Goal: Task Accomplishment & Management: Manage account settings

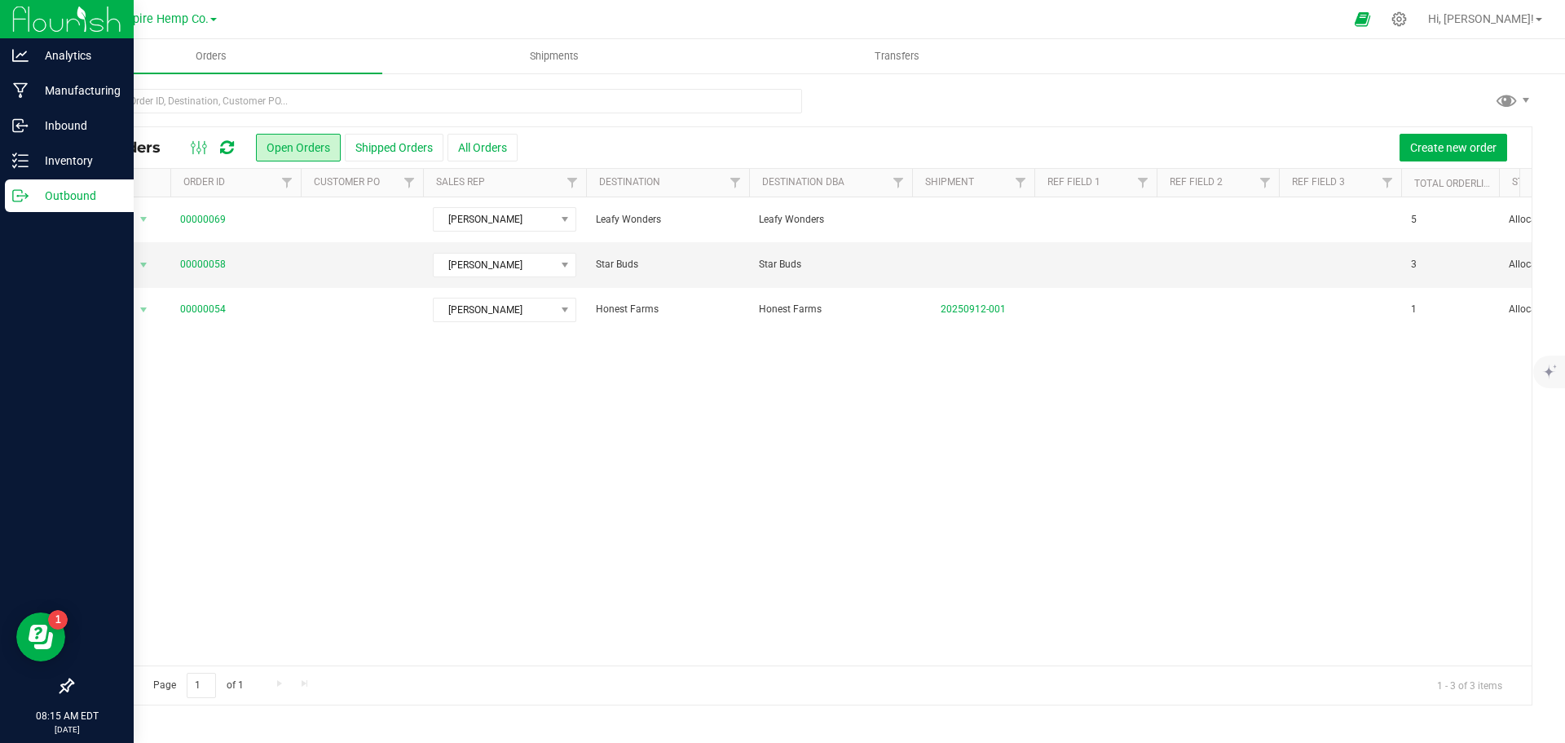
click at [95, 199] on p "Outbound" at bounding box center [78, 196] width 98 height 20
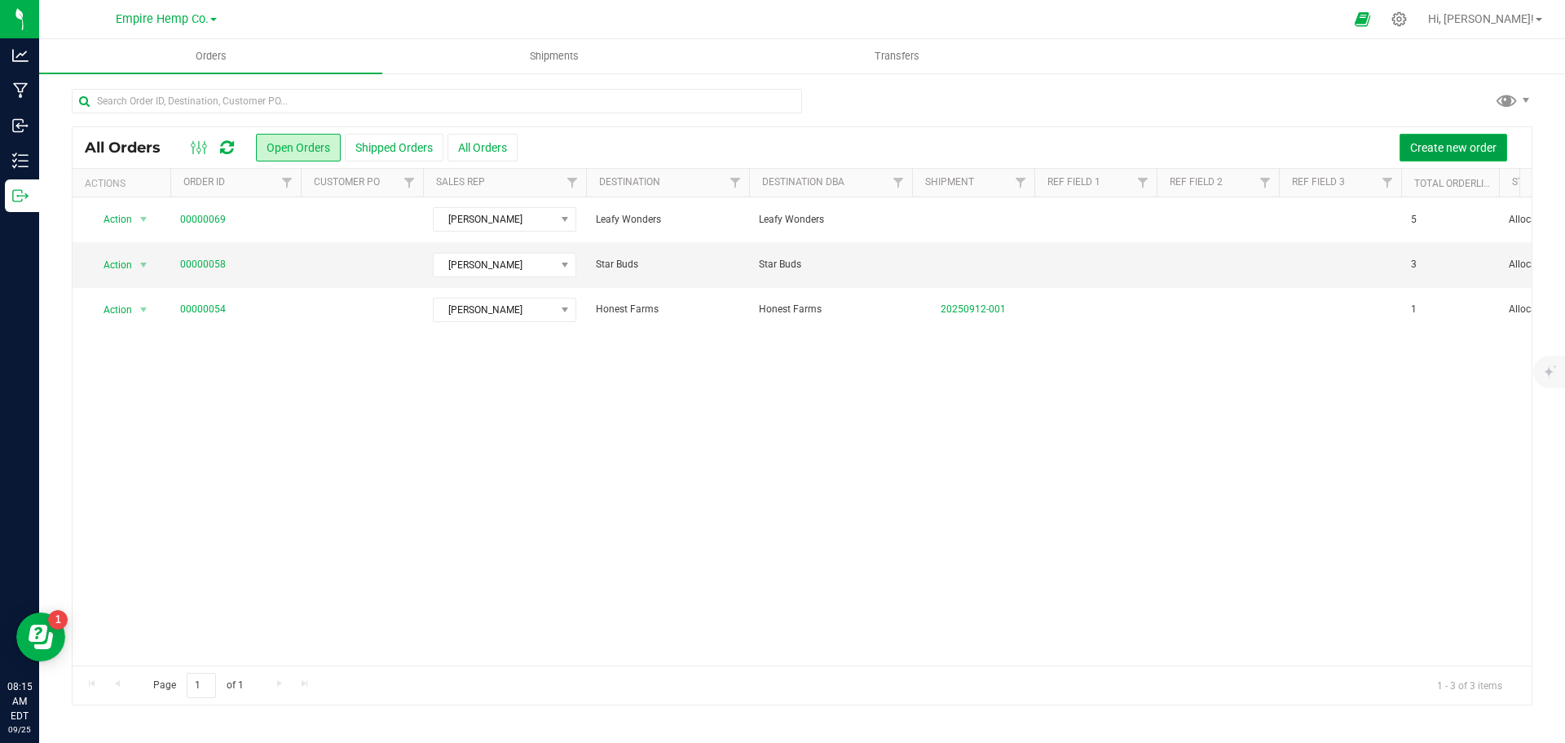
click at [1476, 147] on span "Create new order" at bounding box center [1454, 147] width 86 height 13
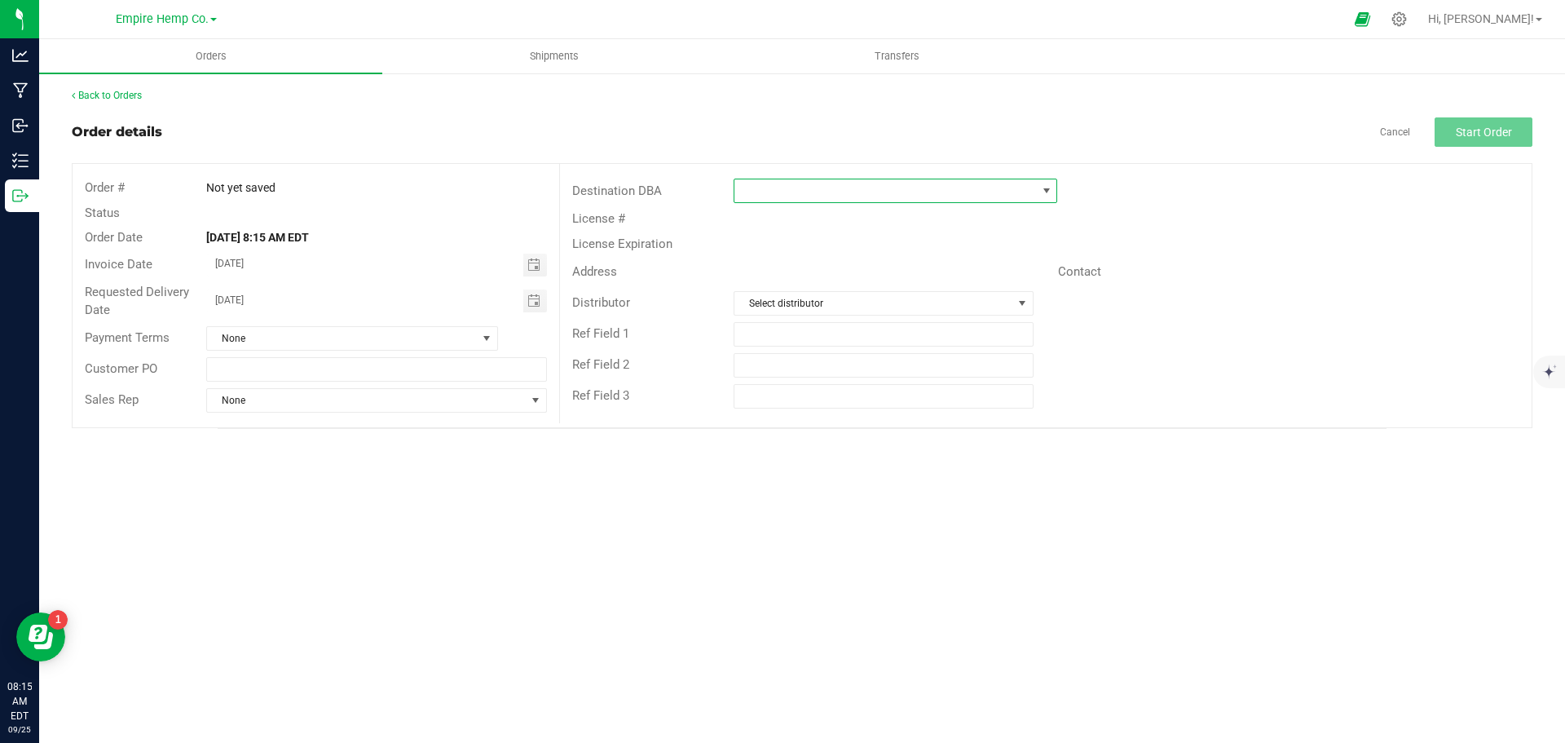
click at [1047, 186] on span at bounding box center [1046, 190] width 13 height 13
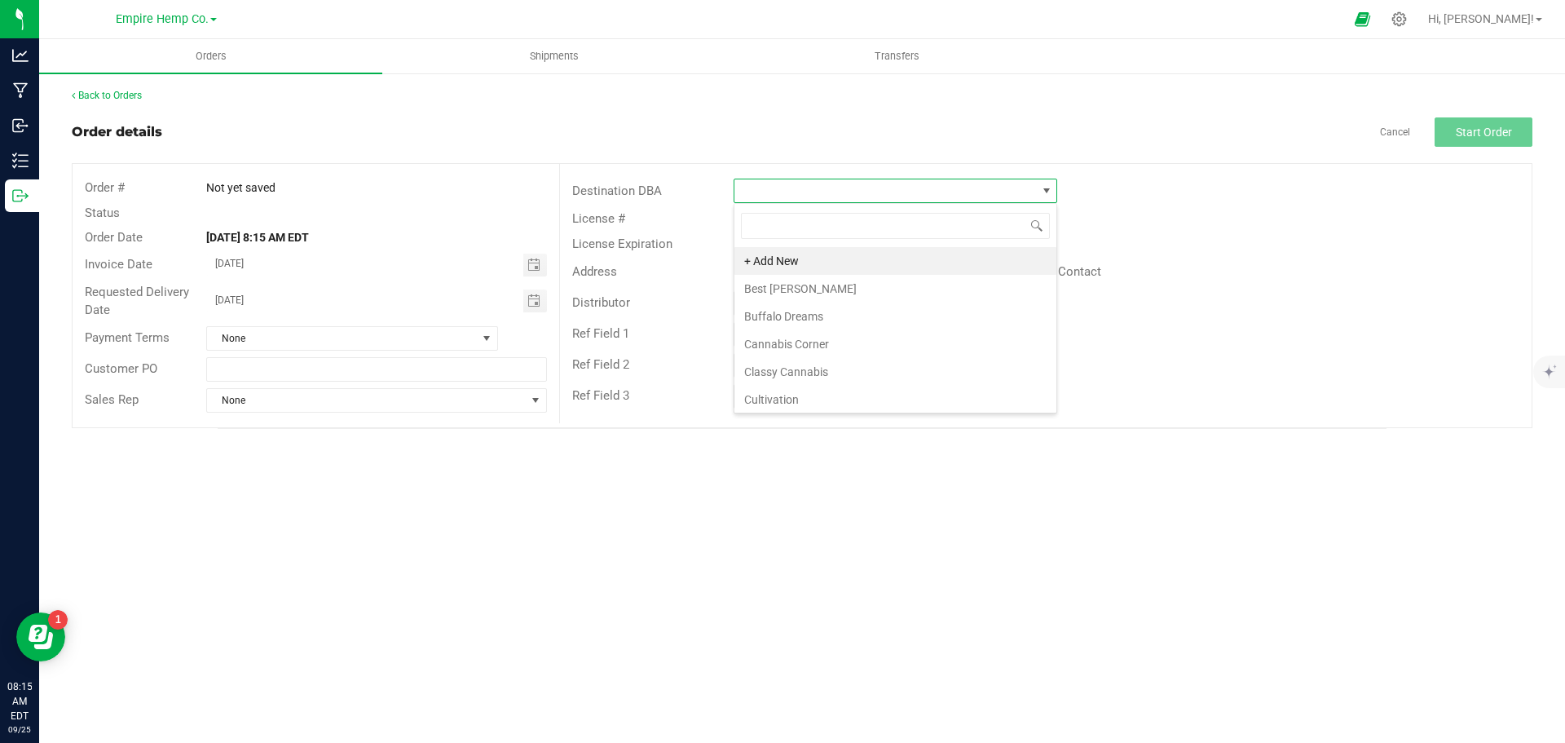
scroll to position [24, 324]
type input "sat"
click at [941, 265] on li "Satisfied Minds" at bounding box center [896, 261] width 322 height 28
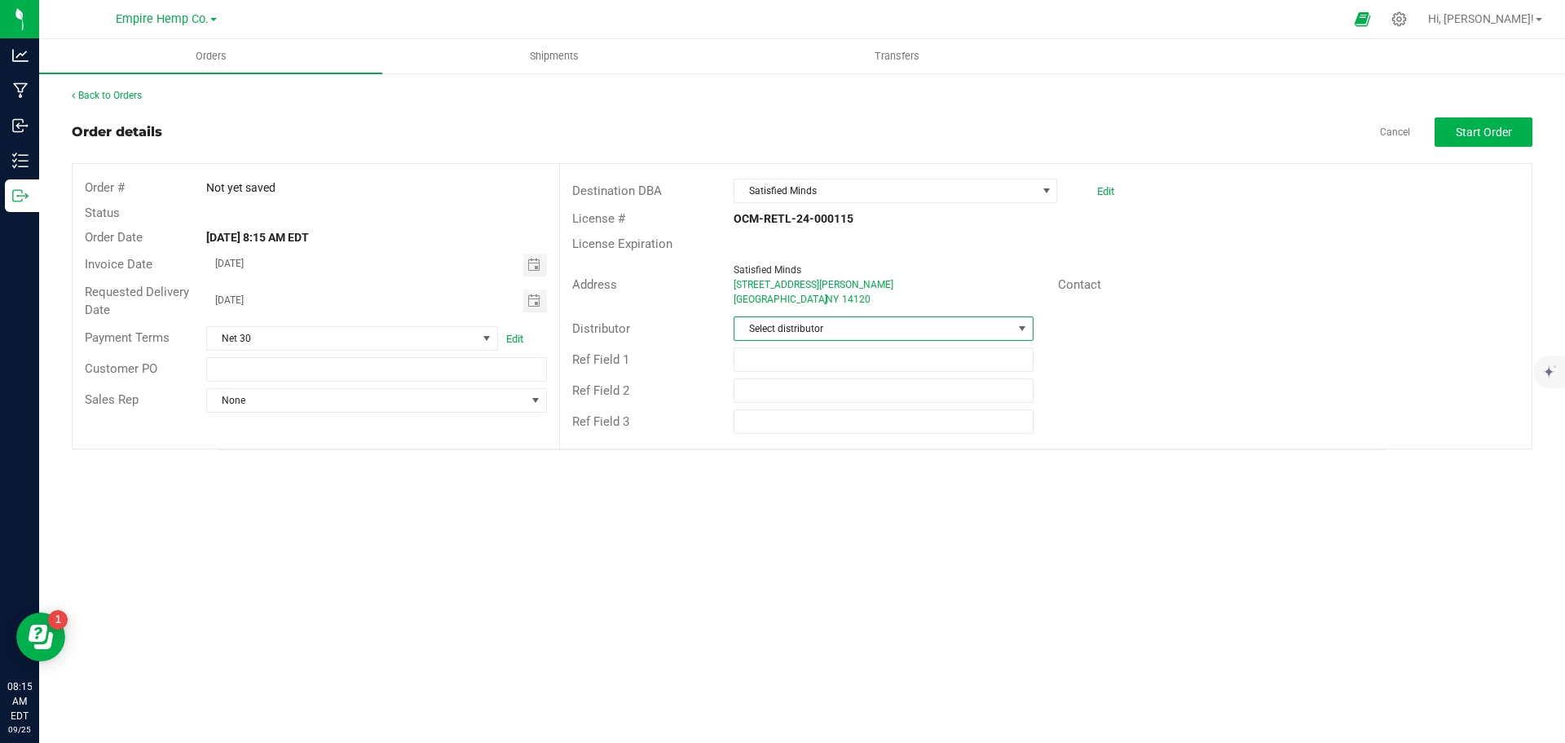
click at [1011, 325] on span "Select distributor" at bounding box center [873, 328] width 277 height 23
click at [899, 444] on li "Empire Hemp Co. Distribution" at bounding box center [884, 454] width 298 height 28
click at [539, 405] on span at bounding box center [535, 400] width 13 height 13
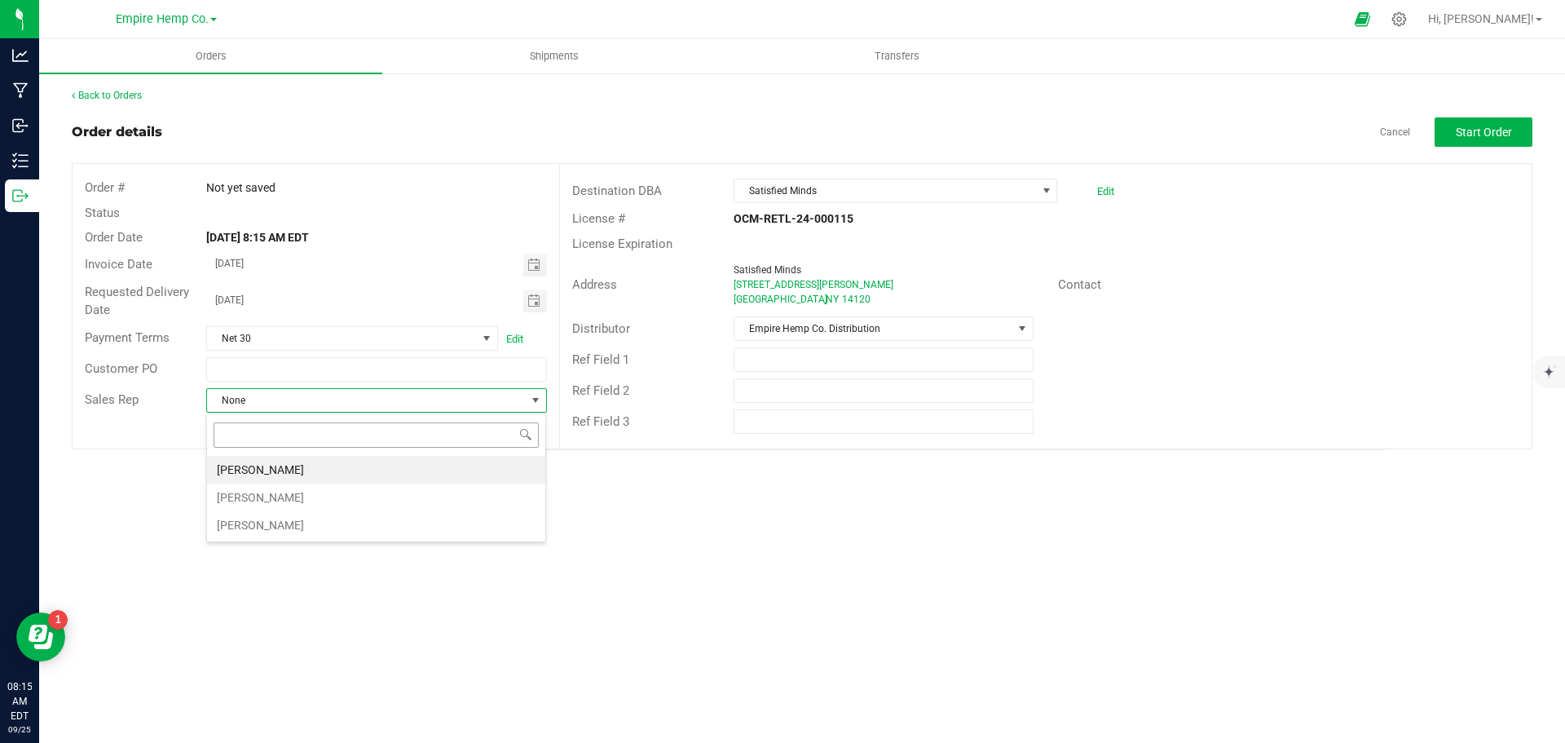
scroll to position [24, 341]
click at [441, 461] on li "[PERSON_NAME]" at bounding box center [376, 470] width 338 height 28
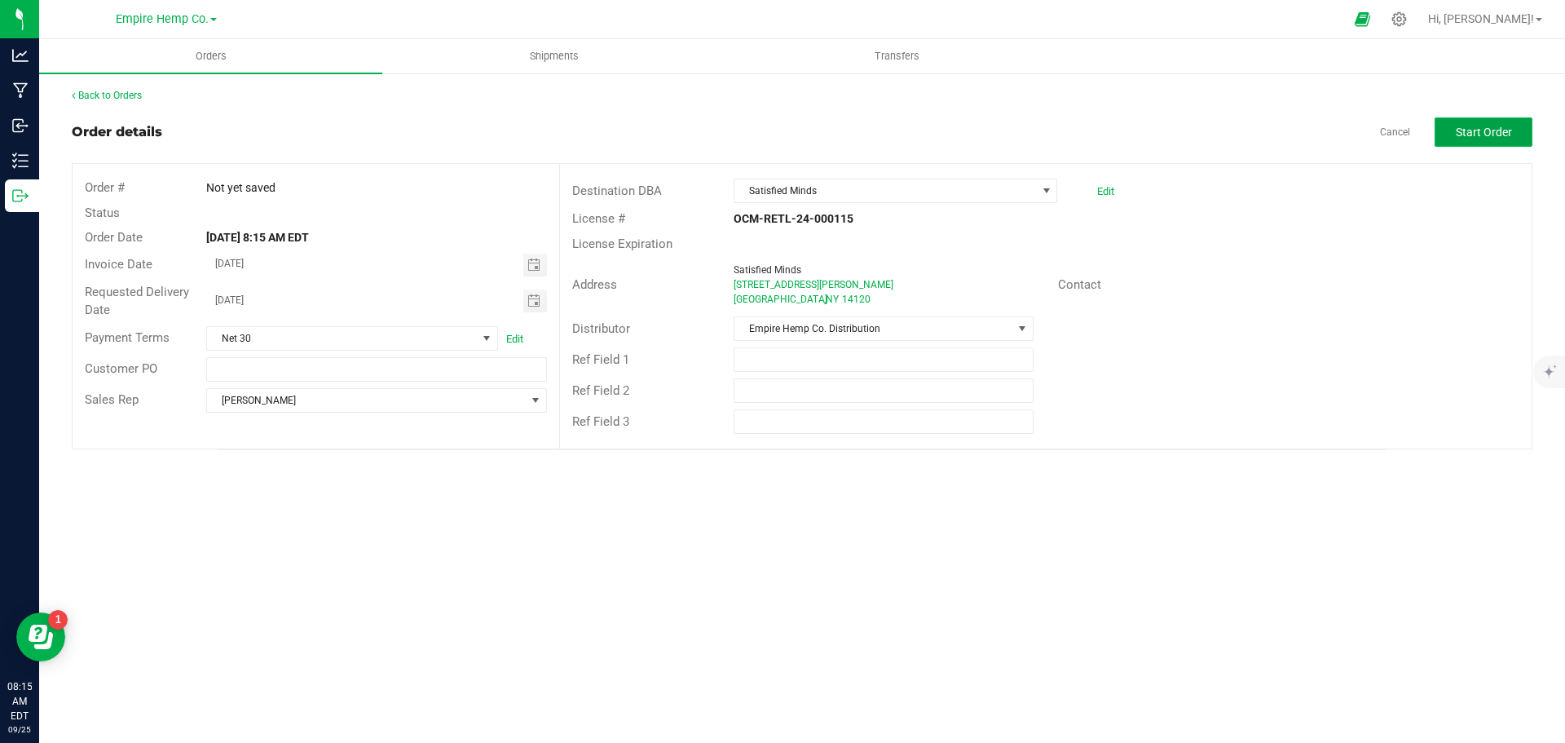
click at [1480, 130] on span "Start Order" at bounding box center [1484, 132] width 56 height 13
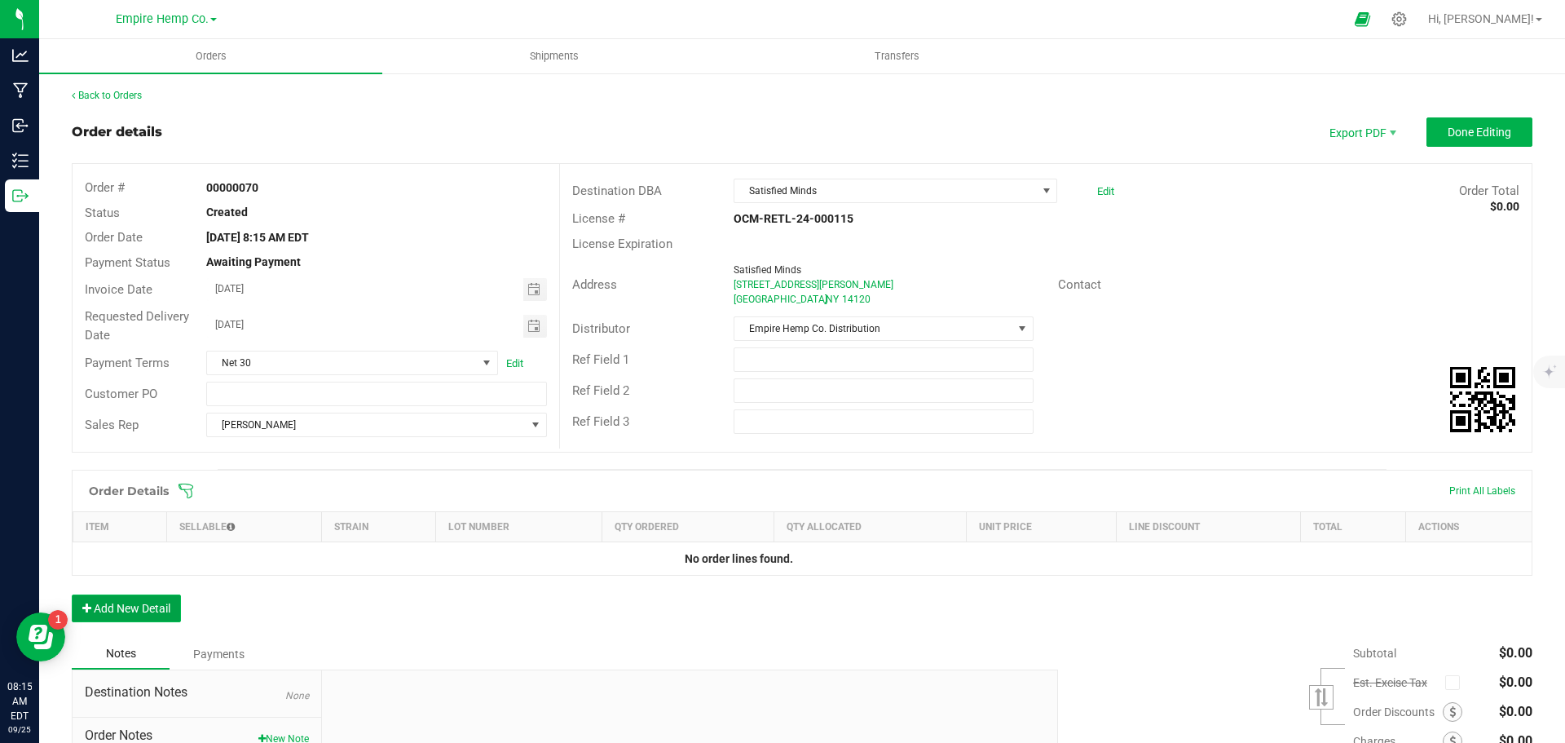
click at [142, 613] on button "Add New Detail" at bounding box center [126, 608] width 109 height 28
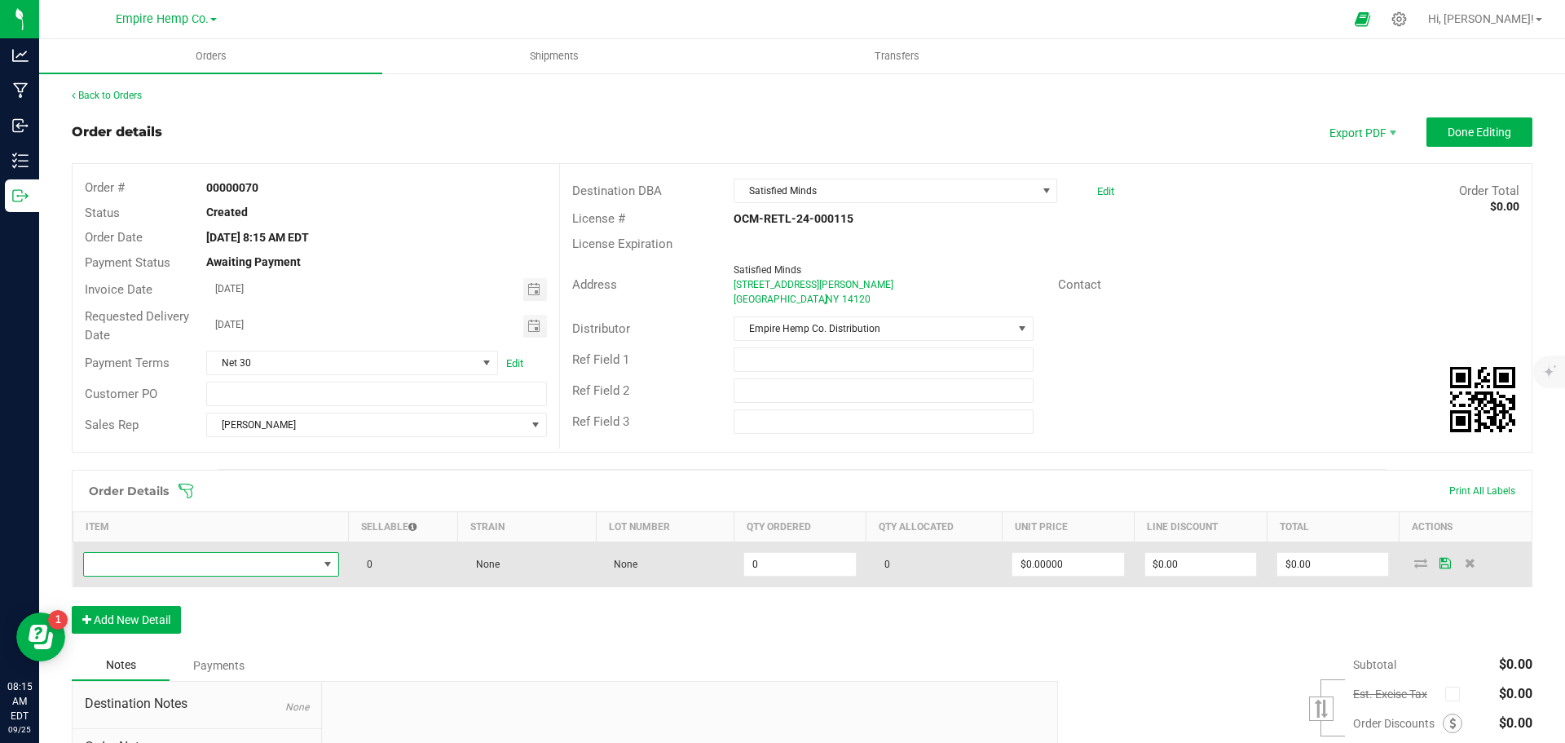
click at [275, 566] on span "NO DATA FOUND" at bounding box center [201, 564] width 234 height 23
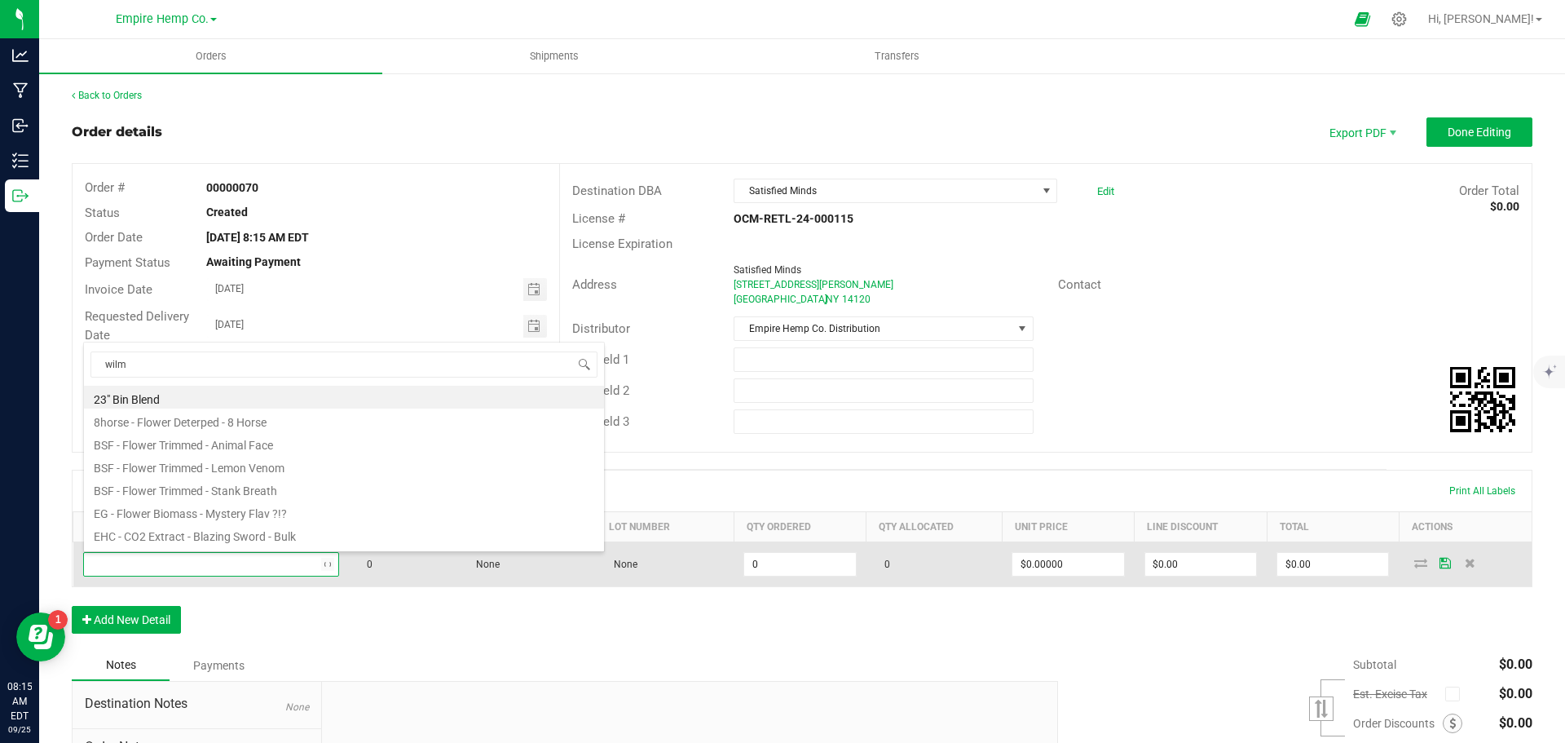
type input "[PERSON_NAME]"
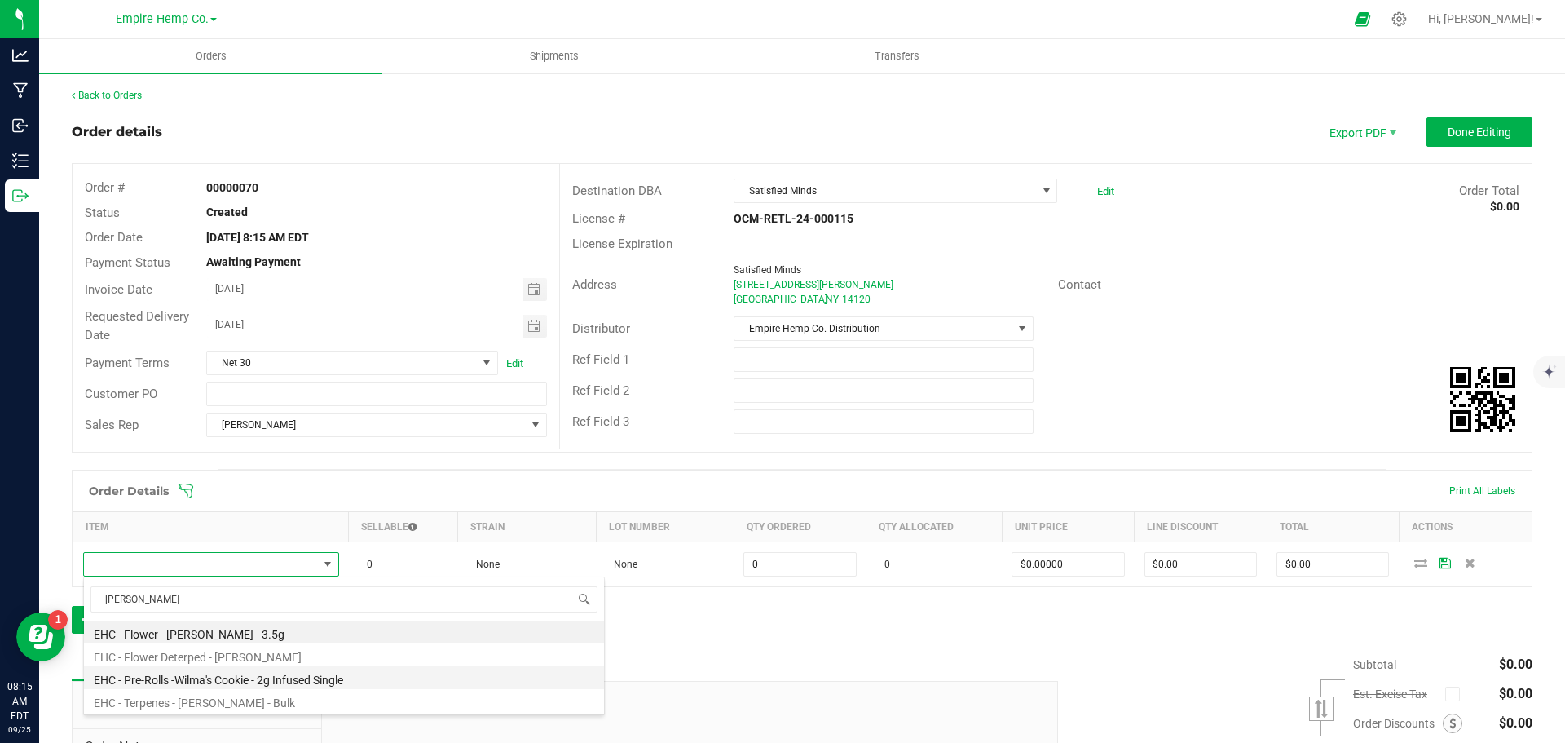
click at [355, 677] on li "EHC - Pre-Rolls -Wilma's Cookie - 2g Infused Single" at bounding box center [344, 677] width 520 height 23
type input "0.0000 g"
type input "$12.00000"
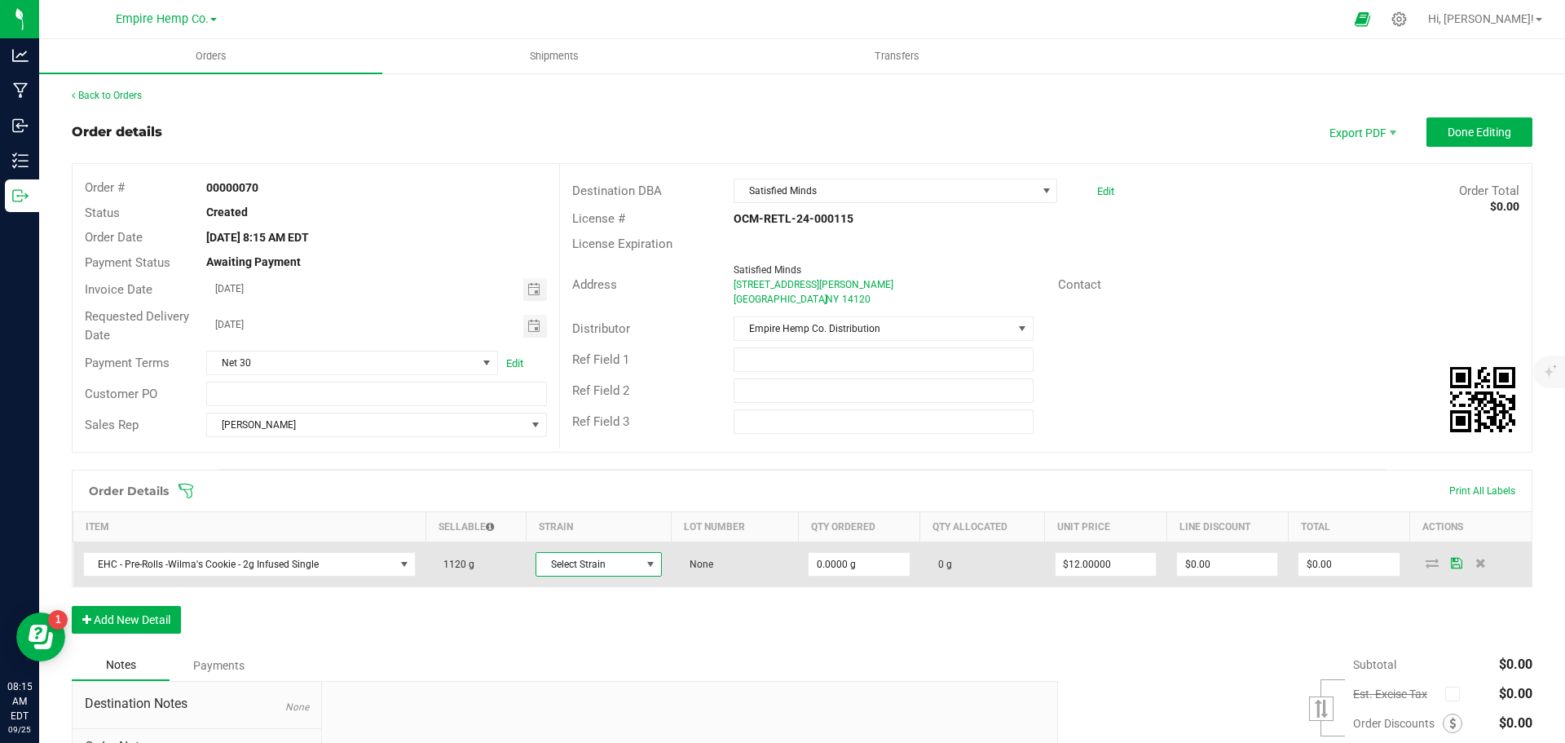
click at [647, 566] on span at bounding box center [650, 564] width 13 height 13
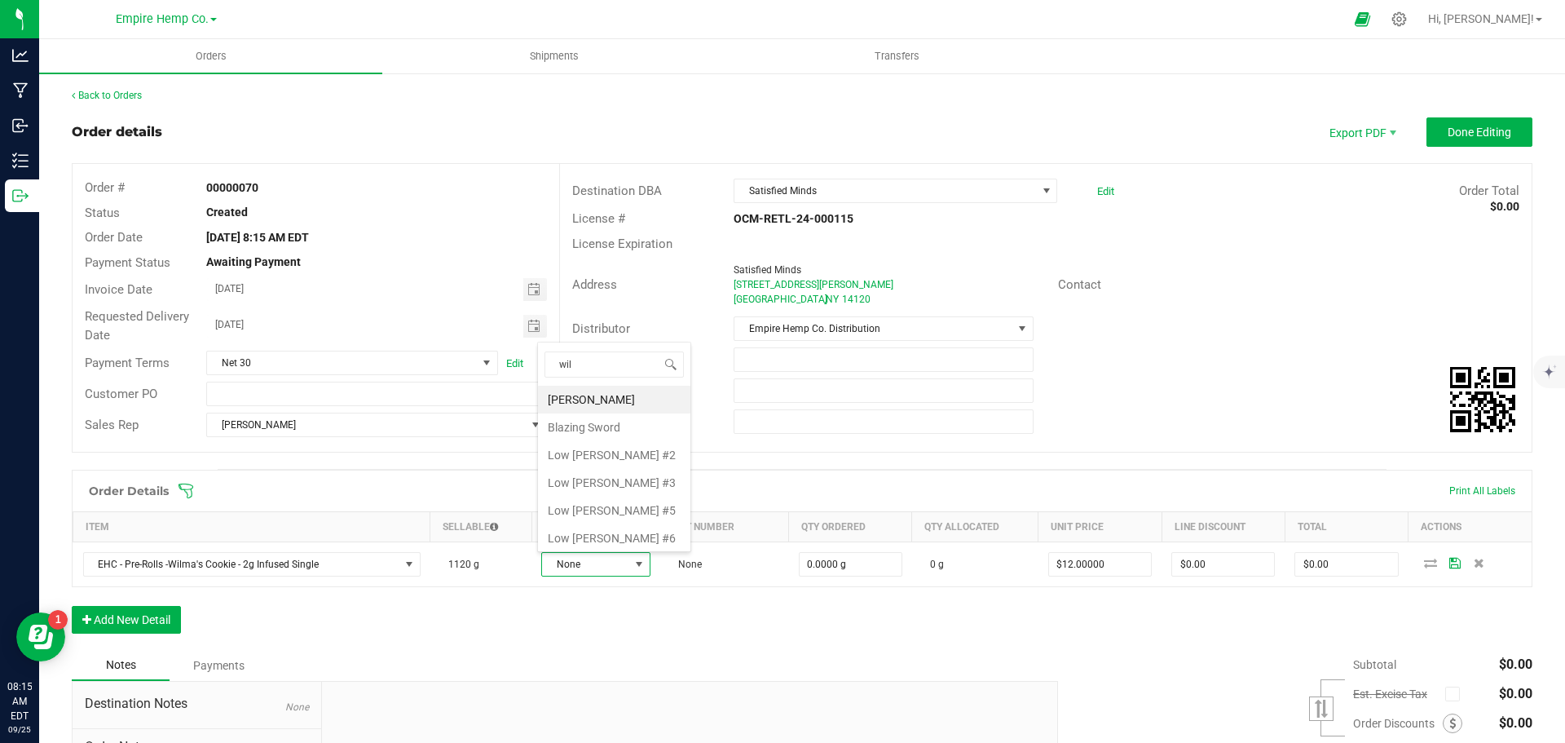
type input "wilm"
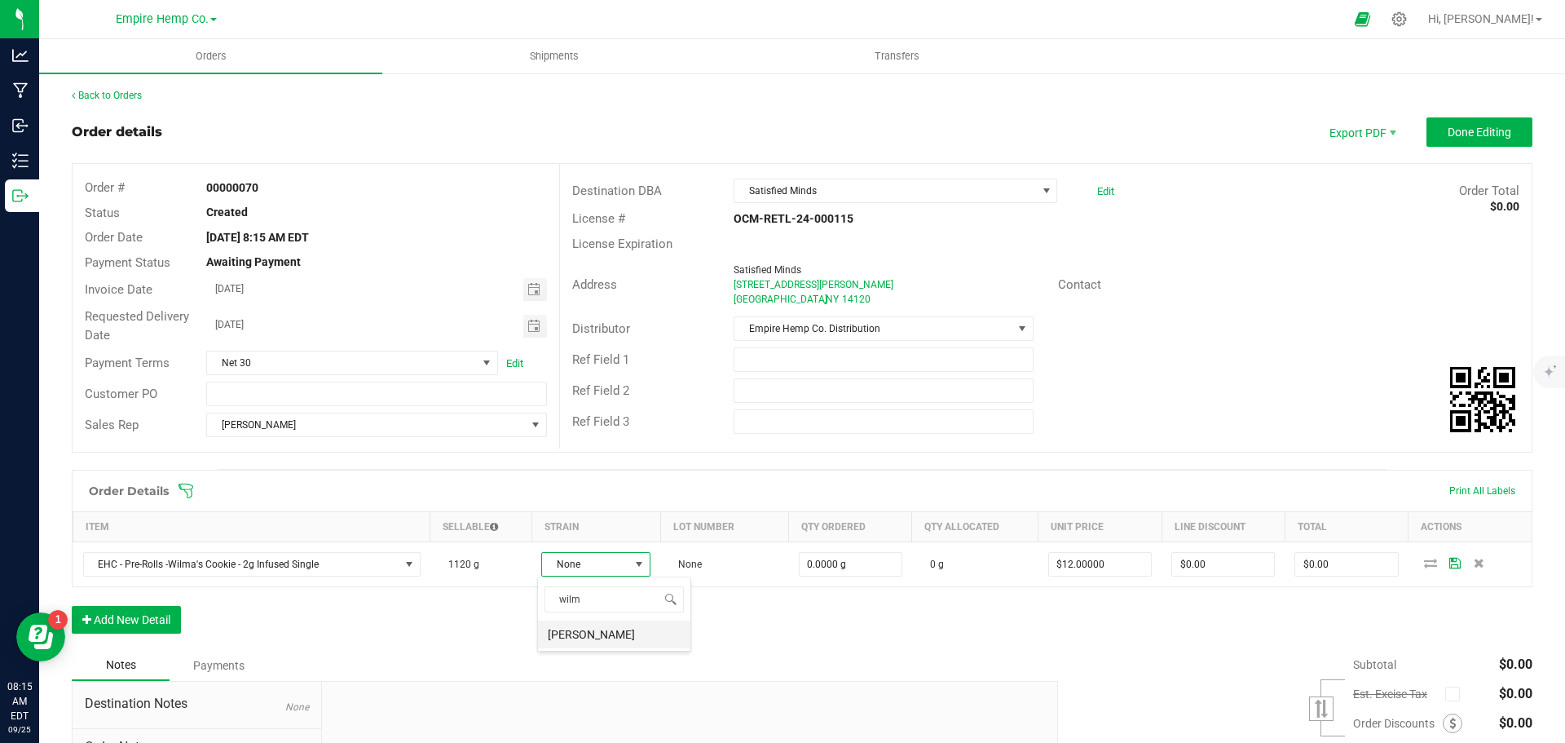
click at [588, 636] on li "[PERSON_NAME]" at bounding box center [614, 634] width 152 height 28
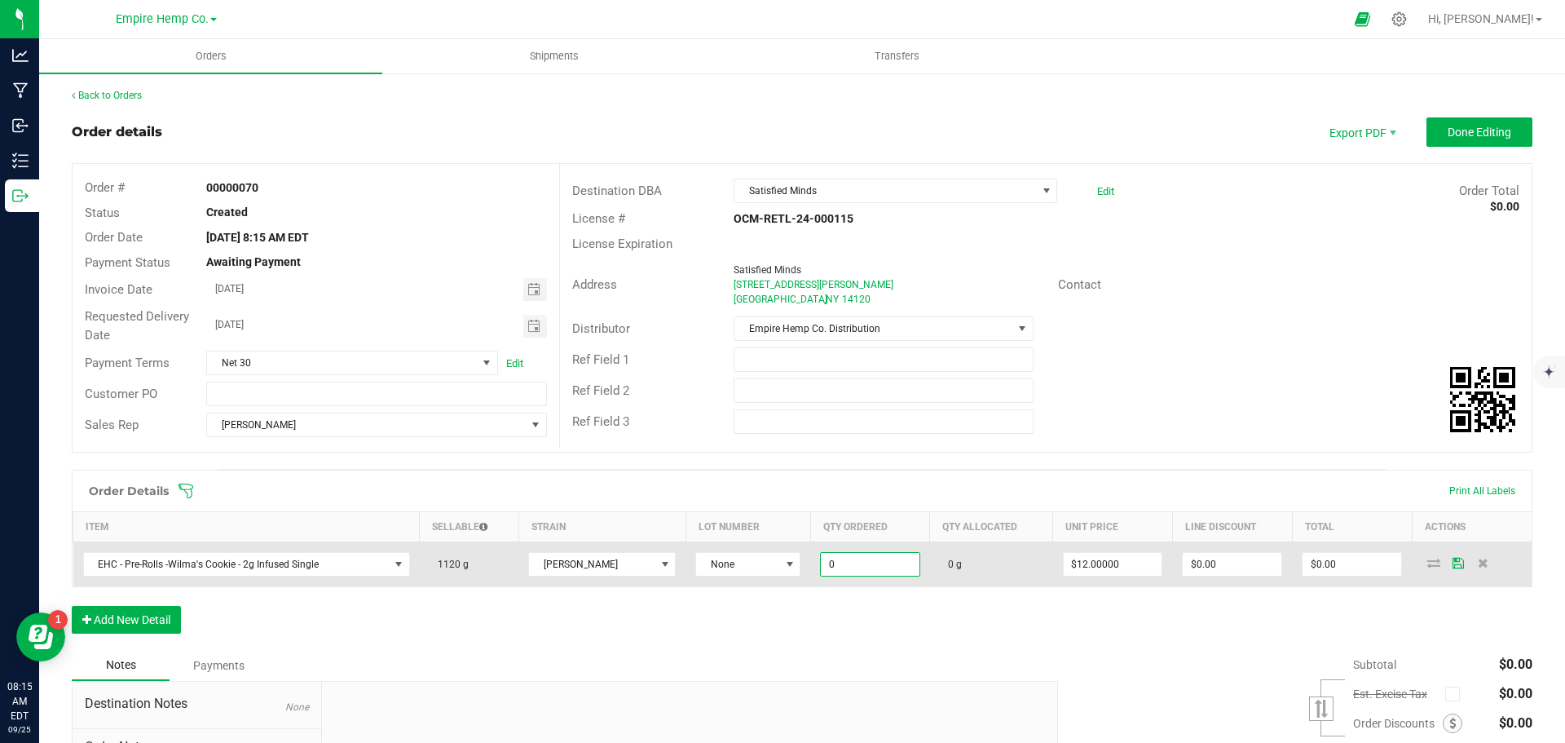
click at [838, 559] on input "0" at bounding box center [870, 564] width 99 height 23
type input "25.0000 g"
type input "12"
type input "$300.00"
click at [1428, 566] on icon at bounding box center [1434, 563] width 13 height 10
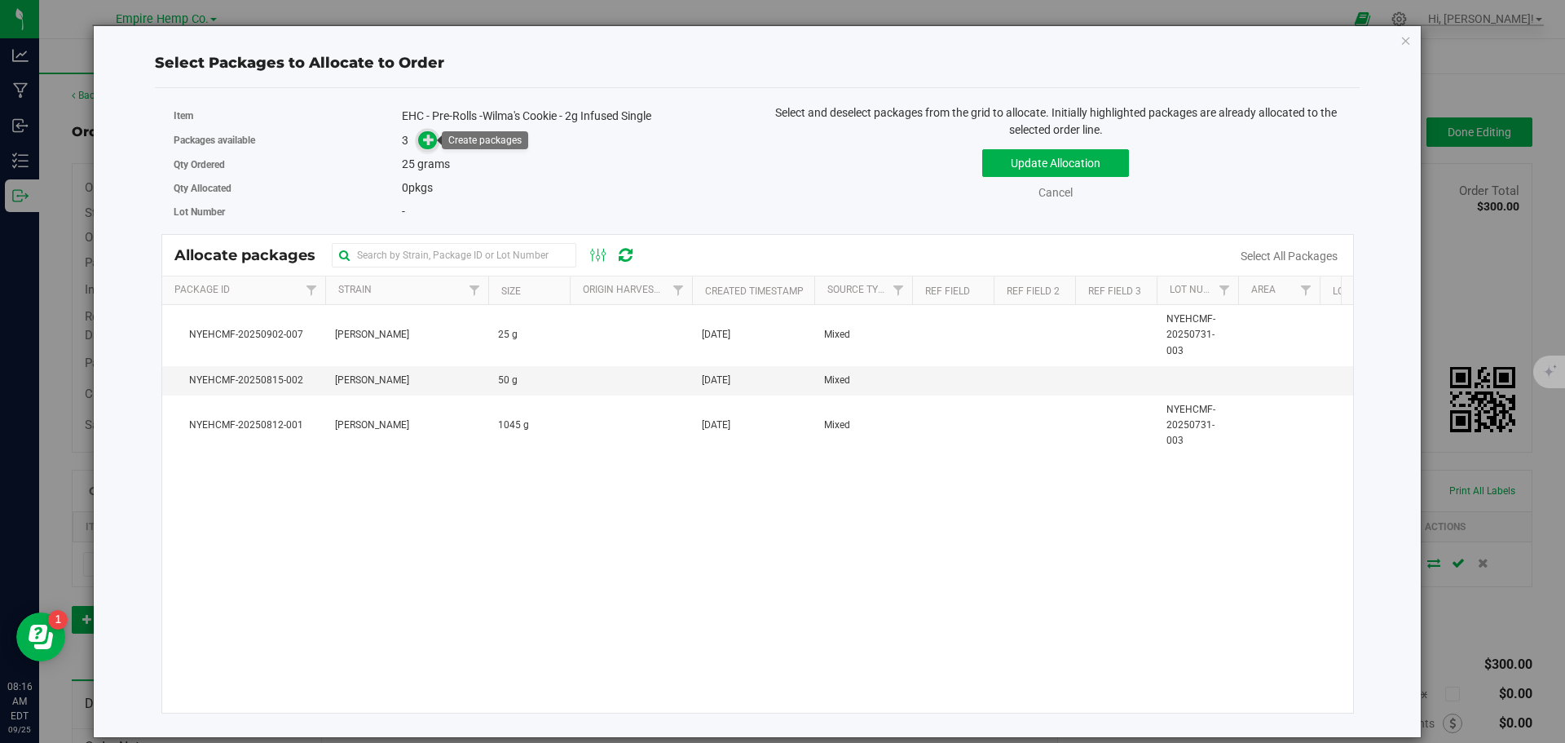
click at [436, 143] on span at bounding box center [427, 140] width 19 height 19
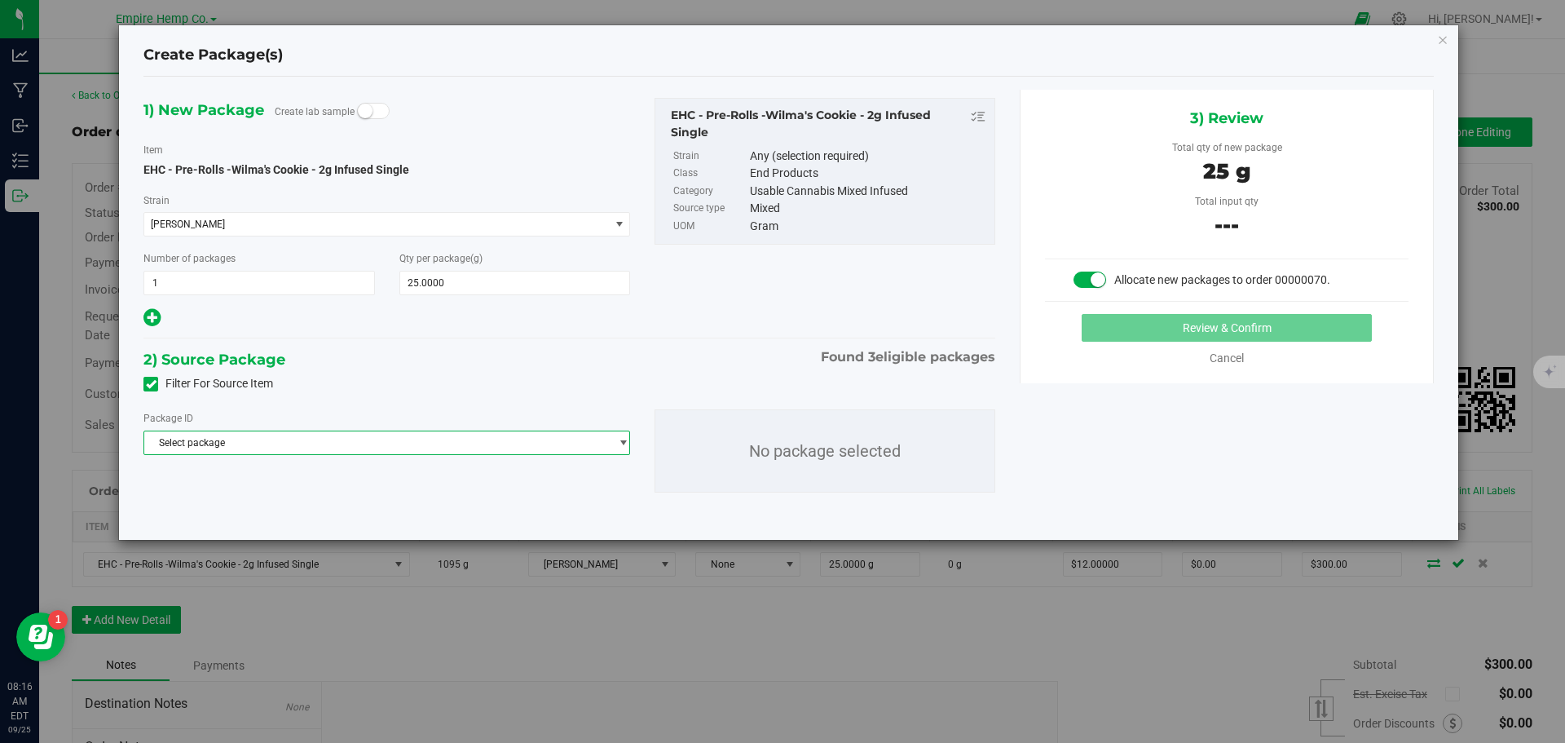
click at [418, 434] on span "Select package" at bounding box center [376, 442] width 465 height 23
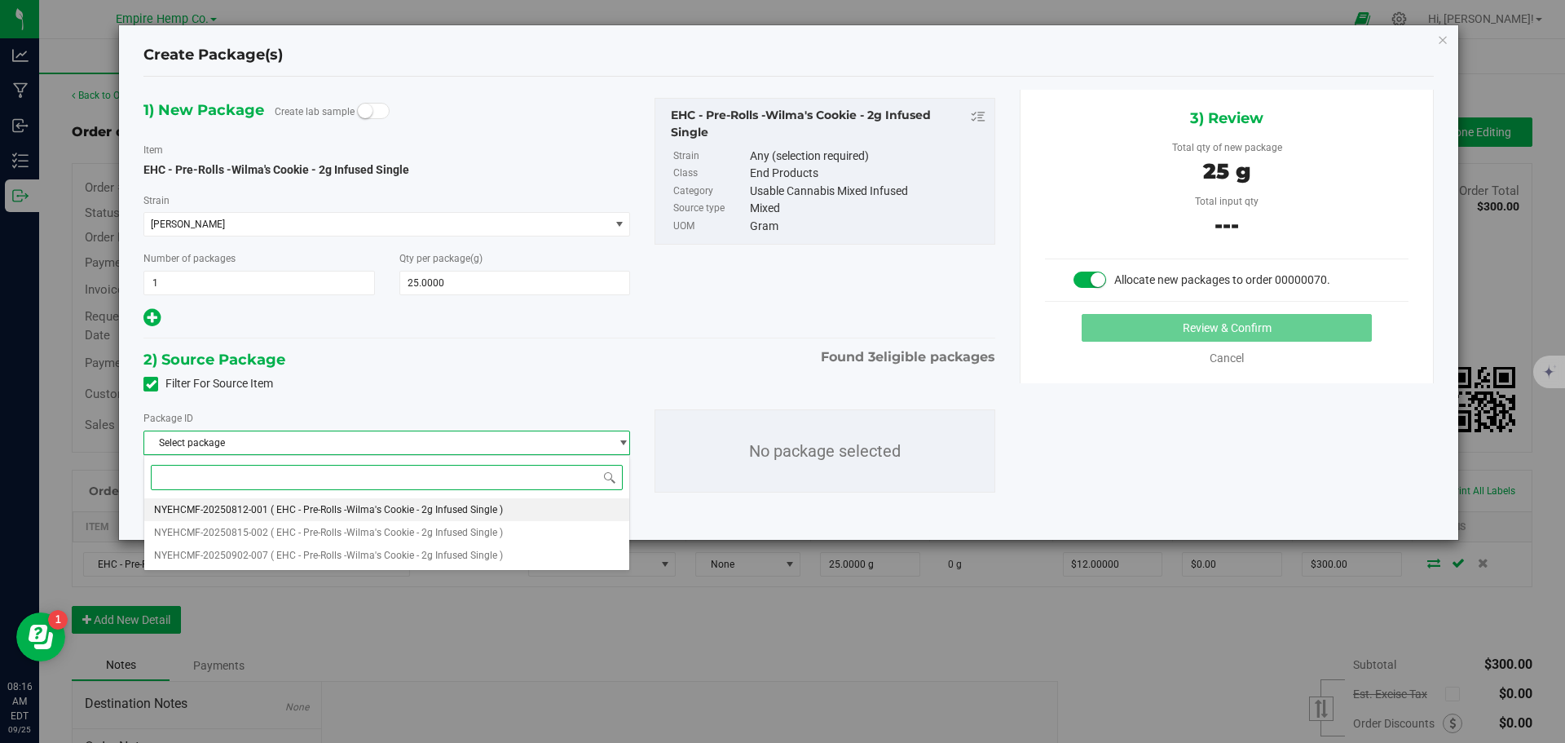
click at [402, 507] on span "( EHC - Pre-Rolls -Wilma's Cookie - 2g Infused Single )" at bounding box center [387, 509] width 232 height 11
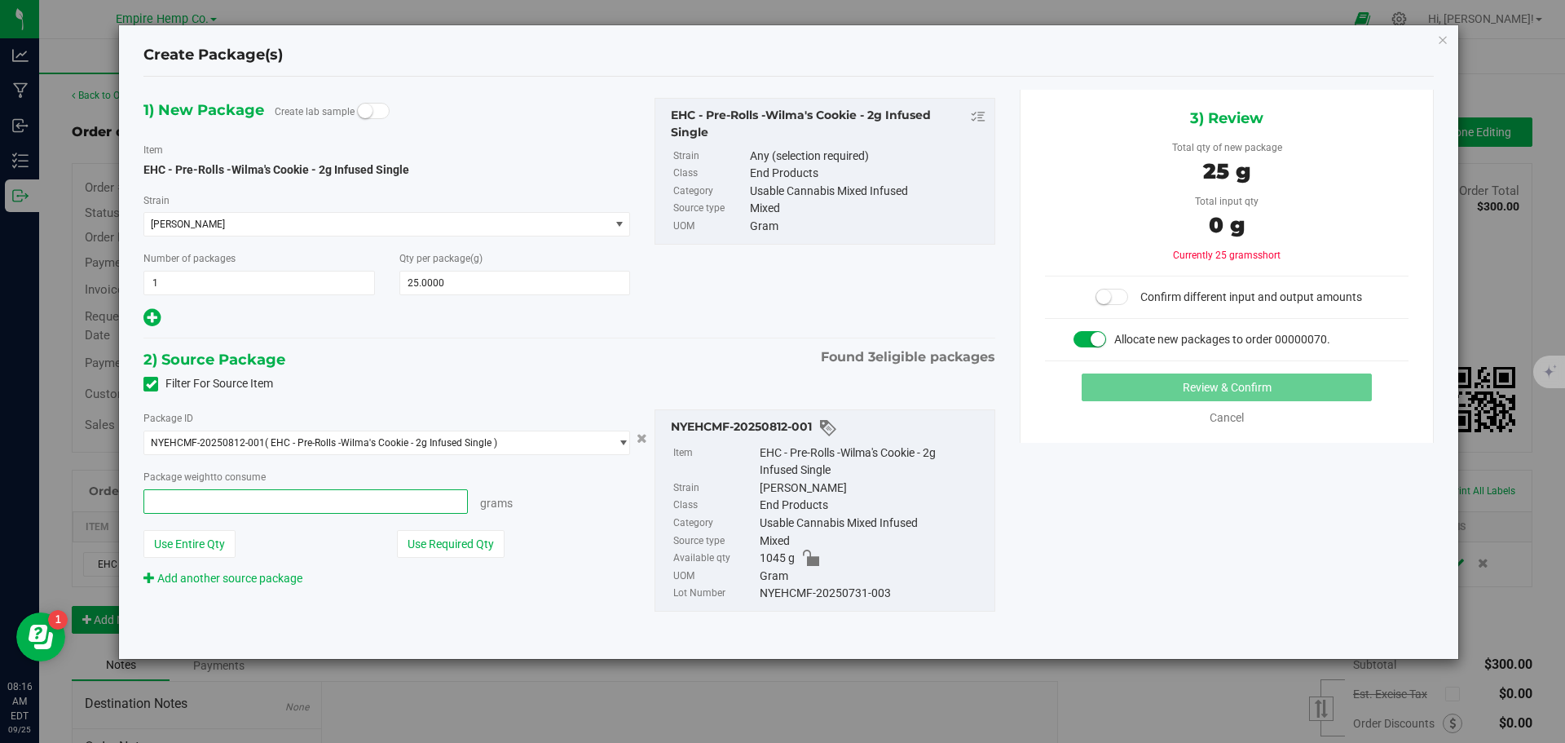
click at [402, 507] on span at bounding box center [306, 501] width 325 height 24
type input "25"
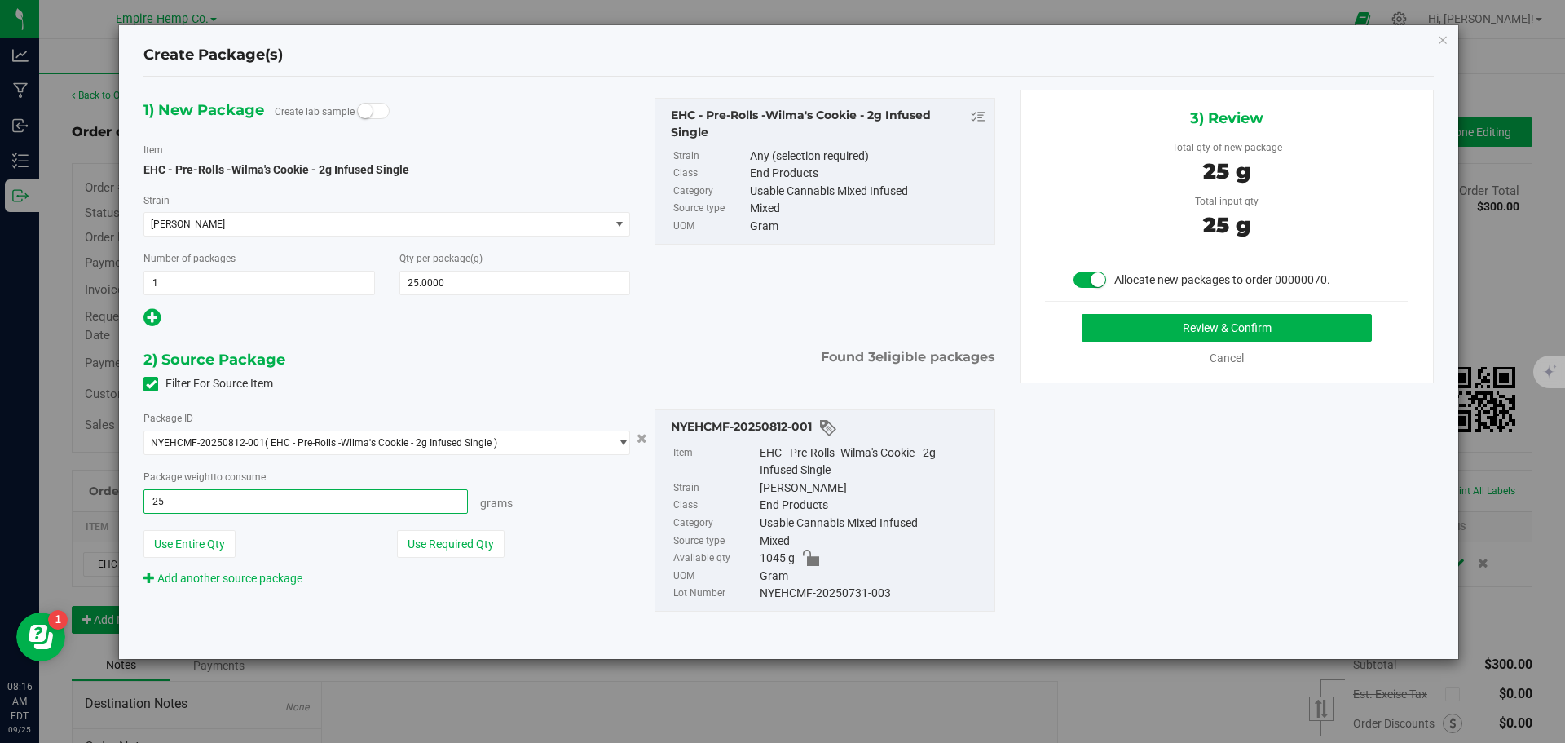
click at [1082, 314] on button "Review & Confirm" at bounding box center [1227, 328] width 290 height 28
type input "25.0000 g"
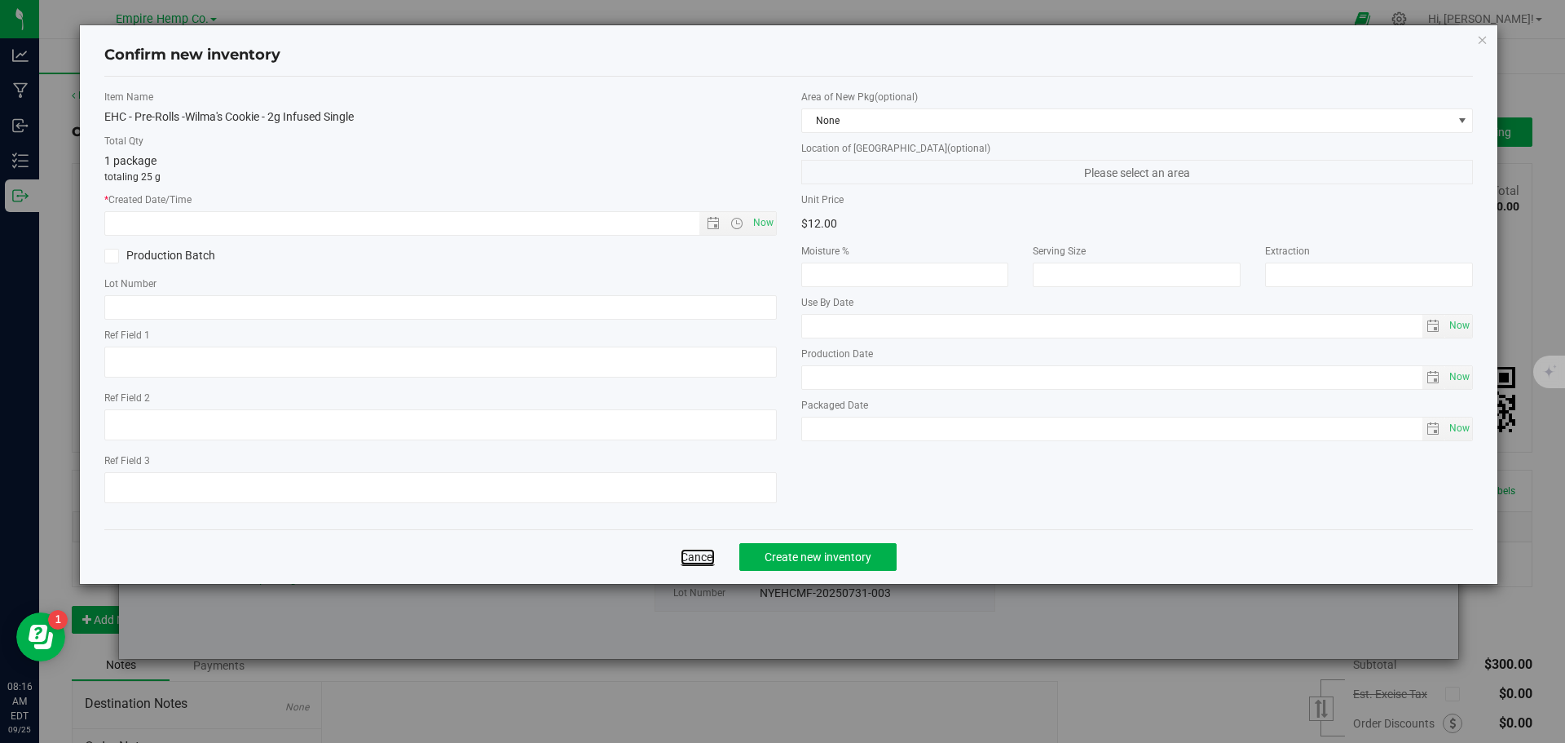
click at [695, 559] on link "Cancel" at bounding box center [698, 557] width 34 height 16
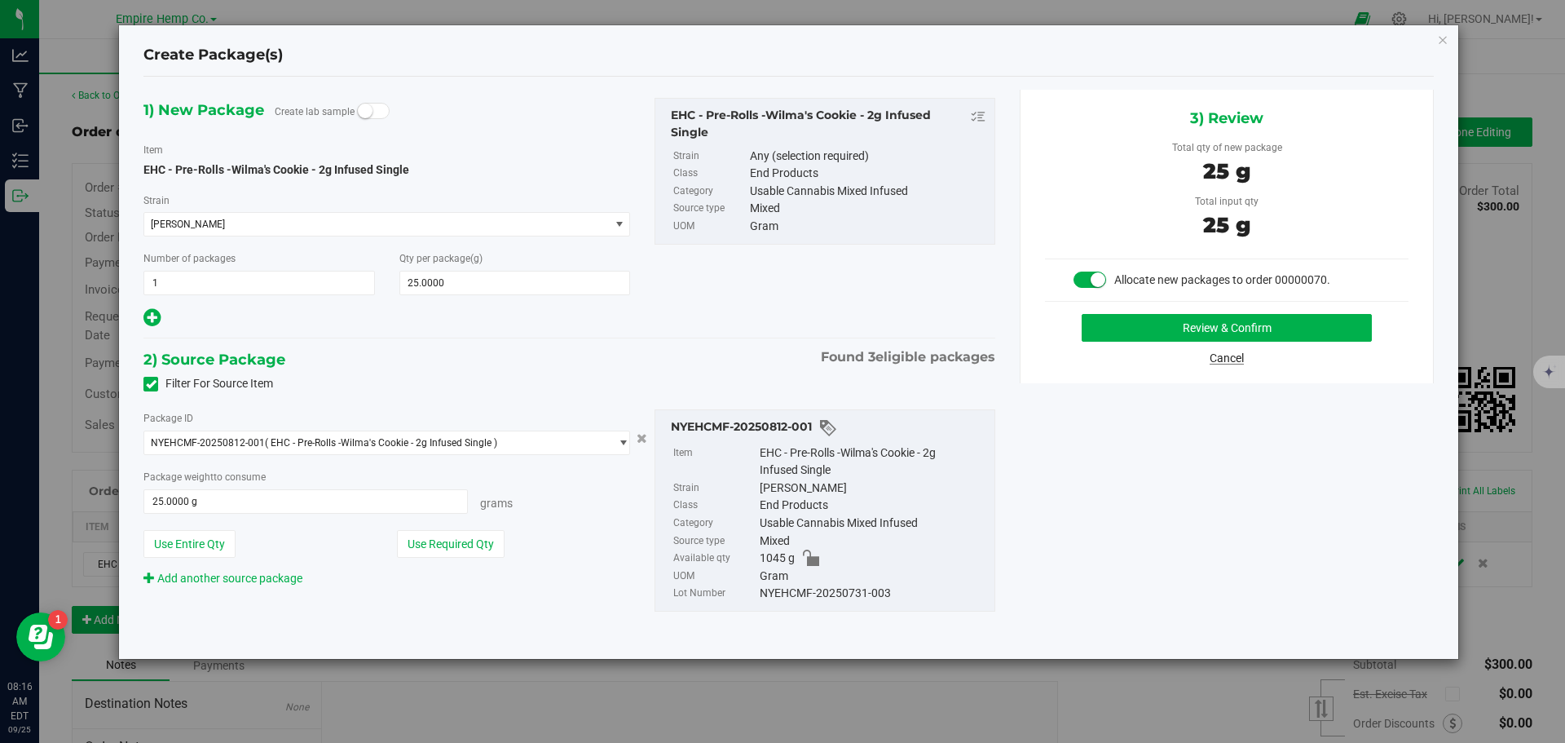
click at [1239, 357] on link "Cancel" at bounding box center [1227, 357] width 34 height 13
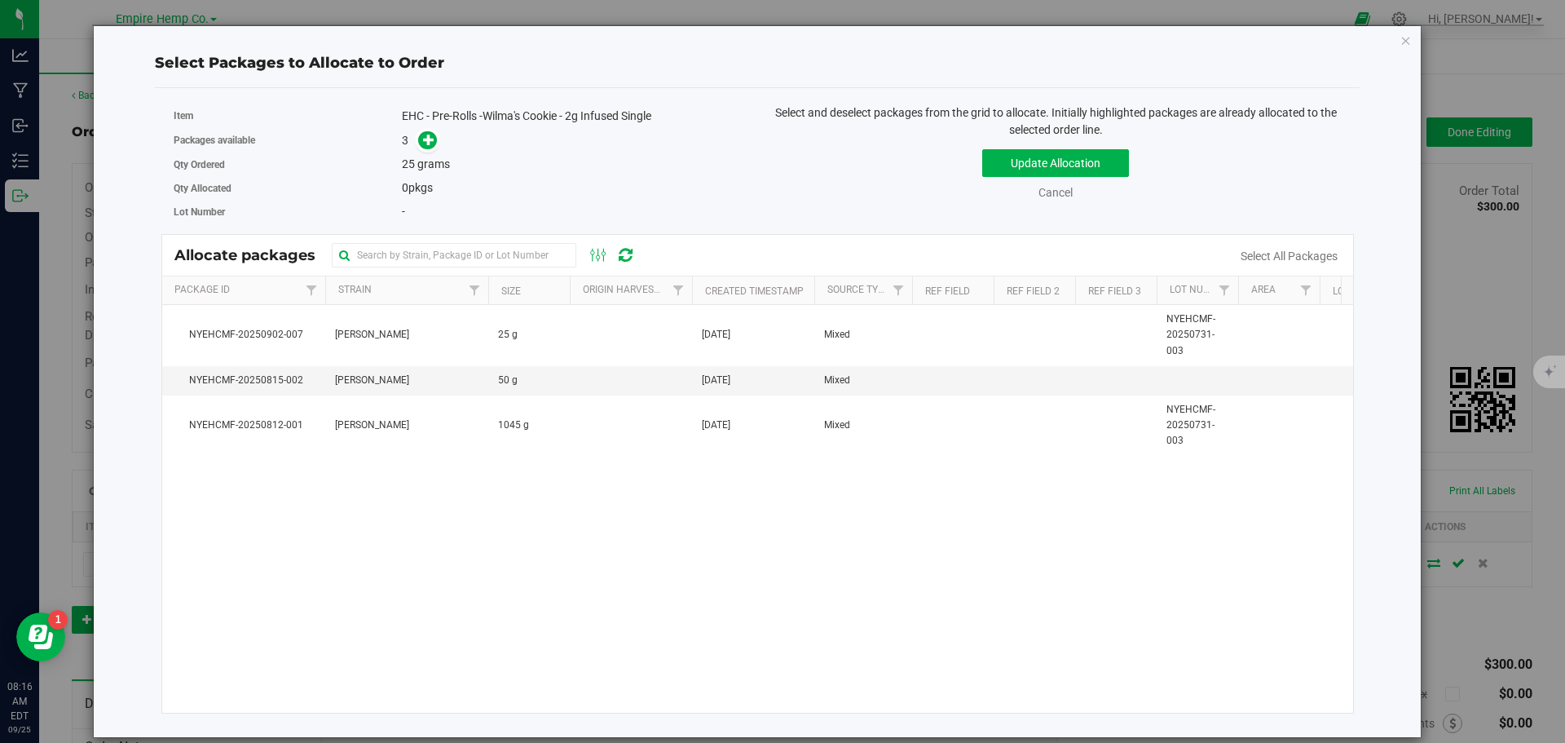
click at [1414, 39] on div "Select Packages to Allocate to Order Item EHC - Pre-Rolls -Wilma's Cookie - 2g …" at bounding box center [757, 381] width 1329 height 713
click at [1406, 40] on icon "button" at bounding box center [1406, 40] width 11 height 20
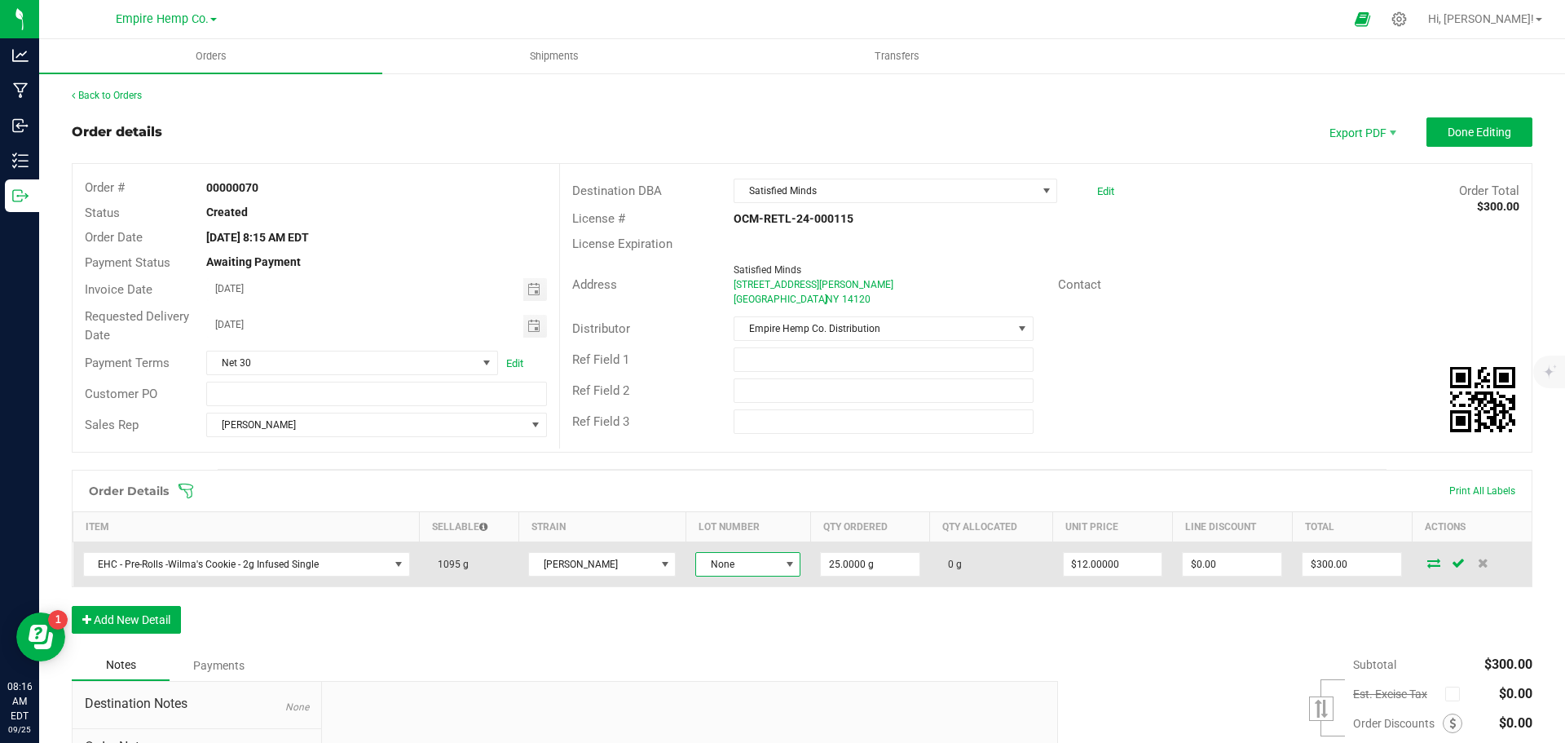
click at [784, 565] on span at bounding box center [790, 564] width 13 height 13
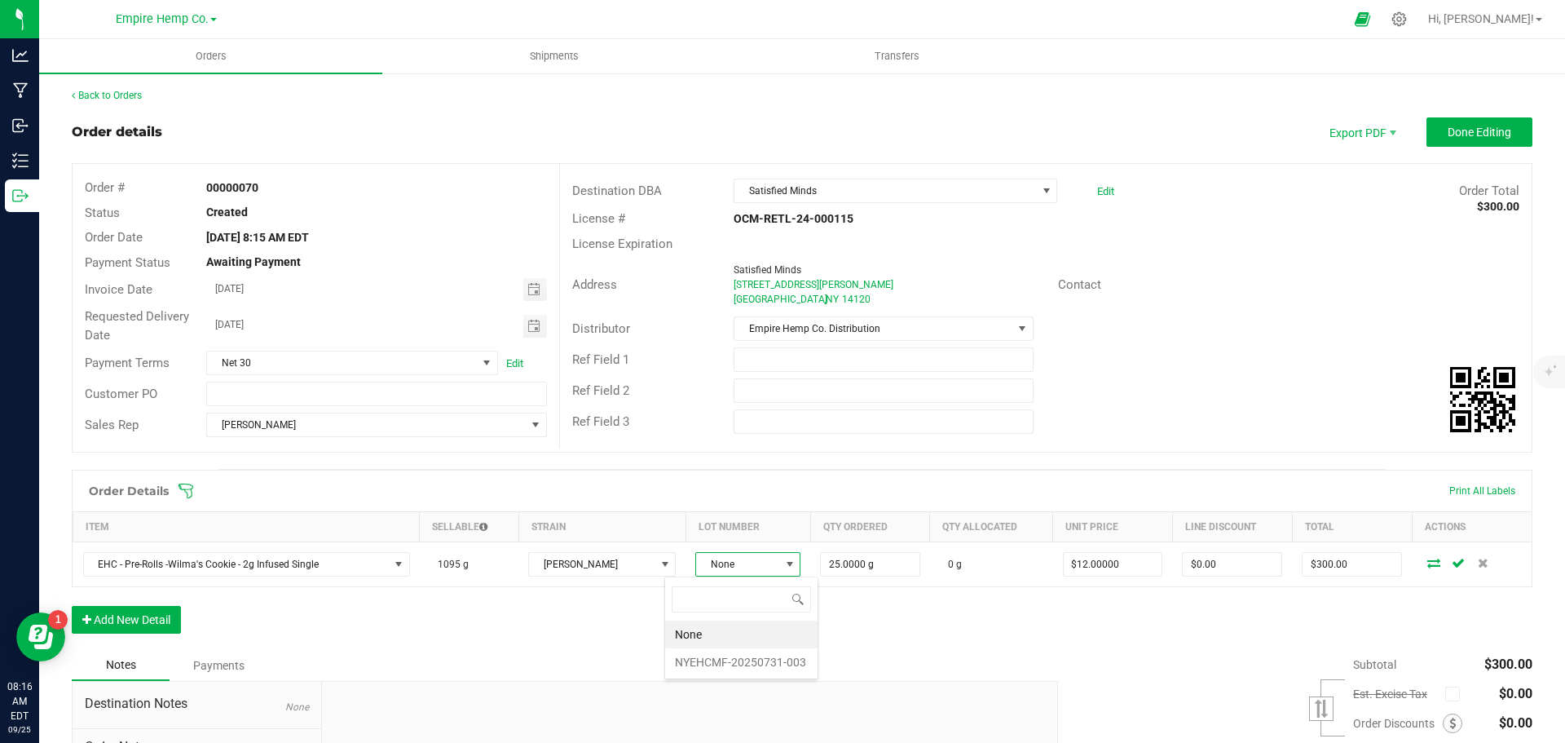
scroll to position [24, 108]
click at [770, 664] on li "NYEHCMF-20250731-003" at bounding box center [741, 662] width 152 height 28
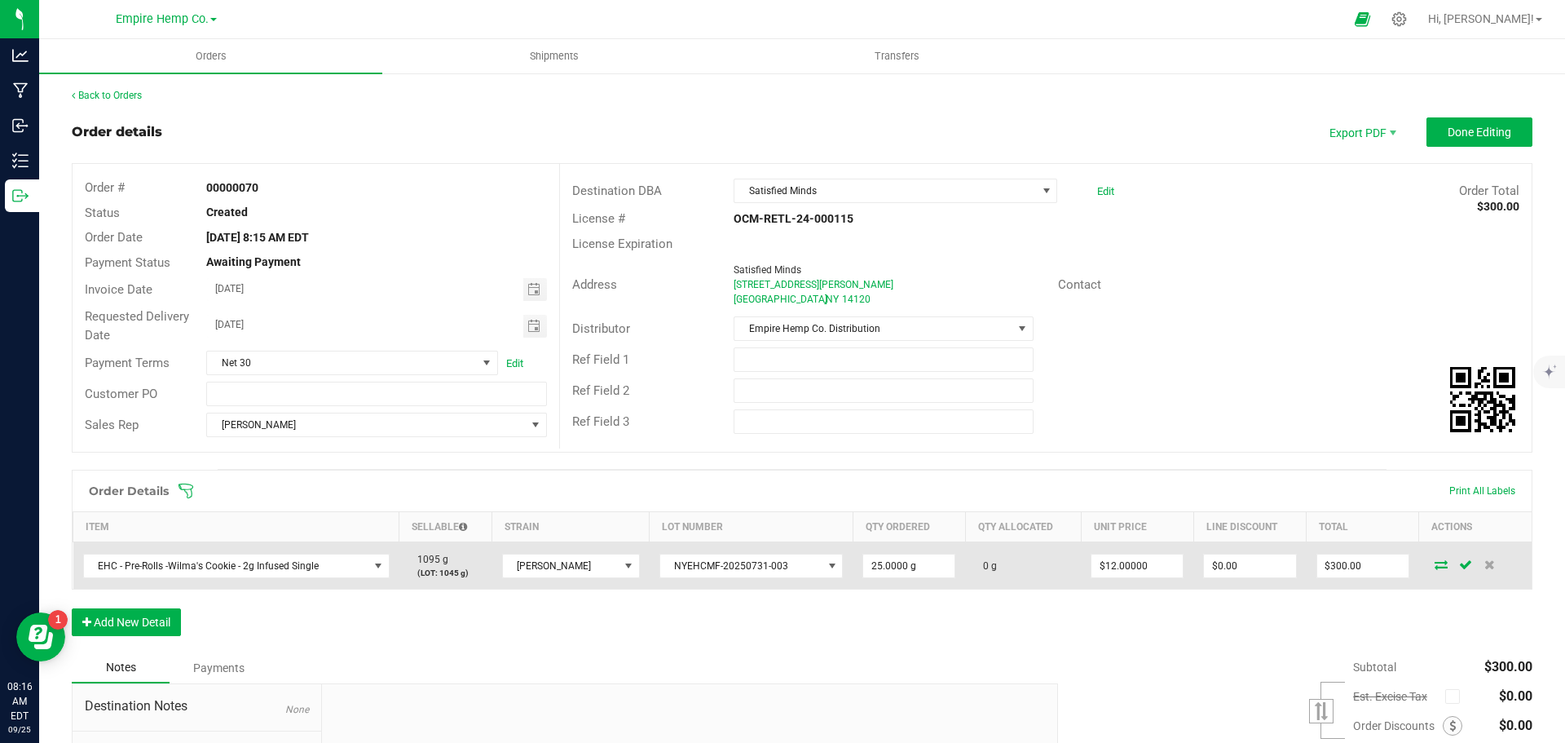
click at [1435, 563] on icon at bounding box center [1441, 564] width 13 height 10
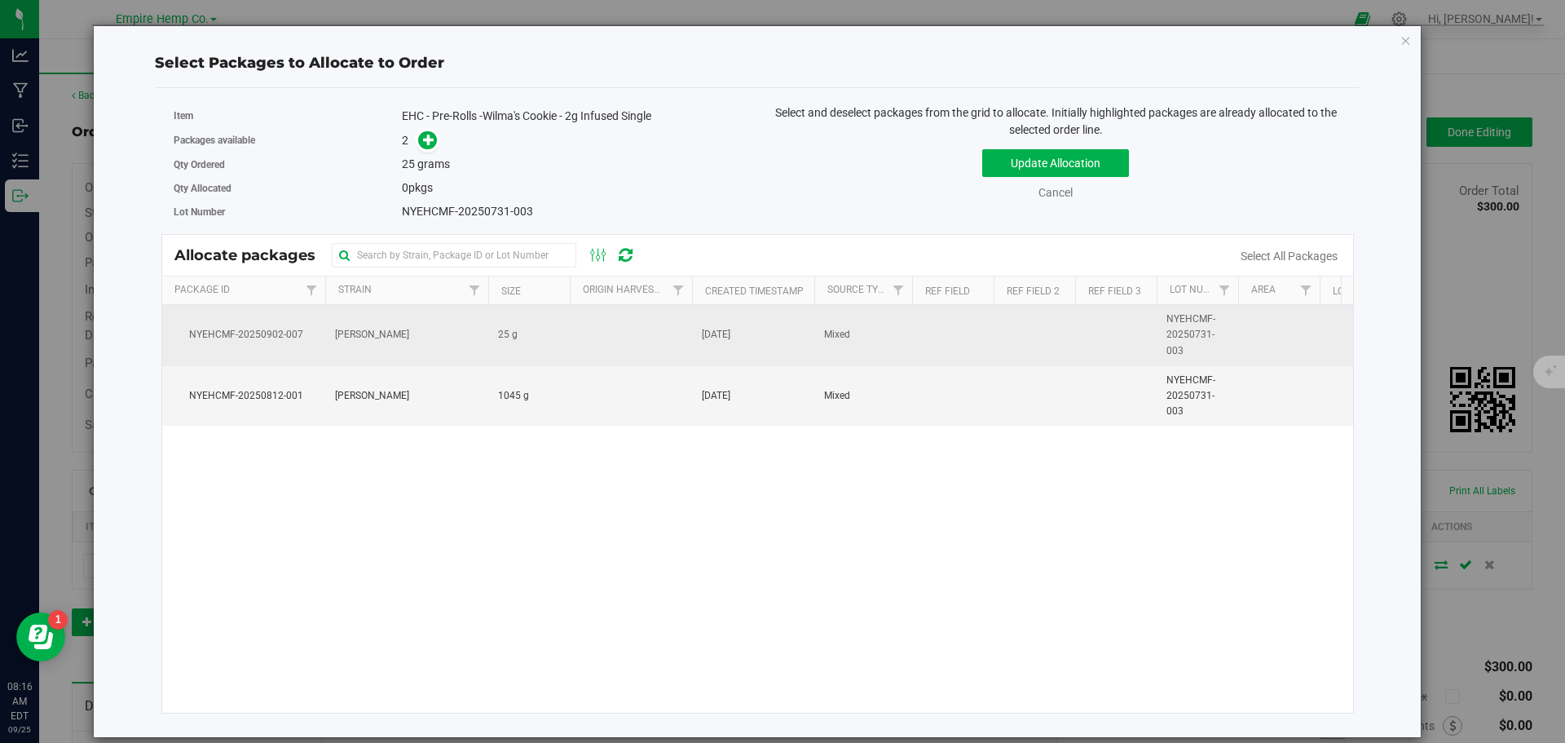
click at [230, 340] on span "NYEHCMF-20250902-007" at bounding box center [244, 334] width 144 height 15
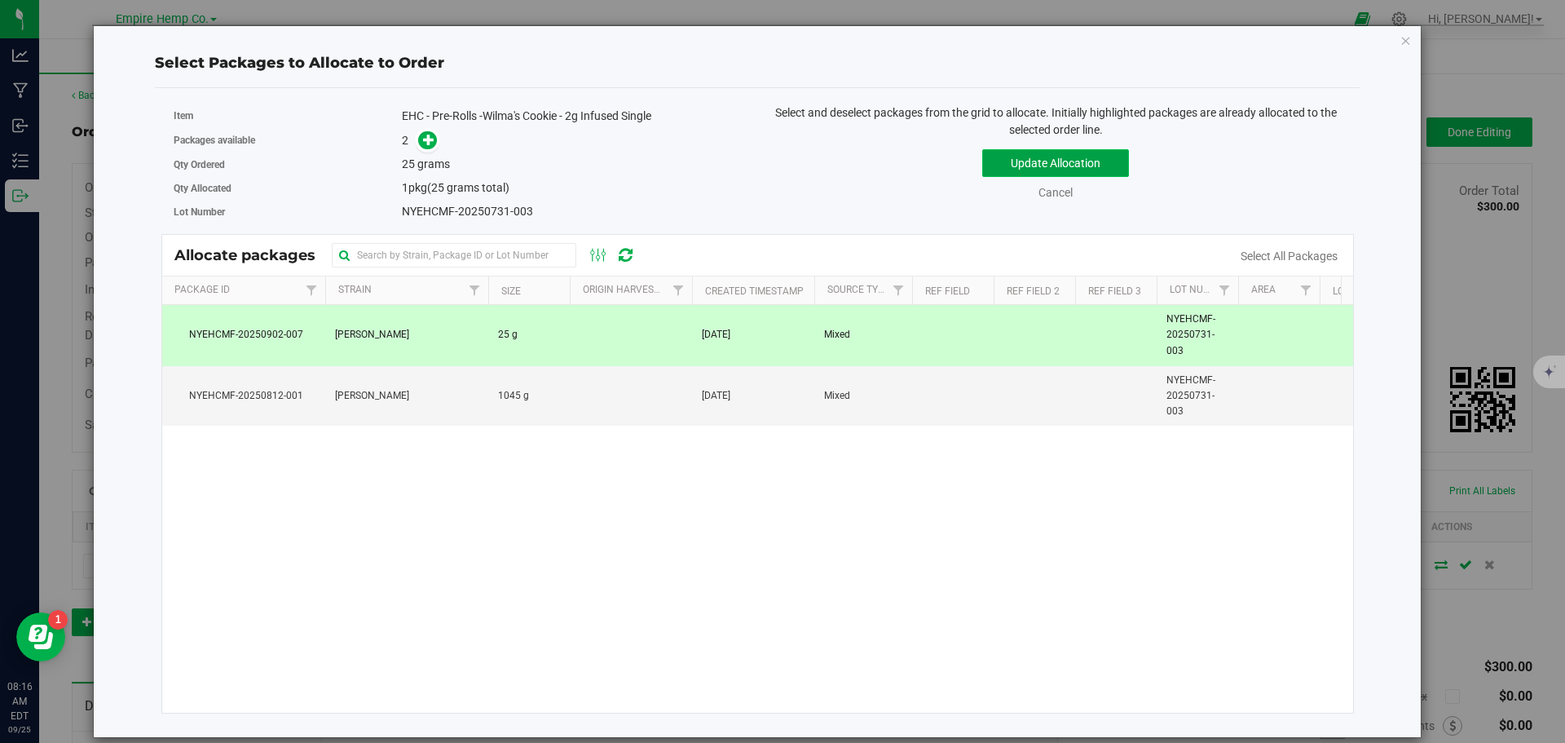
click at [1016, 166] on button "Update Allocation" at bounding box center [1055, 163] width 147 height 28
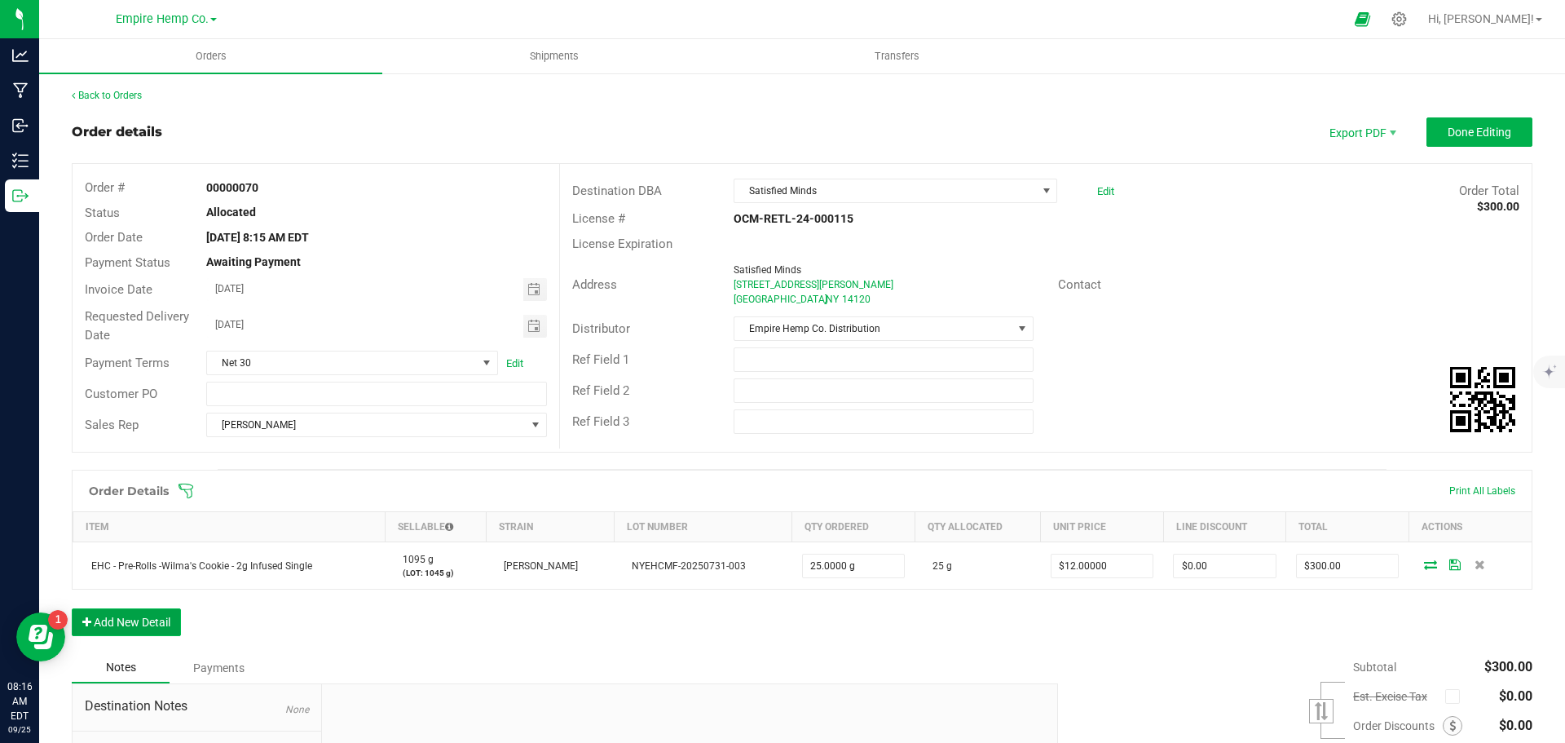
click at [142, 628] on button "Add New Detail" at bounding box center [126, 622] width 109 height 28
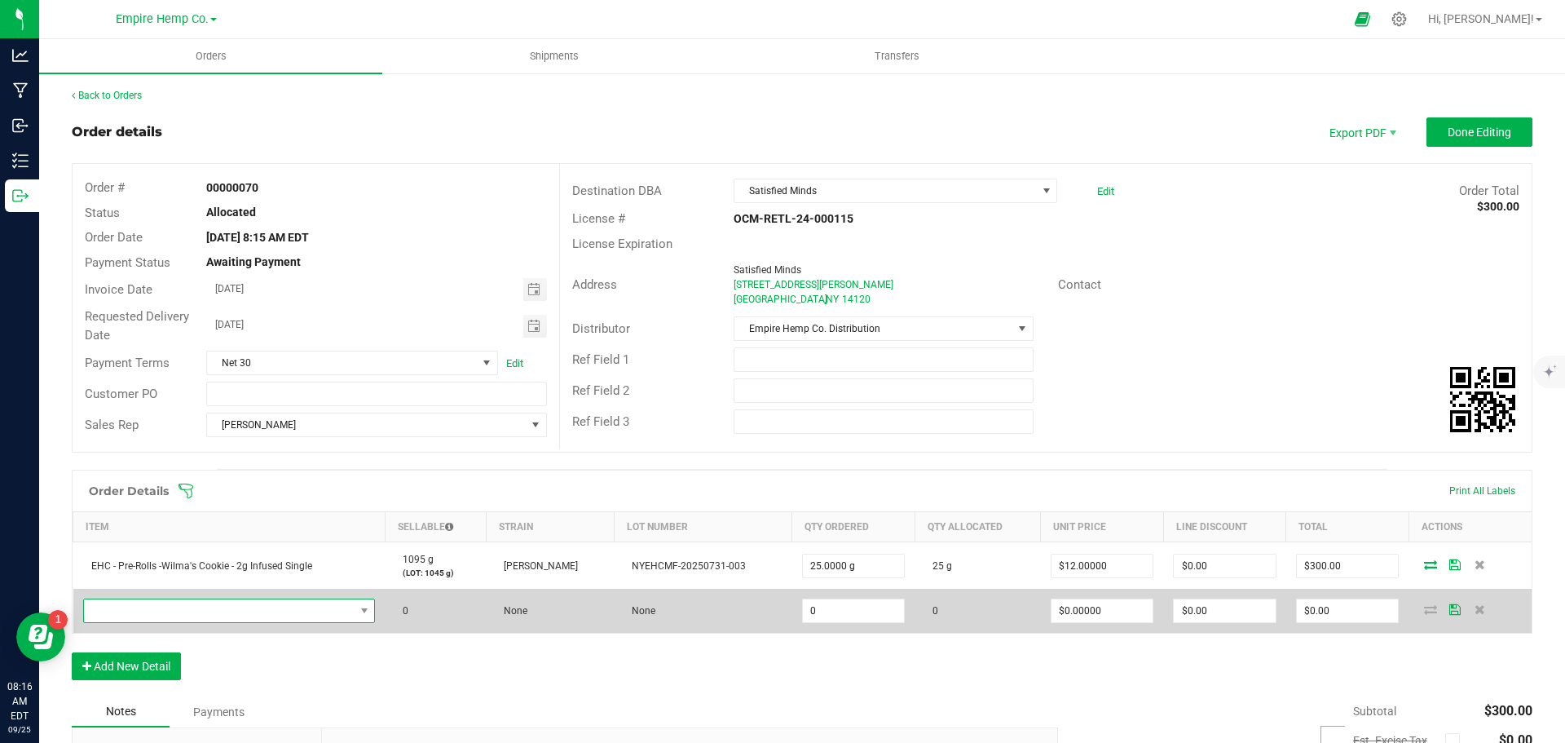
click at [175, 617] on span "NO DATA FOUND" at bounding box center [219, 610] width 271 height 23
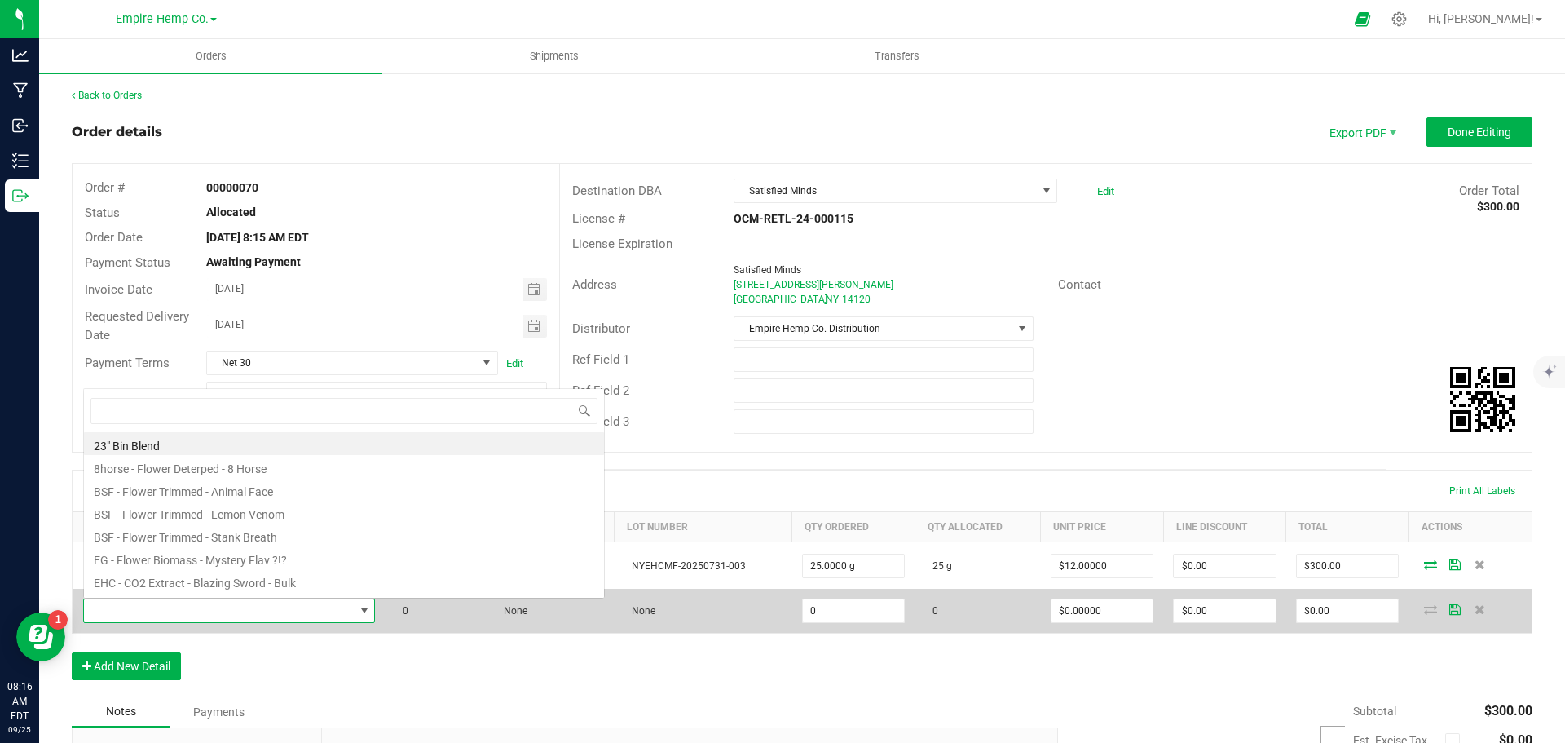
scroll to position [24, 286]
type input "trap"
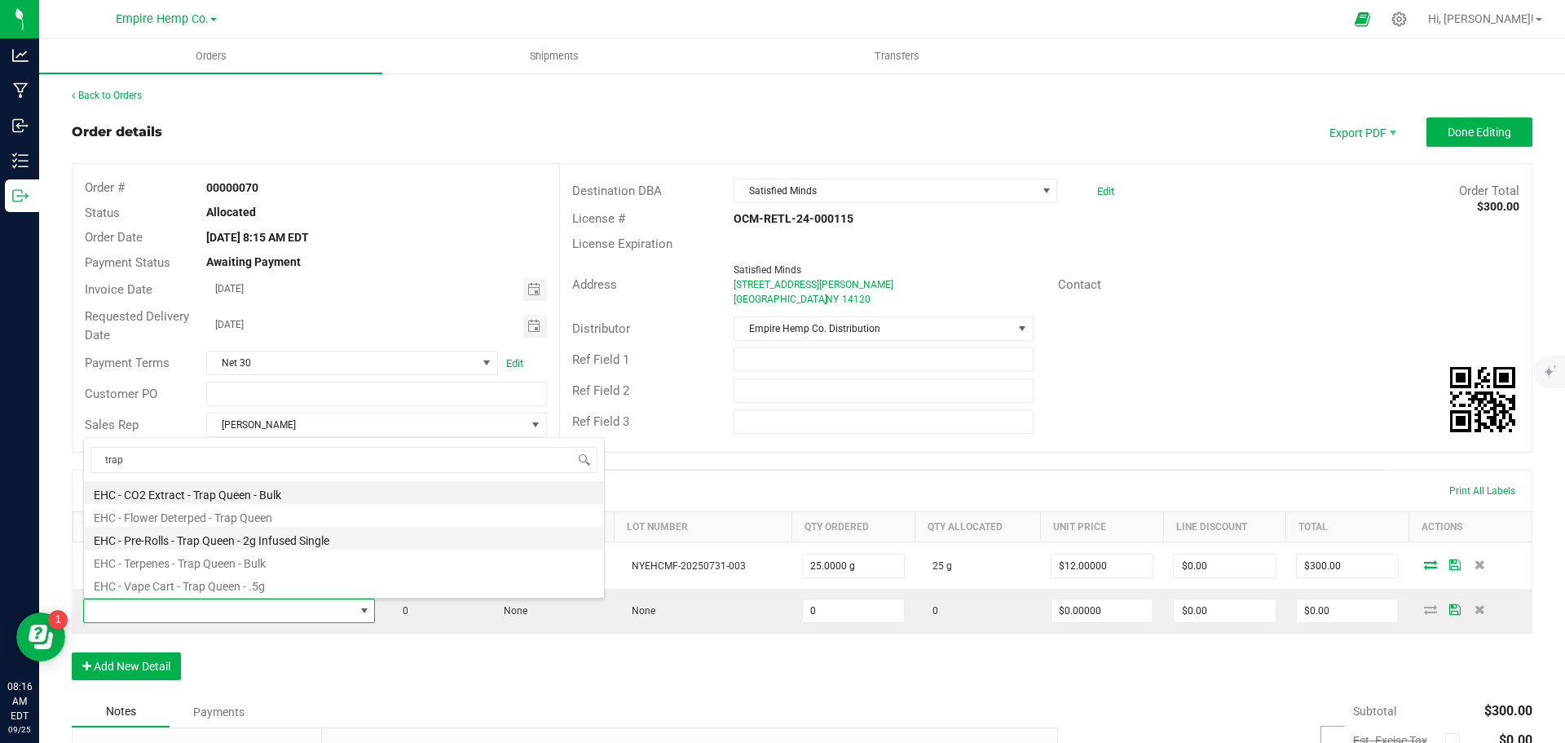
click at [259, 541] on li "EHC - Pre-Rolls - Trap Queen - 2g Infused Single" at bounding box center [344, 538] width 520 height 23
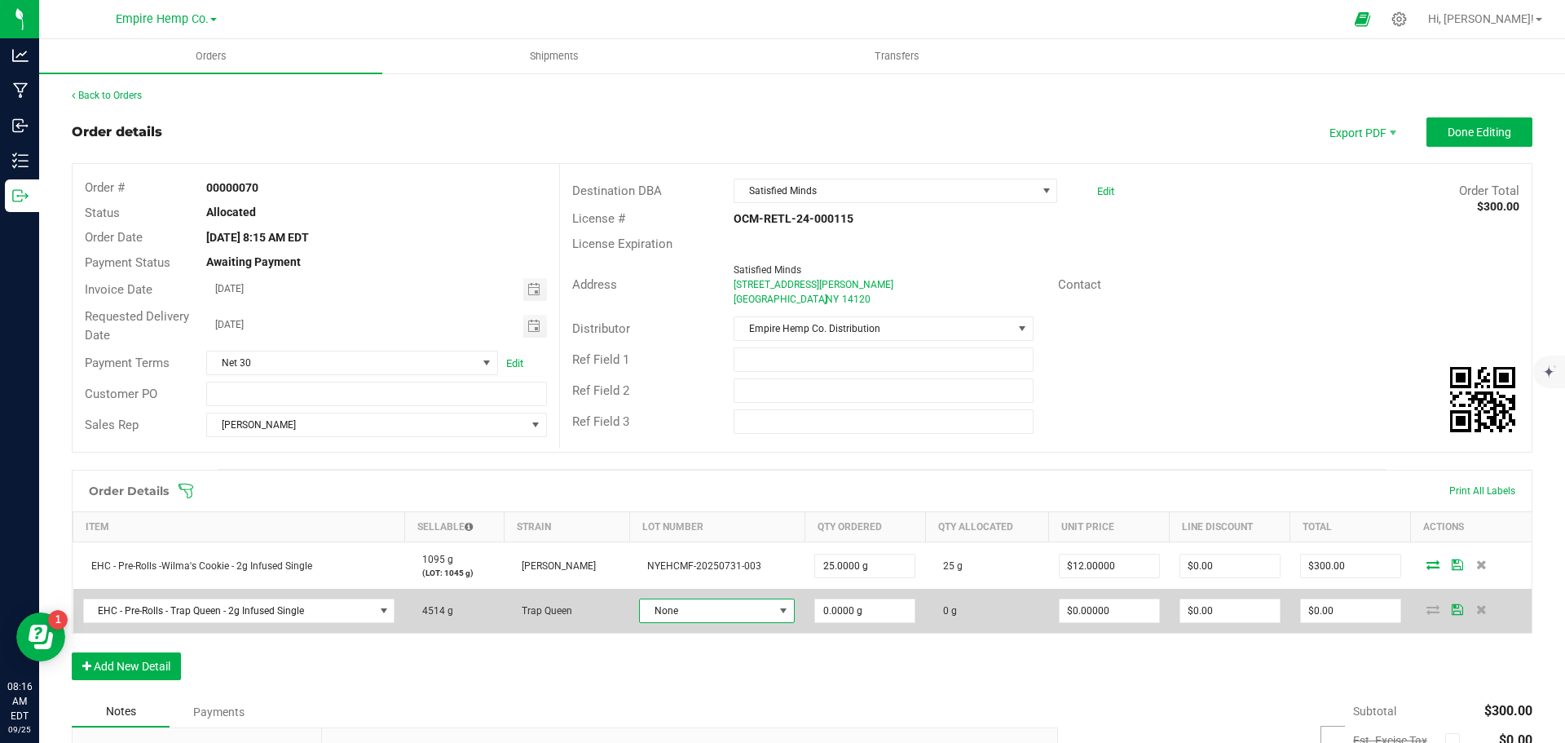
click at [732, 615] on span "None" at bounding box center [707, 610] width 134 height 23
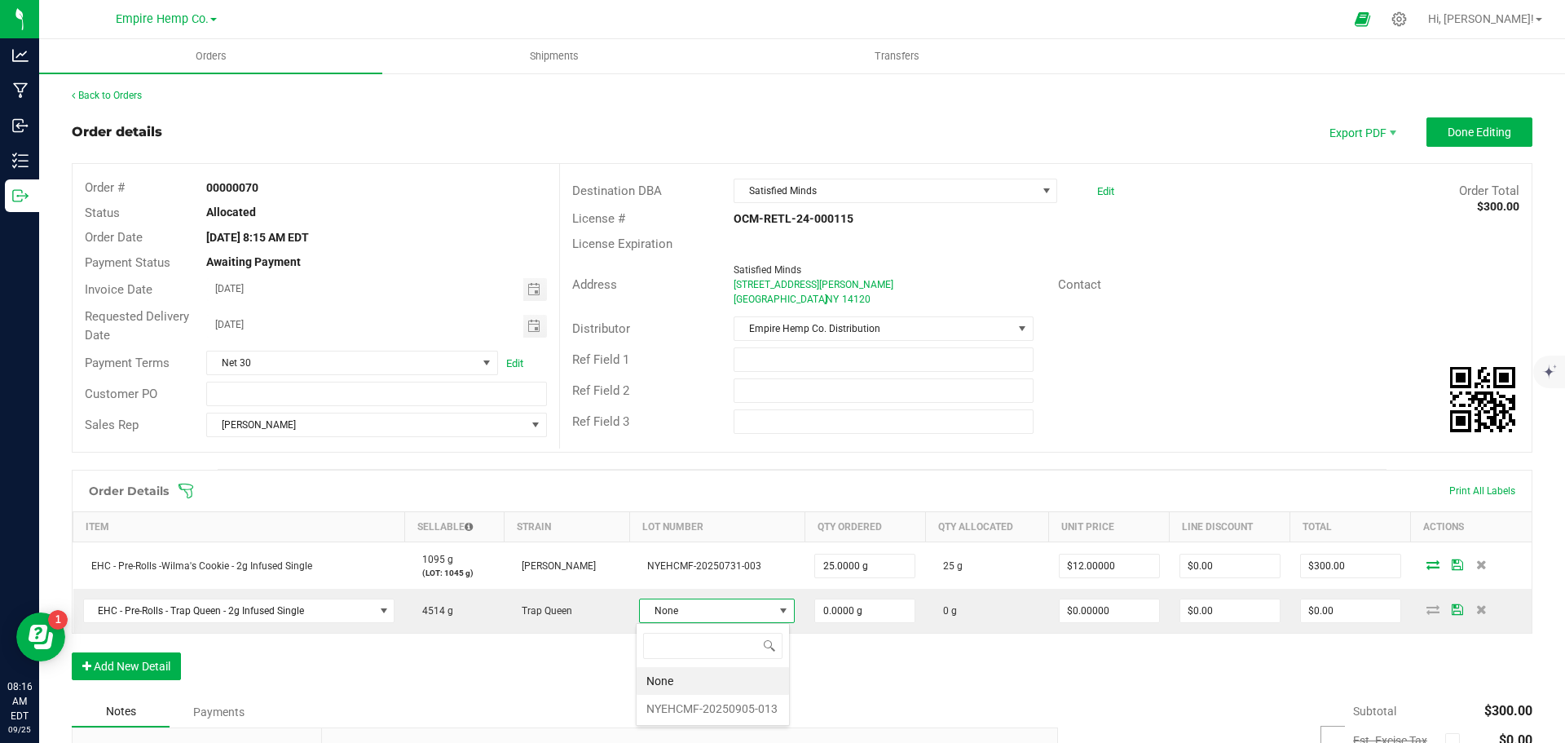
scroll to position [24, 152]
click at [718, 709] on li "NYEHCMF-20250905-013" at bounding box center [713, 709] width 152 height 28
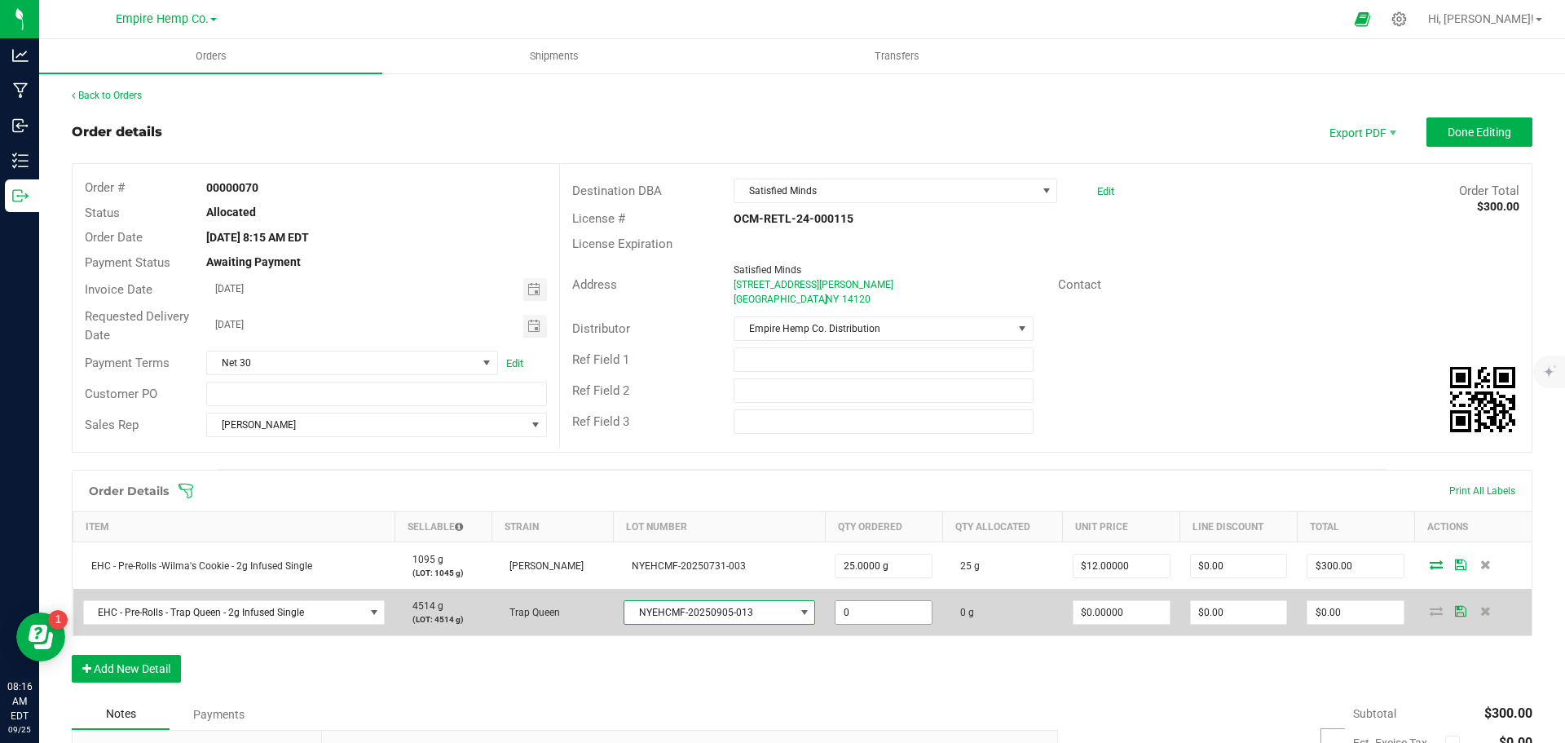
click at [903, 616] on input "0" at bounding box center [884, 612] width 96 height 23
type input "25.0000 g"
type input "0"
click at [1141, 612] on input "0" at bounding box center [1122, 612] width 96 height 23
type input "$12.00000"
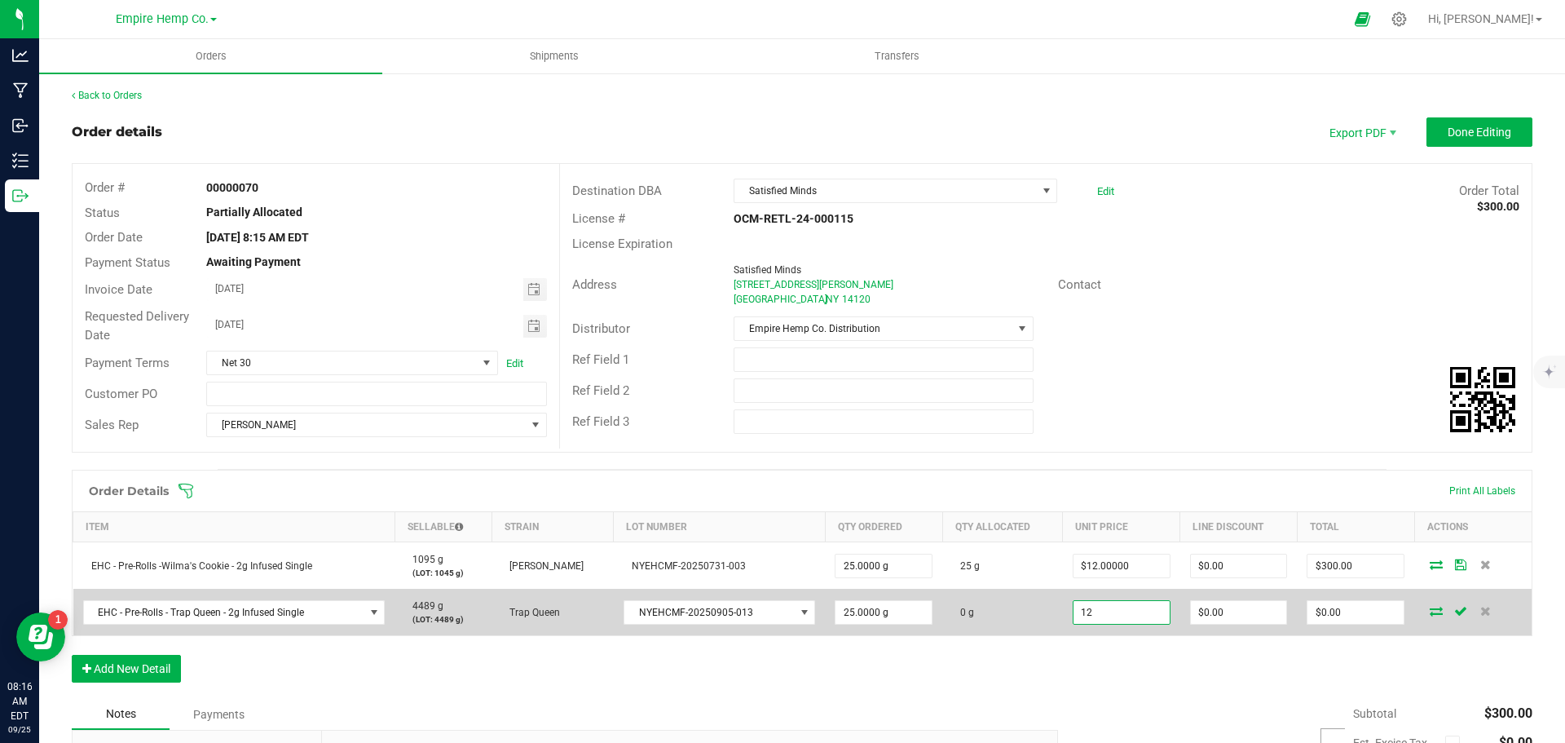
type input "0"
type input "$300.00"
click at [1430, 614] on icon at bounding box center [1436, 611] width 13 height 10
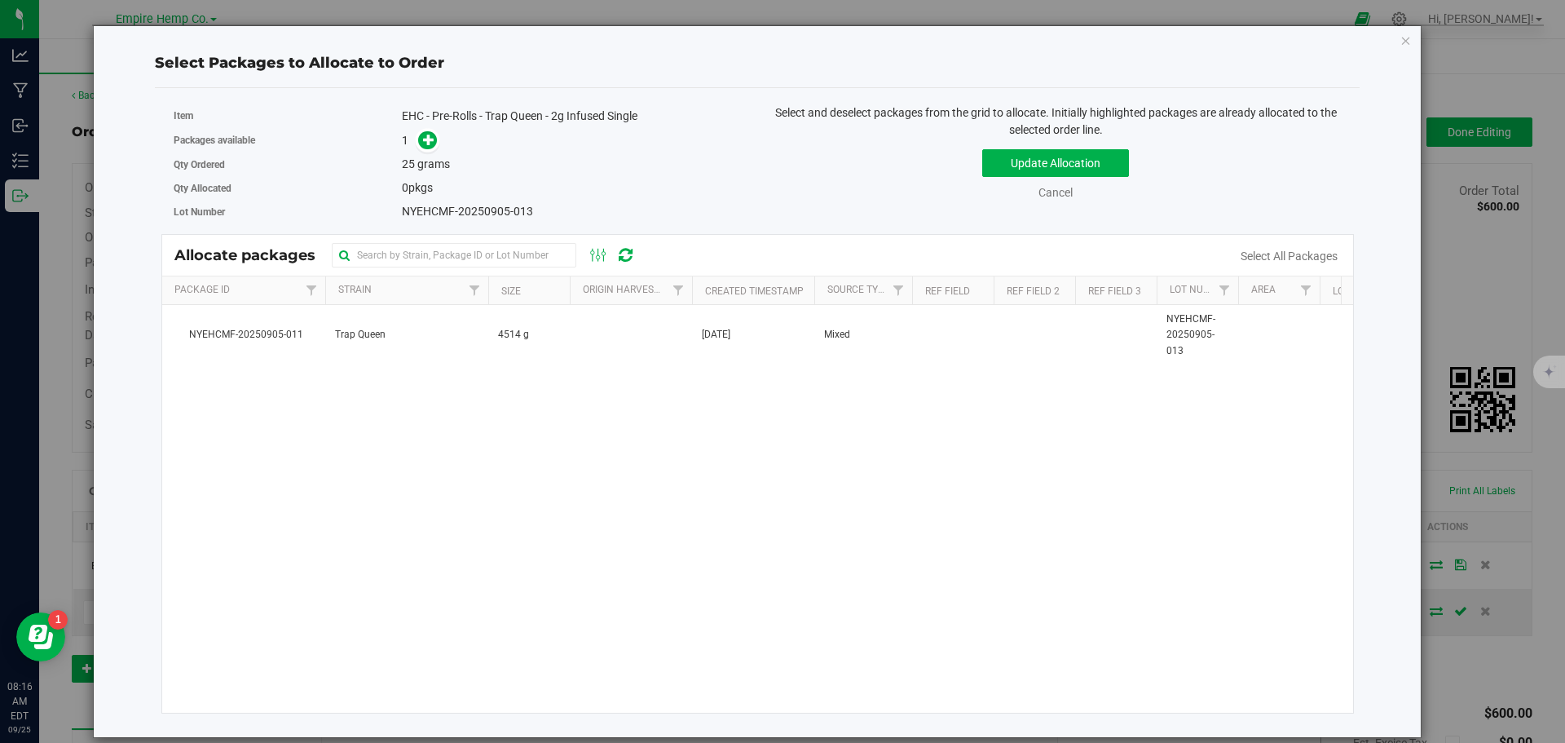
click at [439, 144] on div "1" at bounding box center [573, 140] width 343 height 19
click at [426, 136] on icon at bounding box center [429, 139] width 12 height 12
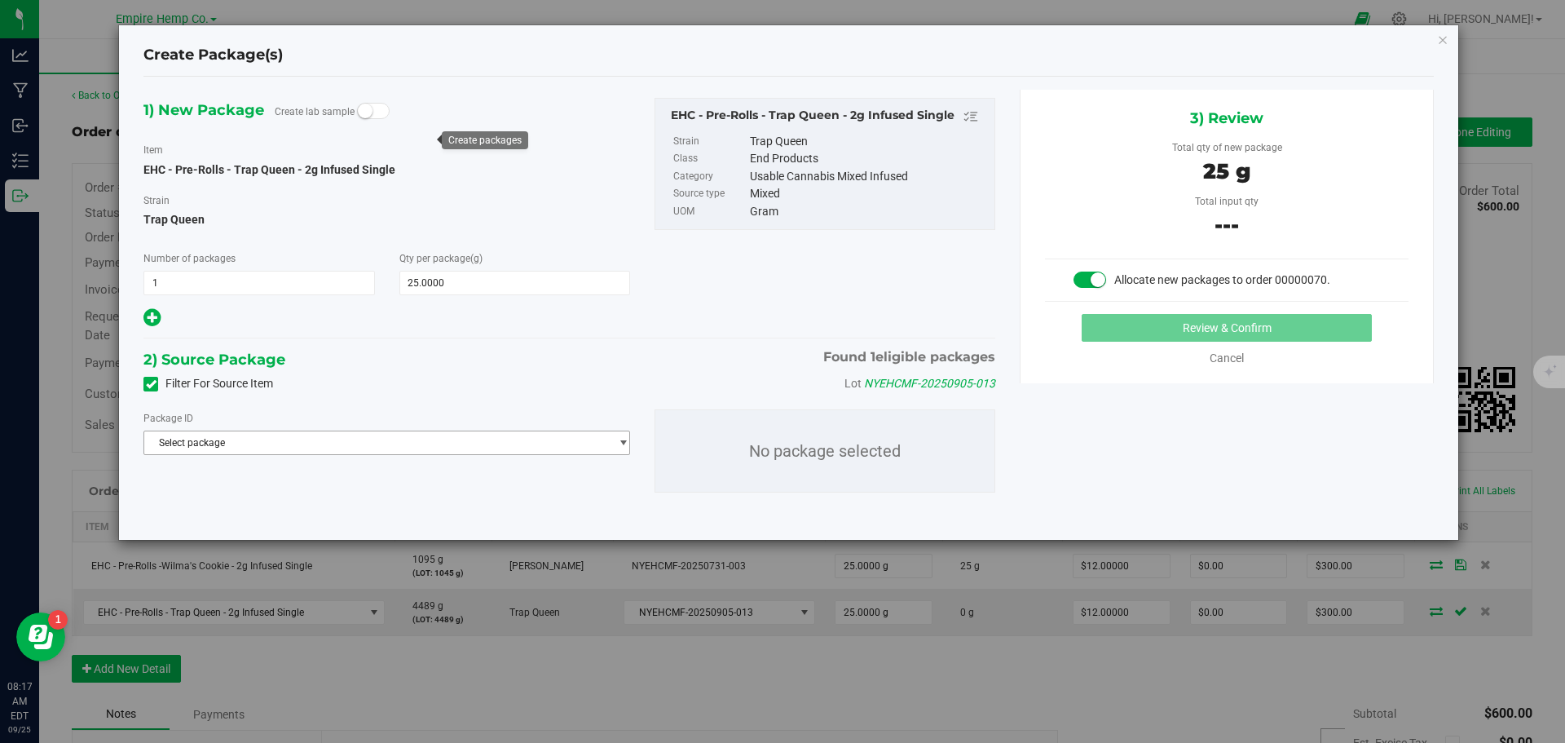
click at [368, 443] on span "Select package" at bounding box center [376, 442] width 465 height 23
click at [398, 516] on li "NYEHCMF-20250905-011 ( EHC - Pre-Rolls - Trap Queen - 2g Infused Single )" at bounding box center [386, 509] width 485 height 23
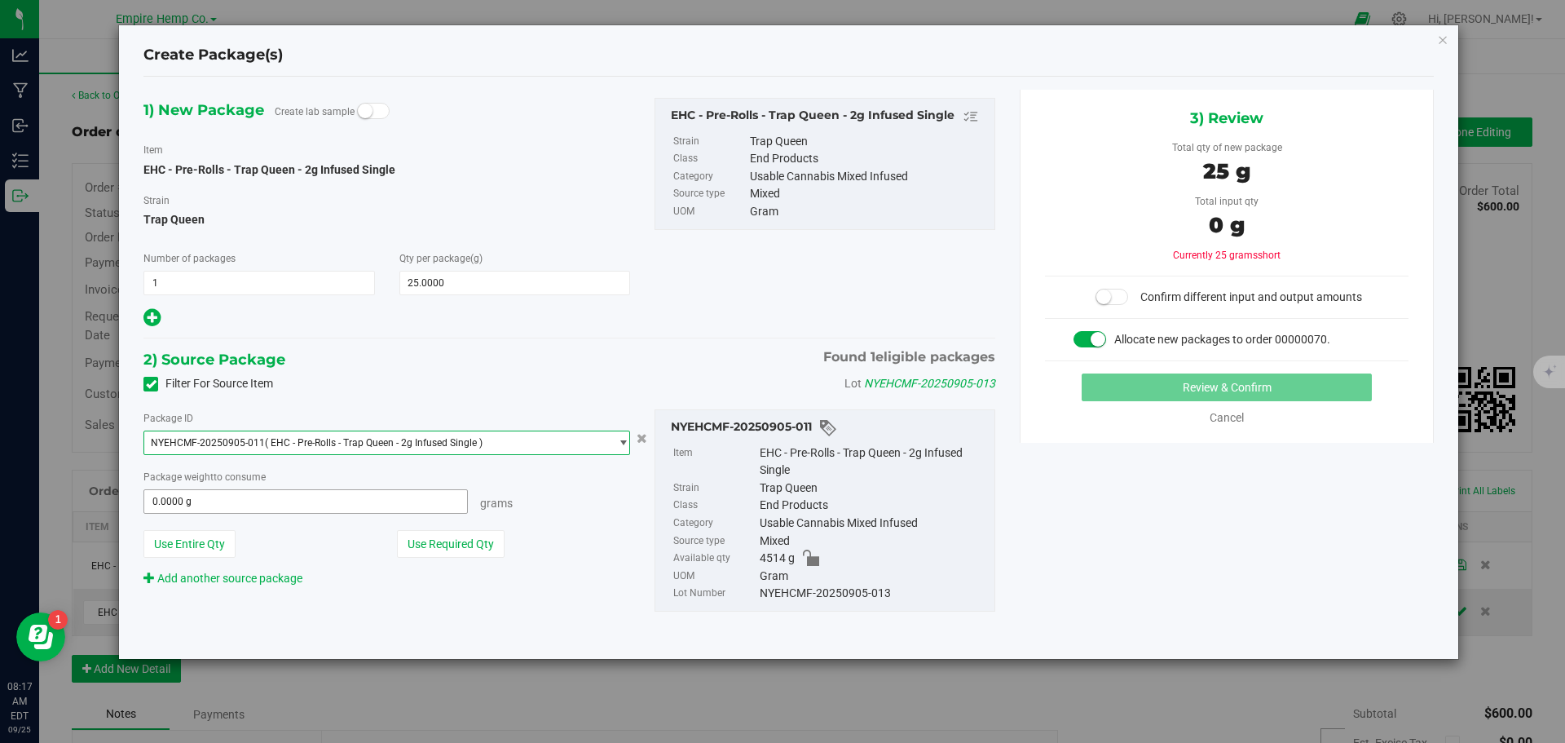
click at [391, 499] on span "0.0000 g 0" at bounding box center [306, 501] width 325 height 24
type input "25"
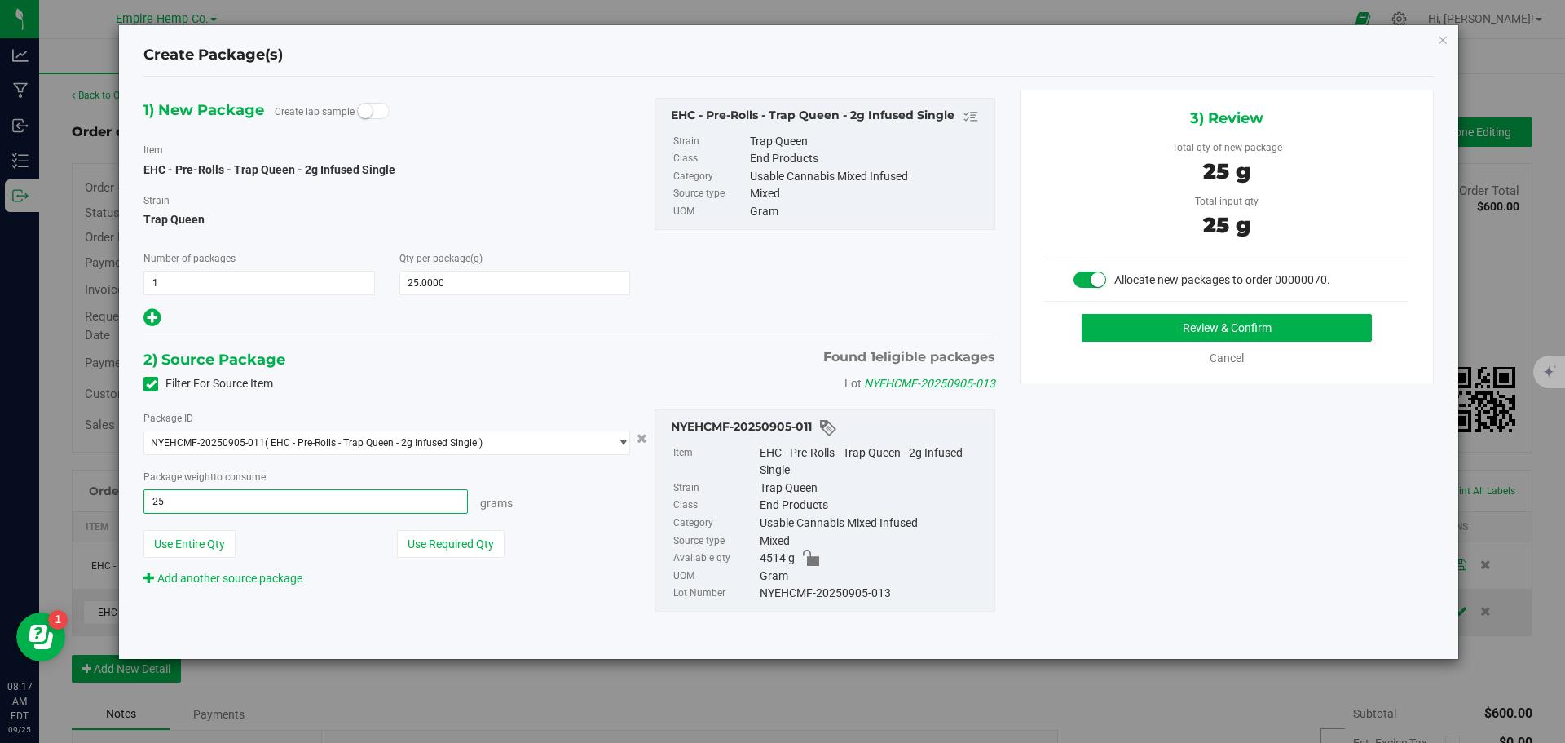
click at [1082, 314] on button "Review & Confirm" at bounding box center [1227, 328] width 290 height 28
type input "25.0000 g"
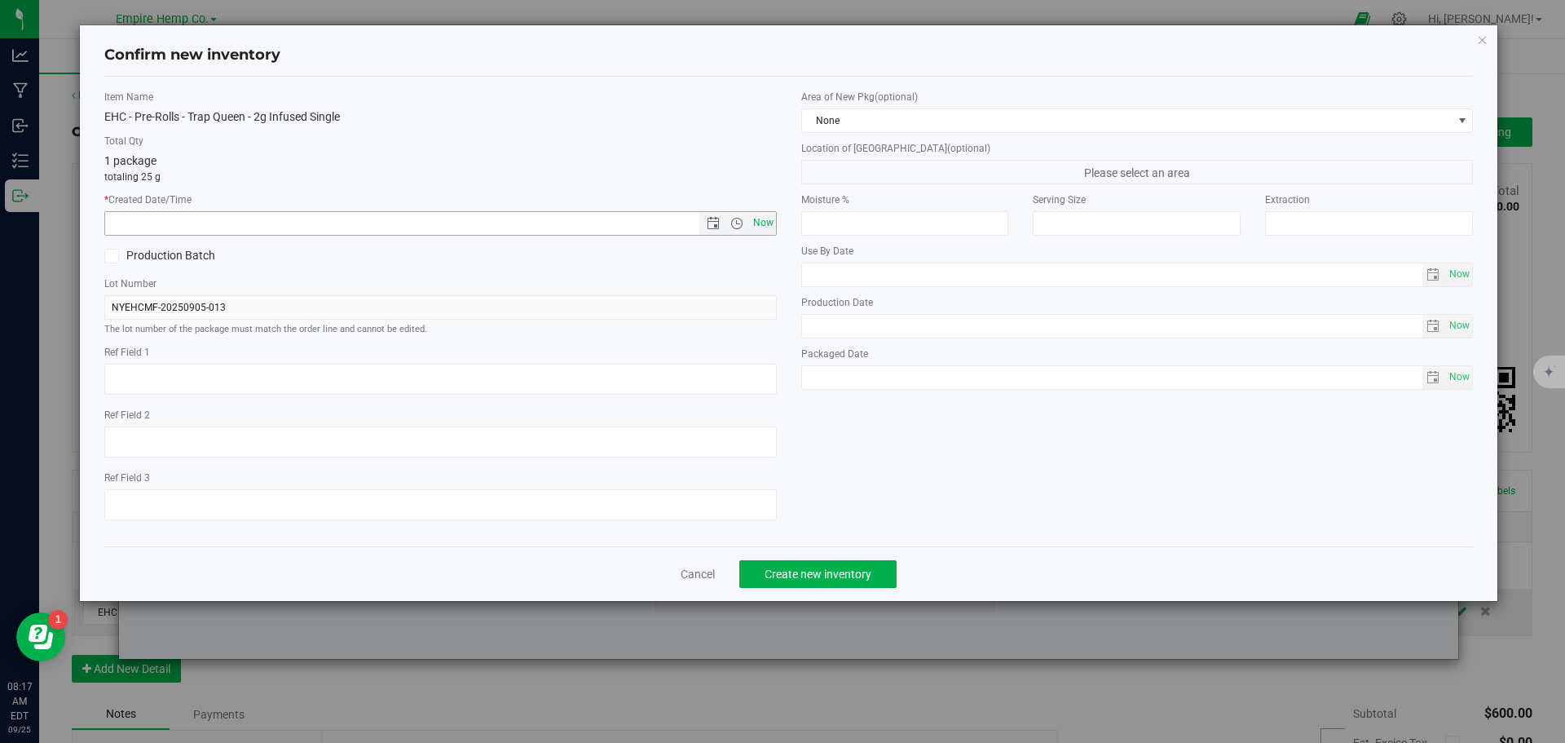
click at [762, 228] on span "Now" at bounding box center [763, 223] width 28 height 24
type input "9/25/2025 8:17 AM"
click at [846, 565] on button "Create new inventory" at bounding box center [818, 574] width 157 height 28
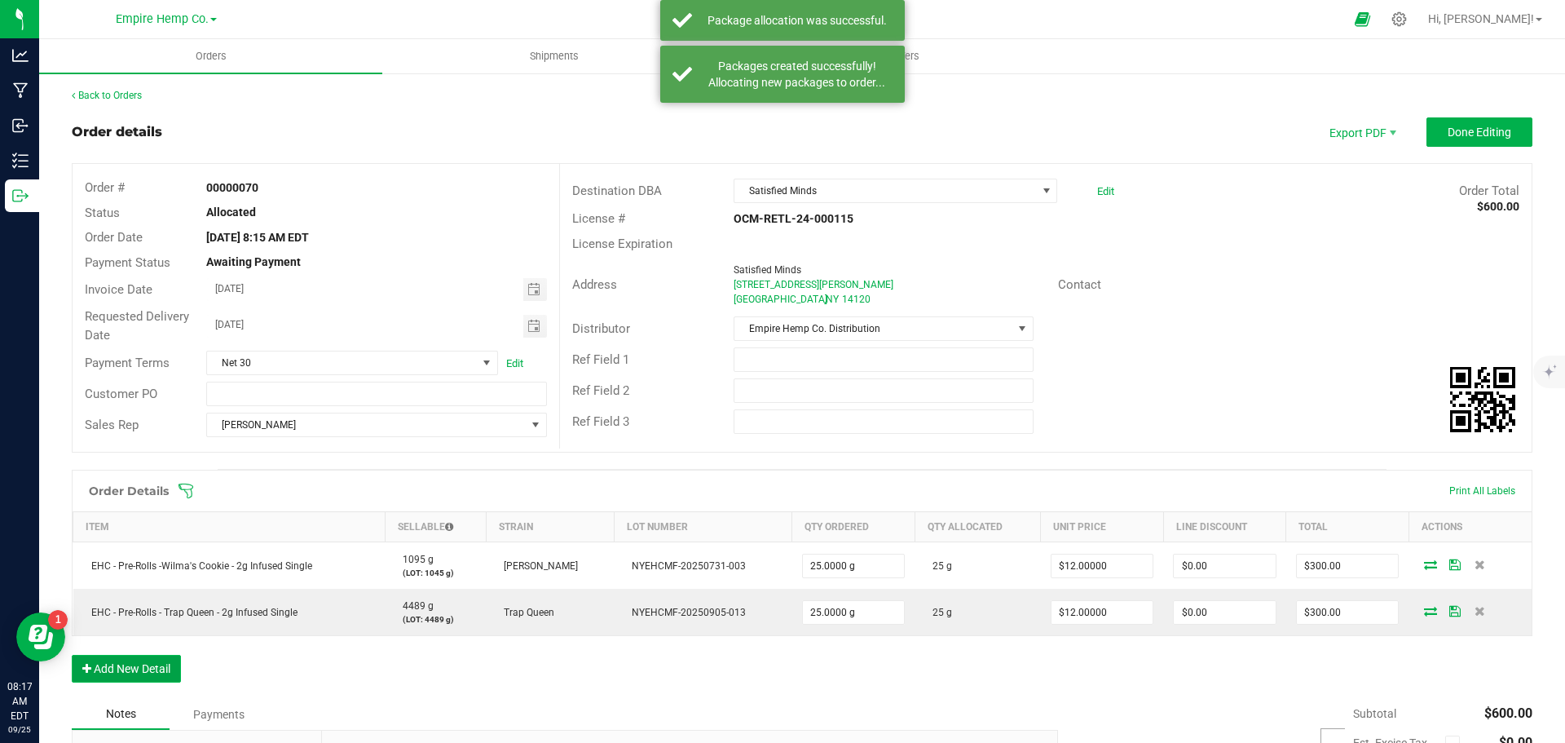
click at [113, 672] on button "Add New Detail" at bounding box center [126, 669] width 109 height 28
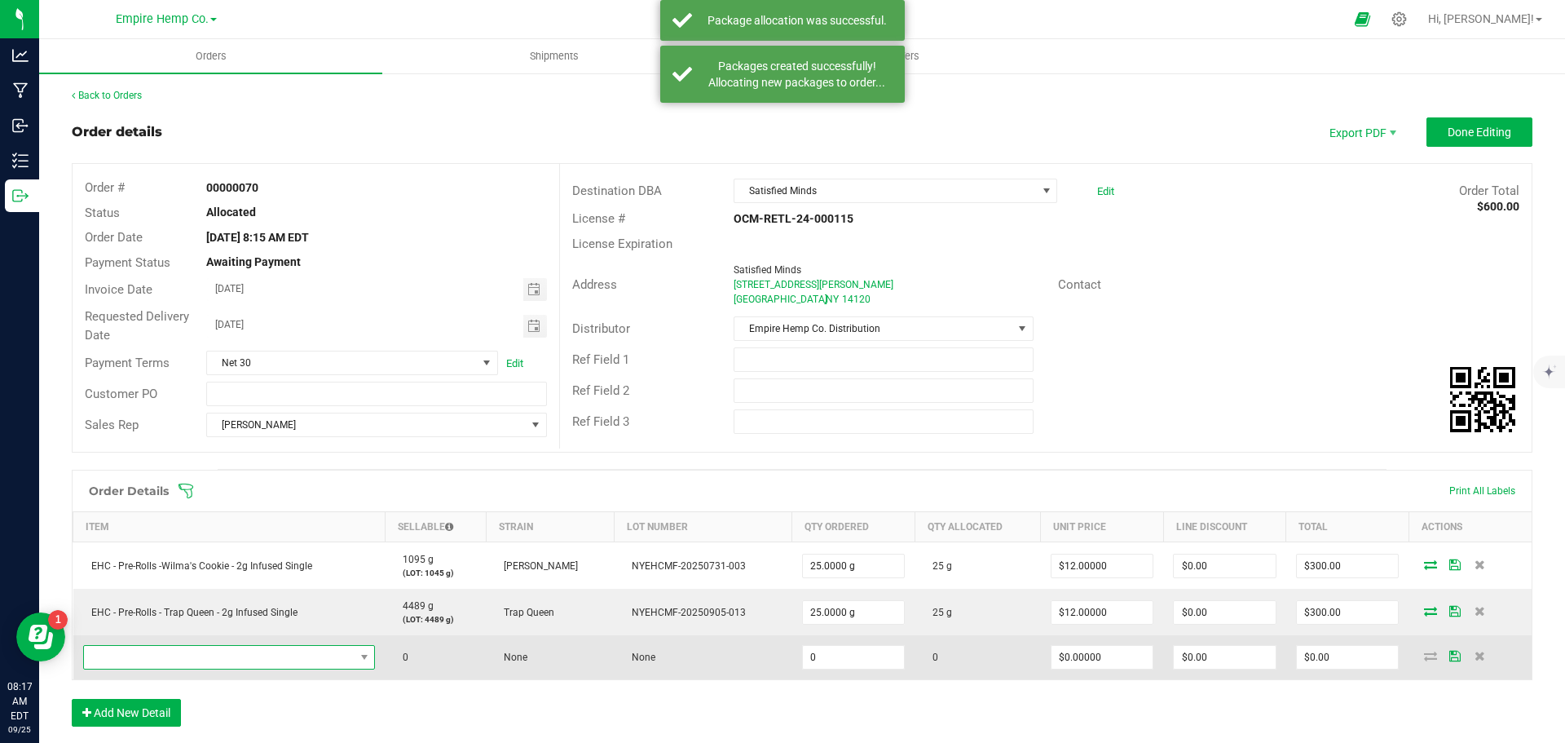
click at [135, 662] on span "NO DATA FOUND" at bounding box center [219, 657] width 271 height 23
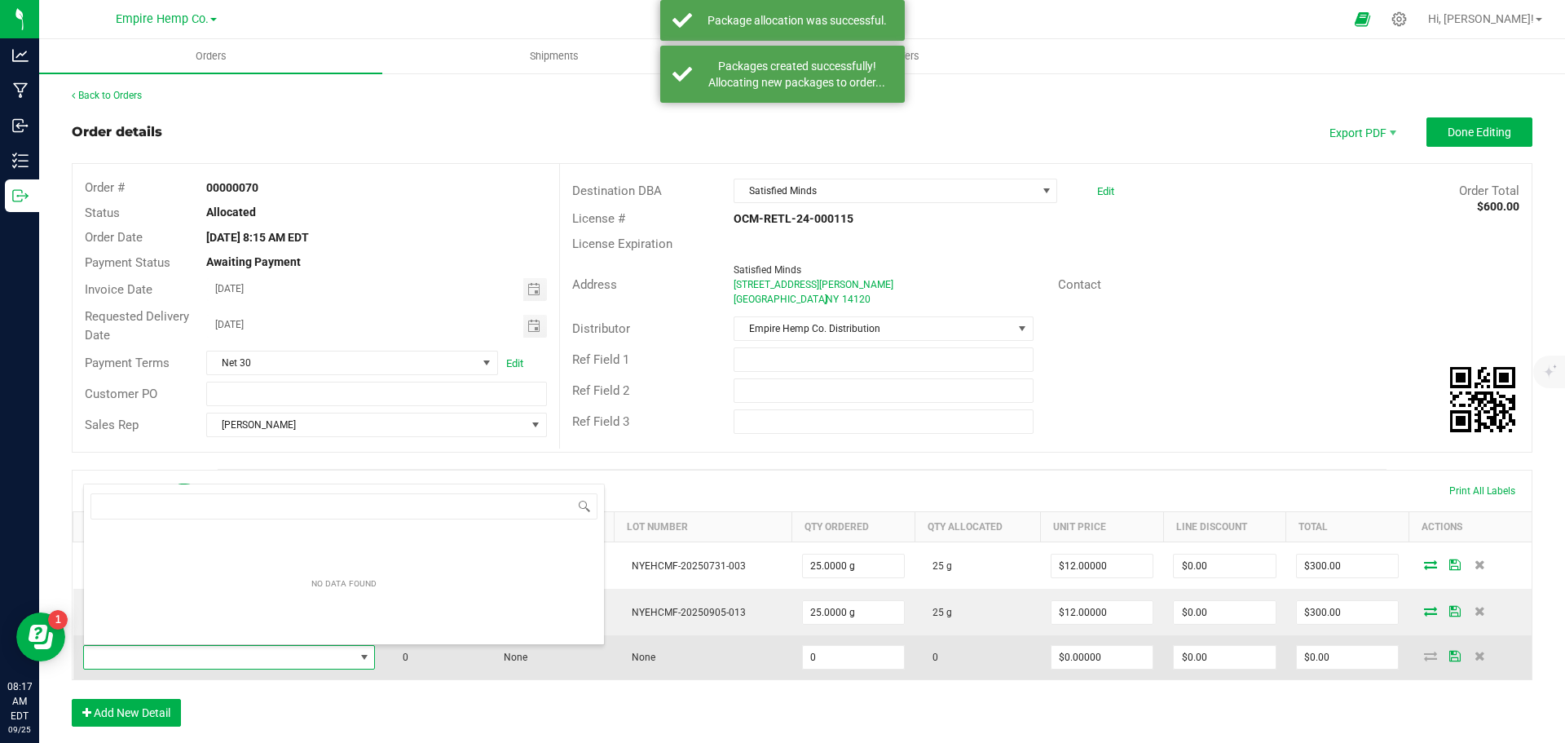
scroll to position [24, 286]
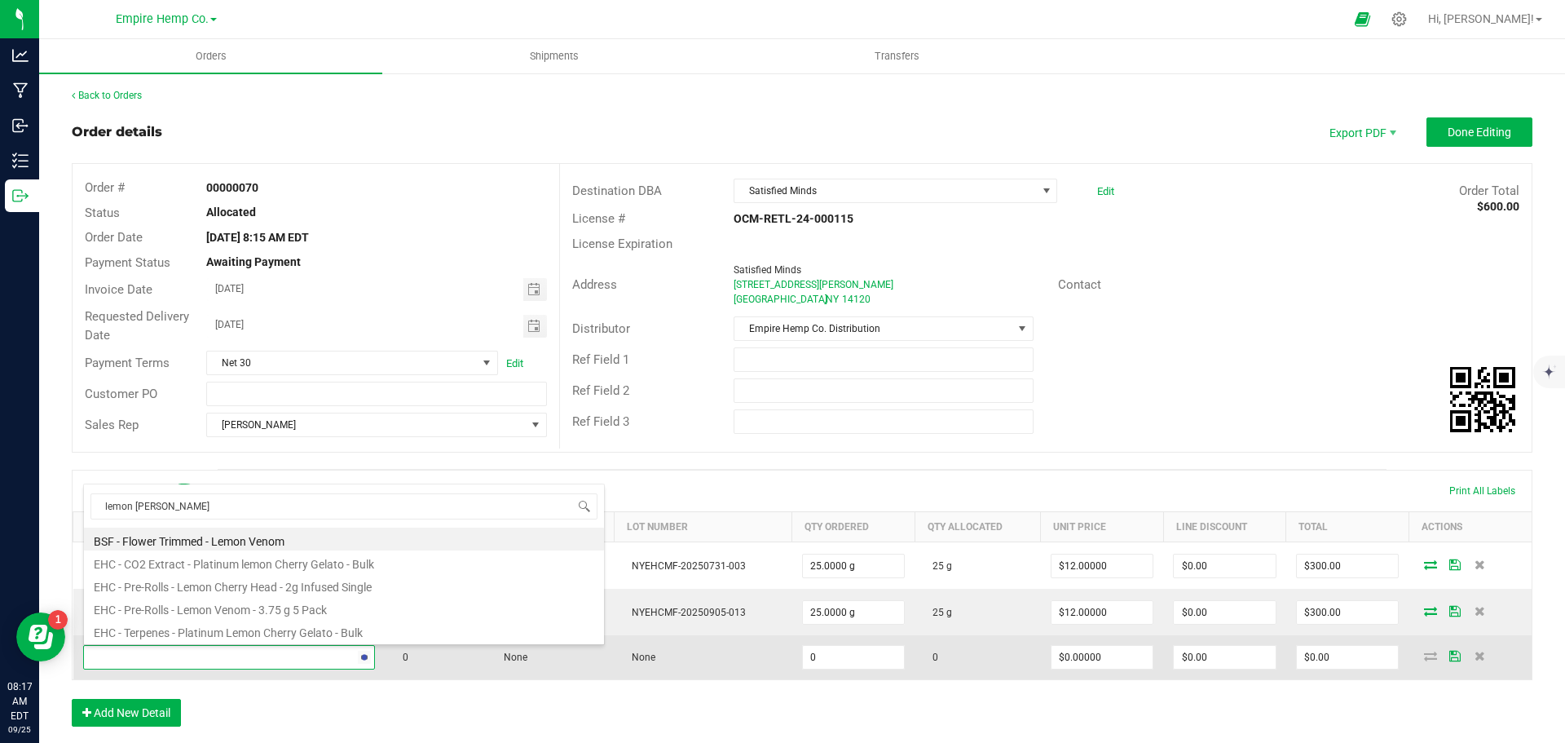
type input "lemon cherr"
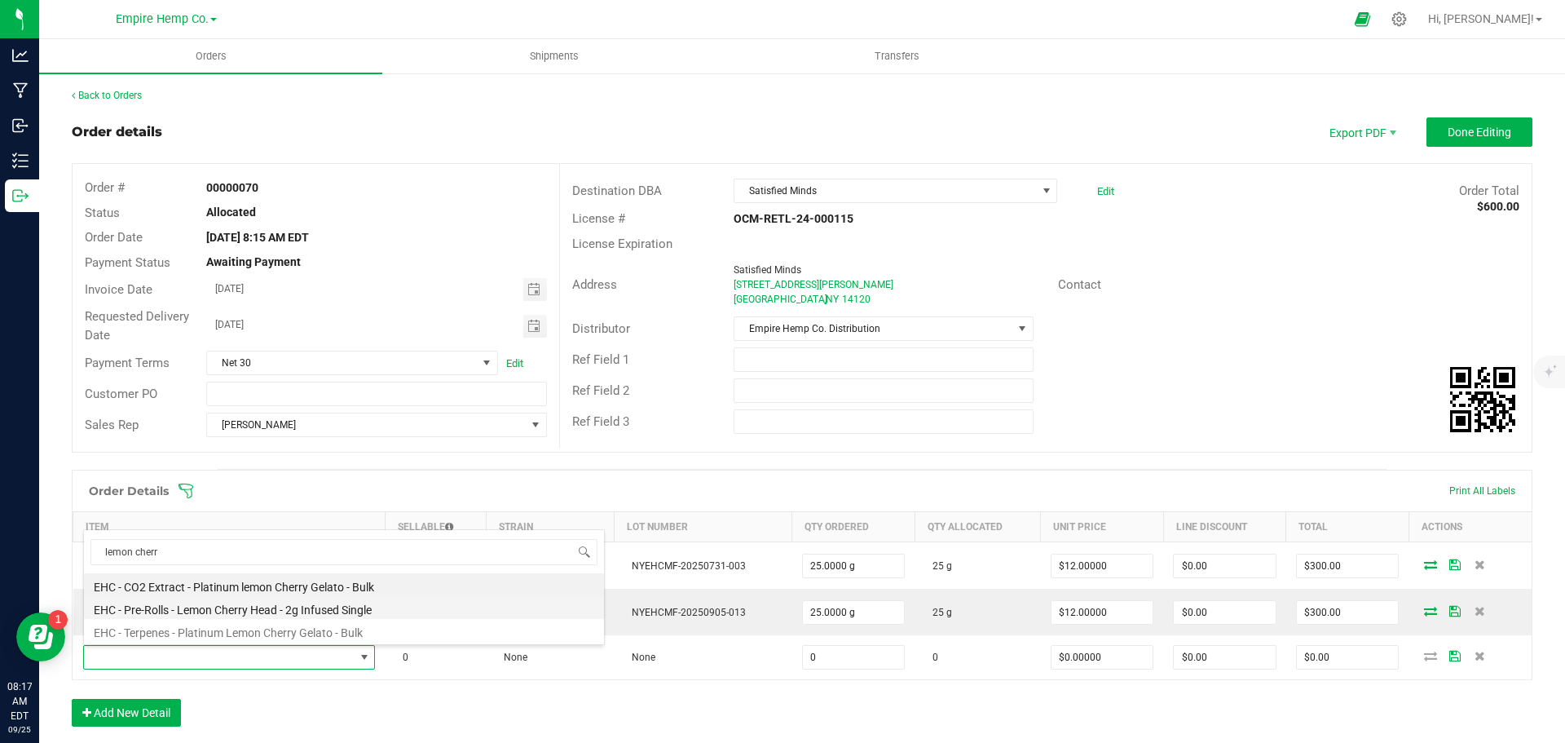
click at [303, 604] on li "EHC - Pre-Rolls - Lemon Cherry Head - 2g Infused Single" at bounding box center [344, 607] width 520 height 23
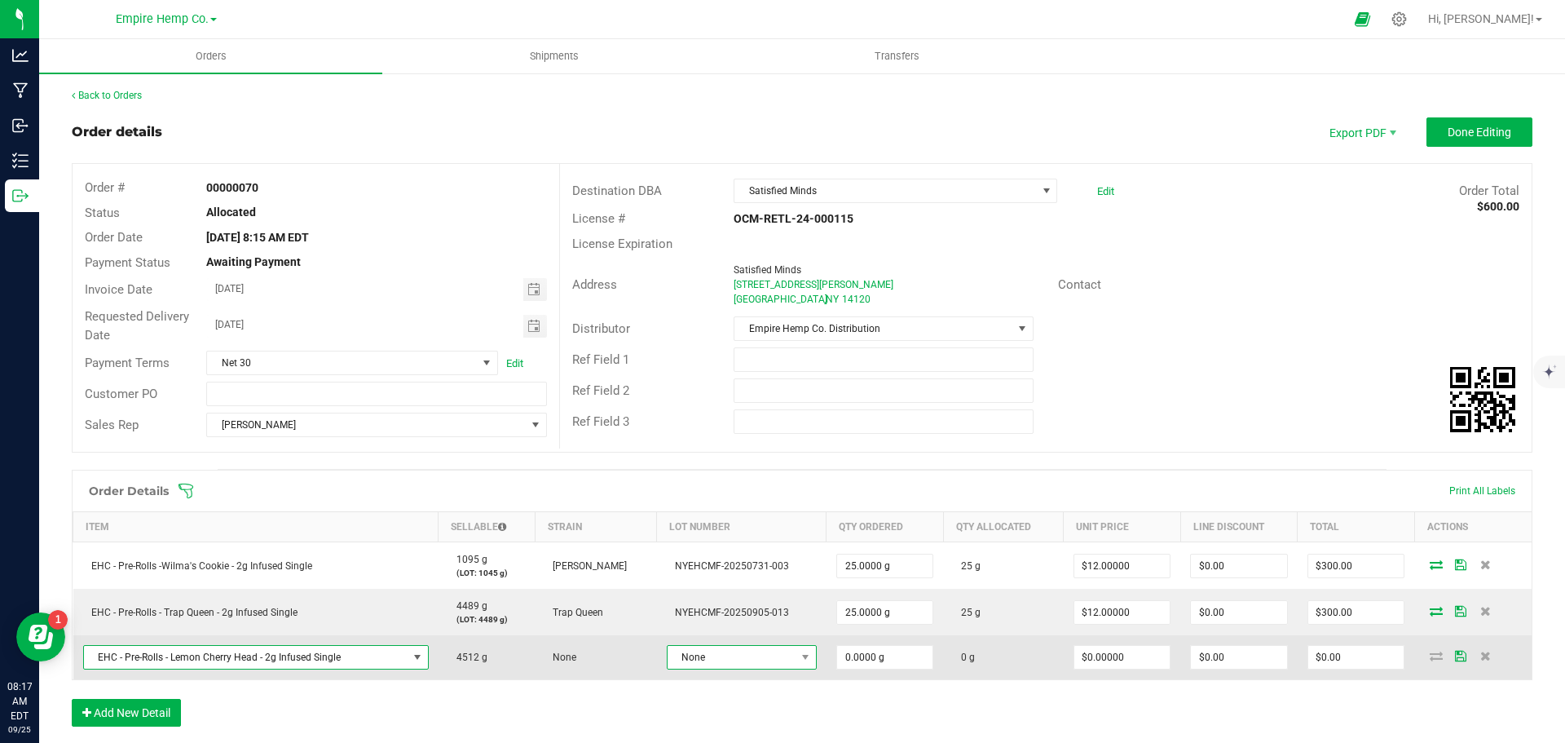
click at [735, 656] on span "None" at bounding box center [732, 657] width 128 height 23
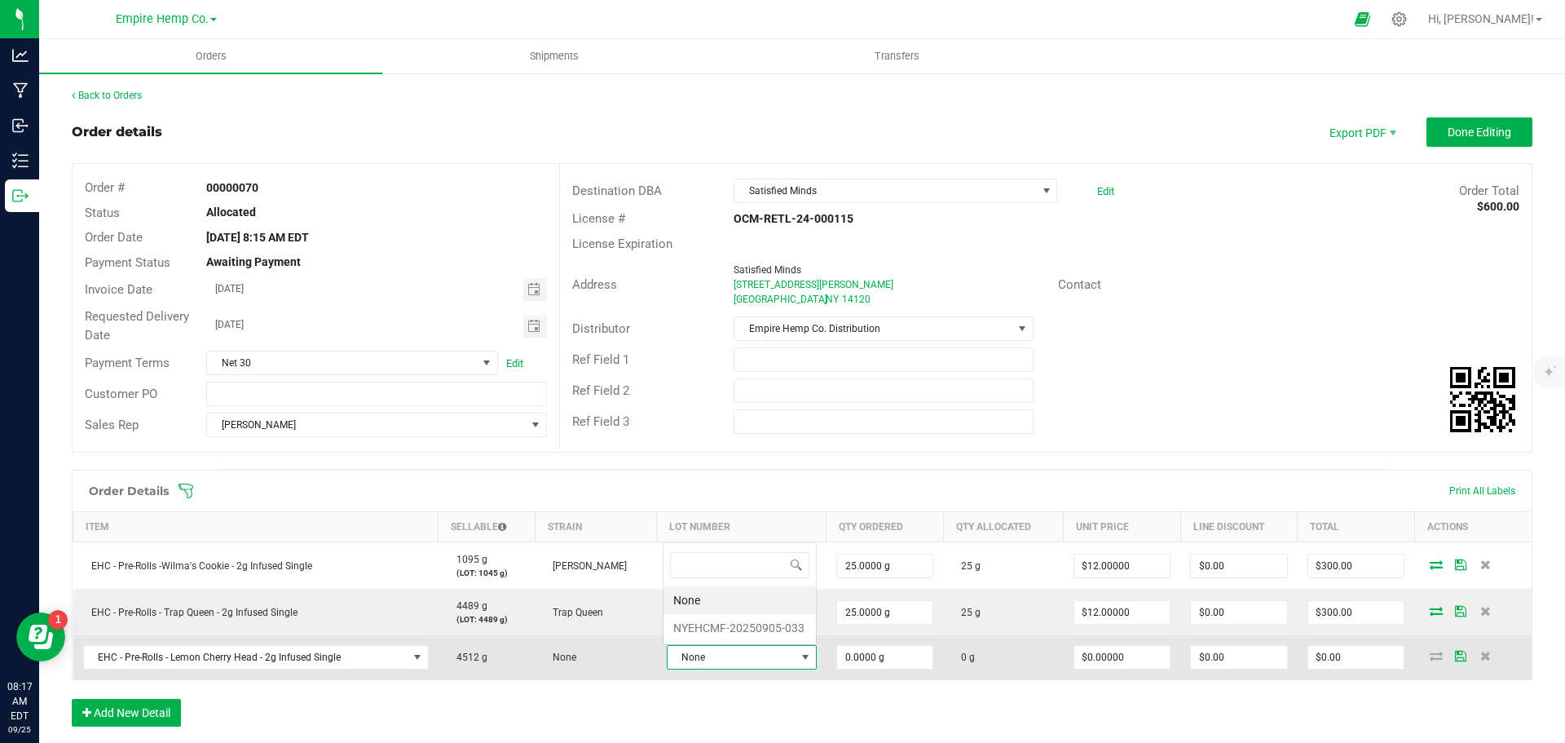
scroll to position [24, 145]
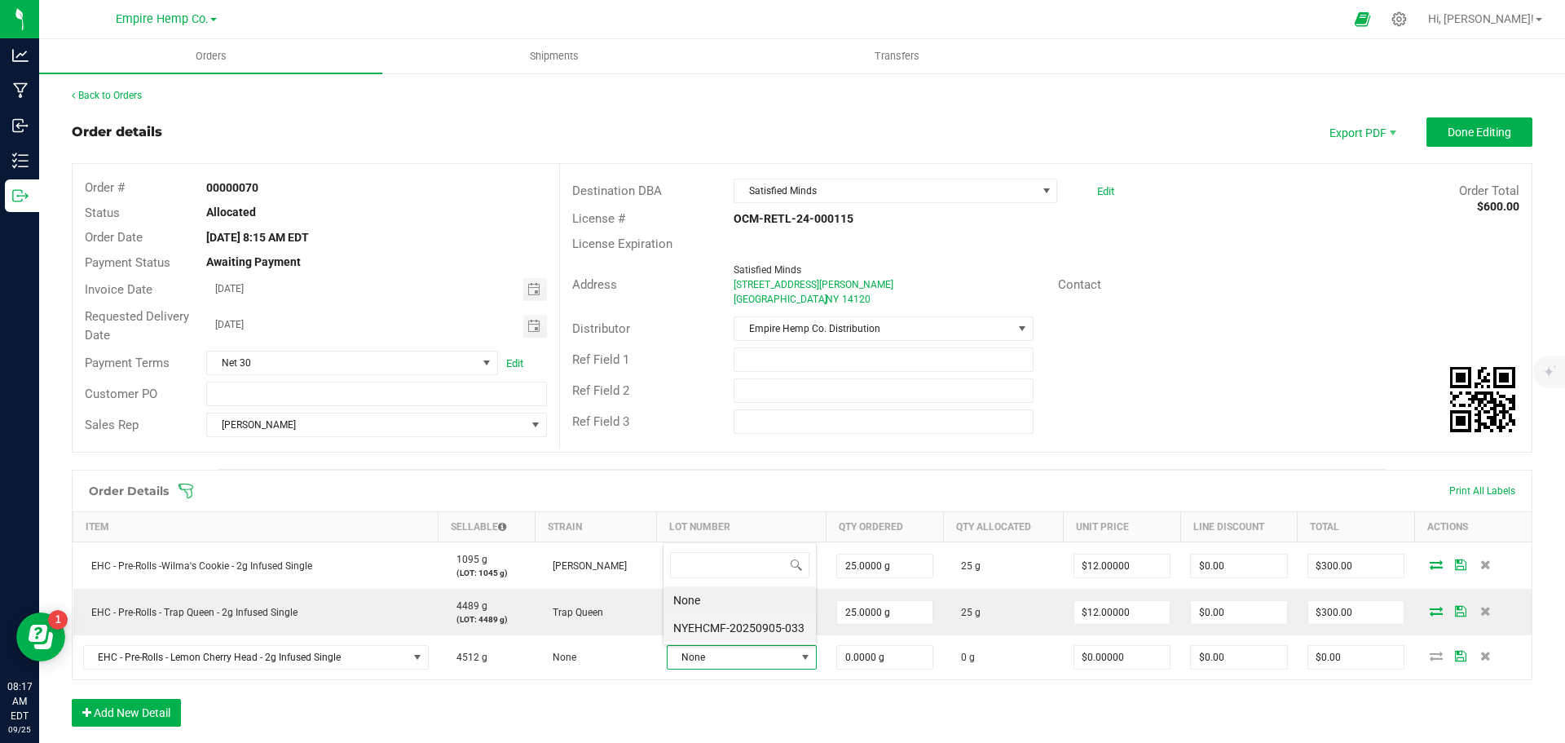
click at [742, 634] on li "NYEHCMF-20250905-033" at bounding box center [740, 628] width 152 height 28
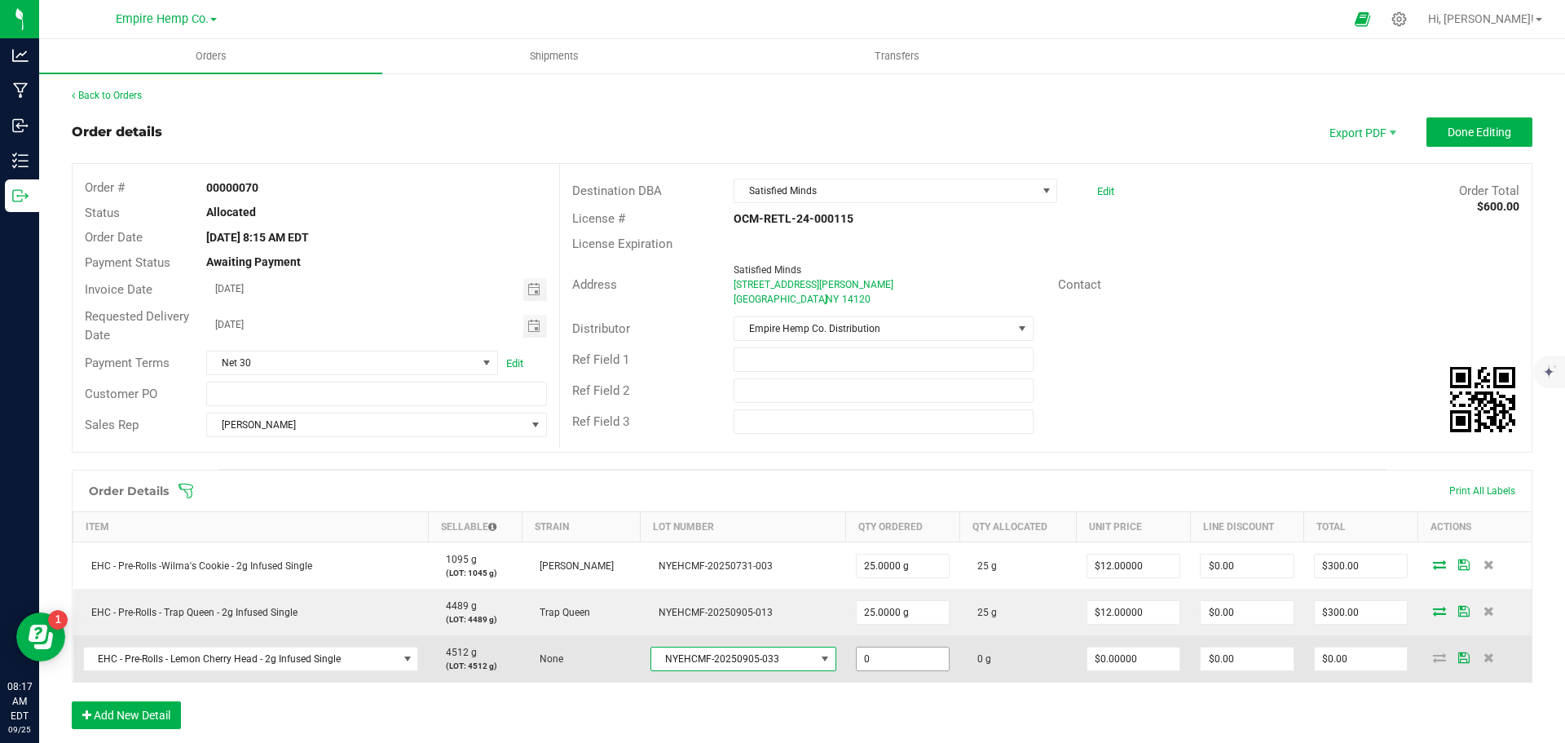
click at [875, 661] on input "0" at bounding box center [903, 658] width 93 height 23
type input "25.0000 g"
type input "0"
click at [1124, 657] on input "0" at bounding box center [1134, 658] width 93 height 23
type input "$12.00000"
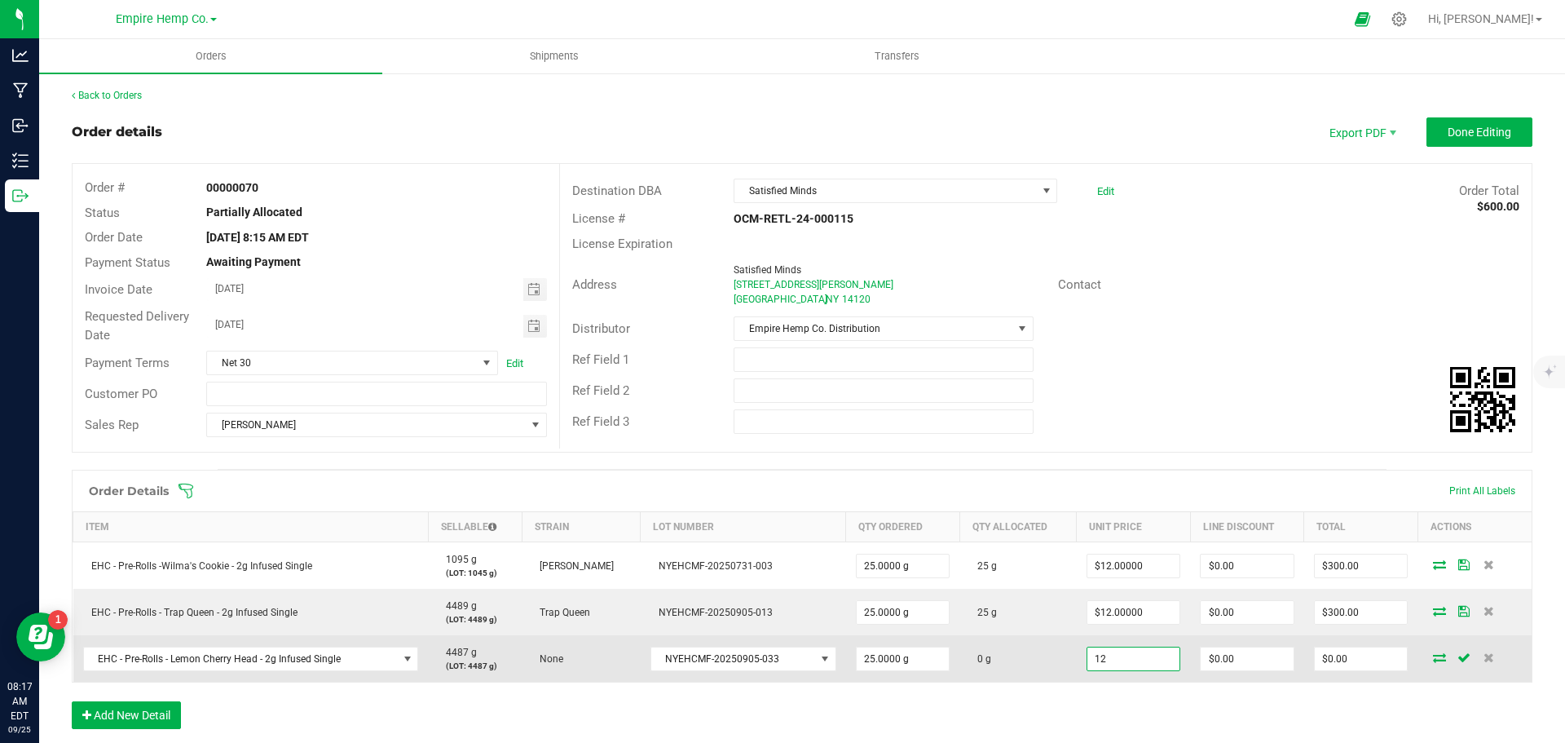
type input "$300.00"
click at [1433, 657] on icon at bounding box center [1439, 657] width 13 height 10
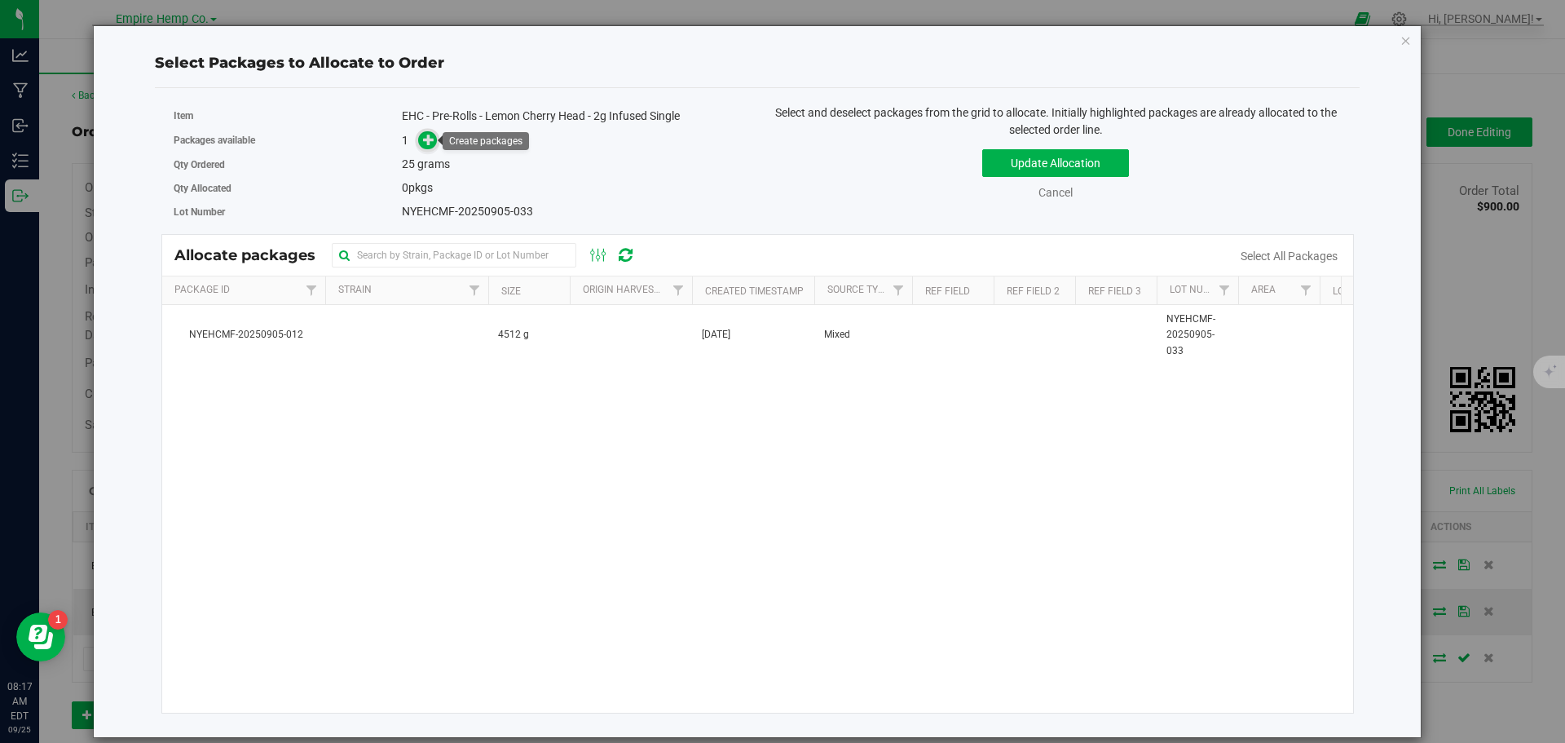
click at [429, 142] on icon at bounding box center [428, 139] width 11 height 11
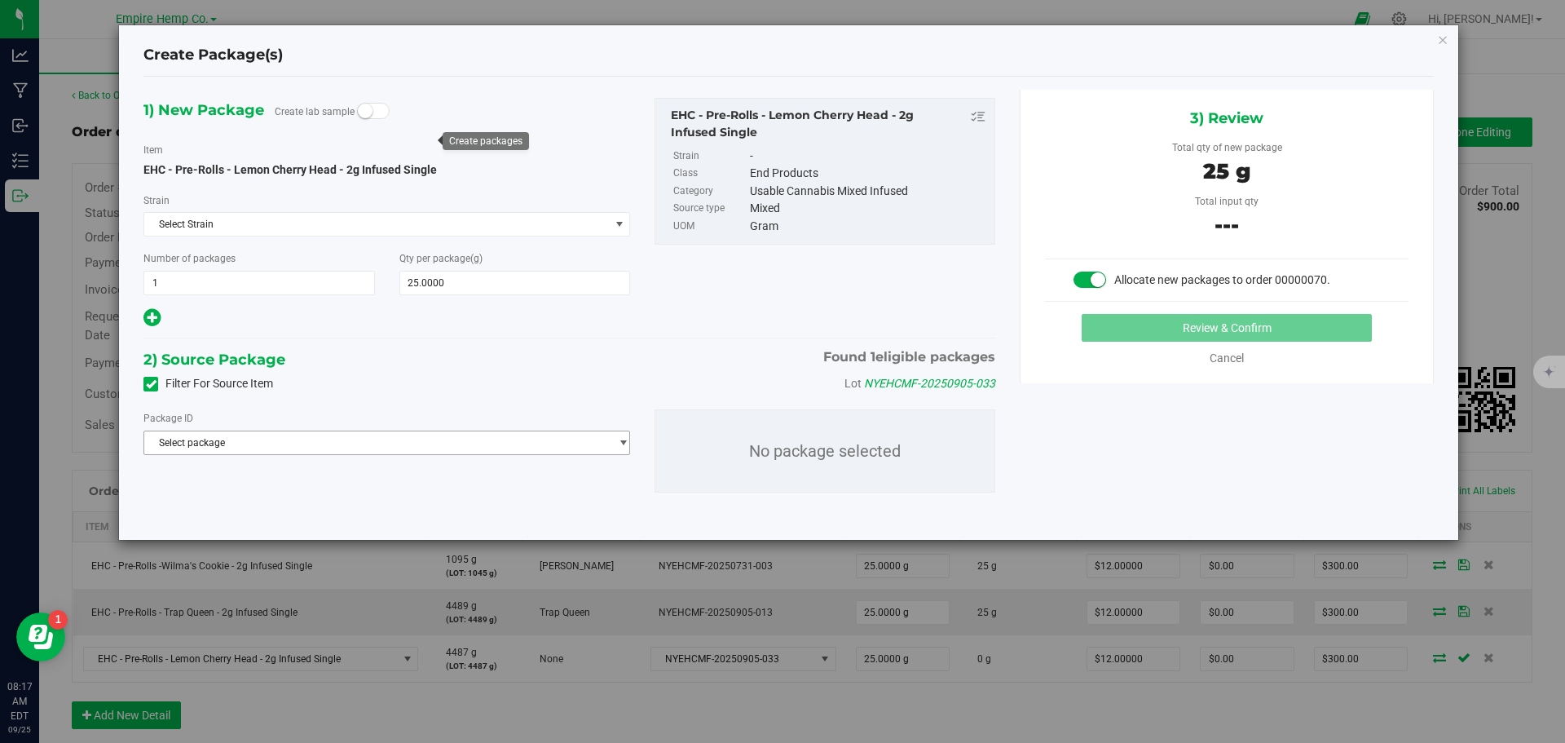
click at [364, 442] on span "Select package" at bounding box center [376, 442] width 465 height 23
click at [363, 506] on span "( EHC - Pre-Rolls - Lemon Cherry Head - 2g Infused Single )" at bounding box center [398, 509] width 254 height 11
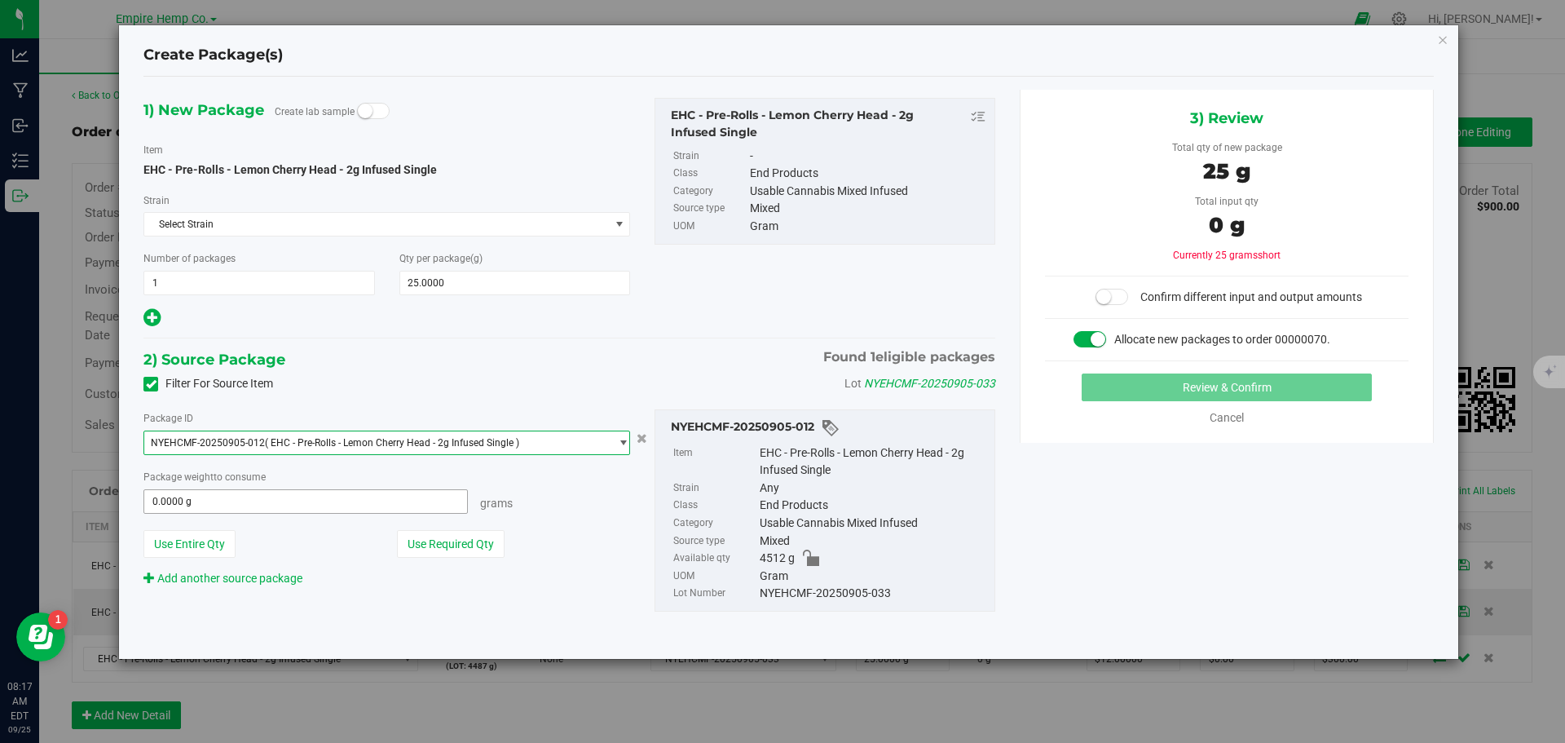
click at [370, 501] on span "0.0000 g 0" at bounding box center [306, 501] width 325 height 24
type input "25"
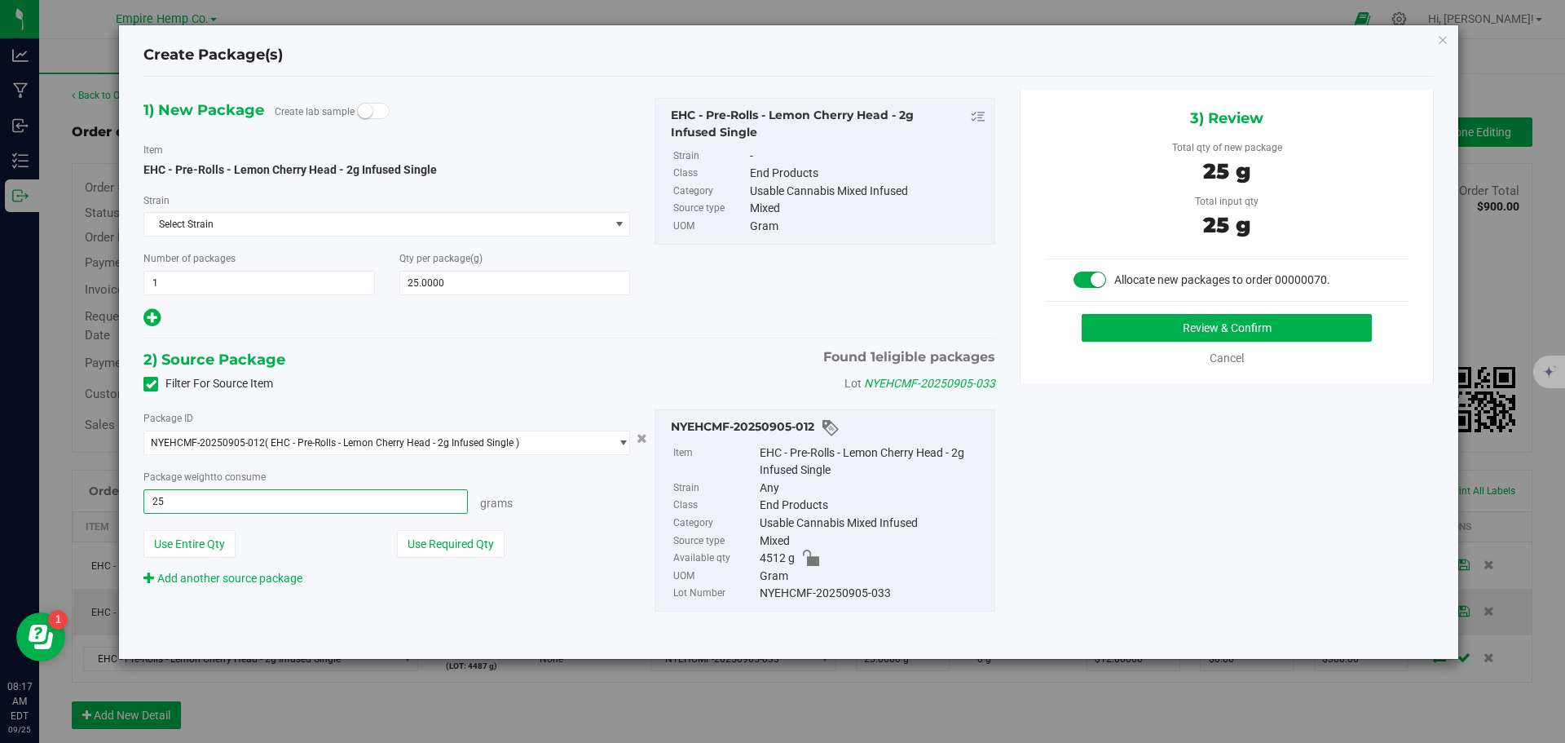
click at [1082, 314] on button "Review & Confirm" at bounding box center [1227, 328] width 290 height 28
type input "25.0000 g"
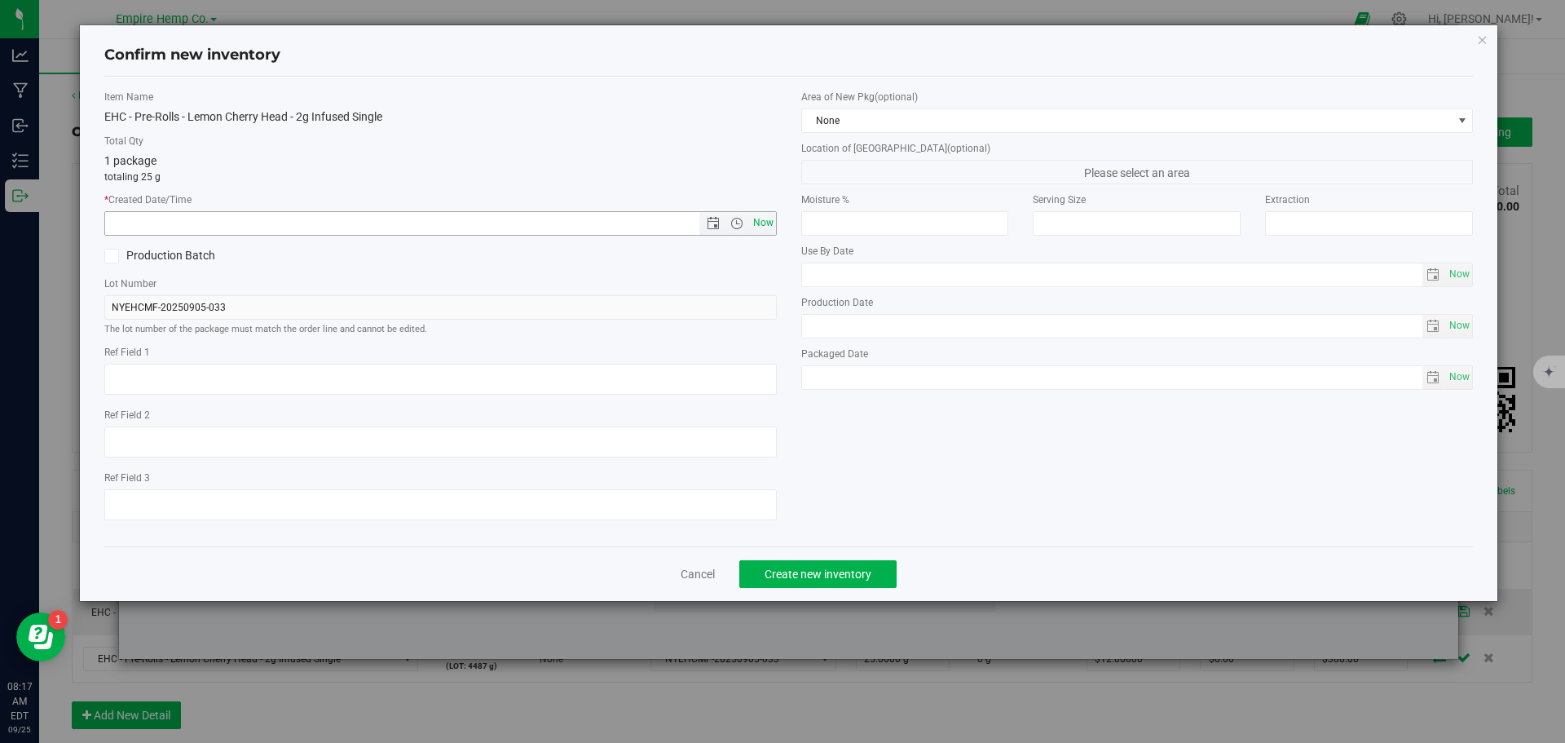
click at [756, 230] on span "Now" at bounding box center [763, 223] width 28 height 24
type input "9/25/2025 8:17 AM"
click at [831, 560] on button "Create new inventory" at bounding box center [818, 574] width 157 height 28
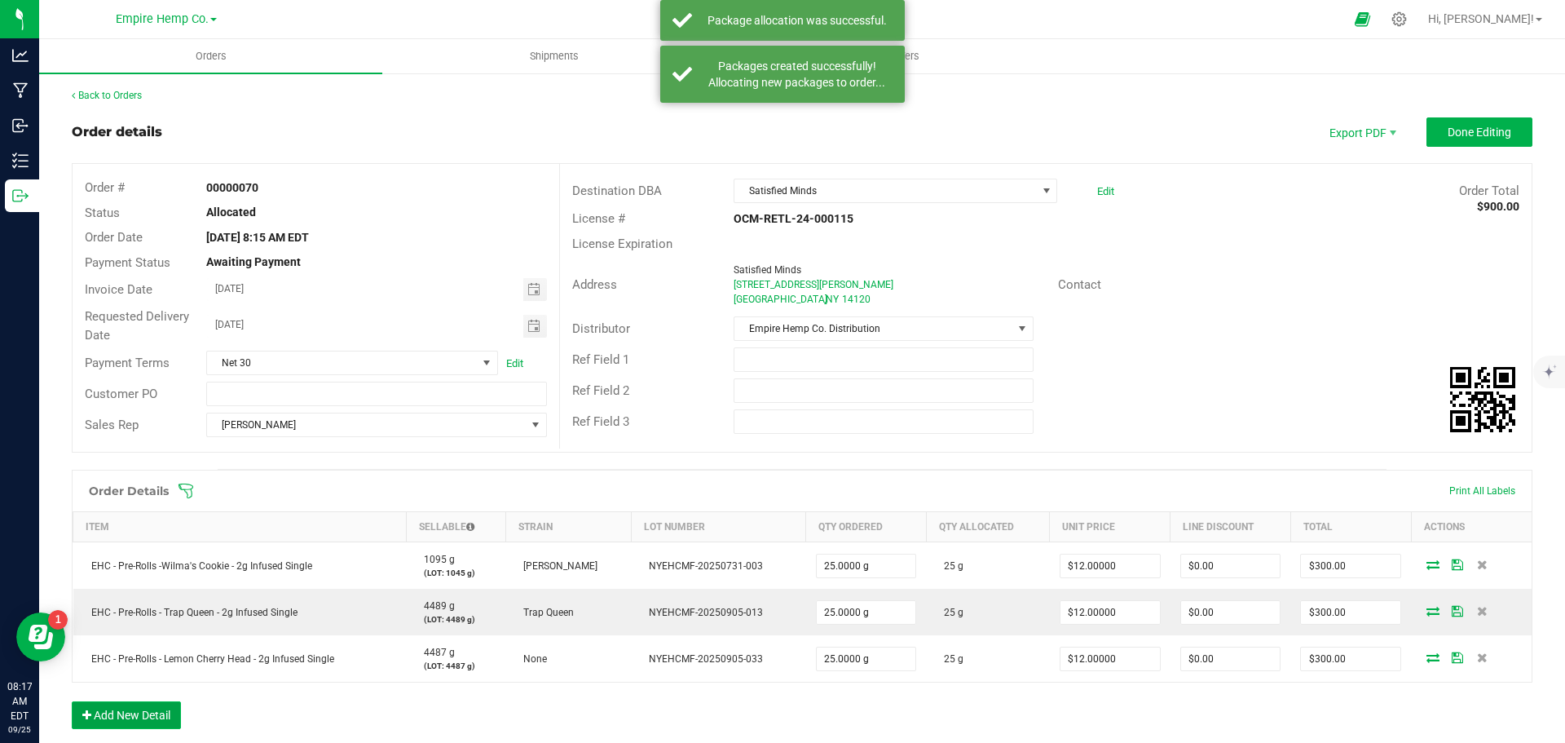
click at [126, 706] on button "Add New Detail" at bounding box center [126, 715] width 109 height 28
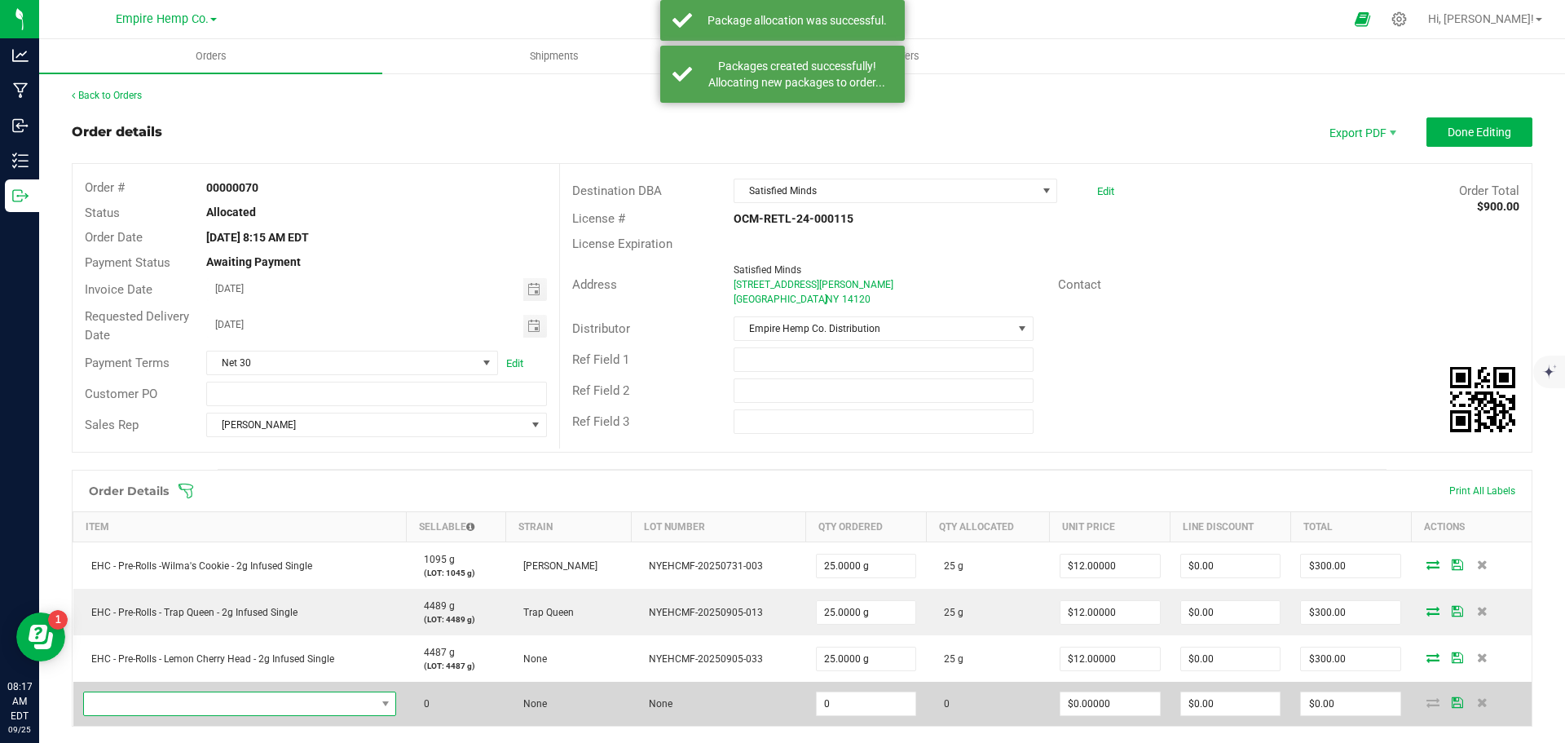
click at [138, 705] on span "NO DATA FOUND" at bounding box center [230, 703] width 292 height 23
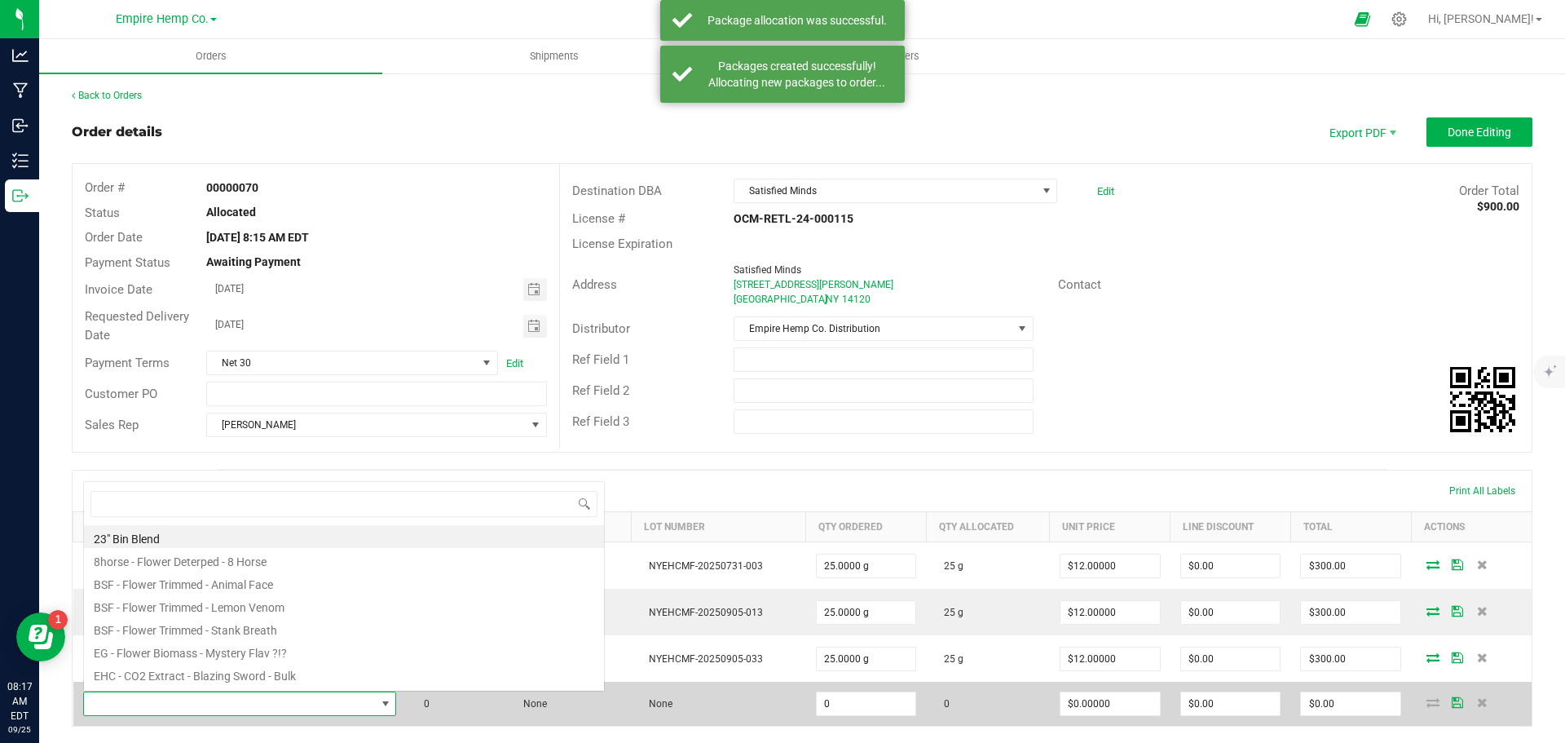
scroll to position [24, 307]
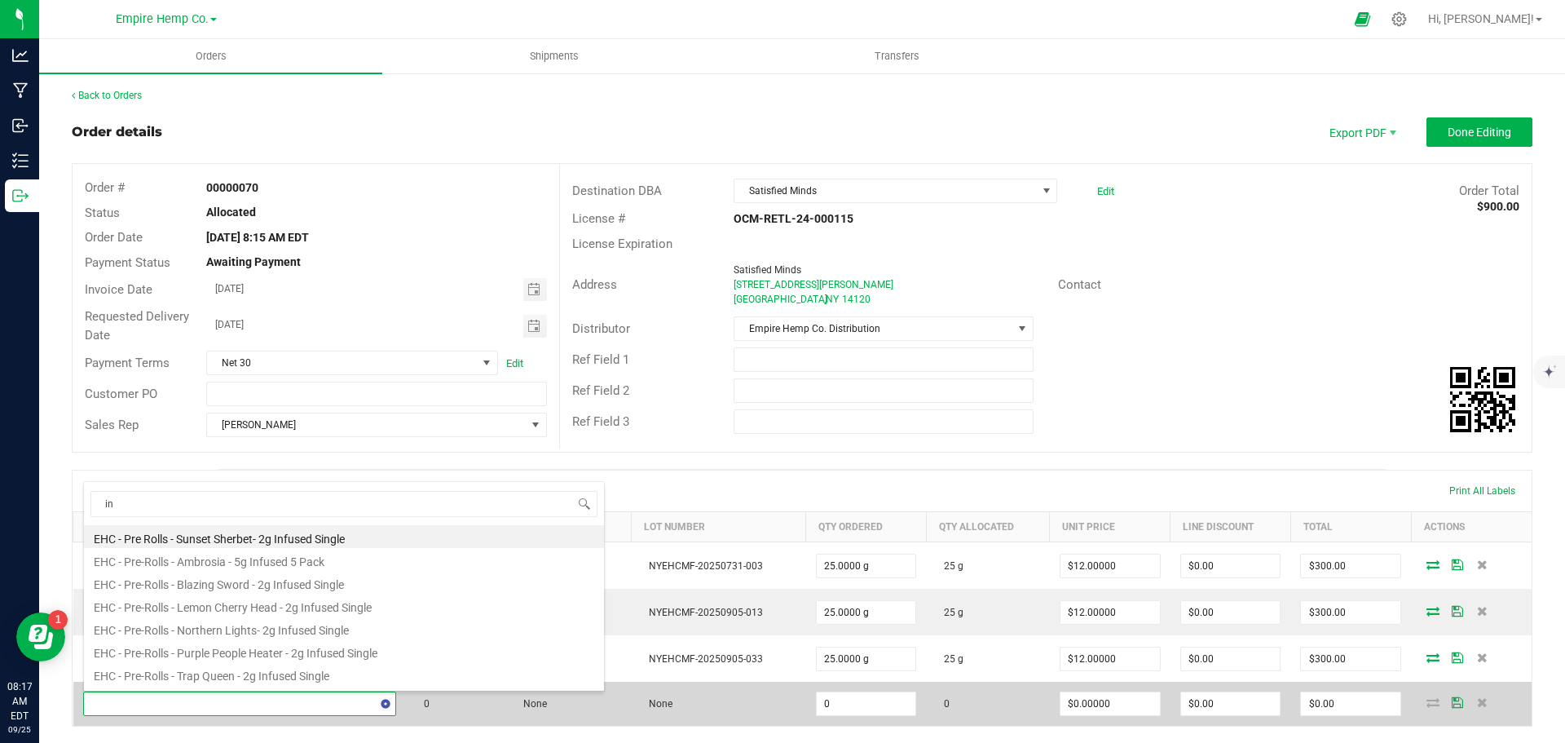
type input "i"
type input "[PERSON_NAME]"
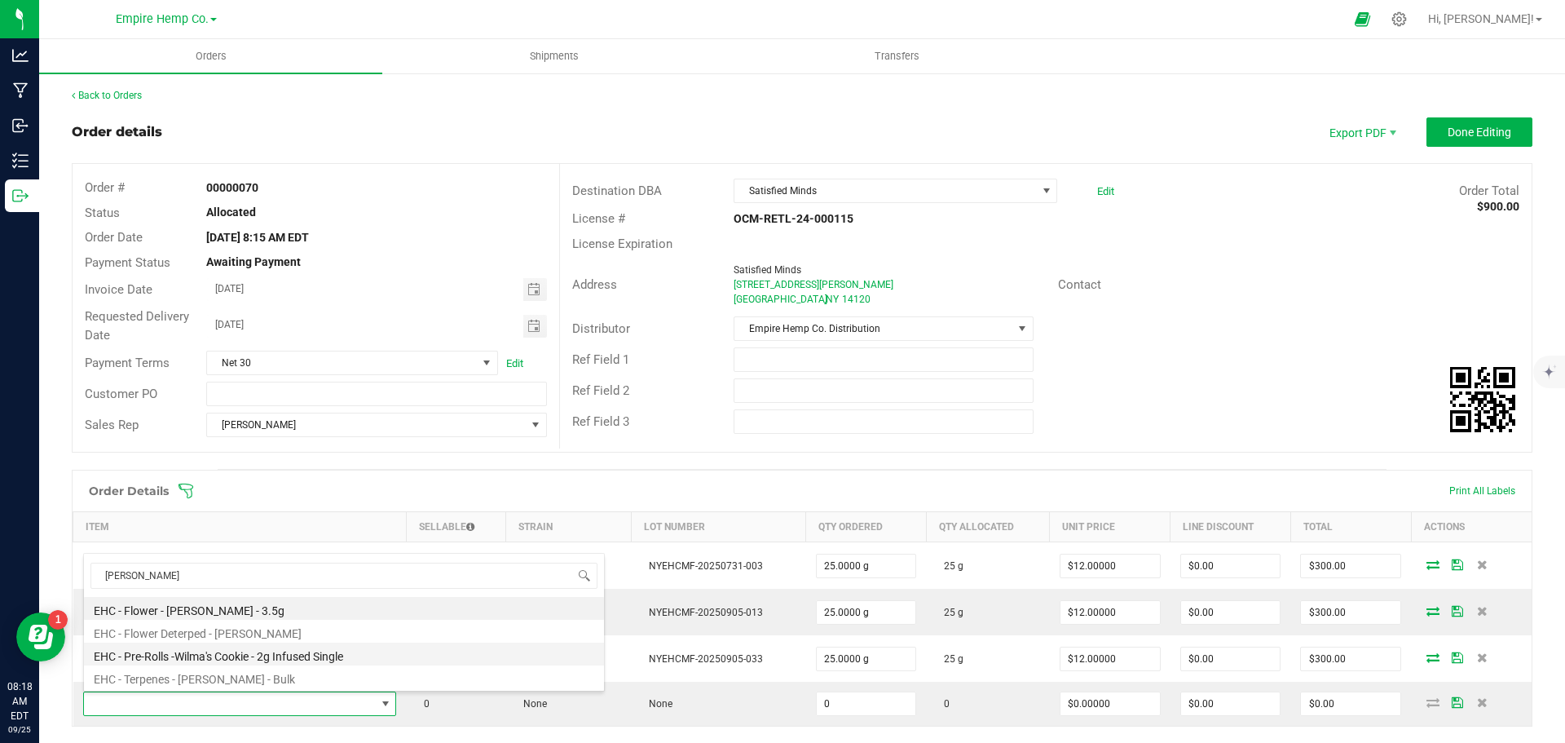
click at [205, 656] on li "EHC - Pre-Rolls -Wilma's Cookie - 2g Infused Single" at bounding box center [344, 653] width 520 height 23
type input "0.0000 g"
type input "$12.00000"
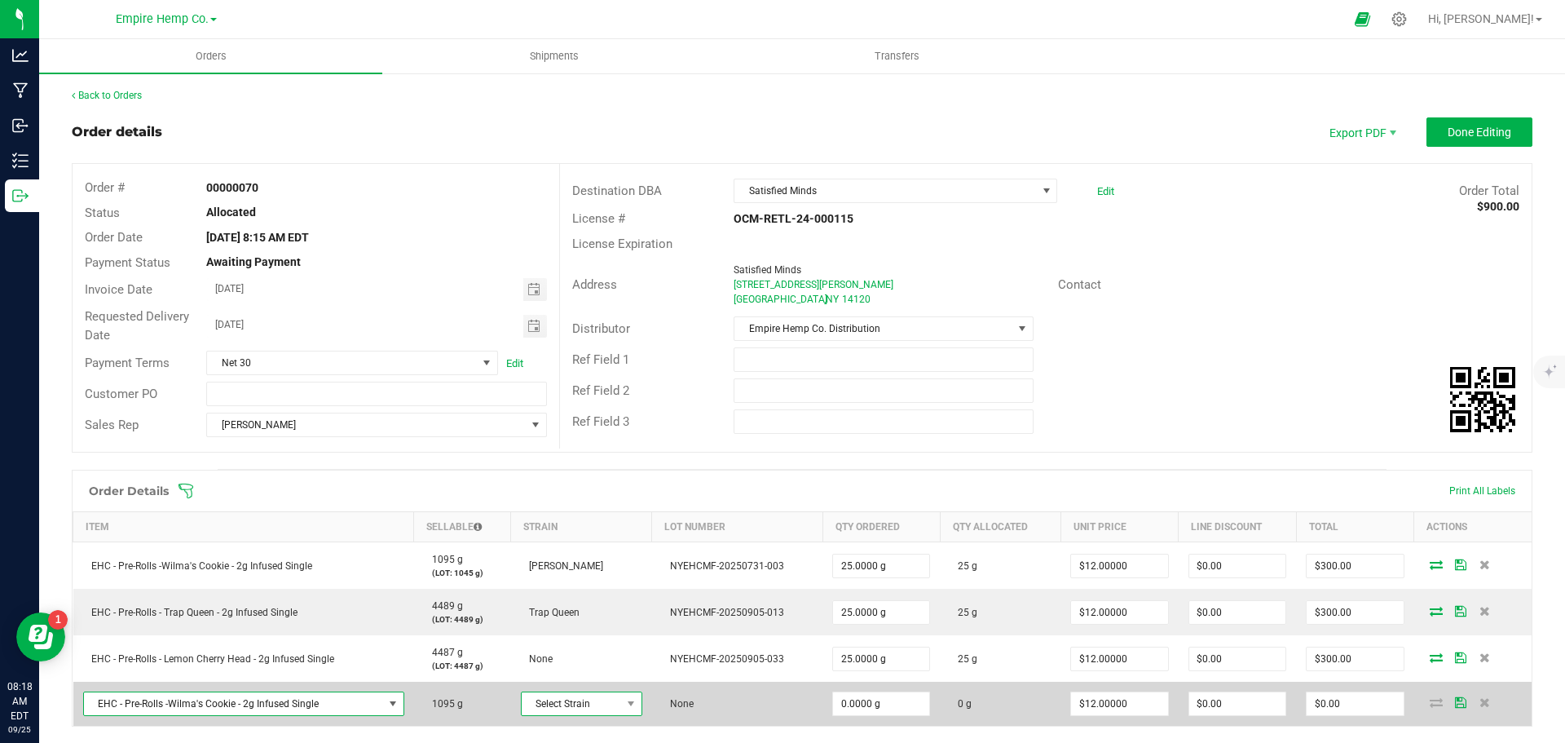
click at [580, 707] on span "Select Strain" at bounding box center [571, 703] width 99 height 23
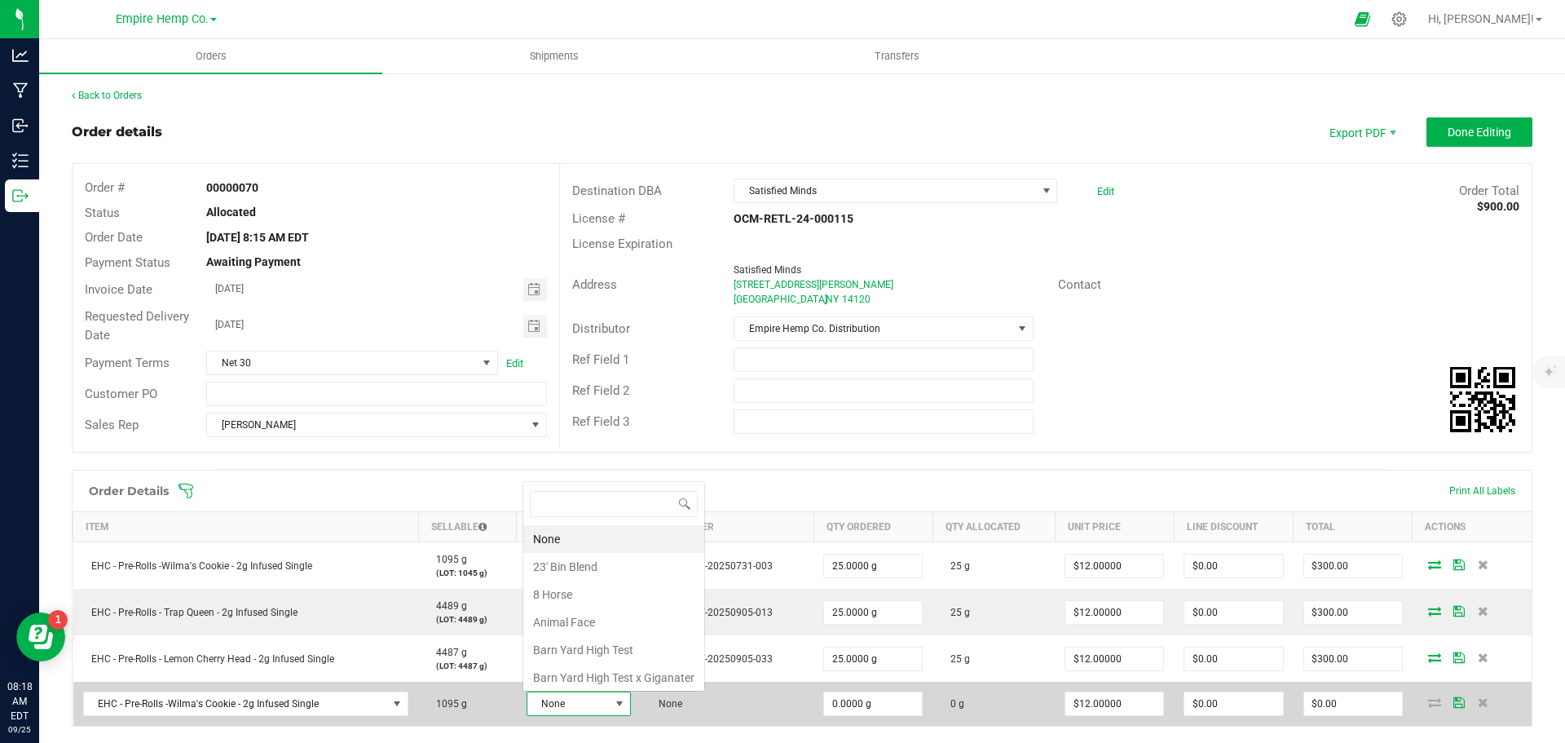
scroll to position [24, 103]
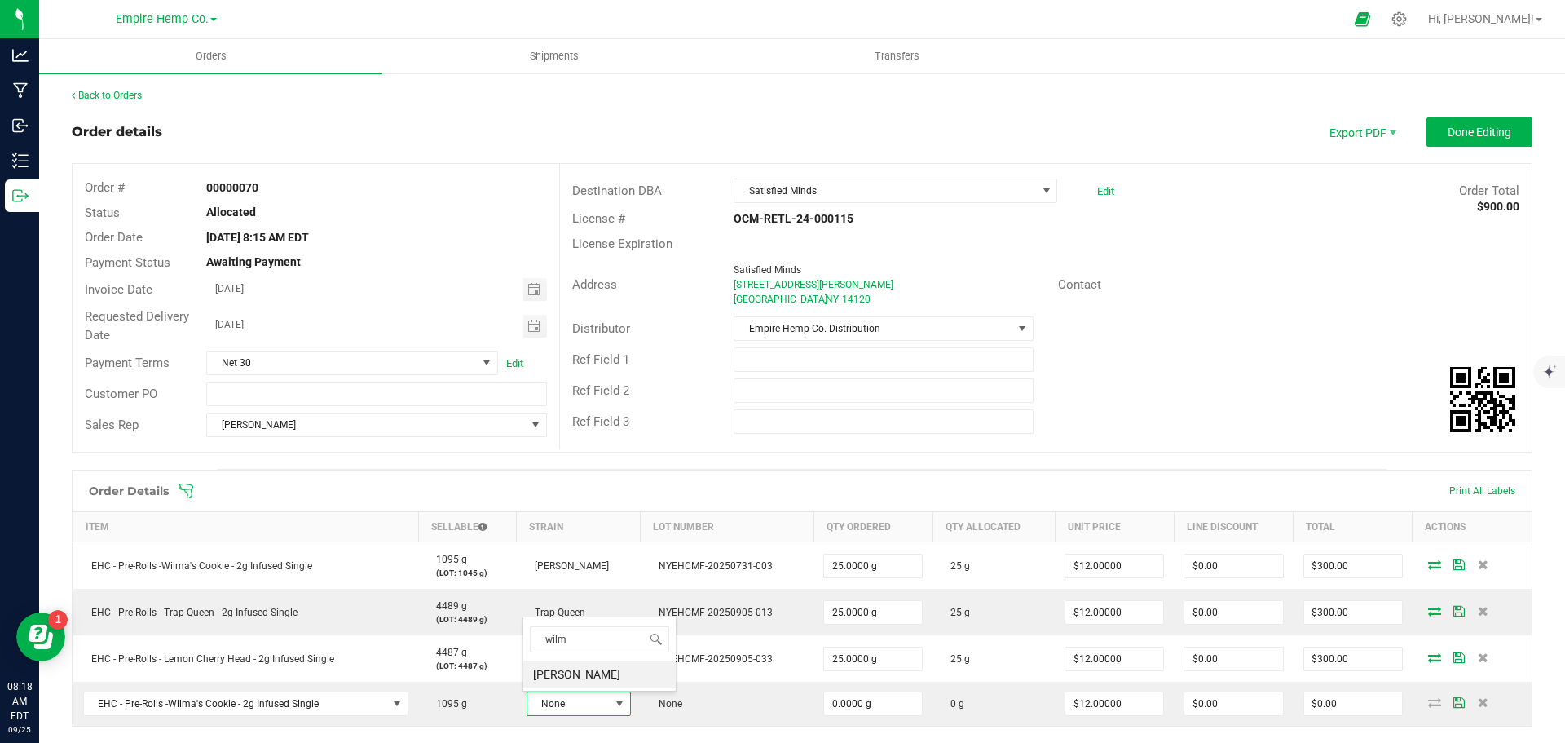
type input "[PERSON_NAME]"
click at [589, 673] on li "[PERSON_NAME]" at bounding box center [599, 674] width 152 height 28
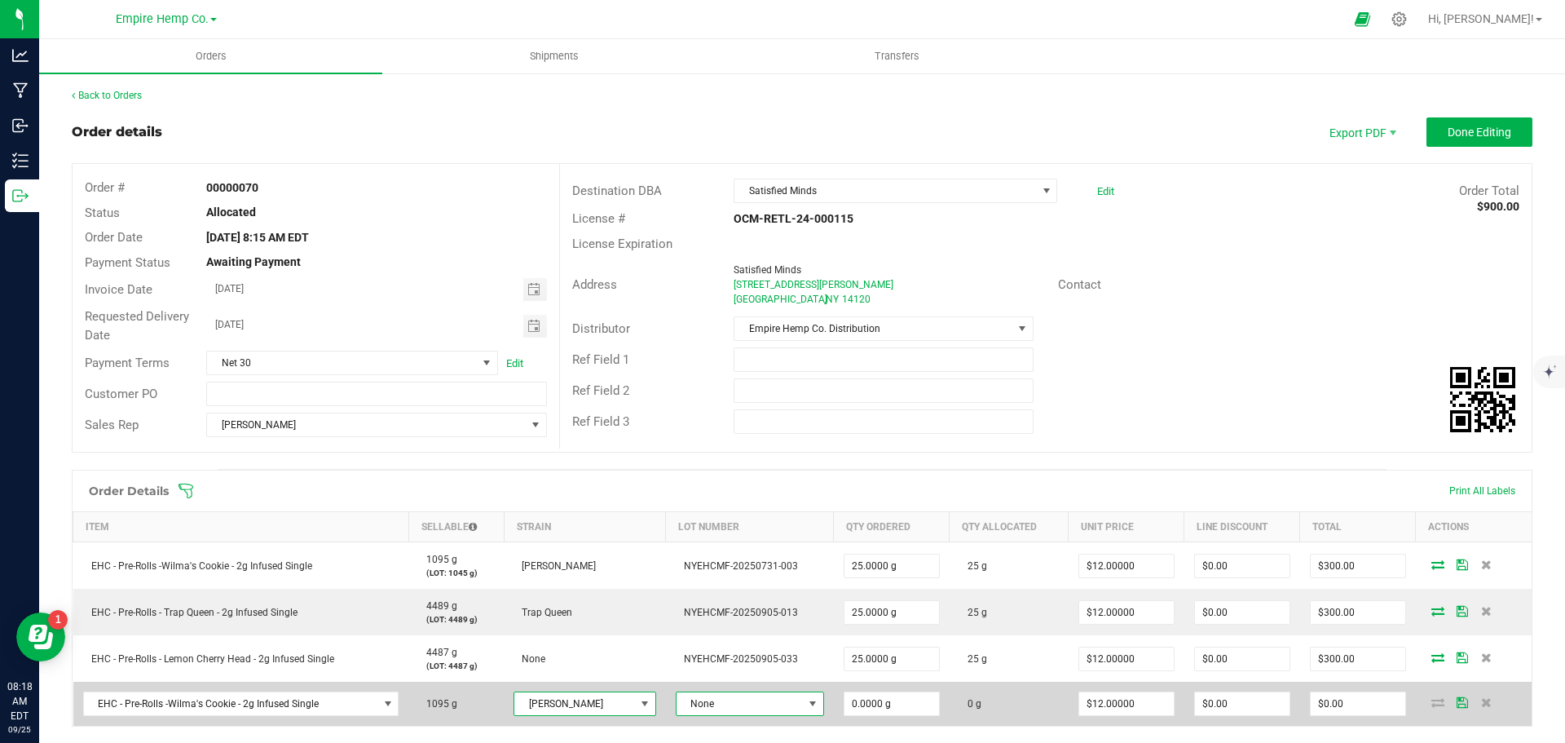
click at [806, 709] on span at bounding box center [812, 703] width 13 height 13
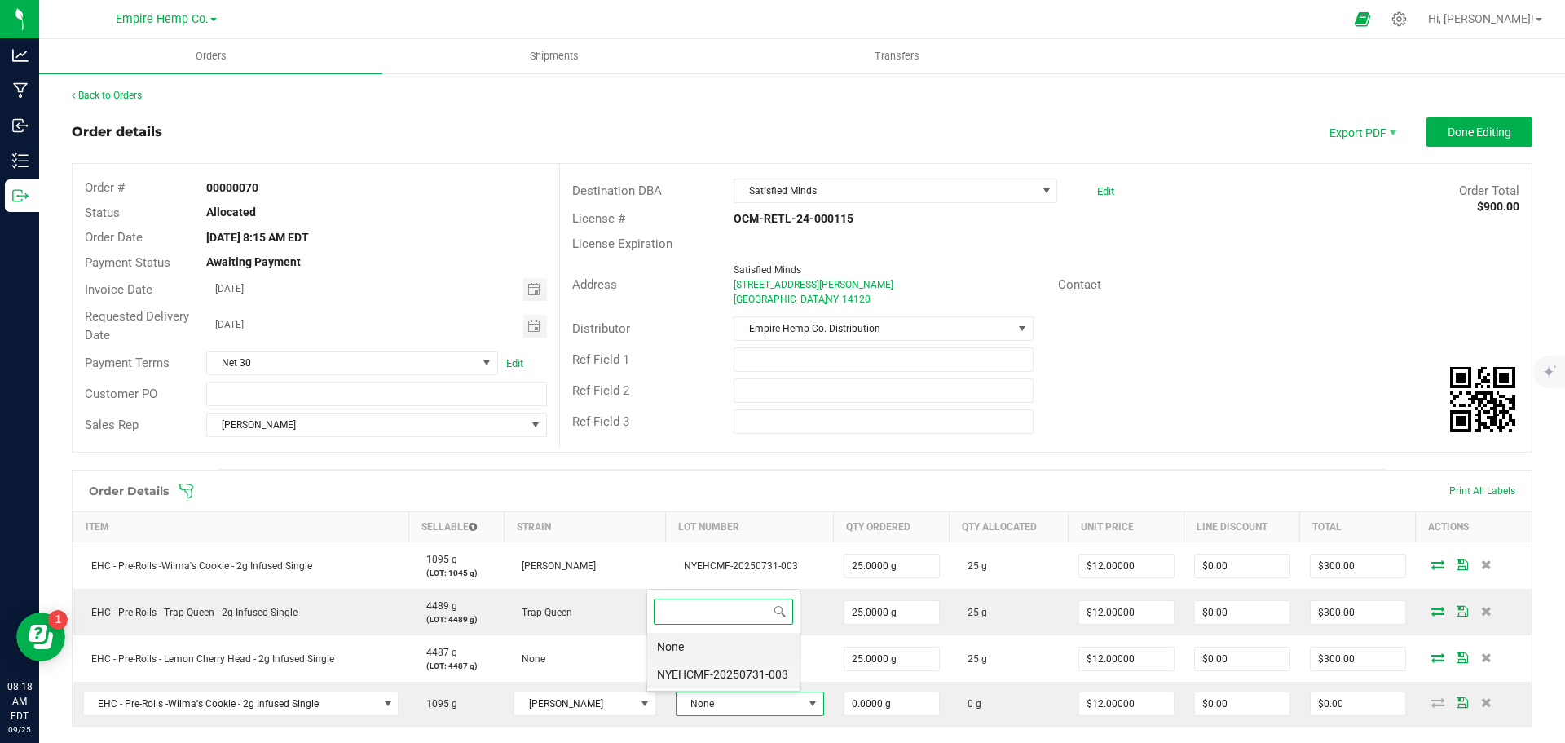
click at [774, 682] on li "NYEHCMF-20250731-003" at bounding box center [723, 674] width 152 height 28
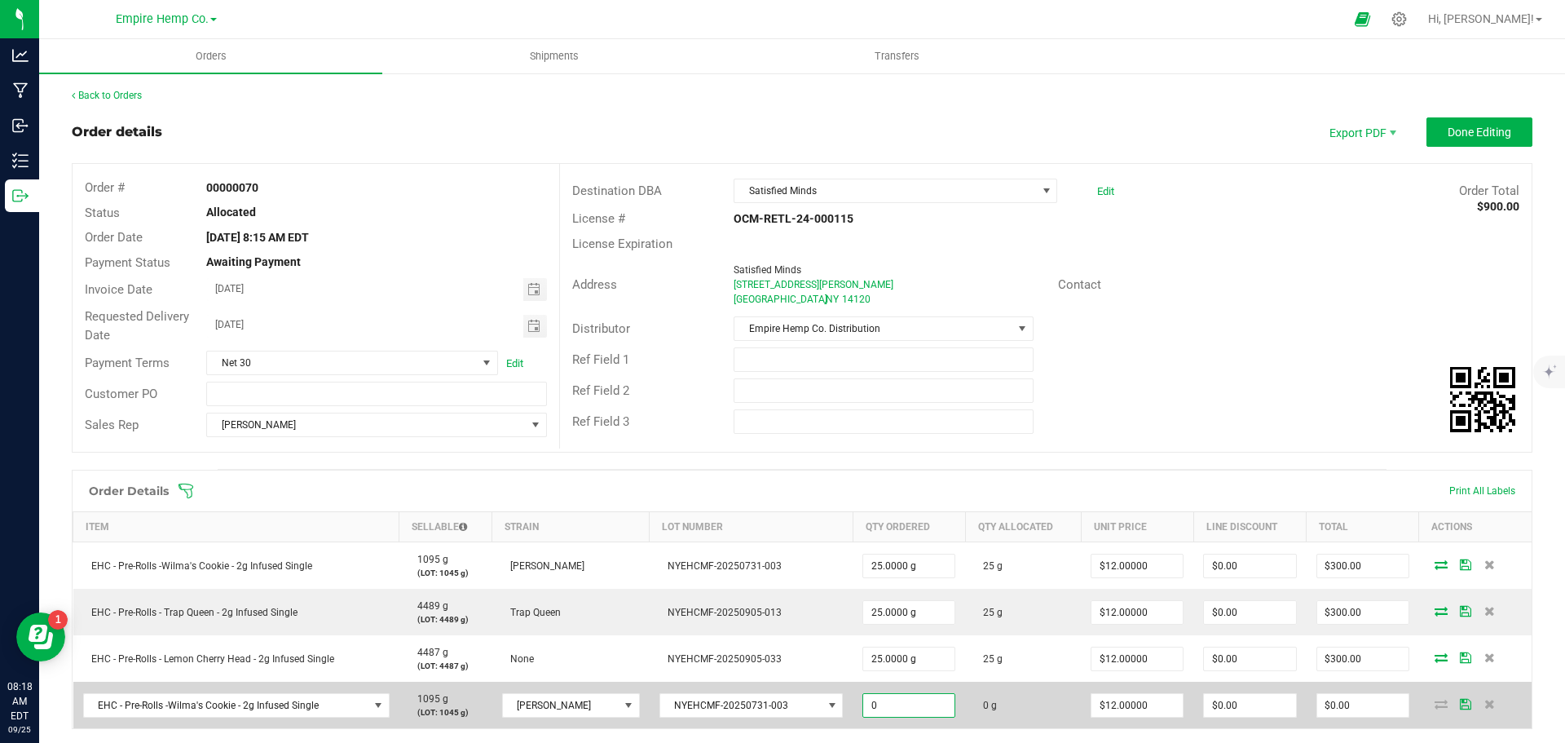
click at [870, 708] on input "0" at bounding box center [908, 705] width 91 height 23
type input "1.0000 g"
type input "12"
type input "$12.00"
click at [1095, 708] on input "12" at bounding box center [1137, 705] width 91 height 23
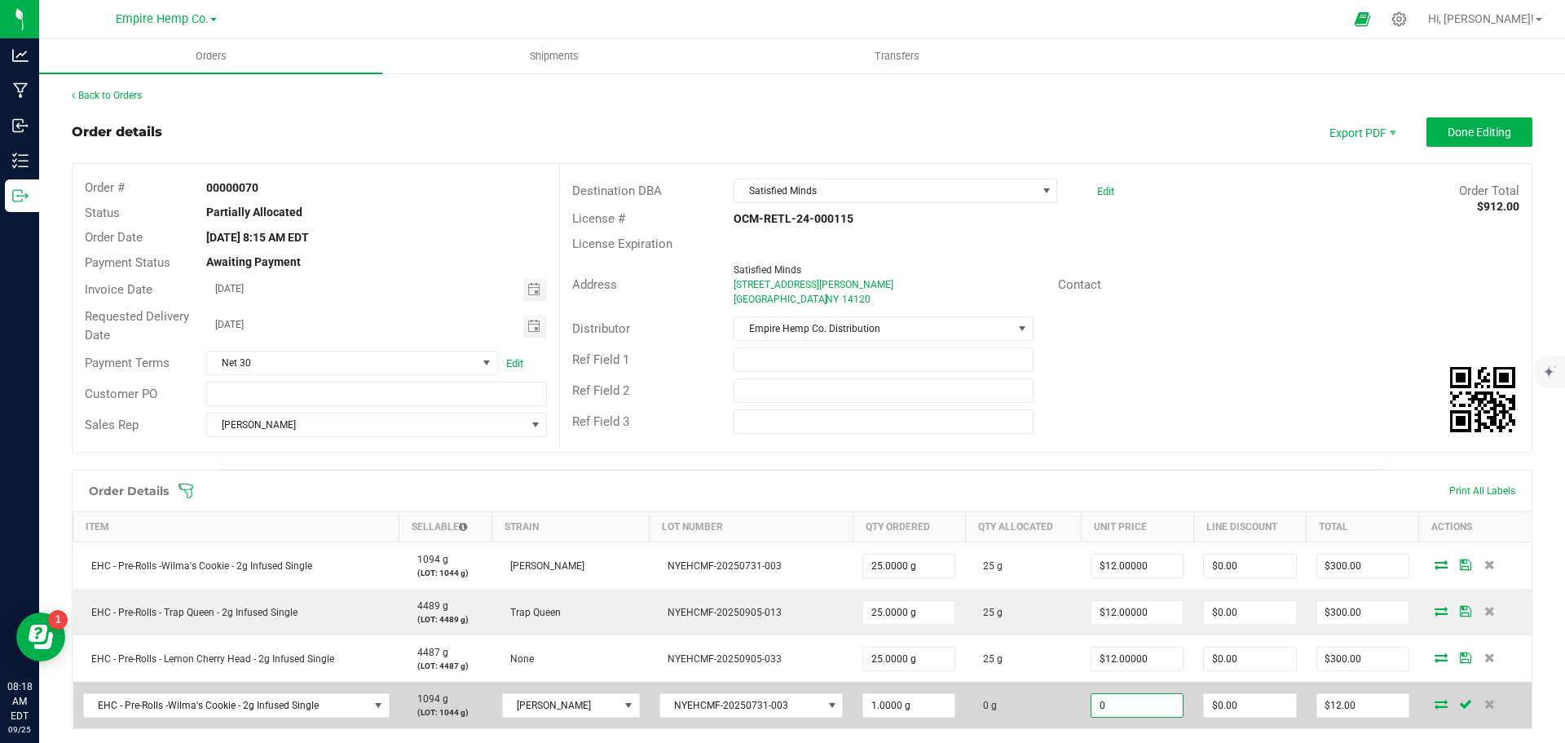
type input "$0.00000"
type input "0"
type input "$0.00"
click at [1435, 709] on icon at bounding box center [1441, 704] width 13 height 10
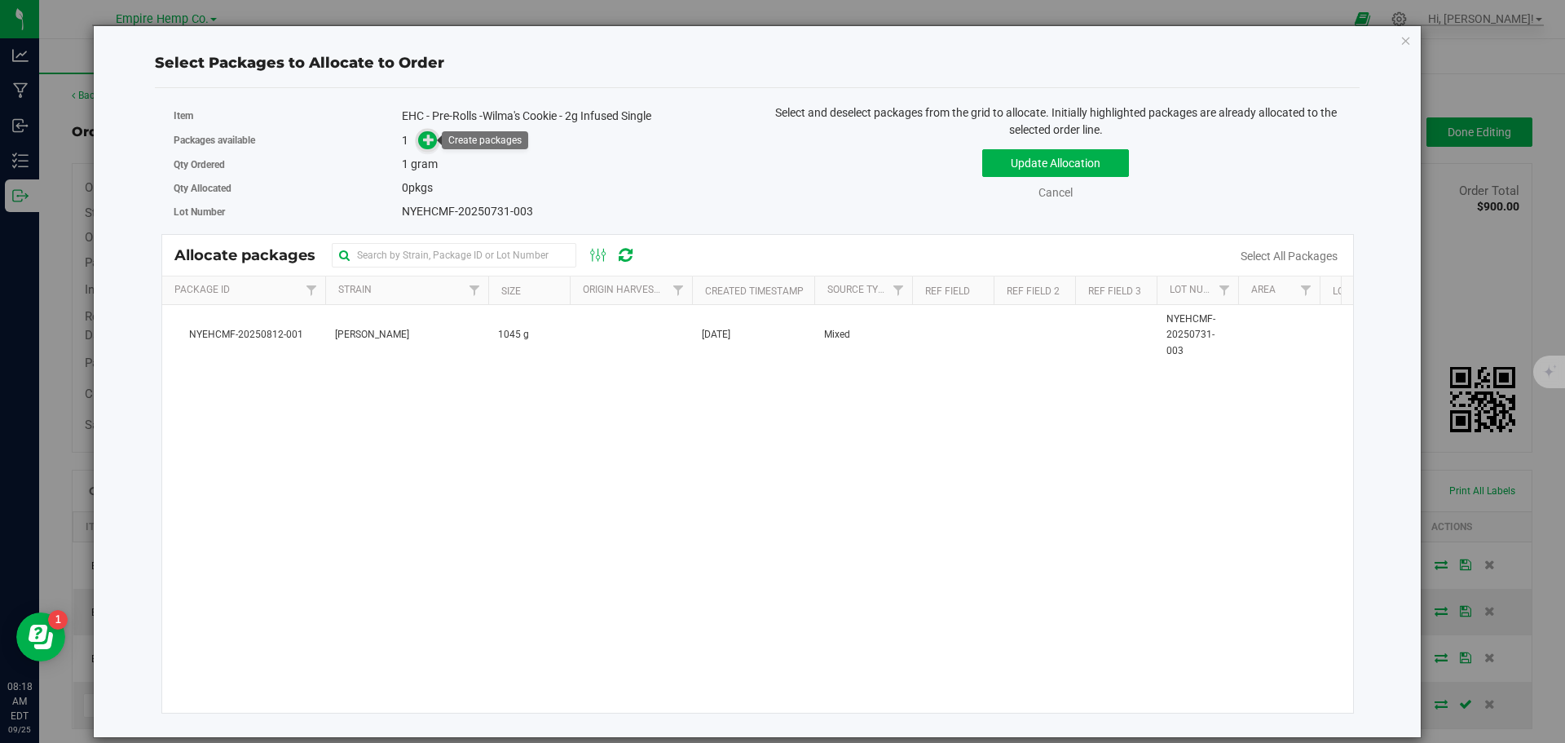
click at [431, 142] on icon at bounding box center [428, 139] width 11 height 11
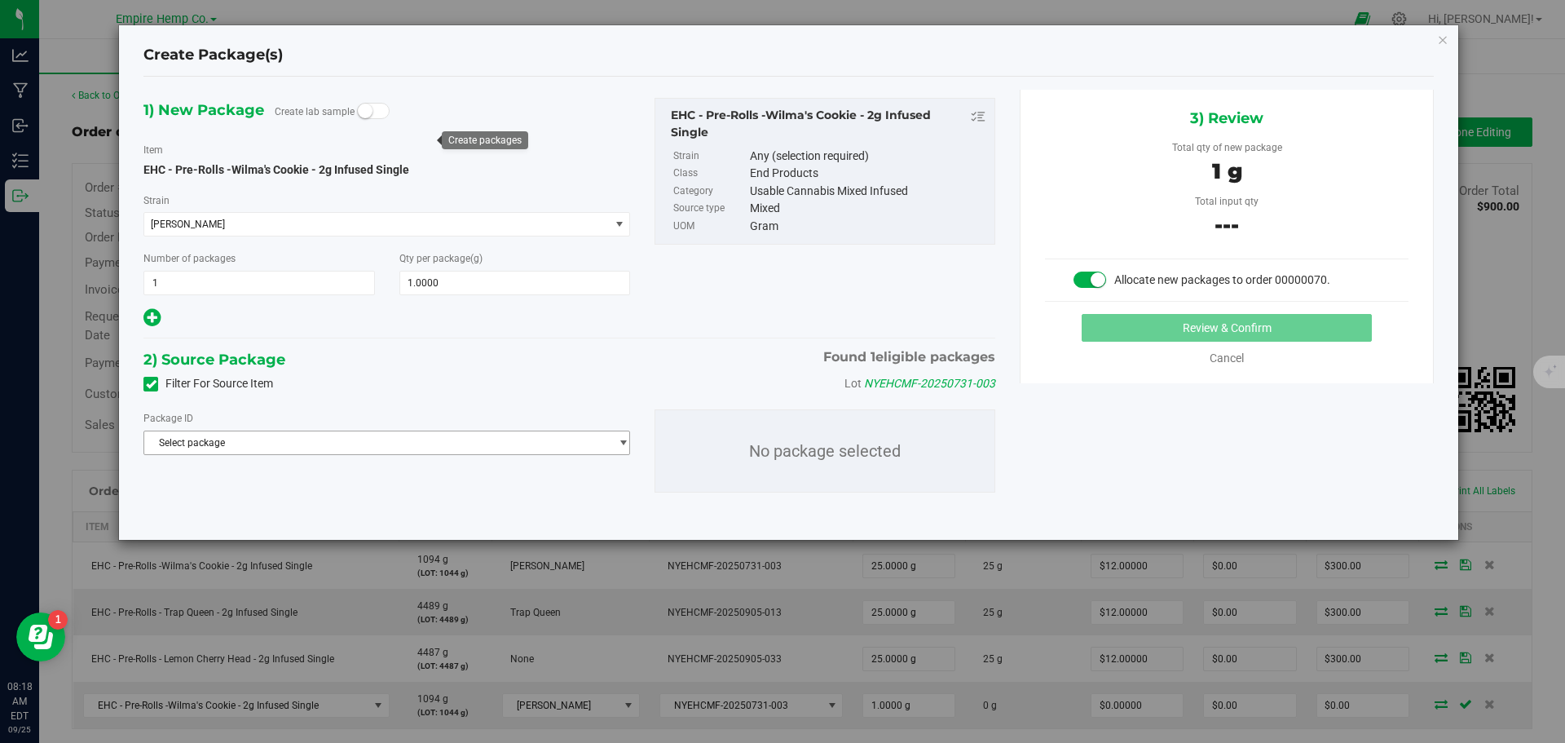
click at [452, 440] on span "Select package" at bounding box center [376, 442] width 465 height 23
click at [417, 506] on span "( EHC - Pre-Rolls -Wilma's Cookie - 2g Infused Single )" at bounding box center [387, 509] width 232 height 11
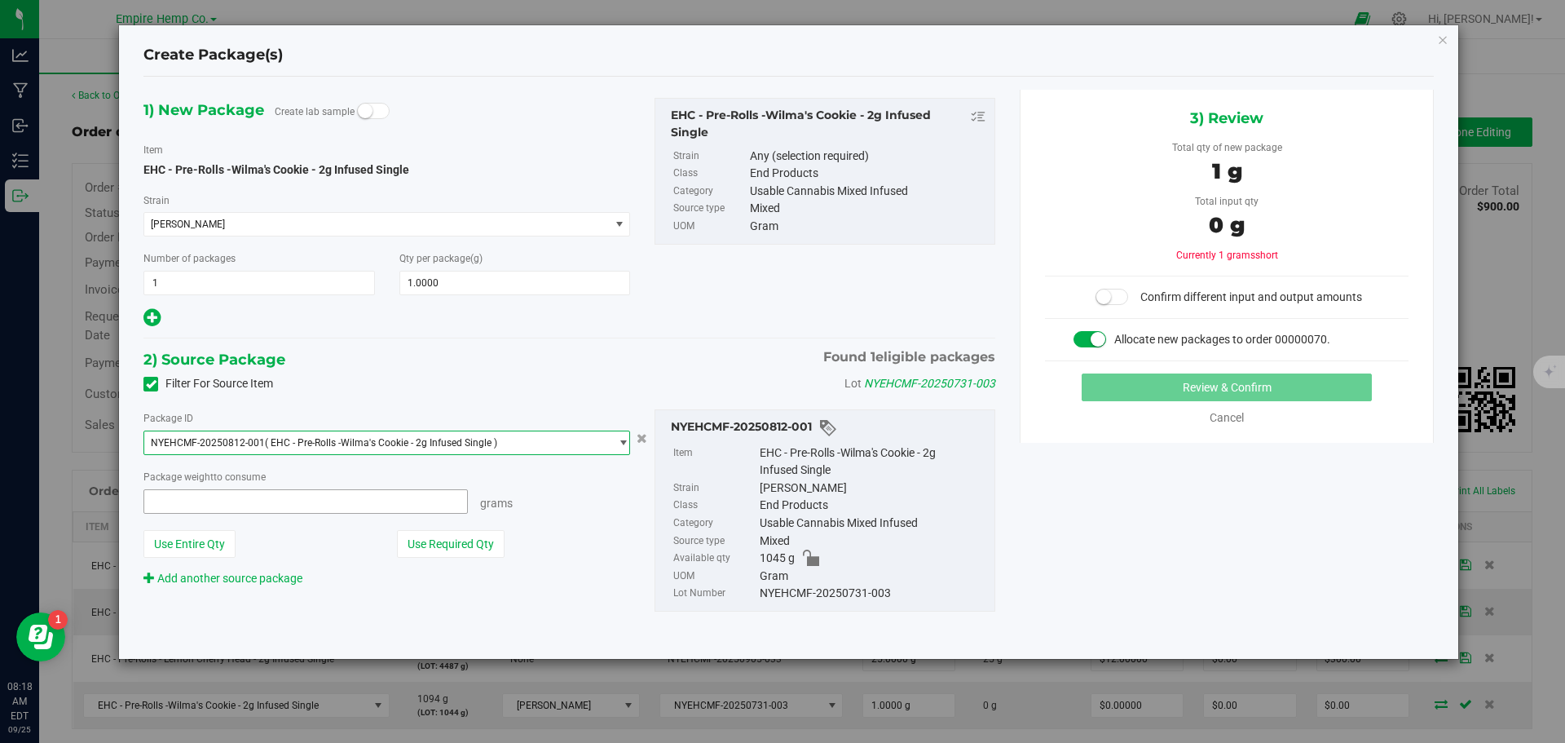
click at [380, 506] on span at bounding box center [306, 501] width 325 height 24
type input "1"
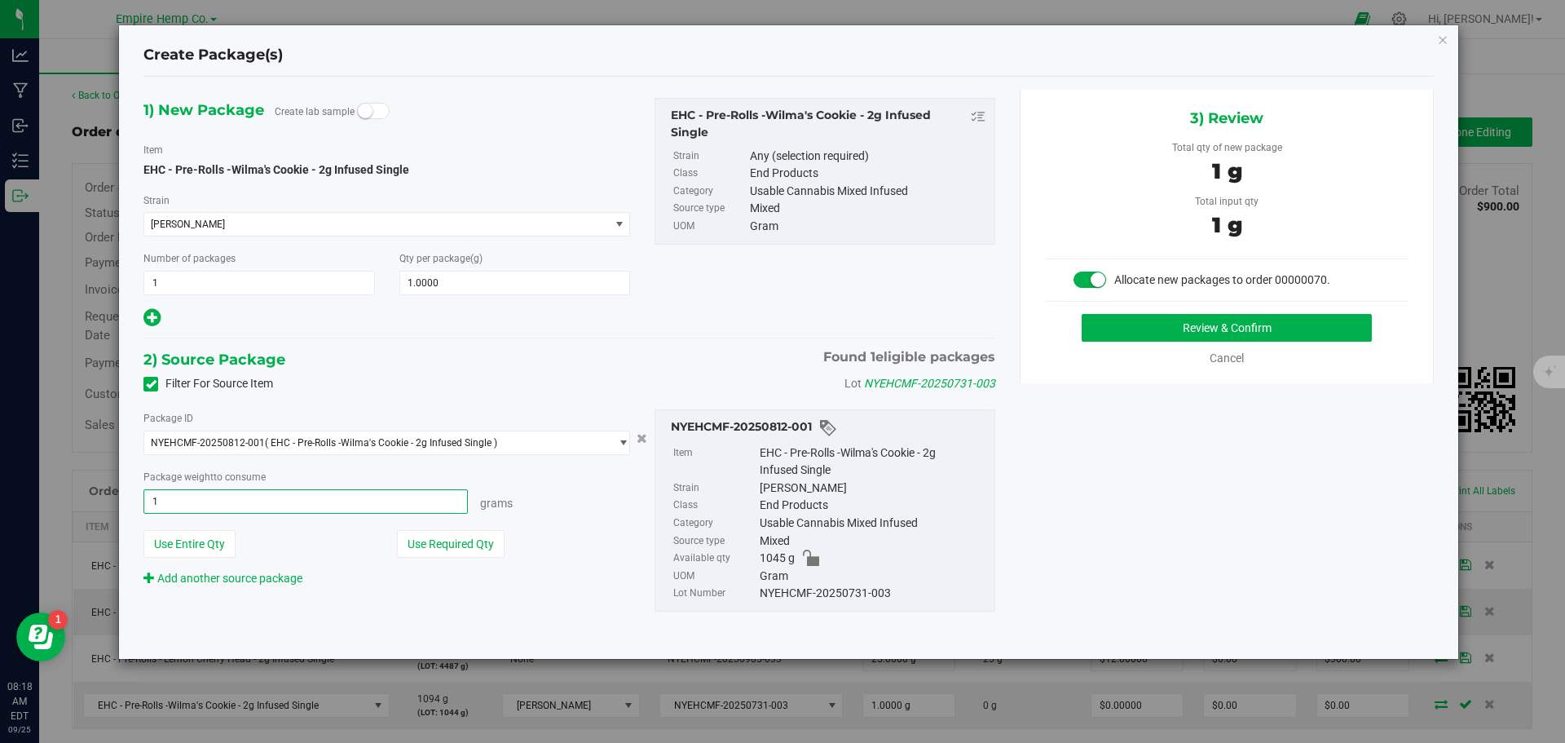
type input "1.0000 g"
click at [556, 532] on div "Use Required Qty" at bounding box center [514, 544] width 234 height 28
click at [1121, 325] on button "Review & Confirm" at bounding box center [1227, 328] width 290 height 28
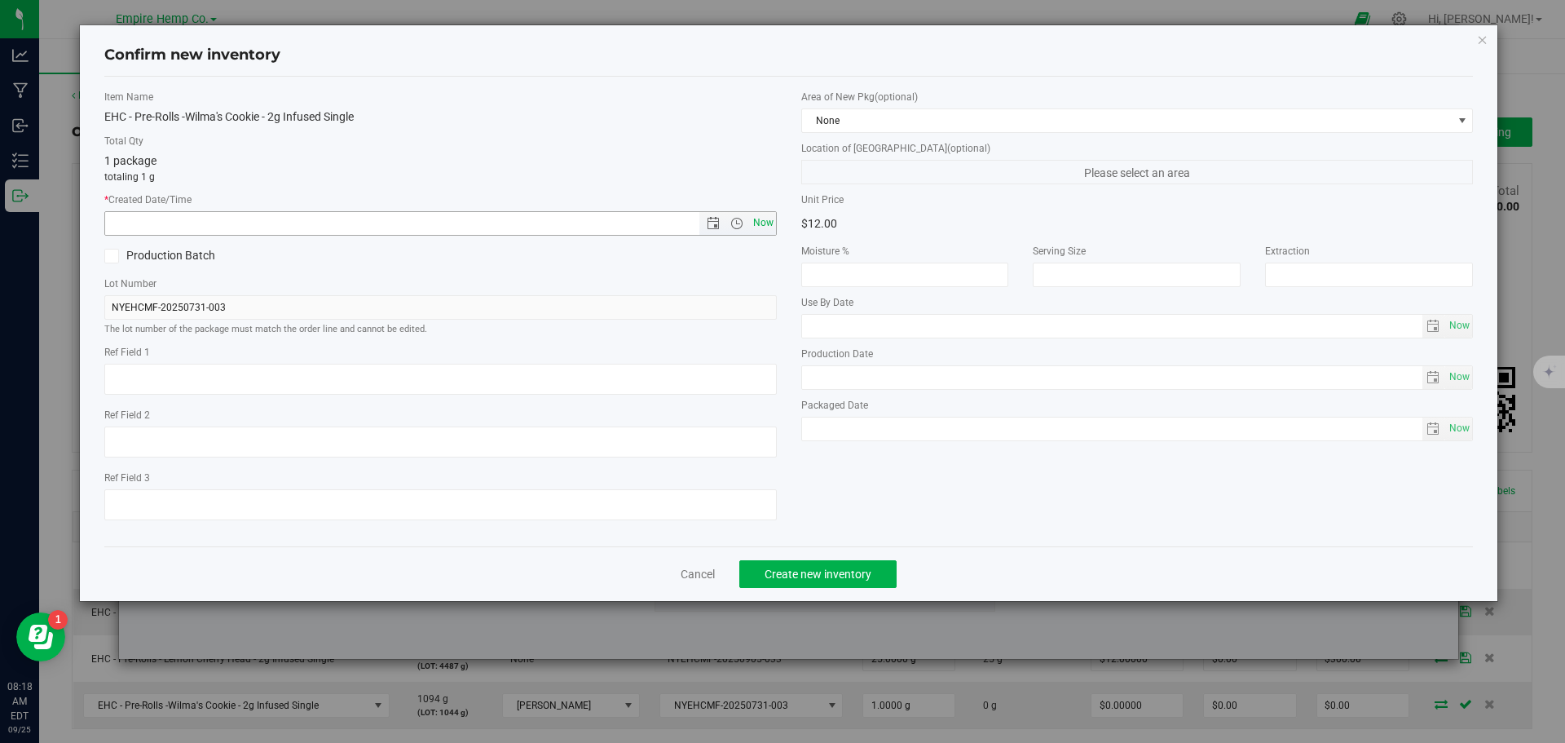
click at [761, 225] on span "Now" at bounding box center [763, 223] width 28 height 24
type input "9/25/2025 8:18 AM"
click at [785, 283] on div "Item Name EHC - Pre-Rolls -Wilma's Cookie - 2g Infused Single Total Qty 1 packa…" at bounding box center [440, 312] width 697 height 444
click at [836, 576] on span "Create new inventory" at bounding box center [818, 573] width 107 height 13
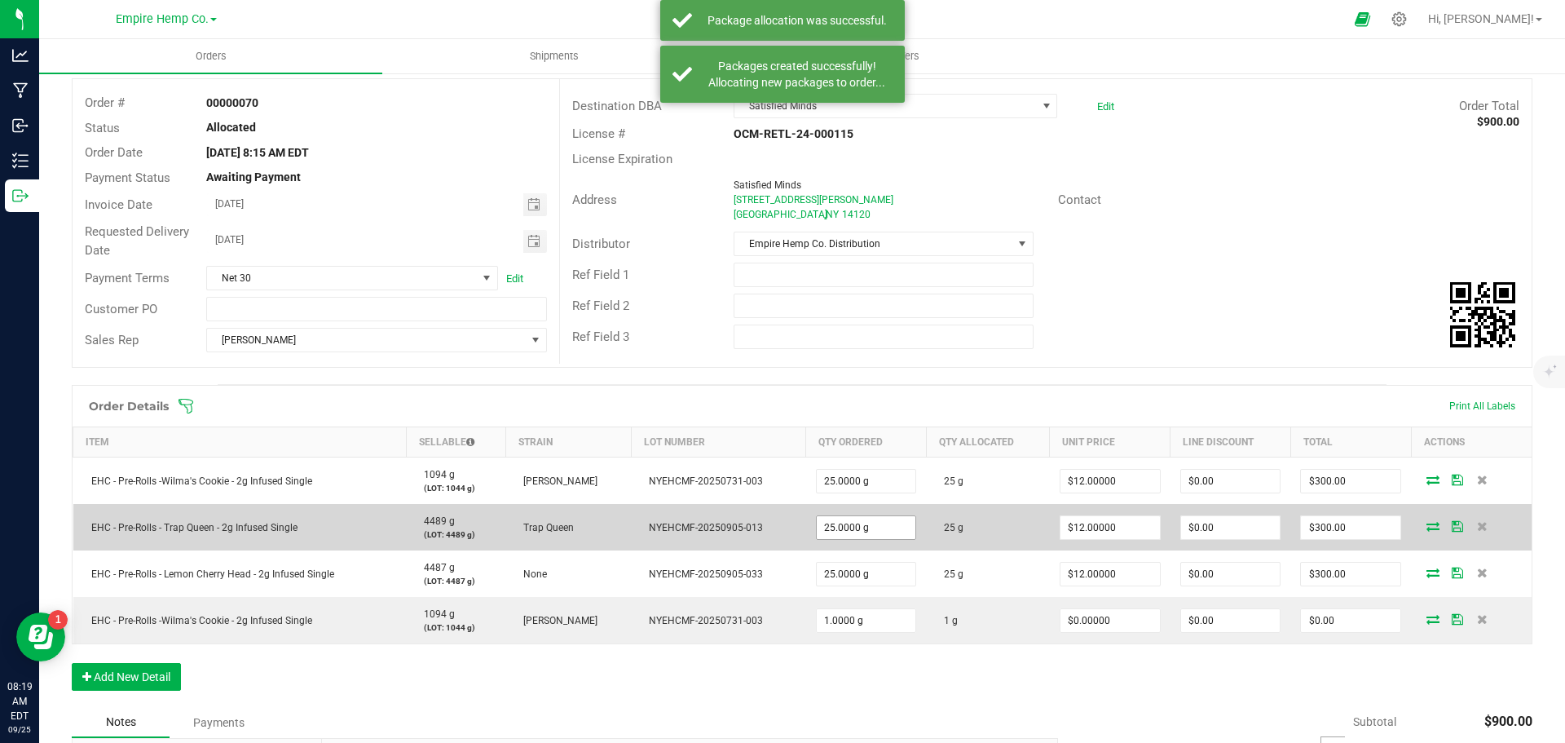
scroll to position [163, 0]
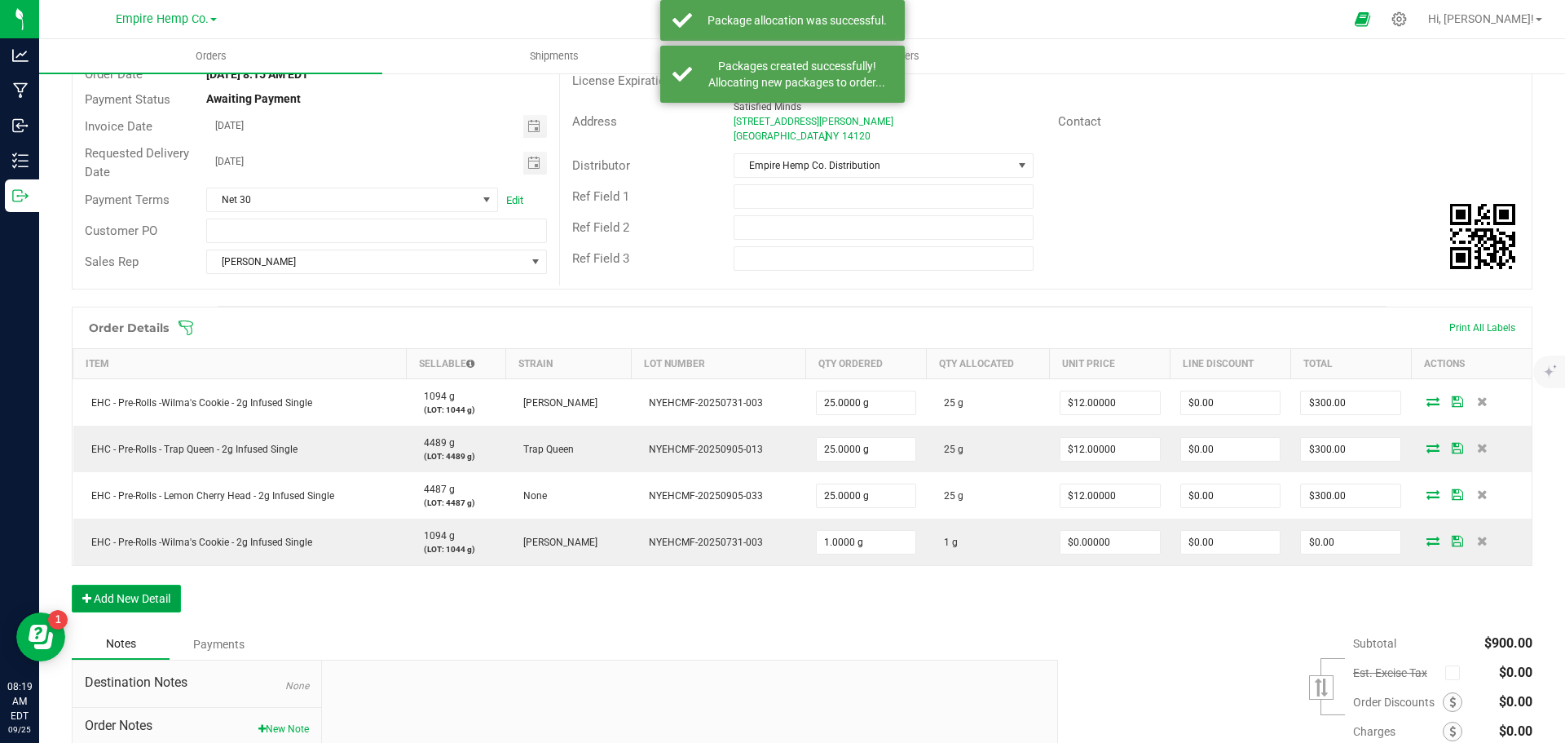
click at [162, 598] on button "Add New Detail" at bounding box center [126, 599] width 109 height 28
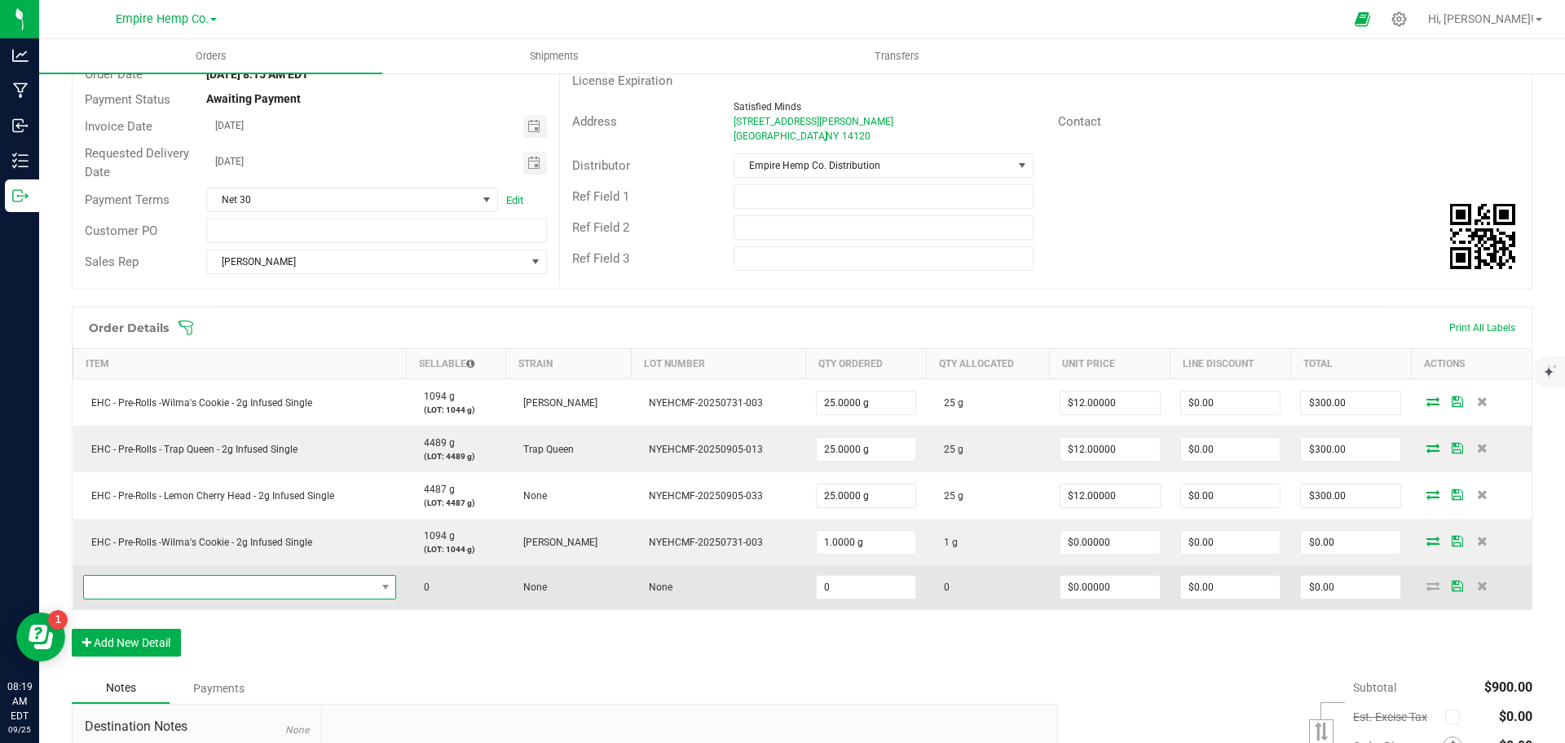
click at [173, 594] on span "NO DATA FOUND" at bounding box center [230, 587] width 292 height 23
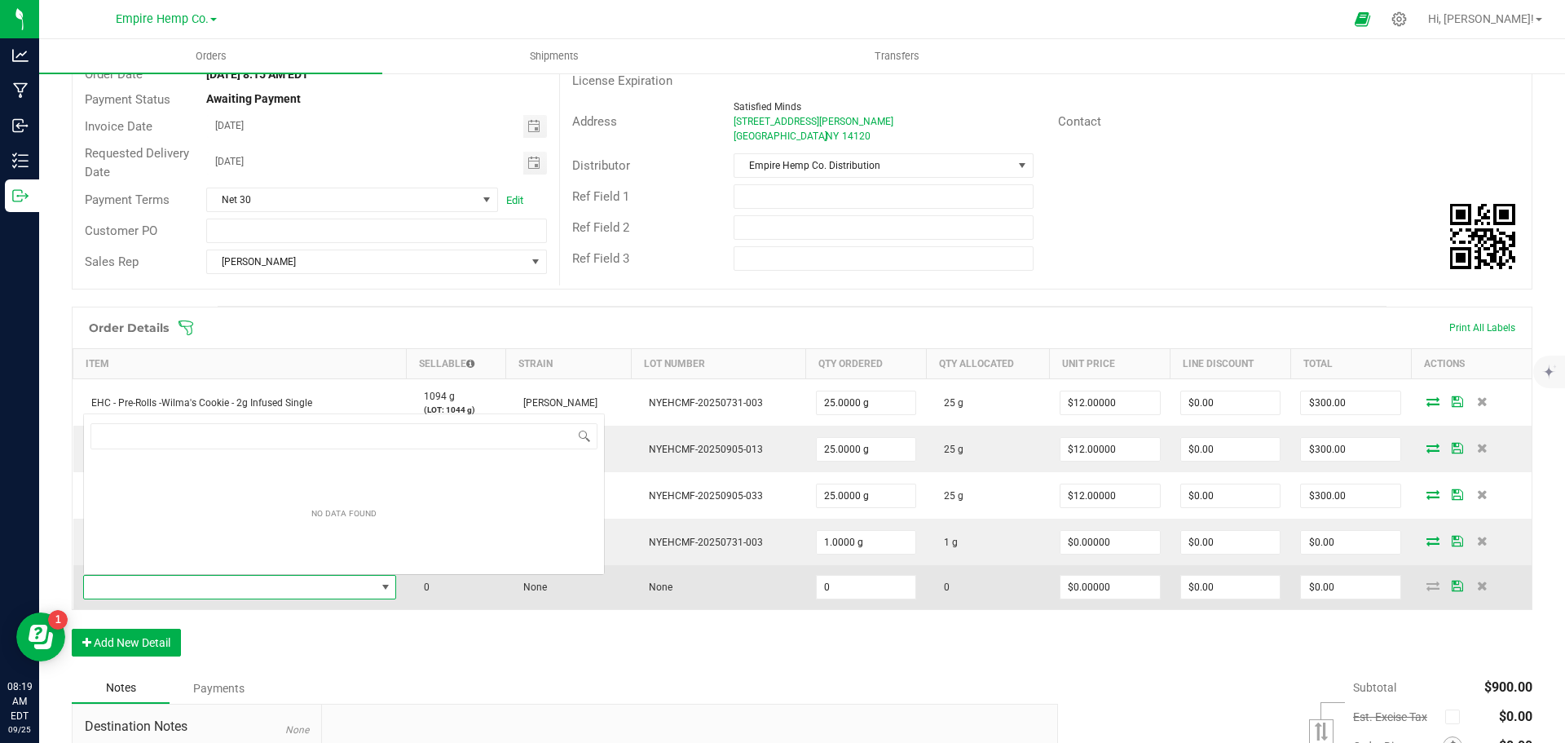
scroll to position [24, 307]
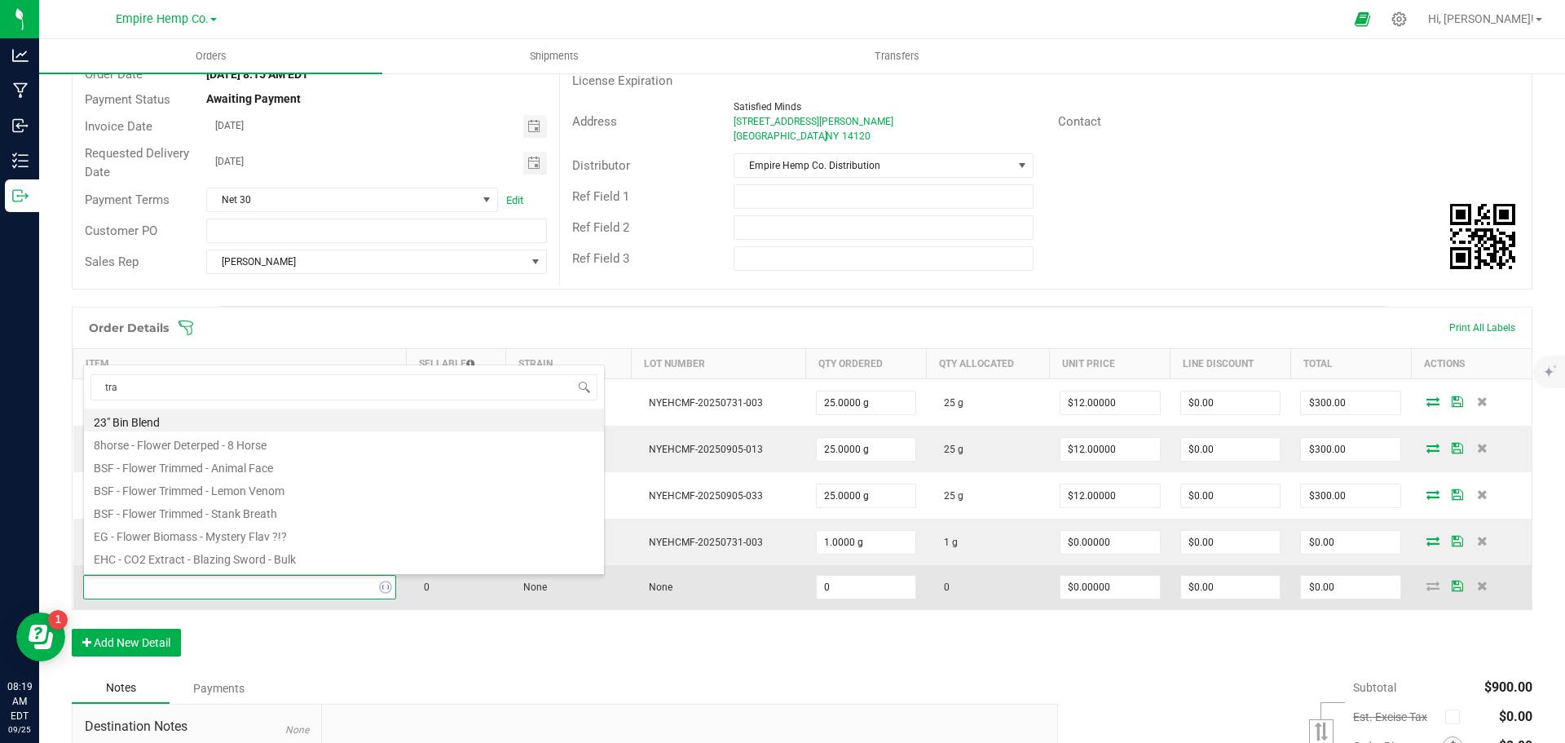
type input "trap"
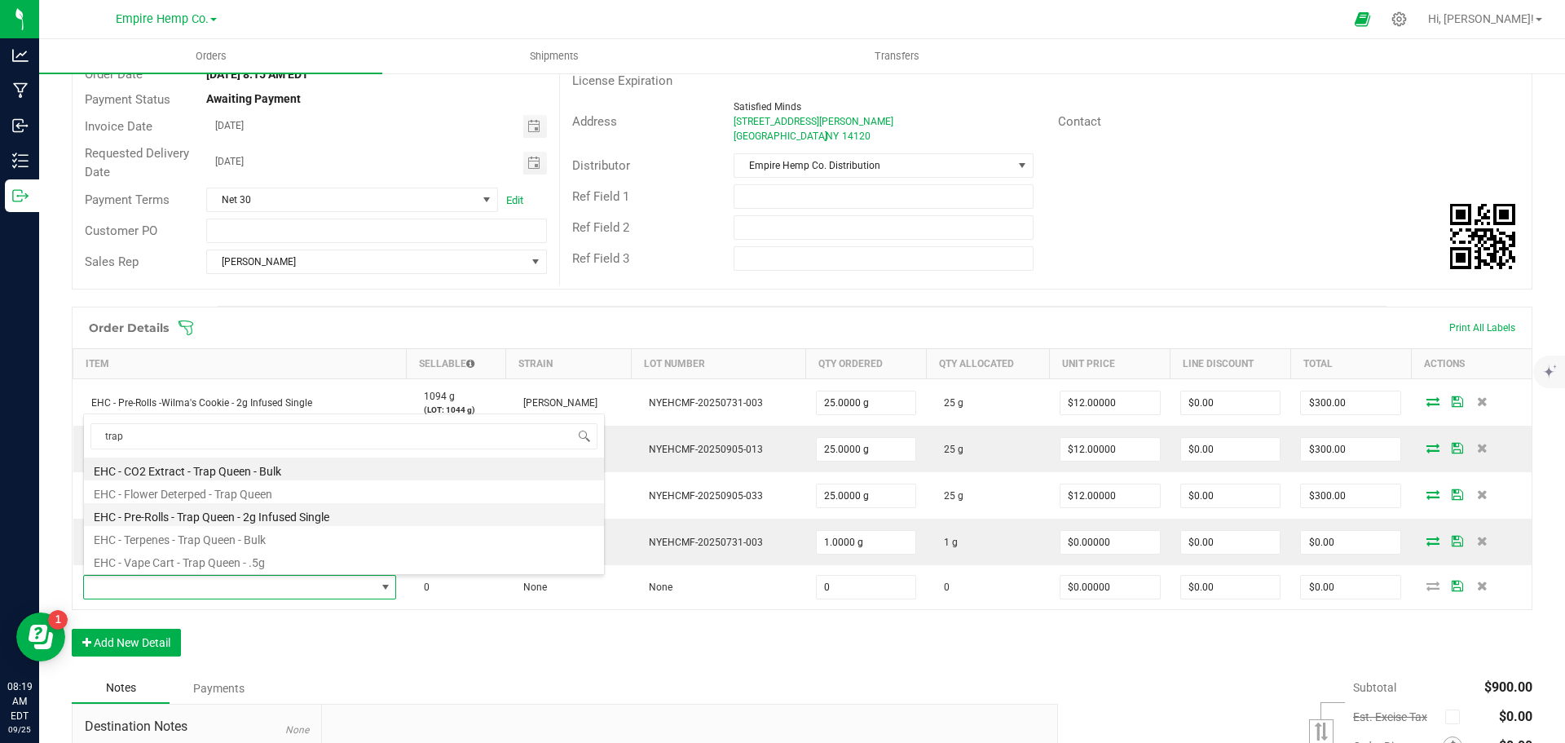
click at [285, 510] on li "EHC - Pre-Rolls - Trap Queen - 2g Infused Single" at bounding box center [344, 514] width 520 height 23
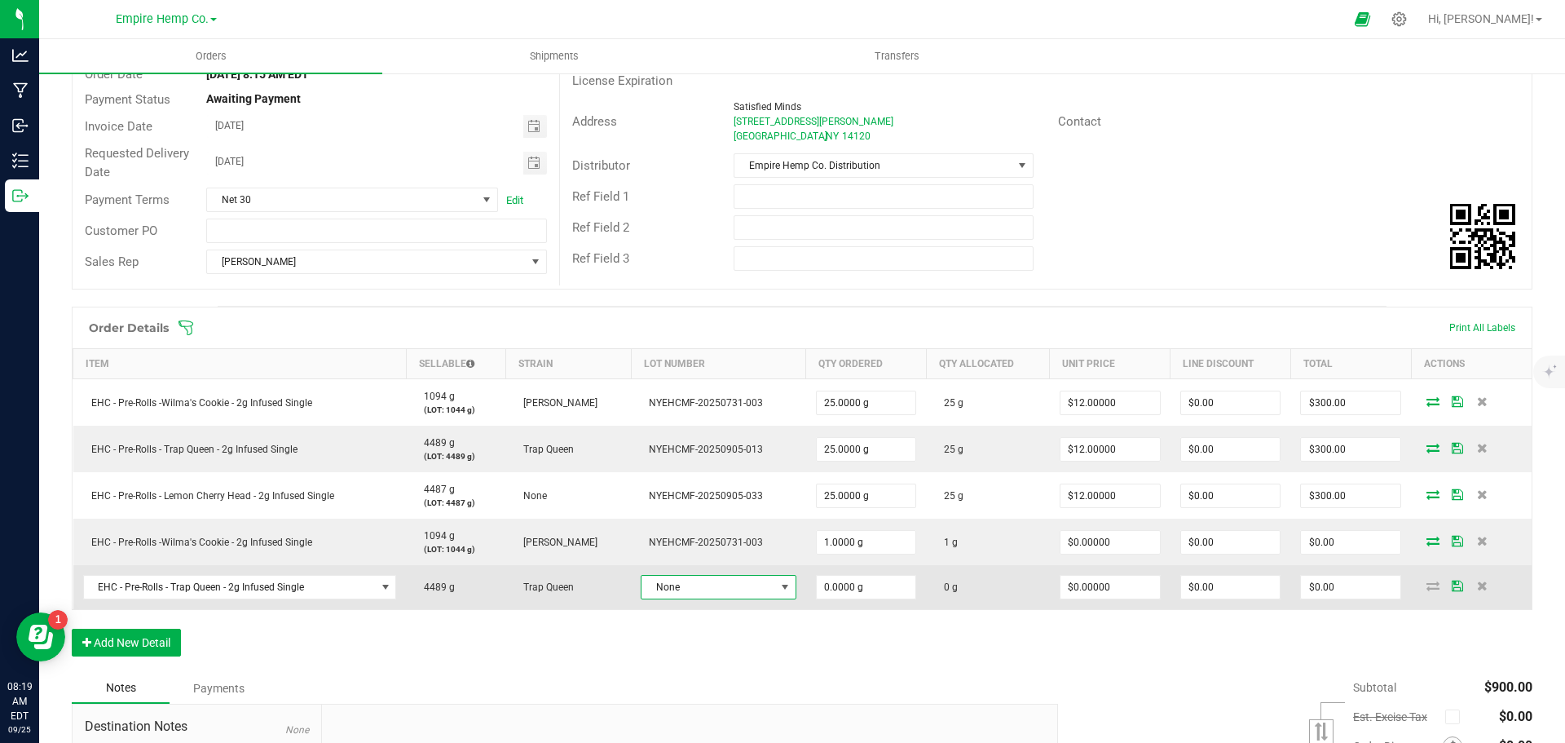
click at [712, 583] on span "None" at bounding box center [708, 587] width 133 height 23
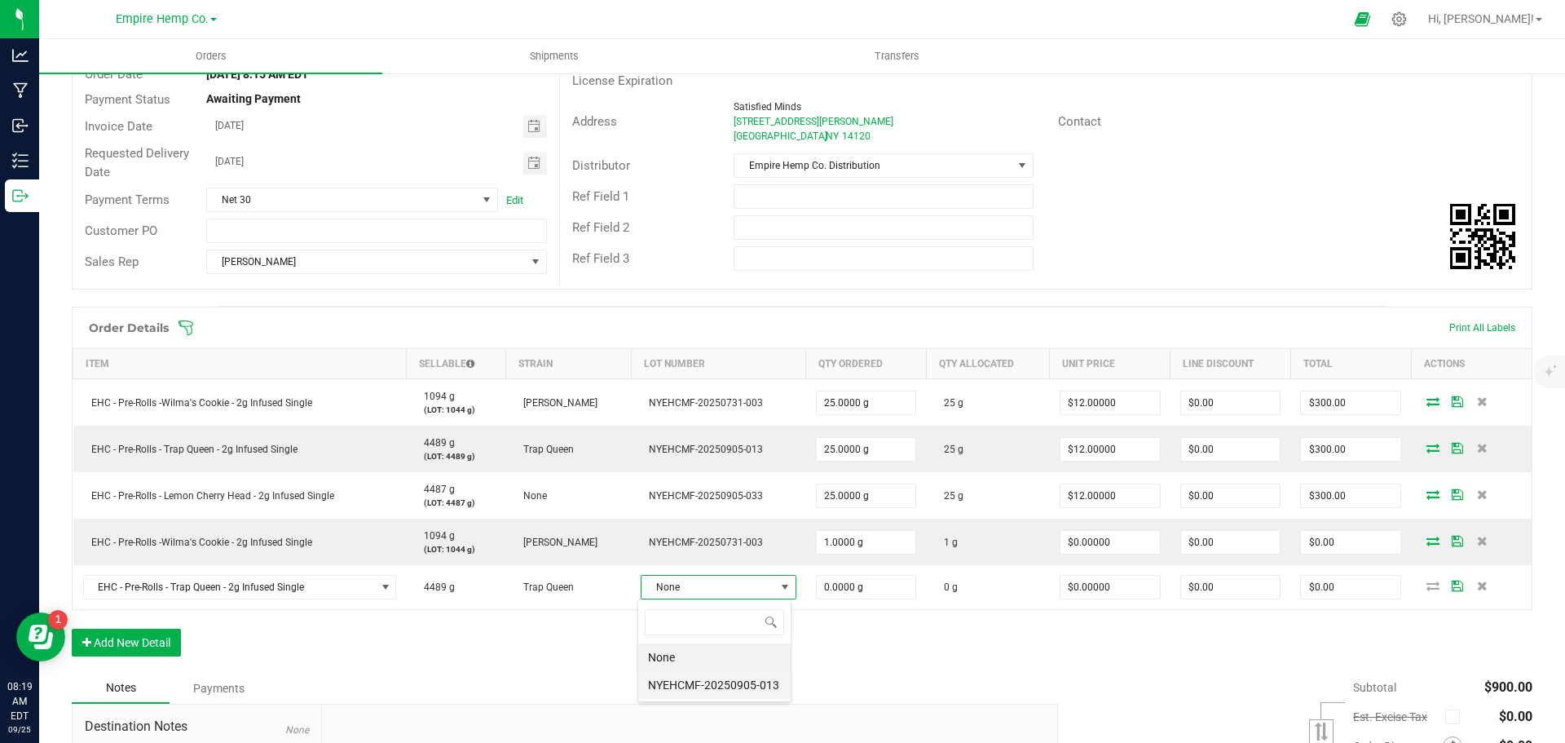
click at [719, 684] on li "NYEHCMF-20250905-013" at bounding box center [714, 685] width 152 height 28
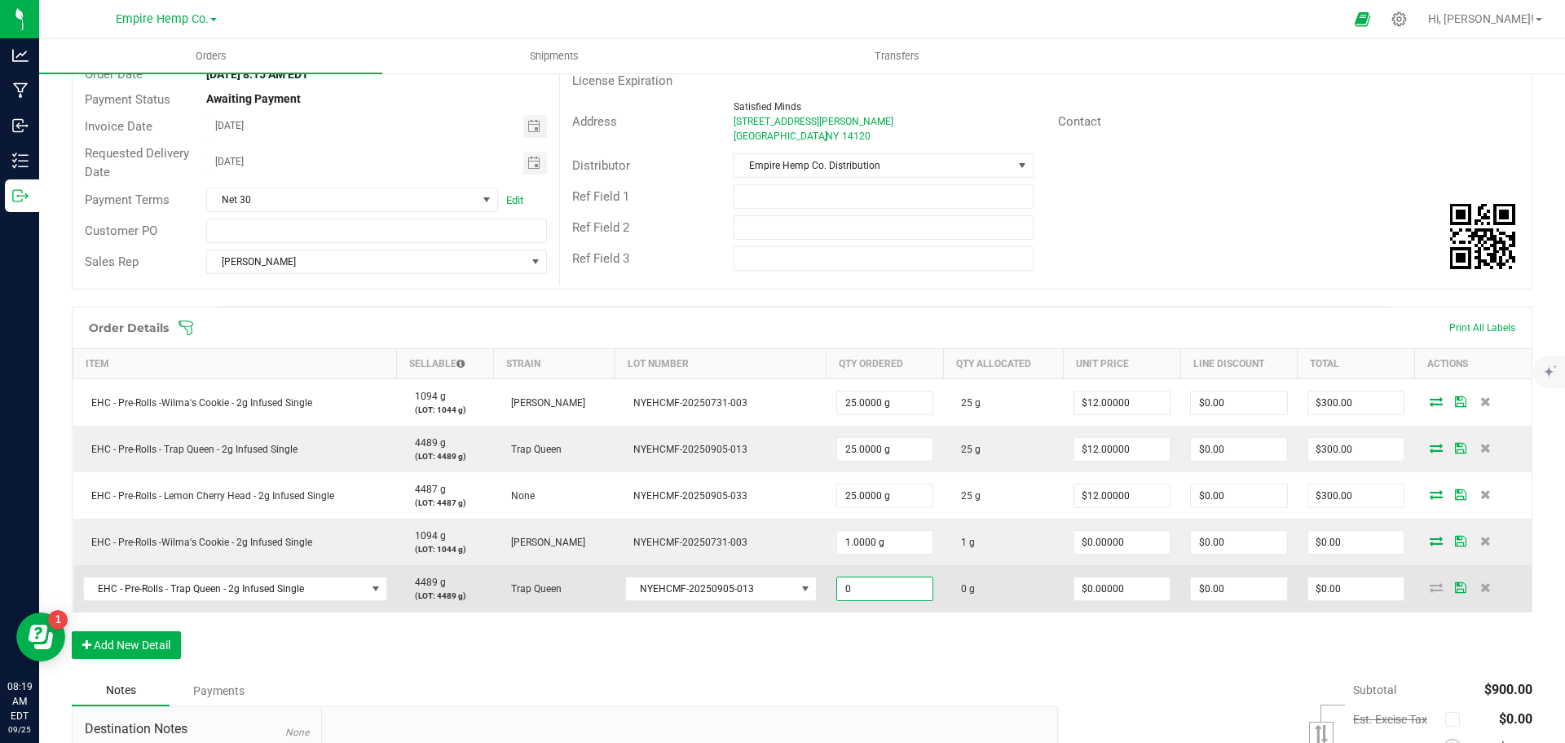
click at [849, 593] on input "0" at bounding box center [885, 588] width 96 height 23
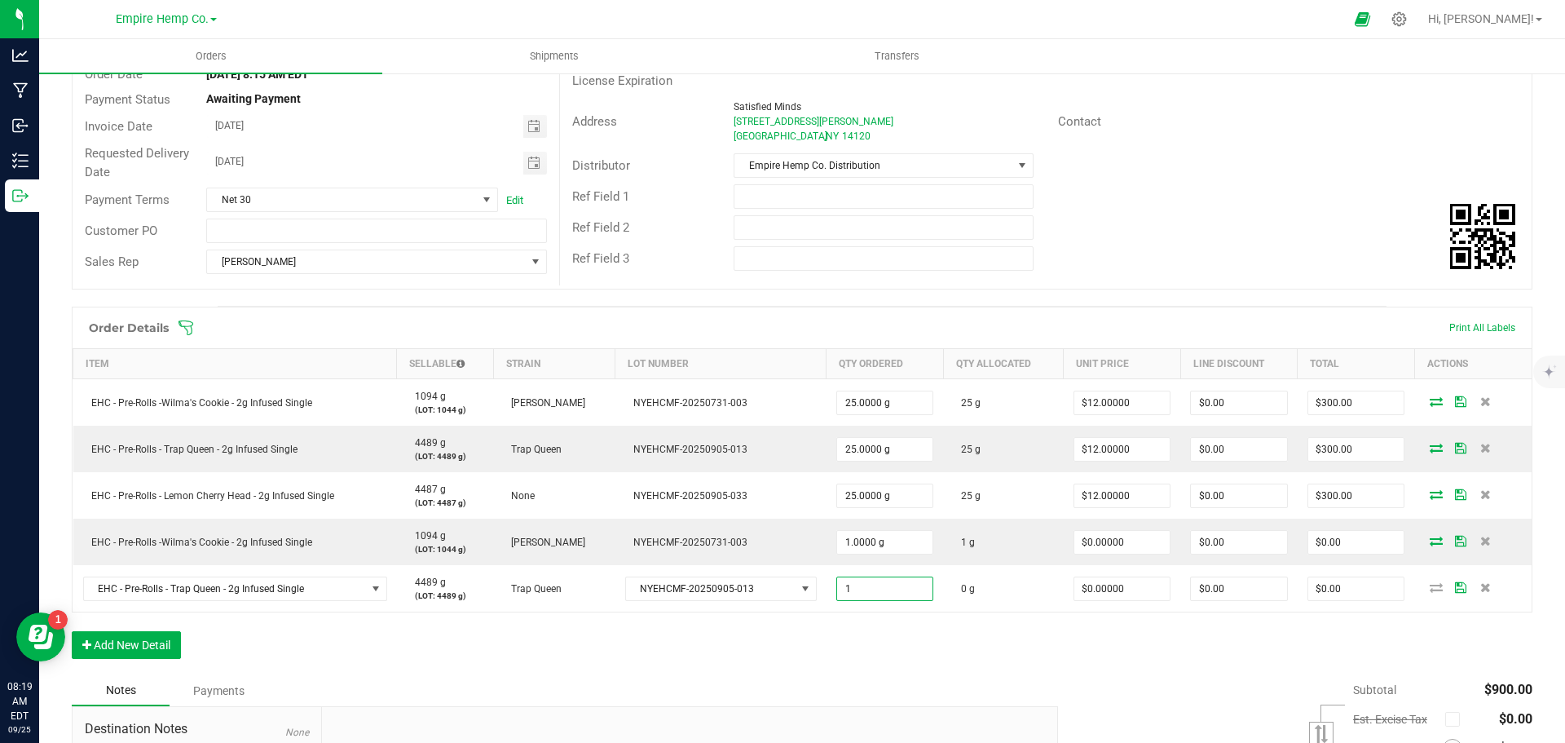
type input "1.0000 g"
type input "0"
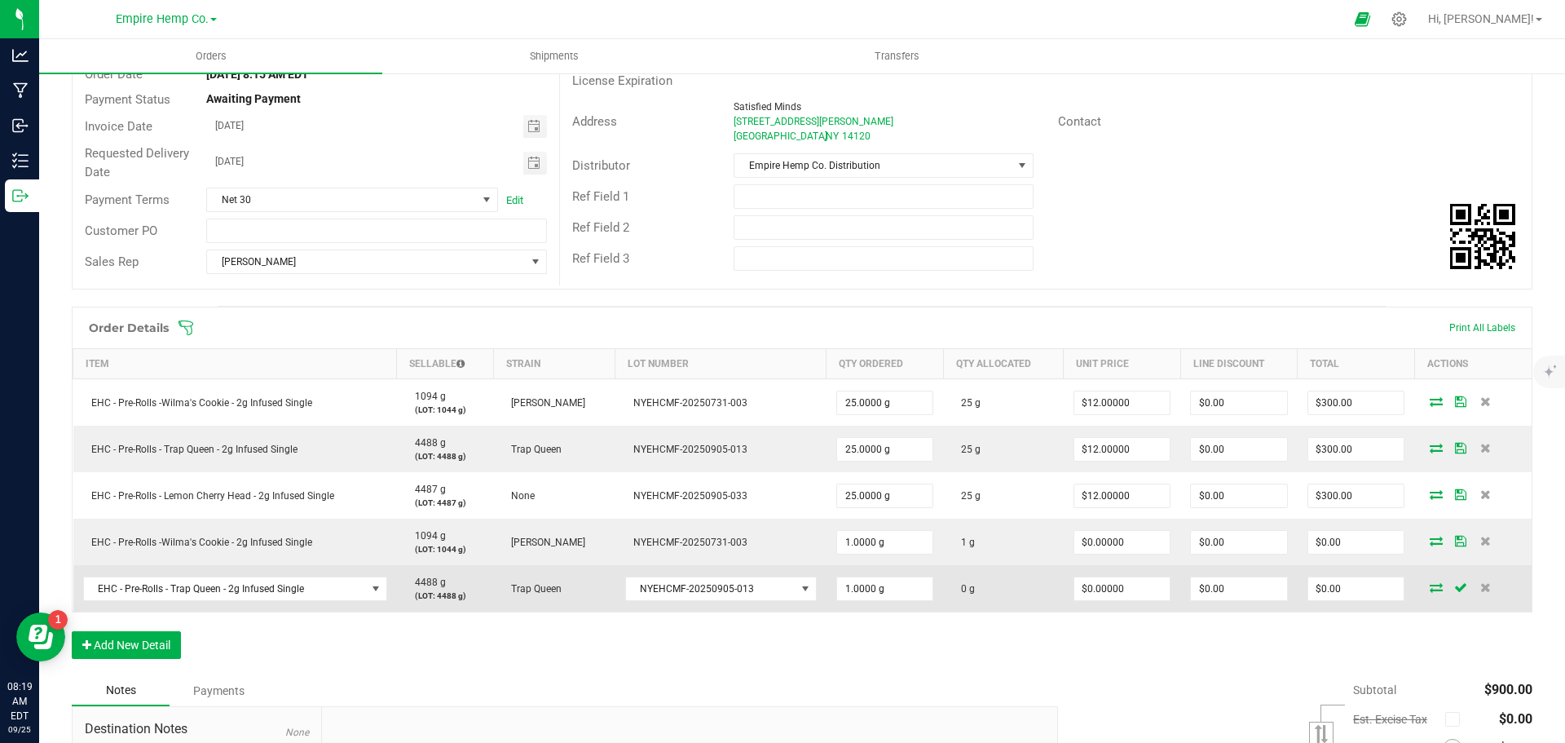
click at [1430, 586] on icon at bounding box center [1436, 587] width 13 height 10
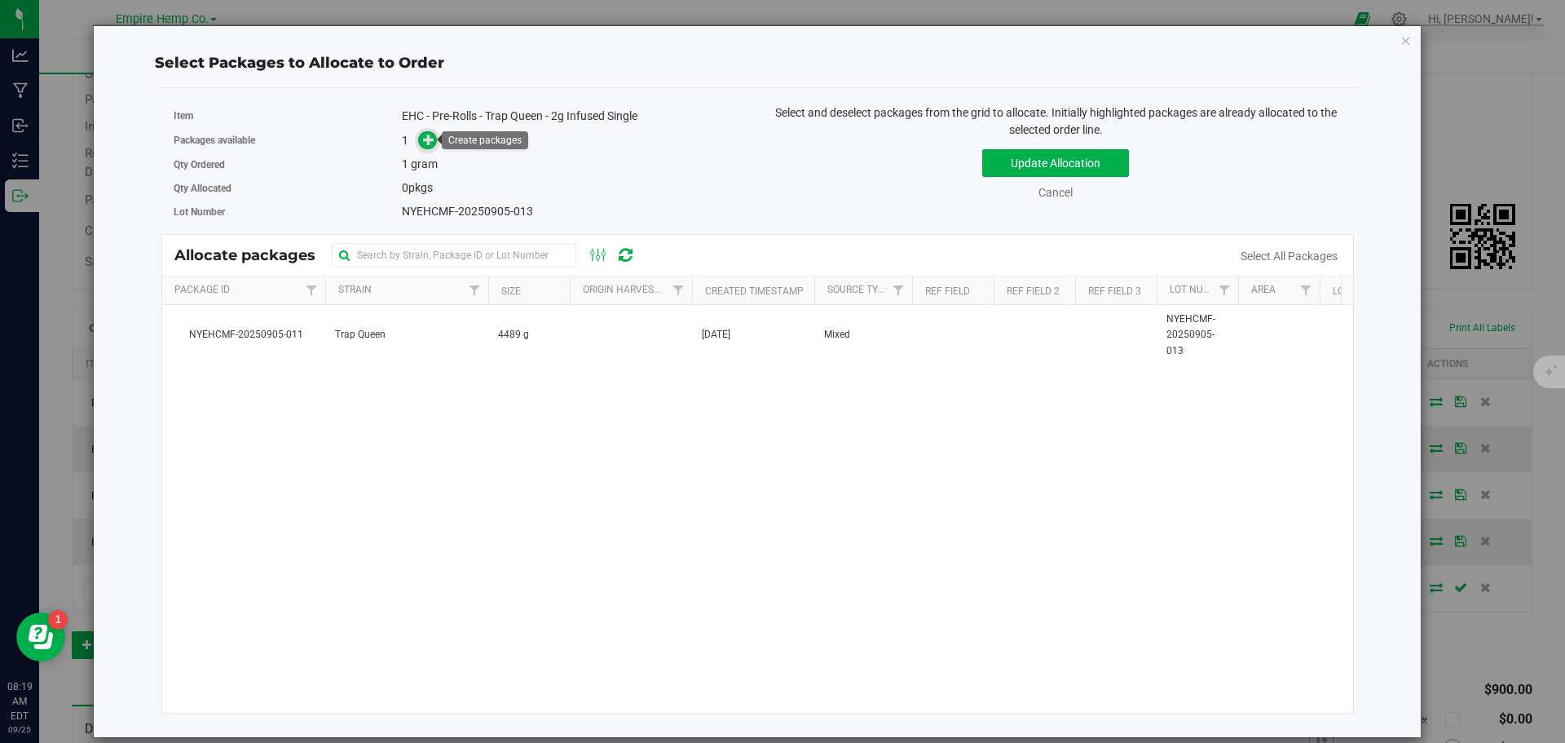
click at [427, 138] on icon at bounding box center [428, 139] width 11 height 11
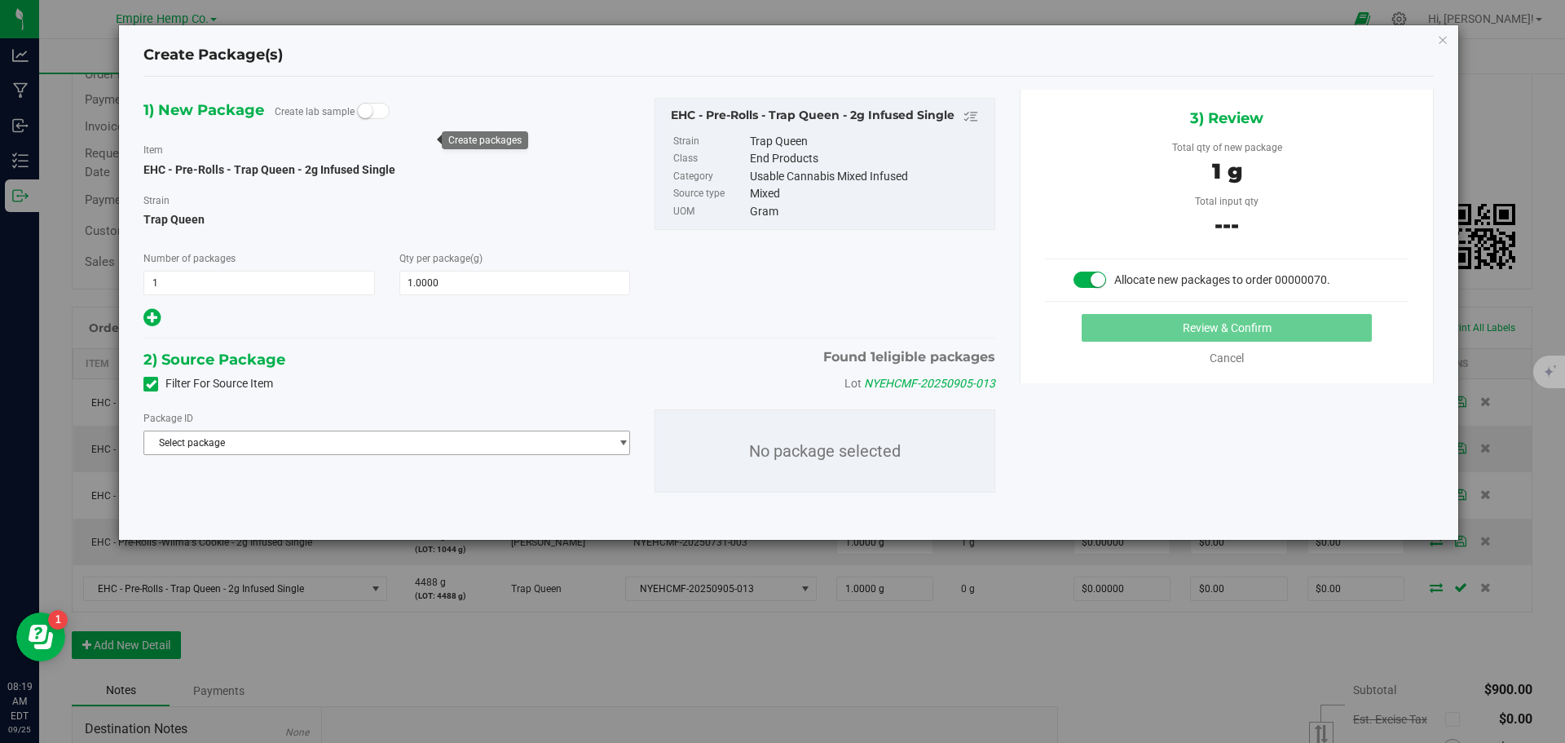
click at [369, 442] on span "Select package" at bounding box center [376, 442] width 465 height 23
click at [386, 511] on span "( EHC - Pre-Rolls - Trap Queen - 2g Infused Single )" at bounding box center [380, 509] width 218 height 11
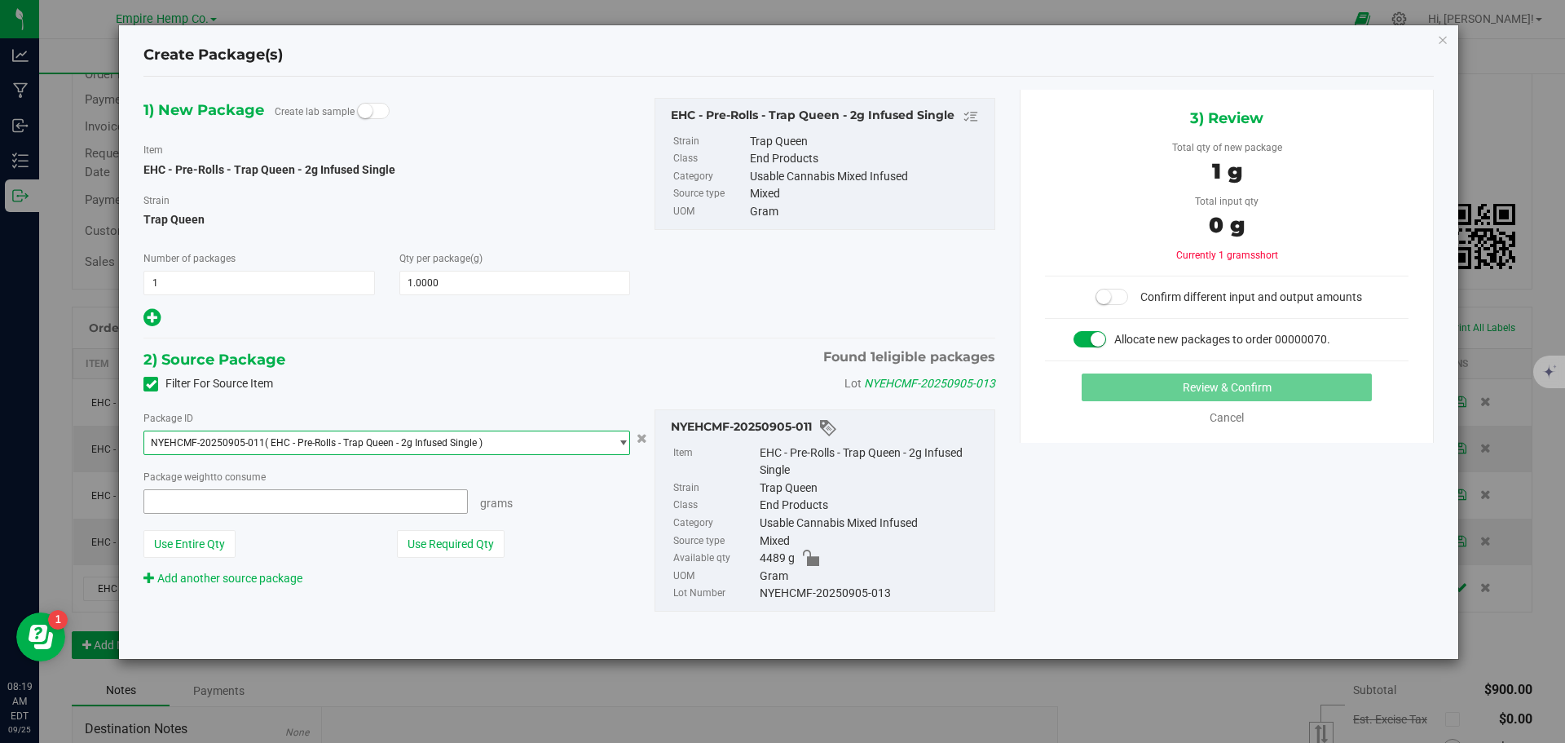
click at [309, 498] on span at bounding box center [306, 501] width 325 height 24
type input "1"
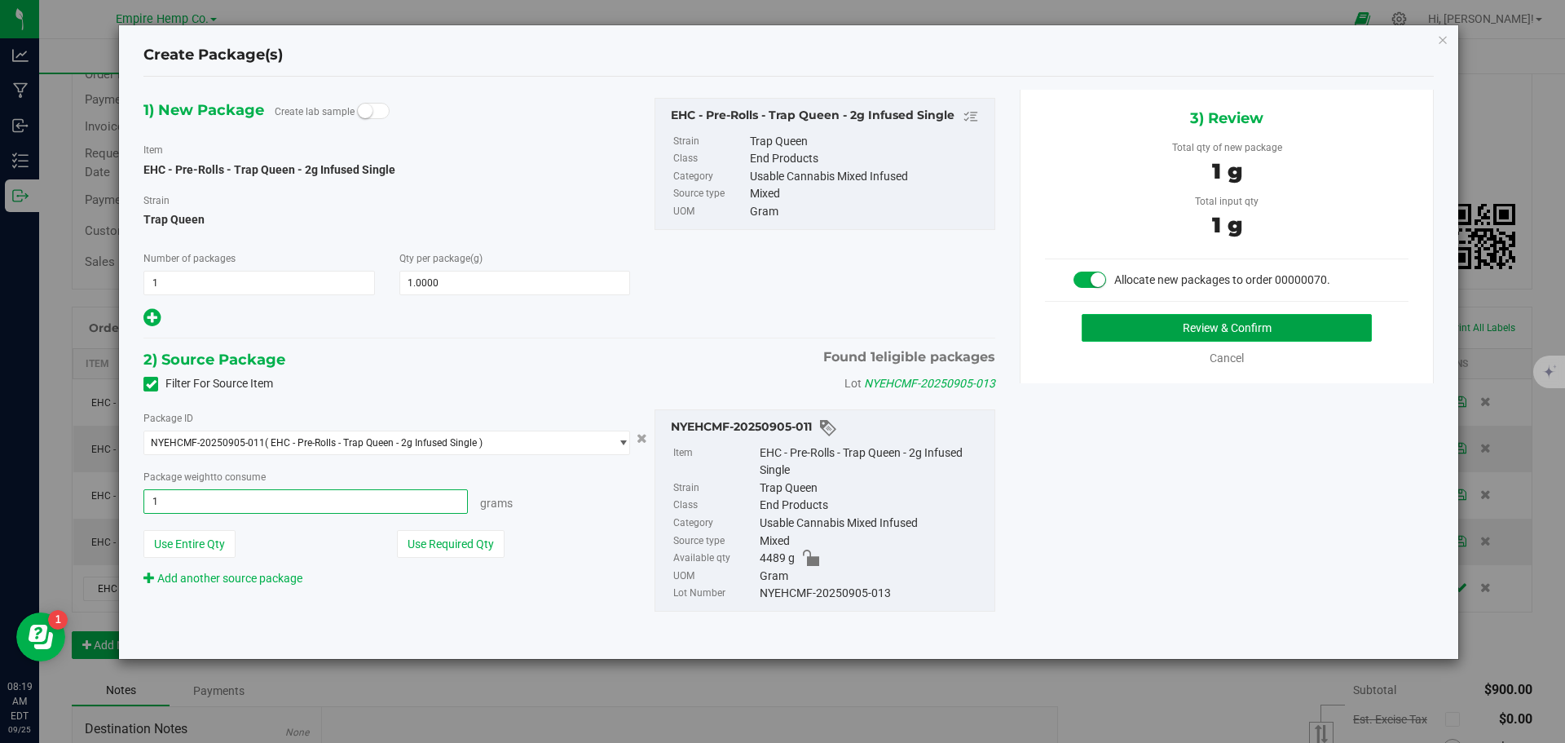
type input "1.0000 g"
click at [1163, 333] on button "Review & Confirm" at bounding box center [1227, 328] width 290 height 28
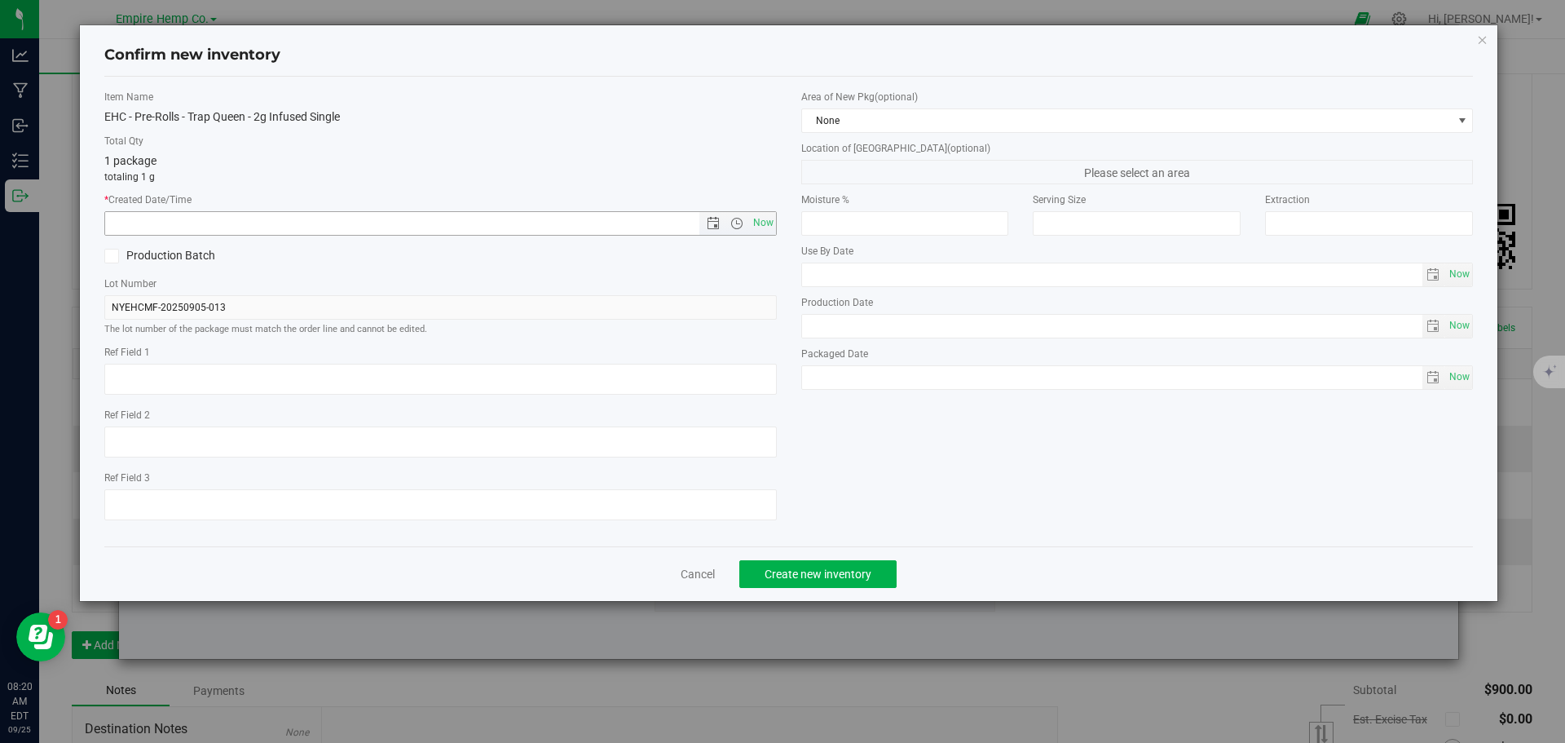
click at [776, 227] on span "Now" at bounding box center [440, 223] width 673 height 24
click at [771, 227] on span "Now" at bounding box center [763, 223] width 28 height 24
type input "9/25/2025 8:20 AM"
click at [810, 581] on button "Create new inventory" at bounding box center [818, 574] width 157 height 28
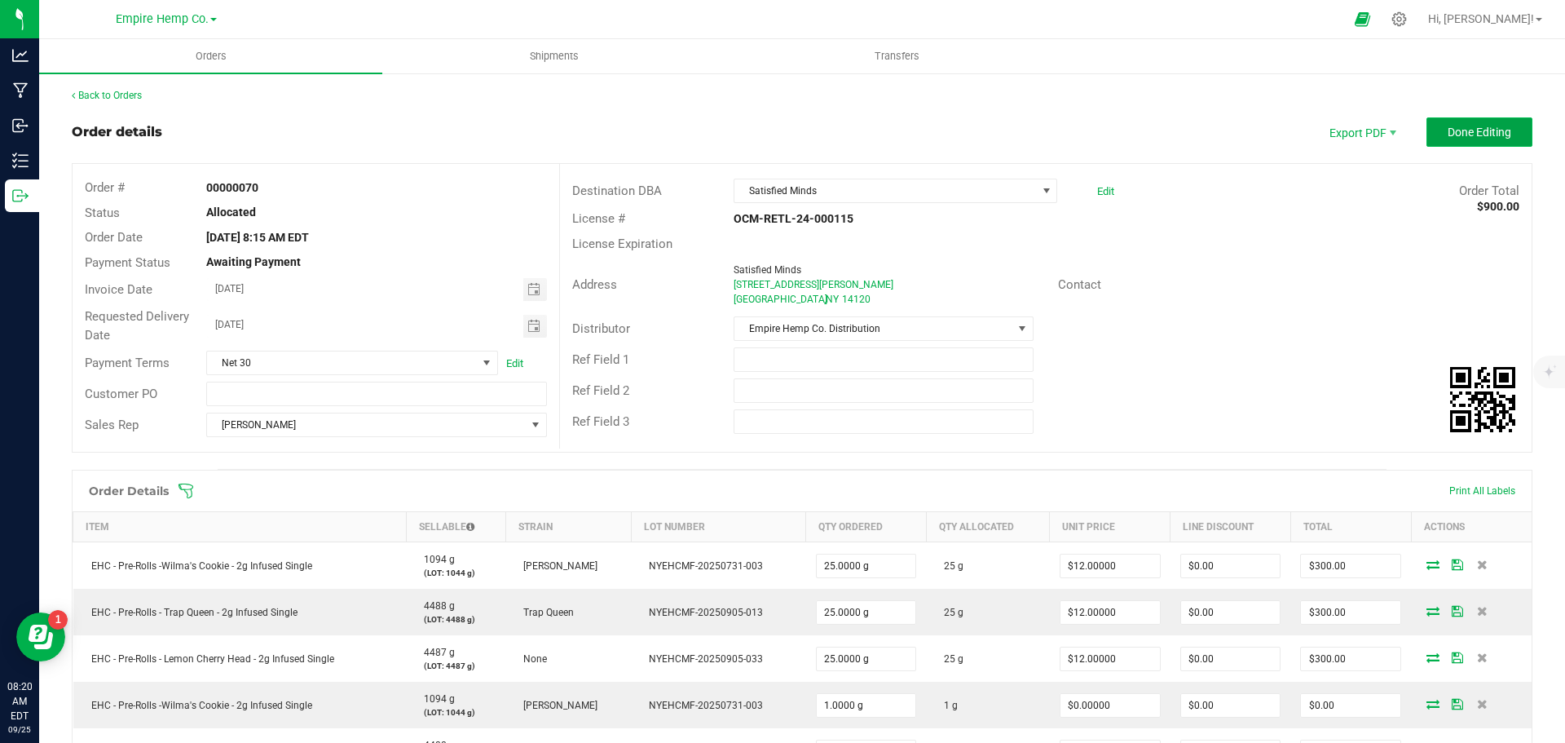
click at [1462, 144] on button "Done Editing" at bounding box center [1480, 131] width 106 height 29
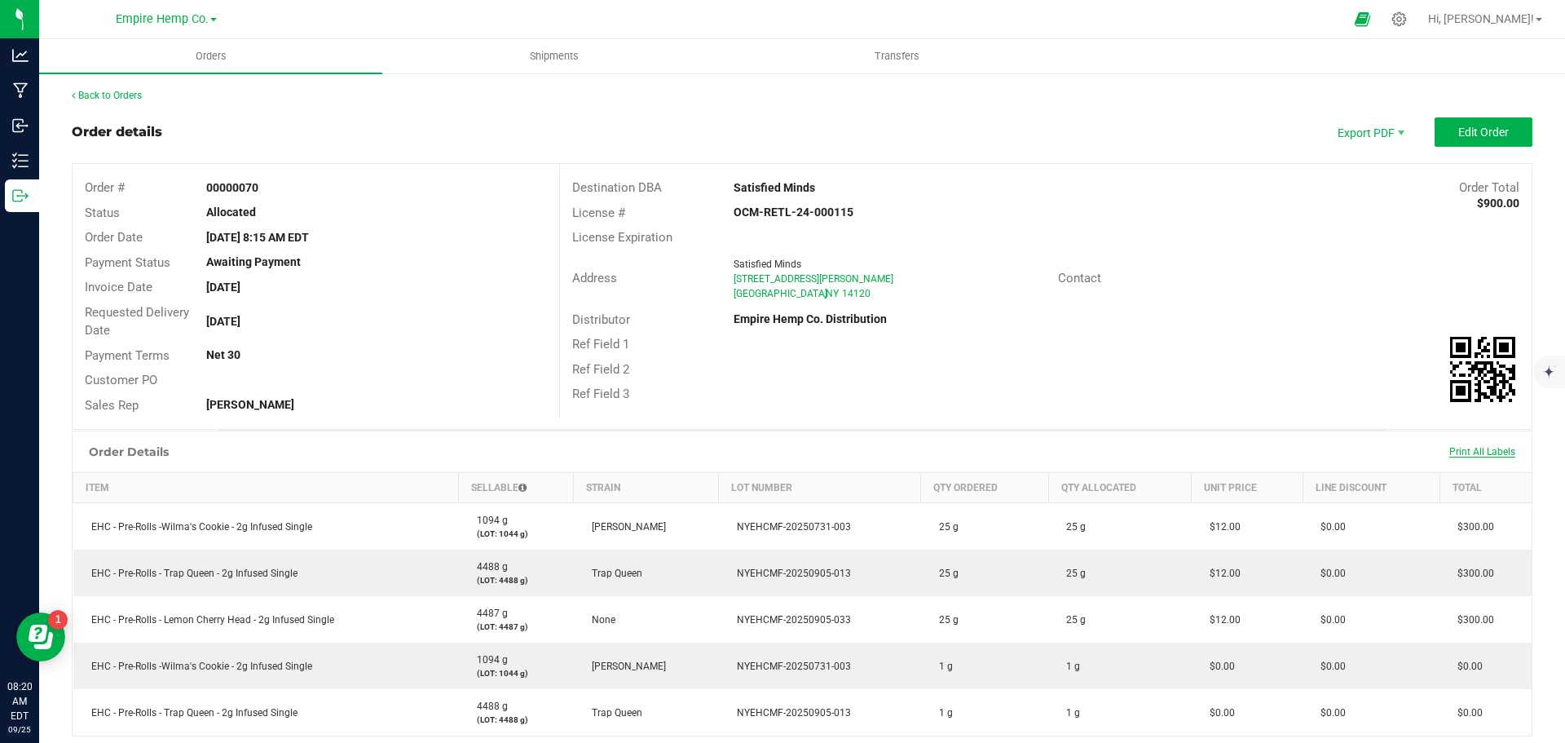
click at [1481, 448] on span "Print All Labels" at bounding box center [1483, 451] width 66 height 11
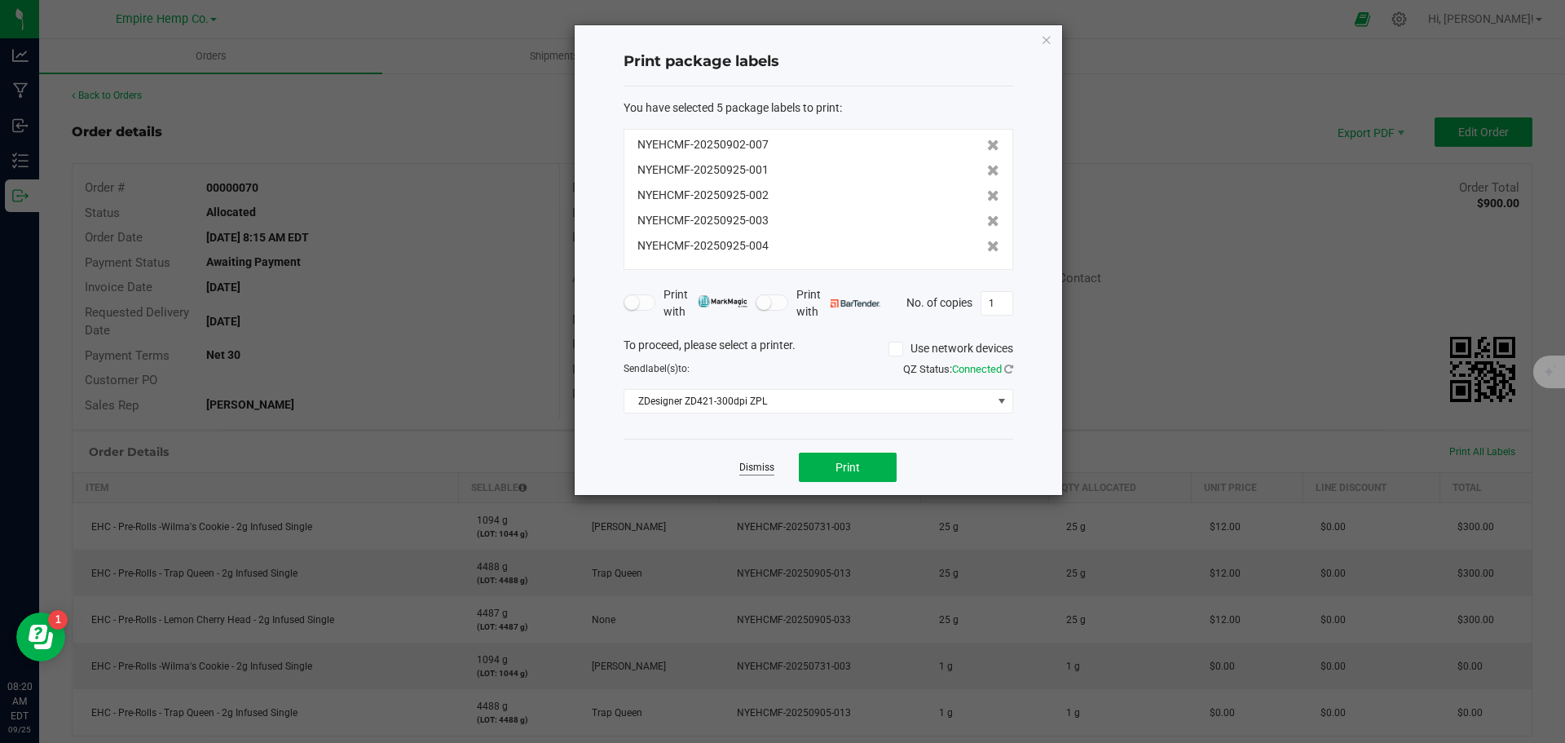
click at [761, 462] on link "Dismiss" at bounding box center [757, 468] width 35 height 14
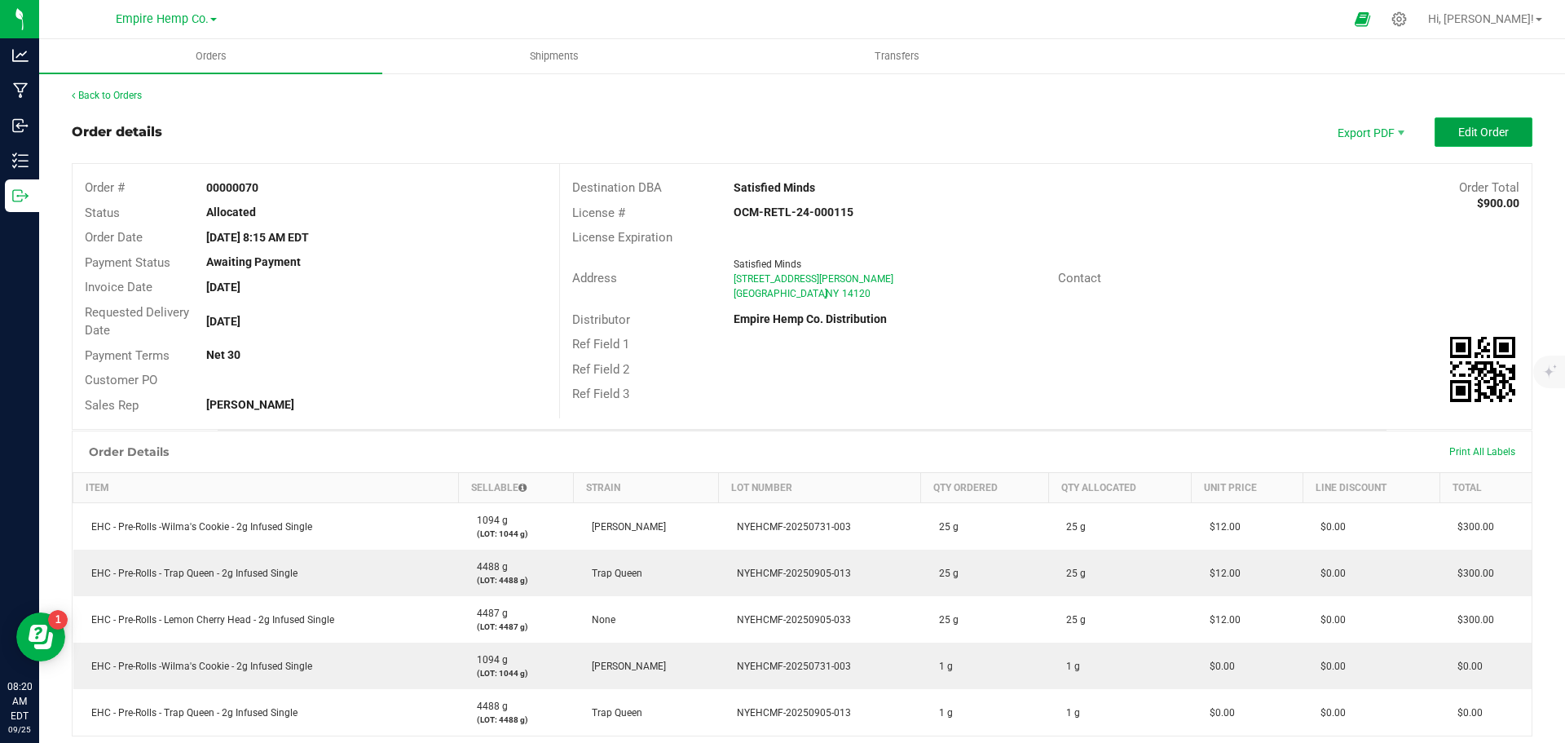
click at [1459, 132] on span "Edit Order" at bounding box center [1484, 132] width 51 height 13
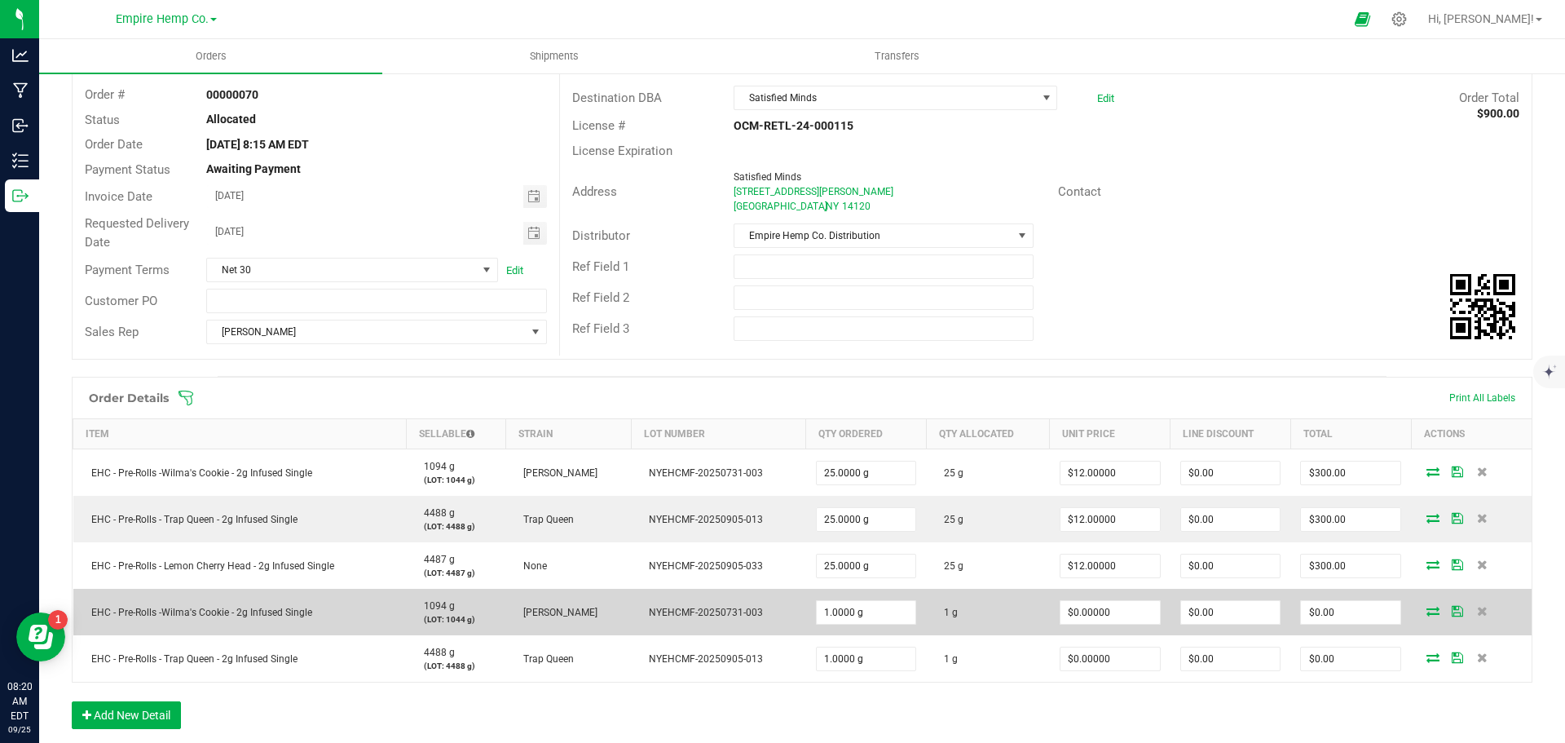
scroll to position [245, 0]
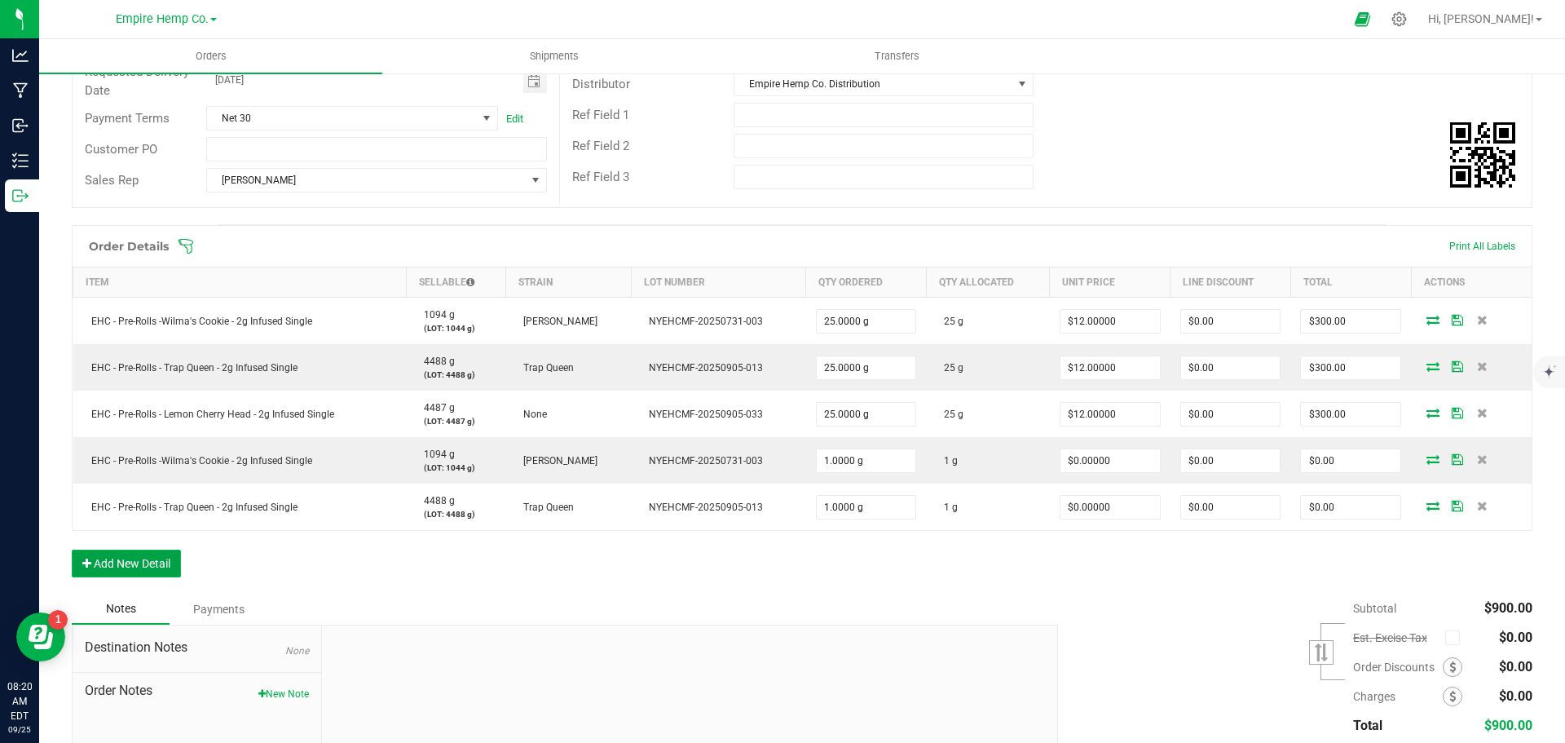
click at [128, 565] on button "Add New Detail" at bounding box center [126, 564] width 109 height 28
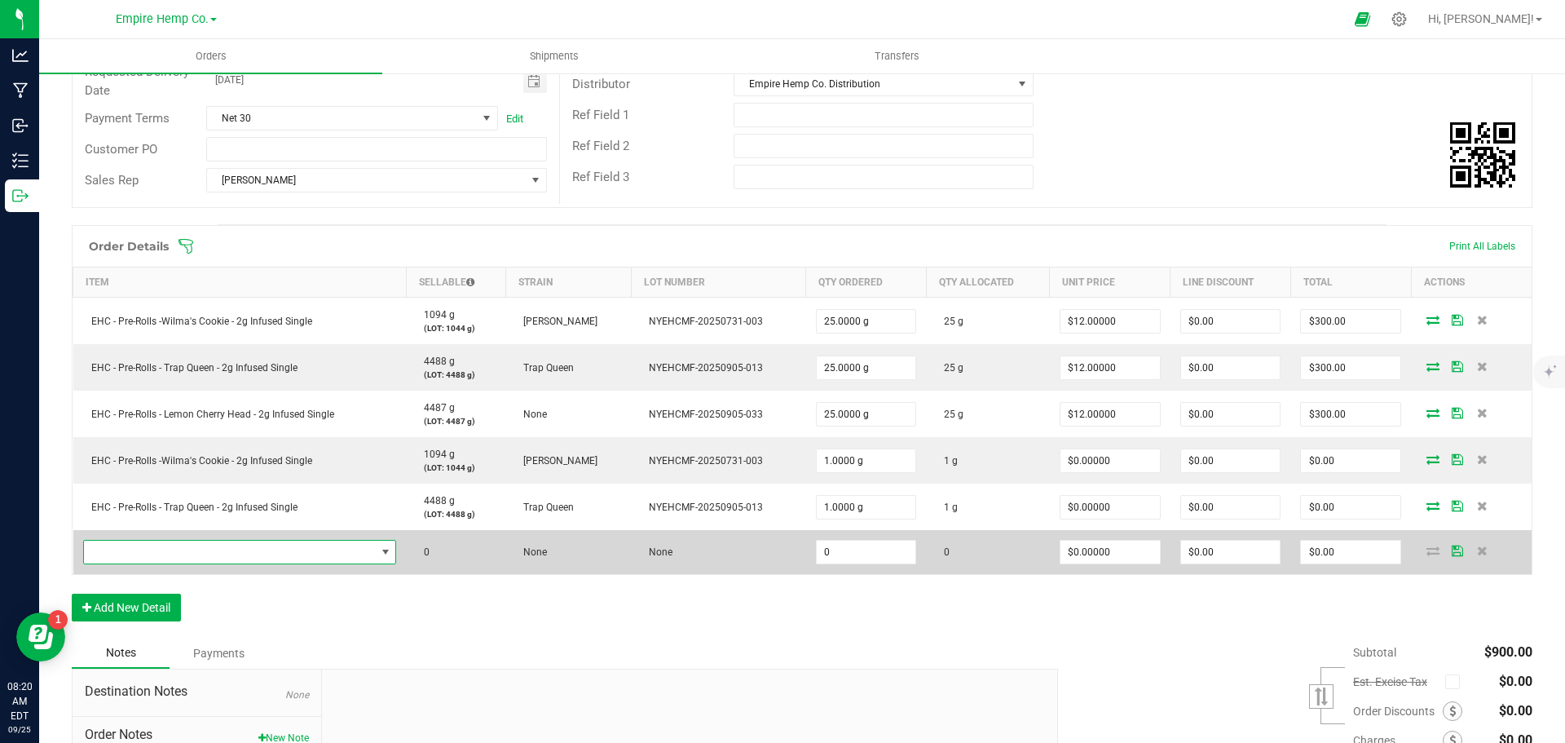
click at [157, 556] on span "NO DATA FOUND" at bounding box center [230, 552] width 292 height 23
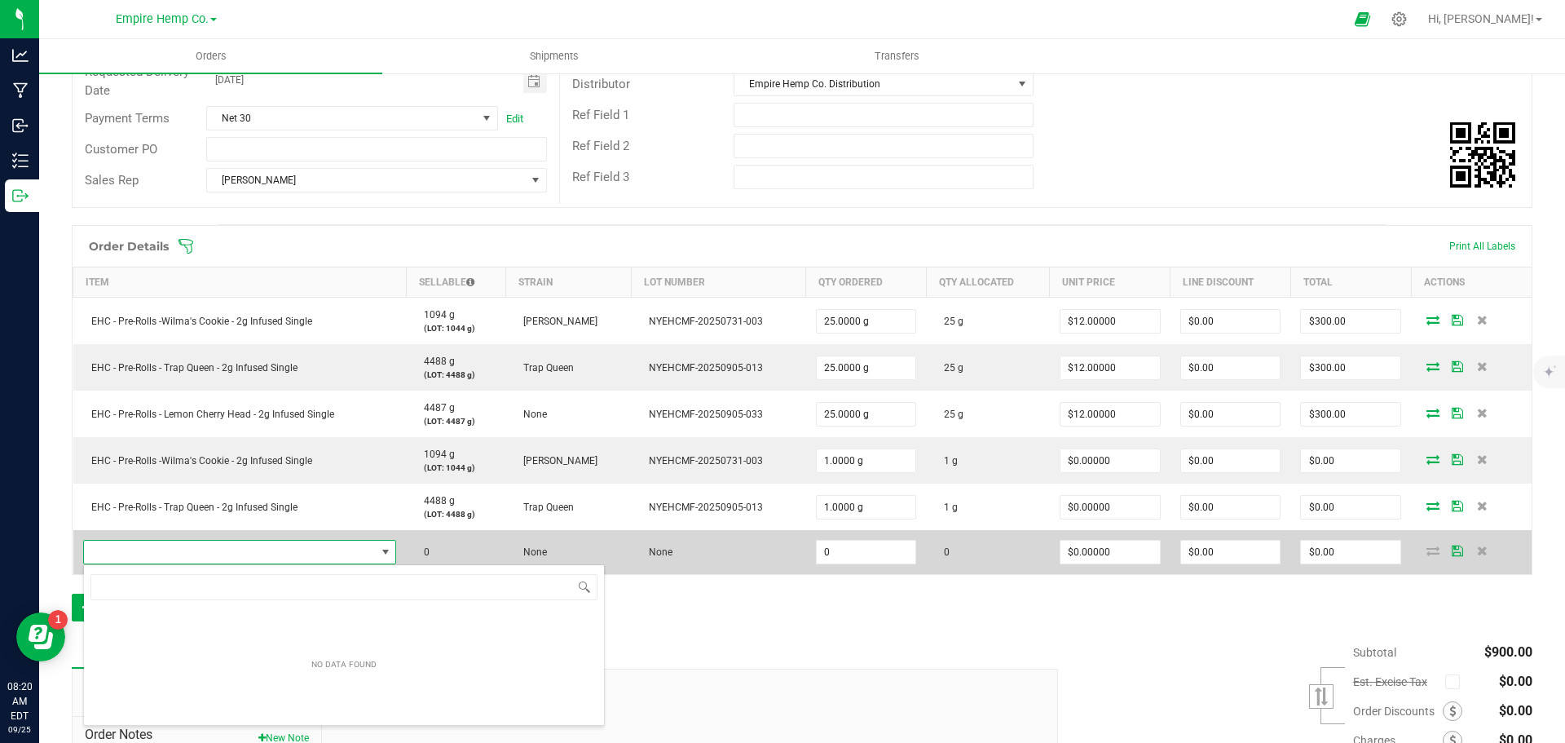
scroll to position [24, 307]
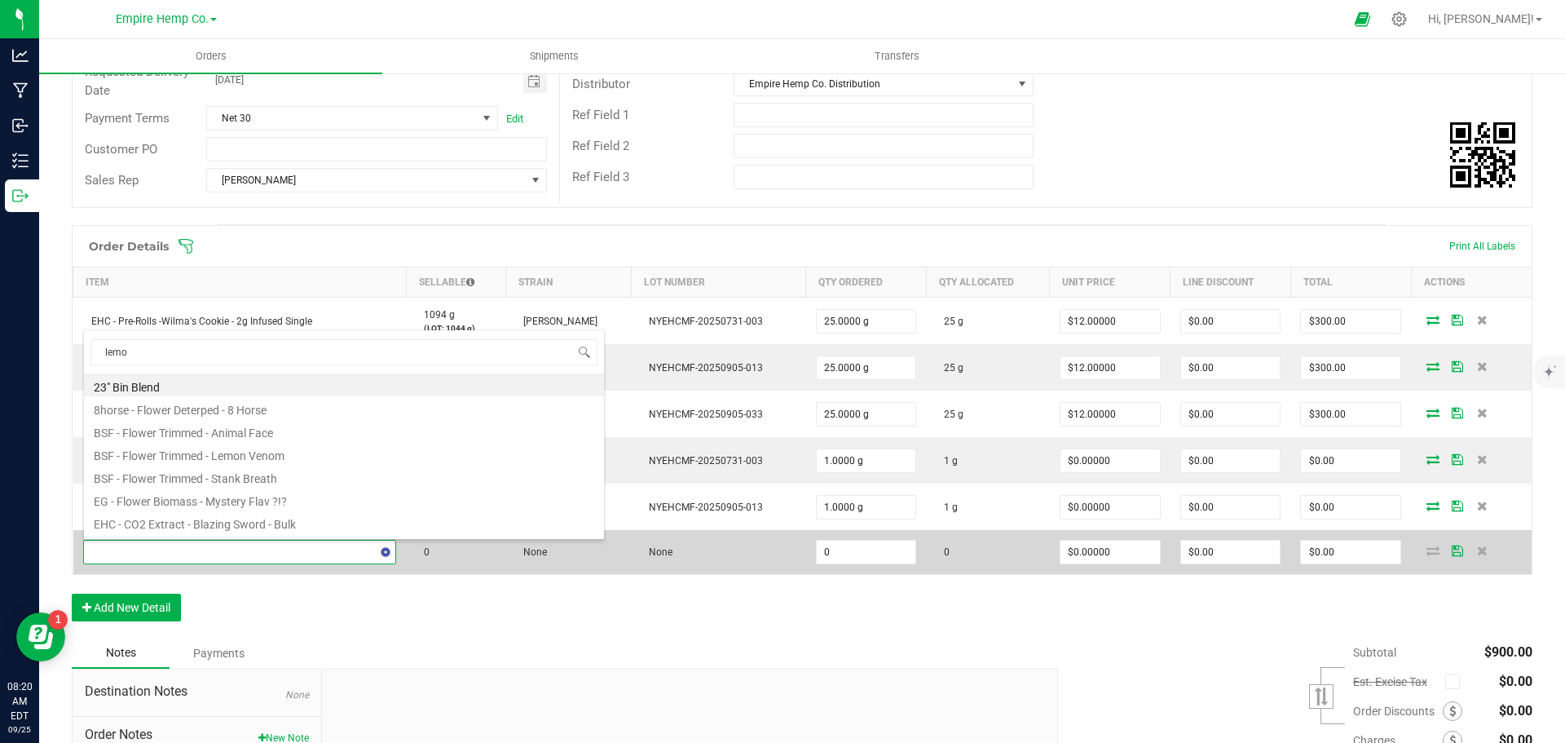
type input "lemon"
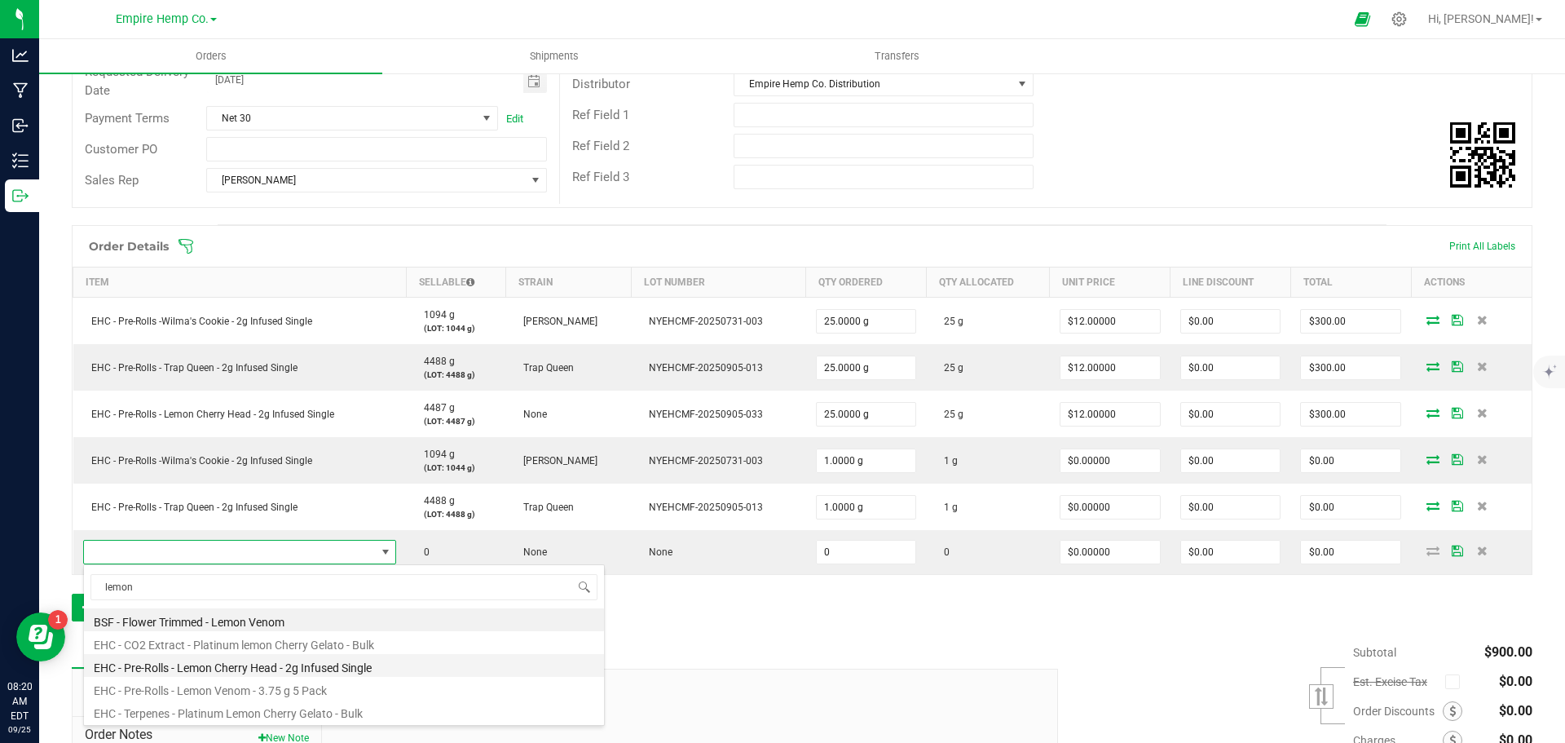
click at [281, 663] on li "EHC - Pre-Rolls - Lemon Cherry Head - 2g Infused Single" at bounding box center [344, 665] width 520 height 23
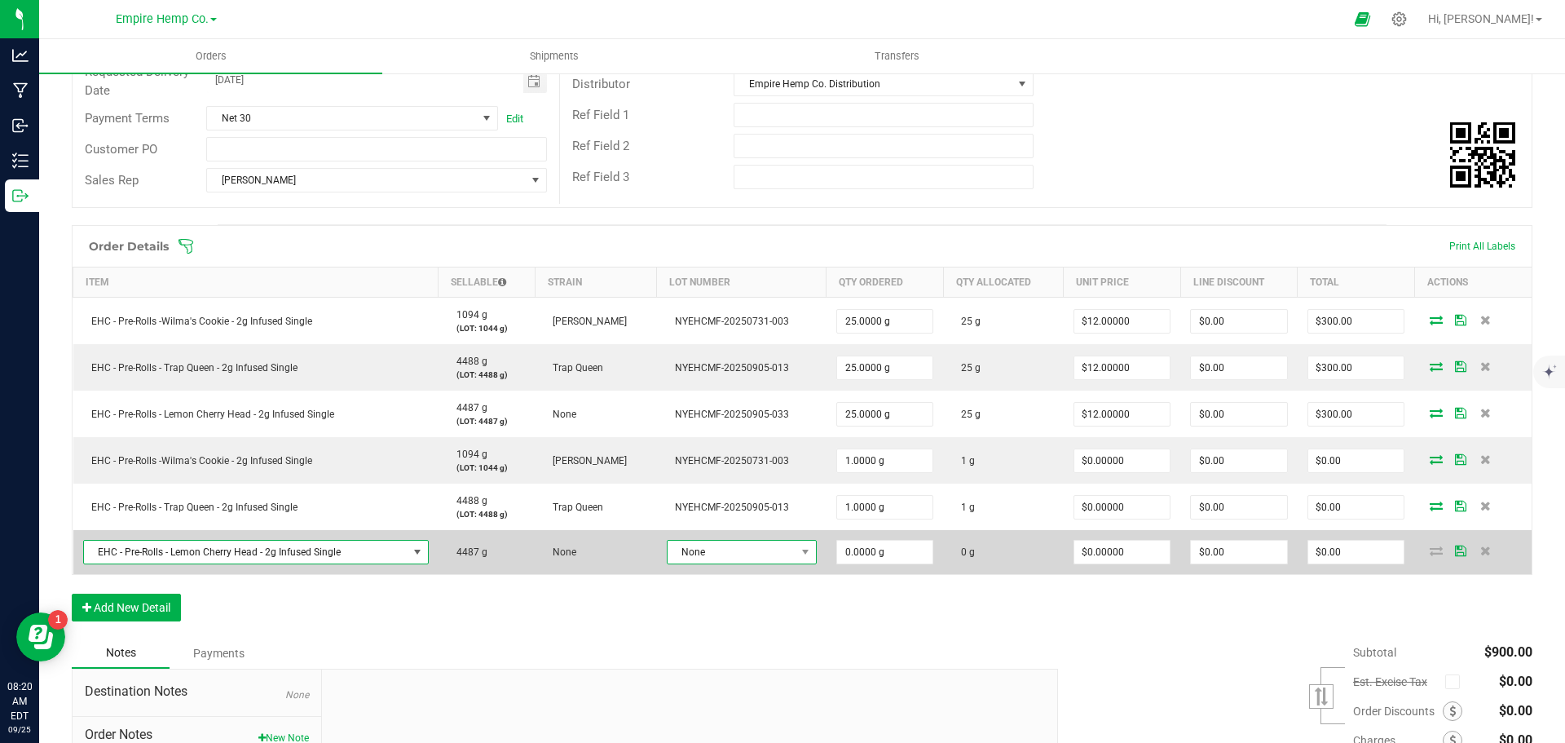
click at [782, 554] on span "None" at bounding box center [732, 552] width 128 height 23
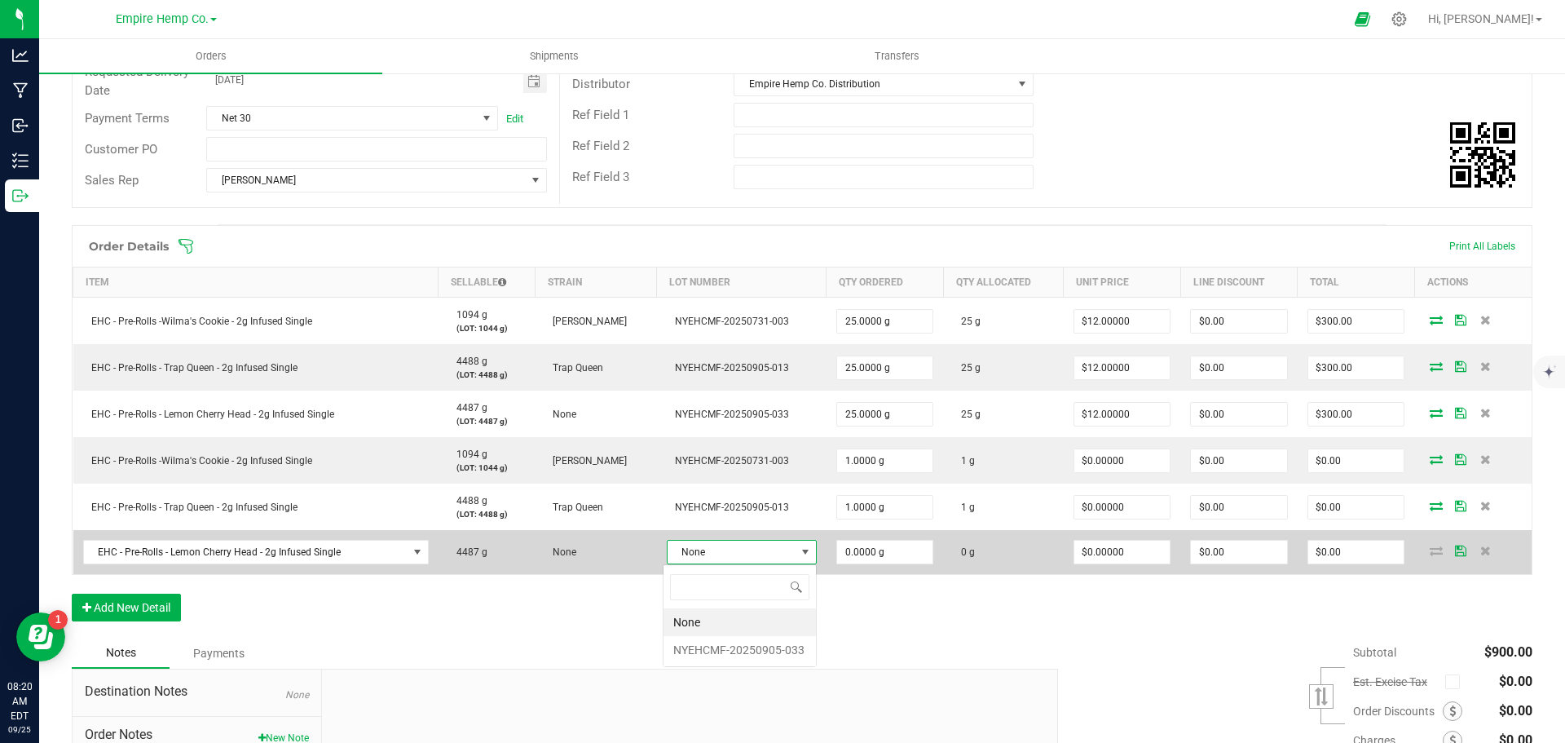
scroll to position [24, 146]
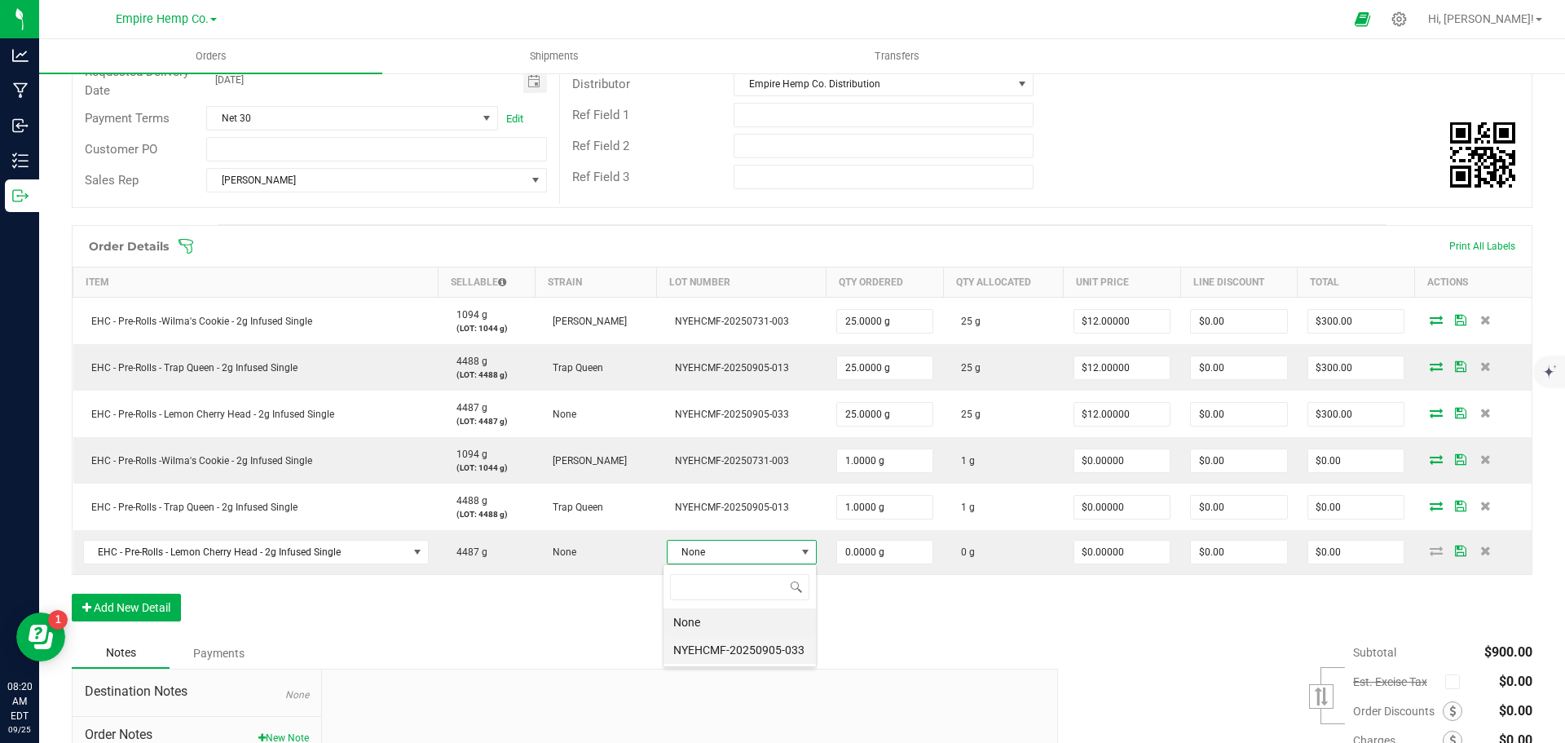
click at [761, 654] on li "NYEHCMF-20250905-033" at bounding box center [740, 650] width 152 height 28
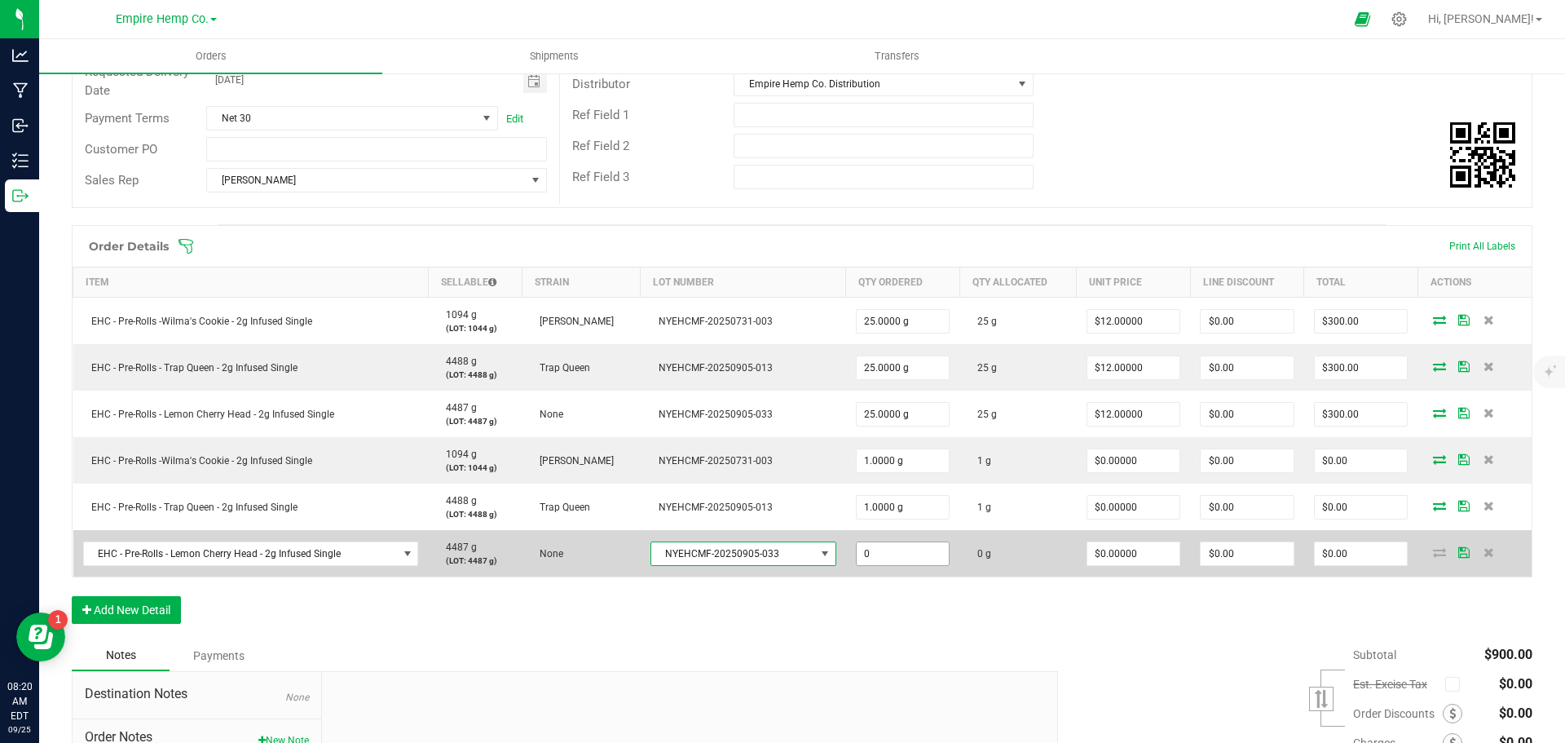
click at [890, 556] on input "0" at bounding box center [903, 553] width 93 height 23
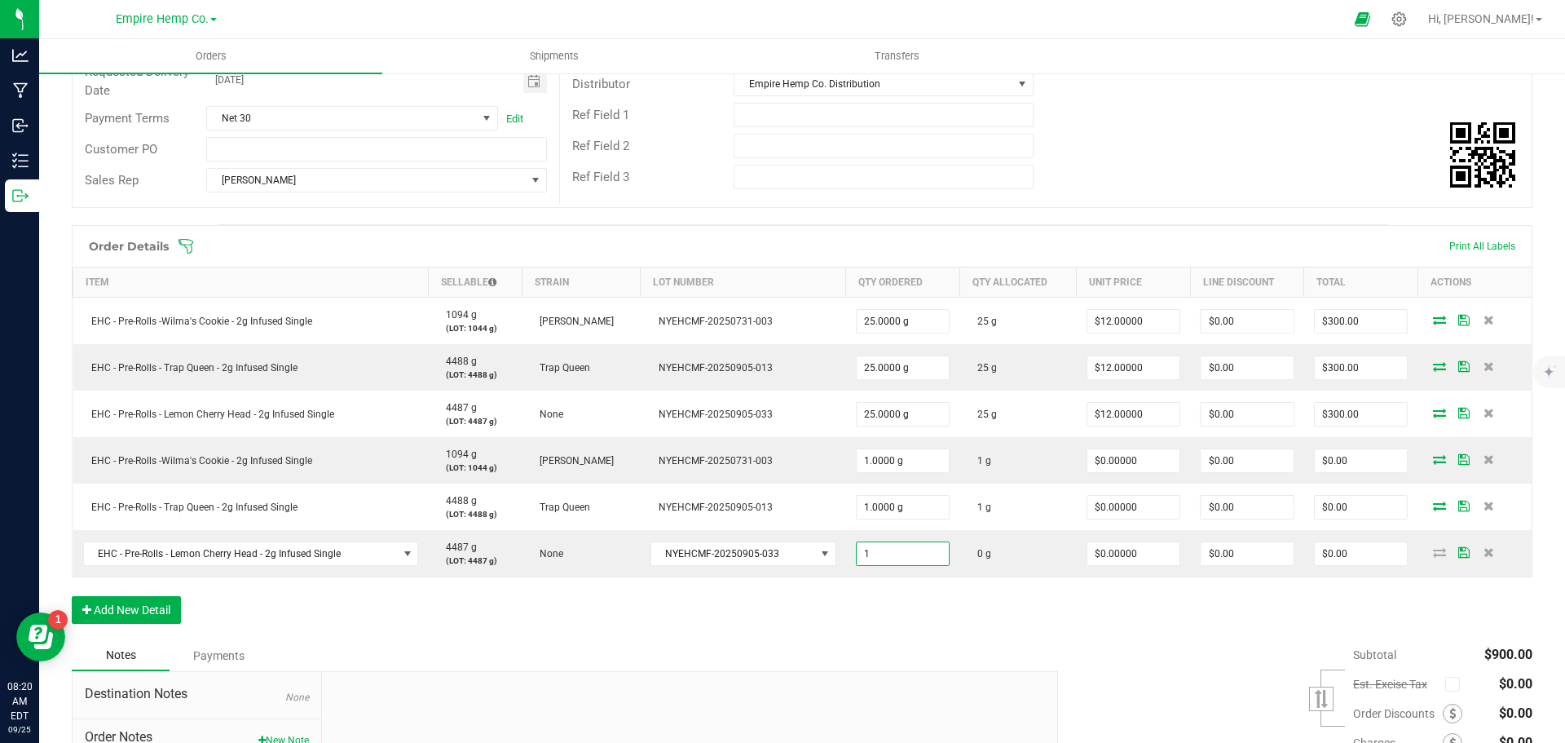
type input "1.0000 g"
click at [938, 615] on div "Order Details Print All Labels Item Sellable Strain Lot Number Qty Ordered Qty …" at bounding box center [802, 432] width 1461 height 415
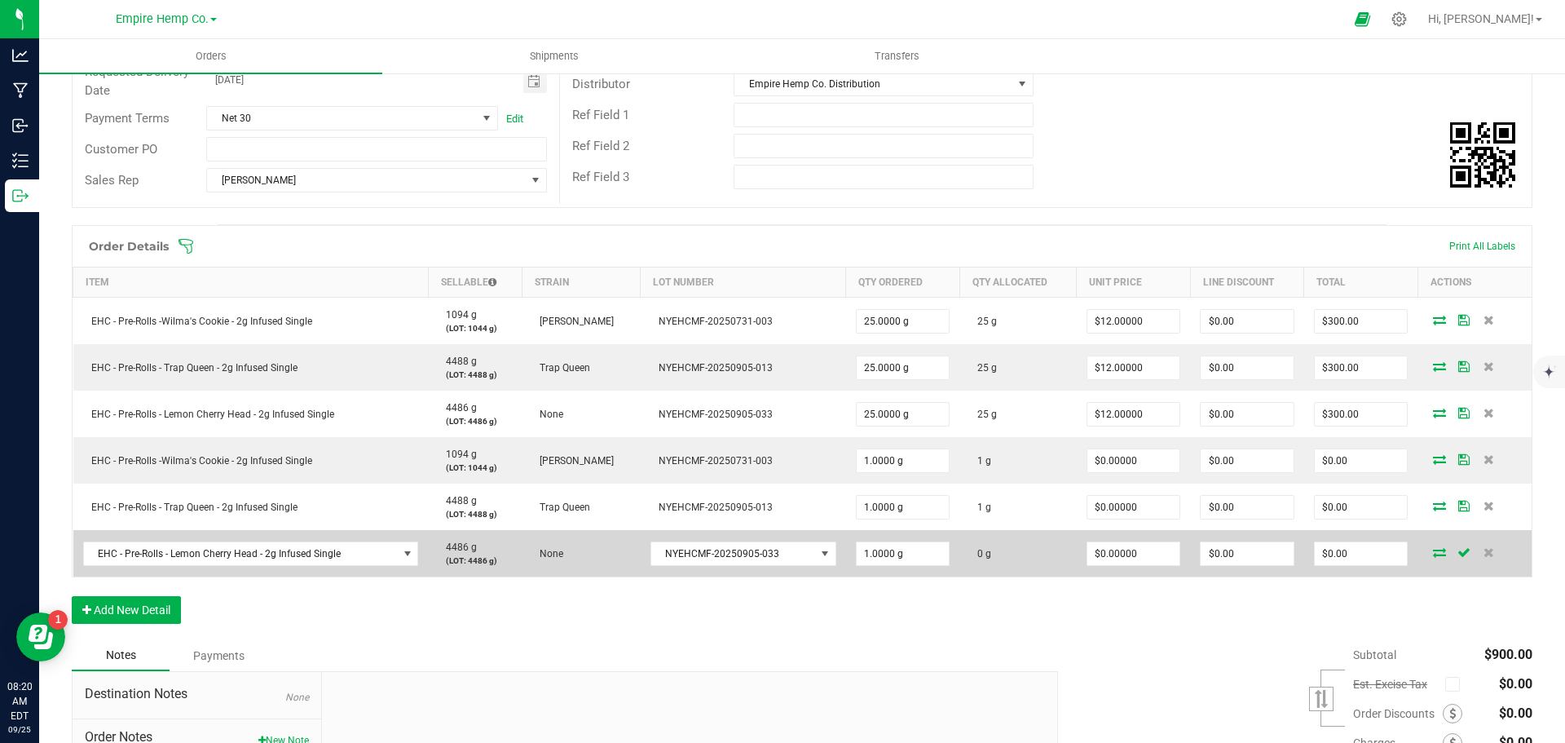
click at [1433, 554] on icon at bounding box center [1439, 552] width 13 height 10
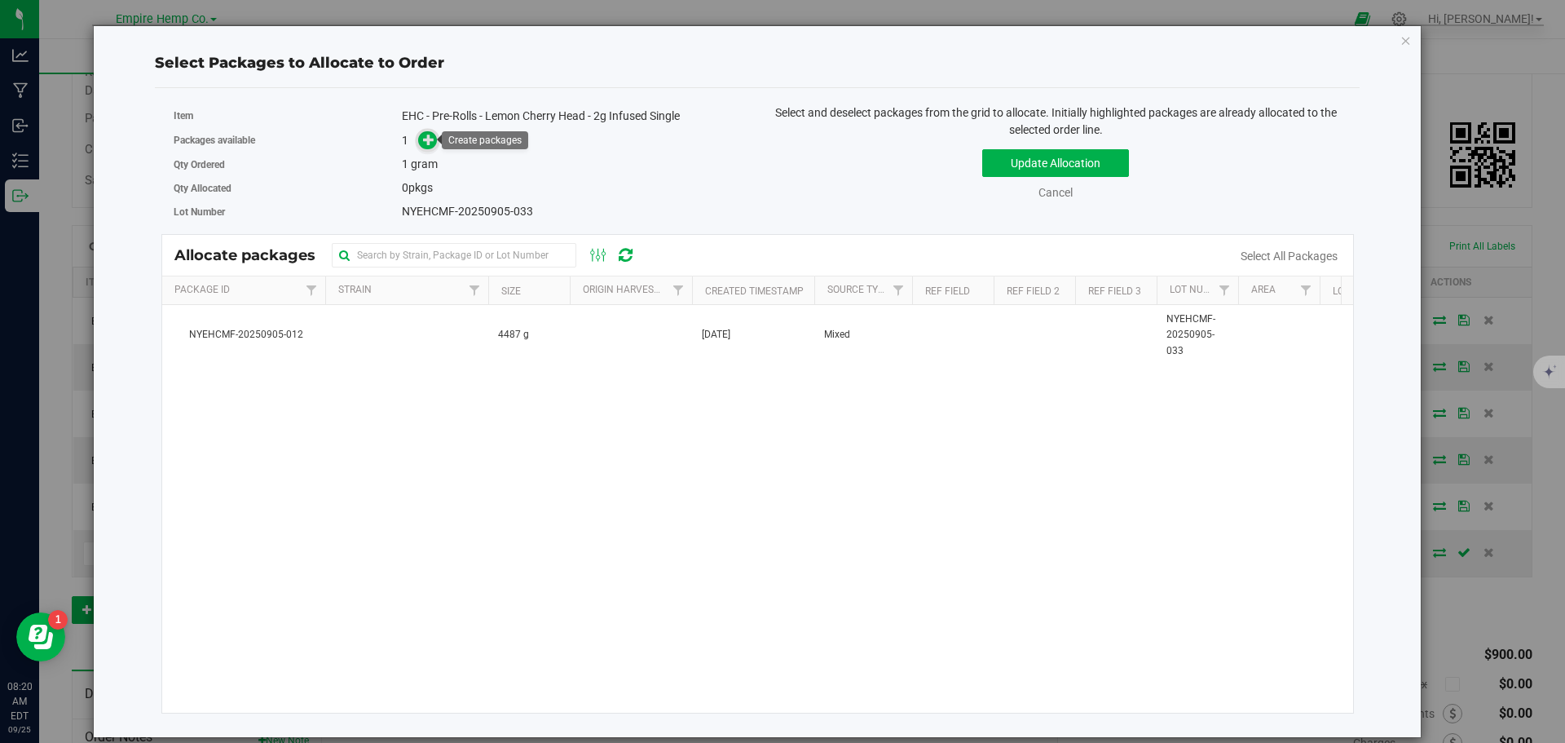
click at [422, 139] on span at bounding box center [427, 140] width 19 height 19
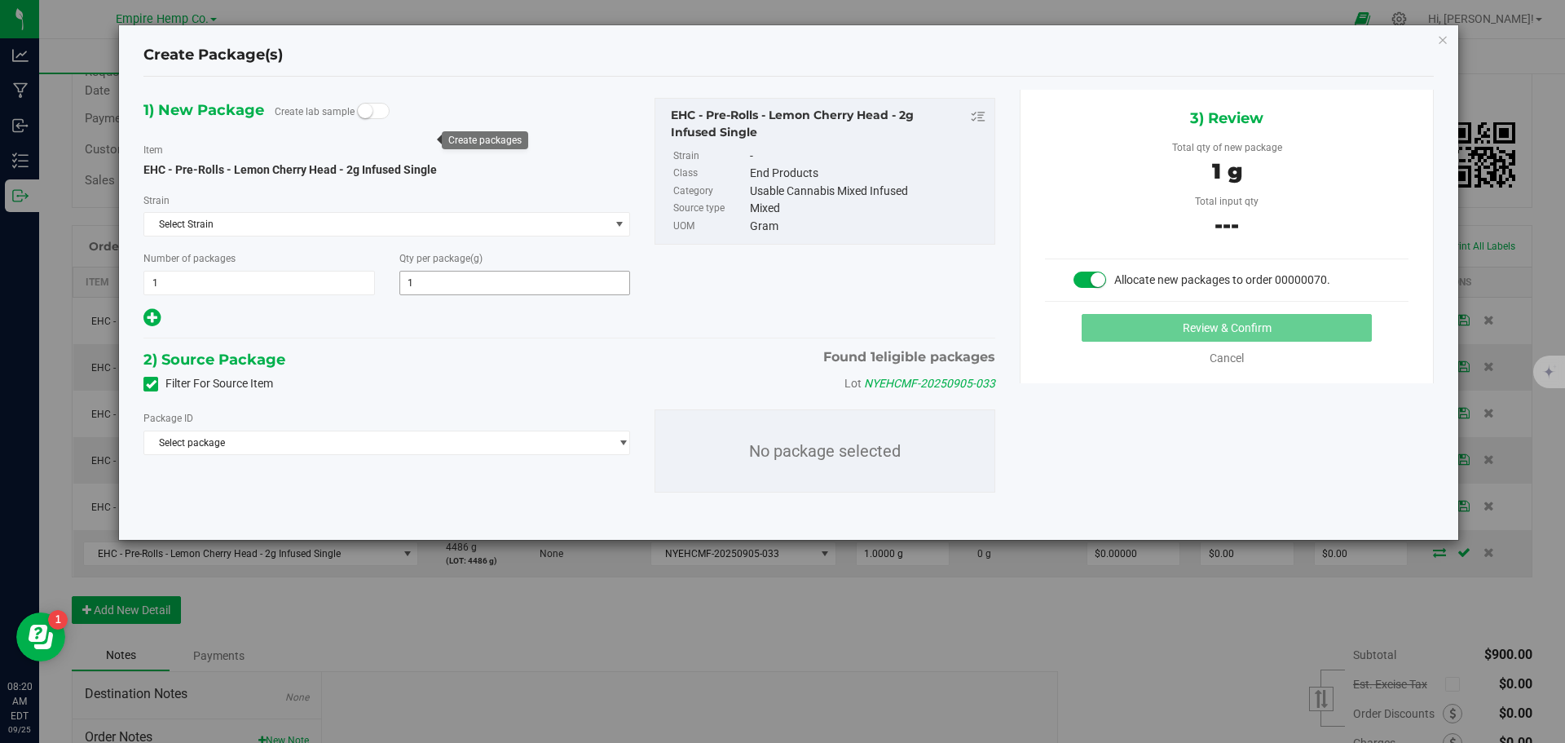
type input "1.0000"
click at [519, 447] on span "Select package" at bounding box center [376, 442] width 465 height 23
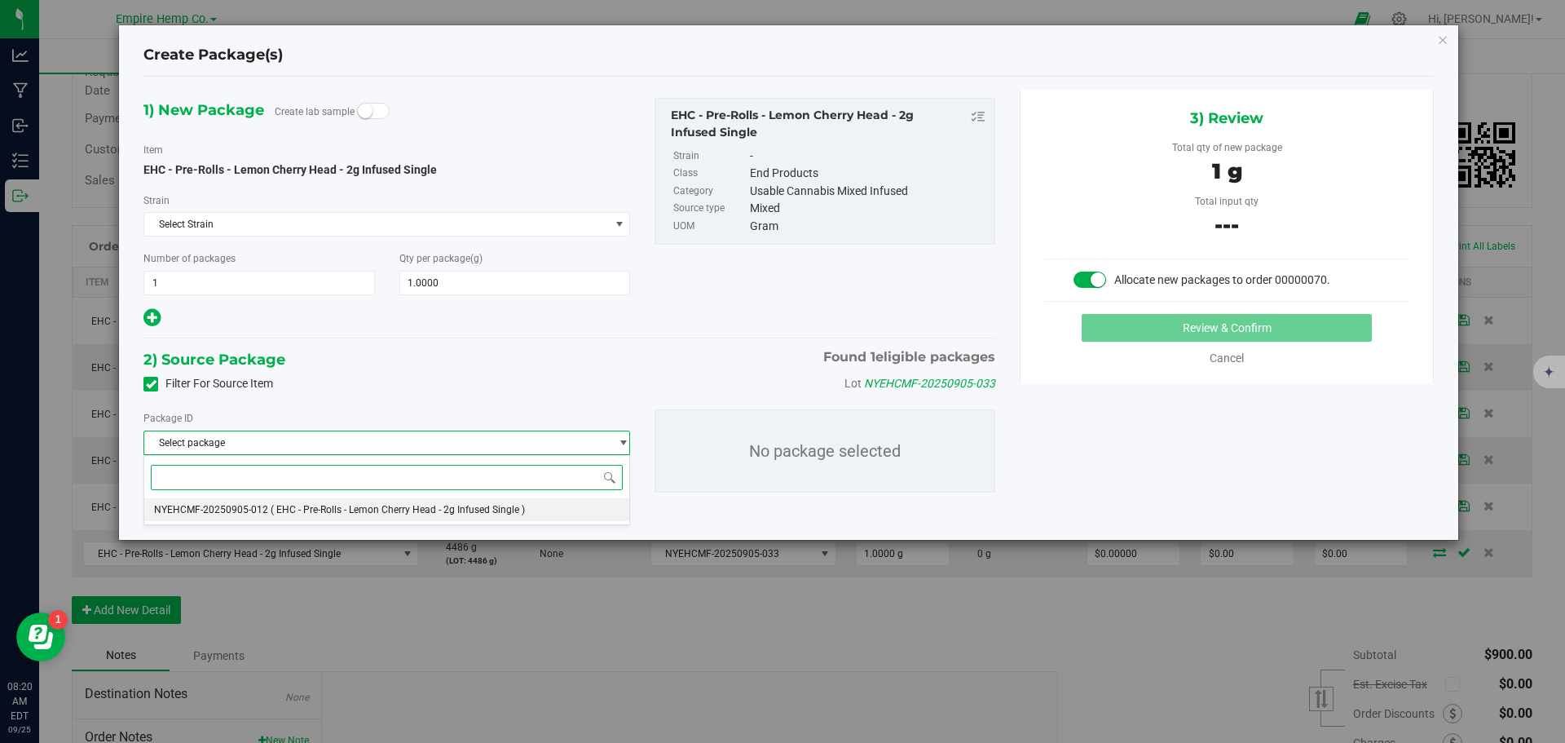
click at [482, 510] on span "( EHC - Pre-Rolls - Lemon Cherry Head - 2g Infused Single )" at bounding box center [398, 509] width 254 height 11
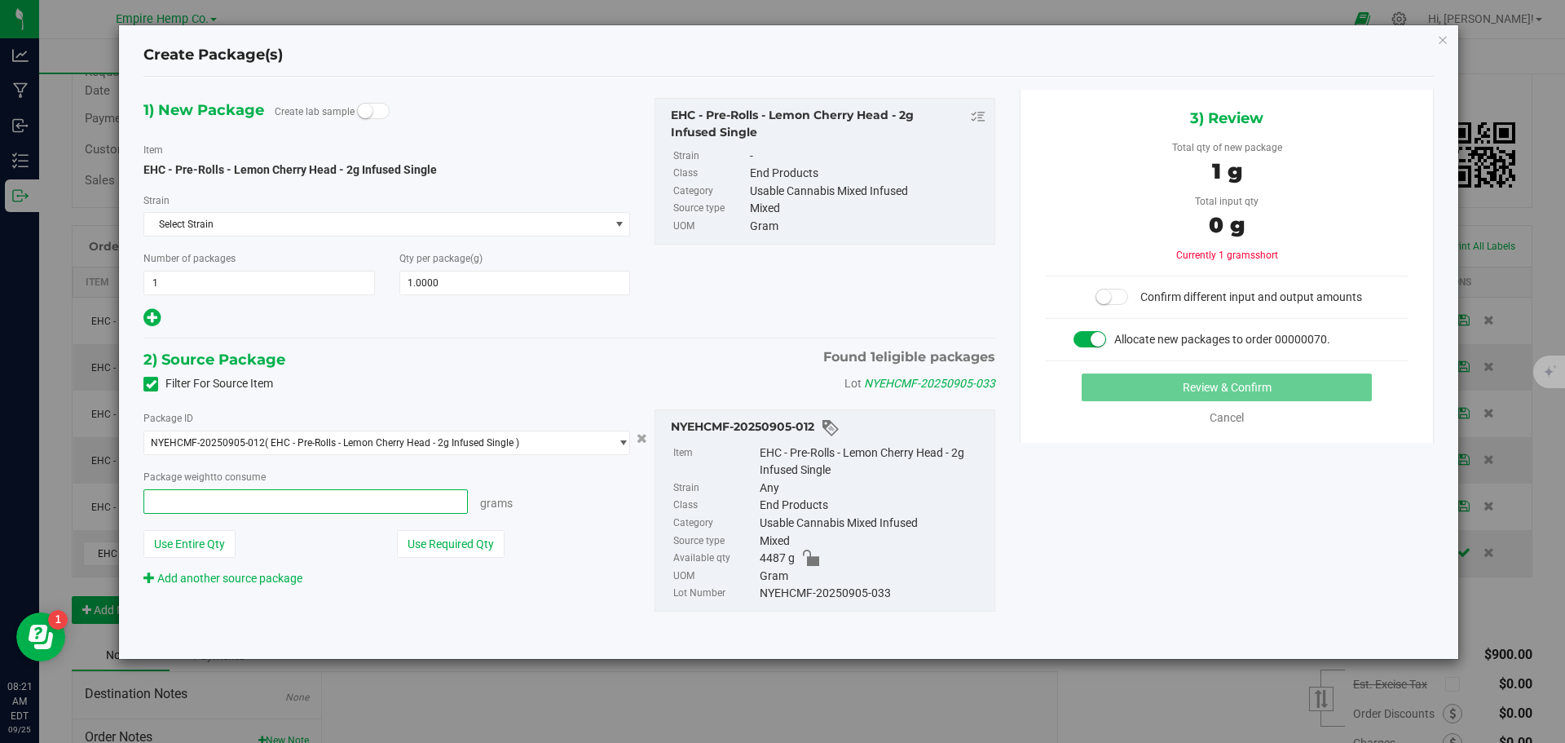
click at [311, 495] on span at bounding box center [306, 501] width 325 height 24
type input "1"
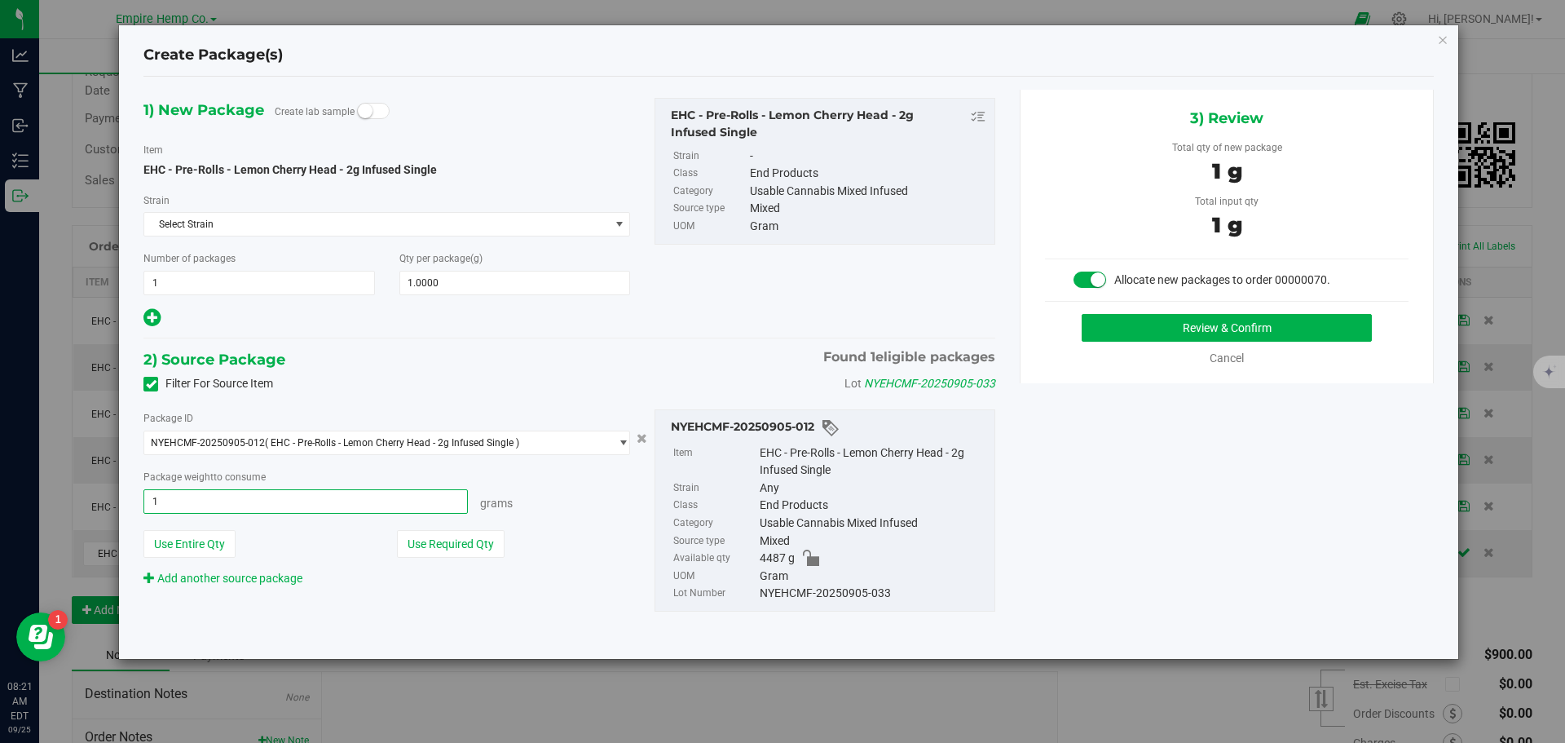
click at [1082, 314] on button "Review & Confirm" at bounding box center [1227, 328] width 290 height 28
type input "1.0000 g"
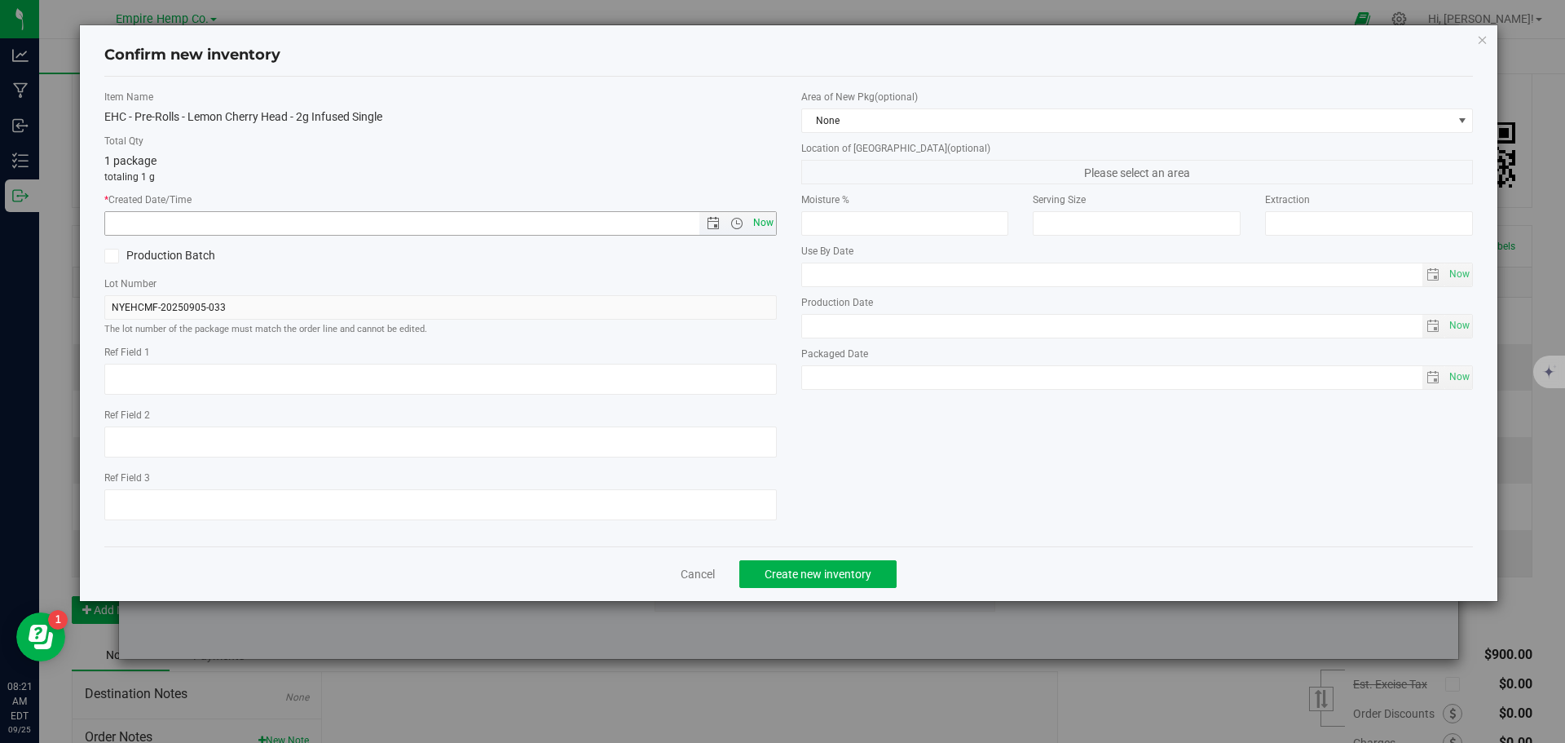
click at [756, 224] on span "Now" at bounding box center [763, 223] width 28 height 24
type input "9/25/2025 8:21 AM"
click at [813, 573] on span "Create new inventory" at bounding box center [818, 573] width 107 height 13
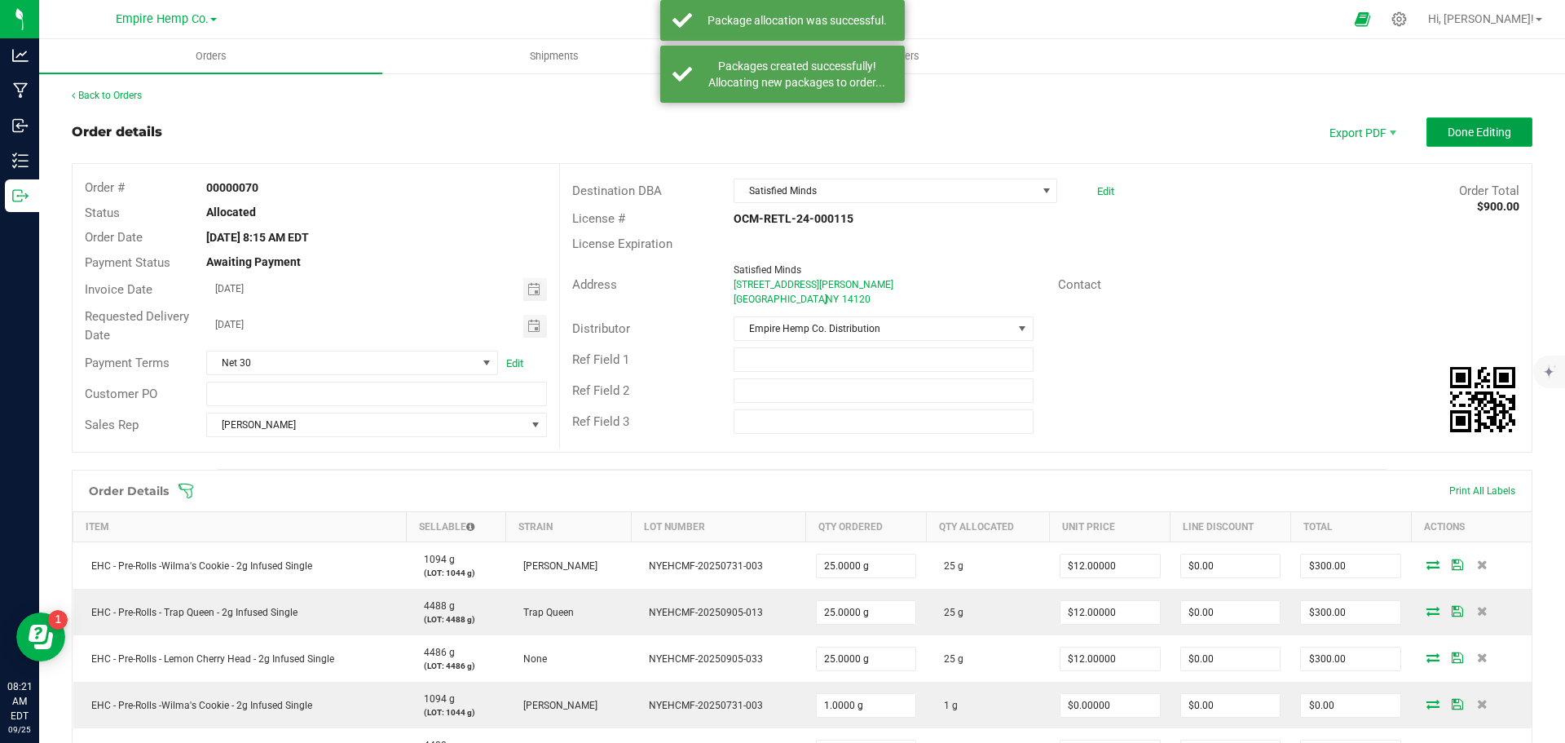
click at [1473, 138] on span "Done Editing" at bounding box center [1480, 132] width 64 height 13
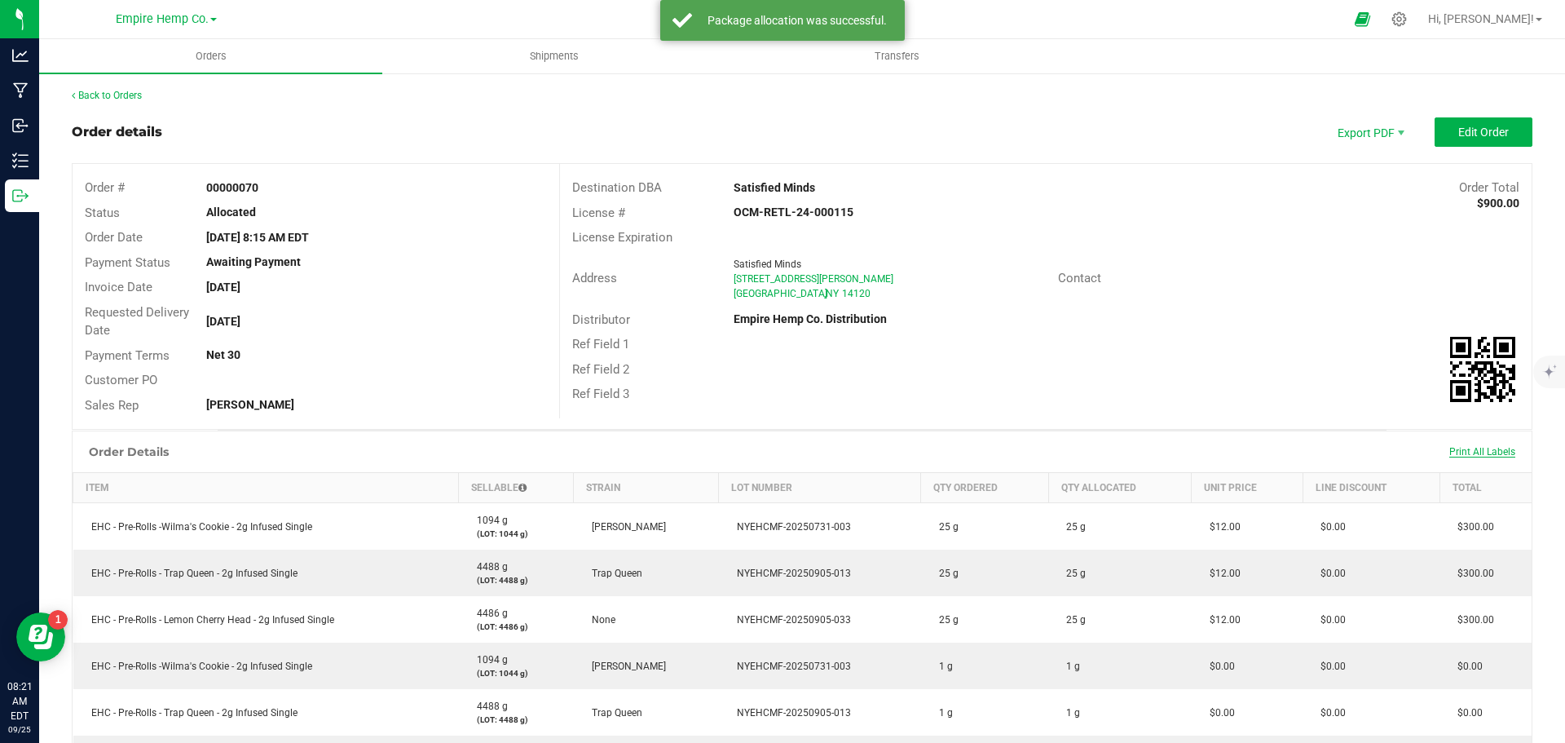
click at [1476, 448] on span "Print All Labels" at bounding box center [1483, 451] width 66 height 11
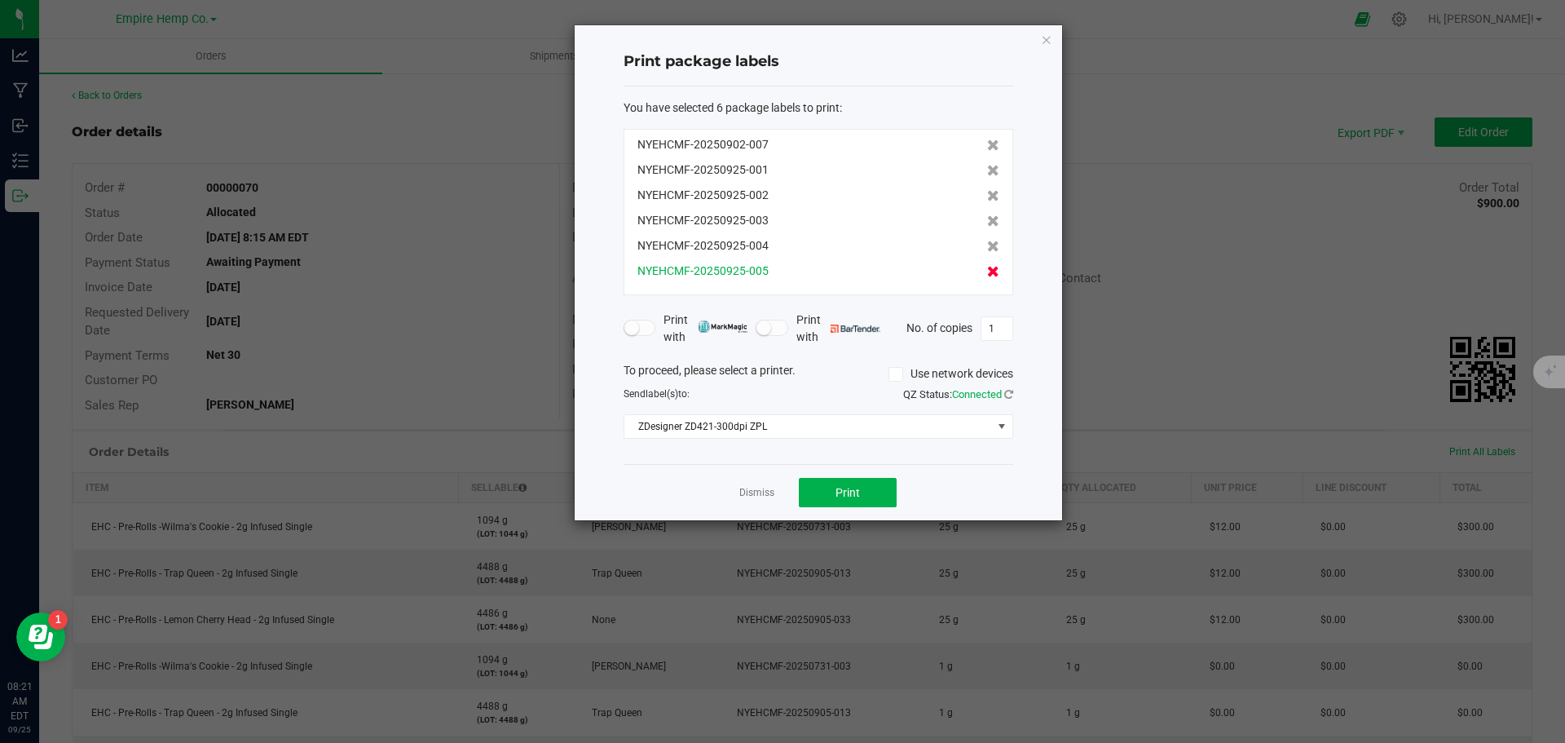
click at [987, 272] on icon at bounding box center [993, 271] width 12 height 11
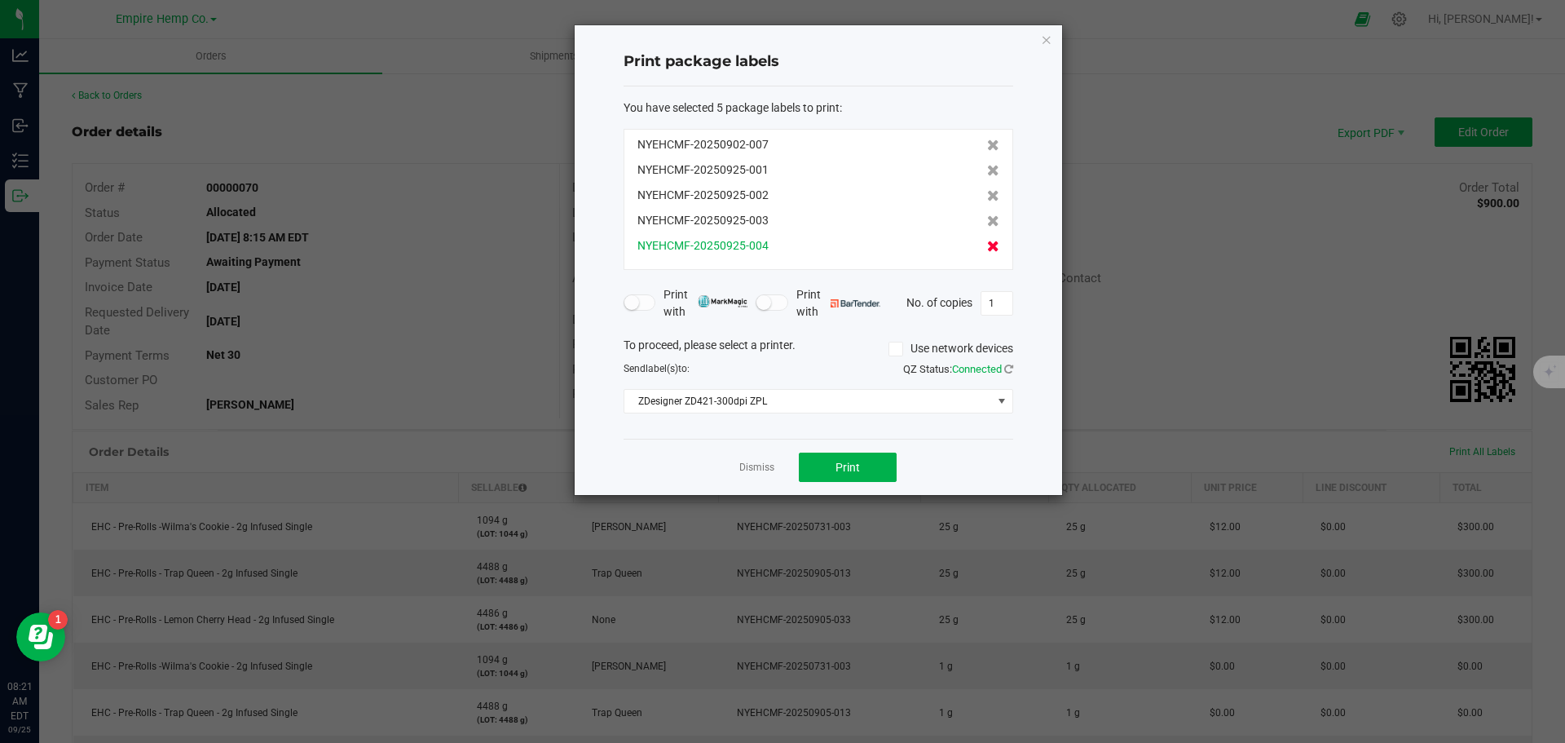
click at [987, 248] on icon at bounding box center [993, 246] width 12 height 11
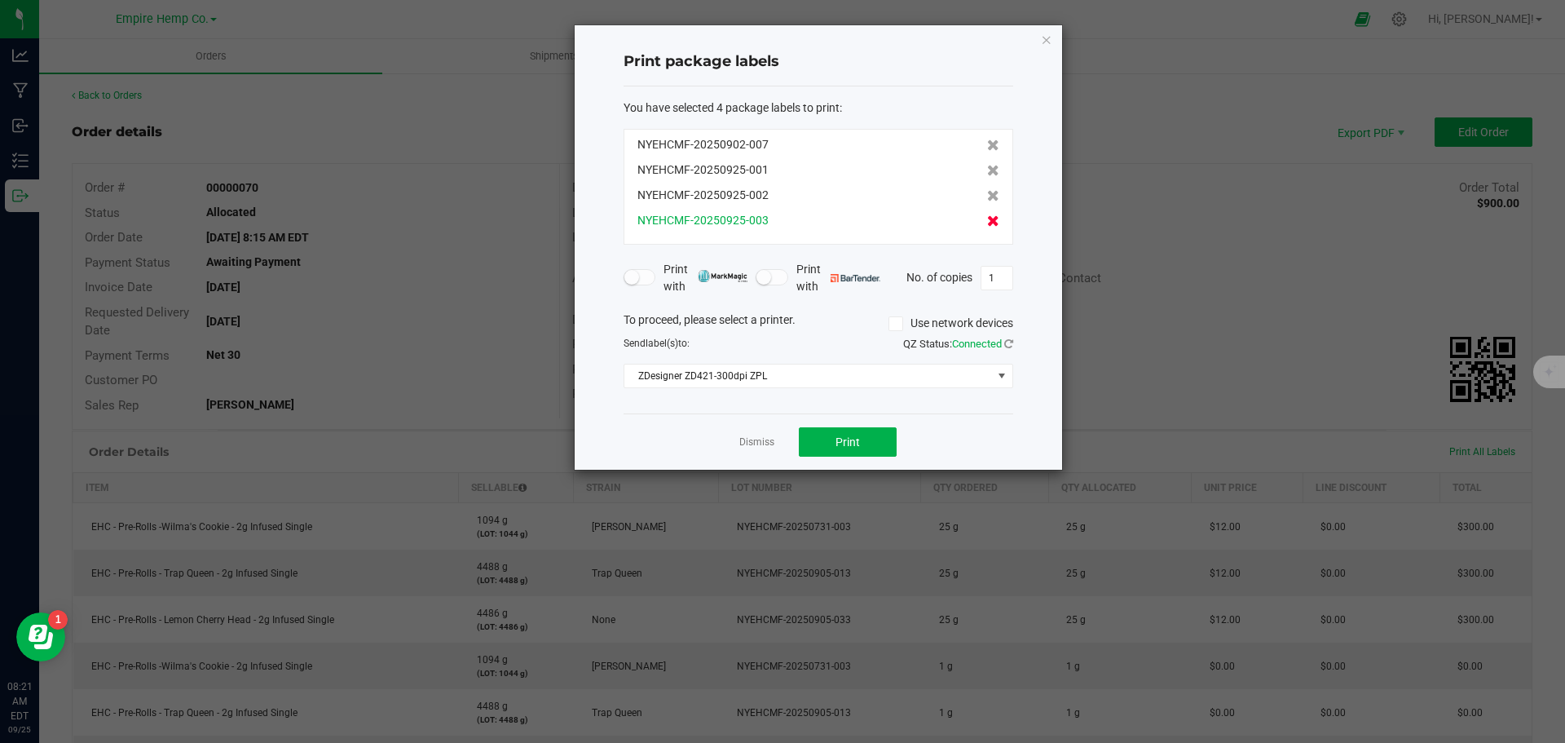
click at [987, 220] on icon at bounding box center [993, 220] width 12 height 11
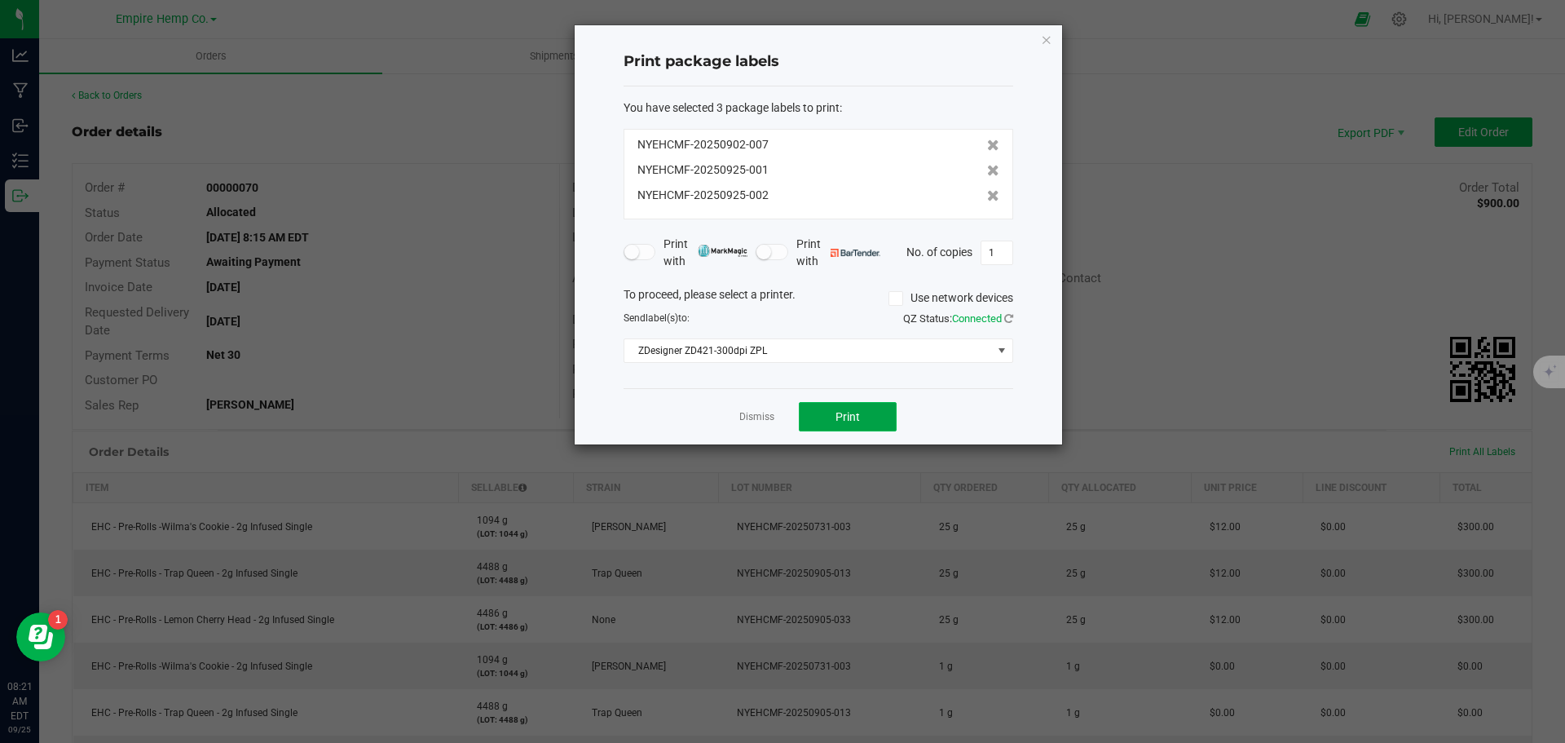
click at [859, 414] on span "Print" at bounding box center [848, 416] width 24 height 13
click at [750, 413] on link "Dismiss" at bounding box center [757, 417] width 35 height 14
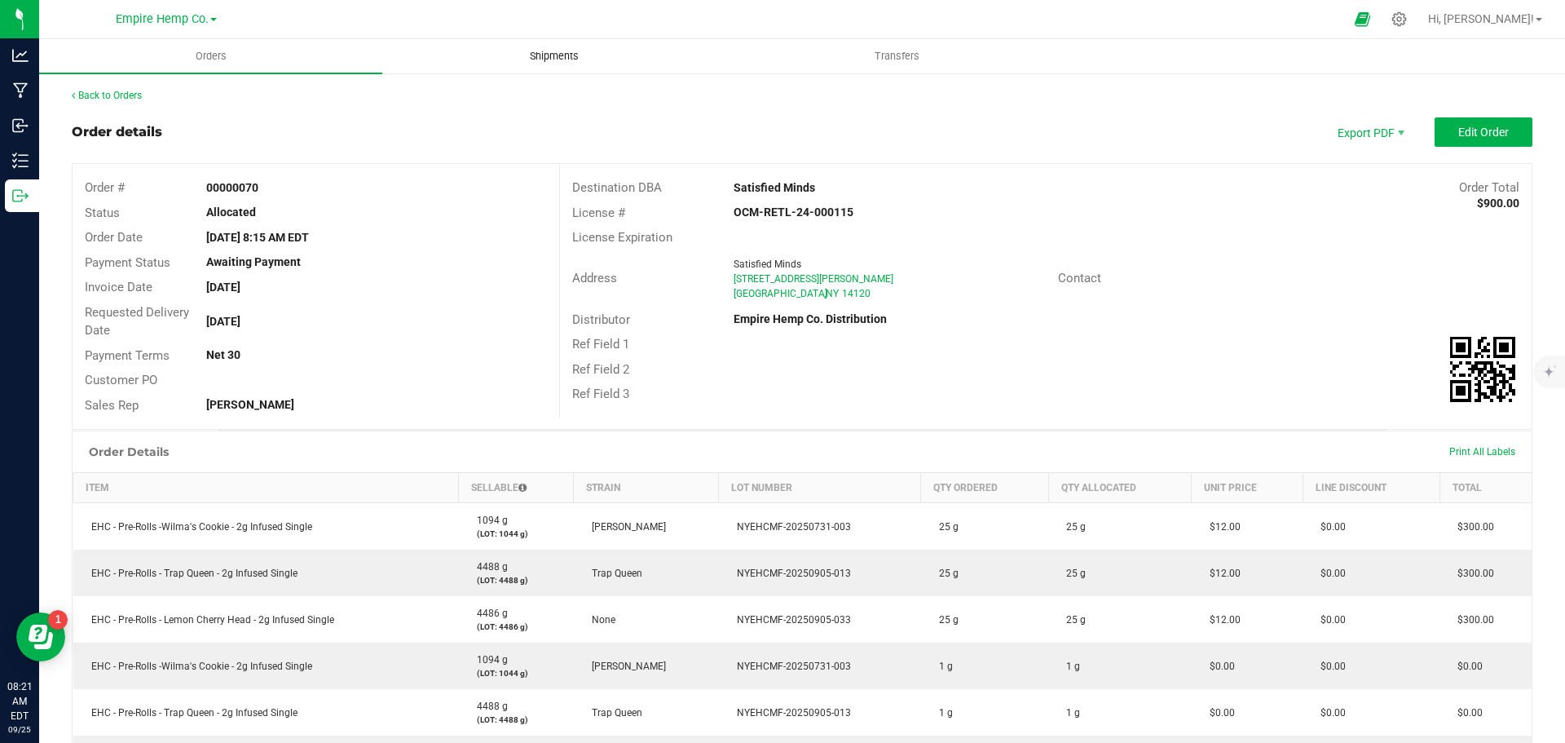
click at [554, 51] on span "Shipments" at bounding box center [554, 56] width 93 height 15
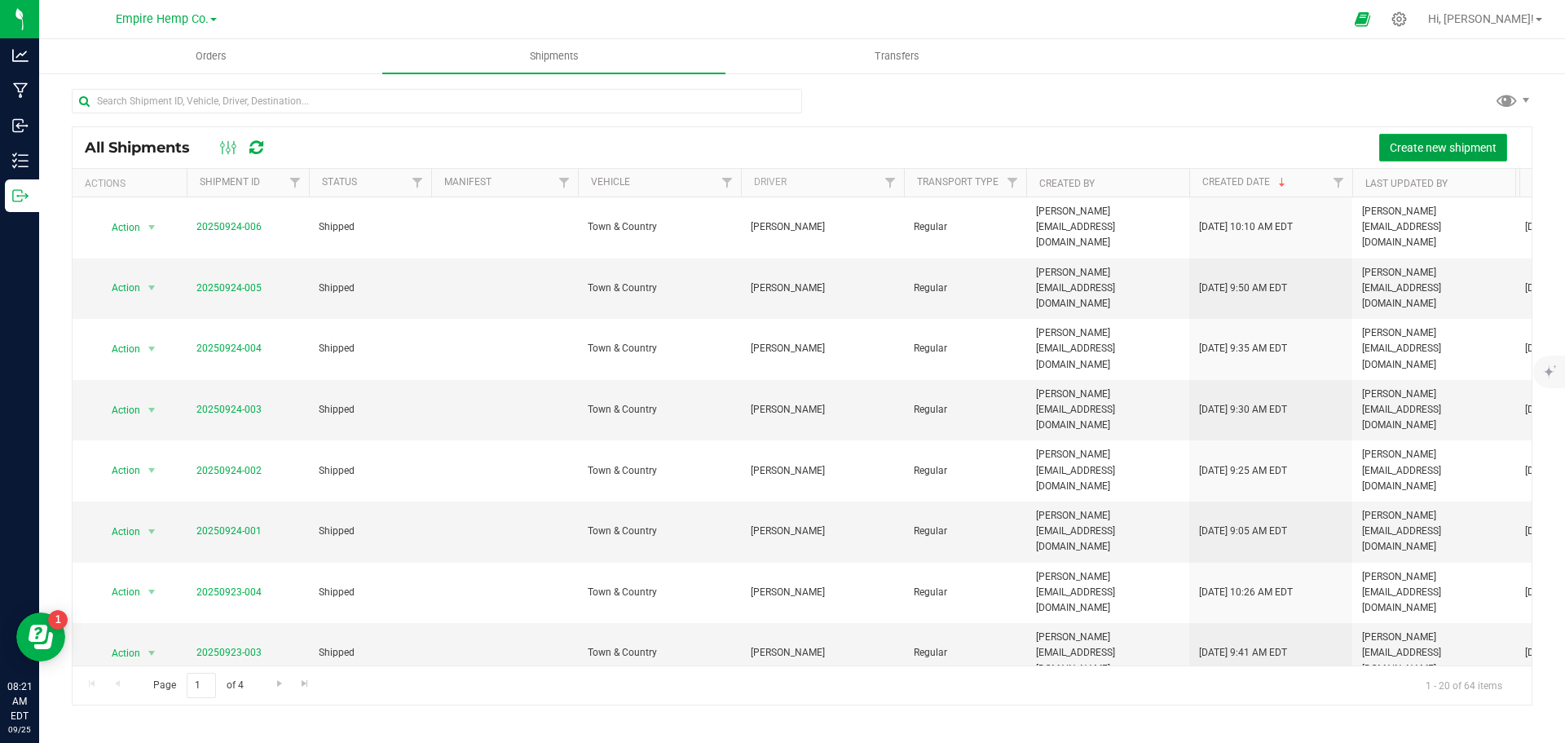
click at [1430, 152] on span "Create new shipment" at bounding box center [1443, 147] width 107 height 13
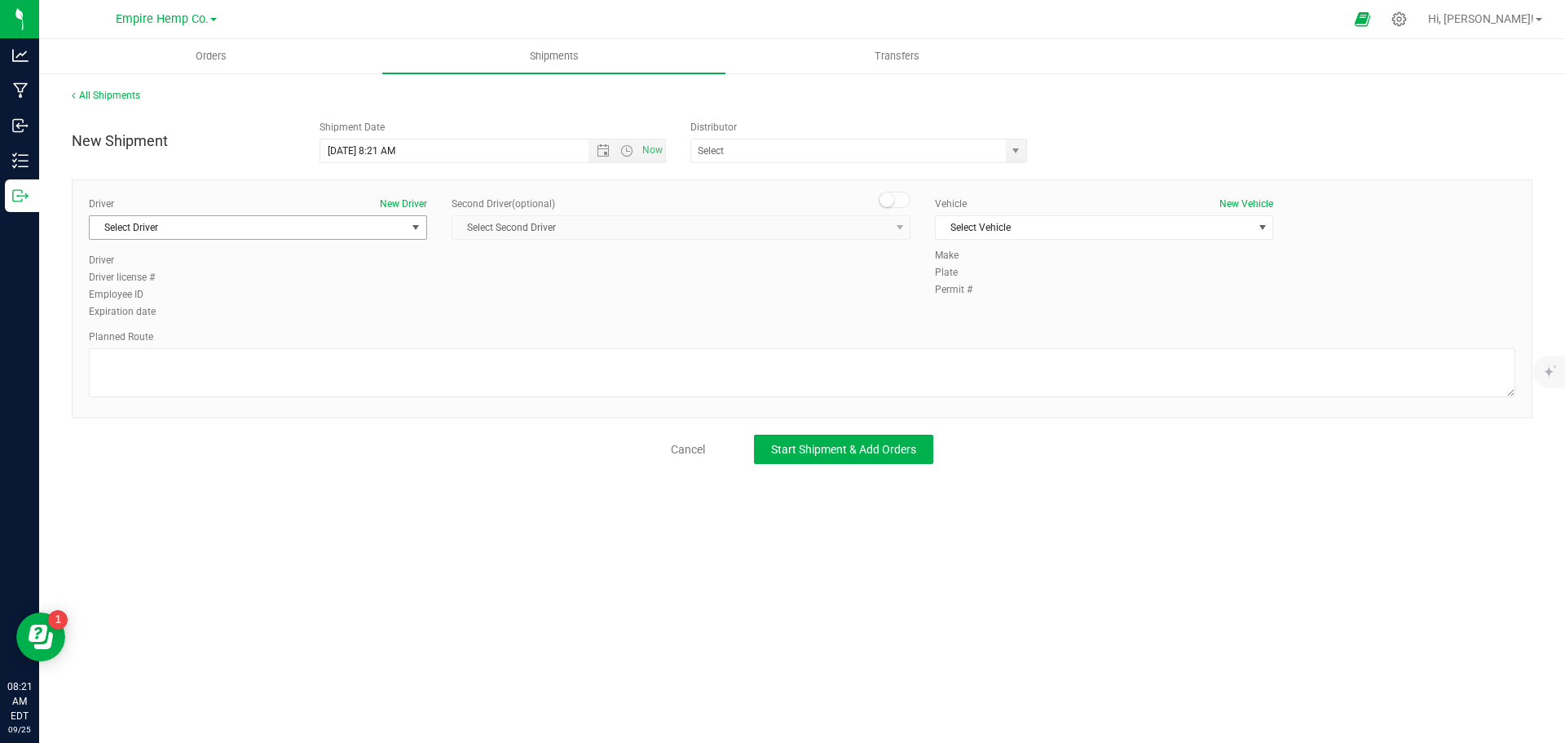
click at [415, 230] on span "select" at bounding box center [415, 227] width 13 height 13
click at [313, 291] on li "[PERSON_NAME]" at bounding box center [258, 296] width 337 height 24
click at [1148, 226] on span "Select Vehicle" at bounding box center [1094, 227] width 316 height 23
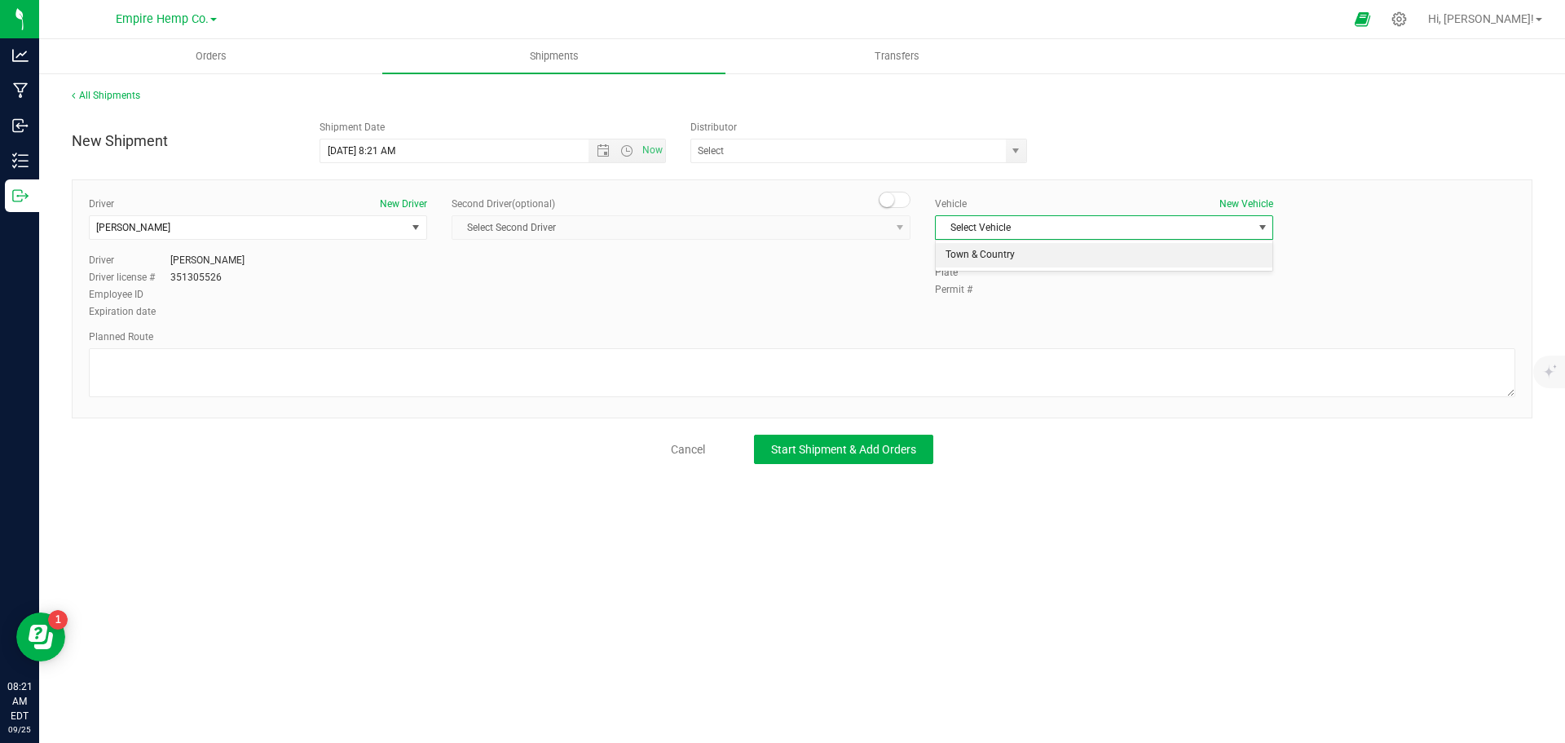
click at [1088, 247] on li "Town & Country" at bounding box center [1104, 255] width 337 height 24
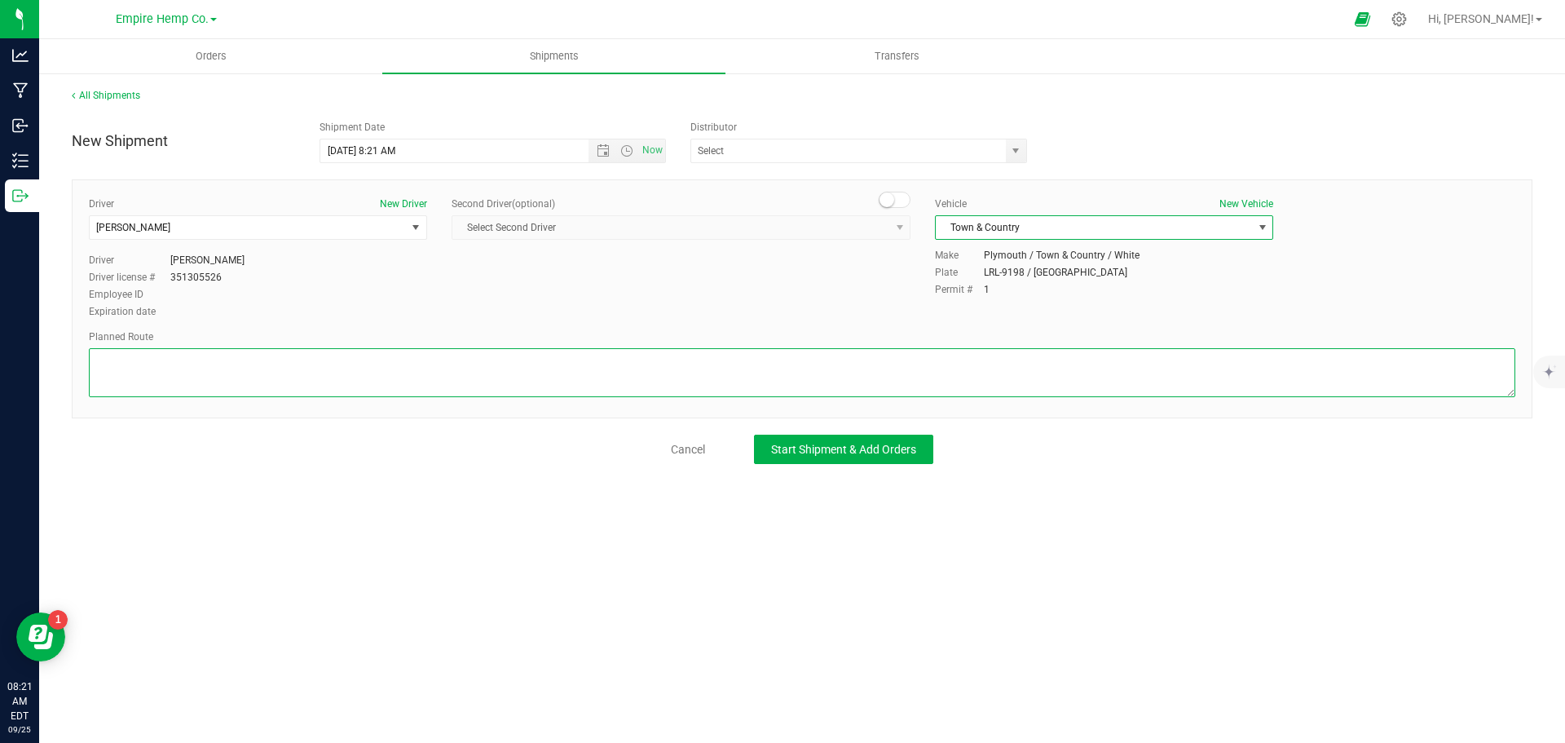
click at [1004, 364] on textarea at bounding box center [802, 372] width 1427 height 49
type textarea "i90"
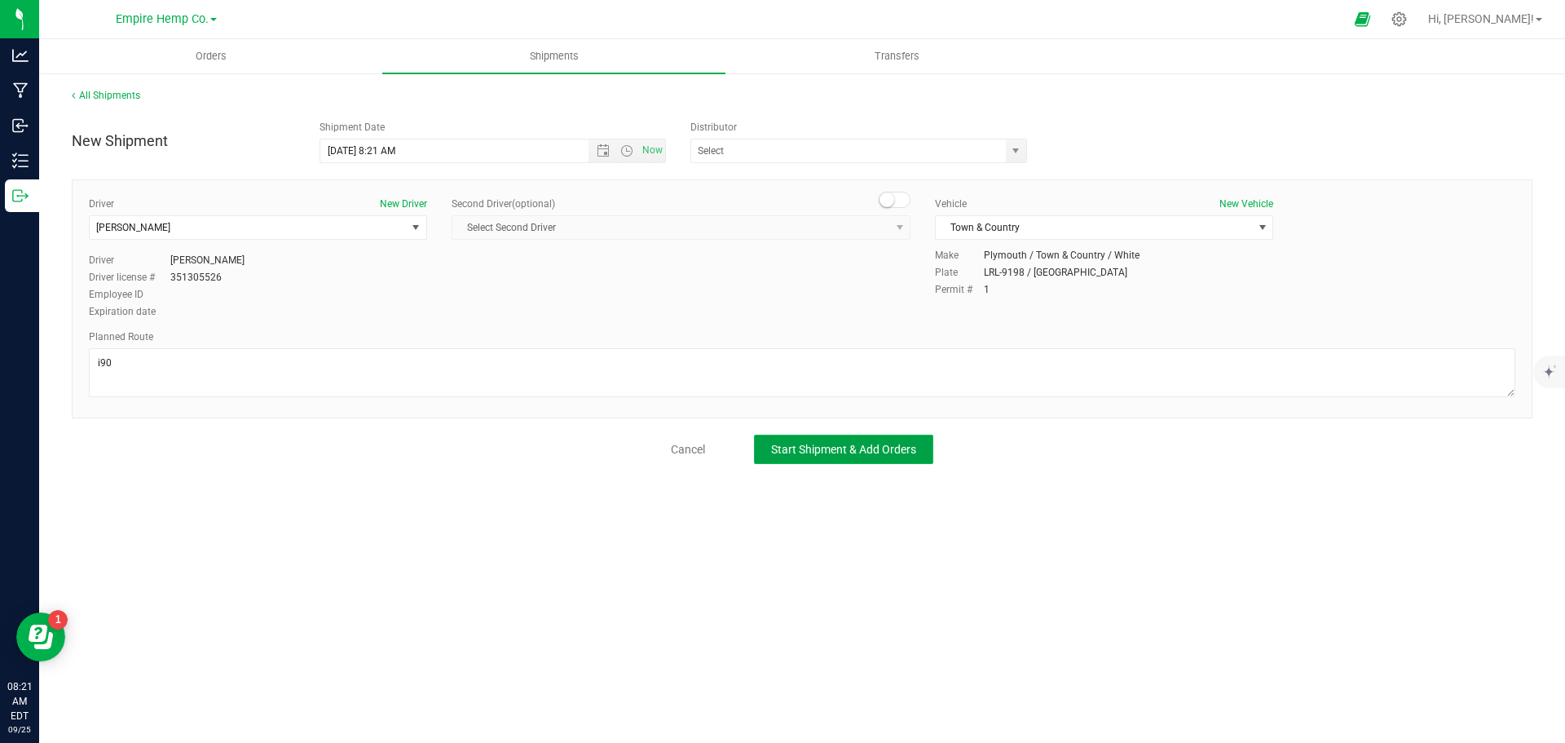
click at [888, 440] on button "Start Shipment & Add Orders" at bounding box center [843, 449] width 179 height 29
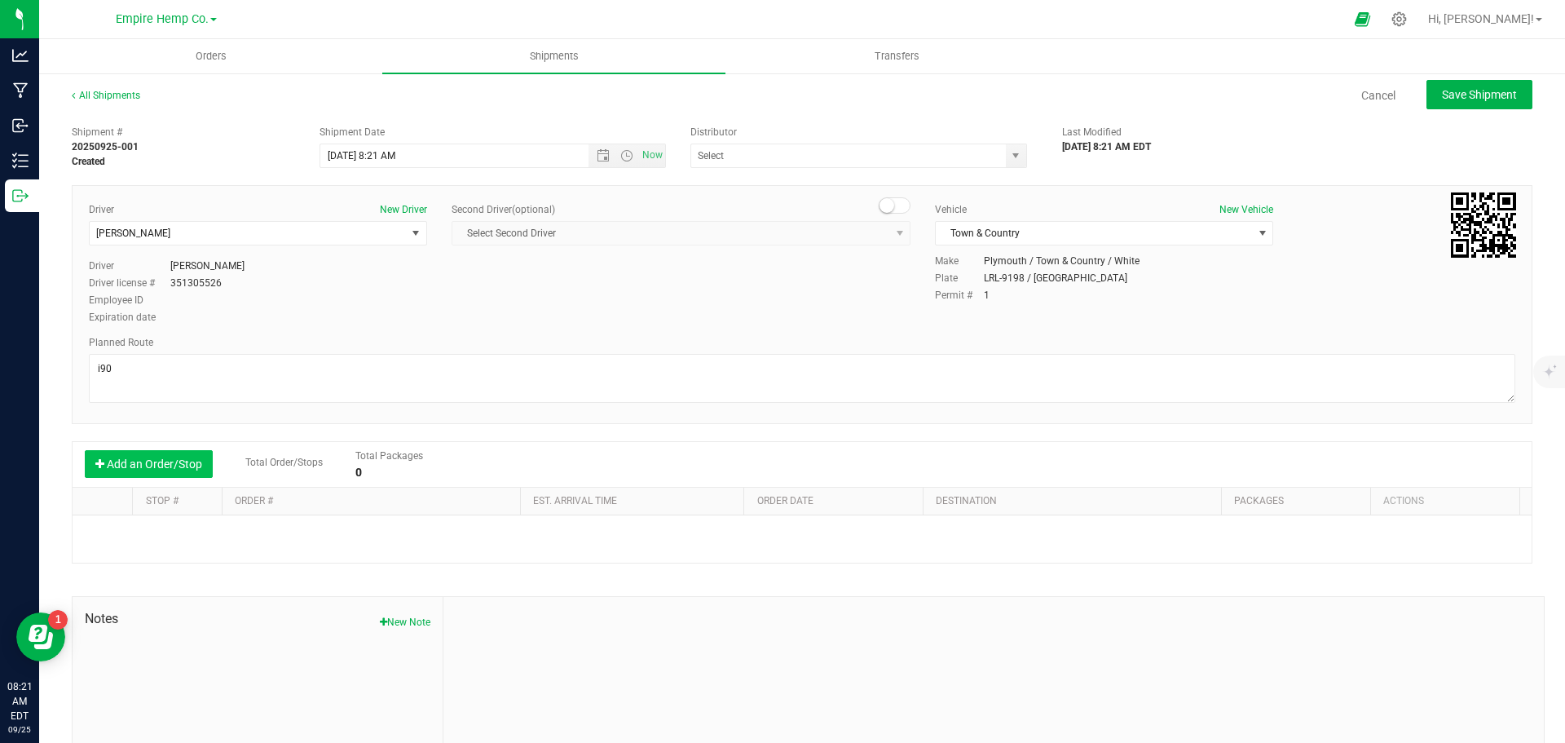
click at [112, 461] on button "Add an Order/Stop" at bounding box center [149, 464] width 128 height 28
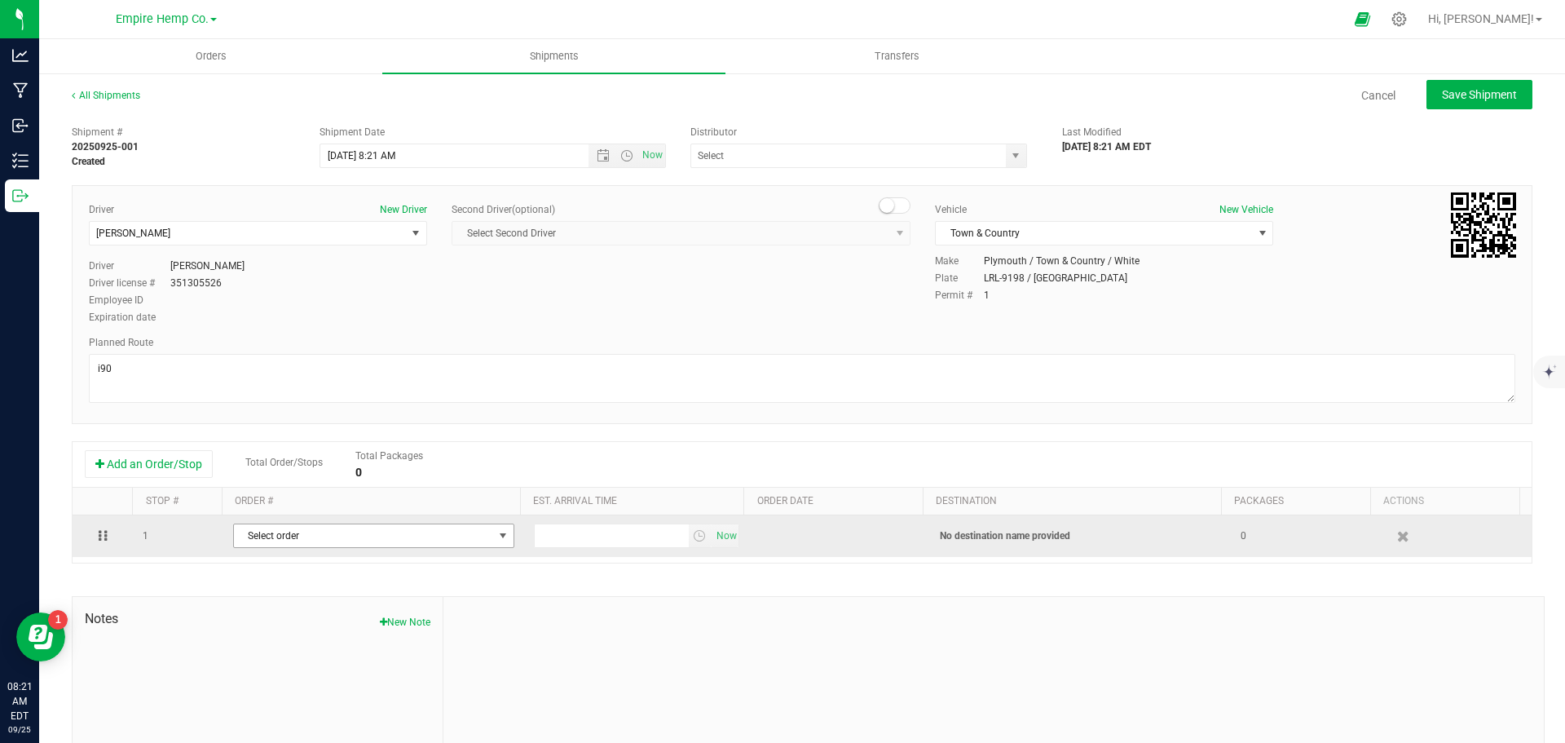
click at [316, 532] on span "Select order" at bounding box center [363, 535] width 259 height 23
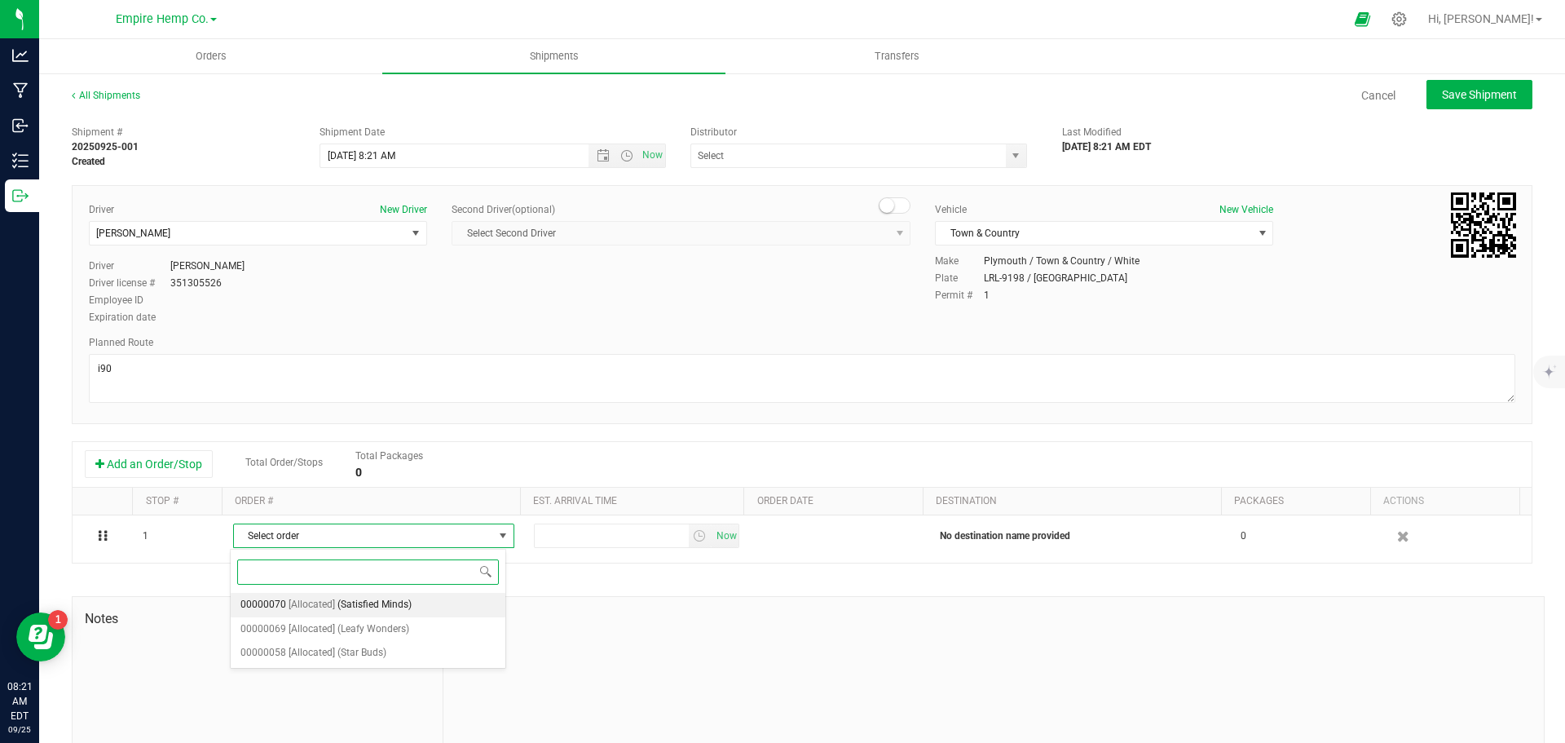
click at [338, 603] on span "(Satisfied Minds)" at bounding box center [375, 604] width 74 height 21
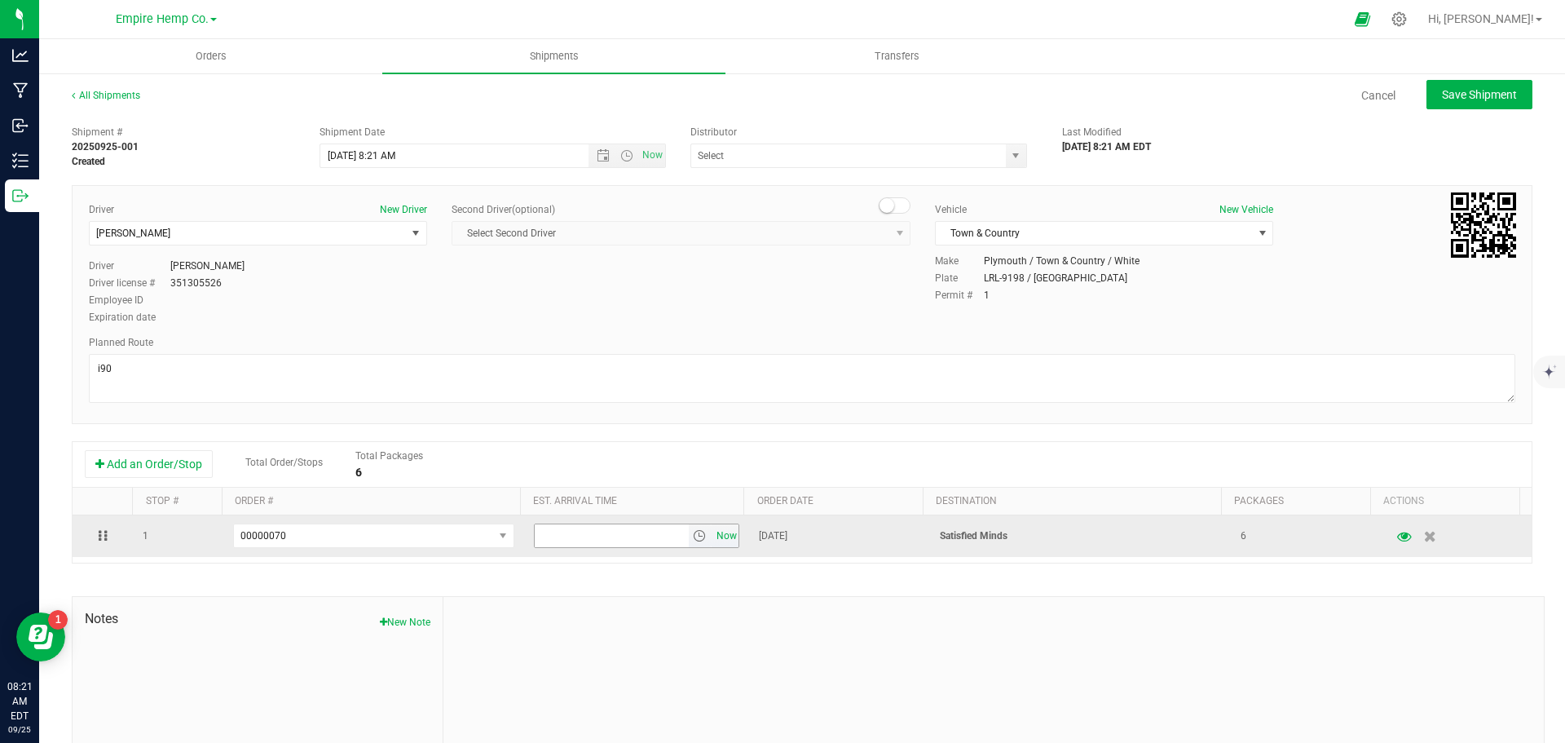
click at [717, 541] on span "Now" at bounding box center [727, 536] width 28 height 24
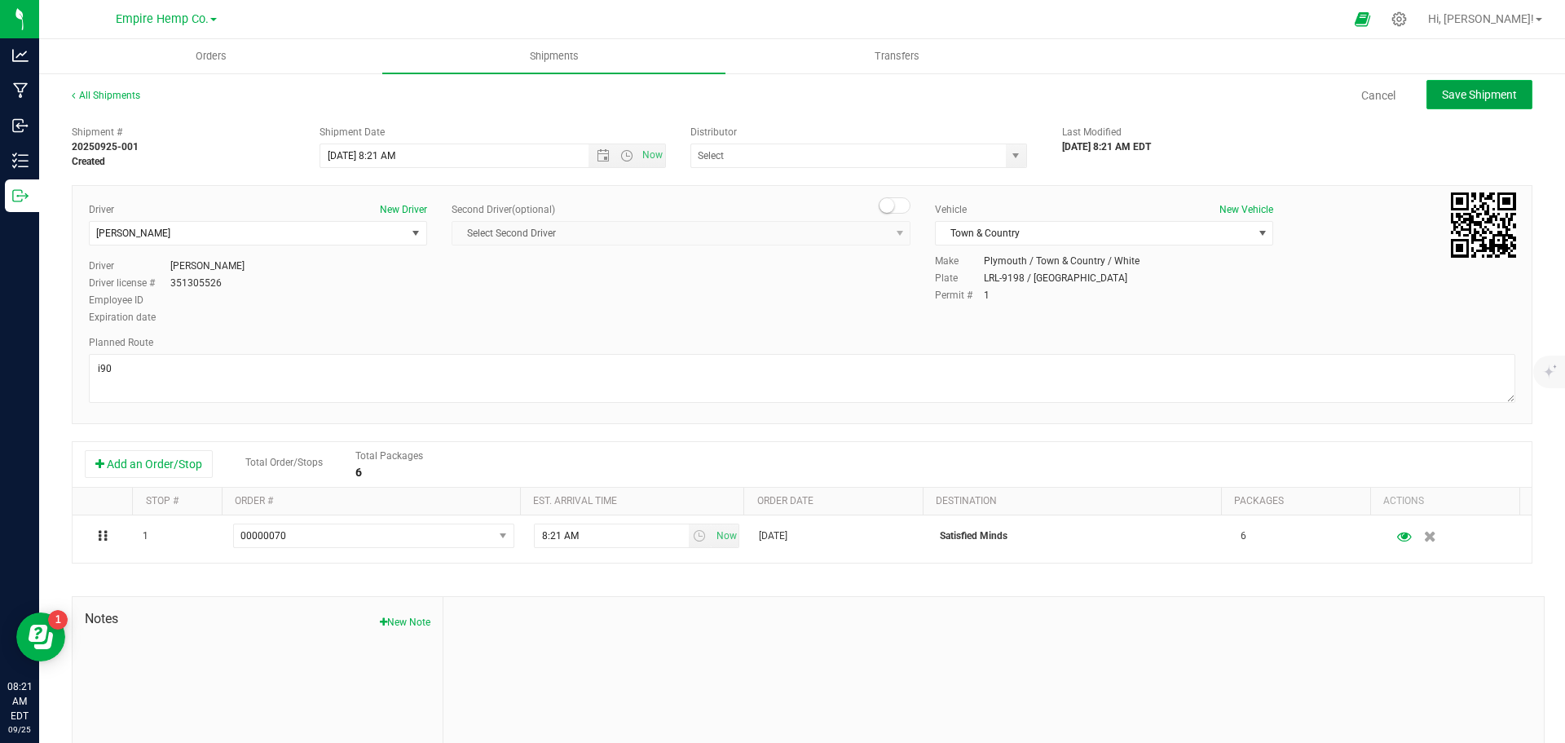
click at [1453, 95] on span "Save Shipment" at bounding box center [1479, 94] width 75 height 13
type input "9/25/2025 12:21 PM"
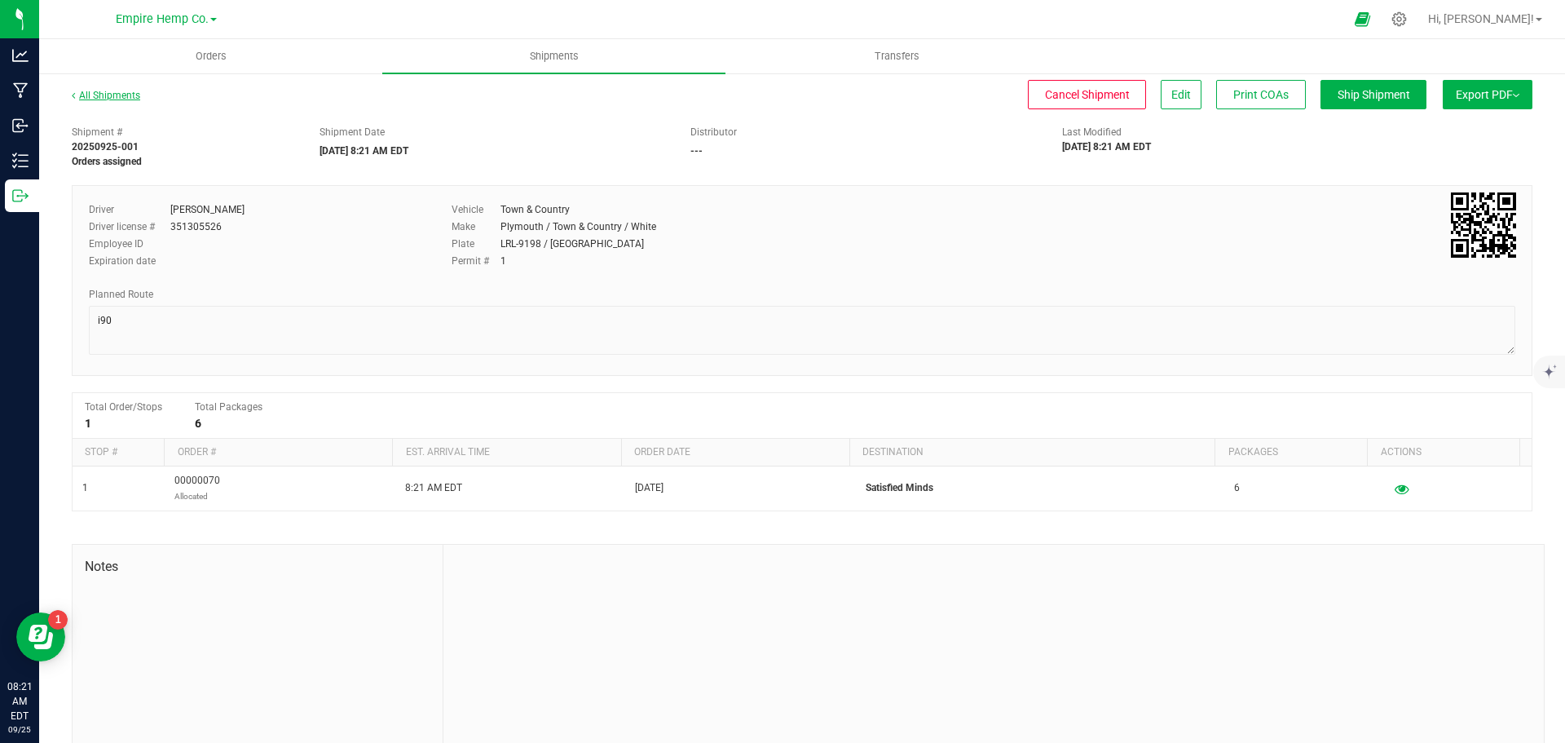
click at [112, 99] on link "All Shipments" at bounding box center [106, 95] width 68 height 11
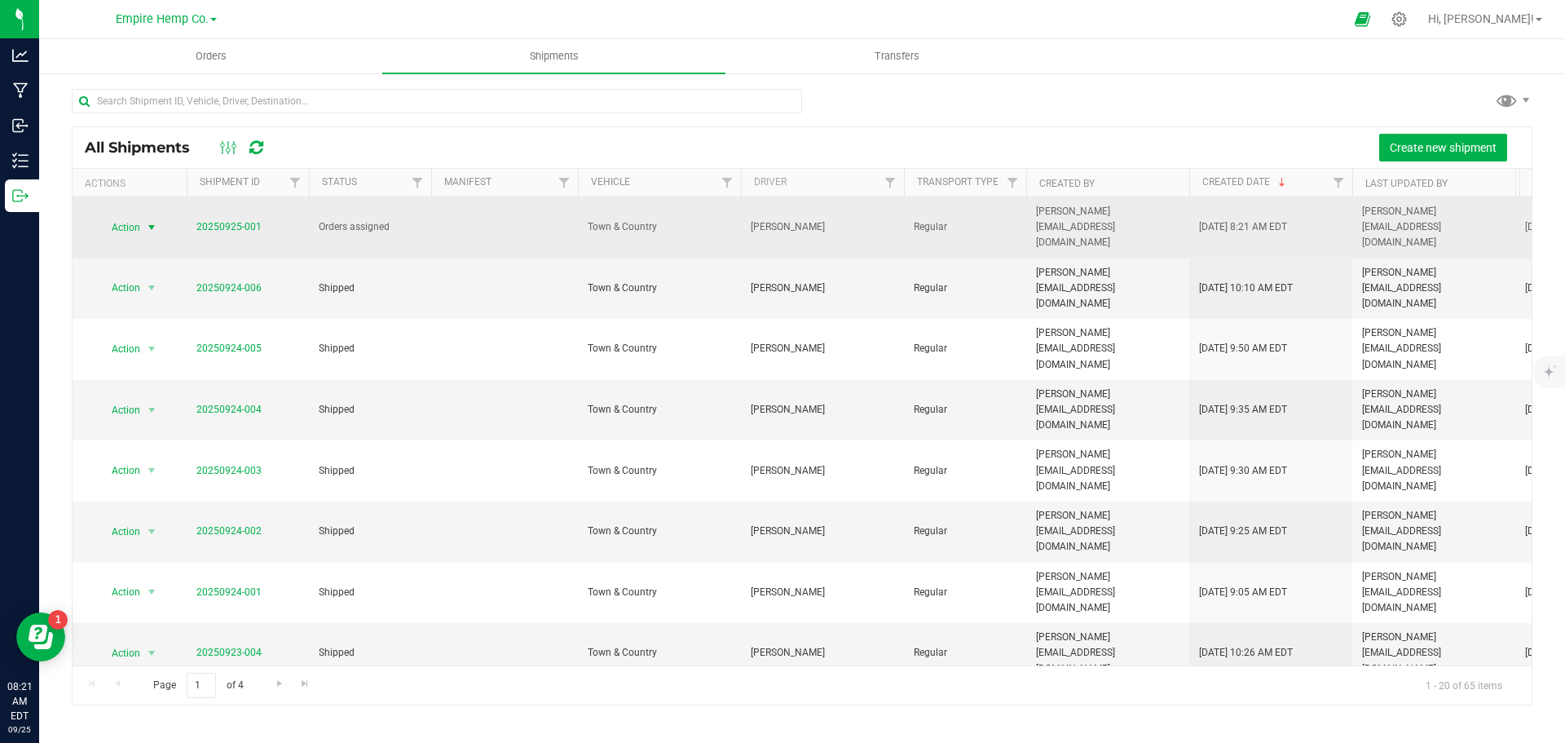
click at [151, 221] on span "select" at bounding box center [151, 227] width 13 height 13
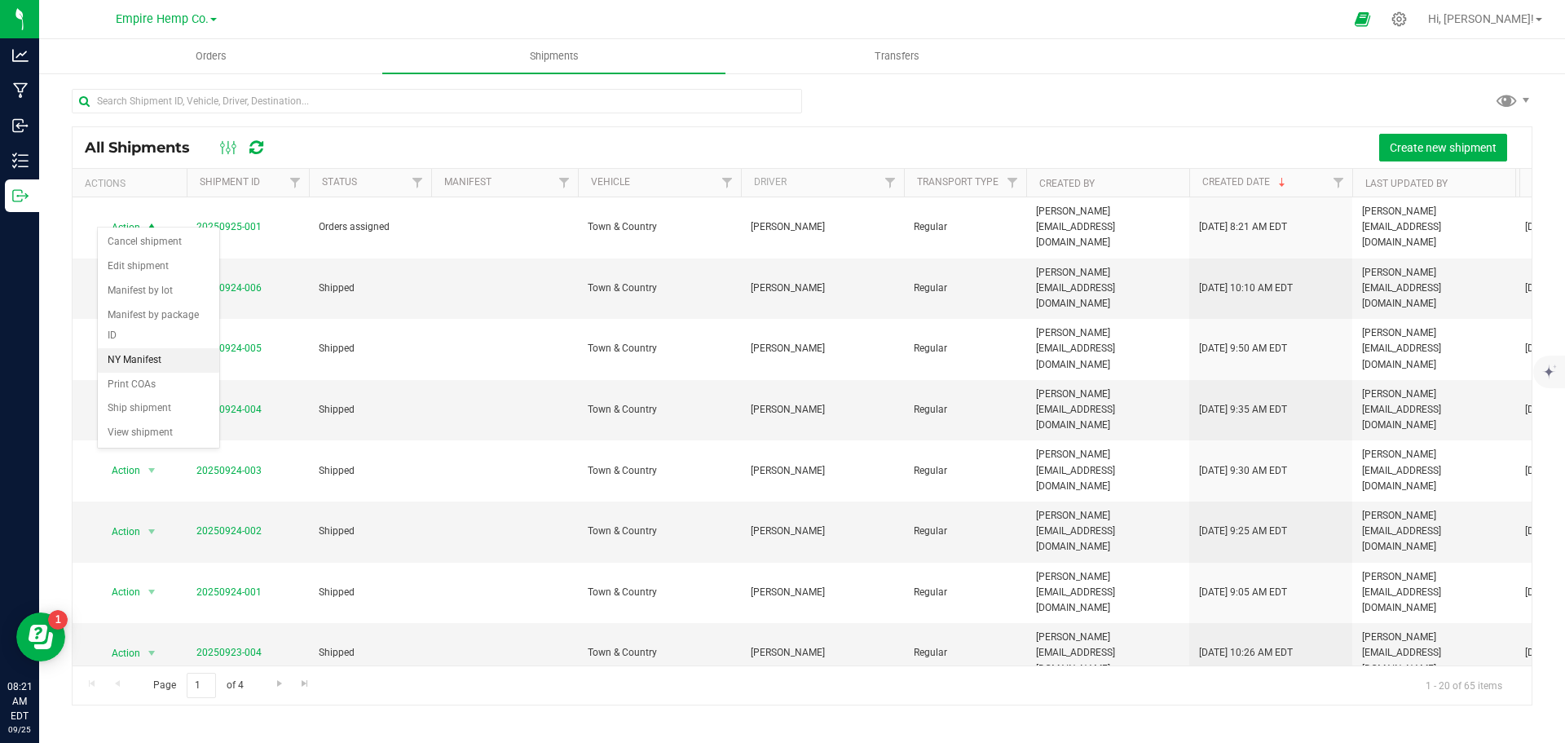
click at [137, 348] on li "NY Manifest" at bounding box center [158, 360] width 121 height 24
click at [212, 61] on span "Orders" at bounding box center [211, 56] width 75 height 15
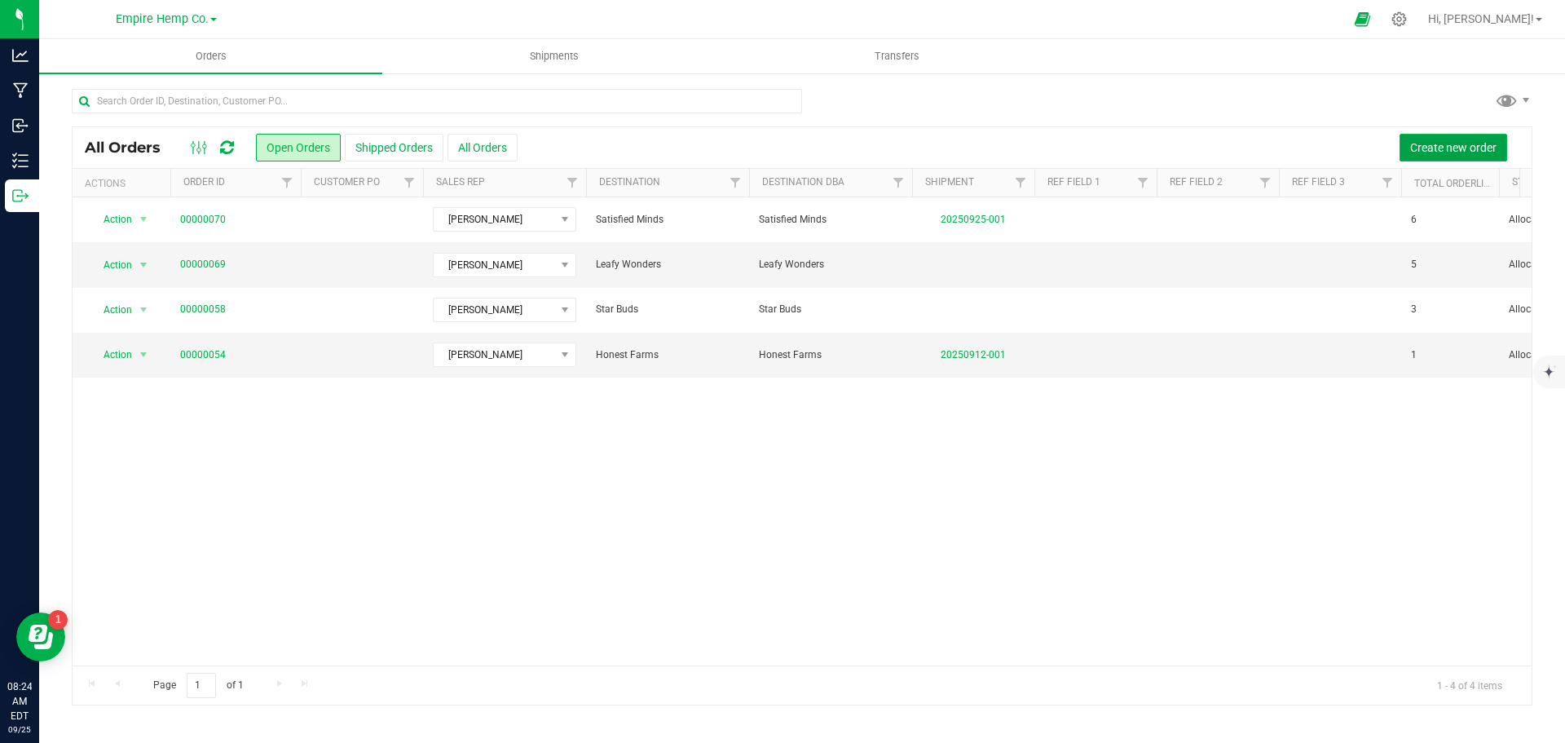
click at [1473, 145] on span "Create new order" at bounding box center [1454, 147] width 86 height 13
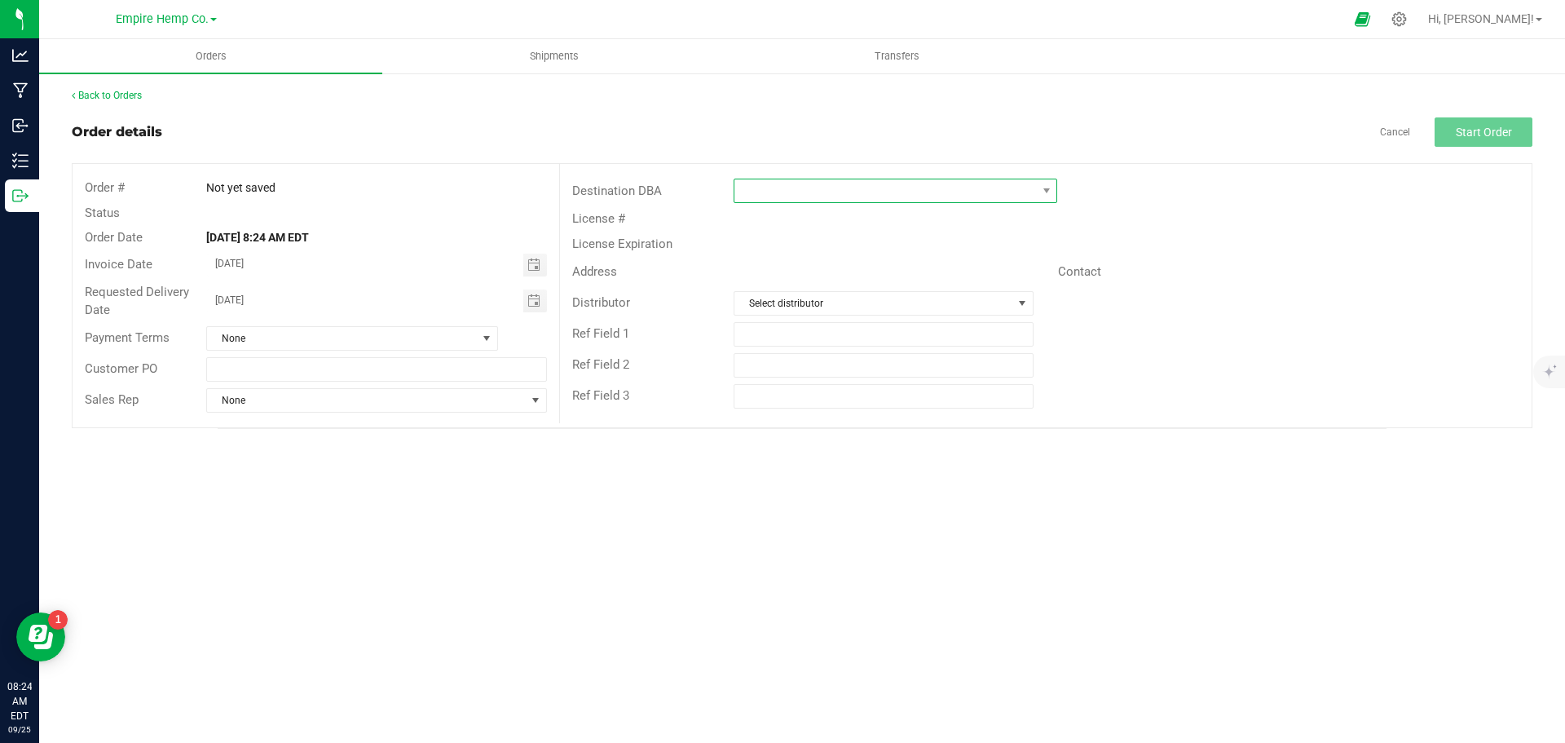
click at [946, 191] on span at bounding box center [886, 190] width 302 height 23
type input "high"
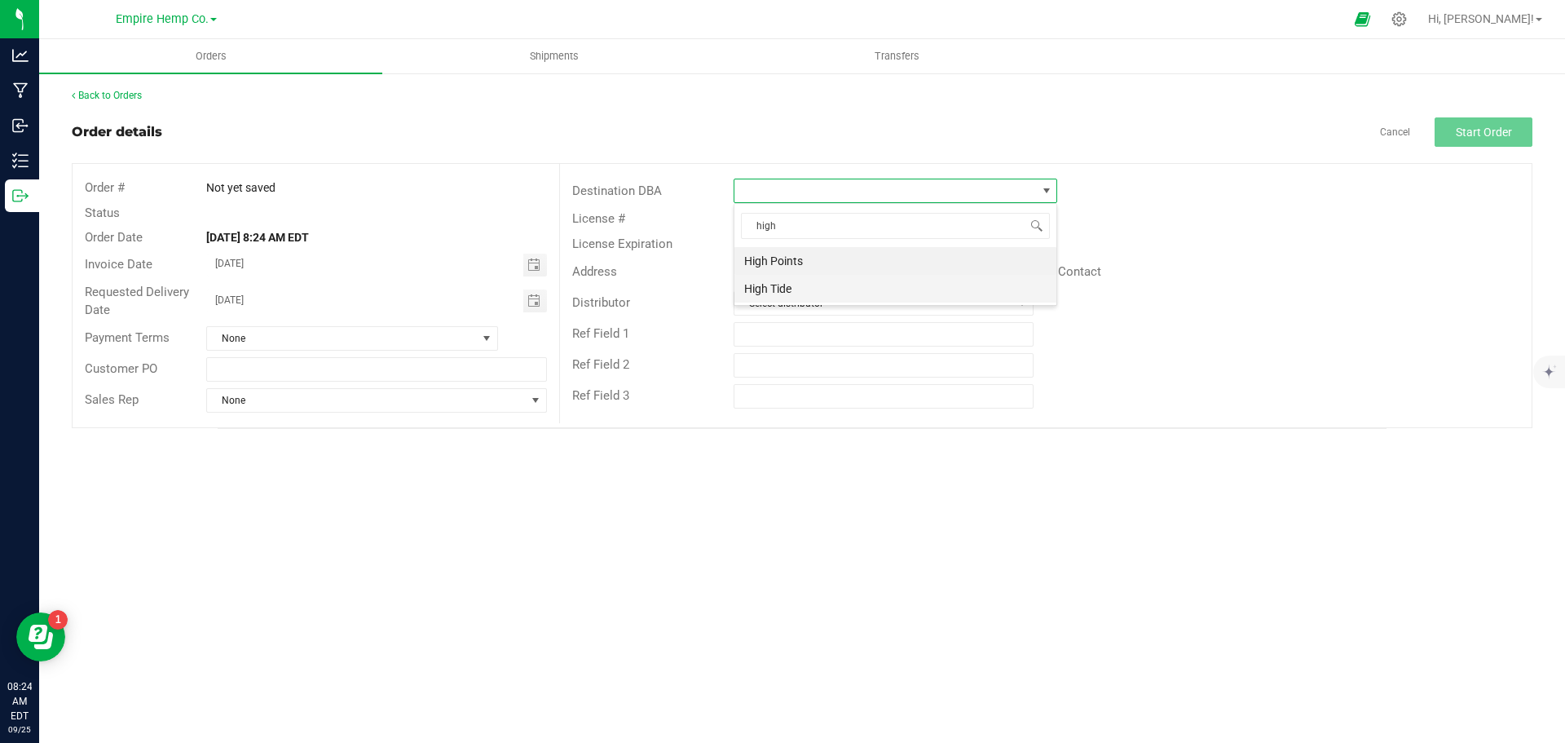
click at [868, 287] on li "High Tide" at bounding box center [896, 289] width 322 height 28
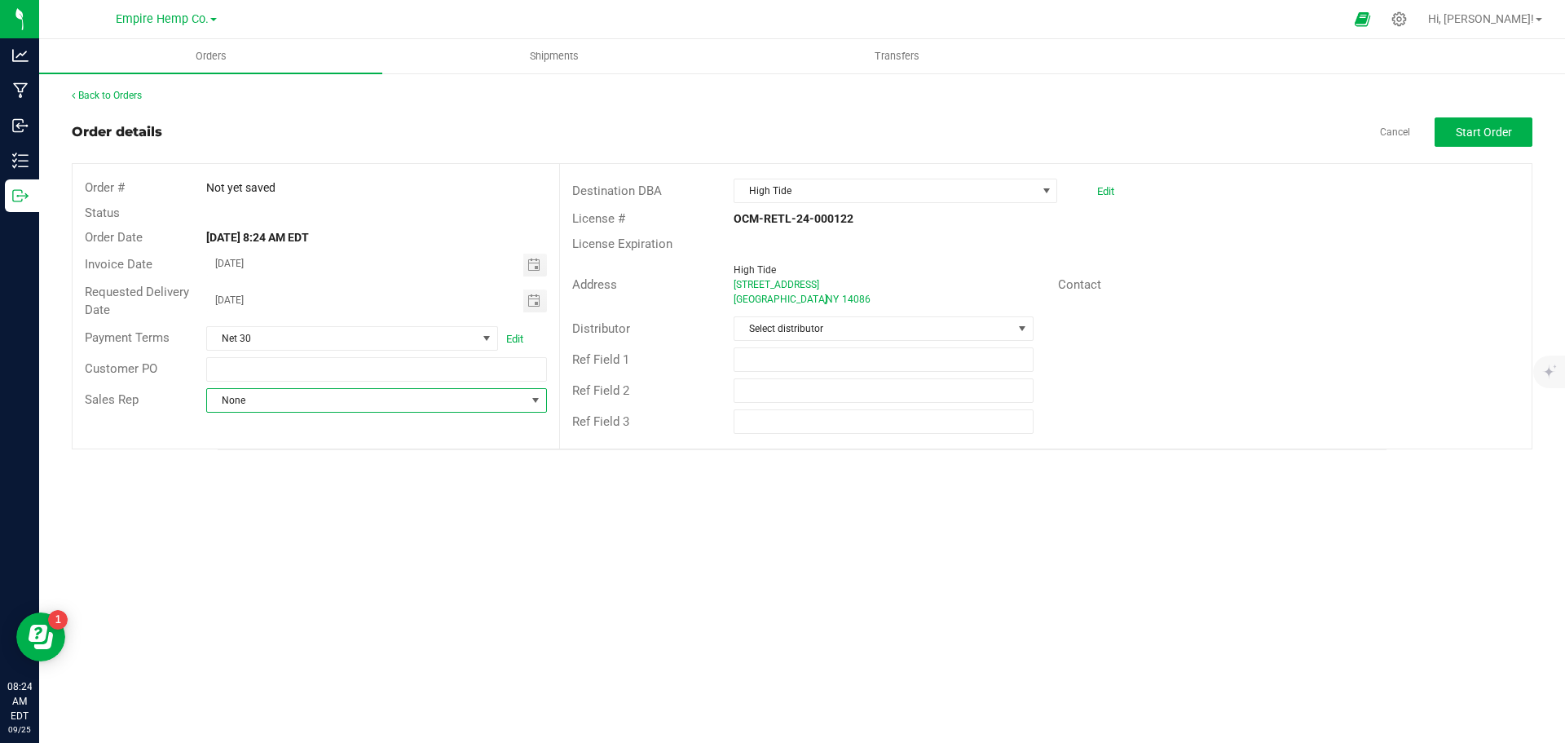
click at [483, 403] on span "None" at bounding box center [366, 400] width 318 height 23
click at [405, 467] on li "[PERSON_NAME]" at bounding box center [376, 470] width 338 height 28
click at [995, 326] on span "Select distributor" at bounding box center [873, 328] width 277 height 23
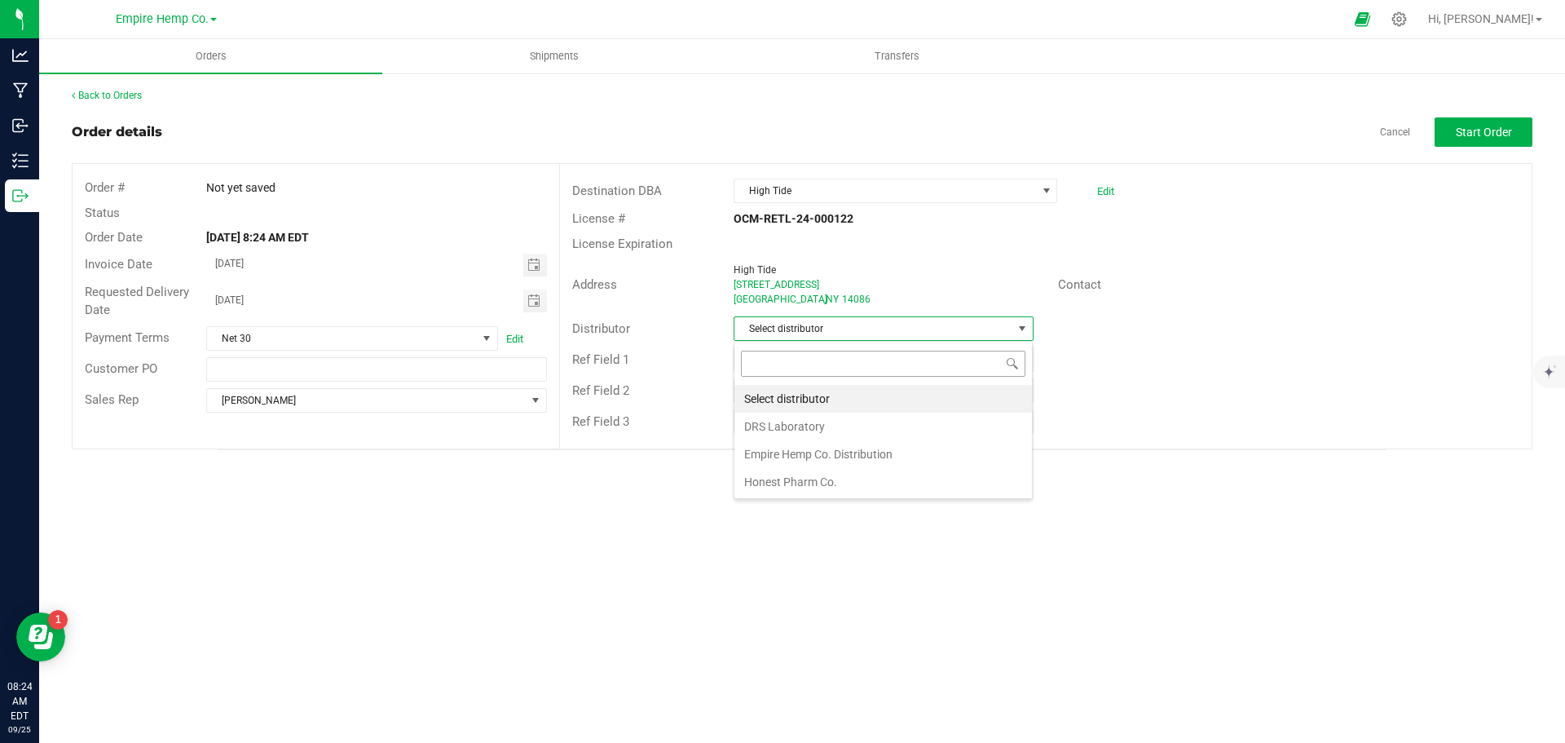
scroll to position [24, 300]
click at [863, 453] on li "Empire Hemp Co. Distribution" at bounding box center [884, 454] width 298 height 28
click at [1503, 137] on span "Start Order" at bounding box center [1484, 132] width 56 height 13
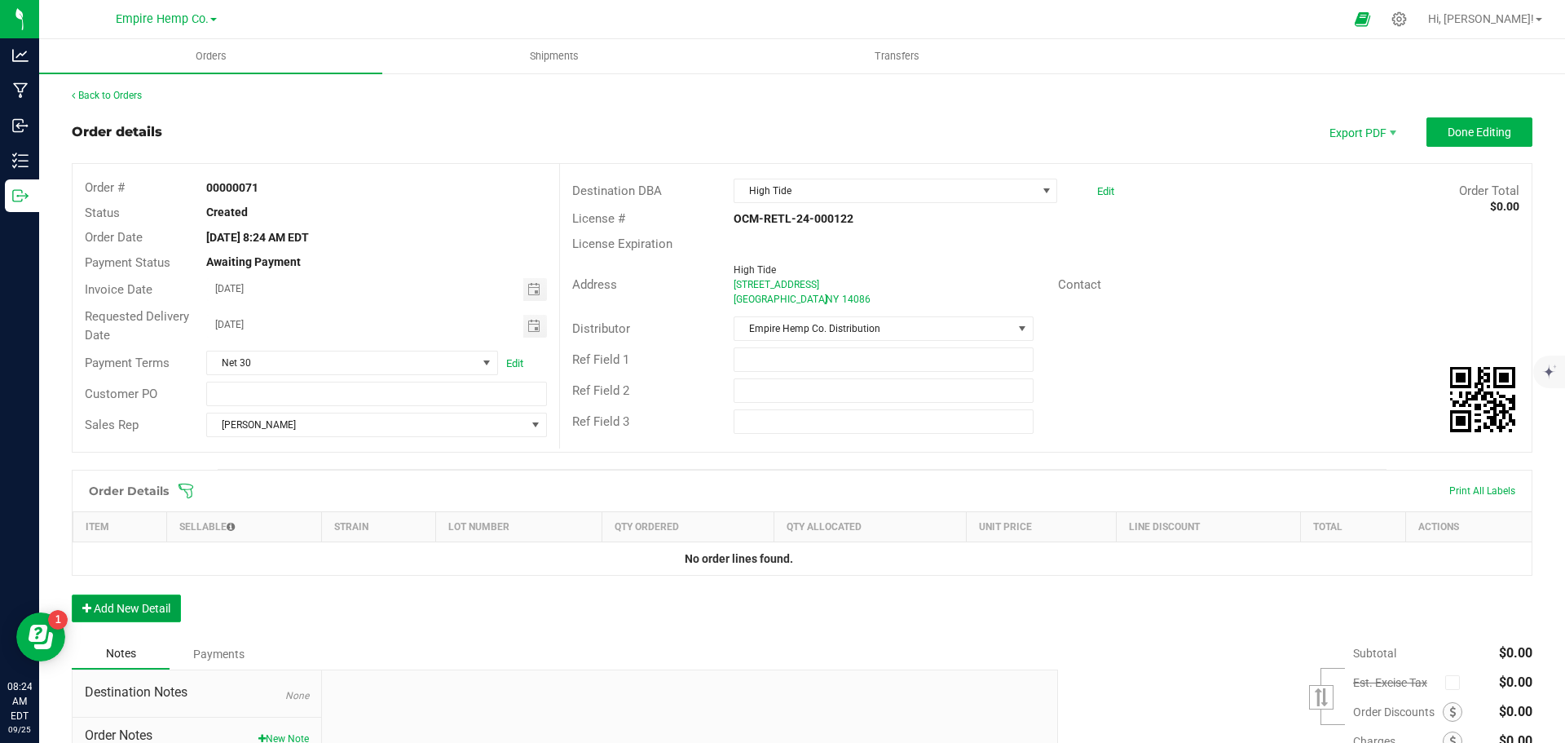
click at [148, 607] on button "Add New Detail" at bounding box center [126, 608] width 109 height 28
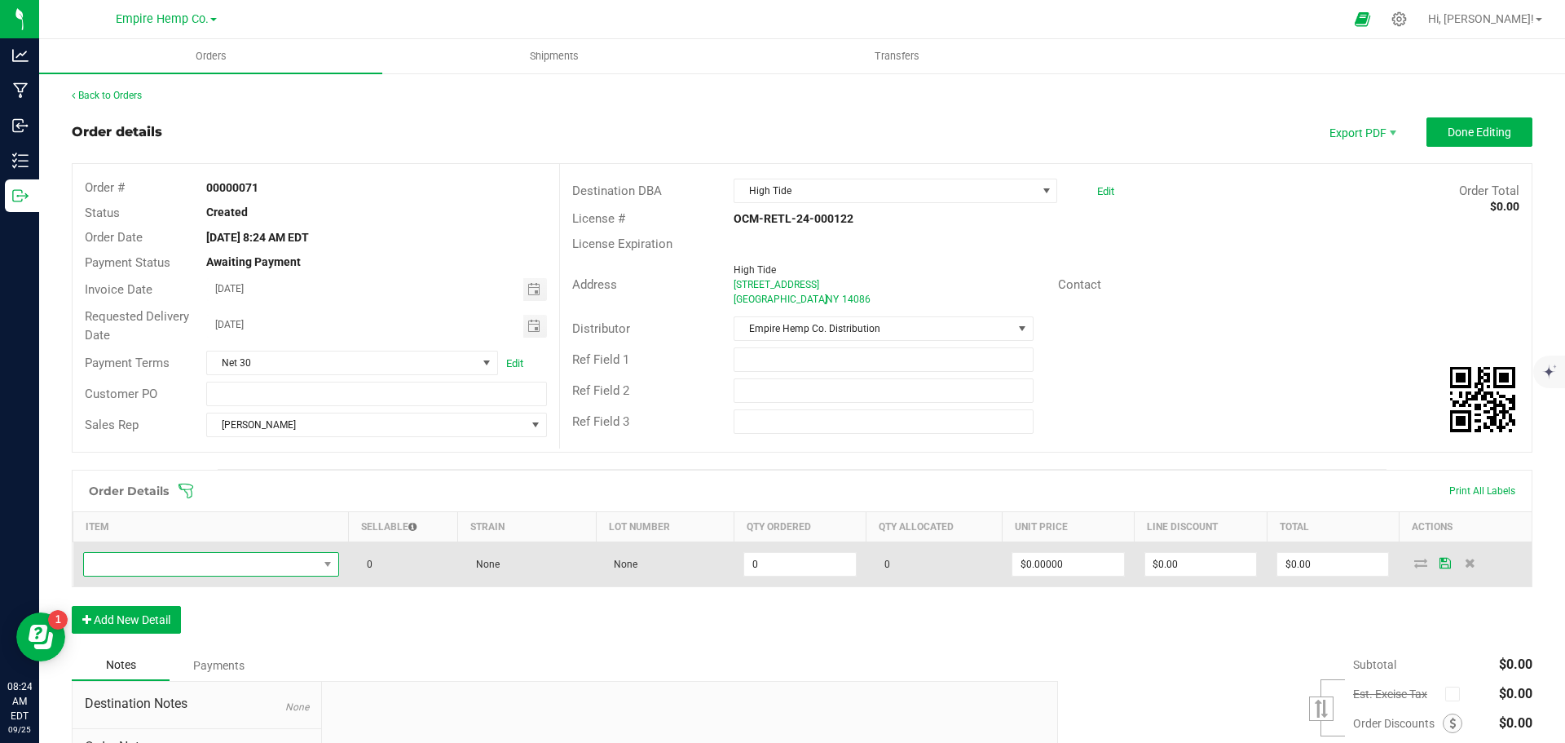
click at [248, 562] on span "NO DATA FOUND" at bounding box center [201, 564] width 234 height 23
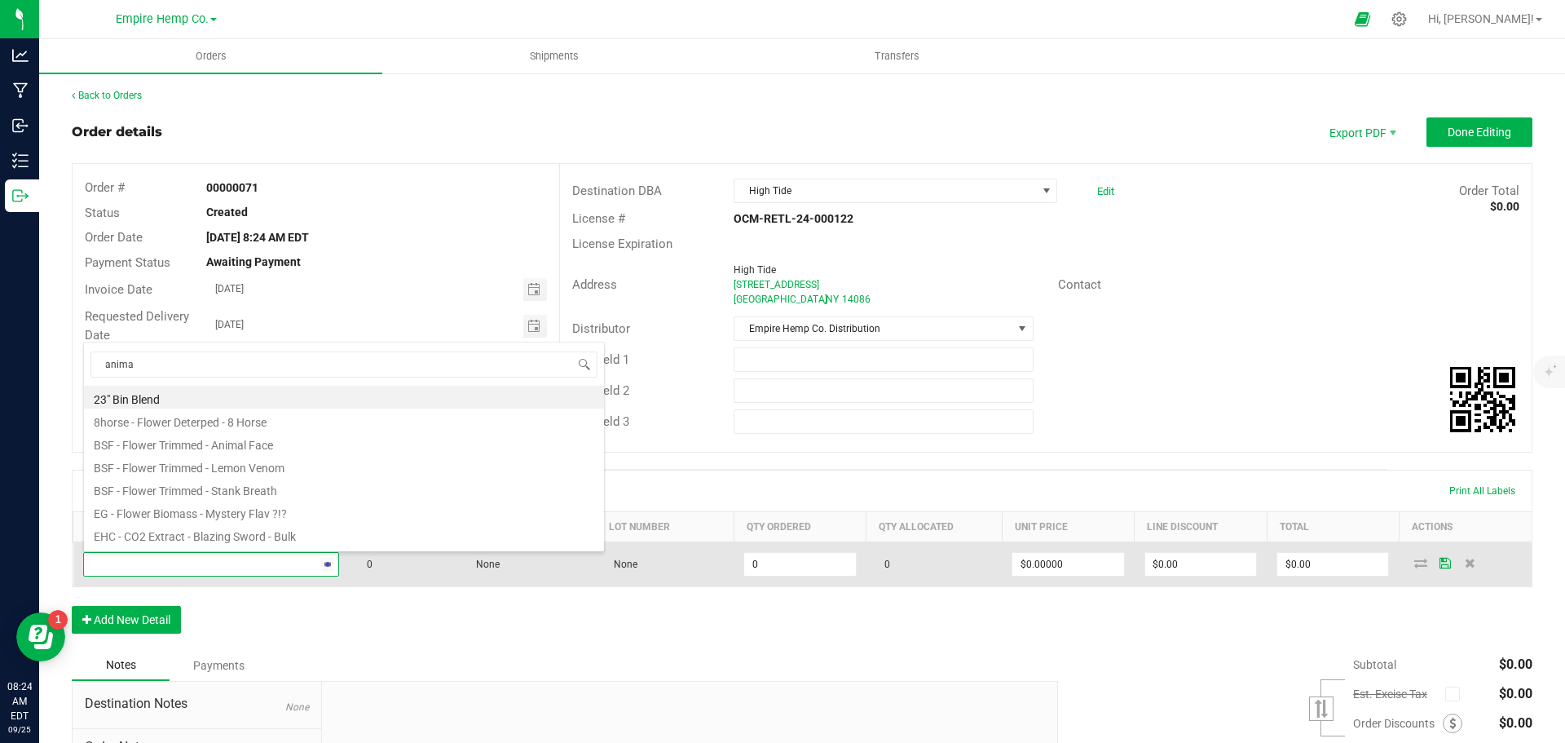
type input "animal"
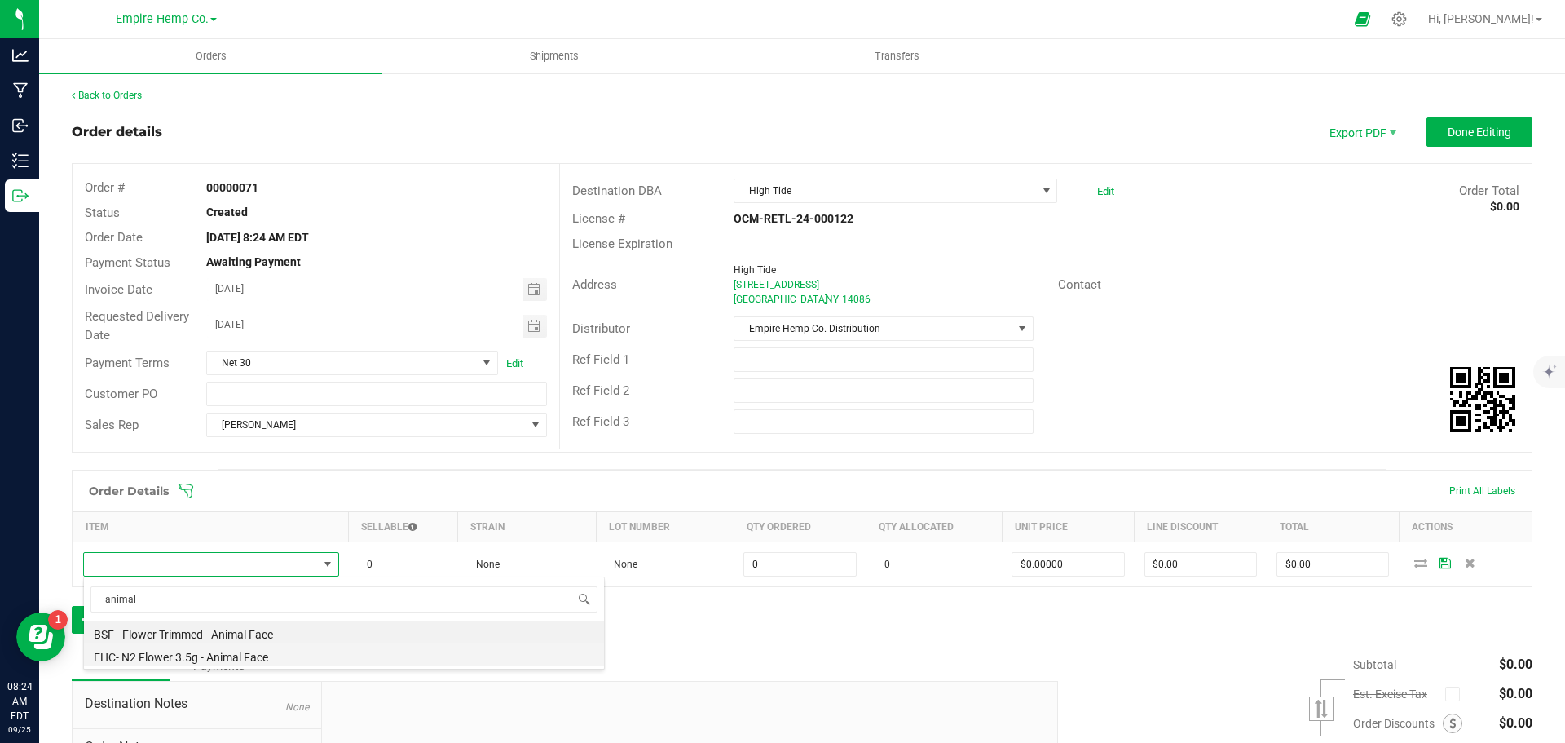
click at [265, 651] on li "EHC- N2 Flower 3.5g - Animal Face" at bounding box center [344, 654] width 520 height 23
type input "0.0000 g"
type input "$15.00000"
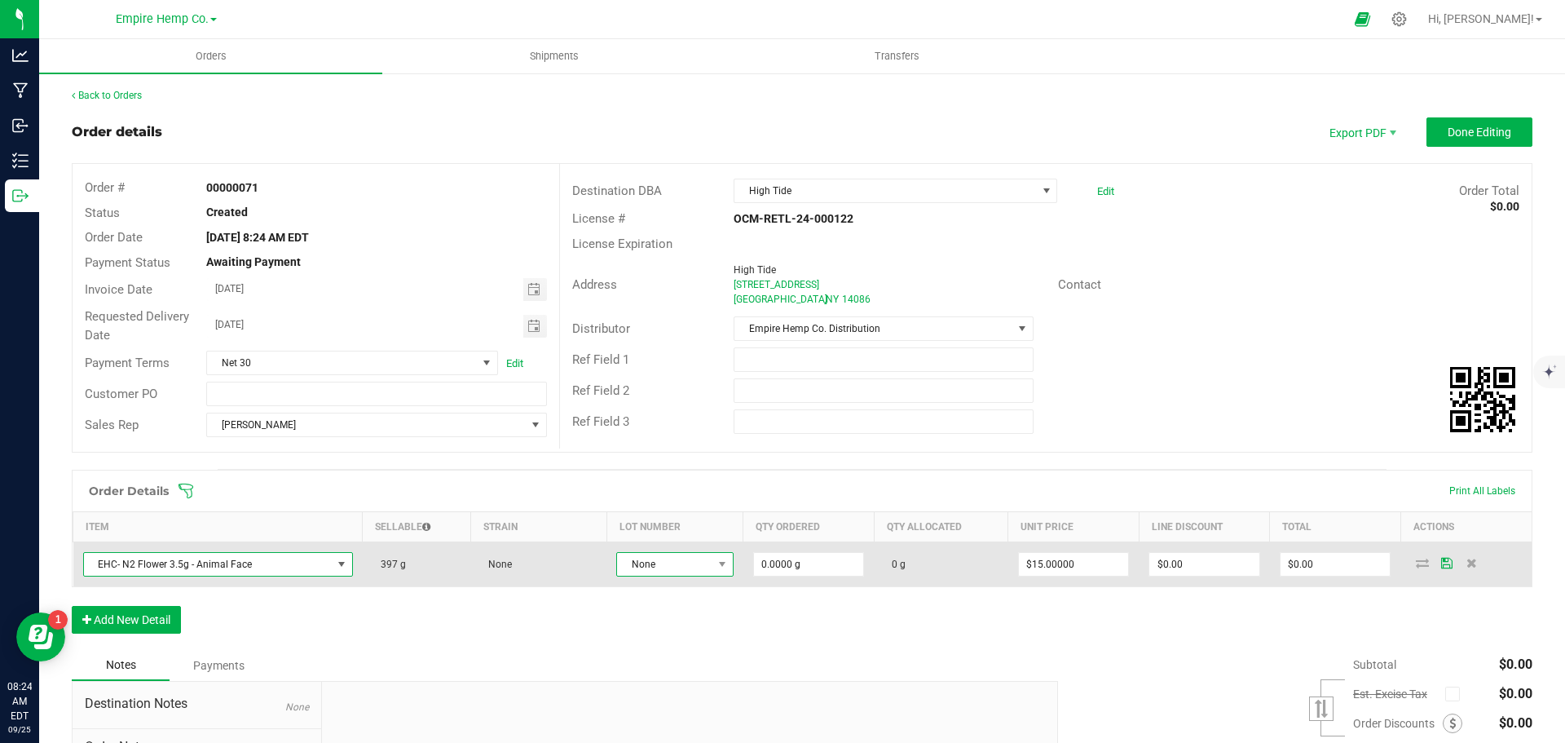
click at [664, 567] on span "None" at bounding box center [664, 564] width 95 height 23
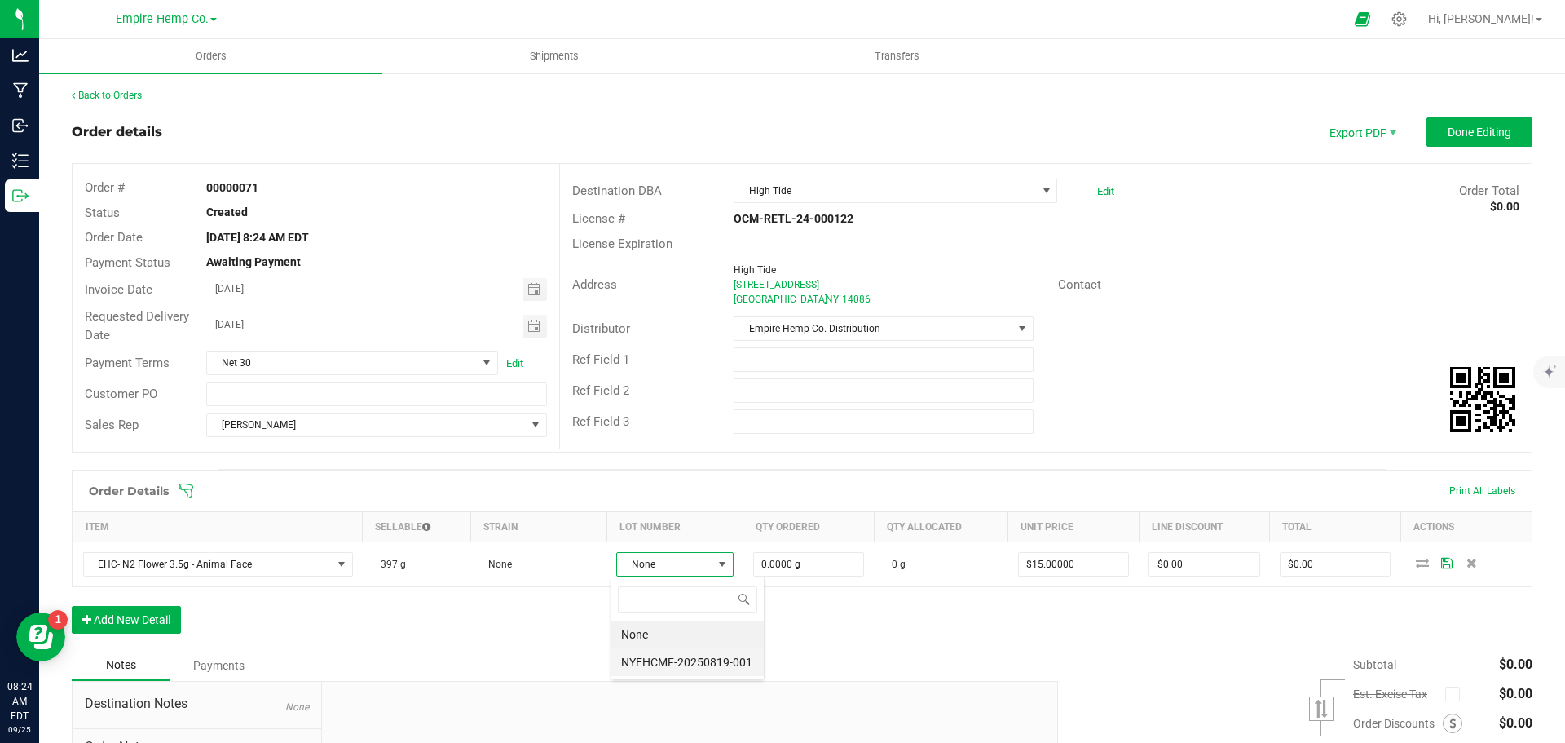
click at [673, 661] on li "NYEHCMF-20250819-001" at bounding box center [688, 662] width 152 height 28
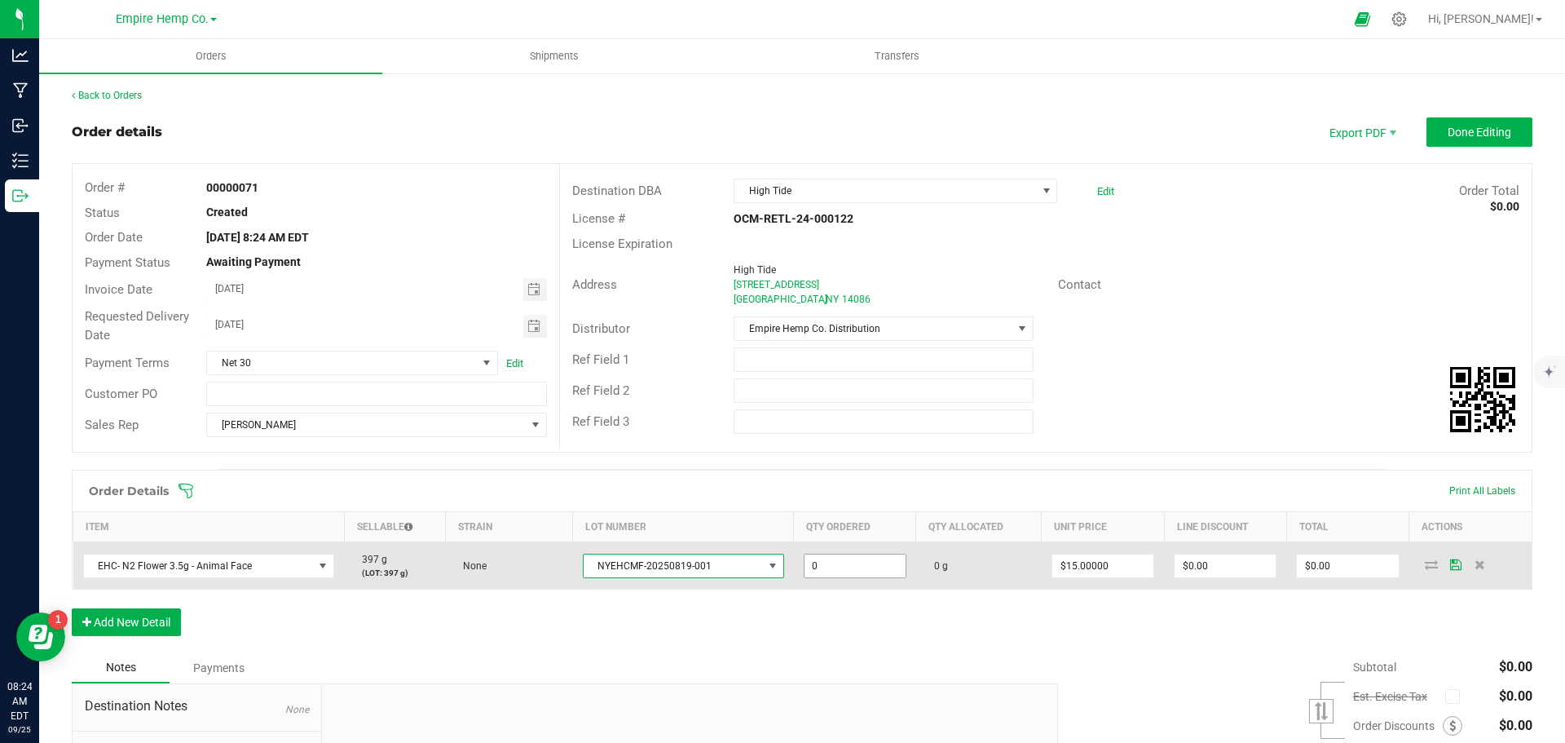
click at [822, 571] on input "0" at bounding box center [855, 565] width 101 height 23
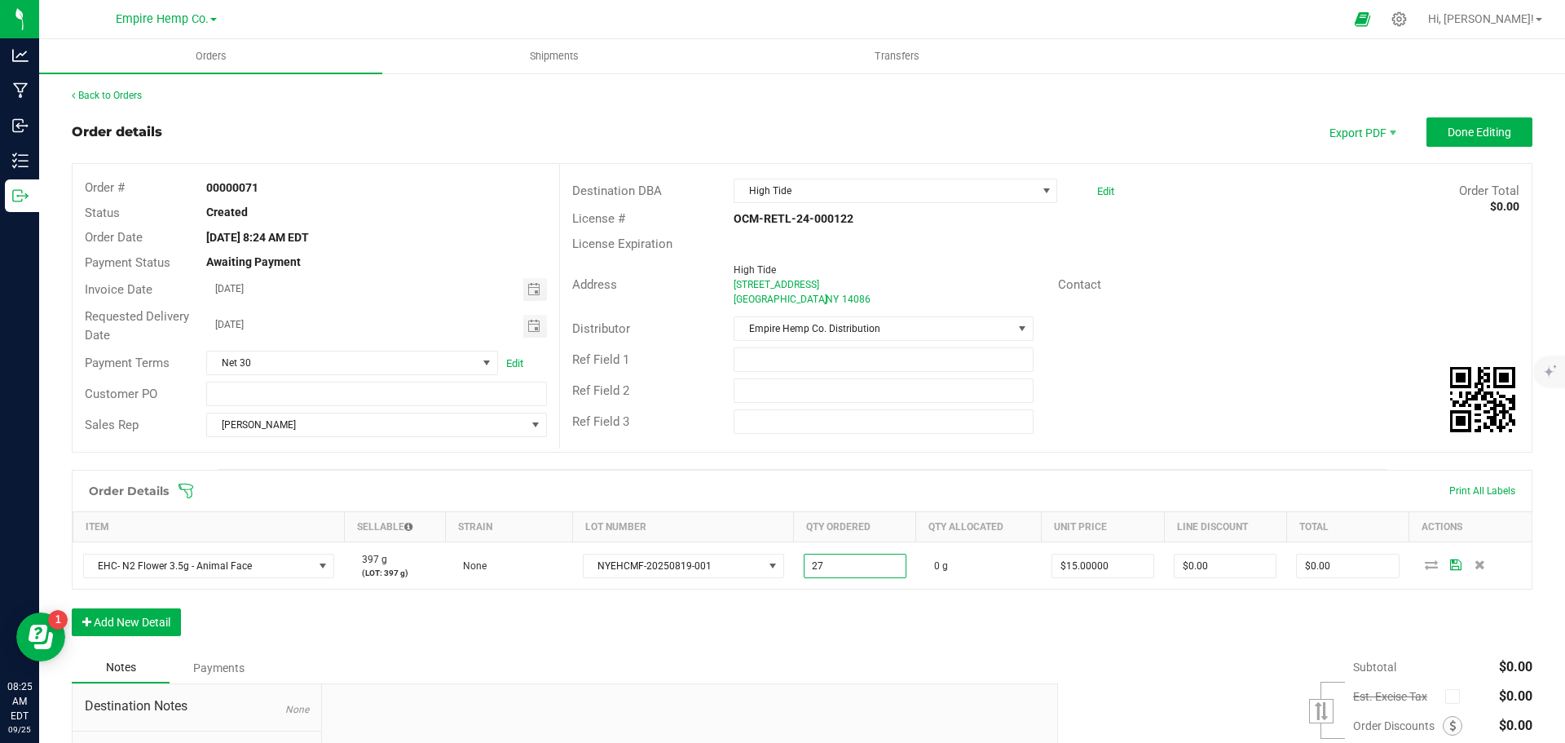
type input "27.0000 g"
type input "15"
type input "$405.00"
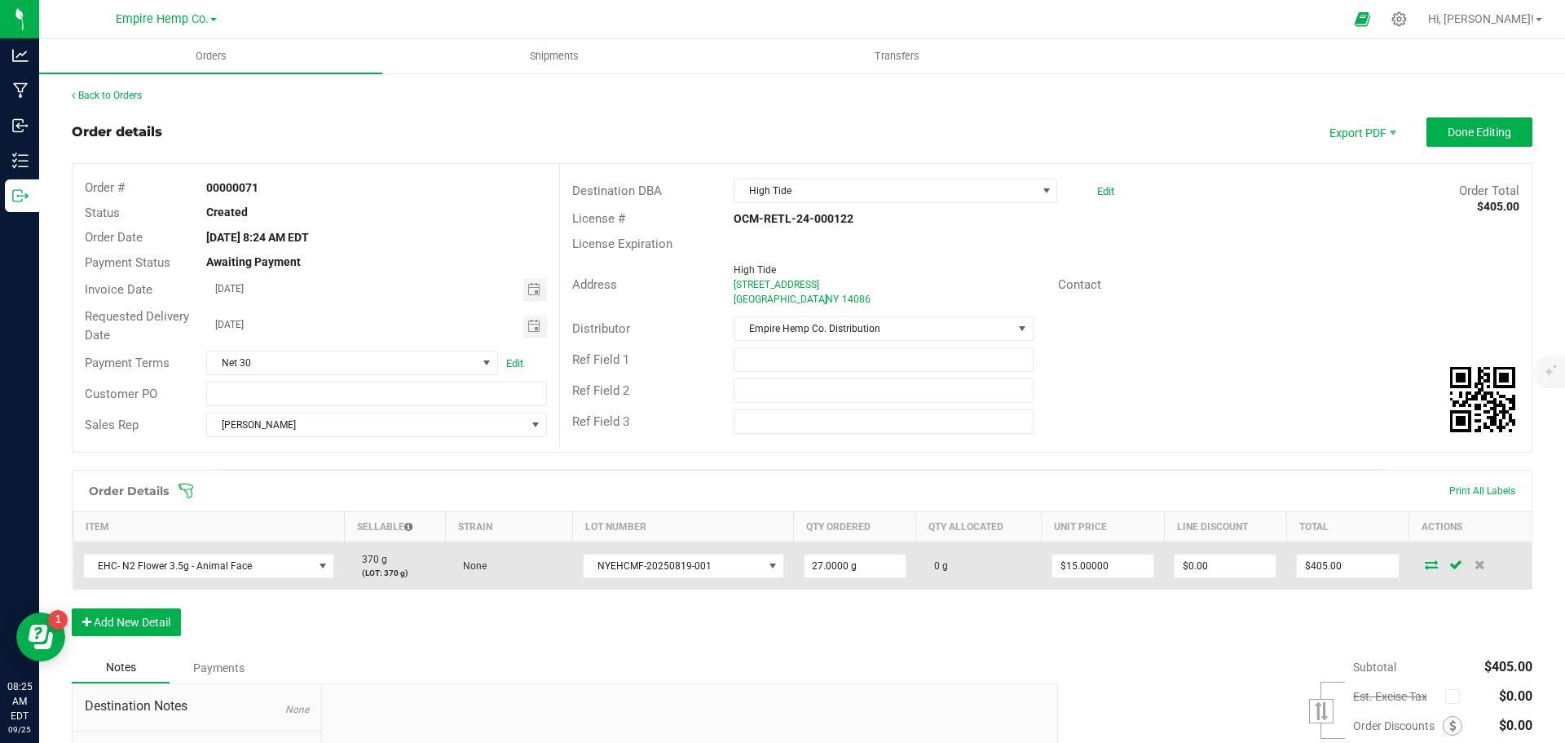
click at [1425, 565] on icon at bounding box center [1431, 564] width 13 height 10
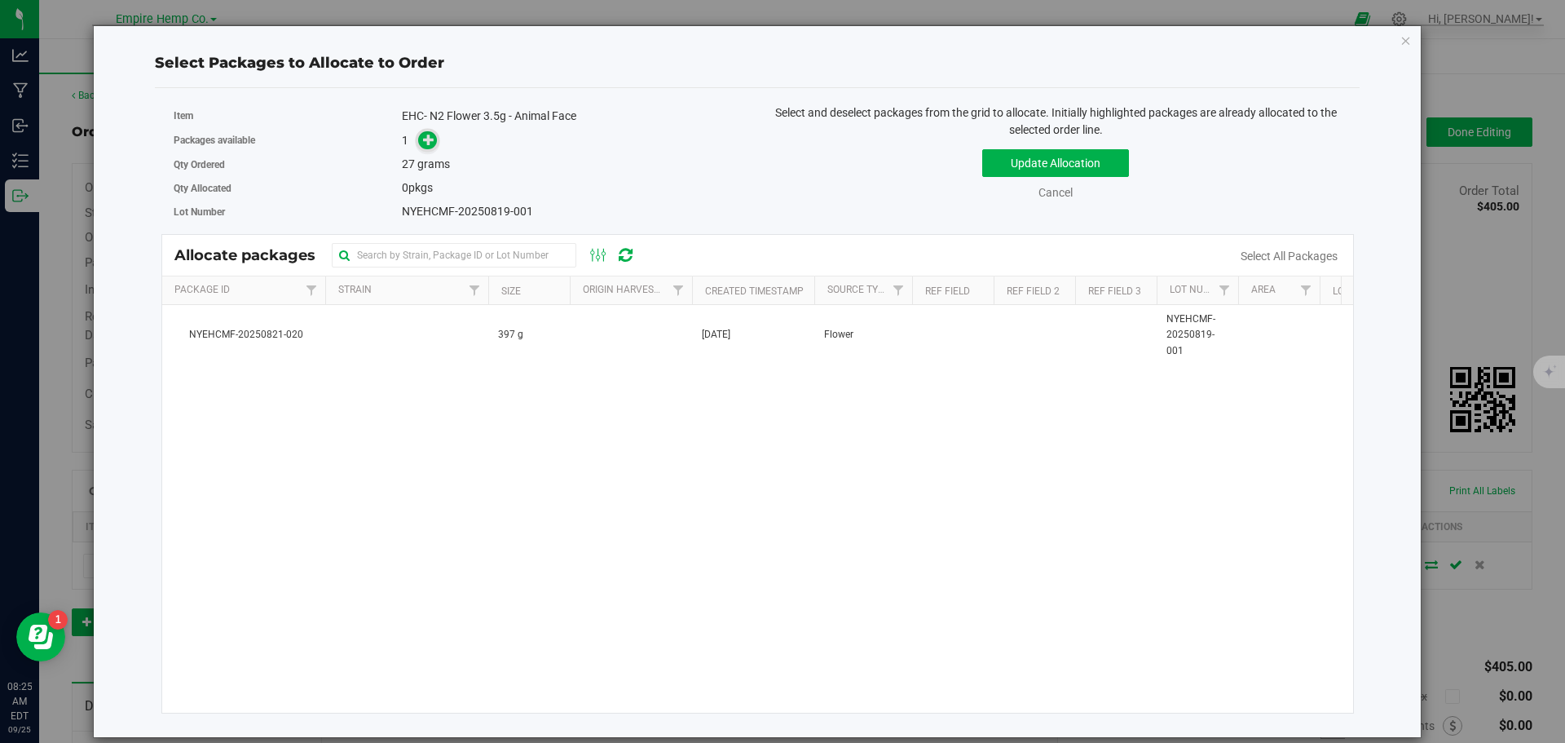
click at [430, 143] on icon at bounding box center [428, 139] width 11 height 11
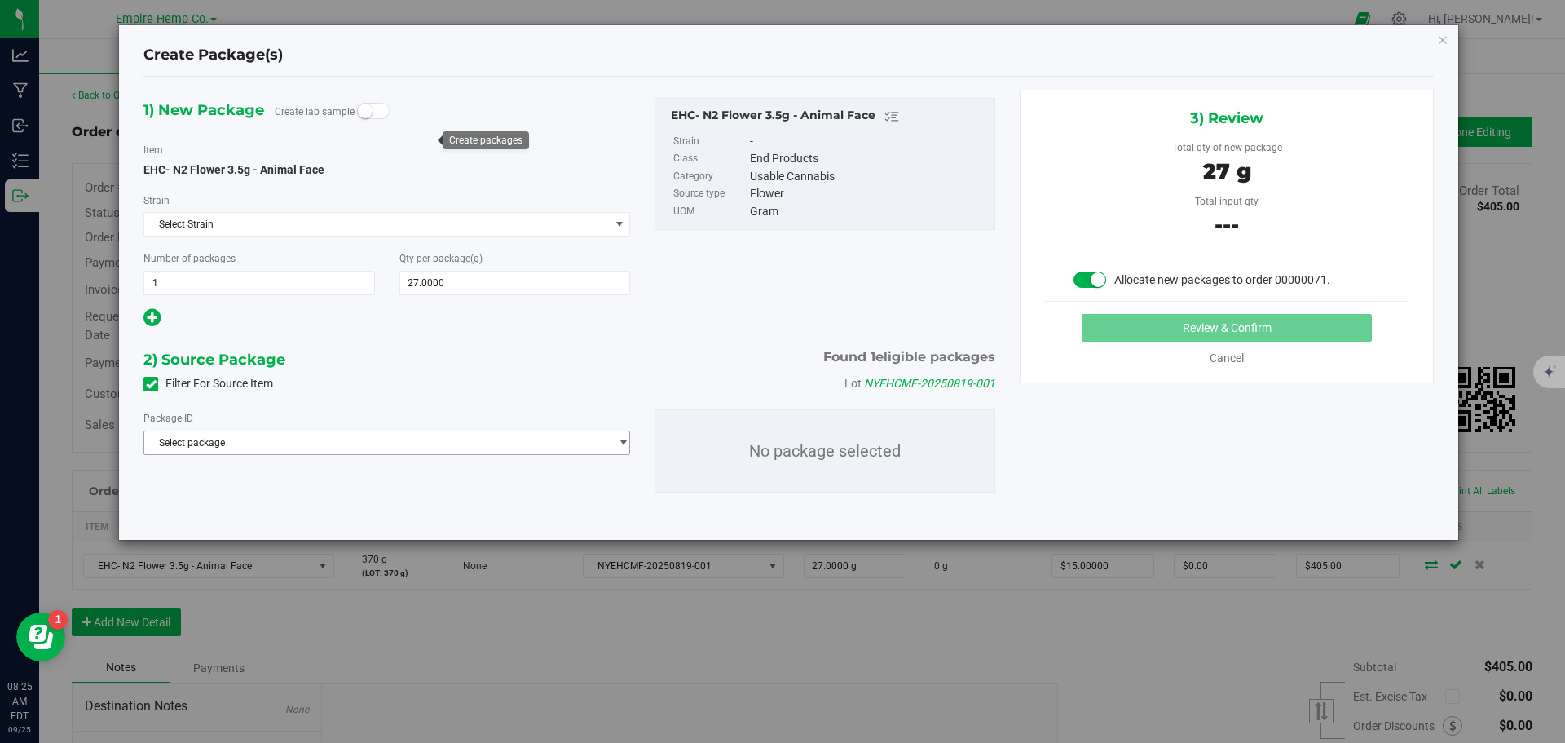
click at [427, 446] on span "Select package" at bounding box center [376, 442] width 465 height 23
click at [428, 510] on span "( EHC- N2 Flower 3.5g - Animal Face )" at bounding box center [354, 509] width 166 height 11
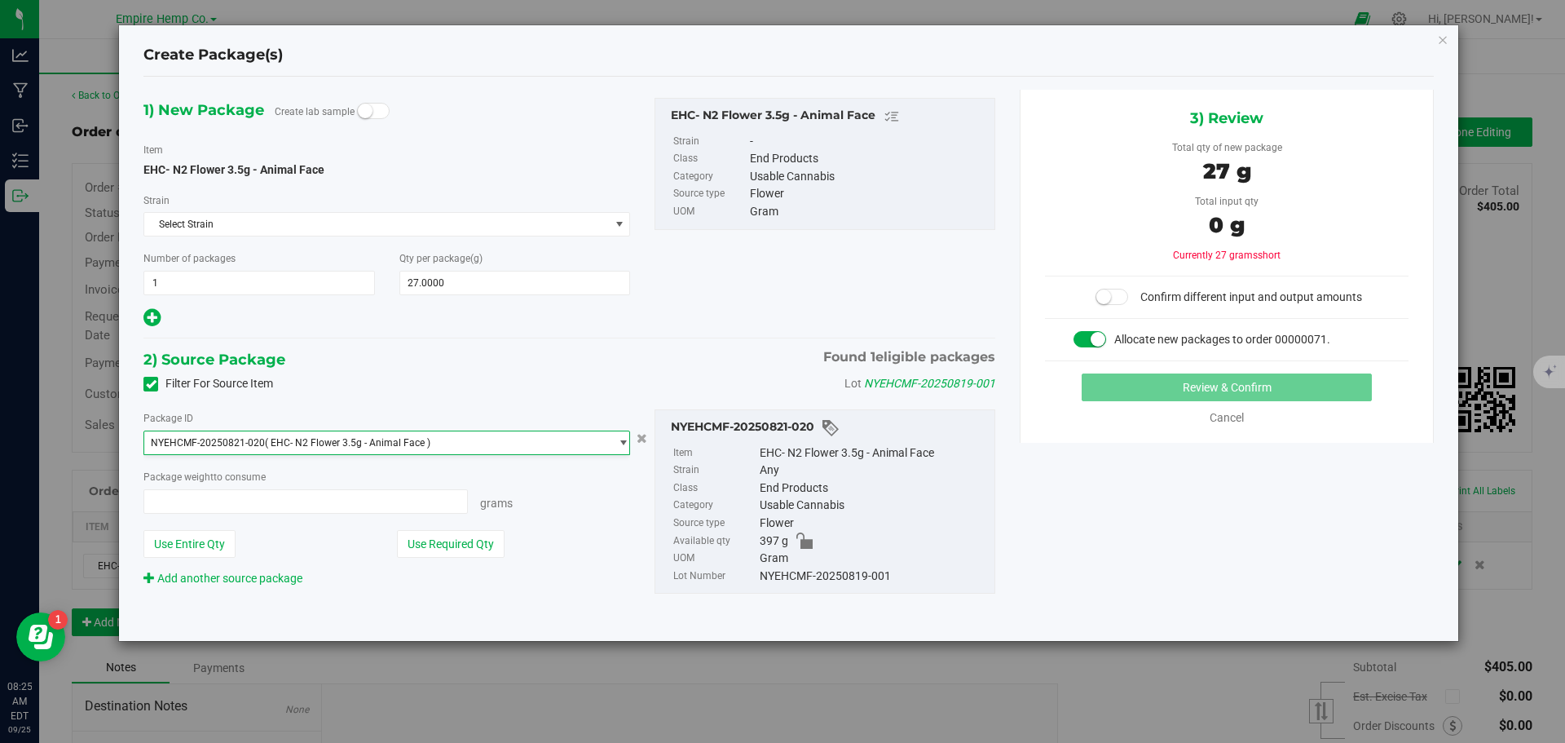
type input "0.0000 g"
click at [271, 496] on span at bounding box center [306, 501] width 325 height 24
type input "27"
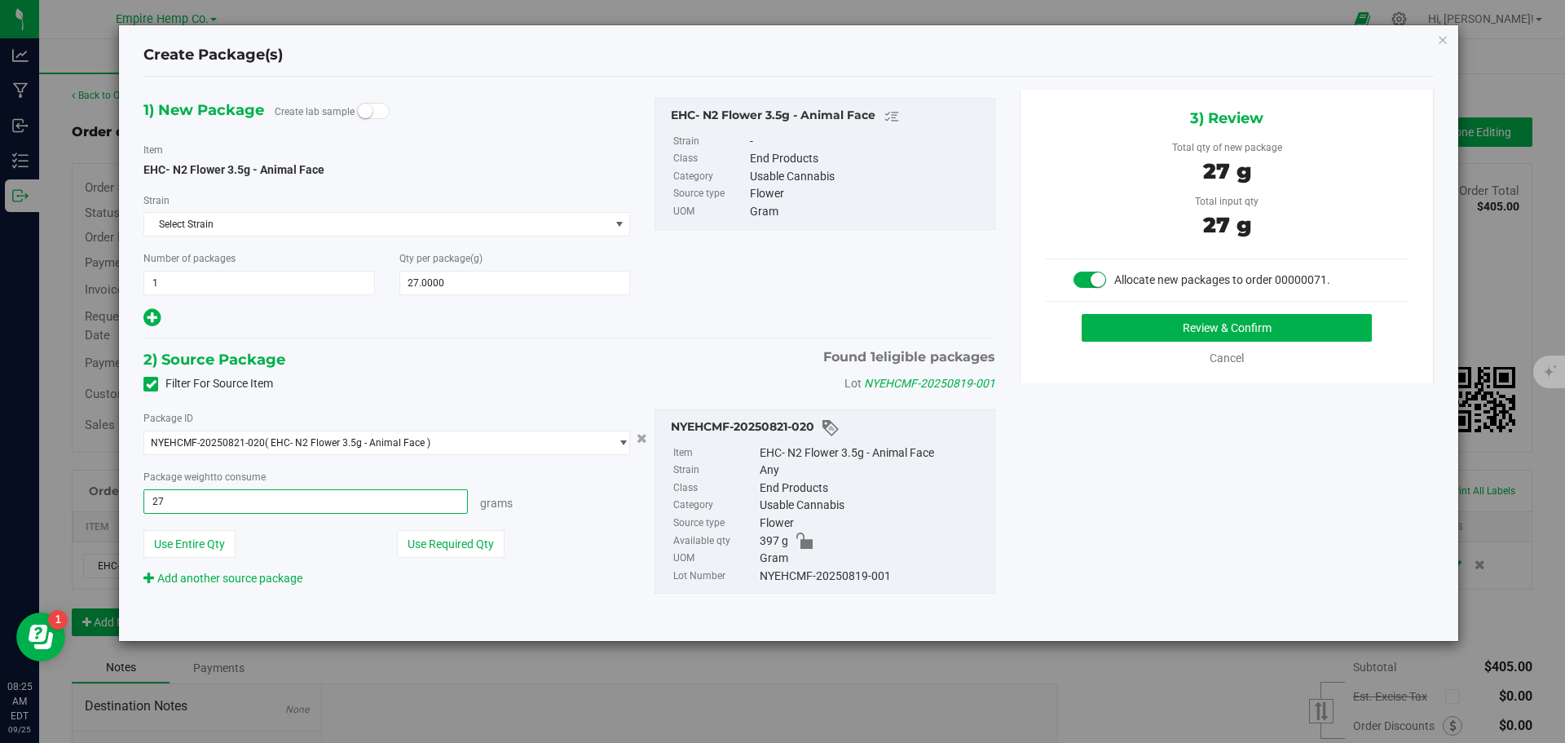
click at [1082, 314] on button "Review & Confirm" at bounding box center [1227, 328] width 290 height 28
type input "27.0000 g"
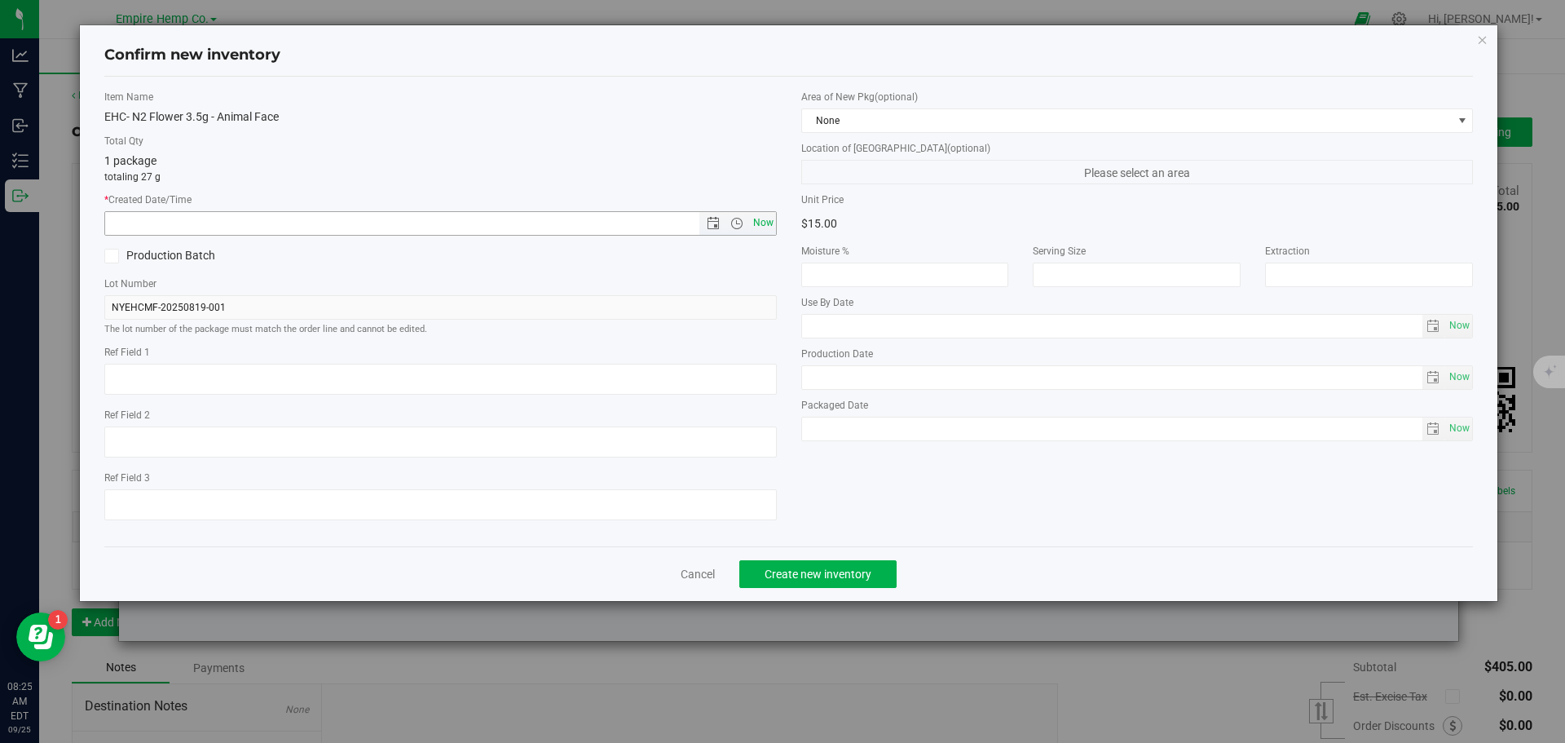
click at [761, 228] on span "Now" at bounding box center [763, 223] width 28 height 24
type input "9/25/2025 8:25 AM"
click at [833, 573] on span "Create new inventory" at bounding box center [818, 573] width 107 height 13
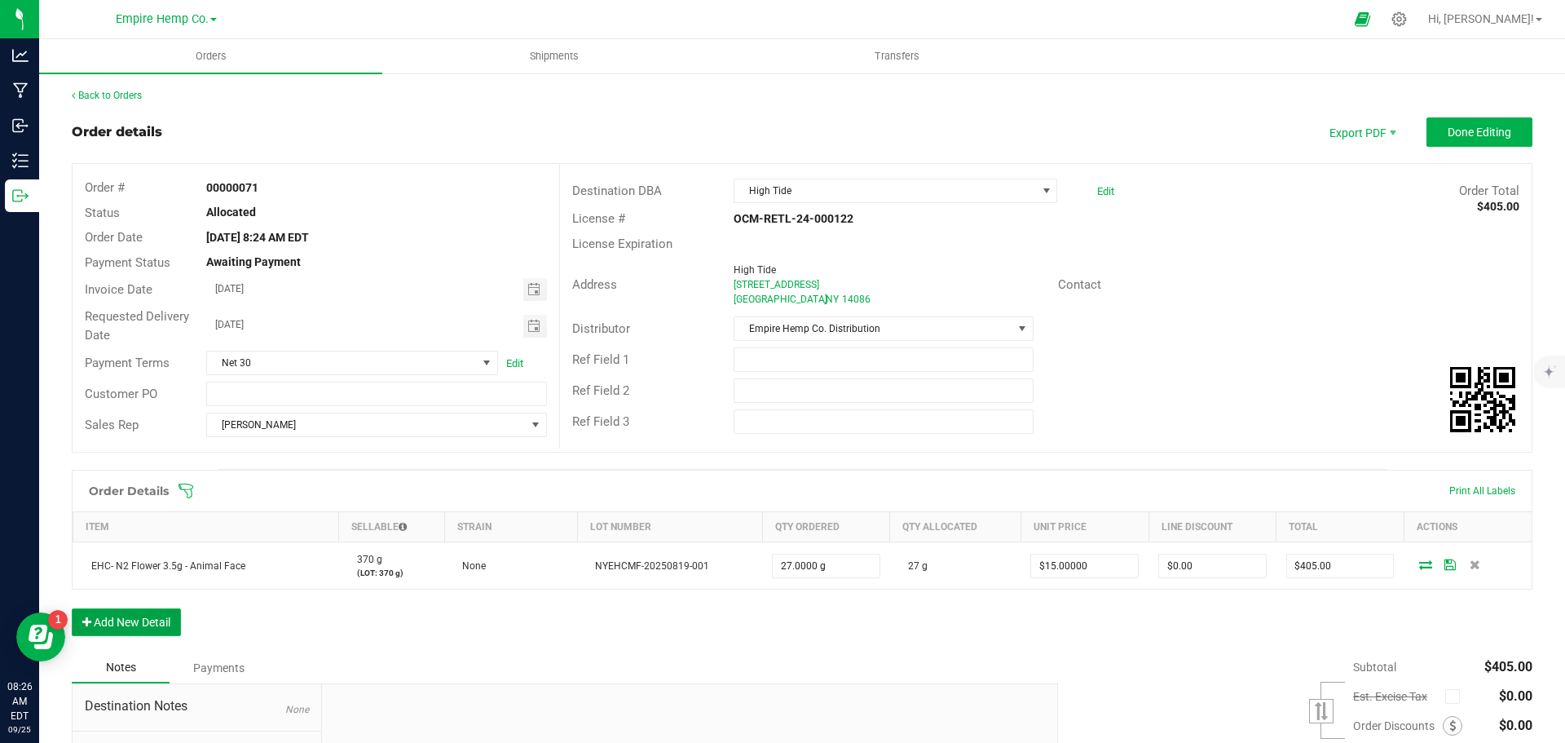
click at [149, 626] on button "Add New Detail" at bounding box center [126, 622] width 109 height 28
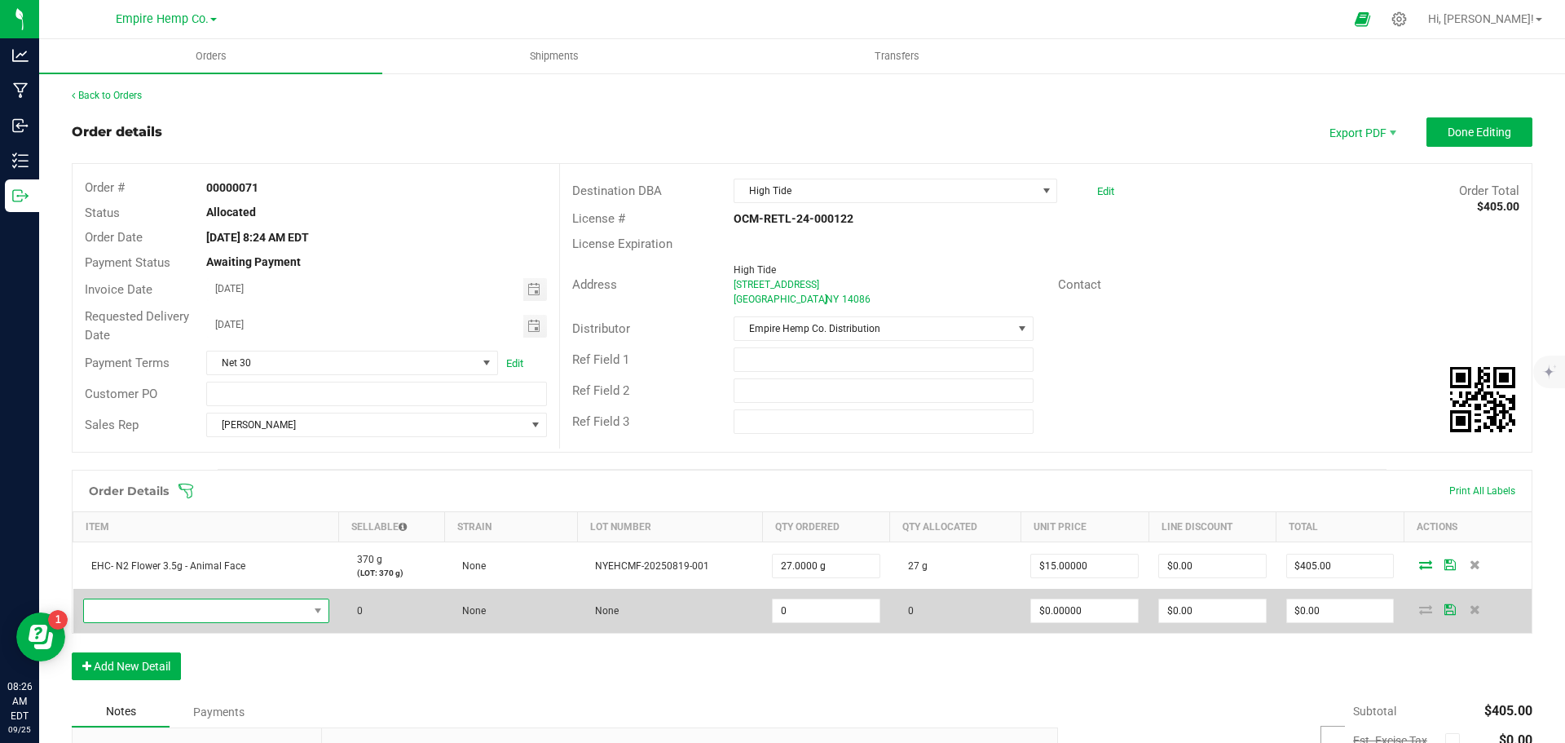
click at [261, 610] on span "NO DATA FOUND" at bounding box center [196, 610] width 224 height 23
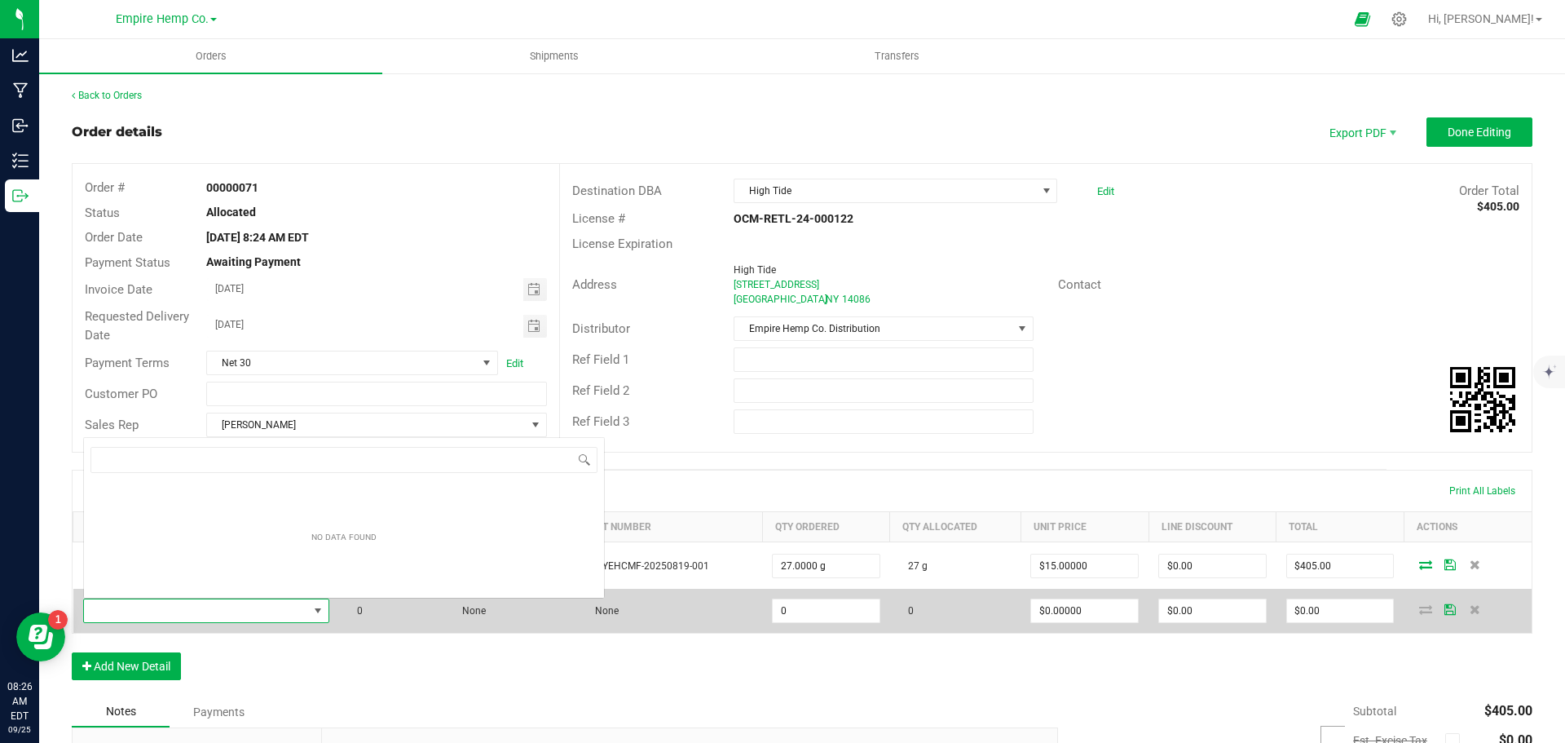
scroll to position [24, 242]
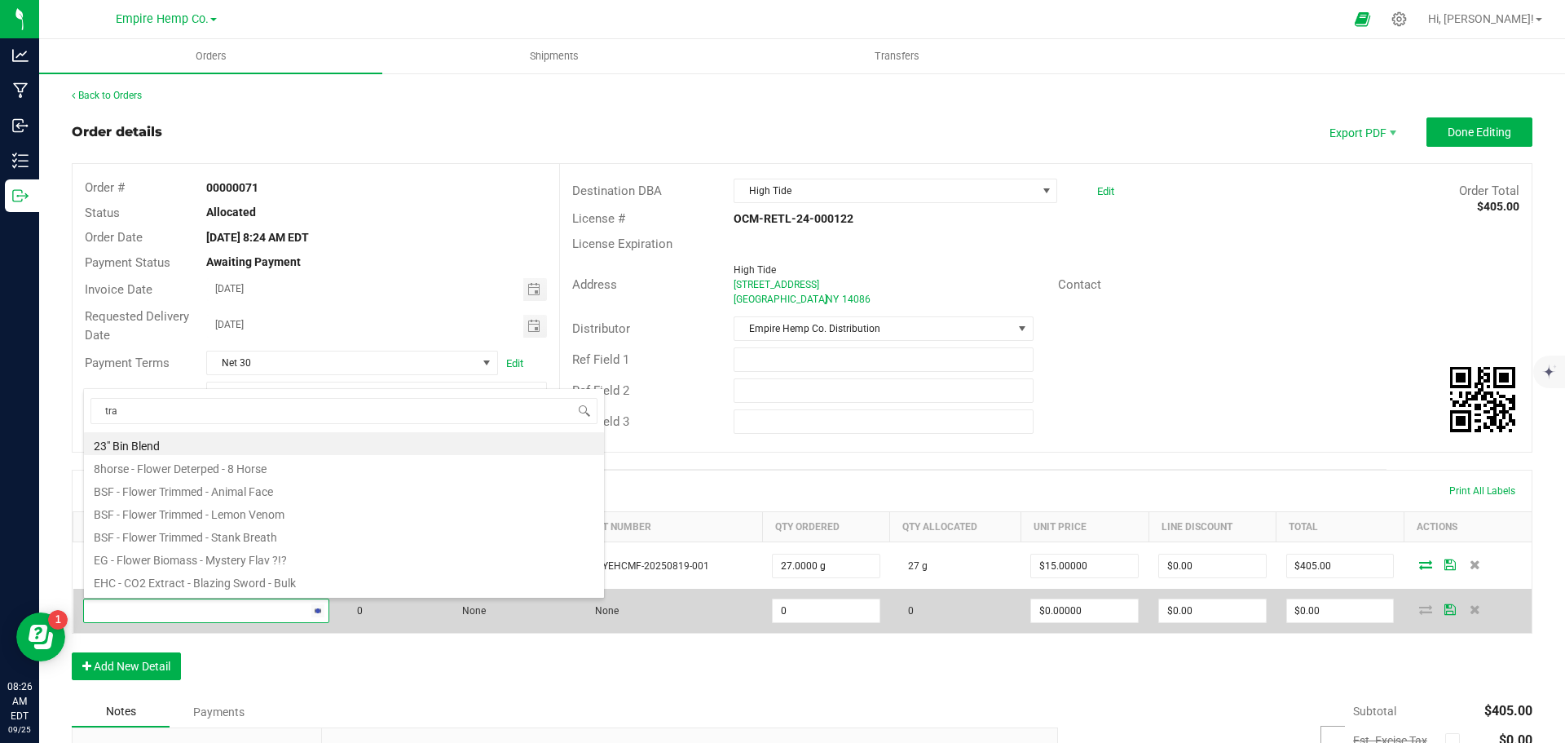
type input "trap"
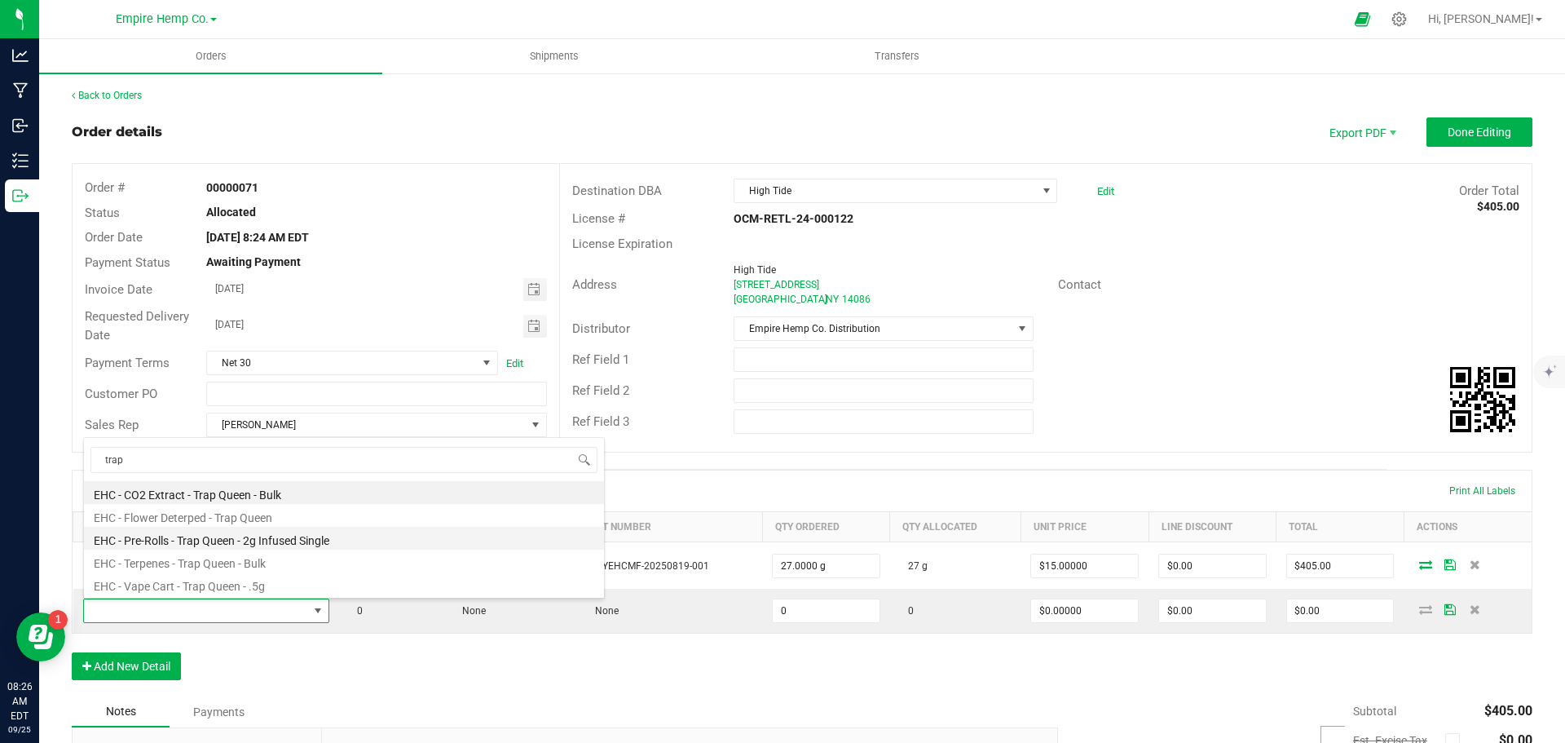
click at [304, 537] on li "EHC - Pre-Rolls - Trap Queen - 2g Infused Single" at bounding box center [344, 538] width 520 height 23
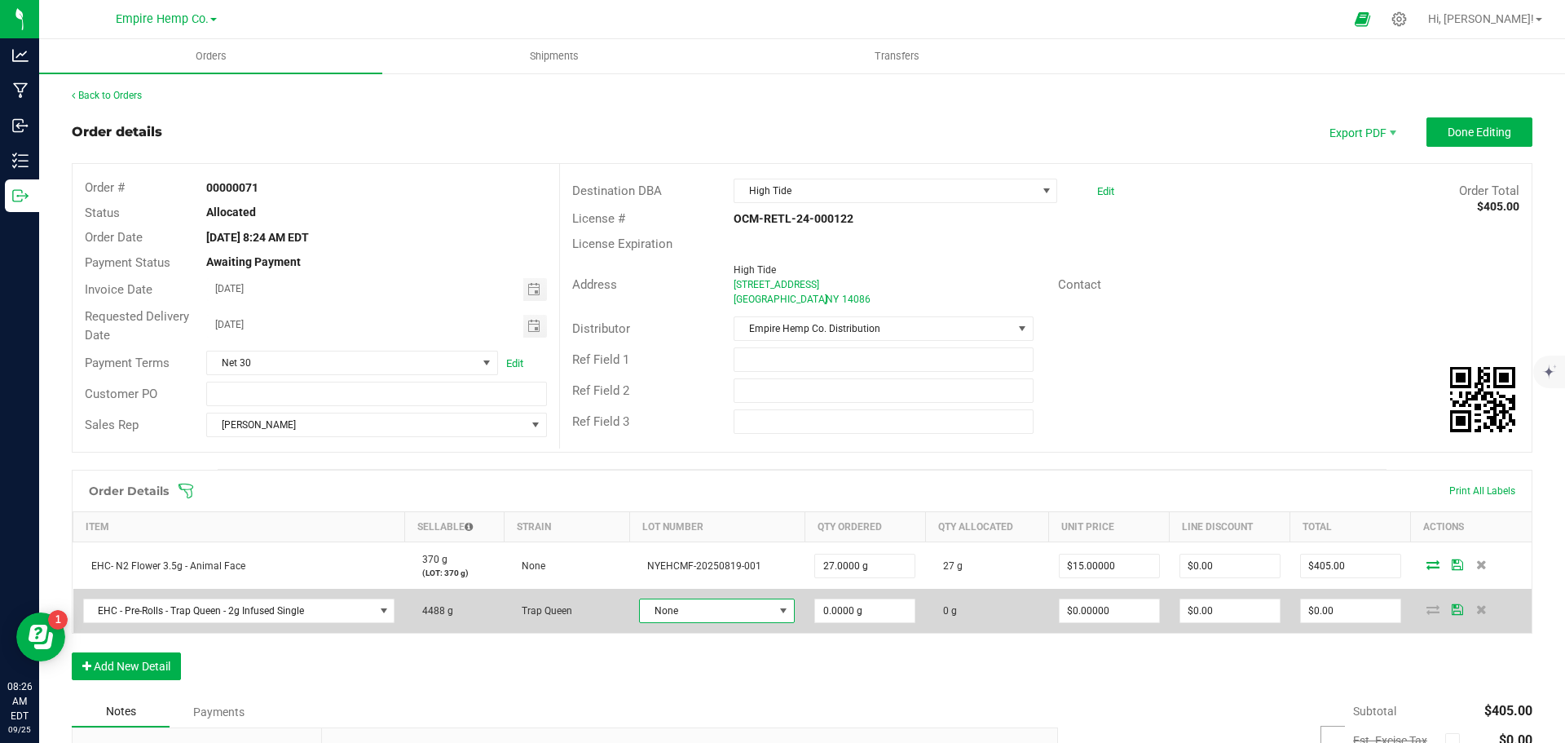
click at [659, 615] on span "None" at bounding box center [707, 610] width 134 height 23
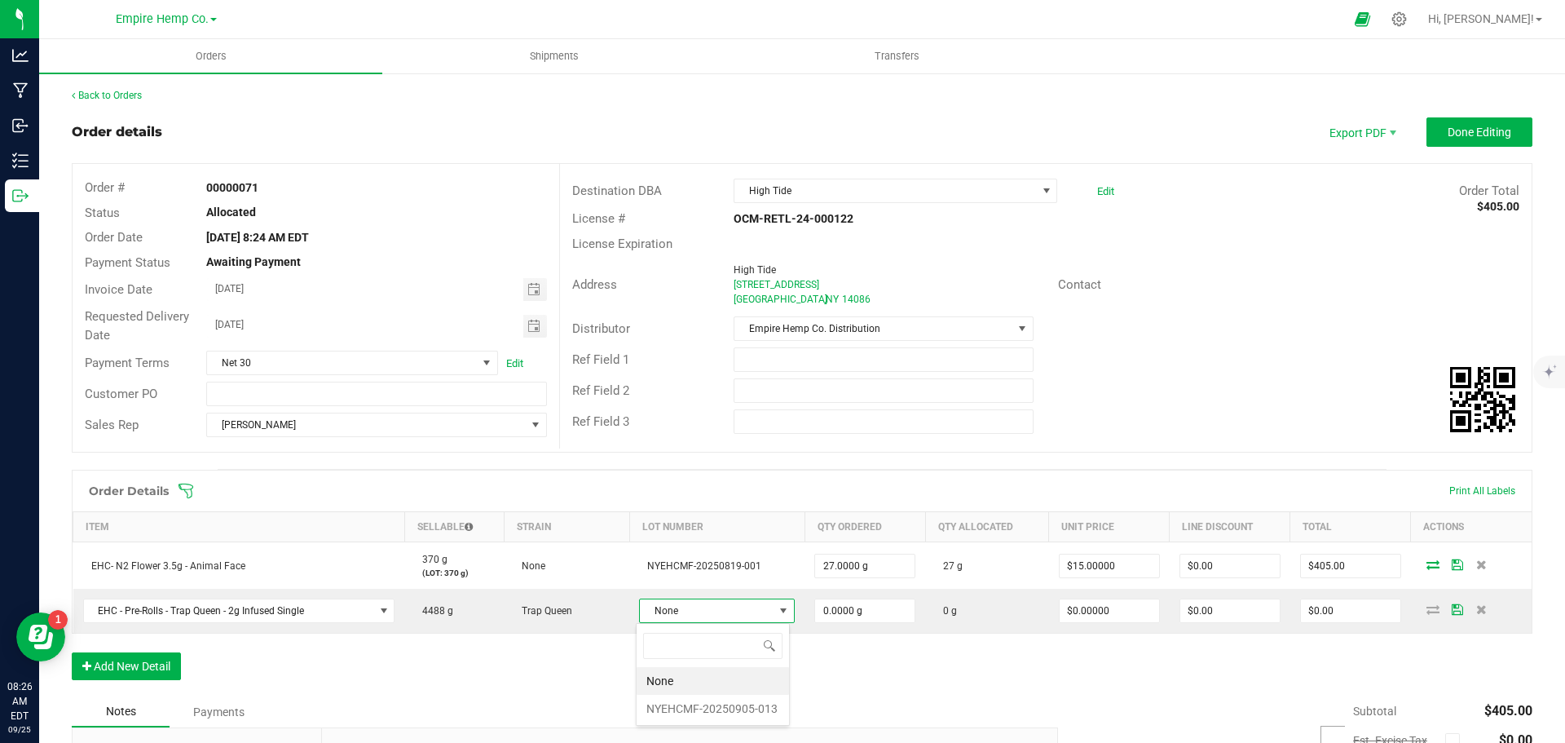
scroll to position [24, 152]
click at [702, 702] on li "NYEHCMF-20250905-013" at bounding box center [713, 709] width 152 height 28
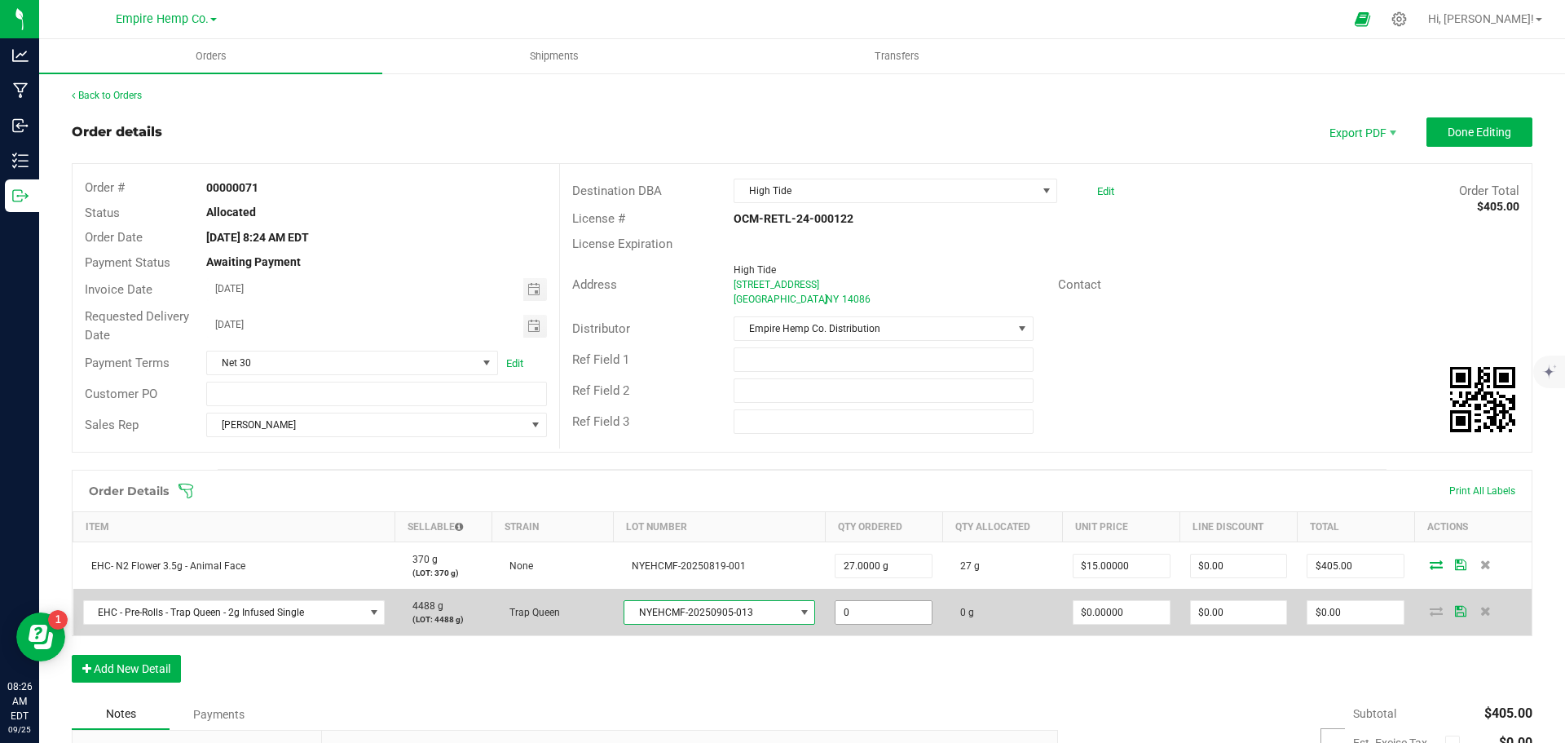
click at [856, 619] on input "0" at bounding box center [884, 612] width 96 height 23
type input "25.0000 g"
type input "0"
click at [1129, 616] on input "0" at bounding box center [1122, 612] width 96 height 23
type input "$12.00000"
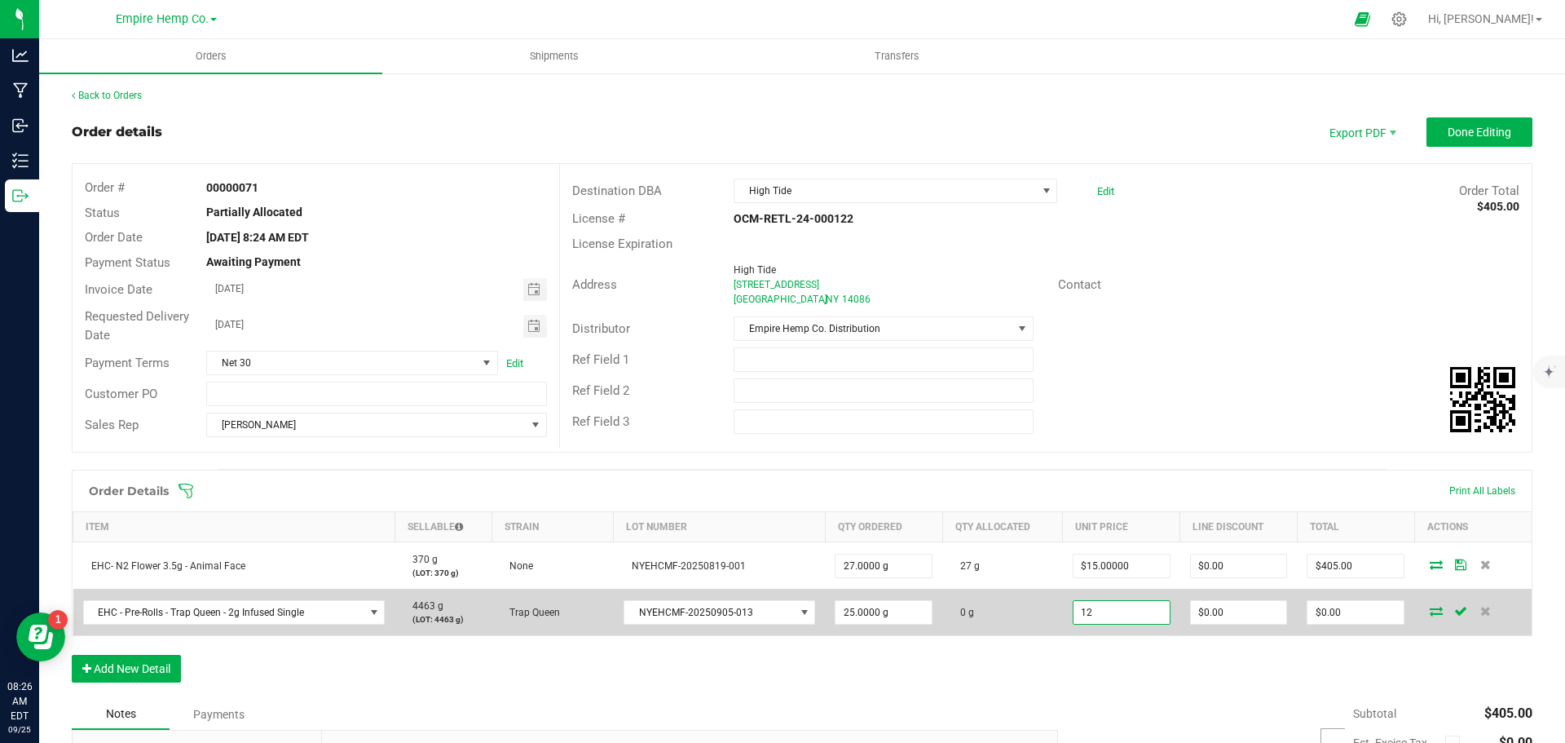
type input "0"
type input "$300.00"
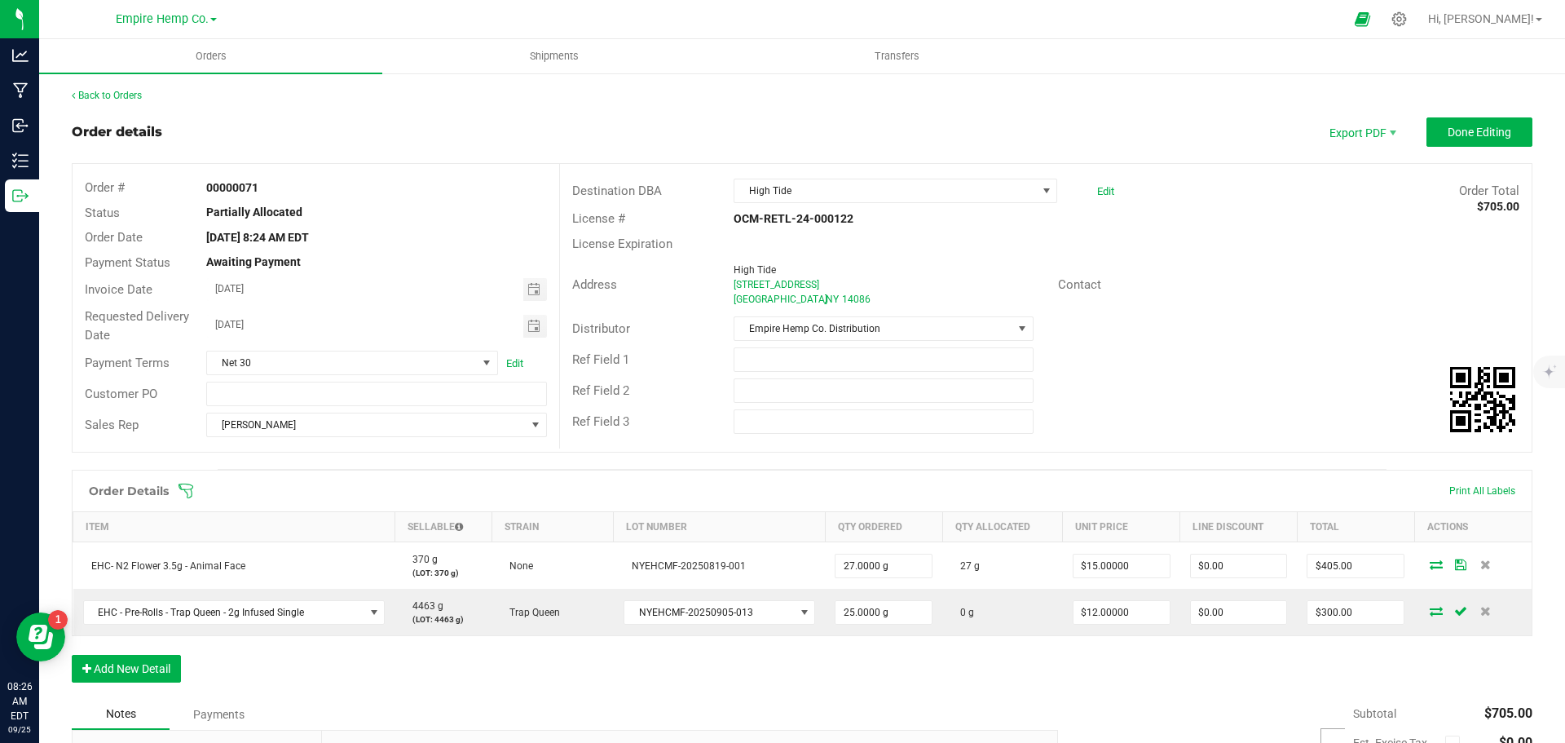
click at [1311, 651] on div "Order Details Print All Labels Item Sellable Strain Lot Number Qty Ordered Qty …" at bounding box center [802, 584] width 1461 height 229
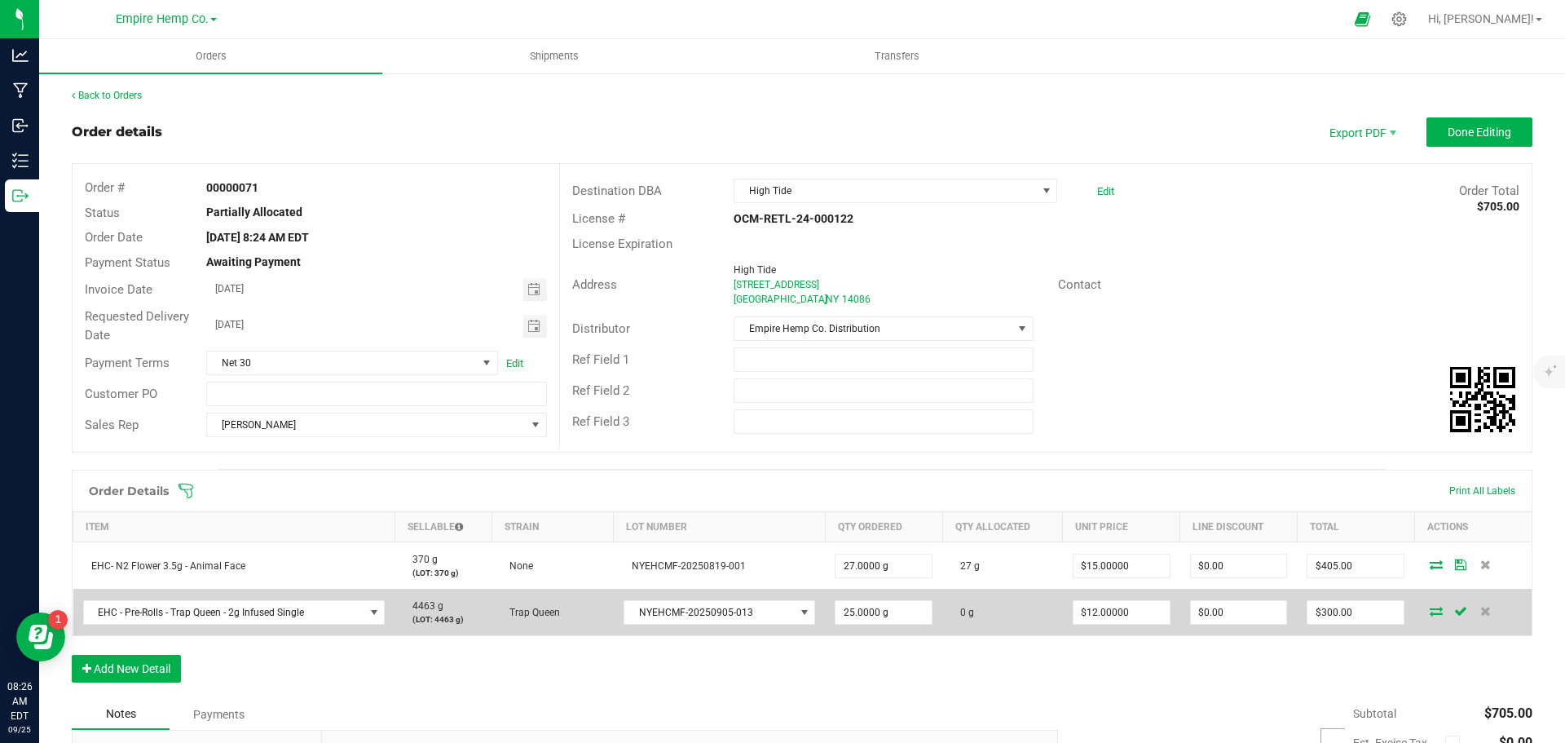
click at [1430, 607] on icon at bounding box center [1436, 611] width 13 height 10
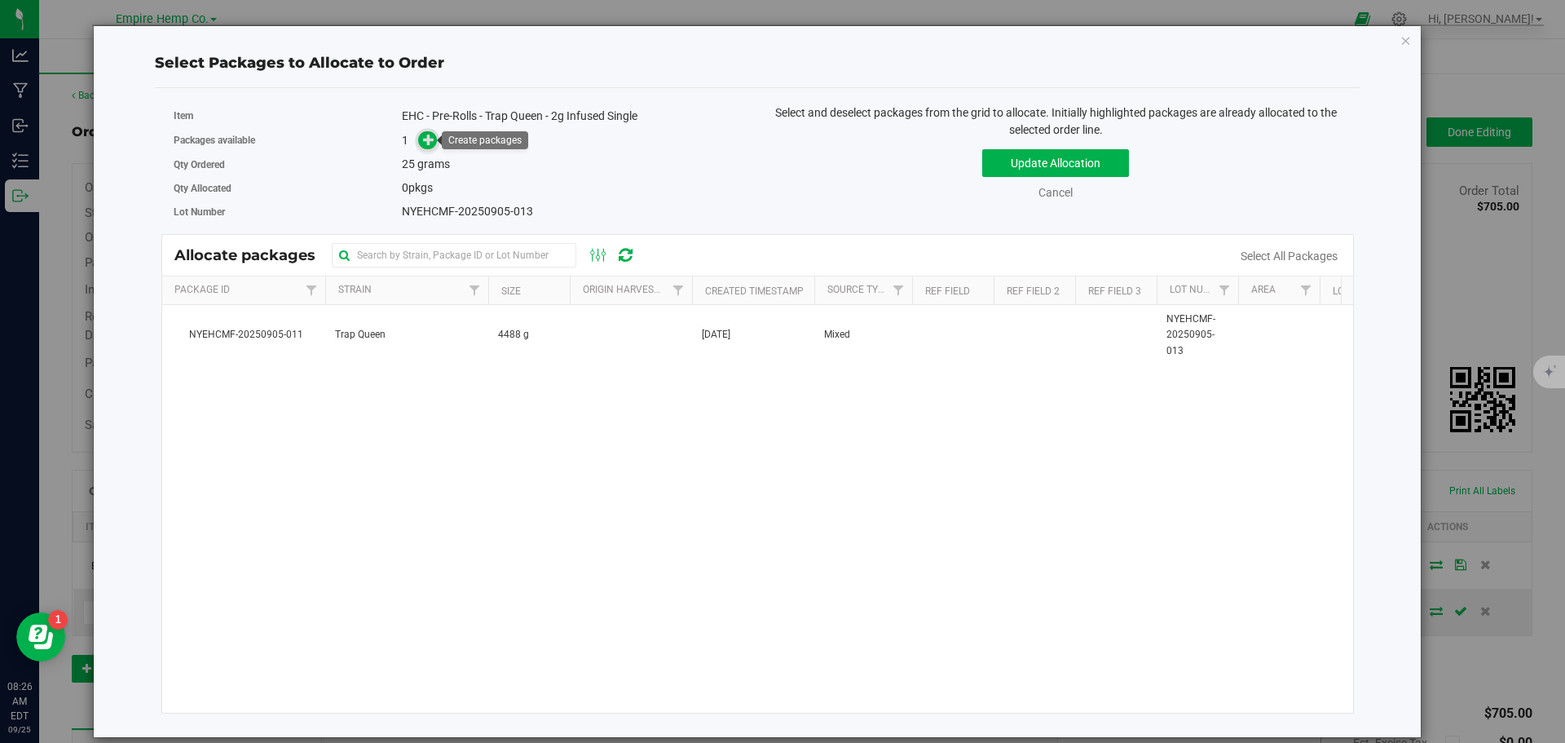
click at [424, 143] on icon at bounding box center [428, 139] width 11 height 11
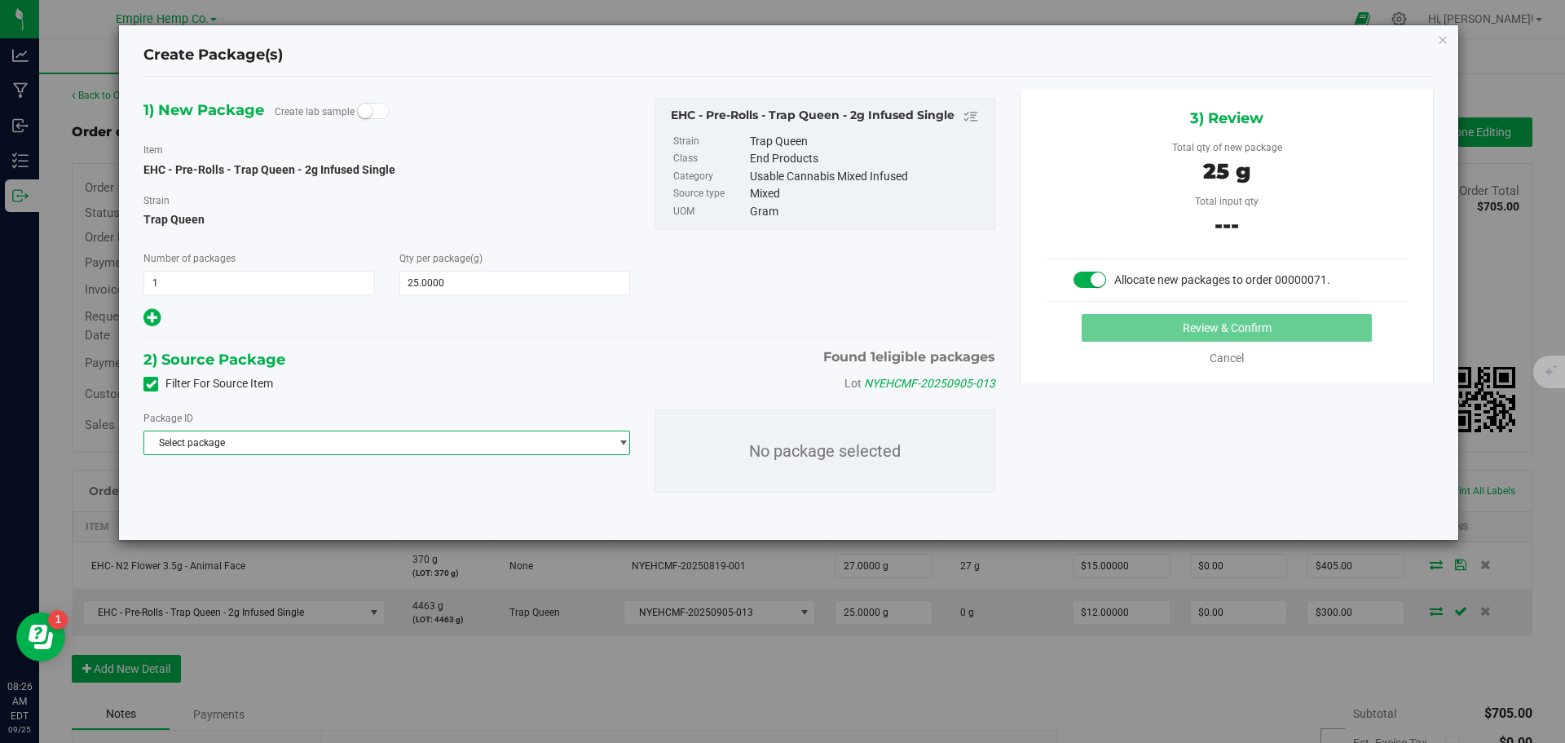
click at [301, 446] on span "Select package" at bounding box center [376, 442] width 465 height 23
click at [305, 510] on span "( EHC - Pre-Rolls - Trap Queen - 2g Infused Single )" at bounding box center [380, 509] width 218 height 11
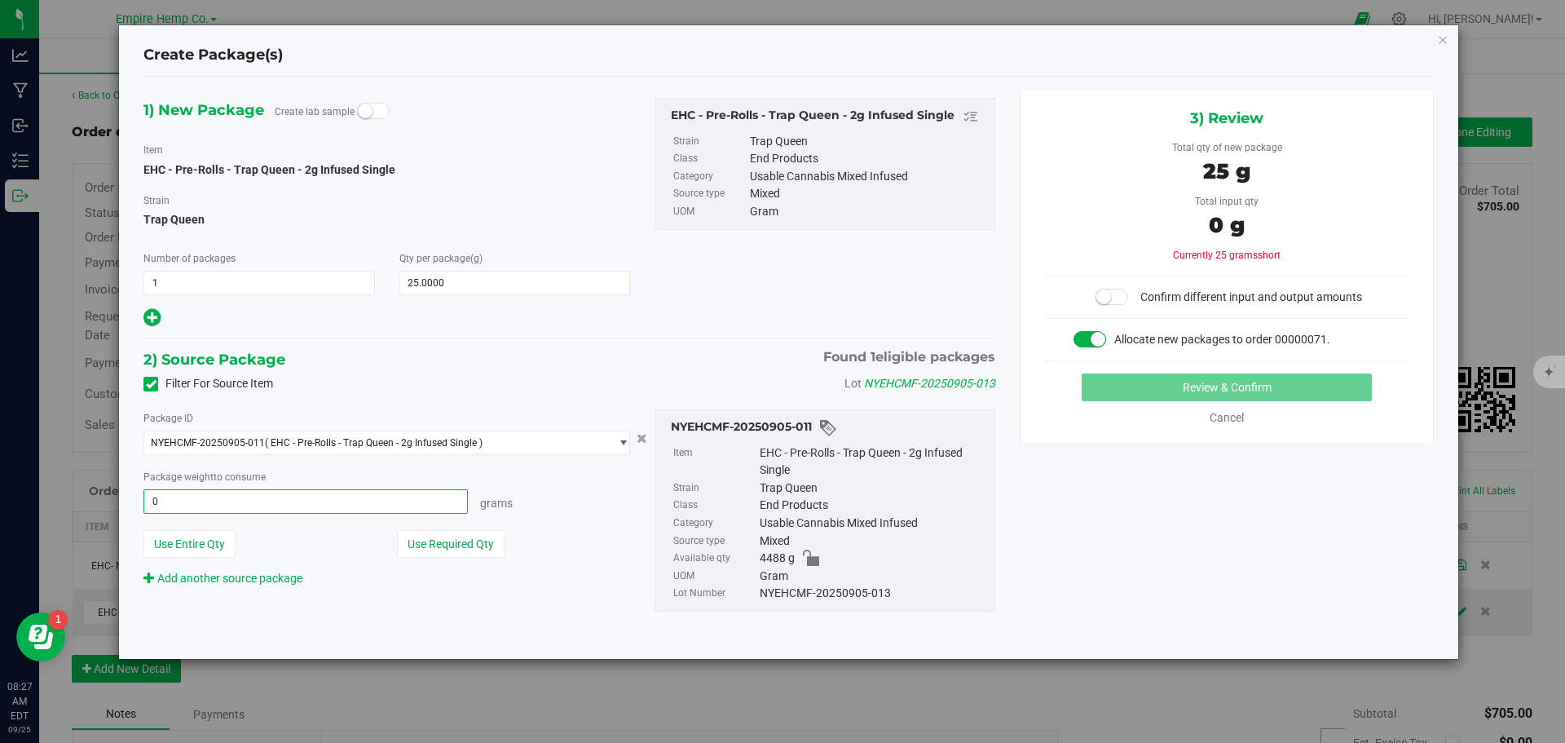
click at [303, 506] on span "0.0000 g 0" at bounding box center [306, 501] width 325 height 24
type input "25"
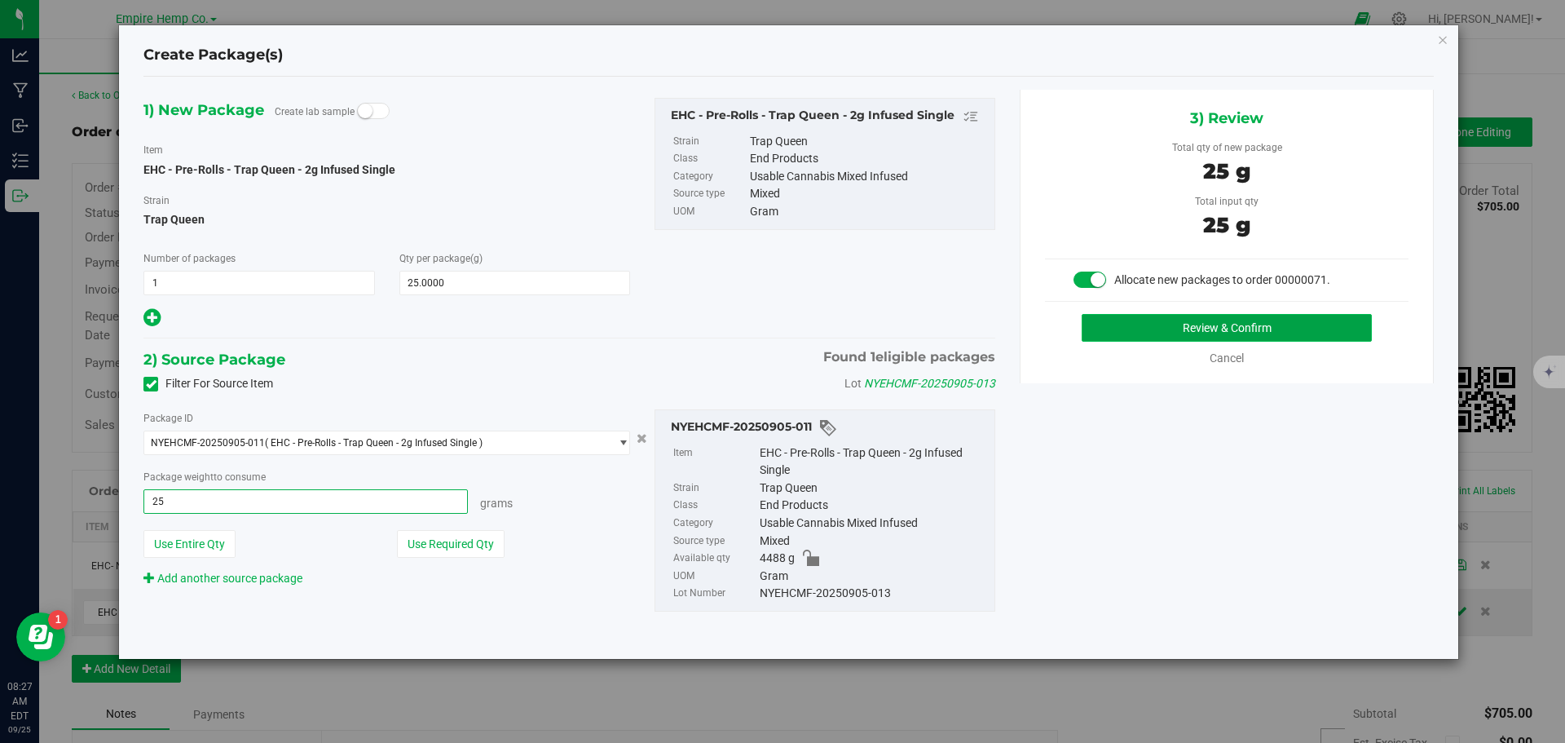
click at [1115, 329] on button "Review & Confirm" at bounding box center [1227, 328] width 290 height 28
type input "25.0000 g"
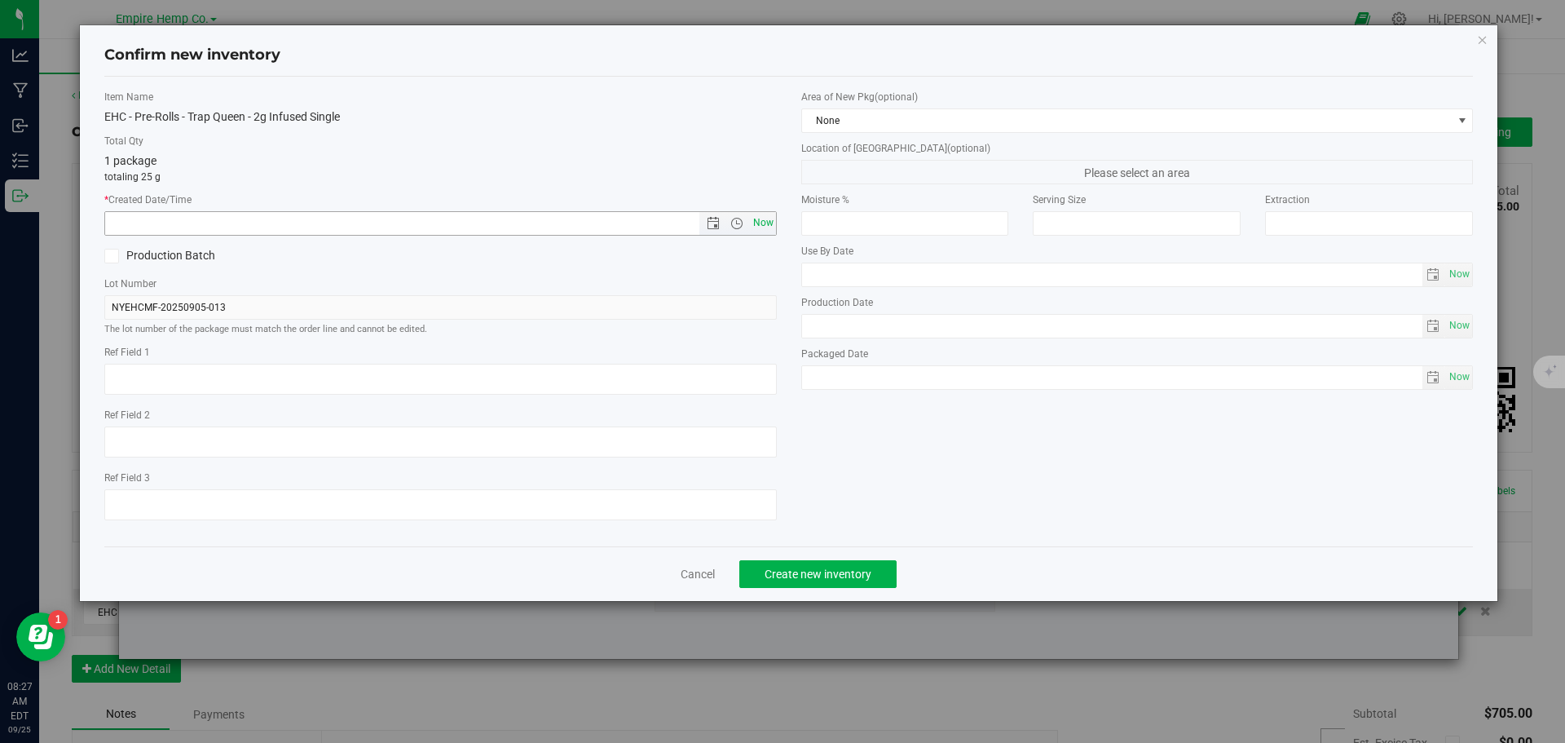
click at [763, 230] on span "Now" at bounding box center [763, 223] width 28 height 24
type input "9/25/2025 8:27 AM"
click at [847, 576] on span "Create new inventory" at bounding box center [818, 573] width 107 height 13
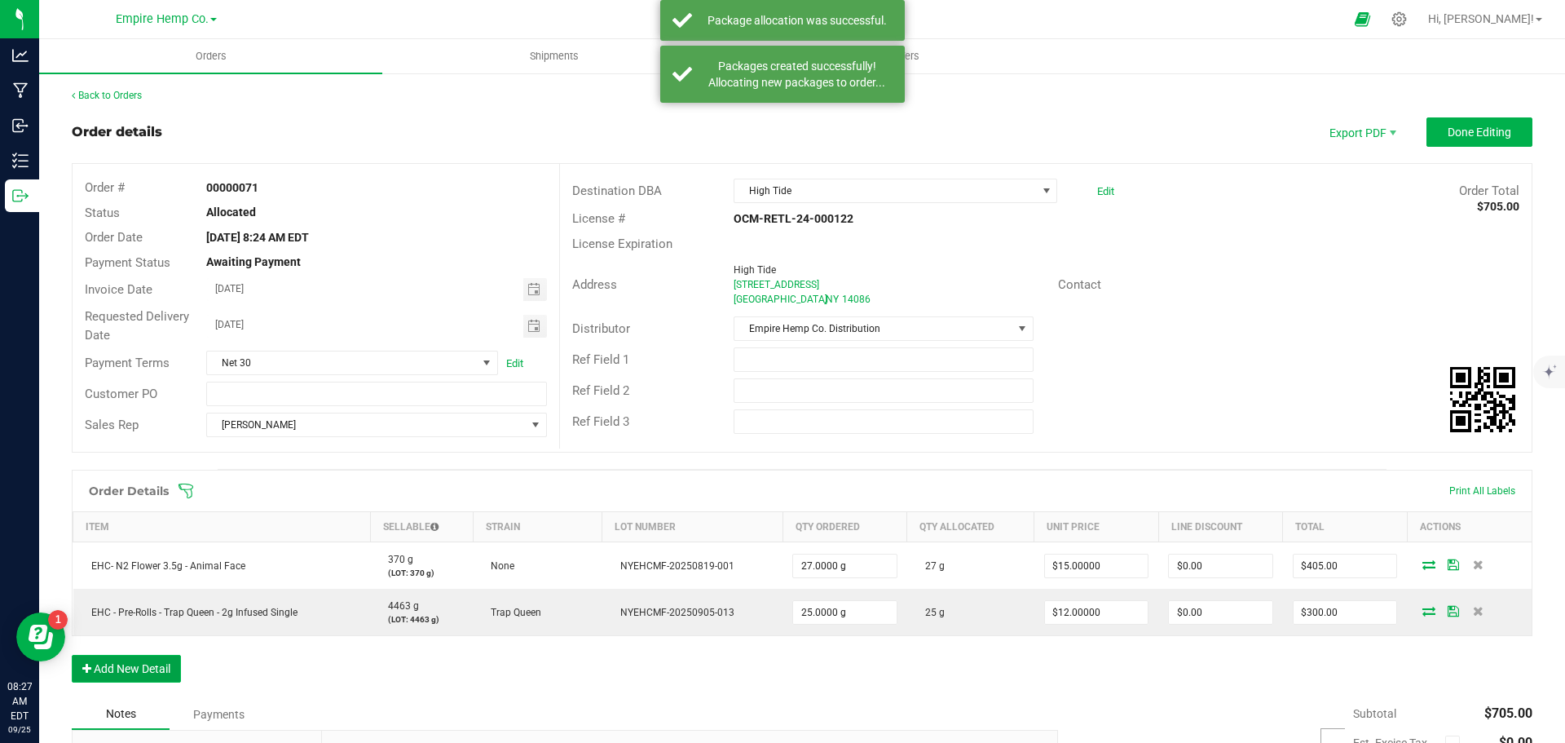
click at [153, 665] on button "Add New Detail" at bounding box center [126, 669] width 109 height 28
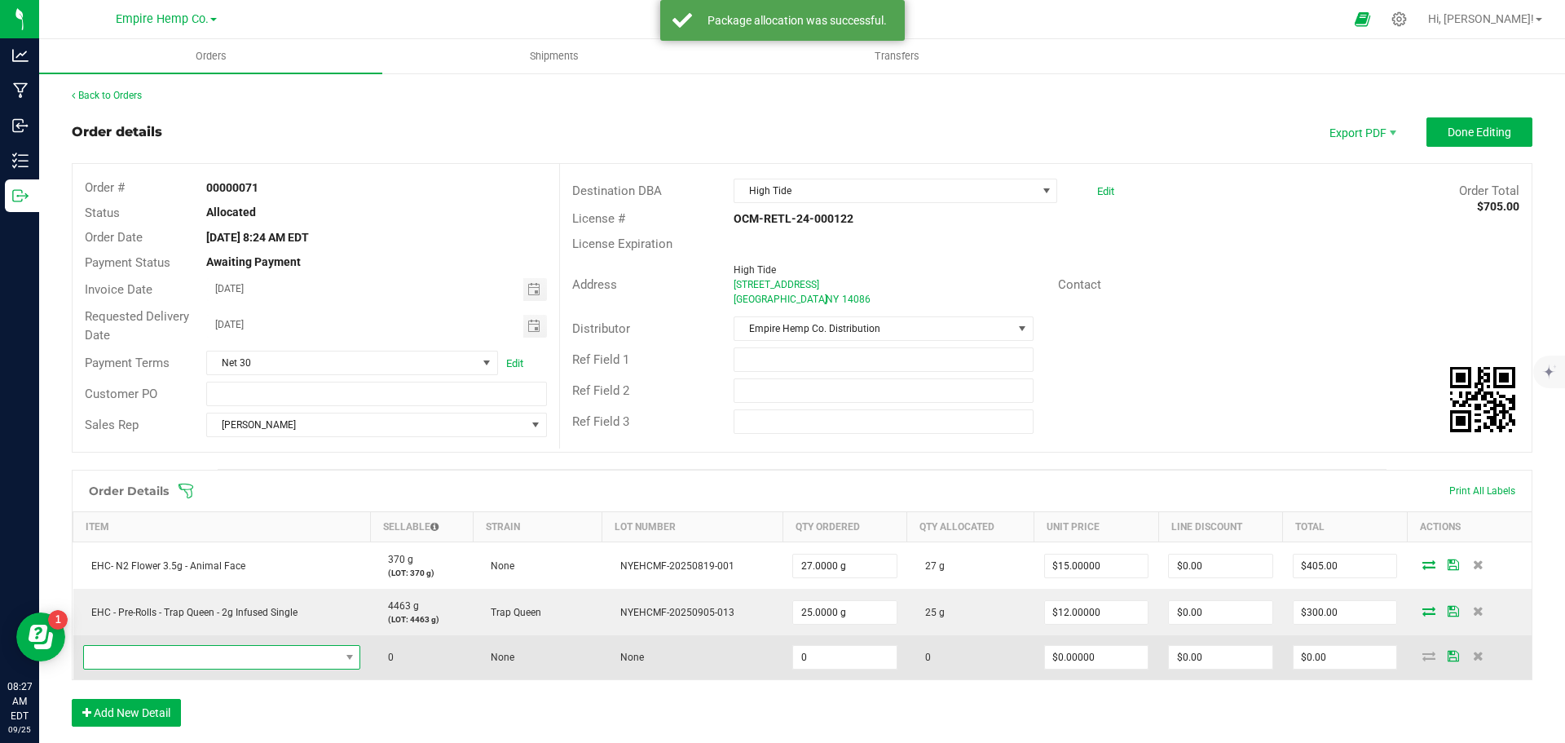
click at [214, 665] on span "NO DATA FOUND" at bounding box center [212, 657] width 256 height 23
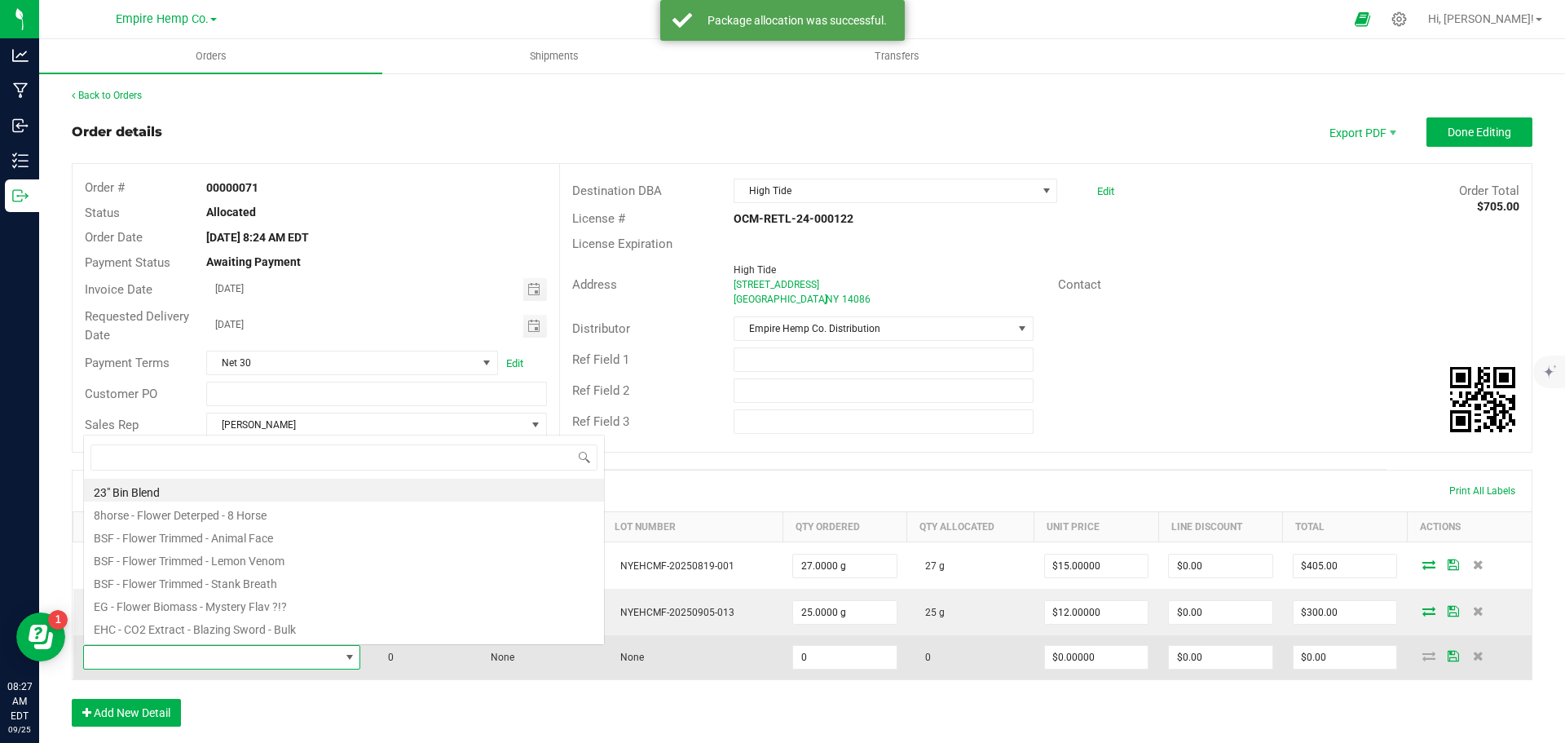
scroll to position [24, 272]
type input "lemon che"
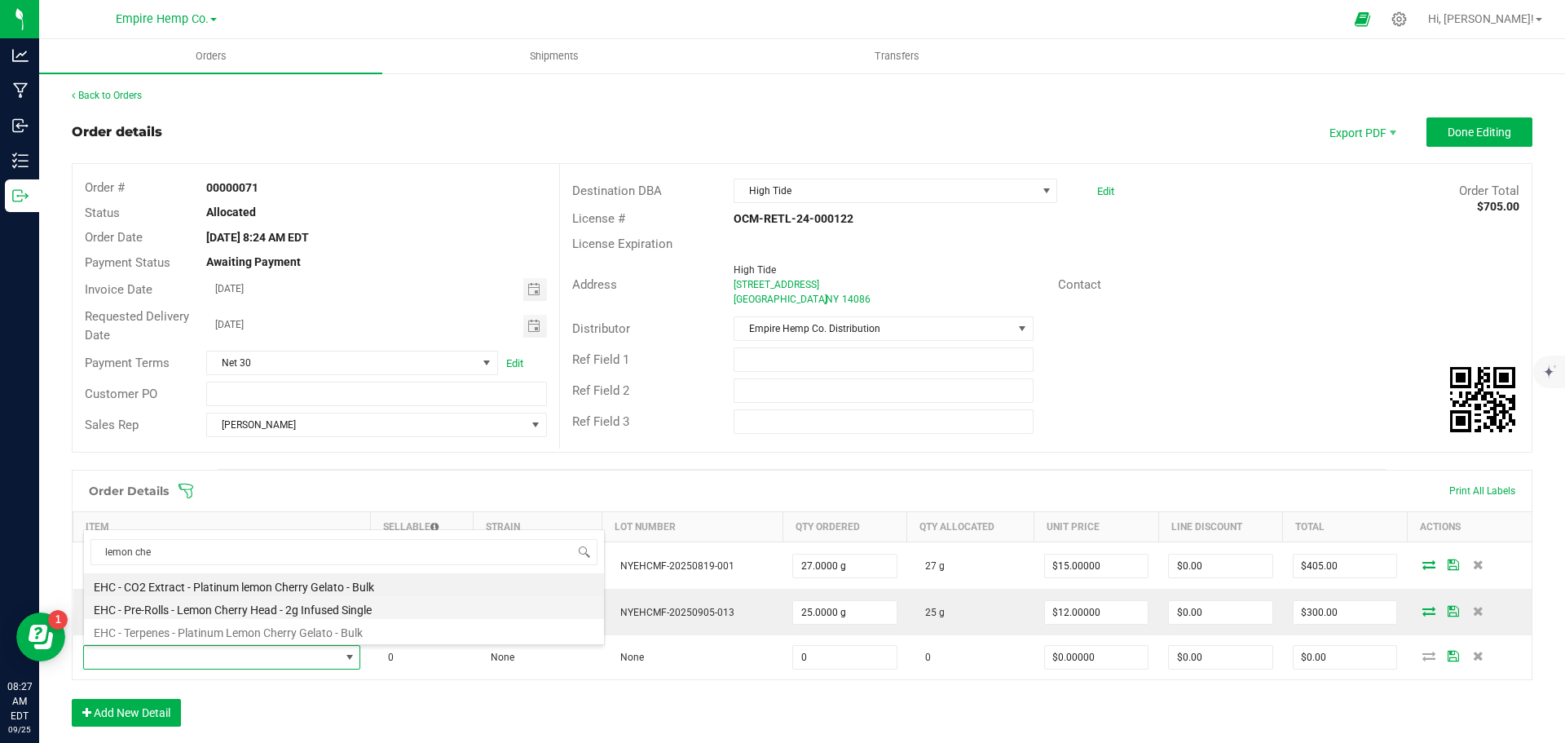
click at [313, 610] on li "EHC - Pre-Rolls - Lemon Cherry Head - 2g Infused Single" at bounding box center [344, 607] width 520 height 23
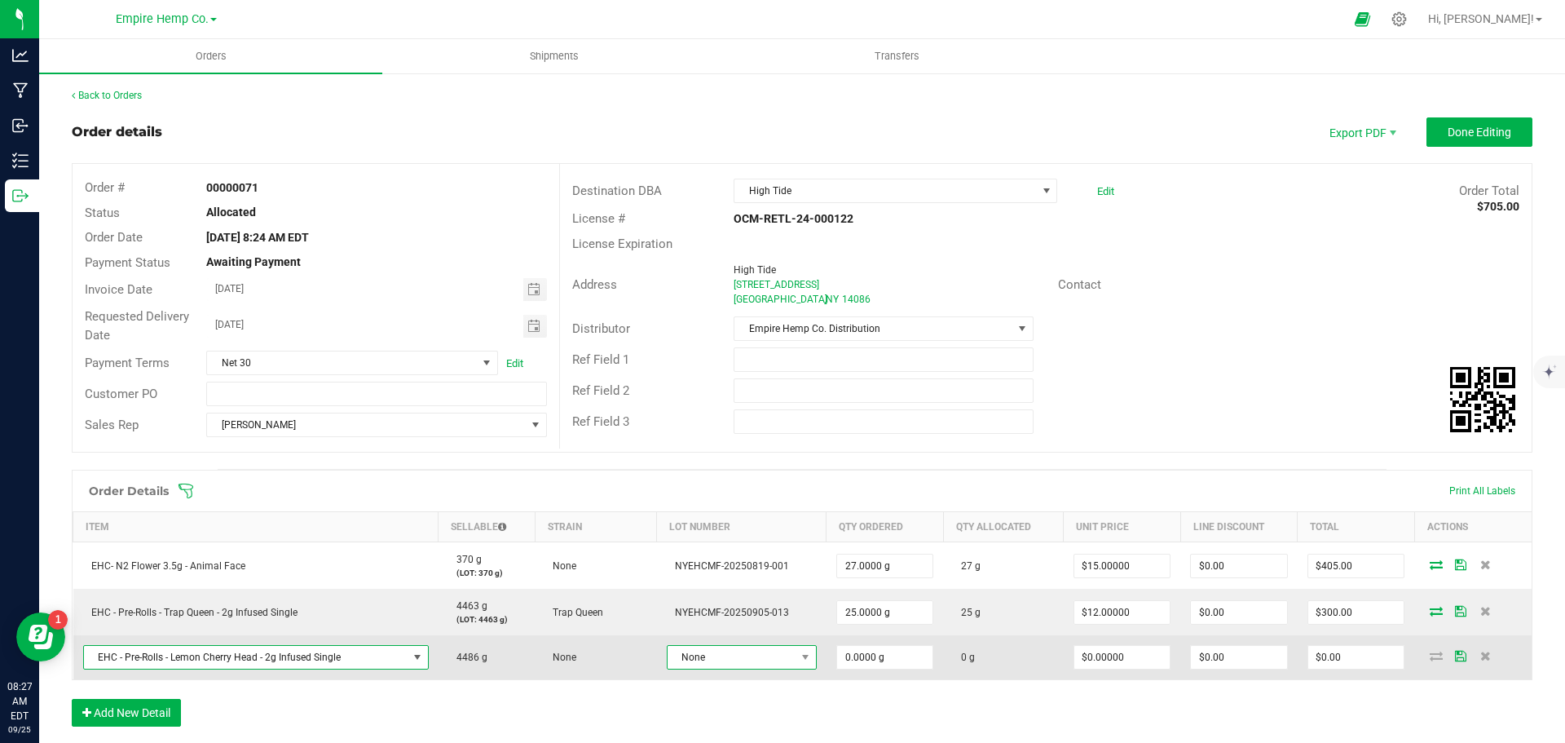
click at [707, 669] on span "None" at bounding box center [742, 657] width 150 height 24
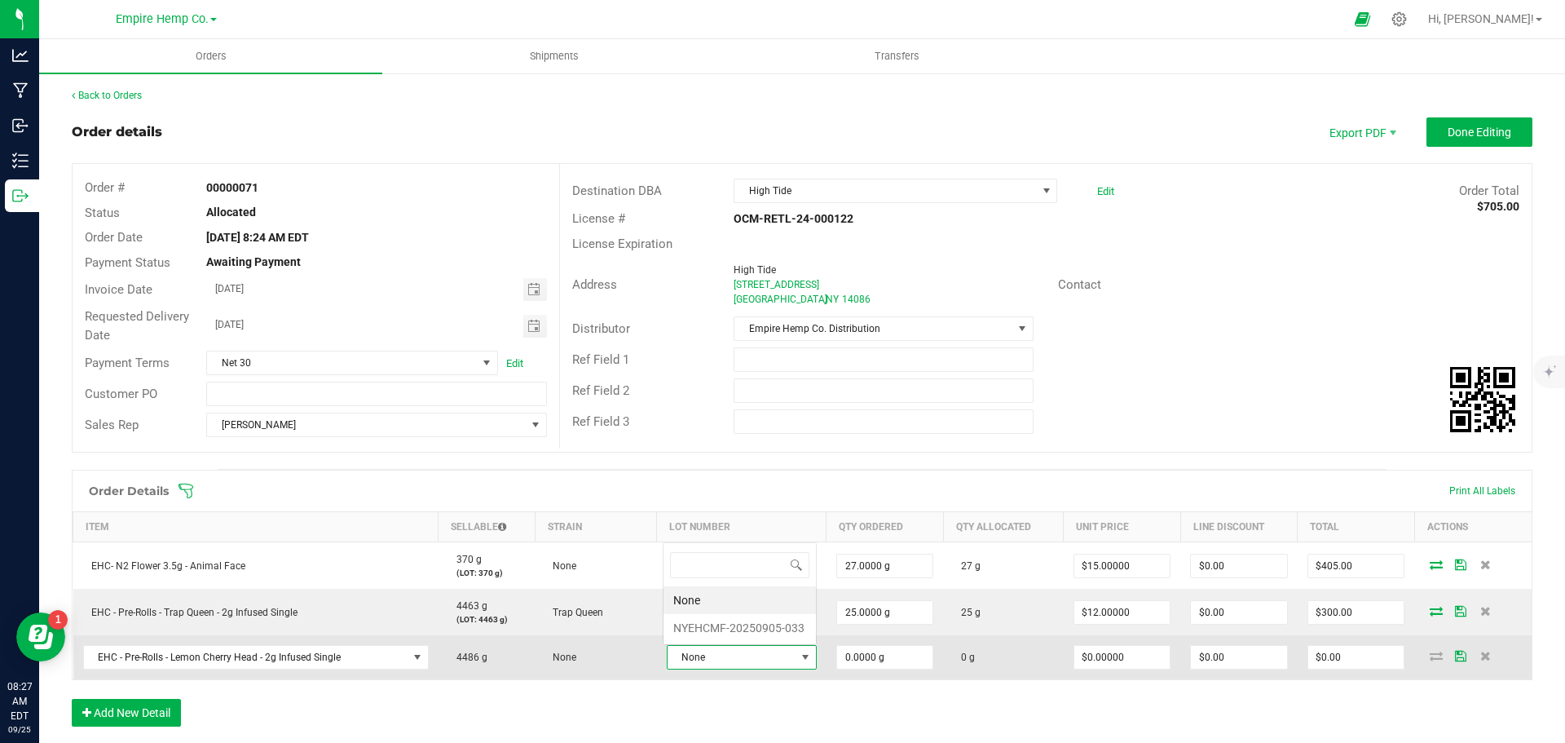
scroll to position [24, 145]
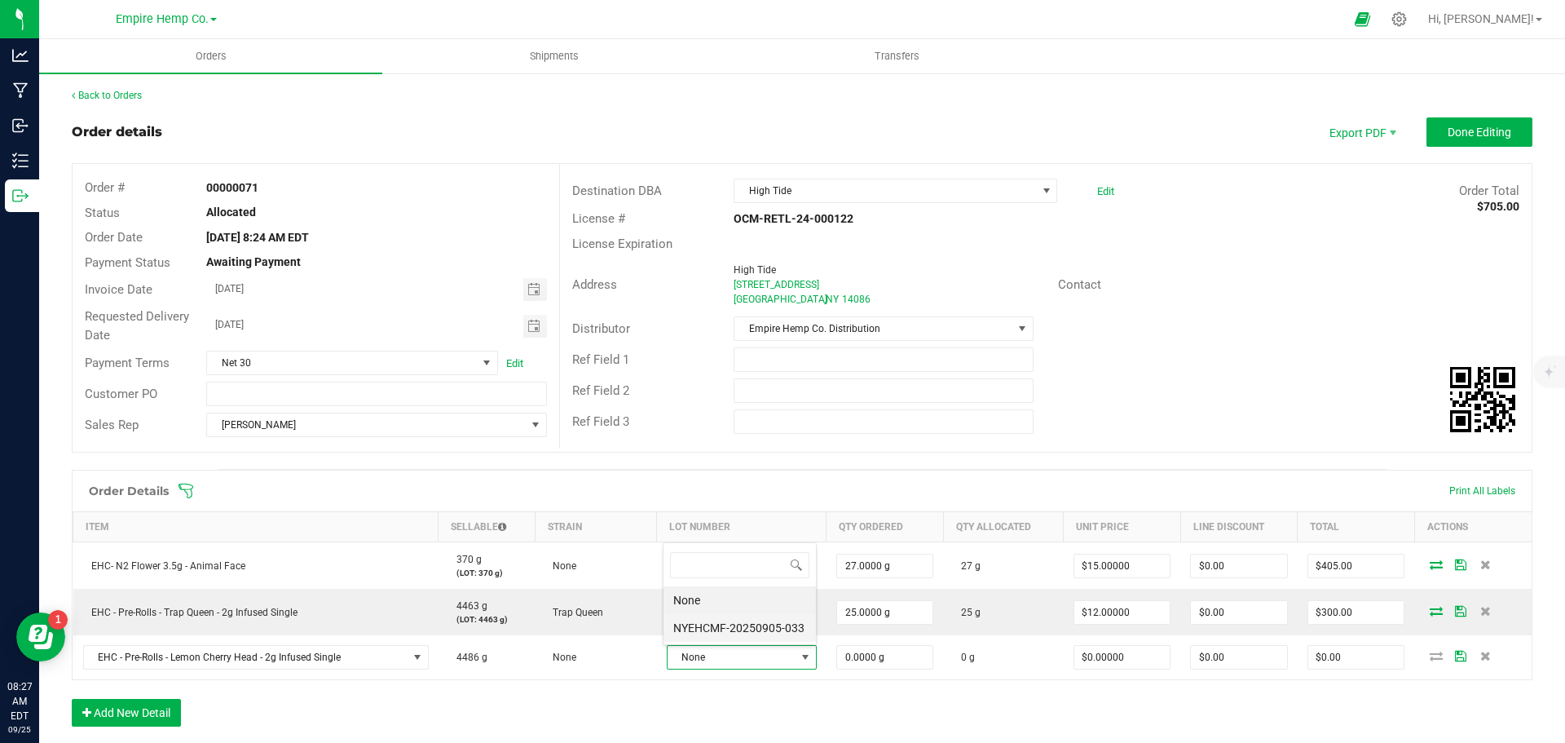
click at [720, 629] on li "NYEHCMF-20250905-033" at bounding box center [740, 628] width 152 height 28
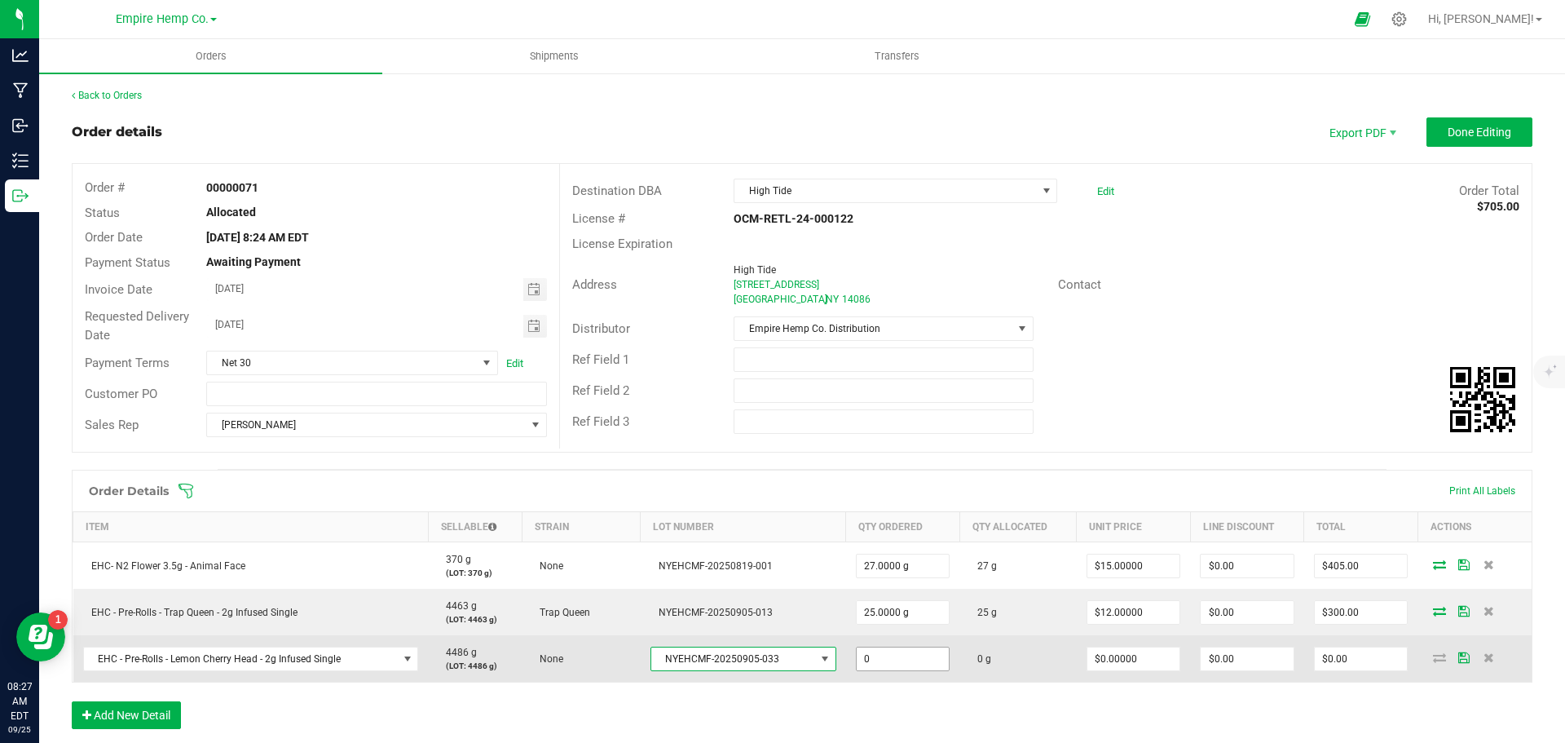
click at [883, 659] on input "0" at bounding box center [903, 658] width 93 height 23
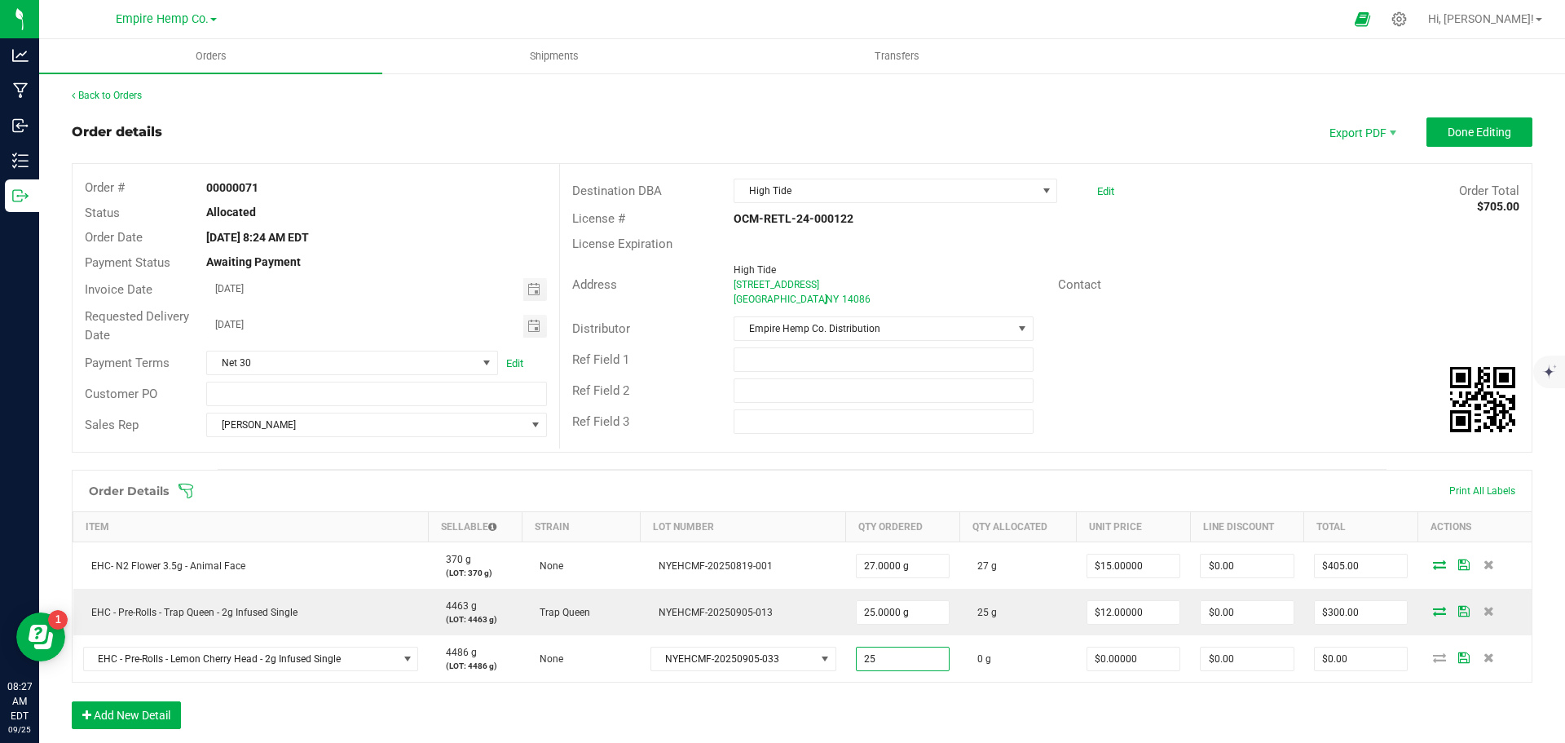
type input "25.0000 g"
type input "$0.00000"
click at [899, 710] on div "Order Details Print All Labels Item Sellable Strain Lot Number Qty Ordered Qty …" at bounding box center [802, 608] width 1461 height 276
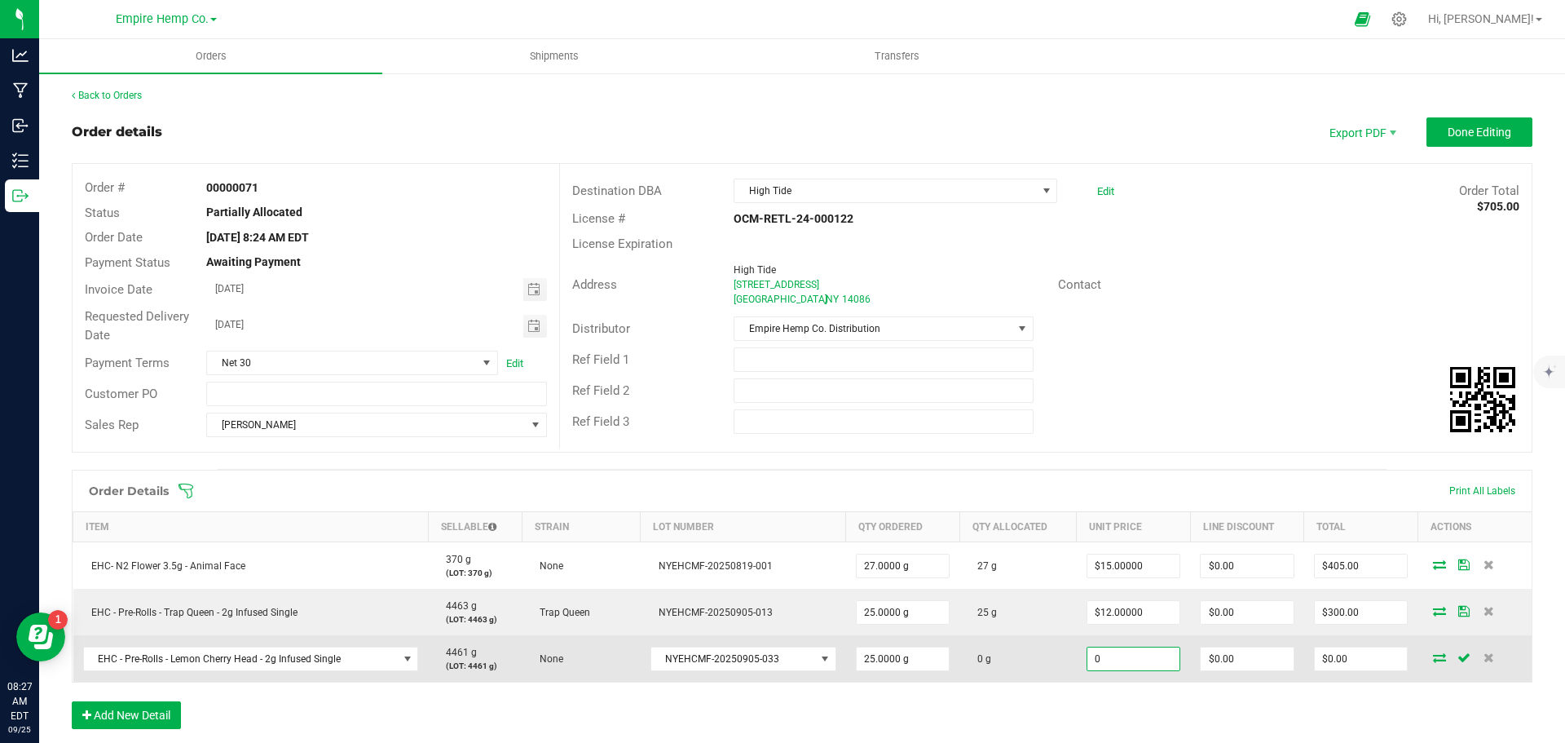
click at [1163, 657] on input "0" at bounding box center [1134, 658] width 93 height 23
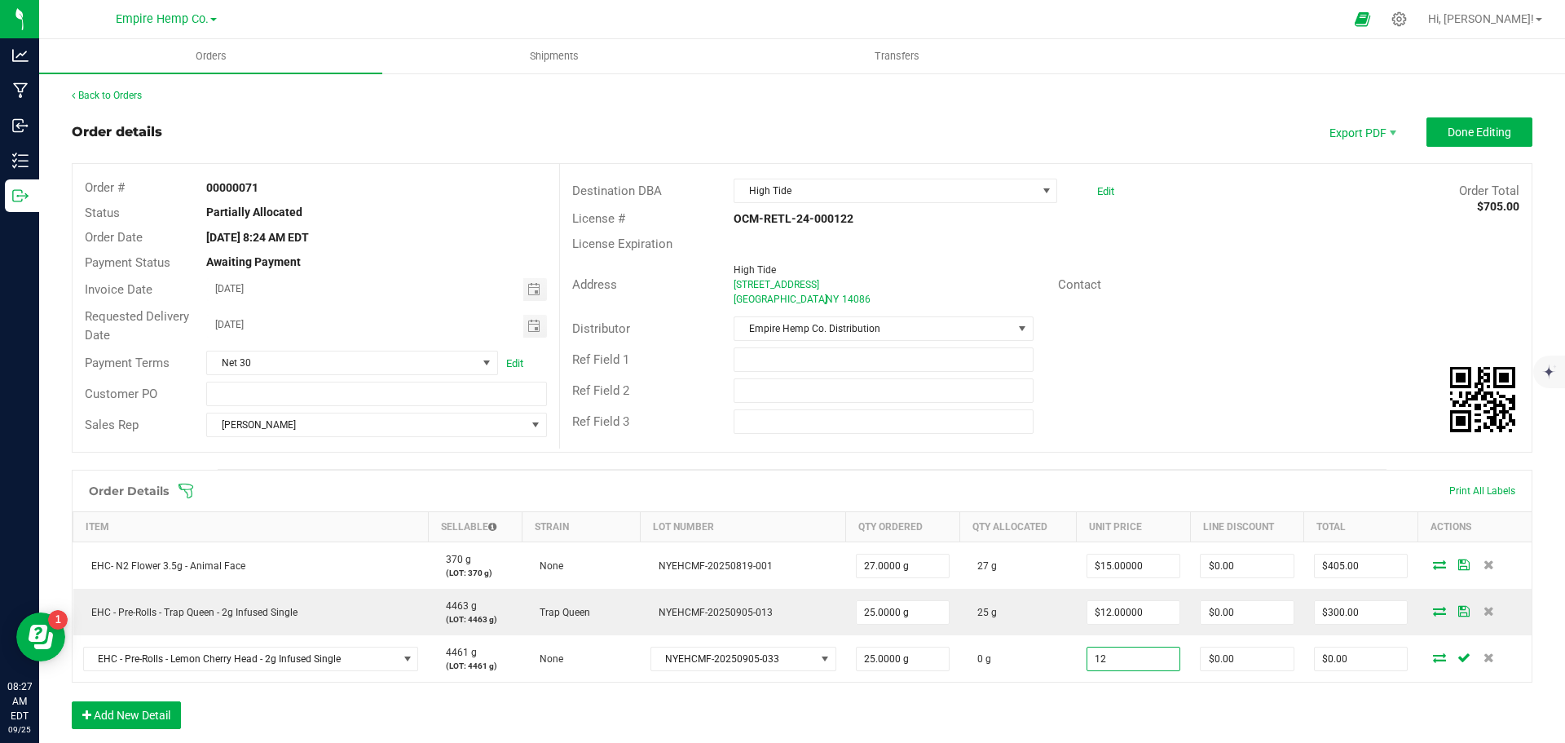
type input "$12.00000"
type input "0"
type input "$300.00"
type input "$0.00"
click at [1248, 716] on div "Order Details Print All Labels Item Sellable Strain Lot Number Qty Ordered Qty …" at bounding box center [802, 608] width 1461 height 276
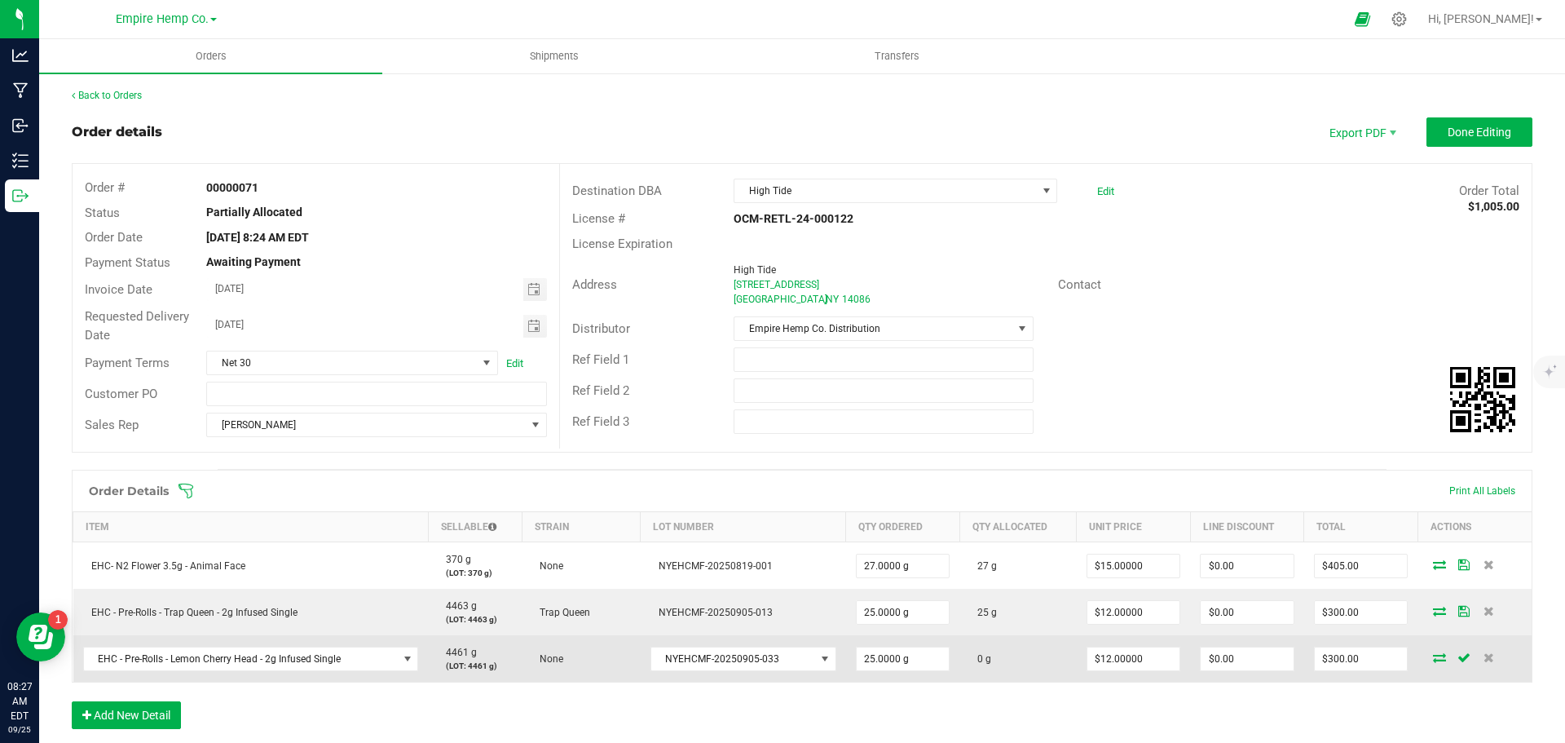
click at [1433, 661] on icon at bounding box center [1439, 657] width 13 height 10
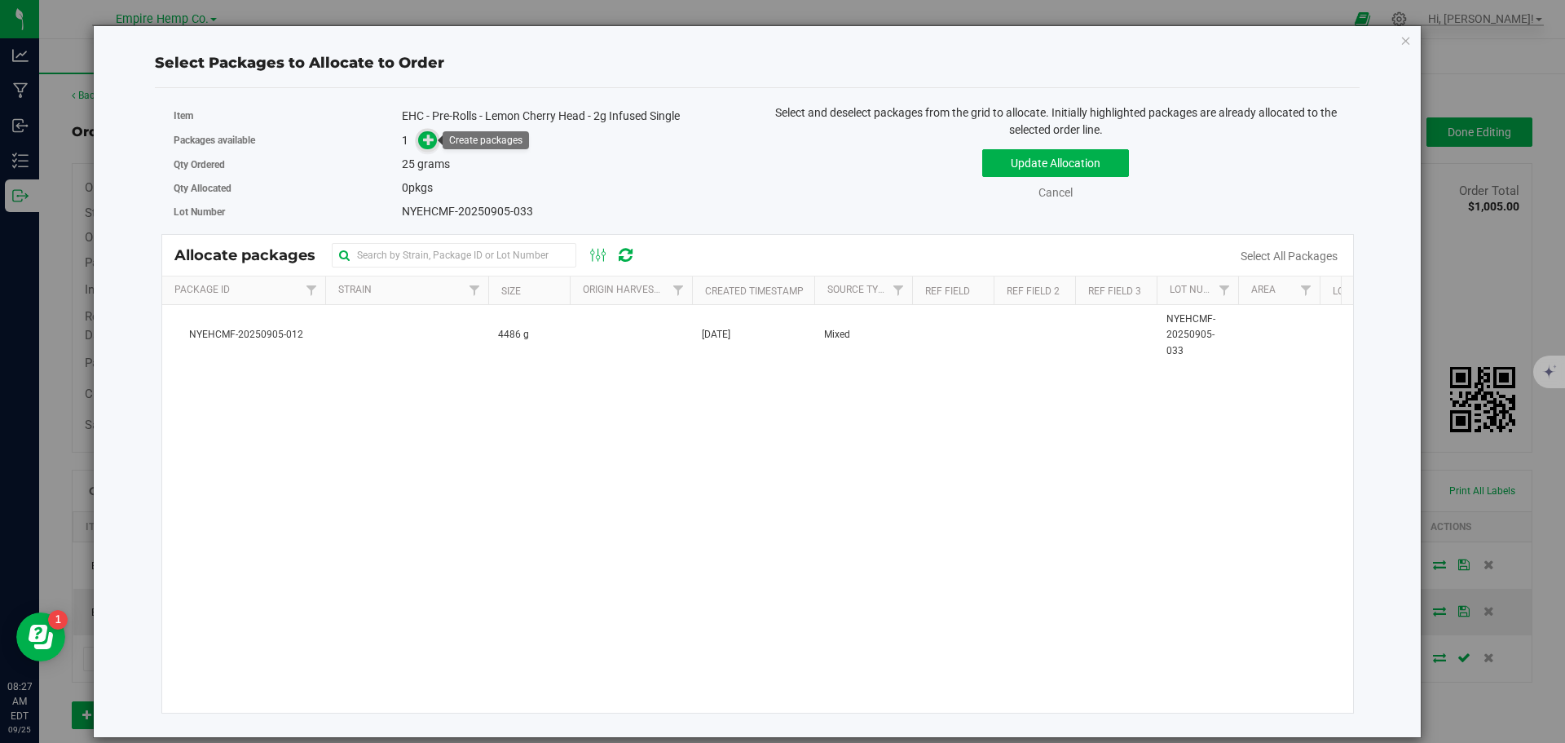
click at [433, 135] on icon at bounding box center [428, 139] width 11 height 11
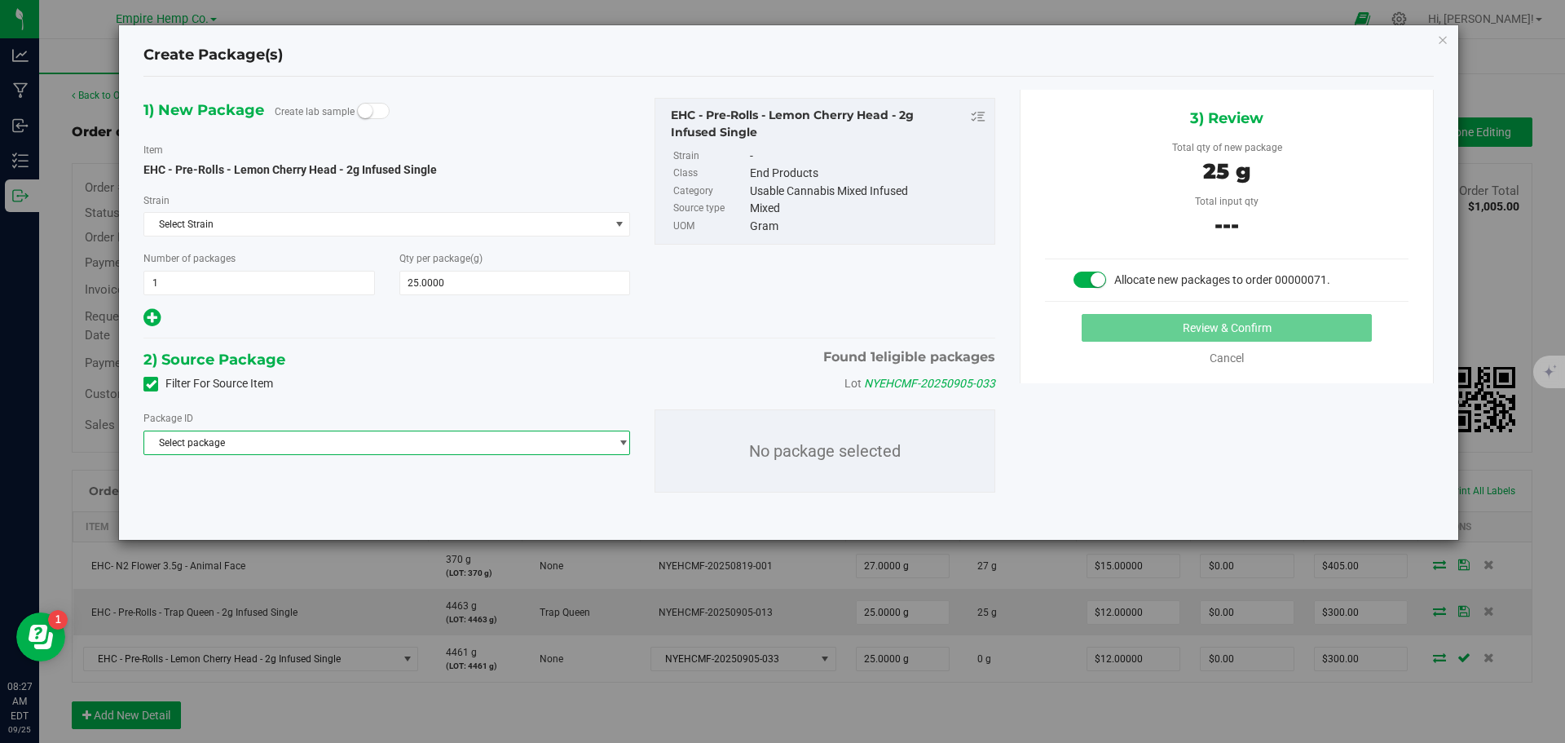
click at [358, 444] on span "Select package" at bounding box center [376, 442] width 465 height 23
click at [353, 510] on span "( EHC - Pre-Rolls - Lemon Cherry Head - 2g Infused Single )" at bounding box center [398, 509] width 254 height 11
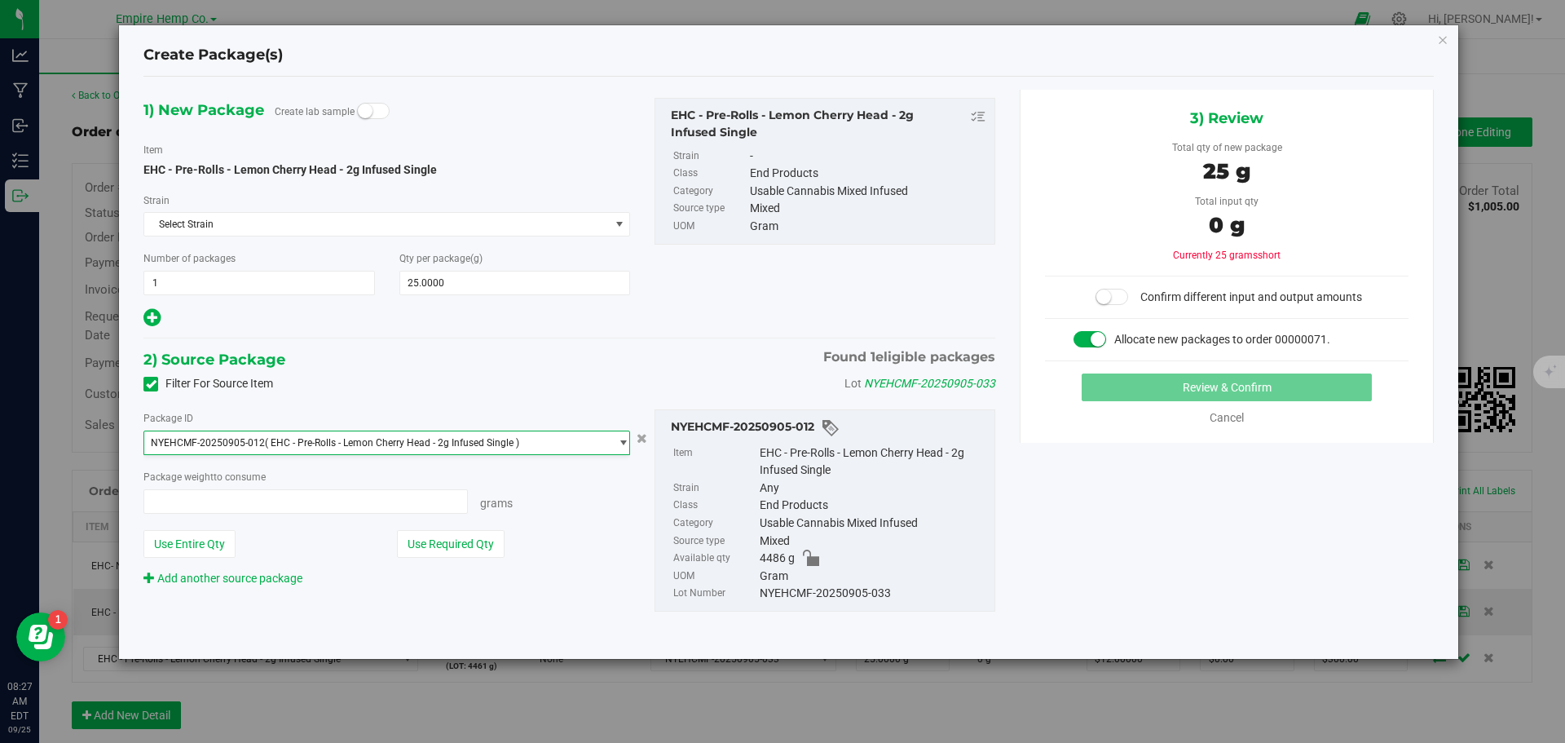
type input "0.0000 g"
click at [222, 509] on span "0.0000 g 0" at bounding box center [306, 501] width 325 height 24
type input "25"
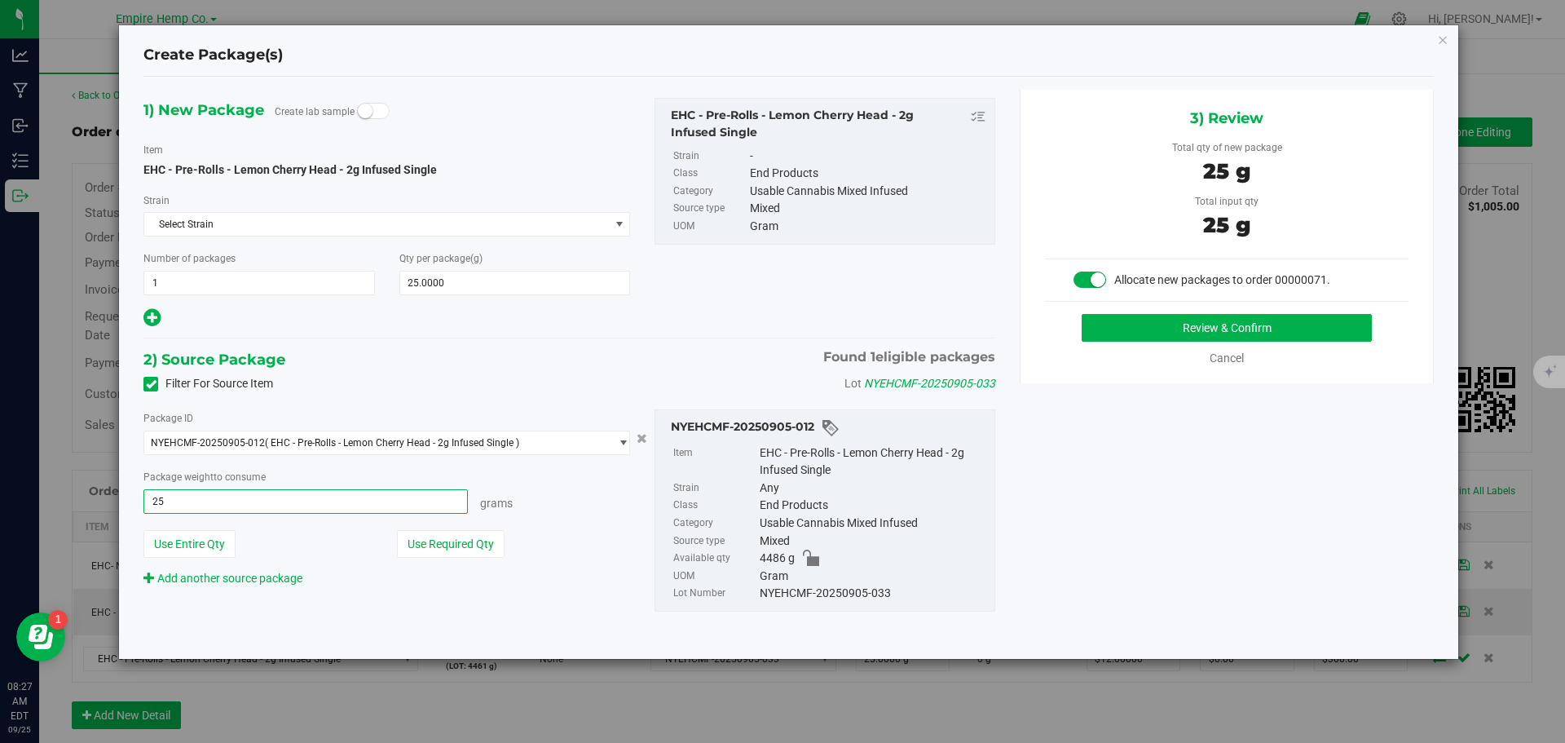
click at [1082, 314] on button "Review & Confirm" at bounding box center [1227, 328] width 290 height 28
type input "25.0000 g"
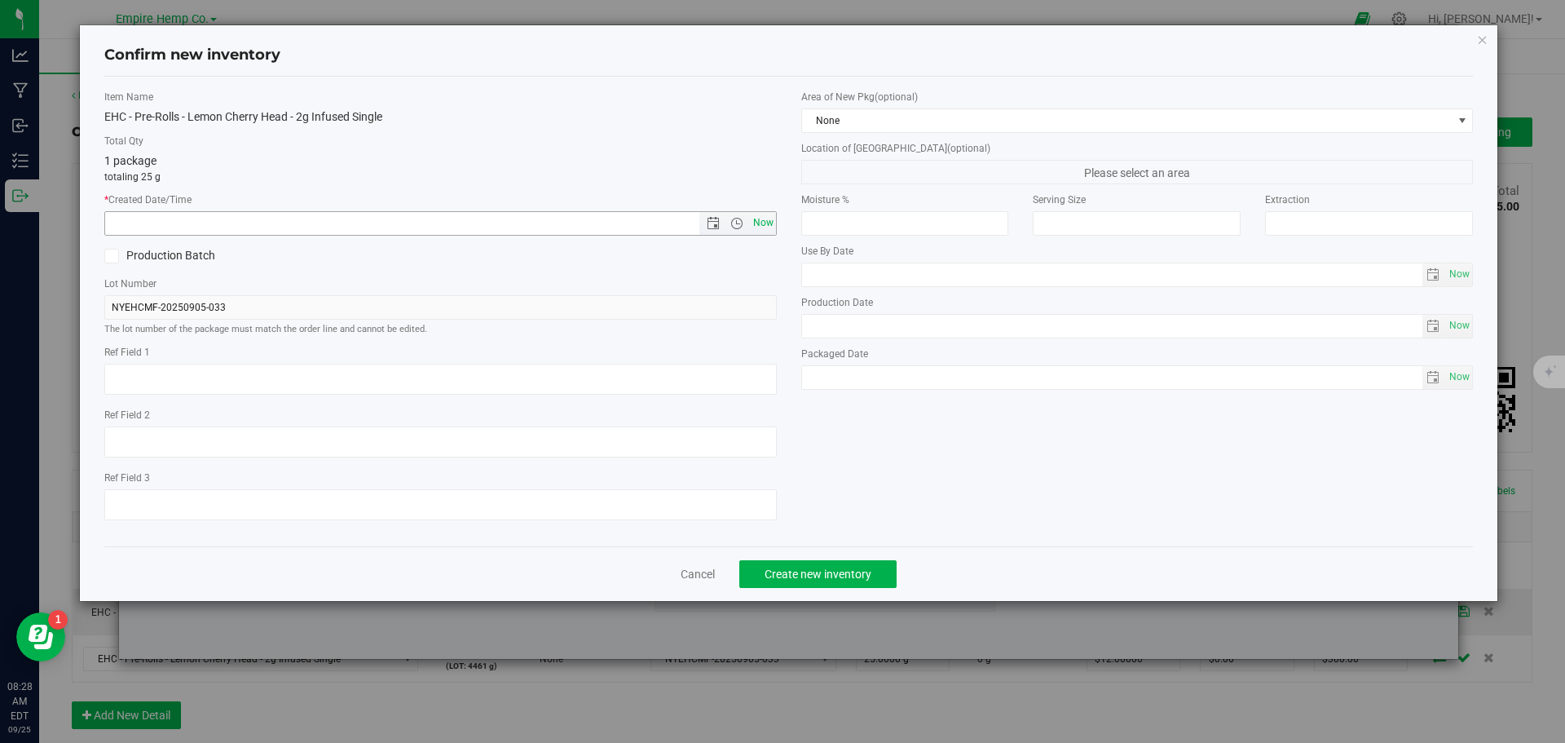
click at [750, 217] on span "Now" at bounding box center [763, 223] width 28 height 24
type input "9/25/2025 8:28 AM"
click at [836, 579] on span "Create new inventory" at bounding box center [818, 573] width 107 height 13
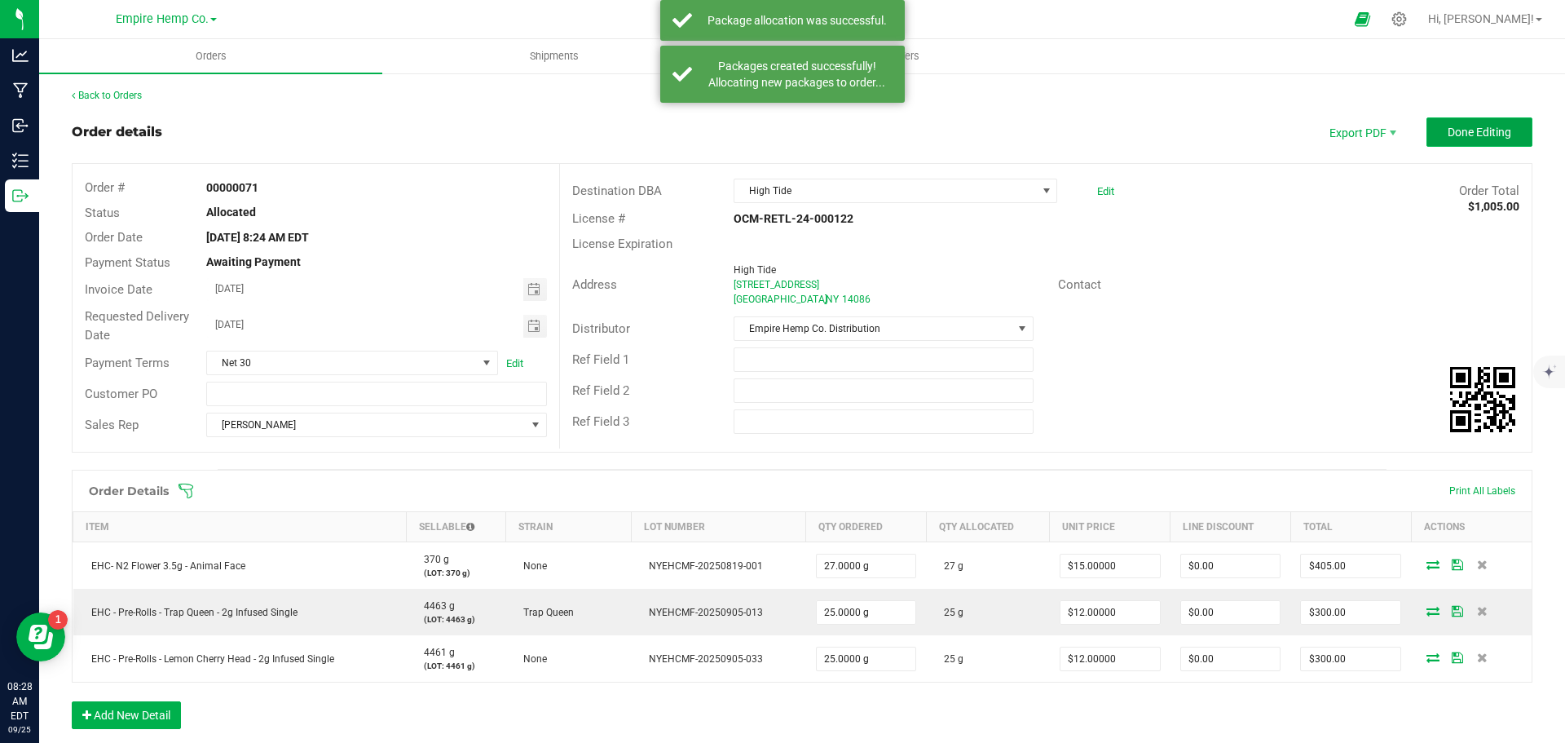
click at [1482, 132] on span "Done Editing" at bounding box center [1480, 132] width 64 height 13
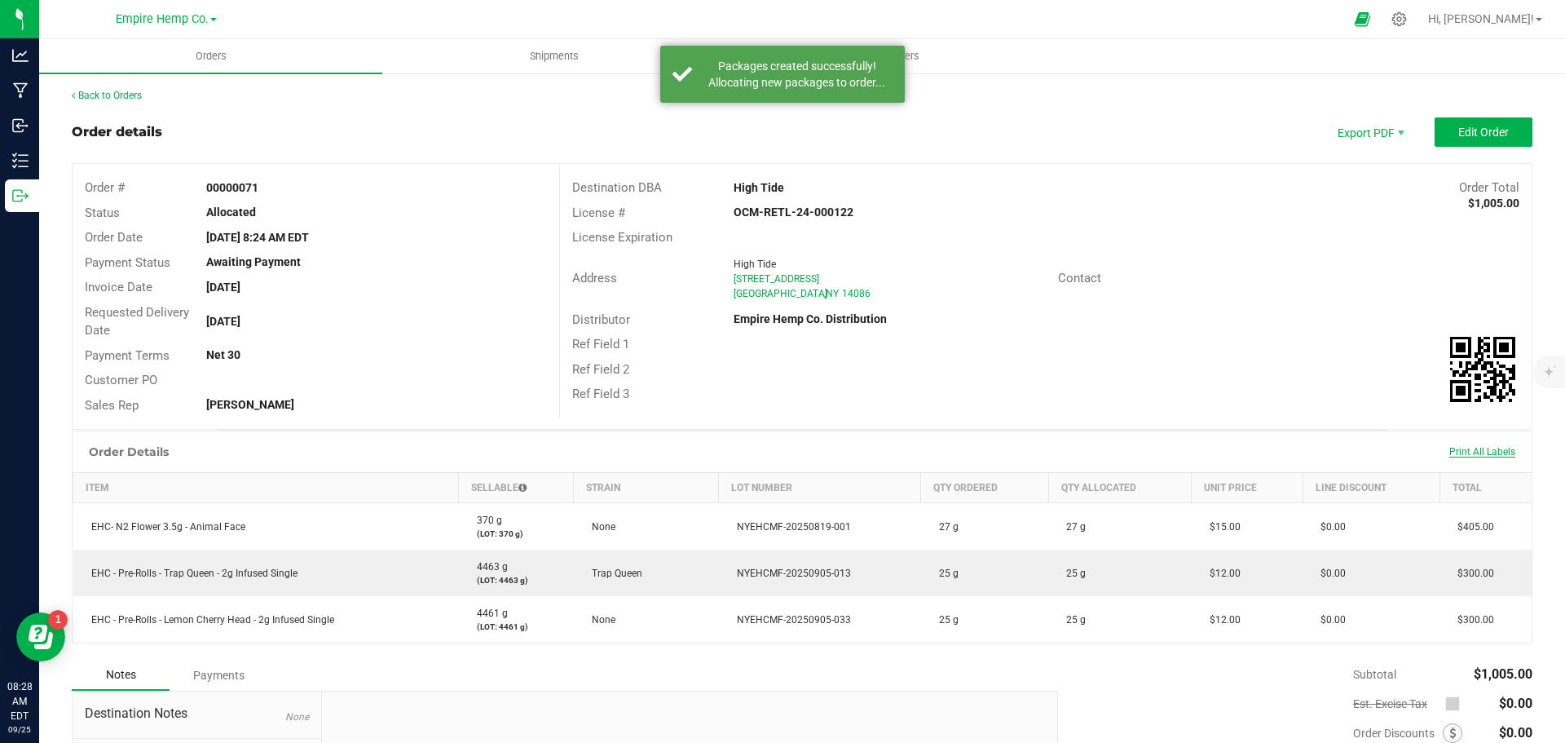
click at [1480, 452] on span "Print All Labels" at bounding box center [1483, 451] width 66 height 11
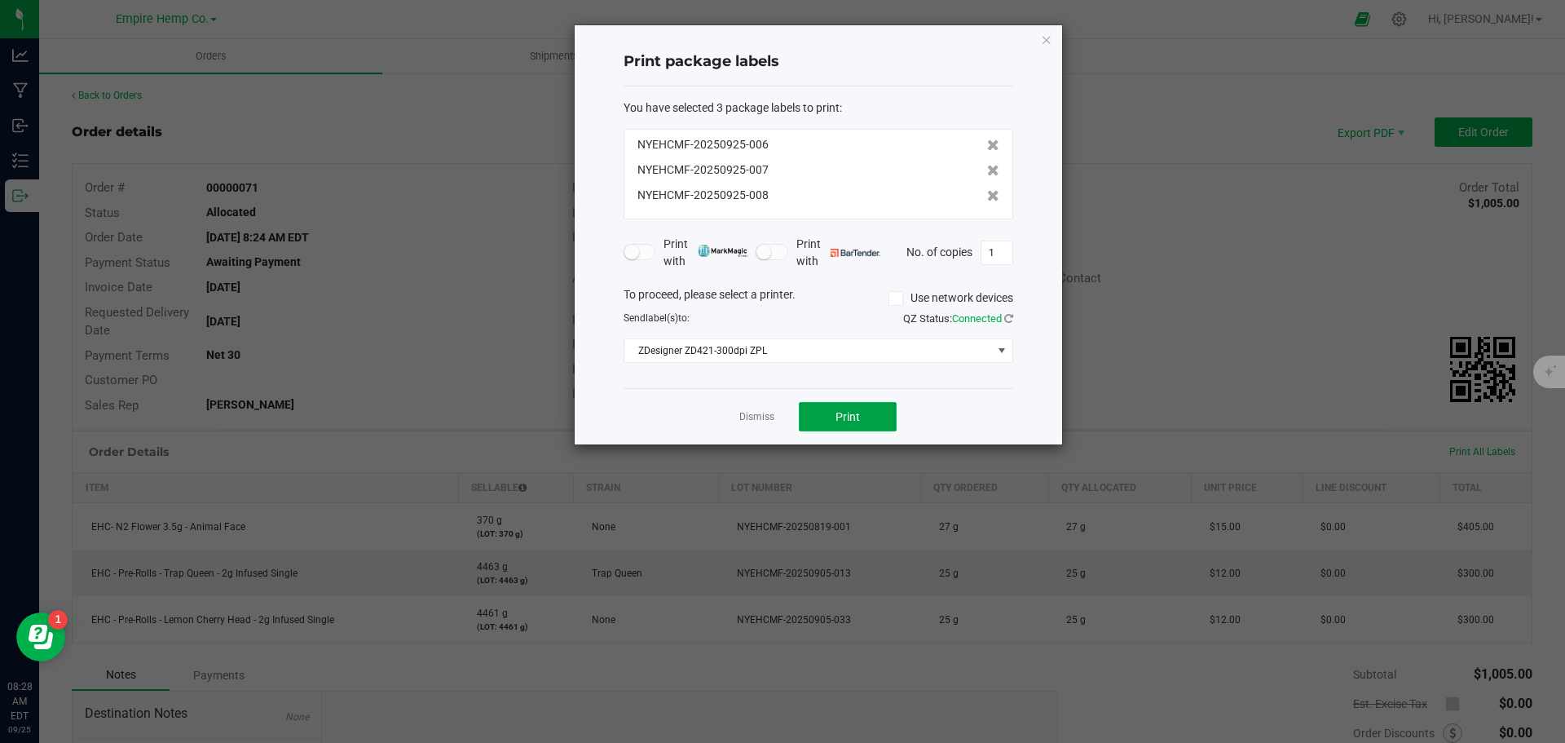
click at [879, 413] on button "Print" at bounding box center [848, 416] width 98 height 29
click at [762, 420] on link "Dismiss" at bounding box center [757, 417] width 35 height 14
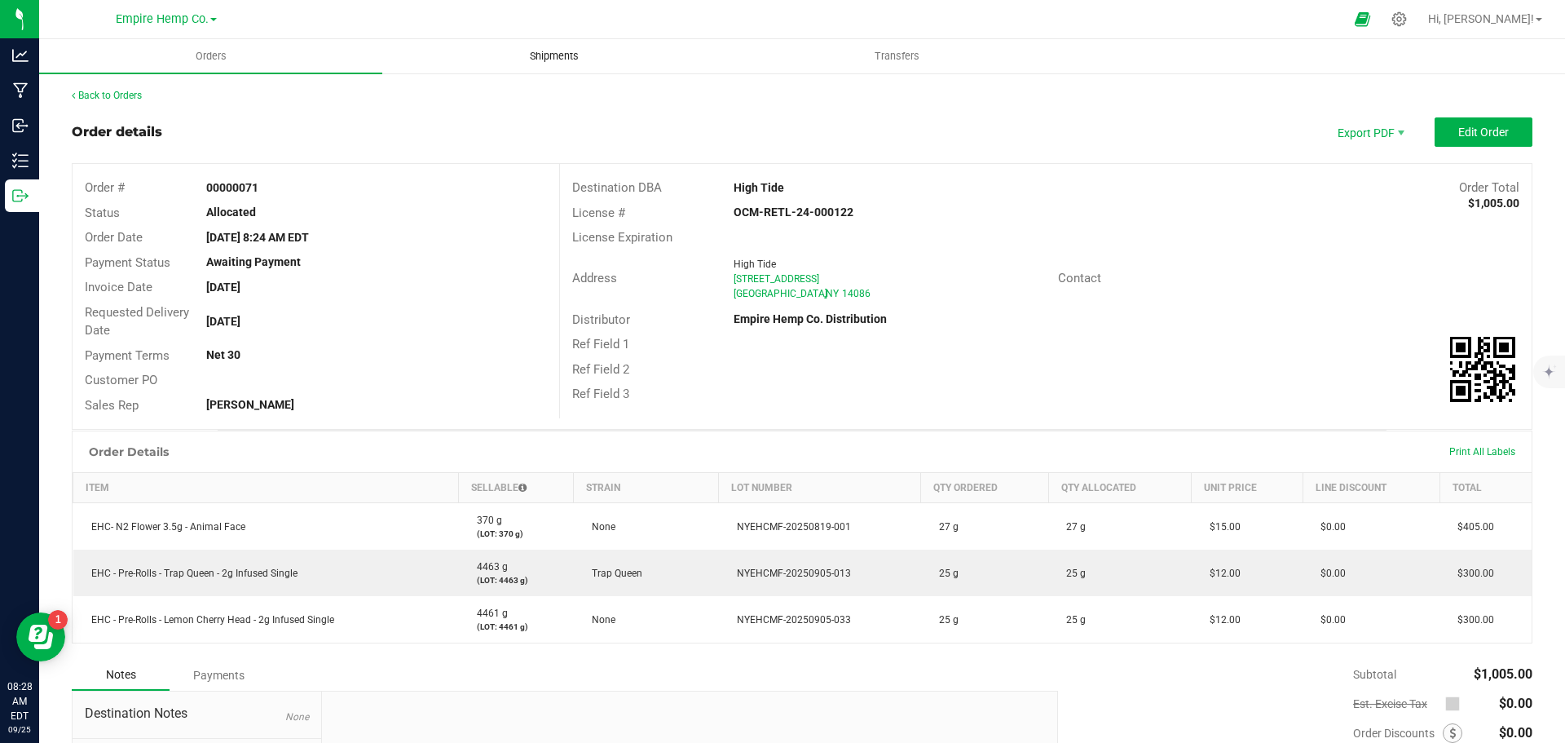
click at [562, 49] on span "Shipments" at bounding box center [554, 56] width 93 height 15
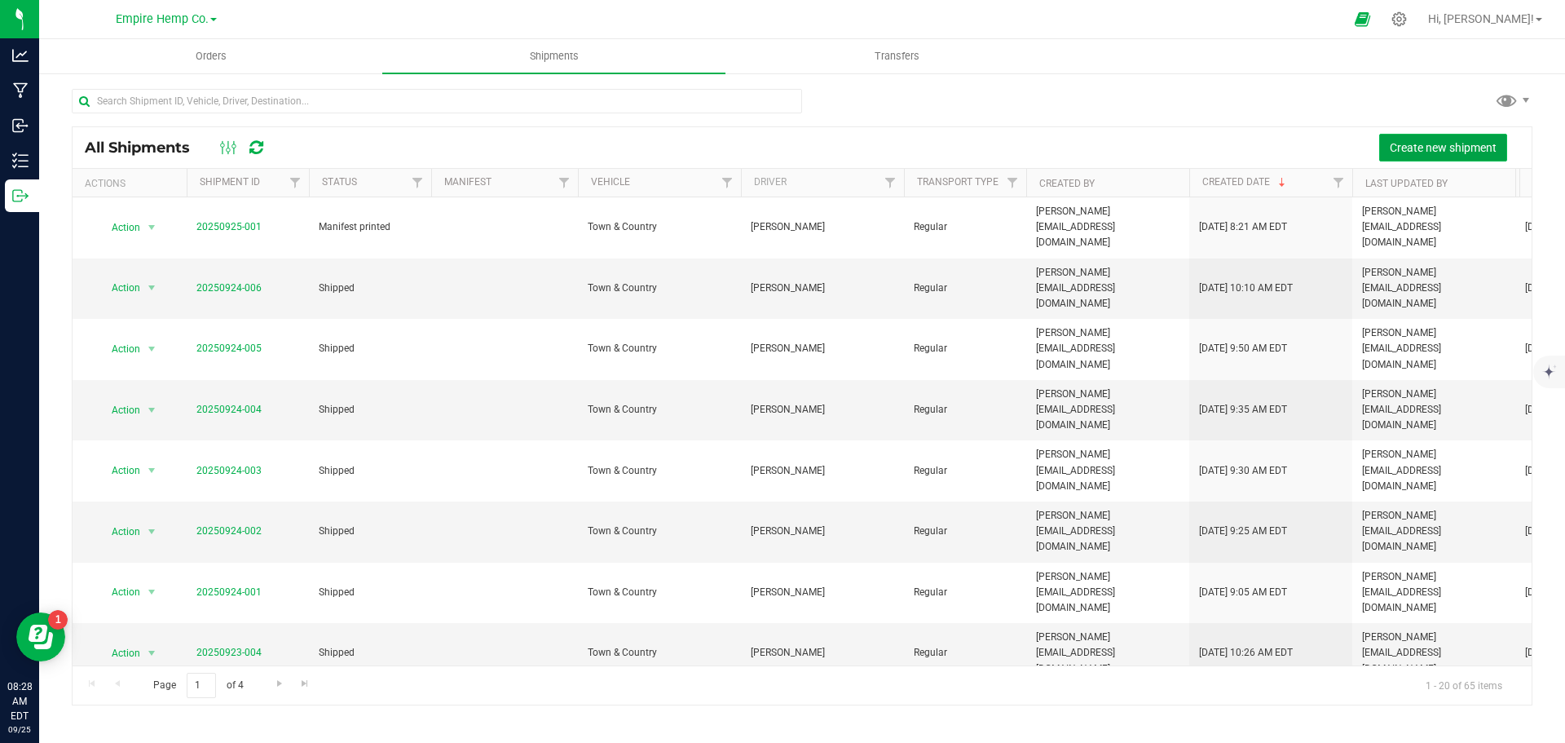
click at [1481, 153] on span "Create new shipment" at bounding box center [1443, 147] width 107 height 13
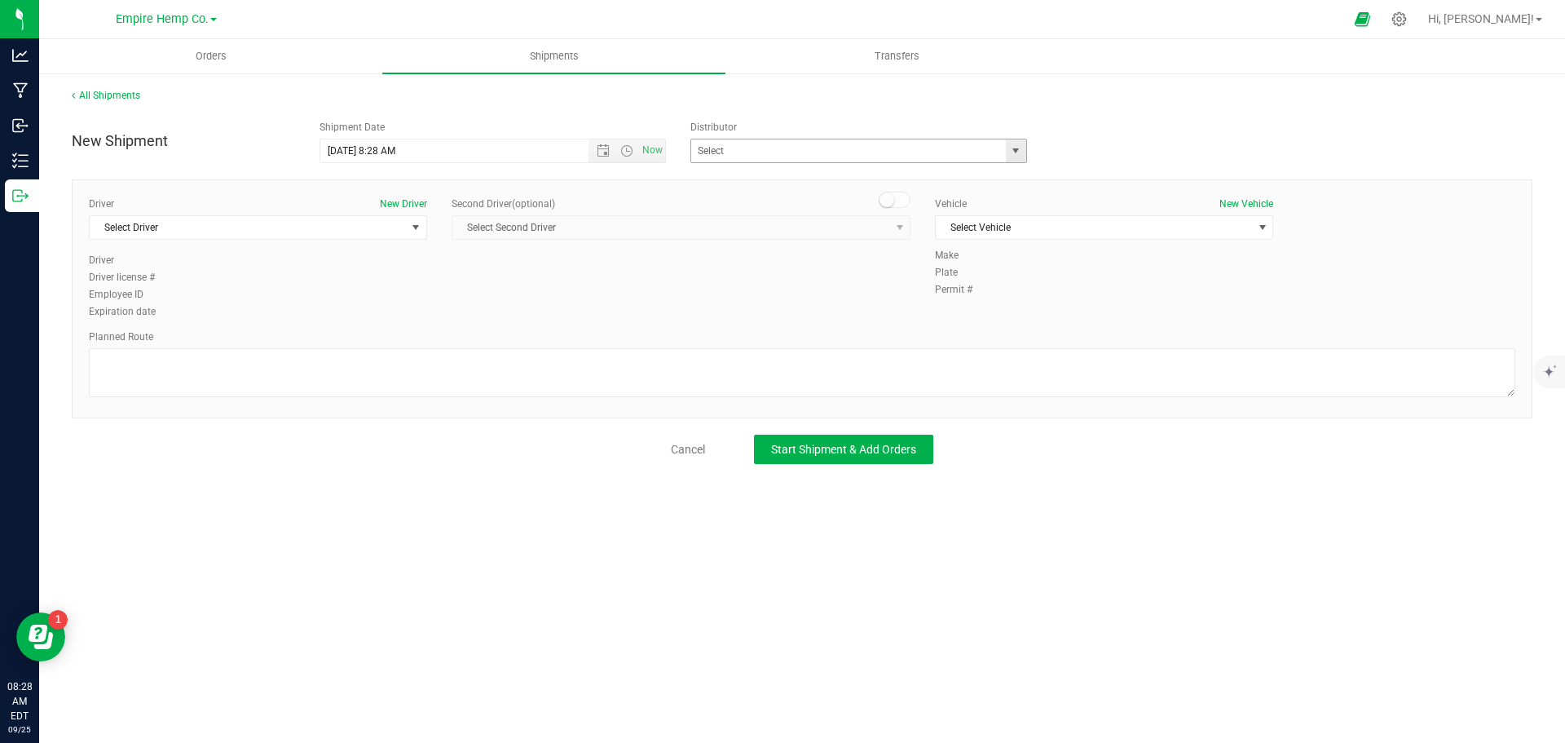
click at [1024, 151] on span "select" at bounding box center [1016, 150] width 20 height 23
click at [948, 201] on li "Empire Hemp Co. Distribution" at bounding box center [858, 203] width 335 height 24
type input "Empire Hemp Co. Distribution"
click at [399, 227] on span "Select Driver" at bounding box center [248, 227] width 316 height 23
click at [290, 291] on li "[PERSON_NAME]" at bounding box center [258, 296] width 337 height 24
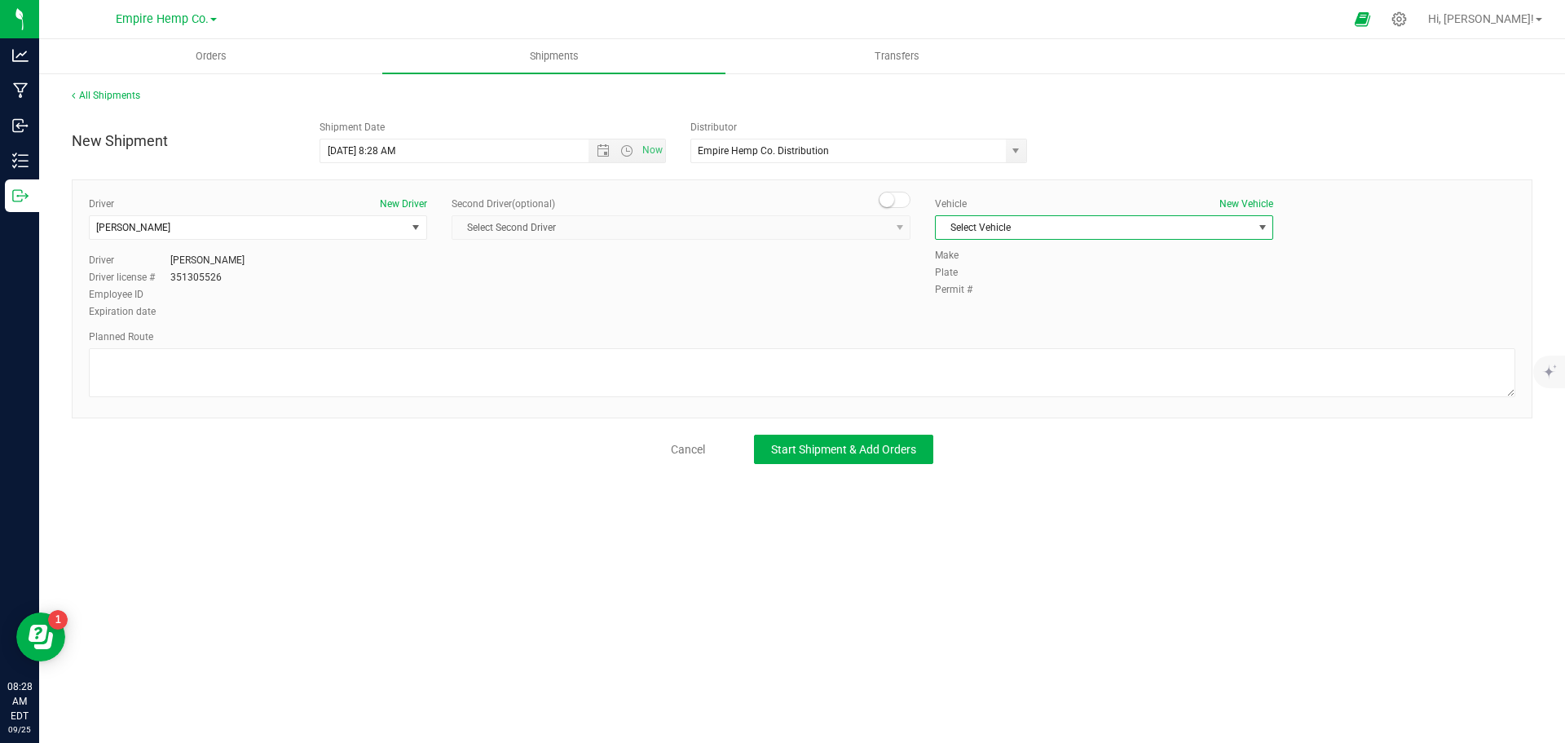
click at [1015, 225] on span "Select Vehicle" at bounding box center [1094, 227] width 316 height 23
click at [1013, 254] on li "Town & Country" at bounding box center [1104, 255] width 337 height 24
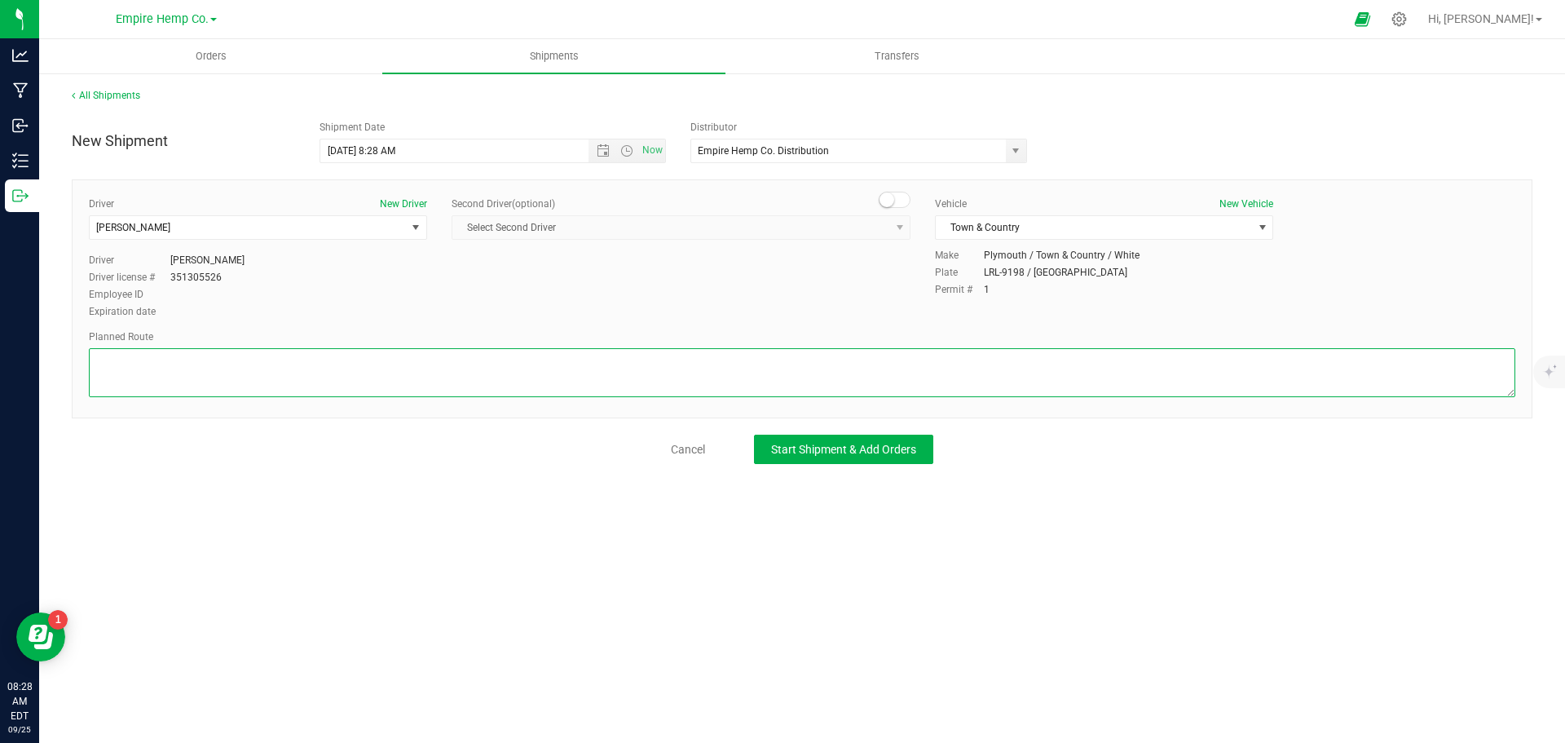
click at [523, 365] on textarea at bounding box center [802, 372] width 1427 height 49
type textarea "i90"
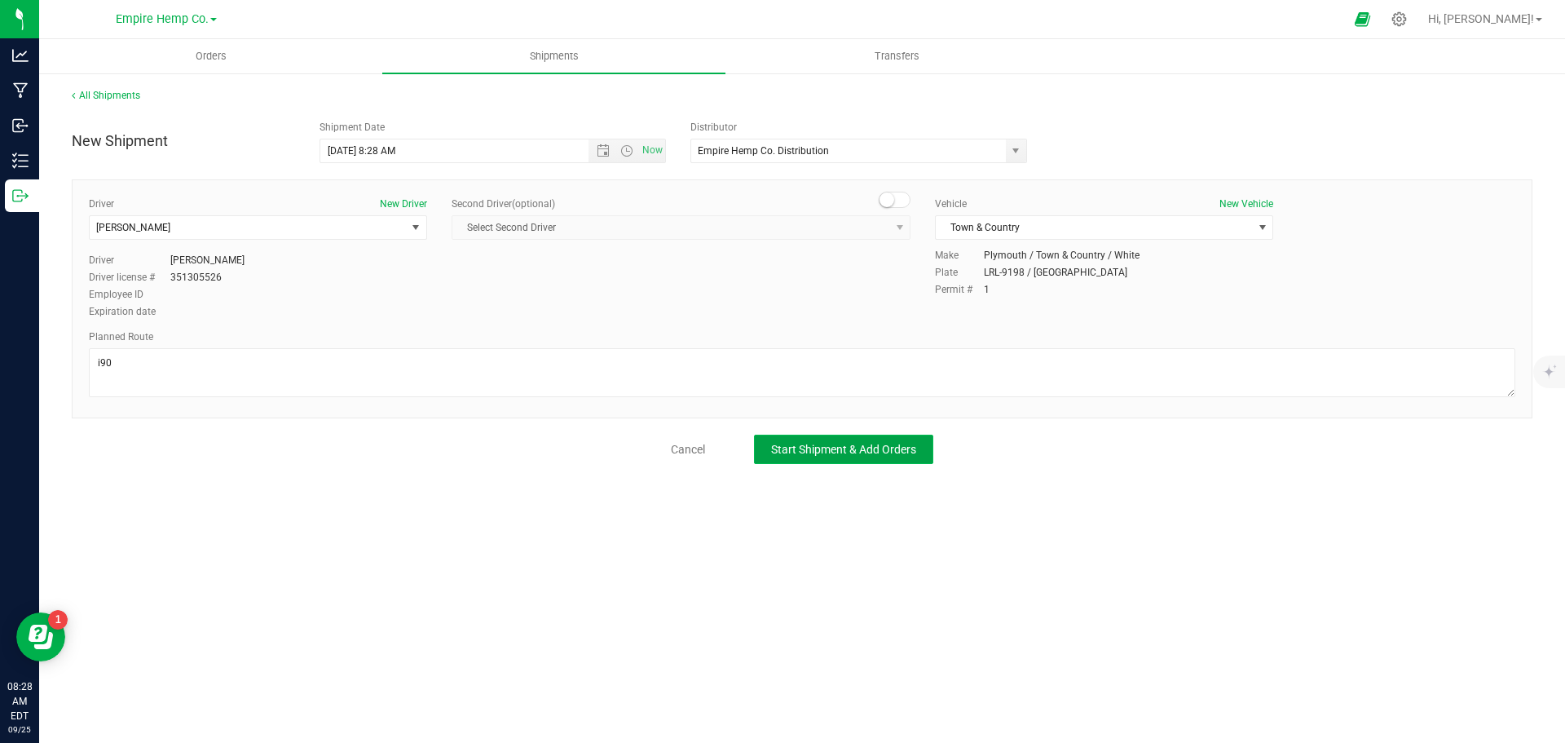
click at [828, 439] on button "Start Shipment & Add Orders" at bounding box center [843, 449] width 179 height 29
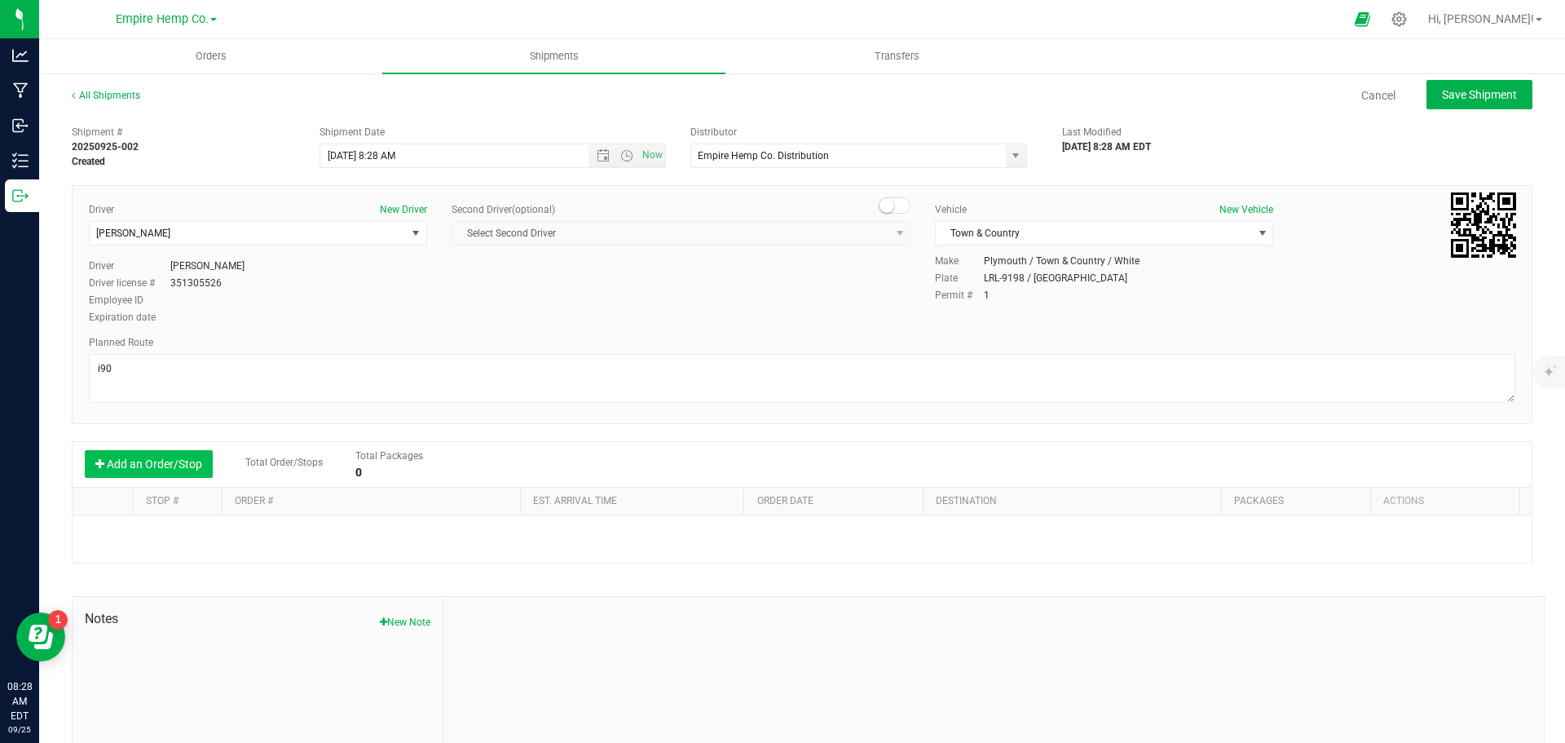
click at [113, 472] on button "Add an Order/Stop" at bounding box center [149, 464] width 128 height 28
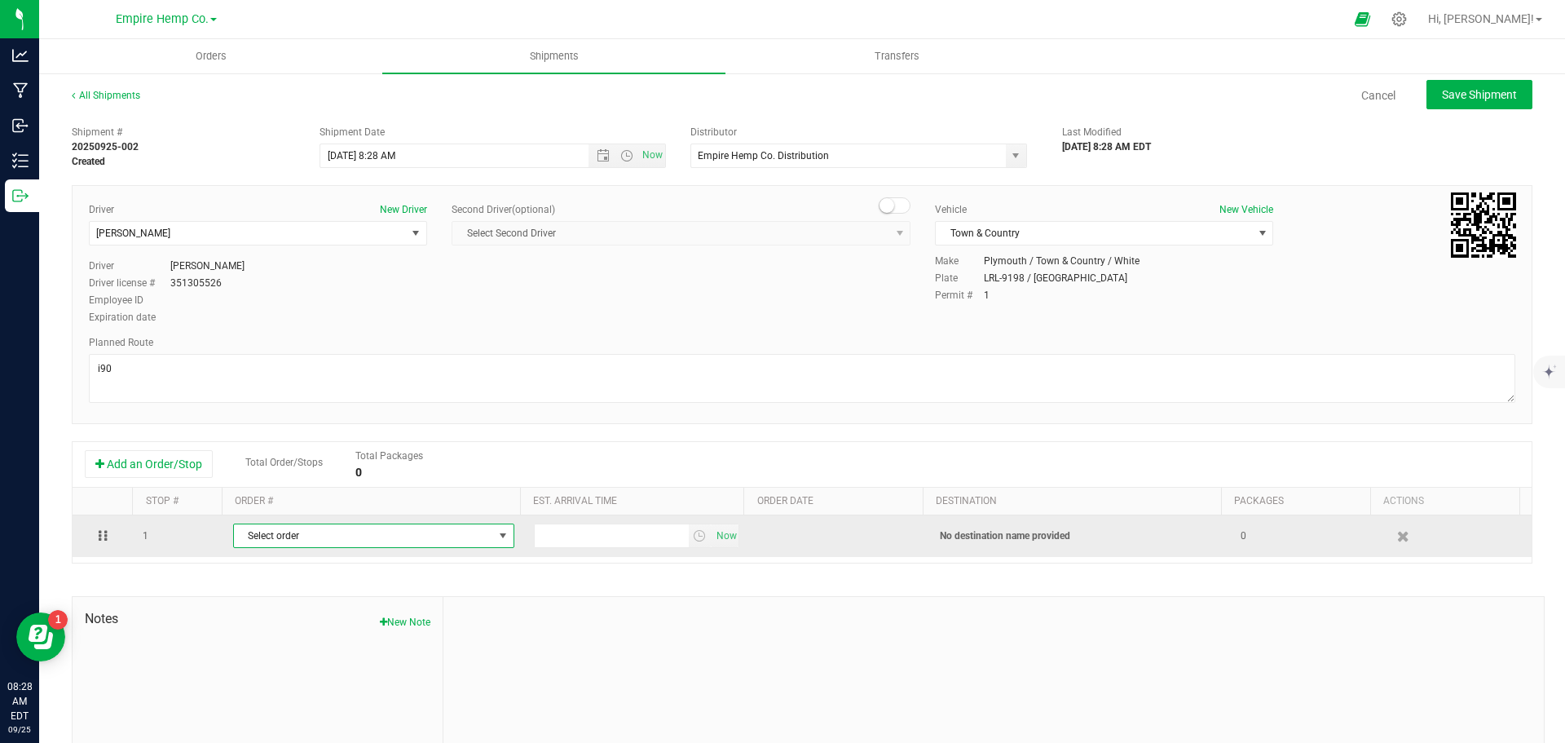
click at [378, 545] on span "Select order" at bounding box center [363, 535] width 259 height 23
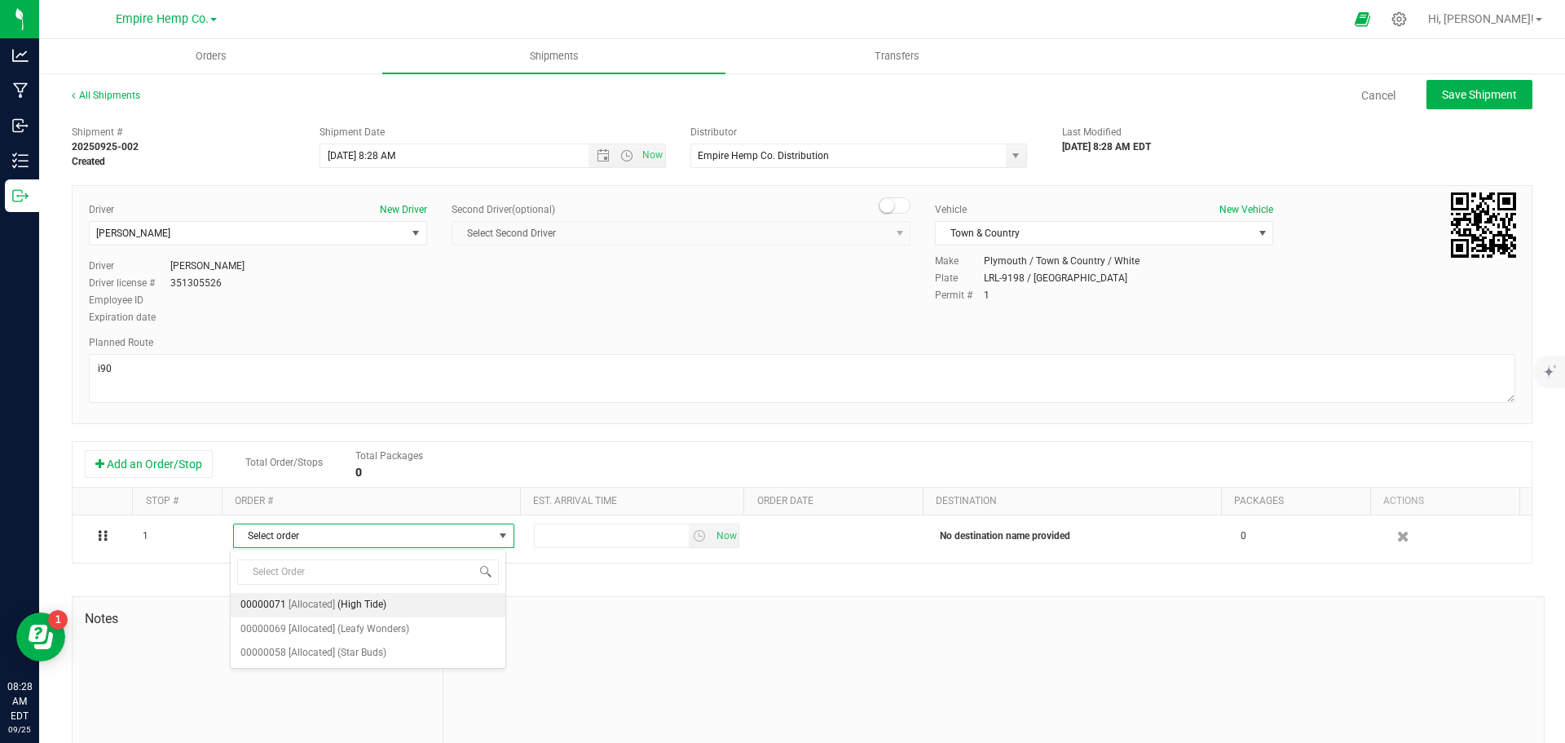
click at [403, 606] on li "00000071 [Allocated] (High Tide)" at bounding box center [368, 605] width 275 height 24
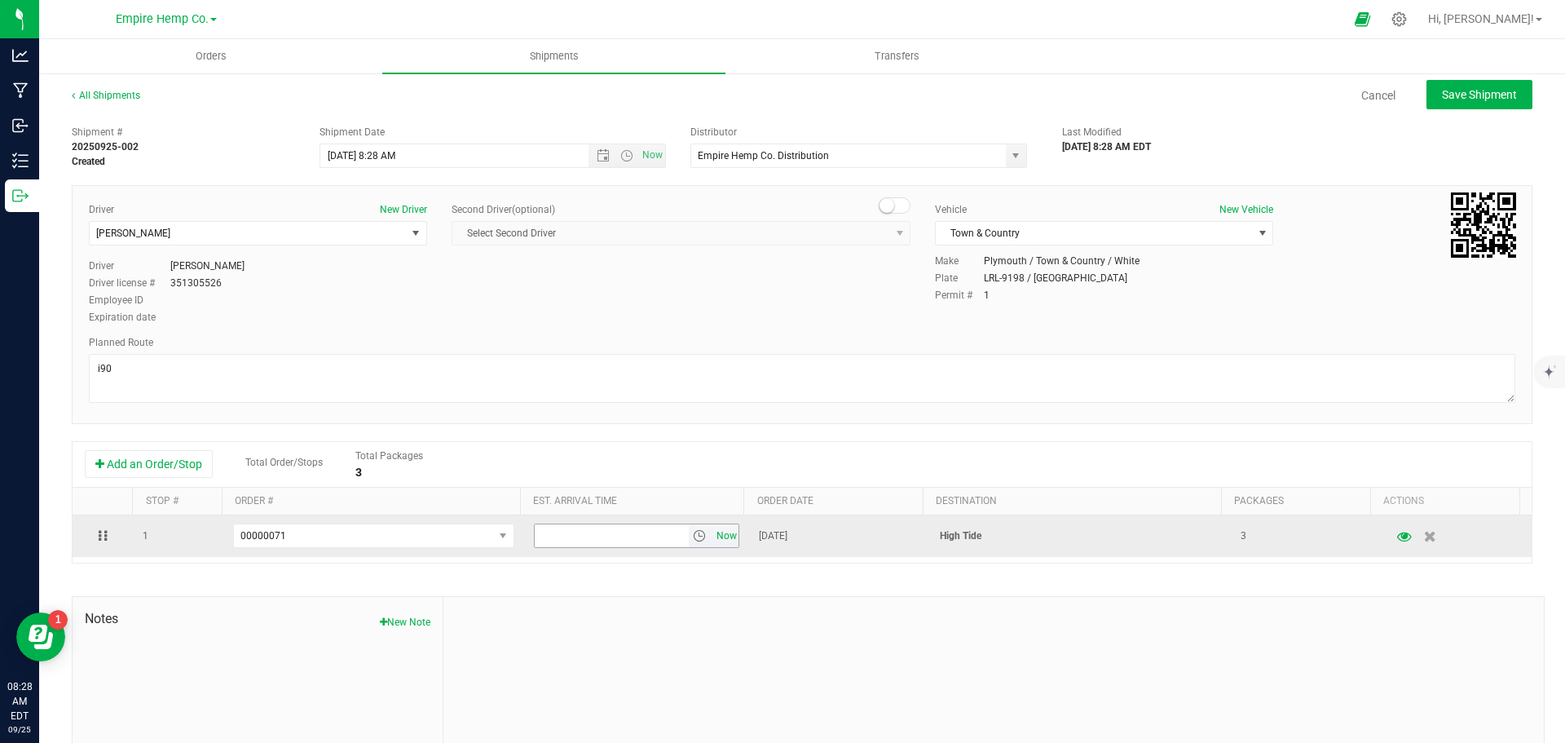
click at [717, 532] on span "Now" at bounding box center [727, 536] width 28 height 24
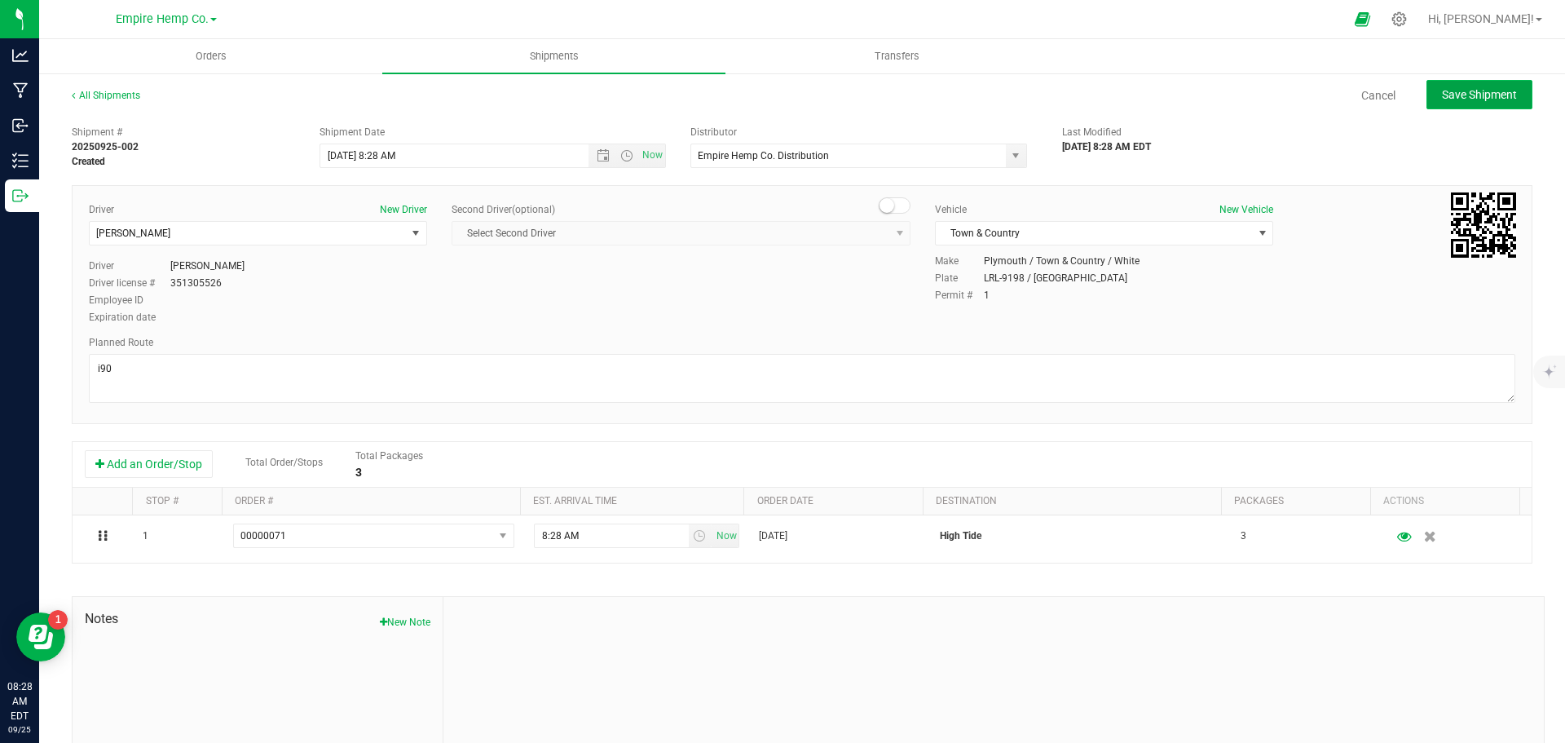
click at [1464, 89] on span "Save Shipment" at bounding box center [1479, 94] width 75 height 13
type input "9/25/2025 12:28 PM"
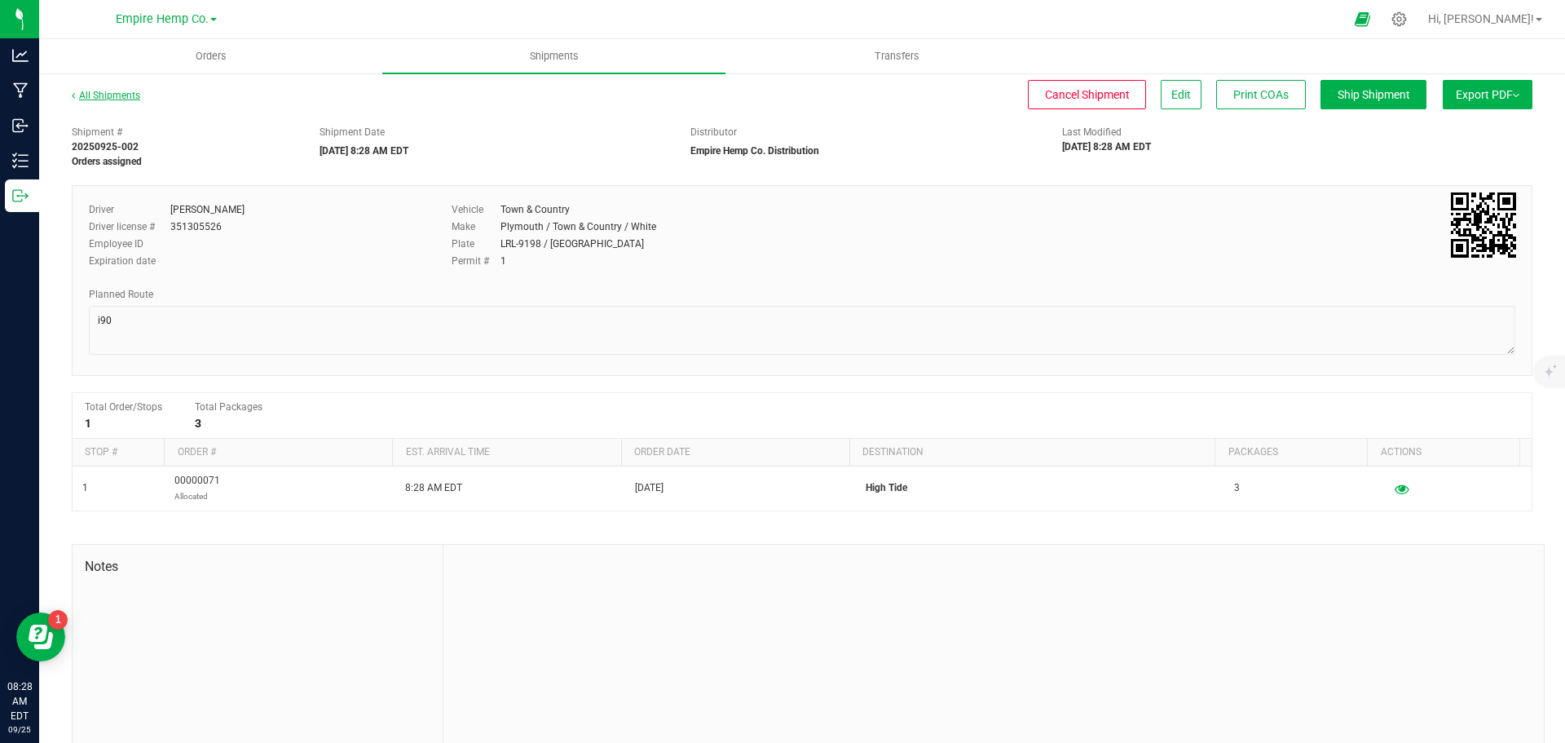
click at [128, 97] on link "All Shipments" at bounding box center [106, 95] width 68 height 11
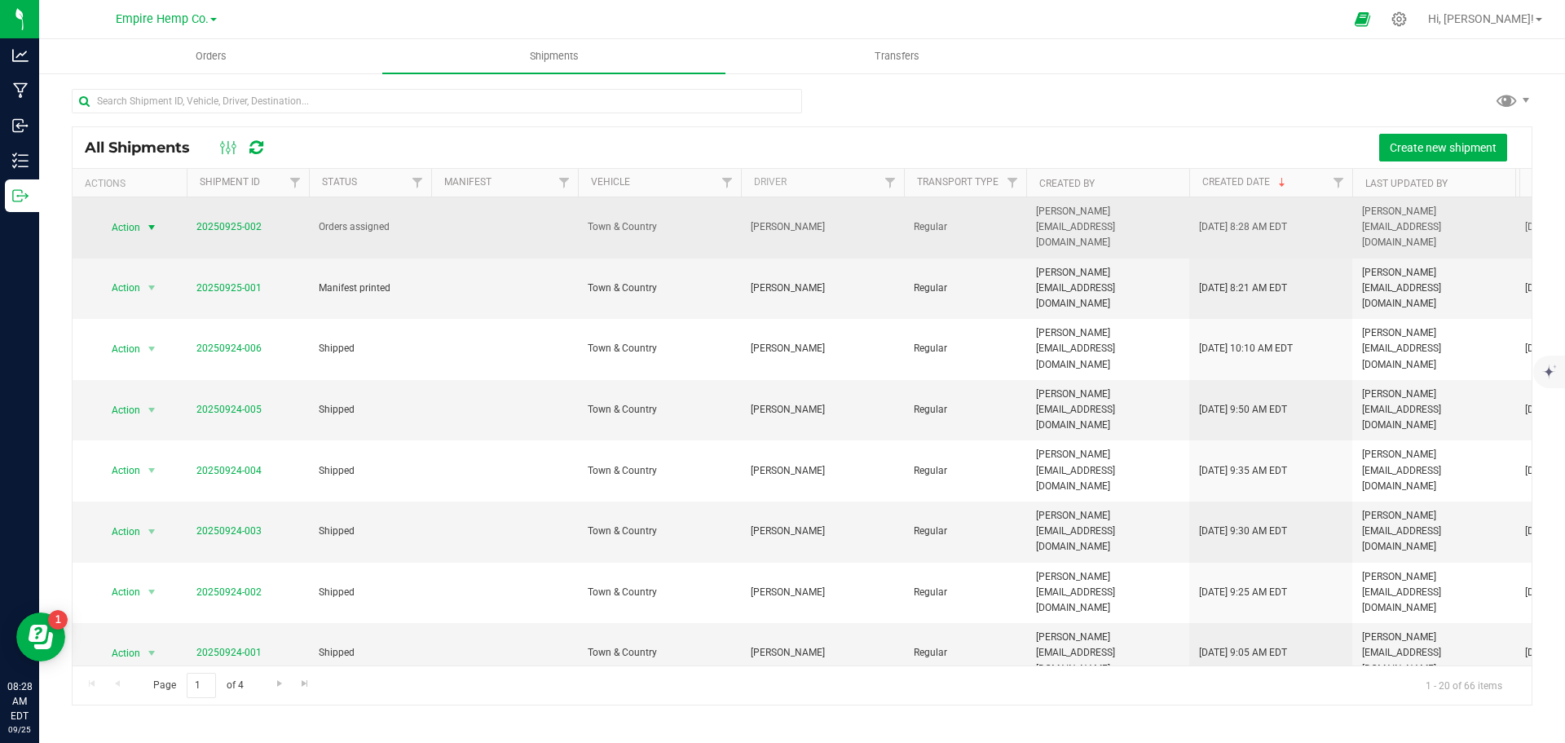
click at [151, 221] on span "select" at bounding box center [151, 227] width 13 height 13
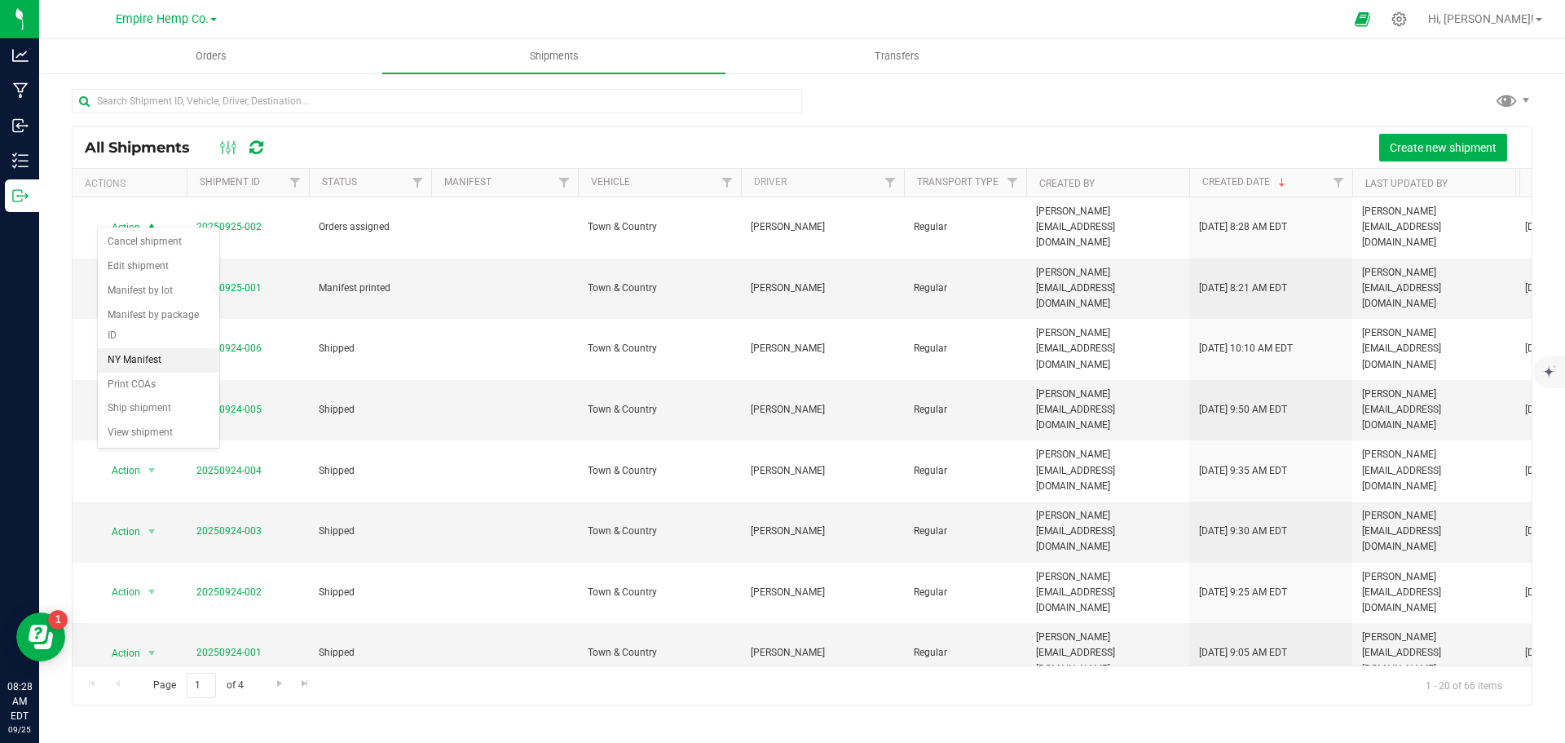
click at [153, 348] on li "NY Manifest" at bounding box center [158, 360] width 121 height 24
click at [241, 55] on span "Orders" at bounding box center [211, 56] width 75 height 15
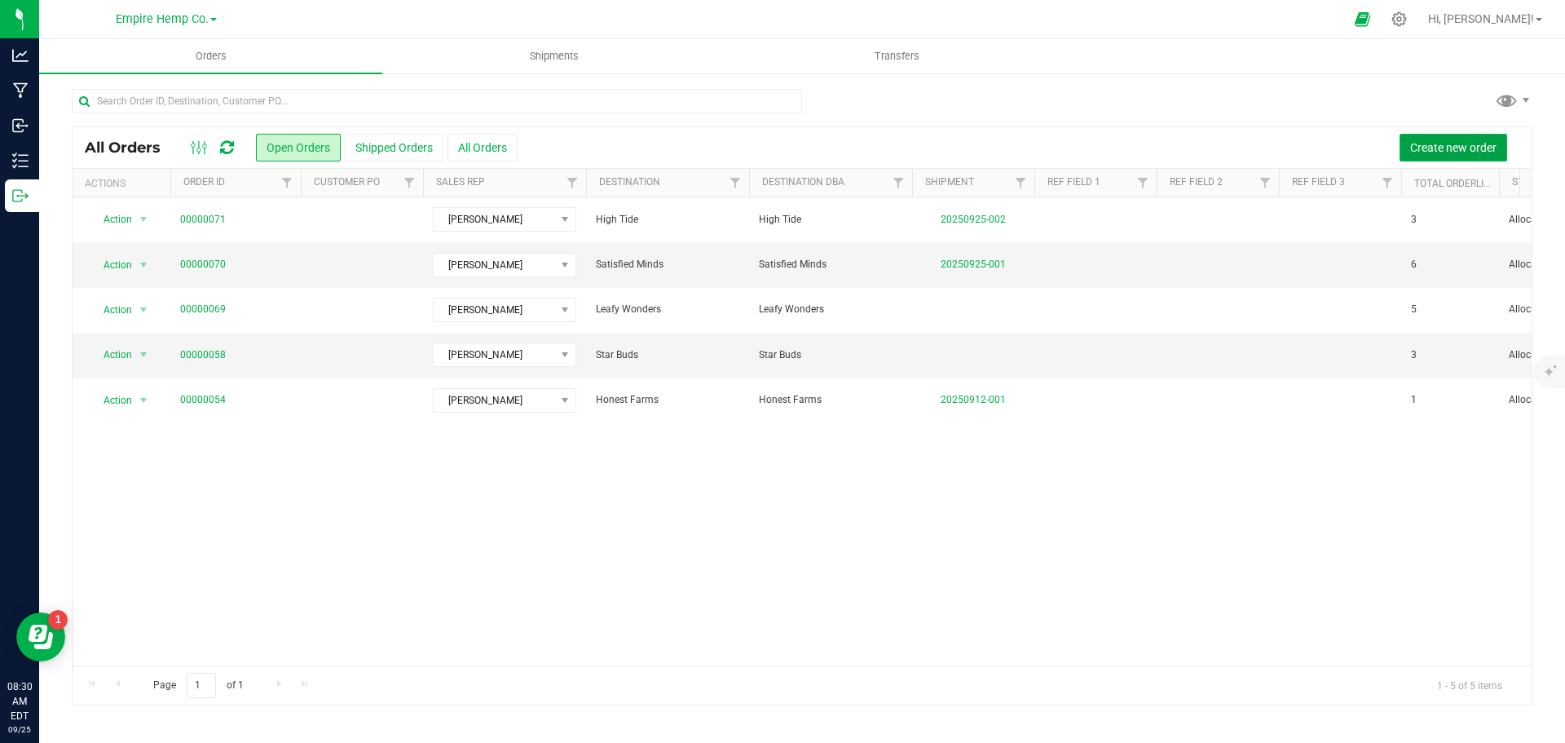
click at [1466, 144] on span "Create new order" at bounding box center [1454, 147] width 86 height 13
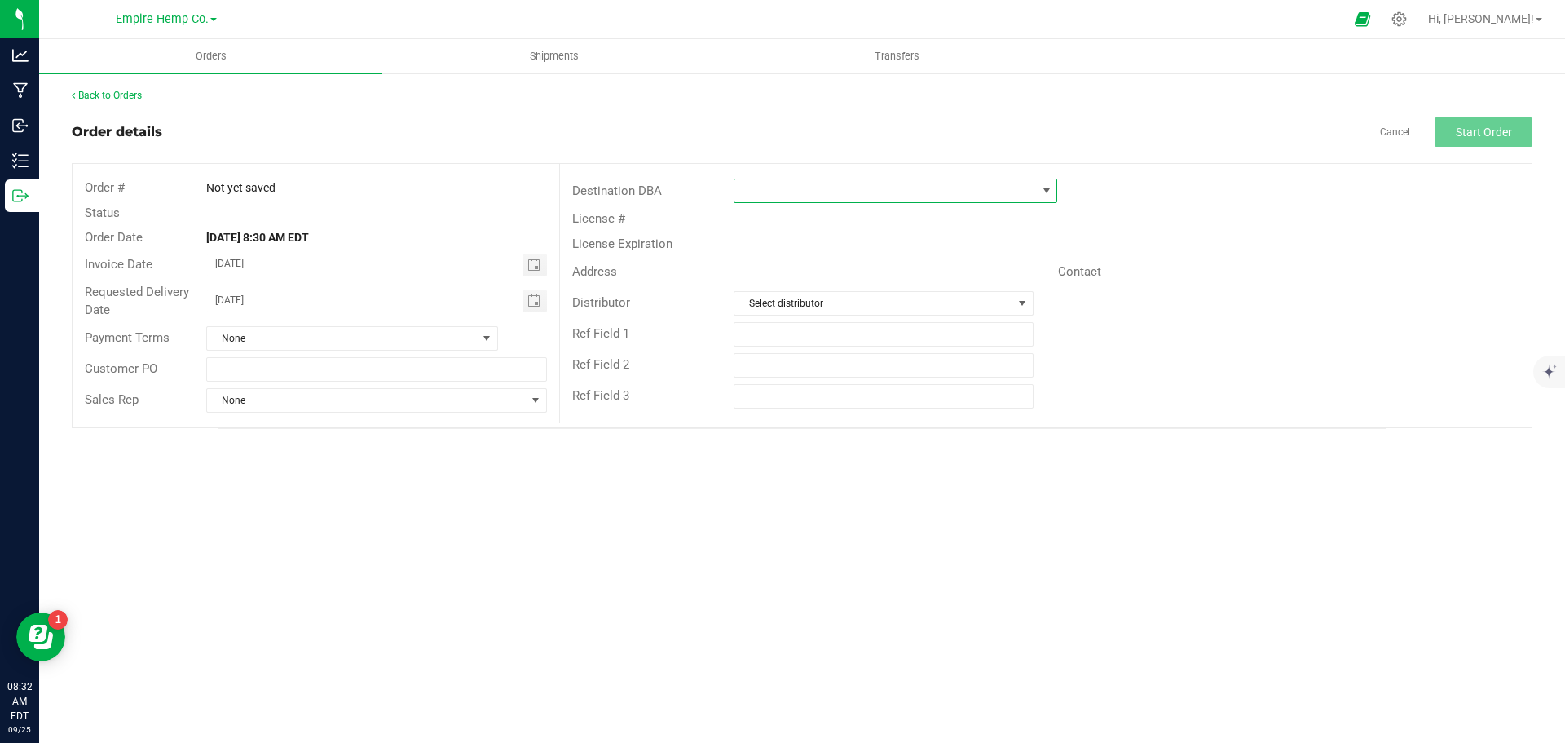
click at [1045, 191] on span at bounding box center [1046, 190] width 13 height 13
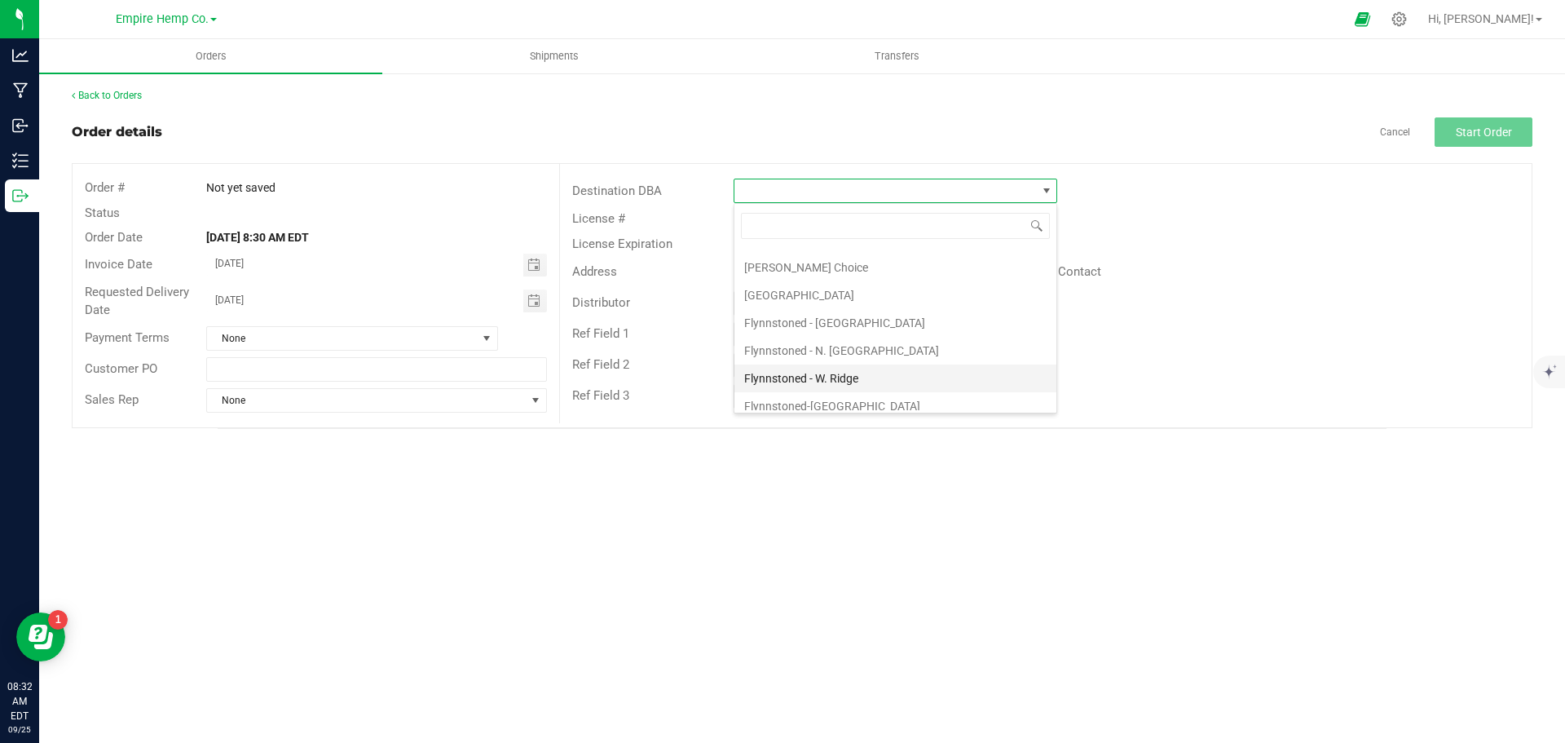
click at [852, 373] on li "Flynnstoned - W. Ridge" at bounding box center [896, 378] width 322 height 28
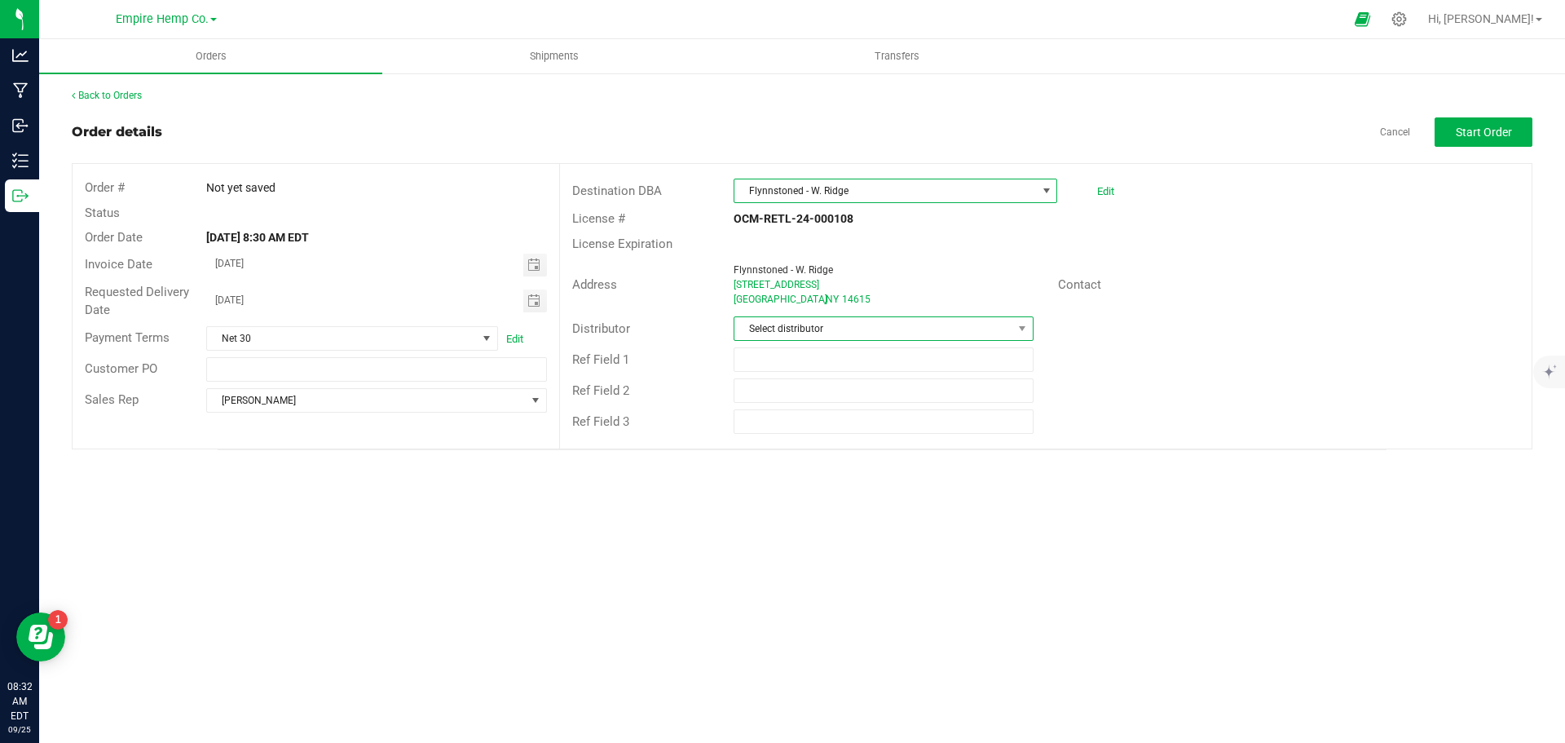
click at [864, 320] on span "Select distributor" at bounding box center [873, 328] width 277 height 23
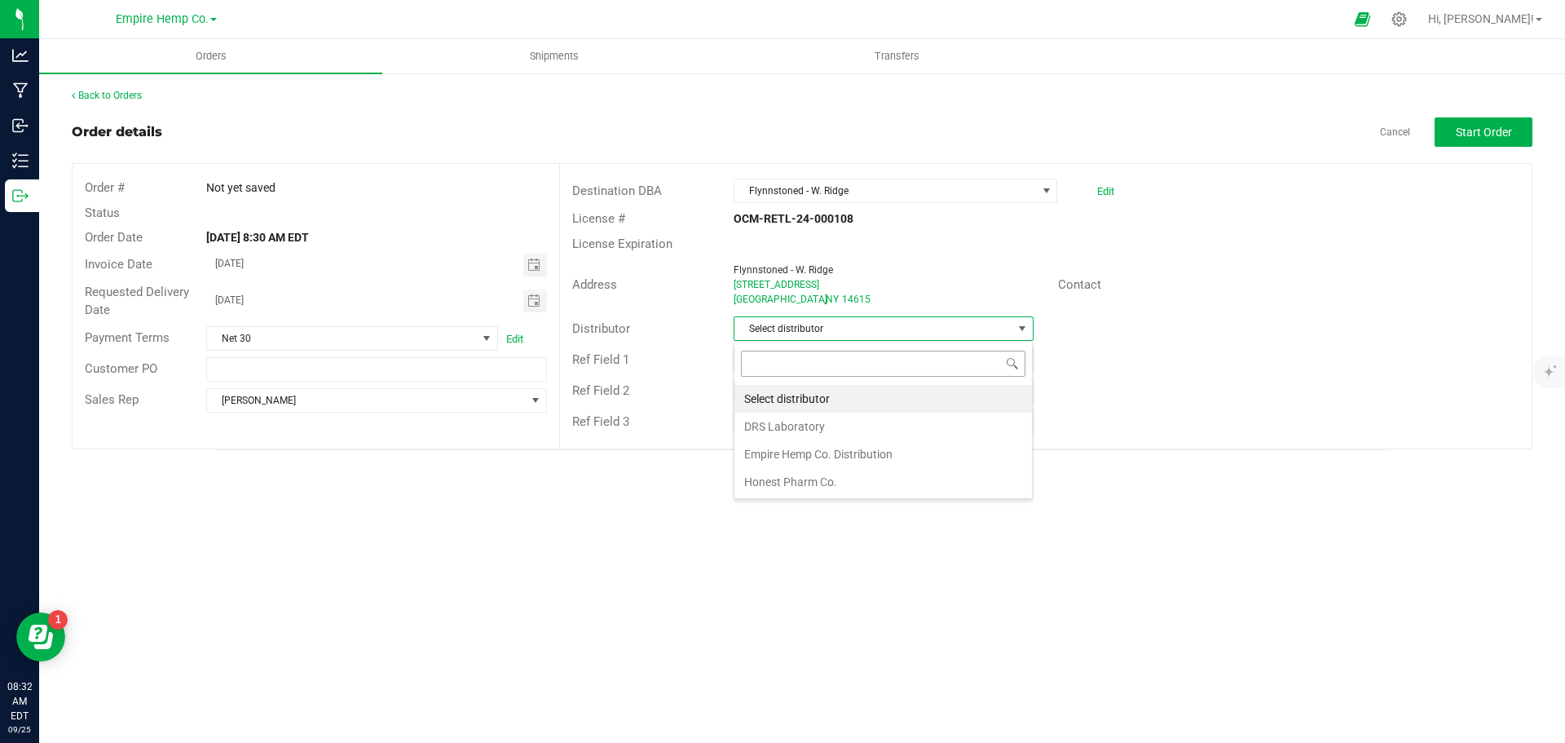
scroll to position [24, 300]
click at [879, 446] on li "Empire Hemp Co. Distribution" at bounding box center [884, 454] width 298 height 28
click at [1501, 128] on span "Start Order" at bounding box center [1484, 132] width 56 height 13
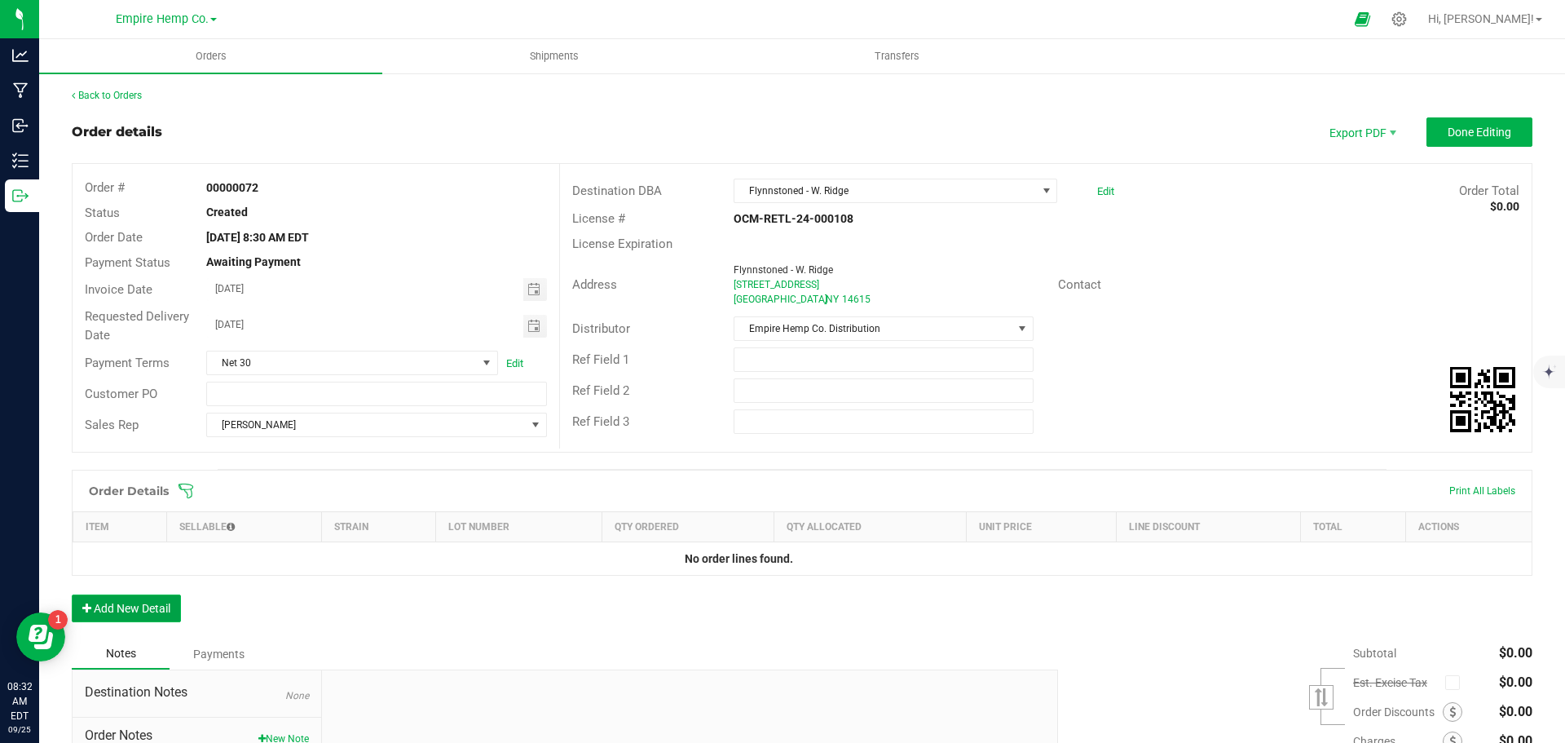
click at [139, 599] on button "Add New Detail" at bounding box center [126, 608] width 109 height 28
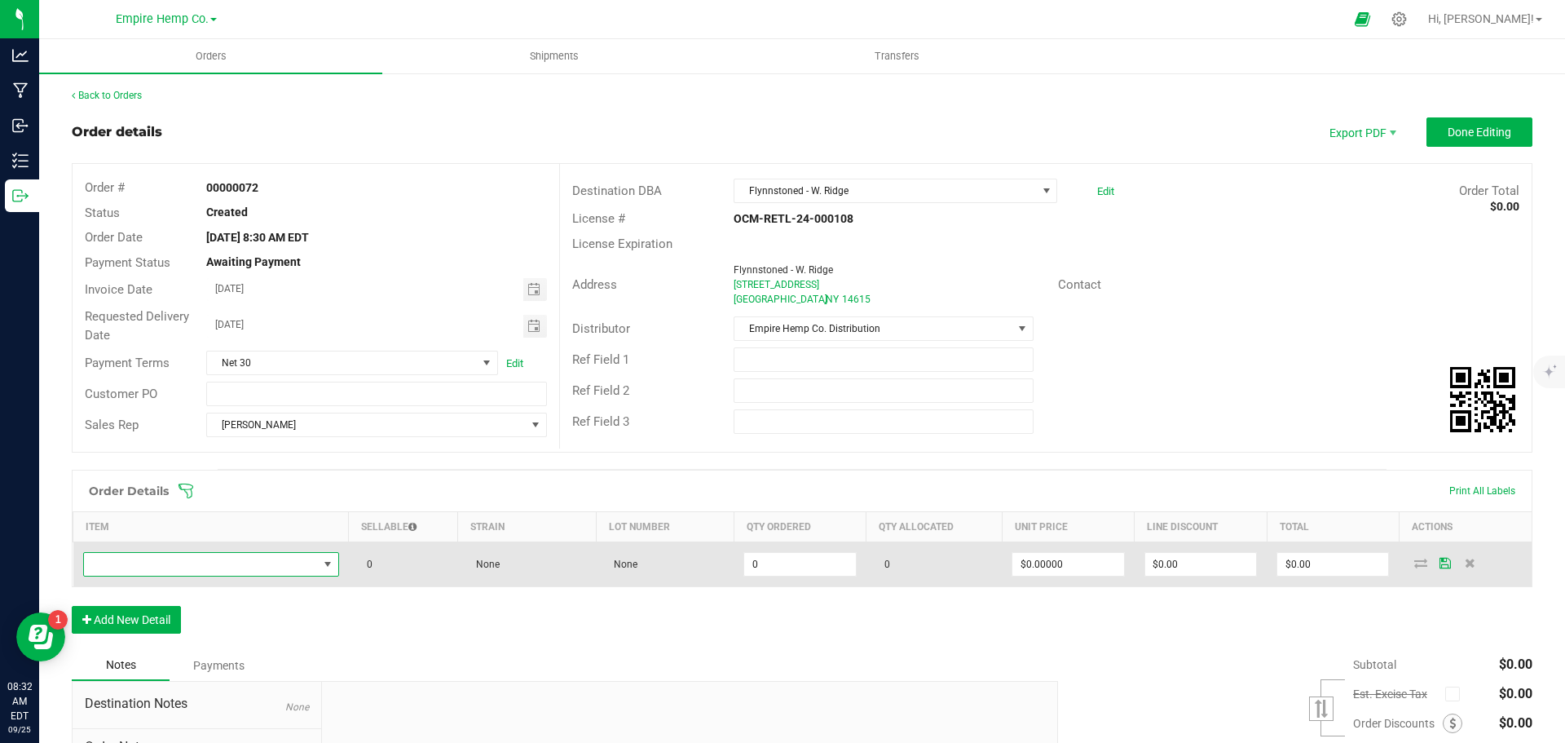
click at [192, 568] on span "NO DATA FOUND" at bounding box center [201, 564] width 234 height 23
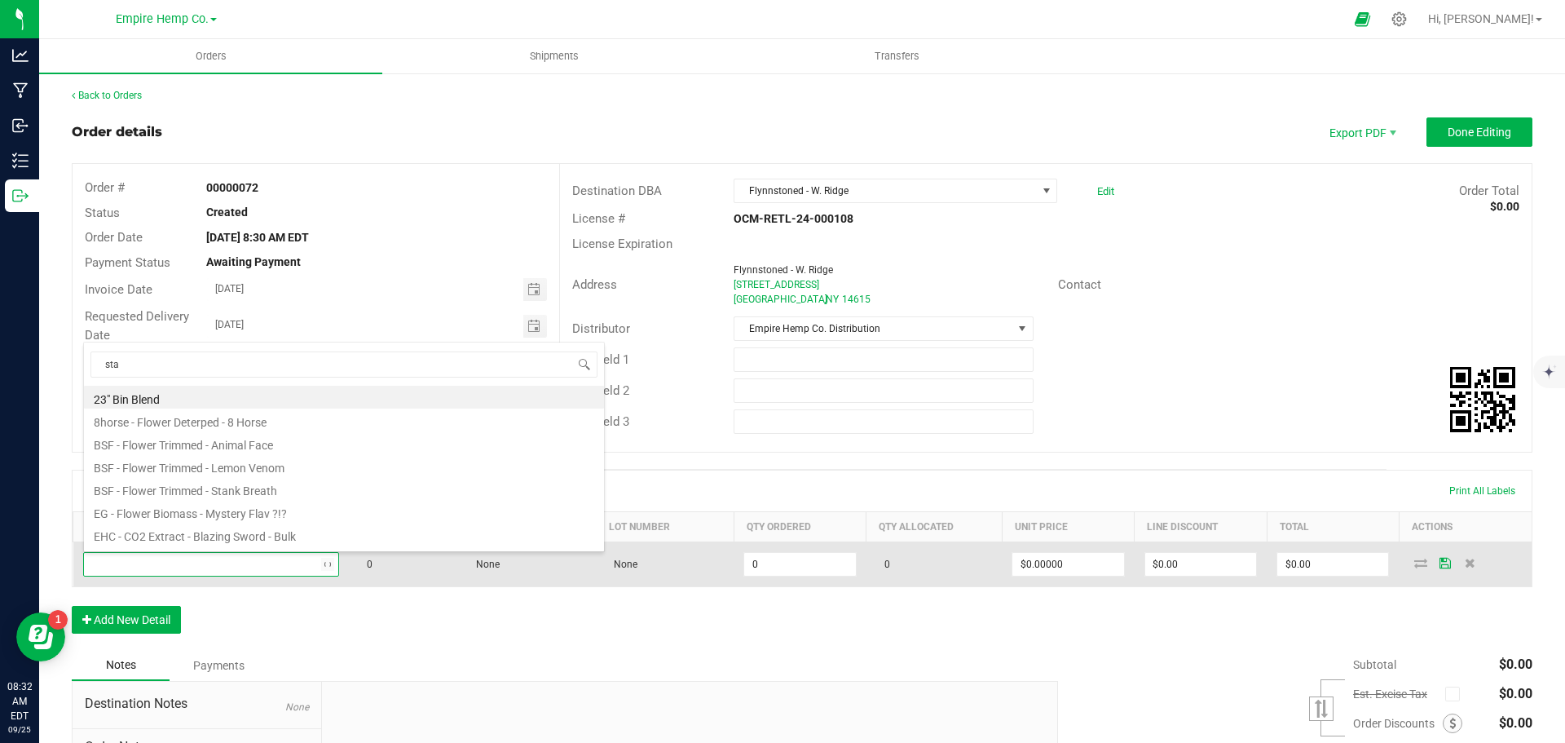
type input "stan"
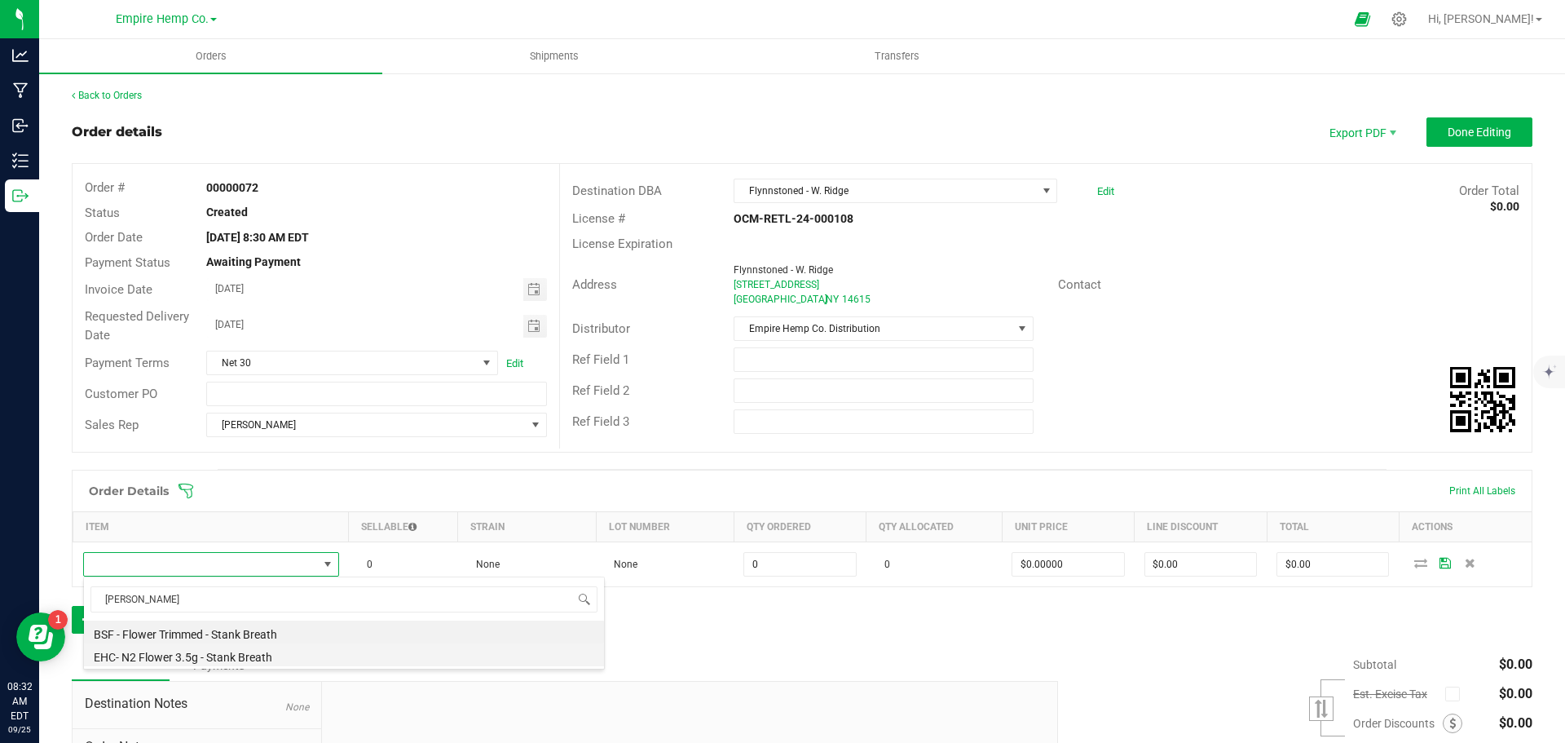
click at [258, 657] on li "EHC- N2 Flower 3.5g - Stank Breath" at bounding box center [344, 654] width 520 height 23
type input "0.0000 g"
type input "$15.00000"
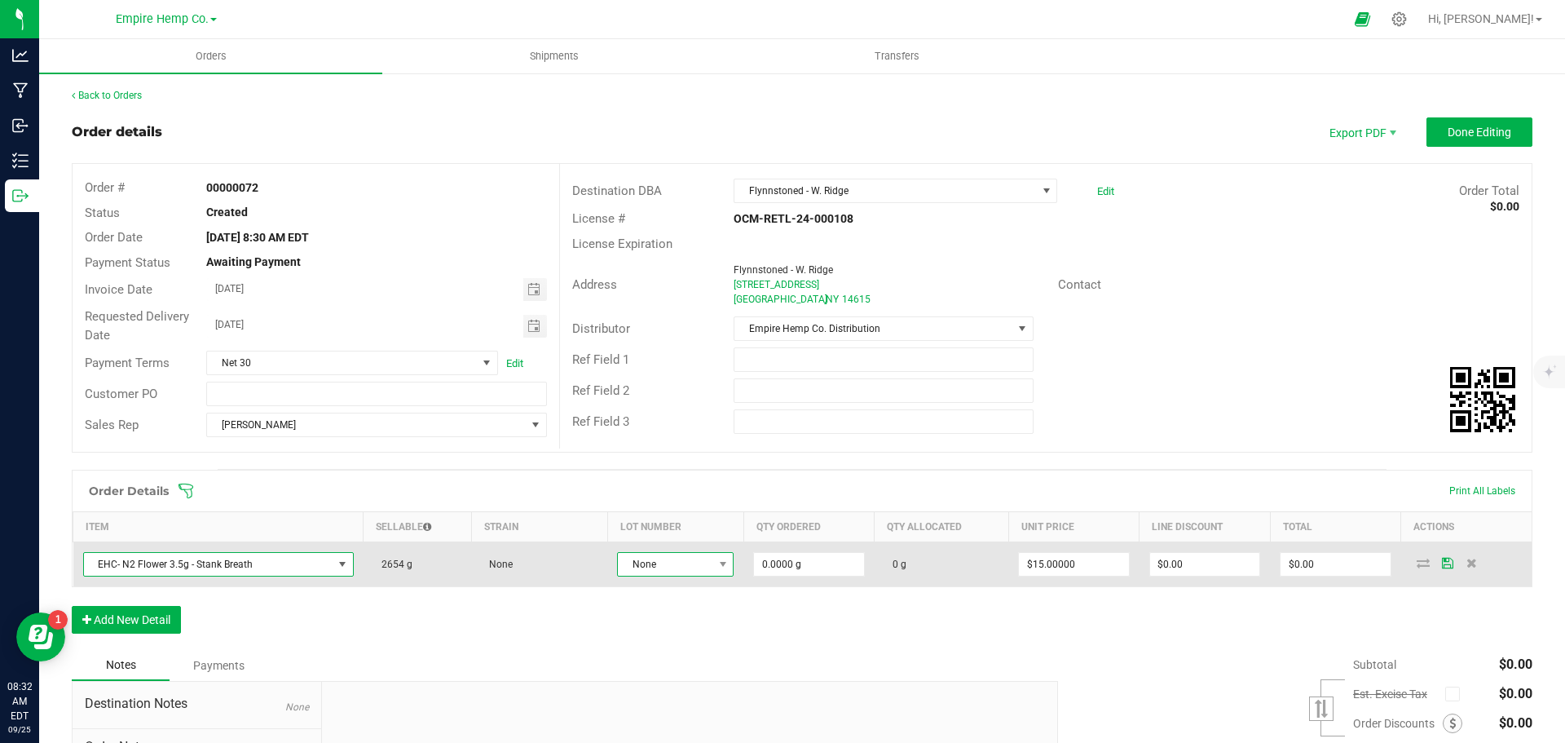
click at [713, 570] on span at bounding box center [723, 564] width 20 height 23
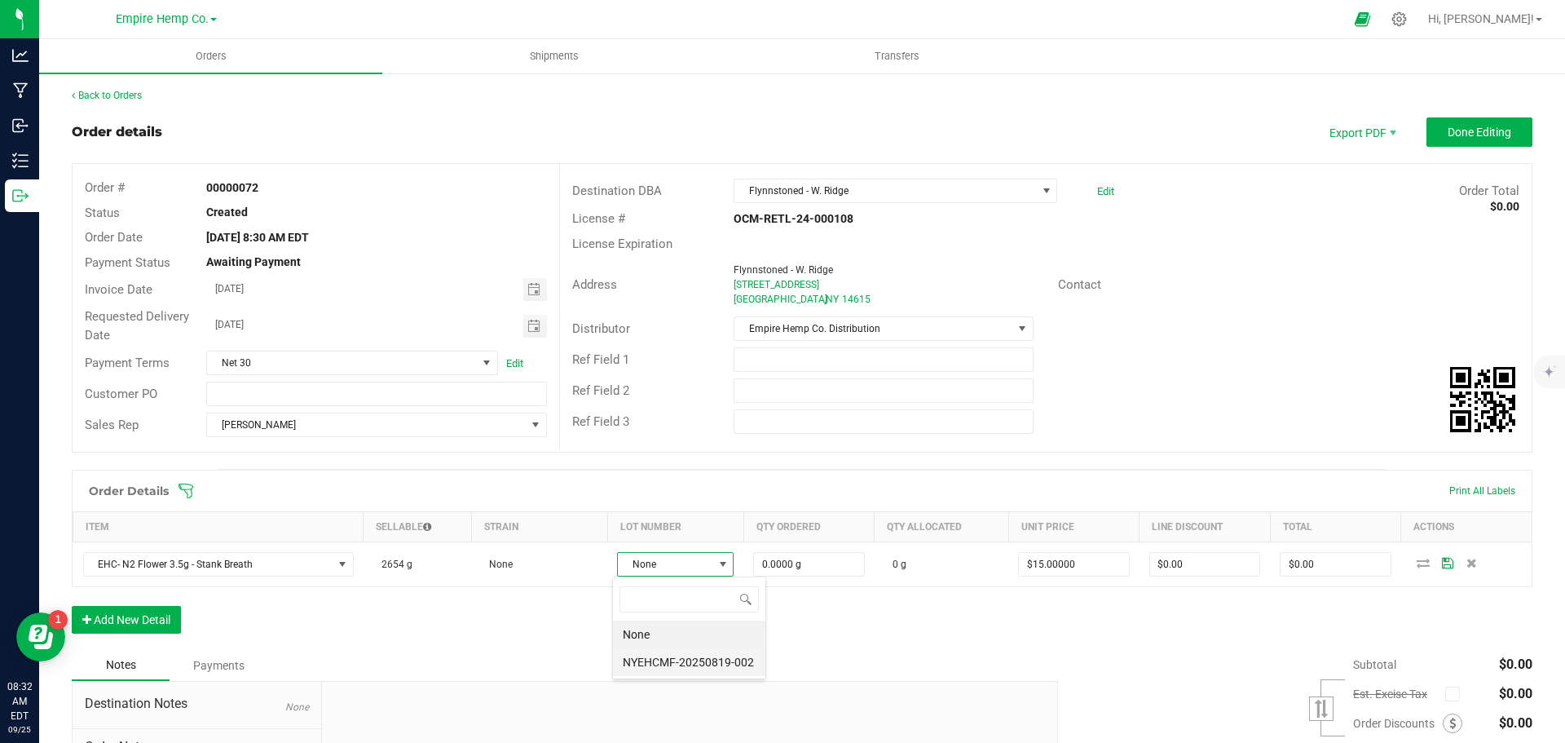
click at [698, 659] on li "NYEHCMF-20250819-002" at bounding box center [689, 662] width 152 height 28
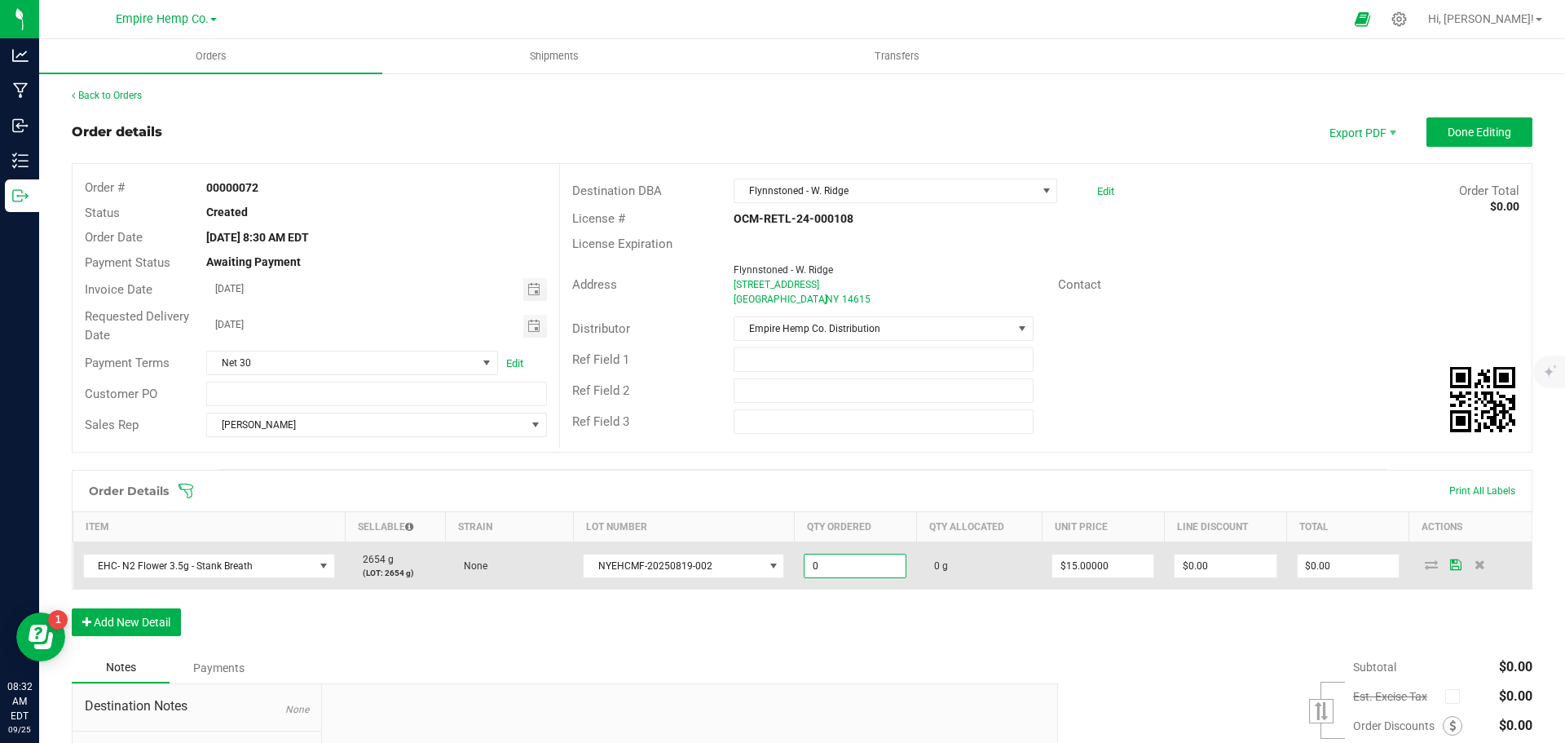
click at [832, 567] on input "0" at bounding box center [855, 565] width 101 height 23
type input "81.0000 g"
type input "15"
type input "$1,215.00"
click at [1425, 569] on icon at bounding box center [1431, 564] width 13 height 10
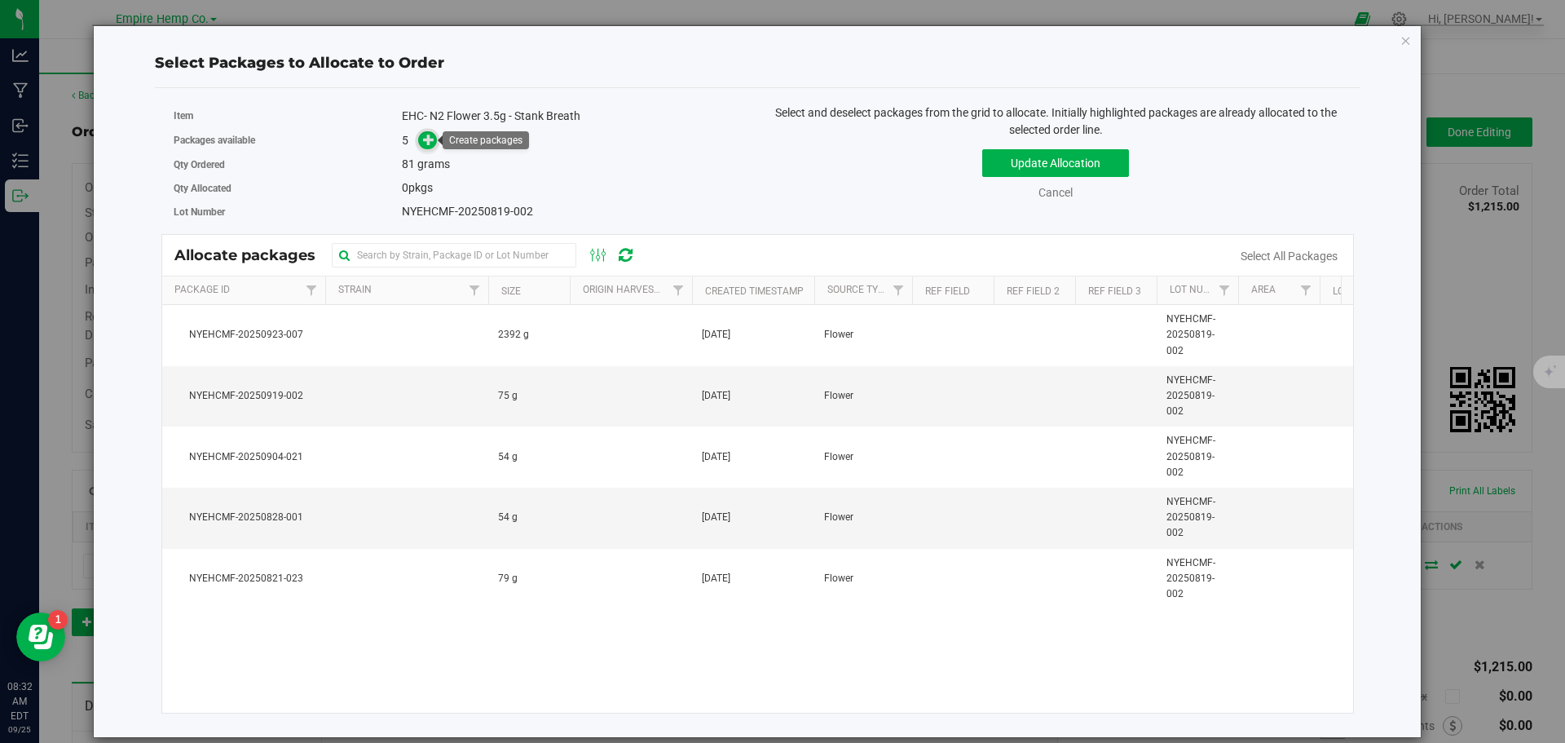
click at [432, 136] on icon at bounding box center [428, 139] width 11 height 11
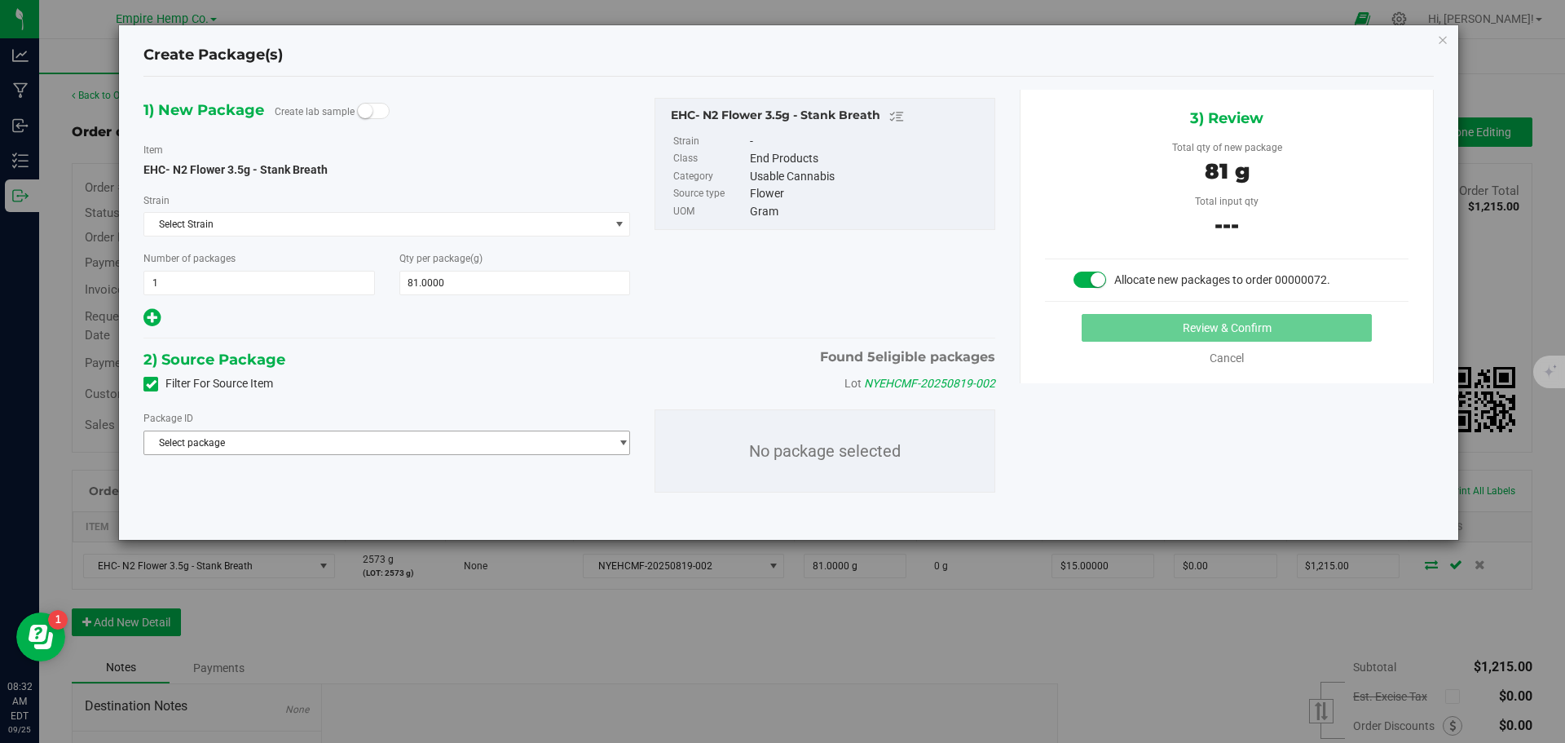
click at [430, 438] on span "Select package" at bounding box center [376, 442] width 465 height 23
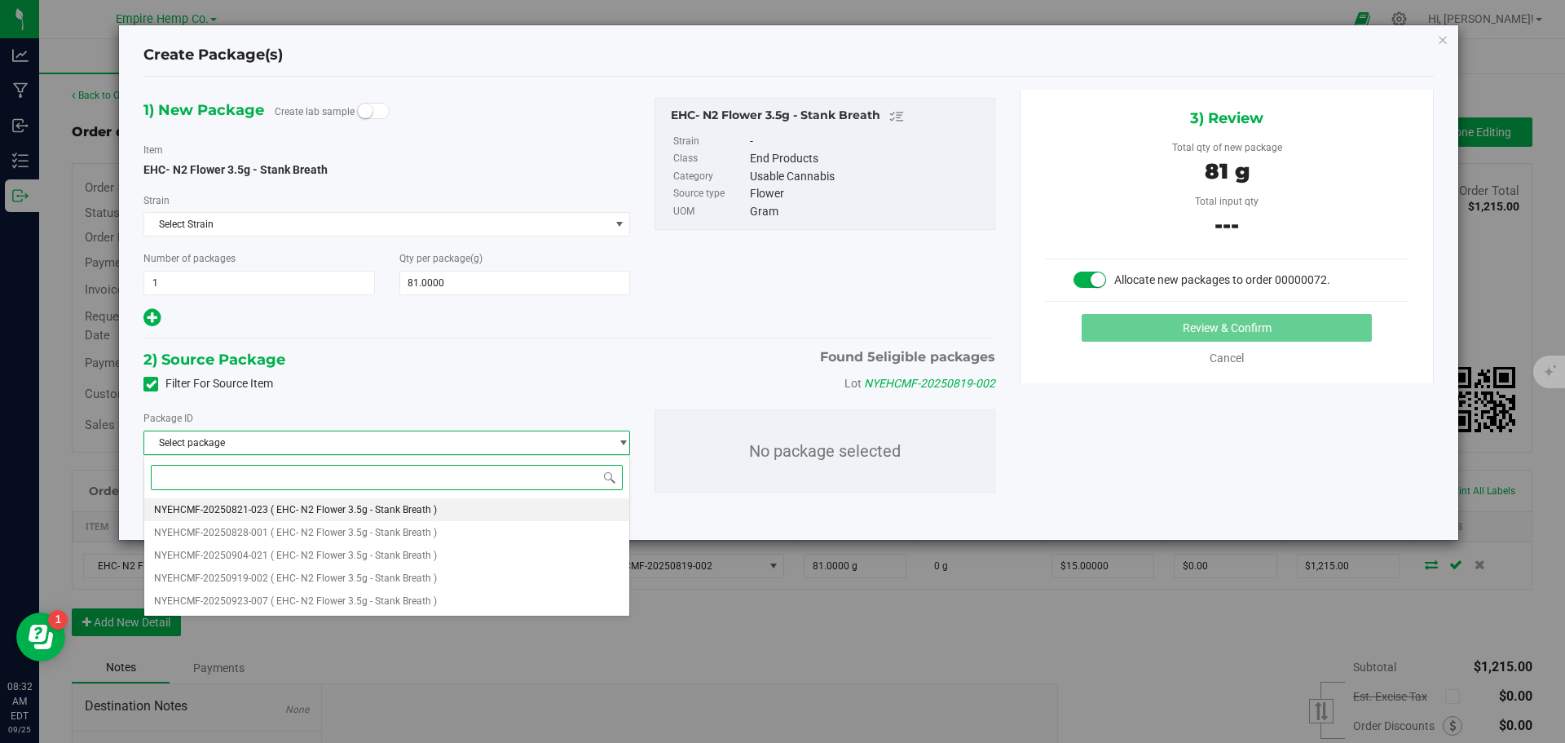
click at [425, 507] on span "( EHC- N2 Flower 3.5g - Stank Breath )" at bounding box center [354, 509] width 166 height 11
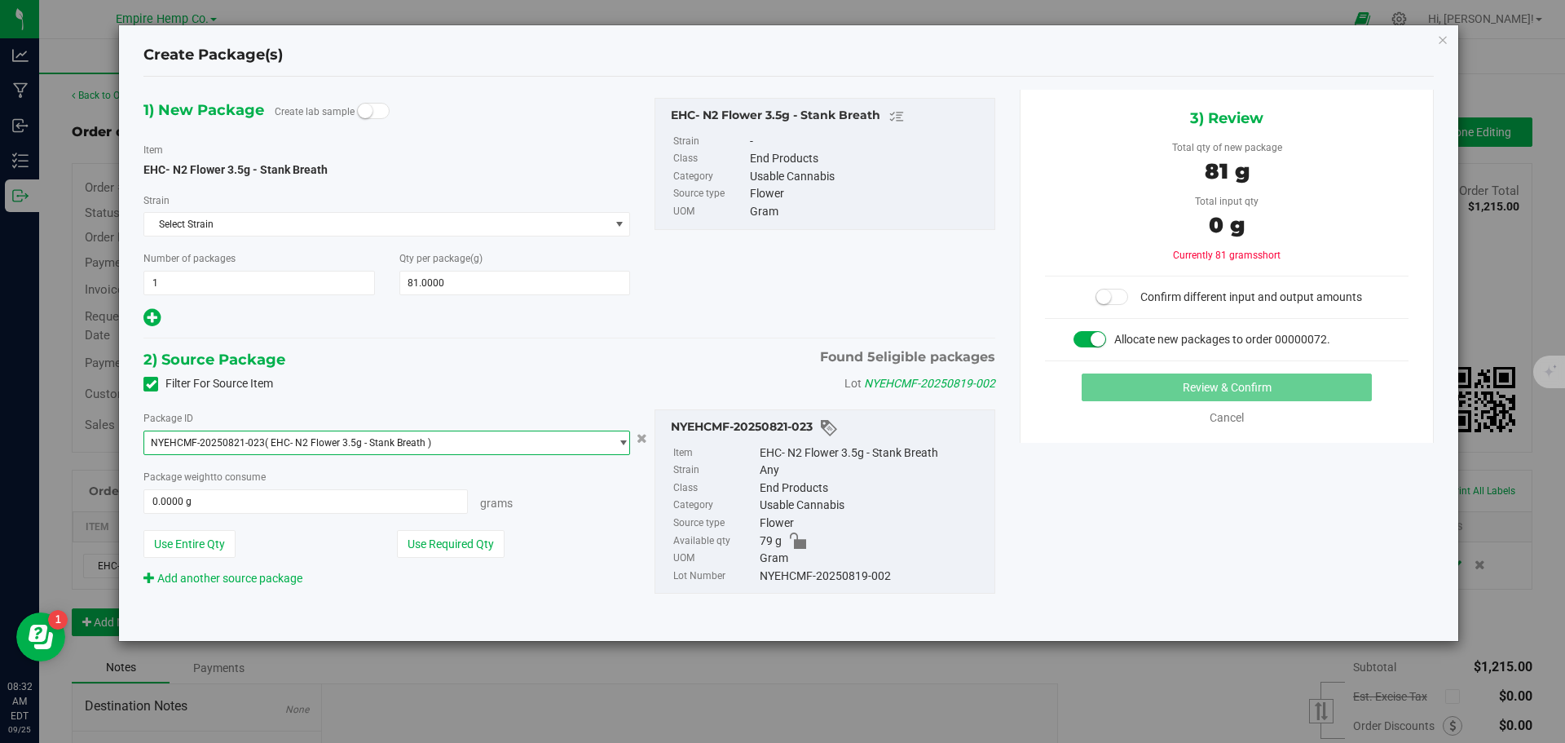
click at [607, 444] on span "NYEHCMF-20250821-023 ( EHC- N2 Flower 3.5g - Stank Breath )" at bounding box center [376, 442] width 465 height 23
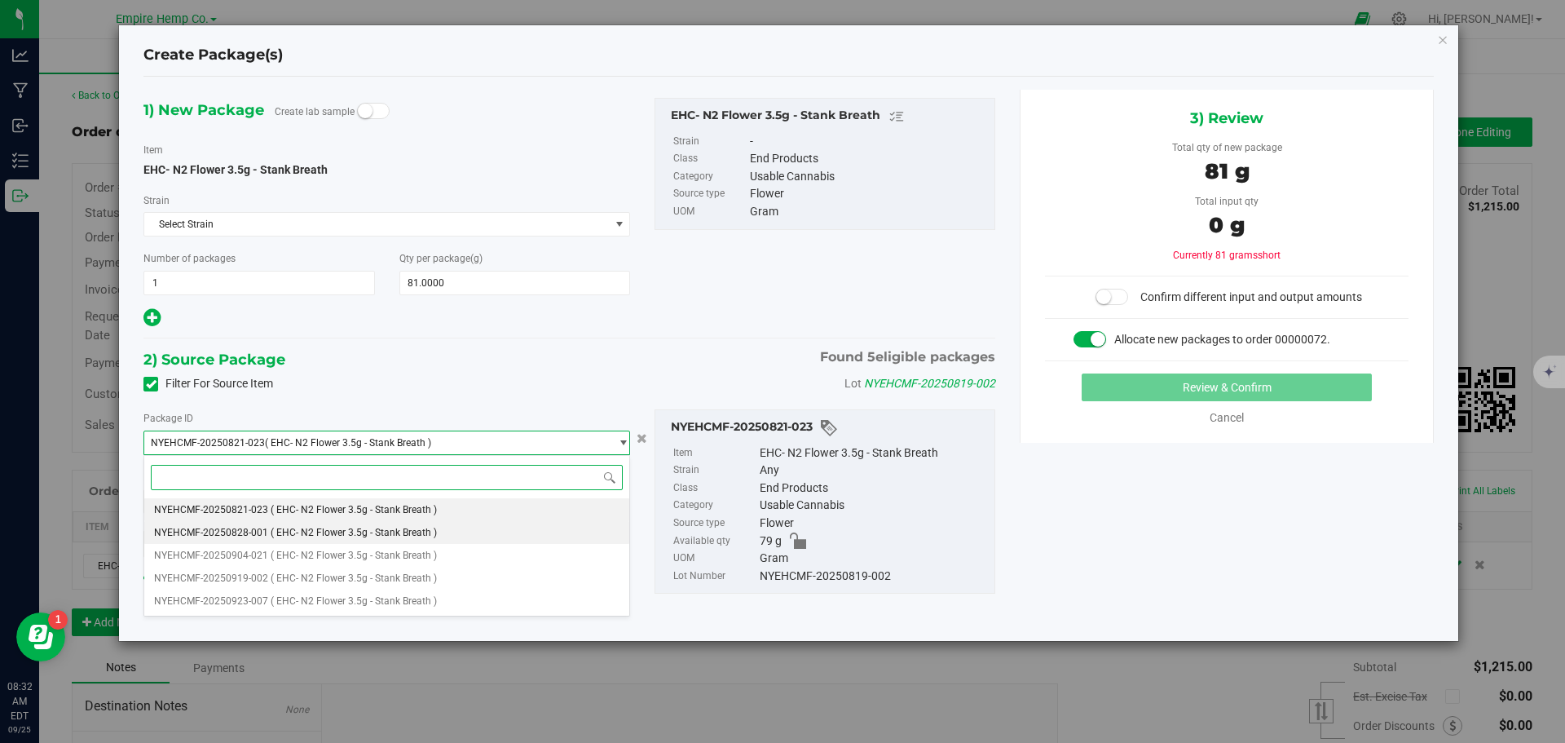
click at [559, 532] on li "NYEHCMF-20250828-001 ( EHC- N2 Flower 3.5g - Stank Breath )" at bounding box center [386, 532] width 485 height 23
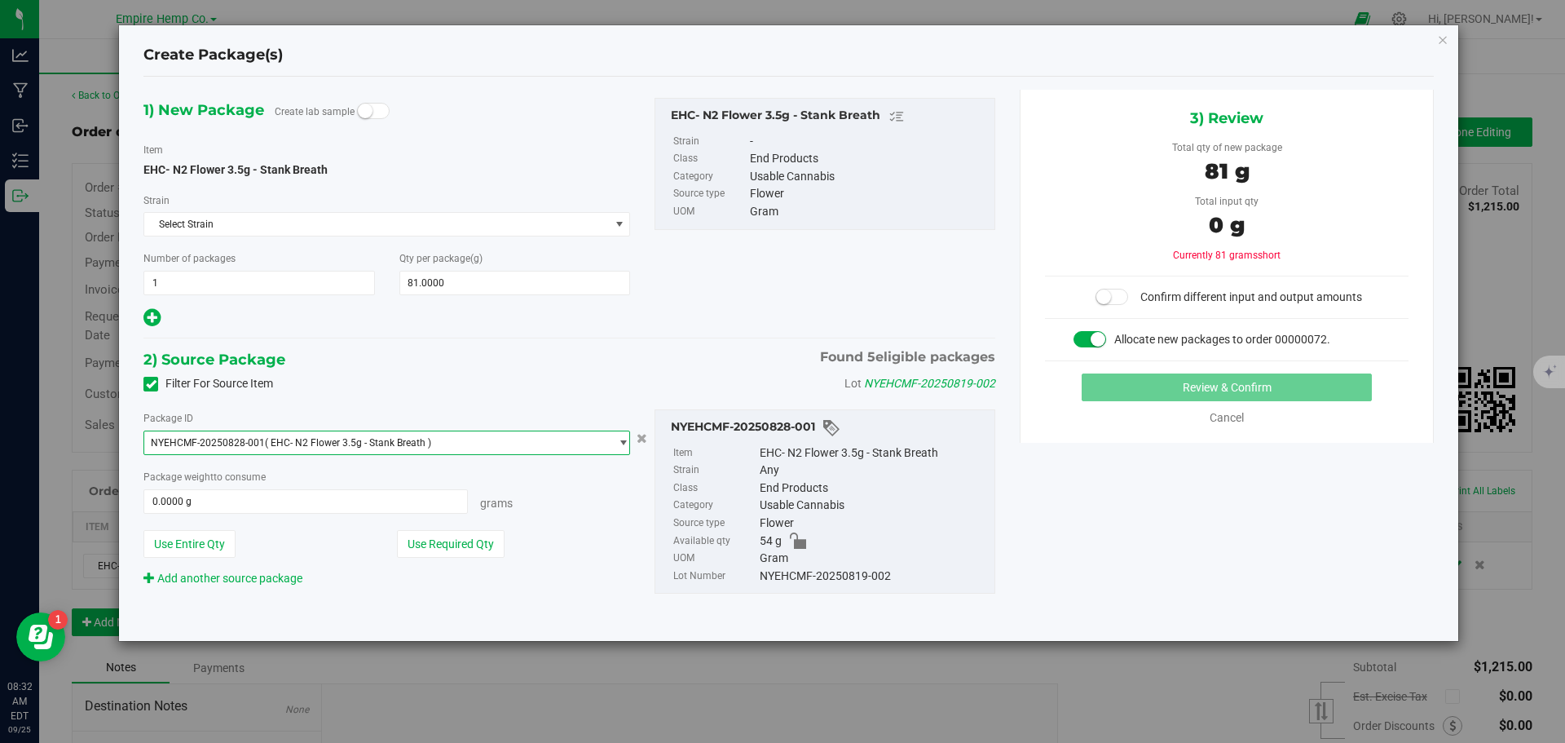
click at [623, 437] on span "select" at bounding box center [623, 442] width 12 height 13
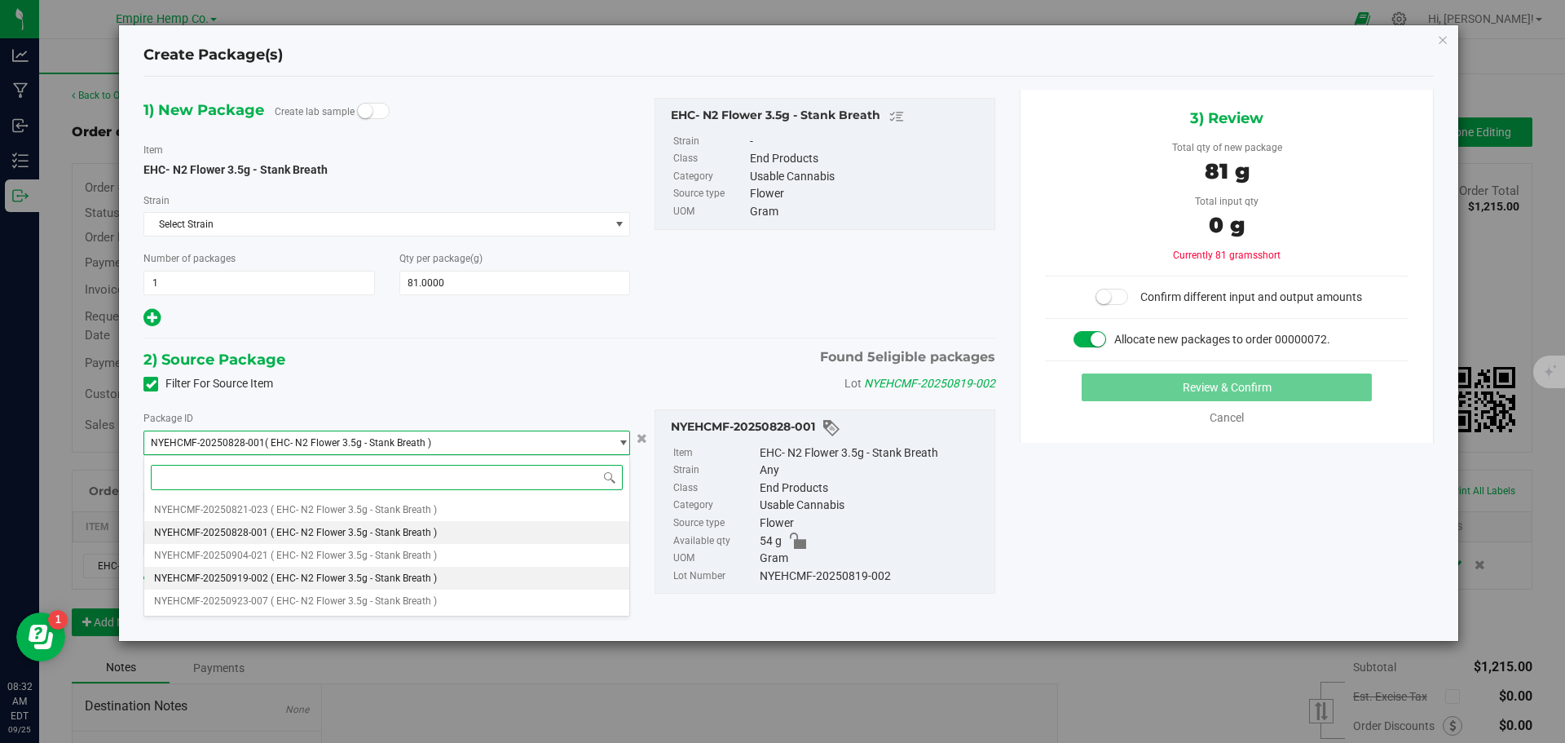
click at [541, 572] on li "NYEHCMF-20250919-002 ( EHC- N2 Flower 3.5g - Stank Breath )" at bounding box center [386, 578] width 485 height 23
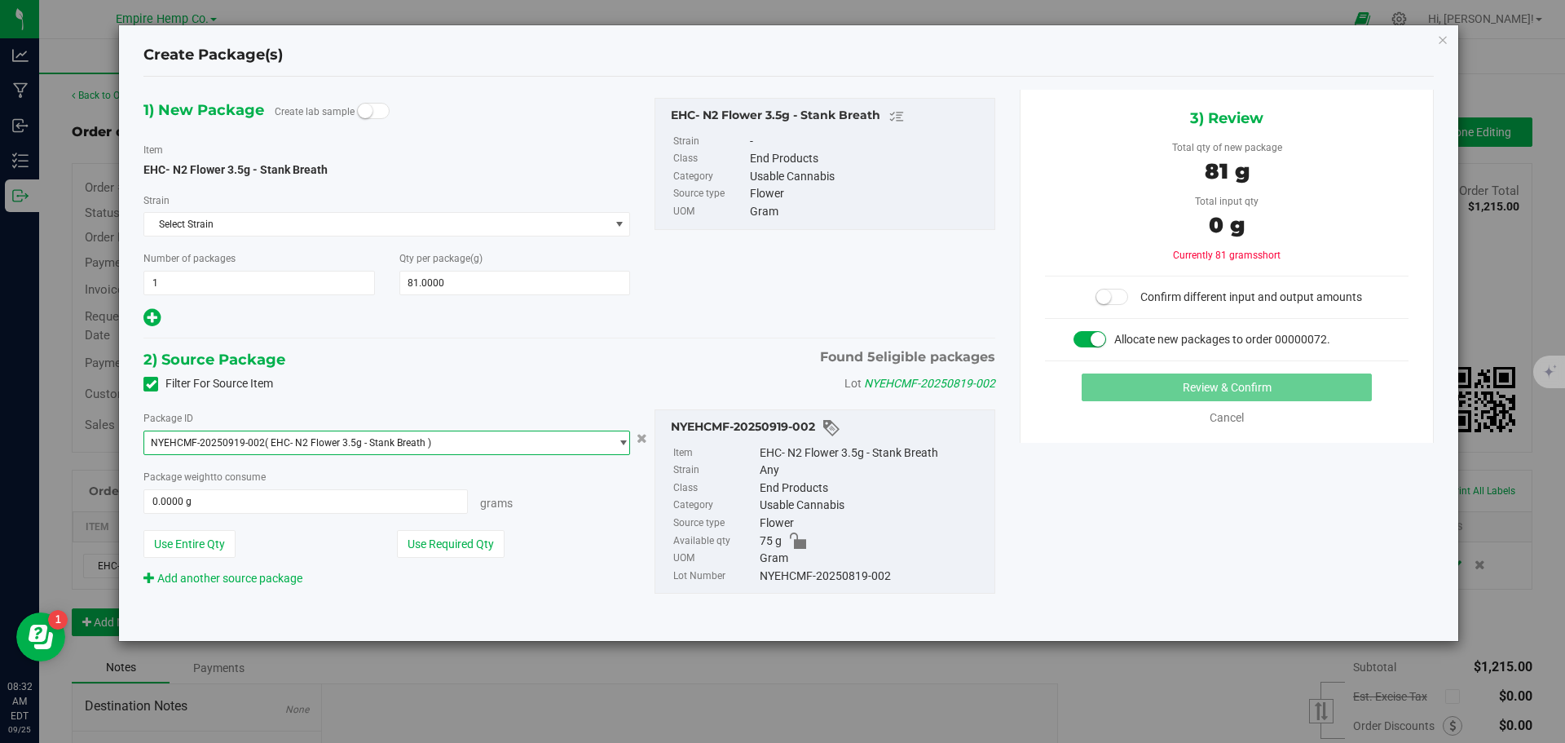
click at [612, 448] on span "select" at bounding box center [619, 442] width 20 height 23
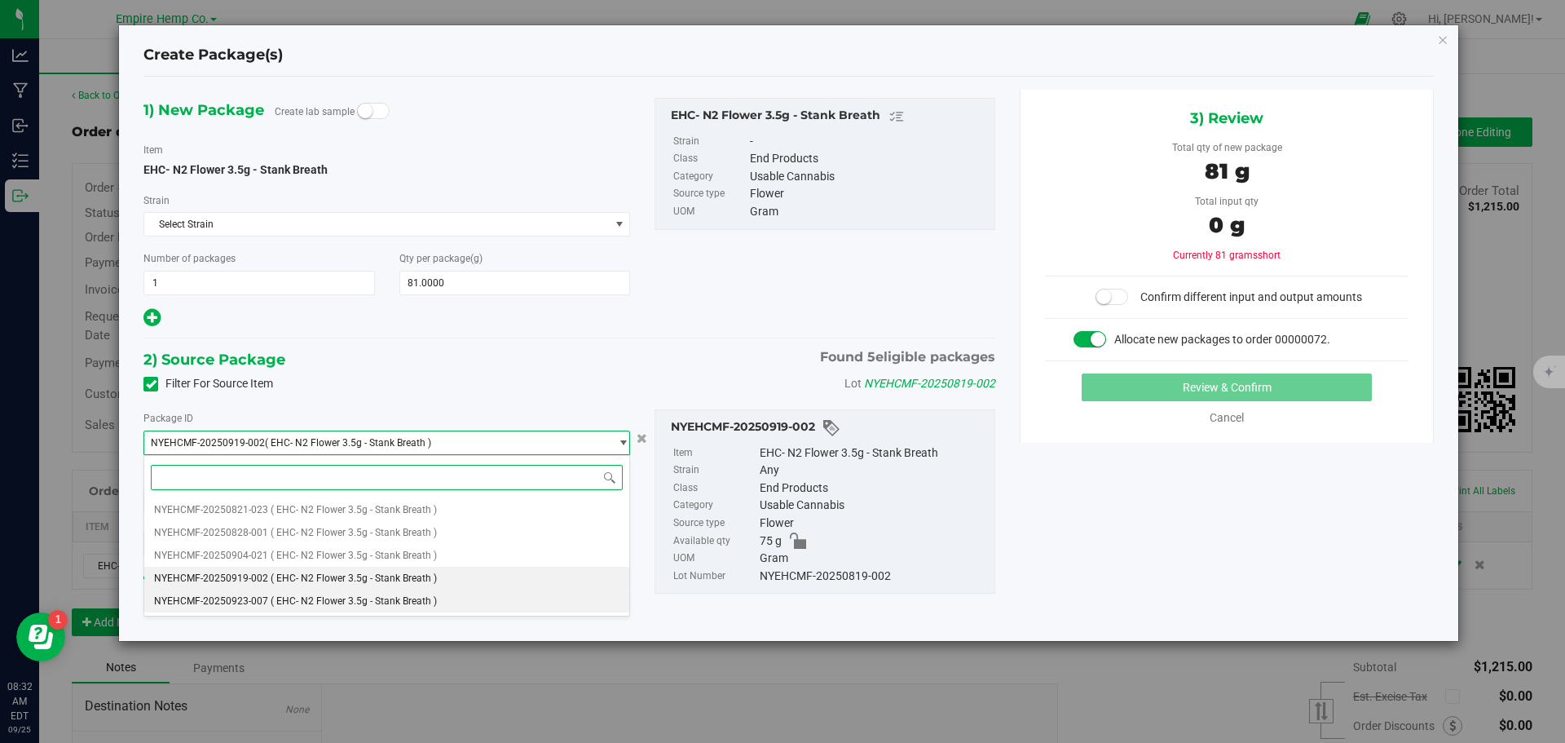
click at [543, 602] on li "NYEHCMF-20250923-007 ( EHC- N2 Flower 3.5g - Stank Breath )" at bounding box center [386, 600] width 485 height 23
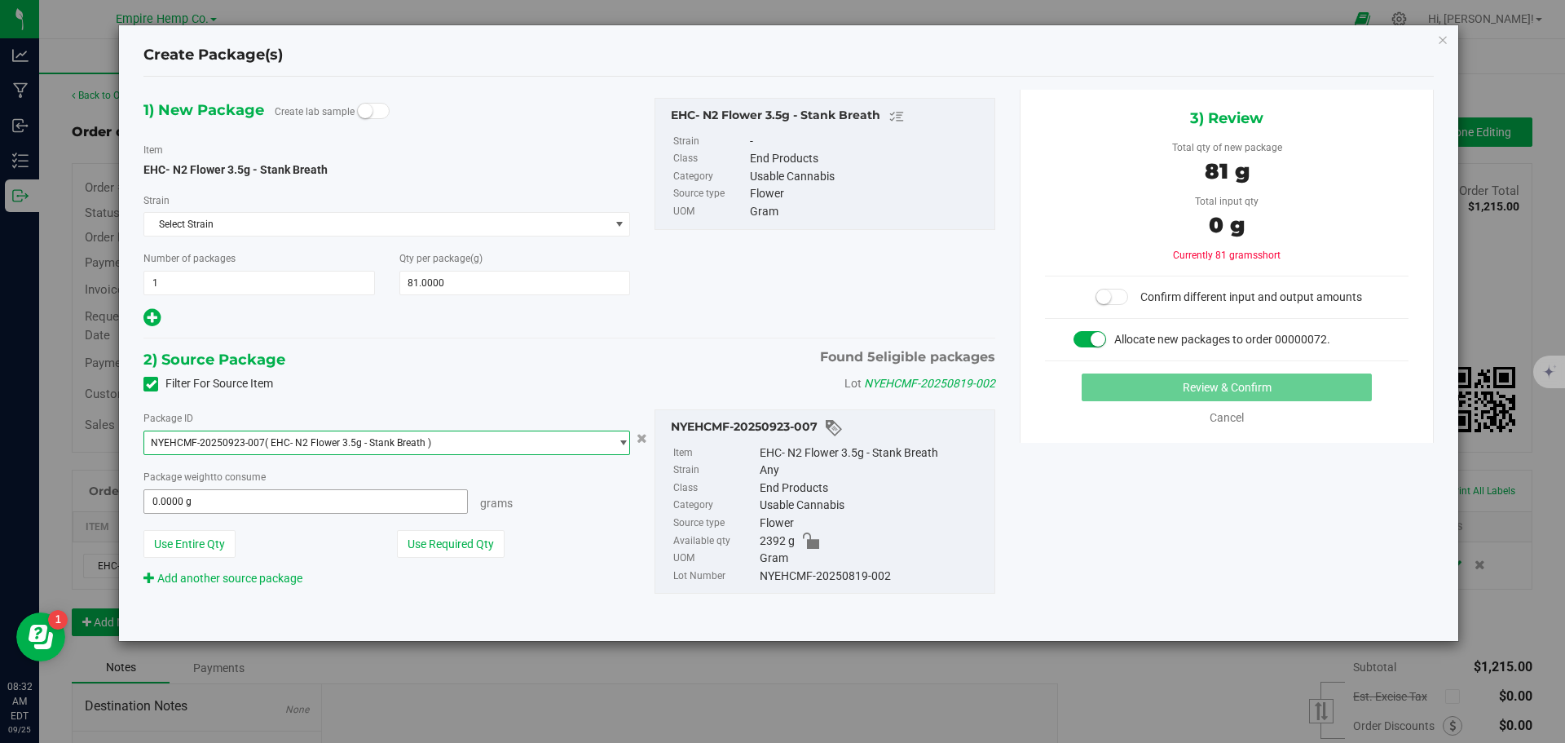
click at [410, 500] on span "0.0000 g 0" at bounding box center [306, 501] width 325 height 24
type input "81"
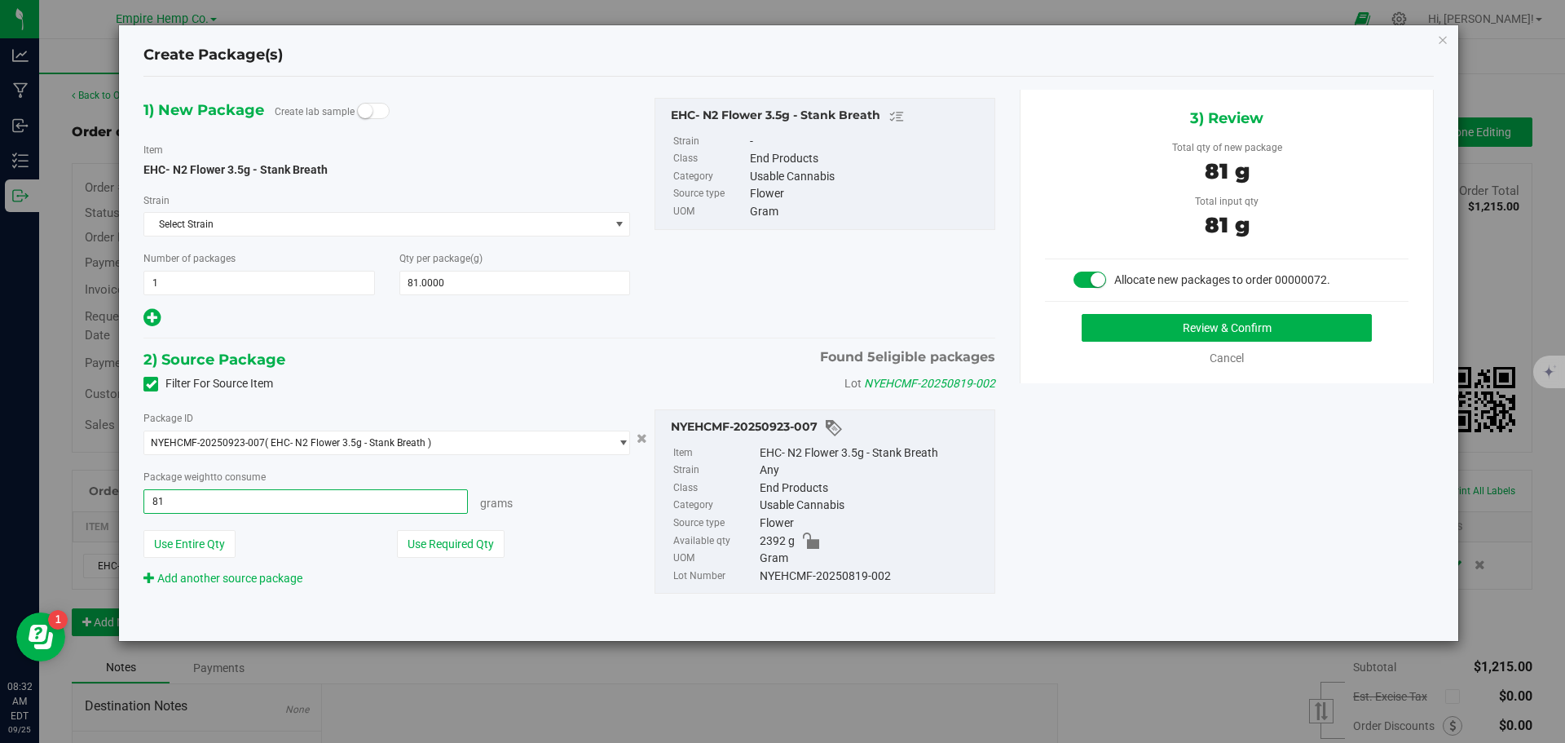
click at [1082, 314] on button "Review & Confirm" at bounding box center [1227, 328] width 290 height 28
type input "81.0000 g"
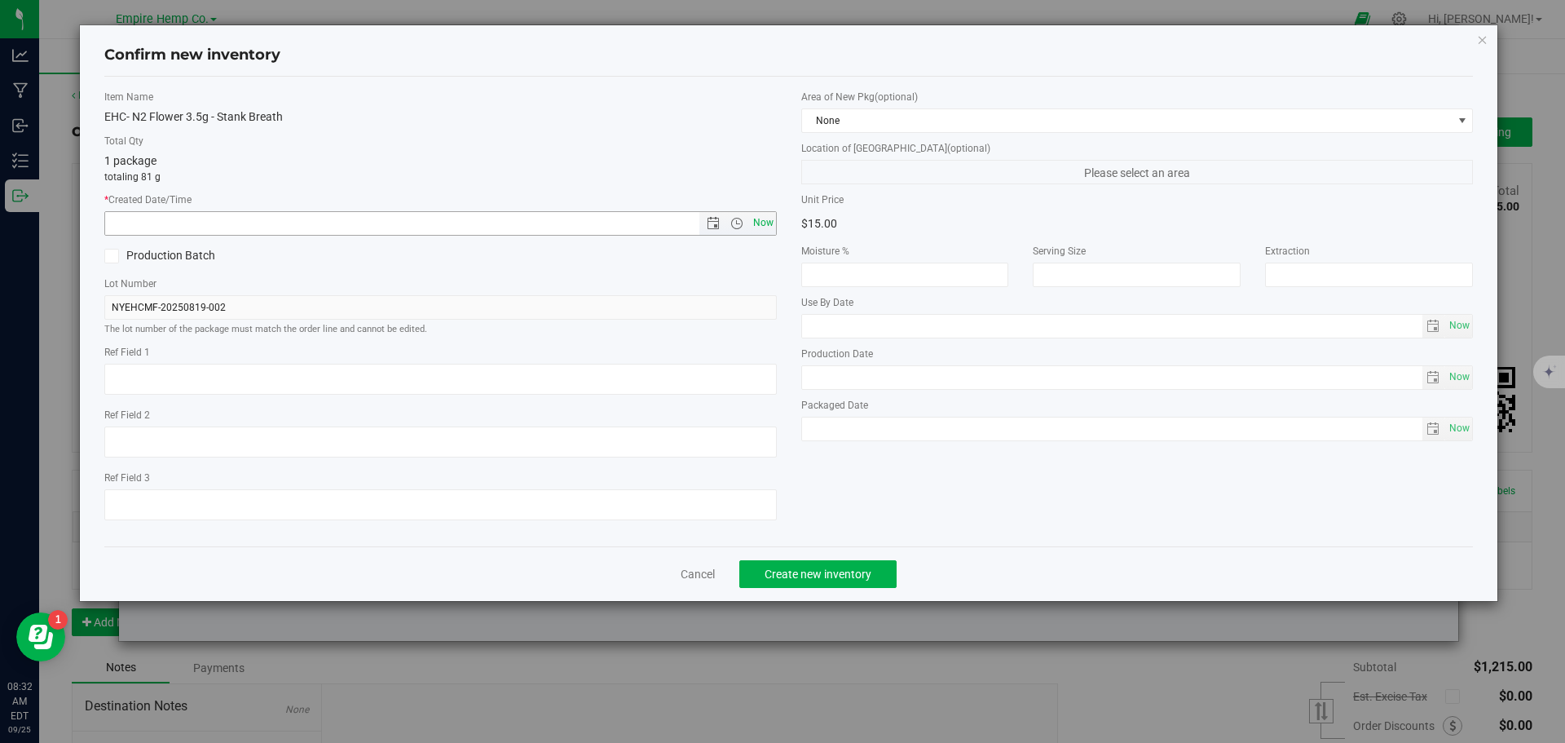
click at [764, 227] on span "Now" at bounding box center [763, 223] width 28 height 24
type input "9/25/2025 8:32 AM"
click at [849, 572] on span "Create new inventory" at bounding box center [818, 573] width 107 height 13
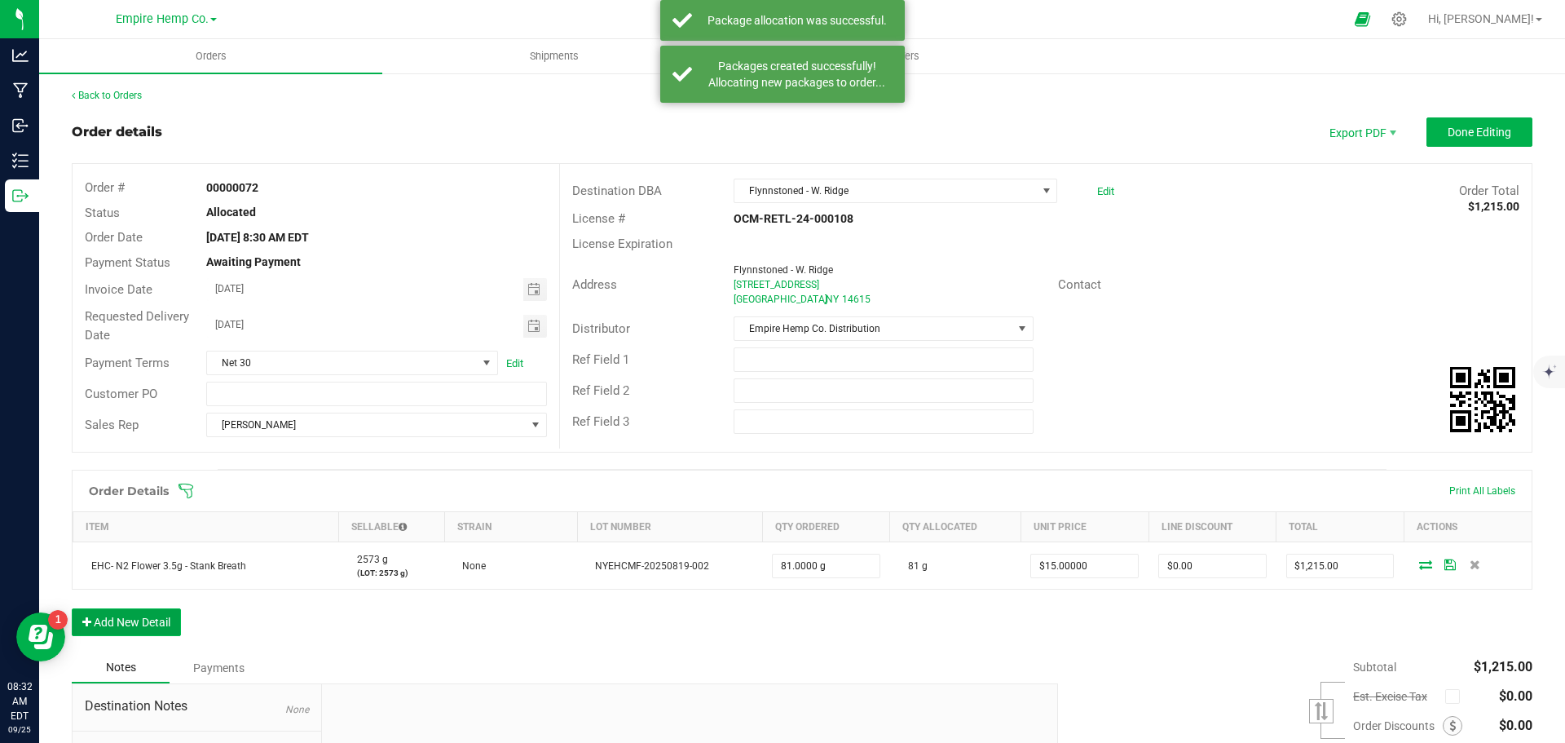
click at [137, 625] on button "Add New Detail" at bounding box center [126, 622] width 109 height 28
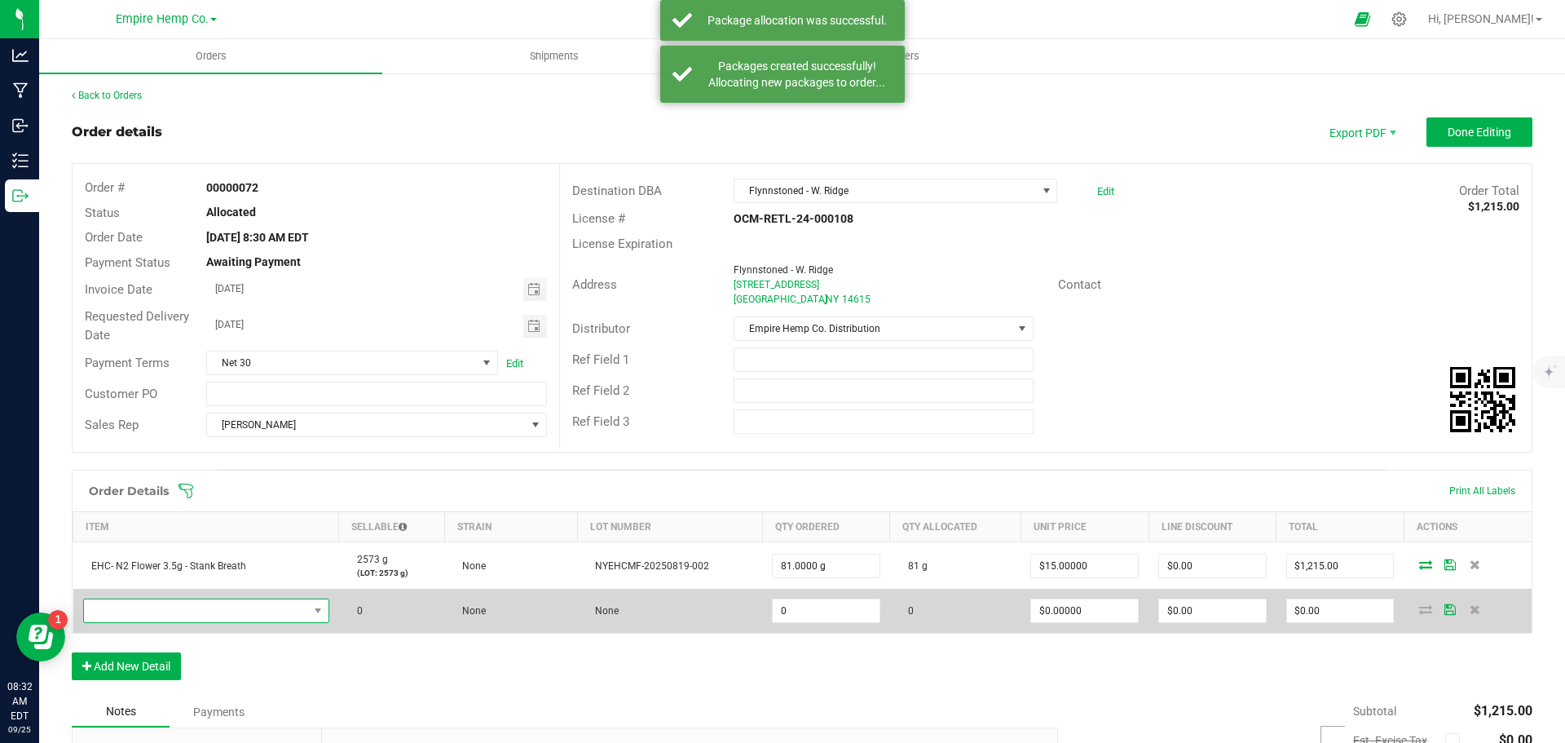
click at [155, 612] on span "NO DATA FOUND" at bounding box center [196, 610] width 224 height 23
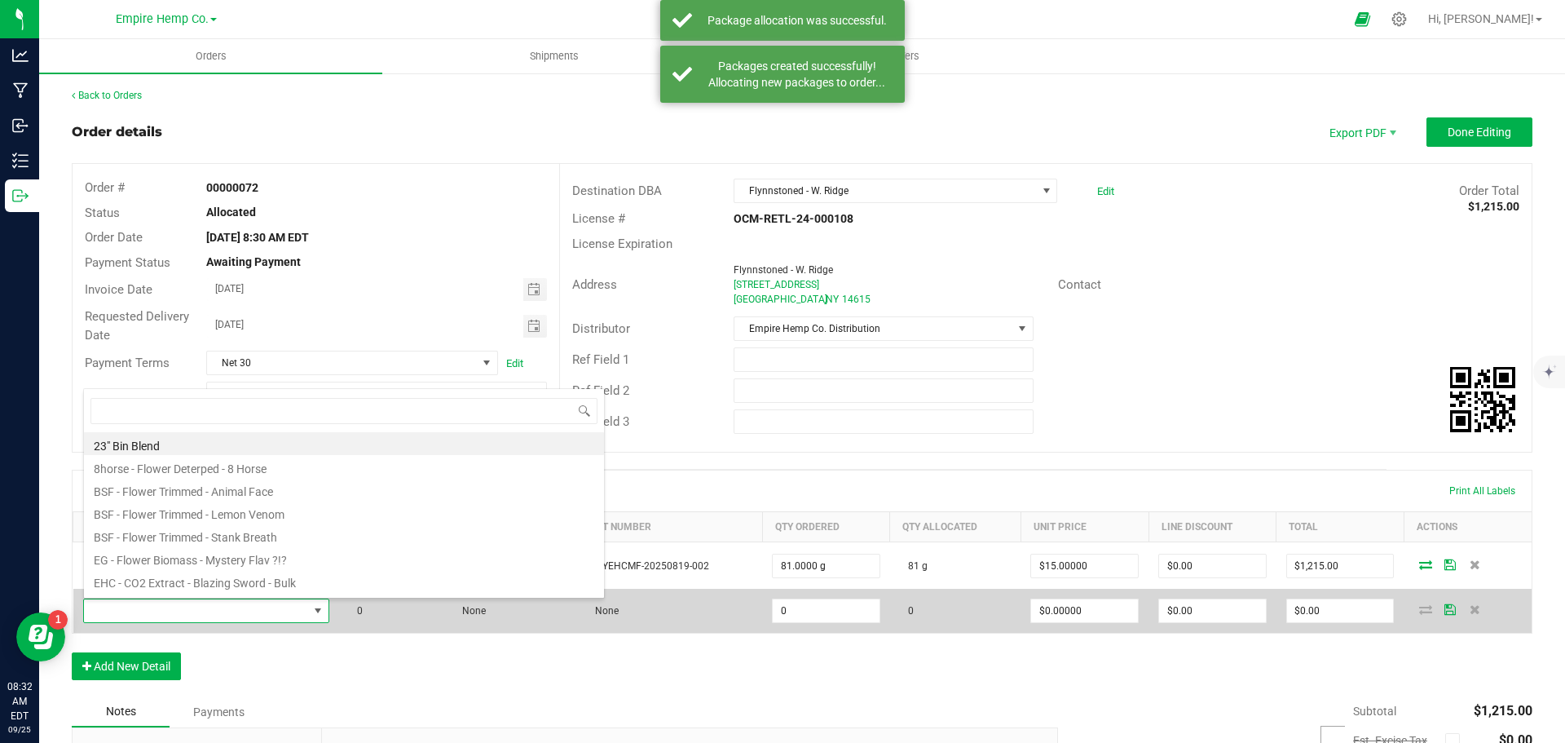
scroll to position [24, 242]
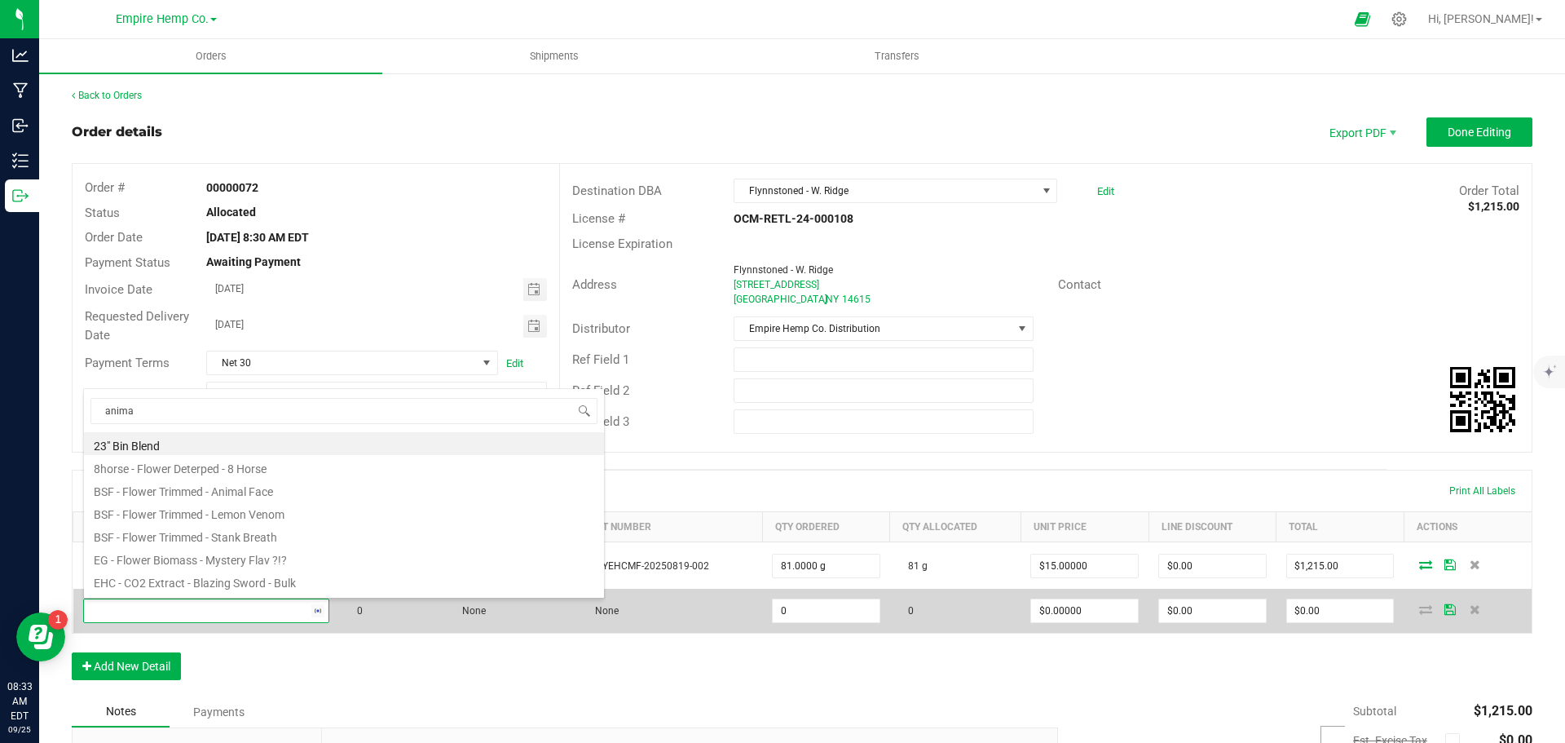
type input "animal"
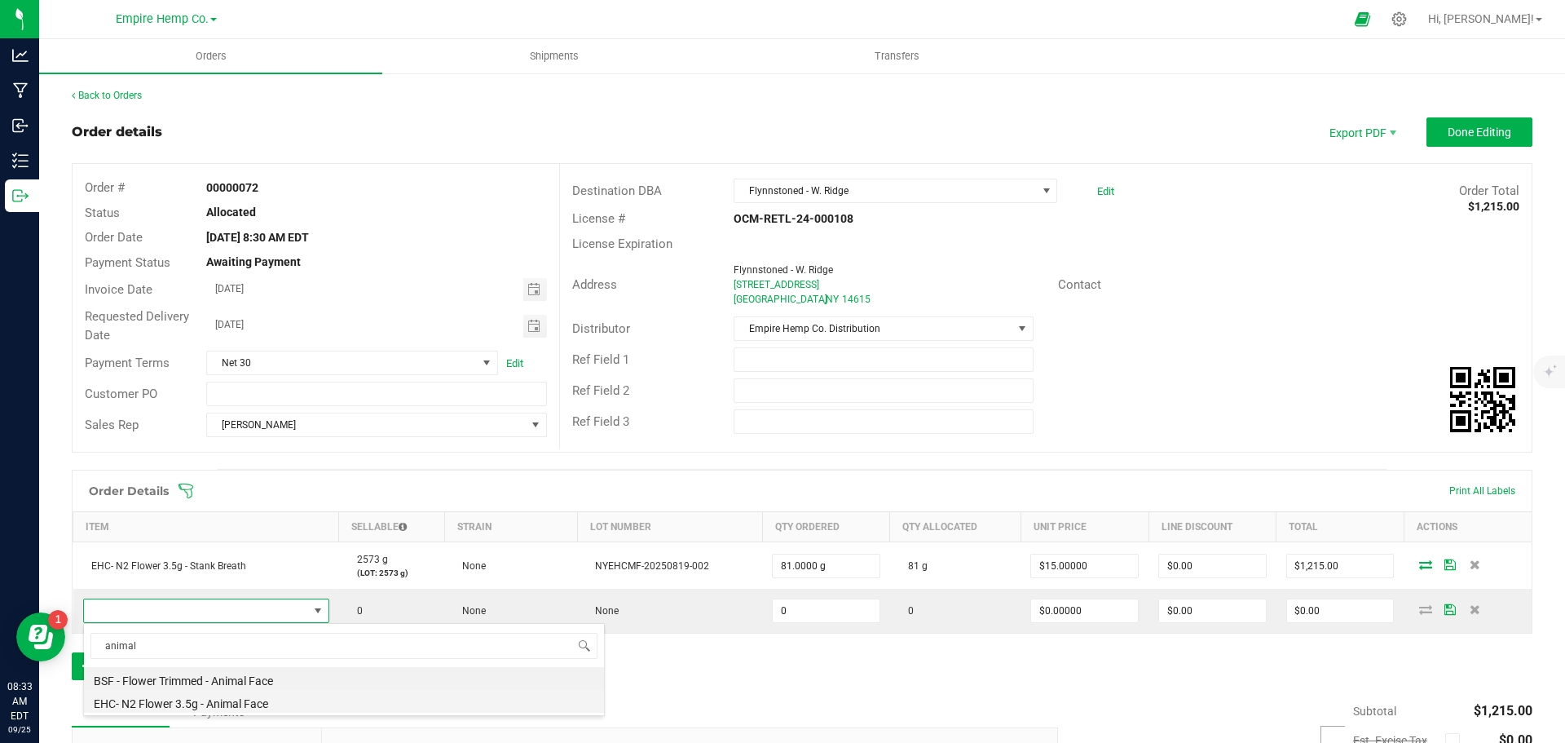
click at [239, 702] on li "EHC- N2 Flower 3.5g - Animal Face" at bounding box center [344, 701] width 520 height 23
type input "0.0000 g"
type input "$15.00000"
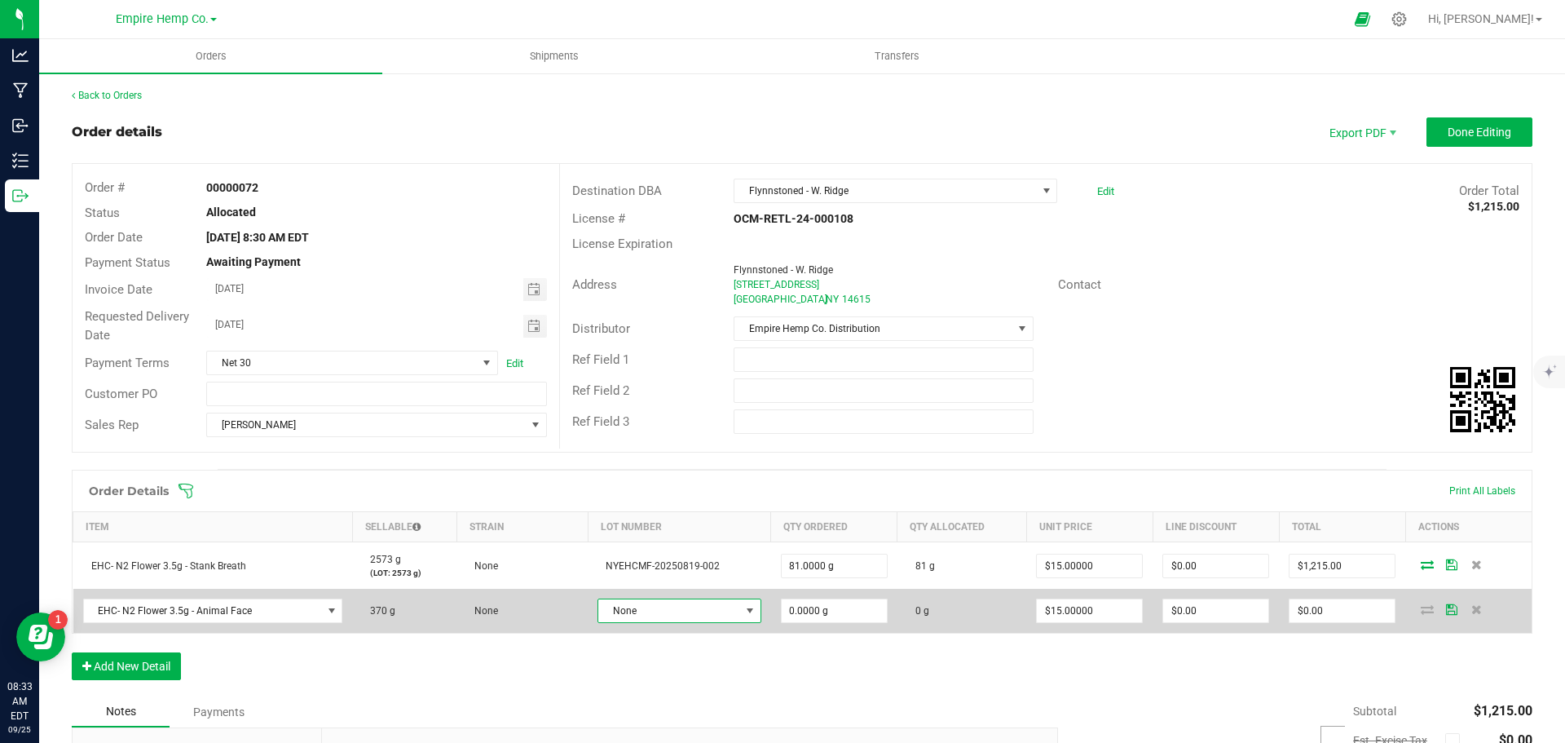
click at [632, 612] on span "None" at bounding box center [669, 610] width 142 height 23
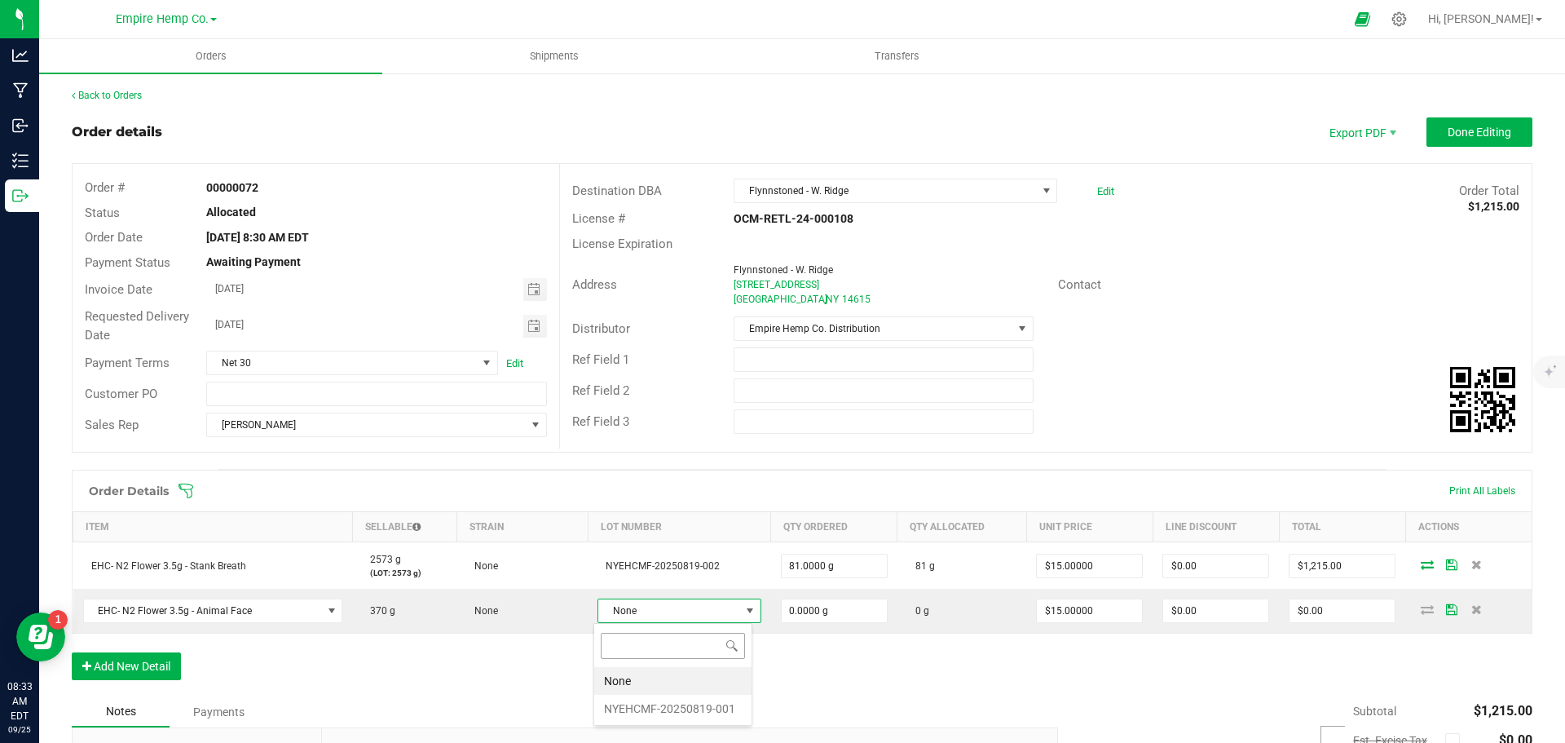
scroll to position [24, 160]
click at [651, 704] on li "NYEHCMF-20250819-001" at bounding box center [672, 709] width 157 height 28
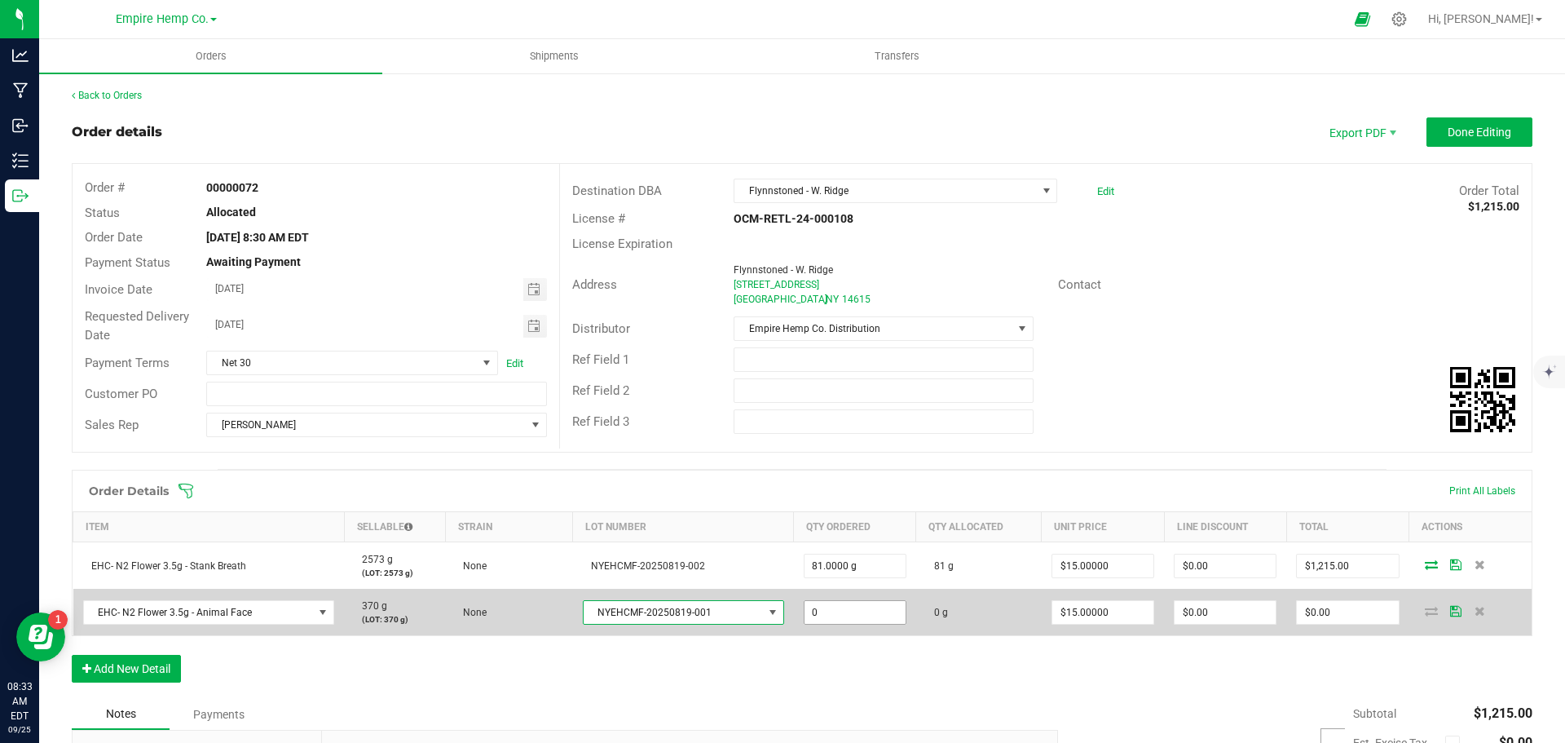
click at [824, 611] on input "0" at bounding box center [855, 612] width 101 height 23
type input "81.0000 g"
type input "15"
type input "$1,215.00"
click at [1425, 608] on icon at bounding box center [1431, 611] width 13 height 10
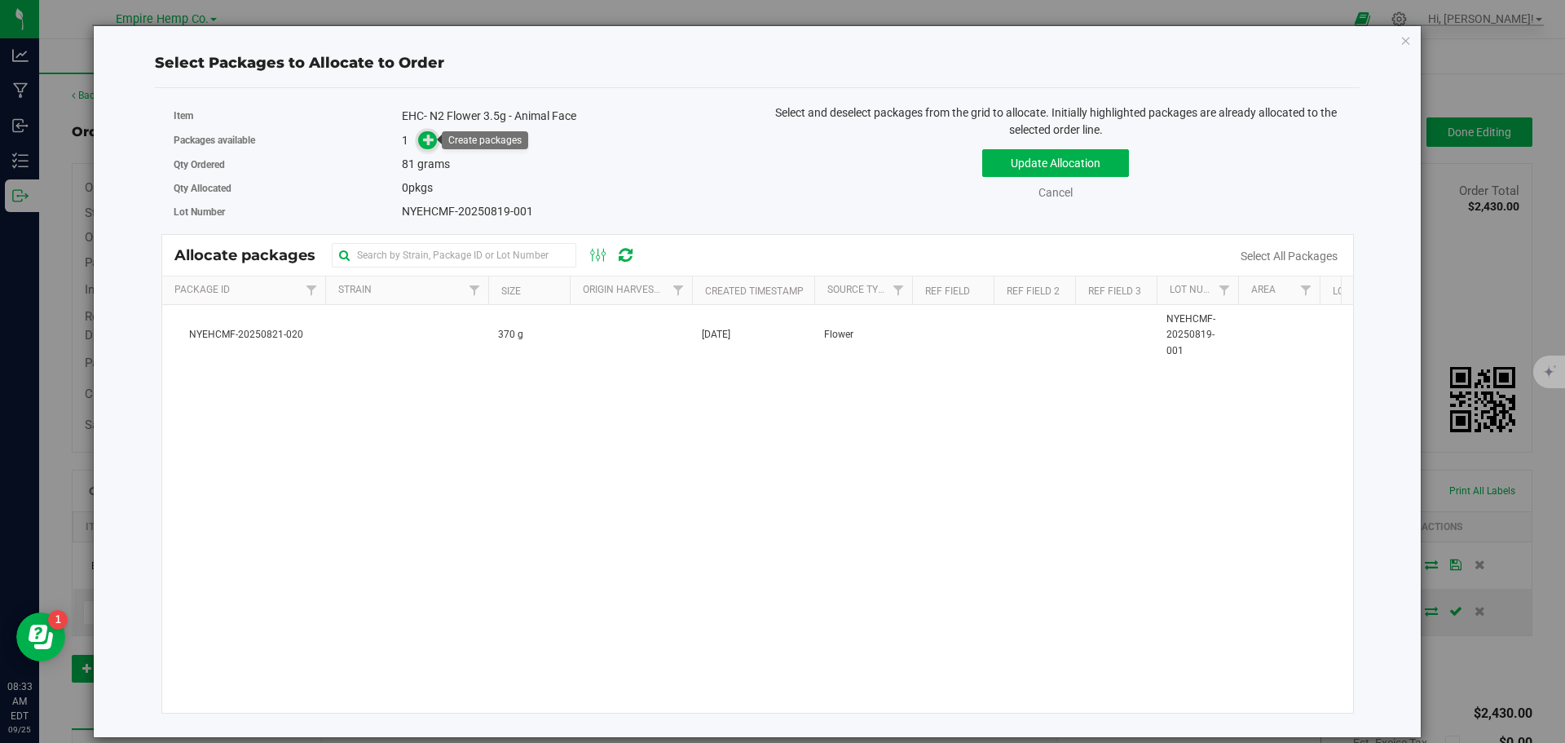
click at [430, 142] on icon at bounding box center [429, 139] width 12 height 12
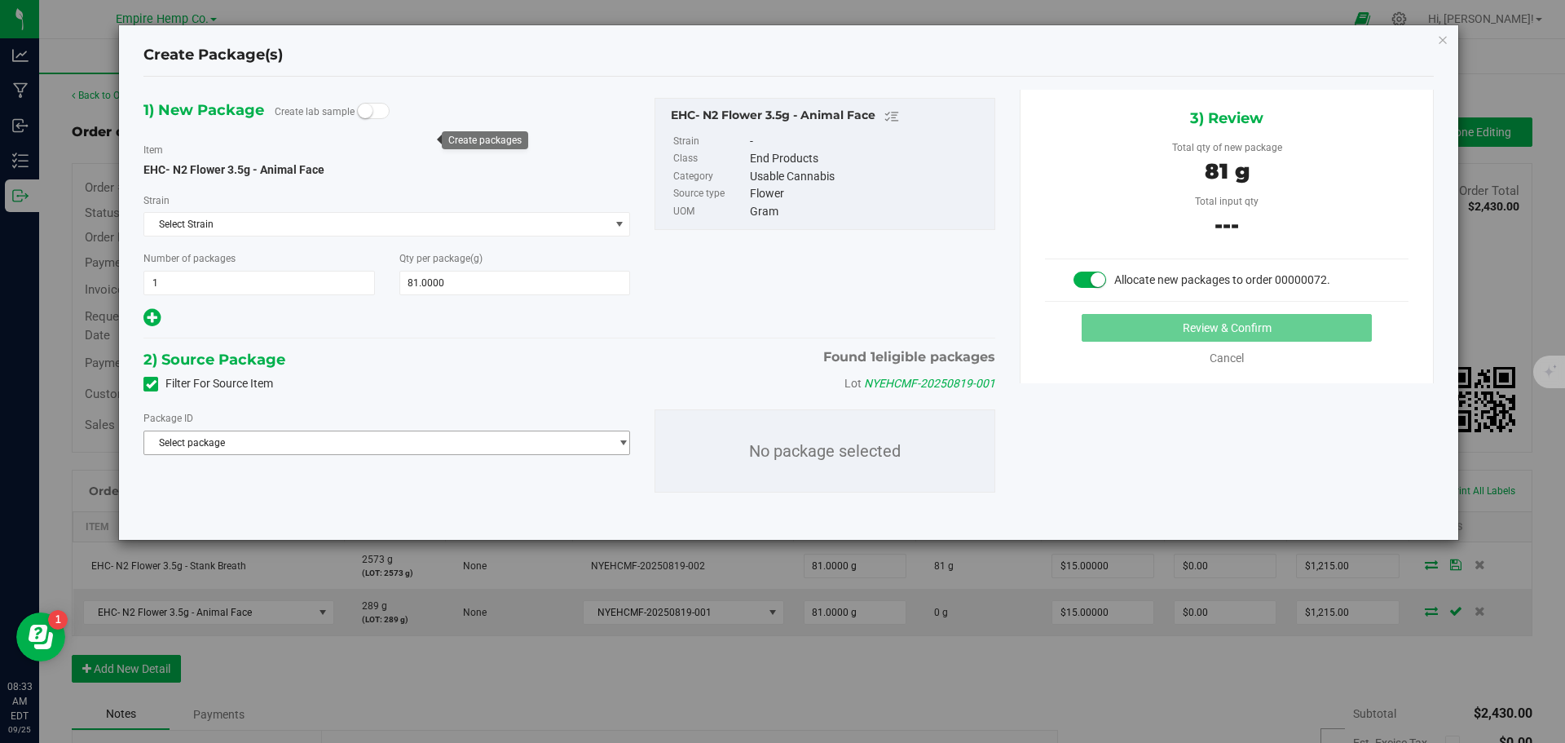
click at [357, 433] on span "Select package" at bounding box center [376, 442] width 465 height 23
click at [360, 506] on span "( EHC- N2 Flower 3.5g - Animal Face )" at bounding box center [354, 509] width 166 height 11
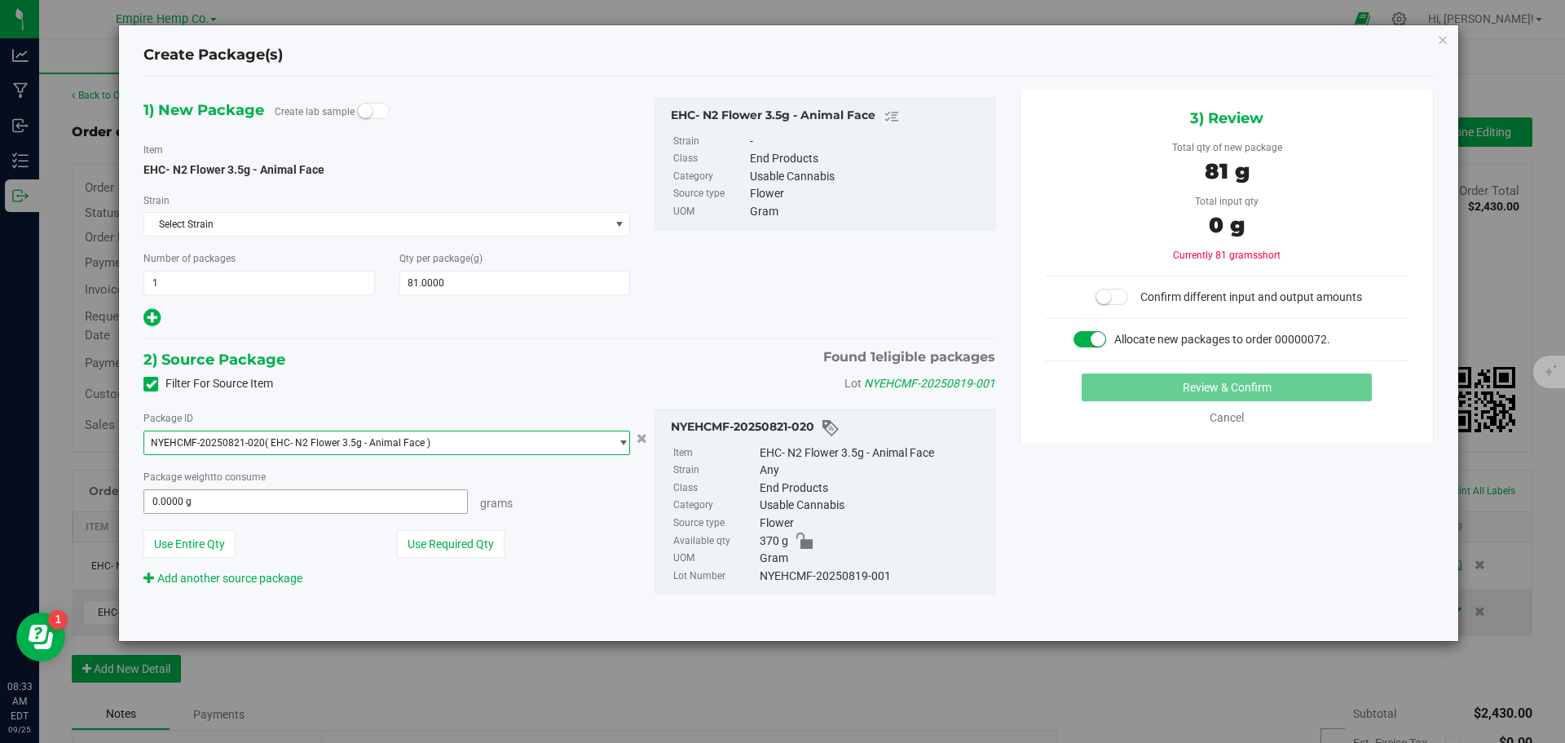
click at [385, 506] on span "0.0000 g 0" at bounding box center [306, 501] width 325 height 24
type input "81"
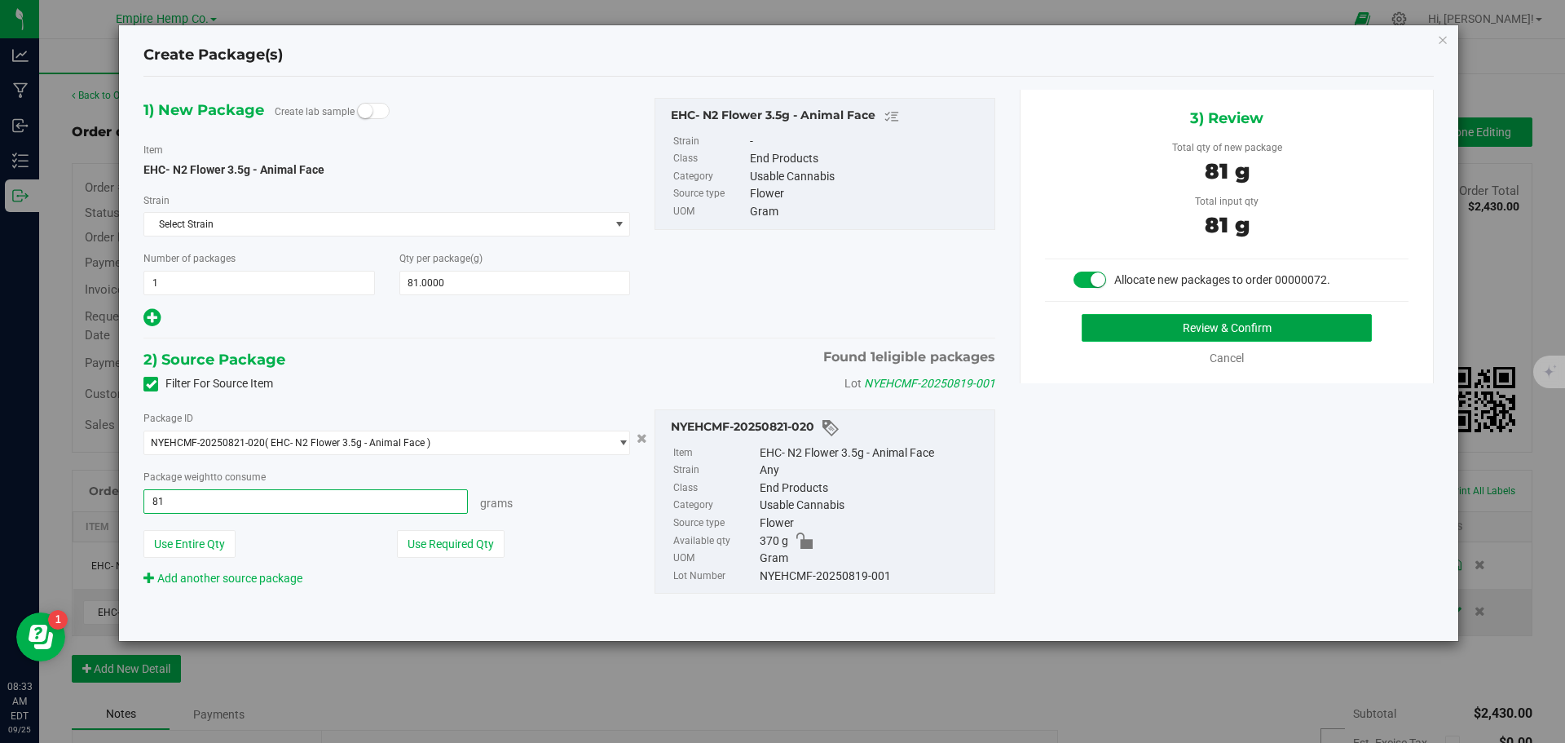
type input "81.0000 g"
click at [1137, 326] on button "Review & Confirm" at bounding box center [1227, 328] width 290 height 28
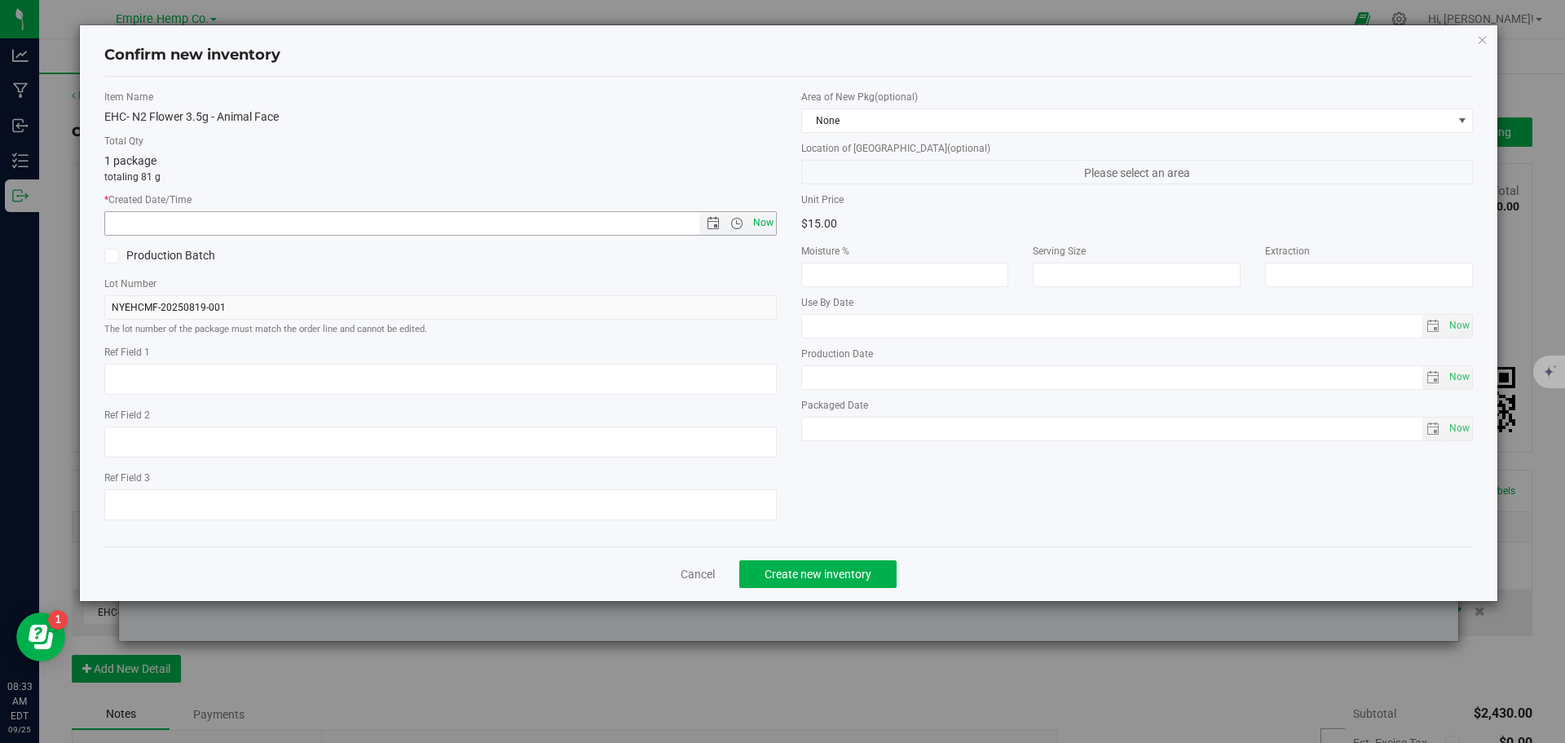
click at [766, 225] on span "Now" at bounding box center [763, 223] width 28 height 24
type input "9/25/2025 8:33 AM"
click at [841, 581] on button "Create new inventory" at bounding box center [818, 574] width 157 height 28
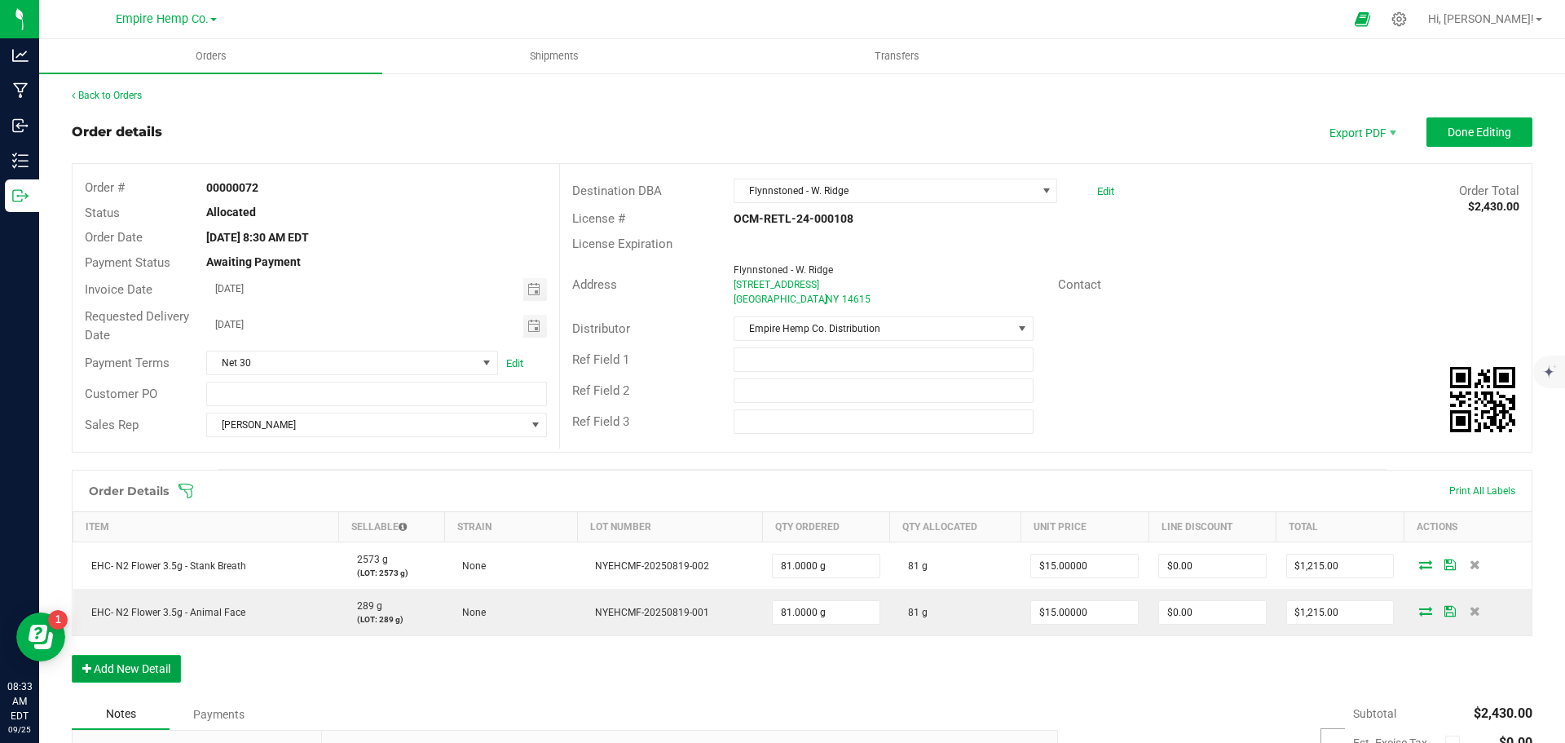
click at [114, 660] on button "Add New Detail" at bounding box center [126, 669] width 109 height 28
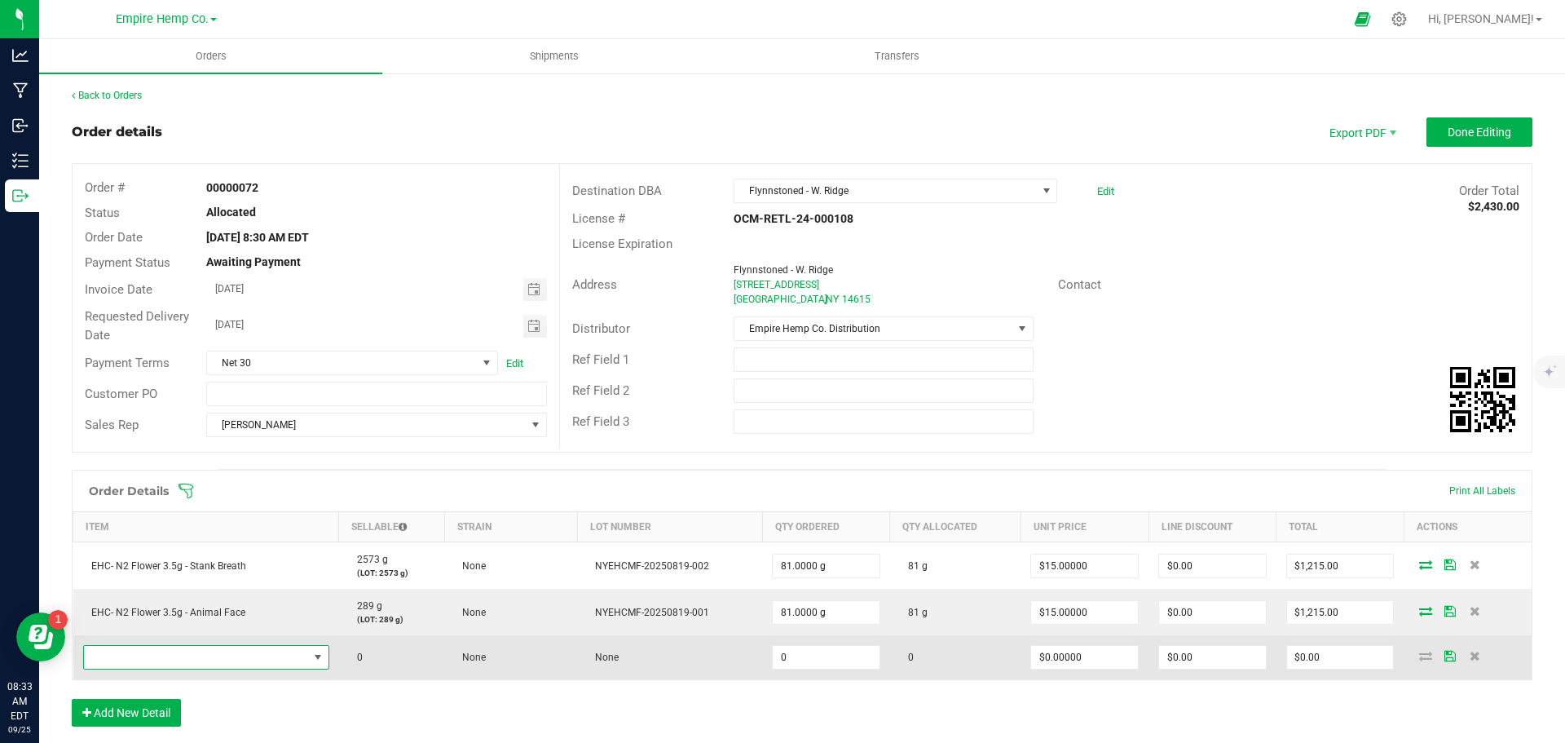
click at [241, 663] on span "NO DATA FOUND" at bounding box center [196, 657] width 224 height 23
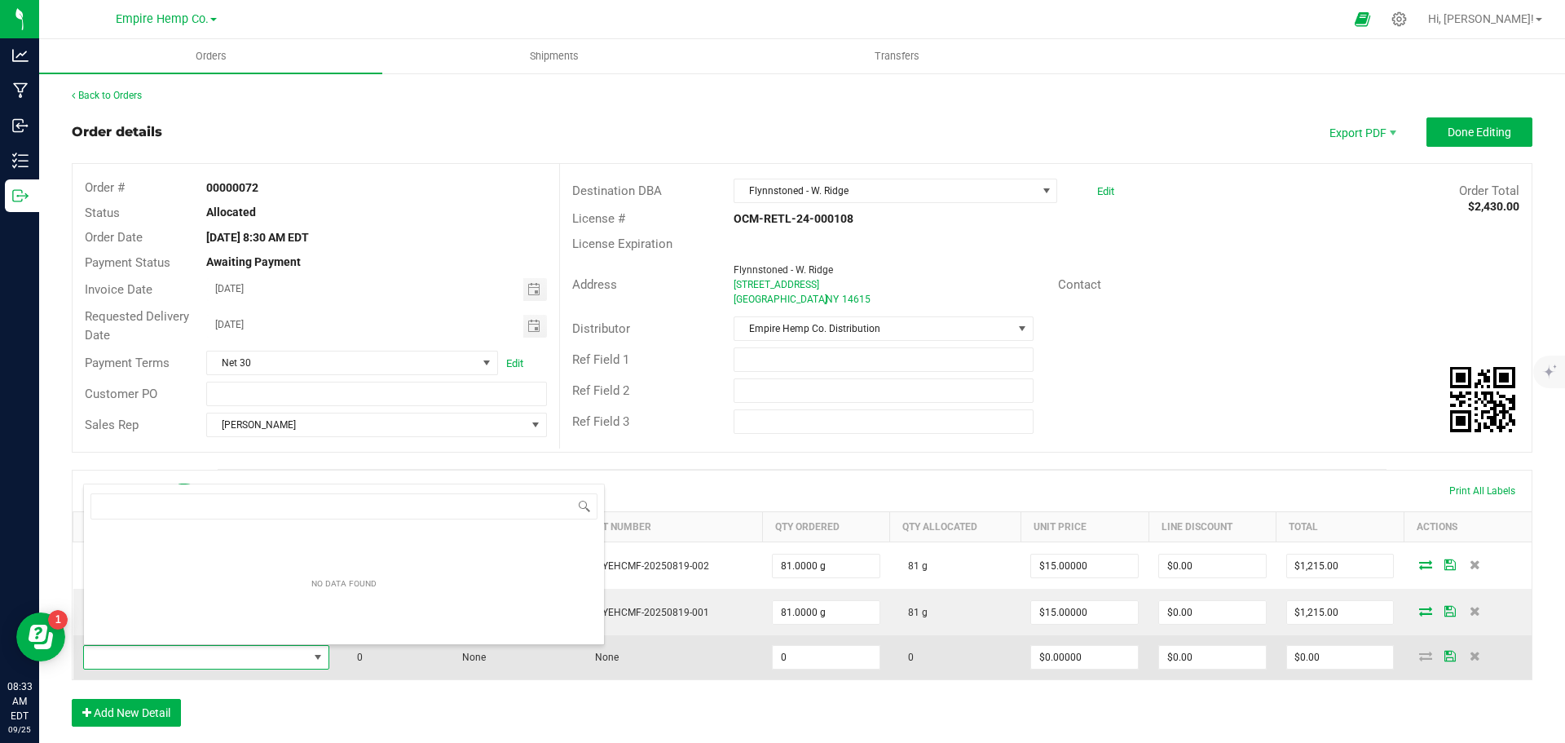
scroll to position [24, 242]
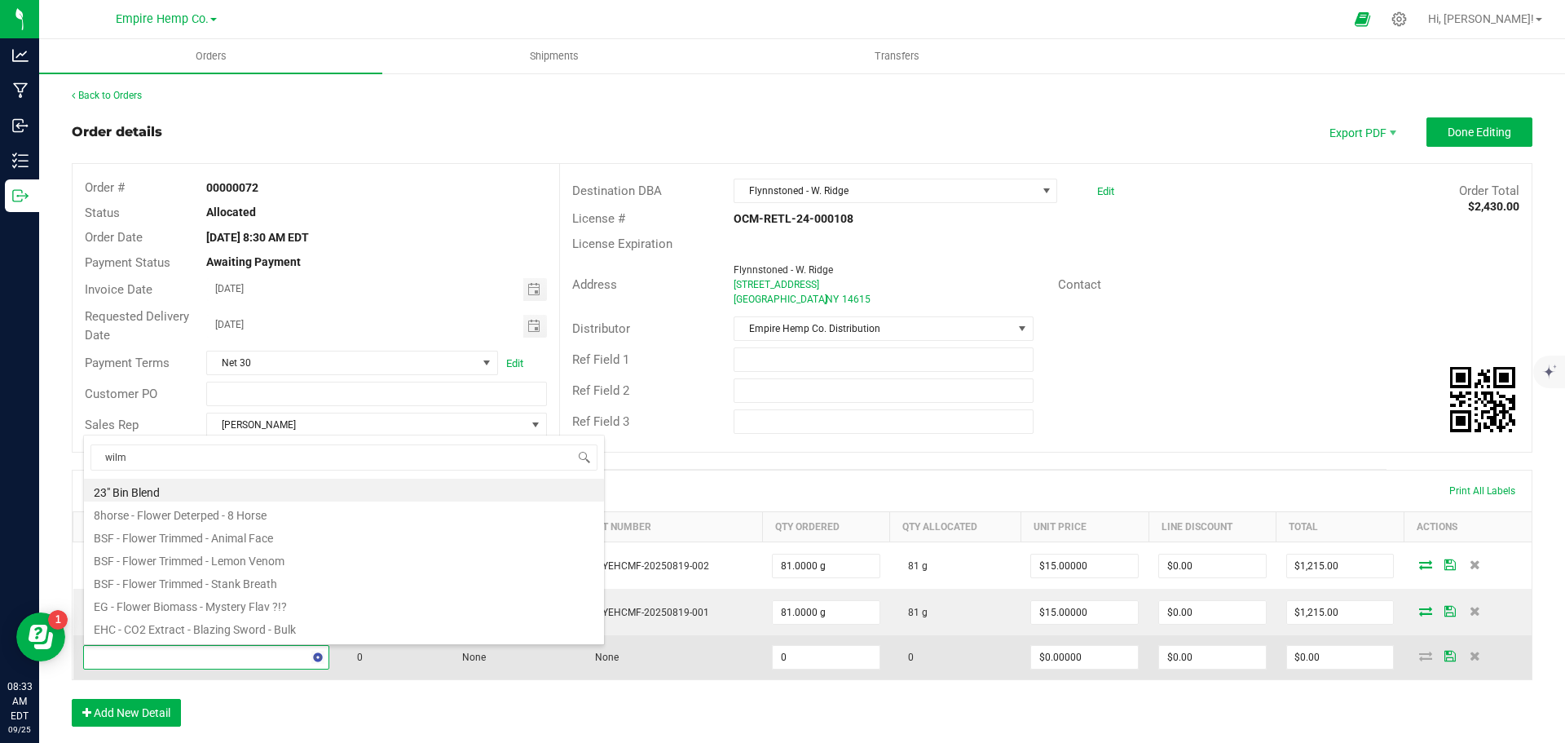
type input "[PERSON_NAME]"
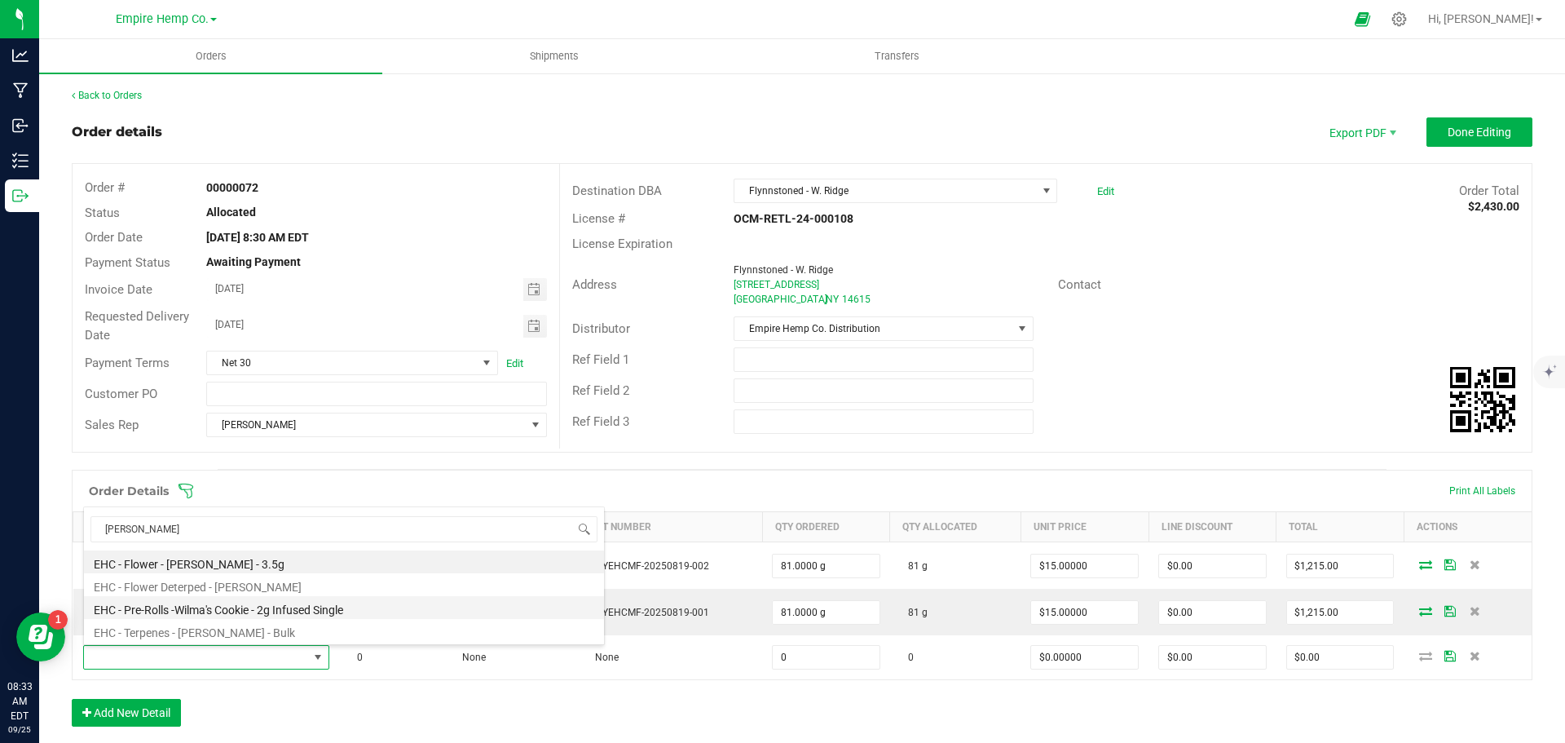
click at [293, 608] on li "EHC - Pre-Rolls -Wilma's Cookie - 2g Infused Single" at bounding box center [344, 607] width 520 height 23
type input "0.0000 g"
type input "$12.00000"
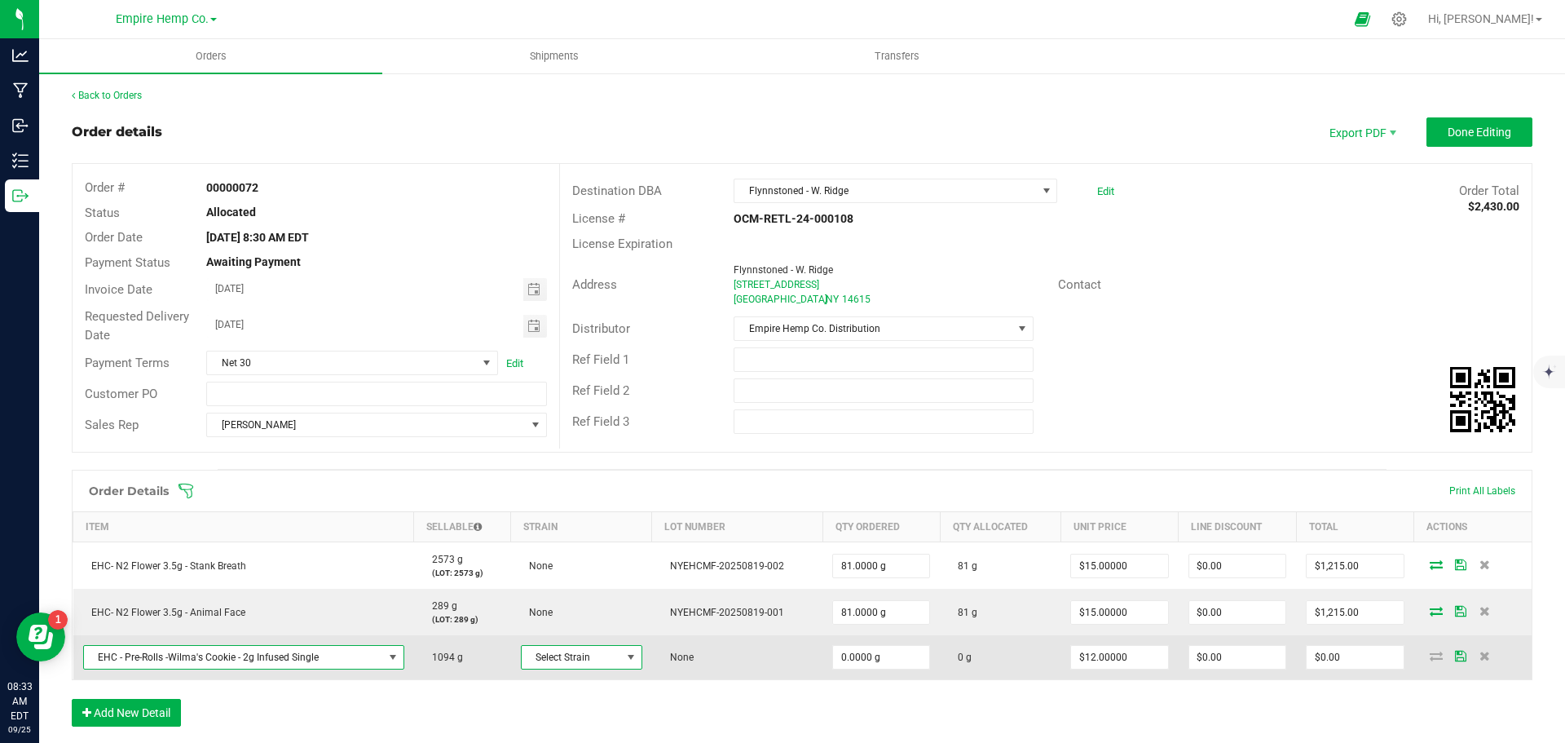
click at [630, 658] on span at bounding box center [631, 657] width 13 height 13
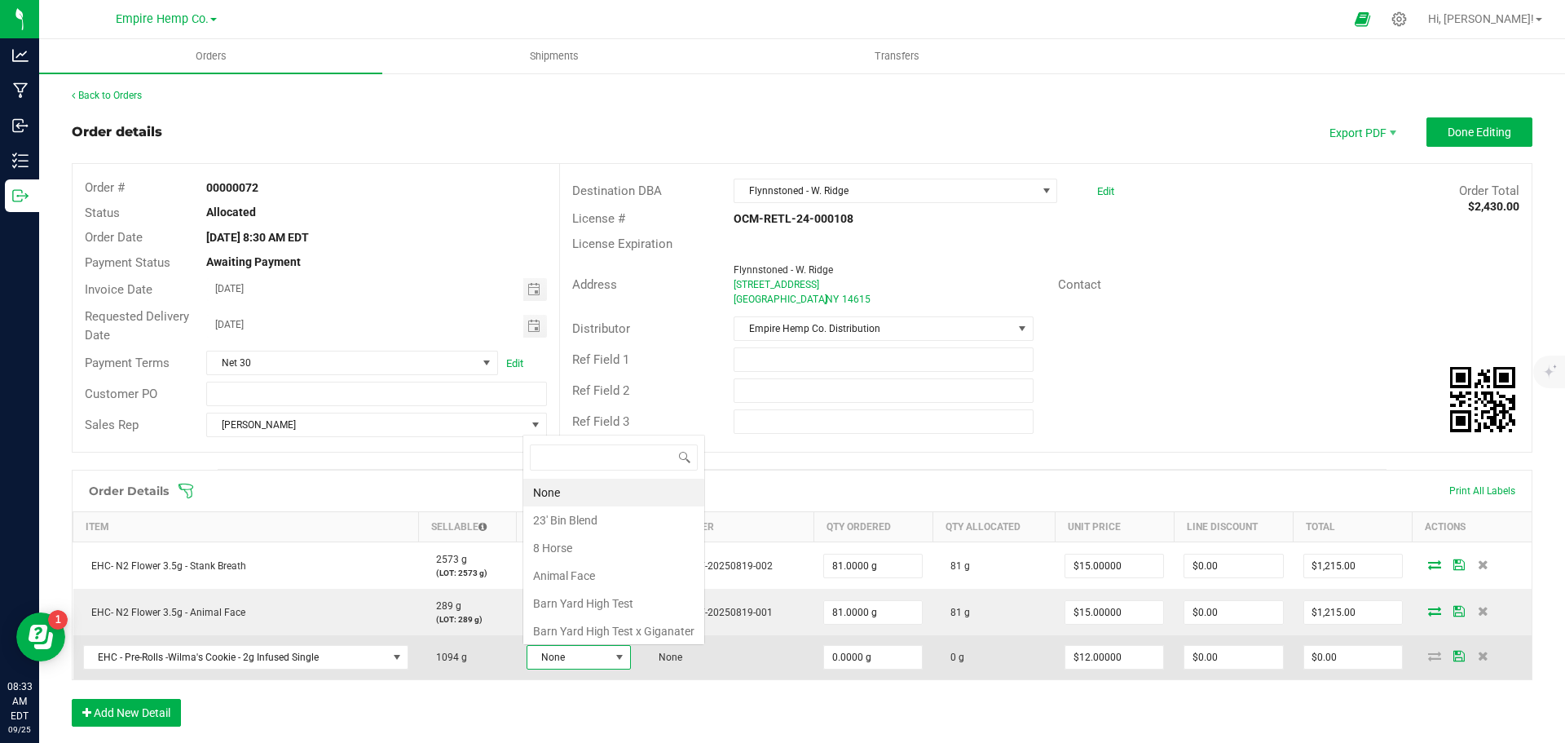
scroll to position [24, 103]
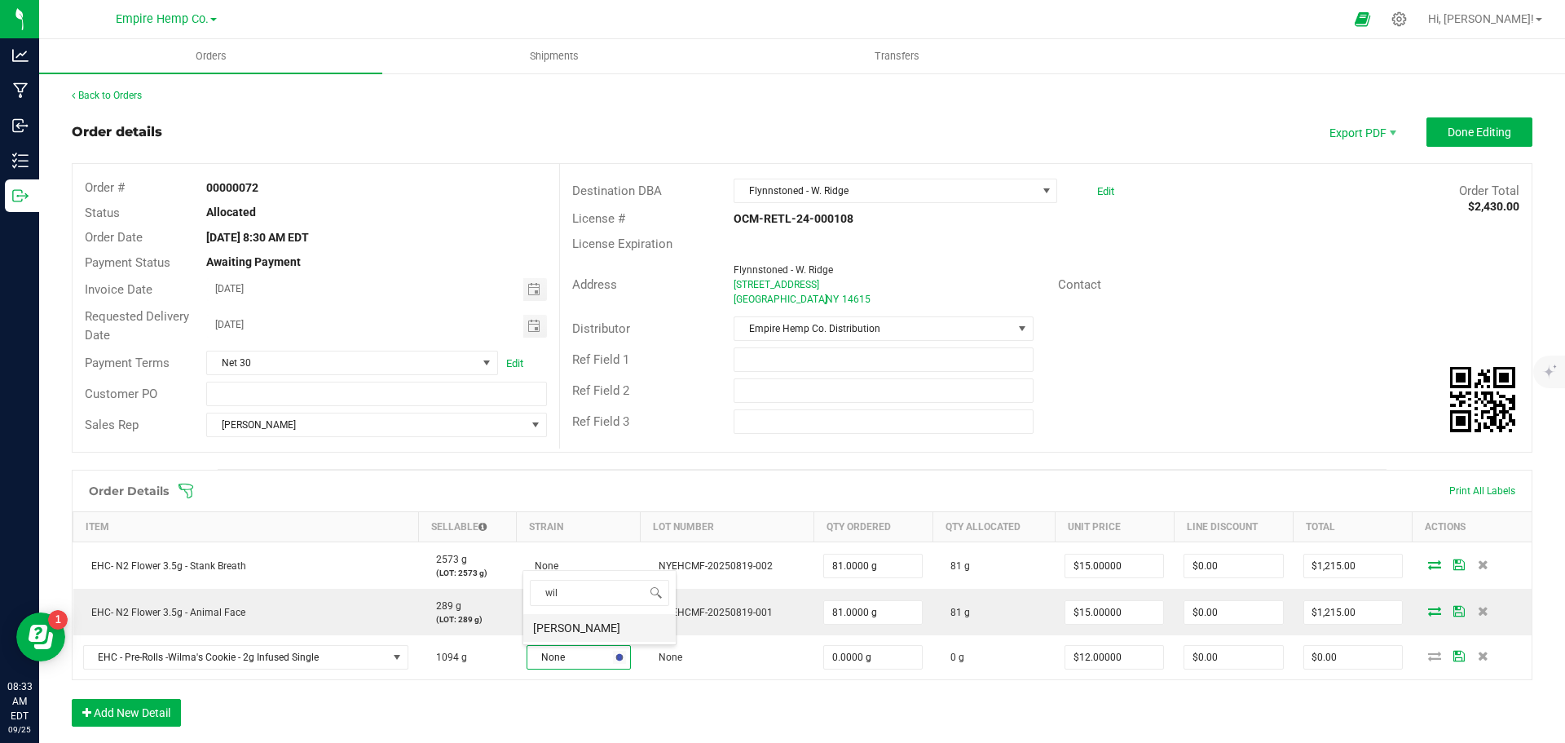
type input "wilm"
click at [594, 624] on li "[PERSON_NAME]" at bounding box center [599, 628] width 152 height 28
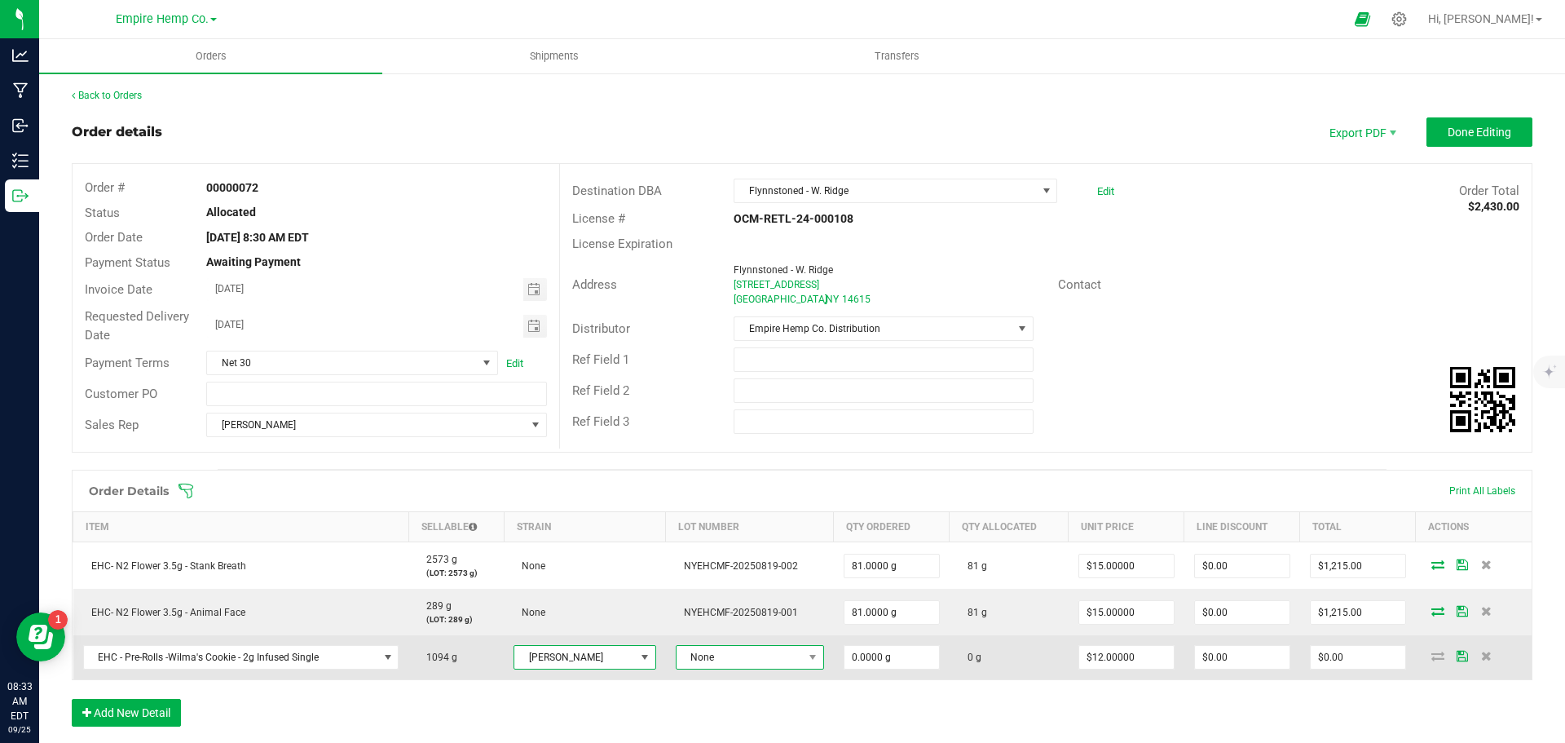
click at [744, 654] on span "None" at bounding box center [740, 657] width 126 height 23
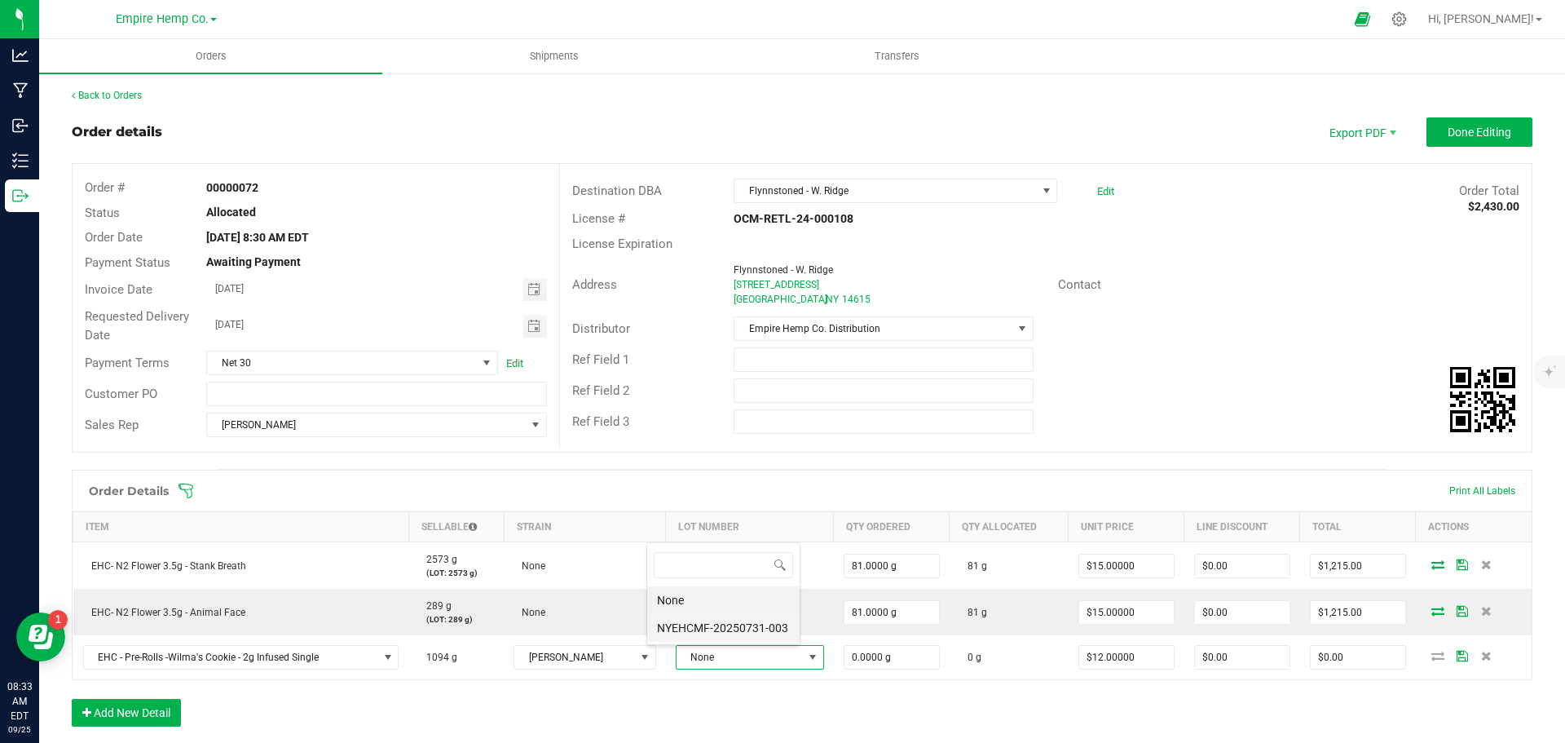
click at [744, 622] on li "NYEHCMF-20250731-003" at bounding box center [723, 628] width 152 height 28
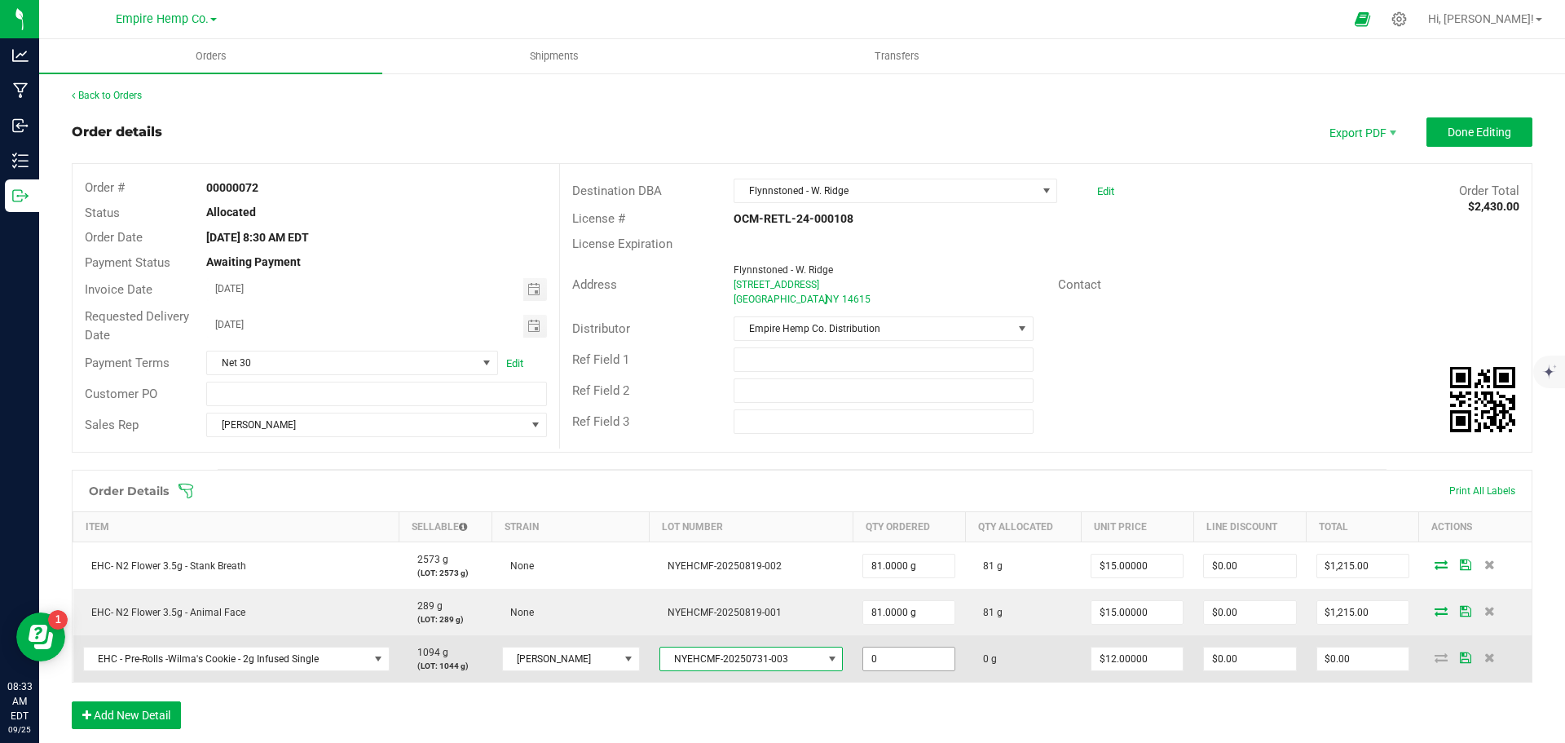
click at [873, 666] on input "0" at bounding box center [908, 658] width 91 height 23
type input "75.0000 g"
type input "12"
type input "$900.00"
click at [1435, 661] on icon at bounding box center [1441, 657] width 13 height 10
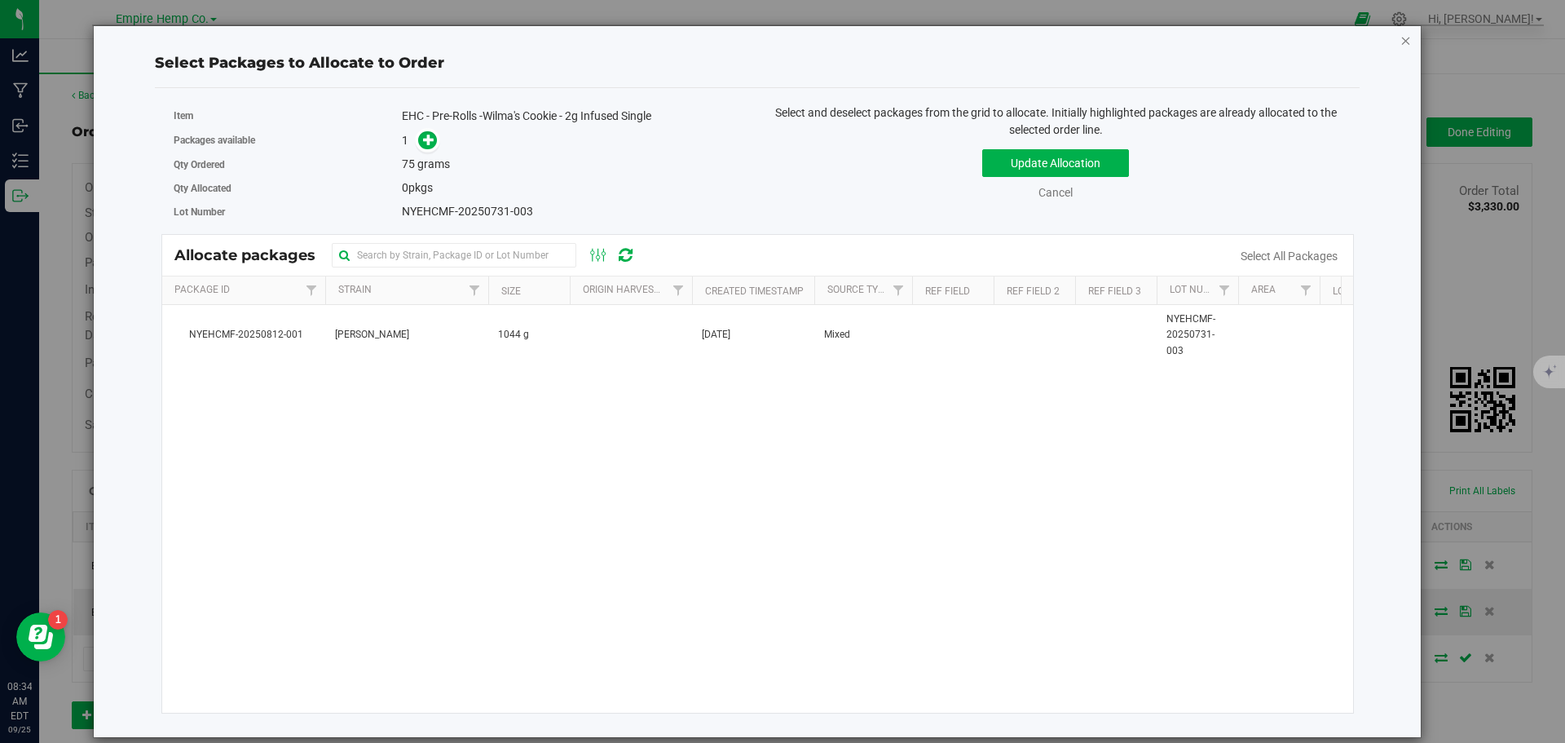
click at [1406, 38] on icon "button" at bounding box center [1406, 40] width 11 height 20
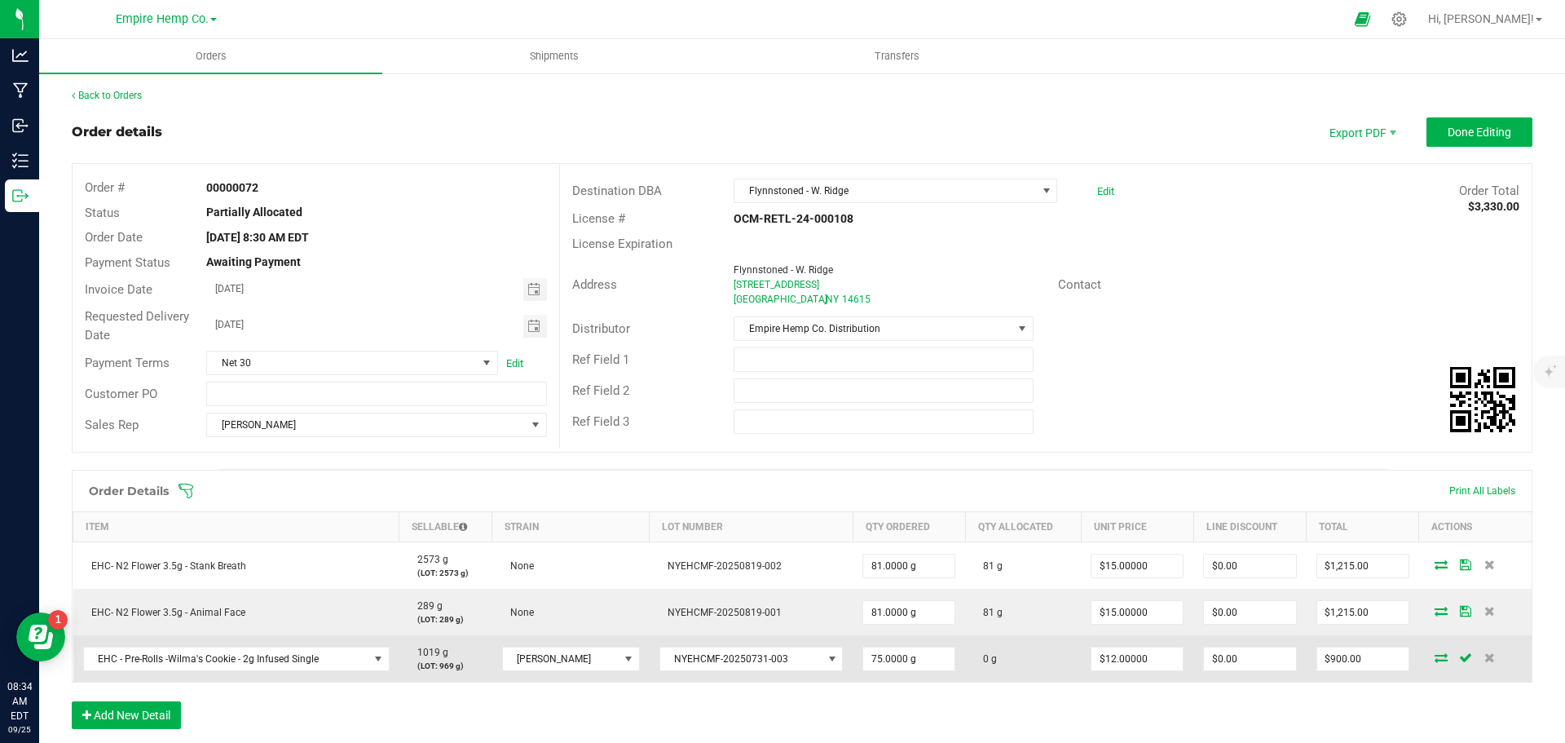
click at [1435, 657] on icon at bounding box center [1441, 657] width 13 height 10
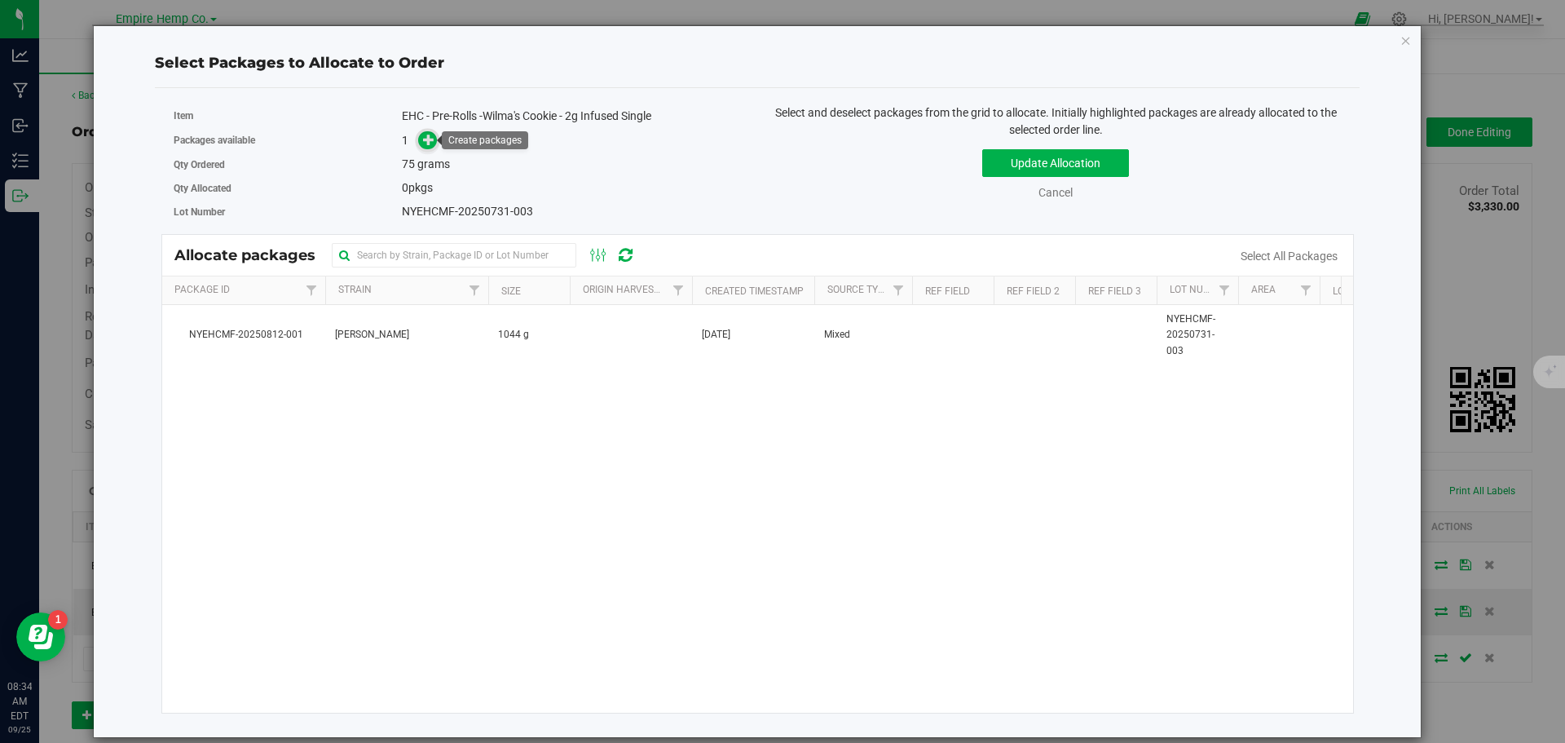
click at [426, 139] on icon at bounding box center [428, 139] width 11 height 11
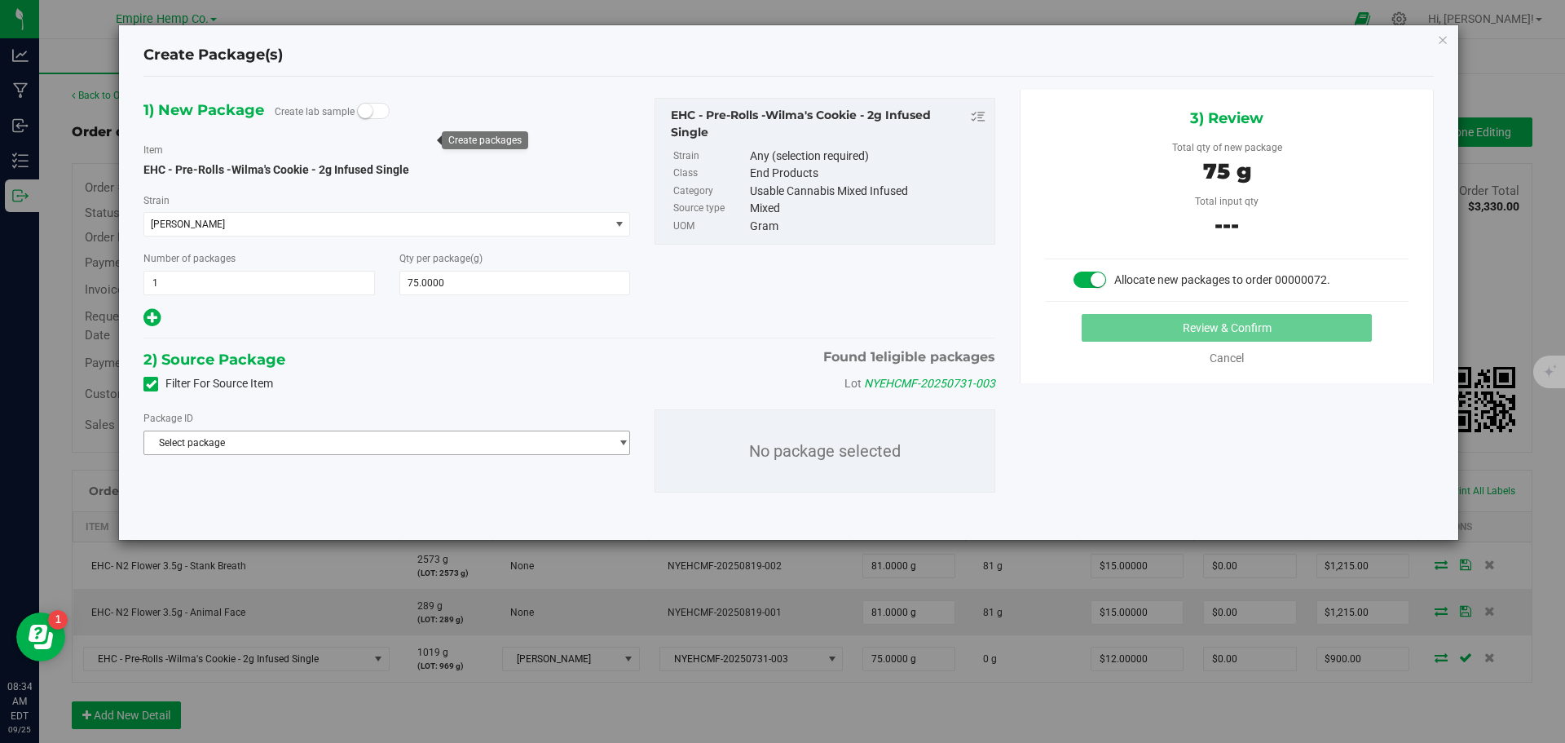
click at [316, 443] on span "Select package" at bounding box center [376, 442] width 465 height 23
click at [298, 510] on span "( EHC - Pre-Rolls -Wilma's Cookie - 2g Infused Single )" at bounding box center [387, 509] width 232 height 11
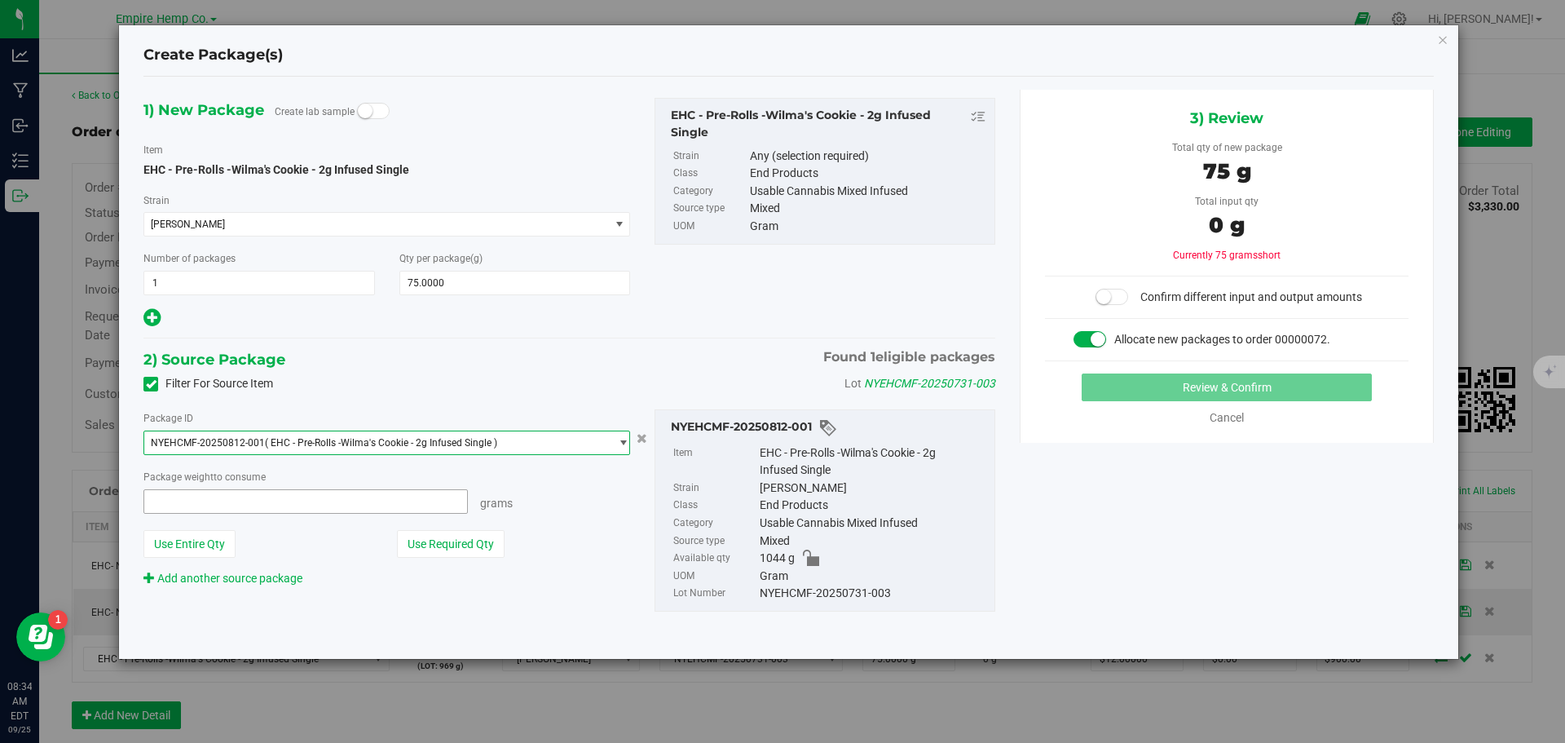
click at [280, 500] on span at bounding box center [306, 501] width 325 height 24
type input "75"
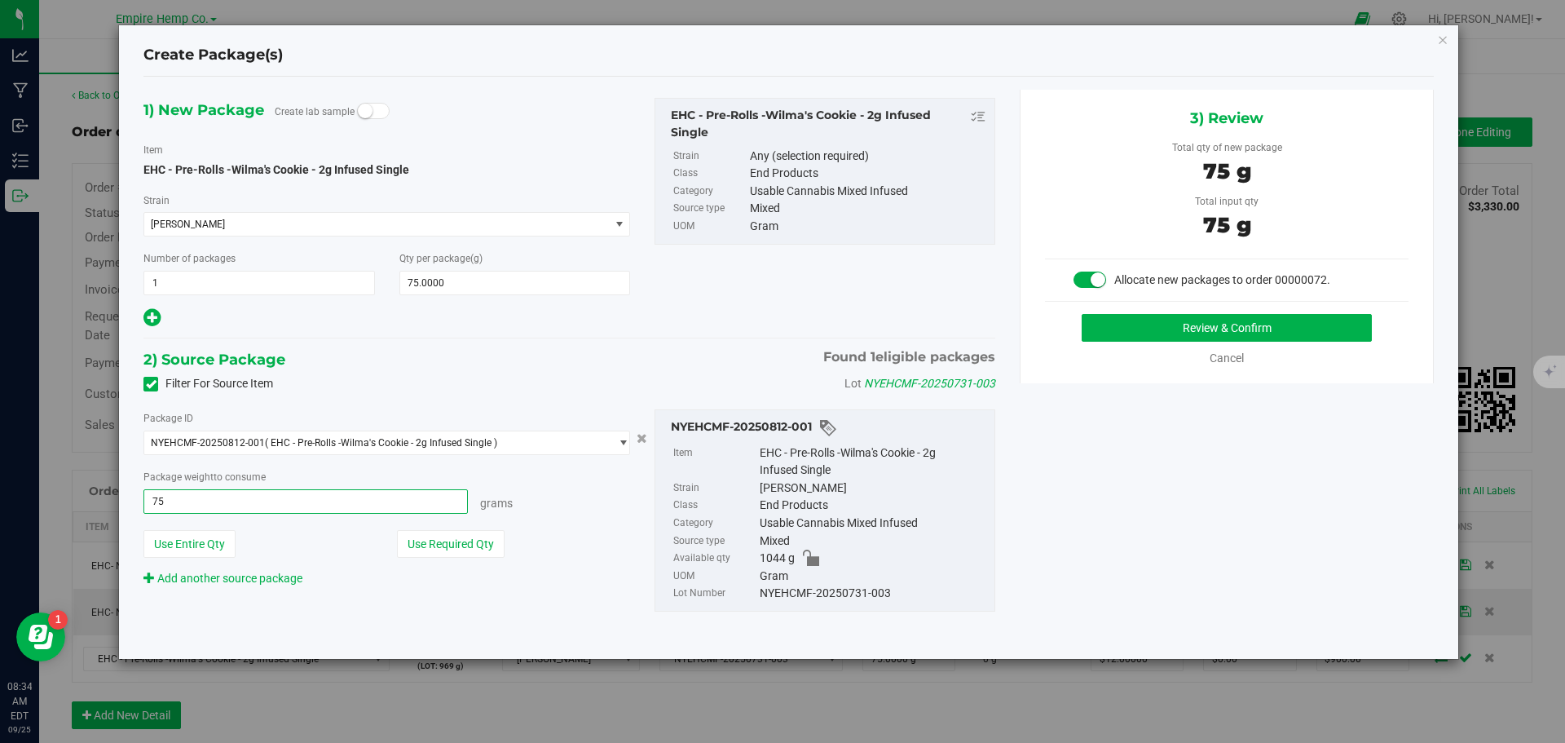
click at [1082, 314] on button "Review & Confirm" at bounding box center [1227, 328] width 290 height 28
type input "75.0000 g"
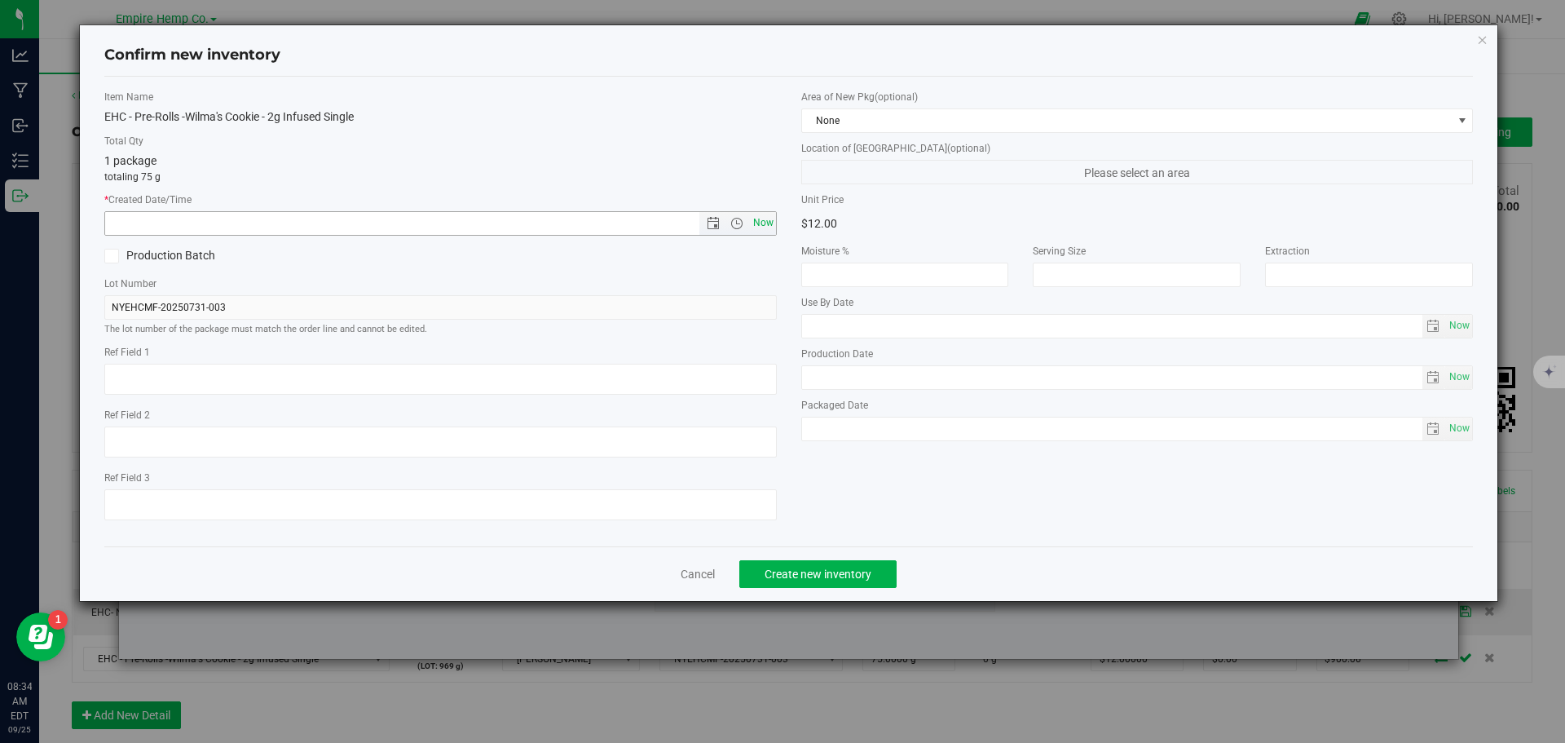
click at [759, 218] on span "Now" at bounding box center [763, 223] width 28 height 24
type input "9/25/2025 8:34 AM"
drag, startPoint x: 844, startPoint y: 573, endPoint x: 836, endPoint y: 579, distance: 10.0
click at [837, 577] on span "Create new inventory" at bounding box center [818, 573] width 107 height 13
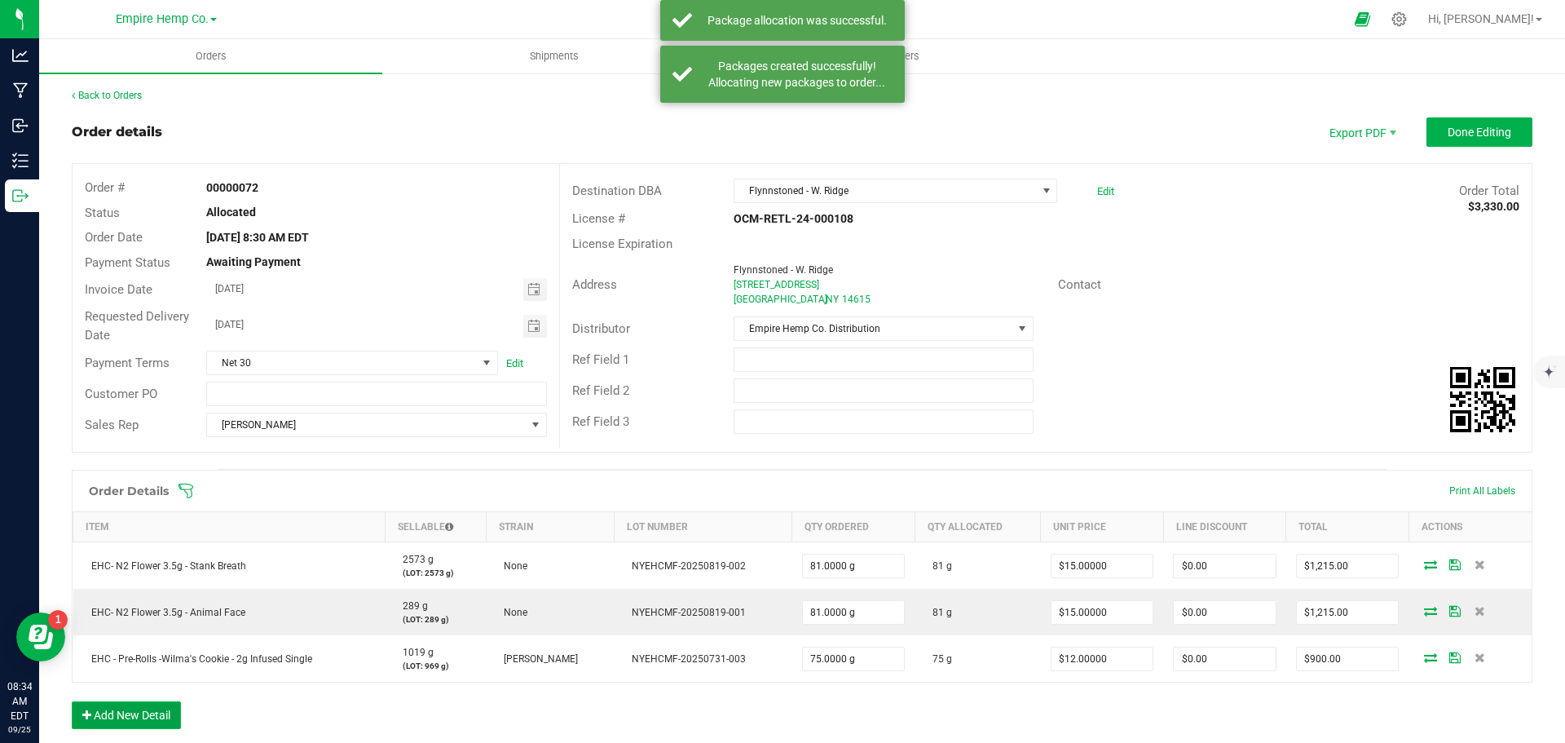
click at [117, 710] on button "Add New Detail" at bounding box center [126, 715] width 109 height 28
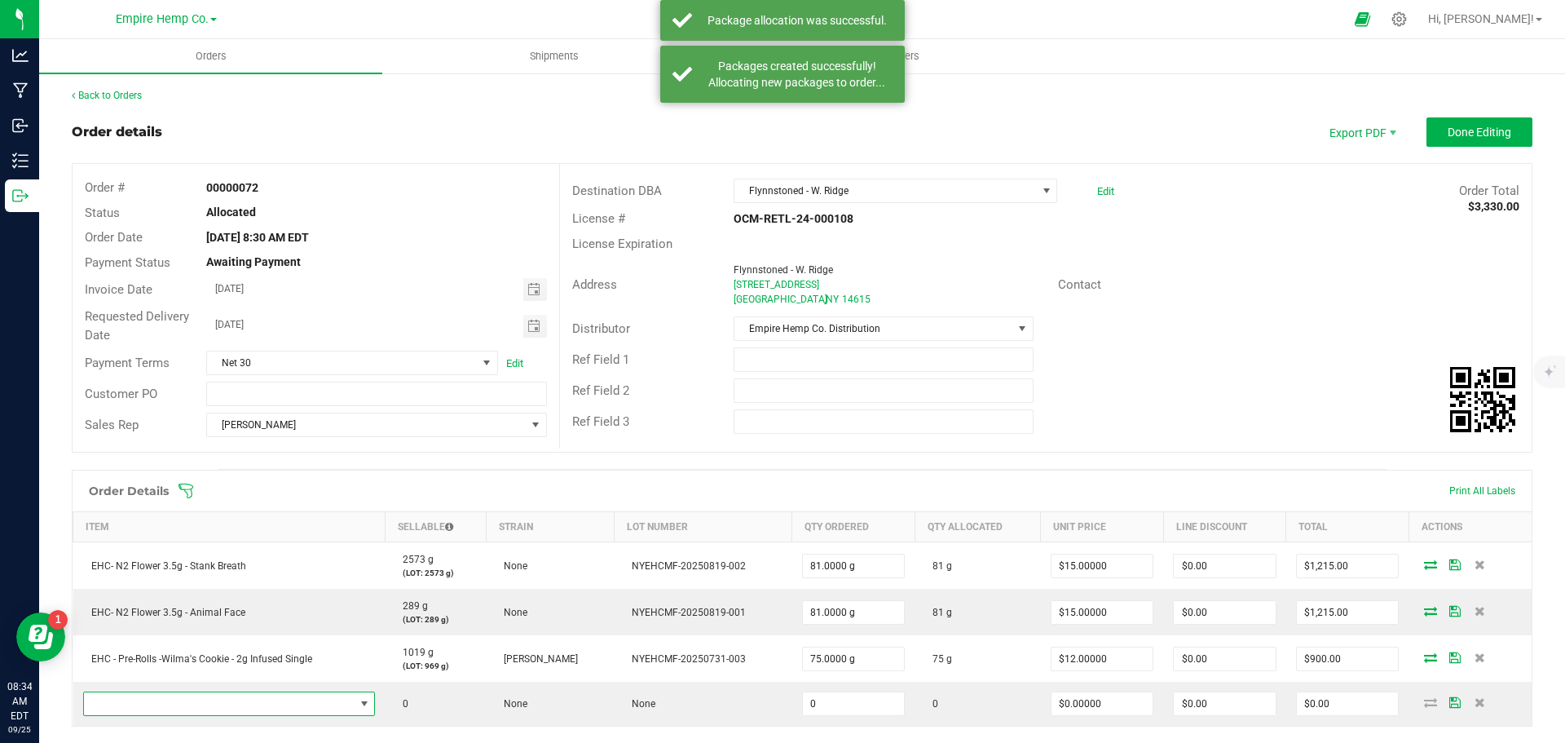
click at [117, 710] on span "NO DATA FOUND" at bounding box center [219, 703] width 271 height 23
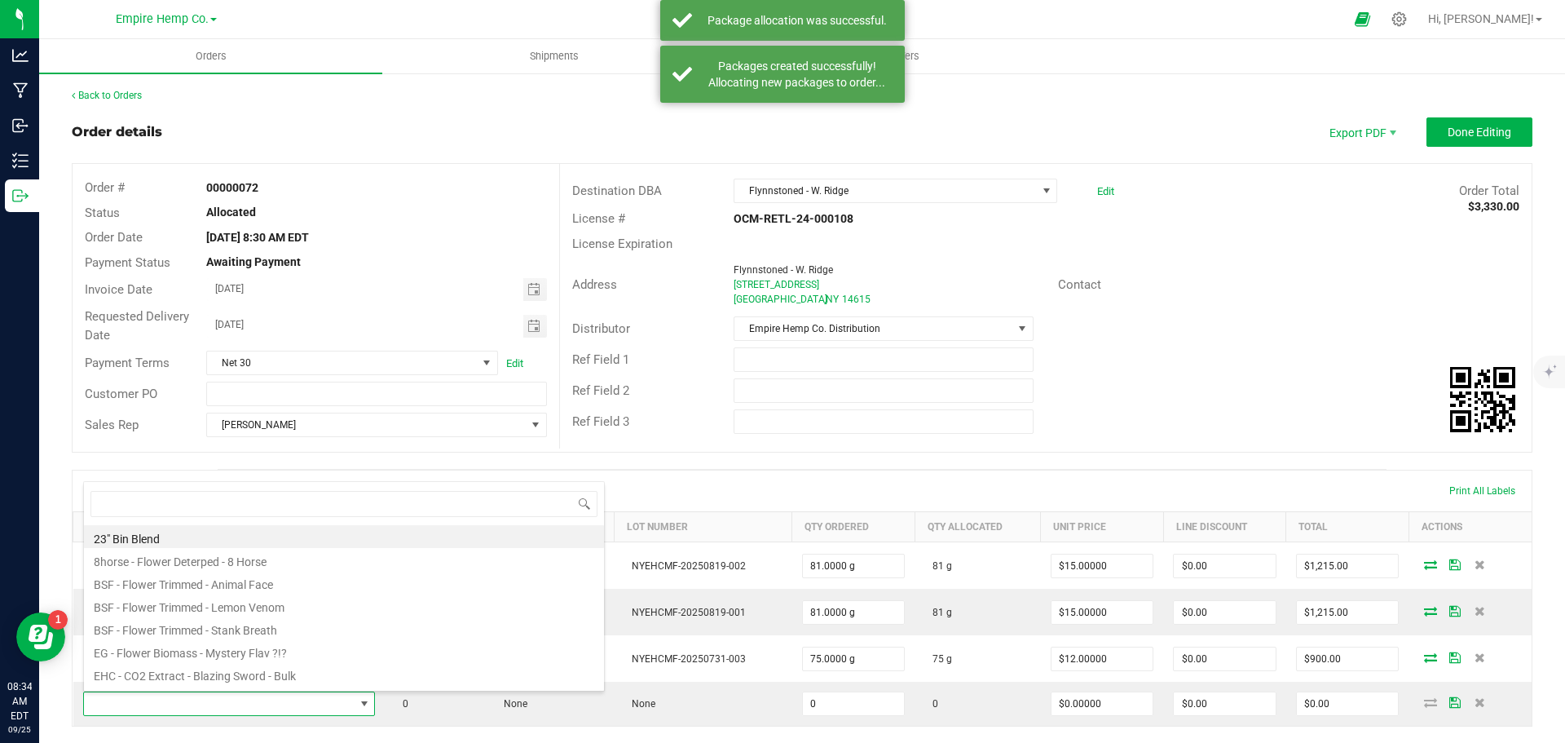
scroll to position [24, 286]
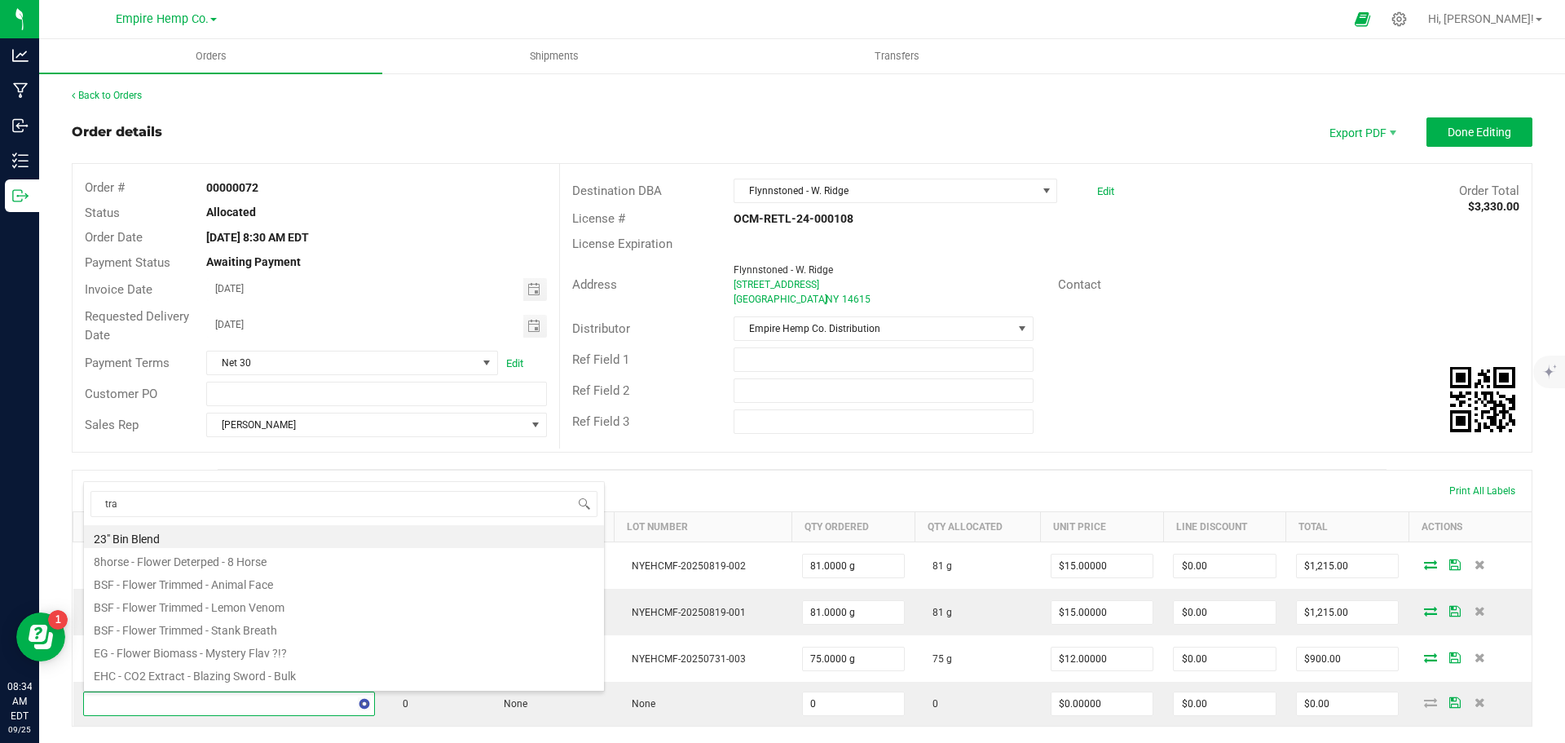
type input "trap"
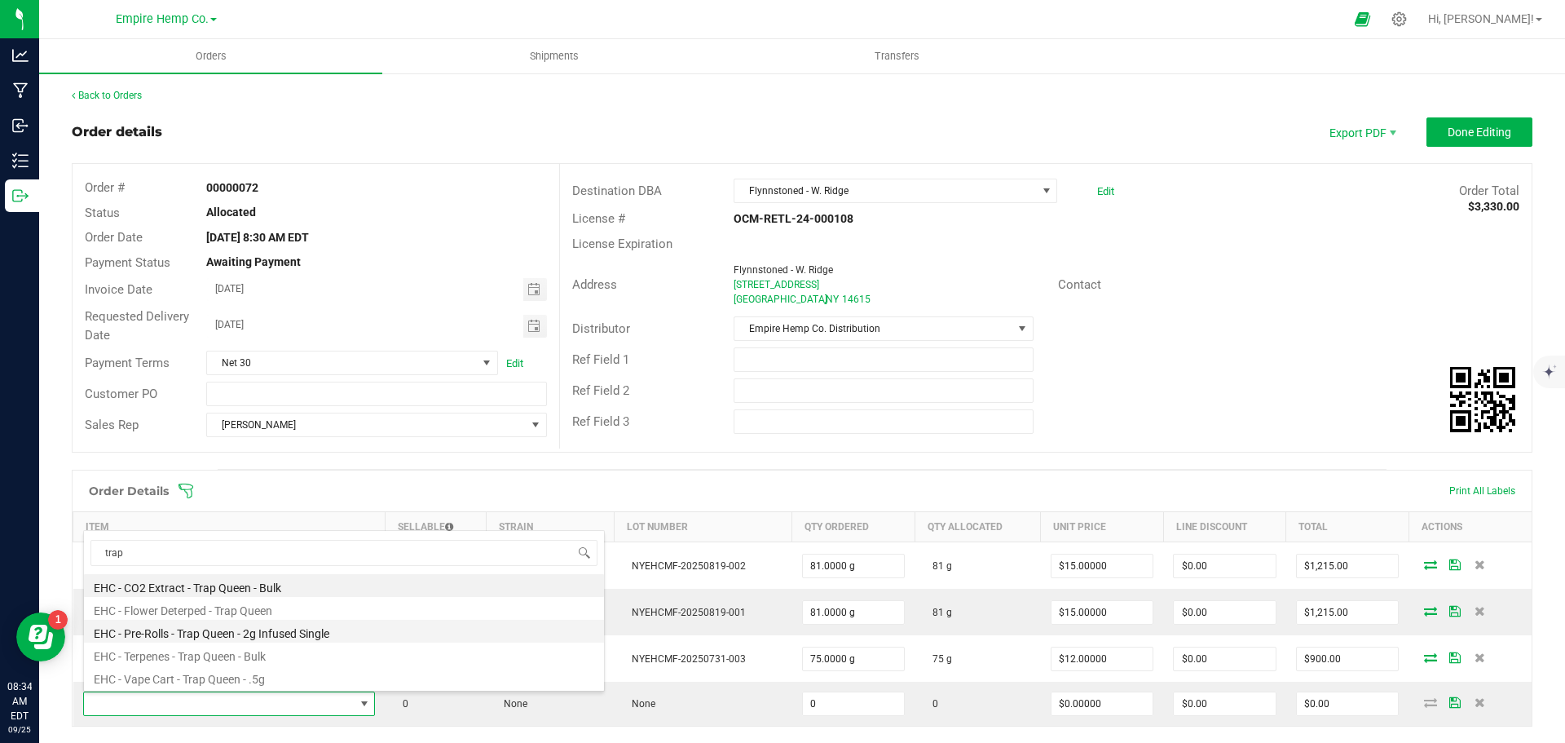
click at [233, 637] on li "EHC - Pre-Rolls - Trap Queen - 2g Infused Single" at bounding box center [344, 631] width 520 height 23
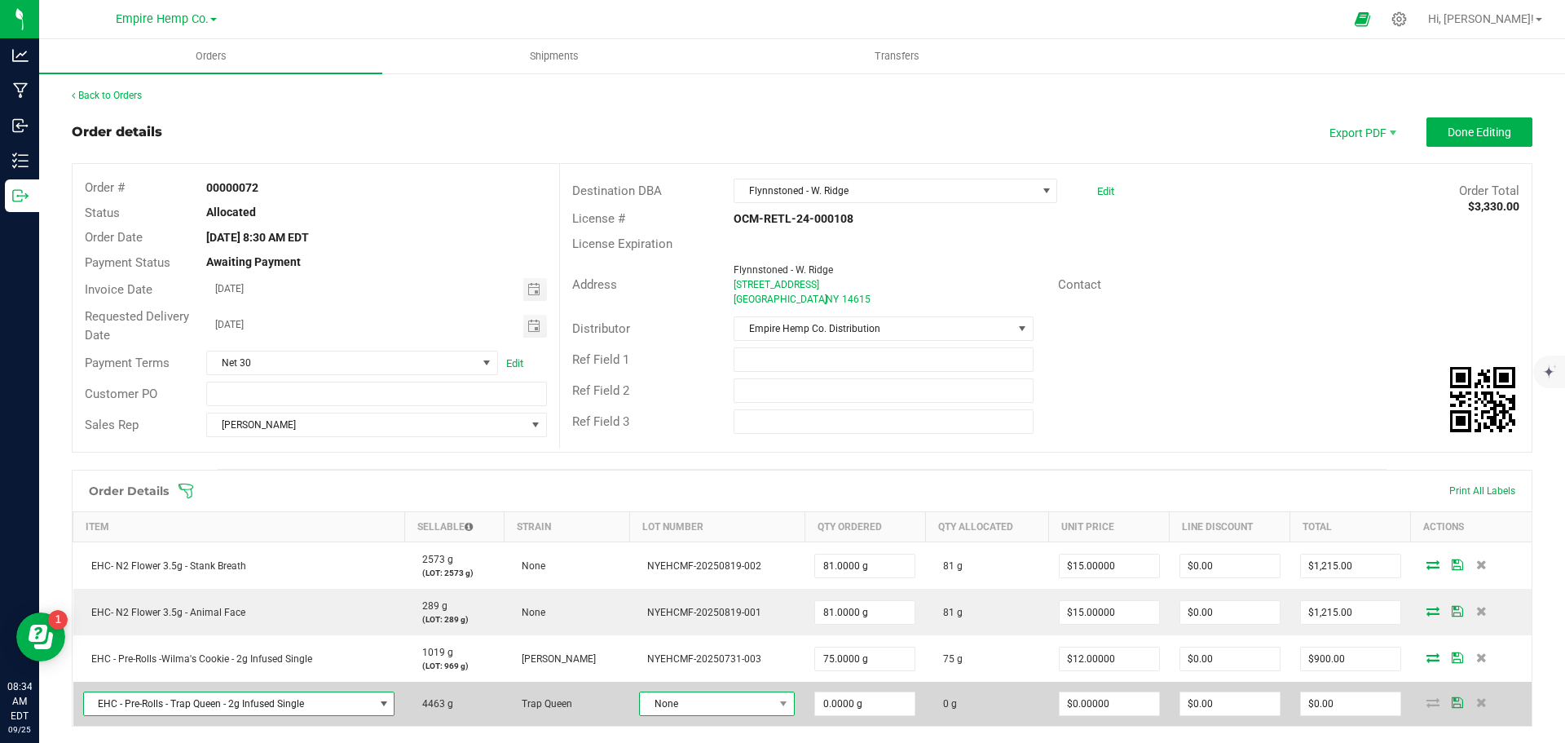
click at [705, 704] on span "None" at bounding box center [707, 703] width 134 height 23
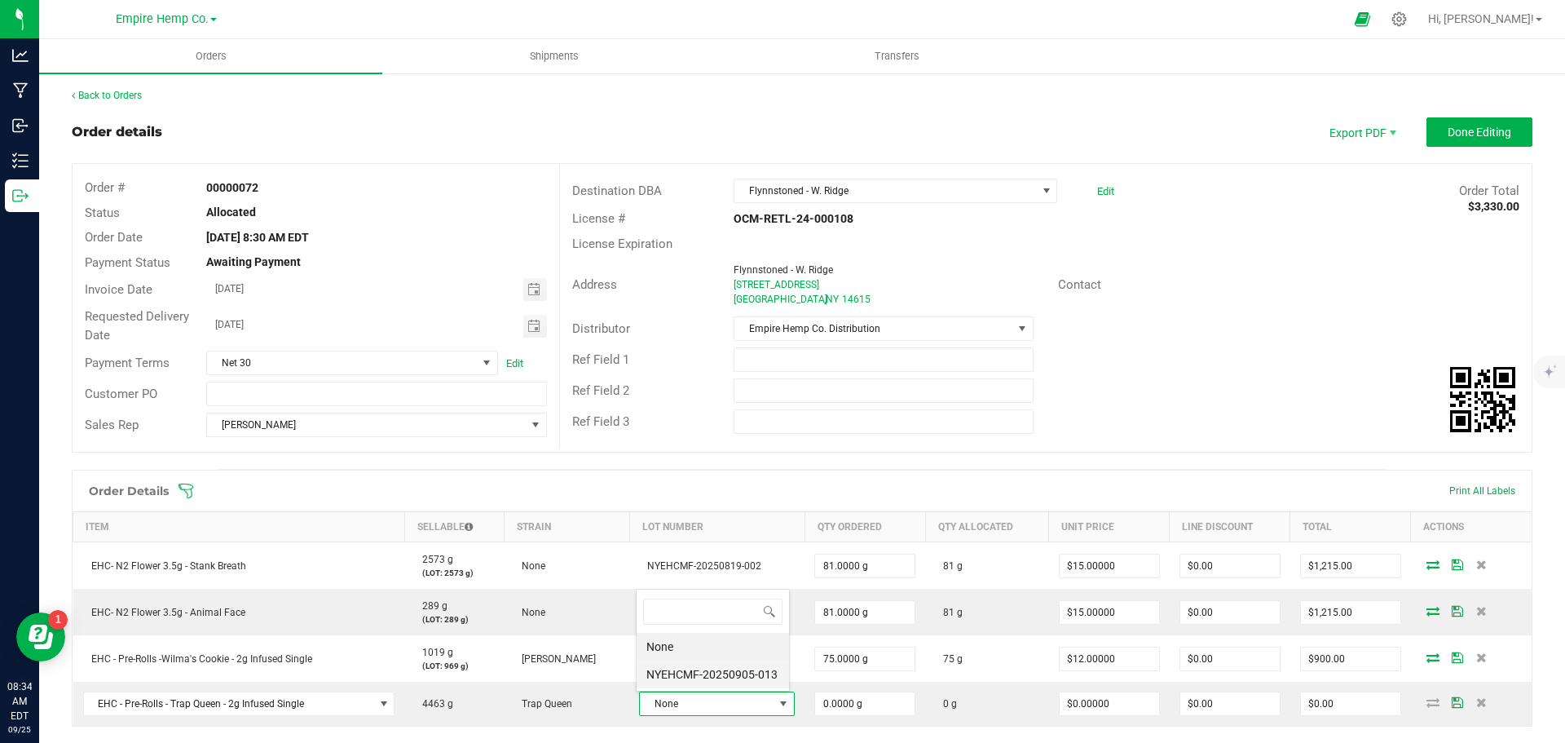
click at [712, 677] on li "NYEHCMF-20250905-013" at bounding box center [713, 674] width 152 height 28
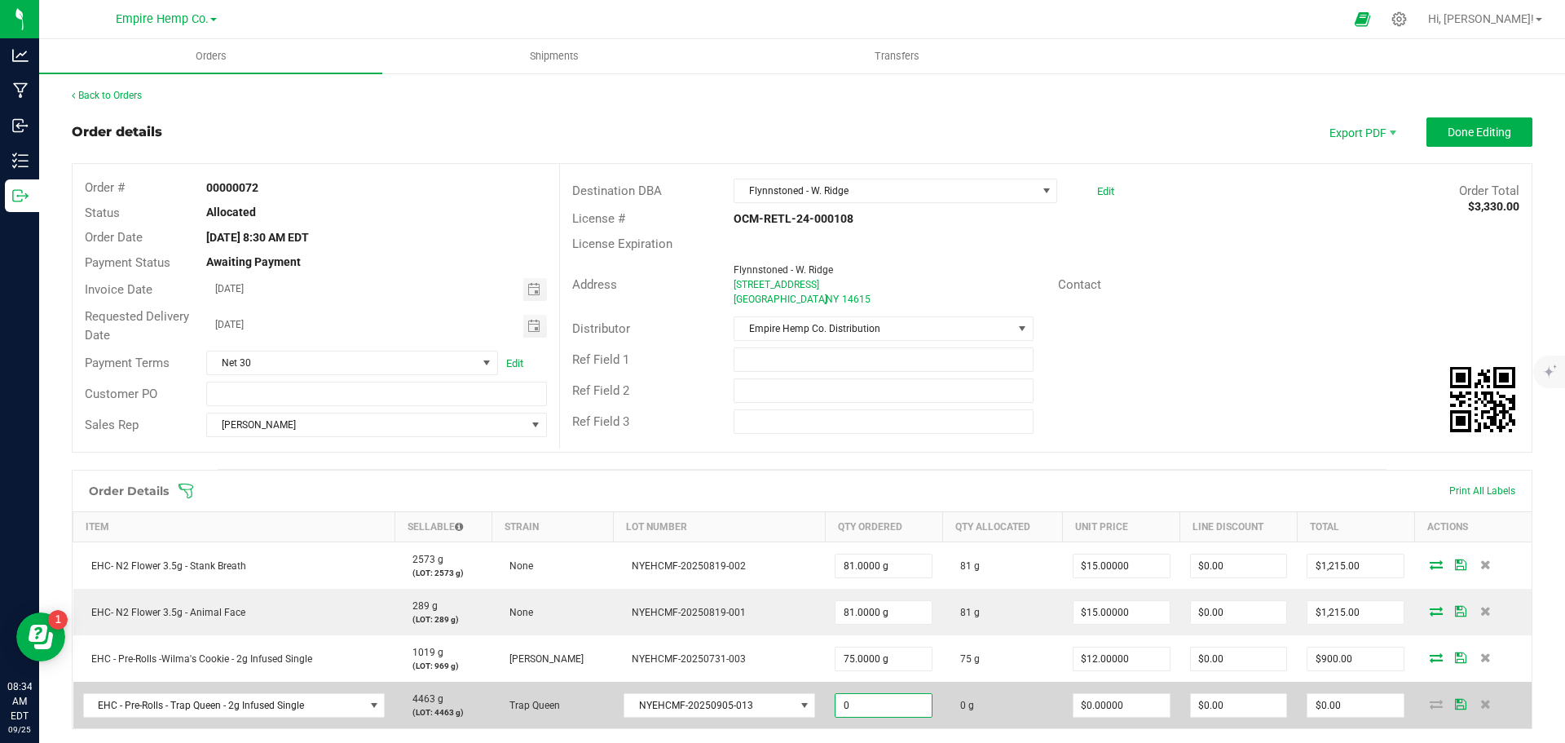
click at [868, 709] on input "0" at bounding box center [884, 705] width 96 height 23
type input "75.0000 g"
type input "0"
click at [1104, 710] on input "0" at bounding box center [1122, 705] width 96 height 23
type input "$12.00000"
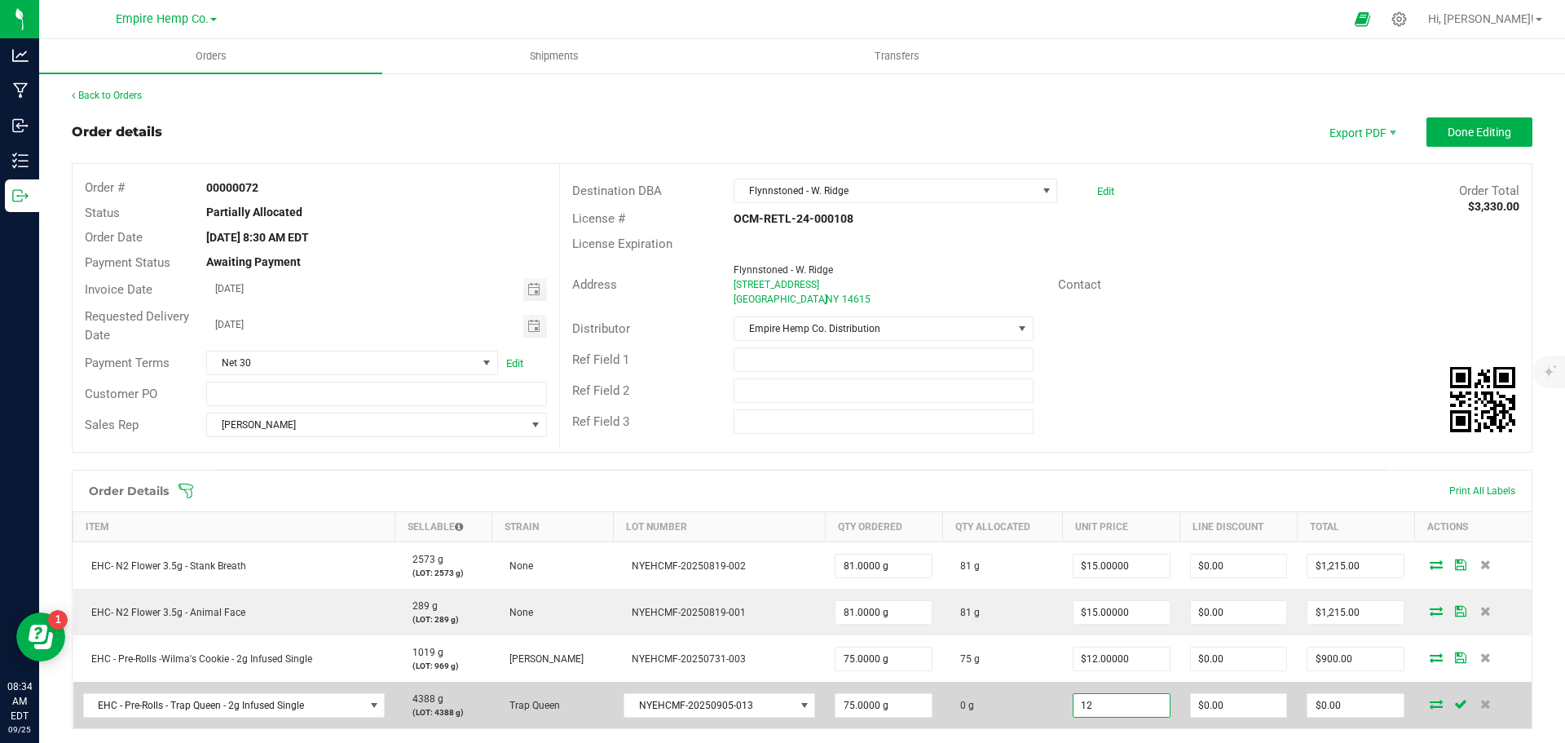
type input "0"
type input "$900.00"
click at [1430, 702] on icon at bounding box center [1436, 704] width 13 height 10
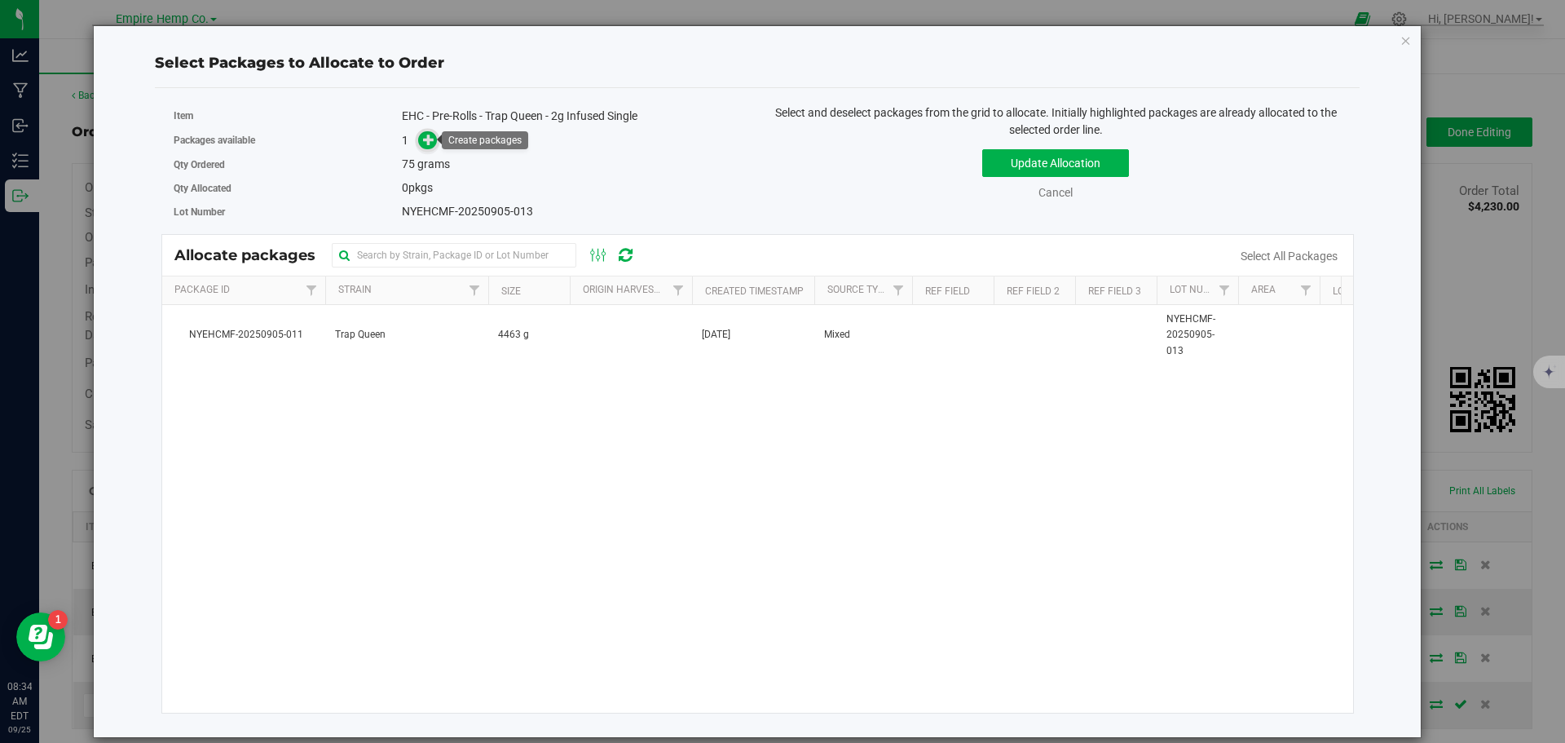
click at [428, 136] on icon at bounding box center [428, 139] width 11 height 11
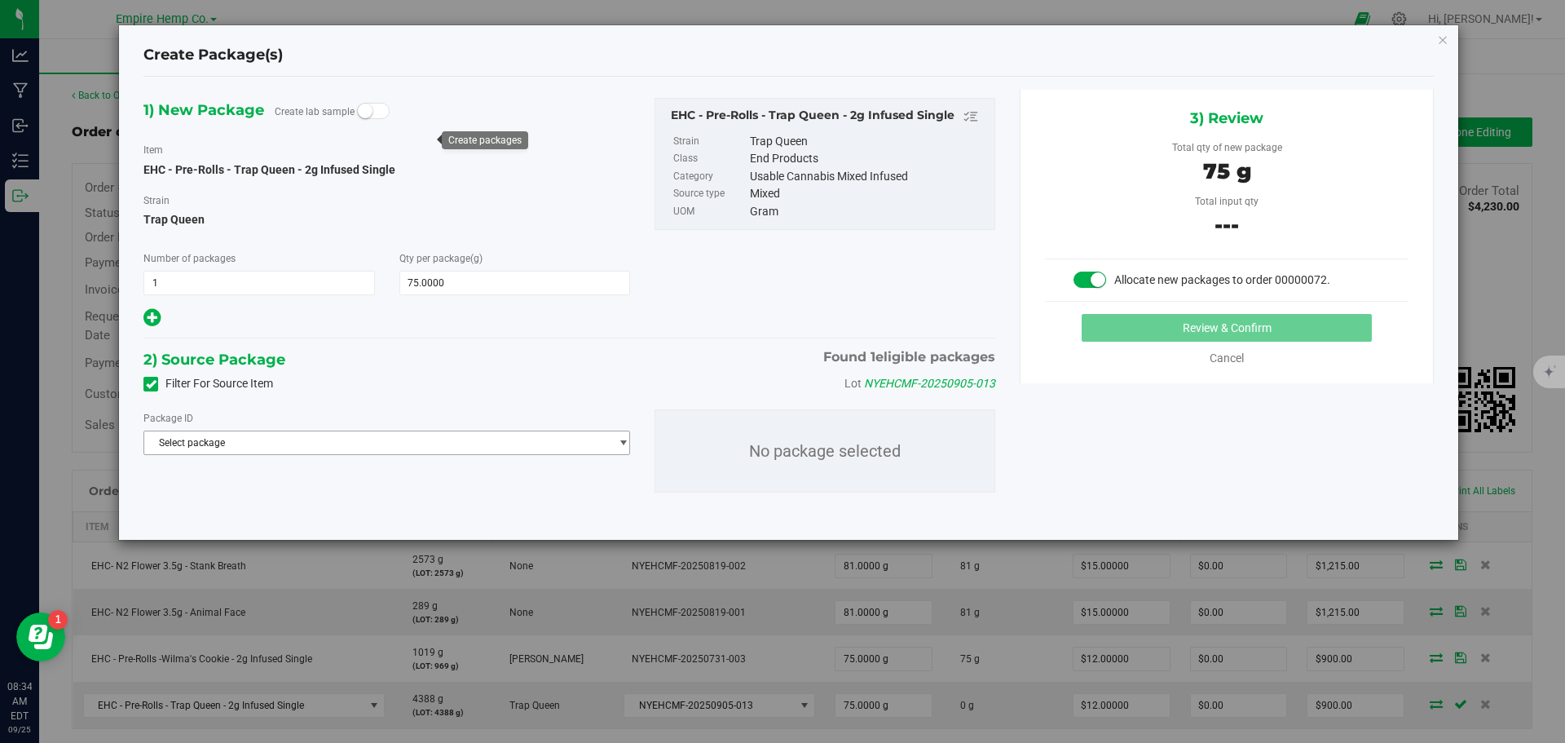
click at [405, 448] on span "Select package" at bounding box center [376, 442] width 465 height 23
click at [400, 507] on span "( EHC - Pre-Rolls - Trap Queen - 2g Infused Single )" at bounding box center [380, 509] width 218 height 11
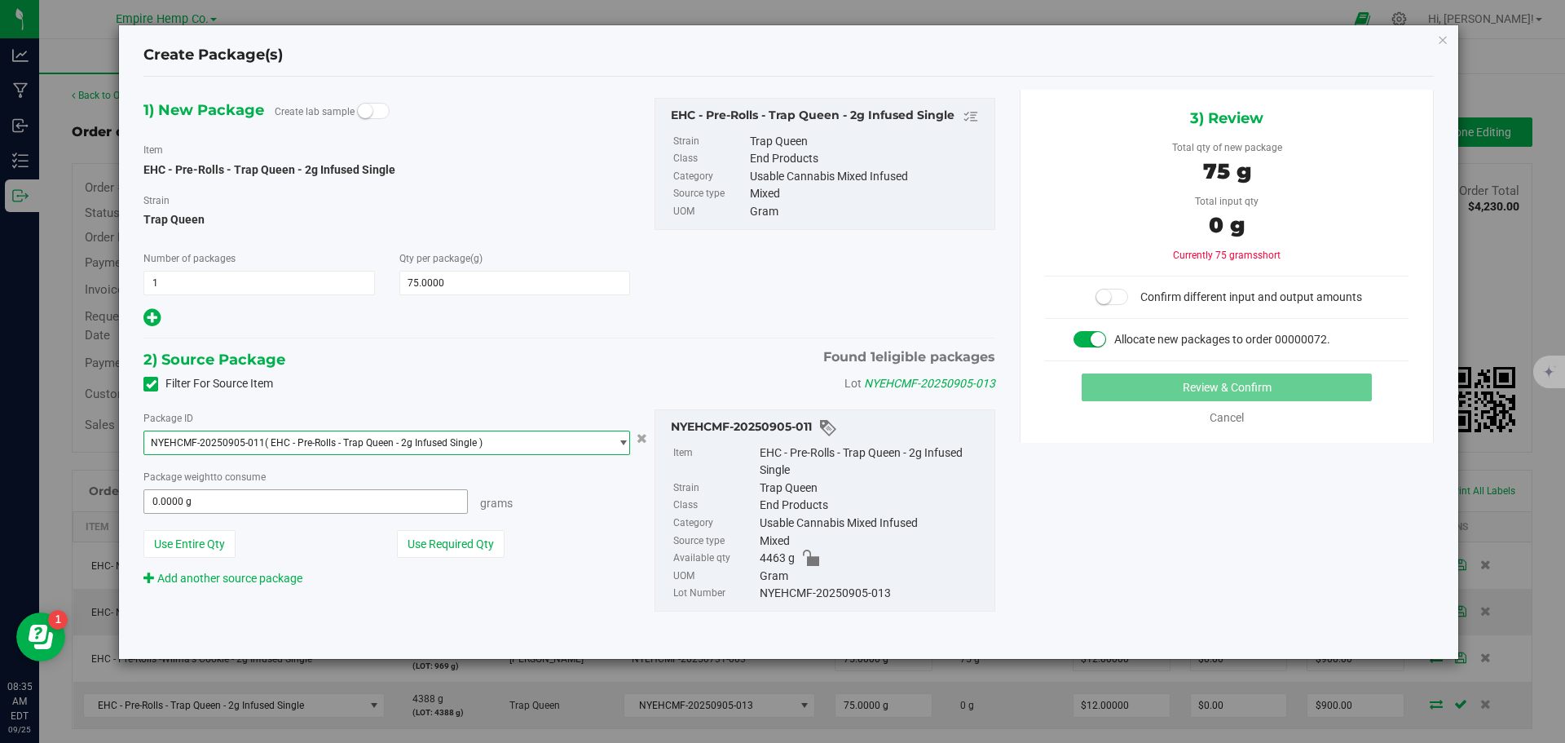
click at [355, 501] on span "0.0000 g 0" at bounding box center [306, 501] width 325 height 24
type input "75"
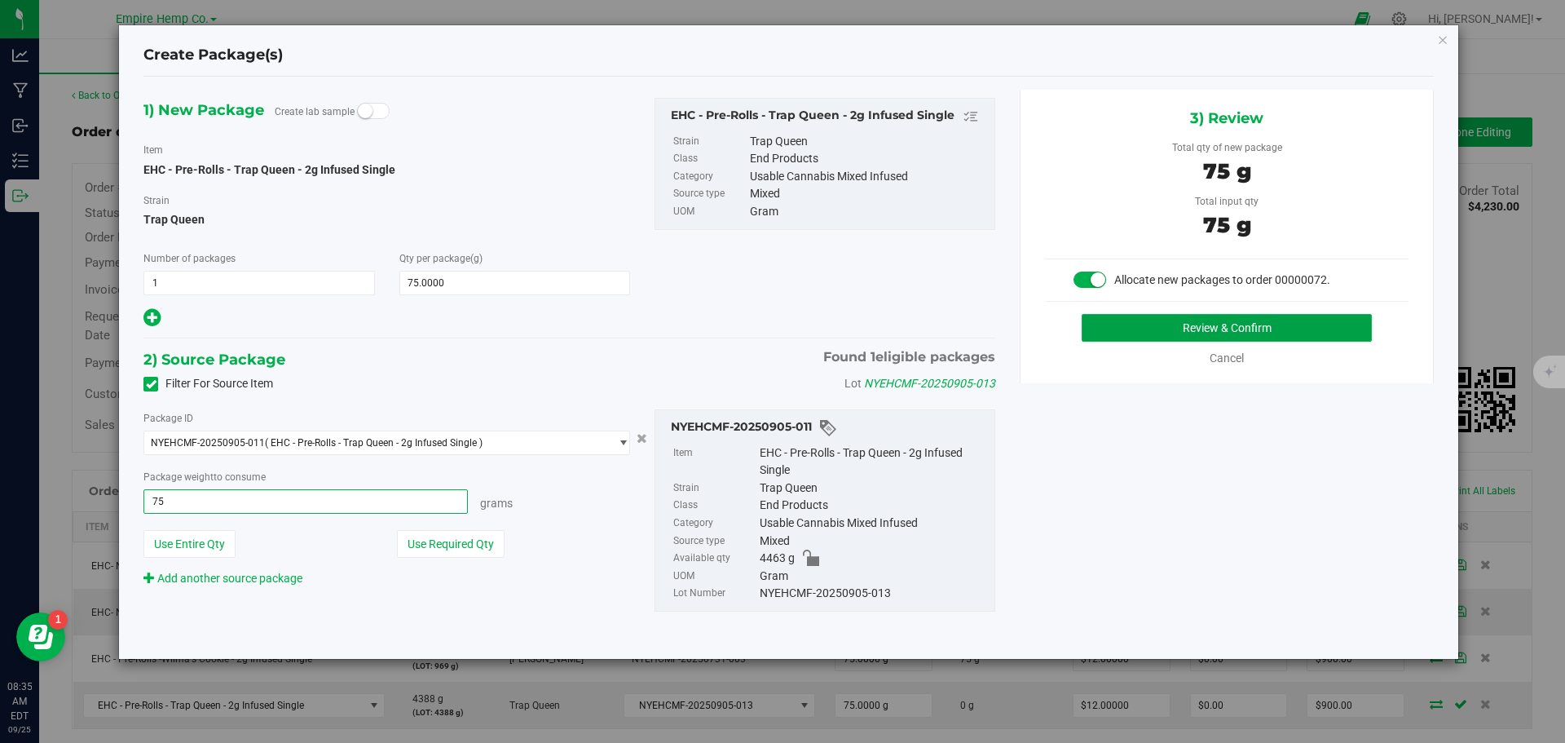
type input "75.0000 g"
click at [1189, 335] on button "Review & Confirm" at bounding box center [1227, 328] width 290 height 28
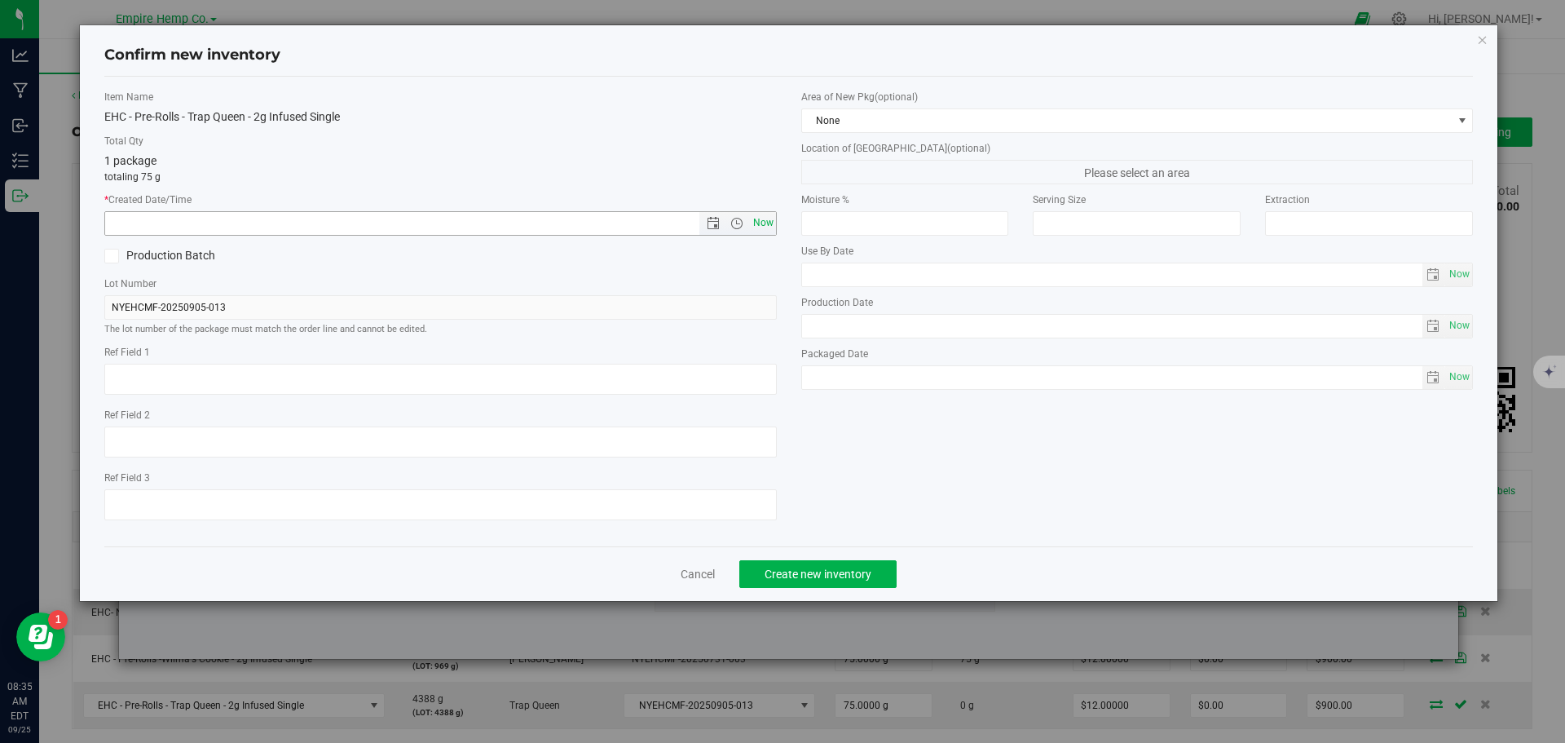
click at [757, 227] on span "Now" at bounding box center [763, 223] width 28 height 24
type input "9/25/2025 8:35 AM"
click at [858, 565] on button "Create new inventory" at bounding box center [818, 574] width 157 height 28
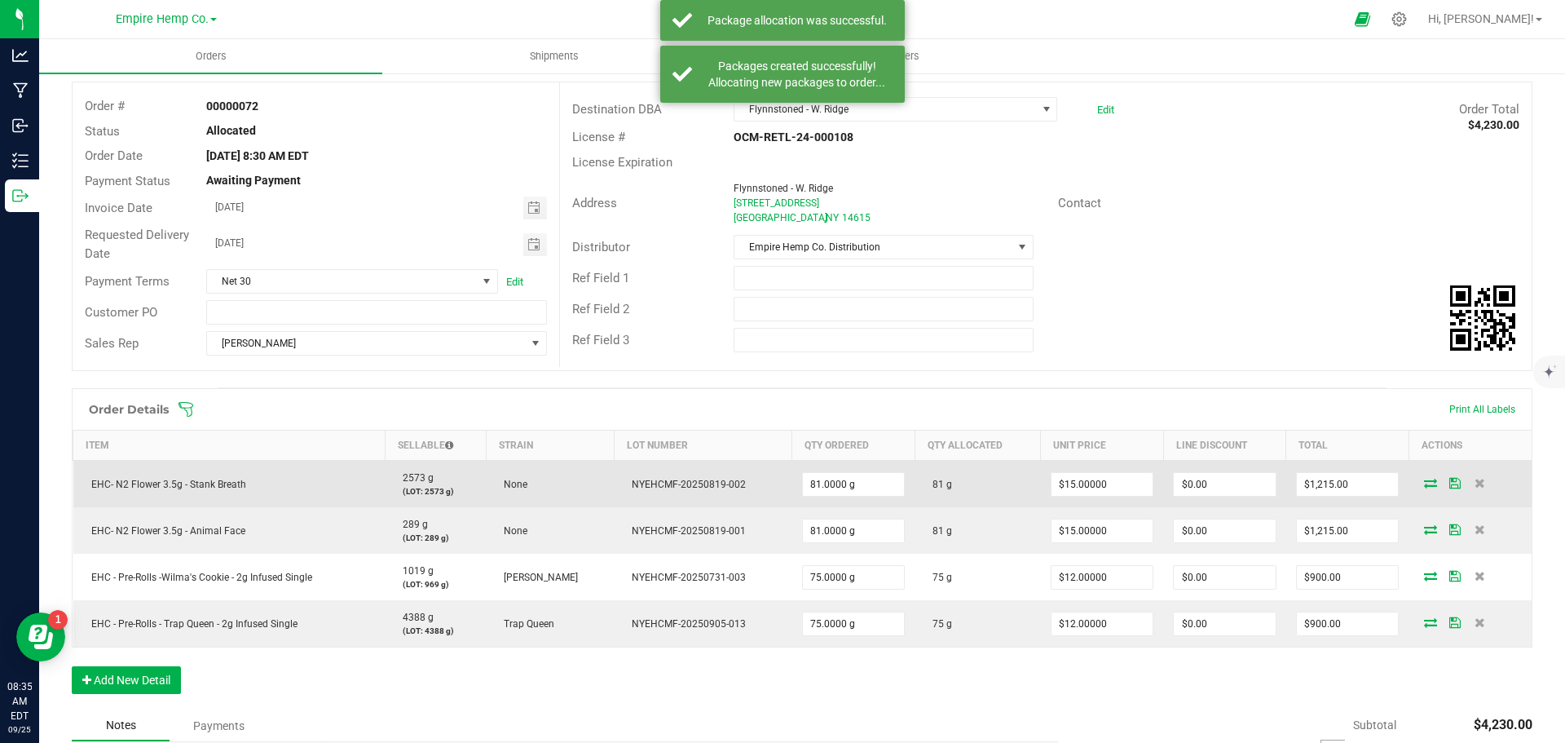
scroll to position [163, 0]
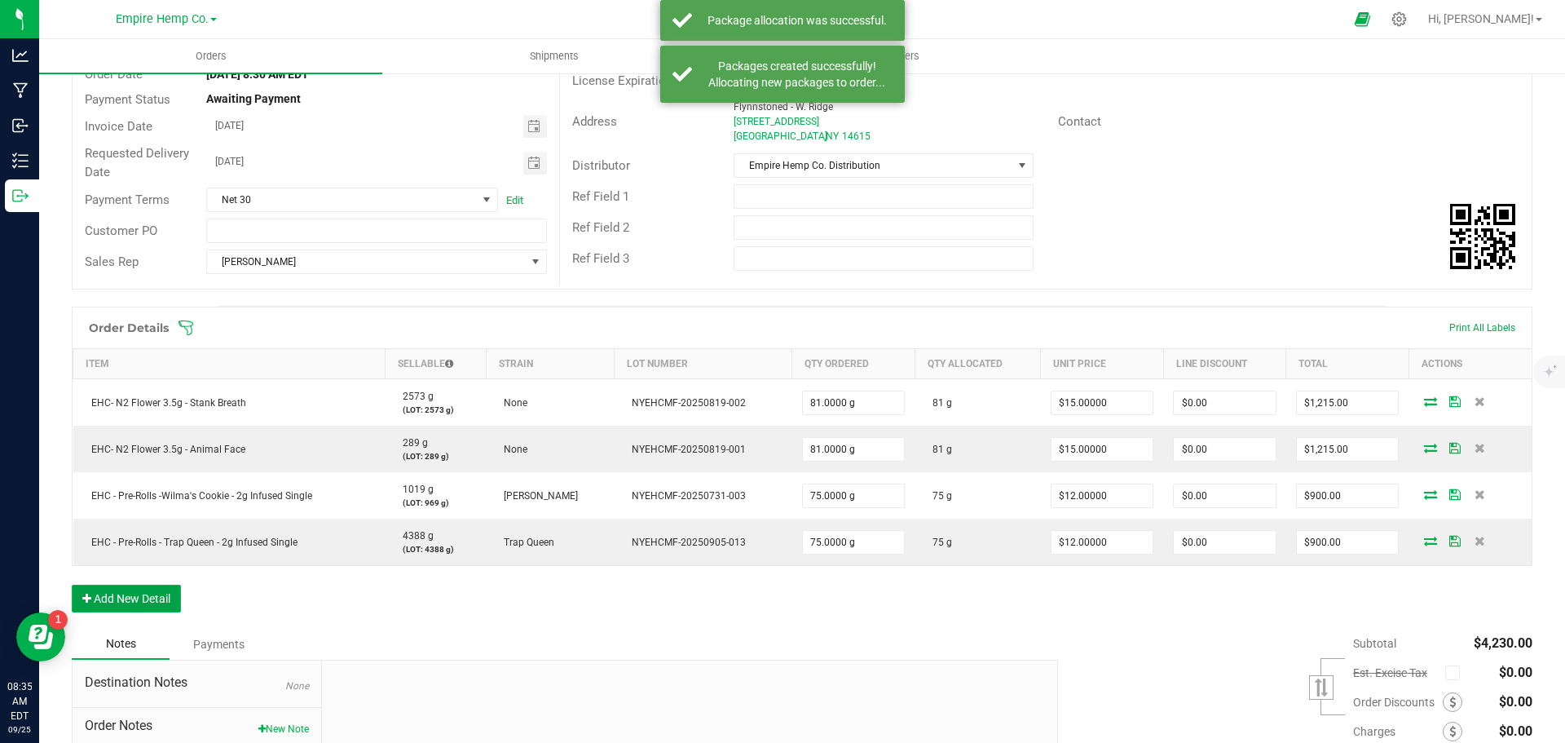
click at [144, 601] on button "Add New Detail" at bounding box center [126, 599] width 109 height 28
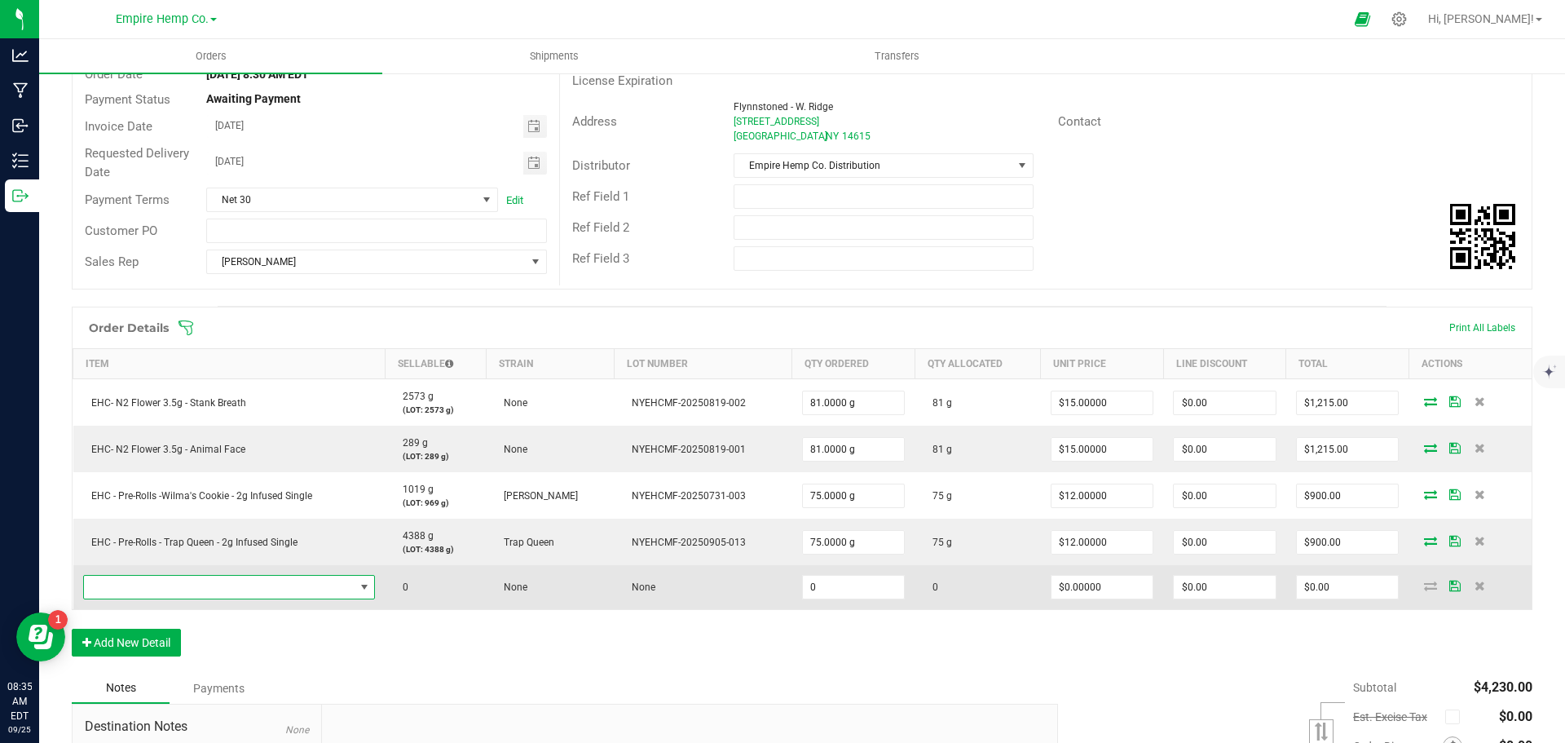
click at [184, 590] on span "NO DATA FOUND" at bounding box center [219, 587] width 271 height 23
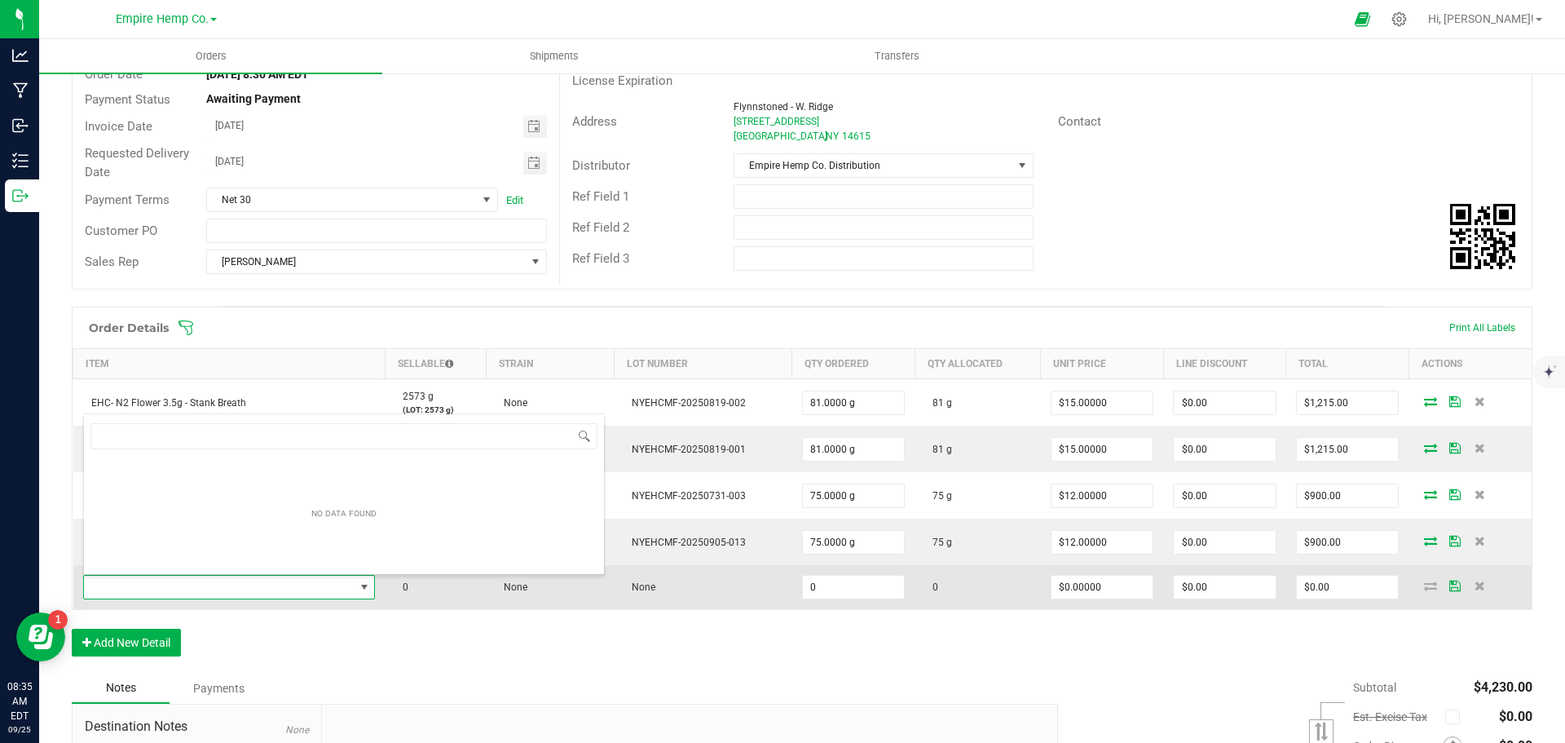
scroll to position [24, 286]
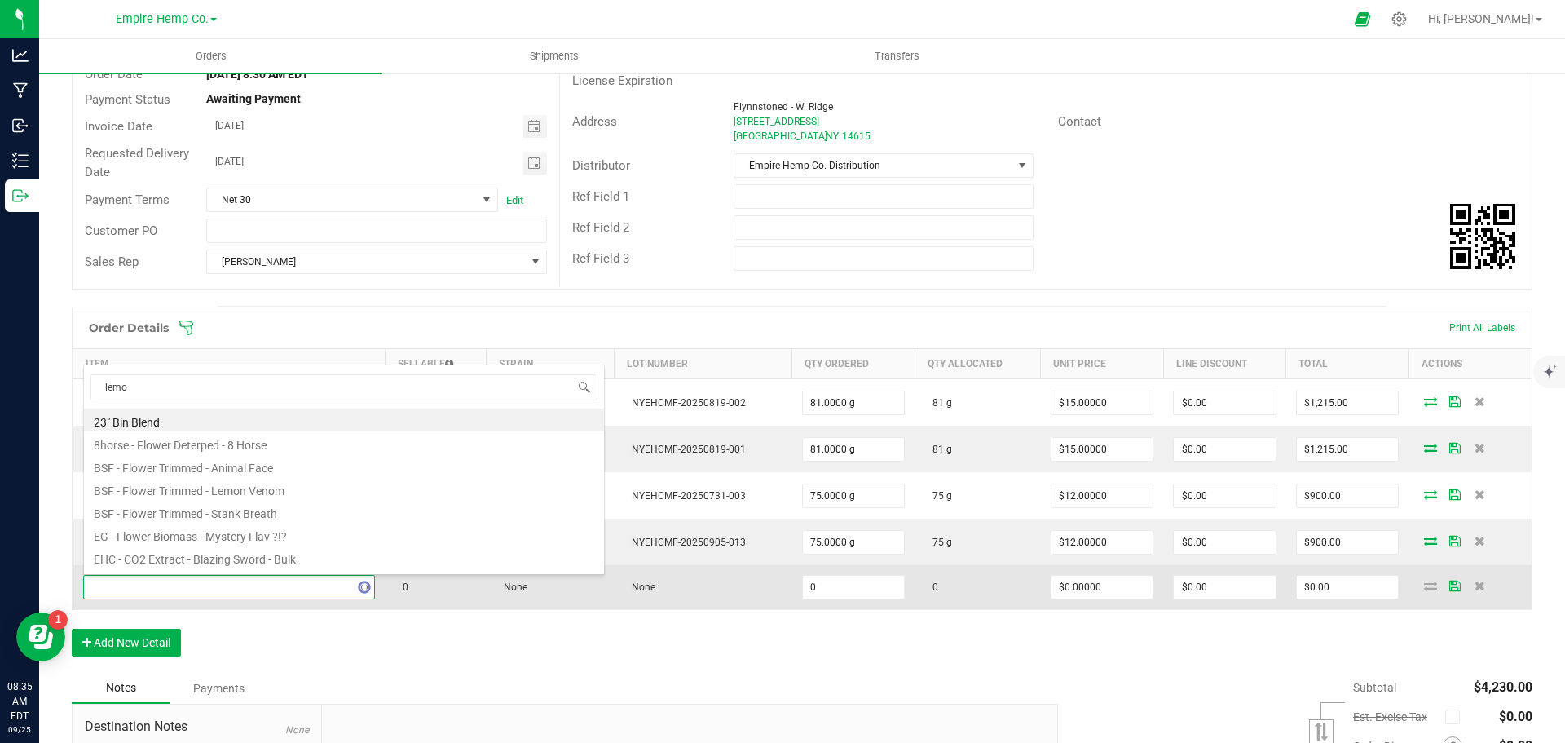
type input "lemon"
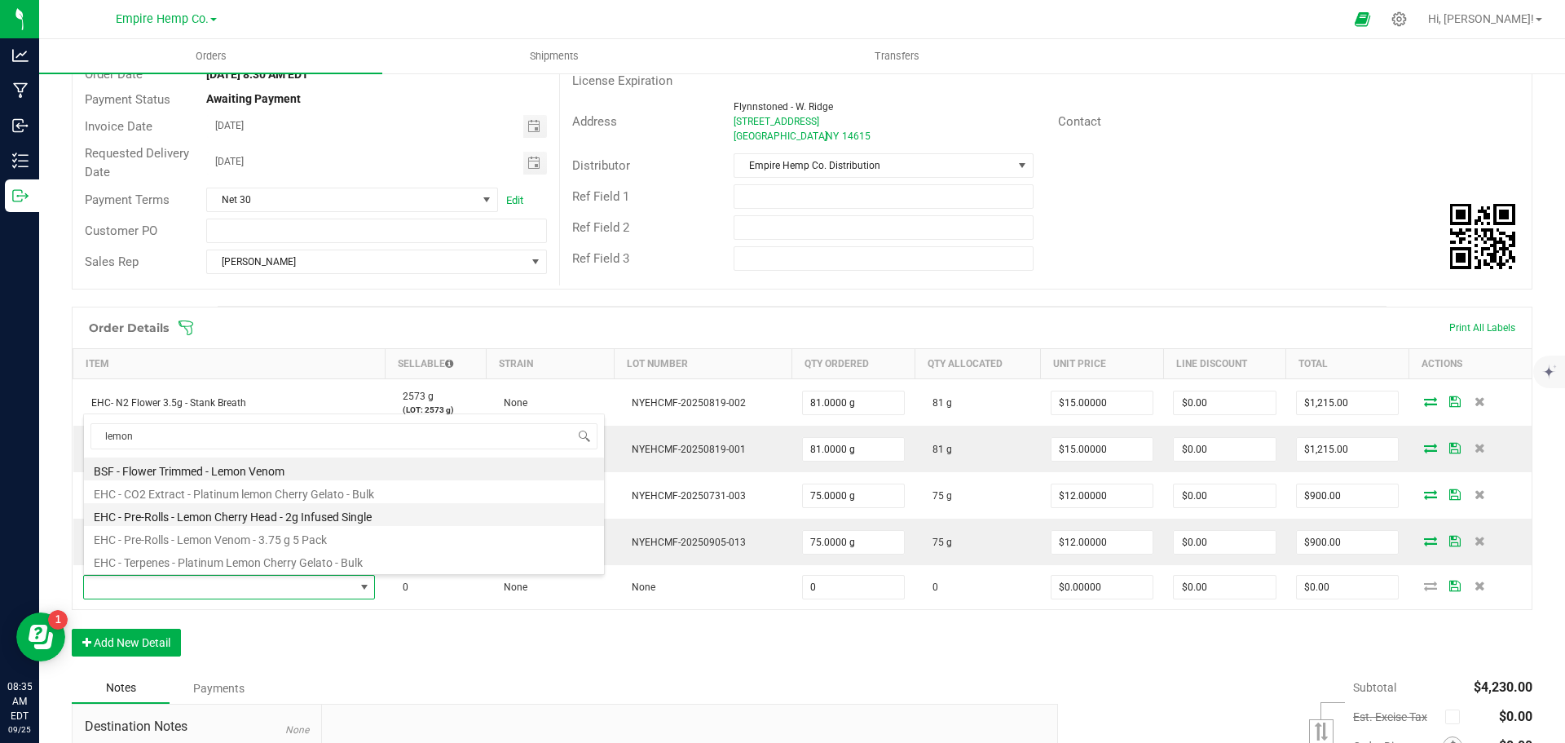
click at [266, 521] on li "EHC - Pre-Rolls - Lemon Cherry Head - 2g Infused Single" at bounding box center [344, 514] width 520 height 23
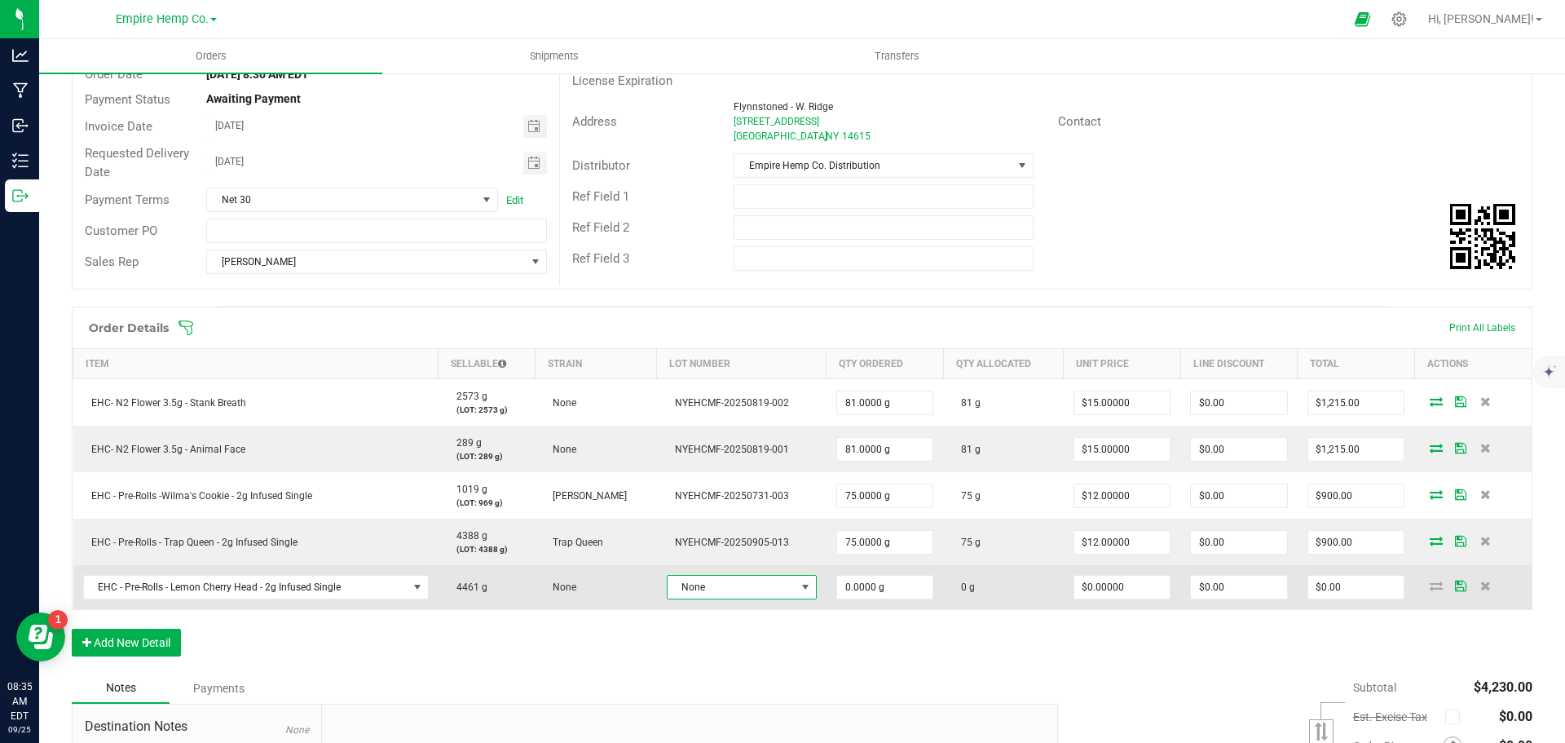
click at [803, 585] on span at bounding box center [805, 587] width 13 height 13
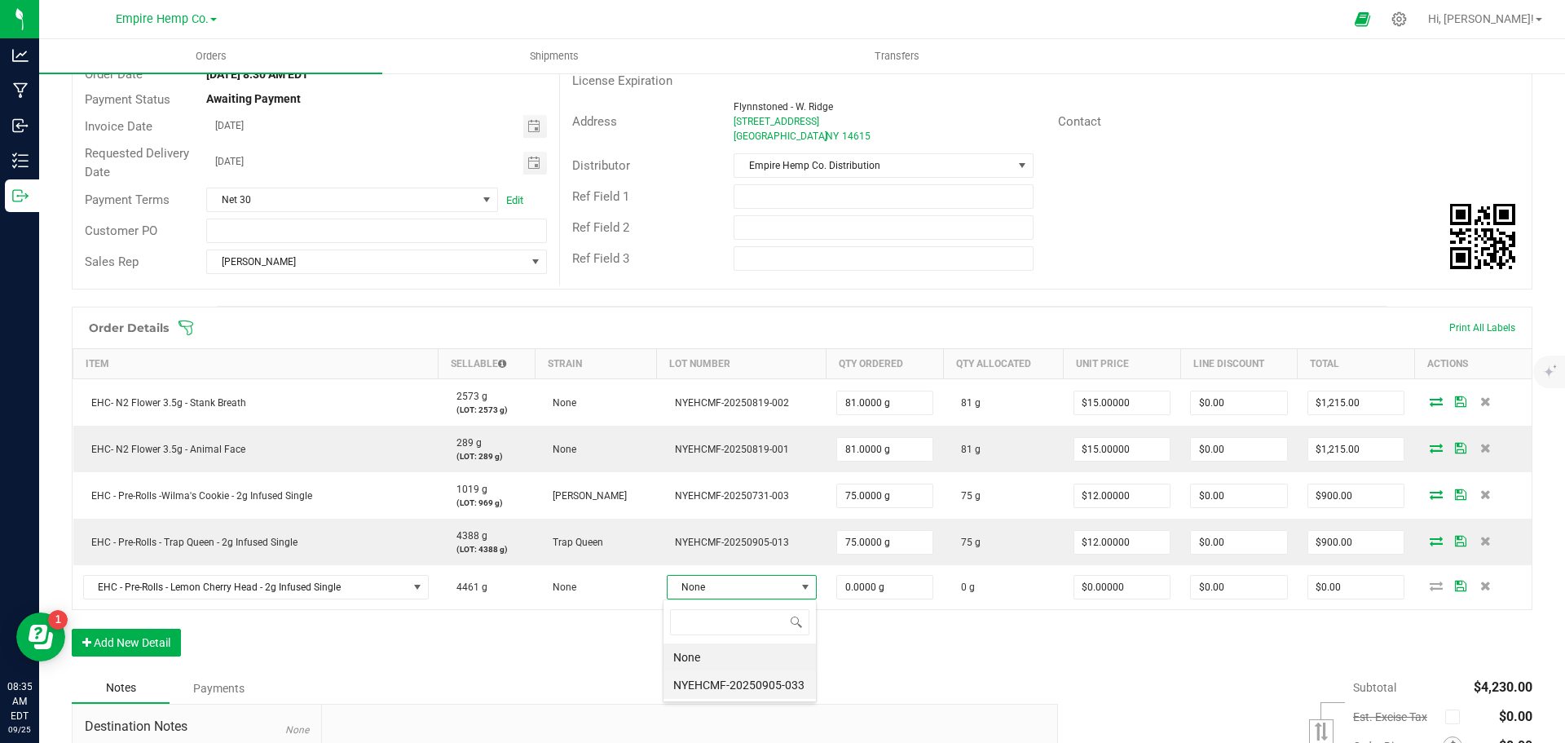
scroll to position [24, 146]
click at [773, 680] on li "NYEHCMF-20250905-033" at bounding box center [740, 685] width 152 height 28
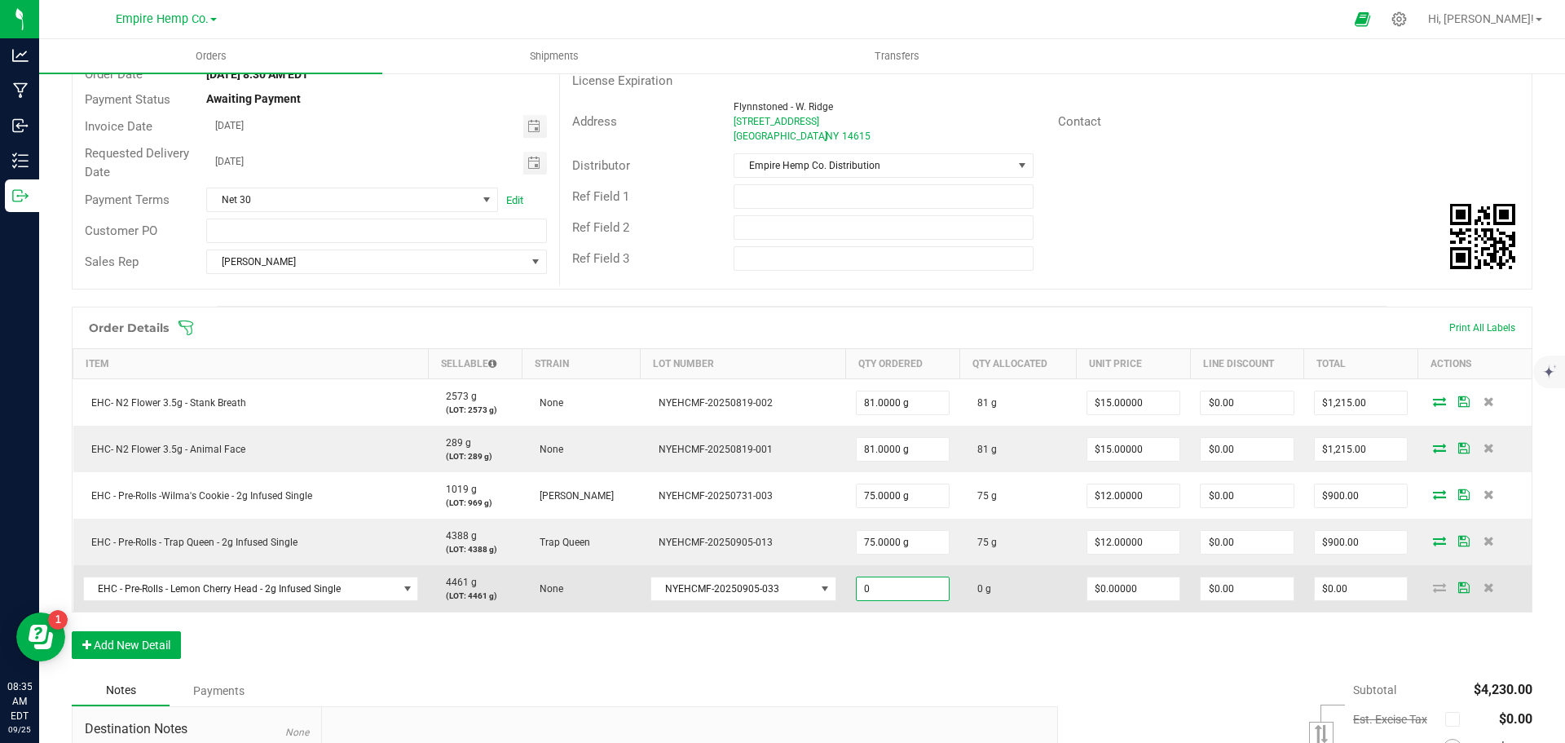
click at [878, 585] on input "0" at bounding box center [903, 588] width 93 height 23
type input "75.0000 g"
type input "0"
click at [1155, 582] on input "0" at bounding box center [1134, 588] width 93 height 23
type input "$12.00000"
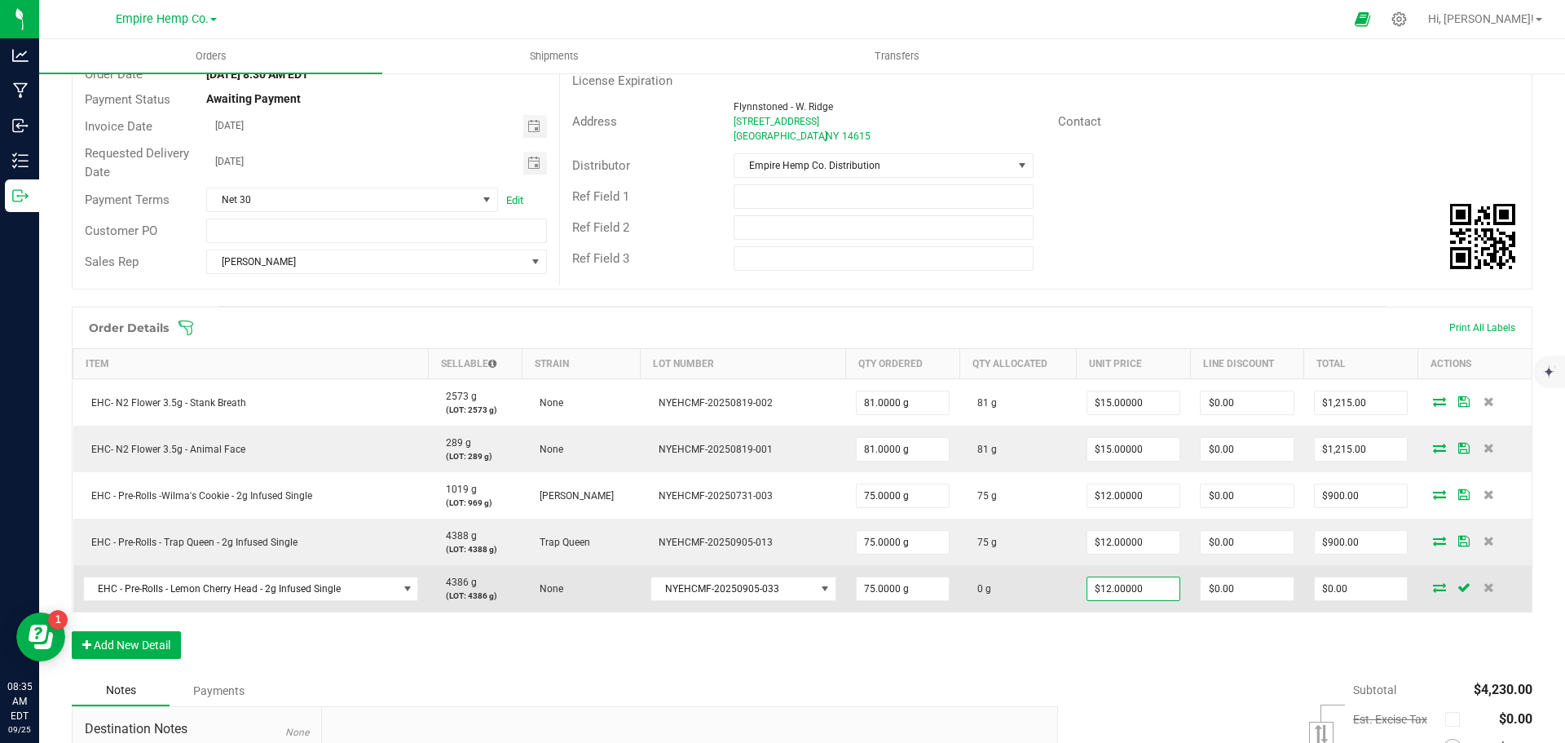
type input "0"
type input "$900.00"
click at [1433, 585] on icon at bounding box center [1439, 587] width 13 height 10
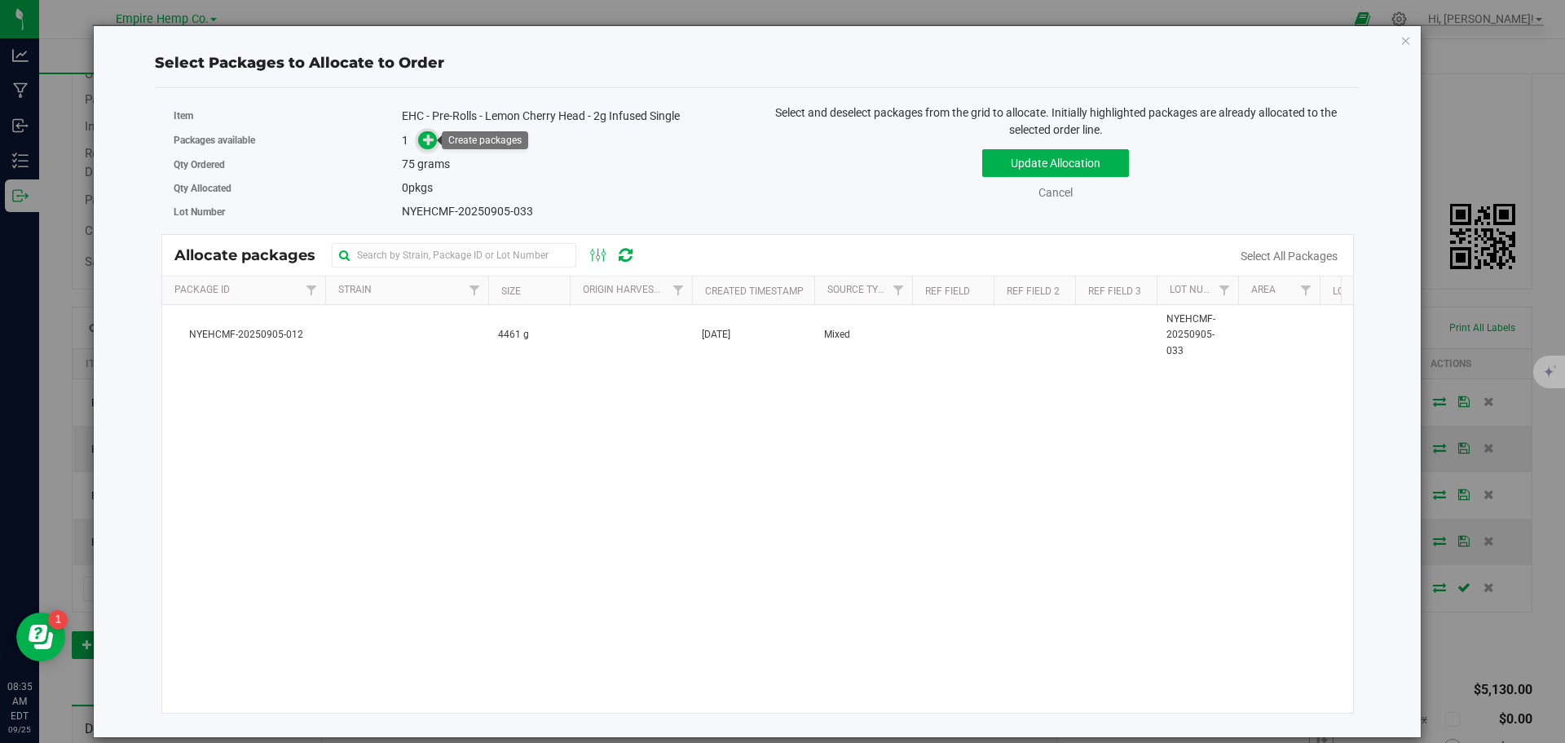
click at [427, 137] on icon at bounding box center [428, 139] width 11 height 11
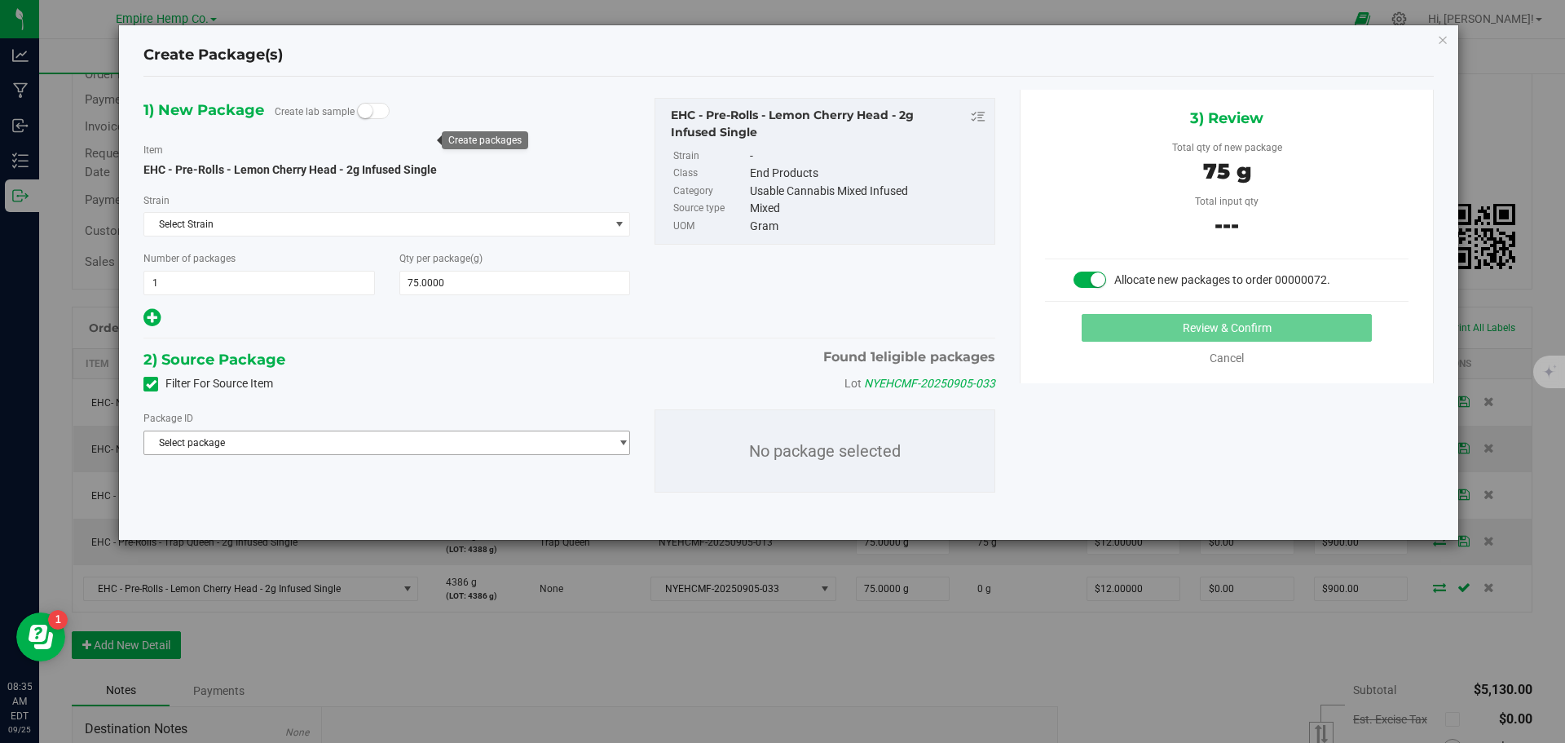
click at [387, 445] on span "Select package" at bounding box center [376, 442] width 465 height 23
click at [386, 501] on li "NYEHCMF-20250905-012 ( EHC - Pre-Rolls - Lemon Cherry Head - 2g Infused Single )" at bounding box center [386, 509] width 485 height 23
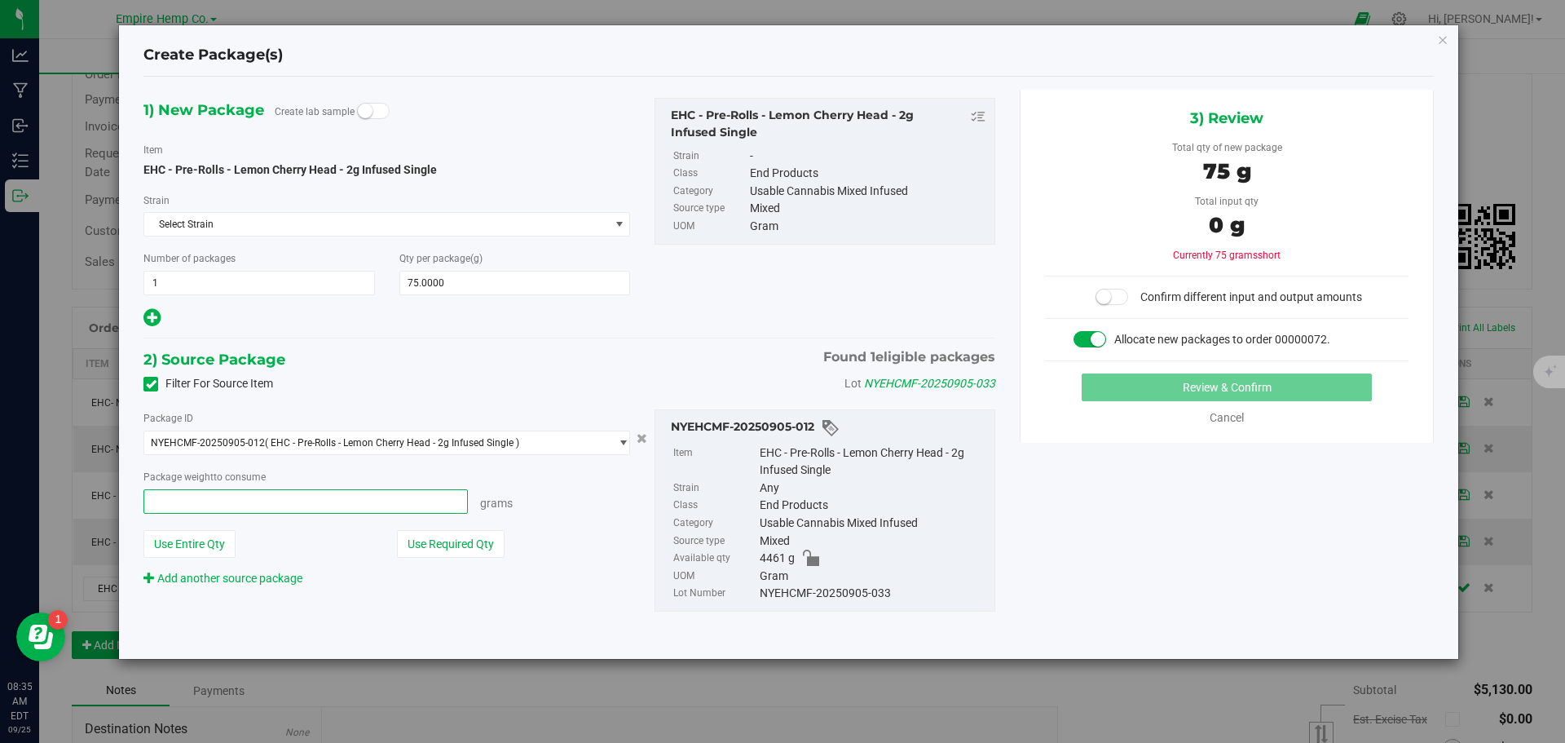
click at [247, 508] on span at bounding box center [306, 501] width 325 height 24
type input "75"
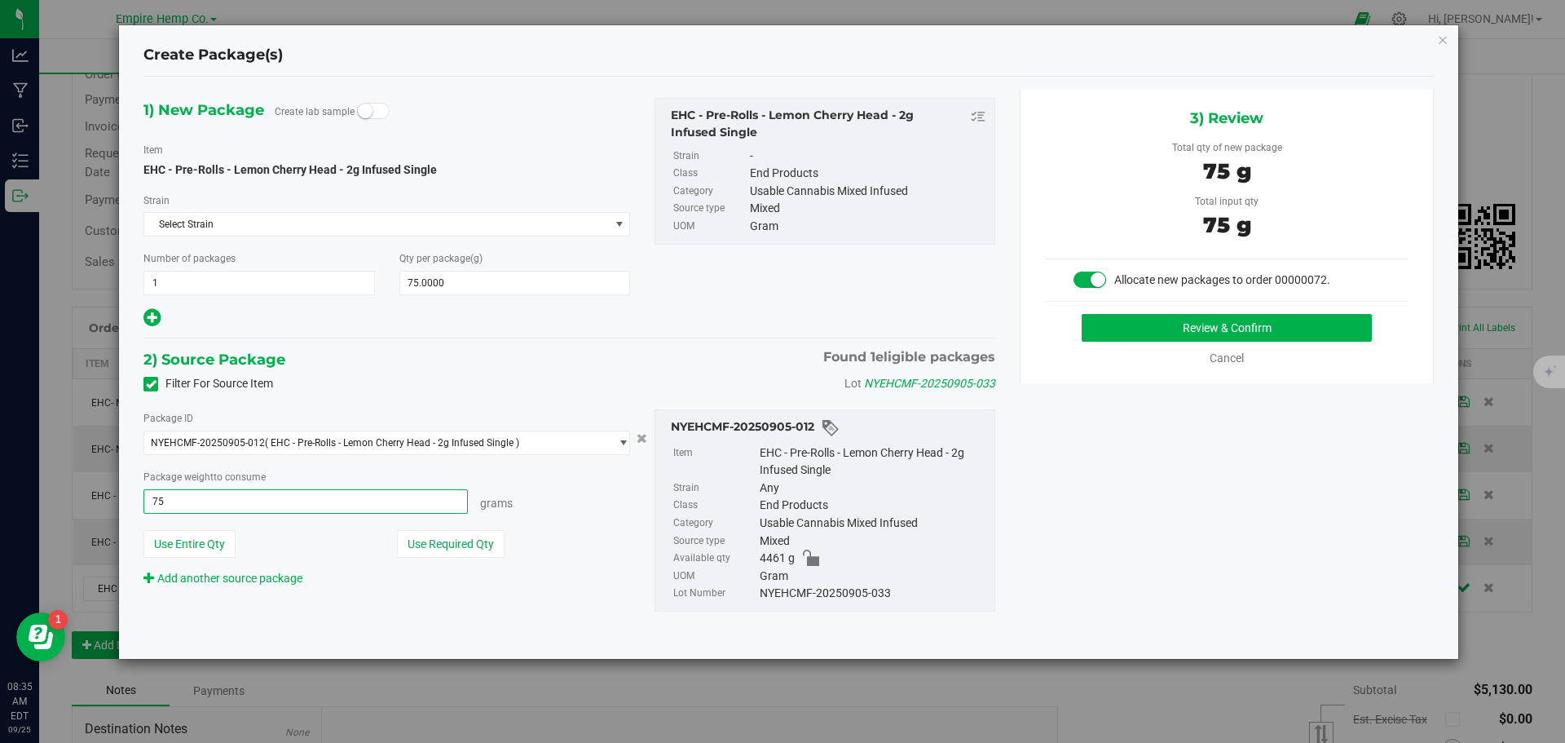
click at [1082, 314] on button "Review & Confirm" at bounding box center [1227, 328] width 290 height 28
type input "75.0000 g"
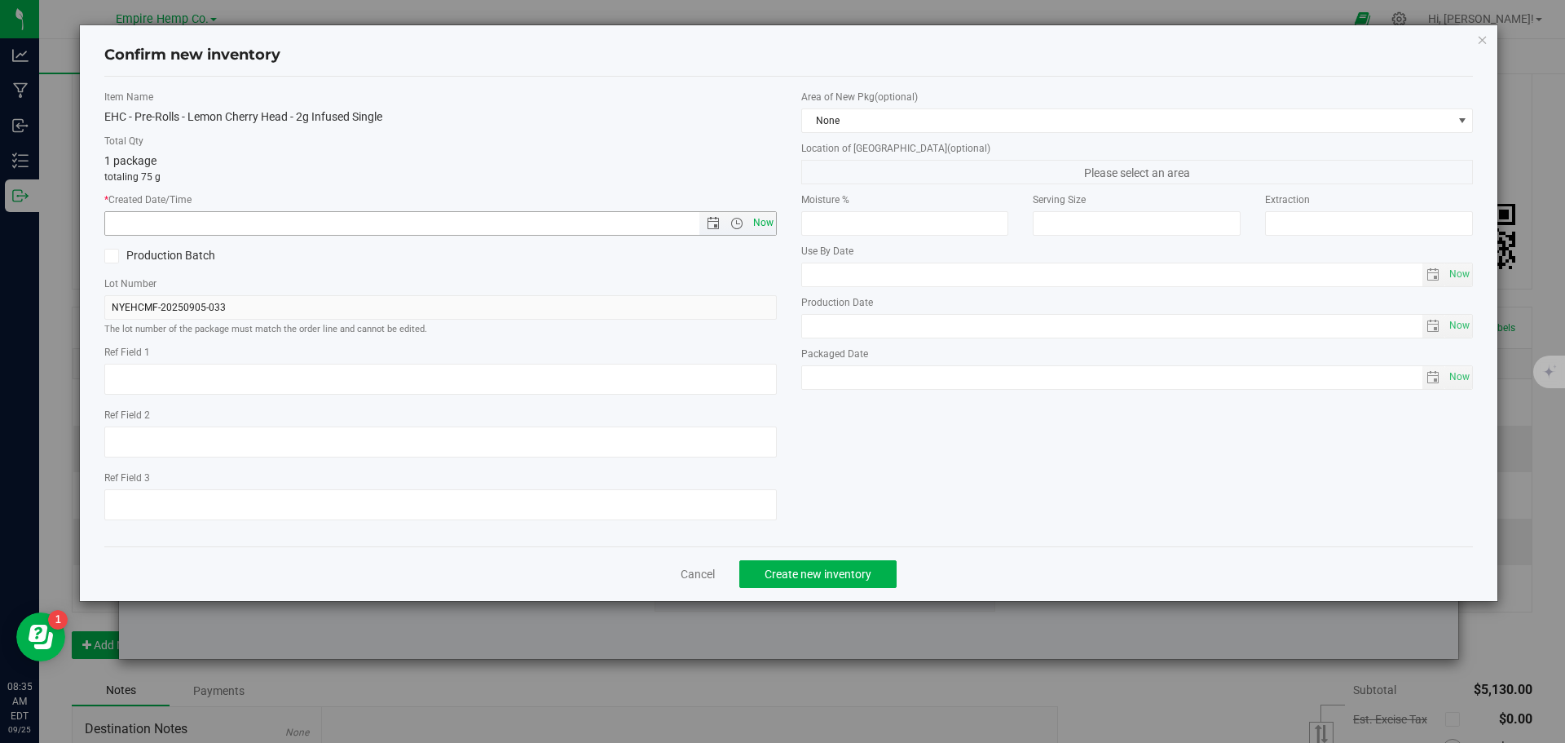
click at [773, 227] on span "Now" at bounding box center [763, 223] width 28 height 24
type input "9/25/2025 8:35 AM"
click at [859, 567] on span "Create new inventory" at bounding box center [818, 573] width 107 height 13
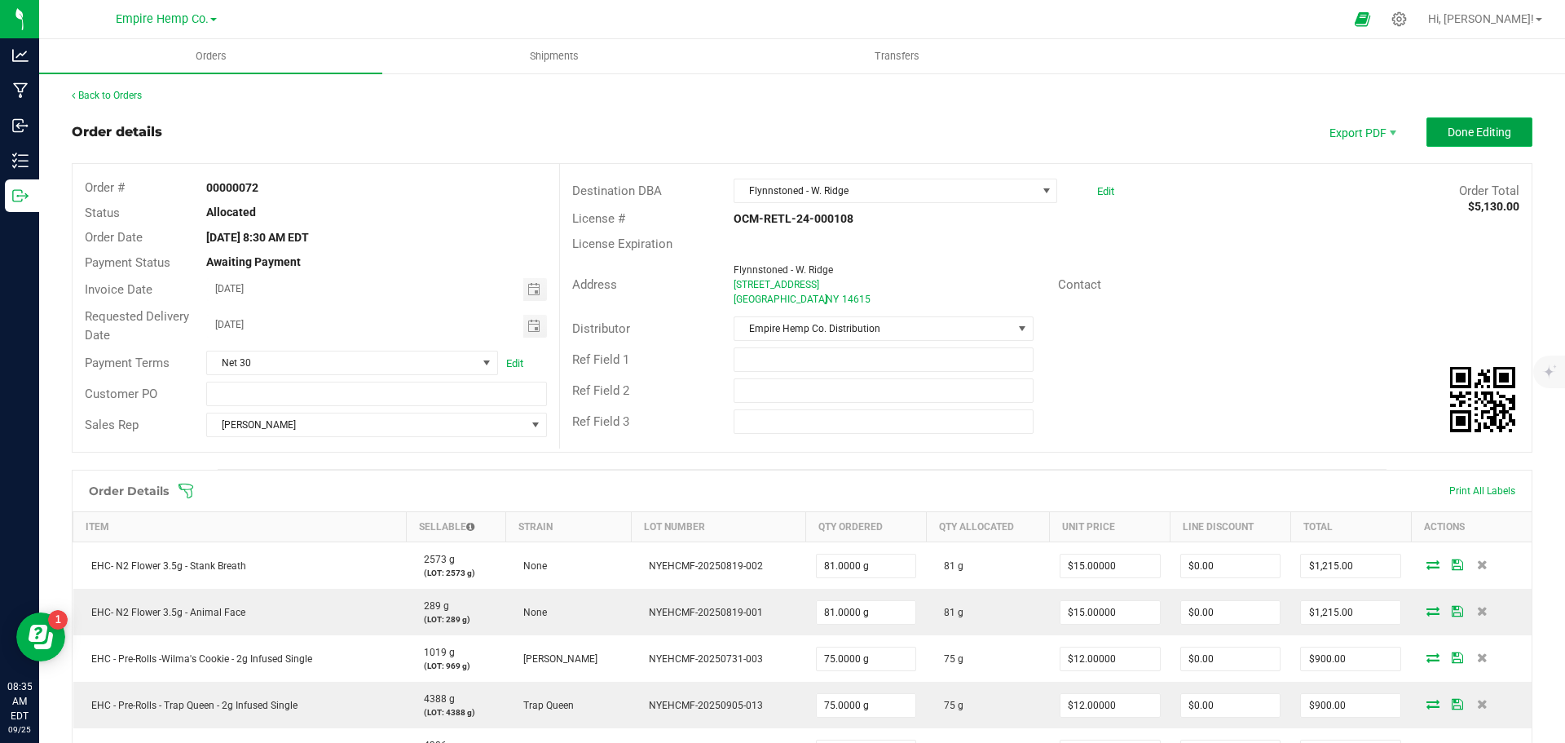
click at [1448, 139] on span "Done Editing" at bounding box center [1480, 132] width 64 height 13
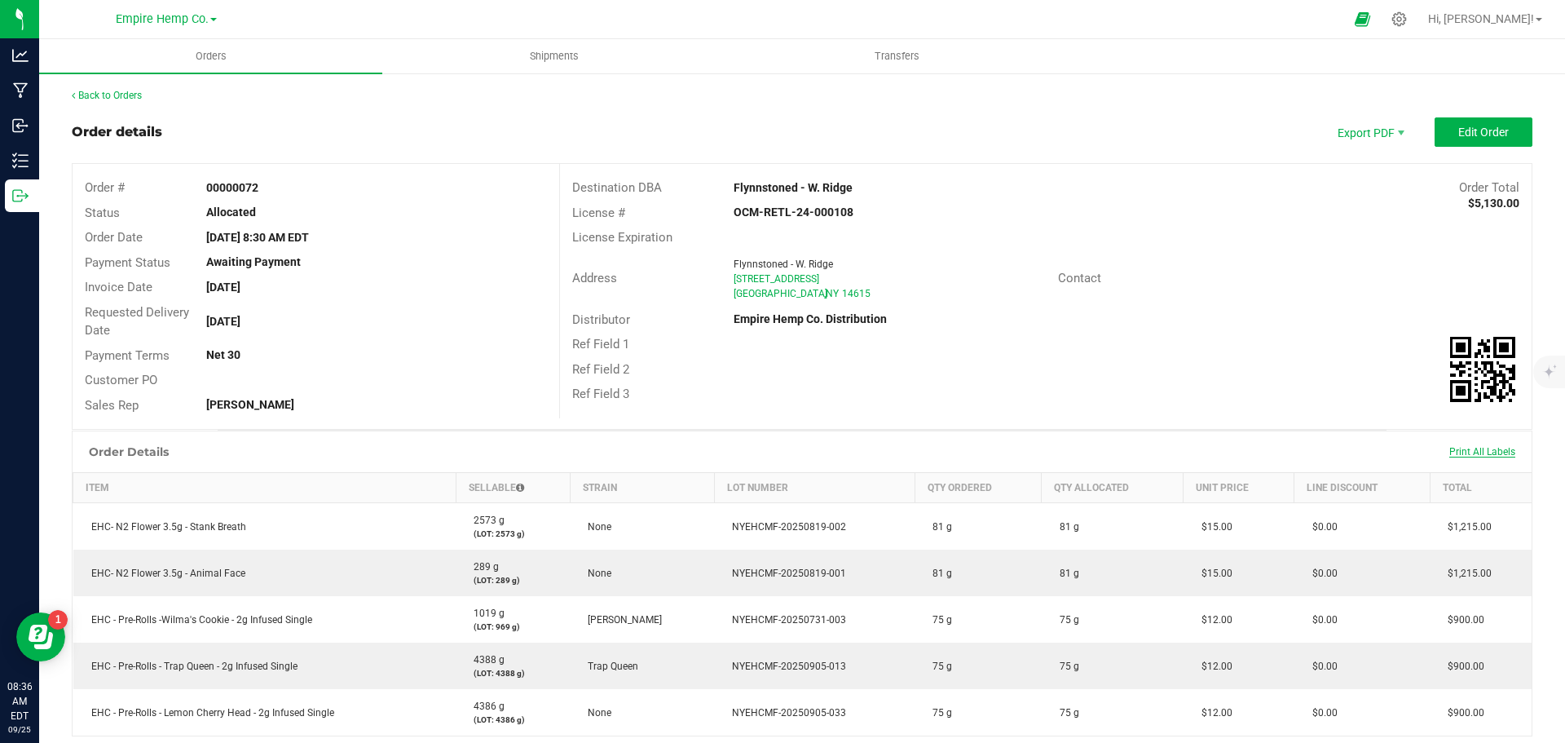
click at [1455, 450] on span "Print All Labels" at bounding box center [1483, 451] width 66 height 11
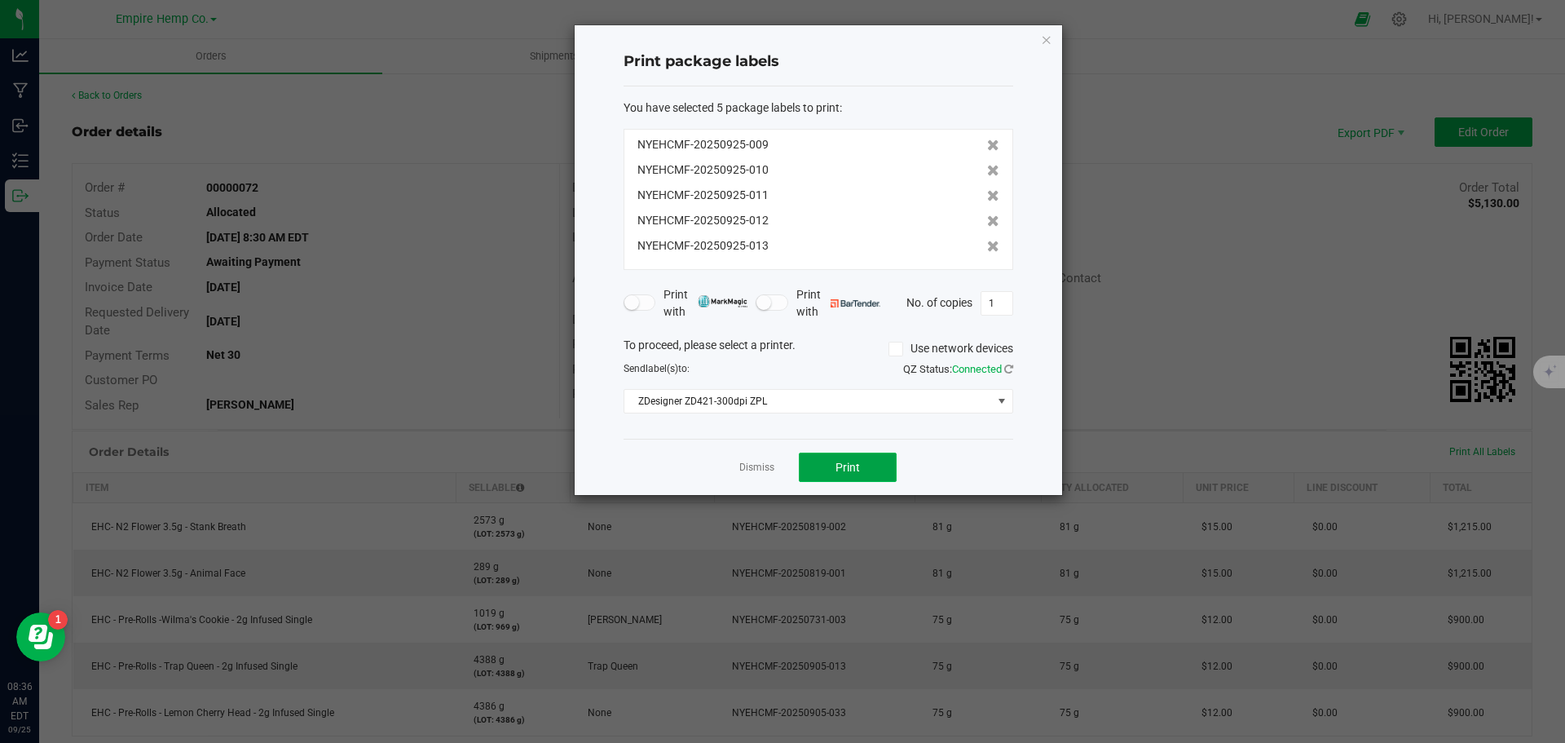
click at [869, 455] on button "Print" at bounding box center [848, 467] width 98 height 29
click at [987, 245] on icon at bounding box center [993, 246] width 12 height 11
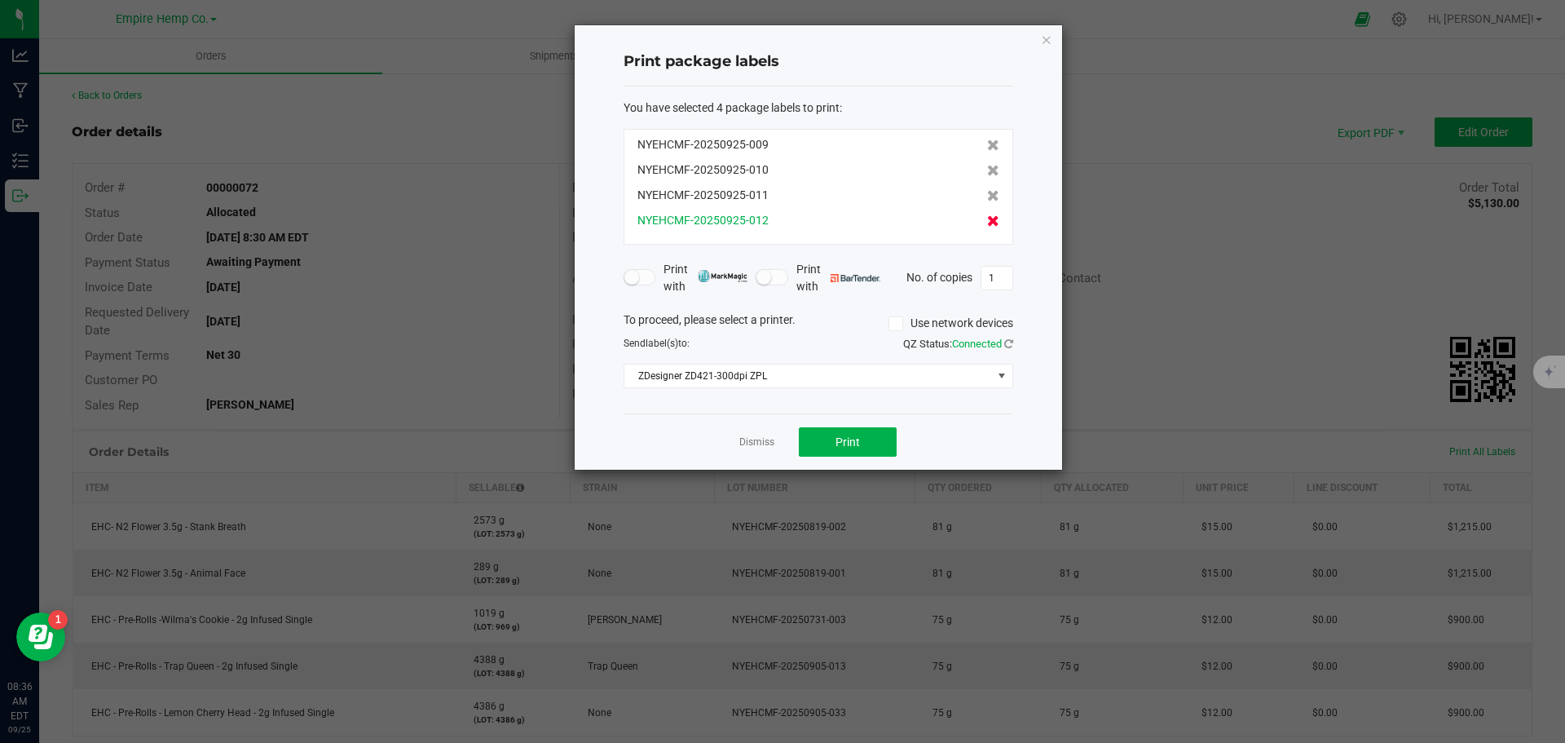
click at [987, 220] on icon at bounding box center [993, 220] width 12 height 11
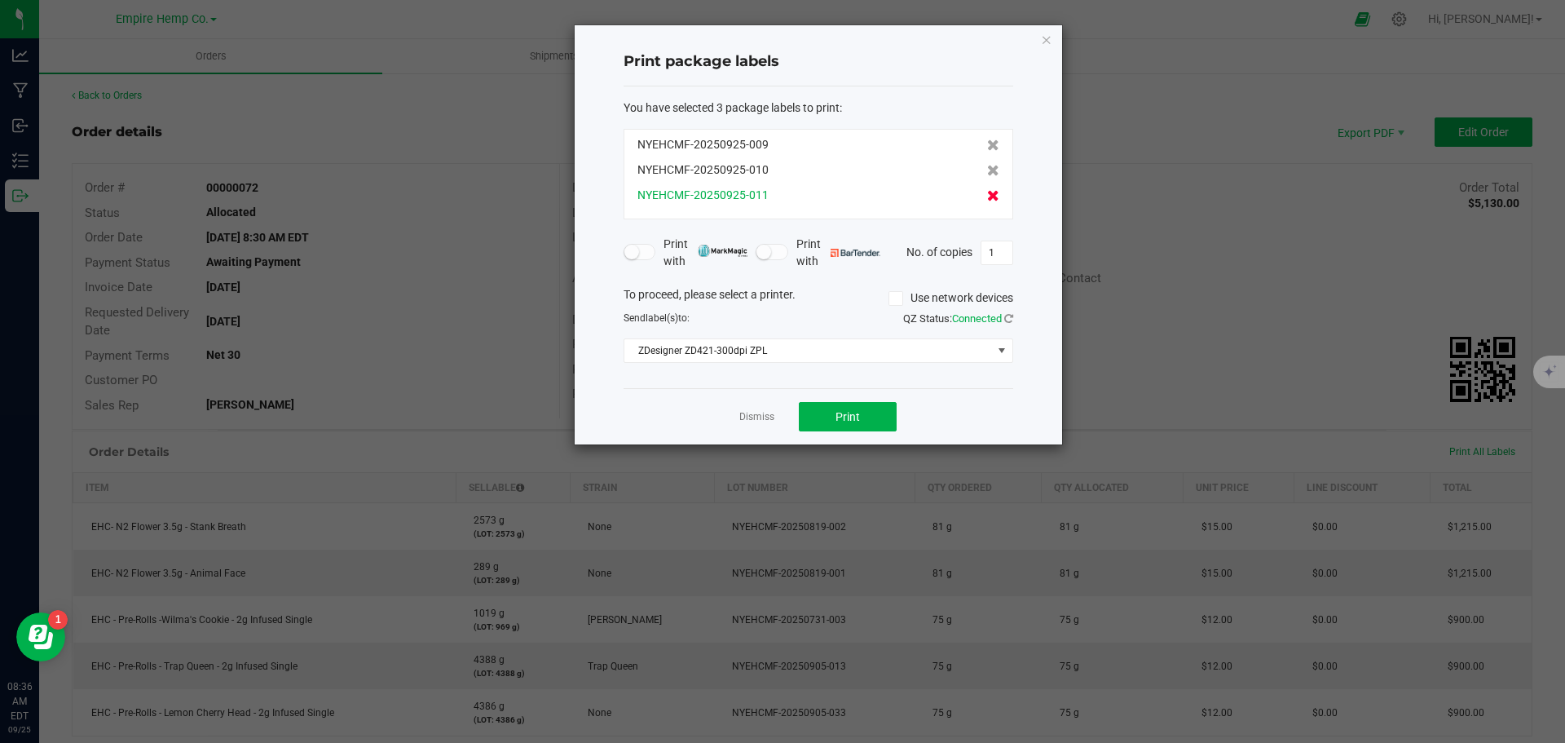
click at [987, 199] on icon at bounding box center [993, 195] width 12 height 11
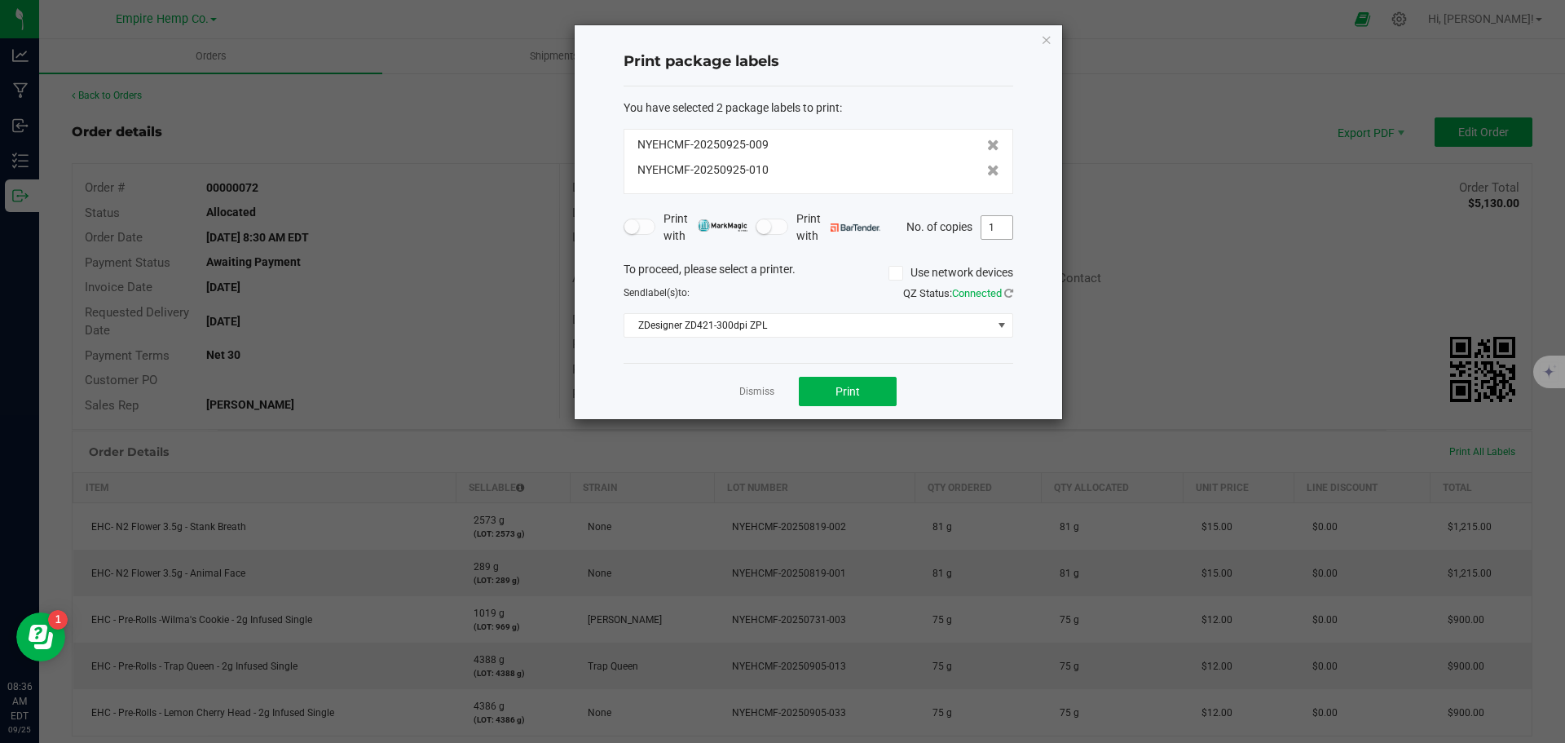
click at [993, 234] on input "1" at bounding box center [997, 227] width 31 height 23
type input "2"
click at [874, 381] on button "Print" at bounding box center [848, 391] width 98 height 29
click at [757, 391] on link "Dismiss" at bounding box center [757, 392] width 35 height 14
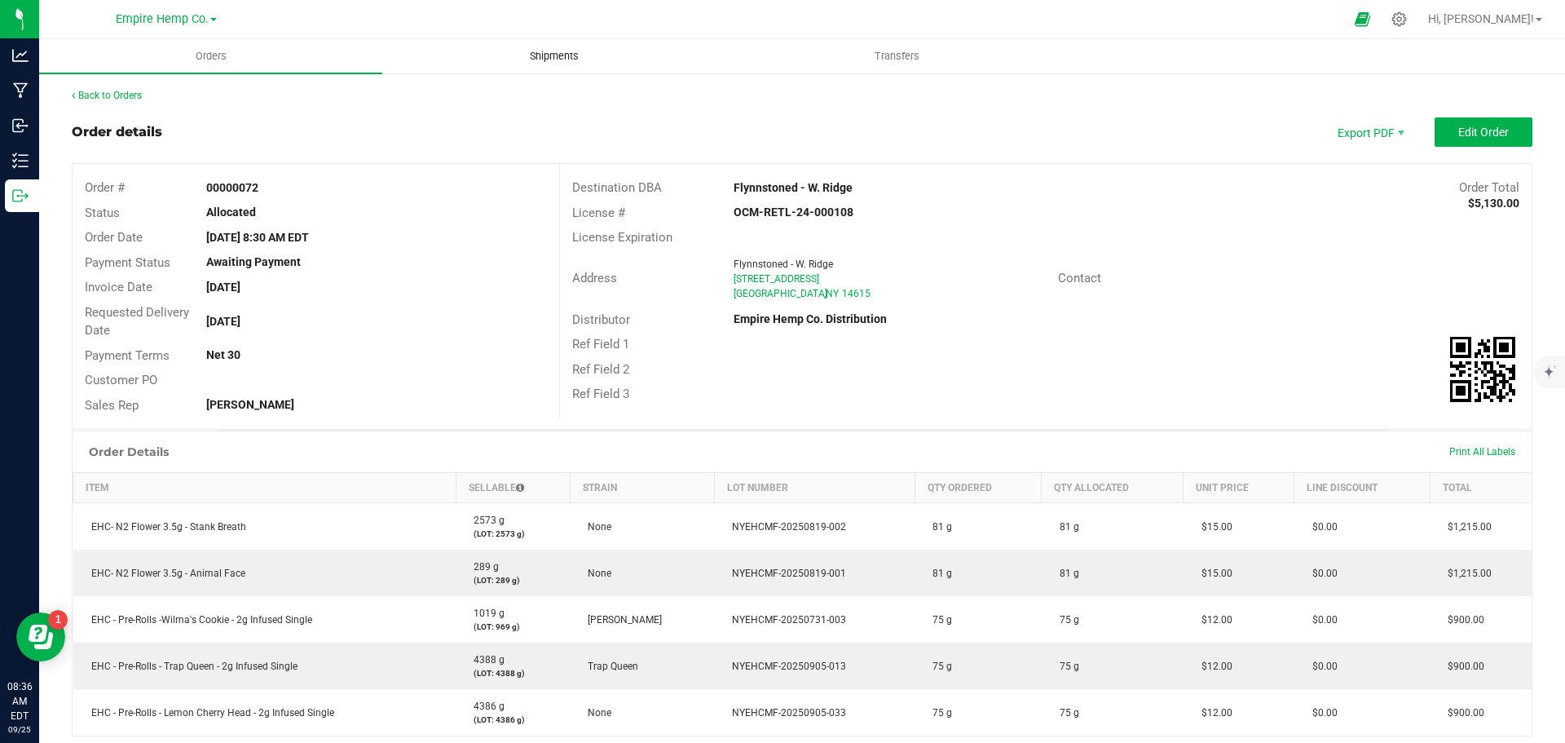
click at [554, 54] on span "Shipments" at bounding box center [554, 56] width 93 height 15
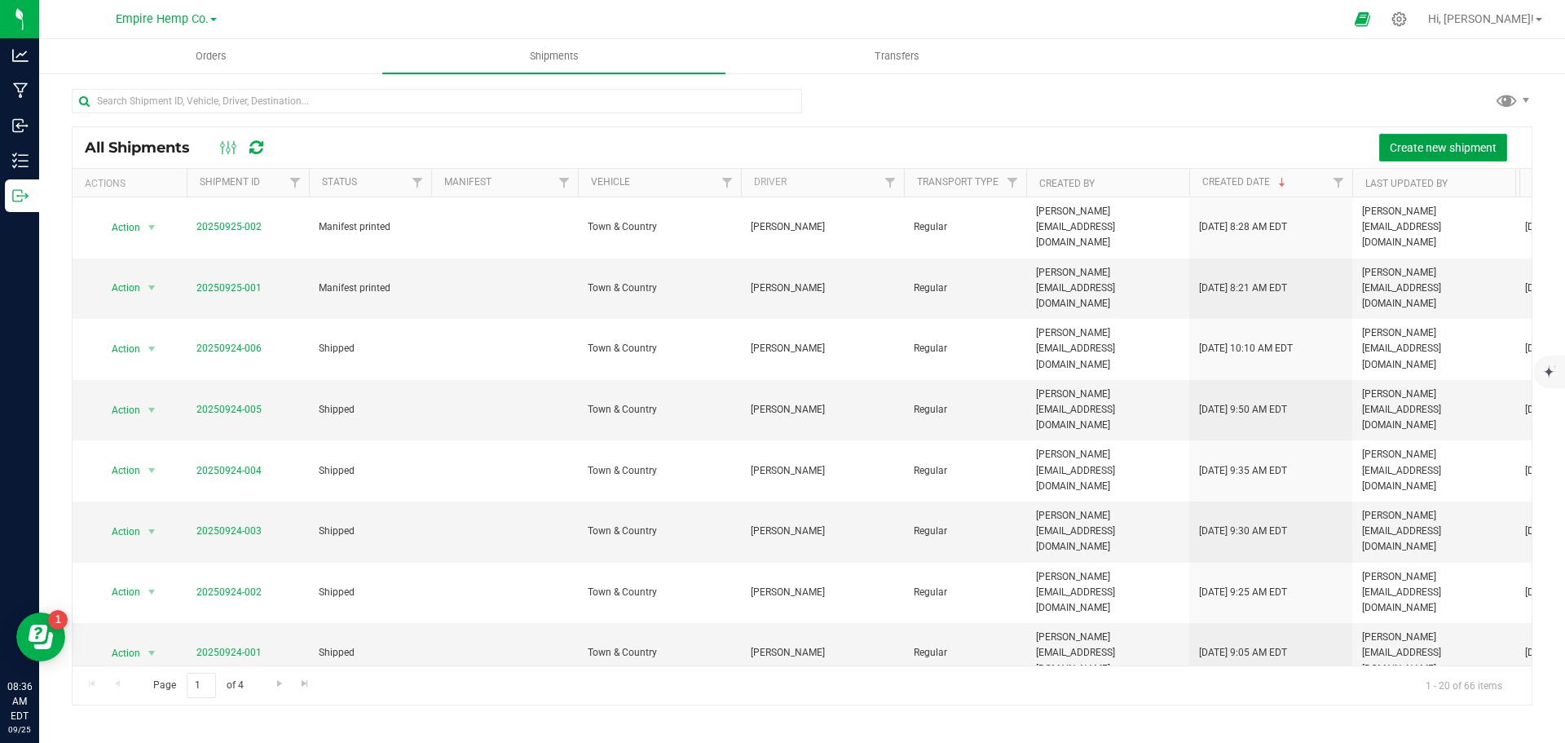
click at [1465, 148] on span "Create new shipment" at bounding box center [1443, 147] width 107 height 13
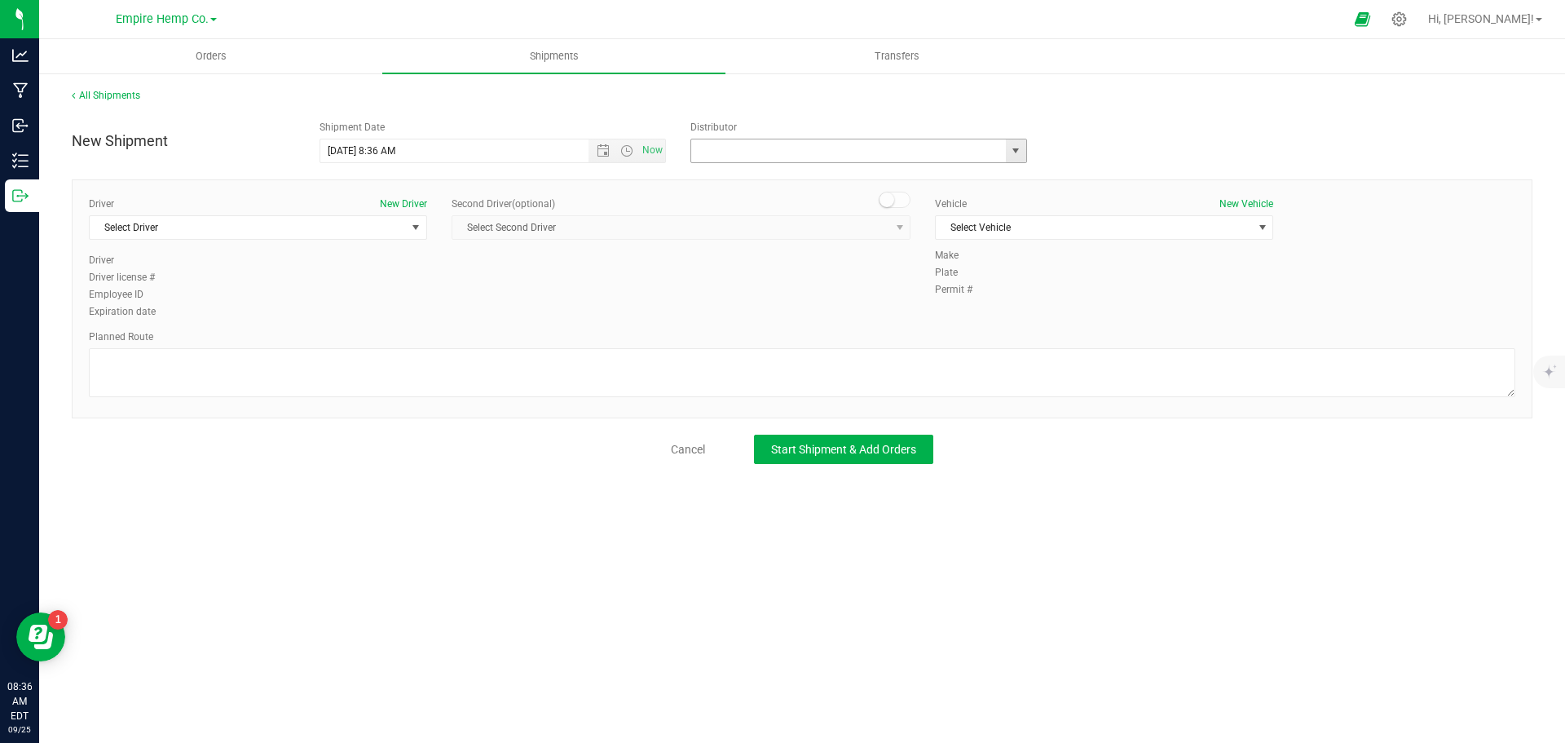
click at [983, 155] on input "text" at bounding box center [843, 150] width 305 height 23
click at [1017, 154] on span "select" at bounding box center [1015, 150] width 13 height 13
click at [899, 201] on li "Empire Hemp Co. Distribution" at bounding box center [858, 203] width 335 height 24
type input "Empire Hemp Co. Distribution"
click at [413, 232] on span "select" at bounding box center [415, 227] width 13 height 13
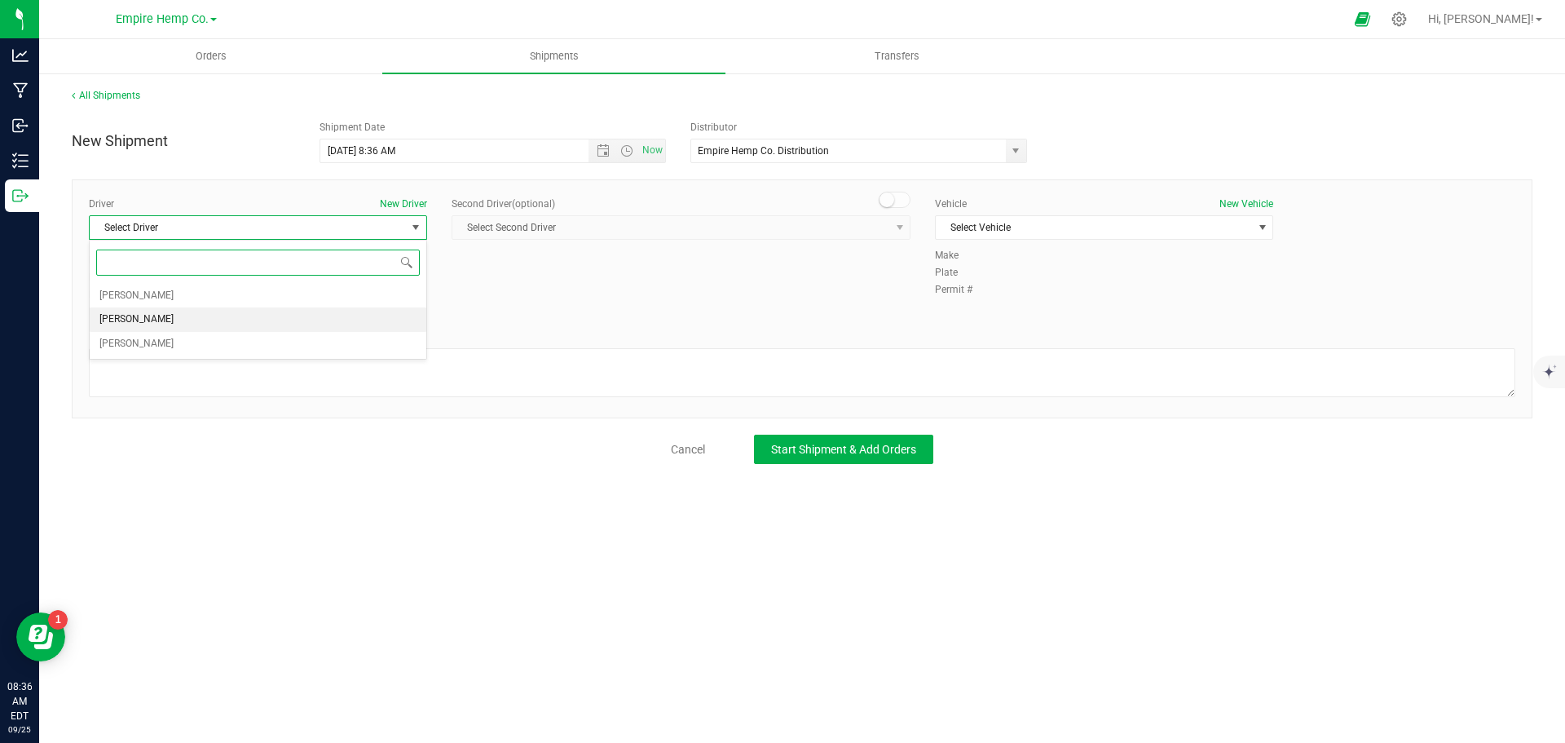
click at [322, 316] on li "[PERSON_NAME]" at bounding box center [258, 319] width 337 height 24
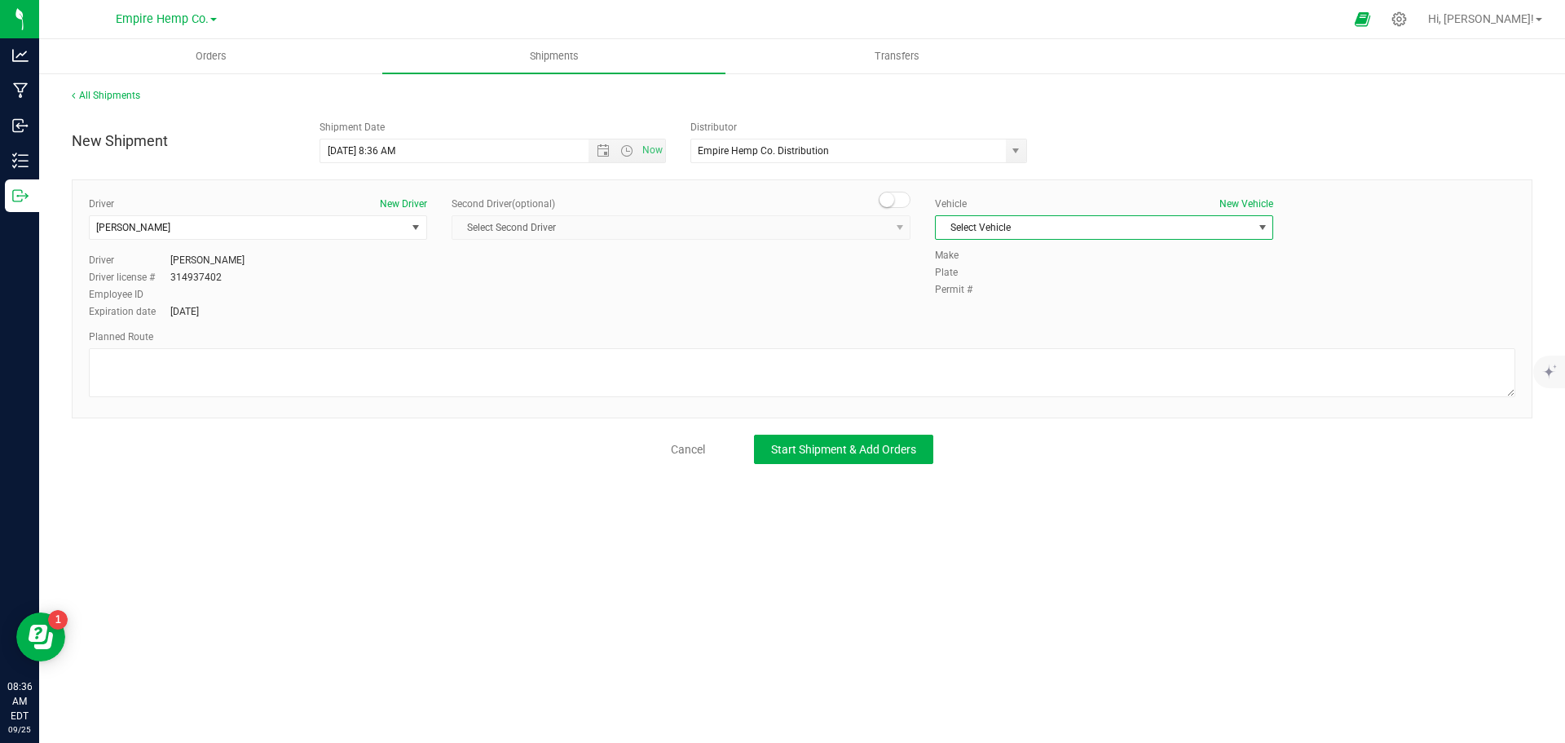
click at [1265, 223] on span "select" at bounding box center [1262, 227] width 13 height 13
click at [1181, 257] on li "Town & Country" at bounding box center [1104, 255] width 337 height 24
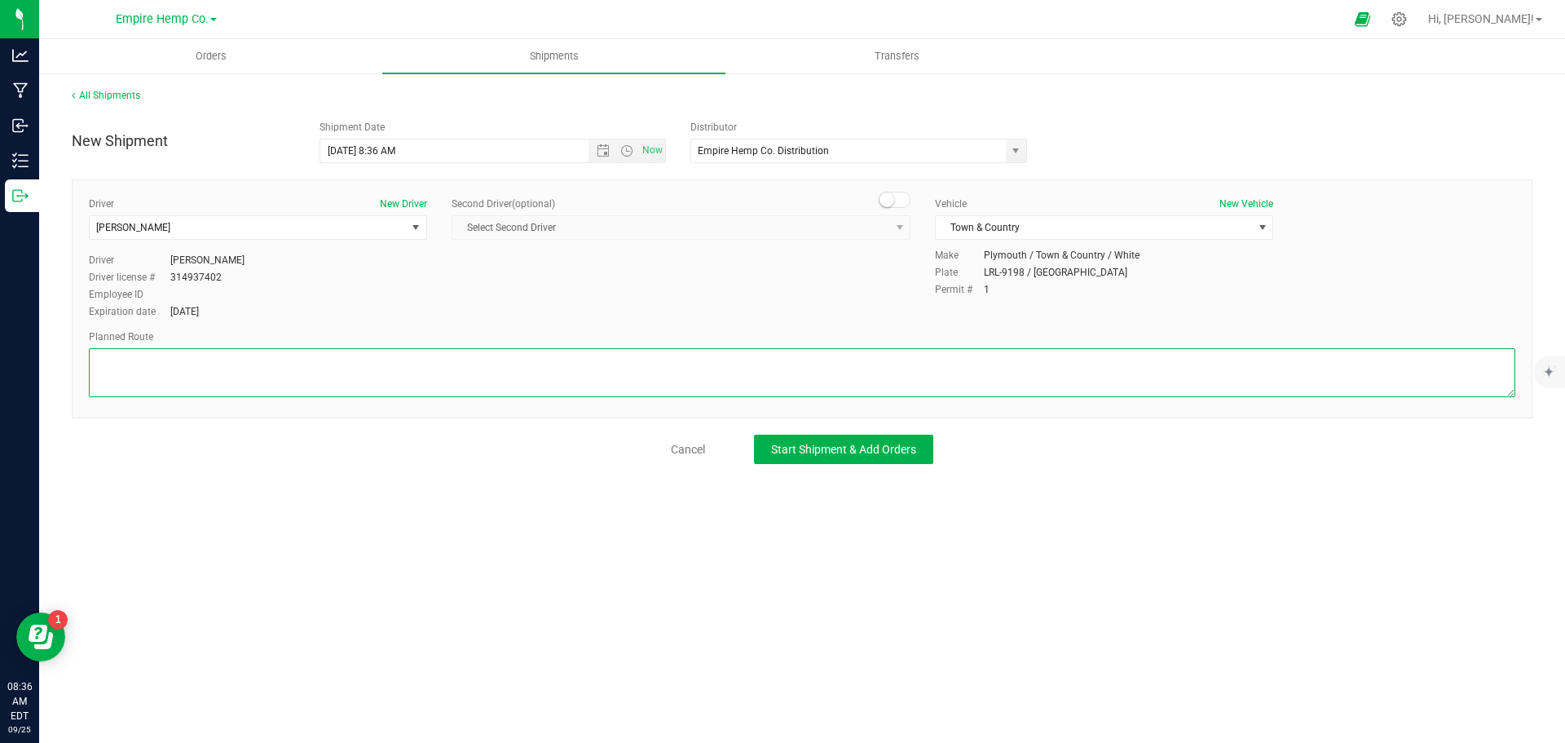
click at [1055, 361] on textarea at bounding box center [802, 372] width 1427 height 49
type textarea "i90"
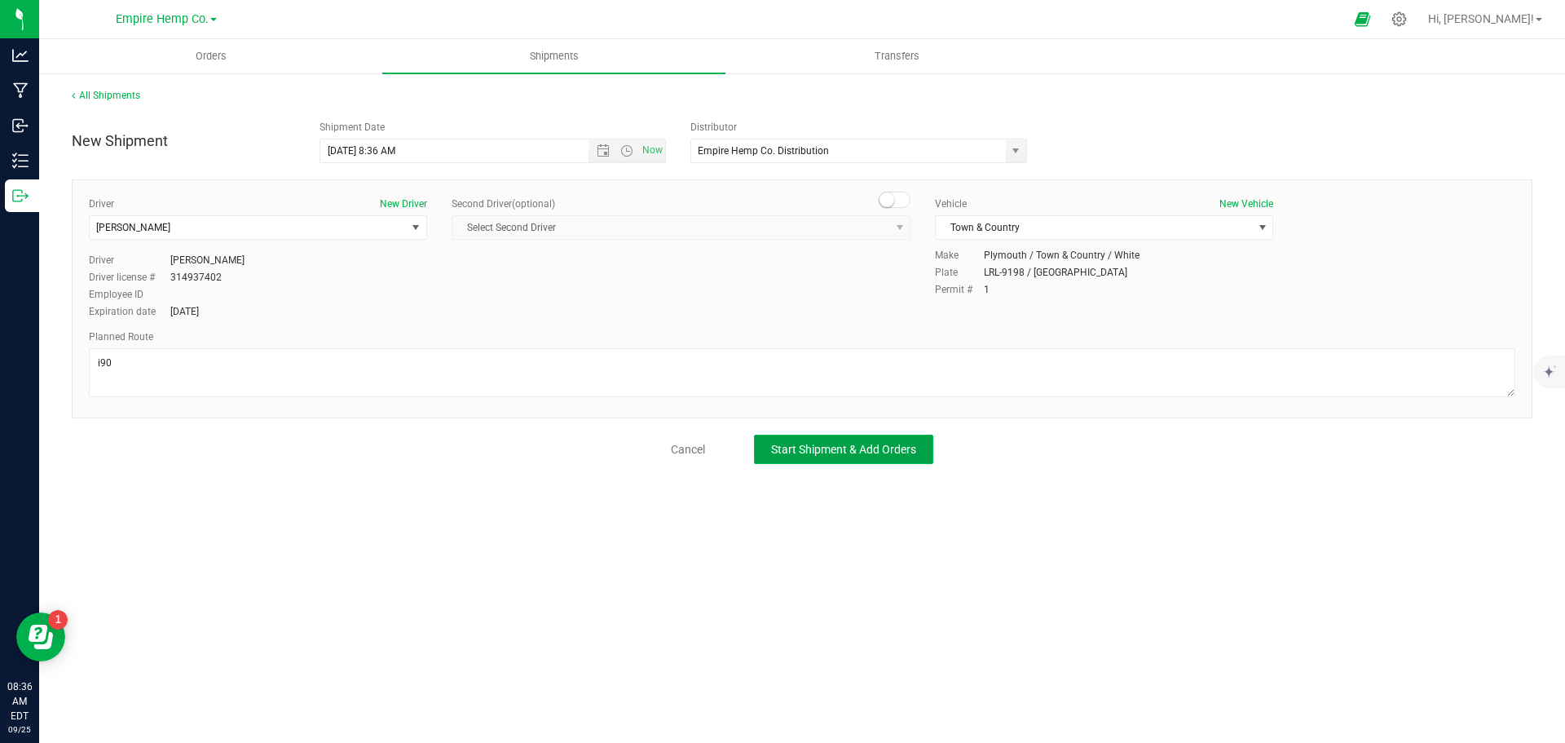
click at [882, 440] on button "Start Shipment & Add Orders" at bounding box center [843, 449] width 179 height 29
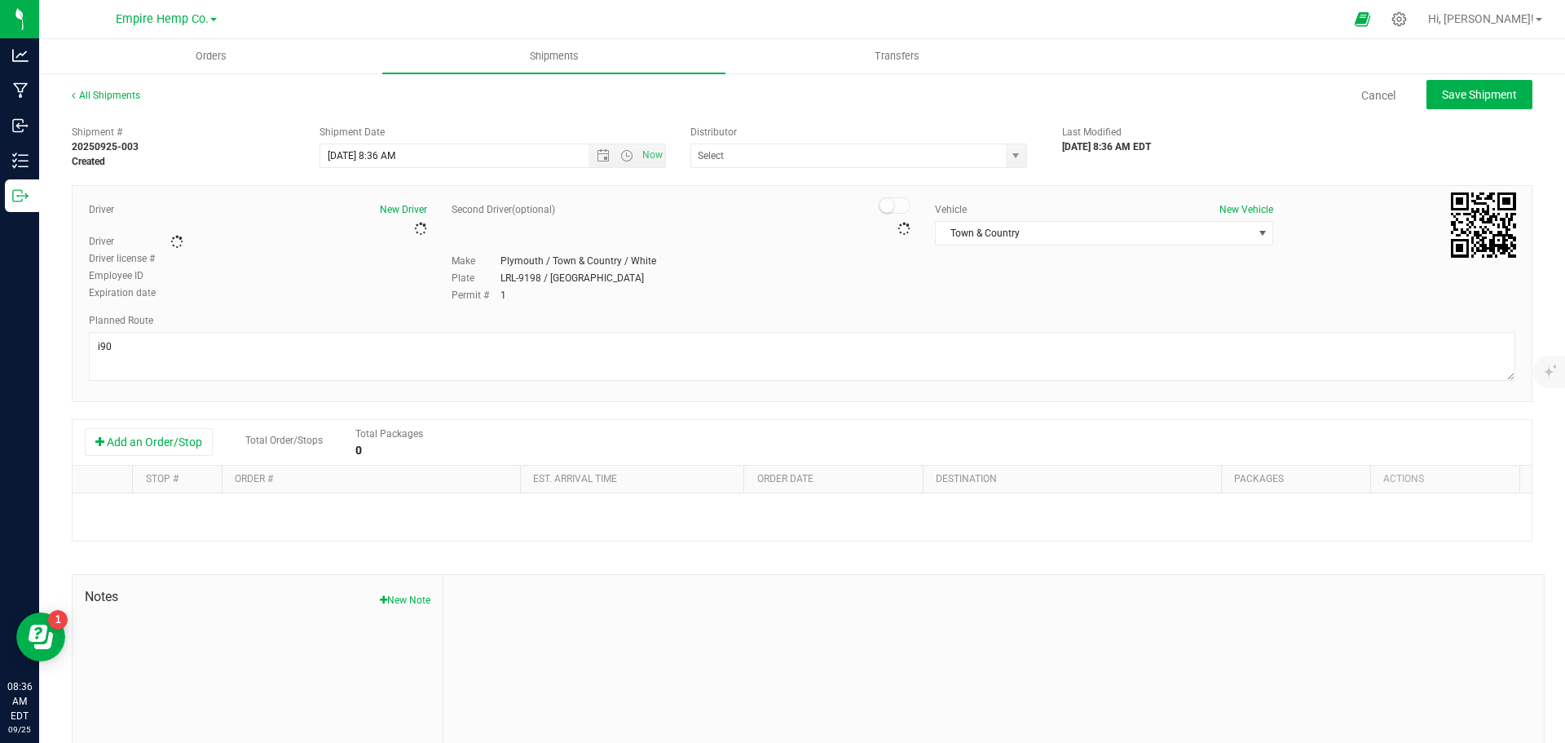
type input "Empire Hemp Co. Distribution"
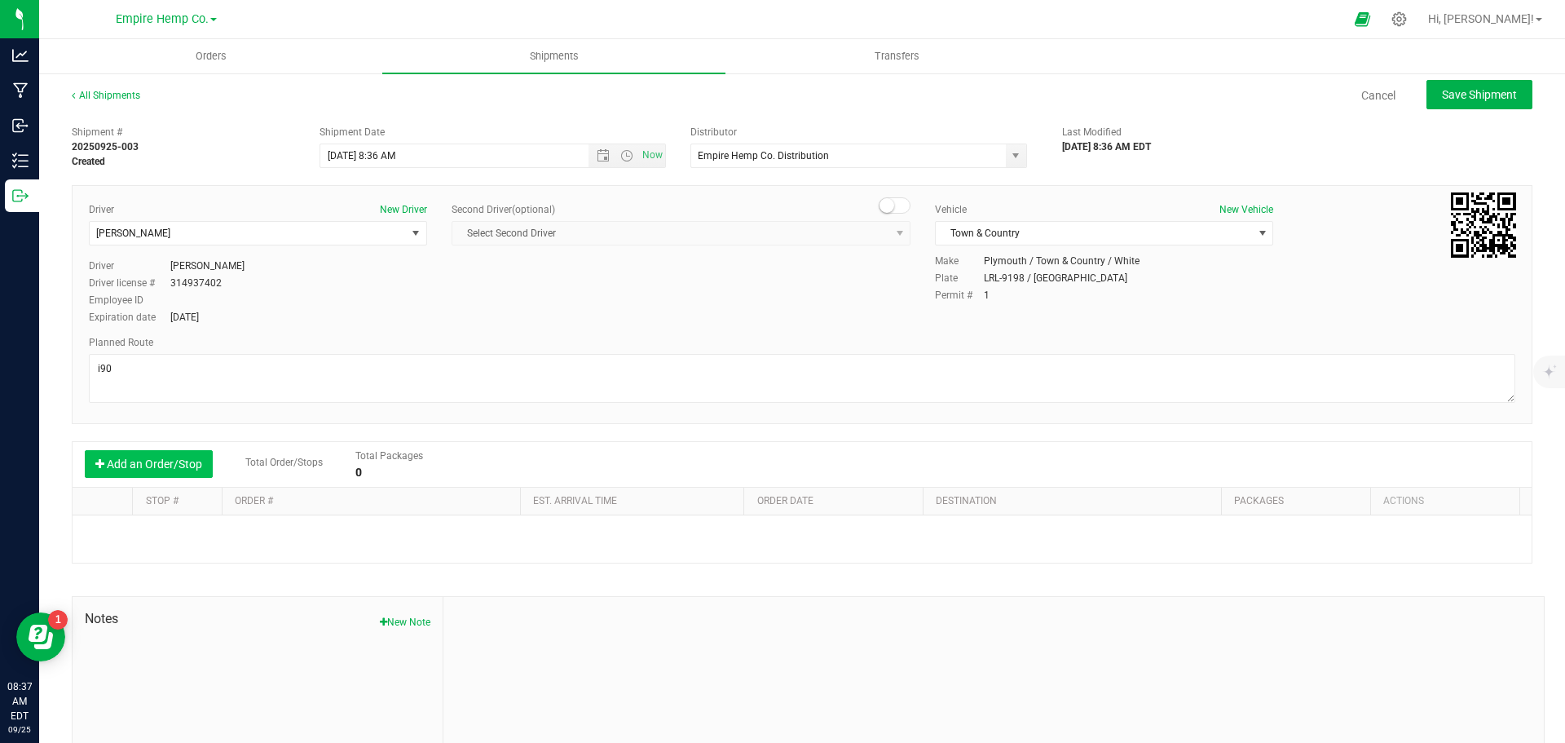
click at [155, 466] on button "Add an Order/Stop" at bounding box center [149, 464] width 128 height 28
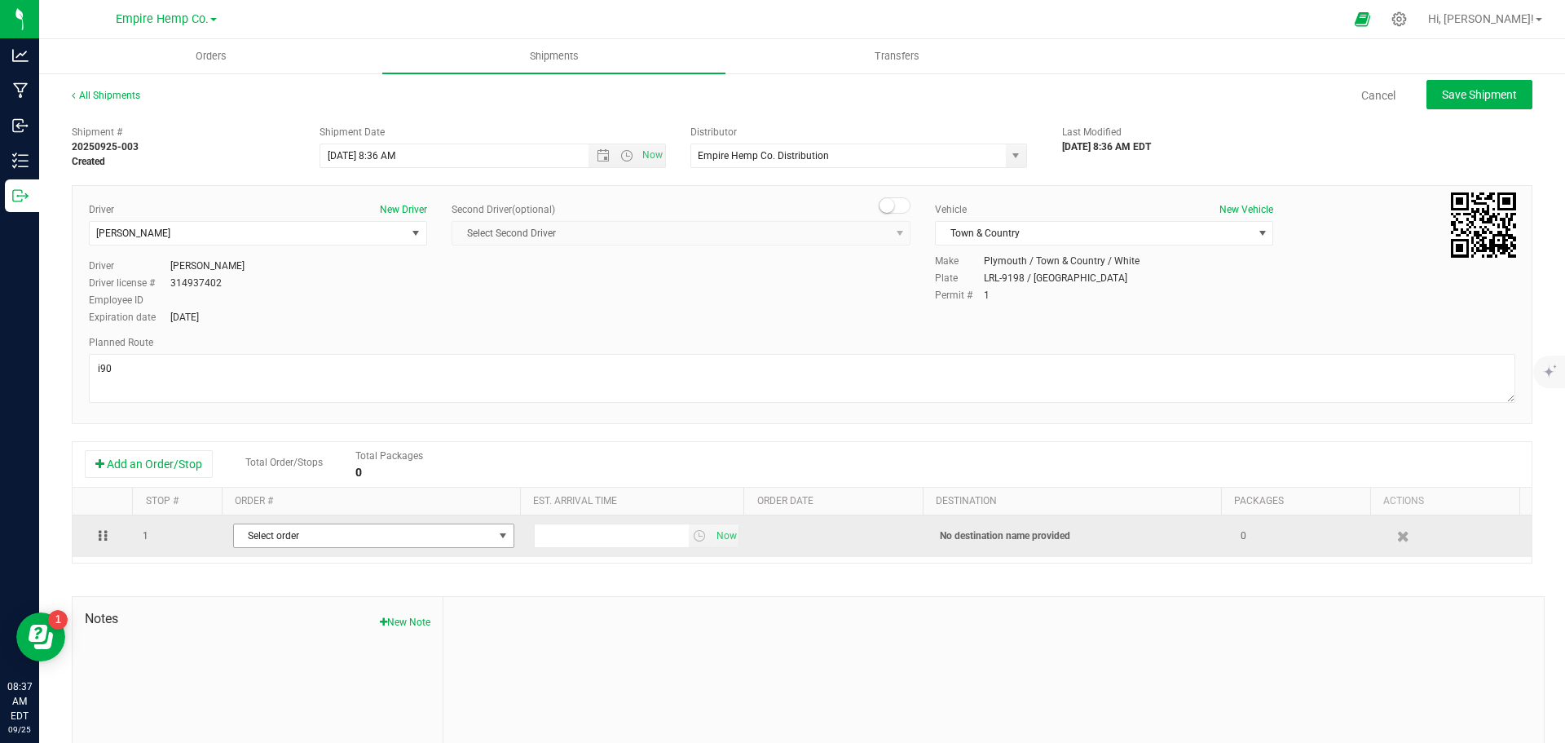
click at [269, 536] on span "Select order" at bounding box center [363, 535] width 259 height 23
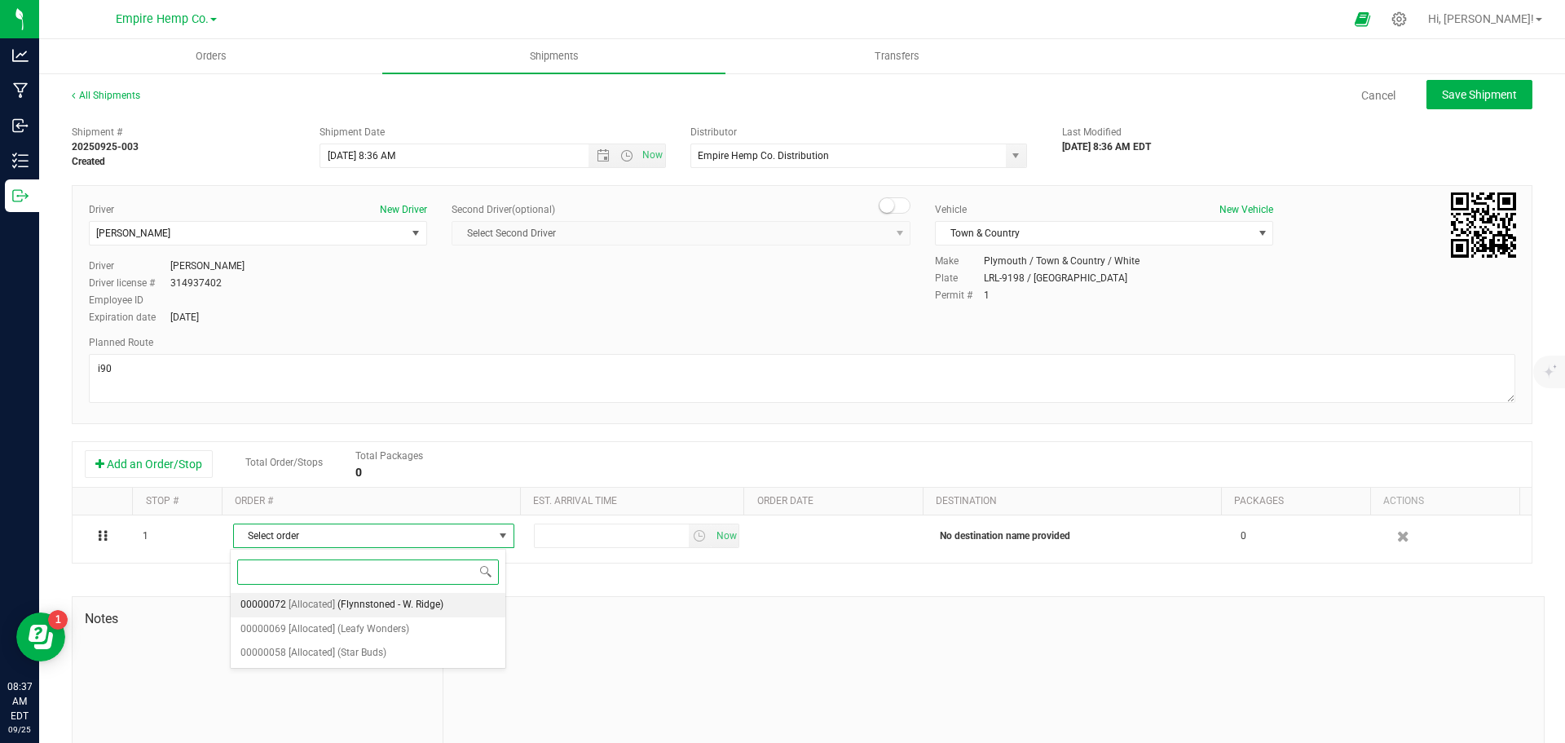
click at [292, 599] on span "[Allocated]" at bounding box center [312, 604] width 46 height 21
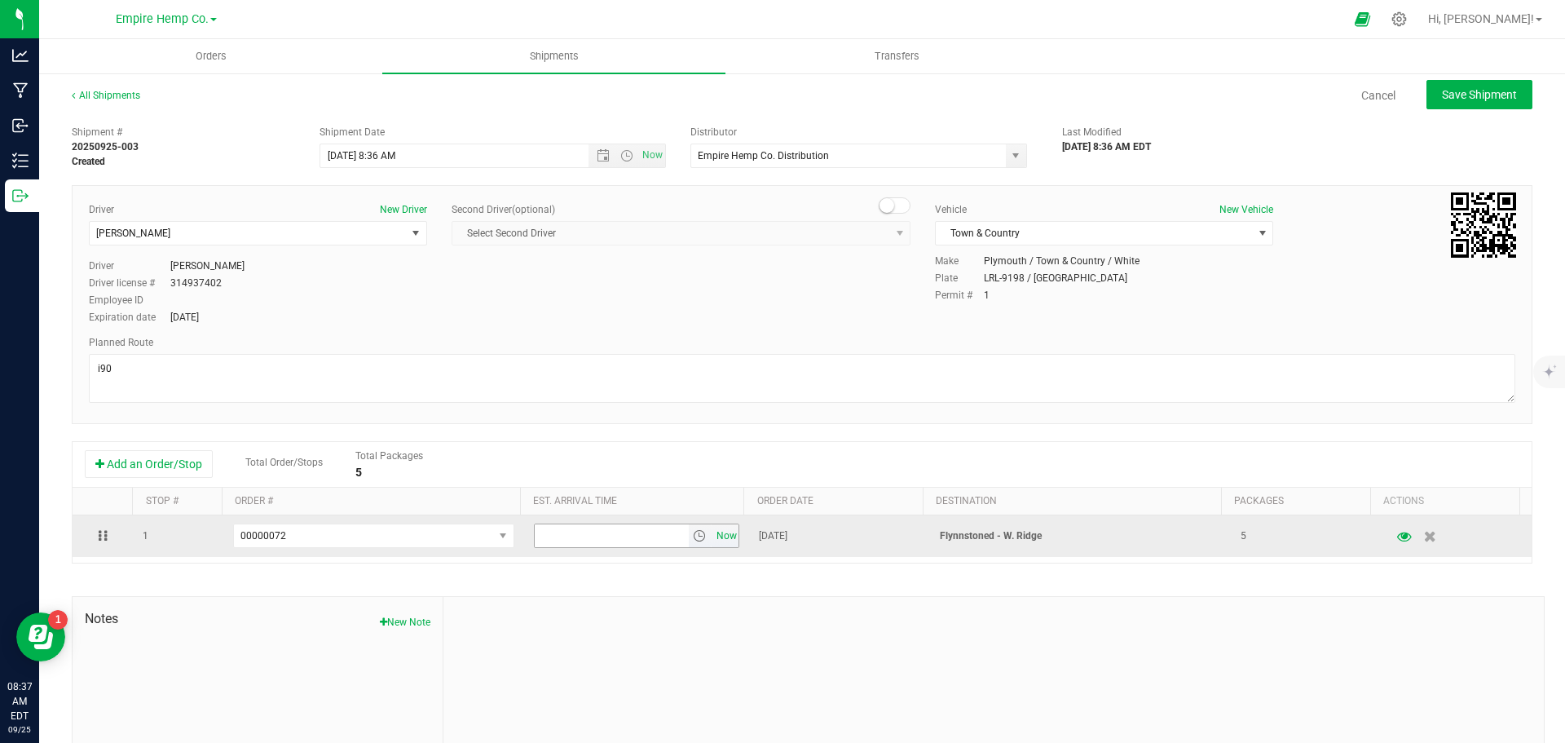
click at [713, 537] on span "Now" at bounding box center [727, 536] width 28 height 24
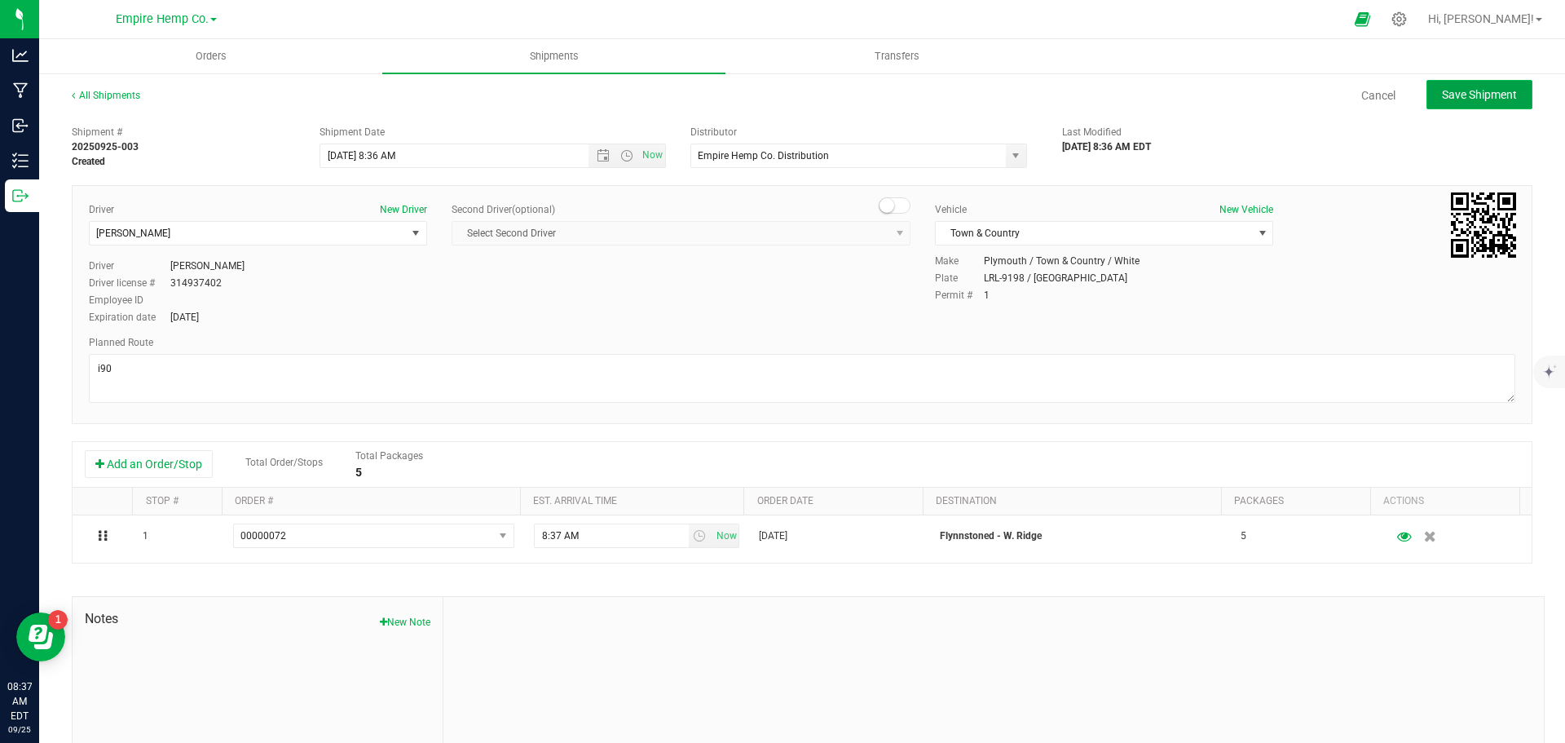
click at [1490, 82] on button "Save Shipment" at bounding box center [1480, 94] width 106 height 29
type input "9/25/2025 12:36 PM"
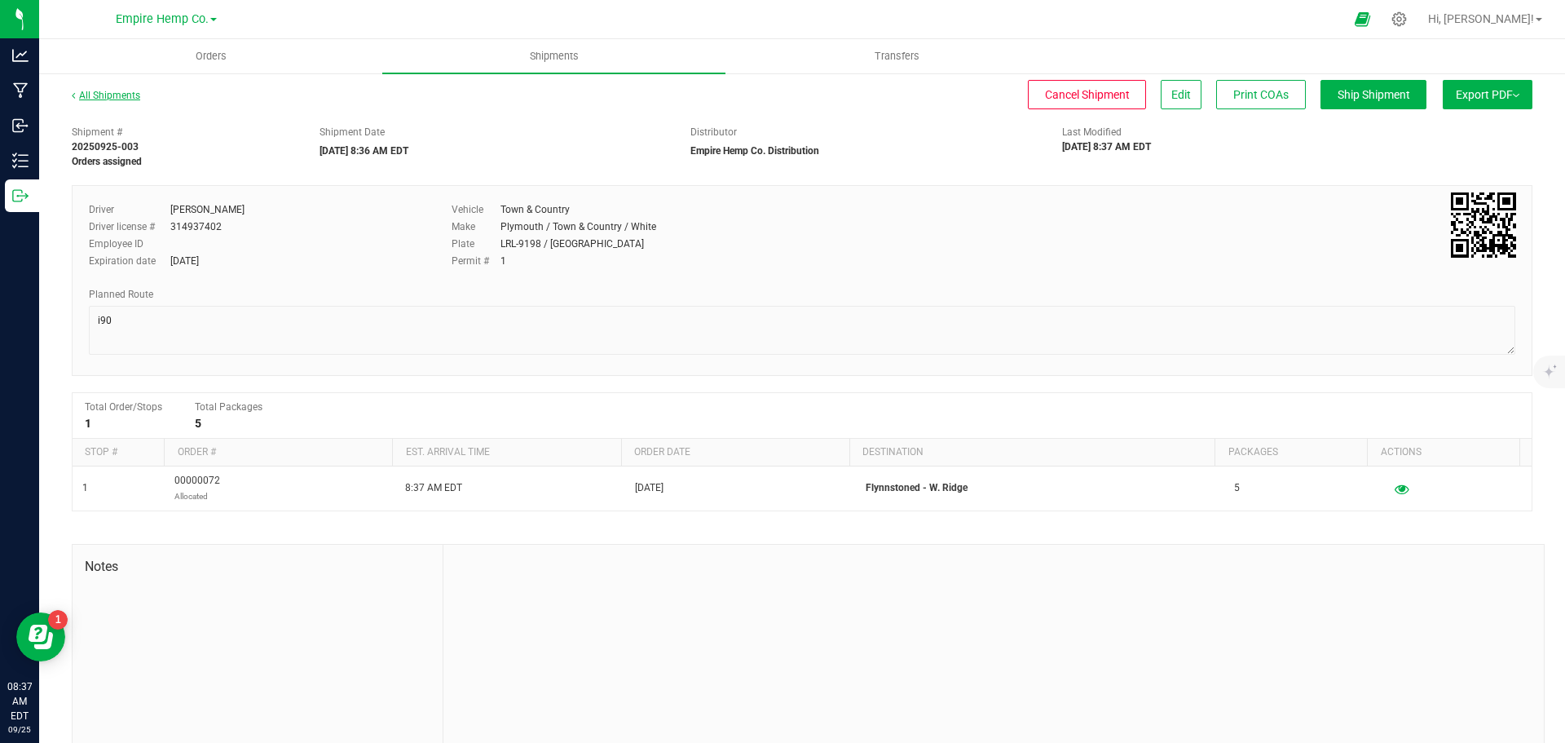
click at [99, 98] on link "All Shipments" at bounding box center [106, 95] width 68 height 11
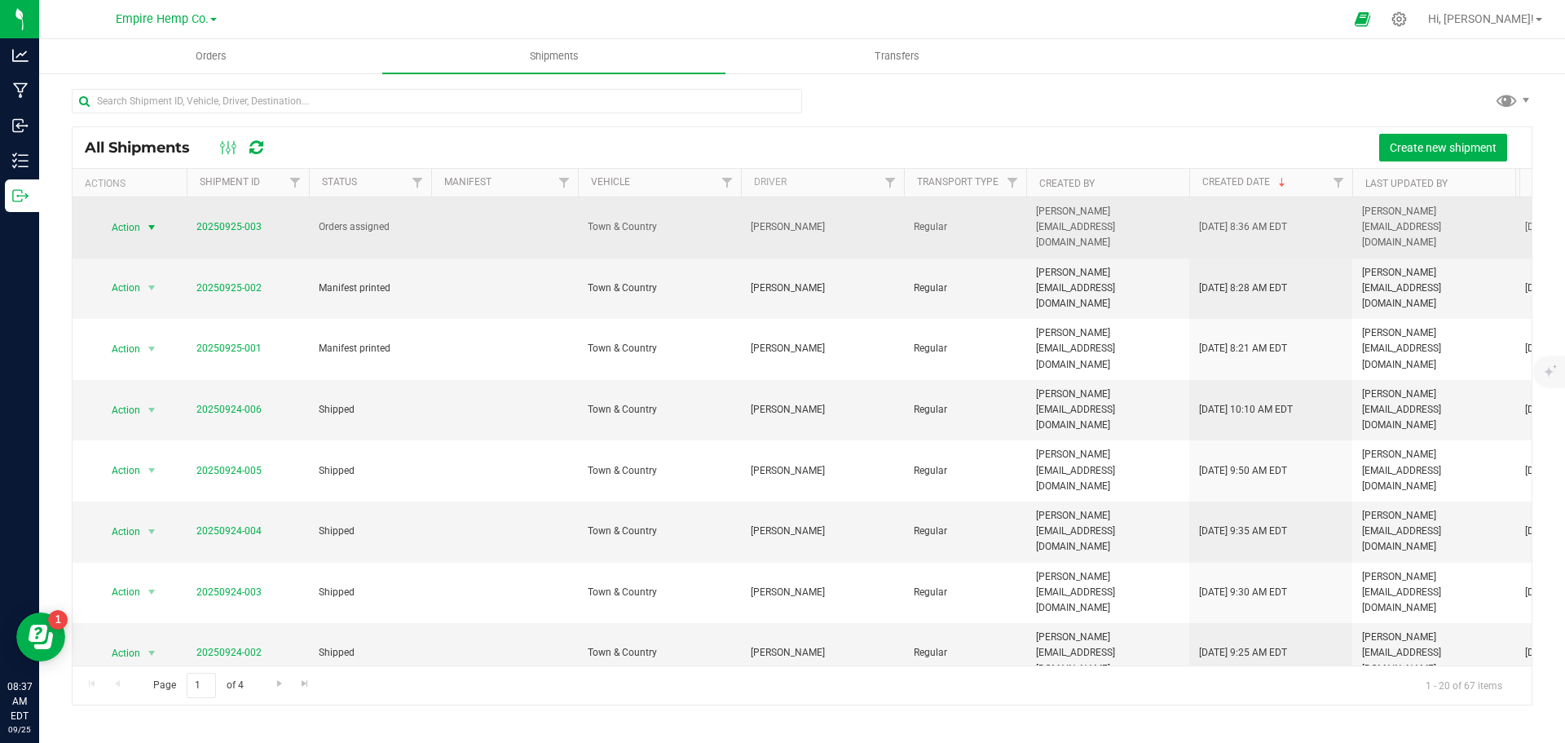
click at [153, 221] on span "select" at bounding box center [151, 227] width 13 height 13
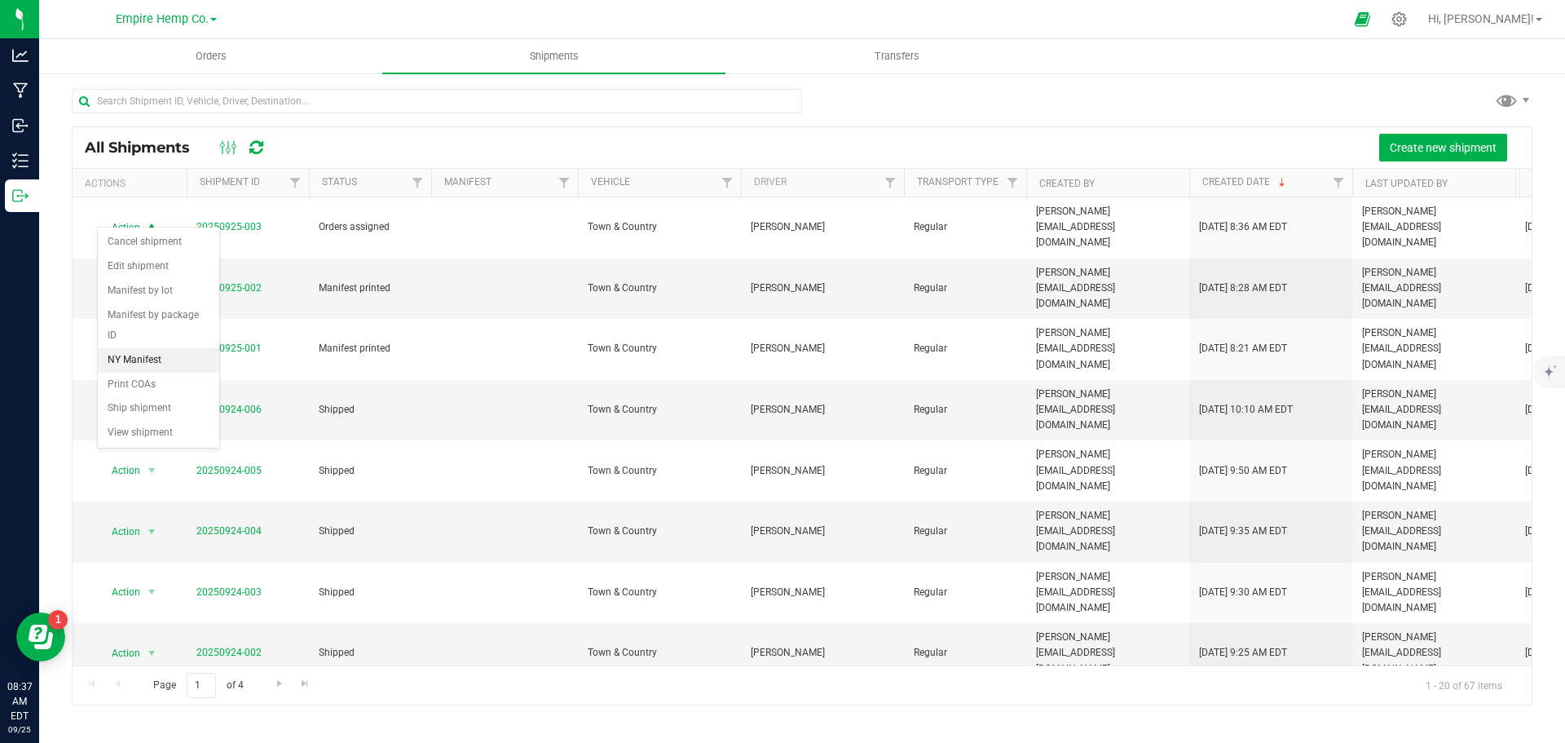
click at [157, 348] on li "NY Manifest" at bounding box center [158, 360] width 121 height 24
click at [201, 57] on span "Orders" at bounding box center [211, 56] width 75 height 15
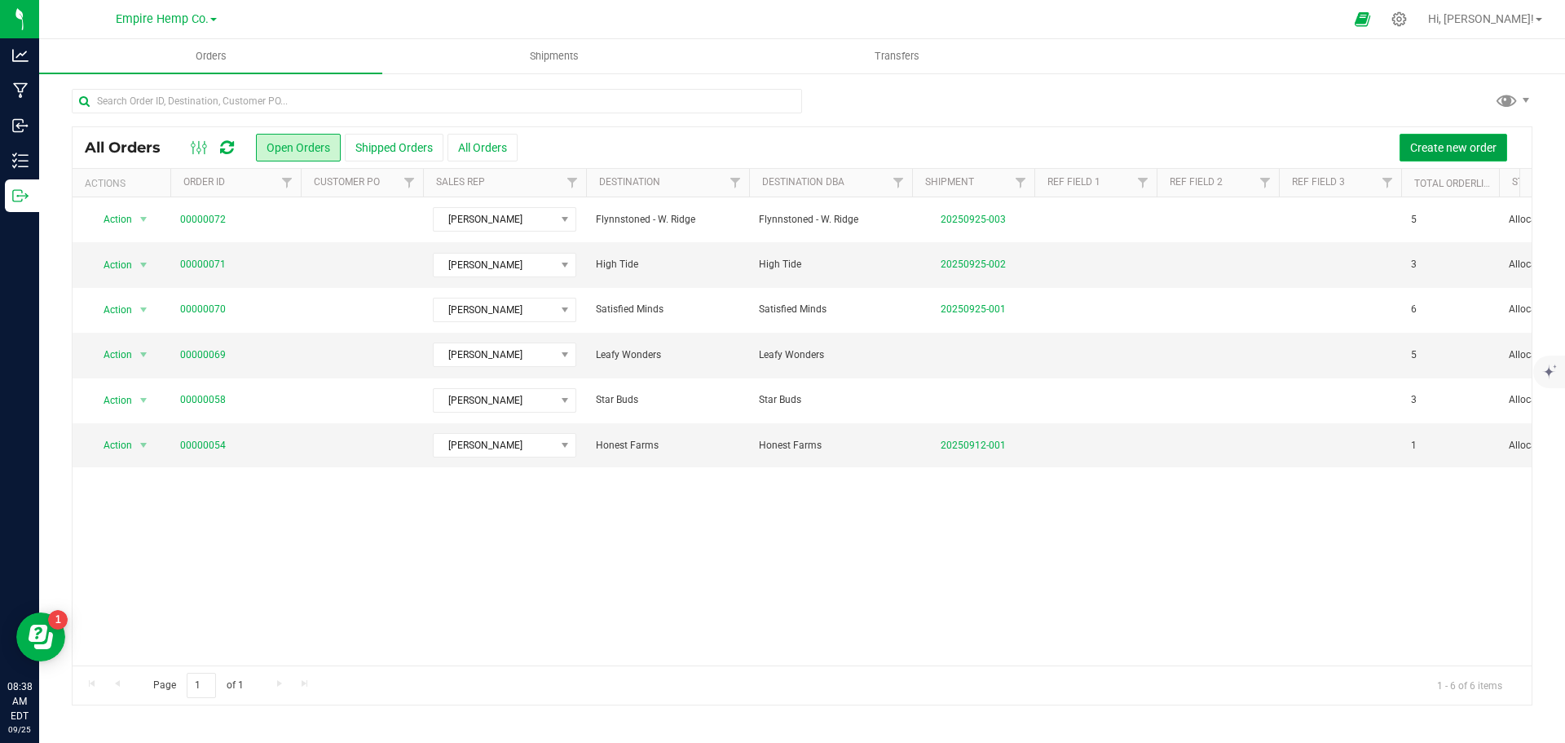
click at [1435, 149] on span "Create new order" at bounding box center [1454, 147] width 86 height 13
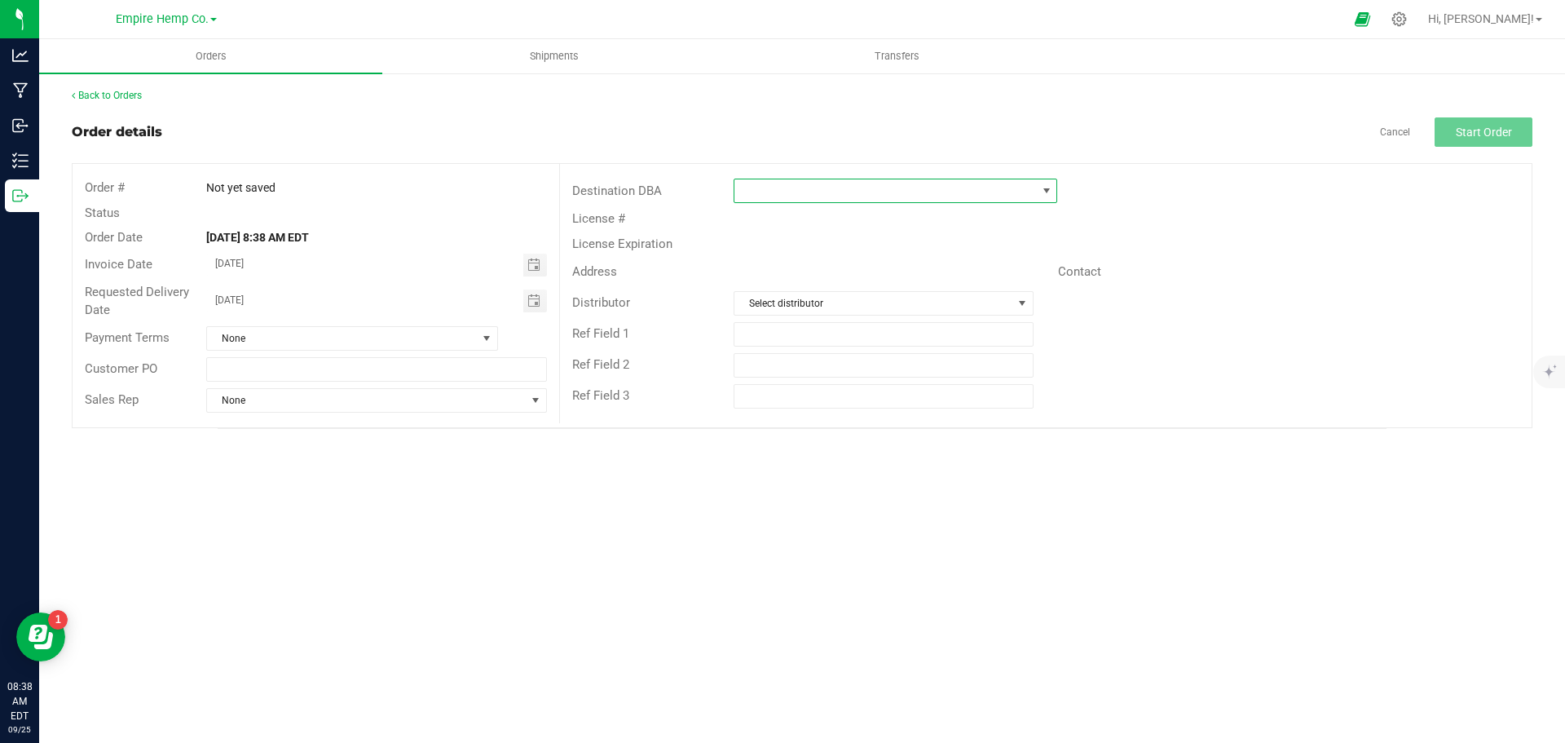
click at [1047, 187] on span at bounding box center [1046, 190] width 13 height 13
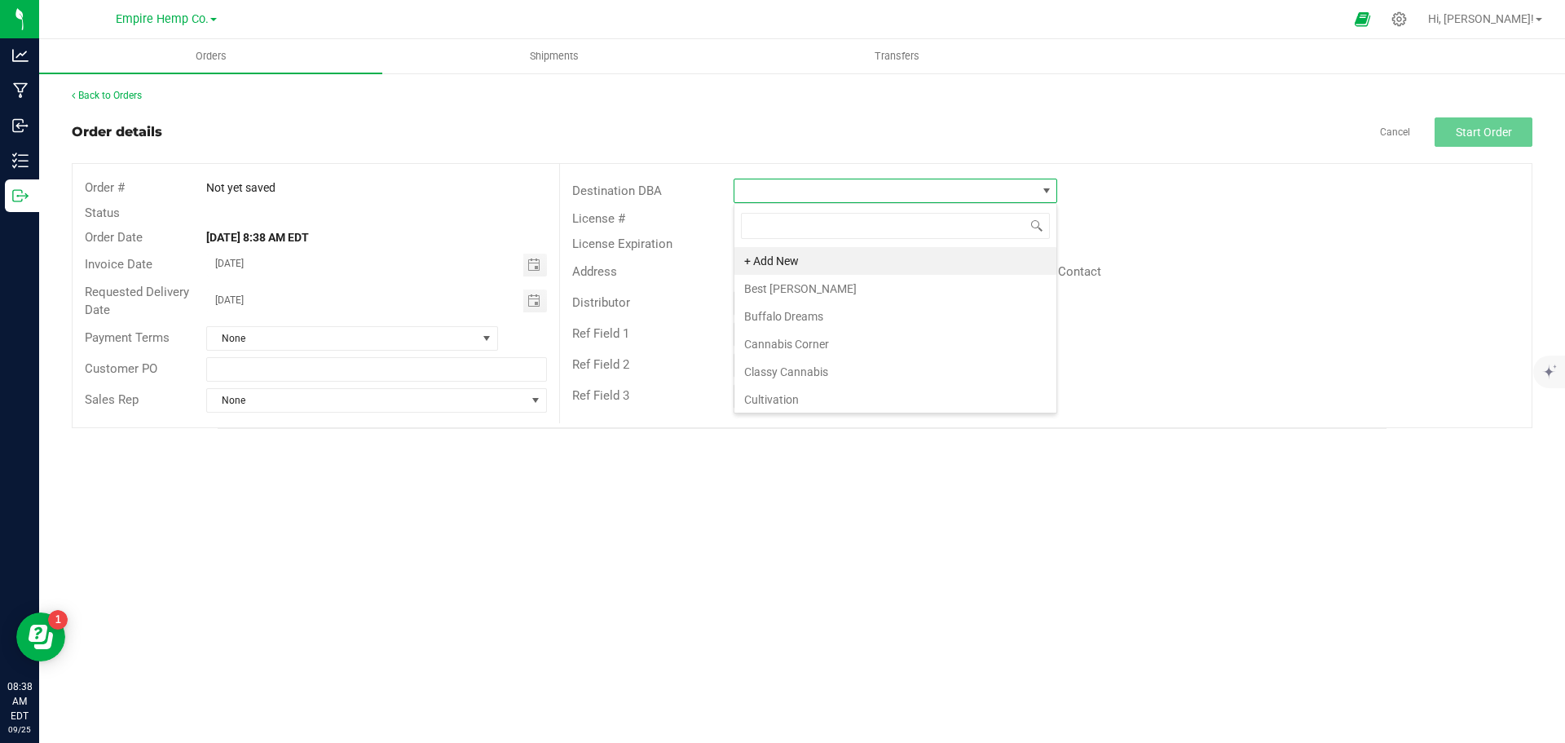
scroll to position [24, 324]
type input "dan"
click at [952, 260] on li "Dansville Dispensary" at bounding box center [896, 261] width 322 height 28
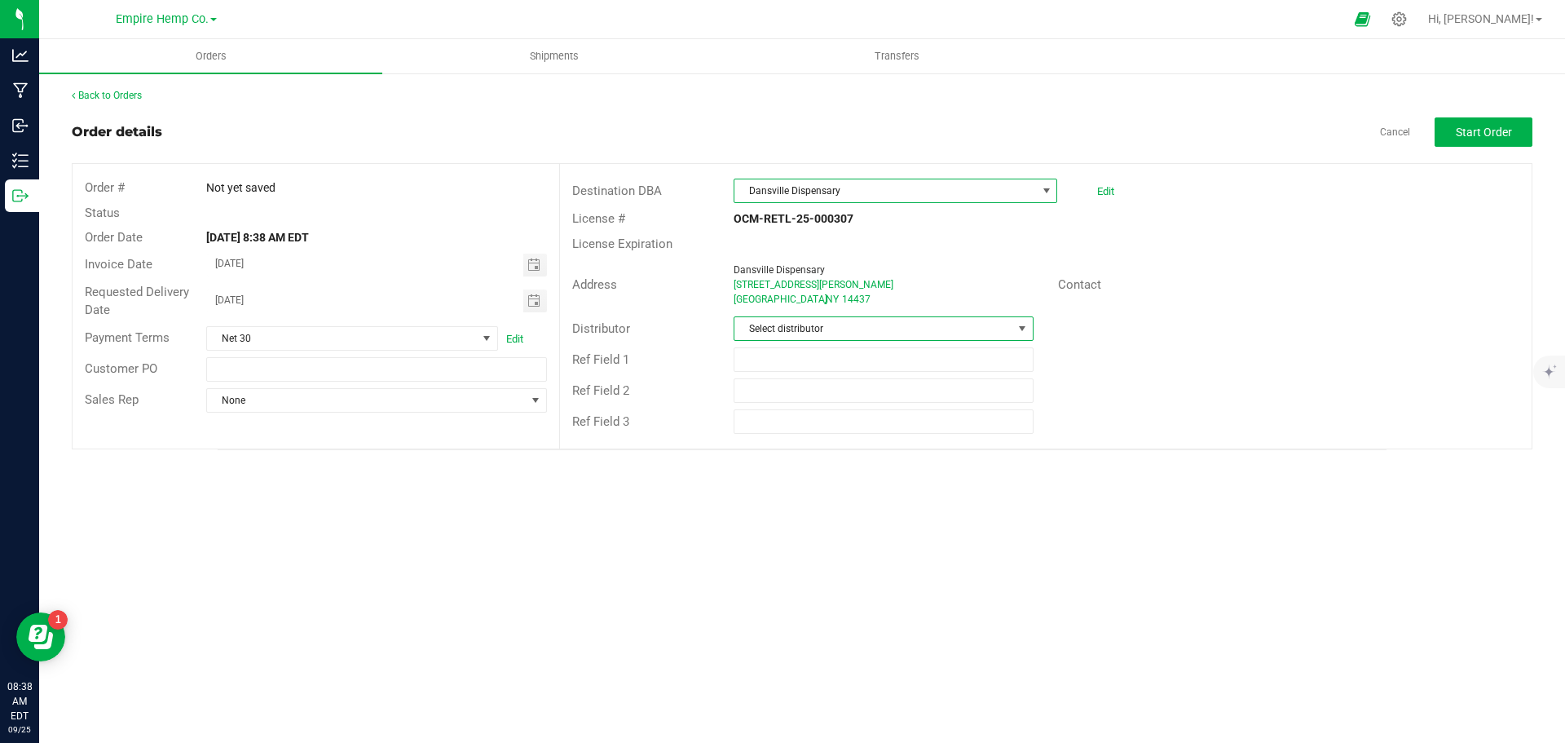
click at [1002, 329] on span "Select distributor" at bounding box center [873, 328] width 277 height 23
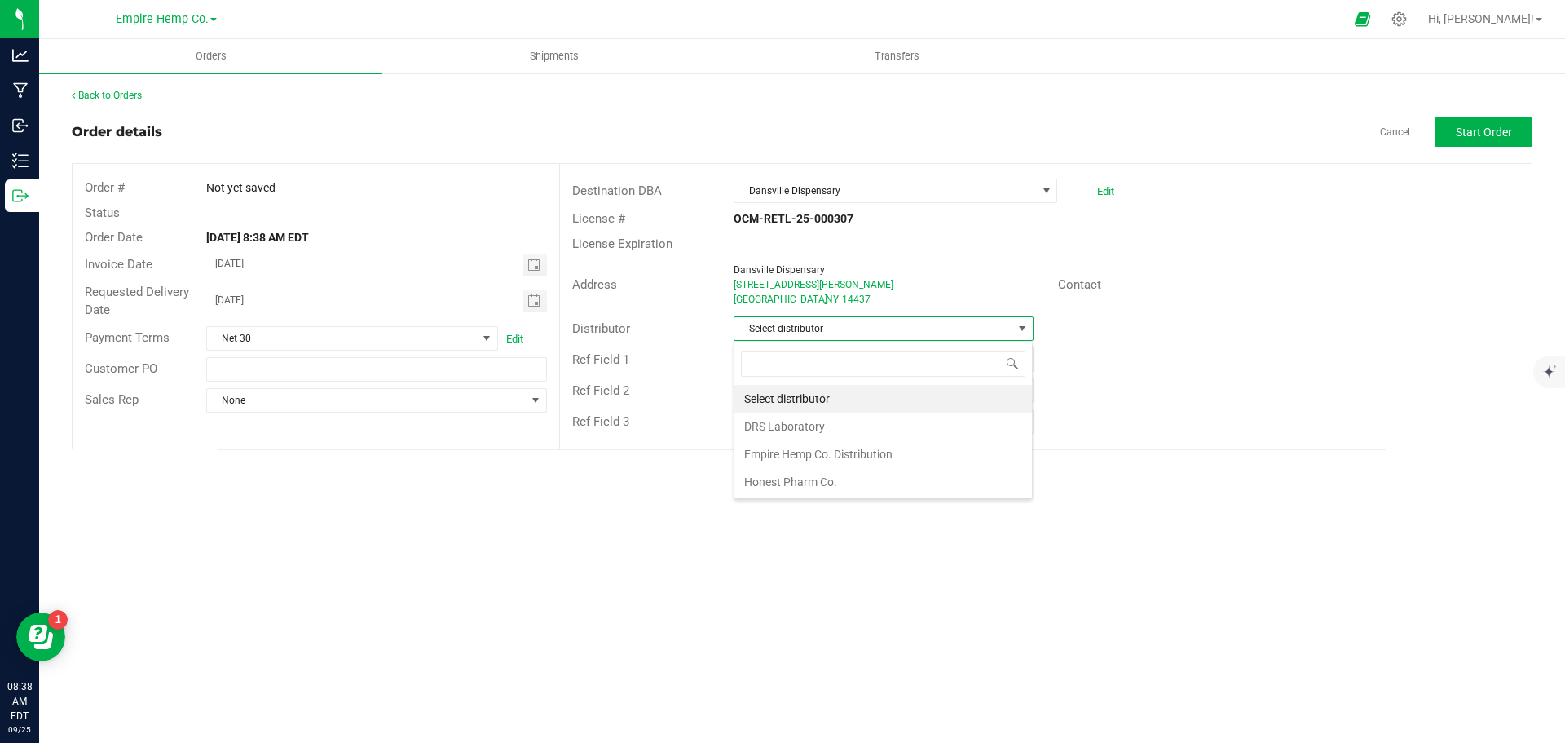
scroll to position [24, 300]
click at [916, 448] on li "Empire Hemp Co. Distribution" at bounding box center [884, 454] width 298 height 28
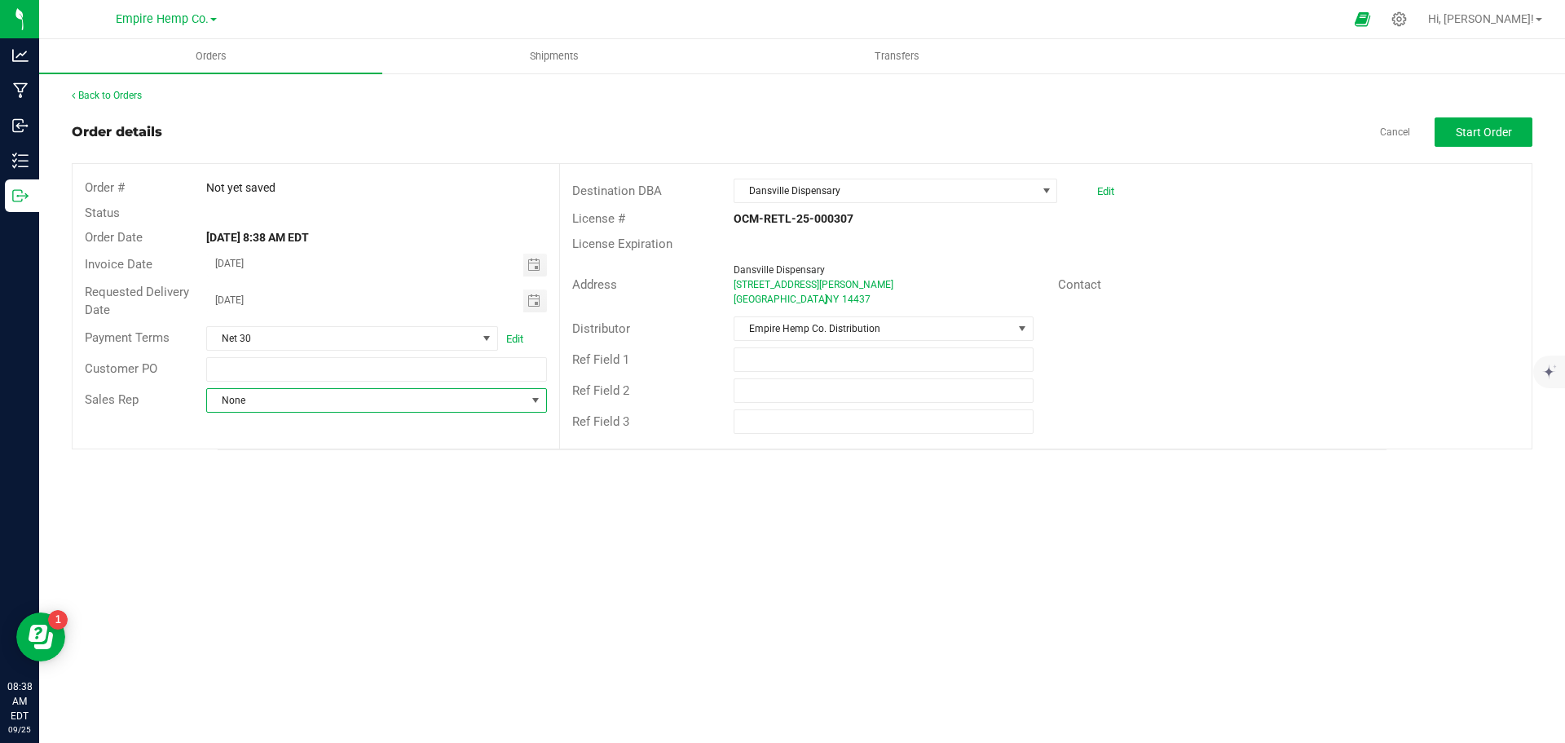
click at [510, 404] on span "None" at bounding box center [366, 400] width 318 height 23
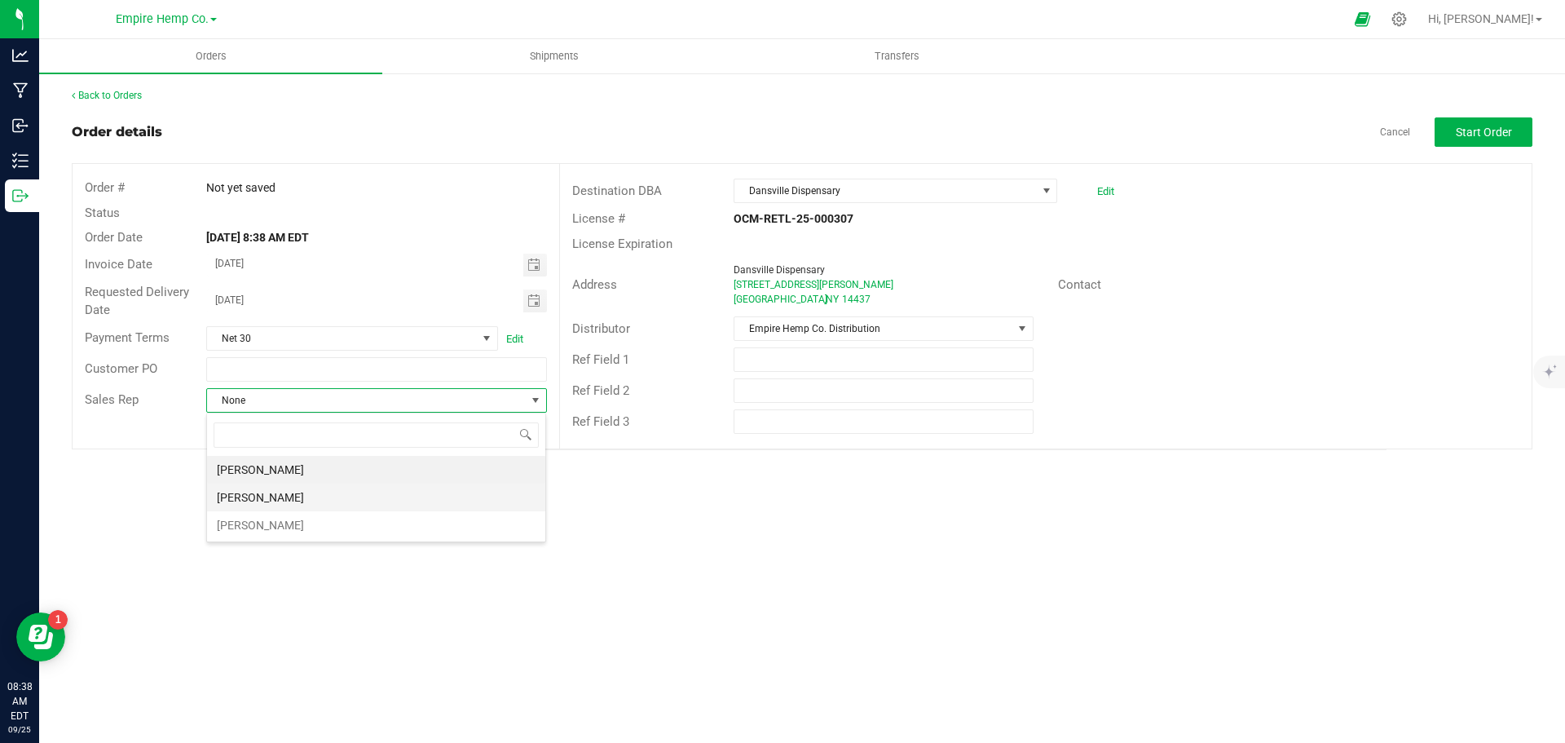
click at [426, 487] on li "[PERSON_NAME]" at bounding box center [376, 497] width 338 height 28
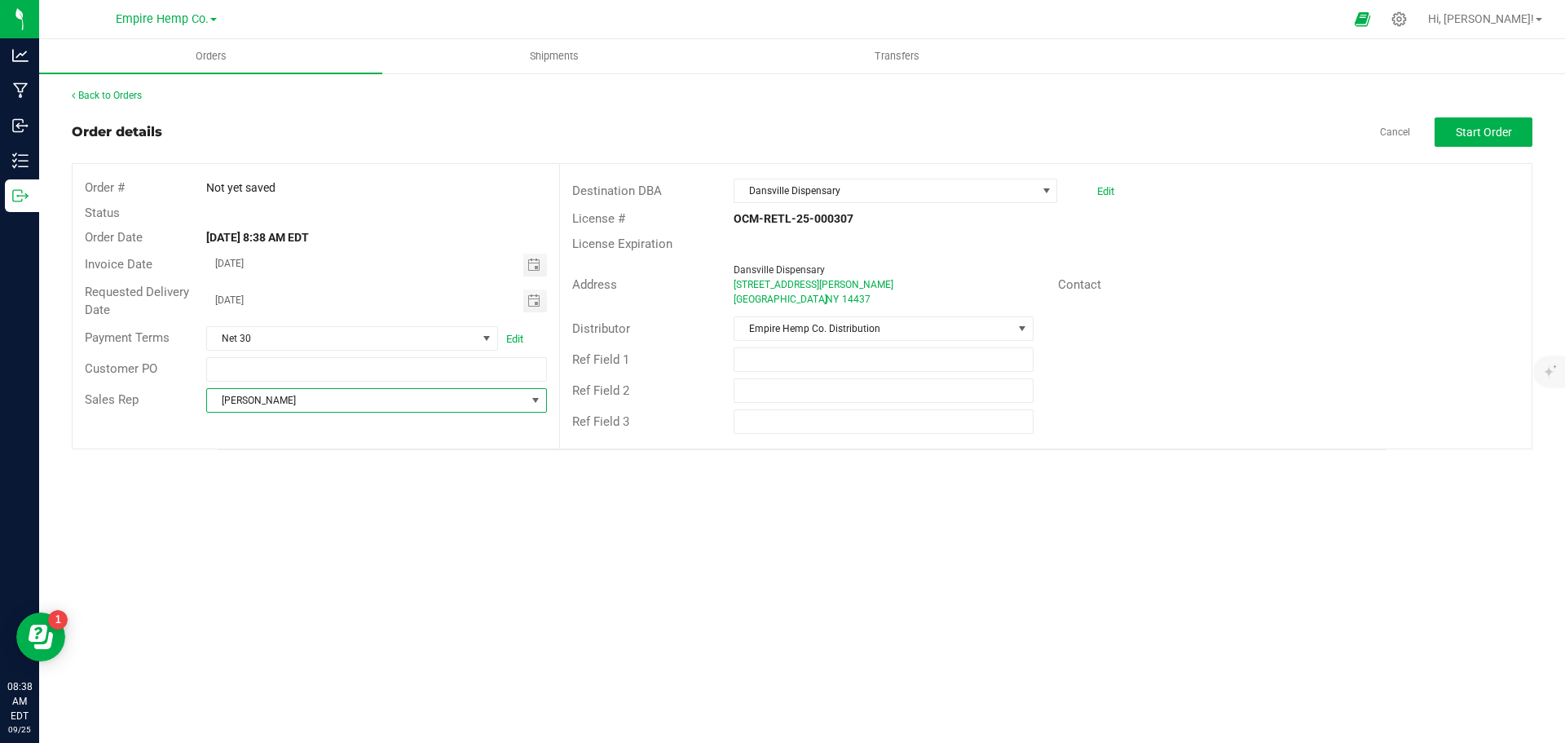
click at [795, 540] on div "Orders Shipments Transfers Back to Orders Order details Cancel Start Order Orde…" at bounding box center [802, 391] width 1526 height 704
click at [1506, 130] on span "Start Order" at bounding box center [1484, 132] width 56 height 13
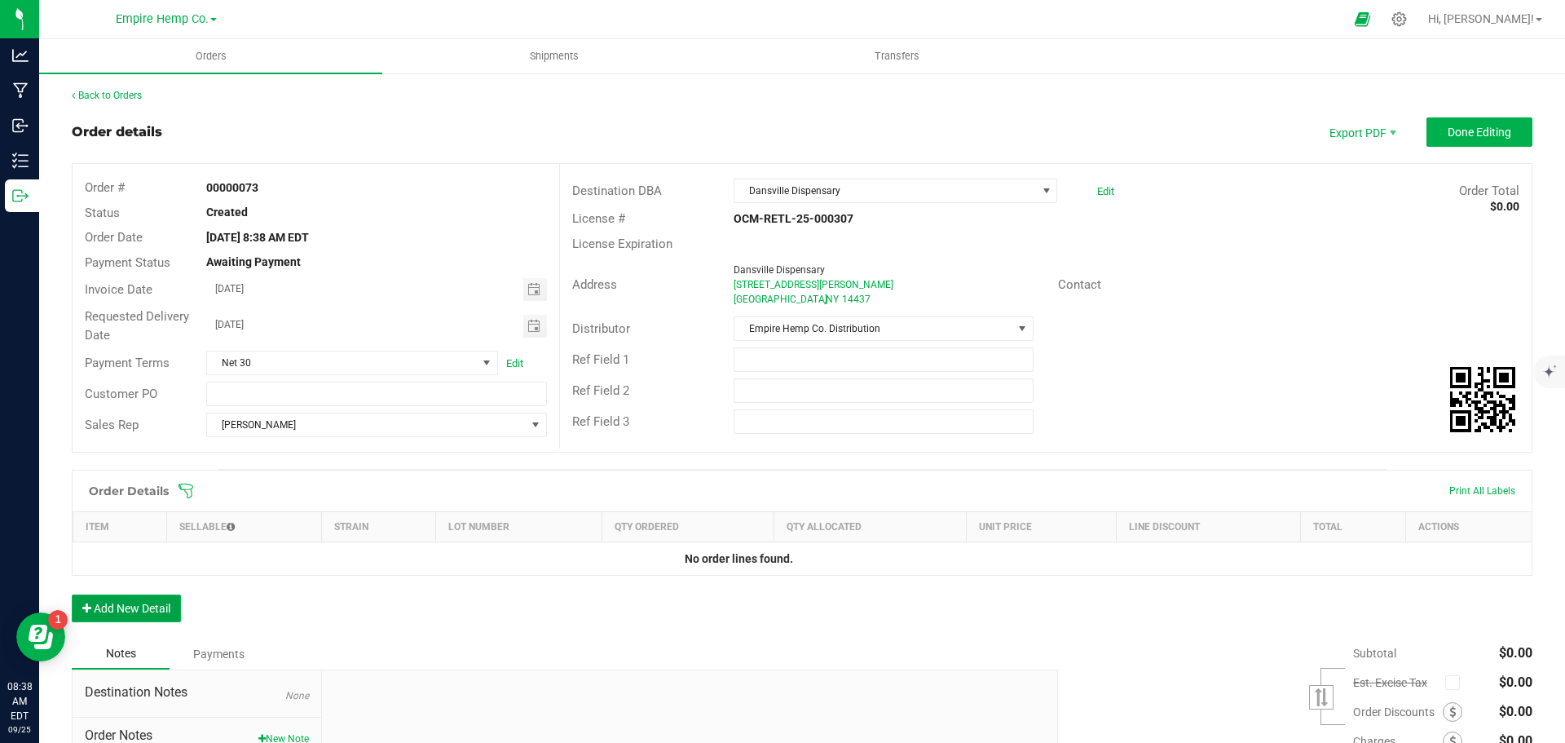
click at [133, 607] on button "Add New Detail" at bounding box center [126, 608] width 109 height 28
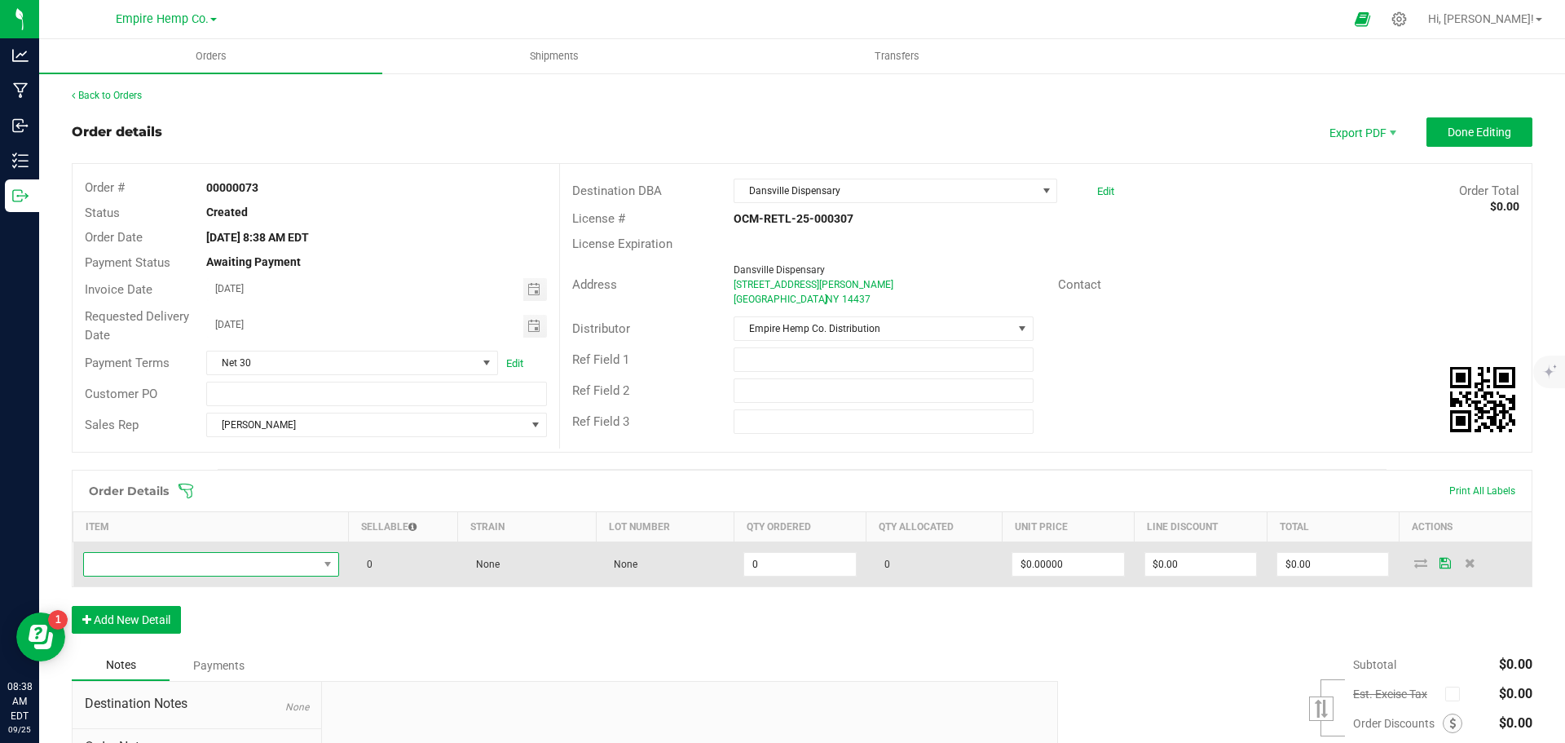
click at [226, 567] on span "NO DATA FOUND" at bounding box center [201, 564] width 234 height 23
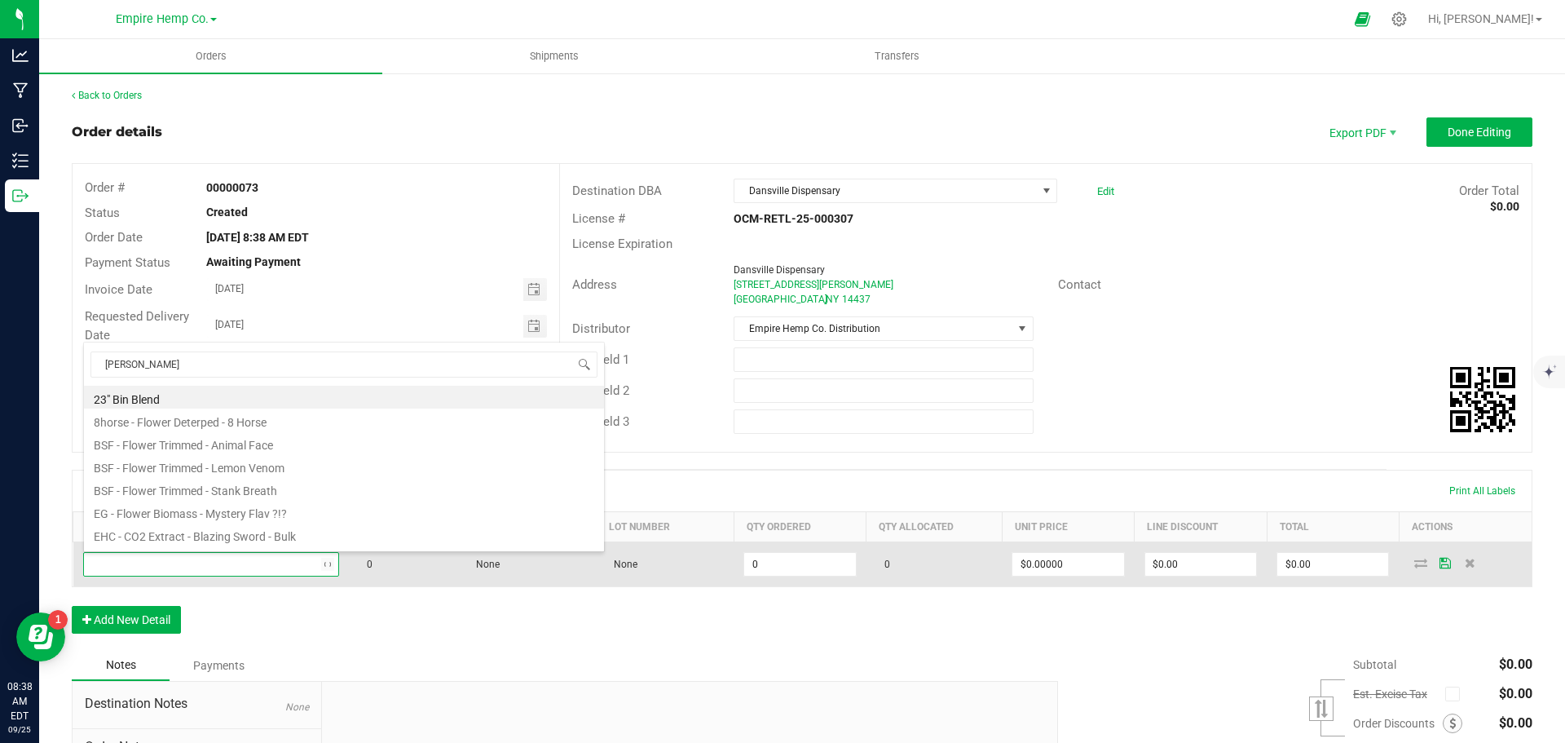
type input "stank"
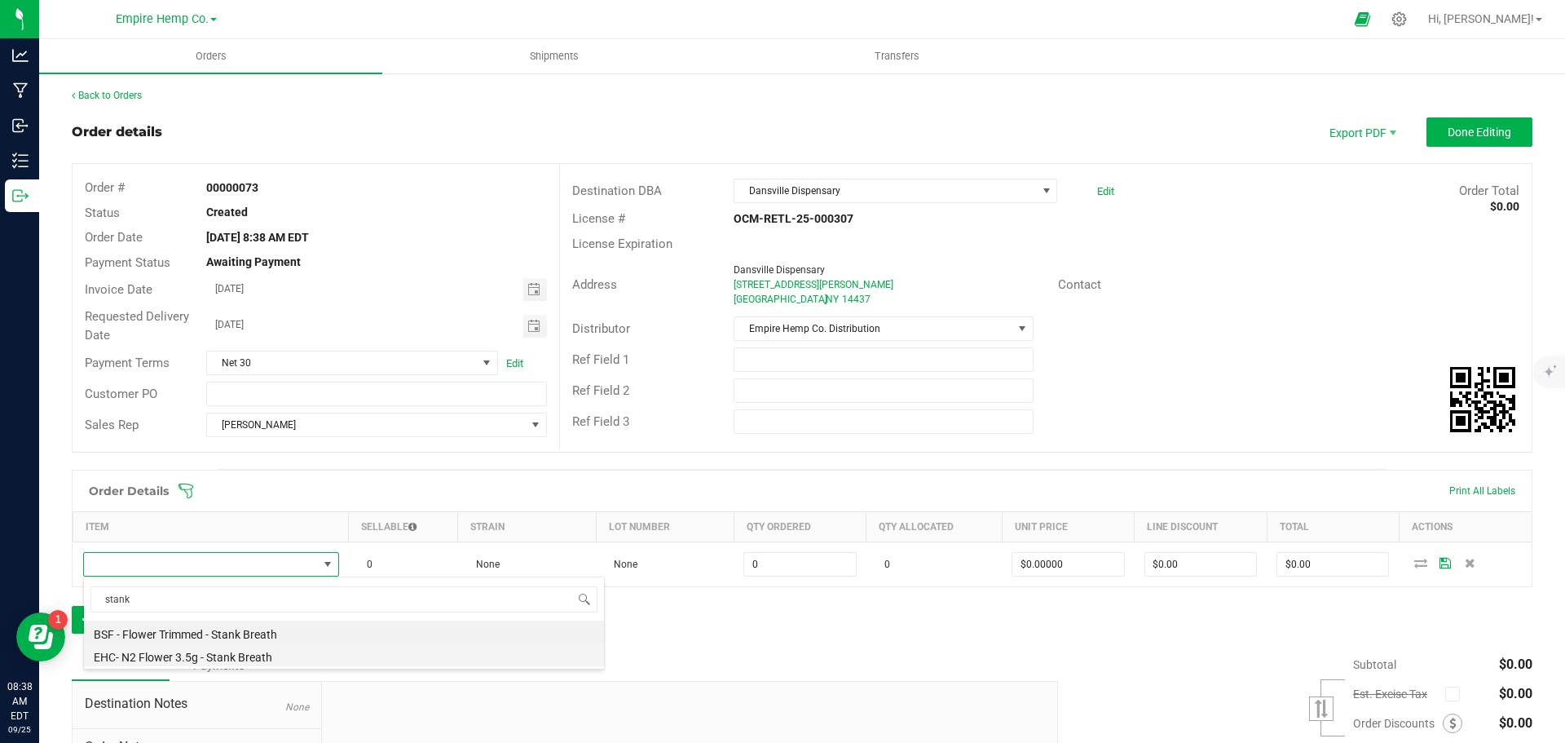
click at [256, 659] on li "EHC- N2 Flower 3.5g - Stank Breath" at bounding box center [344, 654] width 520 height 23
type input "0.0000 g"
type input "$15.00000"
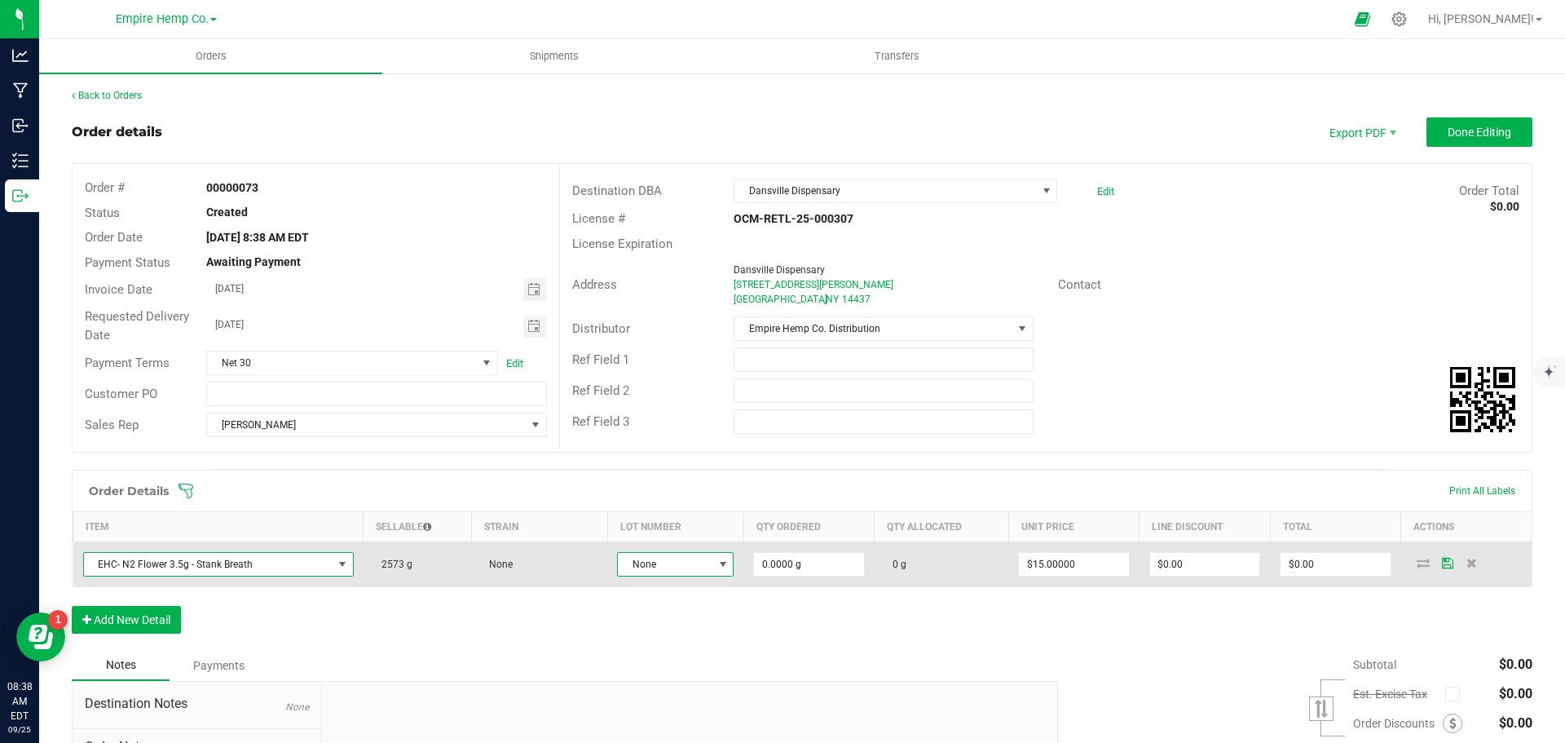
click at [718, 568] on span at bounding box center [723, 564] width 13 height 13
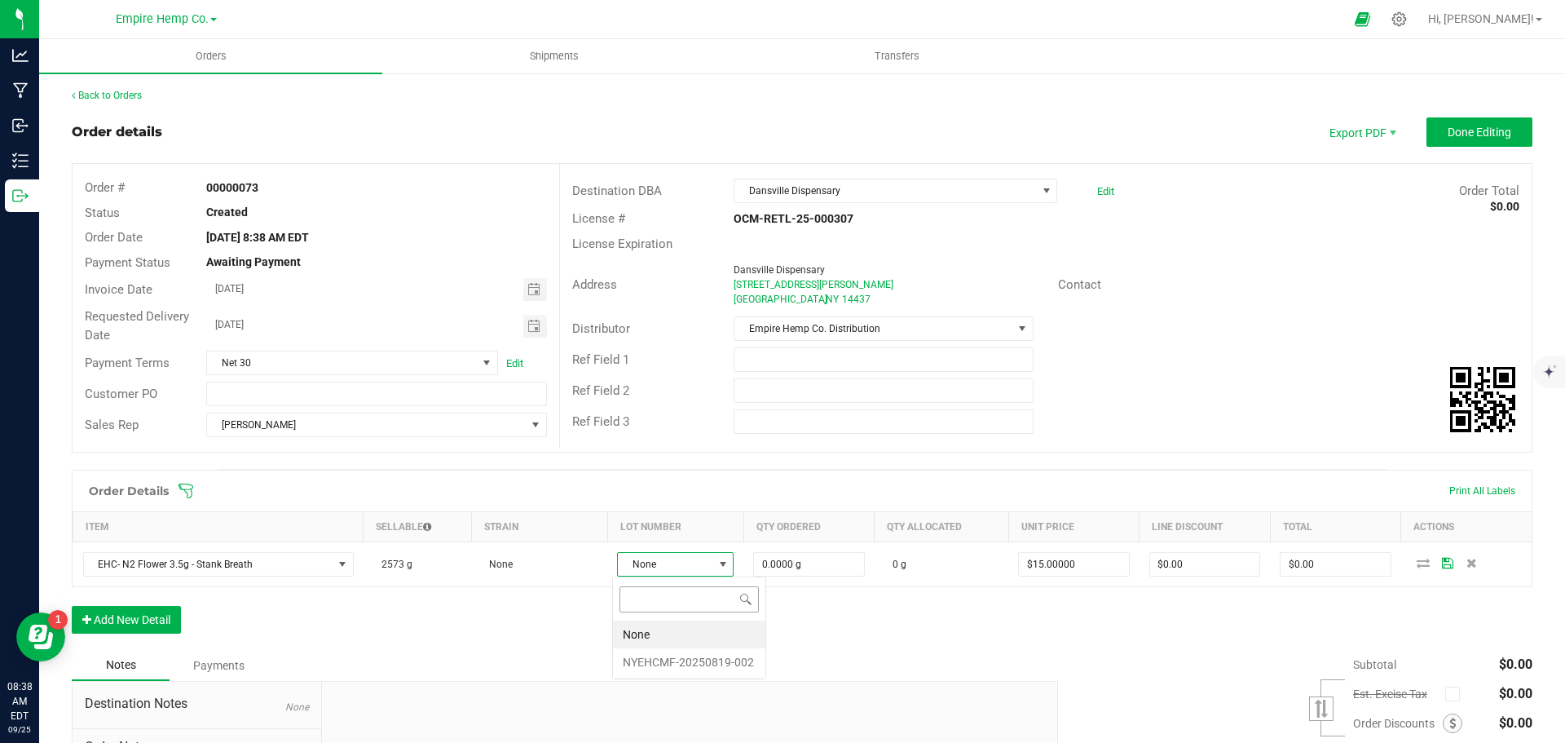
scroll to position [24, 116]
click at [708, 656] on li "NYEHCMF-20250819-002" at bounding box center [689, 662] width 152 height 28
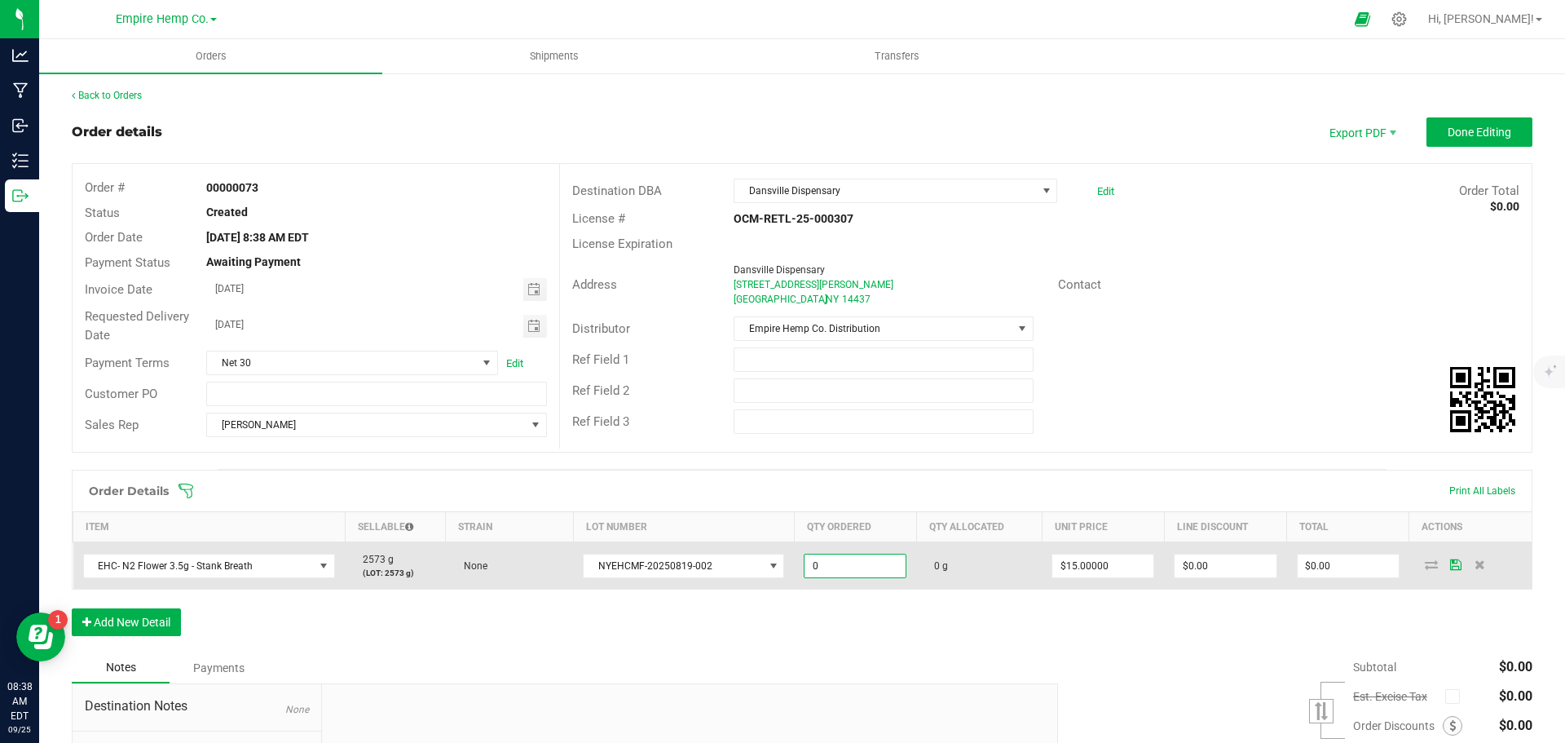
click at [840, 567] on input "0" at bounding box center [855, 565] width 101 height 23
type input "54.0000 g"
type input "15"
type input "$810.00"
click at [1425, 568] on icon at bounding box center [1431, 564] width 13 height 10
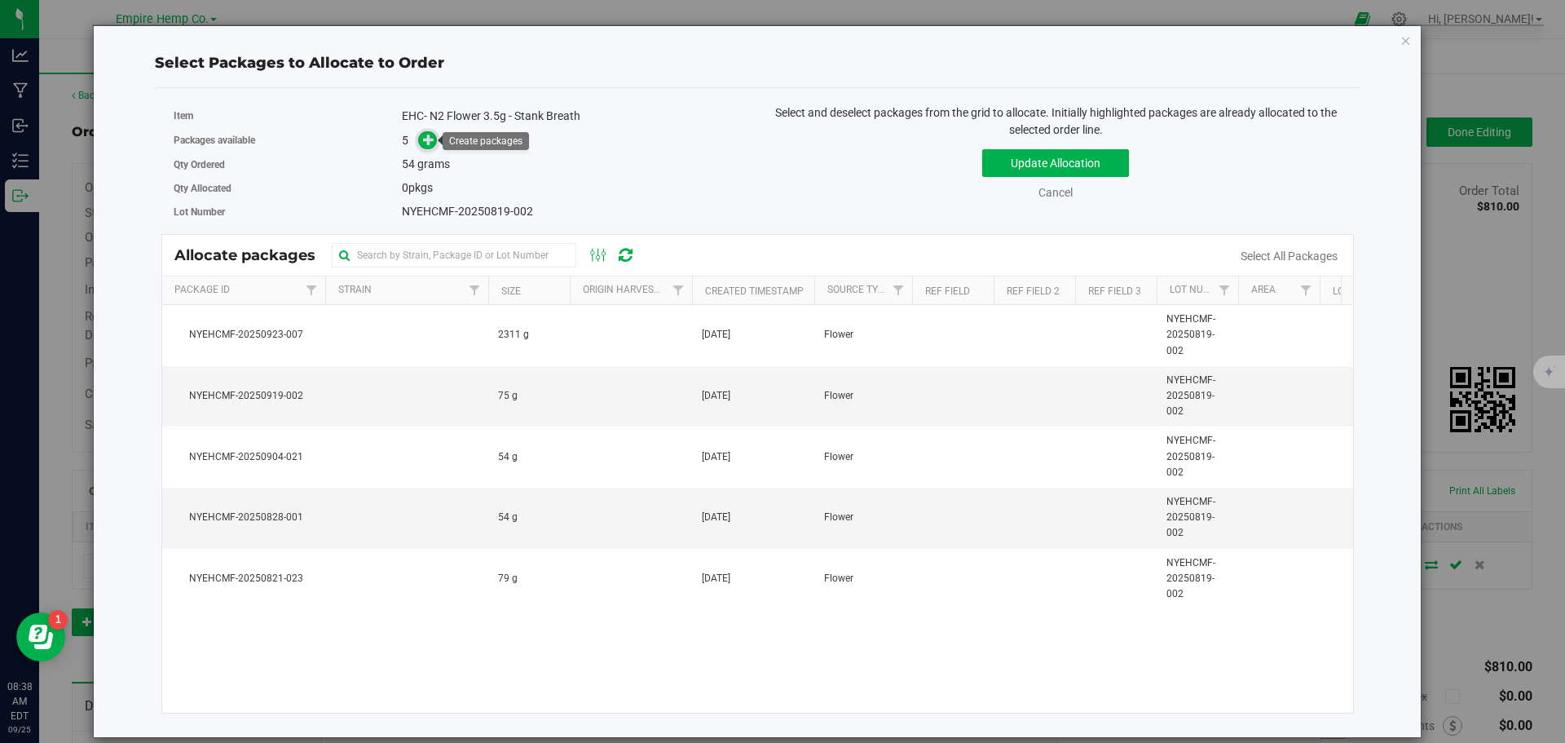
click at [426, 139] on icon at bounding box center [428, 139] width 11 height 11
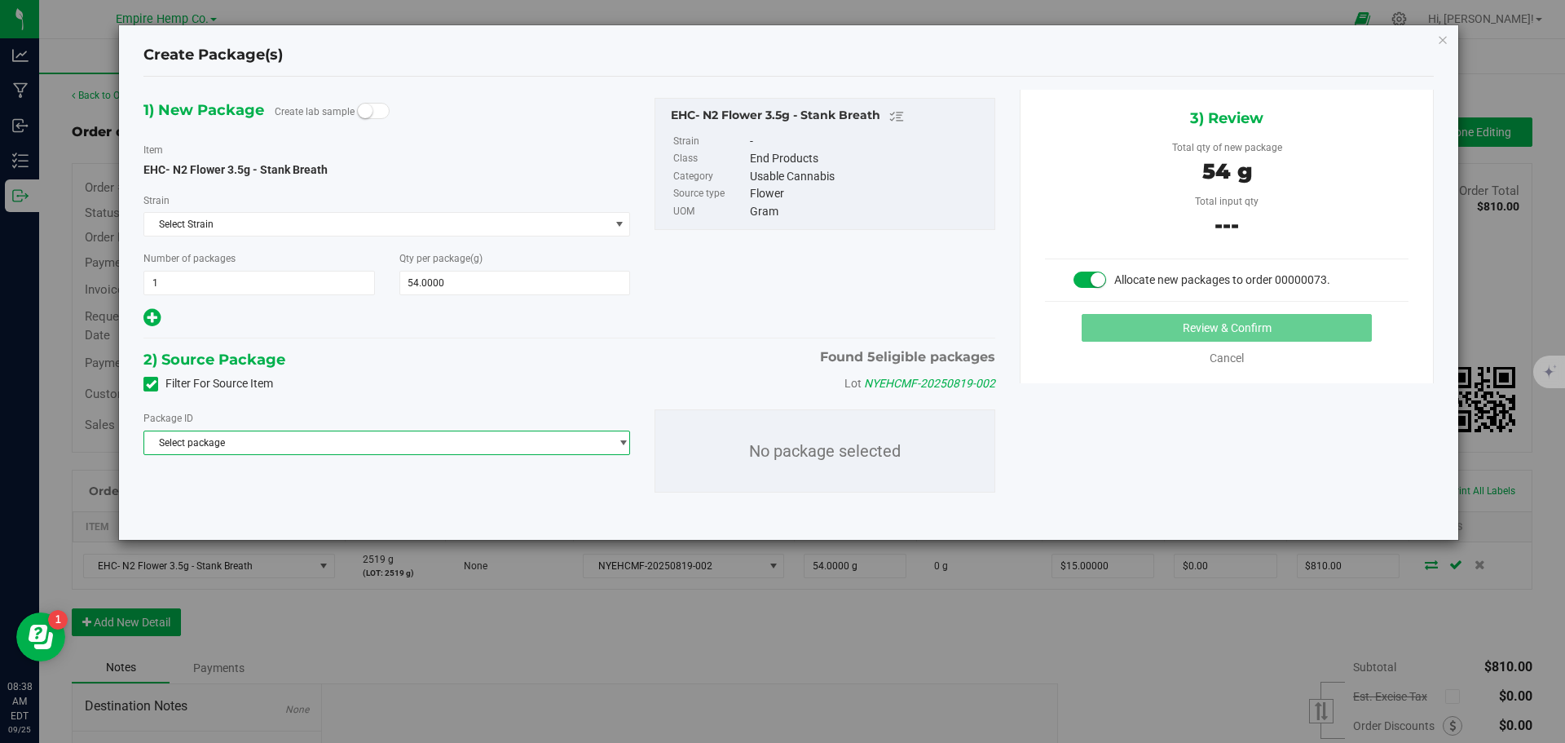
click at [595, 439] on span "Select package" at bounding box center [376, 442] width 465 height 23
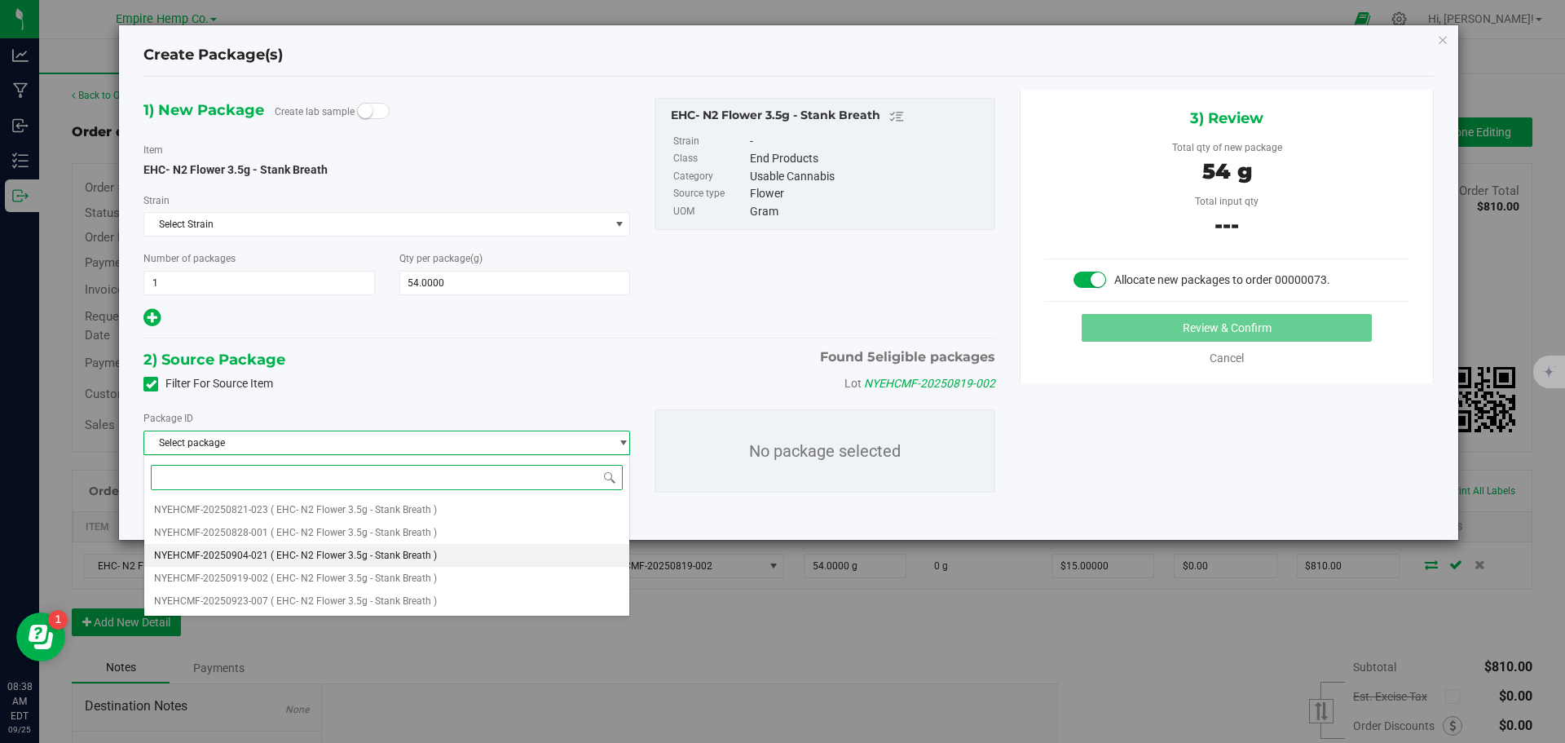
click at [488, 549] on li "NYEHCMF-20250904-021 ( EHC- N2 Flower 3.5g - Stank Breath )" at bounding box center [386, 555] width 485 height 23
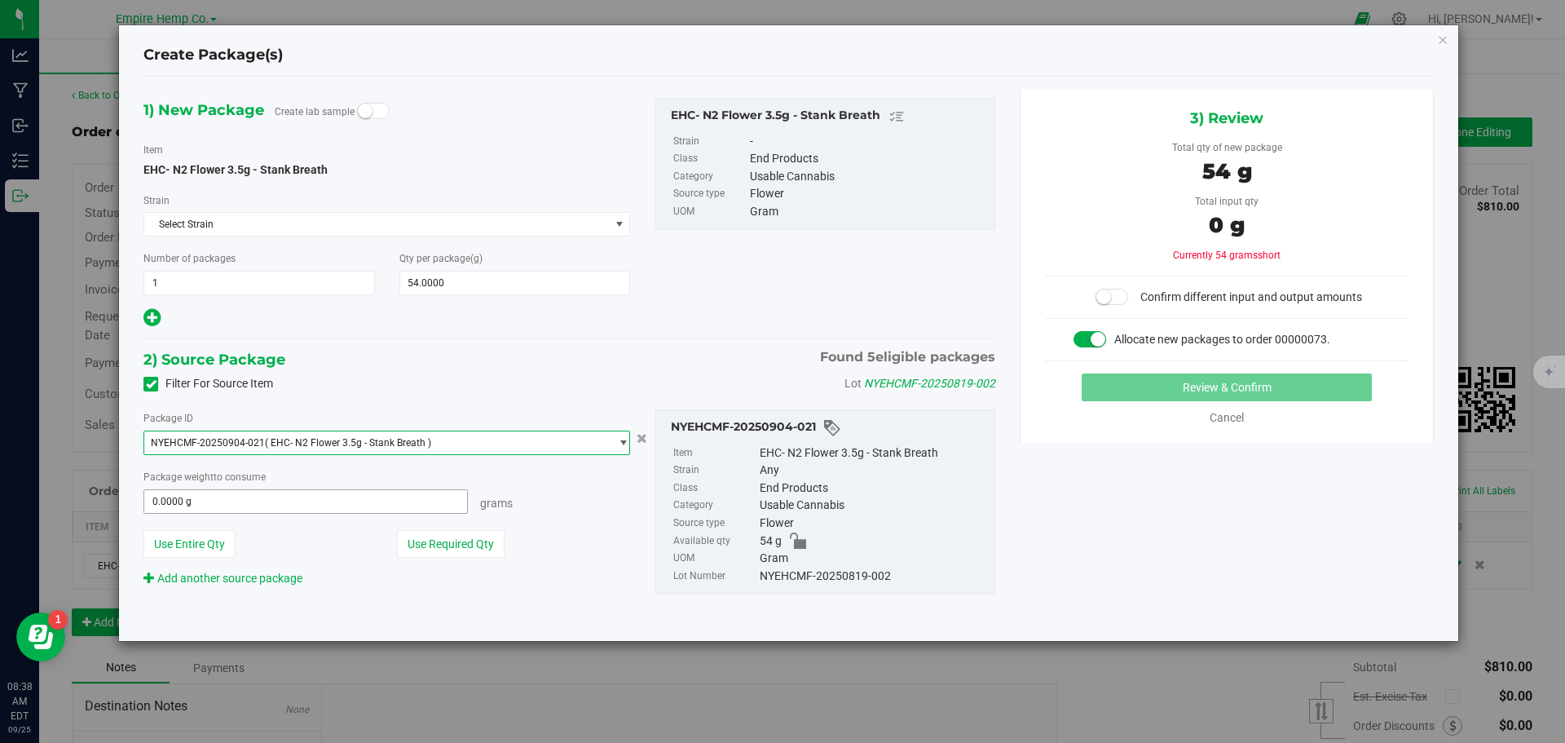
click at [409, 497] on span "0.0000 g 0" at bounding box center [306, 501] width 325 height 24
type input "54"
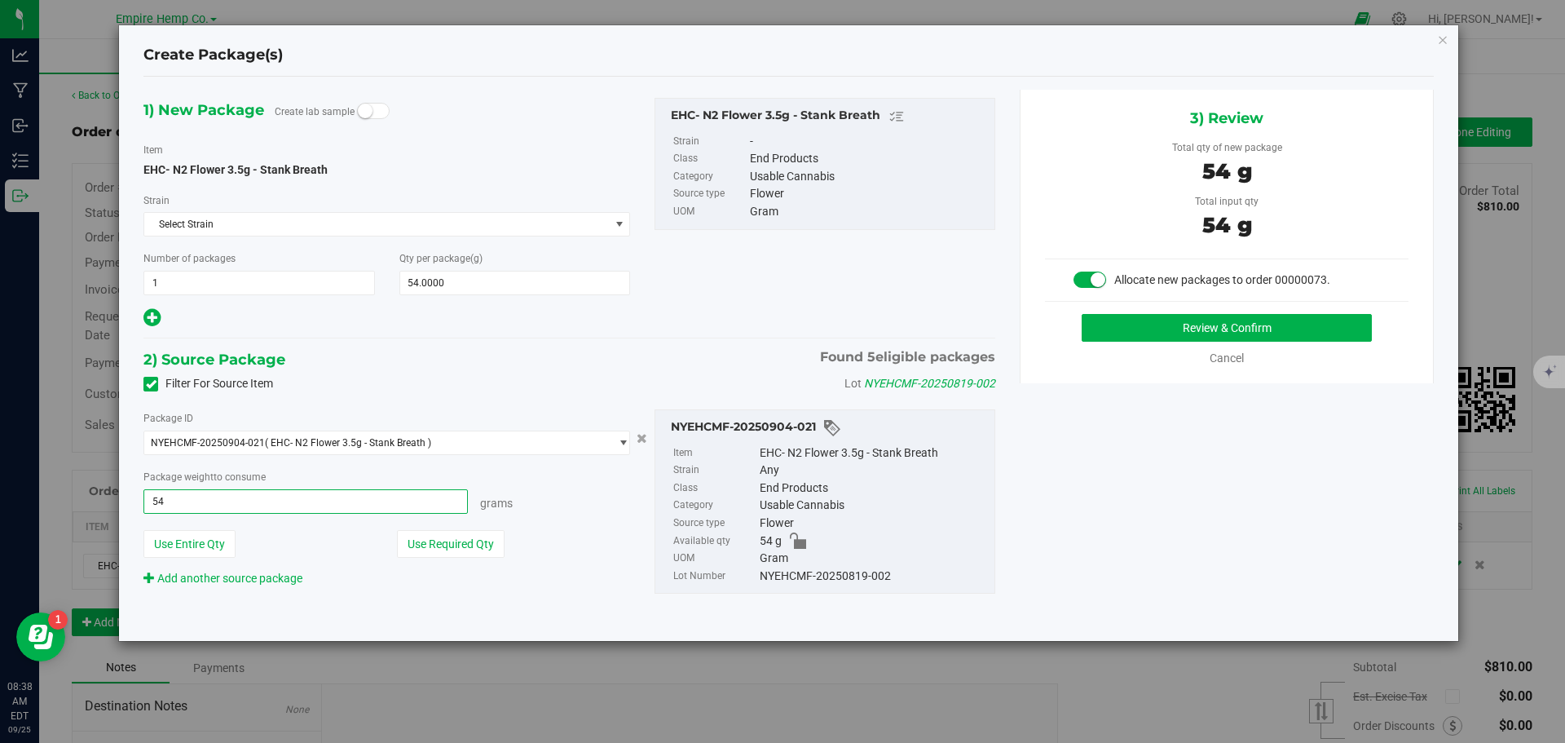
click at [1082, 314] on button "Review & Confirm" at bounding box center [1227, 328] width 290 height 28
type input "54.0000 g"
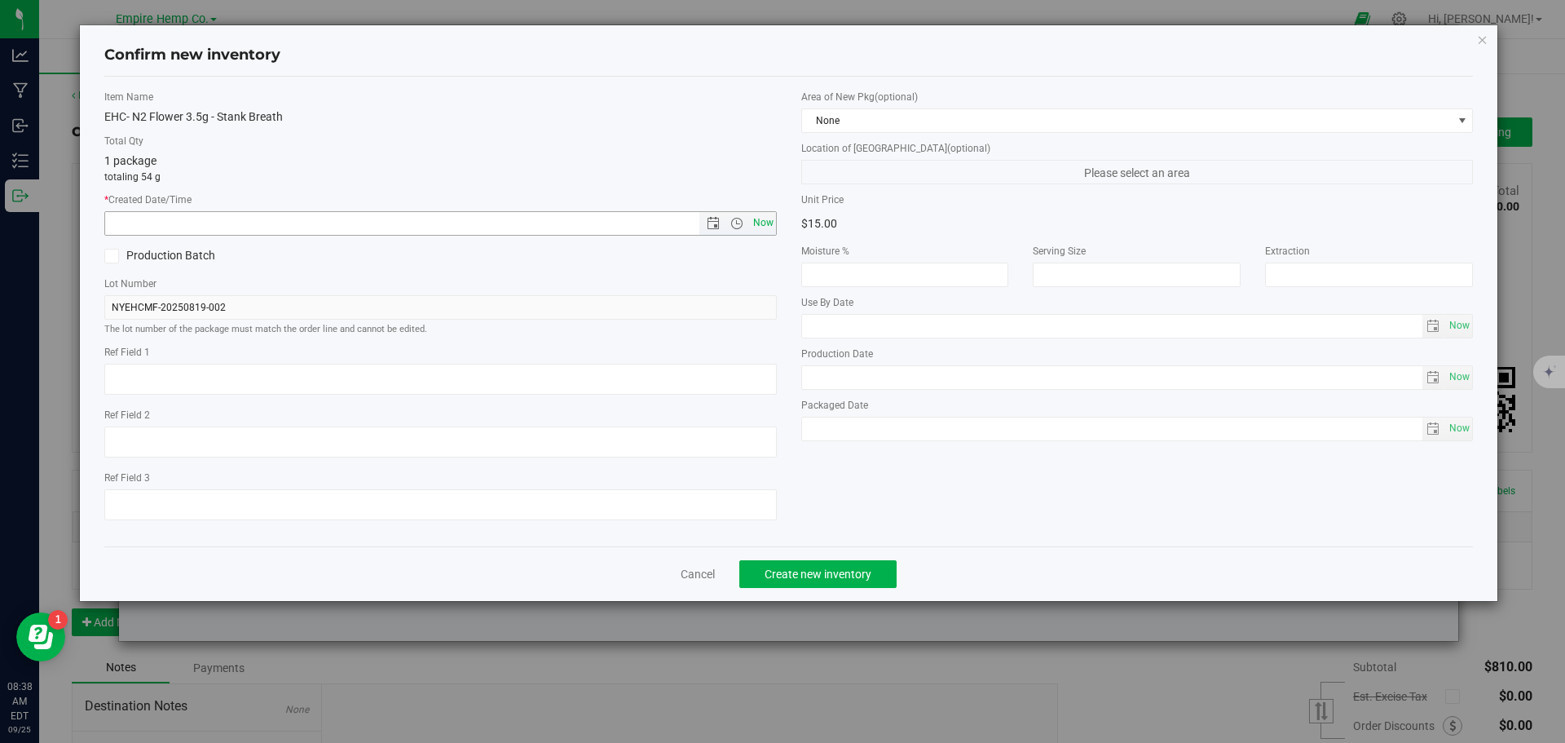
click at [760, 223] on span "Now" at bounding box center [763, 223] width 28 height 24
type input "9/25/2025 8:38 AM"
click at [833, 567] on span "Create new inventory" at bounding box center [818, 573] width 107 height 13
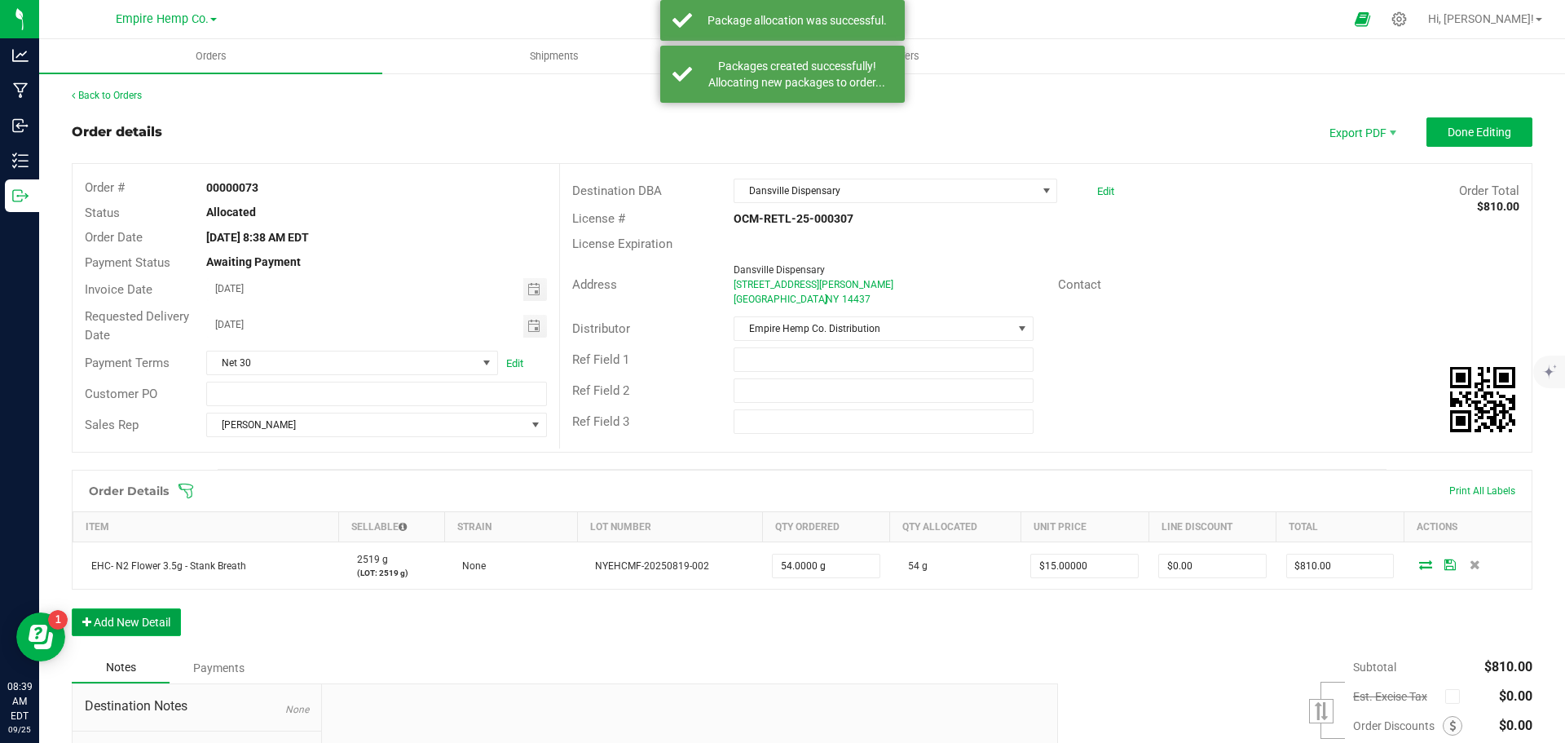
click at [146, 625] on button "Add New Detail" at bounding box center [126, 622] width 109 height 28
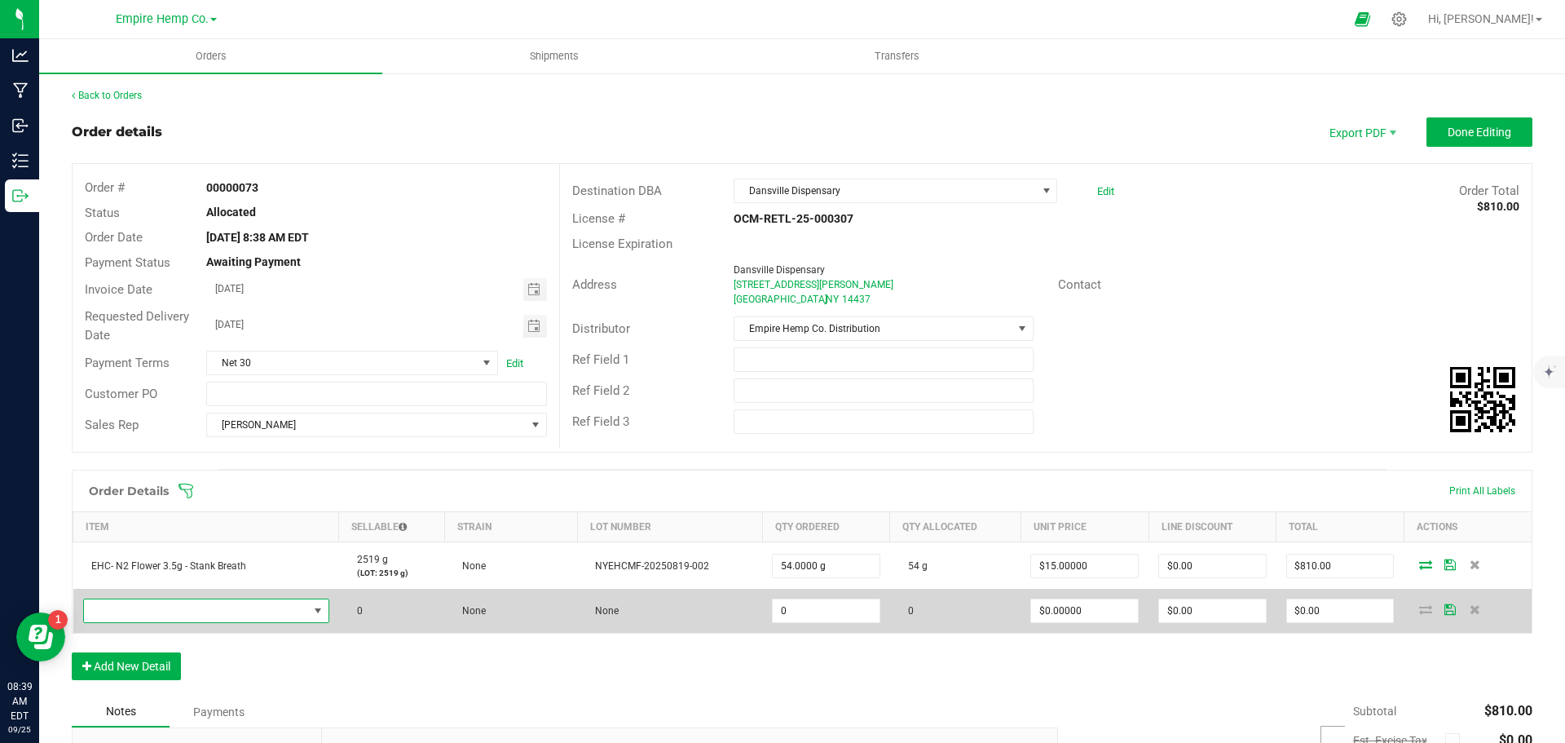
click at [252, 615] on span "NO DATA FOUND" at bounding box center [196, 610] width 224 height 23
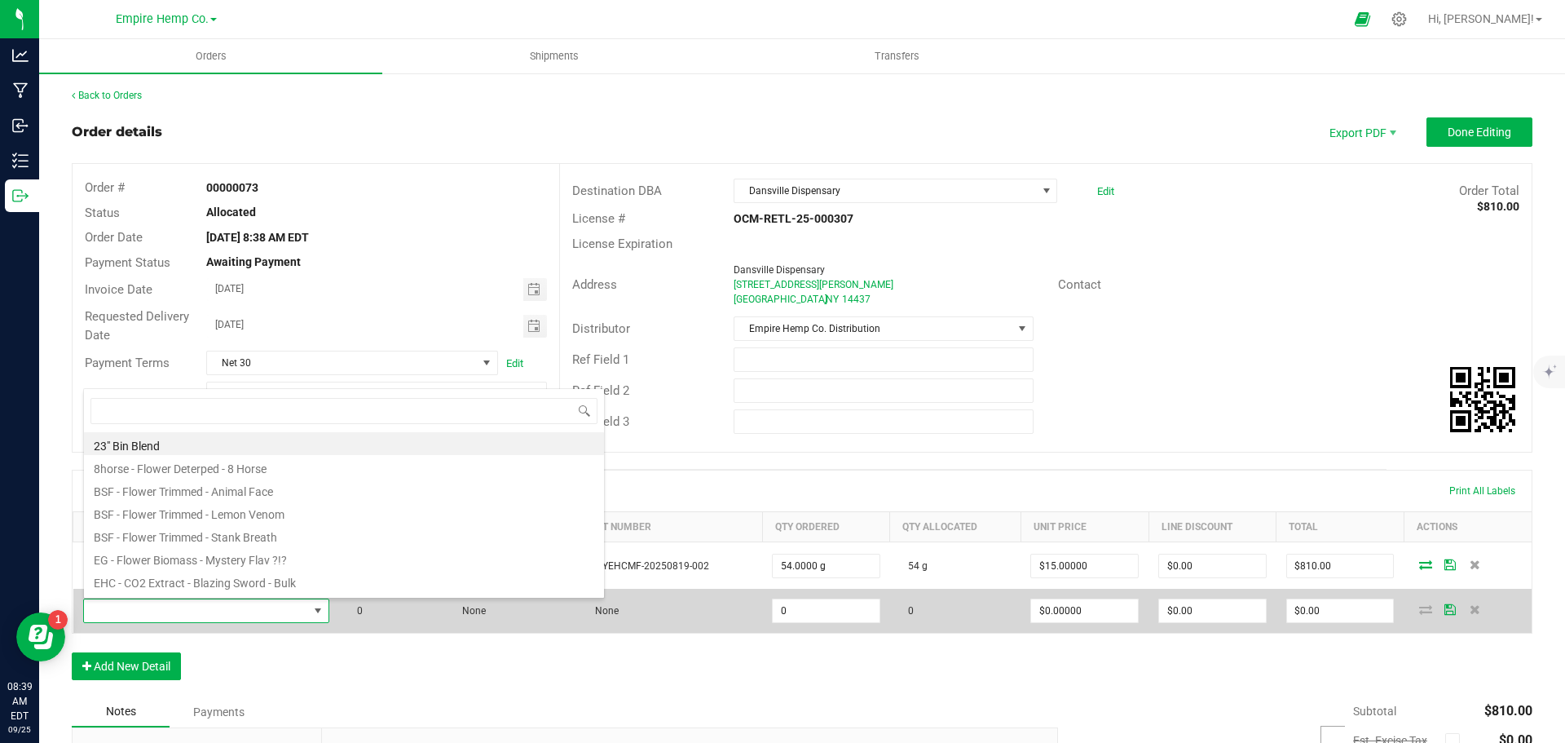
scroll to position [24, 242]
type input "[PERSON_NAME]"
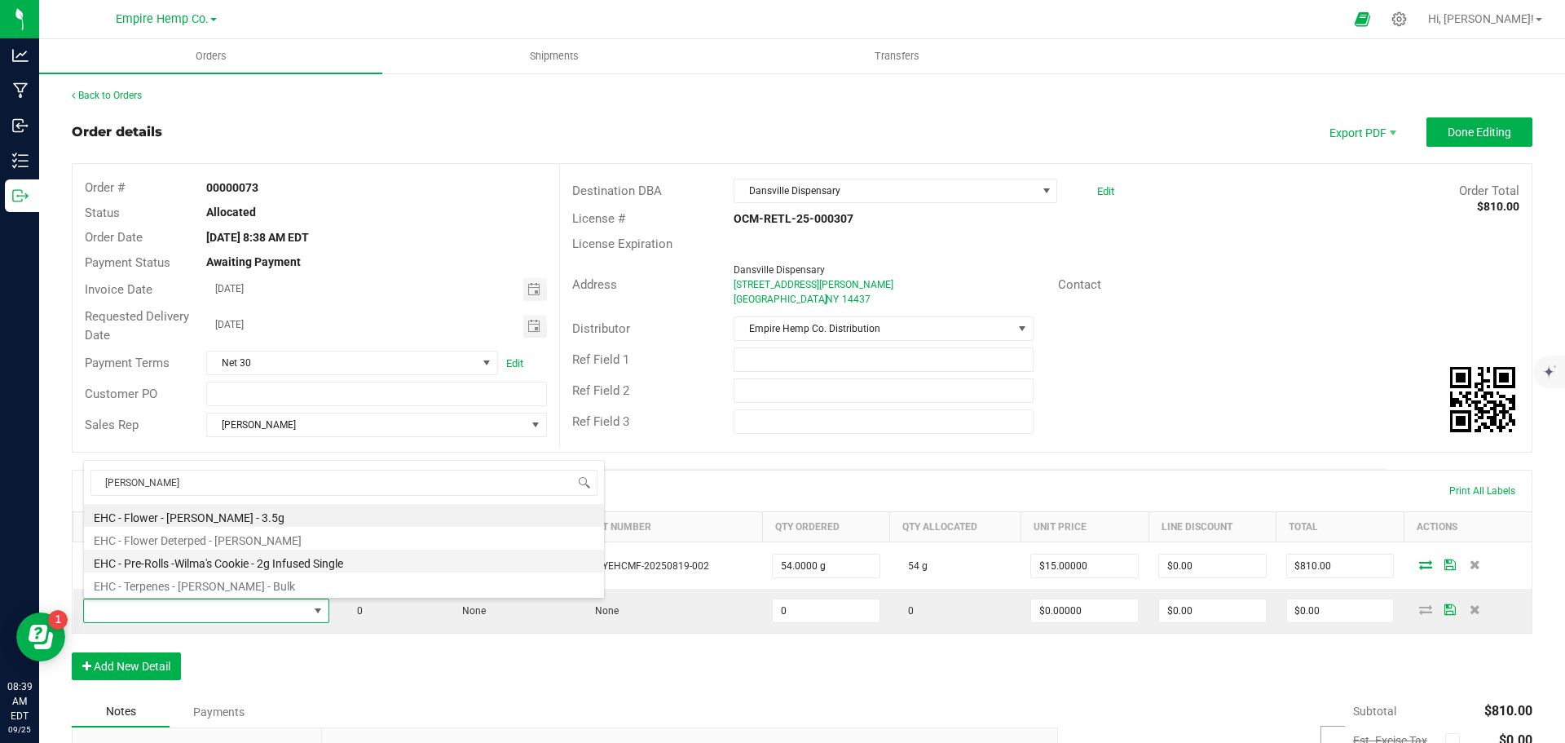
click at [292, 566] on li "EHC - Pre-Rolls -Wilma's Cookie - 2g Infused Single" at bounding box center [344, 561] width 520 height 23
type input "0.0000 g"
type input "$12.00000"
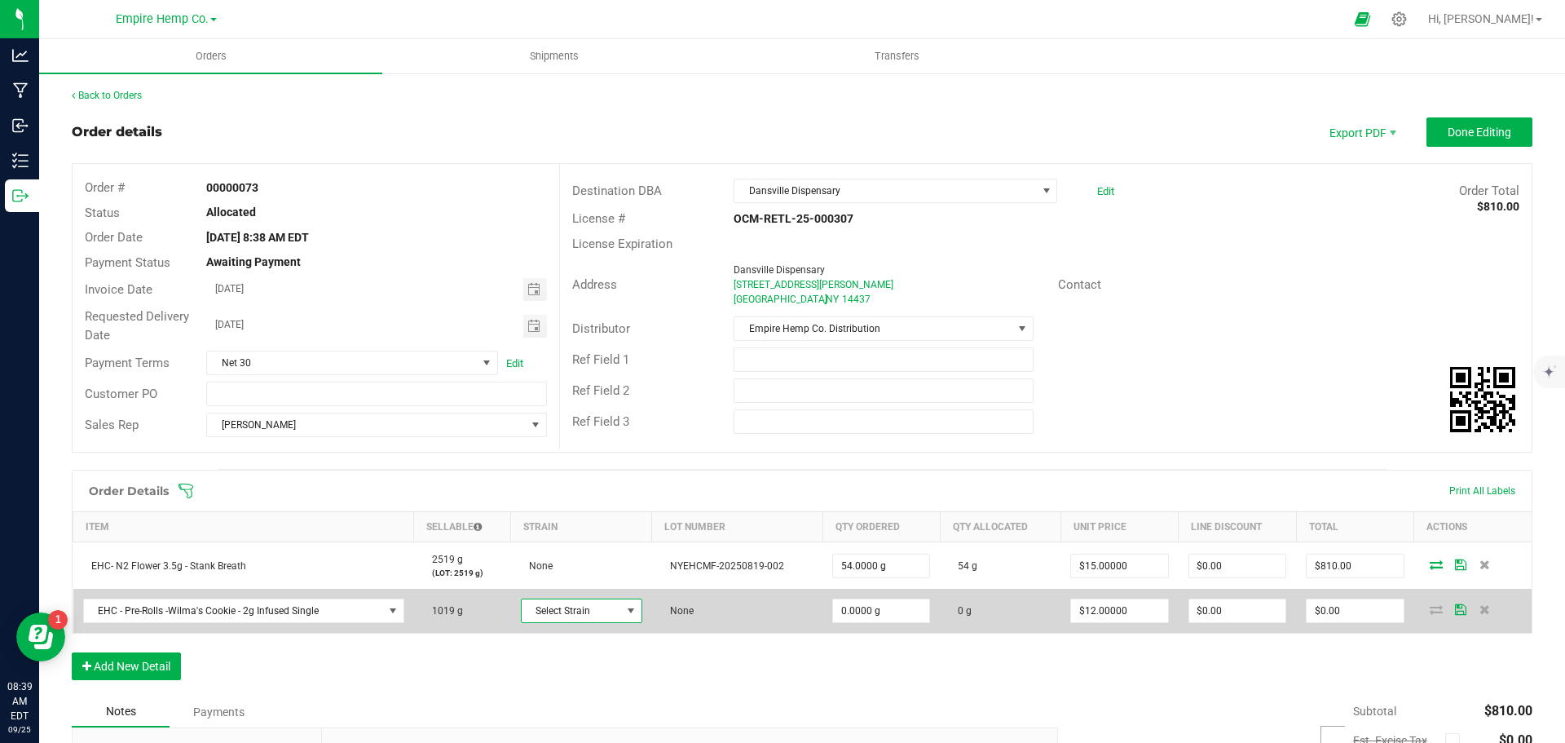
click at [607, 612] on span "Select Strain" at bounding box center [571, 610] width 99 height 23
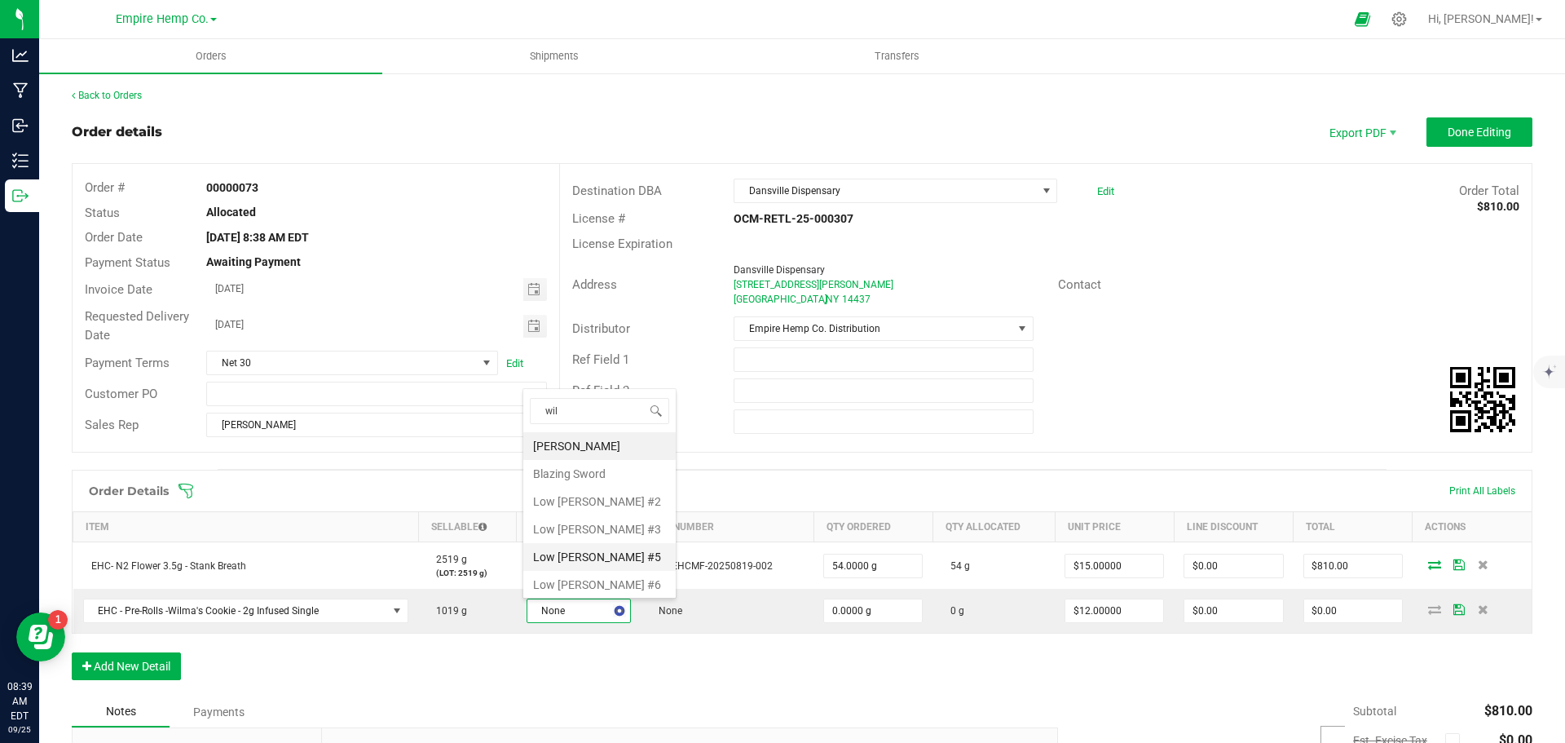
type input "wilm"
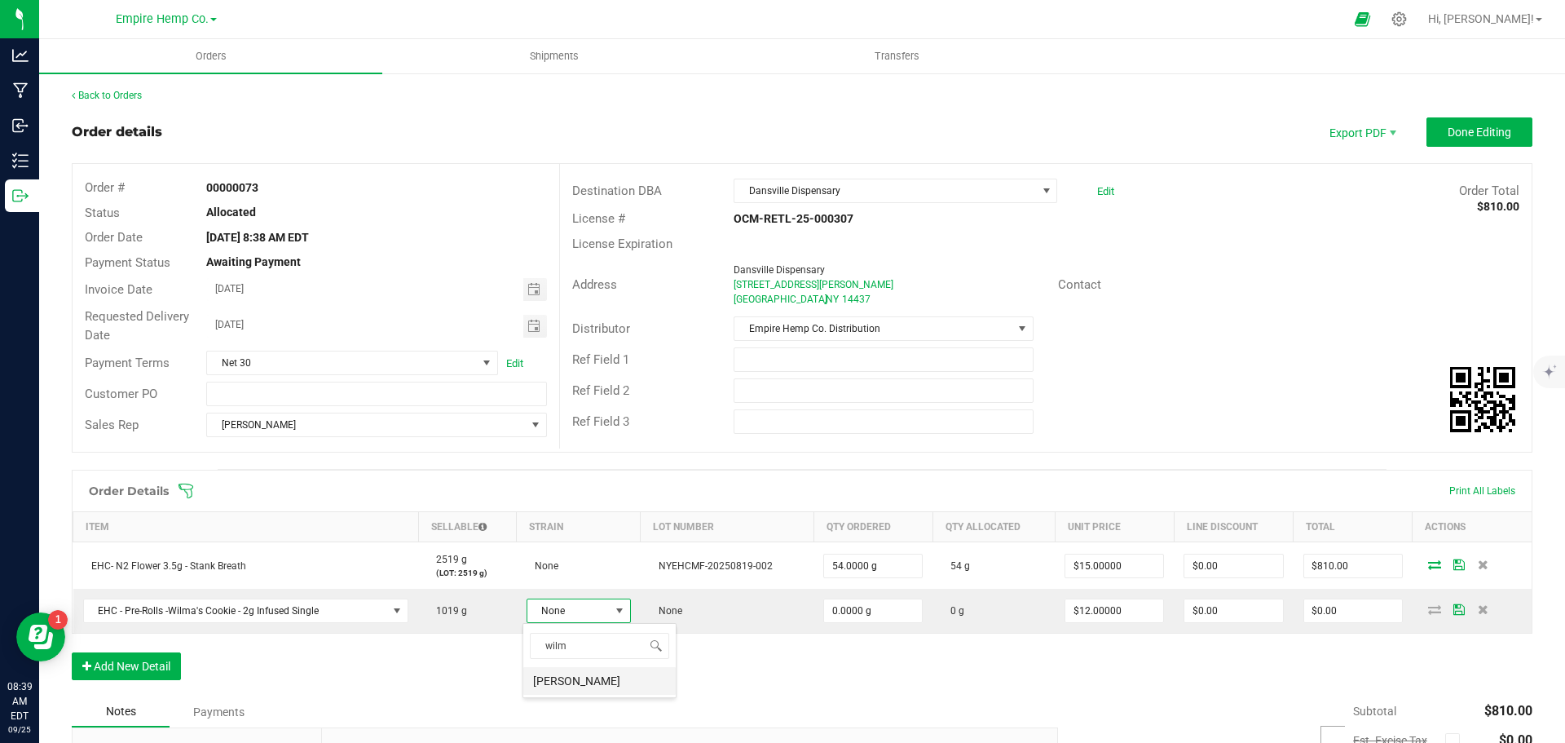
click at [561, 683] on li "[PERSON_NAME]" at bounding box center [599, 681] width 152 height 28
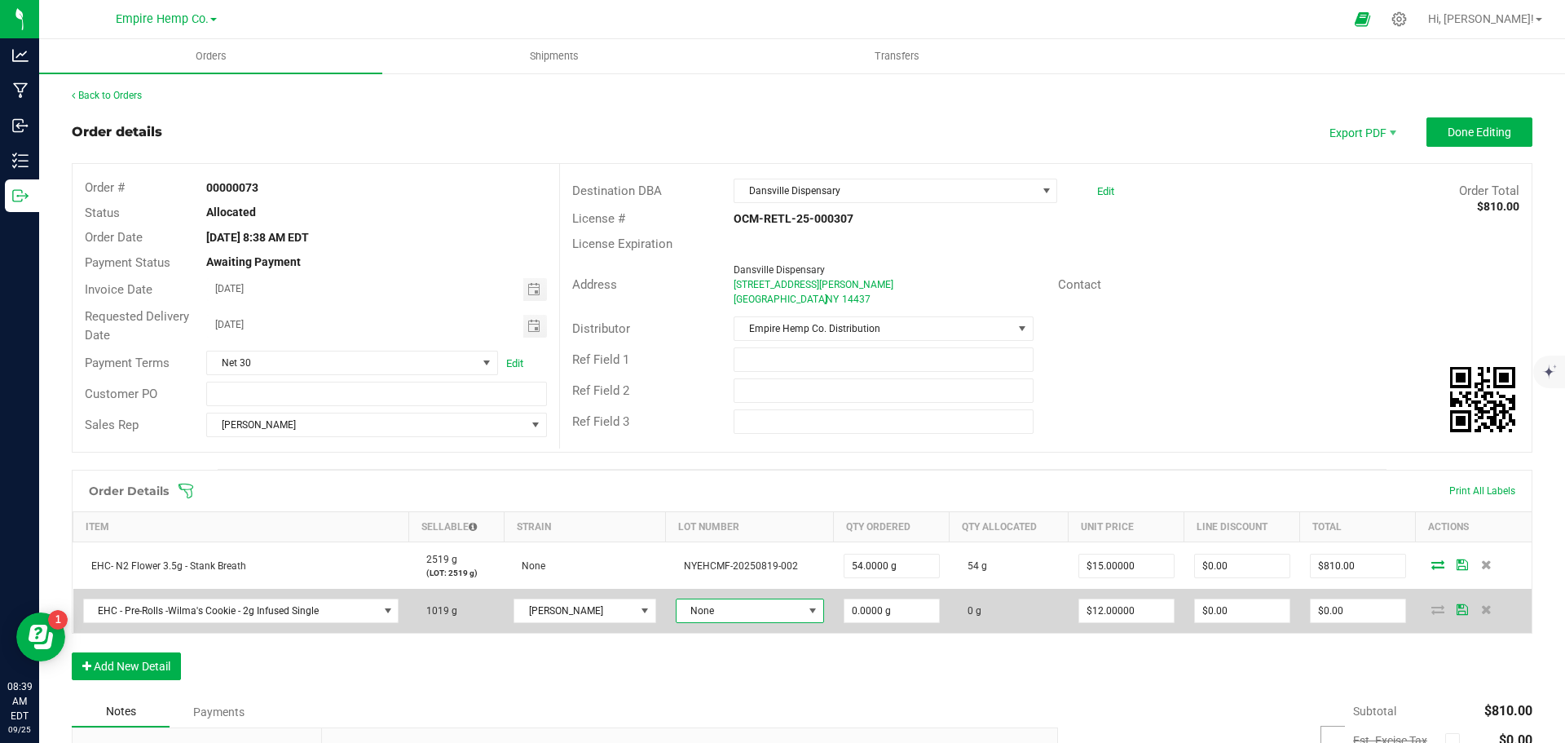
click at [760, 612] on span "None" at bounding box center [740, 610] width 126 height 23
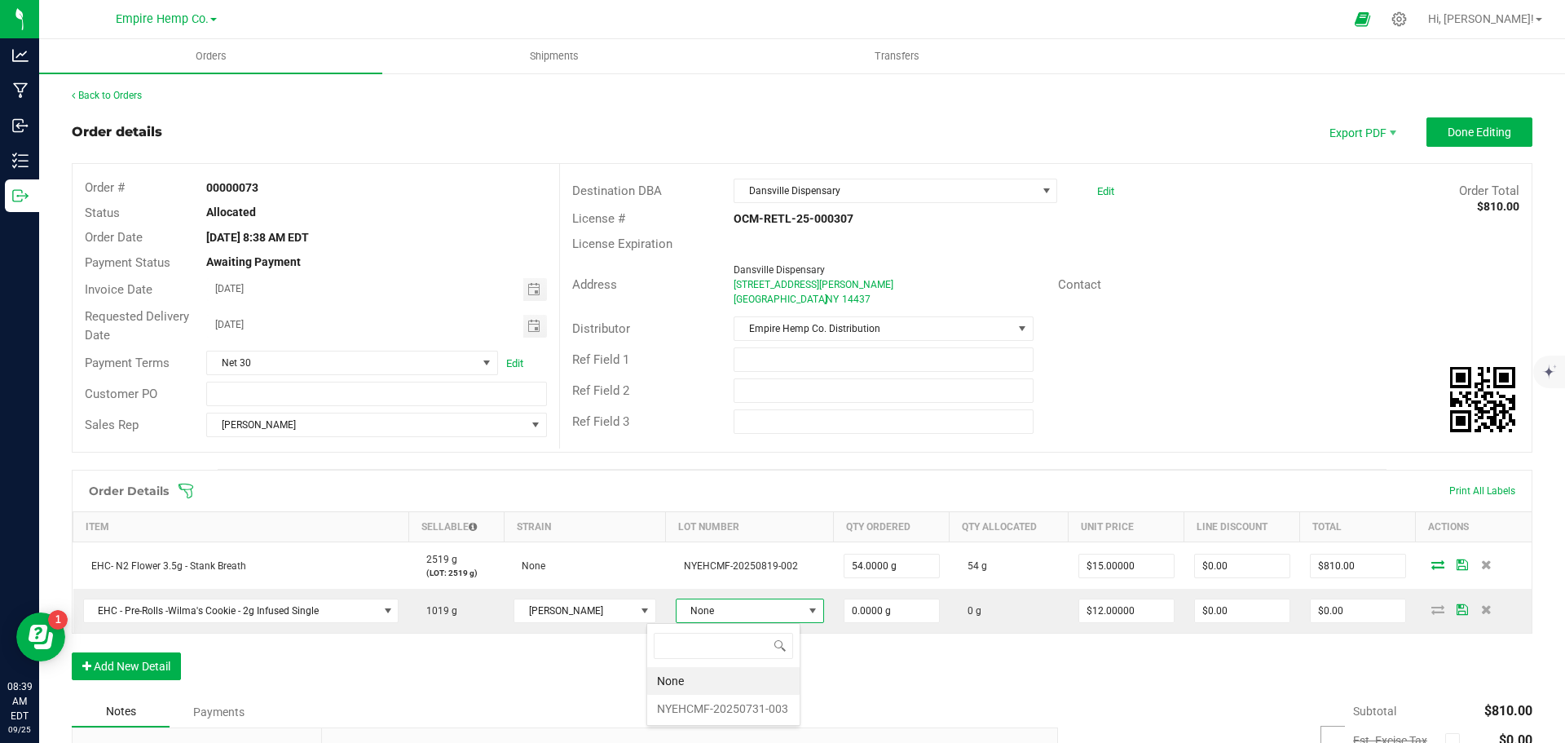
scroll to position [24, 149]
click at [702, 706] on li "NYEHCMF-20250731-003" at bounding box center [723, 709] width 152 height 28
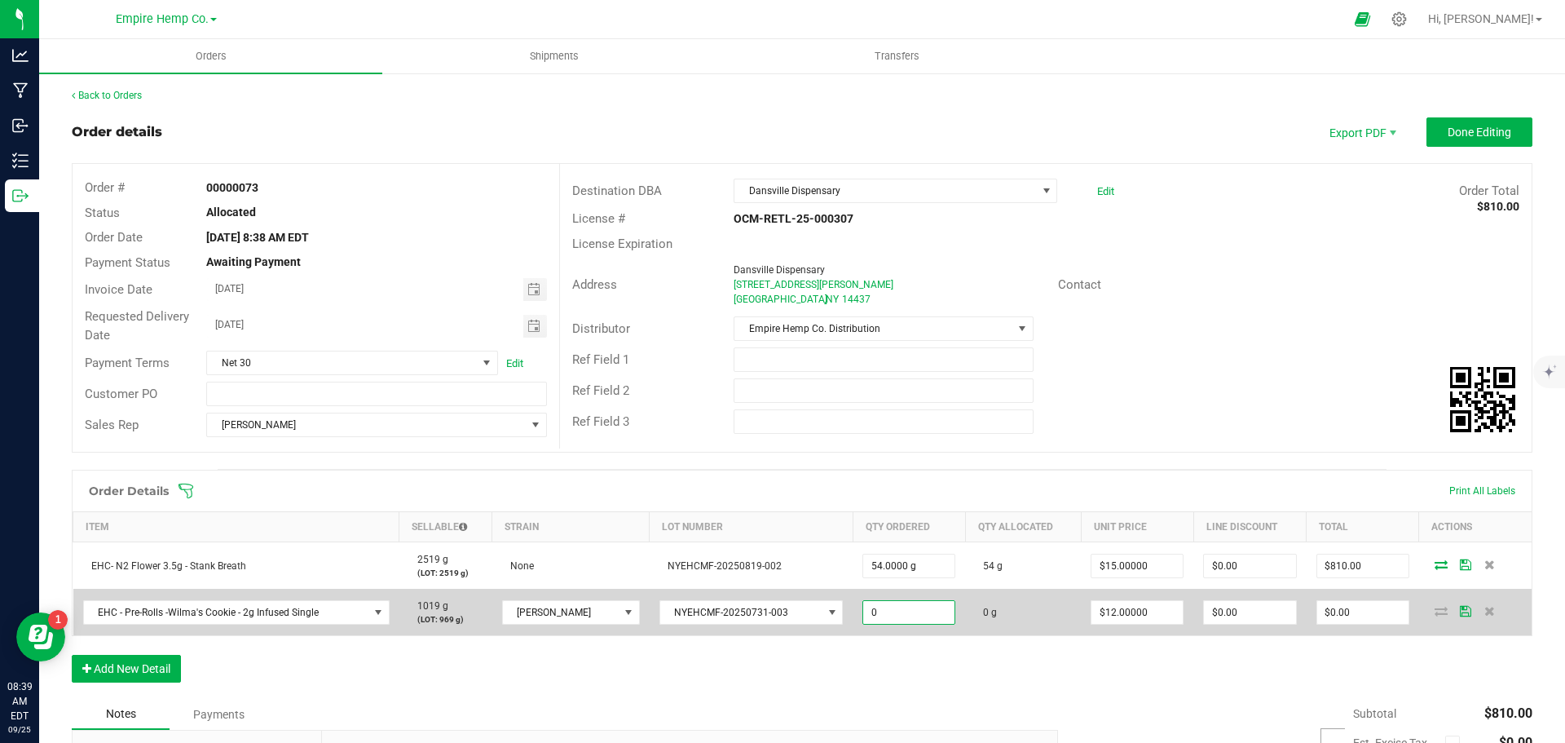
click at [868, 611] on input "0" at bounding box center [908, 612] width 91 height 23
type input "50.0000 g"
type input "12"
type input "$600.00"
click at [1435, 612] on icon at bounding box center [1441, 611] width 13 height 10
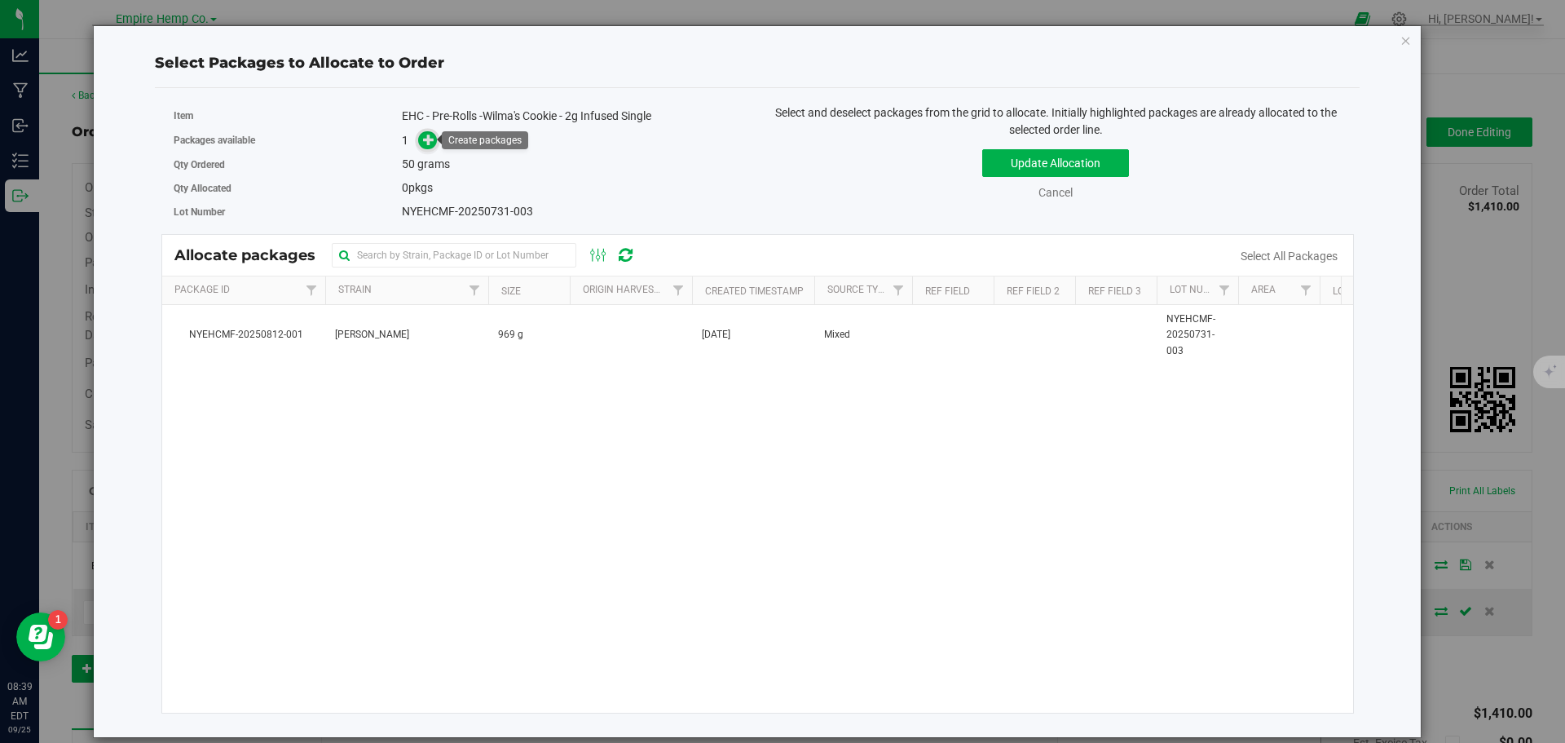
click at [431, 140] on icon at bounding box center [428, 139] width 11 height 11
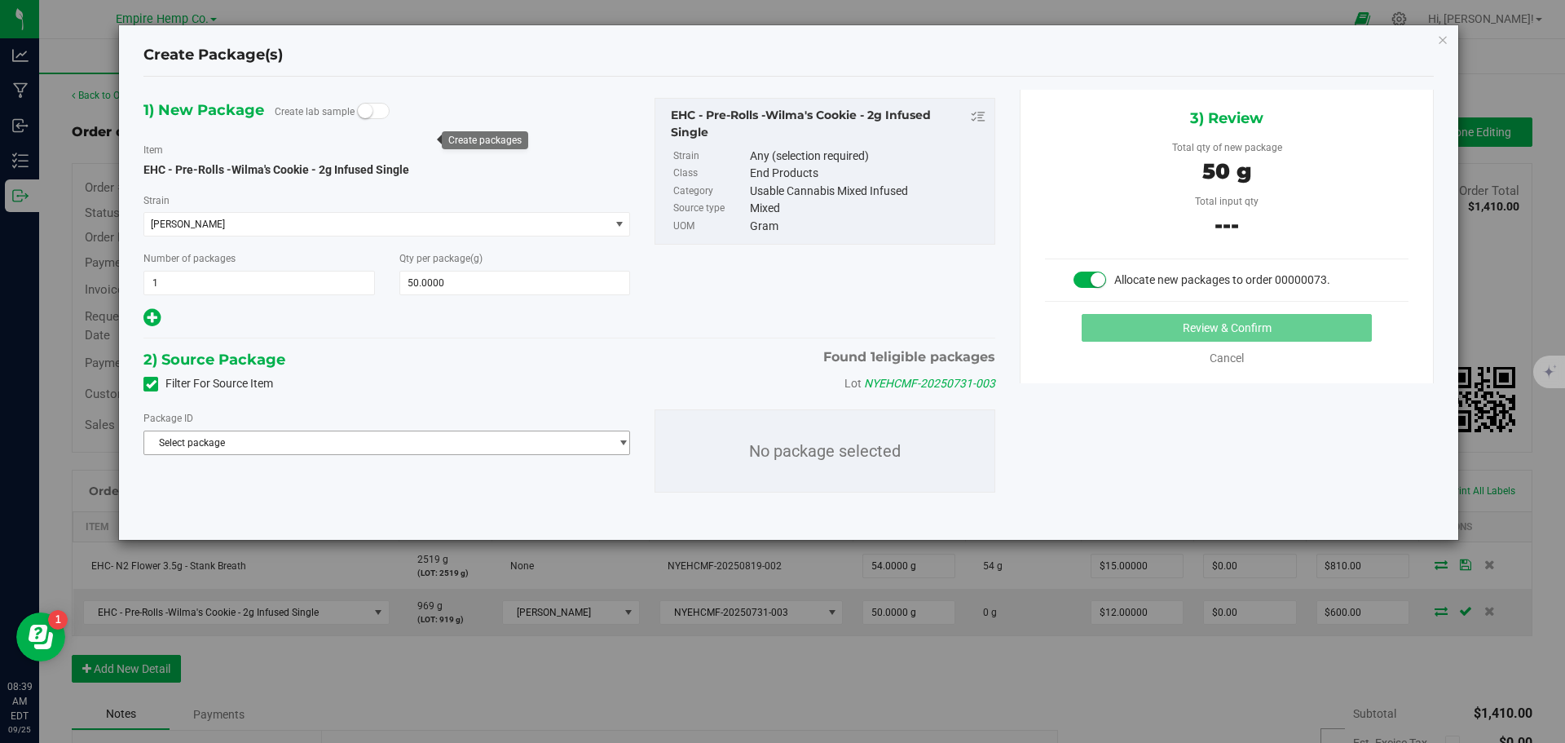
click at [329, 439] on span "Select package" at bounding box center [376, 442] width 465 height 23
click at [326, 514] on span "( EHC - Pre-Rolls -Wilma's Cookie - 2g Infused Single )" at bounding box center [387, 509] width 232 height 11
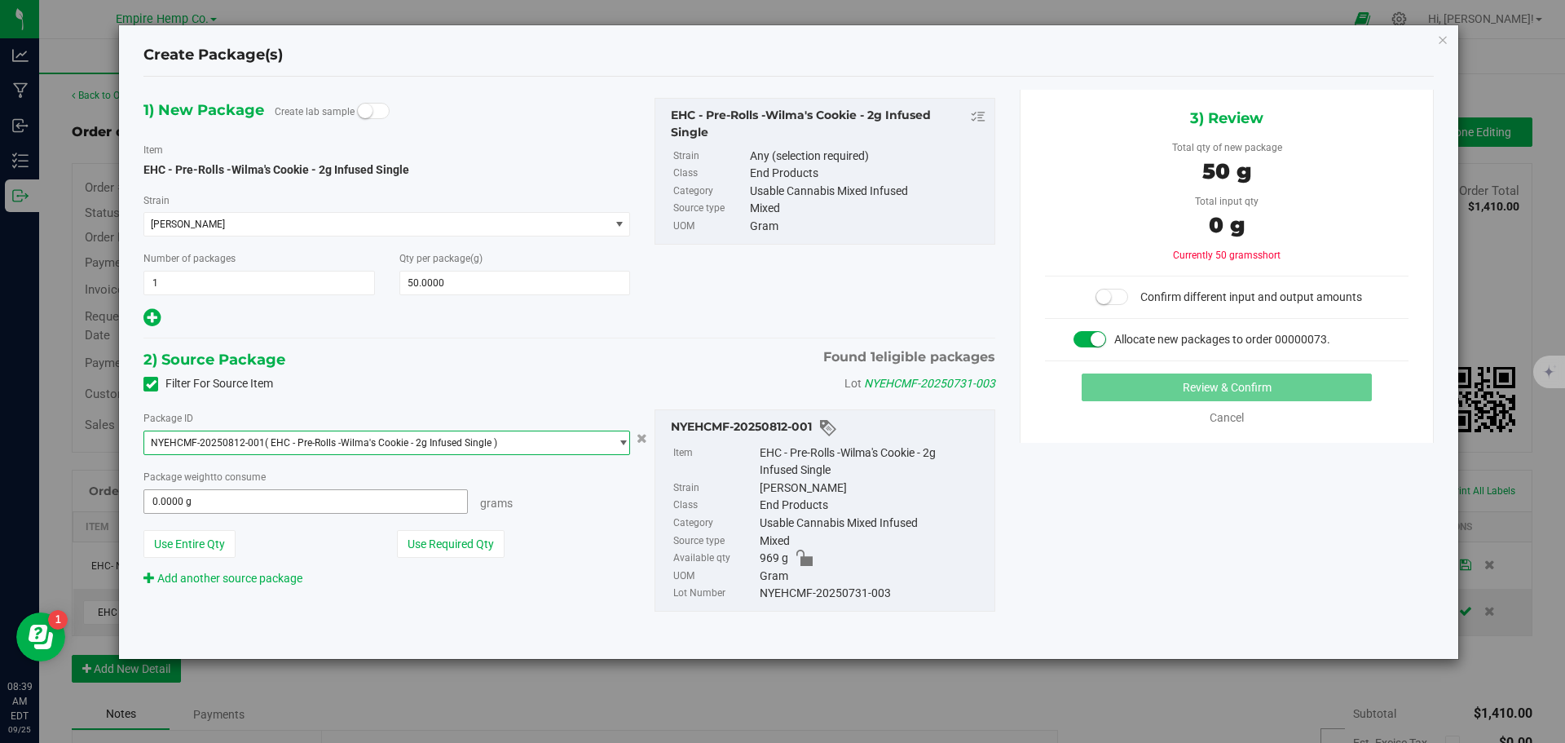
click at [267, 508] on span "0.0000 g 0" at bounding box center [306, 501] width 325 height 24
type input "50"
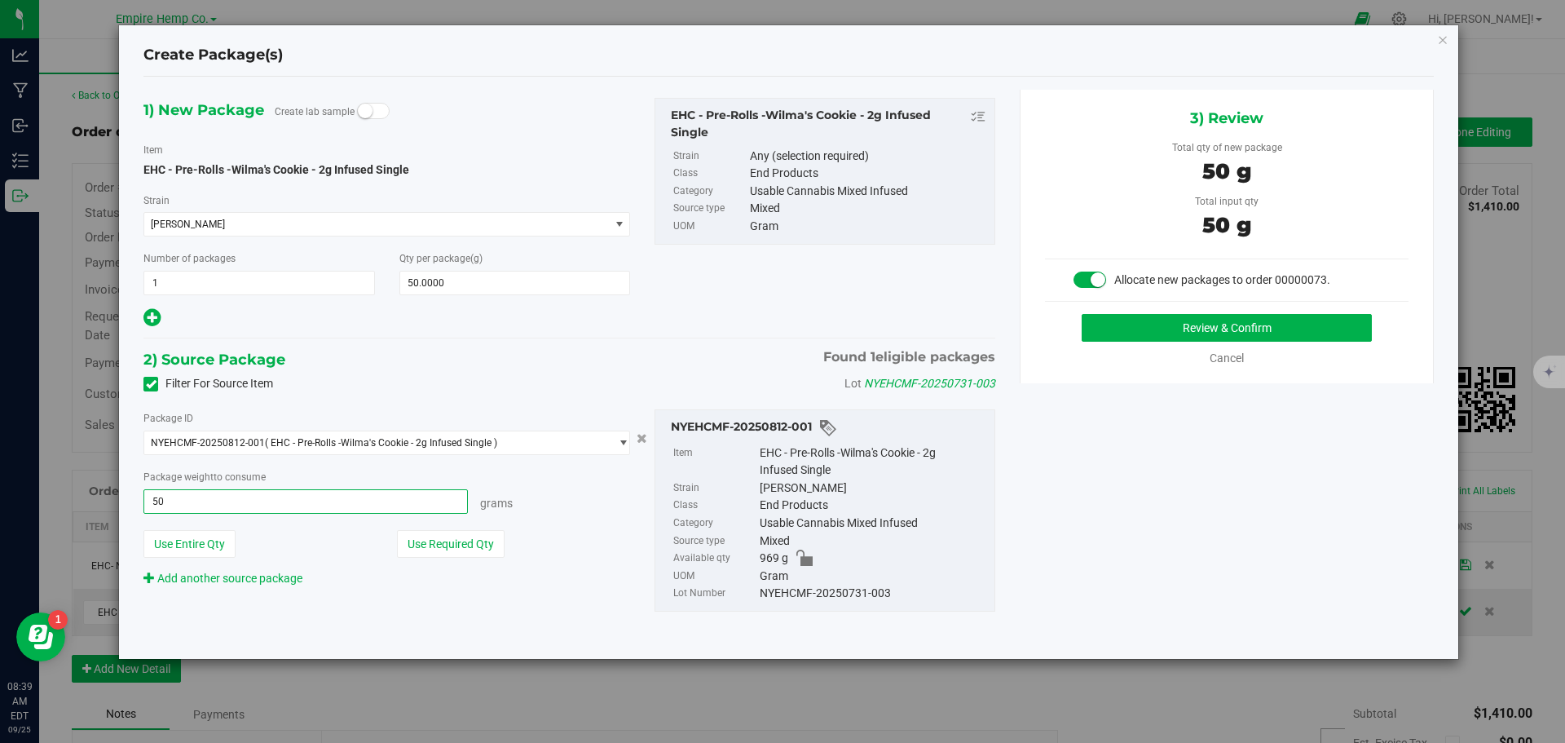
click at [1082, 314] on button "Review & Confirm" at bounding box center [1227, 328] width 290 height 28
type input "50.0000 g"
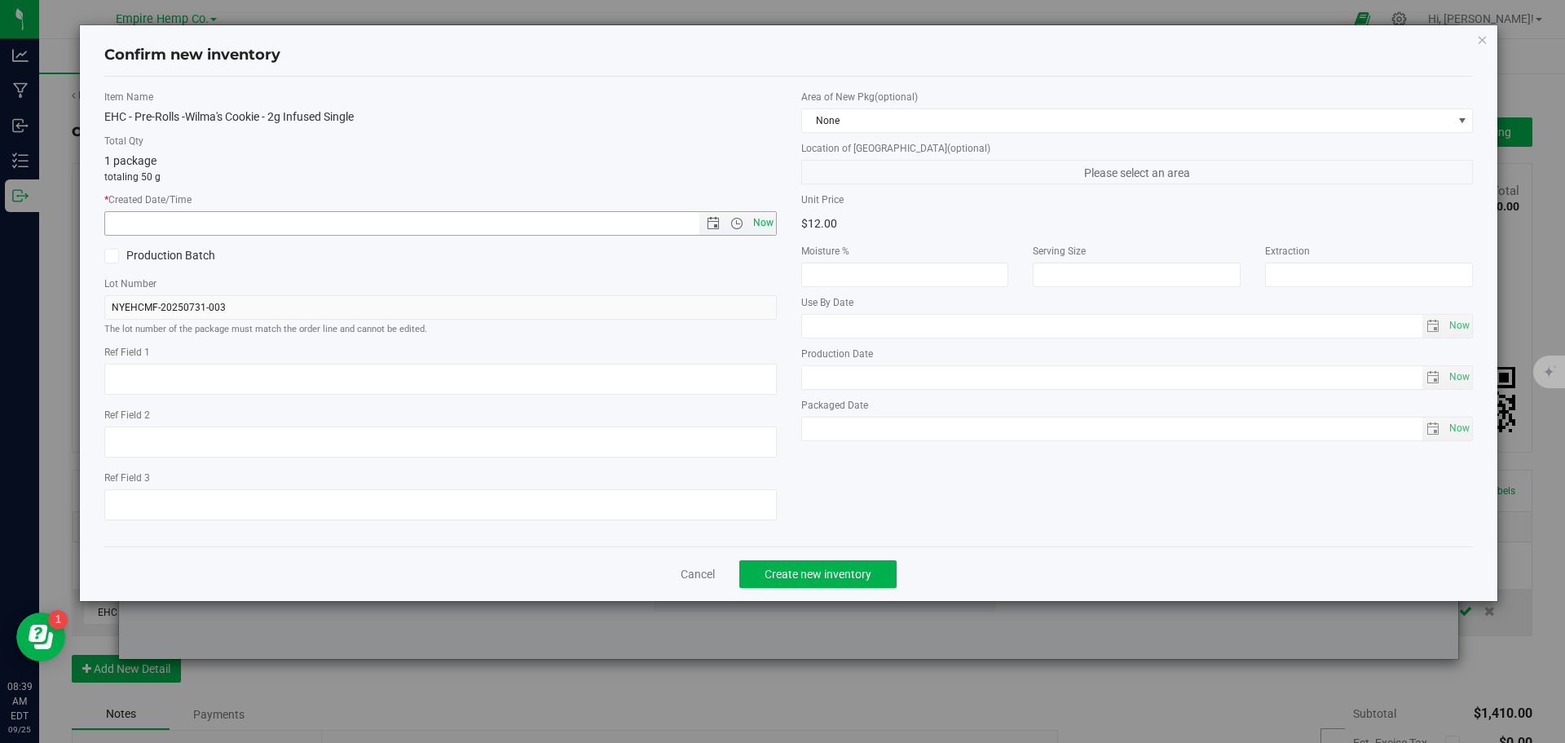
click at [768, 225] on span "Now" at bounding box center [763, 223] width 28 height 24
type input "[DATE] 8:39 AM"
click at [860, 563] on button "Create new inventory" at bounding box center [818, 574] width 157 height 28
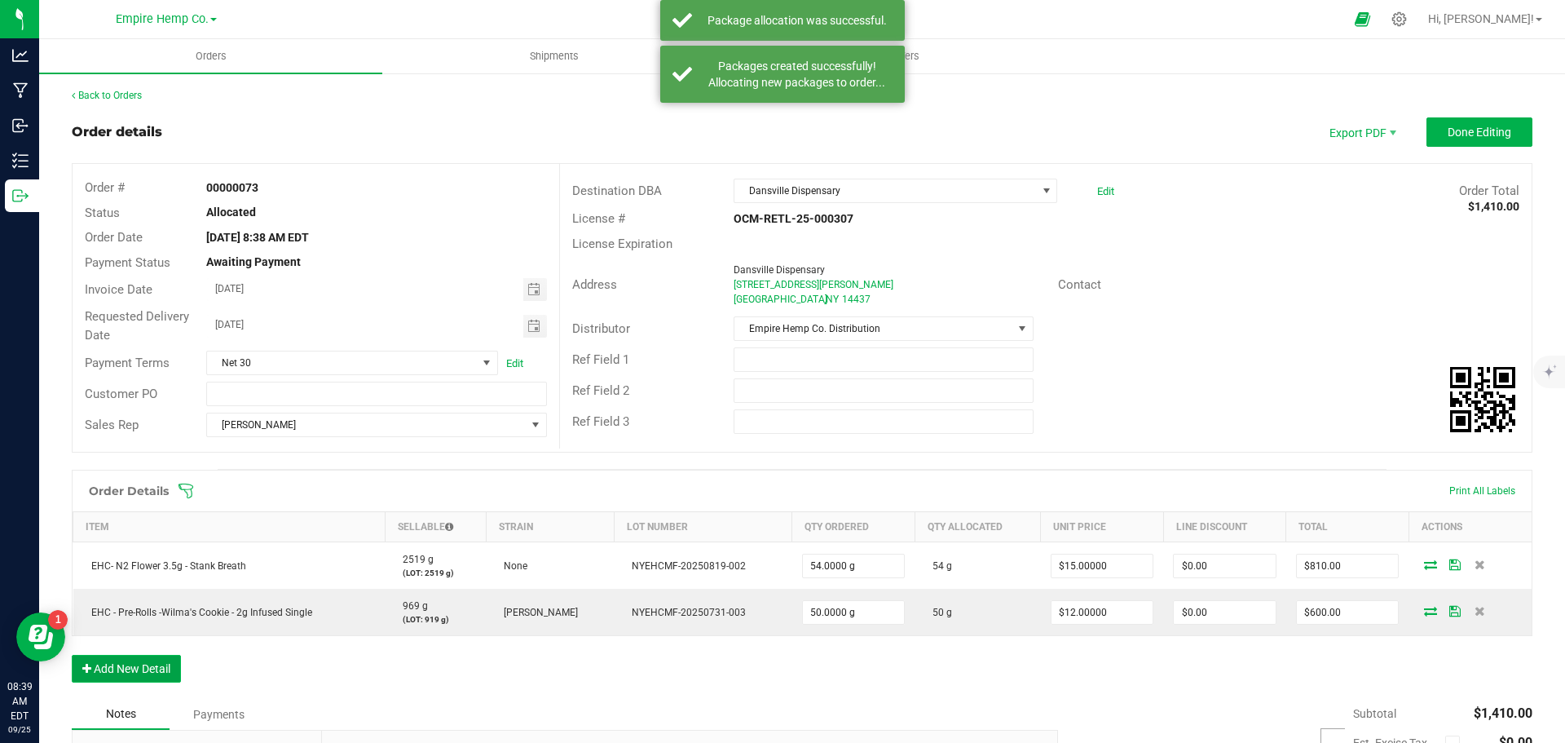
click at [166, 663] on button "Add New Detail" at bounding box center [126, 669] width 109 height 28
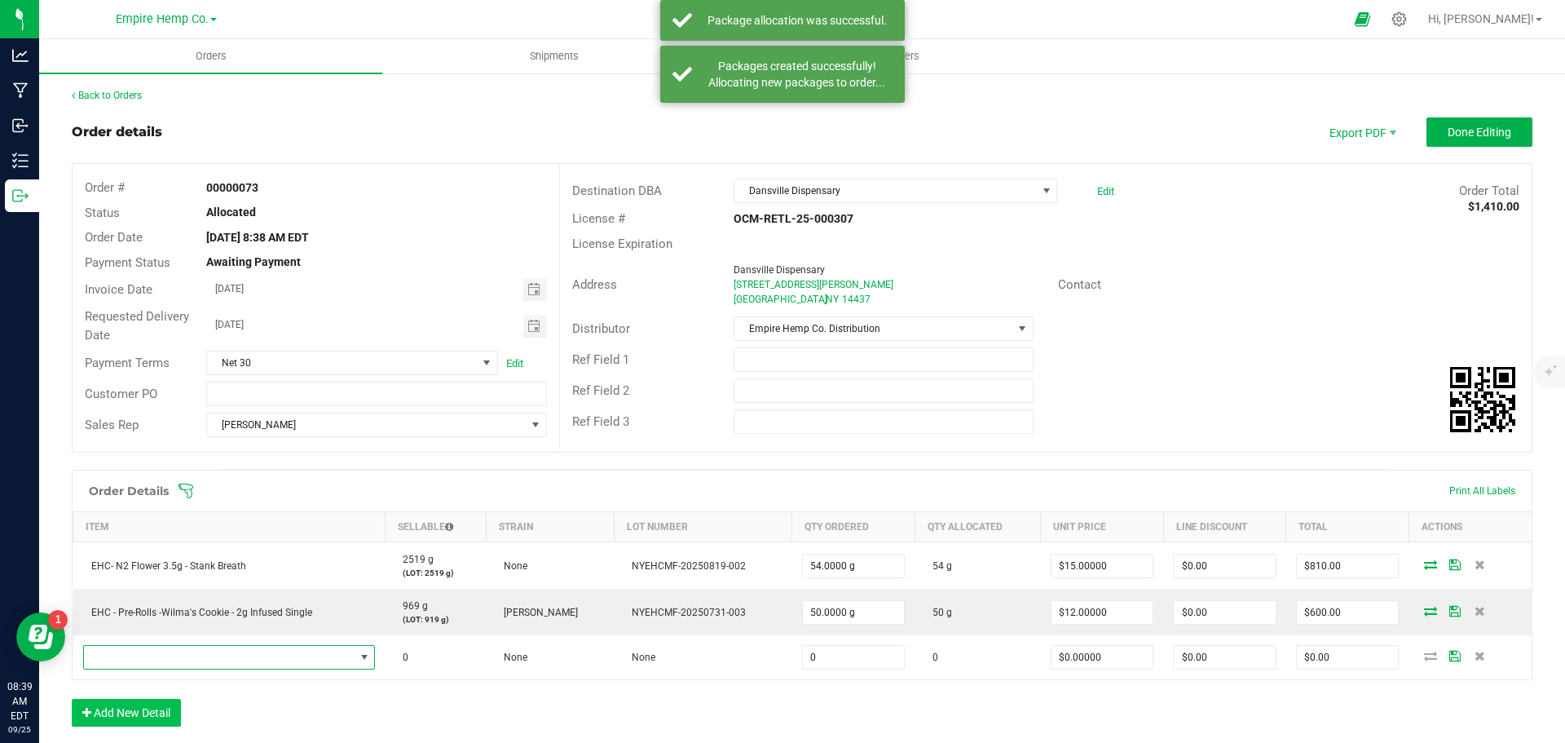
click at [166, 663] on span "NO DATA FOUND" at bounding box center [219, 657] width 271 height 23
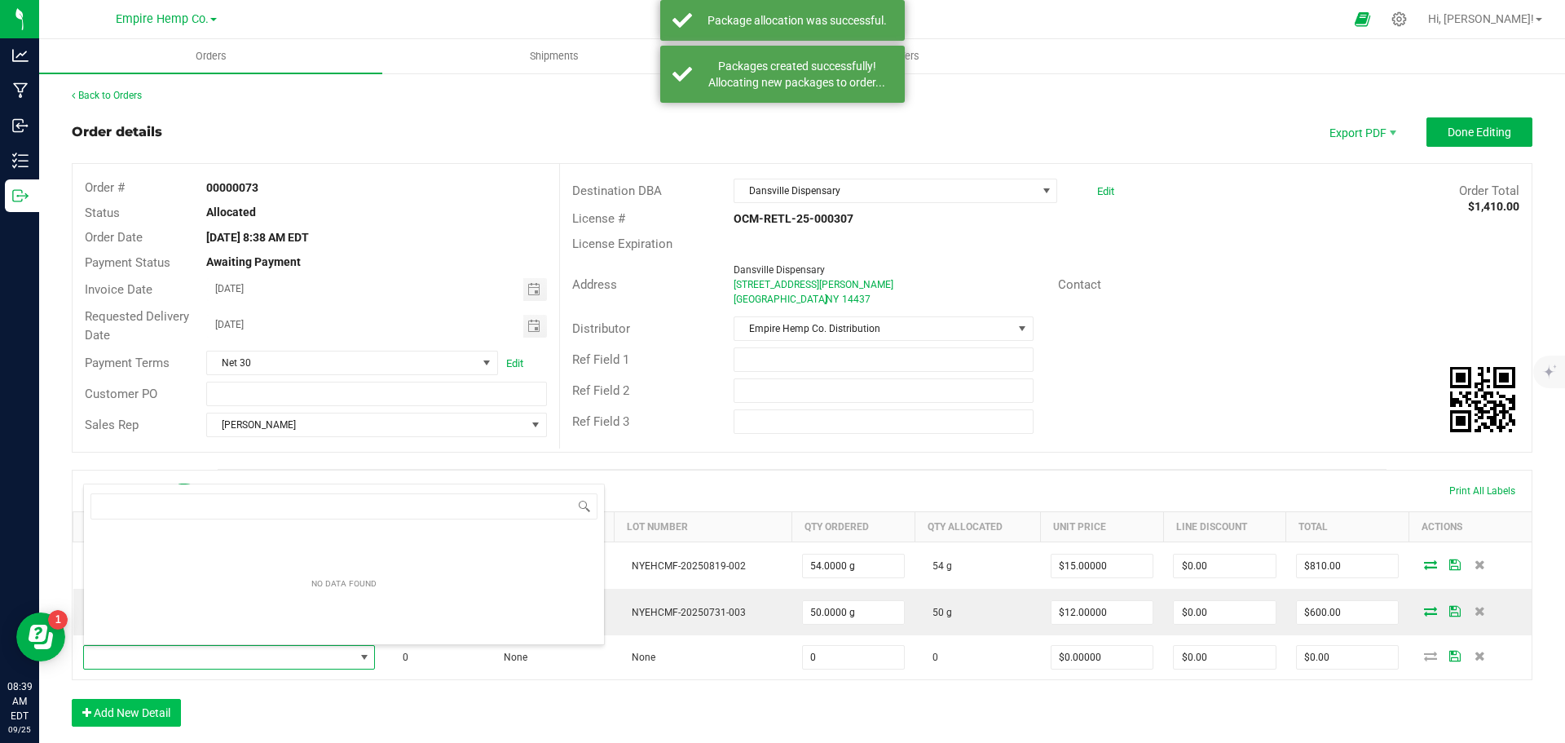
scroll to position [24, 286]
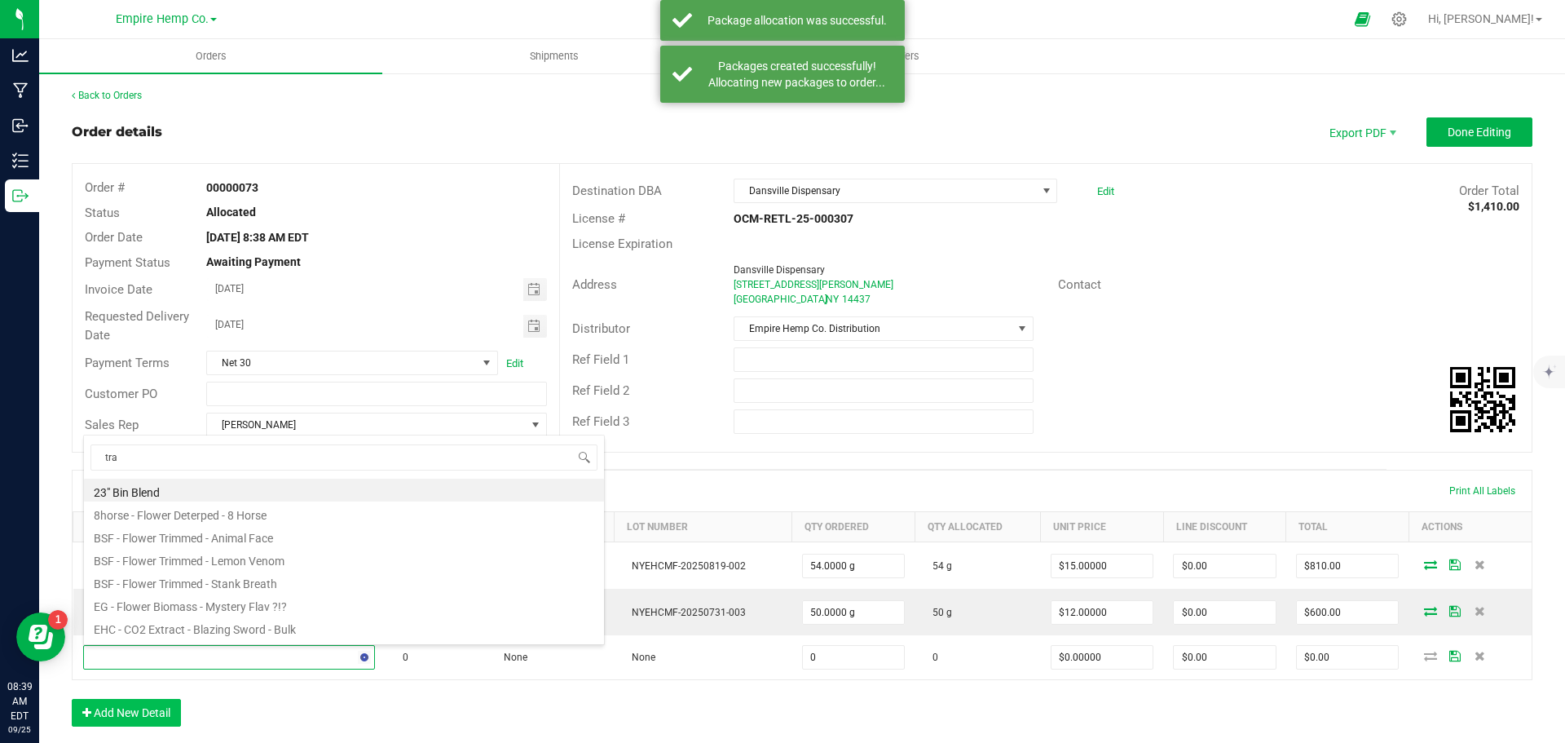
type input "trap"
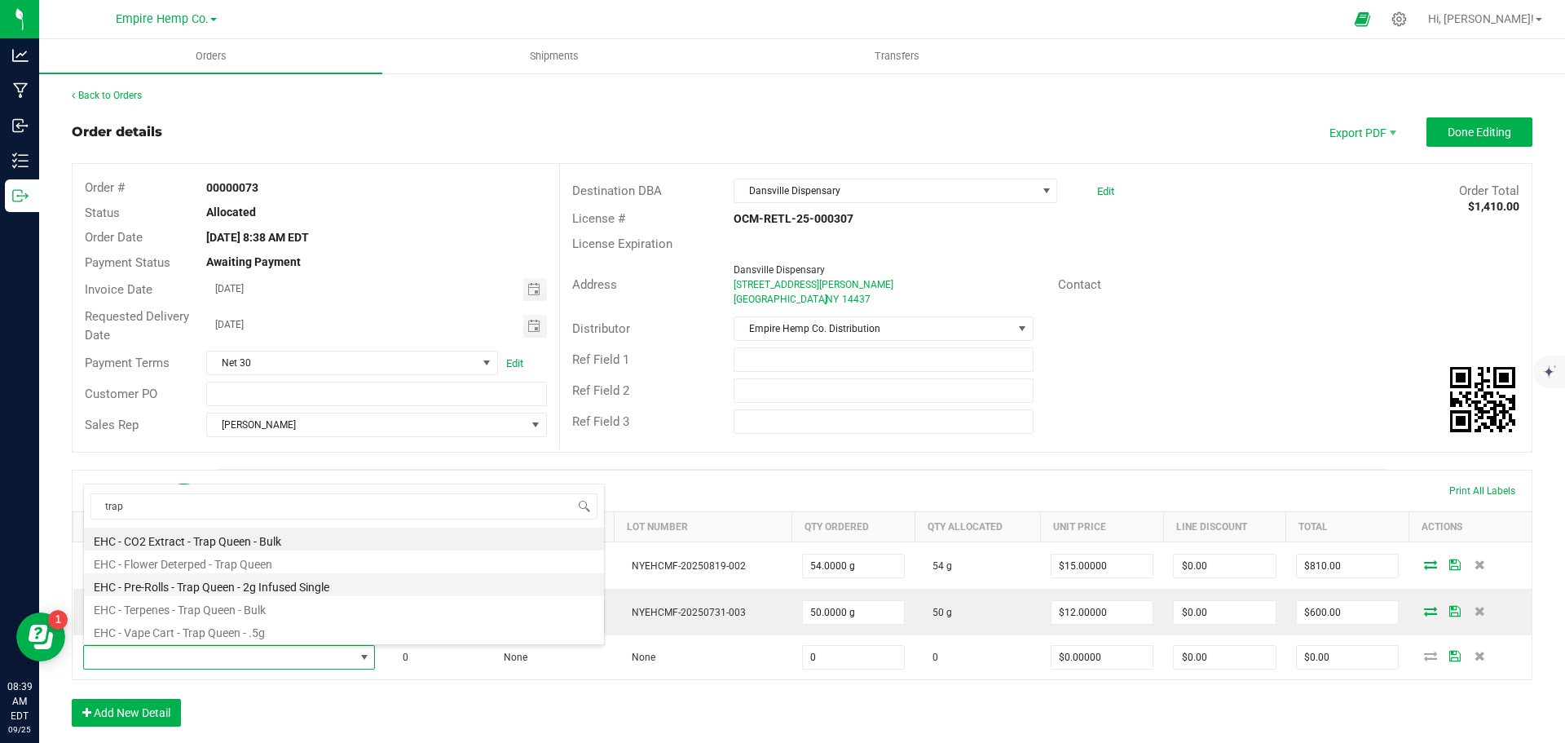
click at [260, 585] on li "EHC - Pre-Rolls - Trap Queen - 2g Infused Single" at bounding box center [344, 584] width 520 height 23
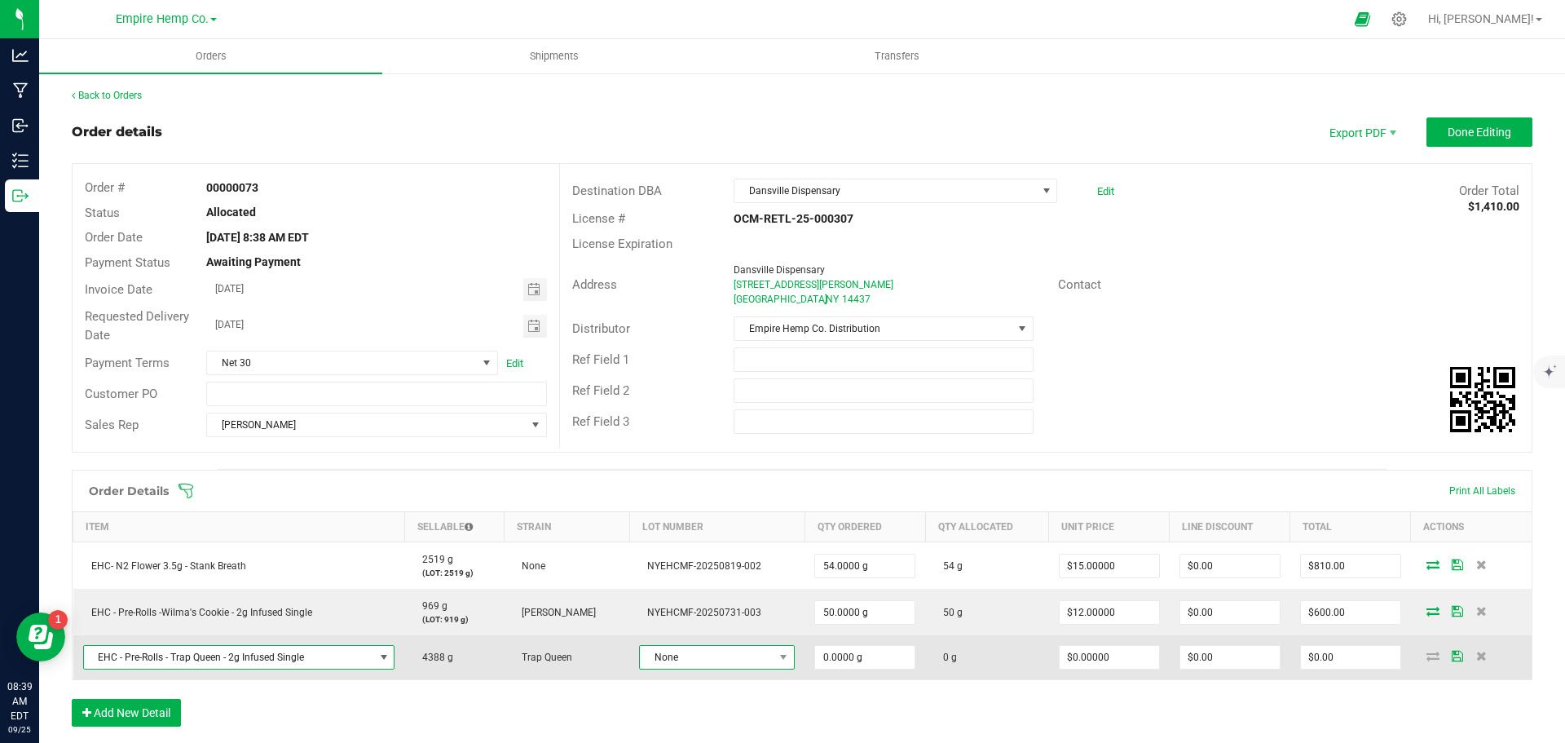
click at [675, 656] on span "None" at bounding box center [707, 657] width 134 height 23
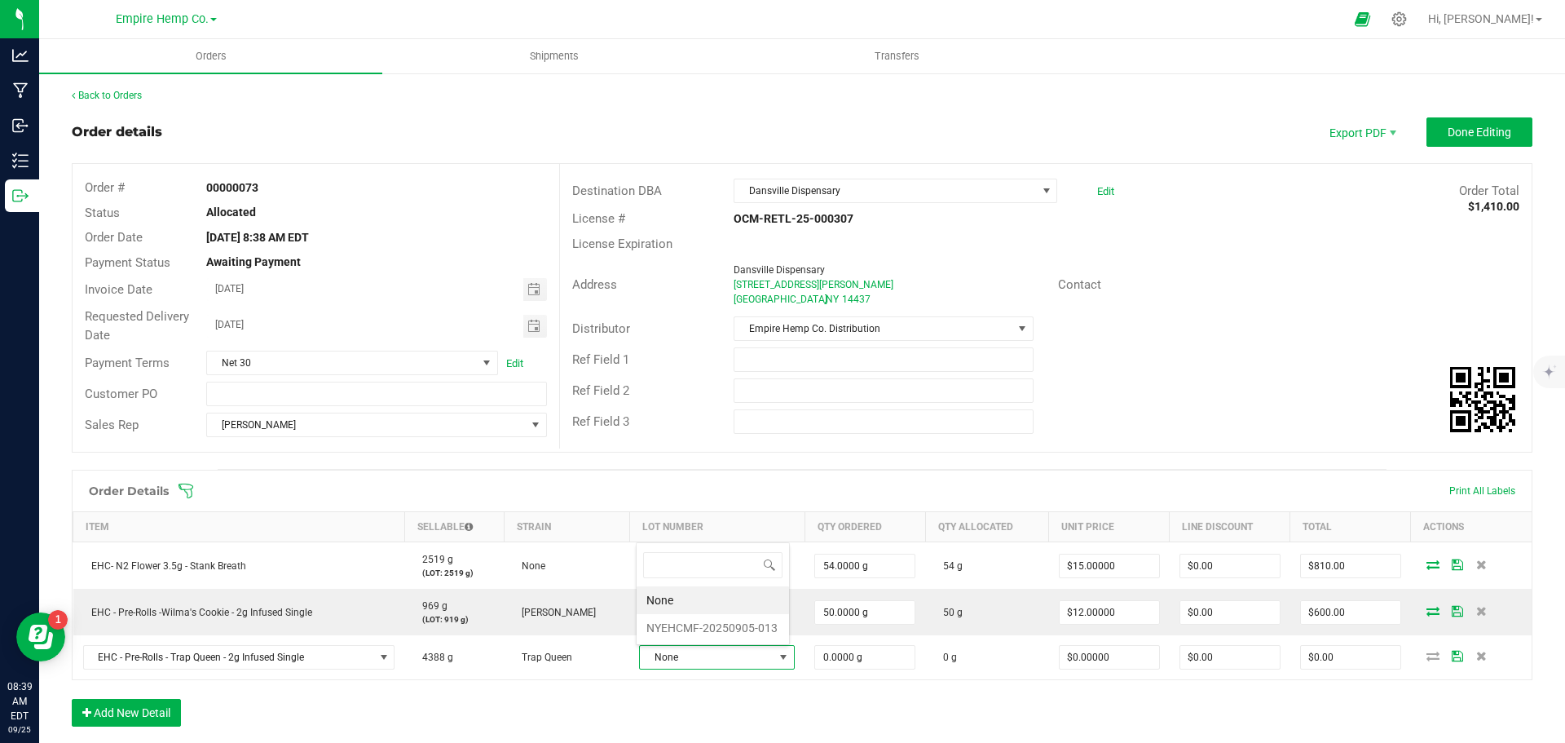
scroll to position [24, 149]
click at [710, 630] on li "NYEHCMF-20250905-013" at bounding box center [713, 628] width 152 height 28
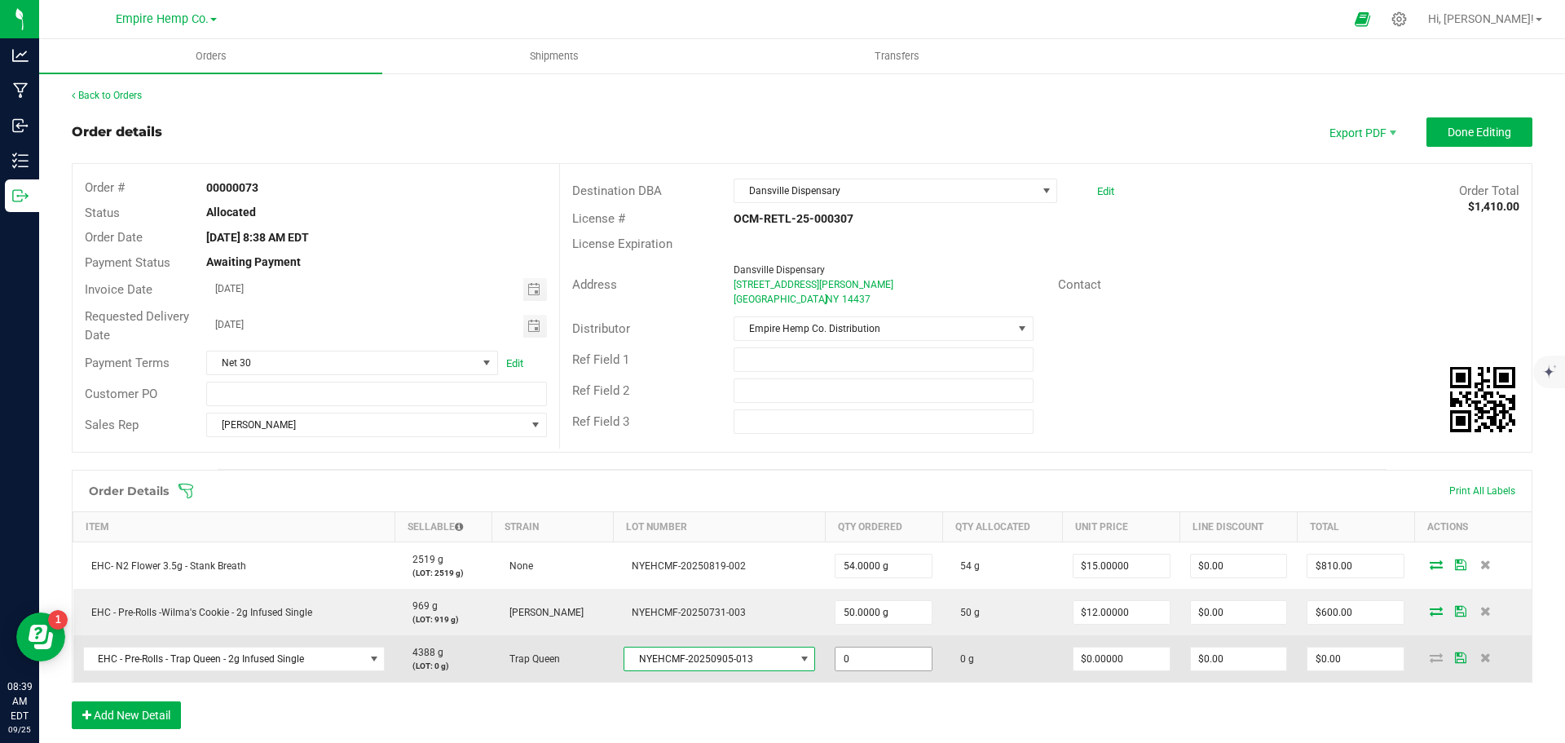
click at [856, 661] on input "0" at bounding box center [884, 658] width 96 height 23
type input "50.0000 g"
type input "0"
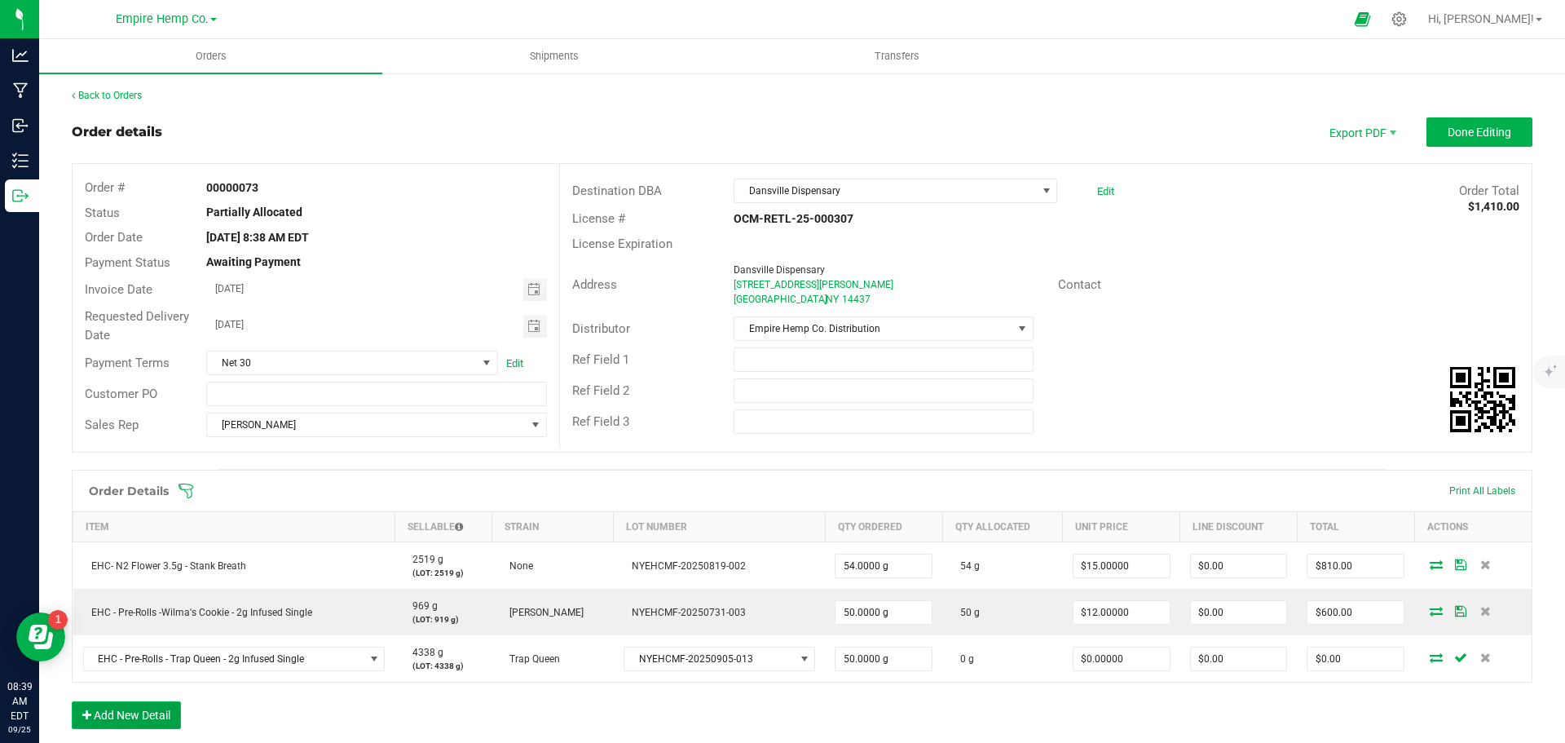
click at [161, 711] on button "Add New Detail" at bounding box center [126, 715] width 109 height 28
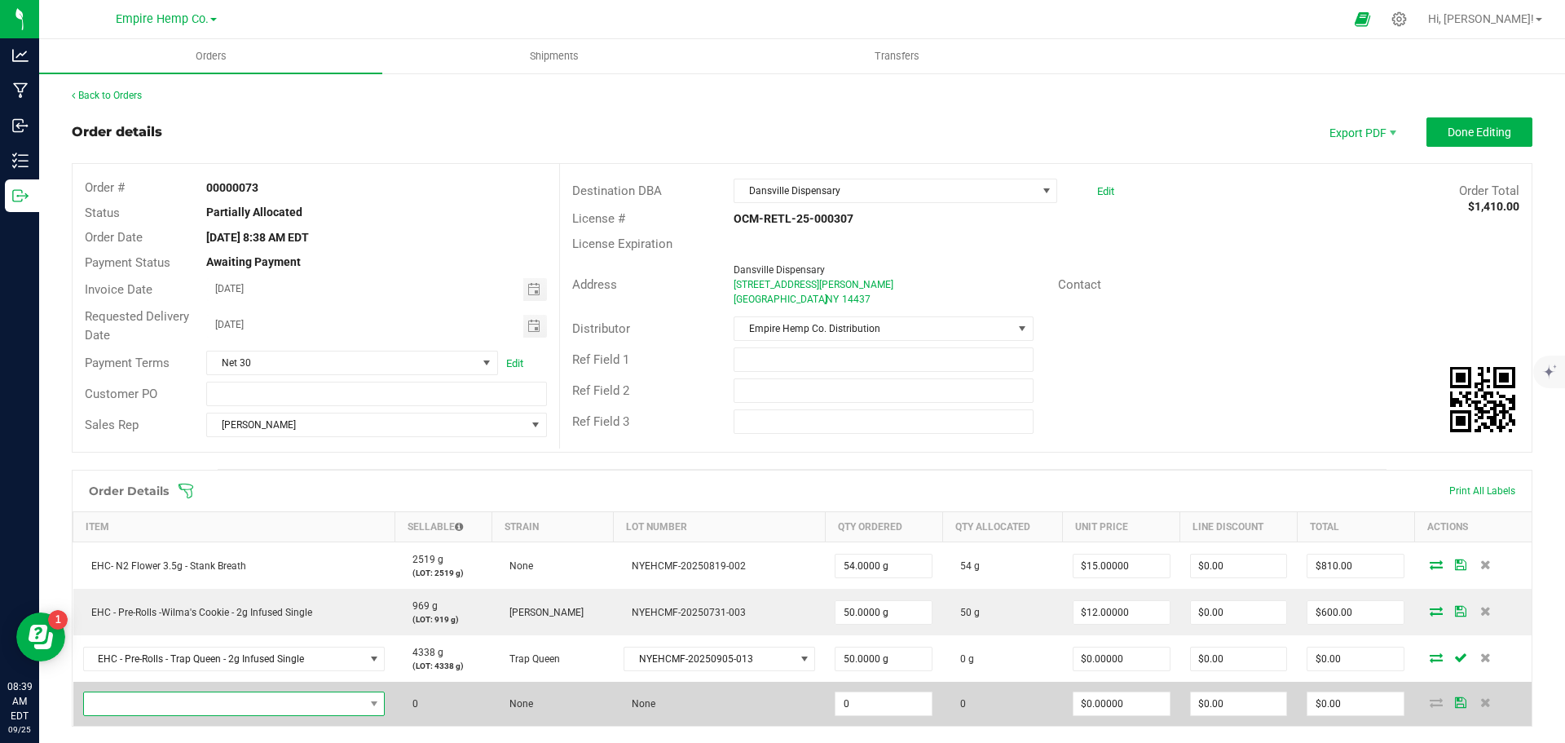
click at [177, 700] on span "NO DATA FOUND" at bounding box center [224, 703] width 280 height 23
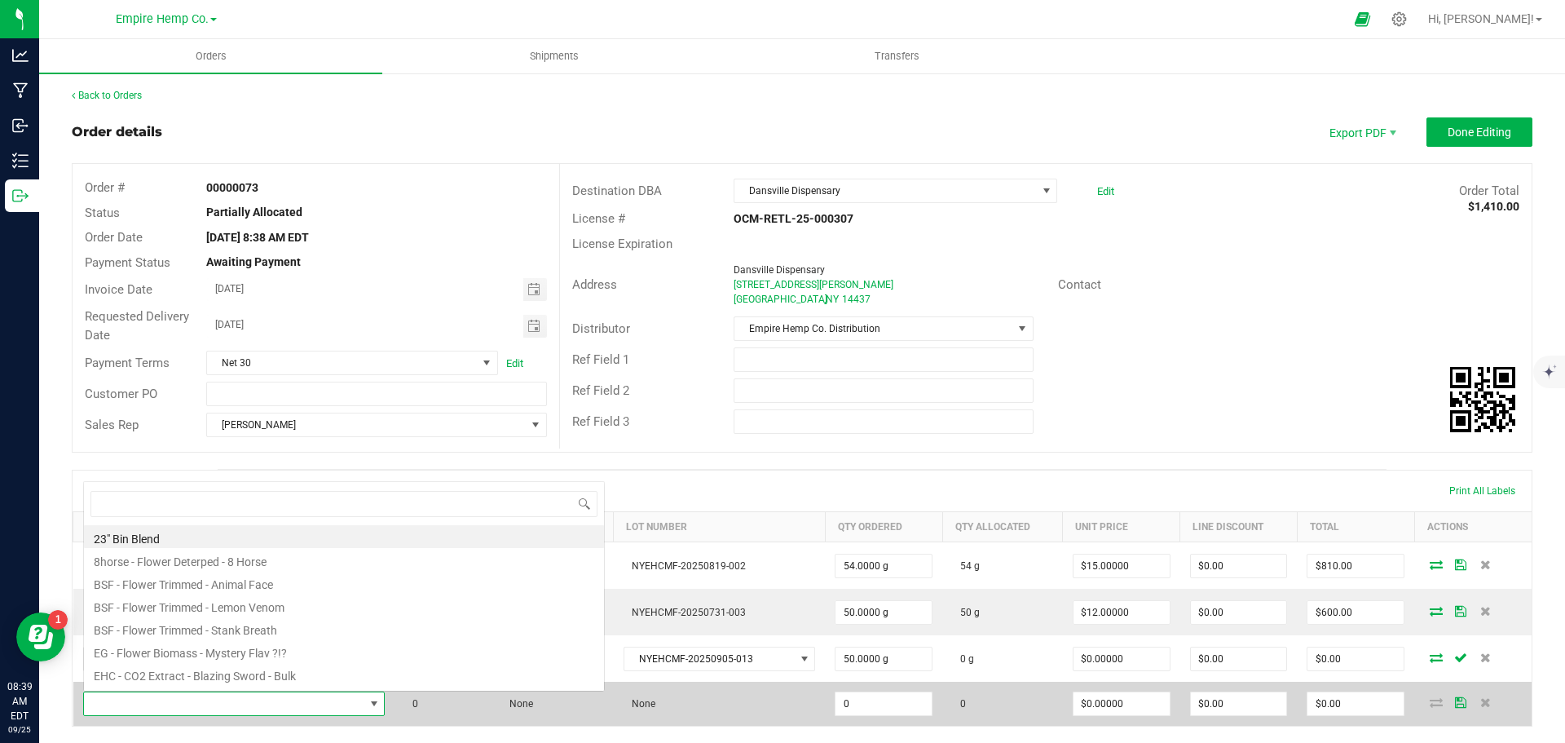
scroll to position [24, 297]
type input "lemon"
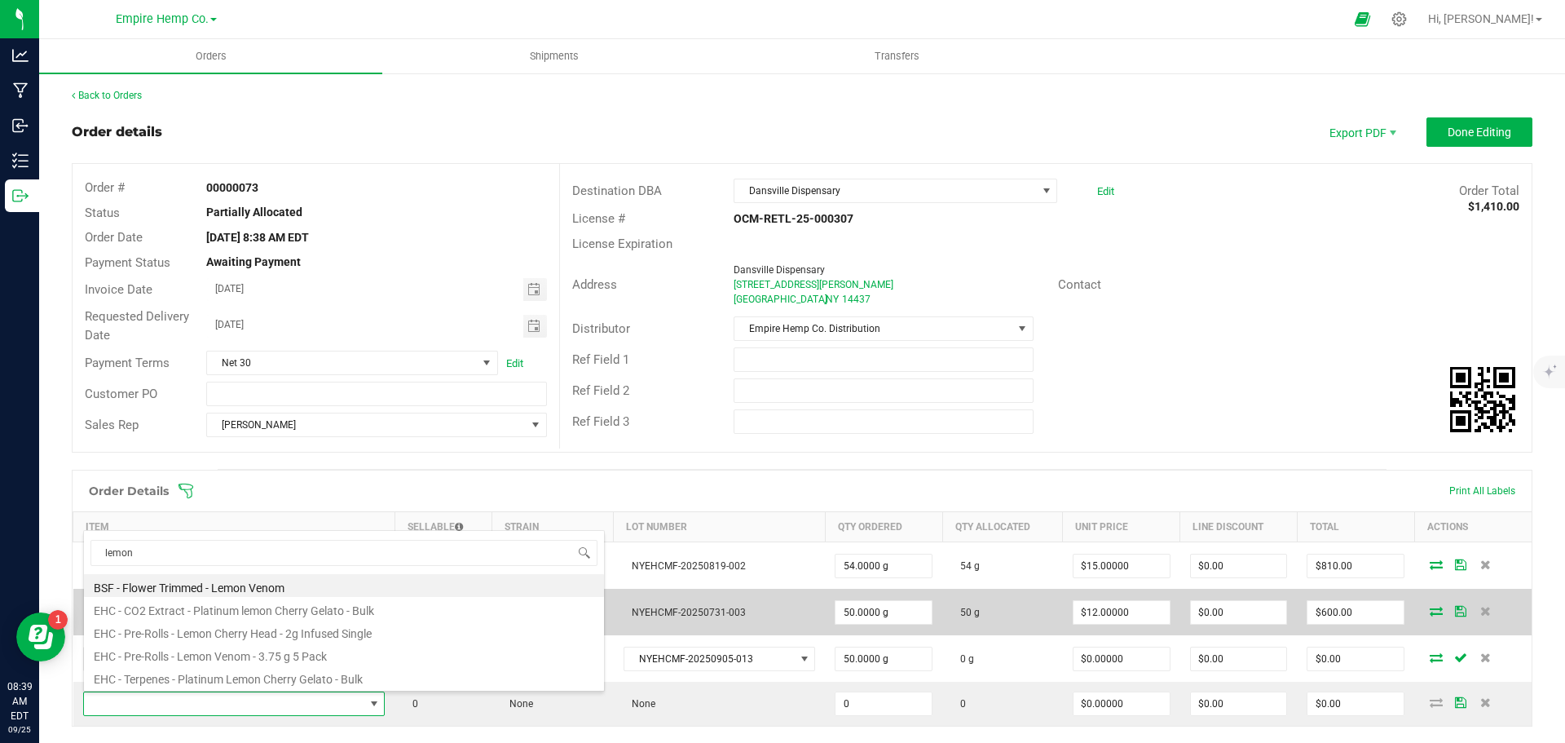
click at [271, 634] on li "EHC - Pre-Rolls - Lemon Cherry Head - 2g Infused Single" at bounding box center [344, 631] width 520 height 23
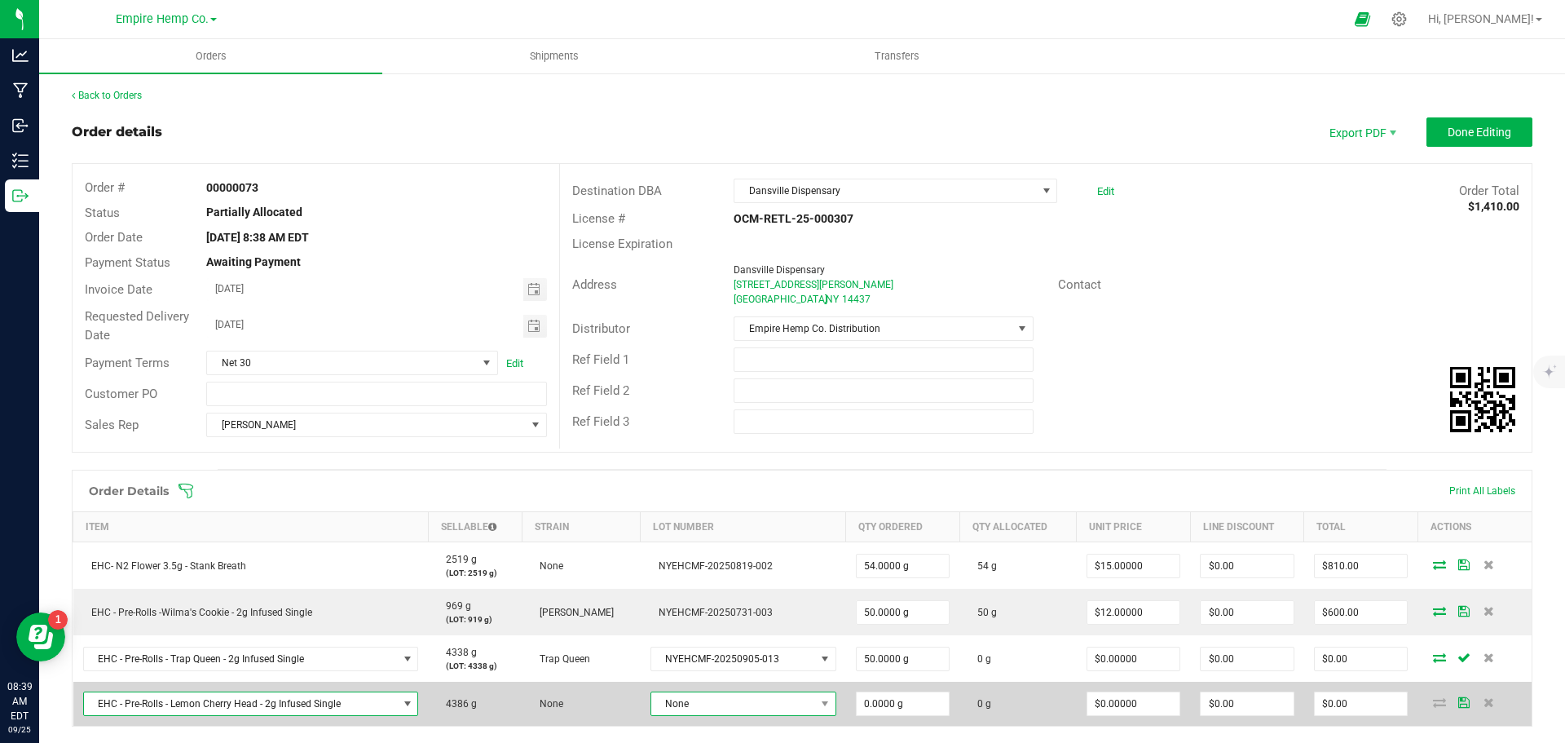
click at [761, 707] on span "None" at bounding box center [733, 703] width 164 height 23
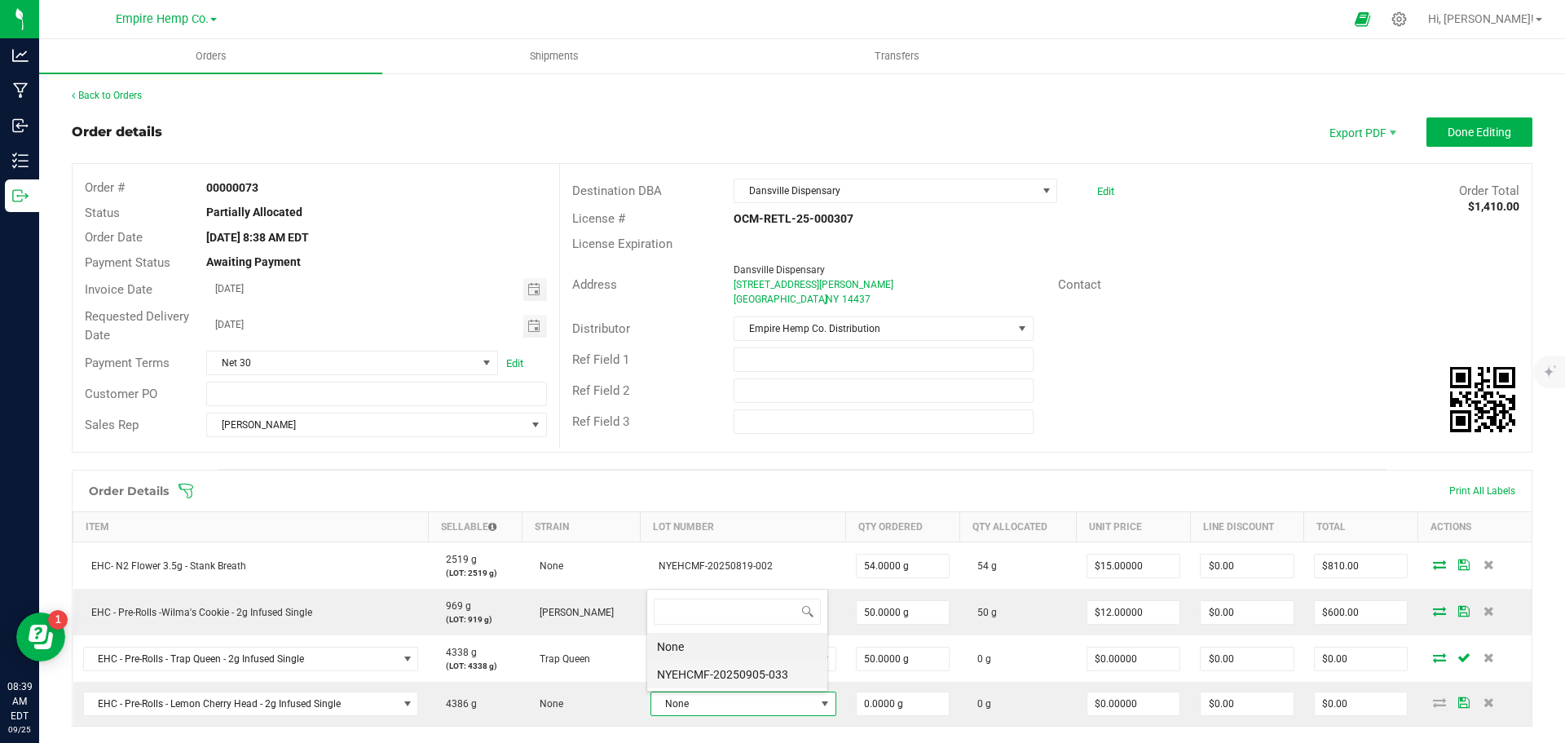
click at [766, 669] on li "NYEHCMF-20250905-033" at bounding box center [737, 674] width 180 height 28
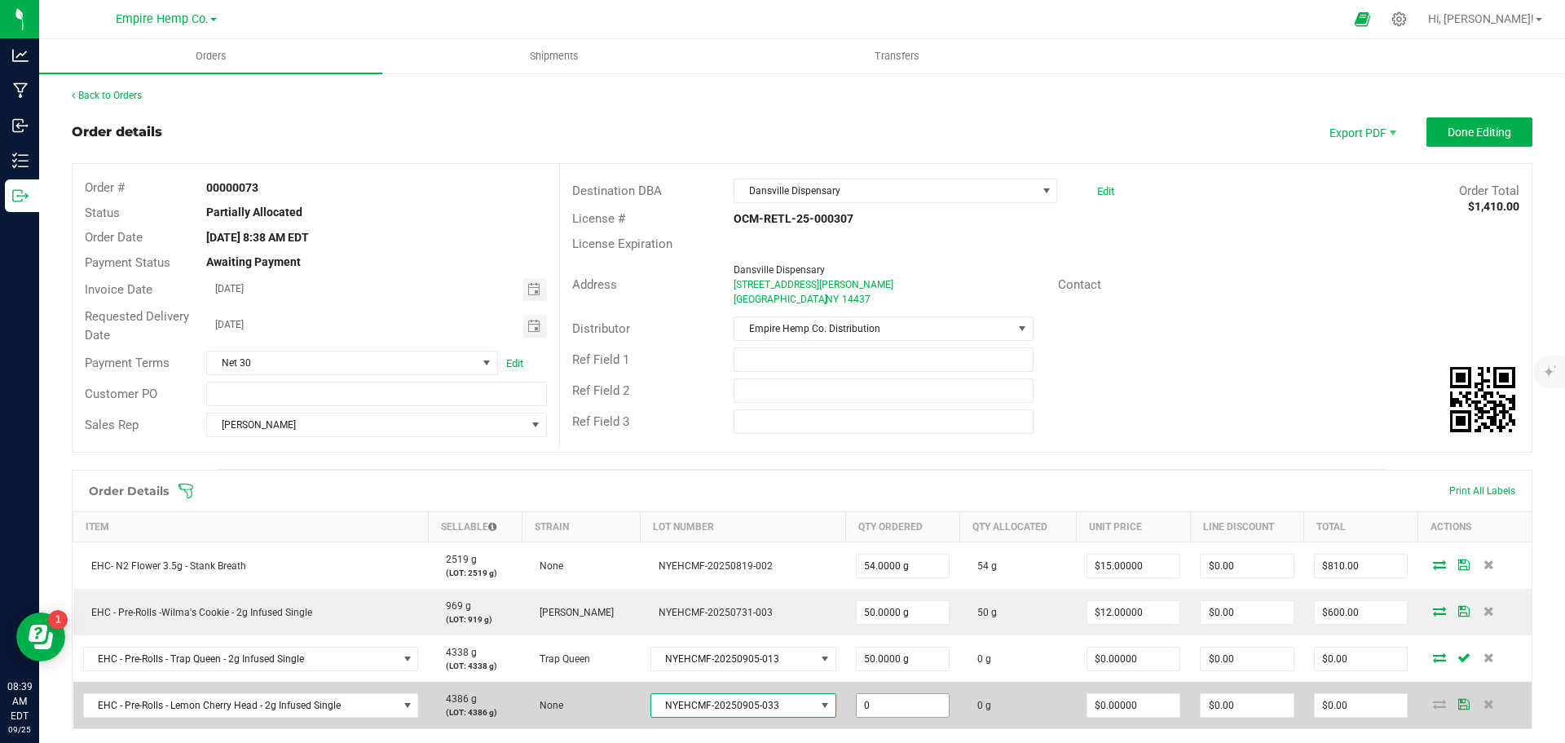
click at [901, 712] on input "0" at bounding box center [903, 705] width 93 height 23
type input "50.0000 g"
type input "0"
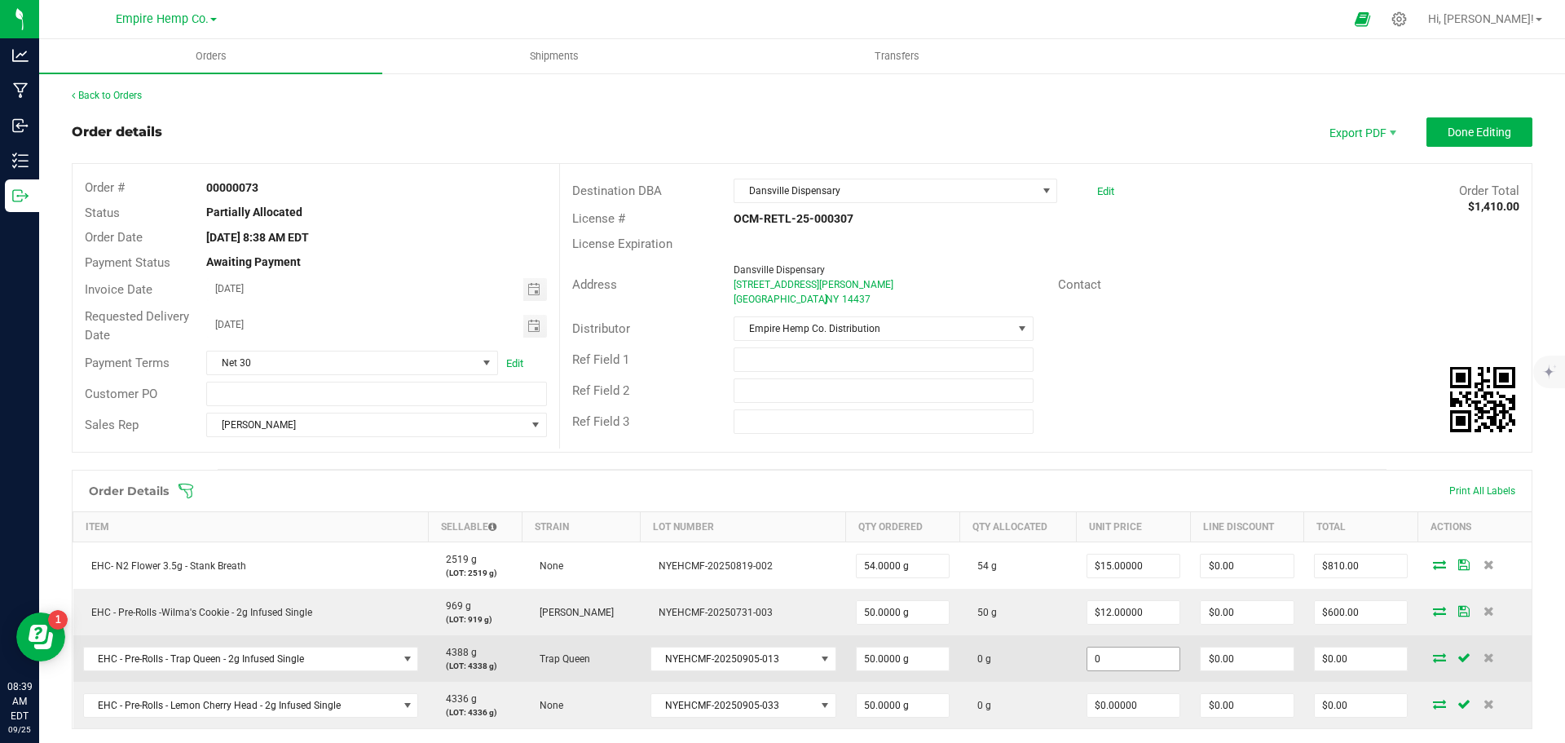
click at [1133, 658] on input "0" at bounding box center [1134, 658] width 93 height 23
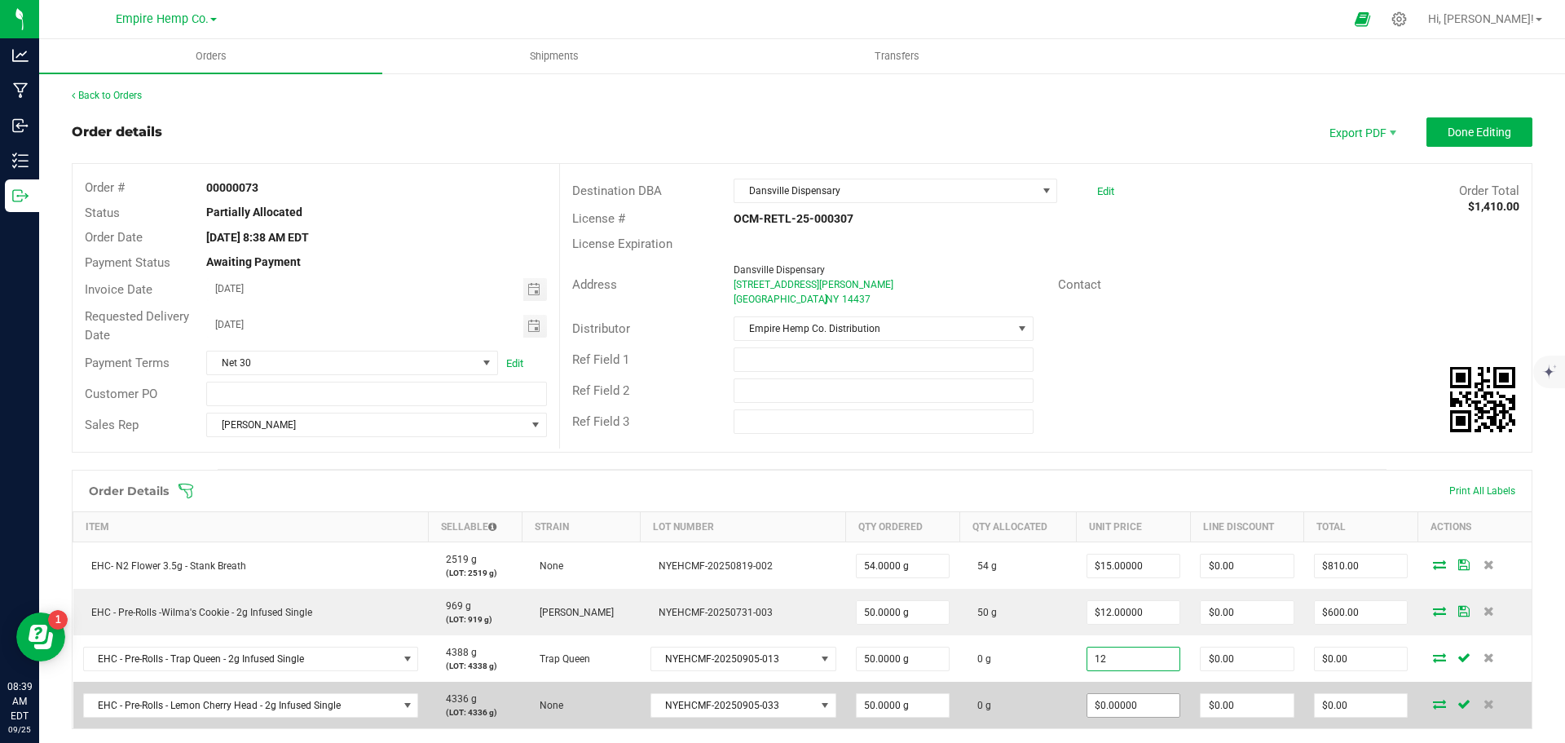
type input "$12.00000"
type input "$600.00"
click at [1159, 704] on input "0" at bounding box center [1134, 705] width 93 height 23
click at [1159, 704] on input "12" at bounding box center [1134, 705] width 93 height 23
type input "$12.00000"
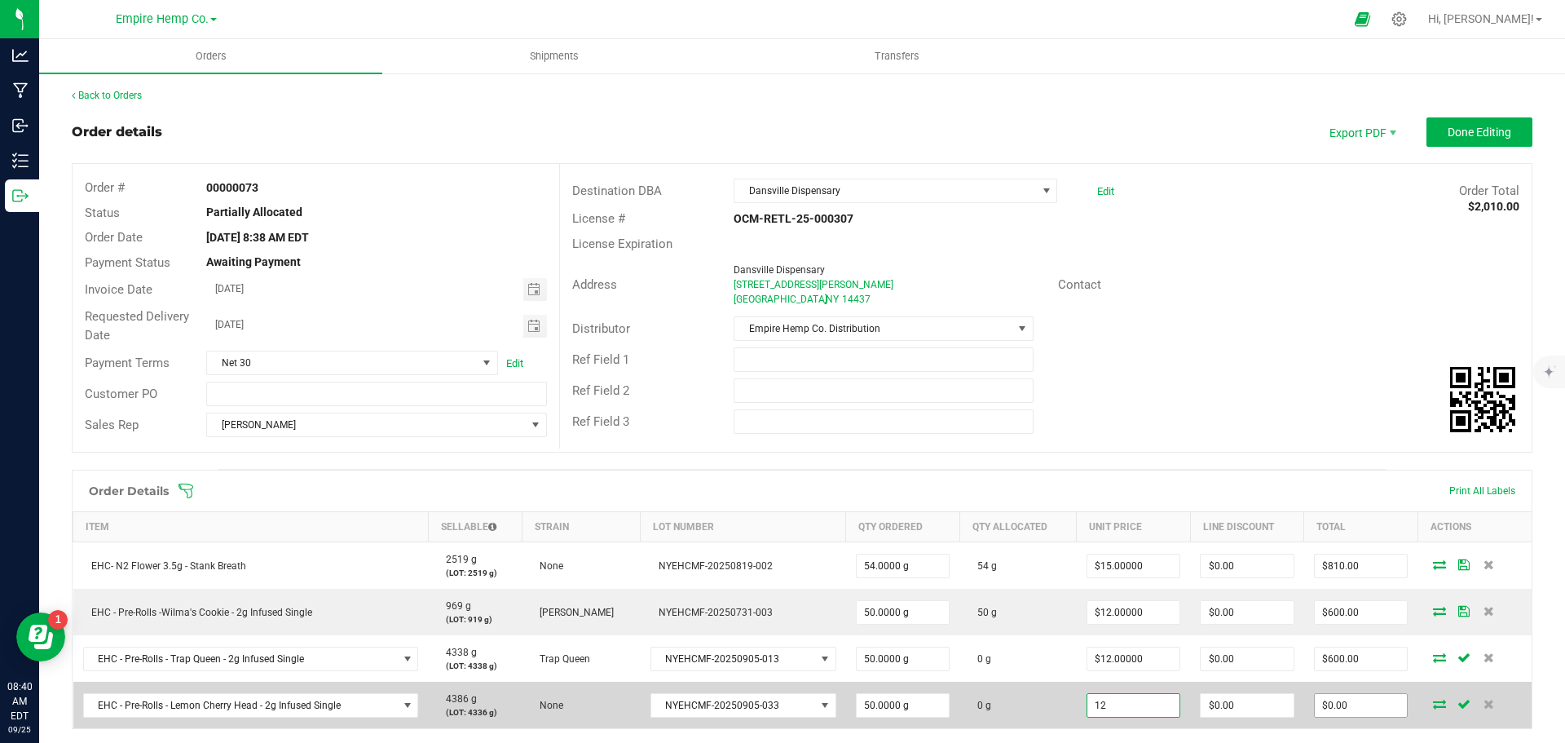
type input "600"
click at [1373, 714] on input "600" at bounding box center [1361, 705] width 93 height 23
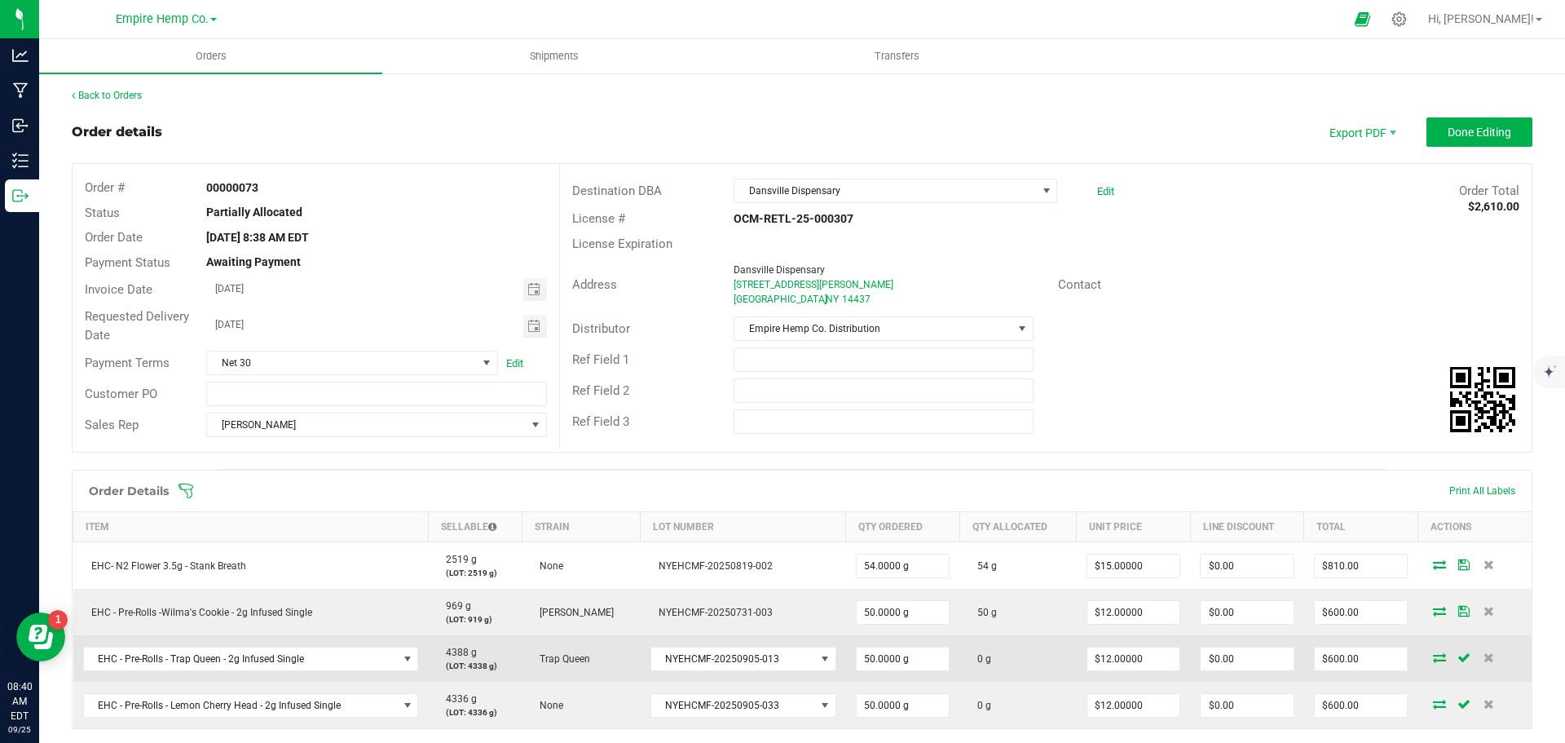
click at [1434, 660] on icon at bounding box center [1439, 657] width 13 height 10
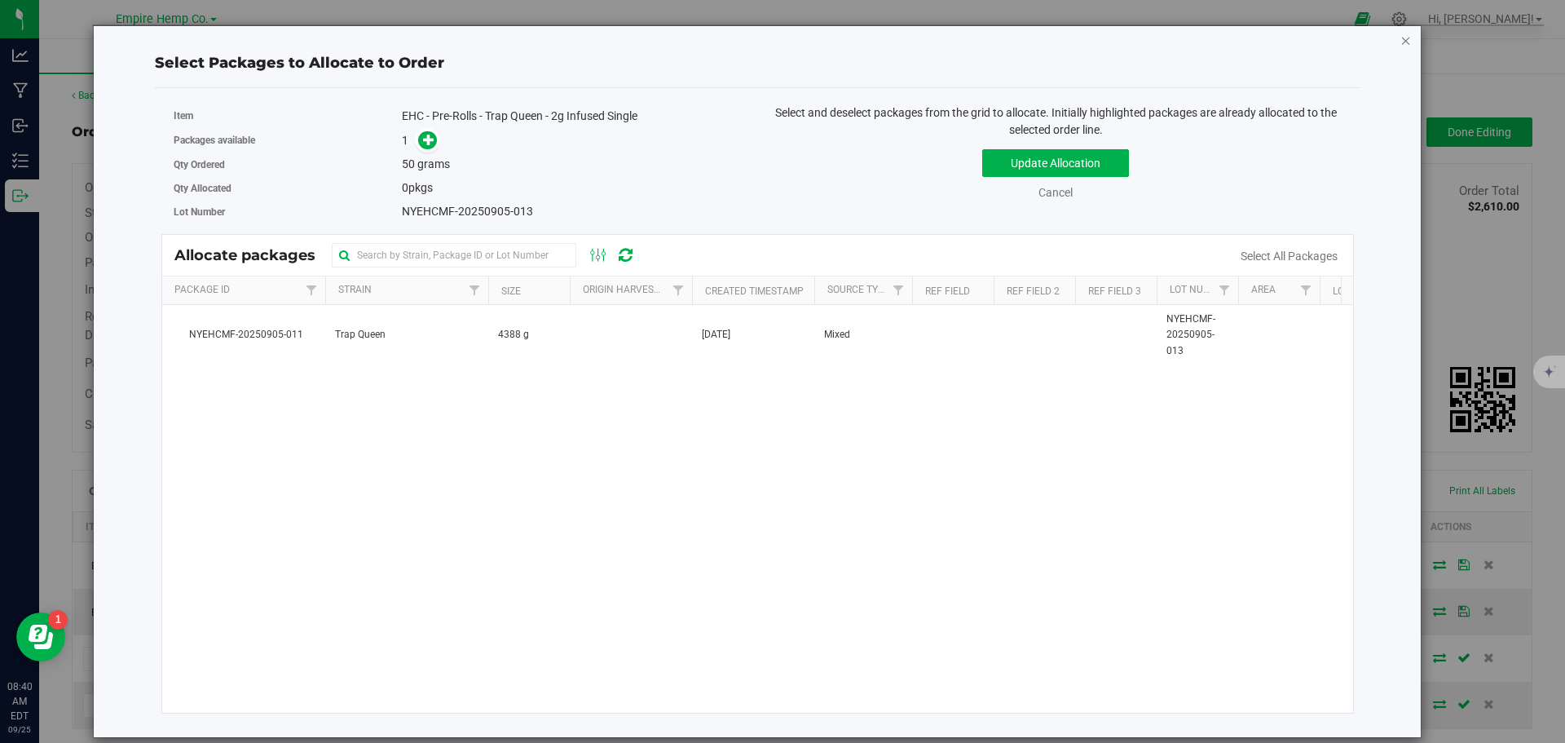
click at [1405, 39] on icon "button" at bounding box center [1406, 40] width 11 height 20
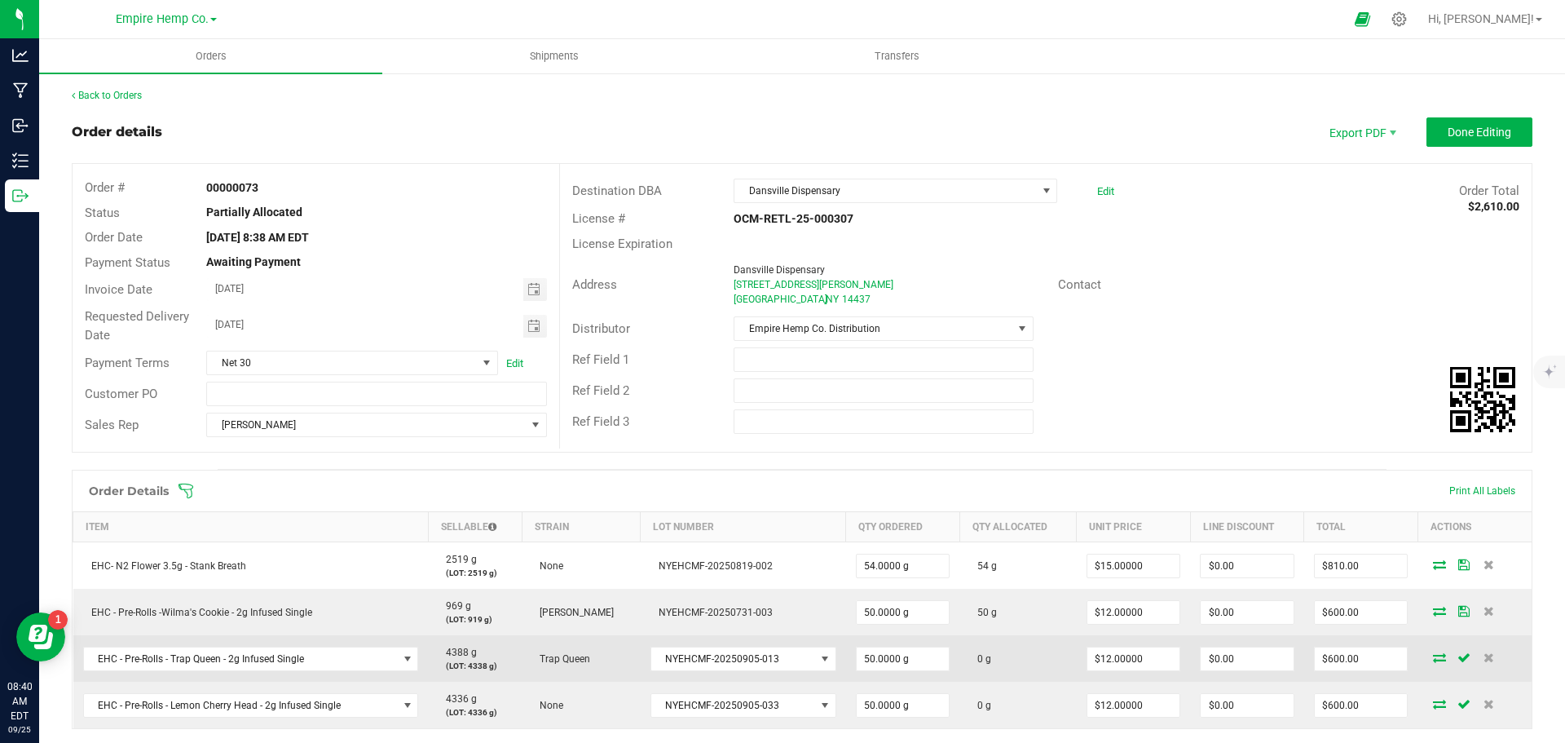
click at [1433, 660] on icon at bounding box center [1439, 657] width 13 height 10
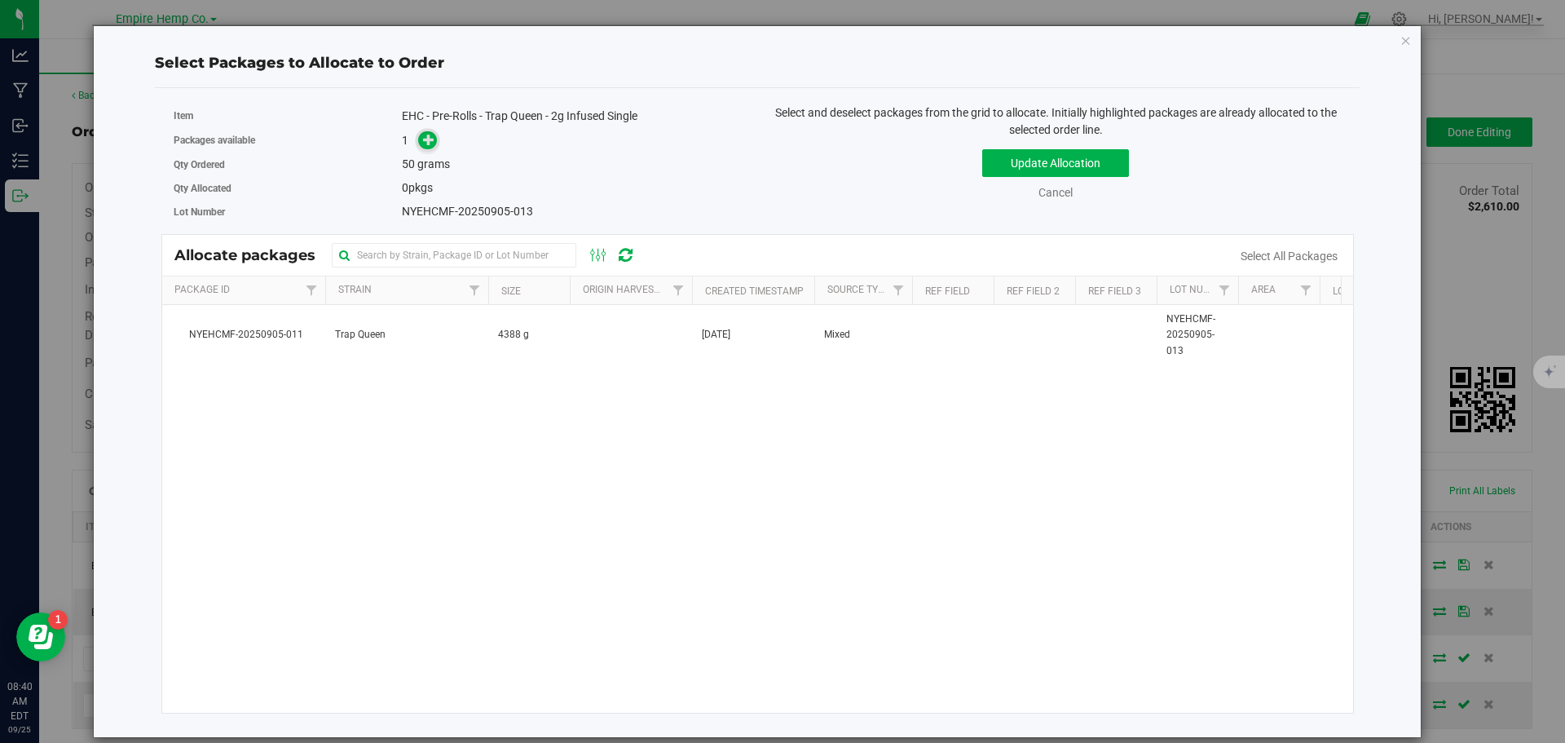
click at [436, 139] on span at bounding box center [427, 140] width 19 height 19
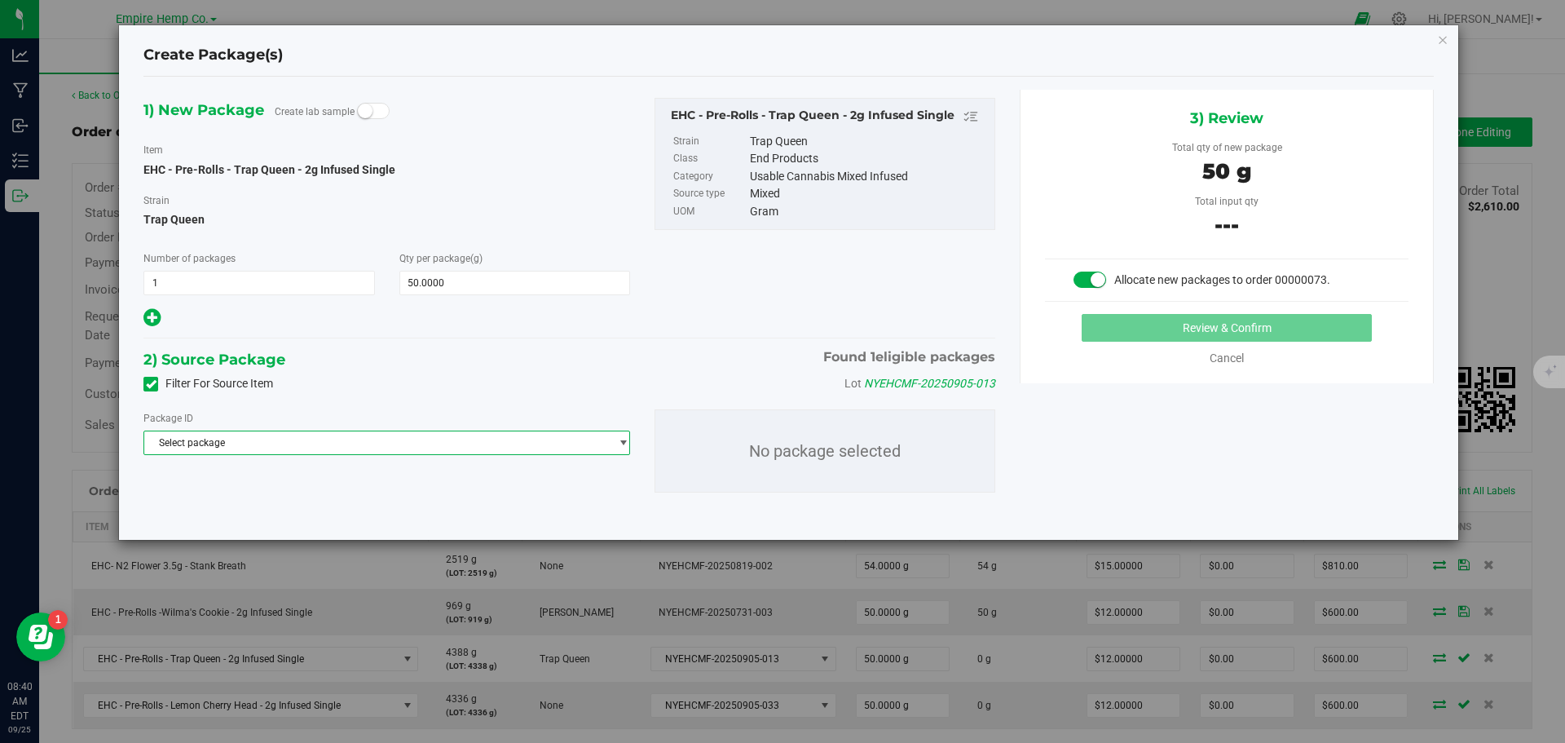
click at [363, 442] on span "Select package" at bounding box center [376, 442] width 465 height 23
click at [357, 508] on span "( EHC - Pre-Rolls - Trap Queen - 2g Infused Single )" at bounding box center [380, 509] width 218 height 11
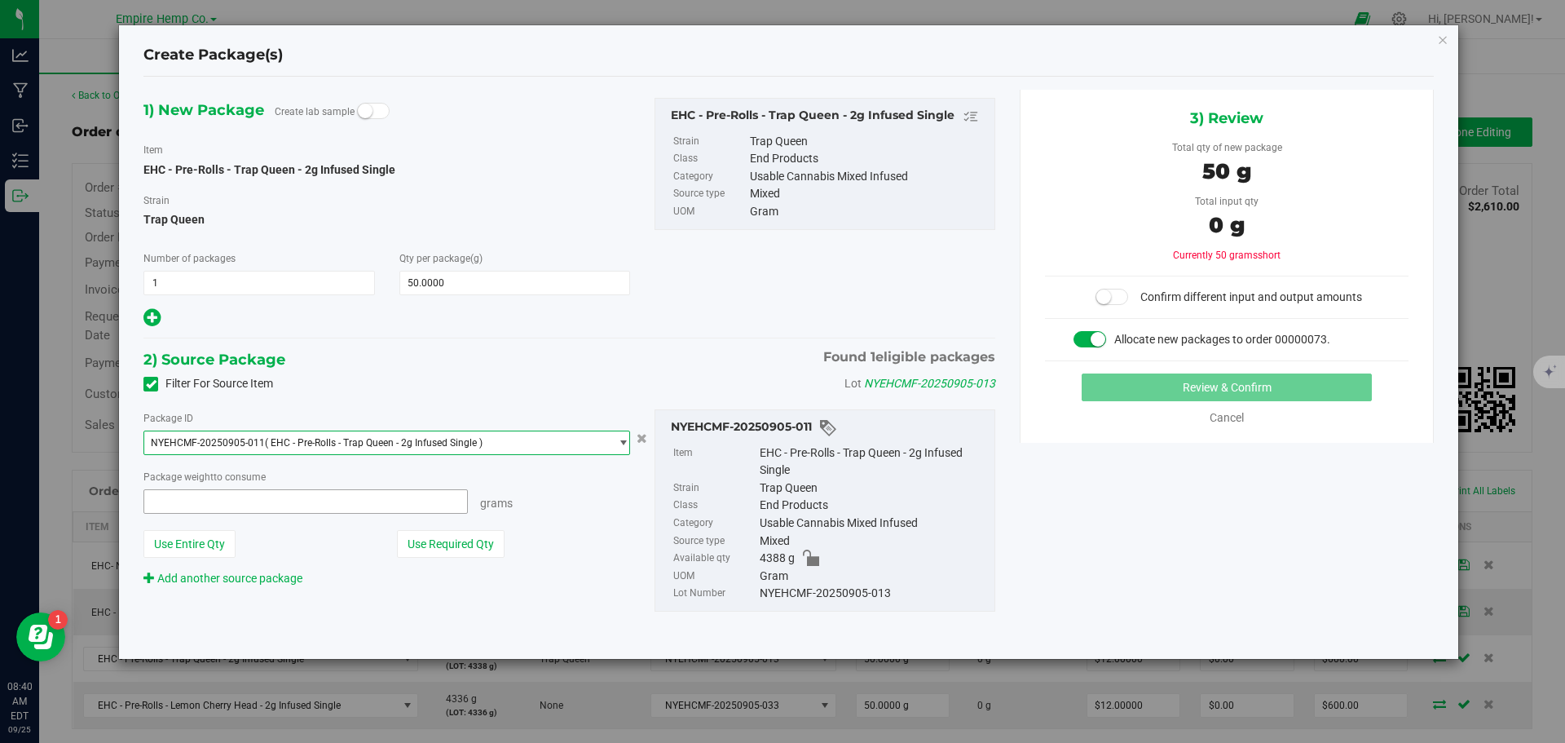
click at [355, 508] on span at bounding box center [306, 501] width 325 height 24
type input "50"
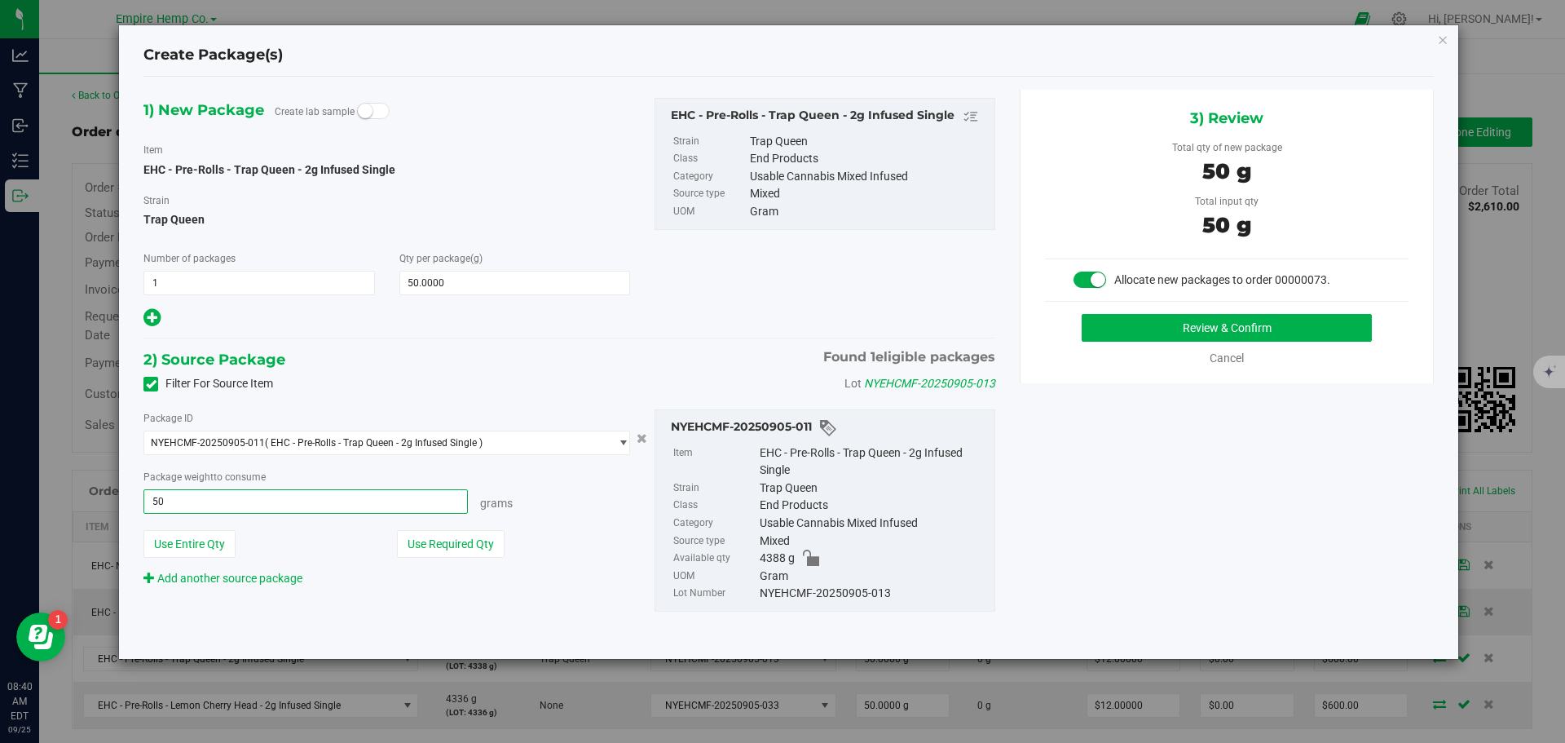
click at [1082, 314] on button "Review & Confirm" at bounding box center [1227, 328] width 290 height 28
type input "50.0000 g"
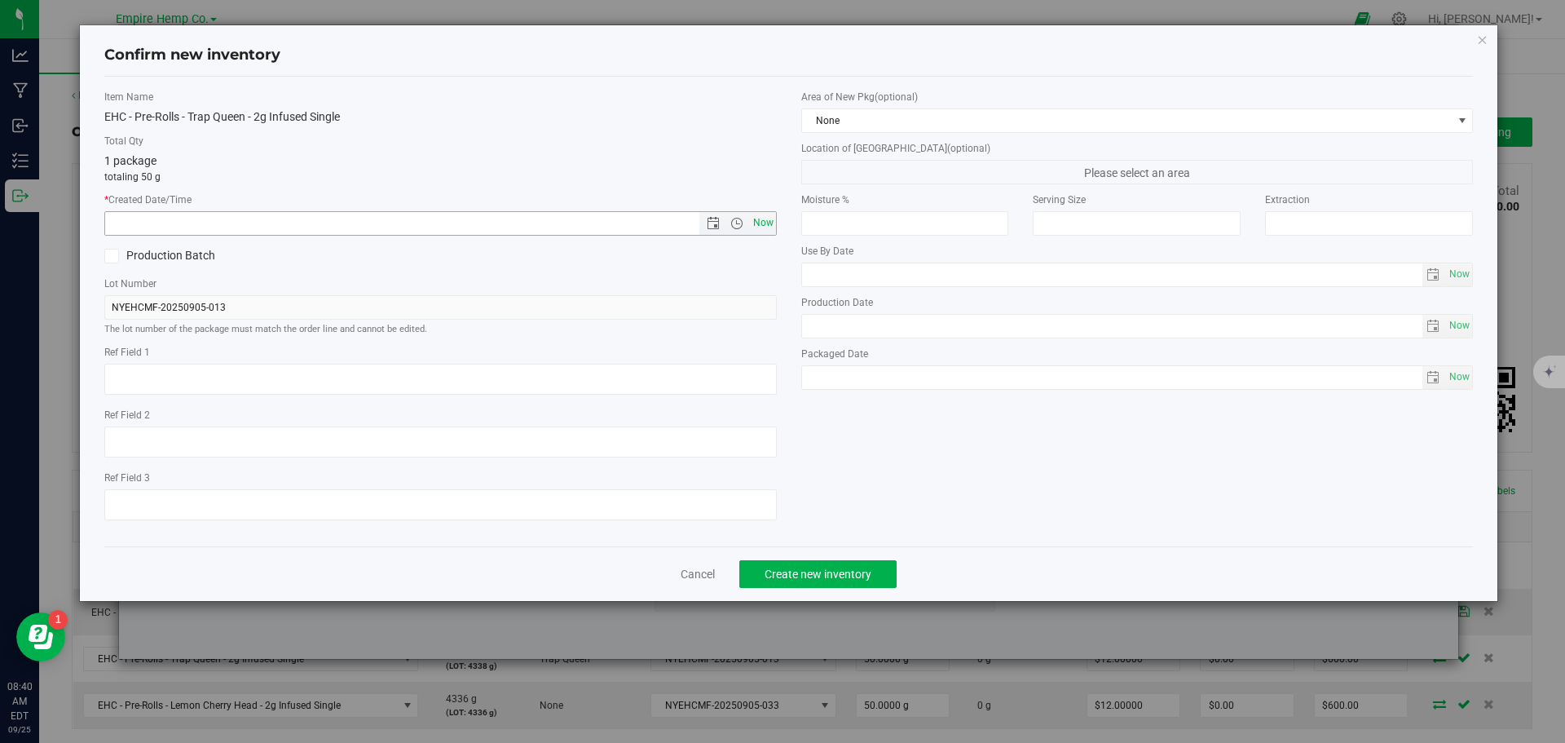
click at [771, 221] on span "Now" at bounding box center [763, 223] width 28 height 24
type input "[DATE] 8:40 AM"
click at [837, 582] on button "Create new inventory" at bounding box center [818, 574] width 157 height 28
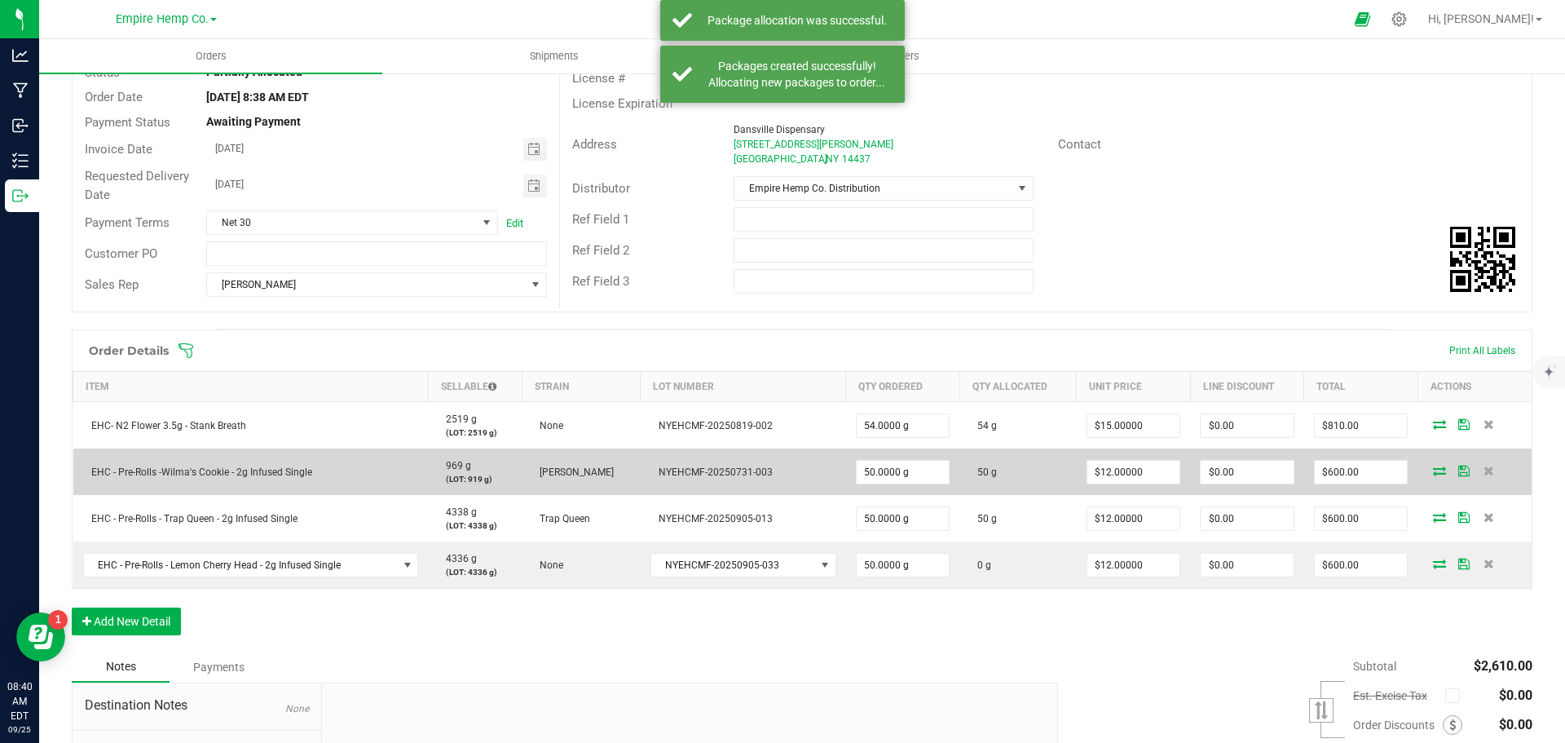
scroll to position [163, 0]
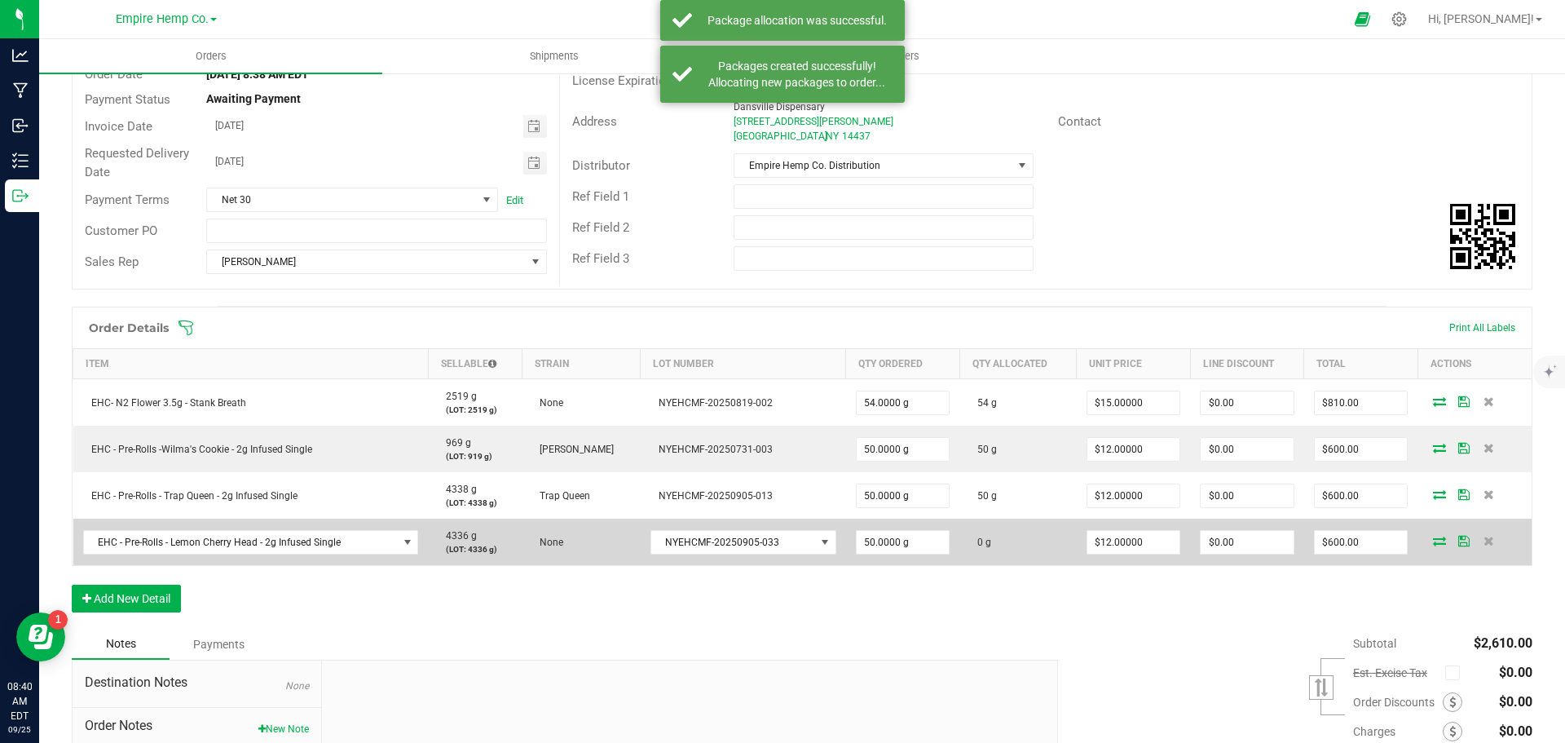
click at [1433, 545] on icon at bounding box center [1439, 541] width 13 height 10
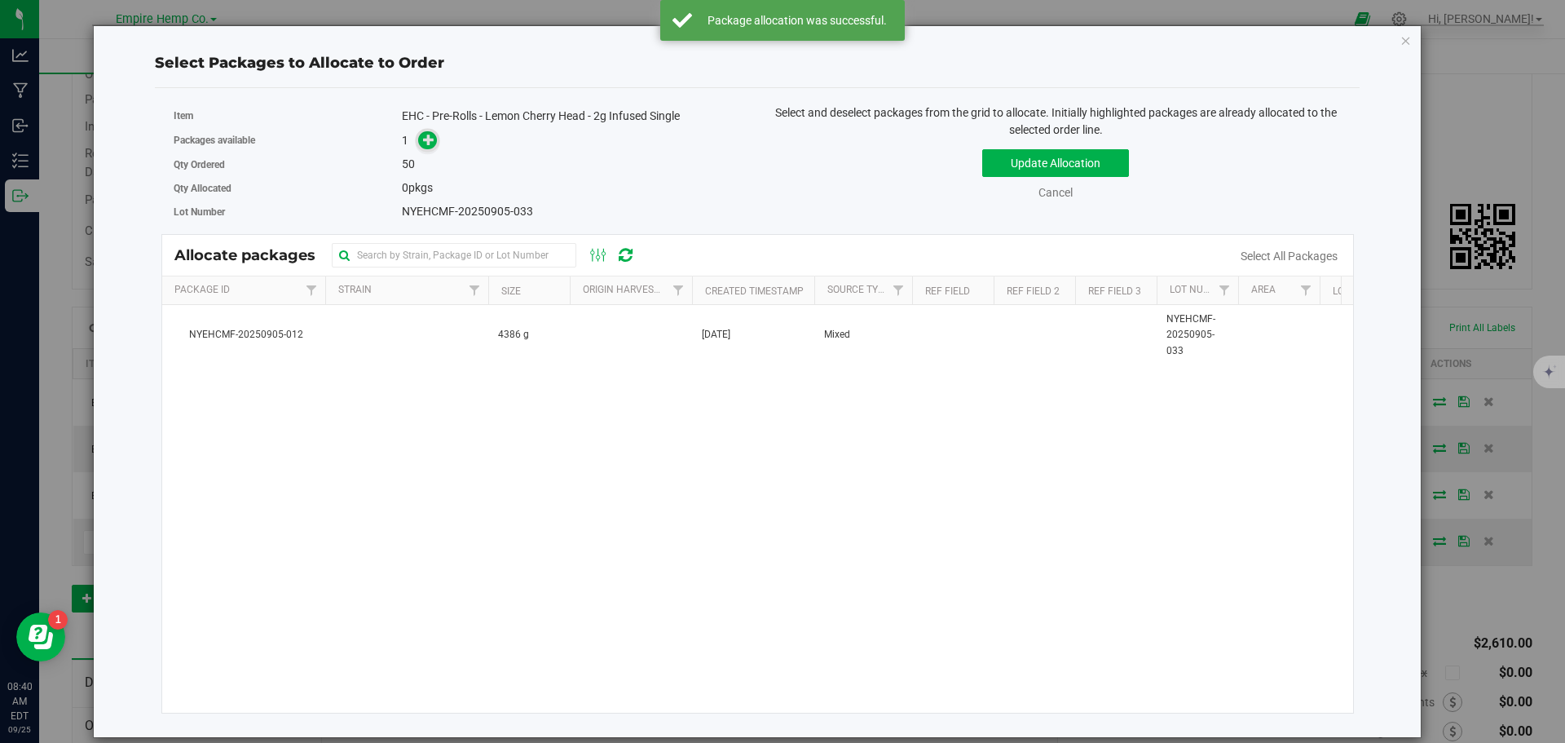
click at [423, 131] on span at bounding box center [427, 140] width 19 height 19
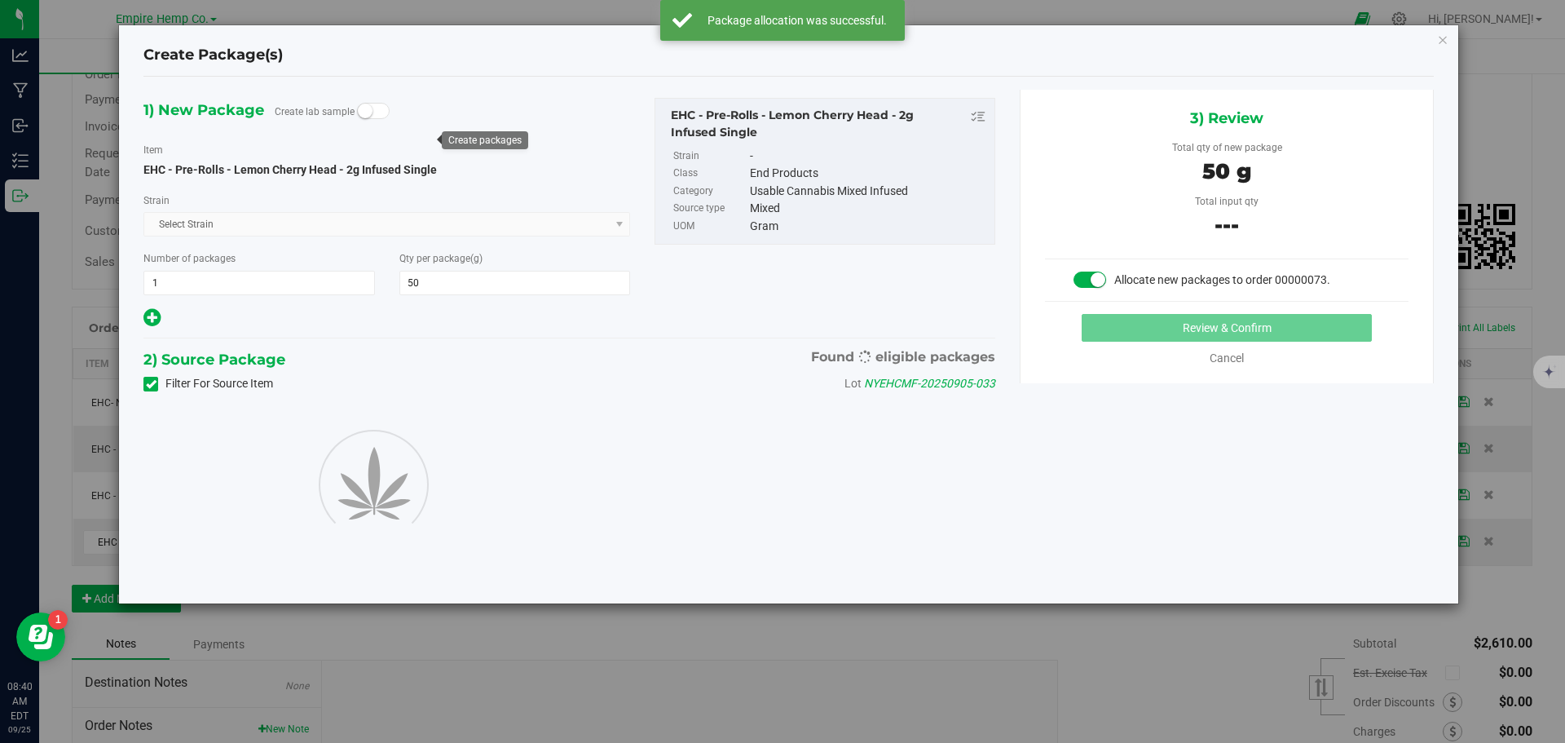
type input "50.0000"
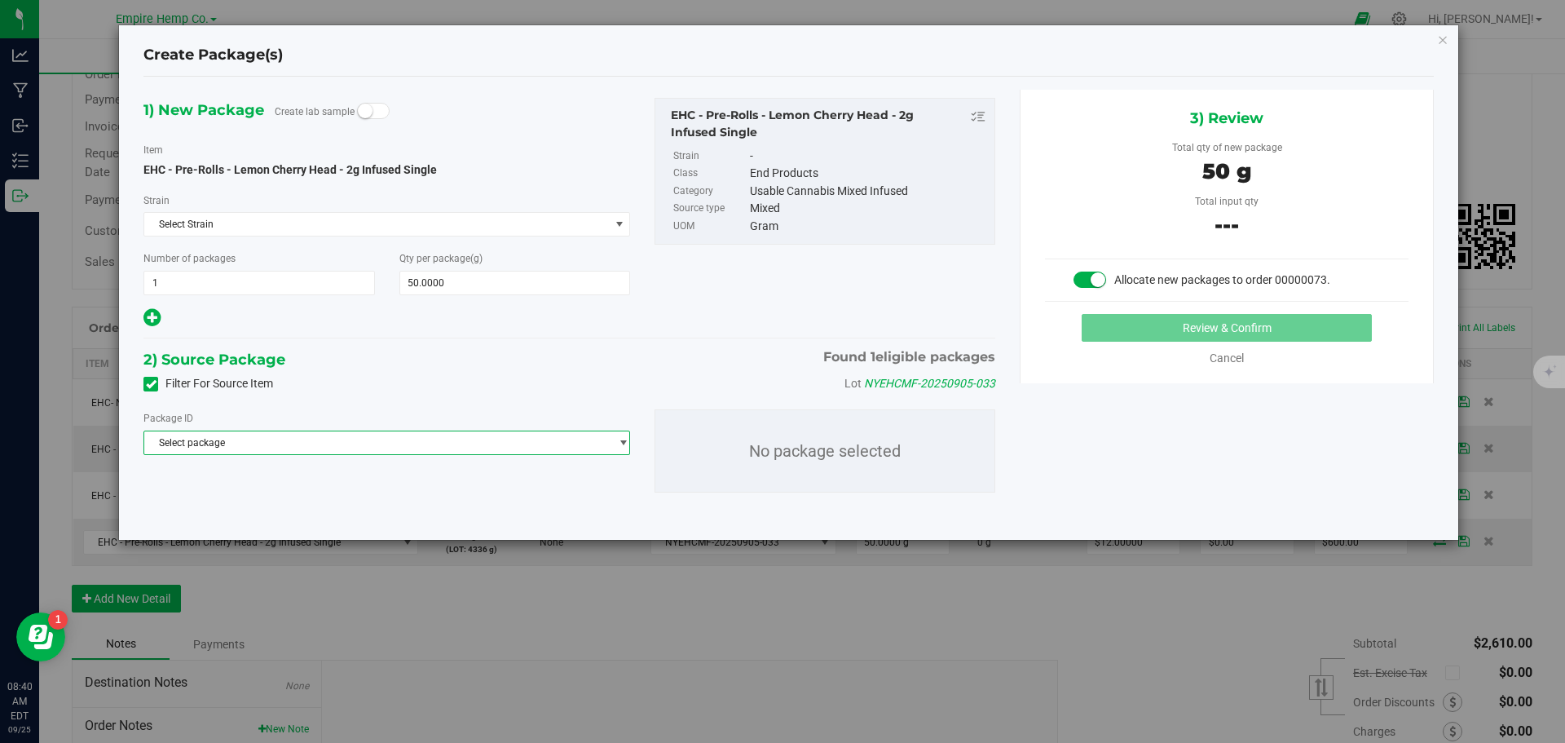
click at [413, 435] on span "Select package" at bounding box center [376, 442] width 465 height 23
click at [431, 499] on li "NYEHCMF-20250905-012 ( EHC - Pre-Rolls - Lemon Cherry Head - 2g Infused Single )" at bounding box center [386, 509] width 485 height 23
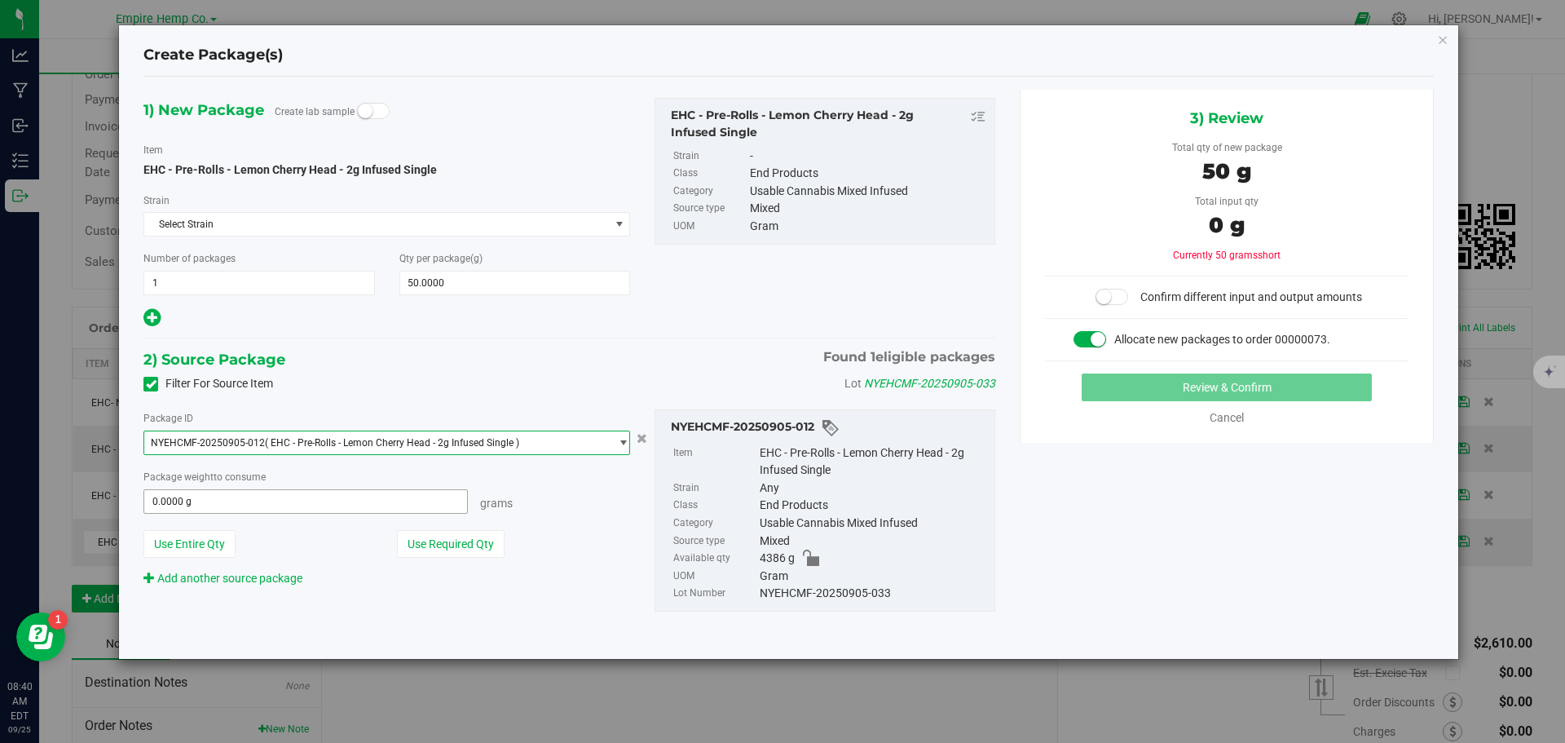
click at [413, 491] on span "0.0000 g 0" at bounding box center [306, 501] width 325 height 24
type input "50"
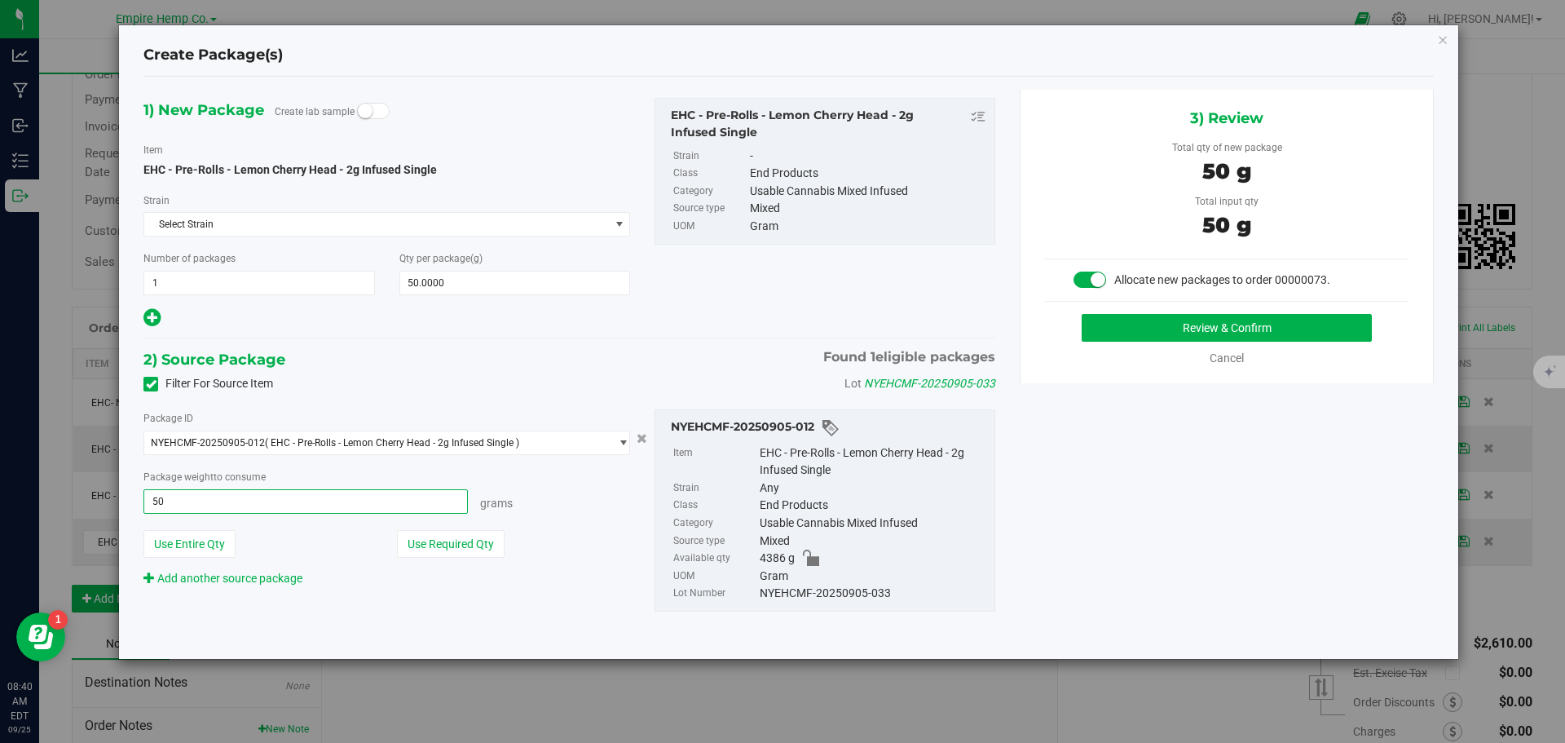
click at [1082, 314] on button "Review & Confirm" at bounding box center [1227, 328] width 290 height 28
type input "50.0000 g"
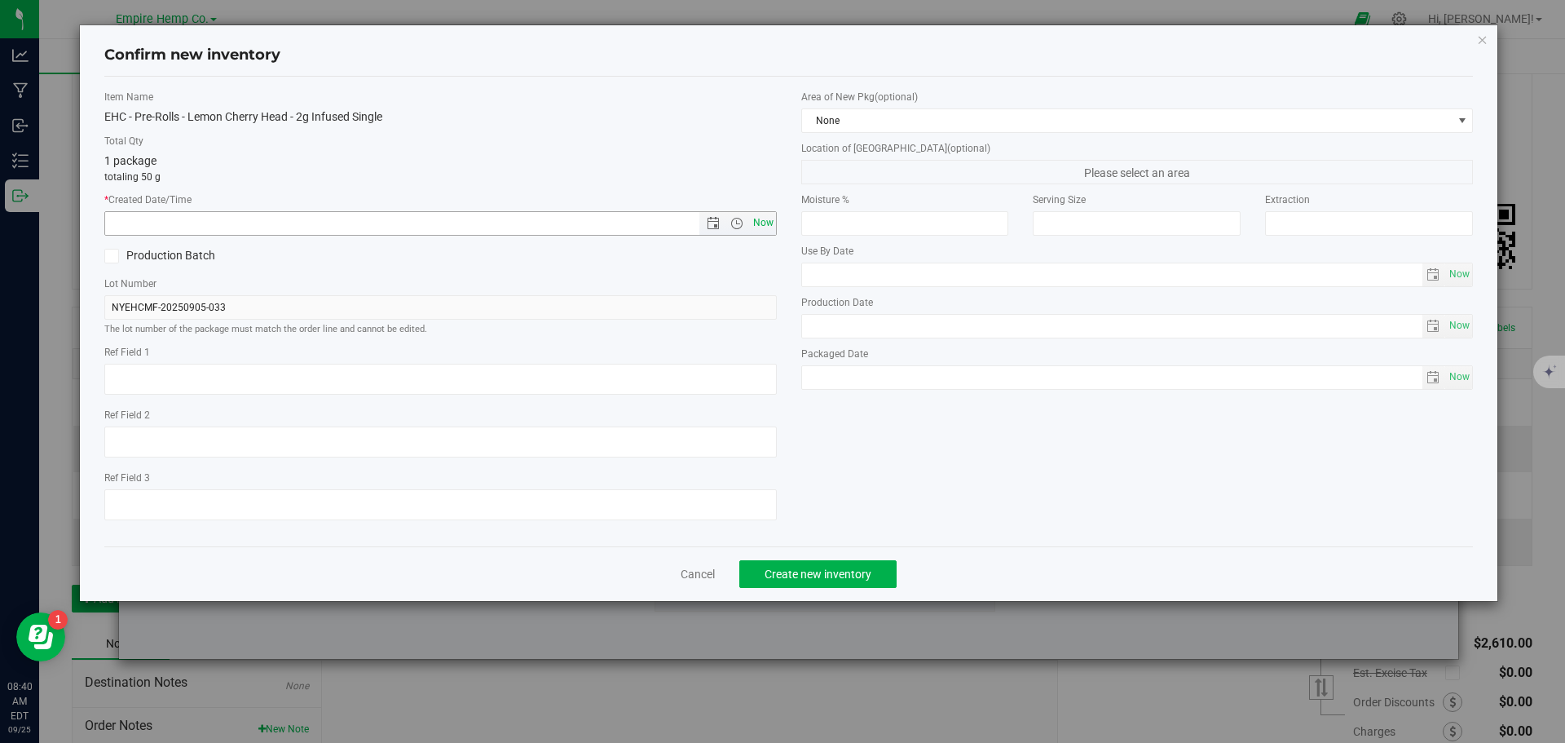
click at [766, 224] on span "Now" at bounding box center [763, 223] width 28 height 24
type input "[DATE] 8:40 AM"
click at [831, 573] on span "Create new inventory" at bounding box center [818, 573] width 107 height 13
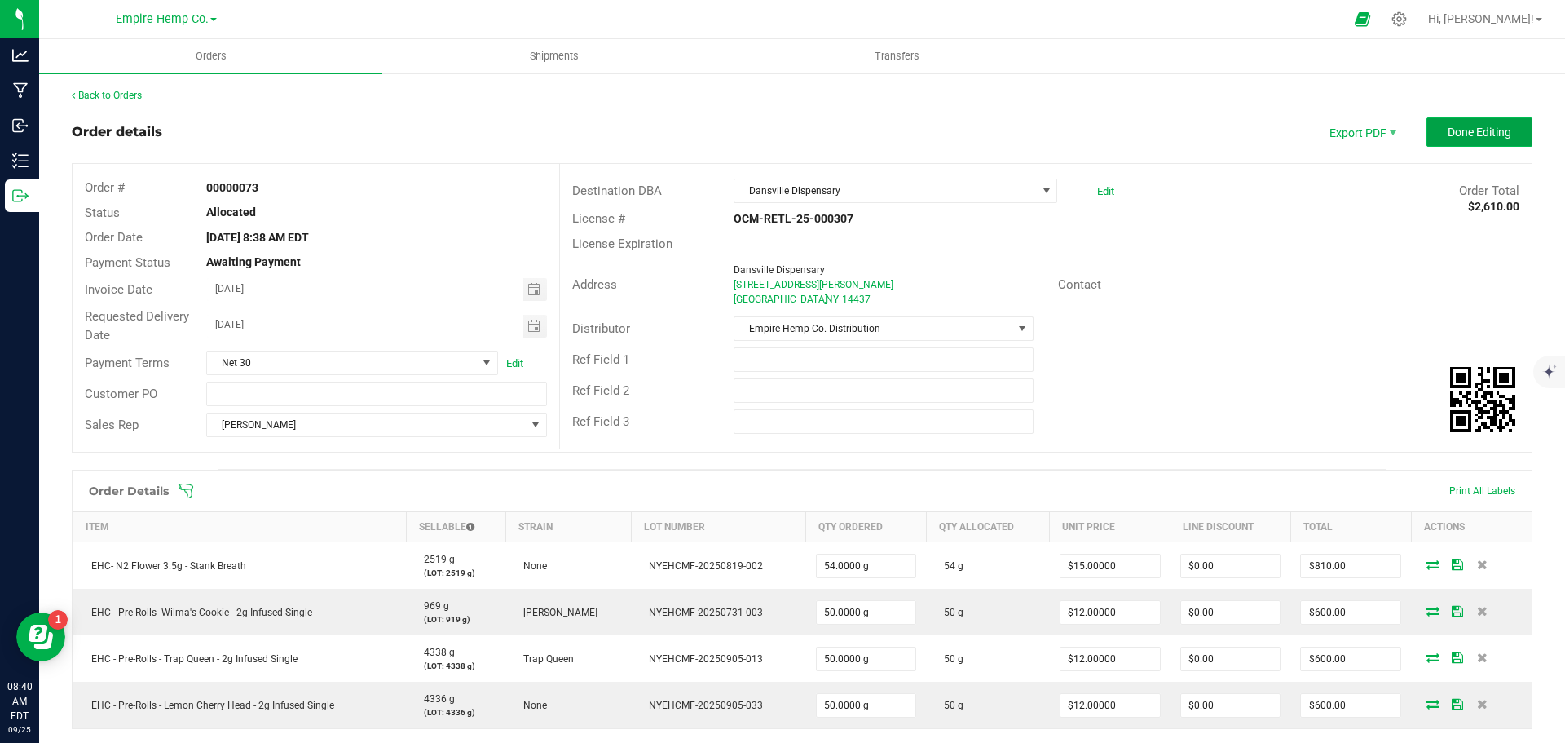
click at [1450, 121] on button "Done Editing" at bounding box center [1480, 131] width 106 height 29
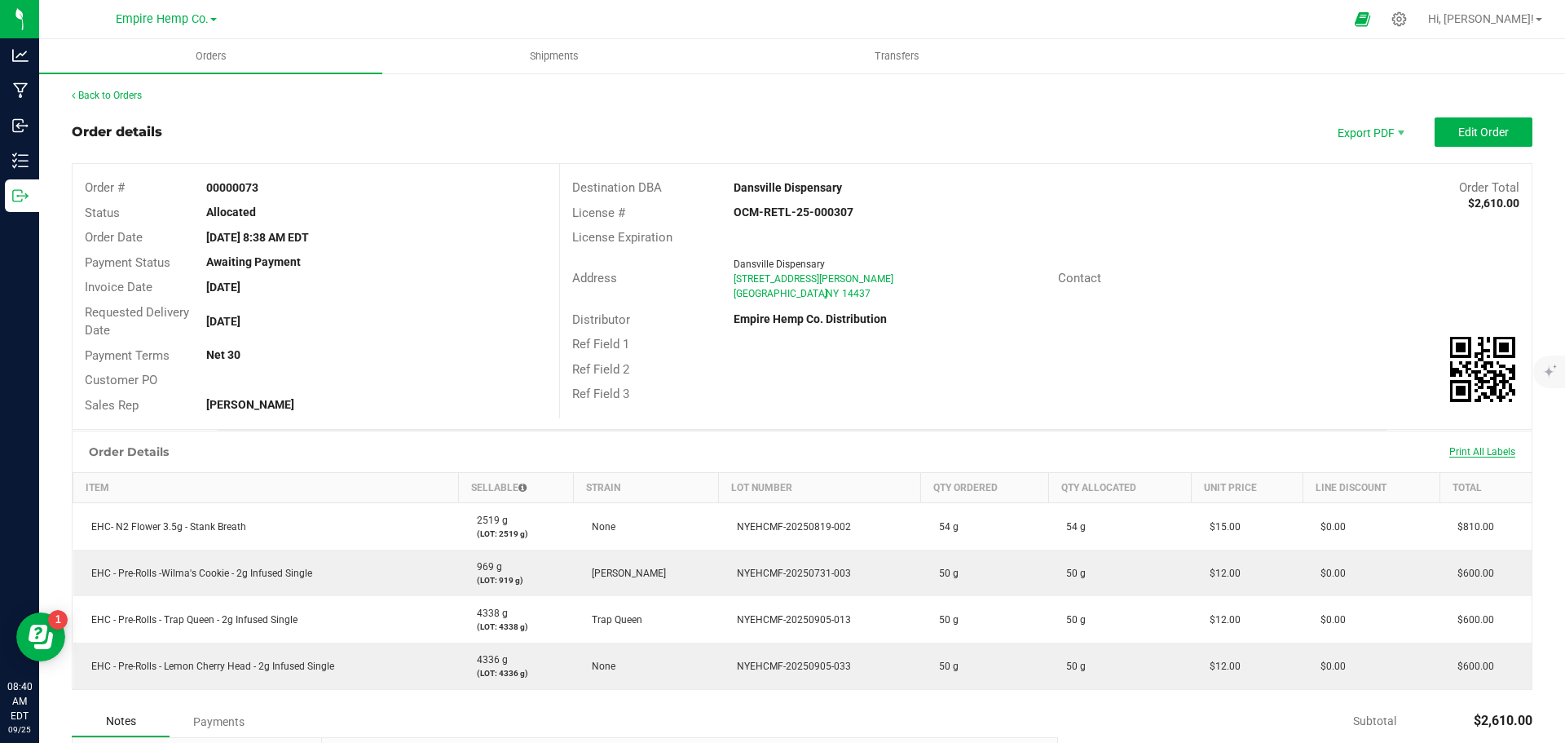
click at [1455, 450] on span "Print All Labels" at bounding box center [1483, 451] width 66 height 11
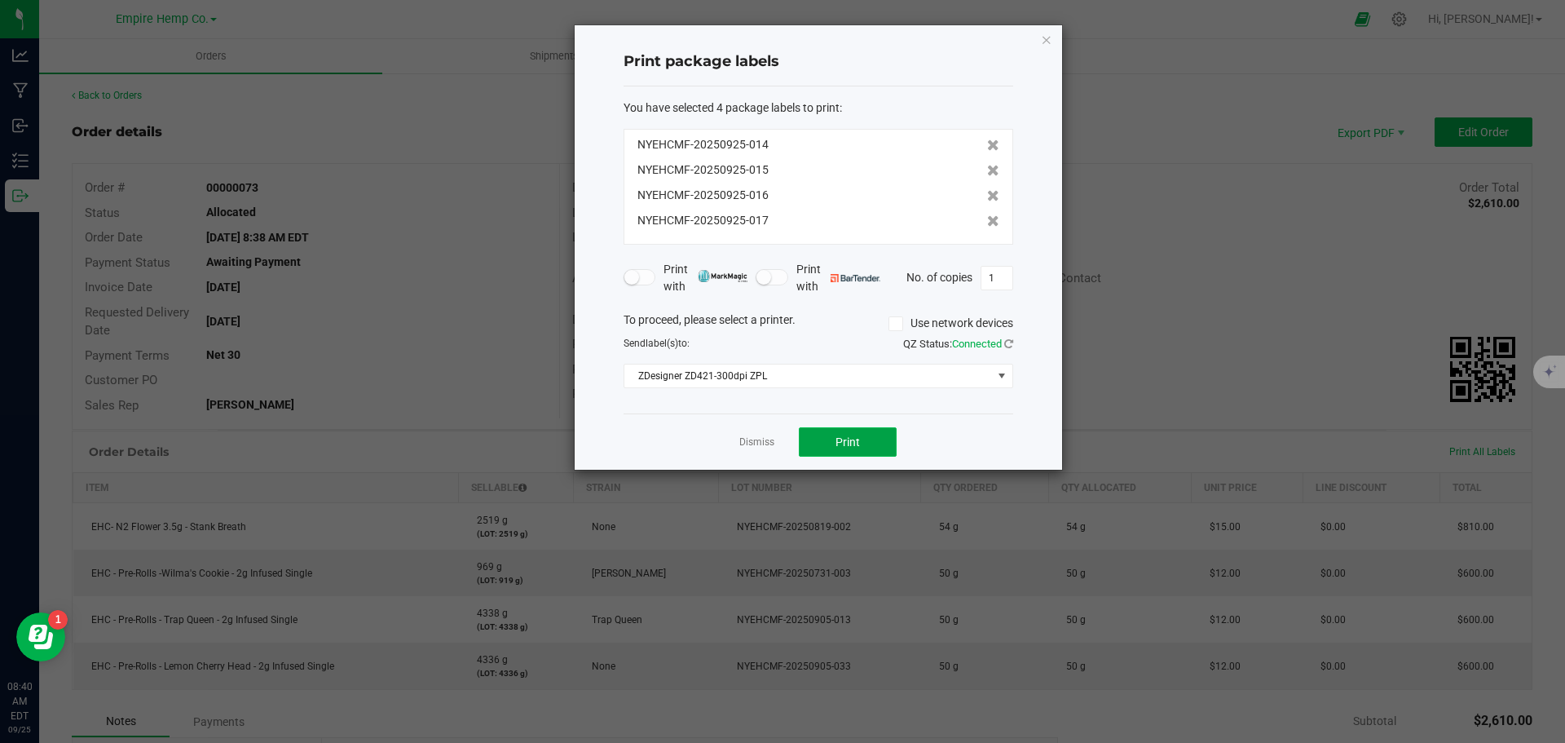
click at [844, 444] on span "Print" at bounding box center [848, 441] width 24 height 13
click at [987, 220] on icon at bounding box center [993, 220] width 12 height 11
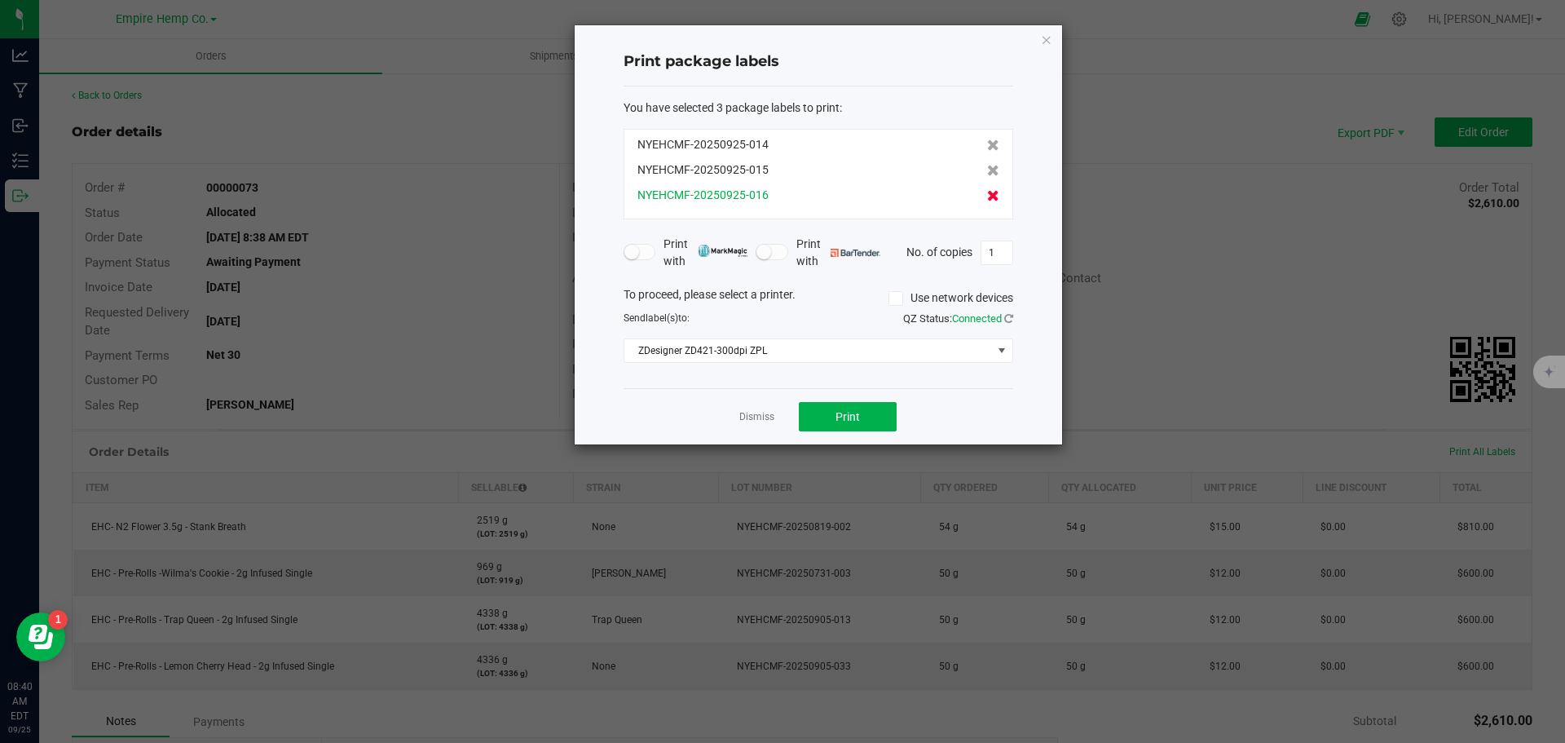
click at [987, 192] on icon at bounding box center [993, 195] width 12 height 11
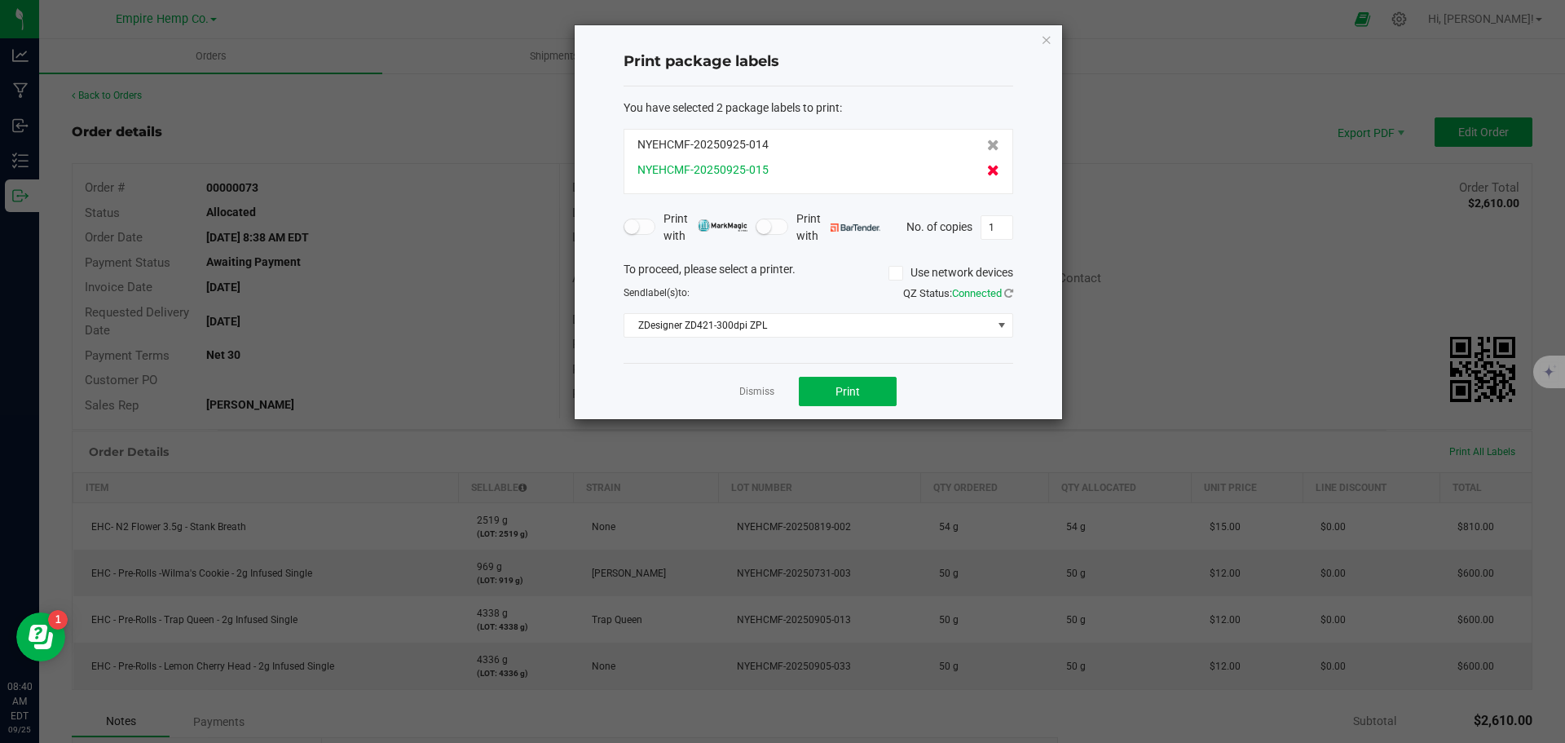
click at [987, 171] on icon at bounding box center [993, 170] width 12 height 11
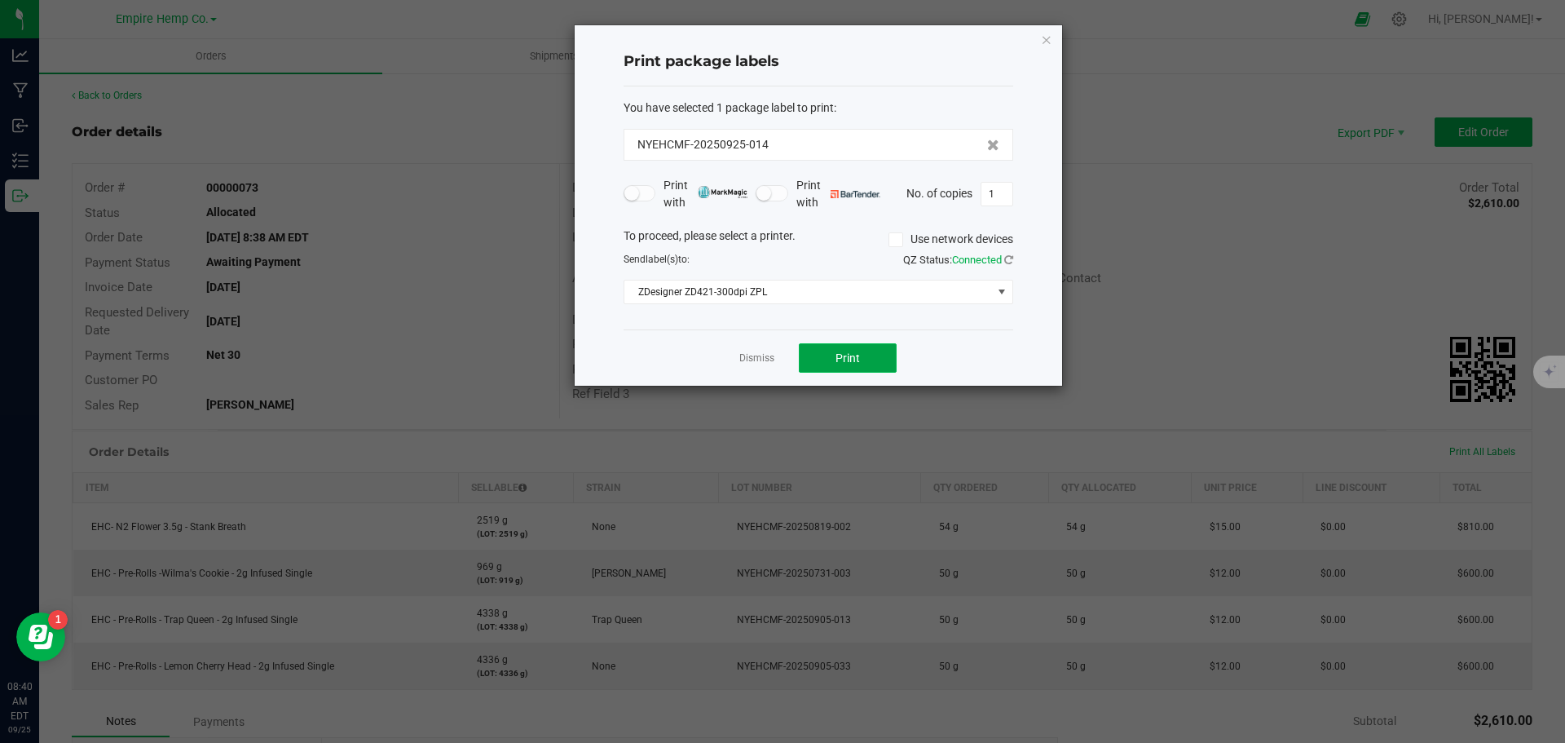
click at [870, 351] on button "Print" at bounding box center [848, 357] width 98 height 29
click at [755, 362] on link "Dismiss" at bounding box center [757, 358] width 35 height 14
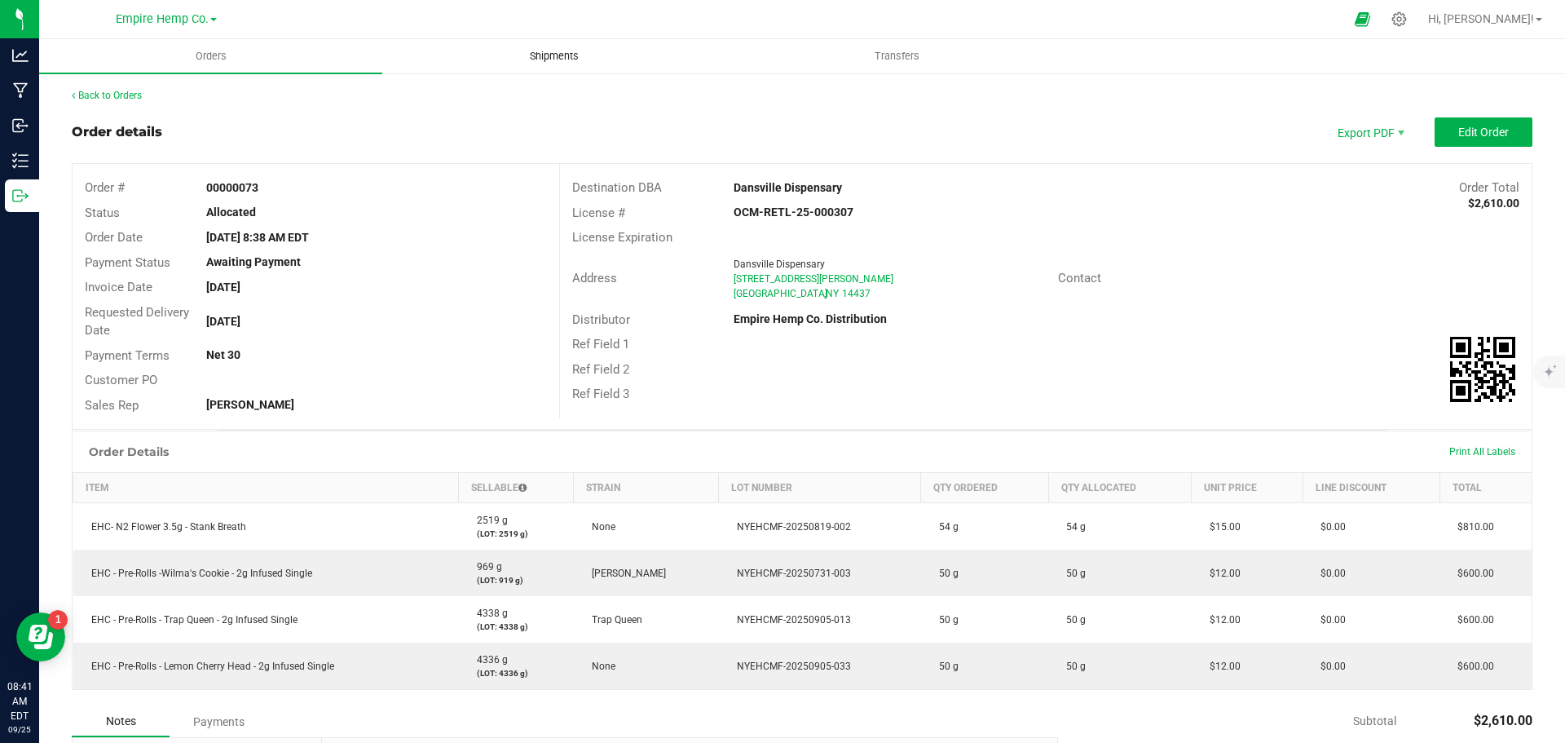
click at [553, 49] on span "Shipments" at bounding box center [554, 56] width 93 height 15
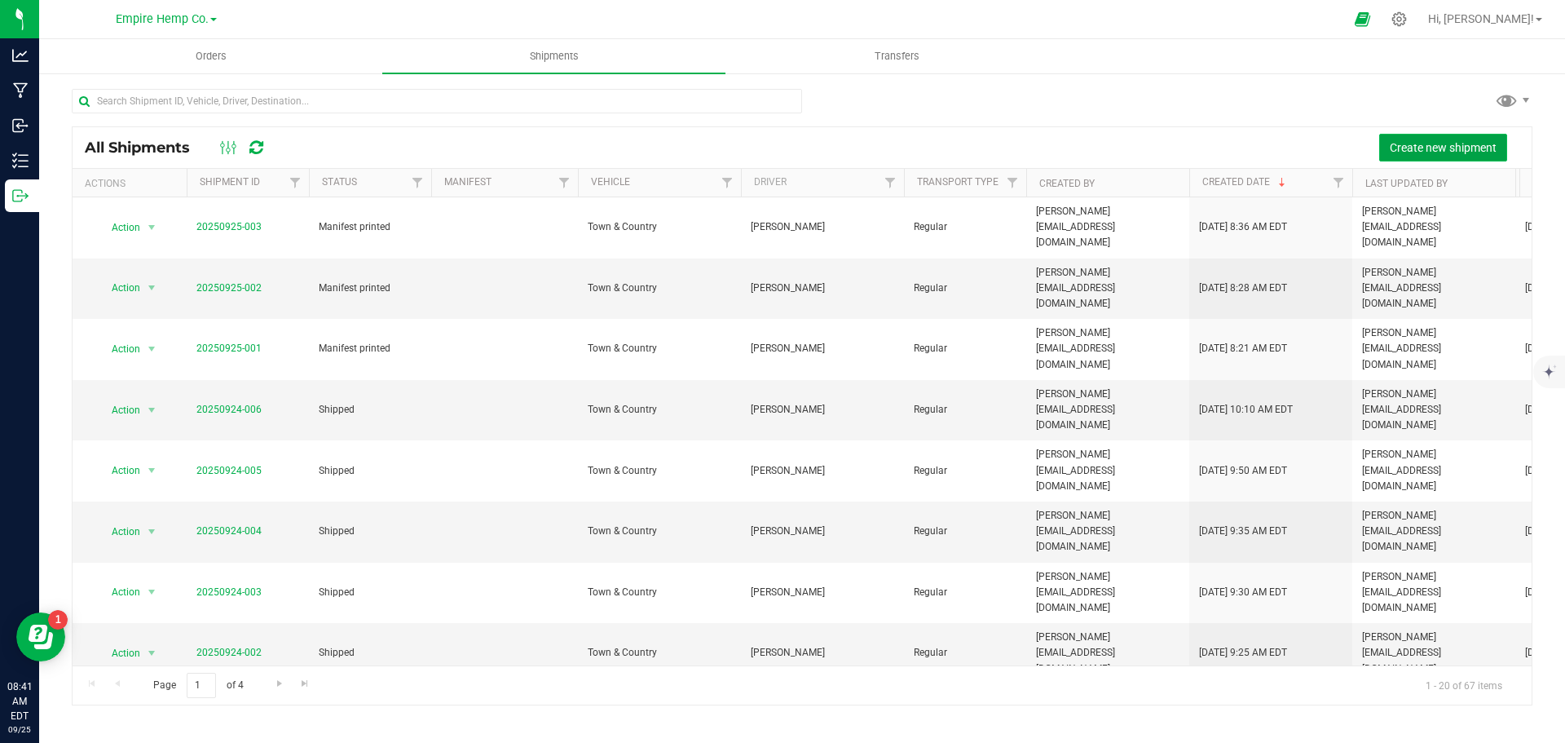
click at [1470, 148] on span "Create new shipment" at bounding box center [1443, 147] width 107 height 13
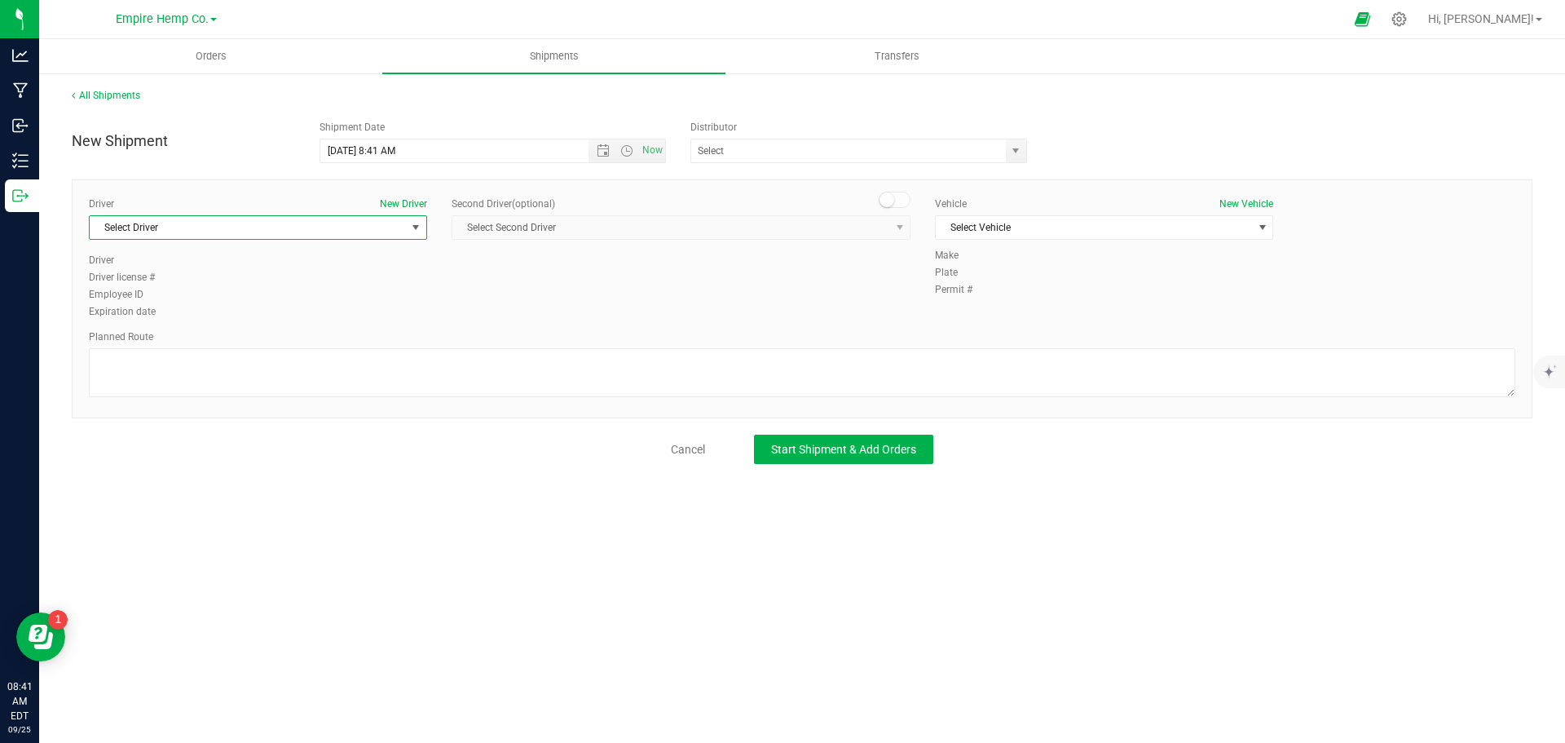
click at [411, 227] on span "select" at bounding box center [415, 227] width 13 height 13
click at [313, 316] on li "[PERSON_NAME]" at bounding box center [258, 319] width 337 height 24
click at [1035, 226] on span "Select Vehicle" at bounding box center [1094, 227] width 316 height 23
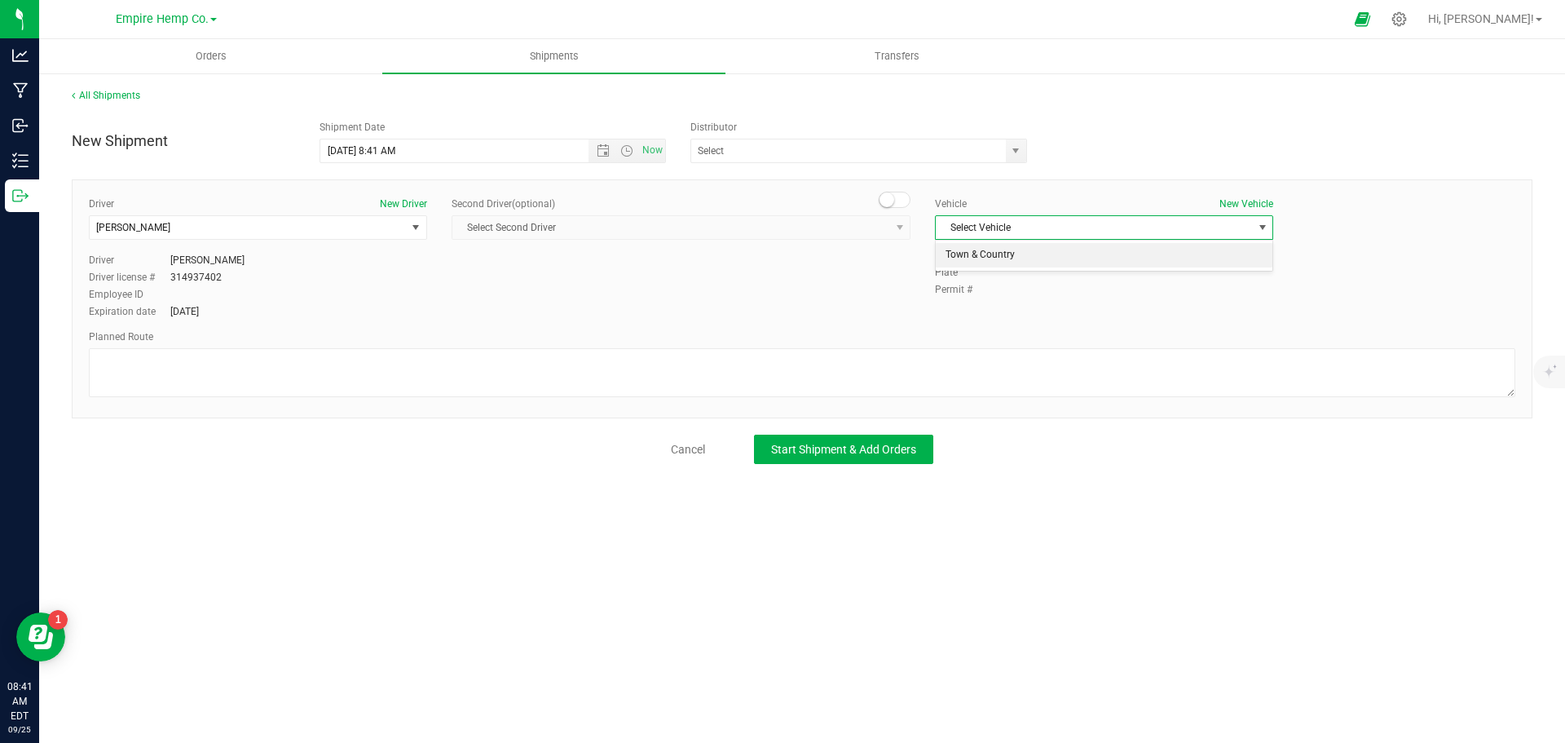
click at [1033, 253] on li "Town & Country" at bounding box center [1104, 255] width 337 height 24
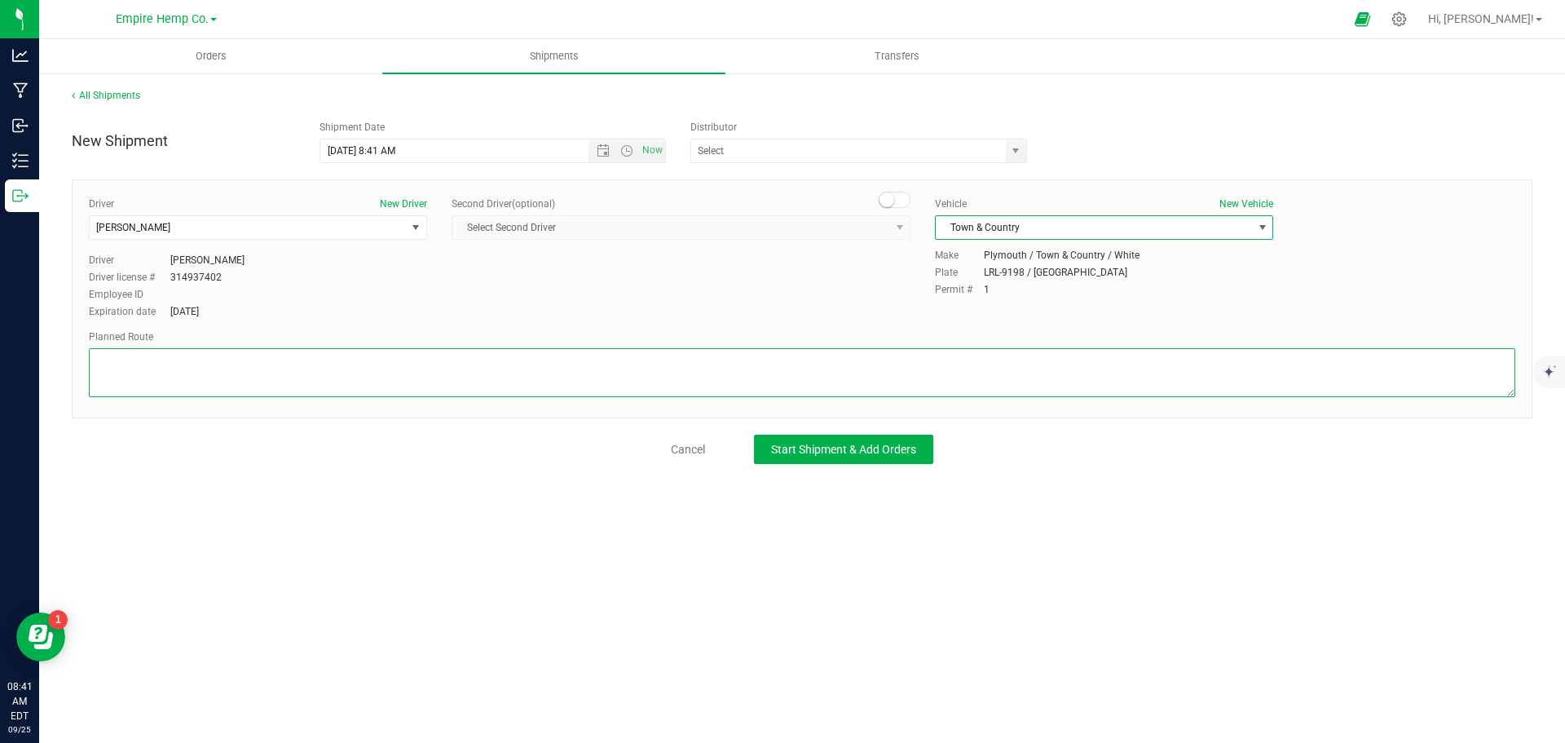
click at [784, 367] on textarea at bounding box center [802, 372] width 1427 height 49
type textarea "i90"
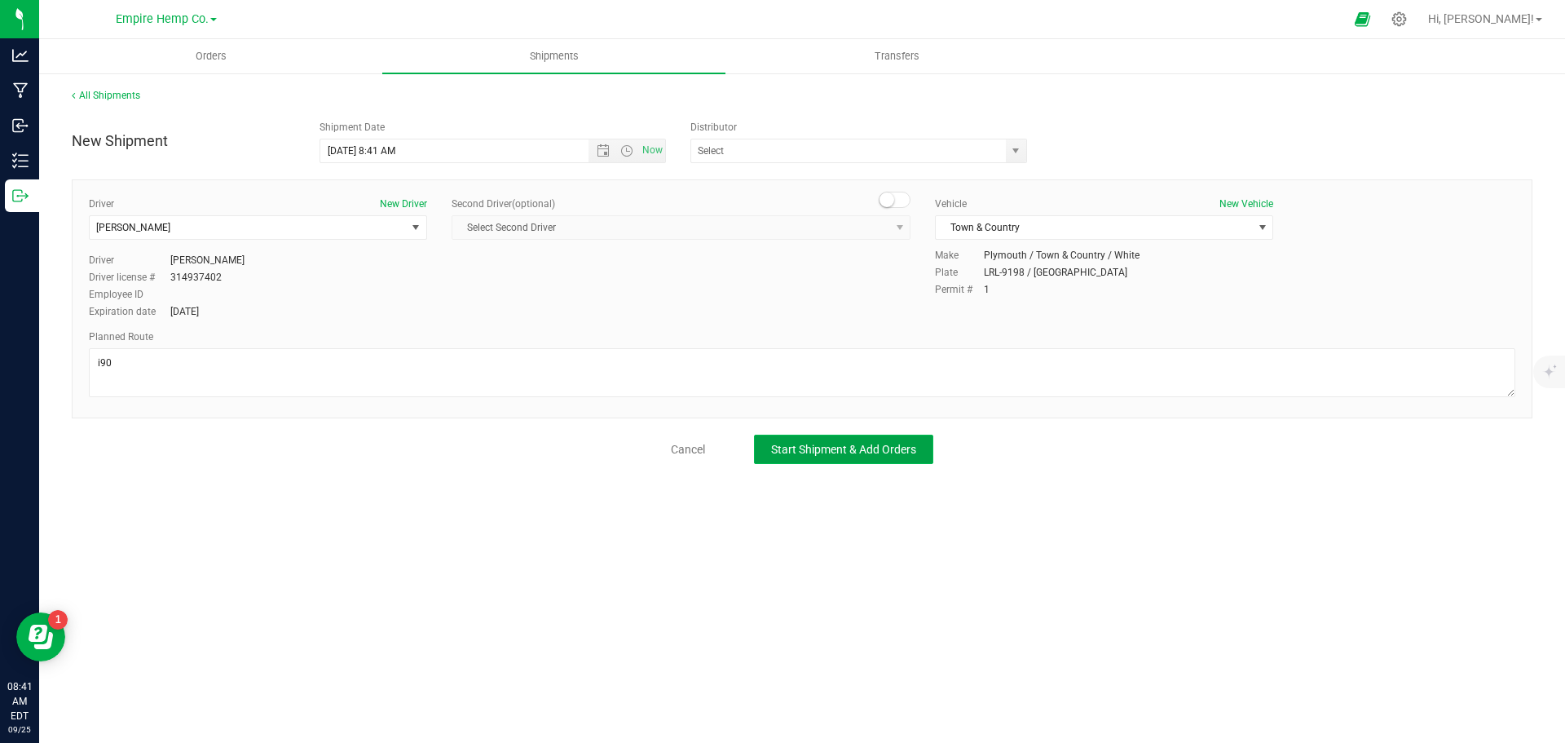
click at [837, 443] on span "Start Shipment & Add Orders" at bounding box center [843, 449] width 145 height 13
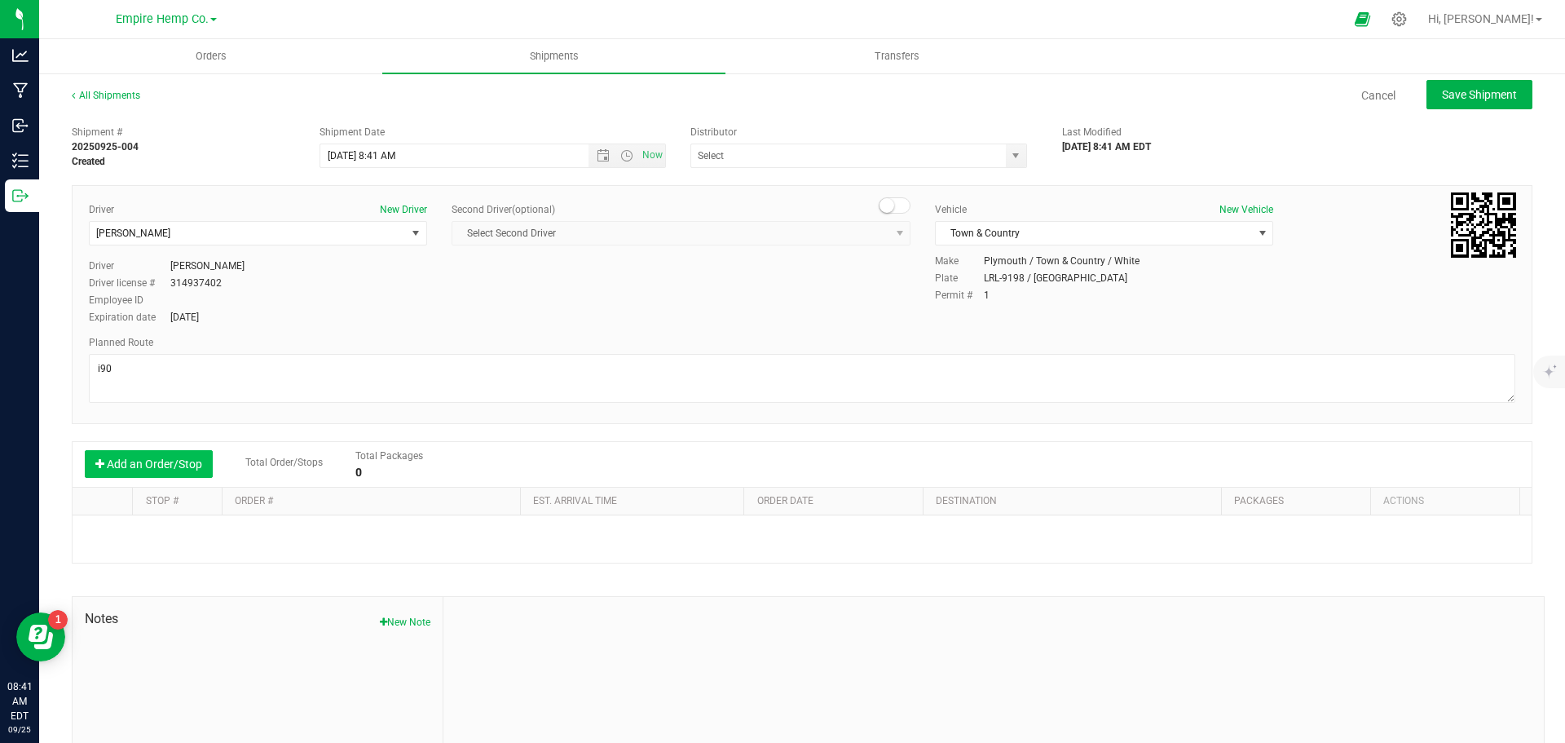
click at [157, 469] on button "Add an Order/Stop" at bounding box center [149, 464] width 128 height 28
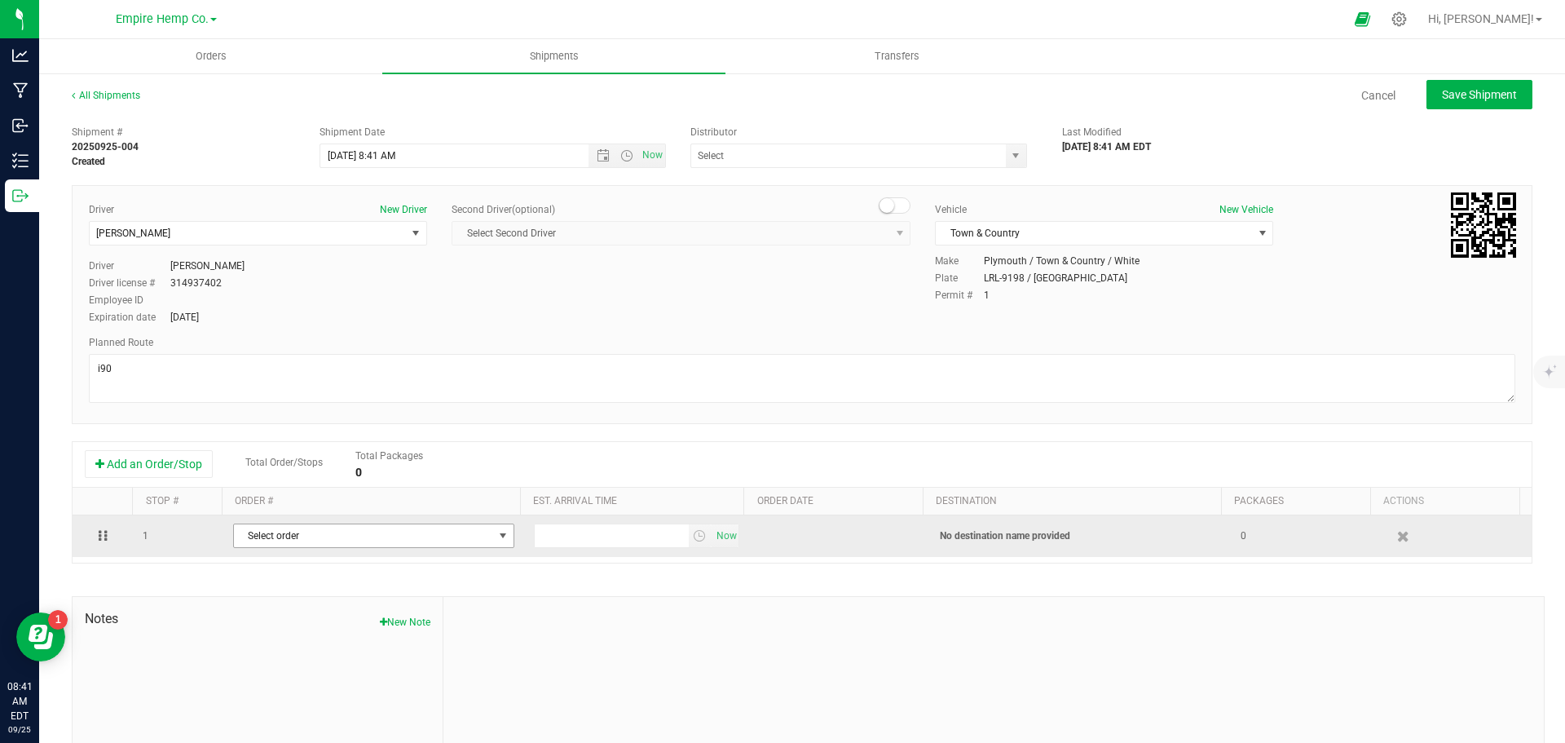
click at [309, 535] on span "Select order" at bounding box center [363, 535] width 259 height 23
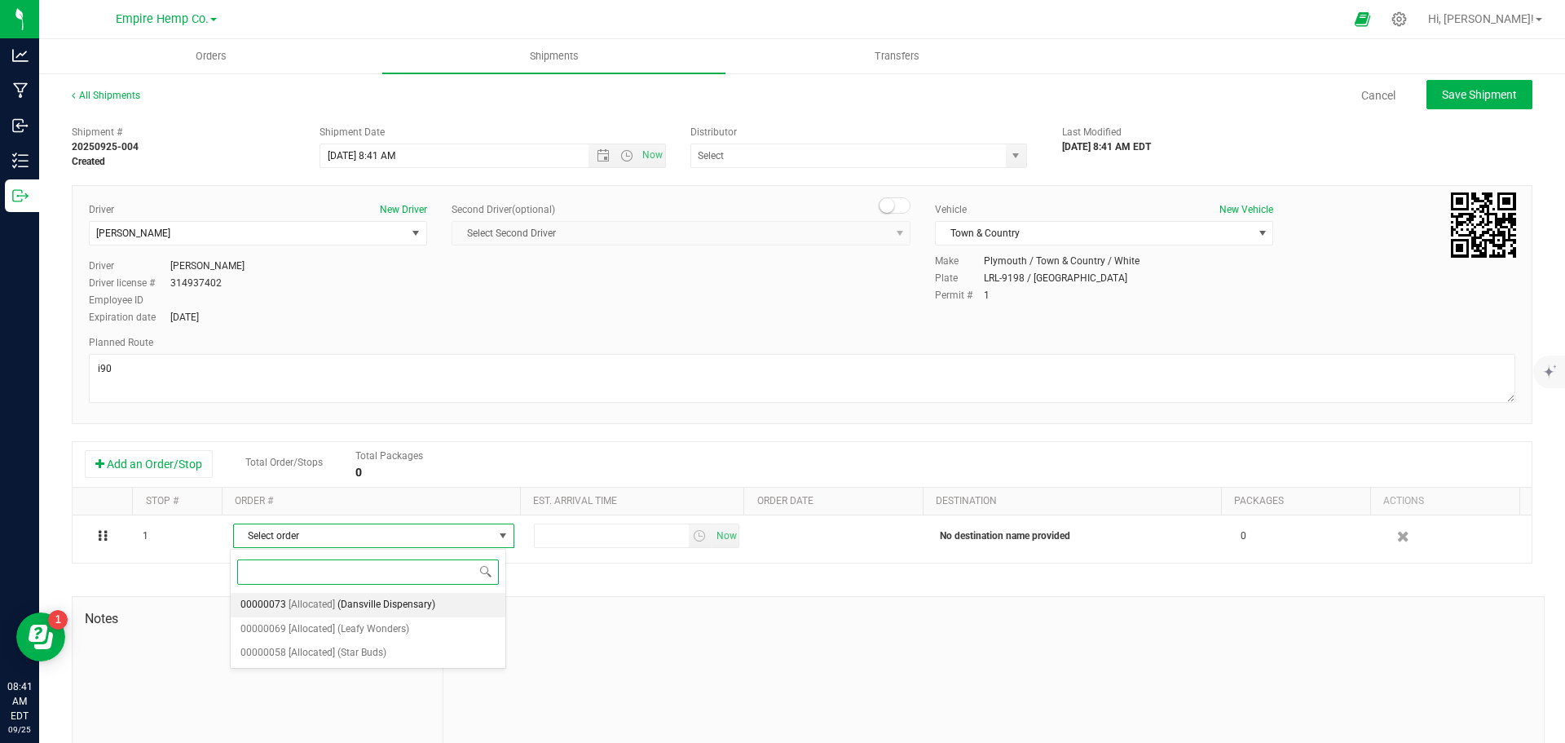
click at [358, 603] on span "(Dansville Dispensary)" at bounding box center [387, 604] width 98 height 21
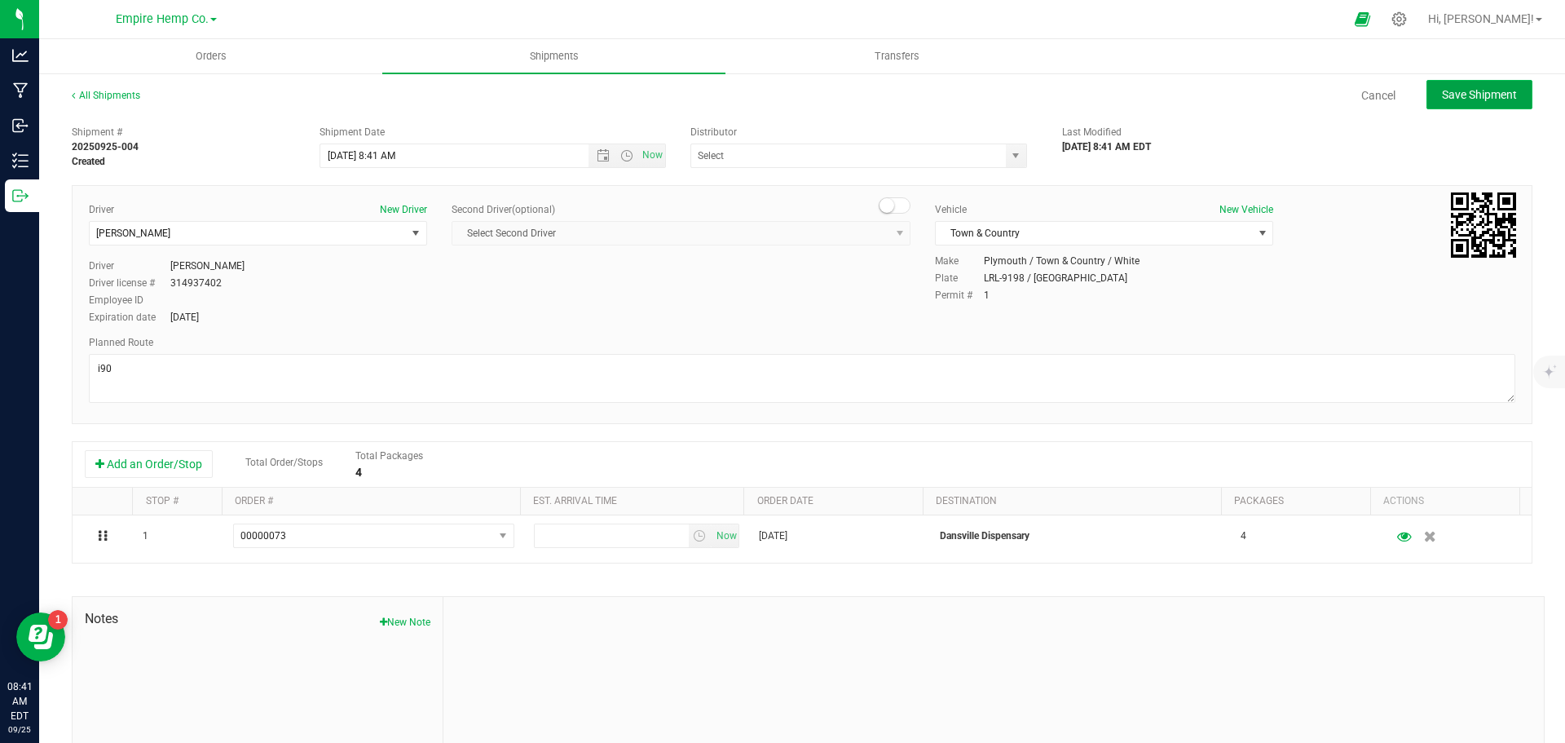
click at [1455, 95] on span "Save Shipment" at bounding box center [1479, 94] width 75 height 13
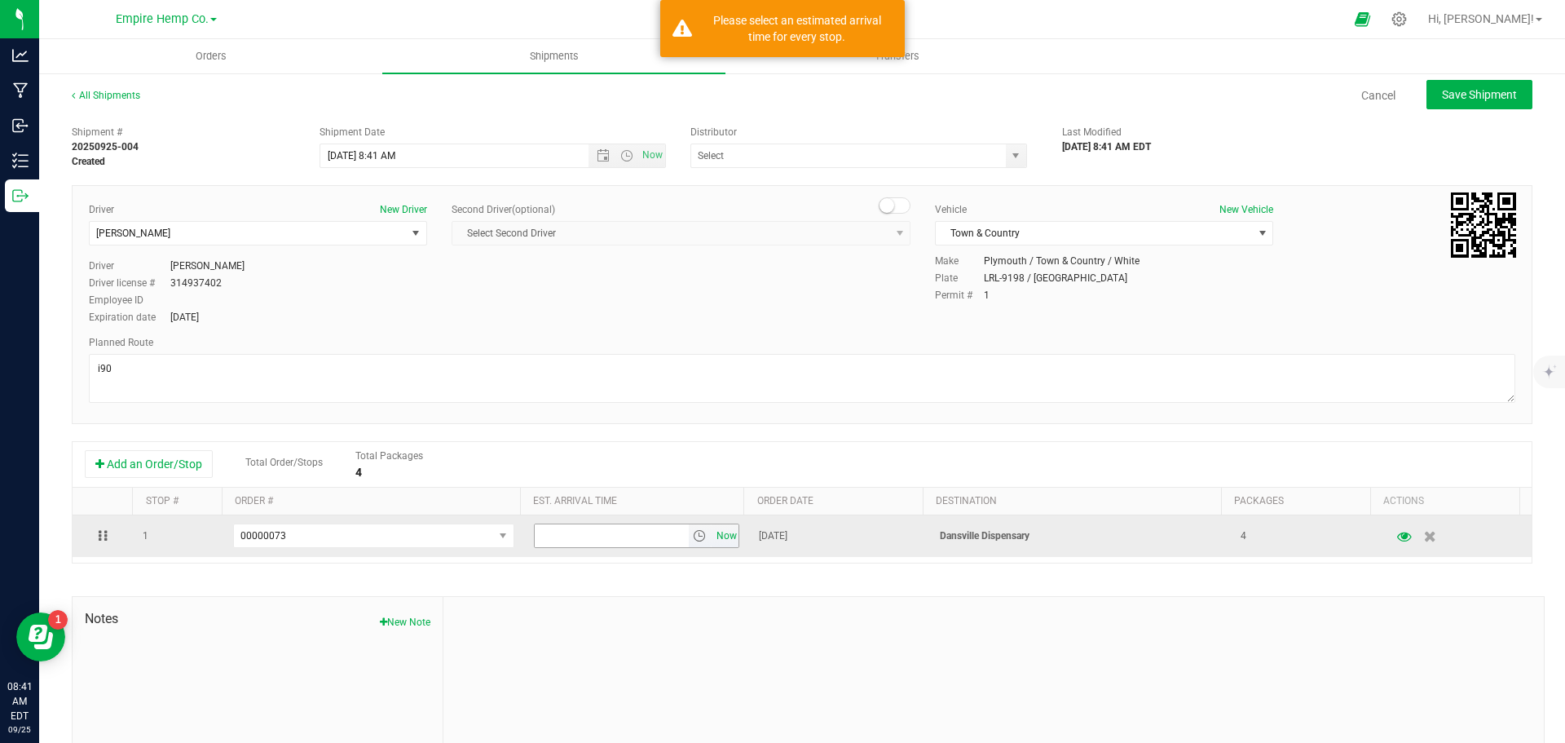
click at [713, 537] on span "Now" at bounding box center [727, 536] width 28 height 24
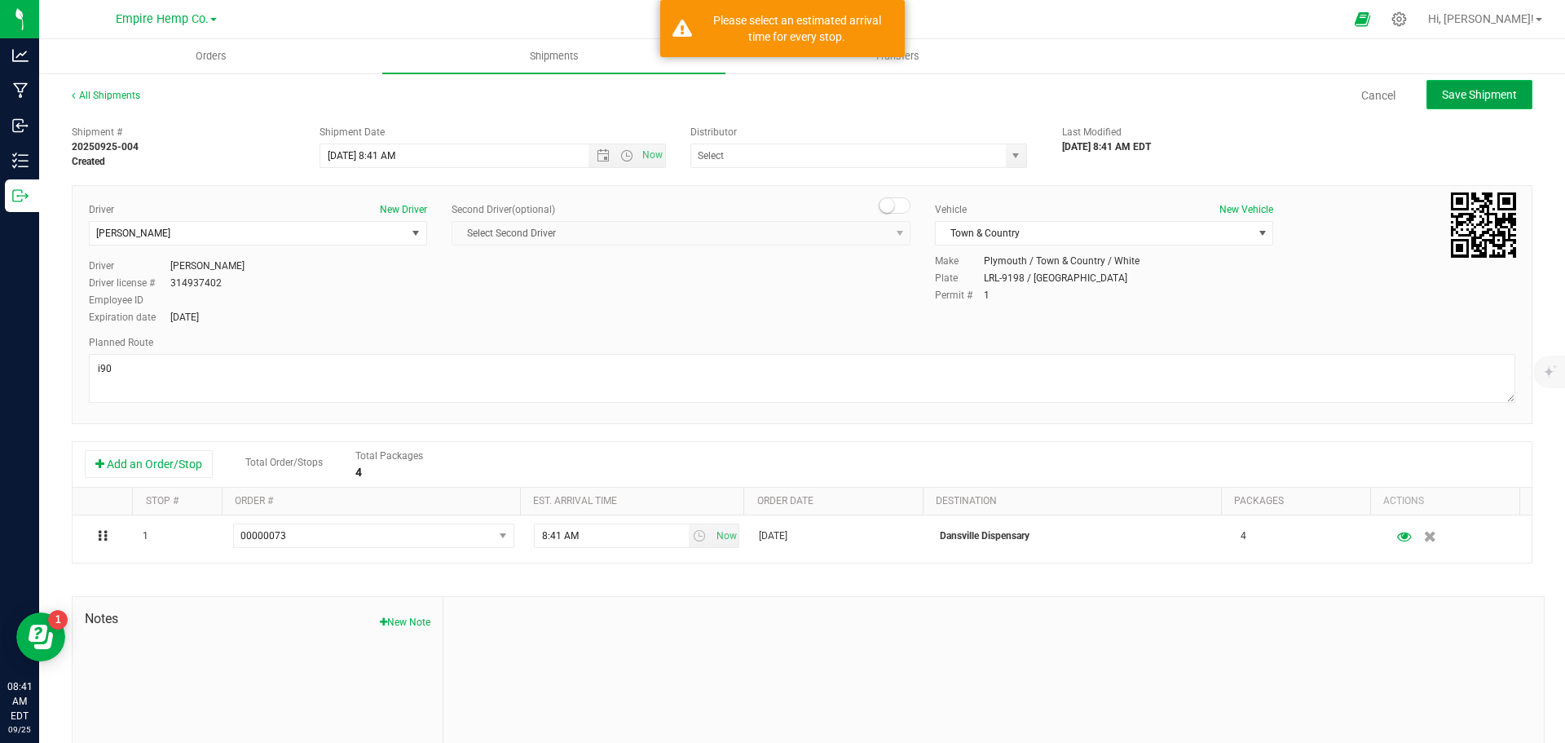
click at [1467, 89] on span "Save Shipment" at bounding box center [1479, 94] width 75 height 13
type input "[DATE] 12:41 PM"
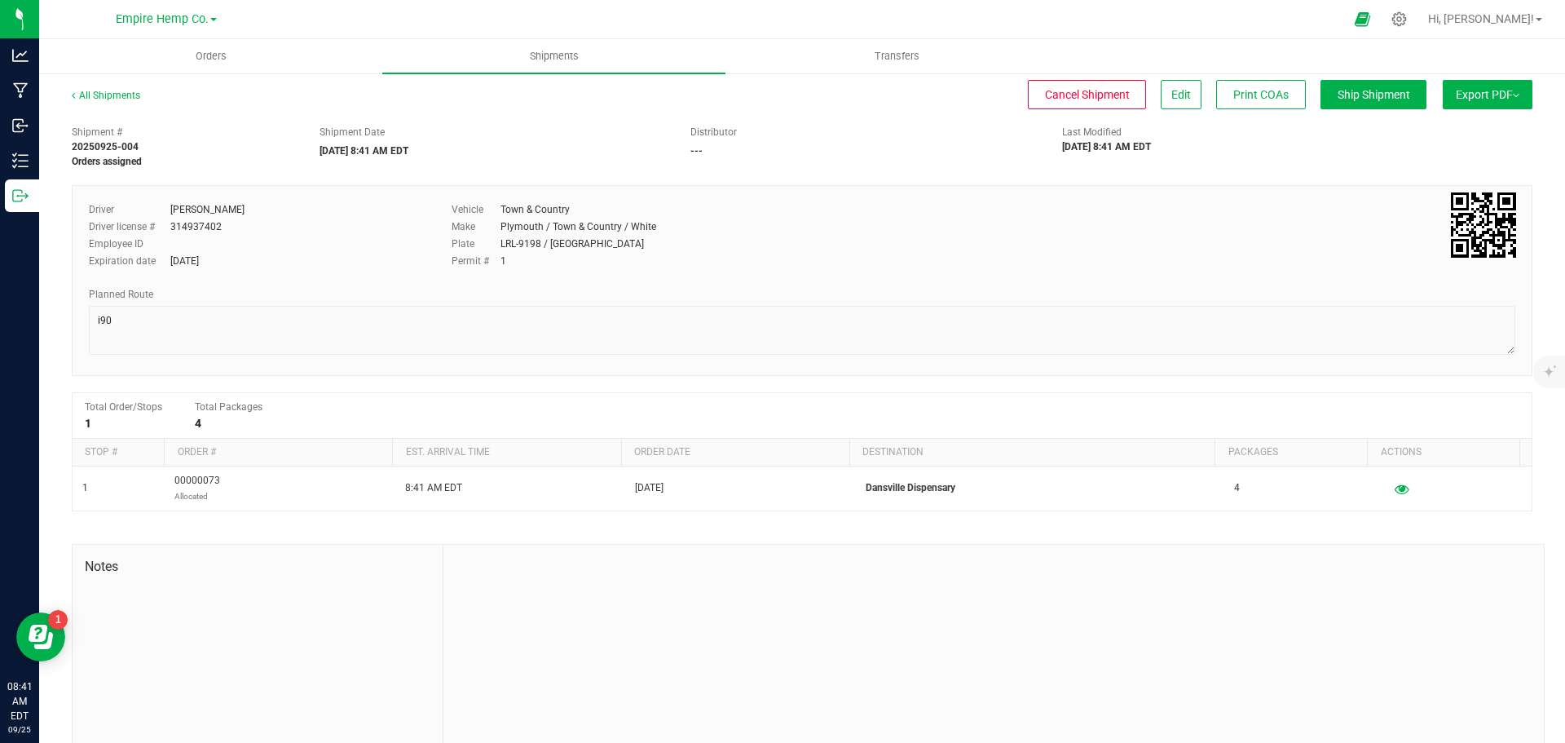
click at [1506, 99] on span "Export PDF" at bounding box center [1488, 94] width 64 height 13
click at [1447, 152] on span "Manifest by Lot" at bounding box center [1446, 154] width 68 height 11
click at [210, 51] on span "Orders" at bounding box center [211, 56] width 75 height 15
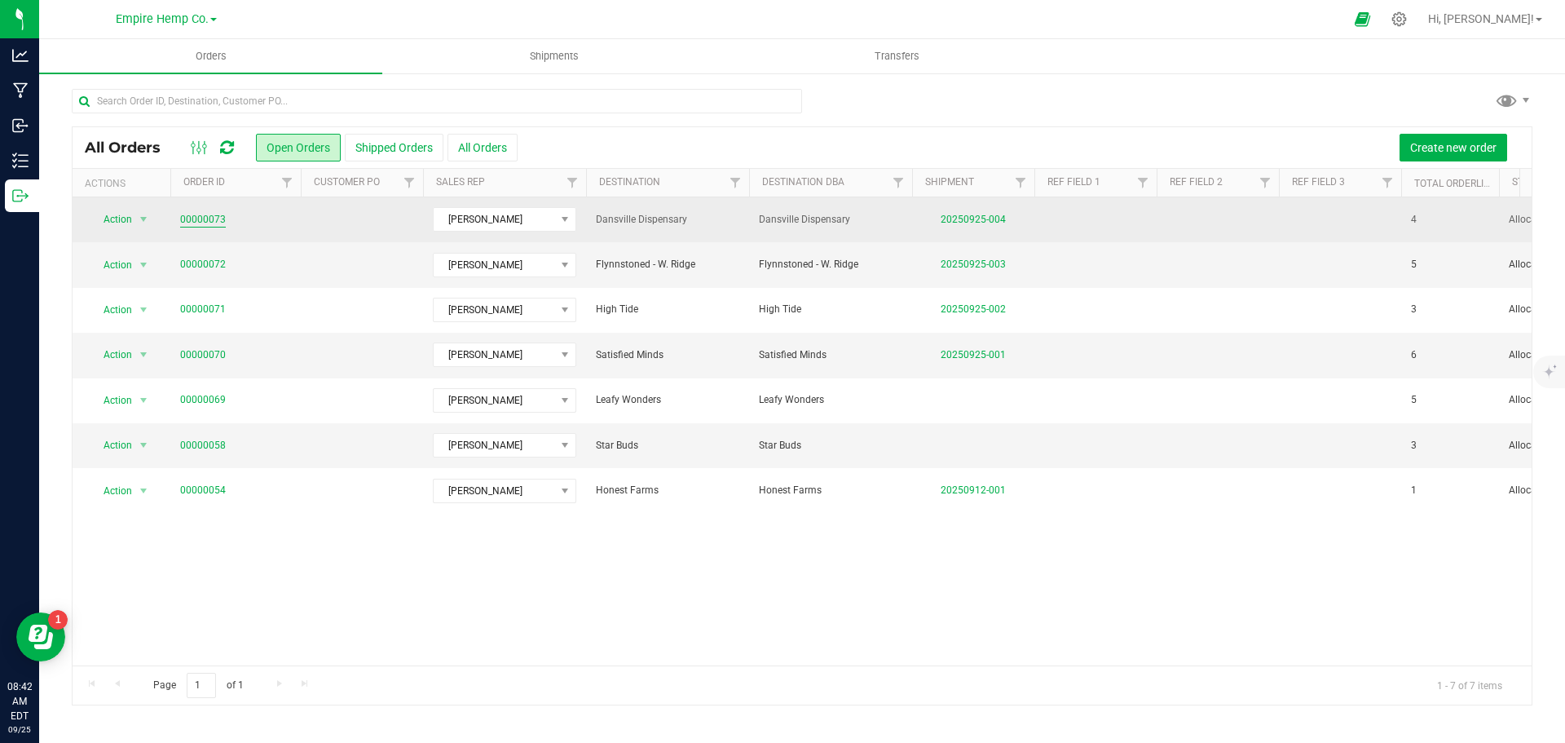
click at [199, 225] on link "00000073" at bounding box center [203, 219] width 46 height 15
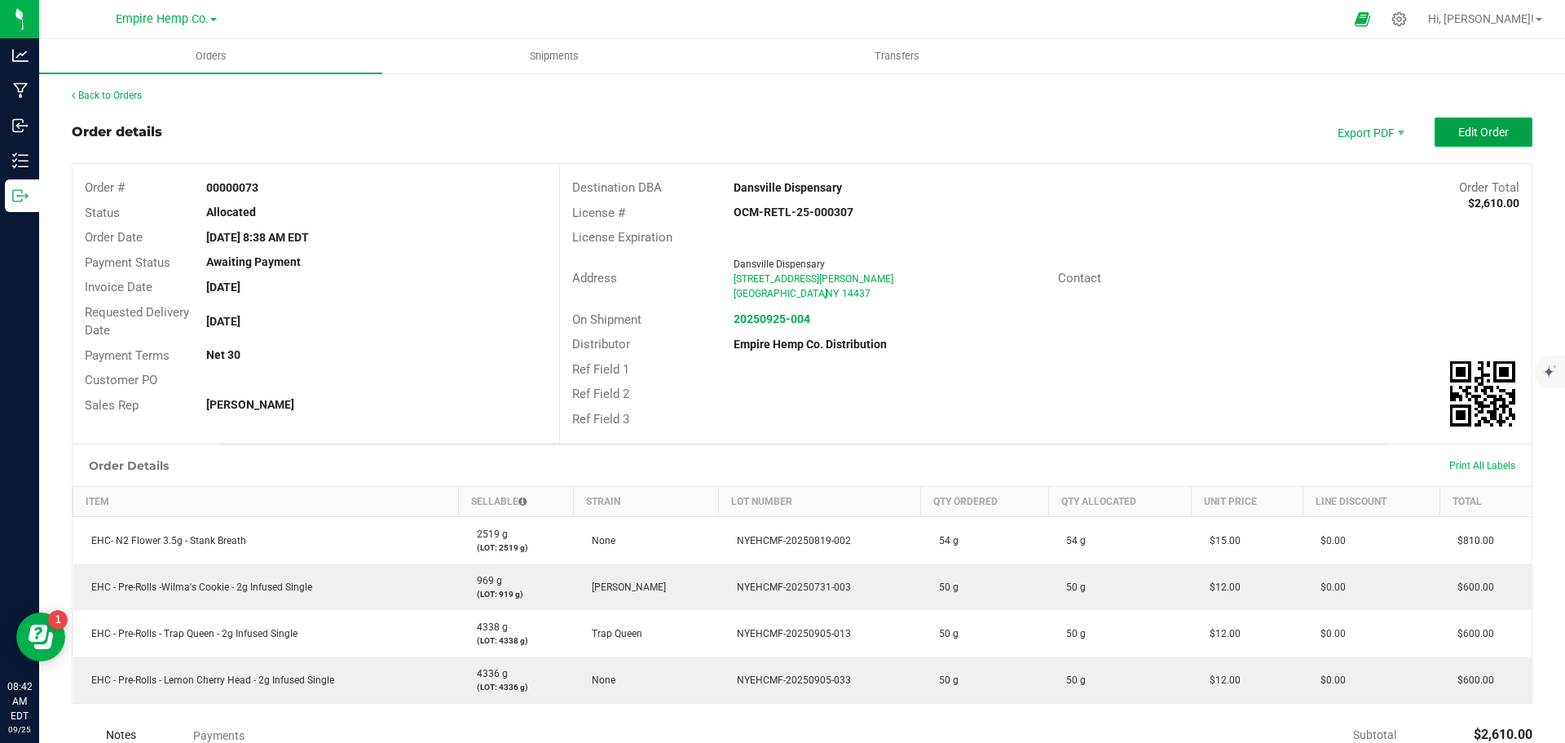
click at [1488, 133] on span "Edit Order" at bounding box center [1484, 132] width 51 height 13
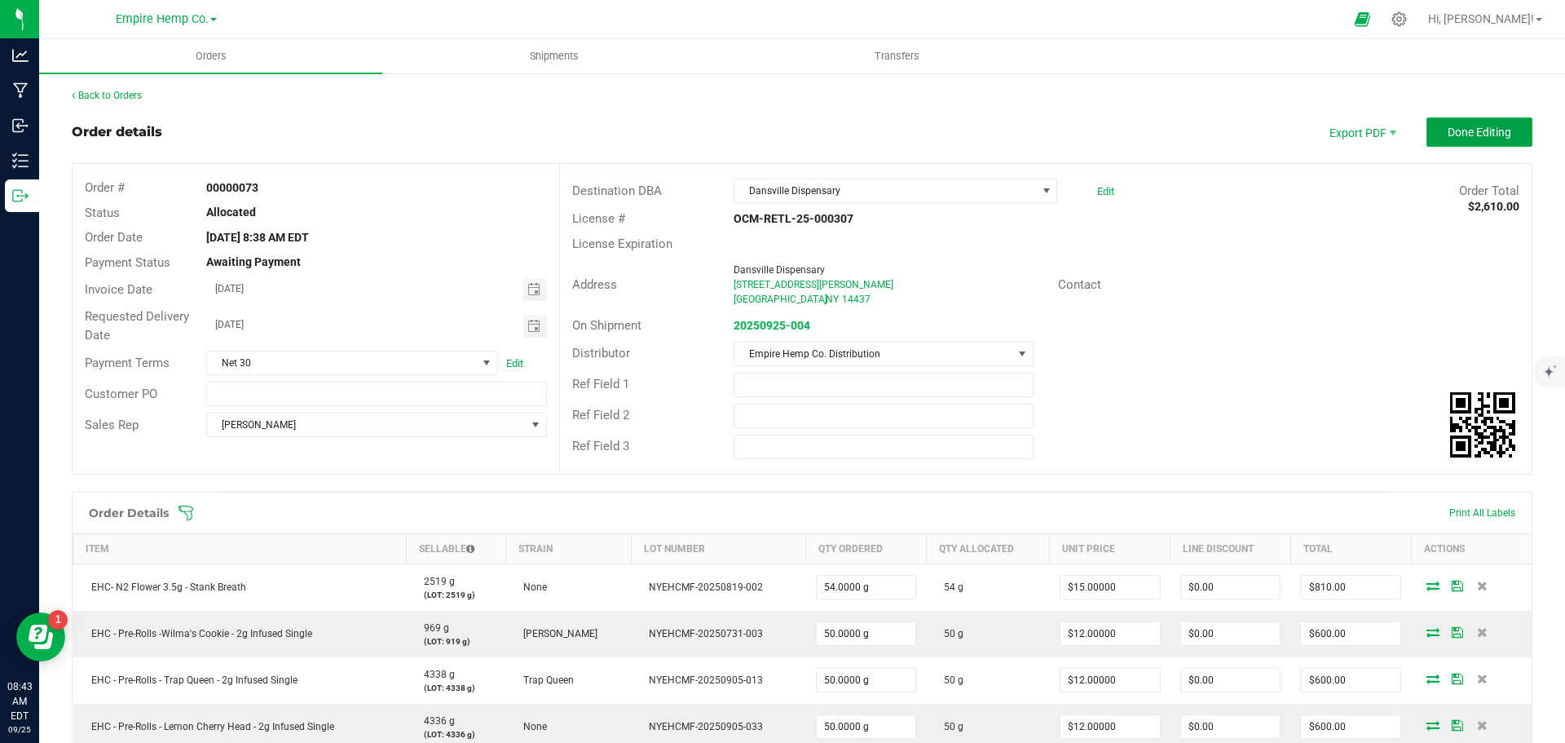
click at [1446, 120] on button "Done Editing" at bounding box center [1480, 131] width 106 height 29
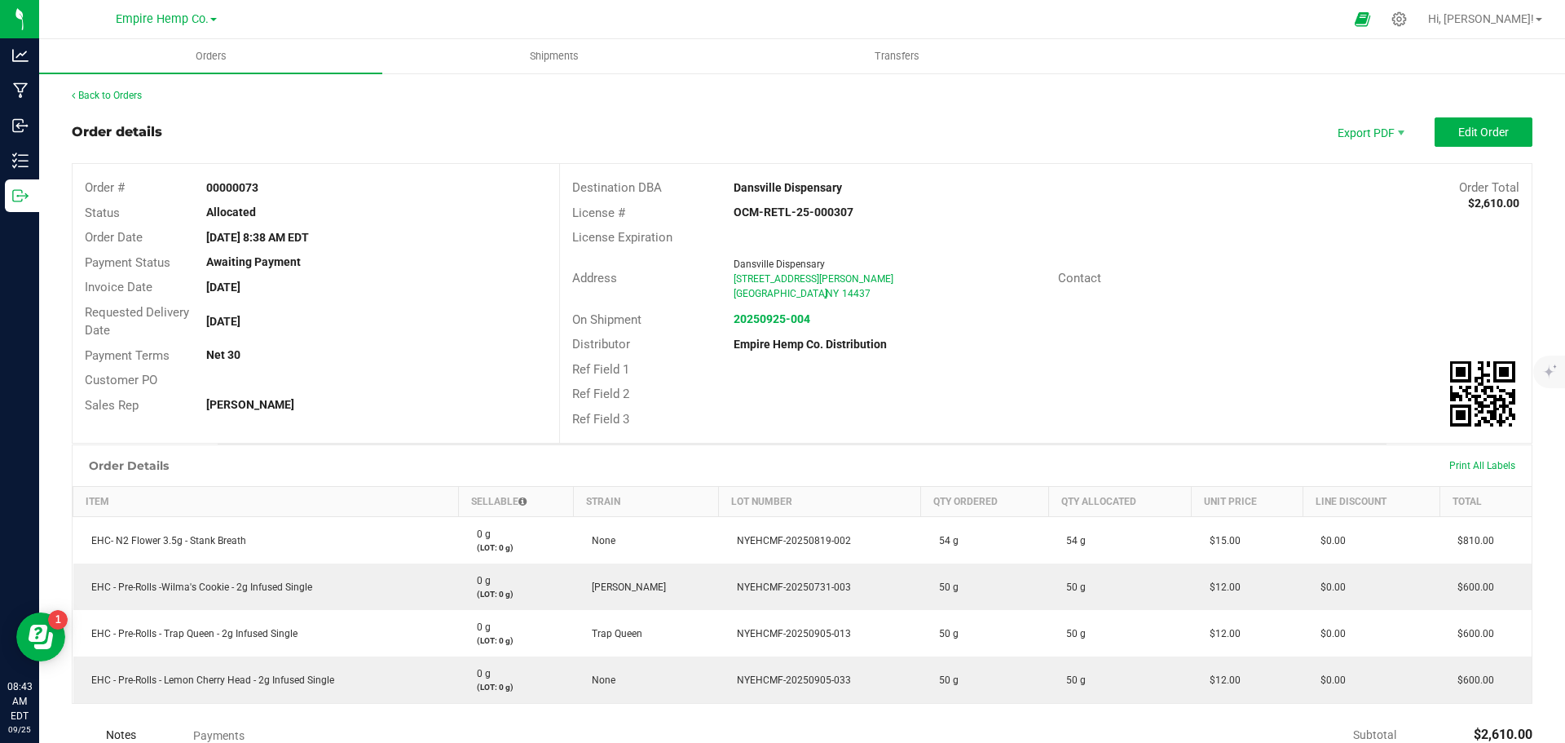
click at [145, 98] on div "Back to Orders" at bounding box center [802, 95] width 1461 height 15
click at [130, 95] on link "Back to Orders" at bounding box center [107, 95] width 70 height 11
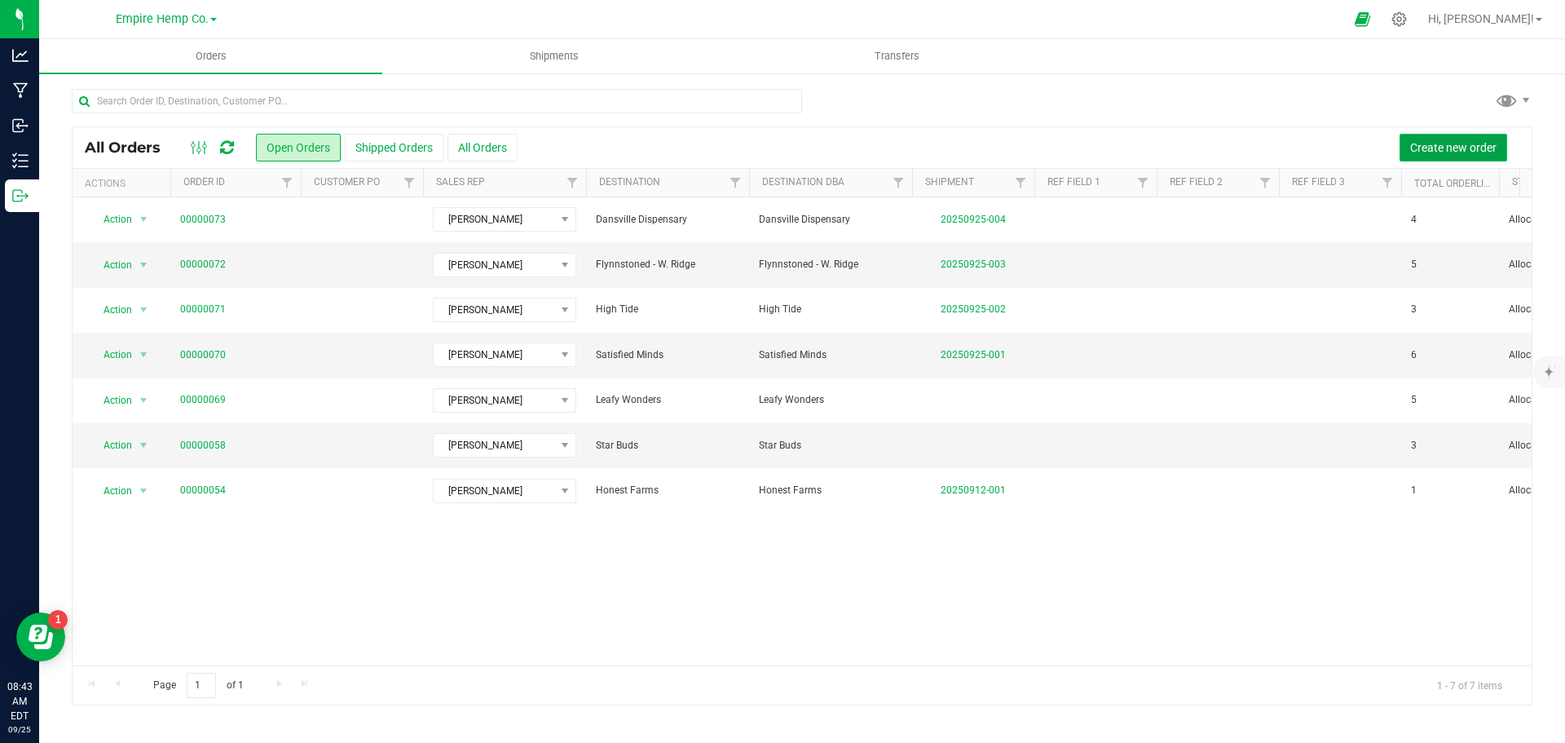
click at [1454, 148] on span "Create new order" at bounding box center [1454, 147] width 86 height 13
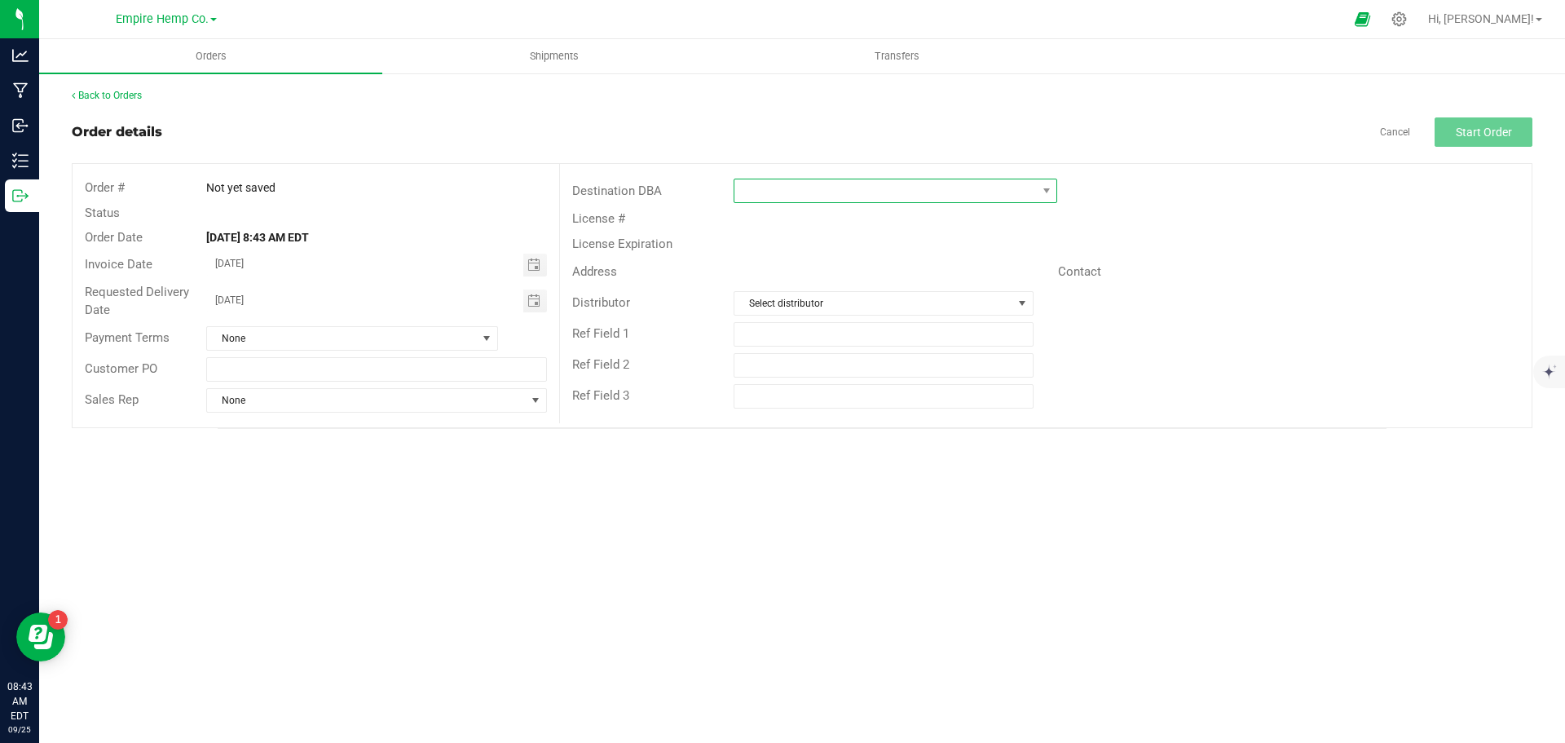
click at [919, 191] on span at bounding box center [886, 190] width 302 height 23
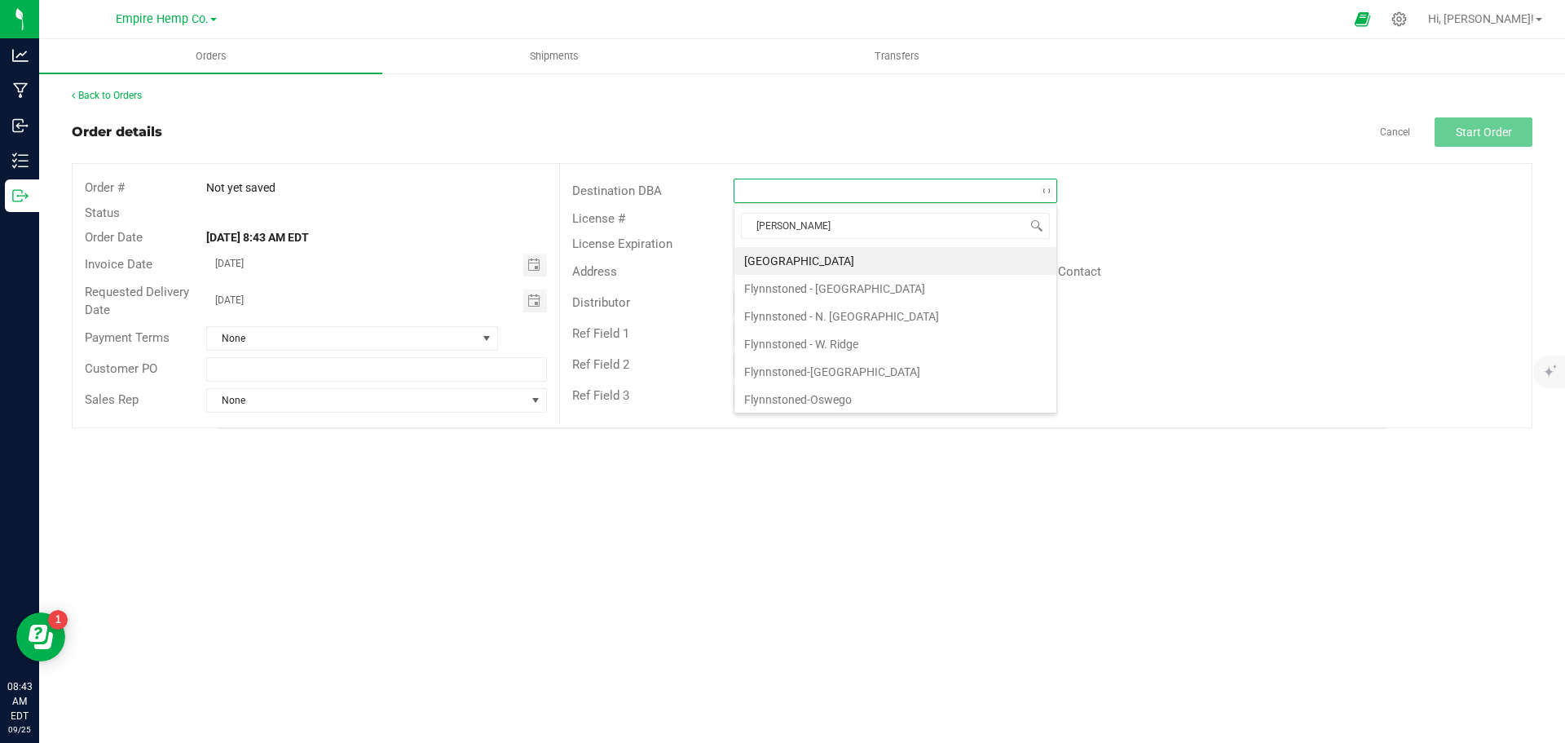
type input "flower"
click at [885, 261] on li "[GEOGRAPHIC_DATA]" at bounding box center [896, 261] width 322 height 28
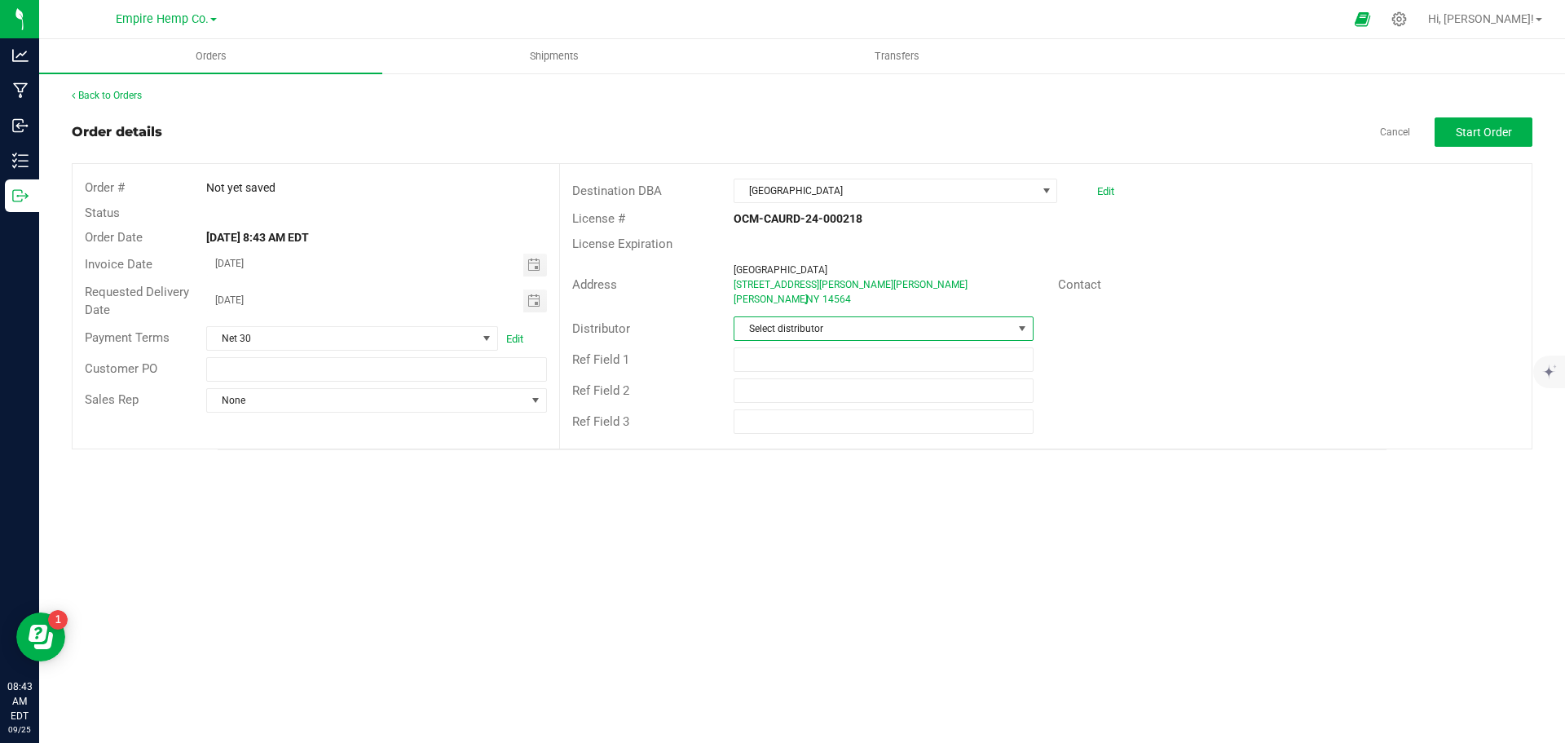
click at [899, 330] on span "Select distributor" at bounding box center [873, 328] width 277 height 23
click at [878, 457] on li "Empire Hemp Co. Distribution" at bounding box center [884, 454] width 298 height 28
click at [376, 406] on span "None" at bounding box center [366, 400] width 318 height 23
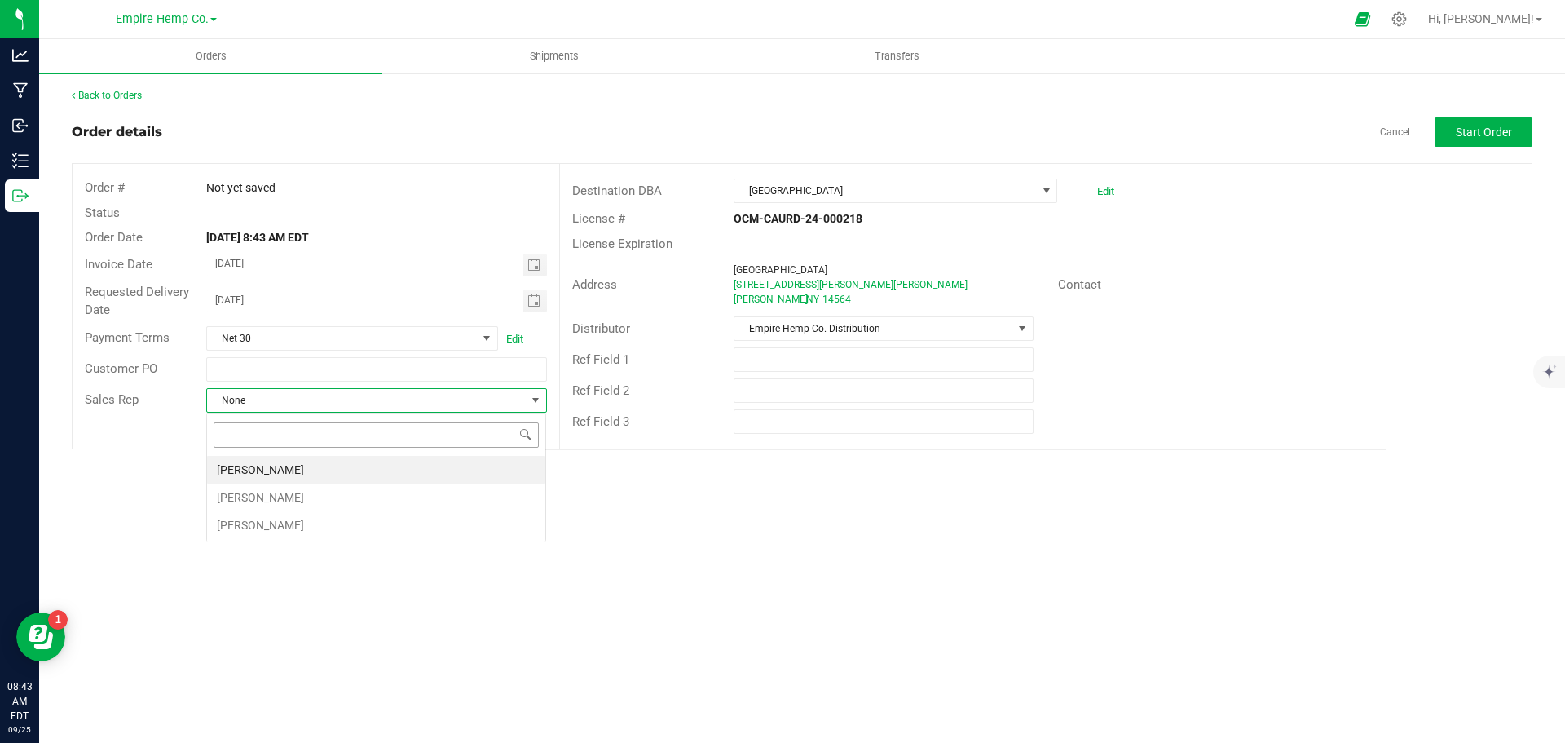
scroll to position [24, 341]
click at [338, 494] on li "[PERSON_NAME]" at bounding box center [376, 497] width 338 height 28
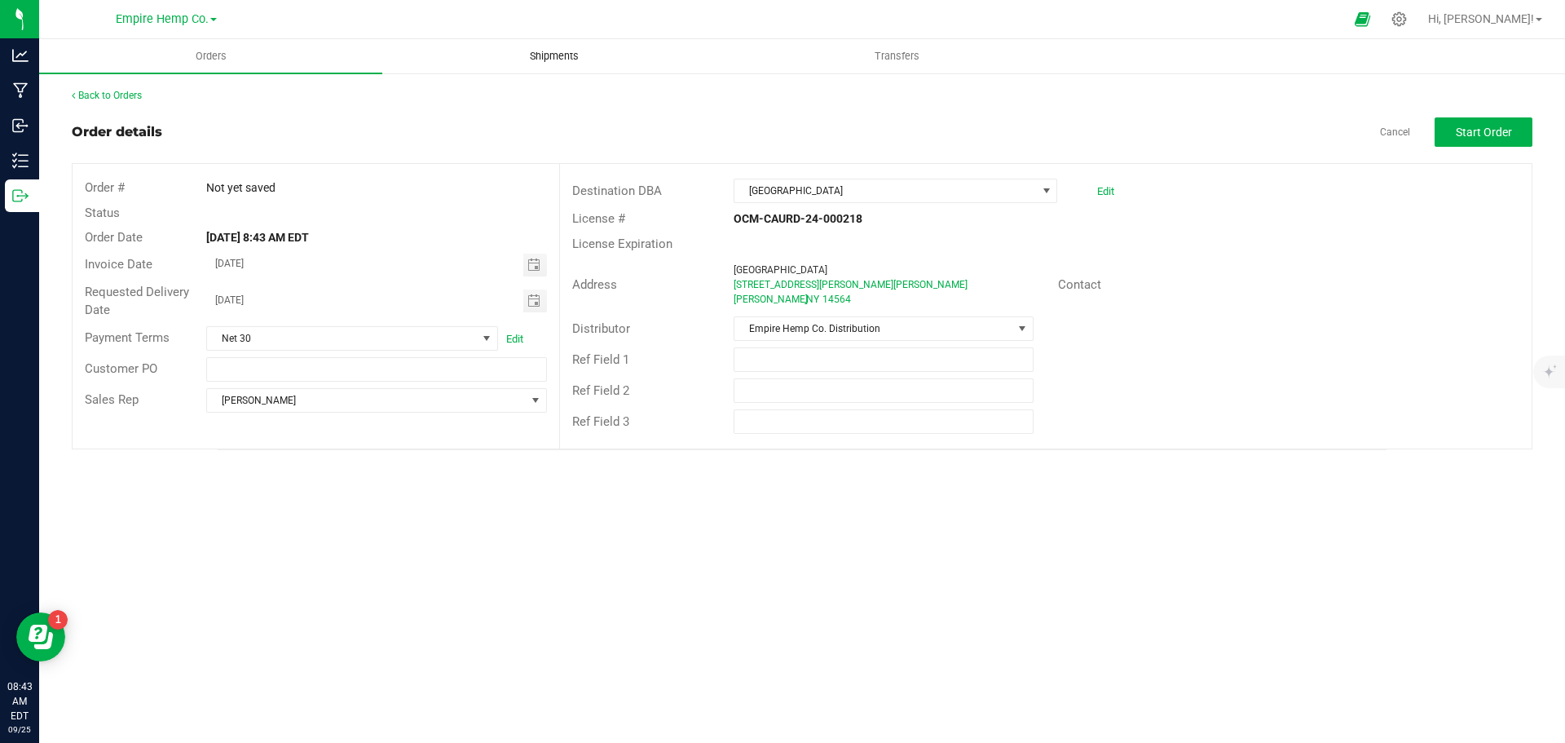
click at [574, 50] on span "Shipments" at bounding box center [554, 56] width 93 height 15
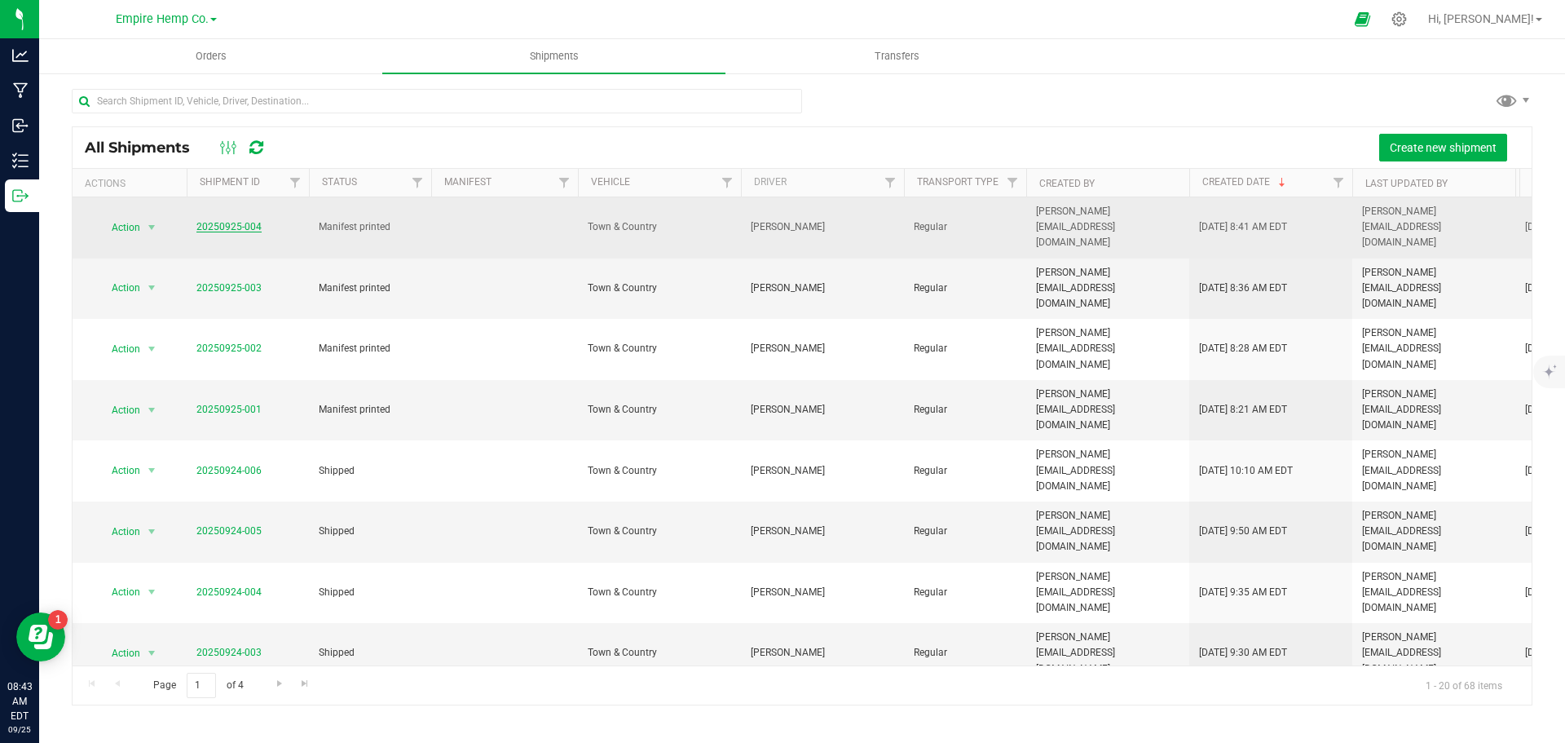
click at [240, 221] on link "20250925-004" at bounding box center [228, 226] width 65 height 11
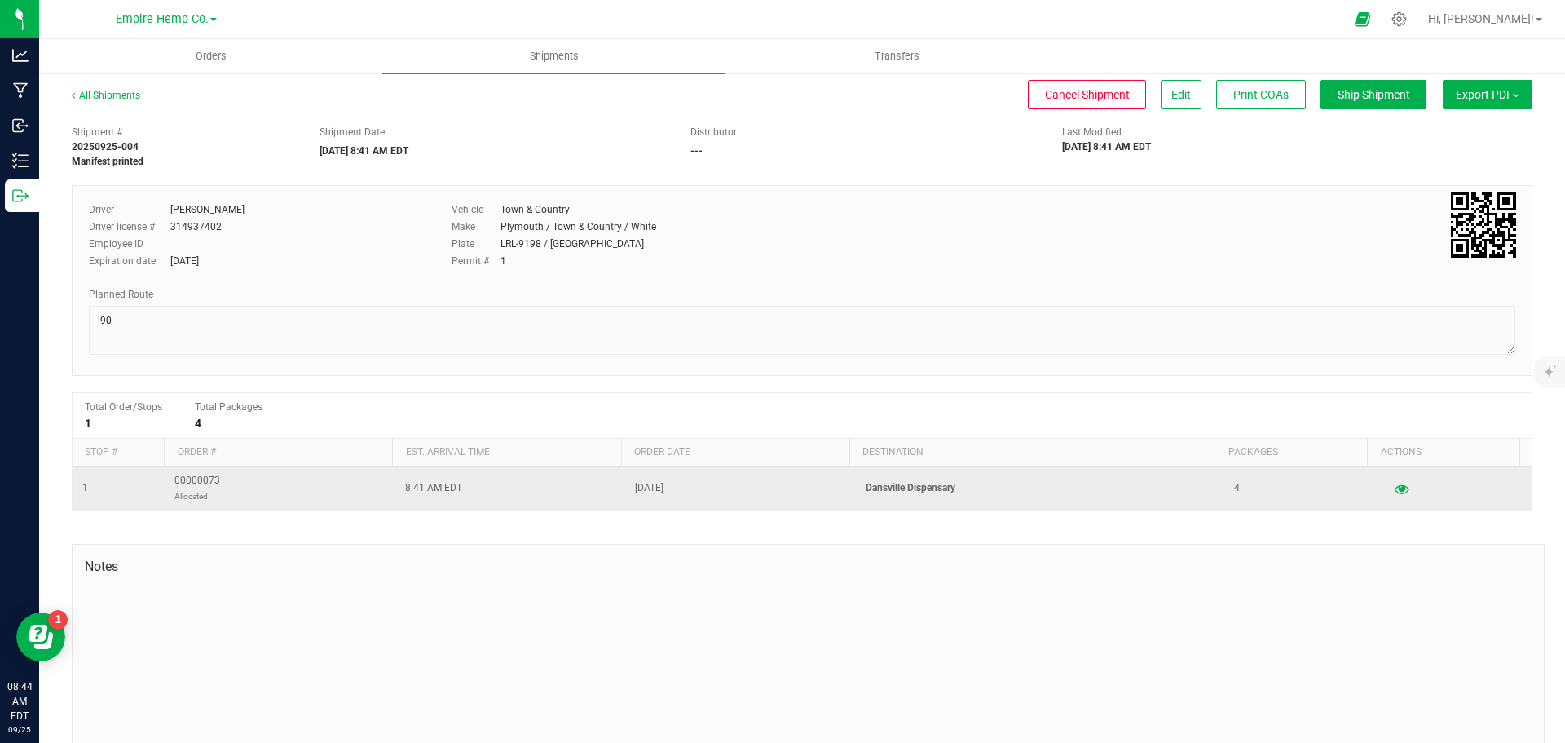
click at [1141, 473] on td "Dansville Dispensary" at bounding box center [1040, 488] width 369 height 44
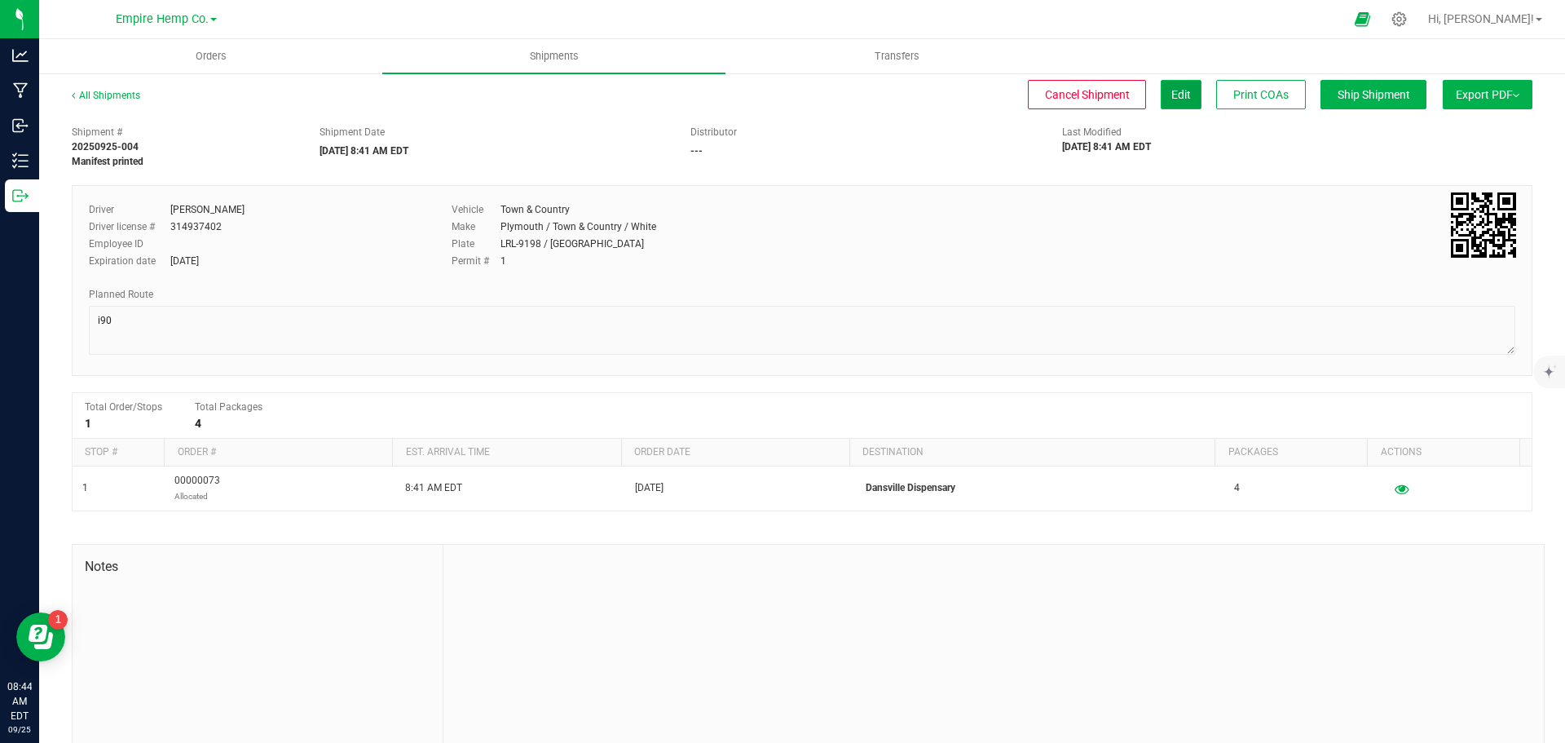
click at [1172, 94] on span "Edit" at bounding box center [1182, 94] width 20 height 13
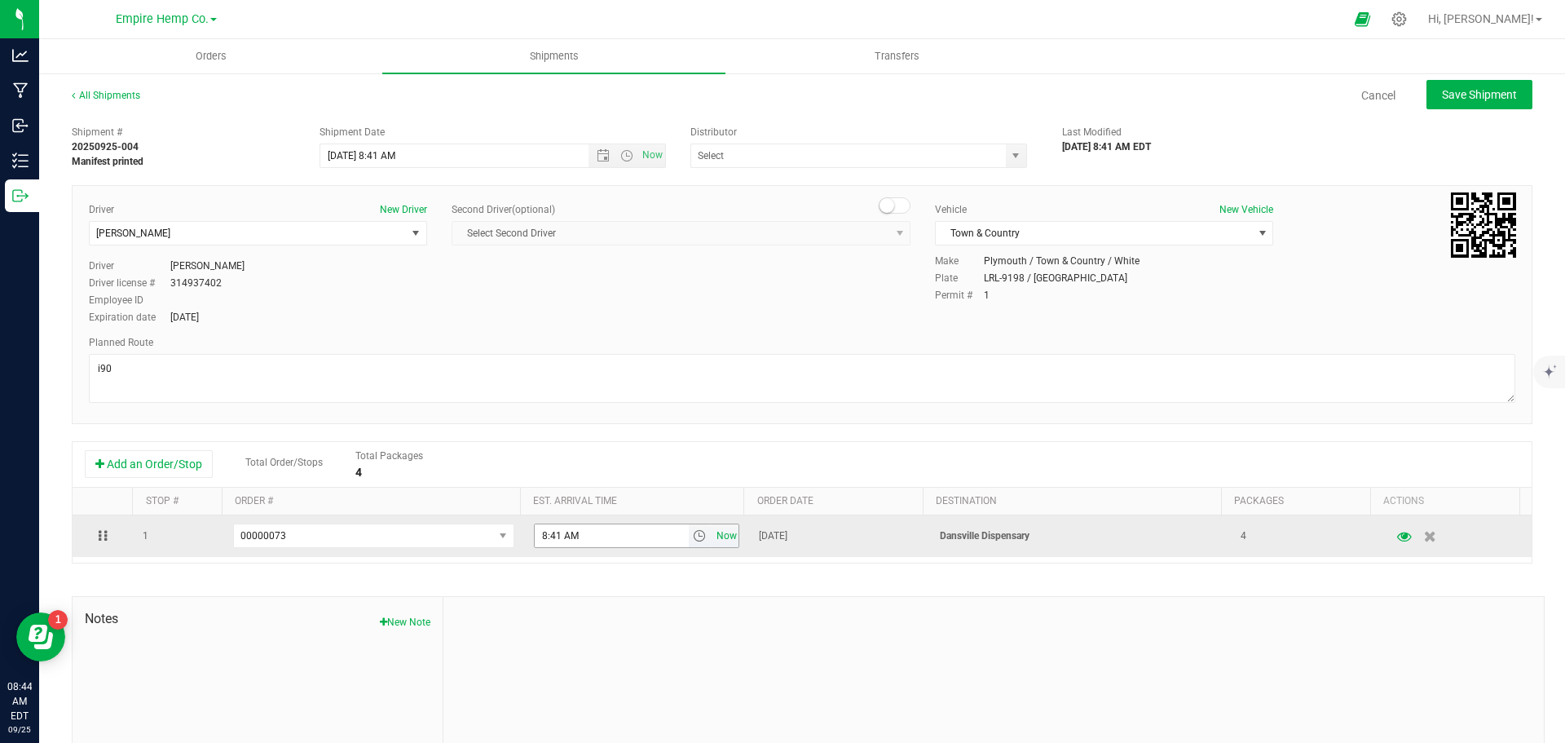
click at [722, 534] on span "Now" at bounding box center [727, 536] width 28 height 24
type input "8:44 AM"
click at [631, 539] on input "8:44 AM" at bounding box center [603, 535] width 136 height 23
click at [675, 541] on span "select" at bounding box center [681, 535] width 13 height 13
click at [784, 534] on span "[DATE]" at bounding box center [773, 535] width 29 height 15
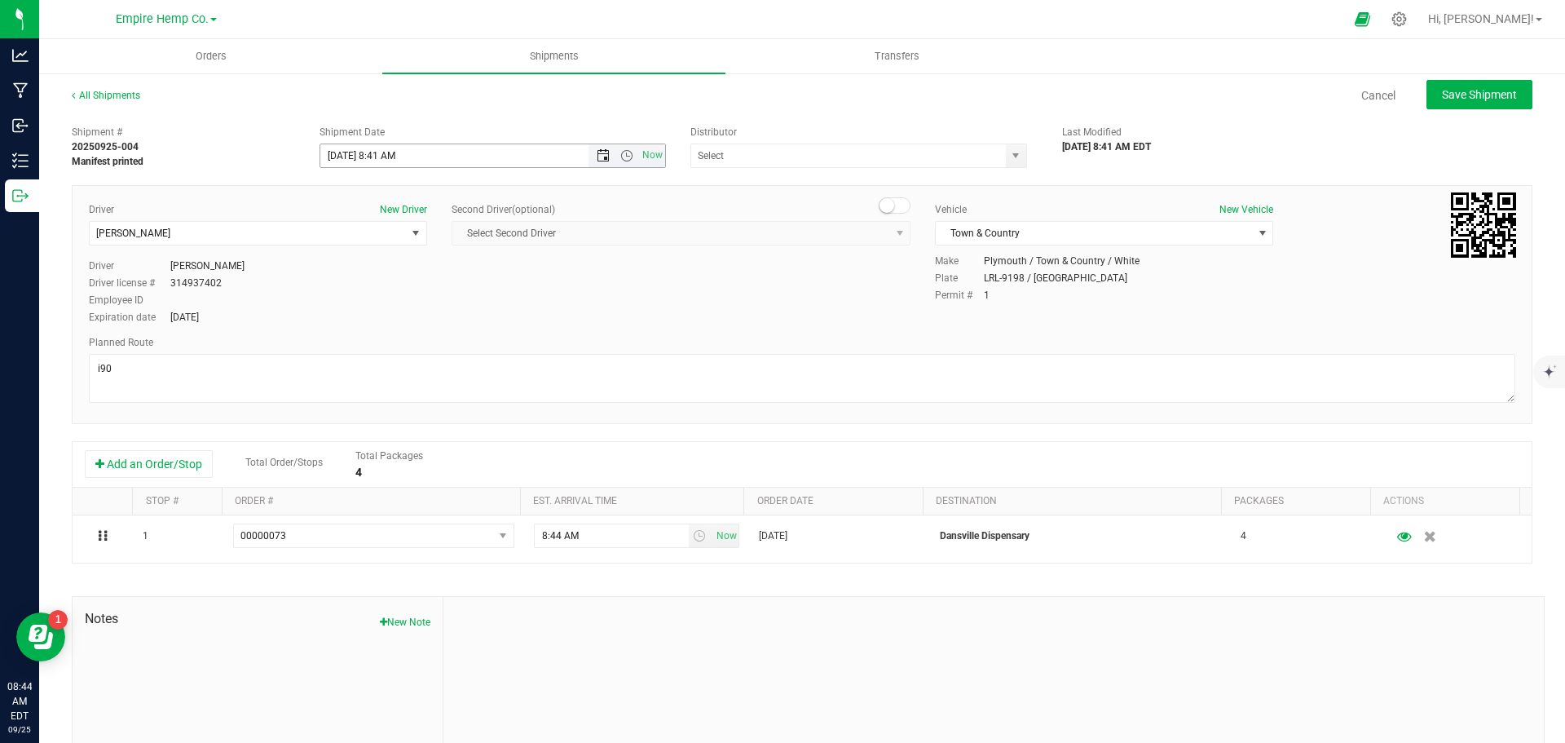
click at [598, 153] on span "Open the date view" at bounding box center [603, 155] width 13 height 13
click at [457, 317] on link "26" at bounding box center [451, 321] width 24 height 25
click at [996, 96] on div "Cancel Save Shipment" at bounding box center [851, 94] width 1363 height 29
click at [1495, 104] on button "Save Shipment" at bounding box center [1480, 94] width 106 height 29
type input "[DATE] 12:41 PM"
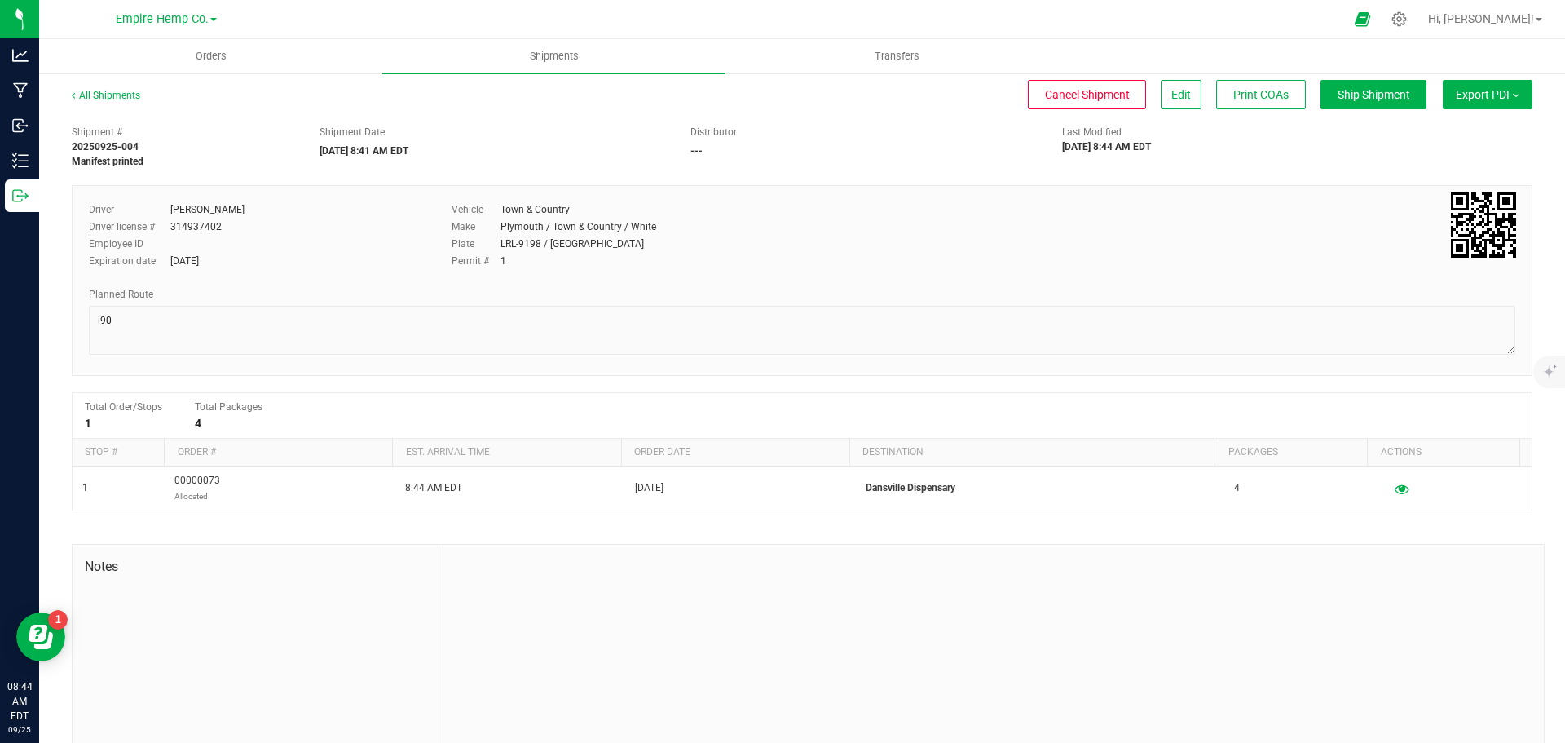
click at [1477, 99] on span "Export PDF" at bounding box center [1488, 94] width 64 height 13
click at [1456, 157] on span "Manifest by Lot" at bounding box center [1446, 154] width 68 height 11
click at [213, 45] on uib-tab-heading "Orders" at bounding box center [210, 56] width 343 height 34
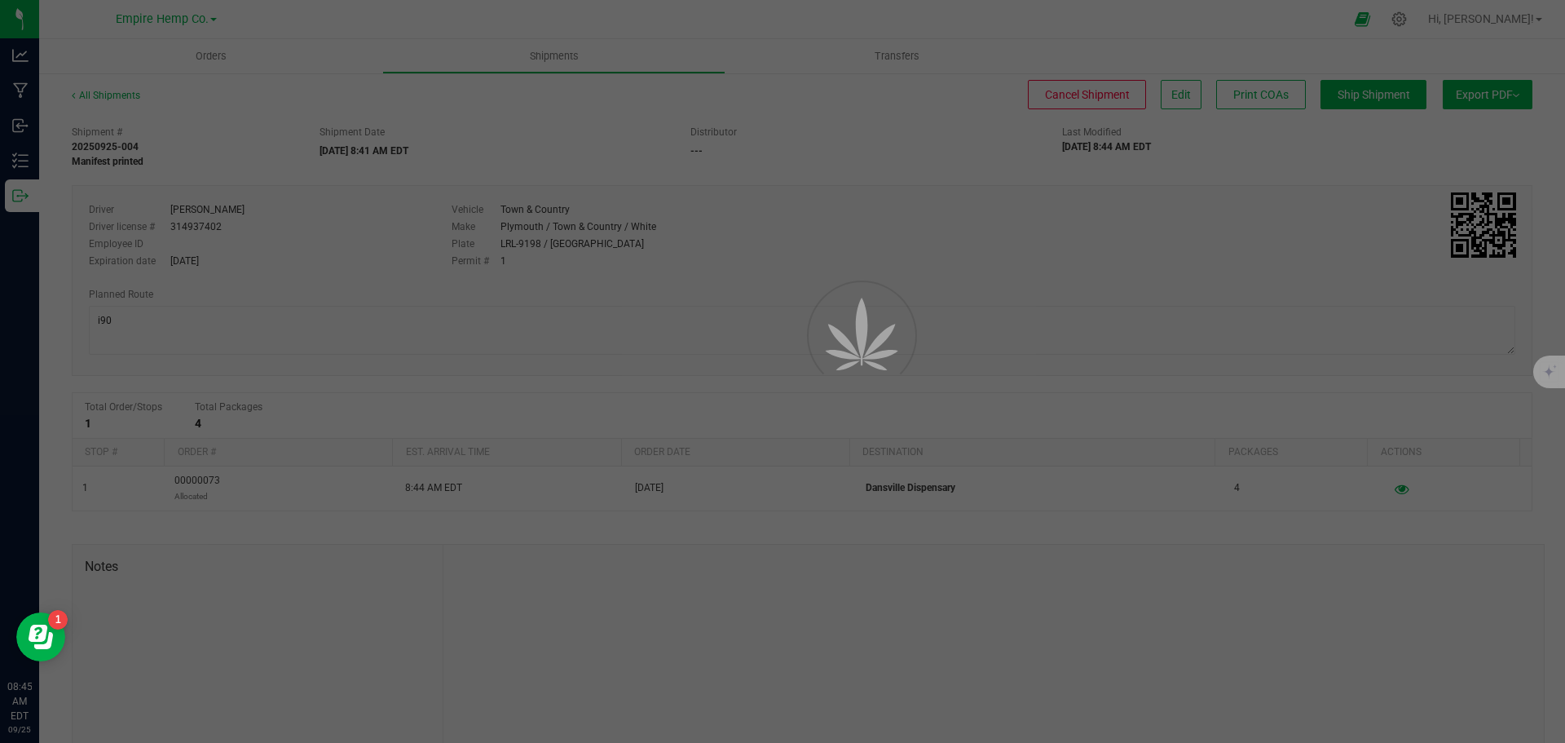
click at [208, 55] on div at bounding box center [782, 371] width 1565 height 743
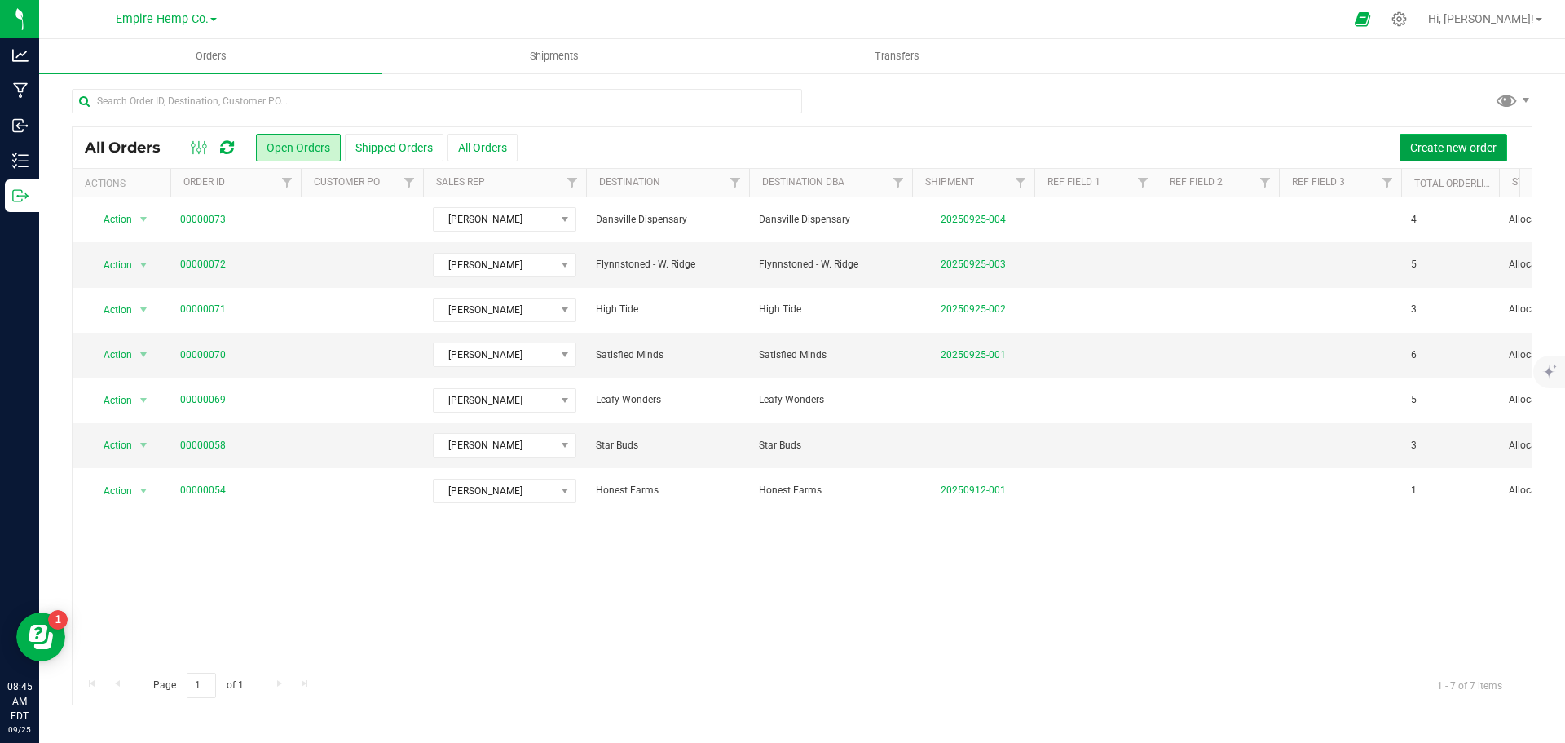
click at [1458, 146] on span "Create new order" at bounding box center [1454, 147] width 86 height 13
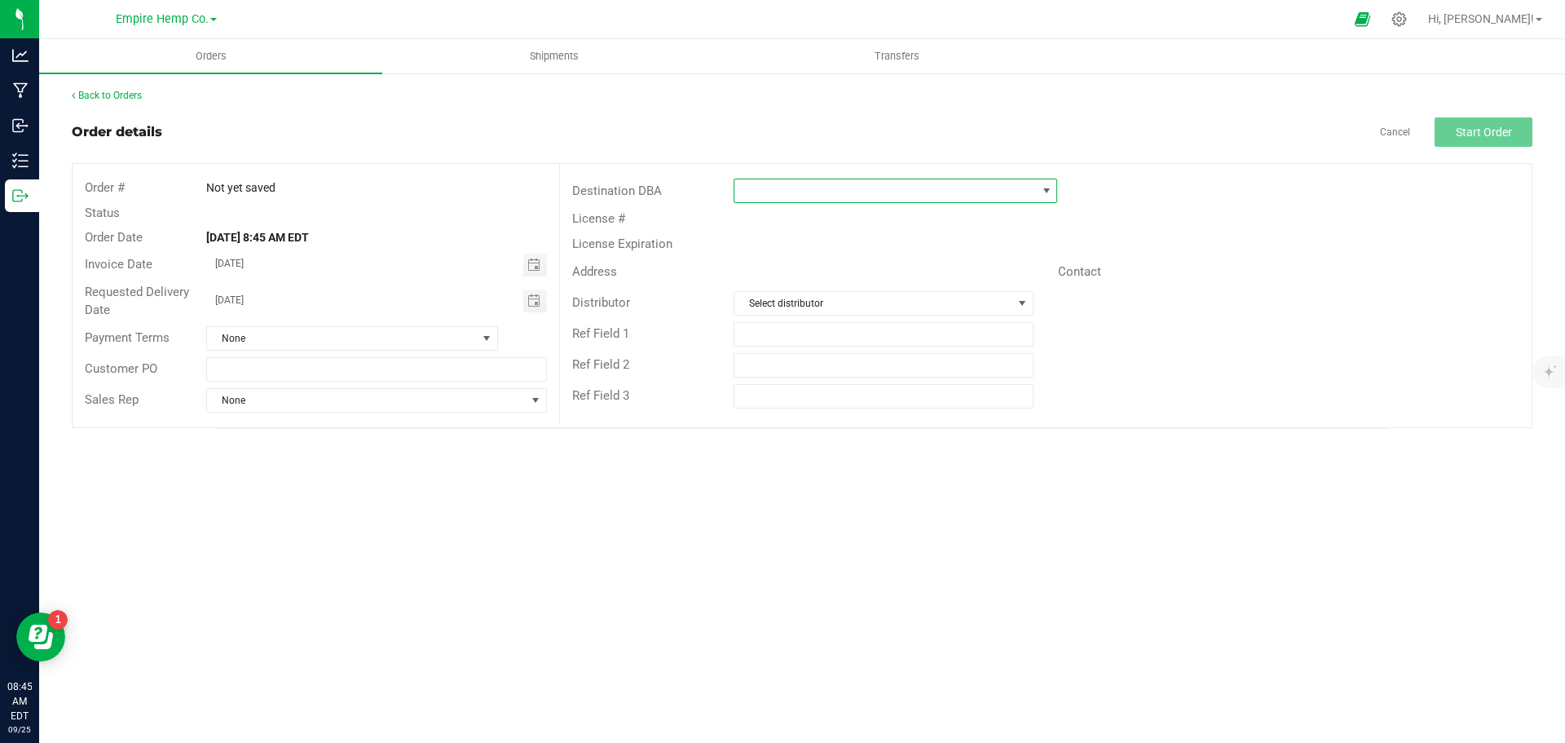
click at [1040, 185] on span at bounding box center [1046, 190] width 13 height 13
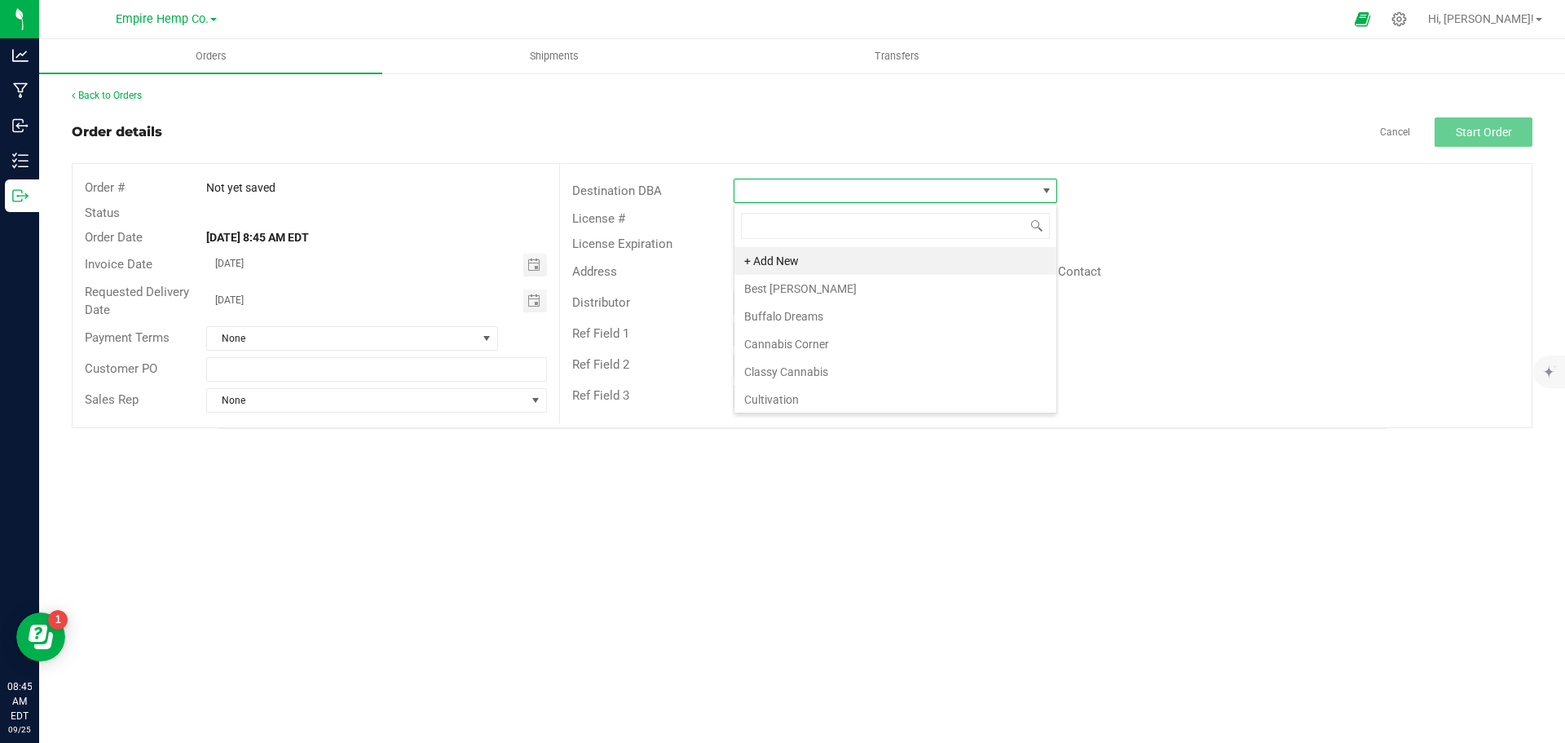
scroll to position [24, 324]
type input "flower"
click at [937, 266] on li "[GEOGRAPHIC_DATA]" at bounding box center [896, 261] width 322 height 28
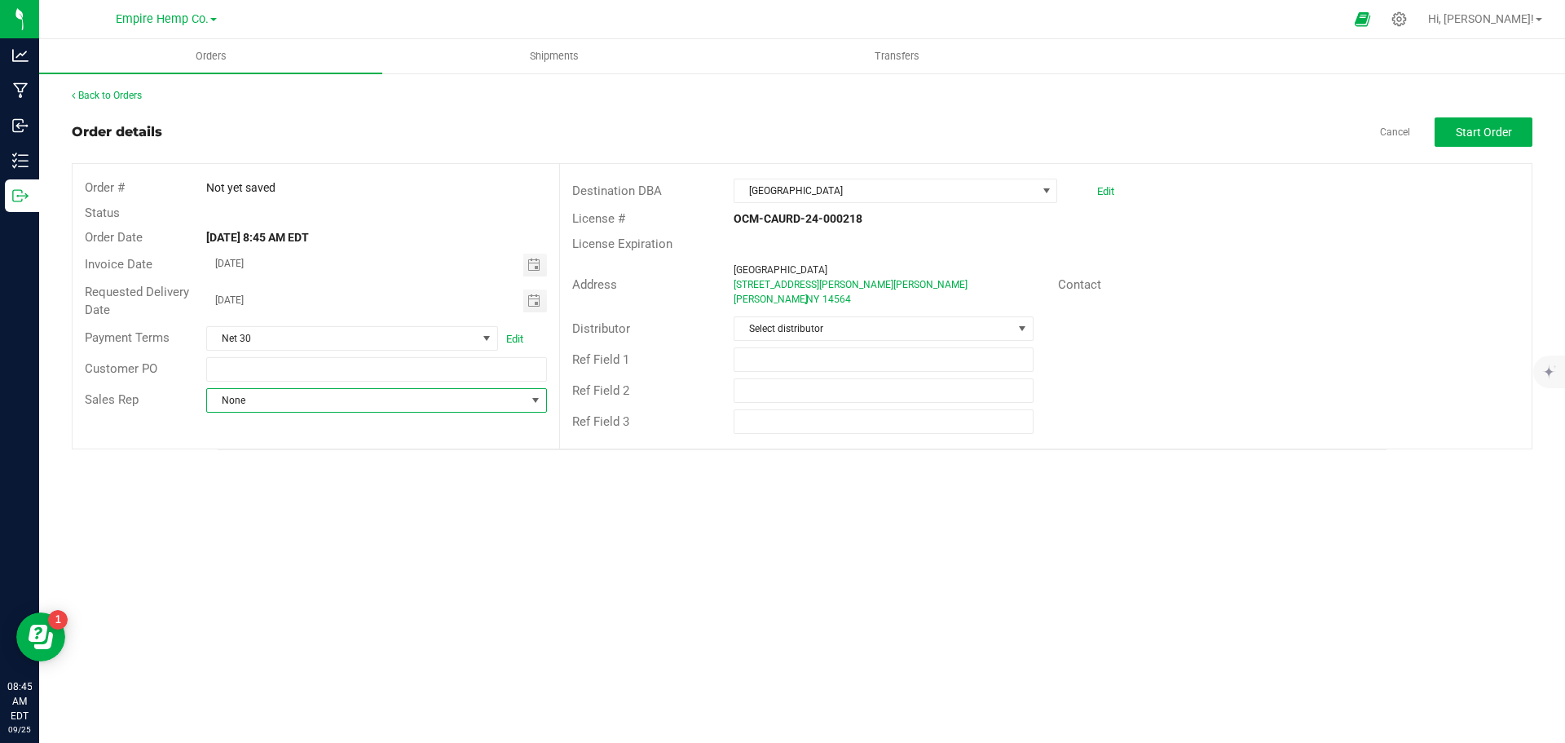
click at [521, 400] on span "None" at bounding box center [366, 400] width 318 height 23
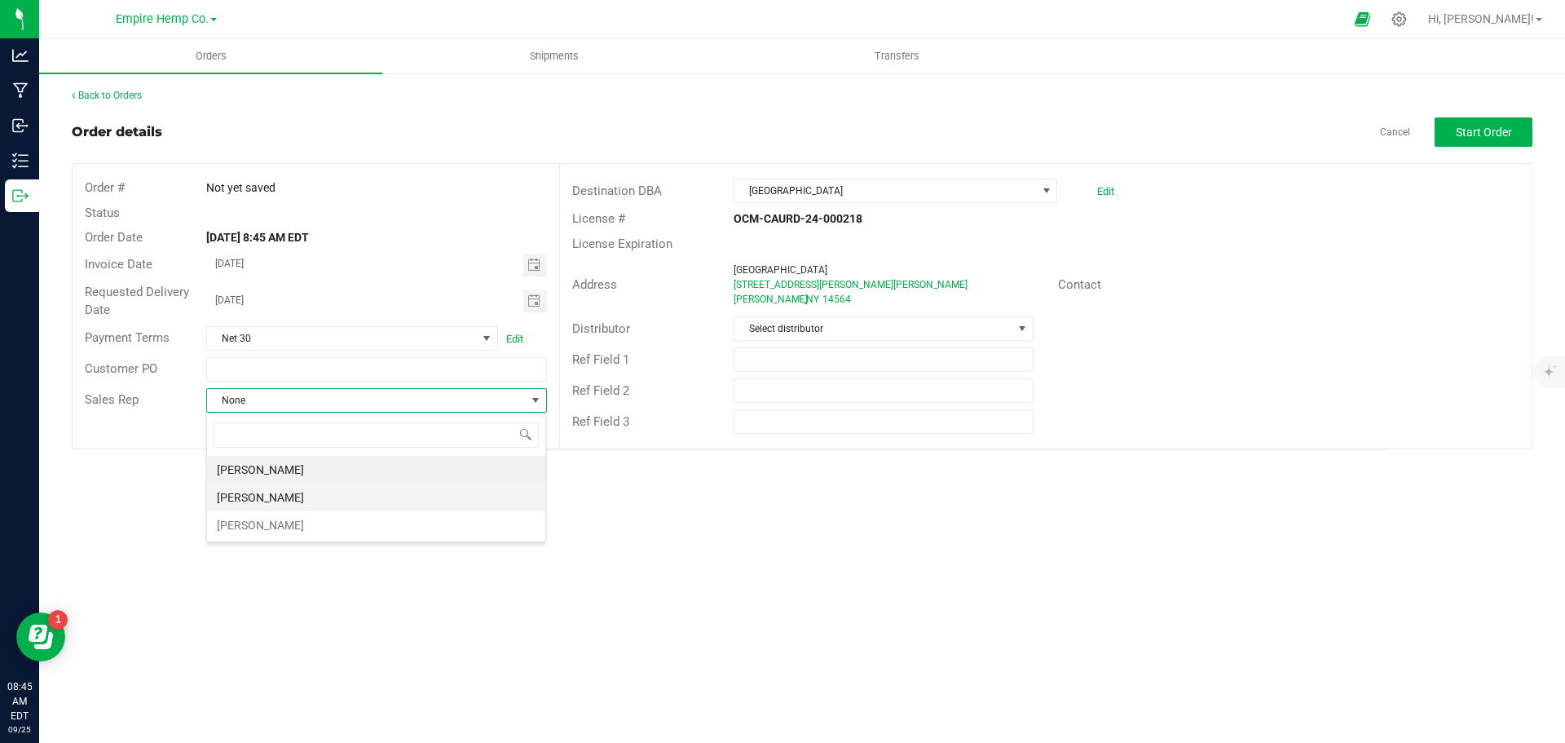
click at [428, 488] on li "[PERSON_NAME]" at bounding box center [376, 497] width 338 height 28
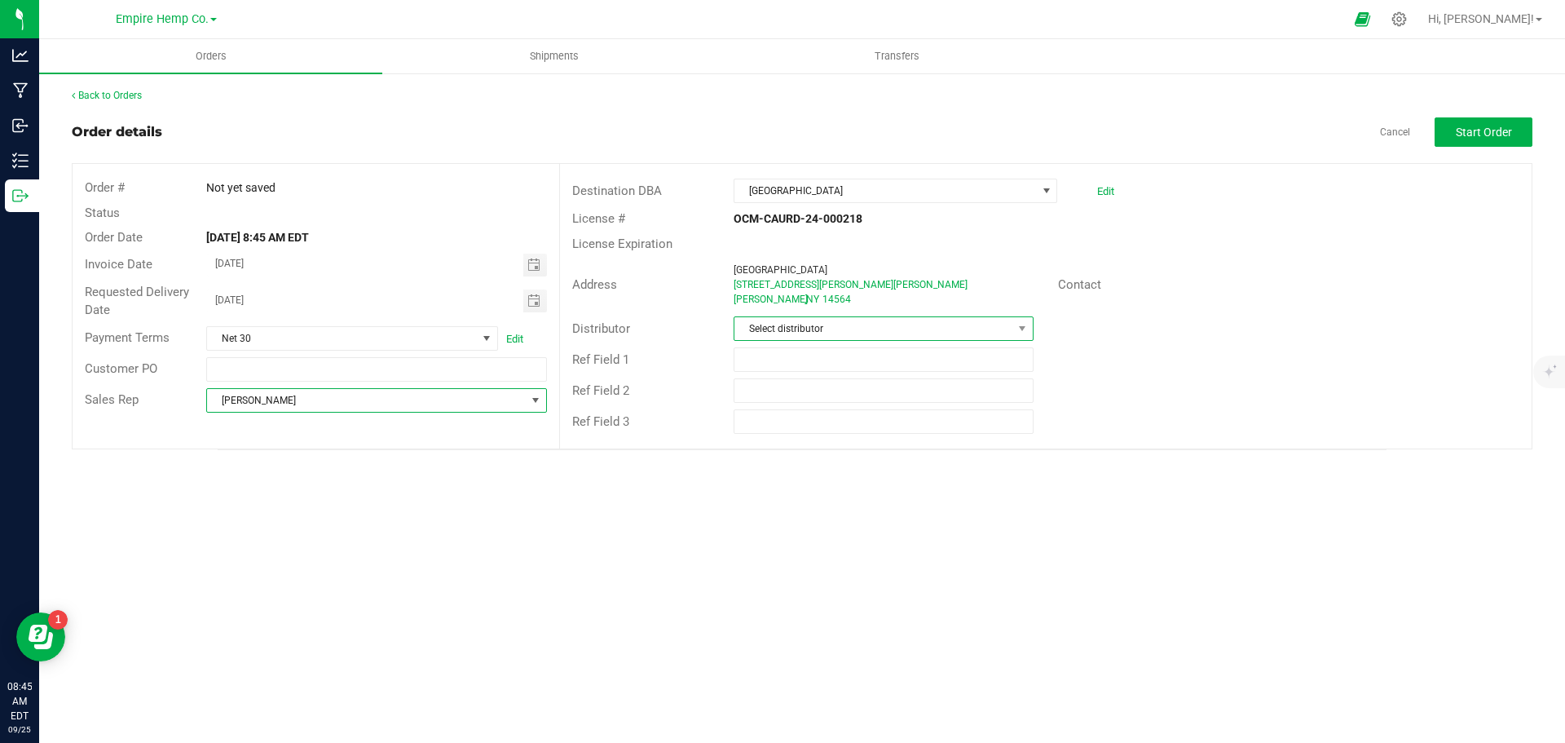
click at [962, 325] on span "Select distributor" at bounding box center [873, 328] width 277 height 23
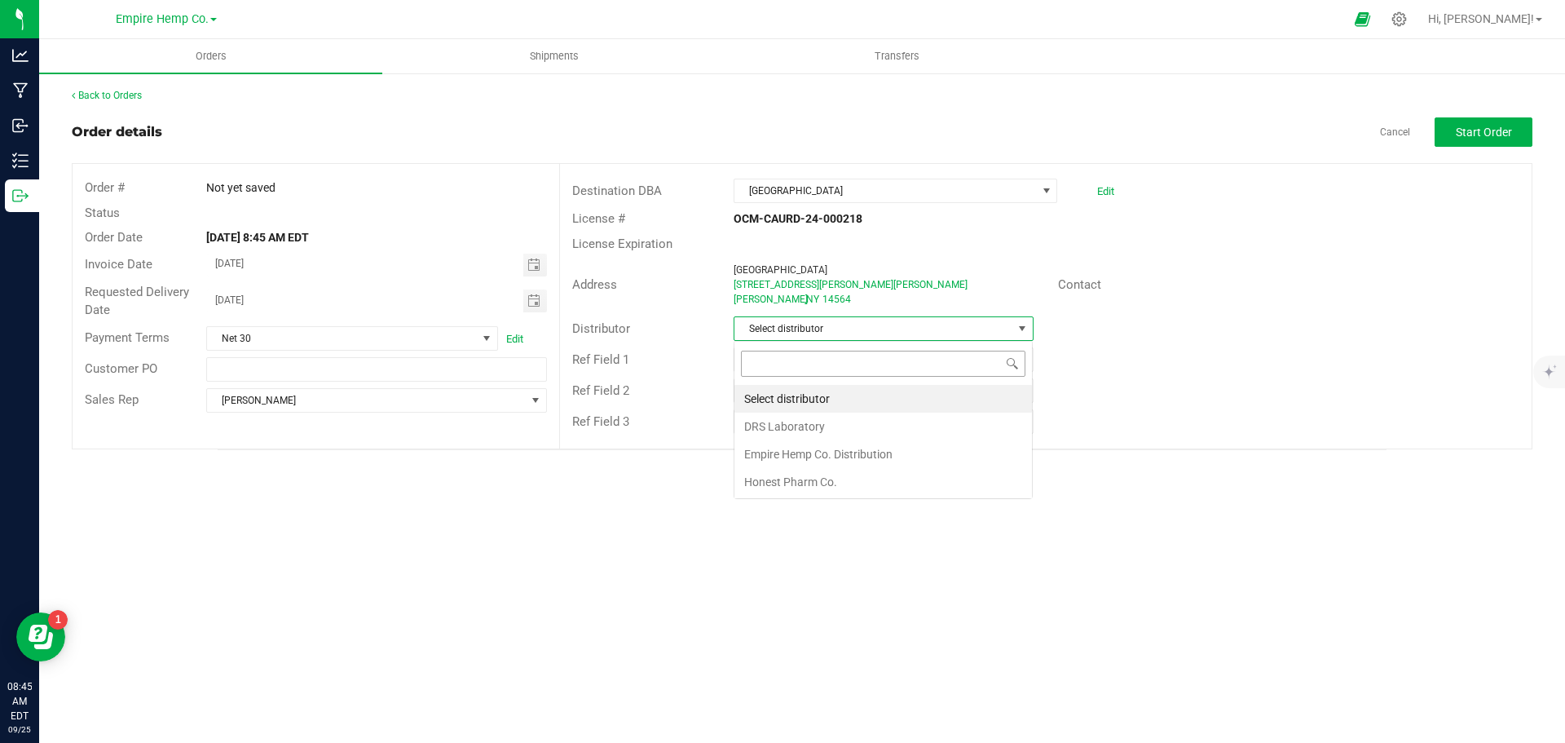
scroll to position [24, 300]
click at [879, 450] on li "Empire Hemp Co. Distribution" at bounding box center [884, 454] width 298 height 28
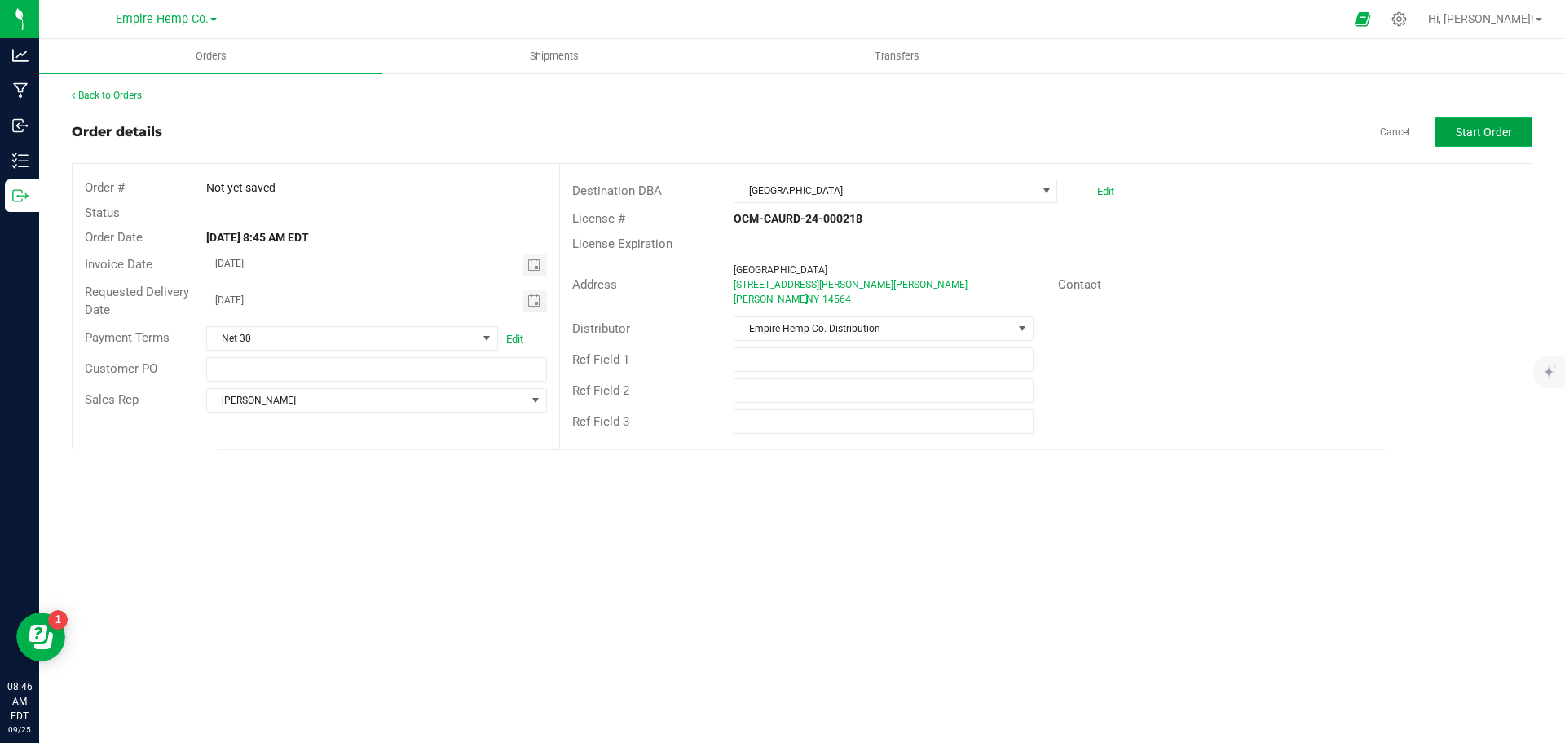
click at [1476, 118] on button "Start Order" at bounding box center [1484, 131] width 98 height 29
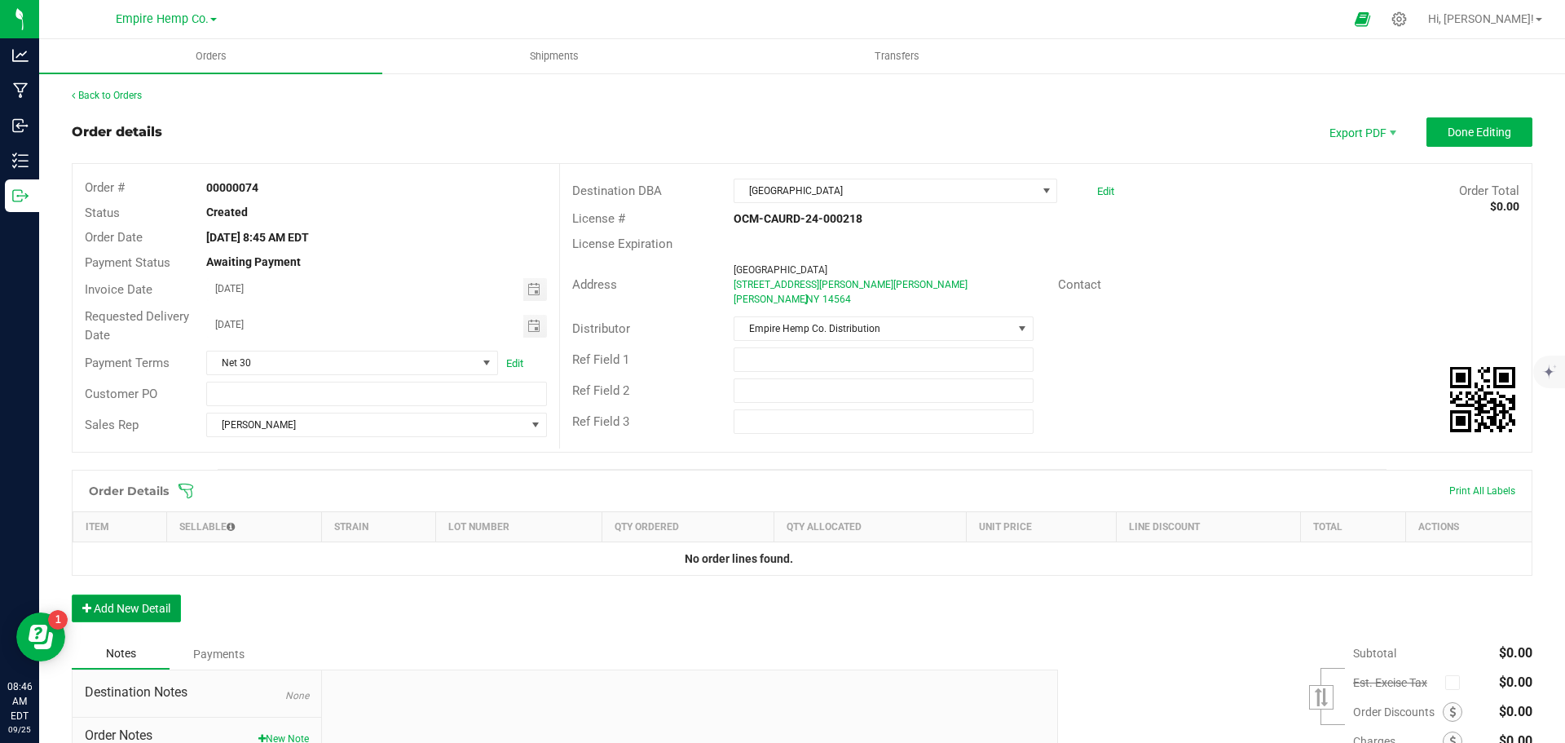
click at [117, 610] on button "Add New Detail" at bounding box center [126, 608] width 109 height 28
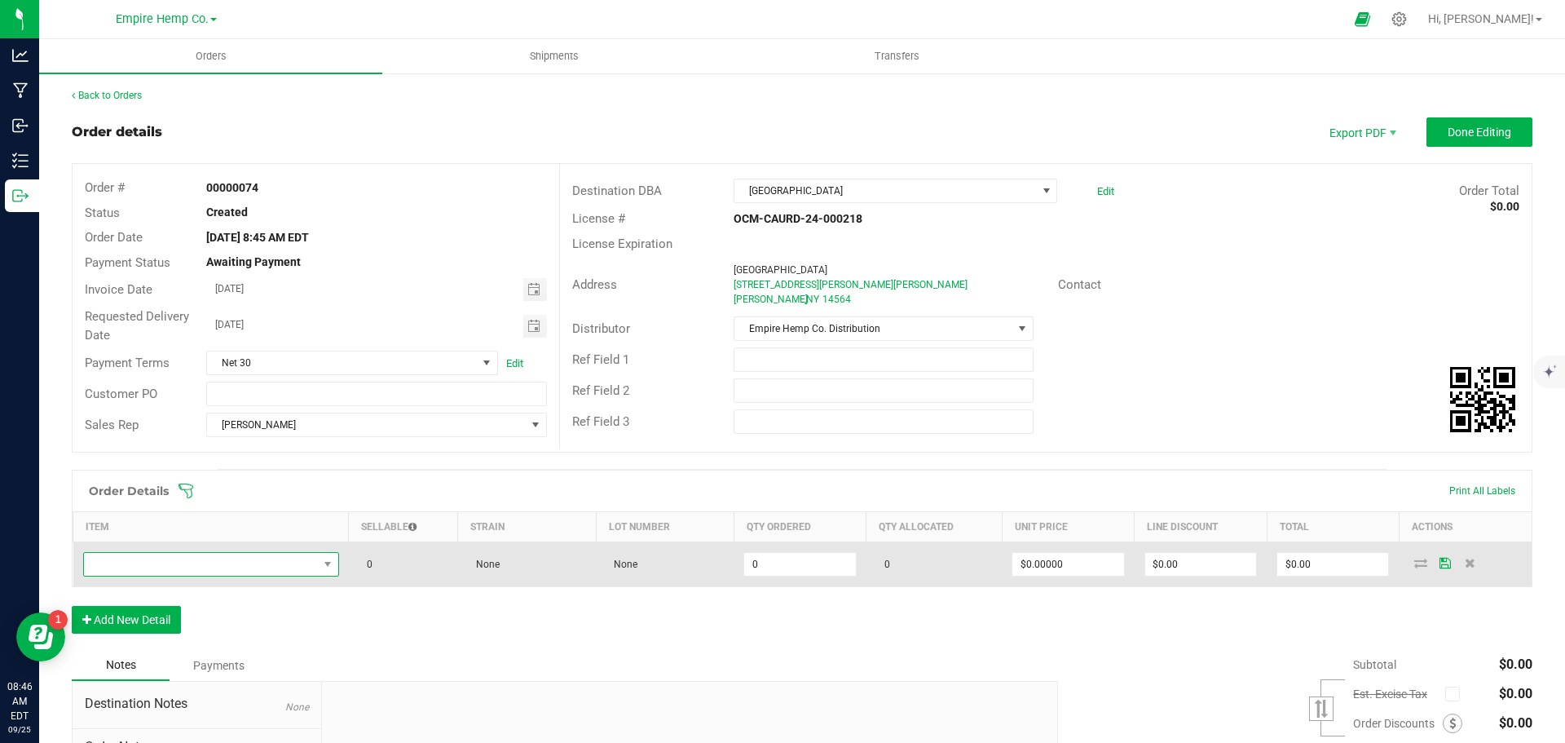
click at [282, 563] on span "NO DATA FOUND" at bounding box center [201, 564] width 234 height 23
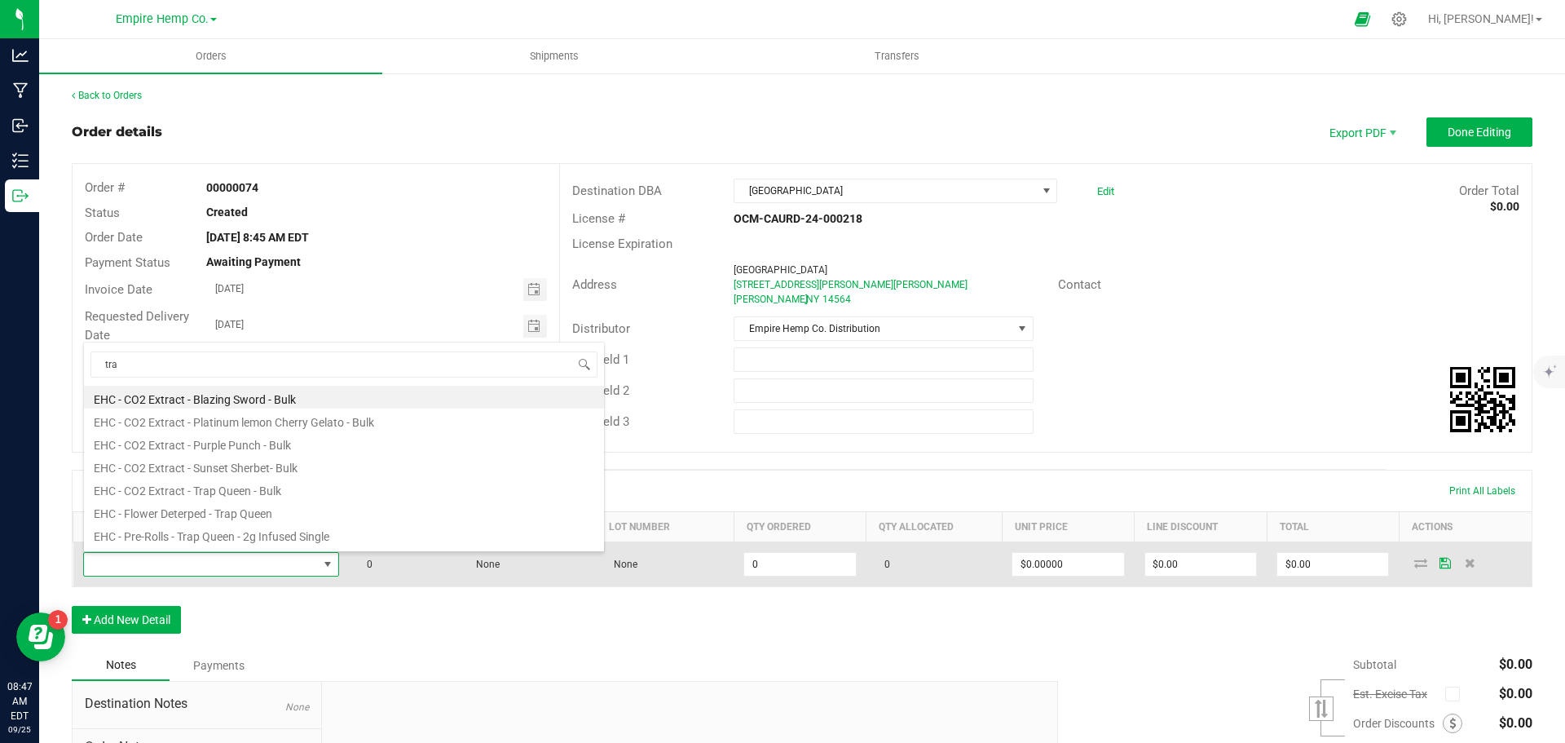
type input "trap"
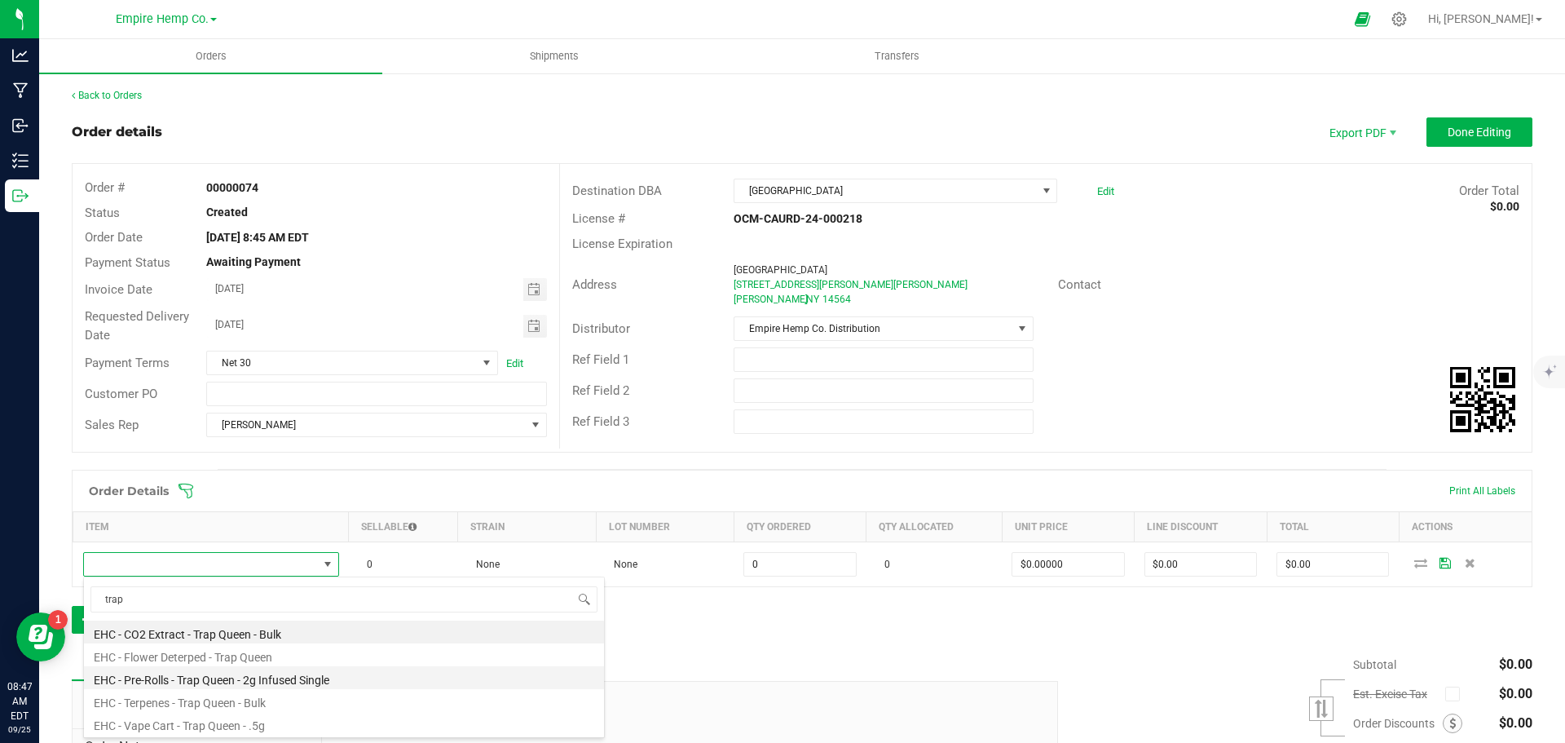
click at [300, 677] on li "EHC - Pre-Rolls - Trap Queen - 2g Infused Single" at bounding box center [344, 677] width 520 height 23
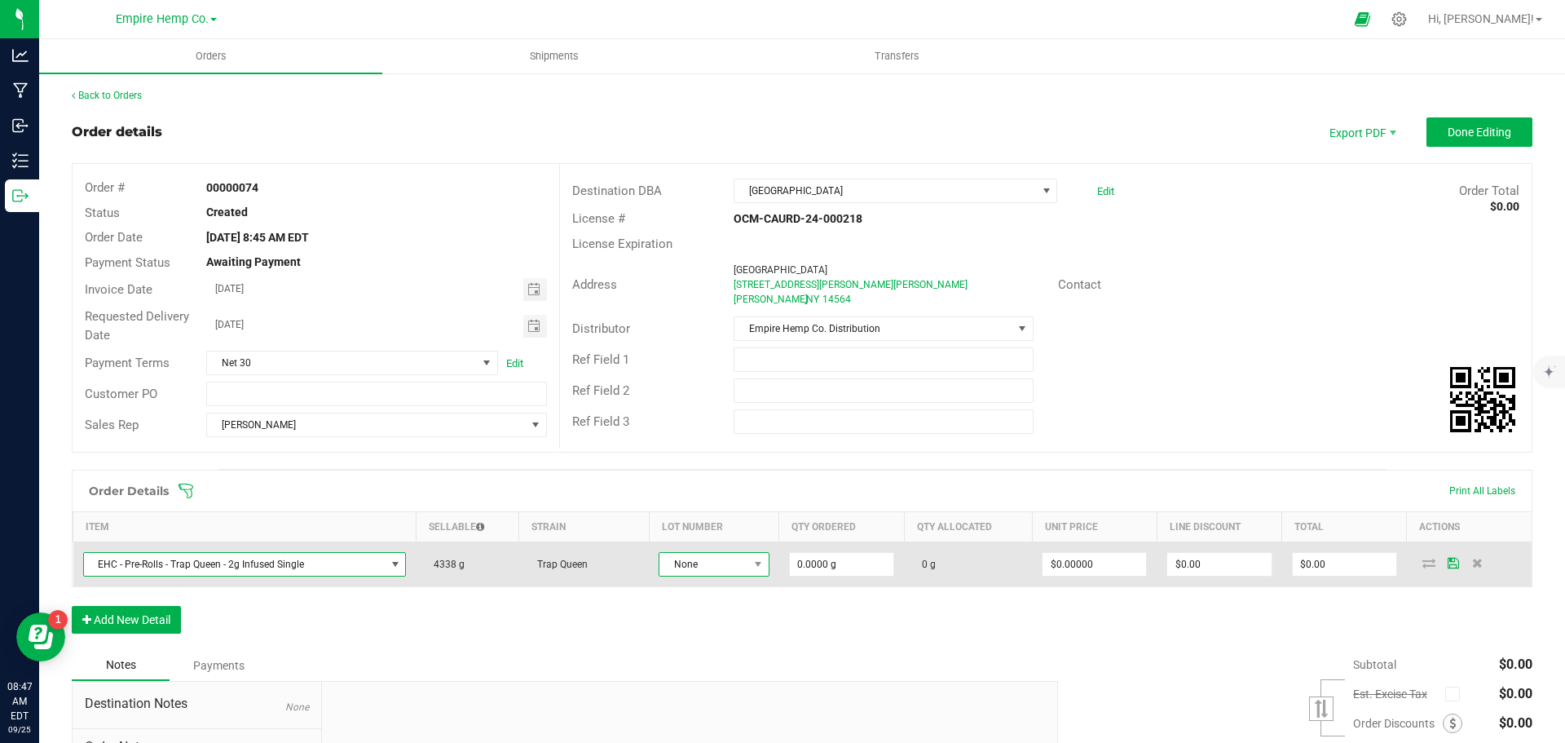
click at [737, 565] on span "None" at bounding box center [704, 564] width 89 height 23
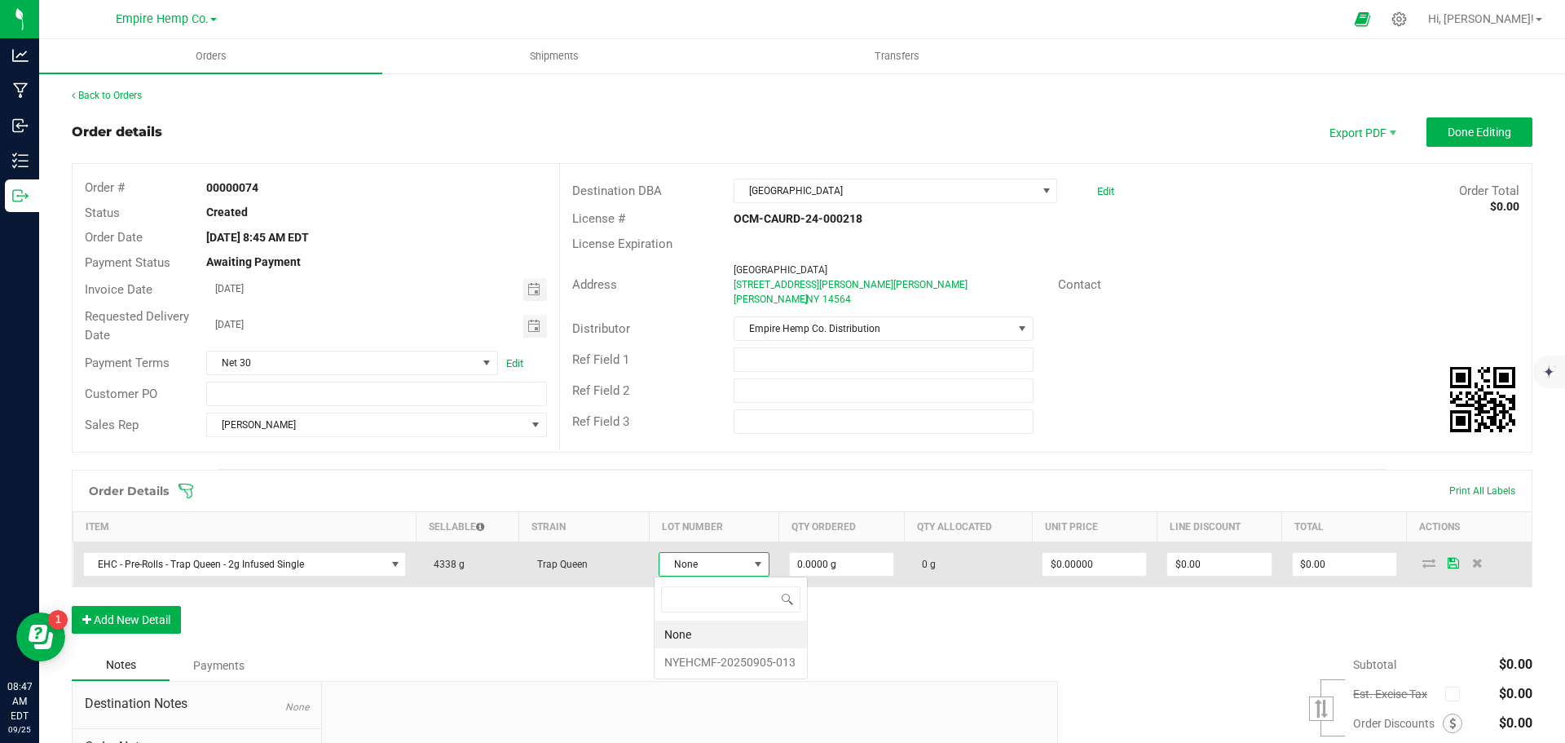
scroll to position [24, 110]
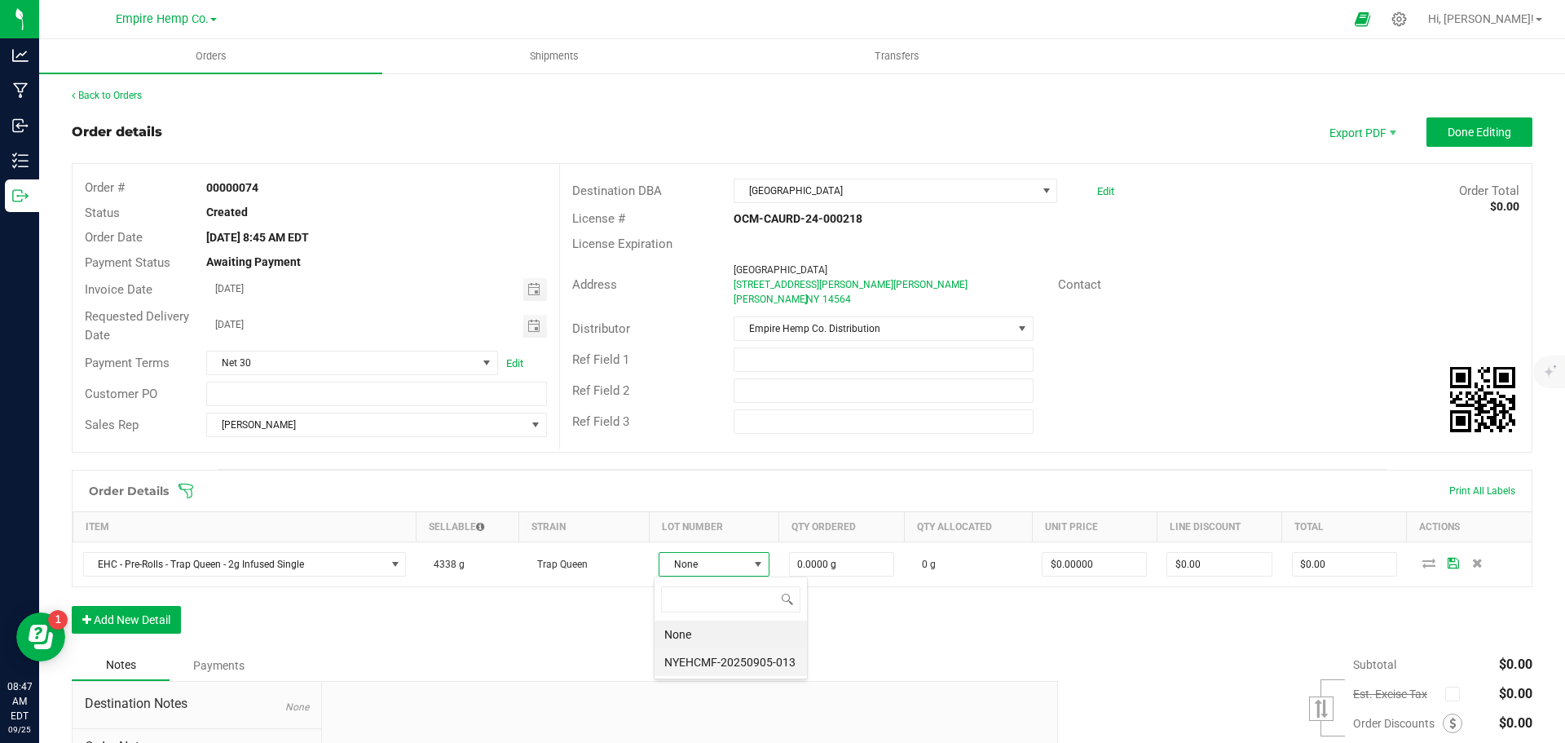
click at [735, 663] on li "NYEHCMF-20250905-013" at bounding box center [731, 662] width 152 height 28
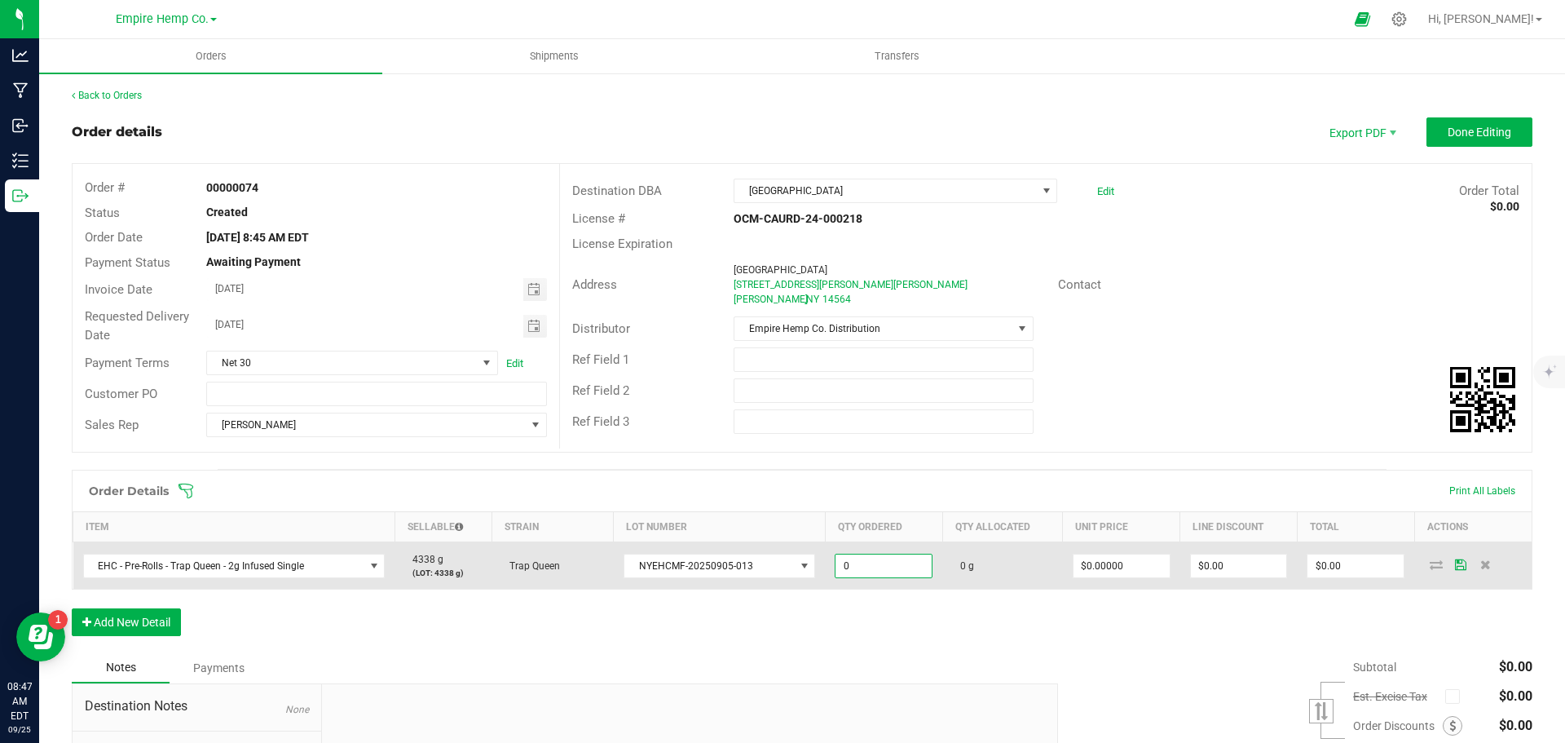
click at [854, 567] on input "0" at bounding box center [884, 565] width 96 height 23
type input "50.0000 g"
type input "0"
click at [1140, 564] on input "0" at bounding box center [1122, 565] width 96 height 23
type input "$12.00000"
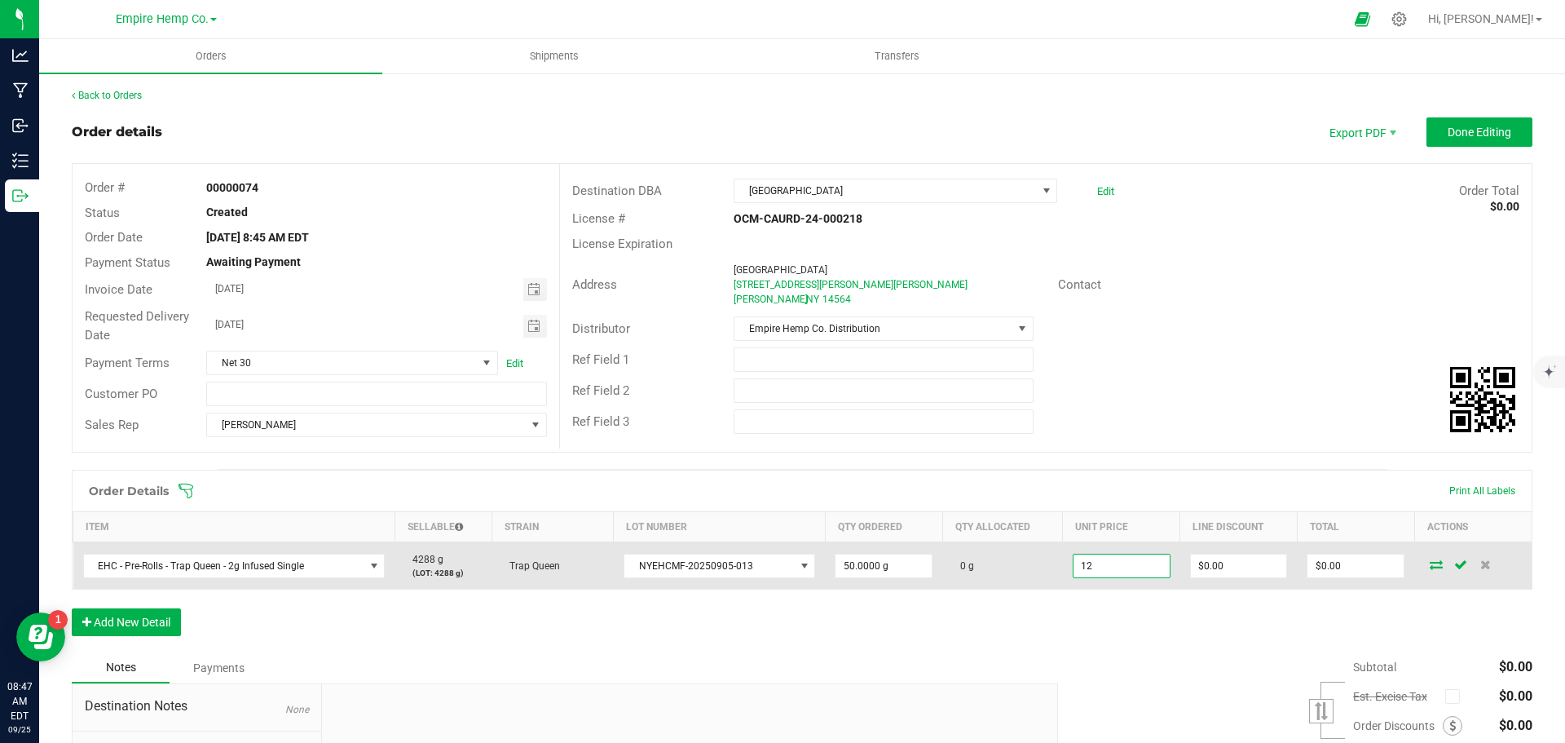
type input "0"
type input "$600.00"
click at [1430, 567] on icon at bounding box center [1436, 564] width 13 height 10
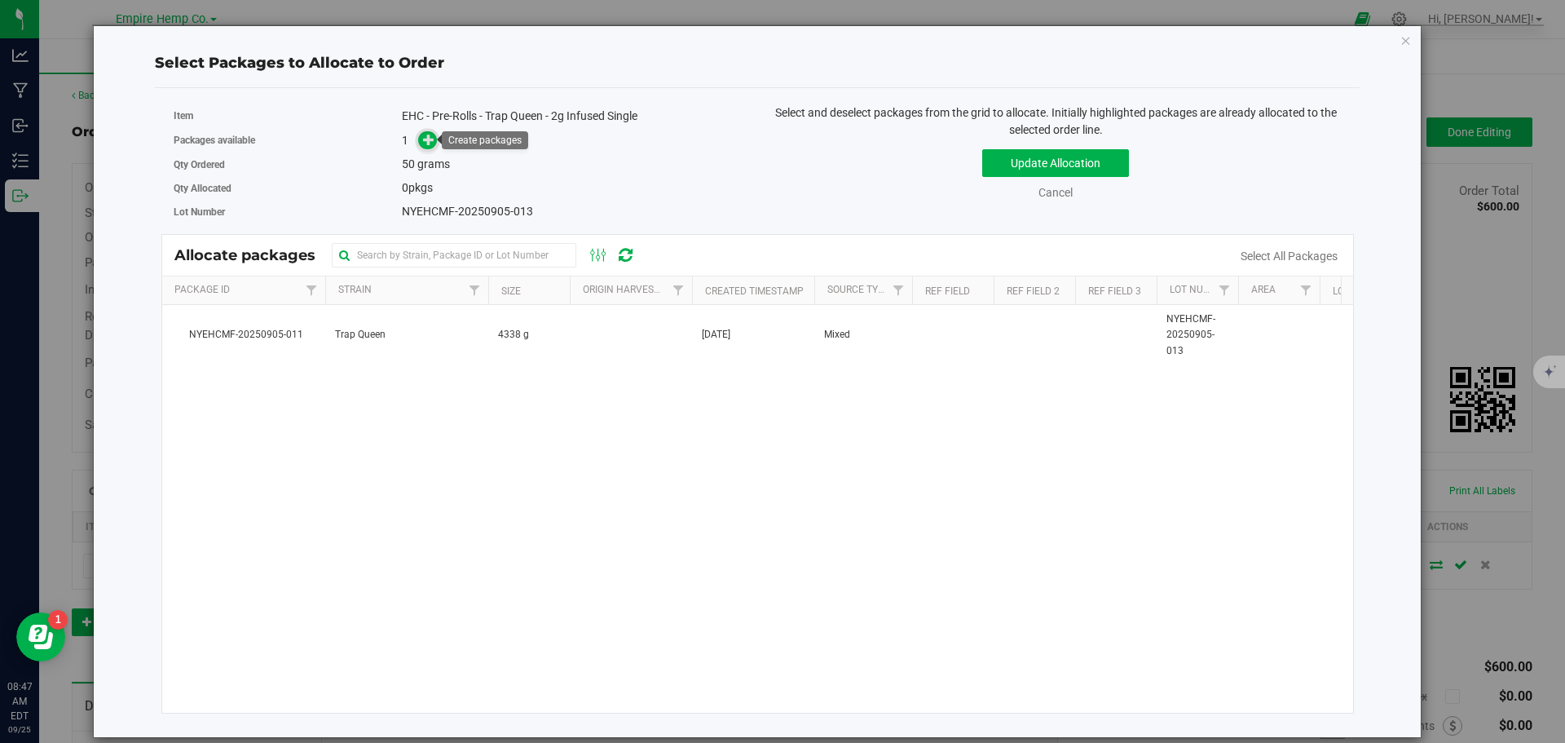
click at [430, 137] on icon at bounding box center [428, 138] width 11 height 11
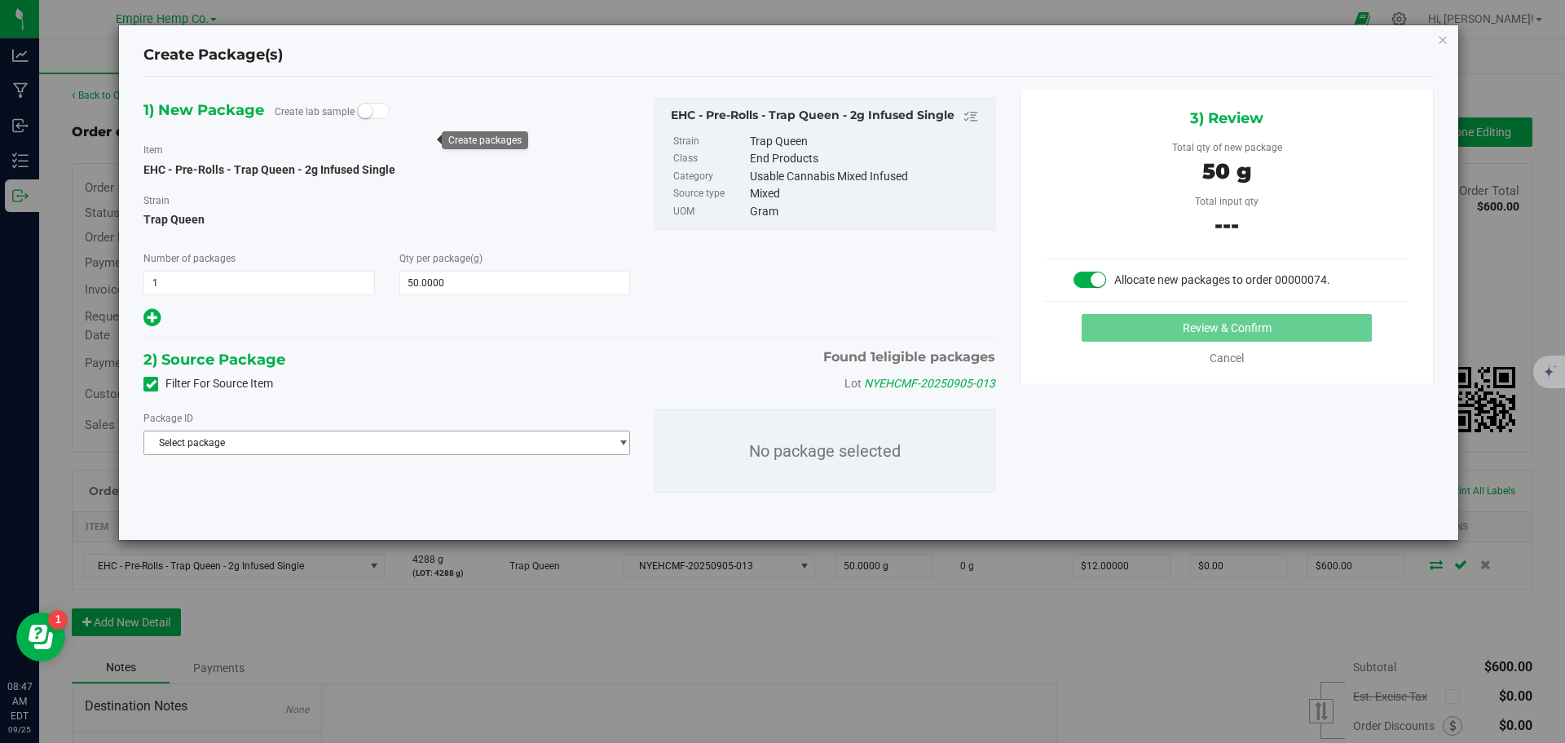
click at [367, 442] on span "Select package" at bounding box center [376, 442] width 465 height 23
click at [372, 512] on span "( EHC - Pre-Rolls - Trap Queen - 2g Infused Single )" at bounding box center [380, 509] width 218 height 11
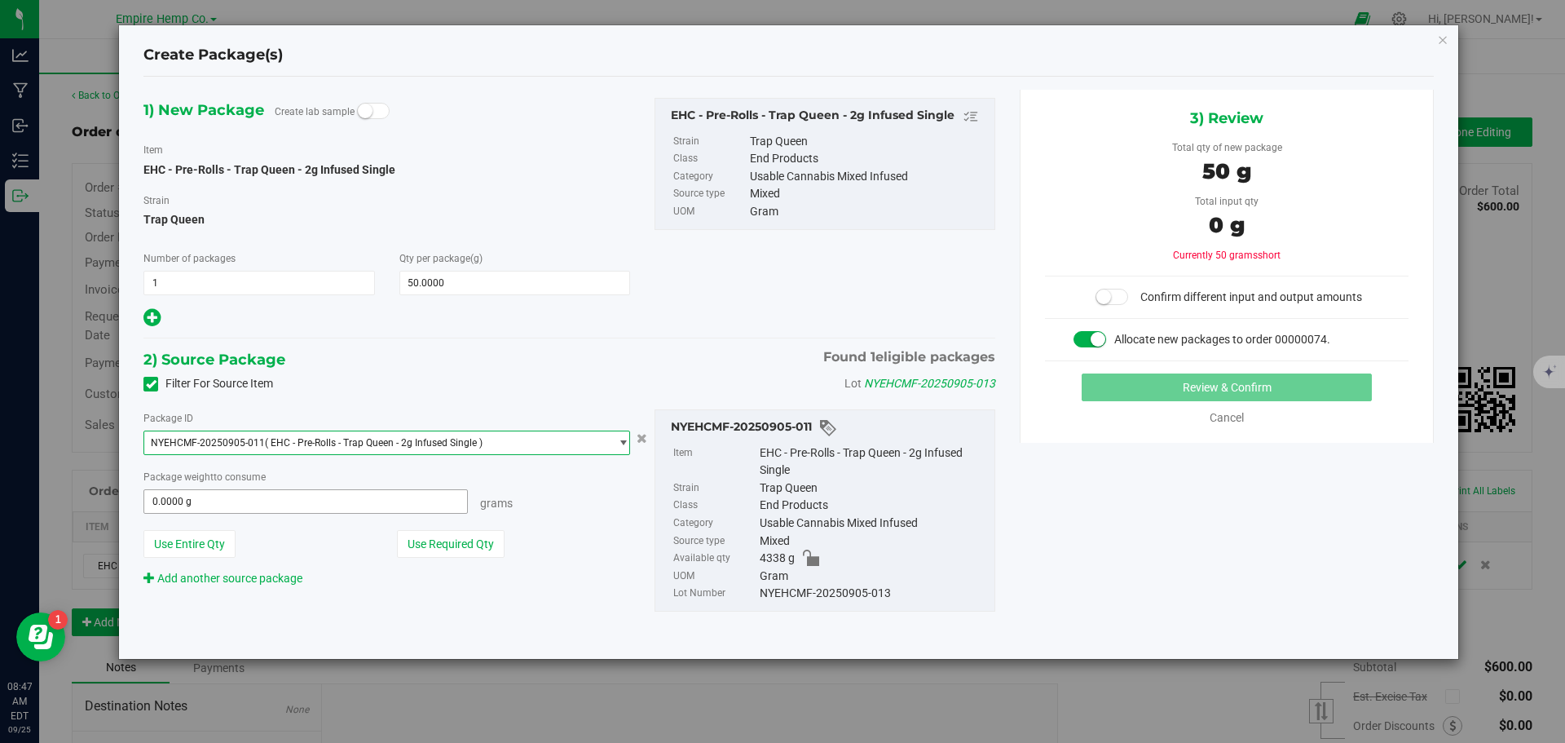
click at [241, 506] on span "0.0000 g 0" at bounding box center [306, 501] width 325 height 24
type input "50"
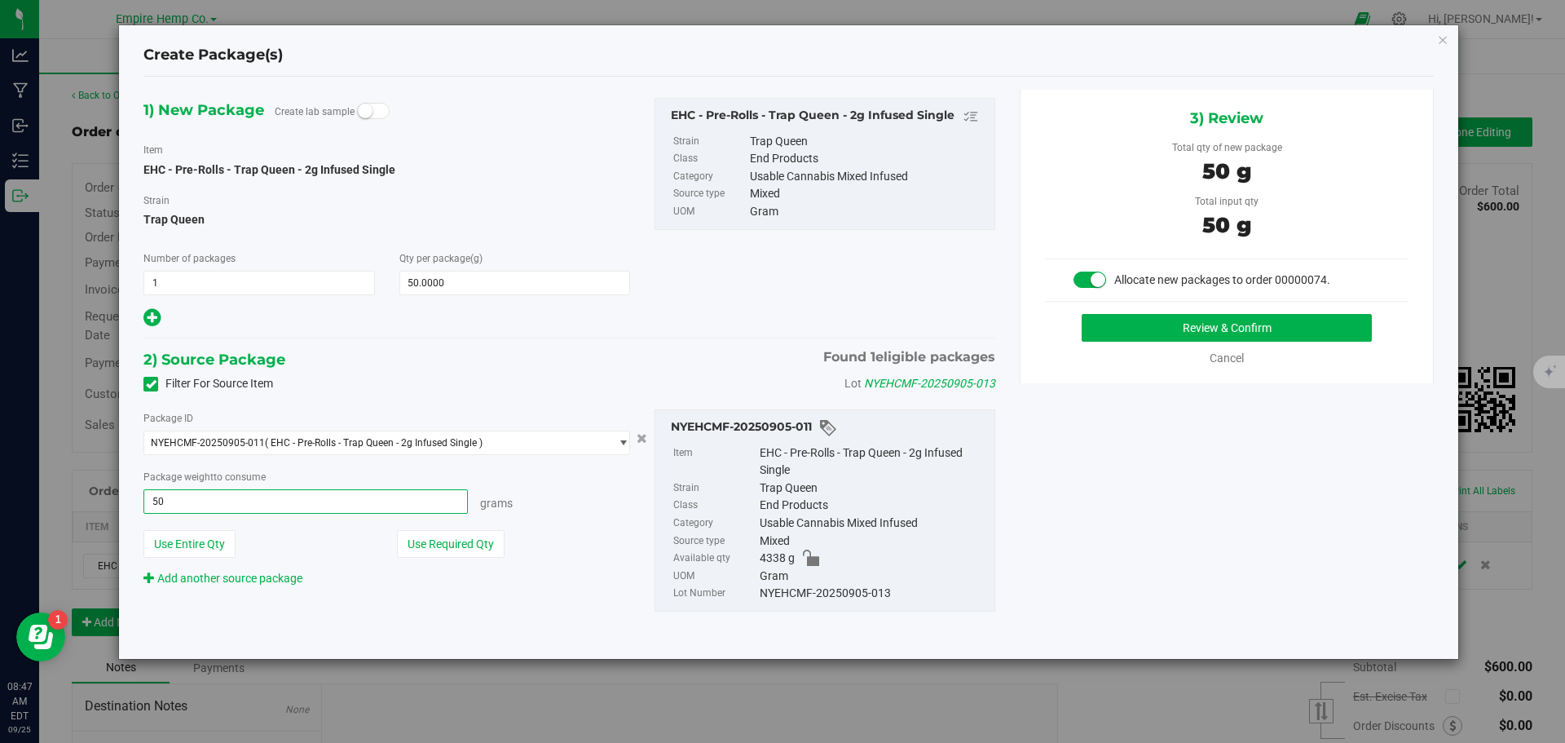
click at [1082, 314] on button "Review & Confirm" at bounding box center [1227, 328] width 290 height 28
type input "50.0000 g"
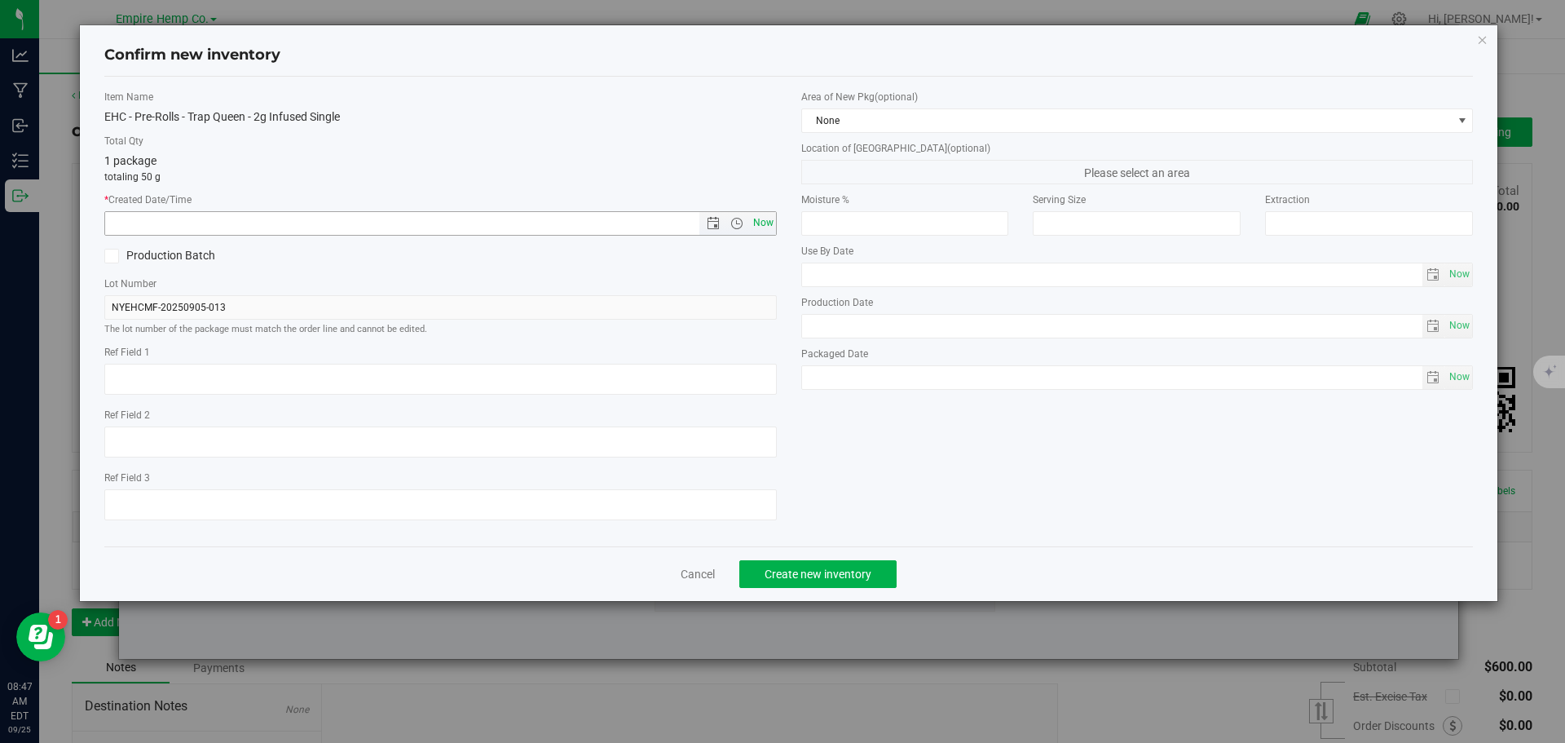
click at [753, 220] on span "Now" at bounding box center [763, 223] width 28 height 24
type input "[DATE] 8:47 AM"
click at [828, 571] on span "Create new inventory" at bounding box center [818, 573] width 107 height 13
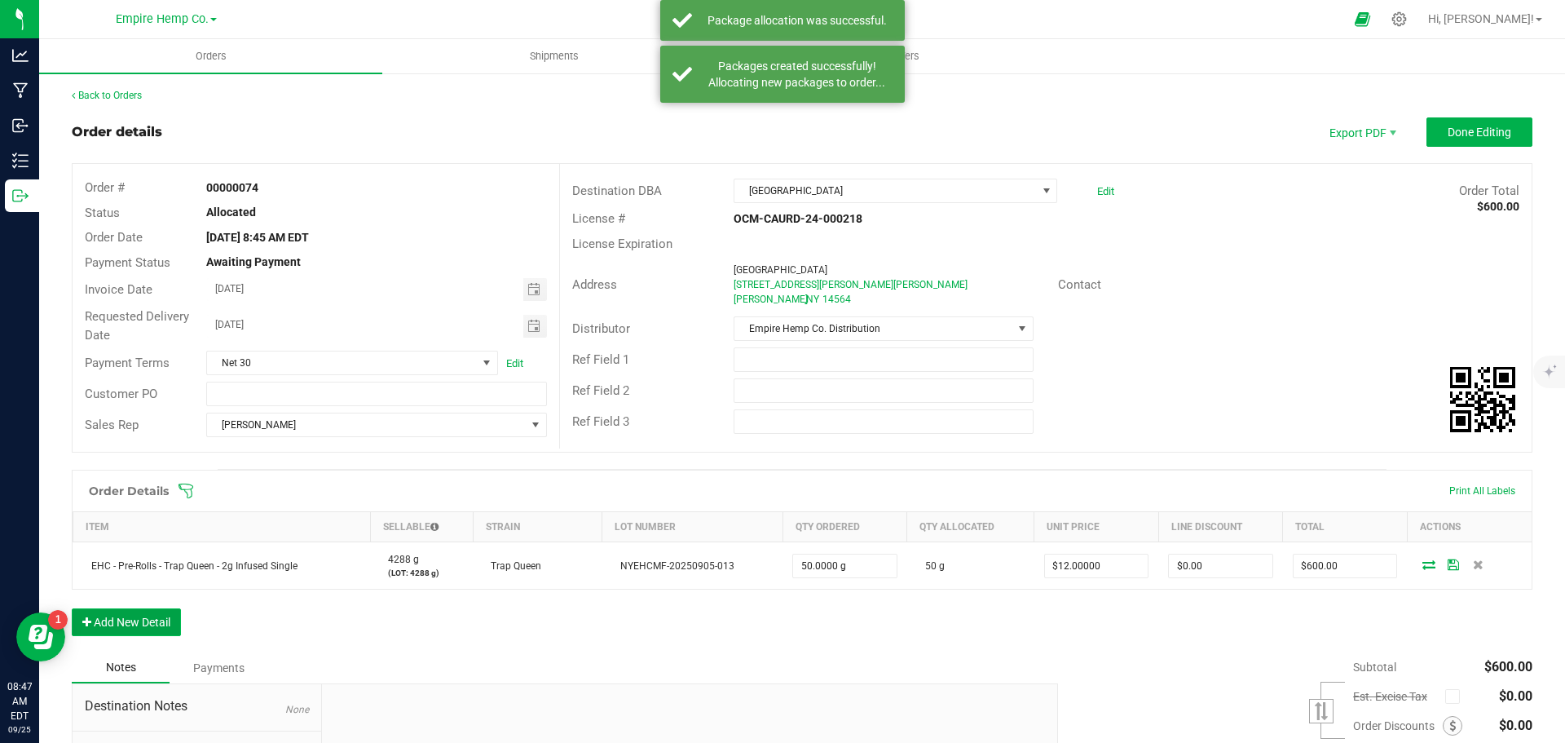
click at [138, 613] on button "Add New Detail" at bounding box center [126, 622] width 109 height 28
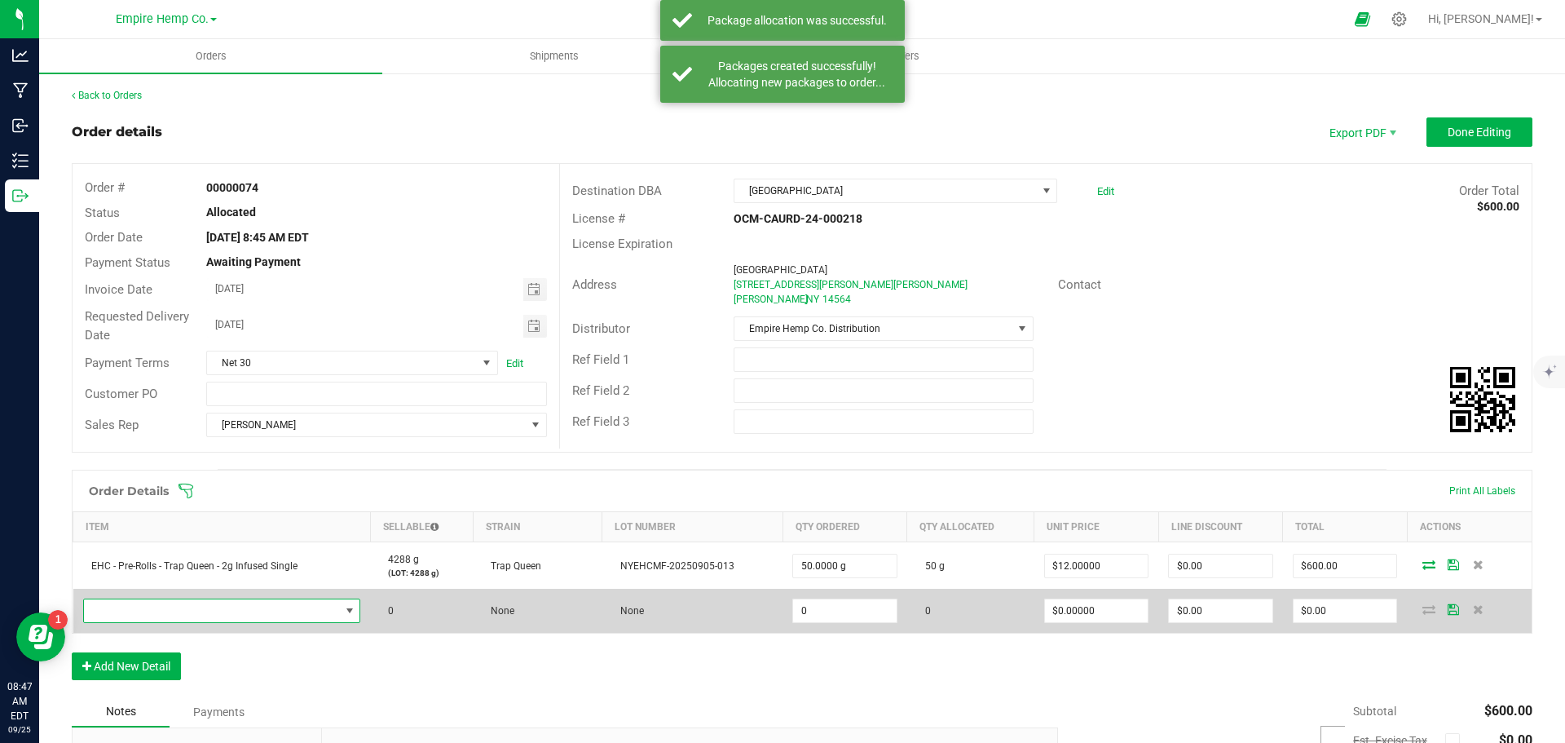
click at [178, 604] on span "NO DATA FOUND" at bounding box center [212, 610] width 256 height 23
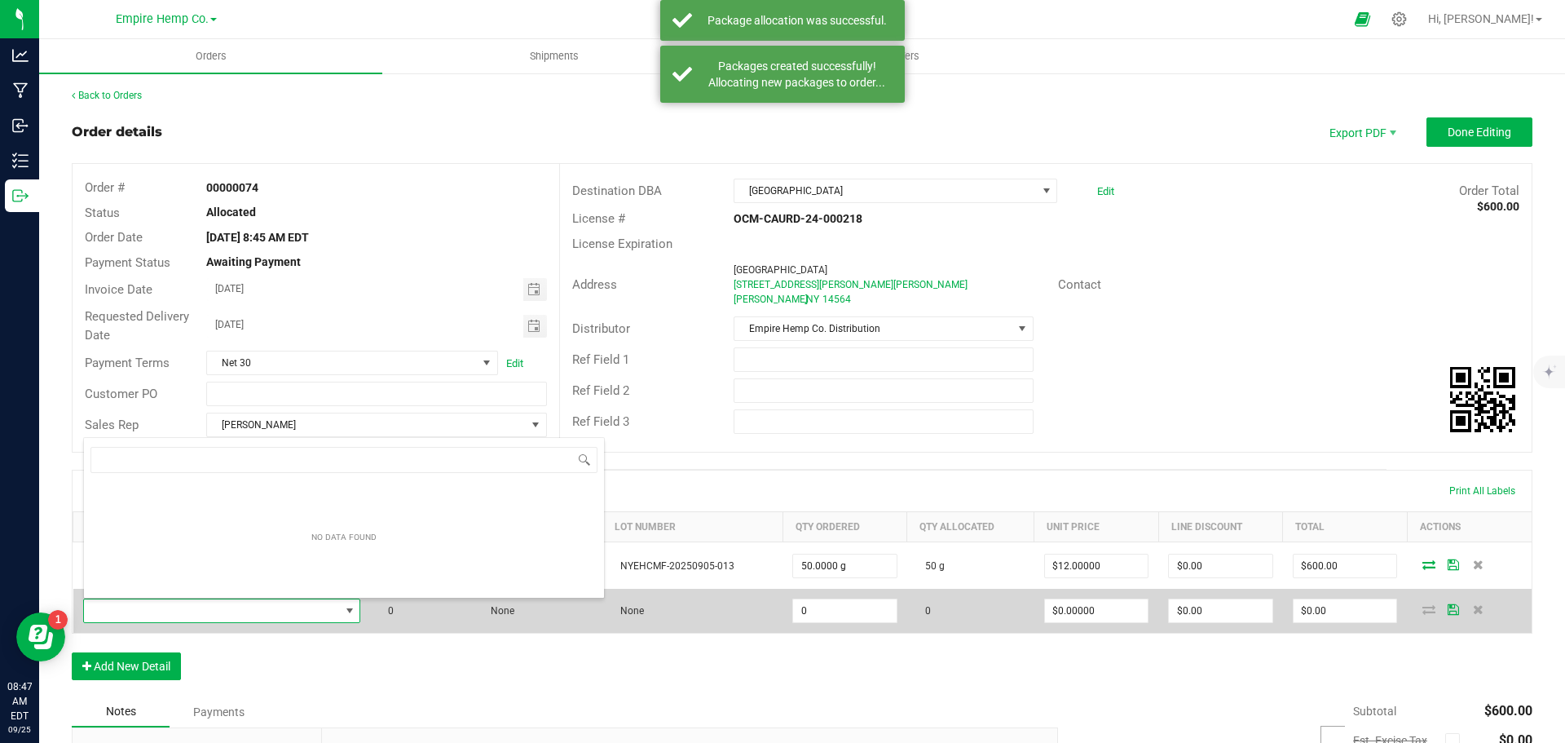
scroll to position [24, 272]
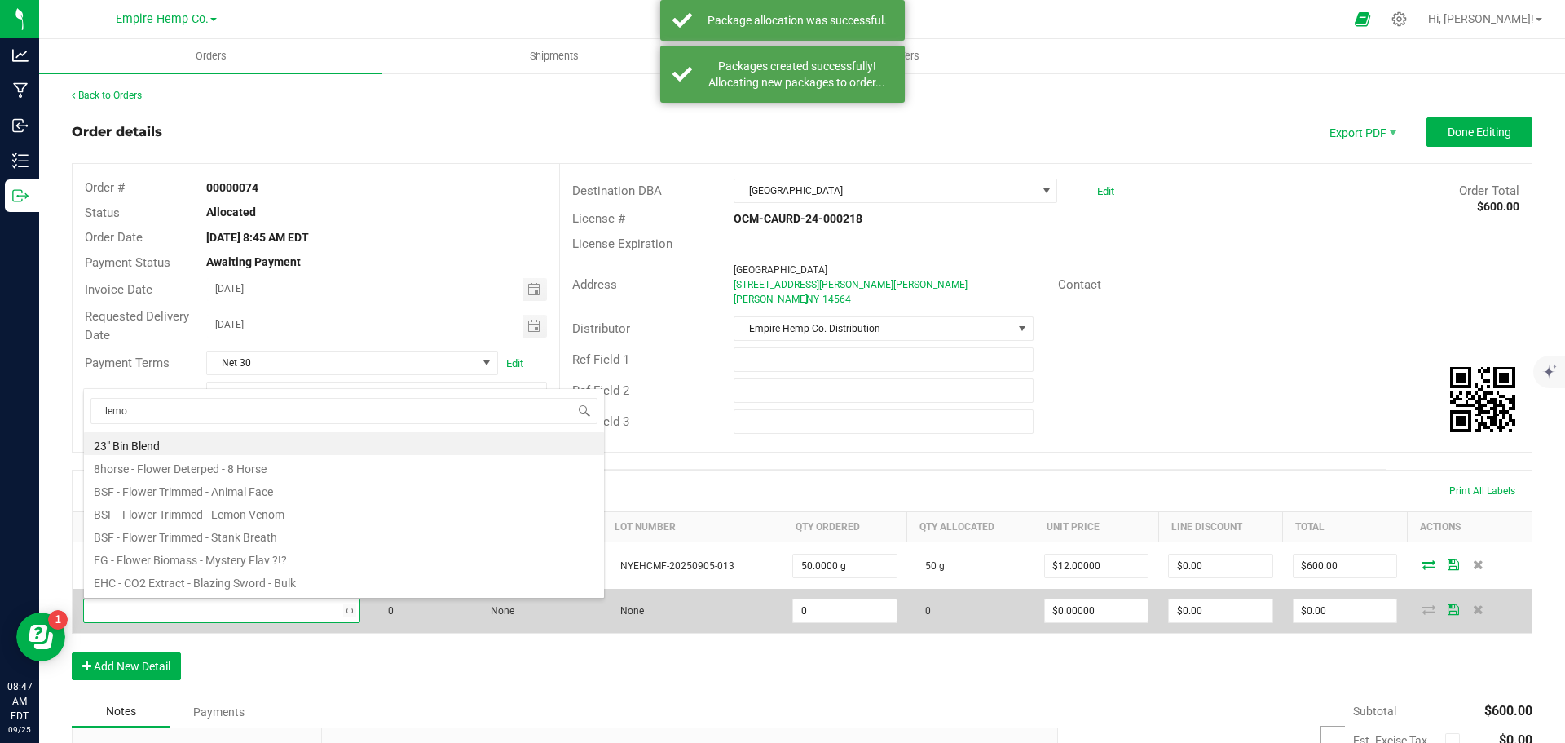
type input "lemon"
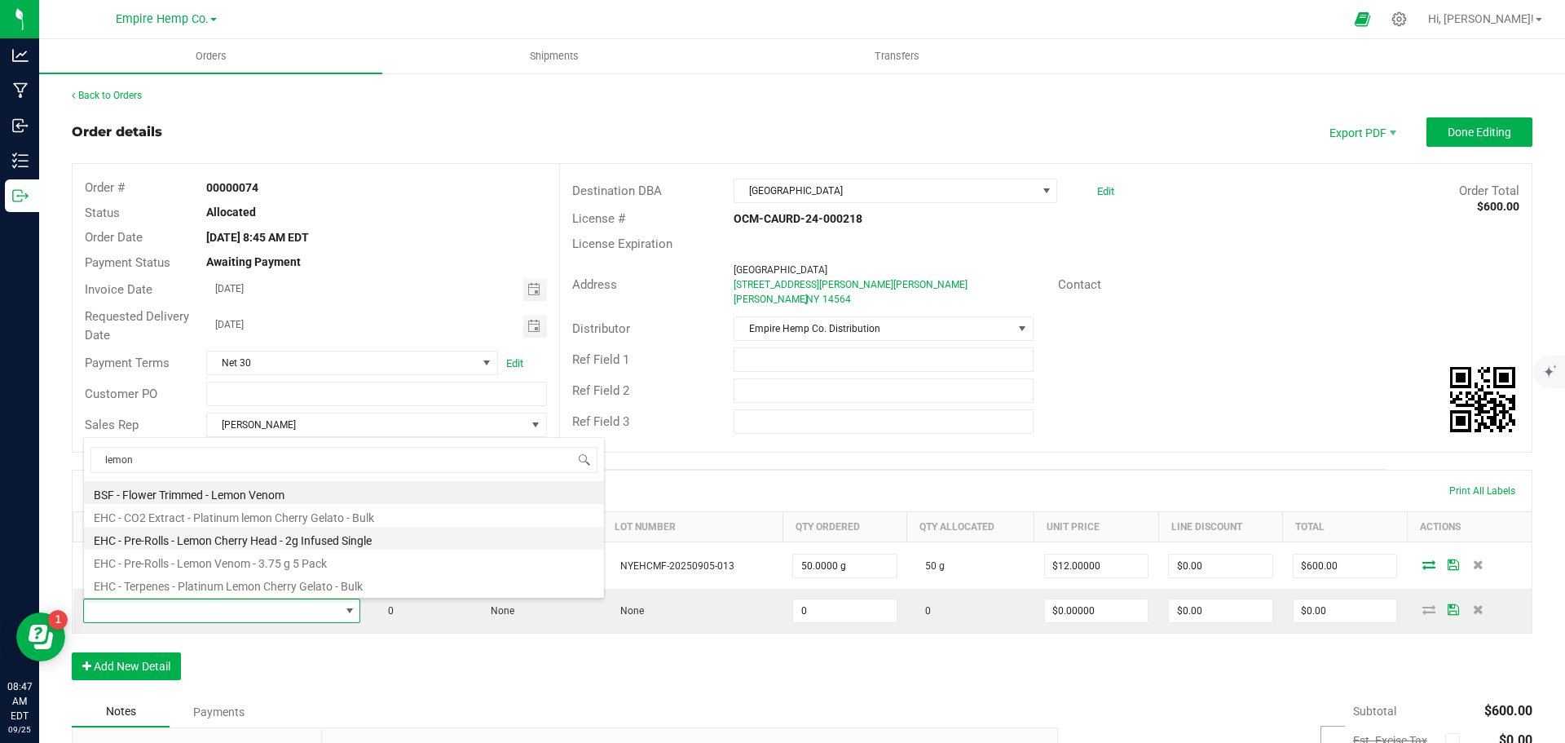
click at [251, 536] on li "EHC - Pre-Rolls - Lemon Cherry Head - 2g Infused Single" at bounding box center [344, 538] width 520 height 23
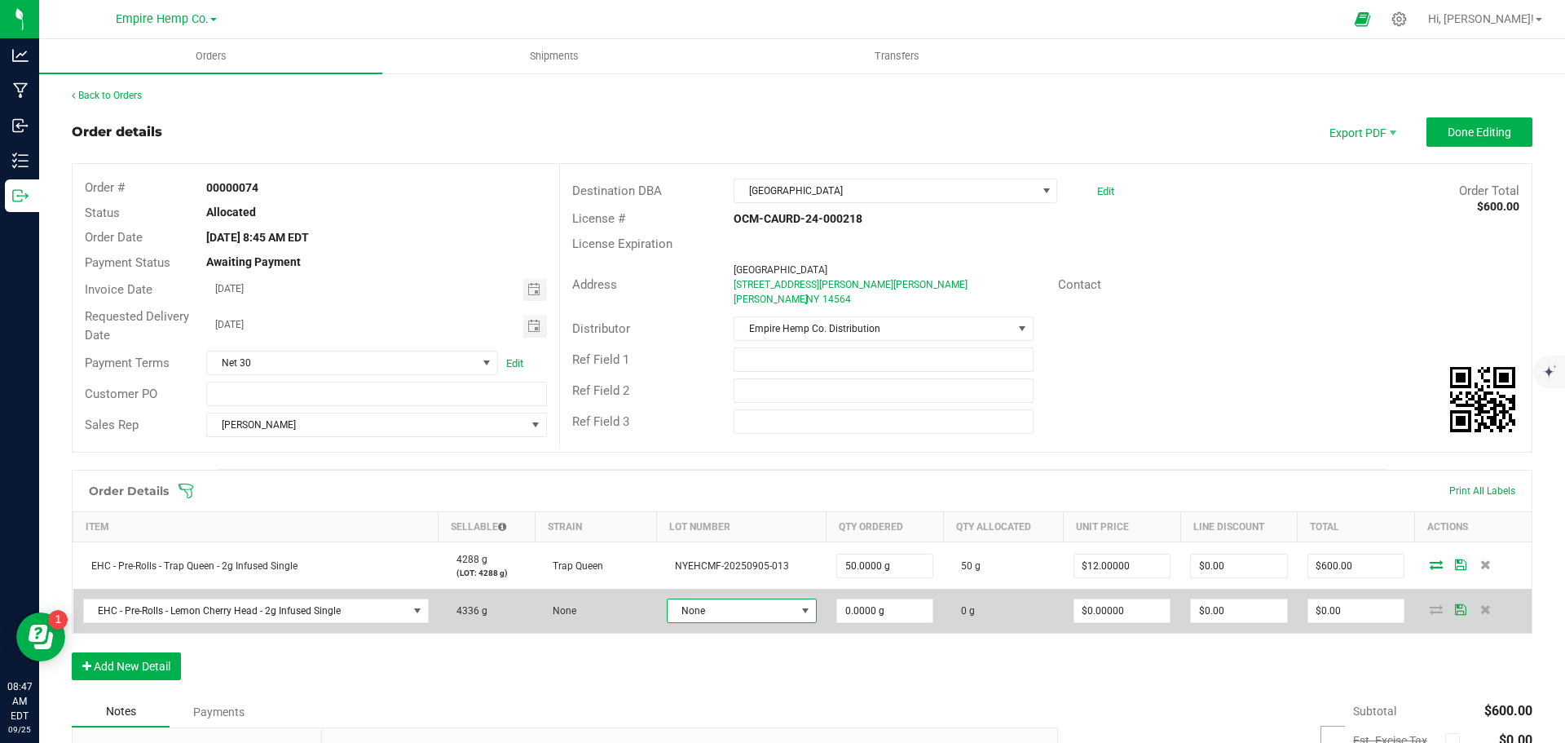
click at [689, 610] on span "None" at bounding box center [732, 610] width 128 height 23
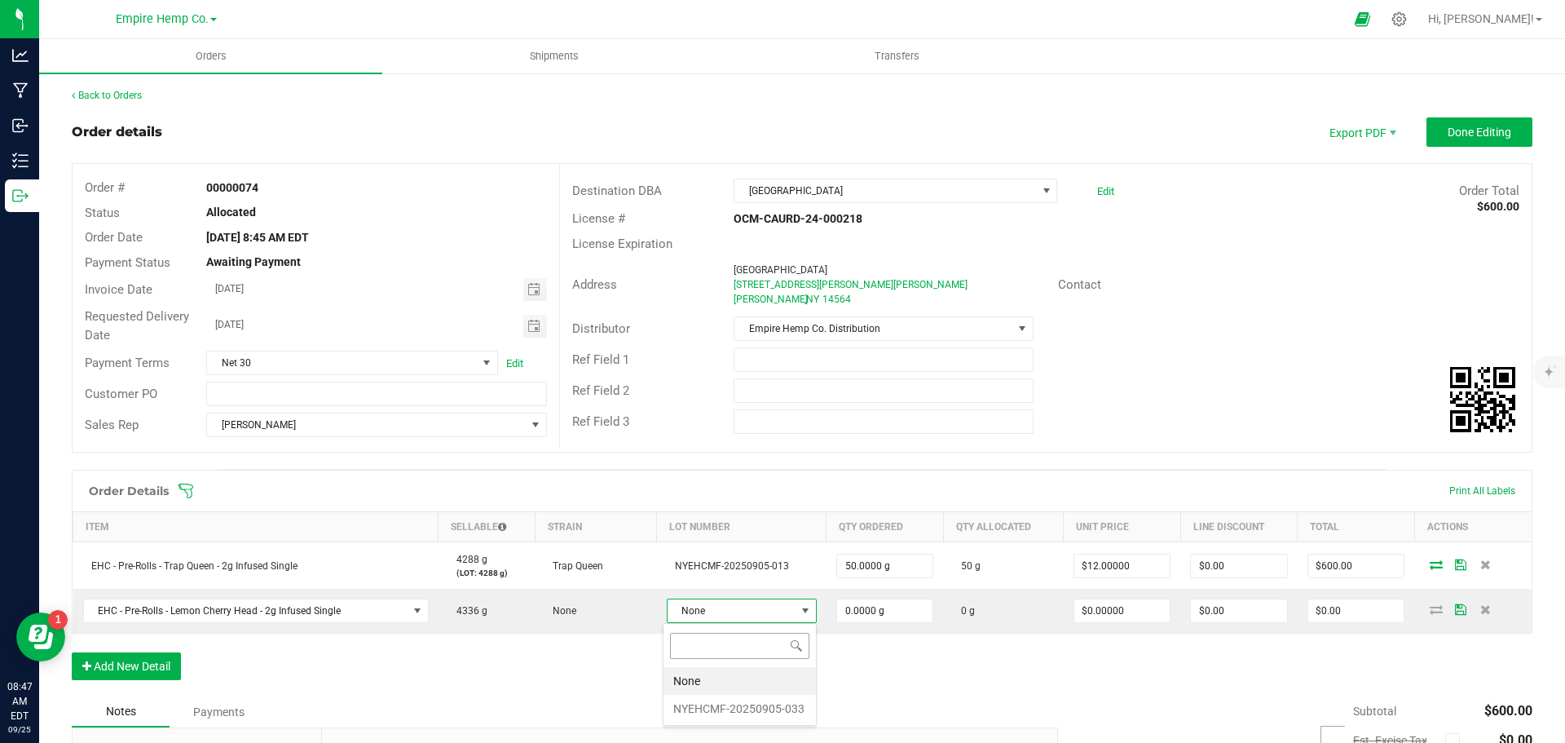
scroll to position [24, 146]
click at [732, 706] on li "NYEHCMF-20250905-033" at bounding box center [740, 709] width 152 height 28
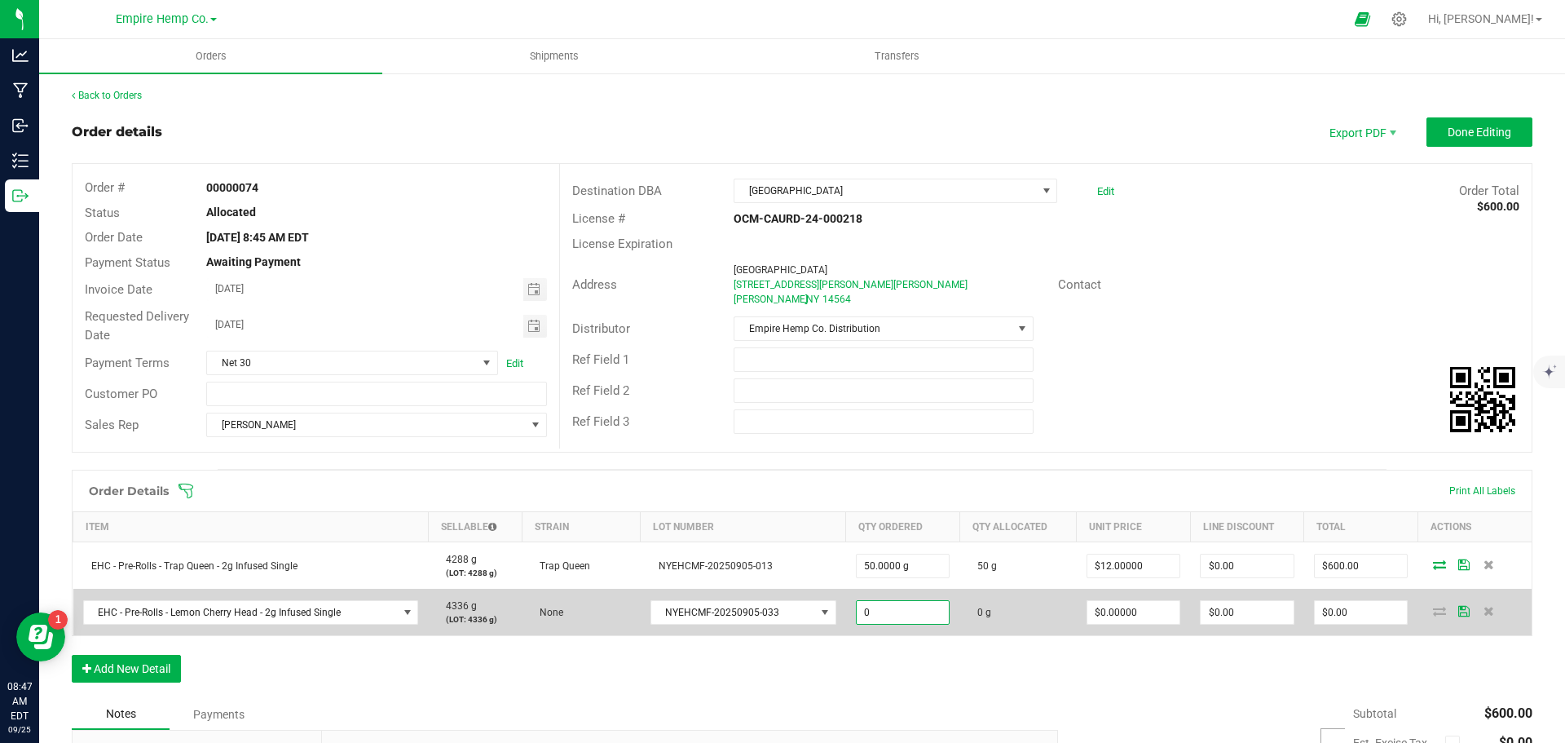
click at [868, 610] on input "0" at bounding box center [903, 612] width 93 height 23
type input "50.0000 g"
type input "0"
click at [1103, 614] on input "0" at bounding box center [1134, 612] width 93 height 23
type input "$12.00000"
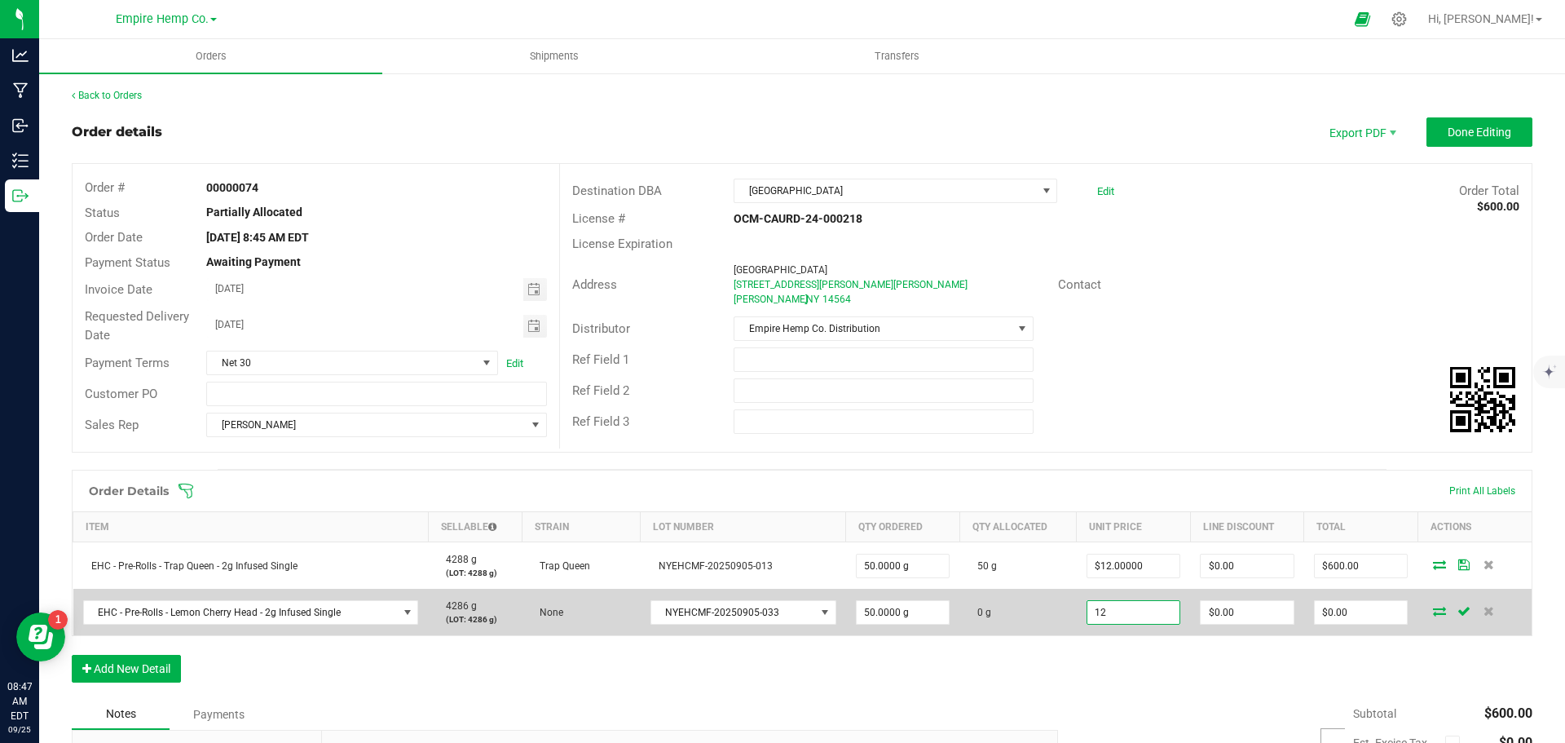
type input "0"
type input "$600.00"
click at [1433, 614] on icon at bounding box center [1439, 611] width 13 height 10
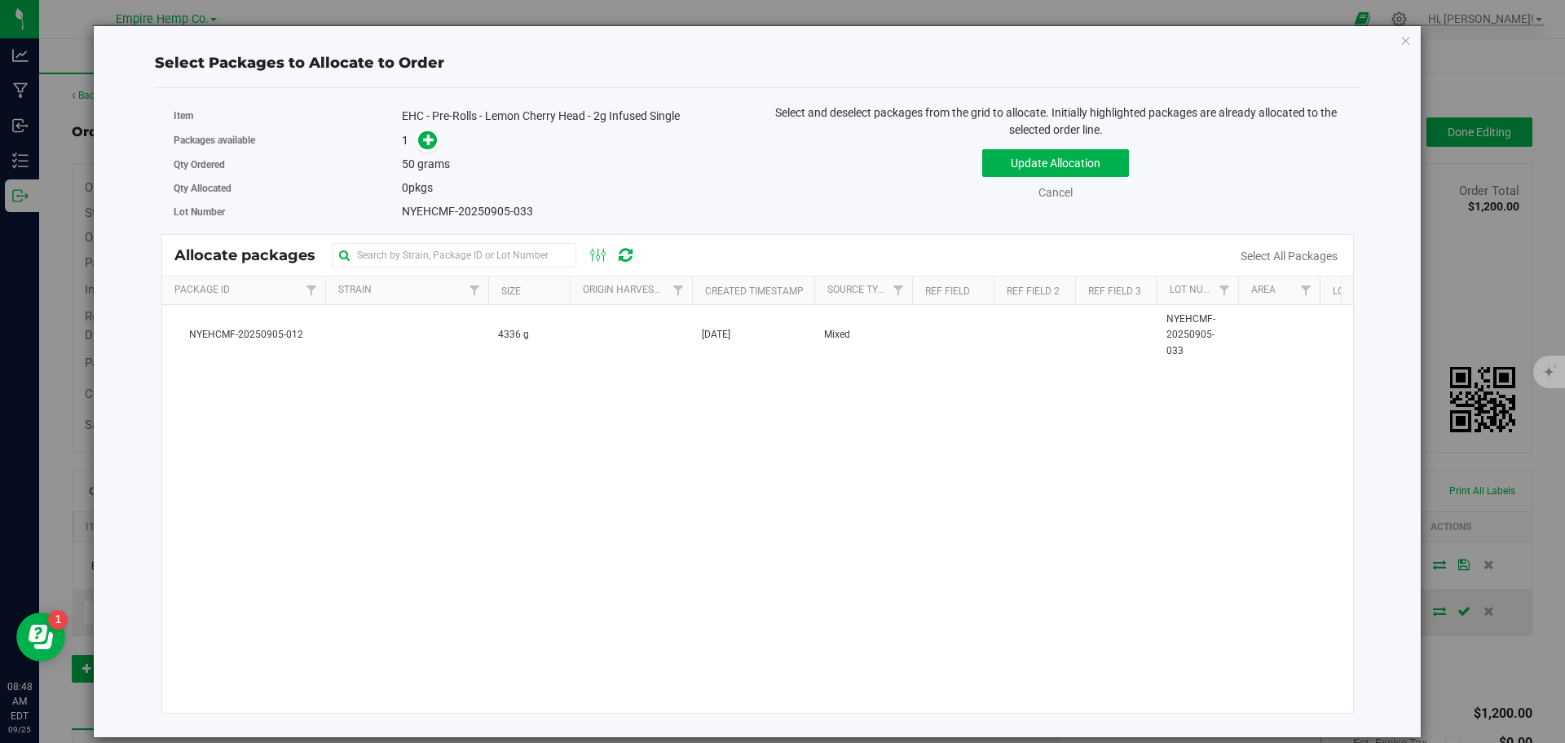
click at [416, 139] on span at bounding box center [424, 140] width 26 height 19
click at [426, 139] on icon at bounding box center [428, 139] width 11 height 11
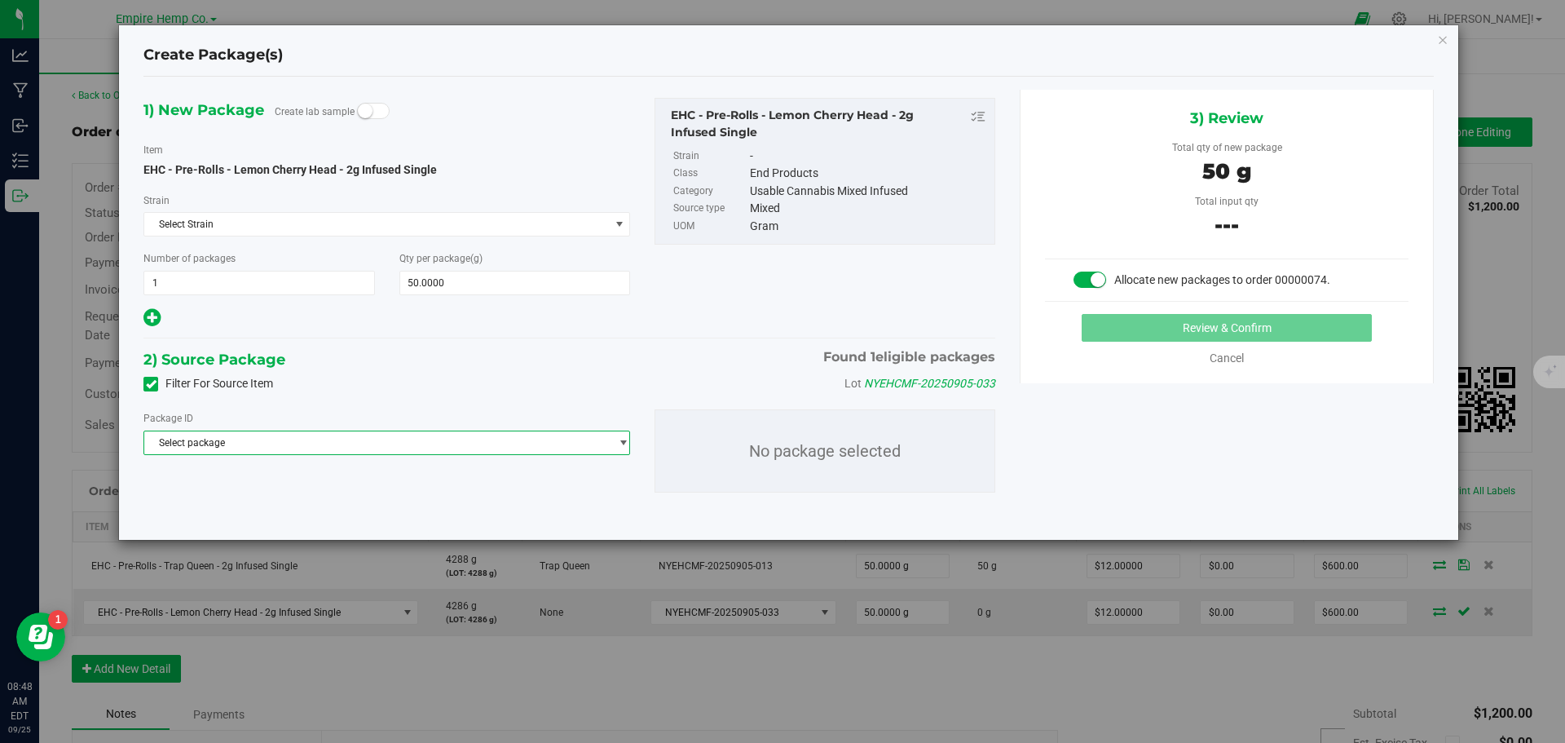
click at [337, 434] on span "Select package" at bounding box center [376, 442] width 465 height 23
click at [378, 501] on li "NYEHCMF-20250905-012 ( EHC - Pre-Rolls - Lemon Cherry Head - 2g Infused Single )" at bounding box center [386, 509] width 485 height 23
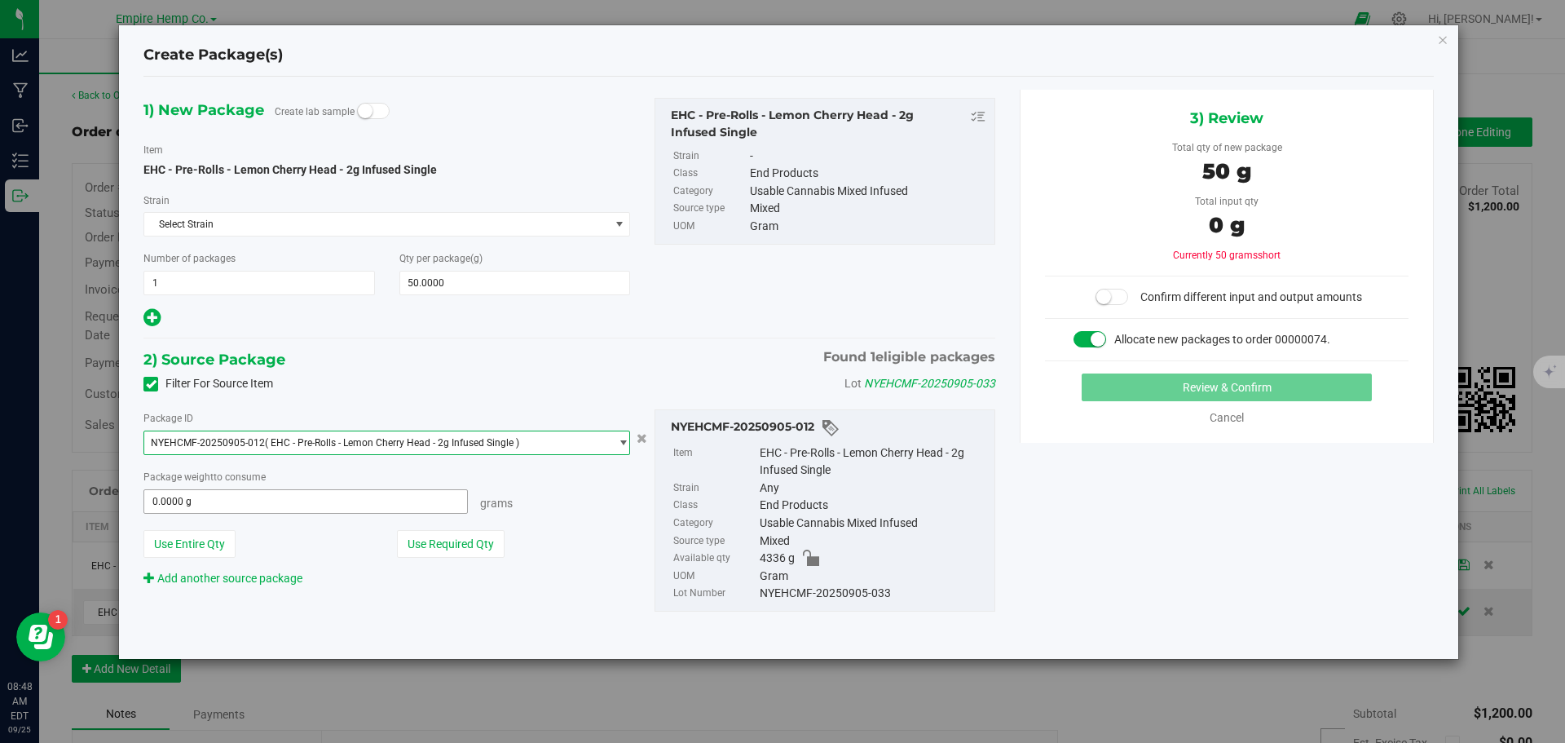
click at [282, 500] on span "0.0000 g 0" at bounding box center [306, 501] width 325 height 24
type input "50"
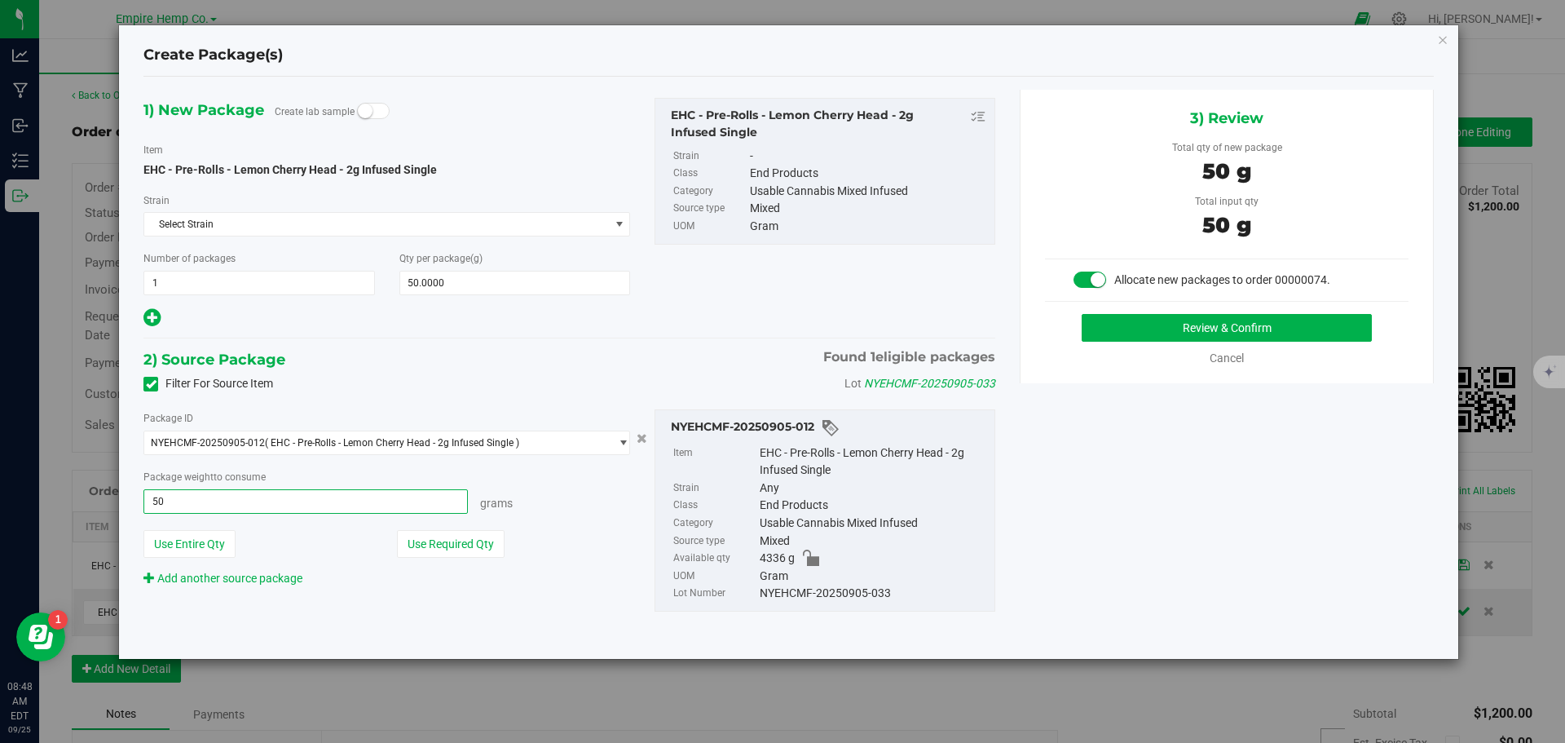
click at [1082, 314] on button "Review & Confirm" at bounding box center [1227, 328] width 290 height 28
type input "50.0000 g"
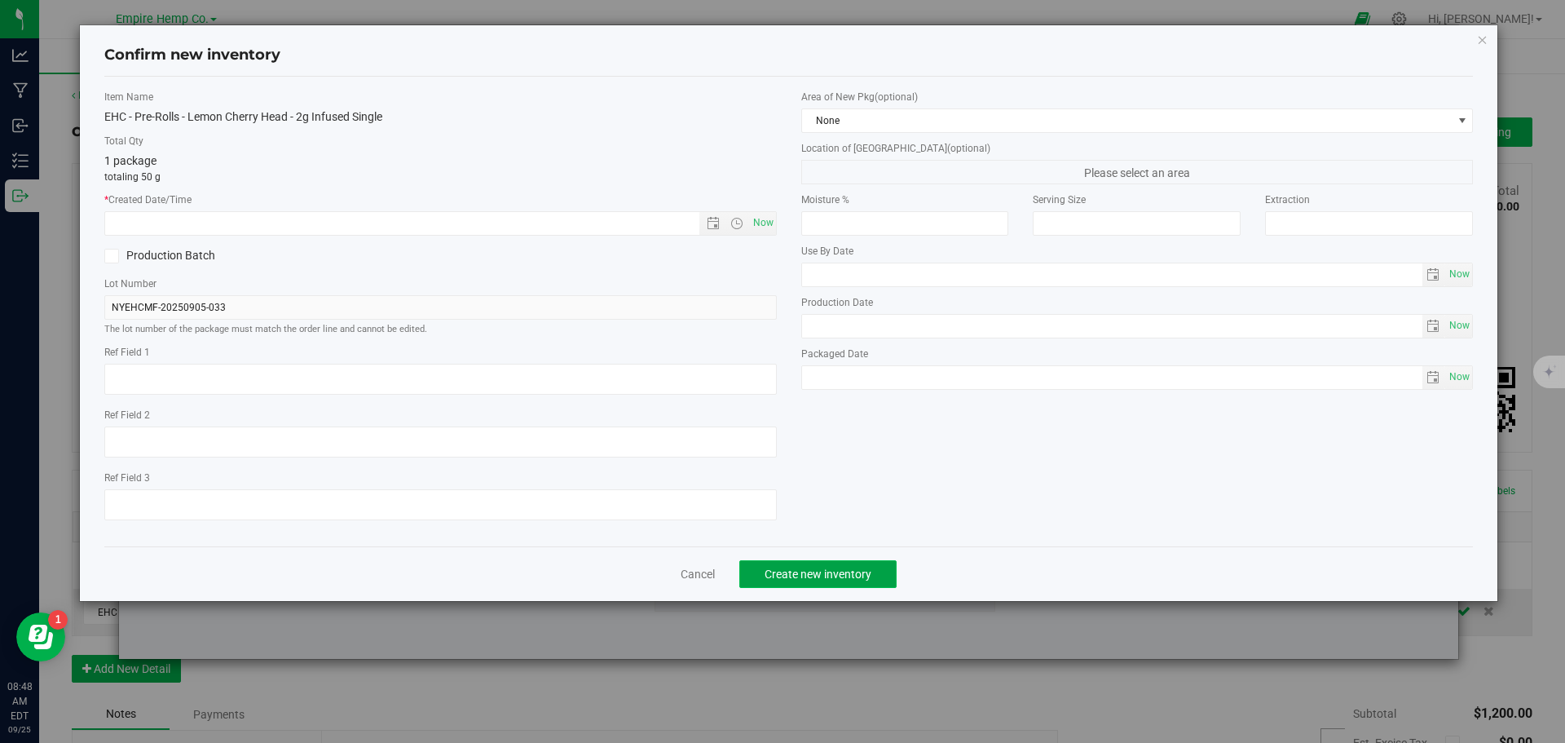
click at [788, 576] on span "Create new inventory" at bounding box center [818, 573] width 107 height 13
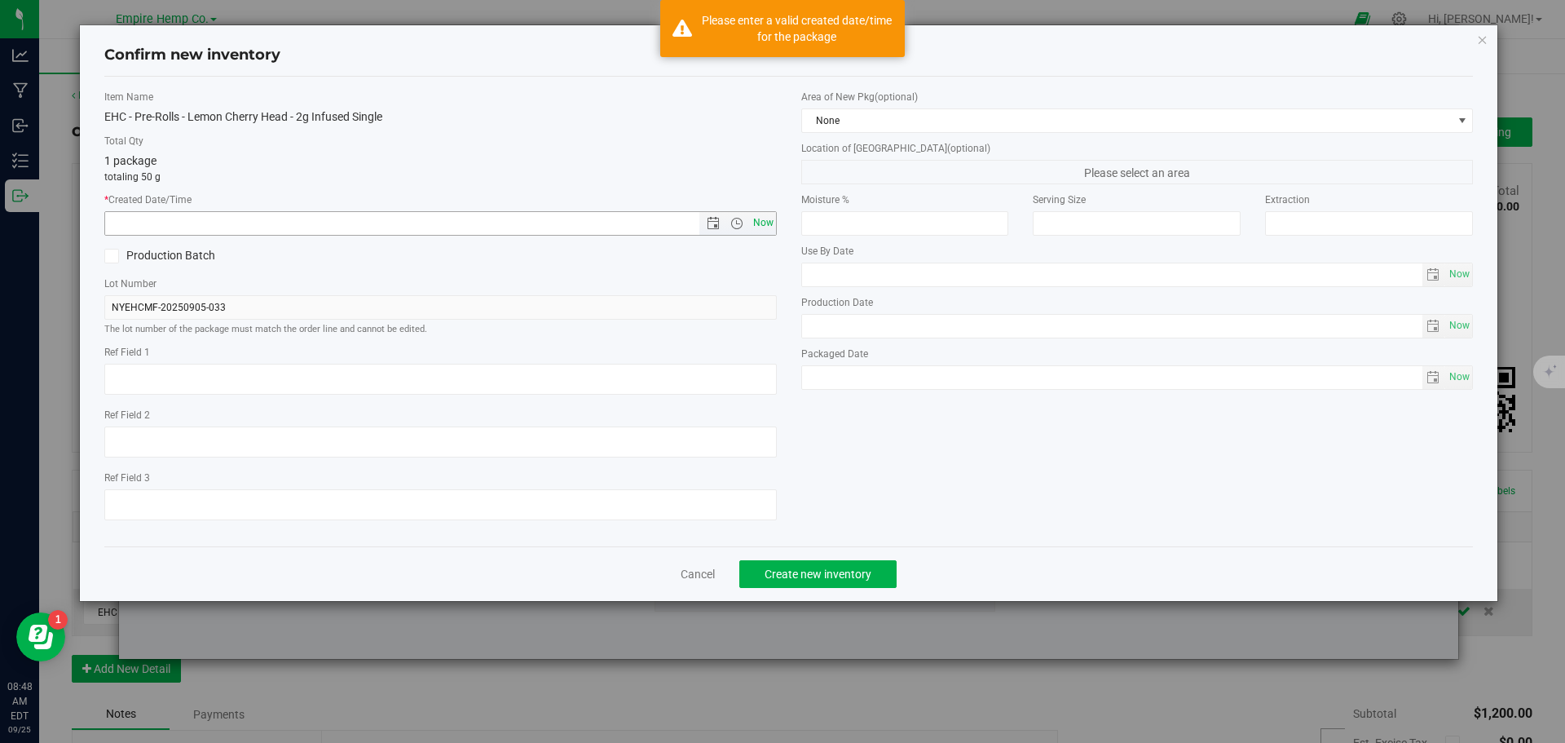
click at [770, 222] on span "Now" at bounding box center [763, 223] width 28 height 24
type input "[DATE] 8:48 AM"
click at [856, 579] on span "Create new inventory" at bounding box center [818, 573] width 107 height 13
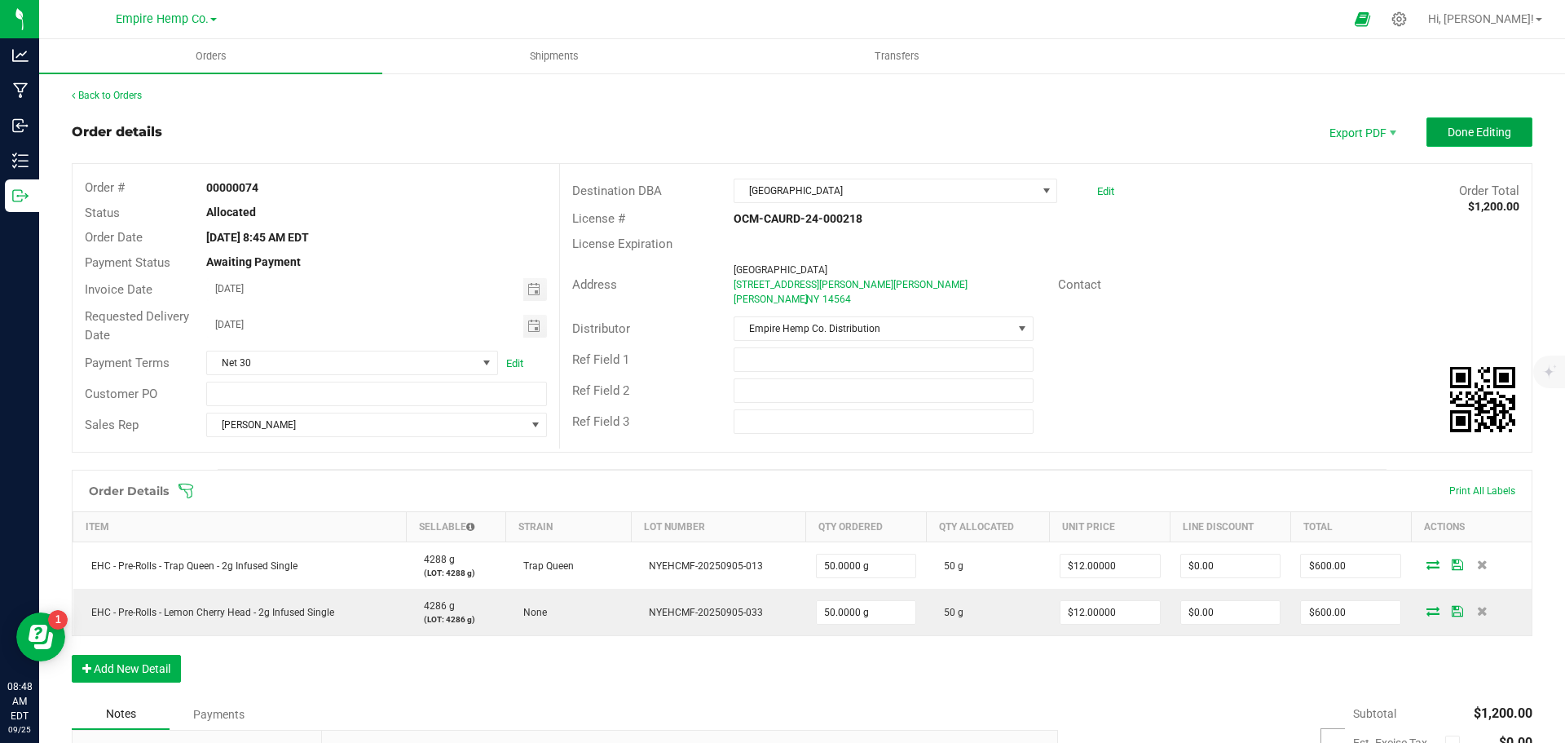
click at [1463, 136] on span "Done Editing" at bounding box center [1480, 132] width 64 height 13
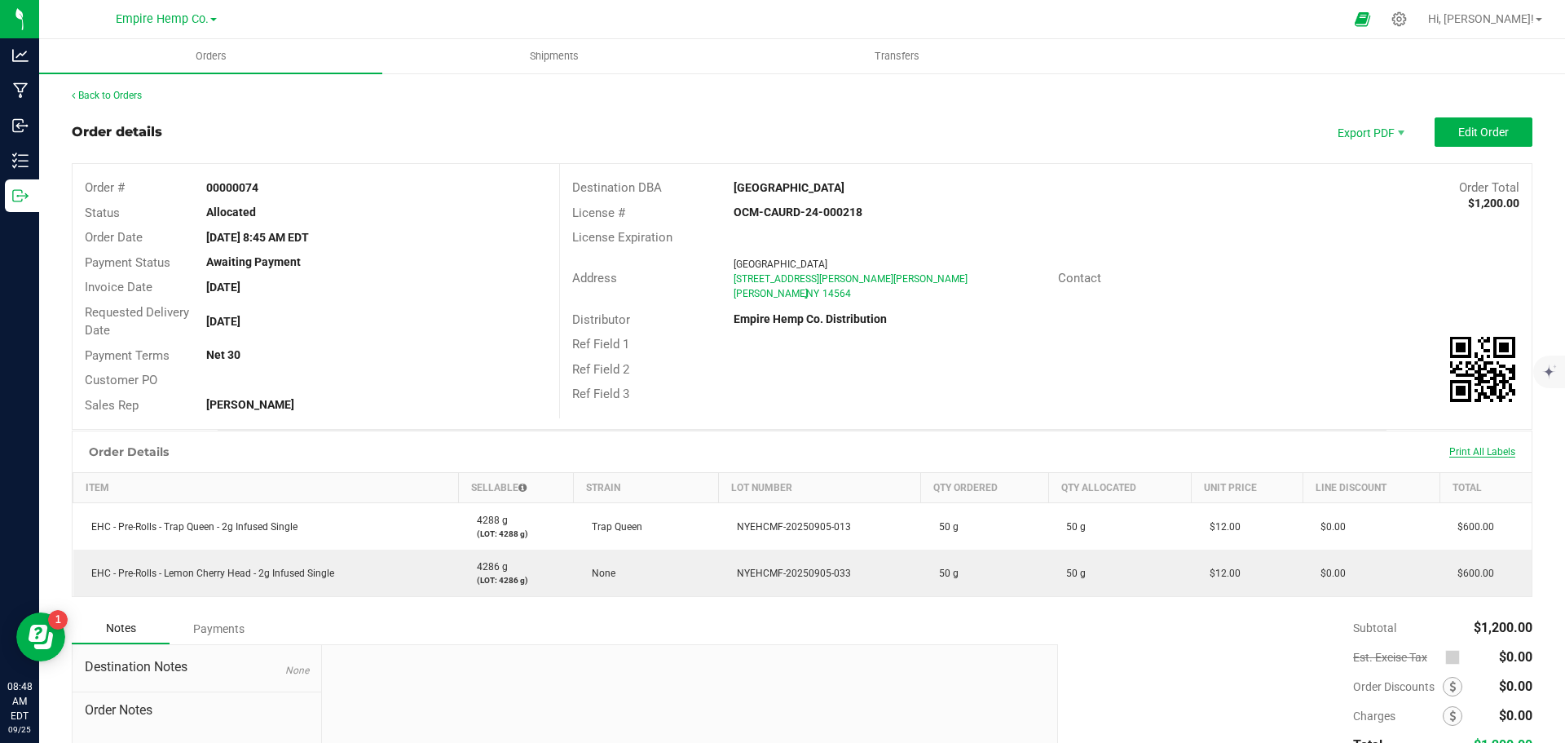
click at [1492, 455] on span "Print All Labels" at bounding box center [1483, 451] width 66 height 11
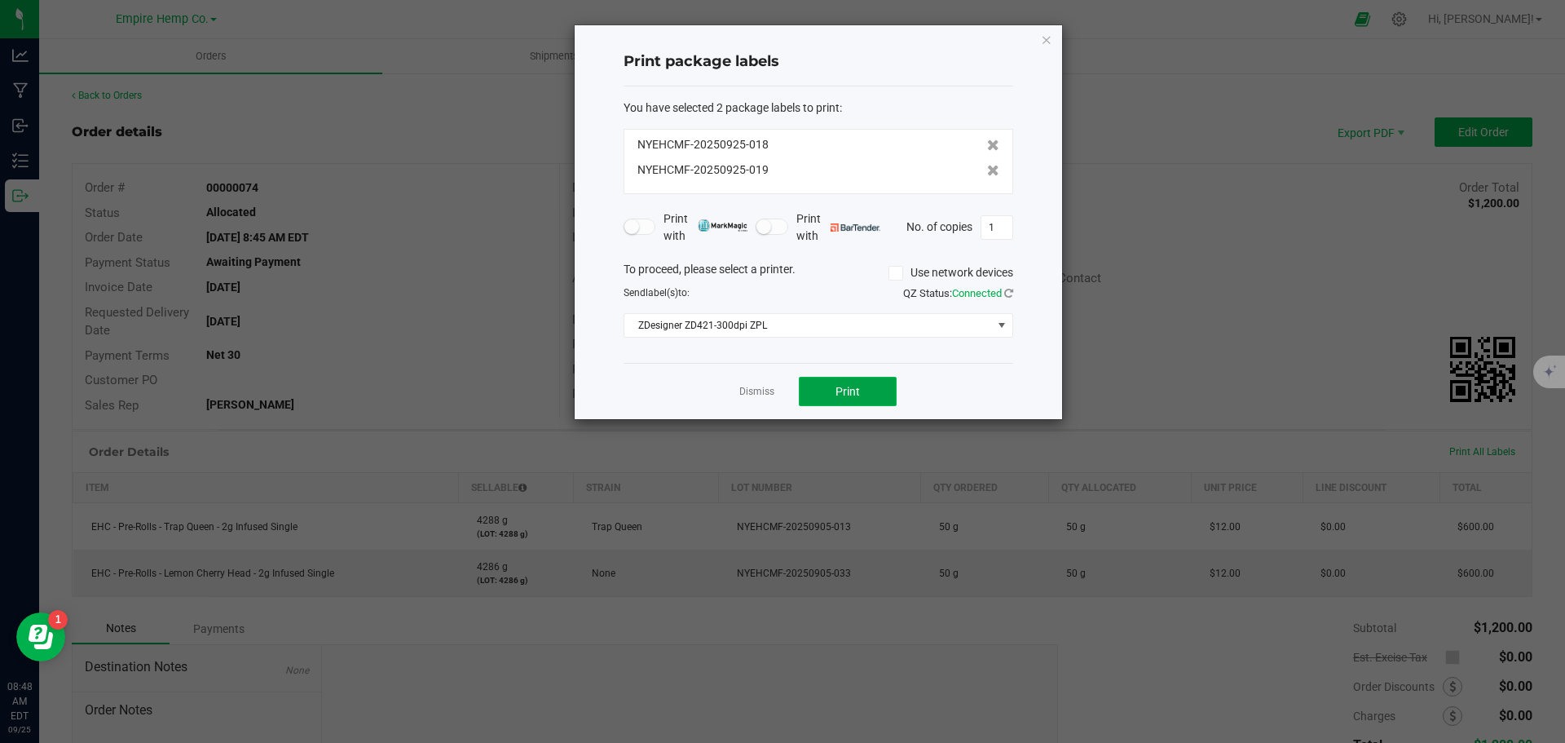
click at [869, 386] on button "Print" at bounding box center [848, 391] width 98 height 29
click at [751, 383] on app-cancel-button "Dismiss" at bounding box center [757, 391] width 35 height 17
click at [750, 390] on link "Dismiss" at bounding box center [757, 392] width 35 height 14
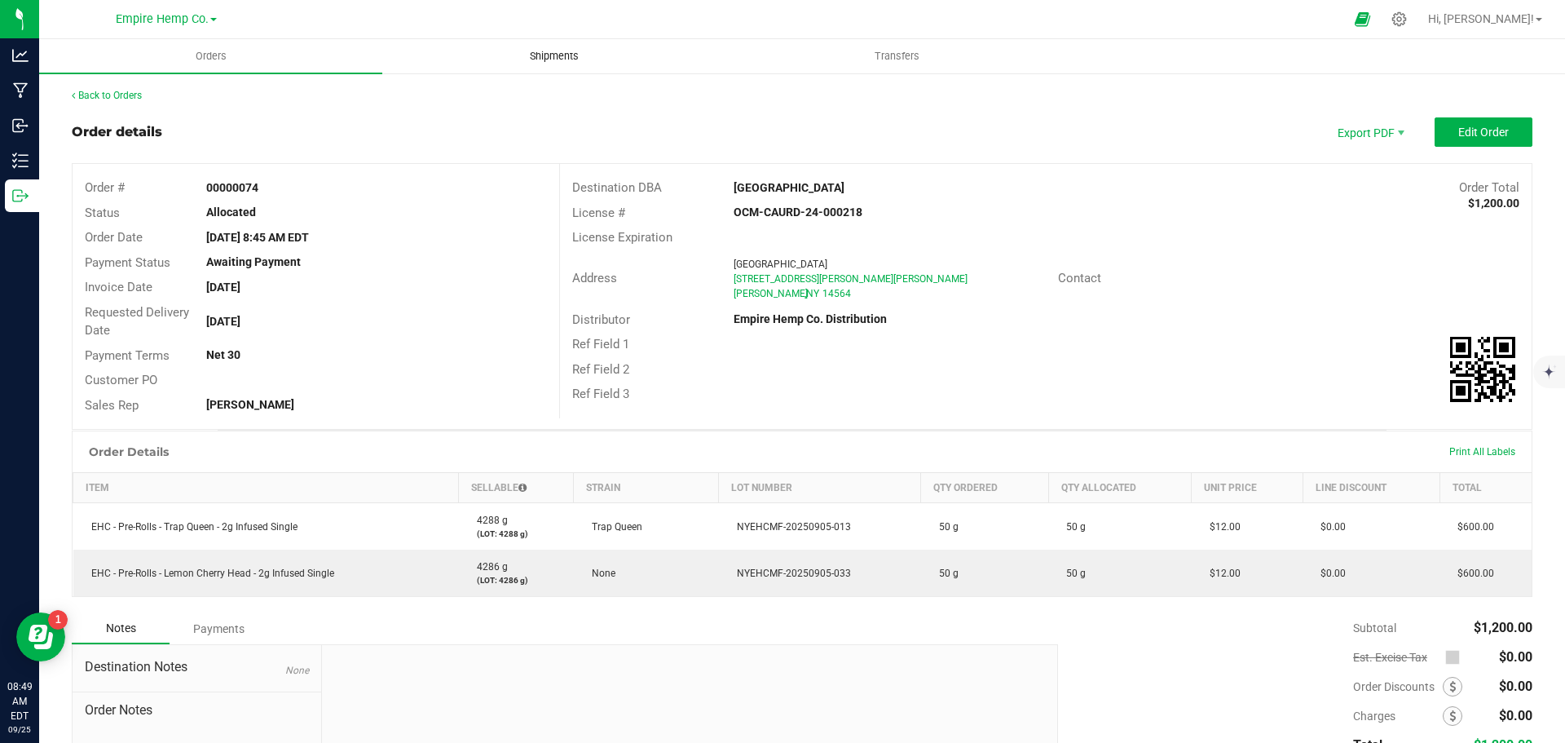
click at [545, 58] on span "Shipments" at bounding box center [554, 56] width 93 height 15
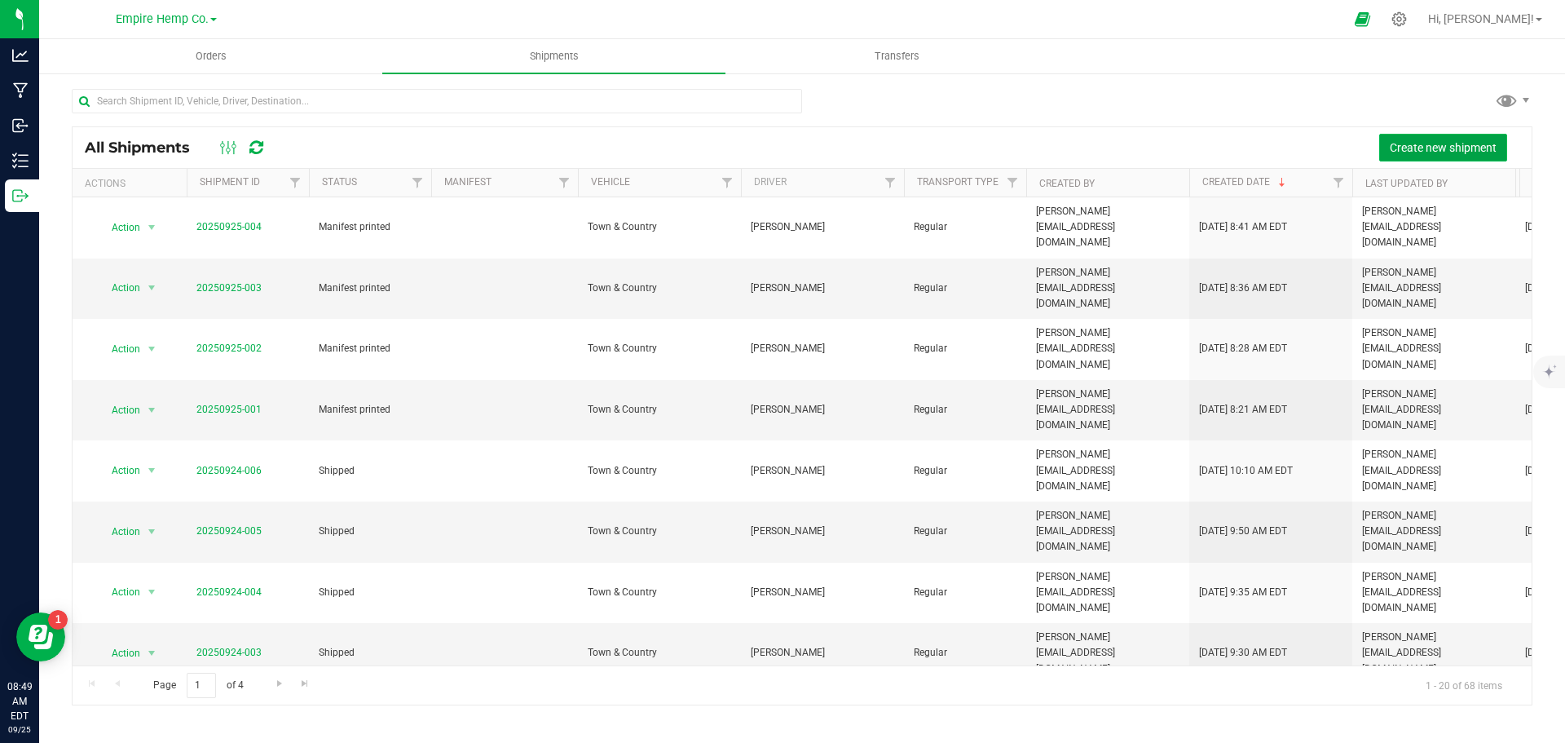
click at [1468, 135] on button "Create new shipment" at bounding box center [1444, 148] width 128 height 28
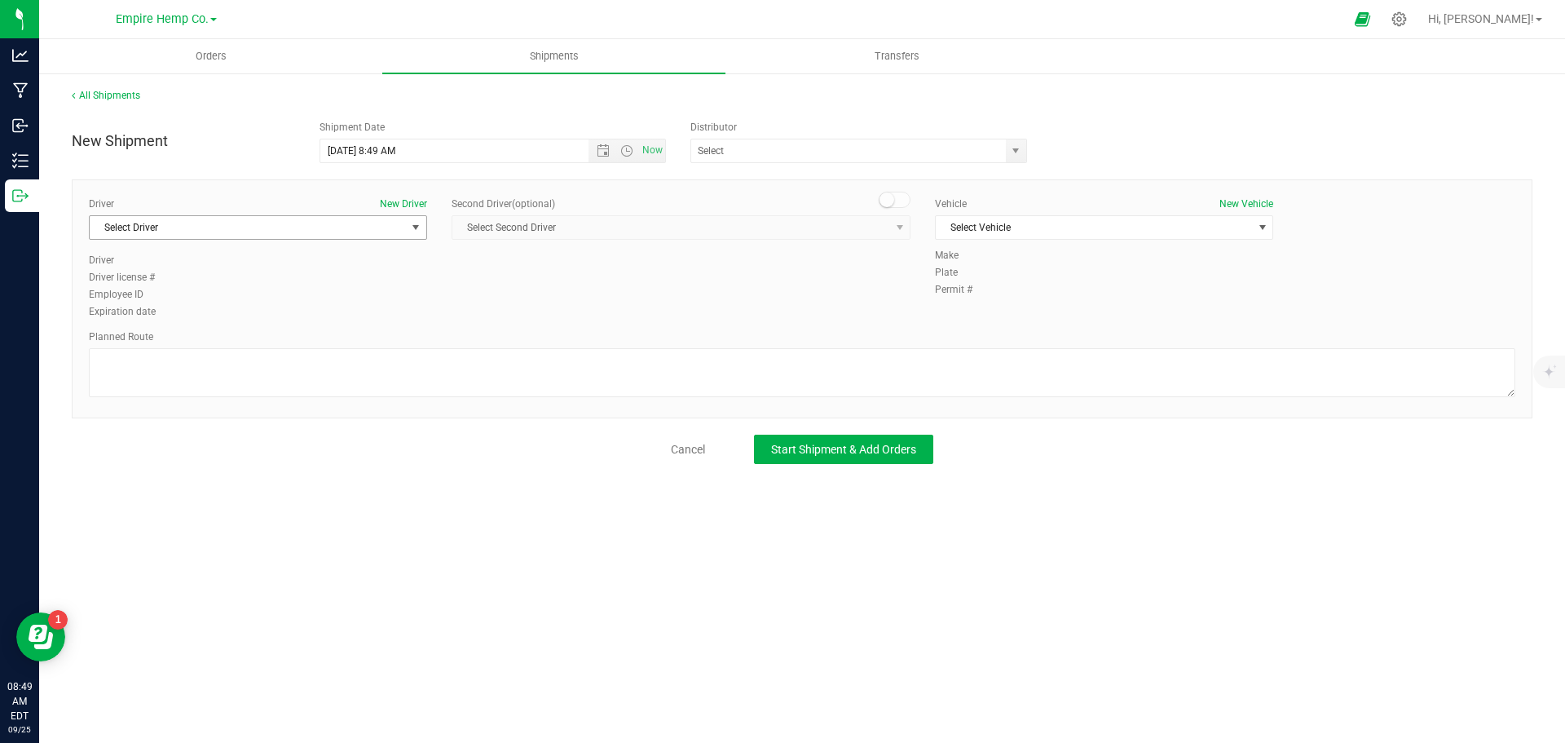
click at [414, 231] on span "select" at bounding box center [415, 227] width 13 height 13
click at [342, 311] on li "[PERSON_NAME]" at bounding box center [258, 319] width 337 height 24
click at [1119, 221] on span "Select Vehicle" at bounding box center [1094, 227] width 316 height 23
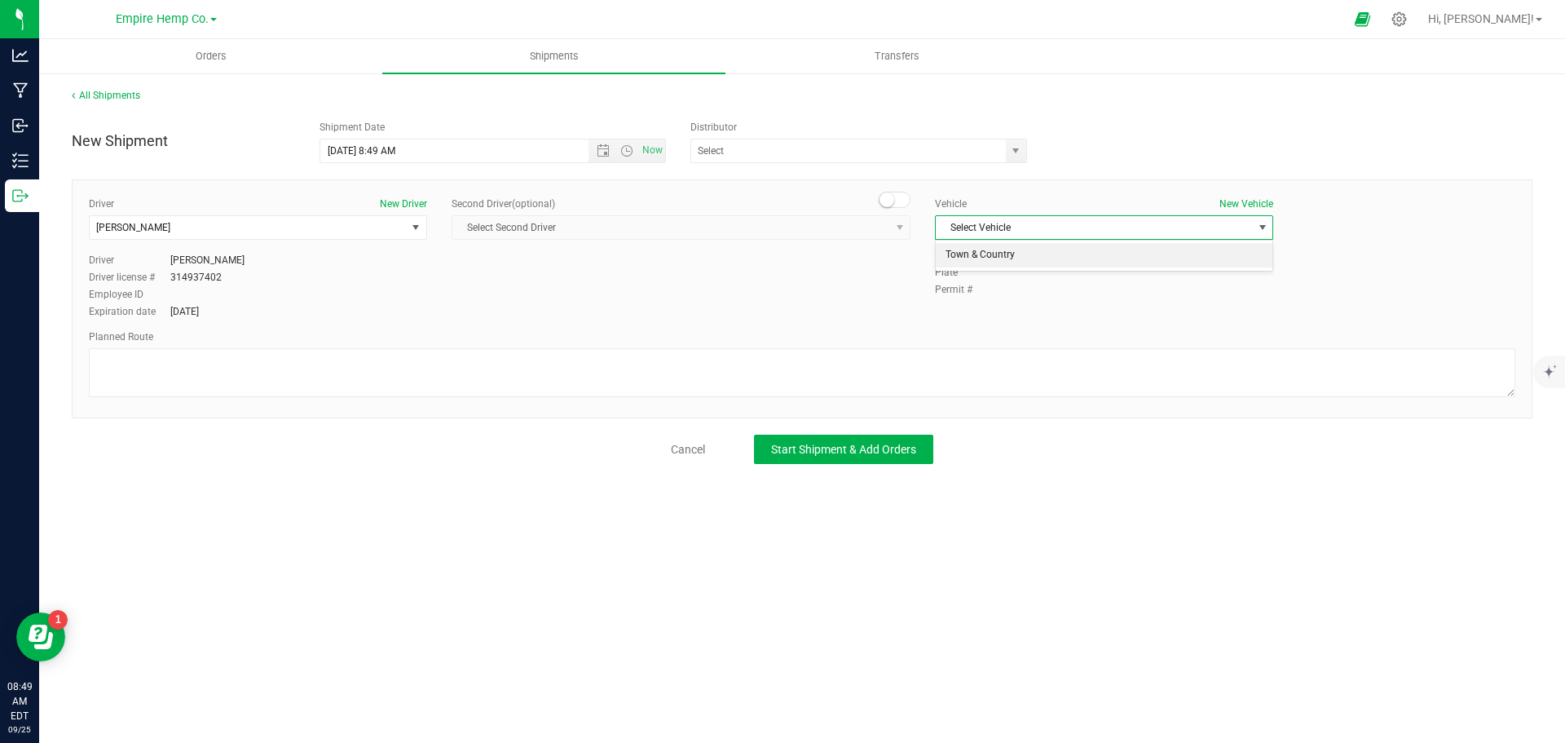
click at [1108, 259] on li "Town & Country" at bounding box center [1104, 255] width 337 height 24
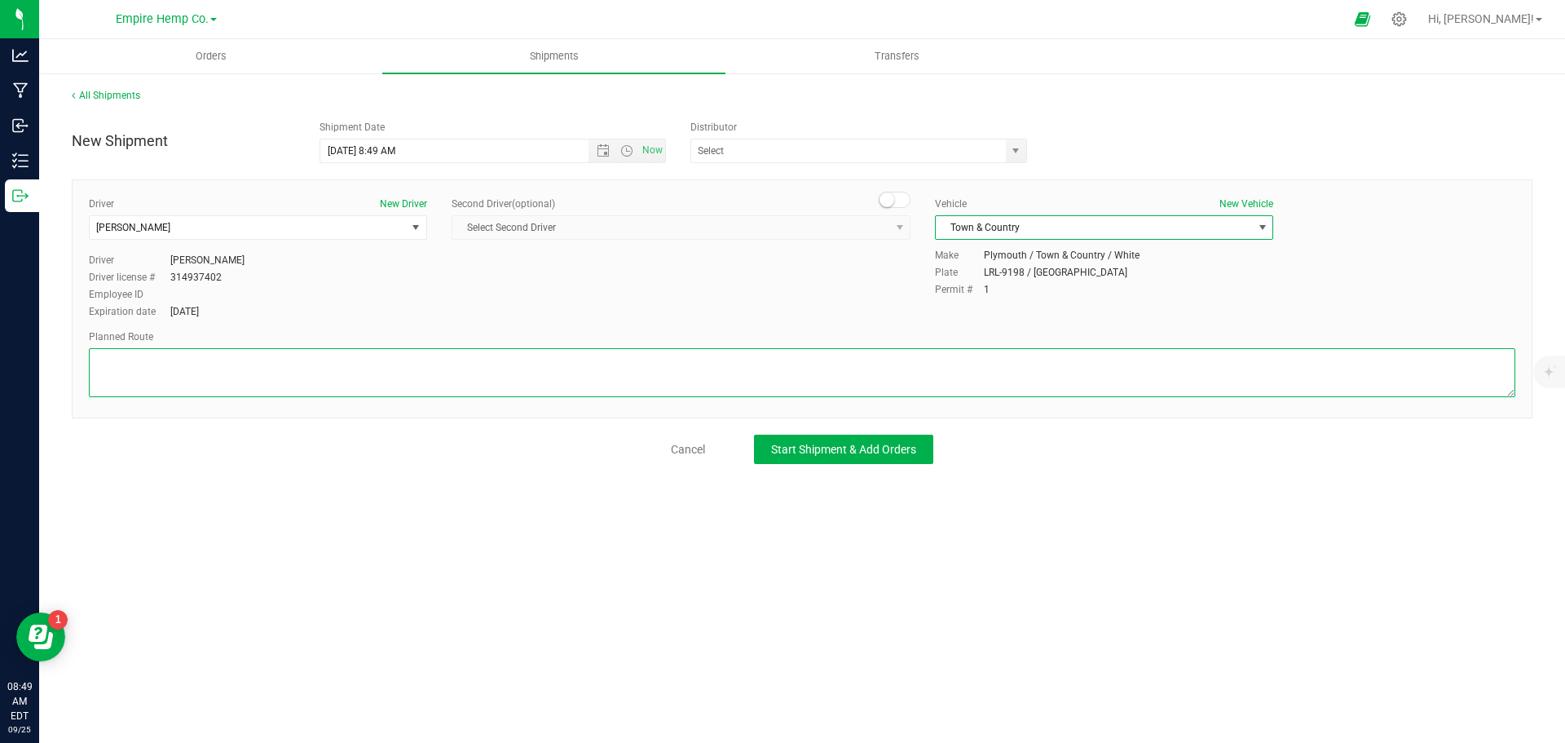
click at [853, 360] on textarea at bounding box center [802, 372] width 1427 height 49
type textarea "i90"
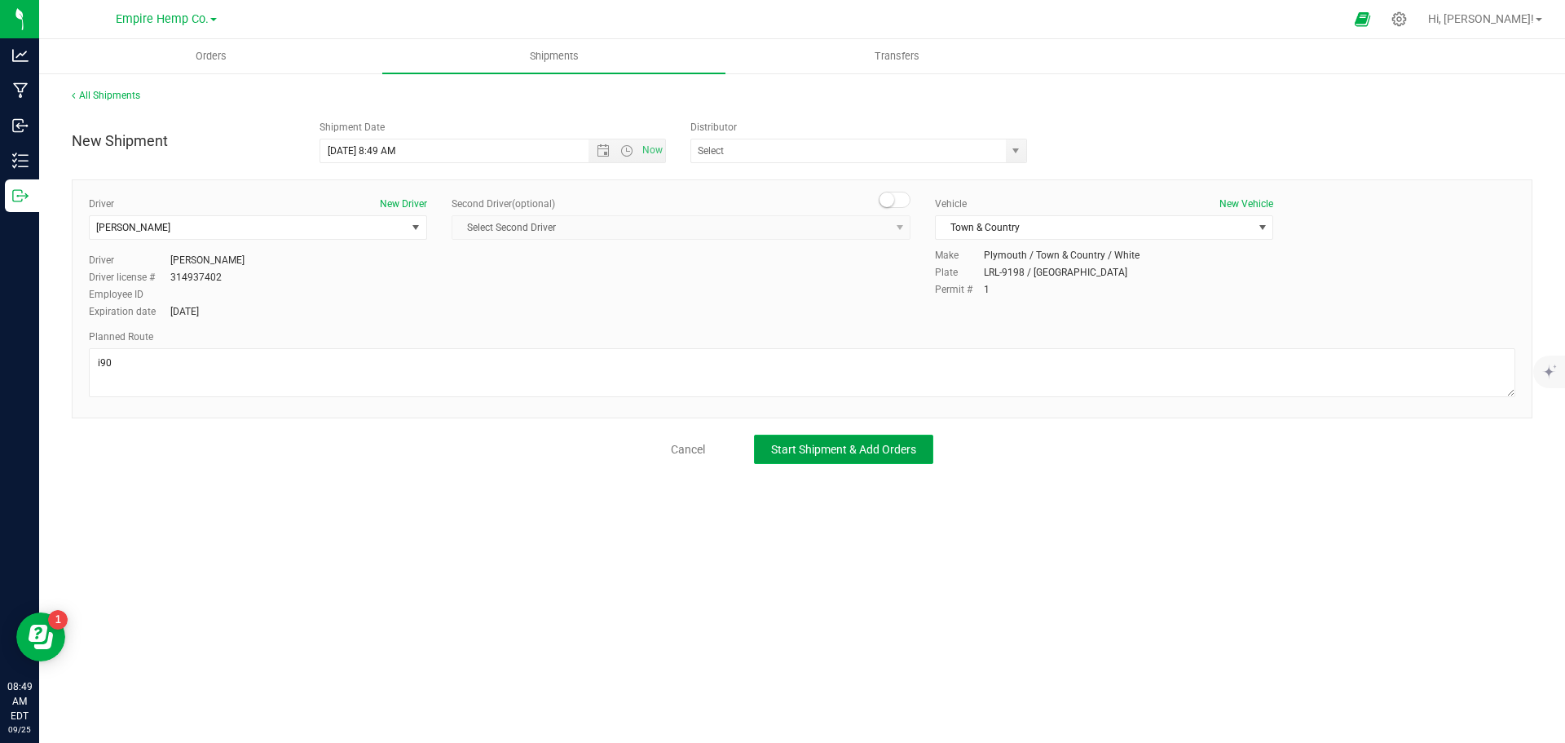
click at [909, 452] on span "Start Shipment & Add Orders" at bounding box center [843, 449] width 145 height 13
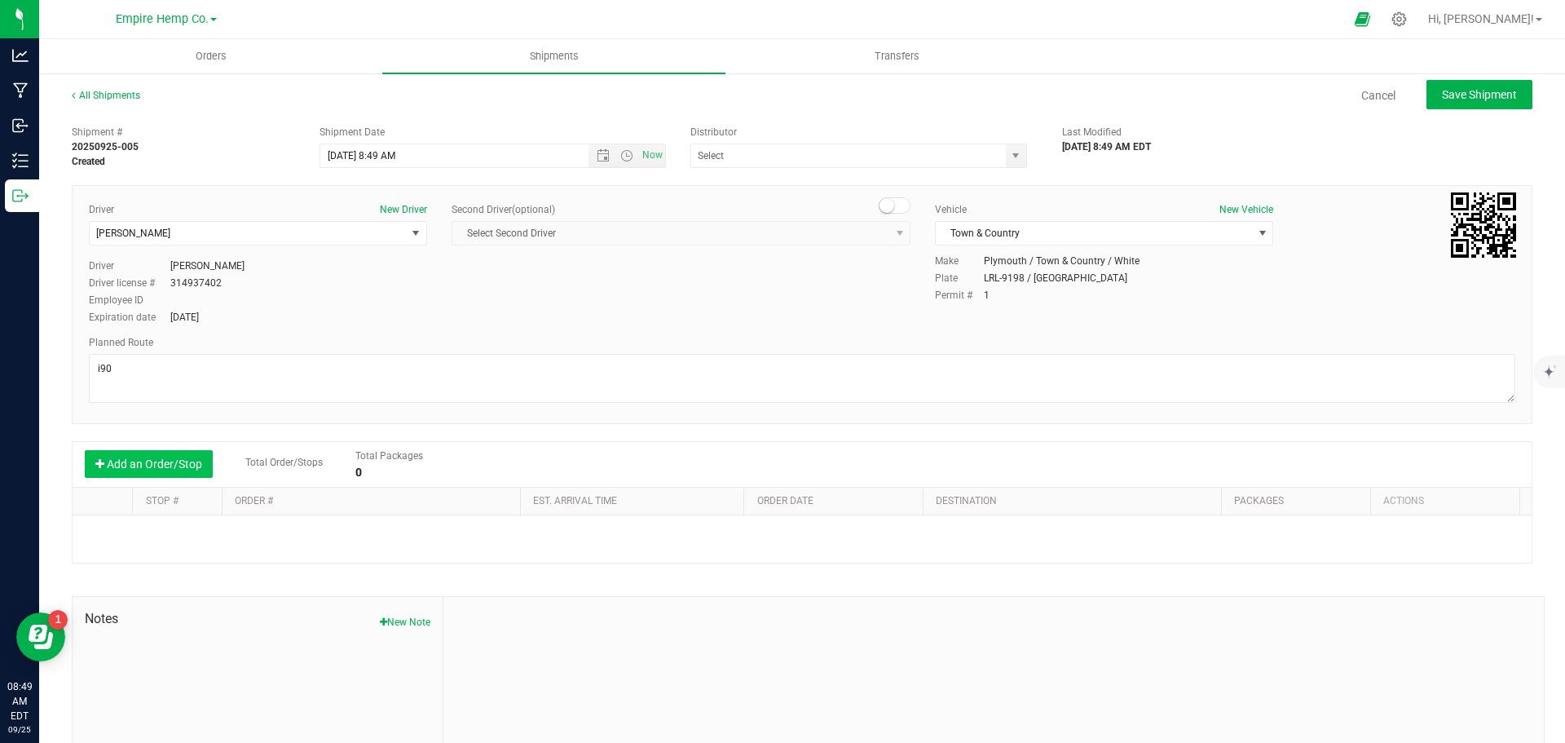
click at [189, 471] on button "Add an Order/Stop" at bounding box center [149, 464] width 128 height 28
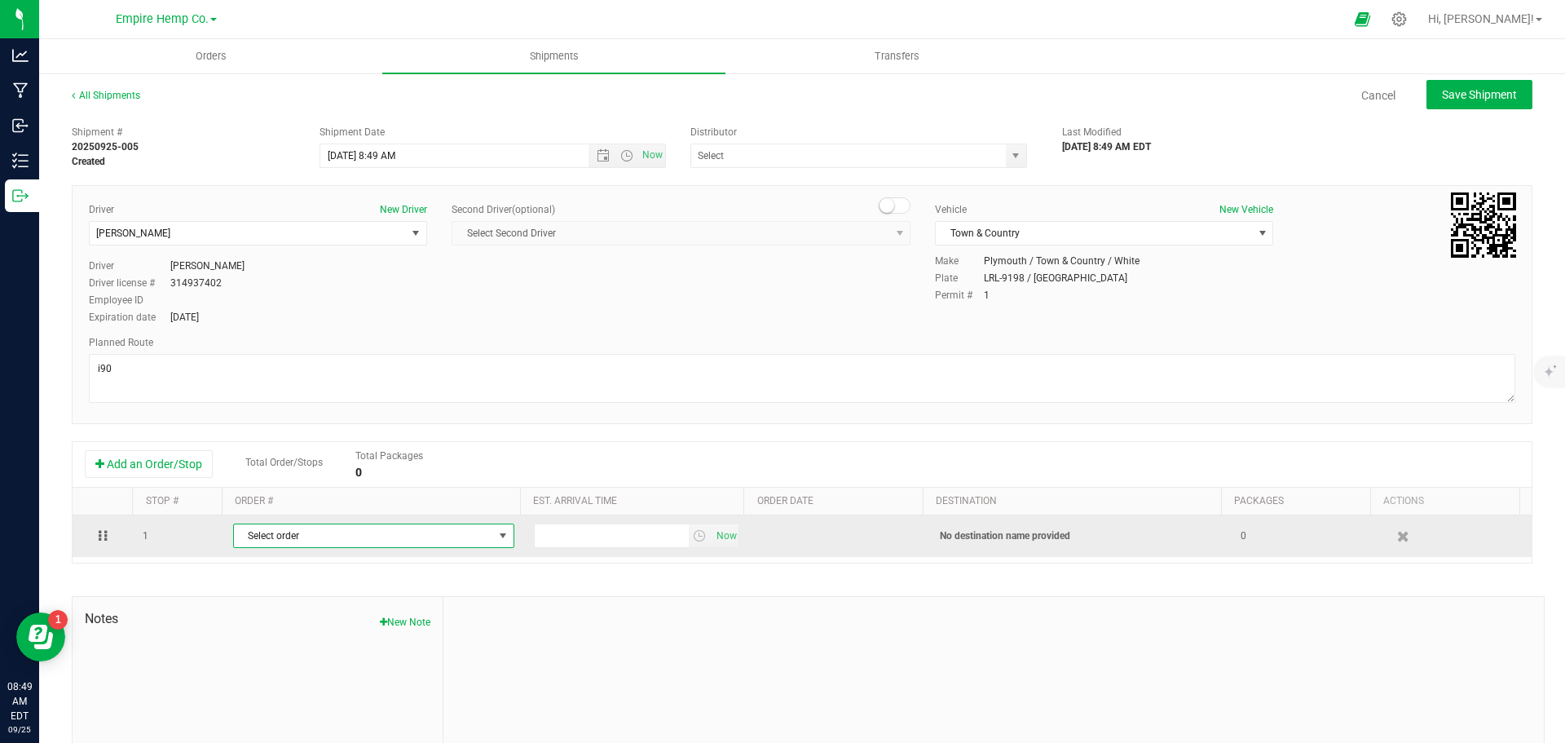
click at [269, 536] on span "Select order" at bounding box center [363, 535] width 259 height 23
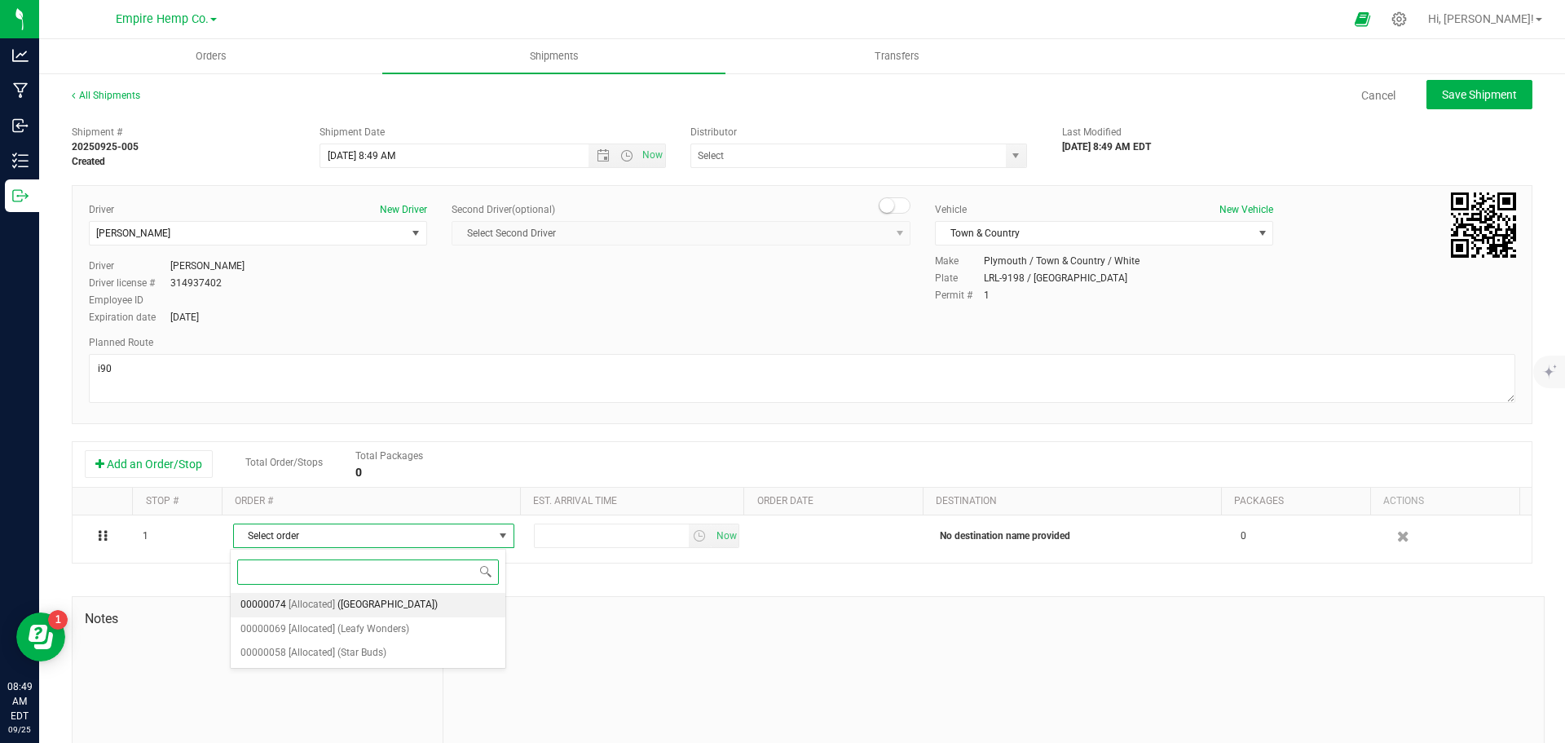
click at [348, 605] on span "([GEOGRAPHIC_DATA])" at bounding box center [388, 604] width 100 height 21
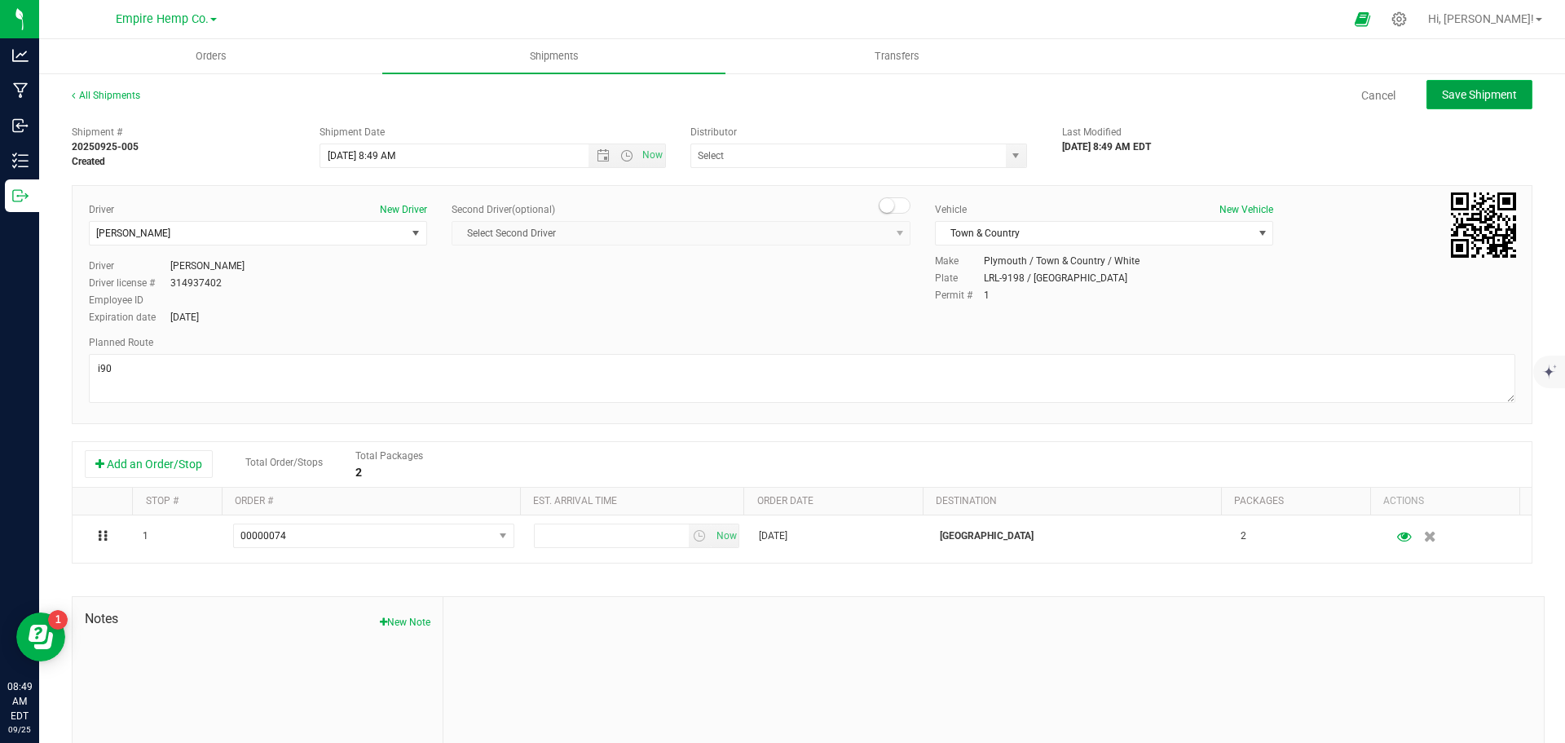
click at [1467, 101] on span "Save Shipment" at bounding box center [1479, 94] width 75 height 13
click at [1009, 152] on span "select" at bounding box center [1015, 155] width 13 height 13
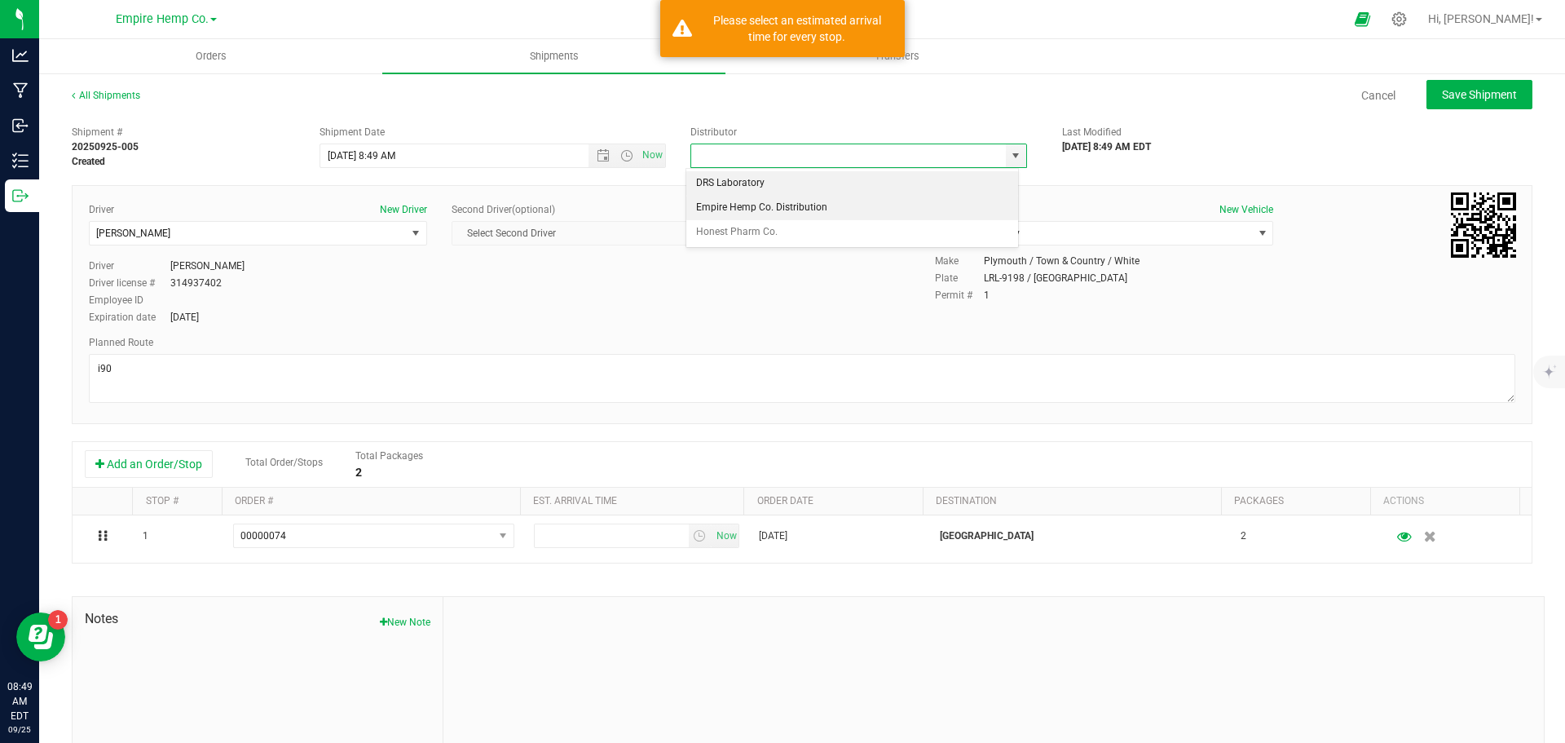
click at [959, 205] on li "Empire Hemp Co. Distribution" at bounding box center [853, 208] width 332 height 24
type input "Empire Hemp Co. Distribution"
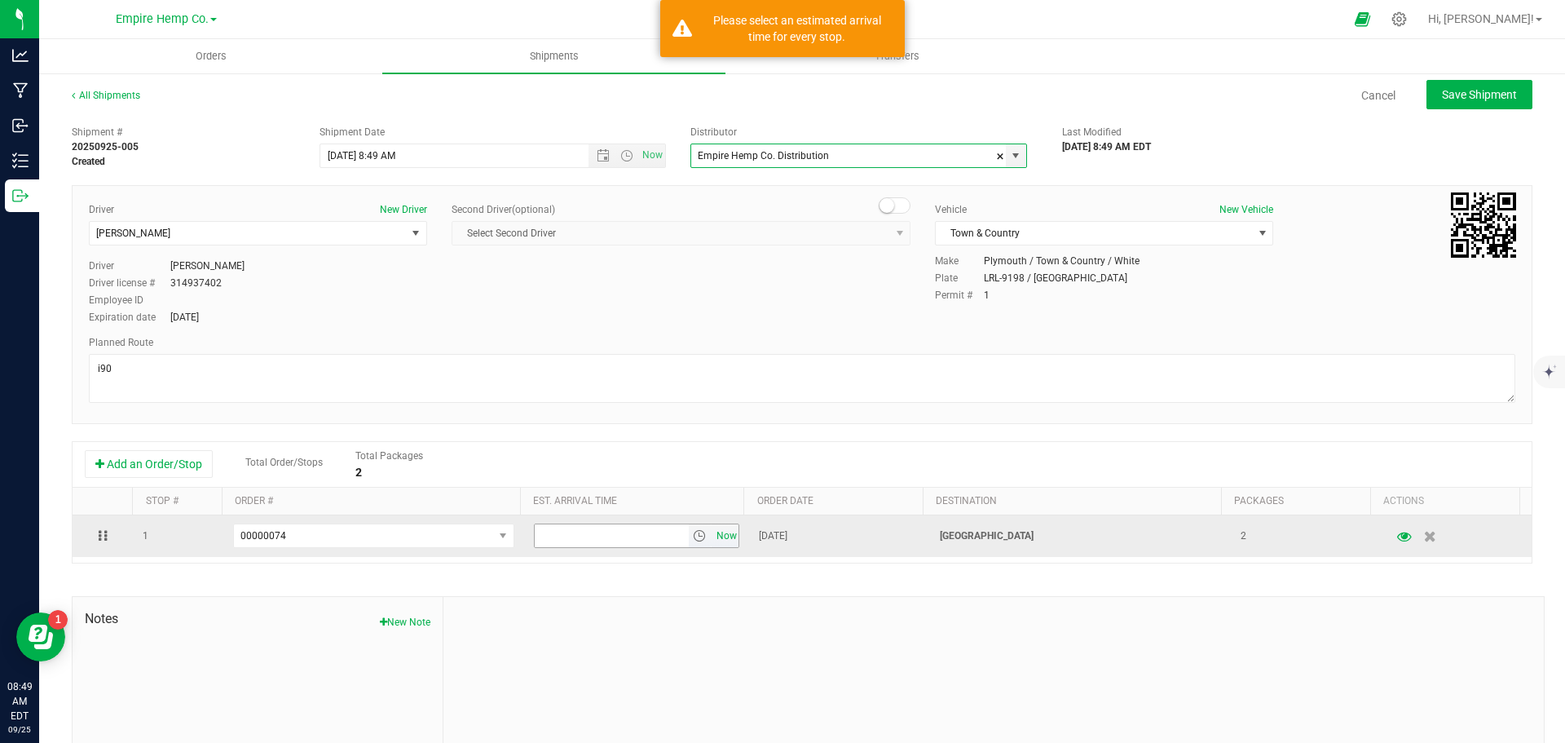
click at [714, 539] on span "Now" at bounding box center [727, 536] width 28 height 24
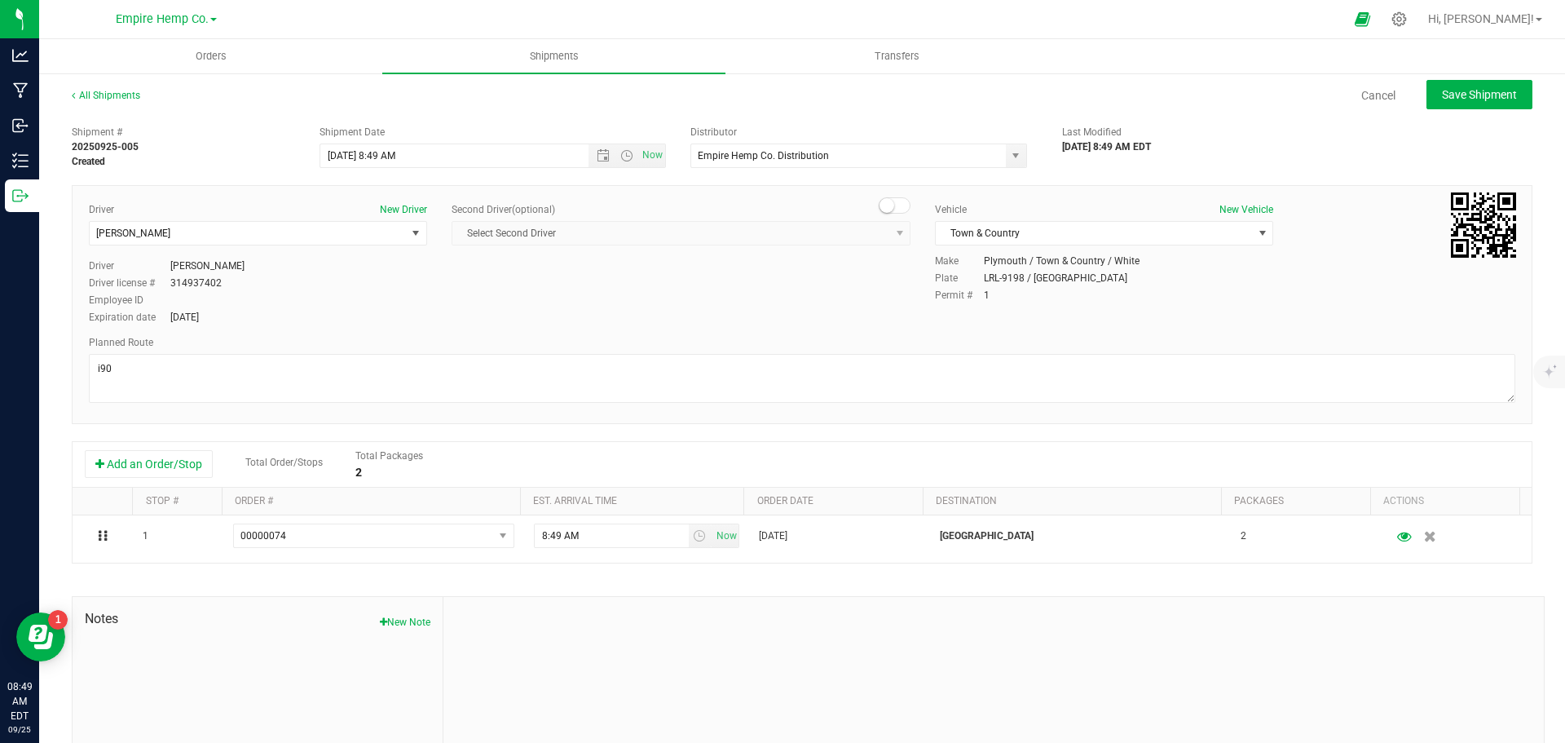
click at [1226, 684] on div at bounding box center [994, 706] width 1101 height 219
click at [1442, 91] on span "Save Shipment" at bounding box center [1479, 94] width 75 height 13
type input "[DATE] 12:49 PM"
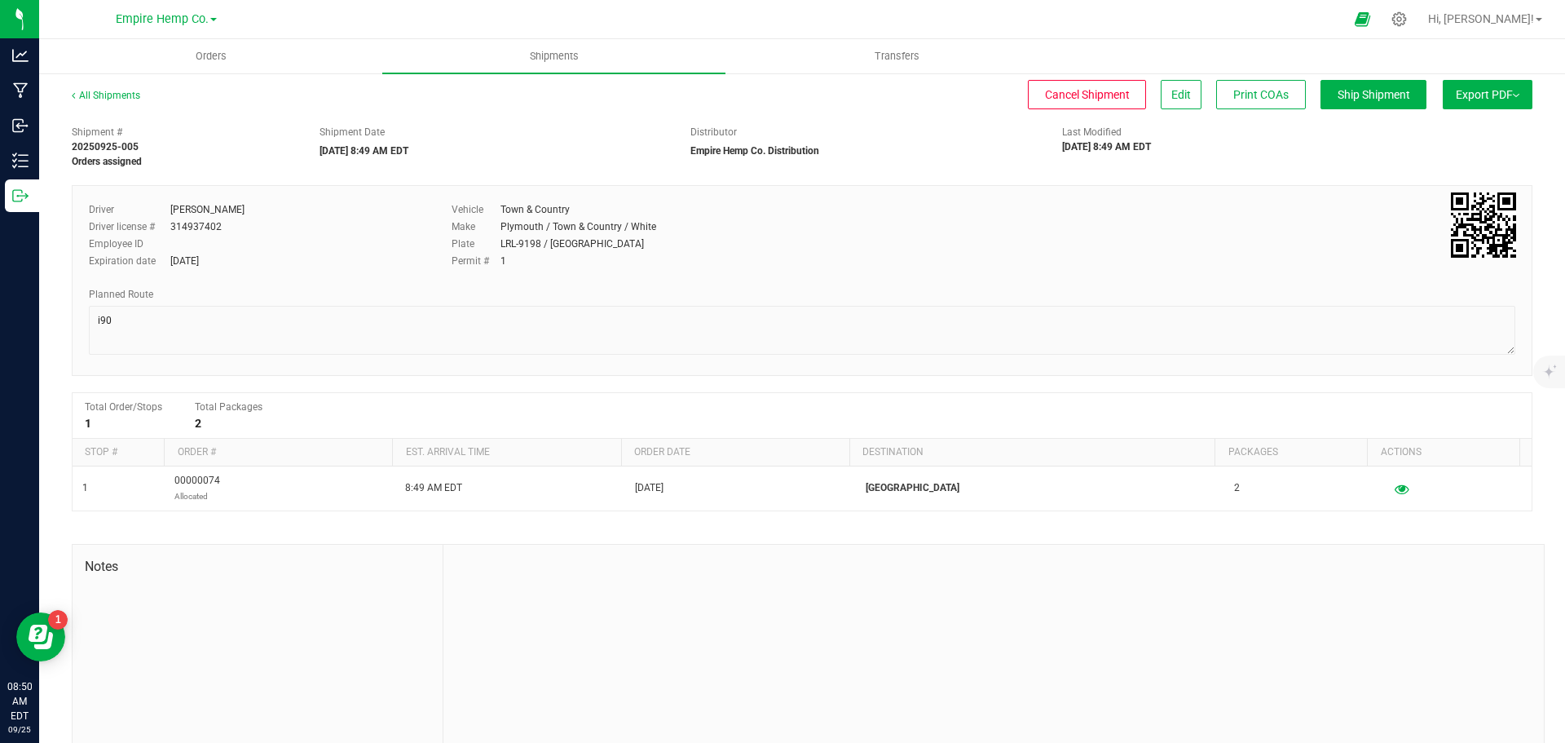
click at [1501, 97] on span "Export PDF" at bounding box center [1488, 94] width 64 height 13
click at [1468, 149] on div "Manifest by Lot" at bounding box center [1487, 154] width 150 height 11
click at [225, 64] on uib-tab-heading "Orders" at bounding box center [210, 56] width 343 height 34
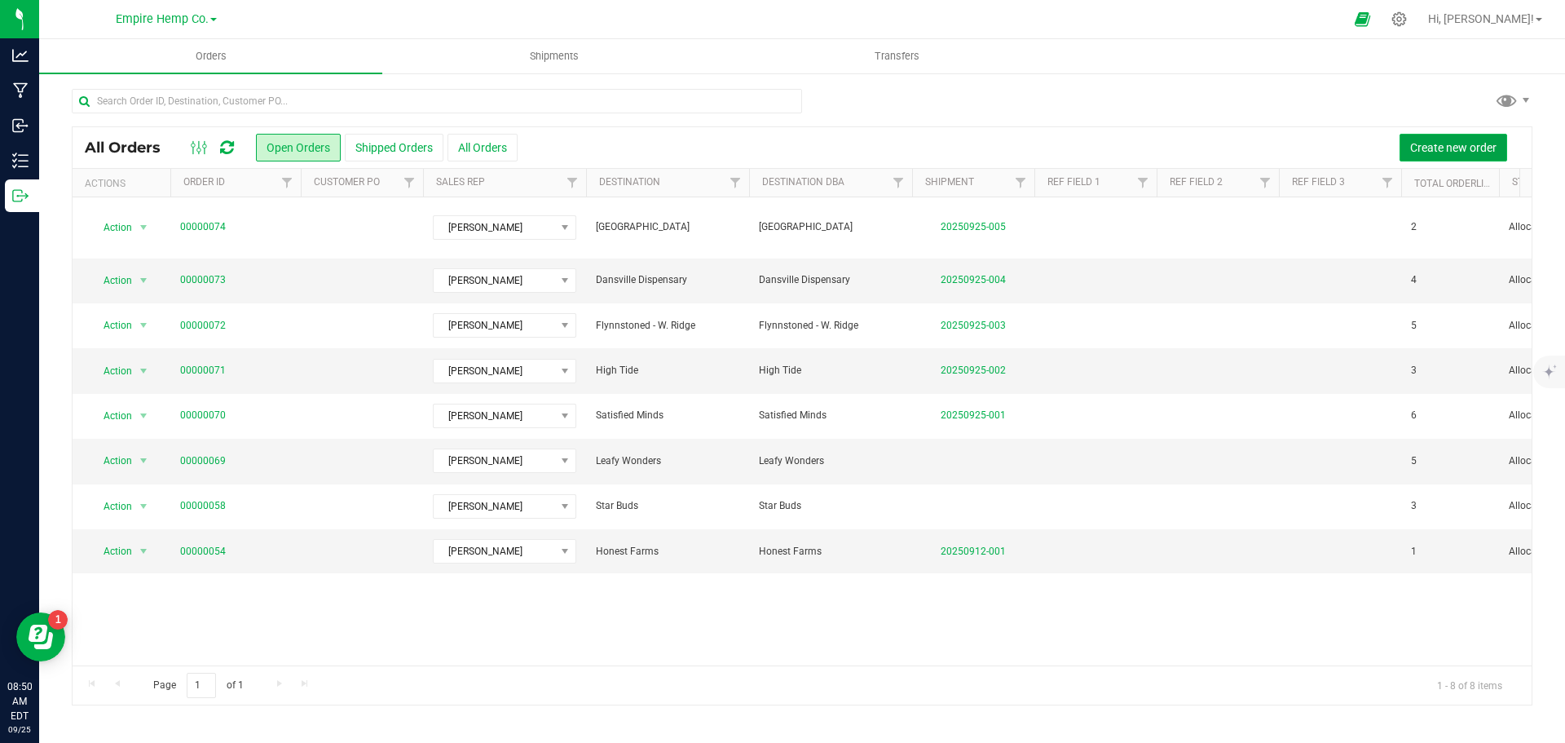
click at [1437, 147] on span "Create new order" at bounding box center [1454, 147] width 86 height 13
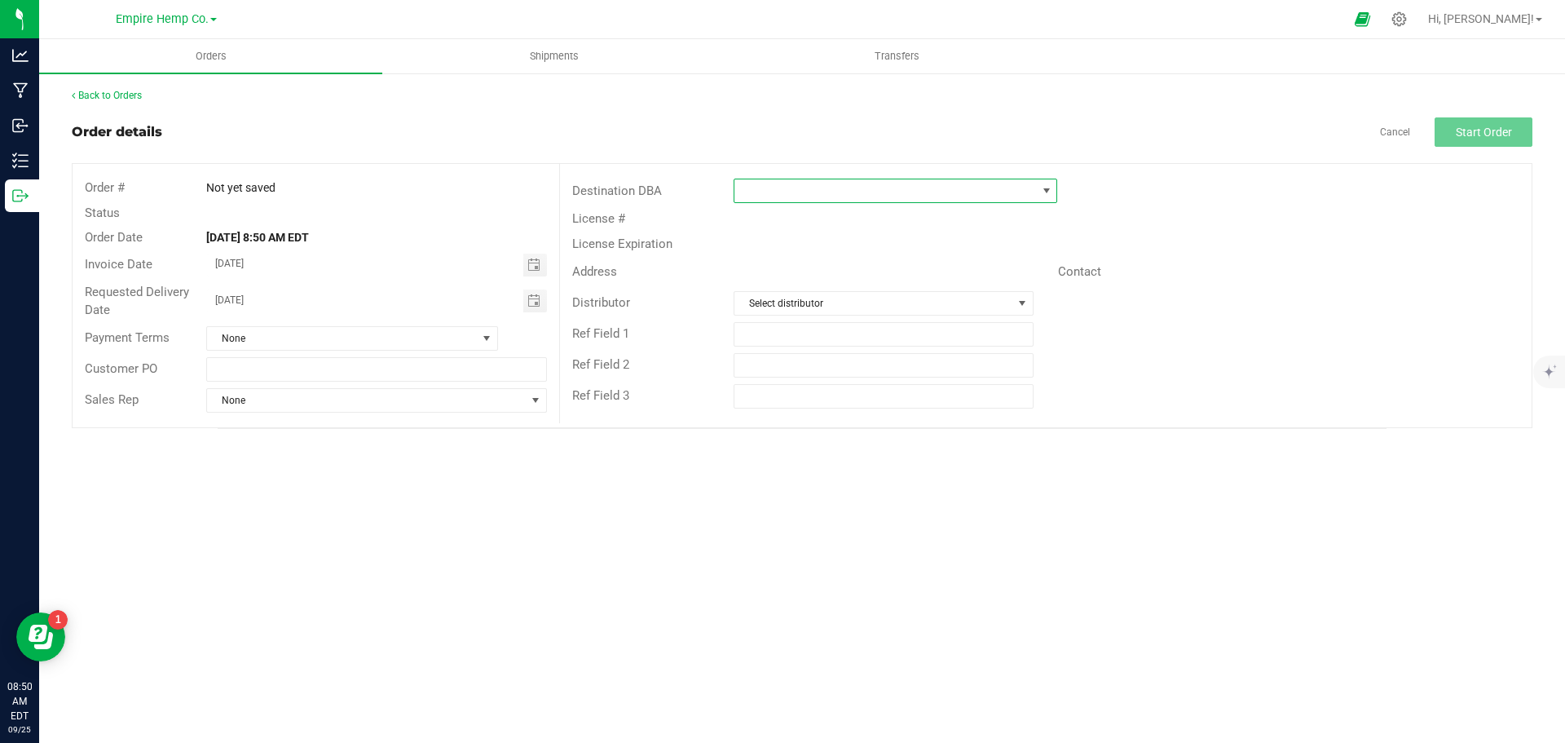
click at [863, 192] on span at bounding box center [886, 190] width 302 height 23
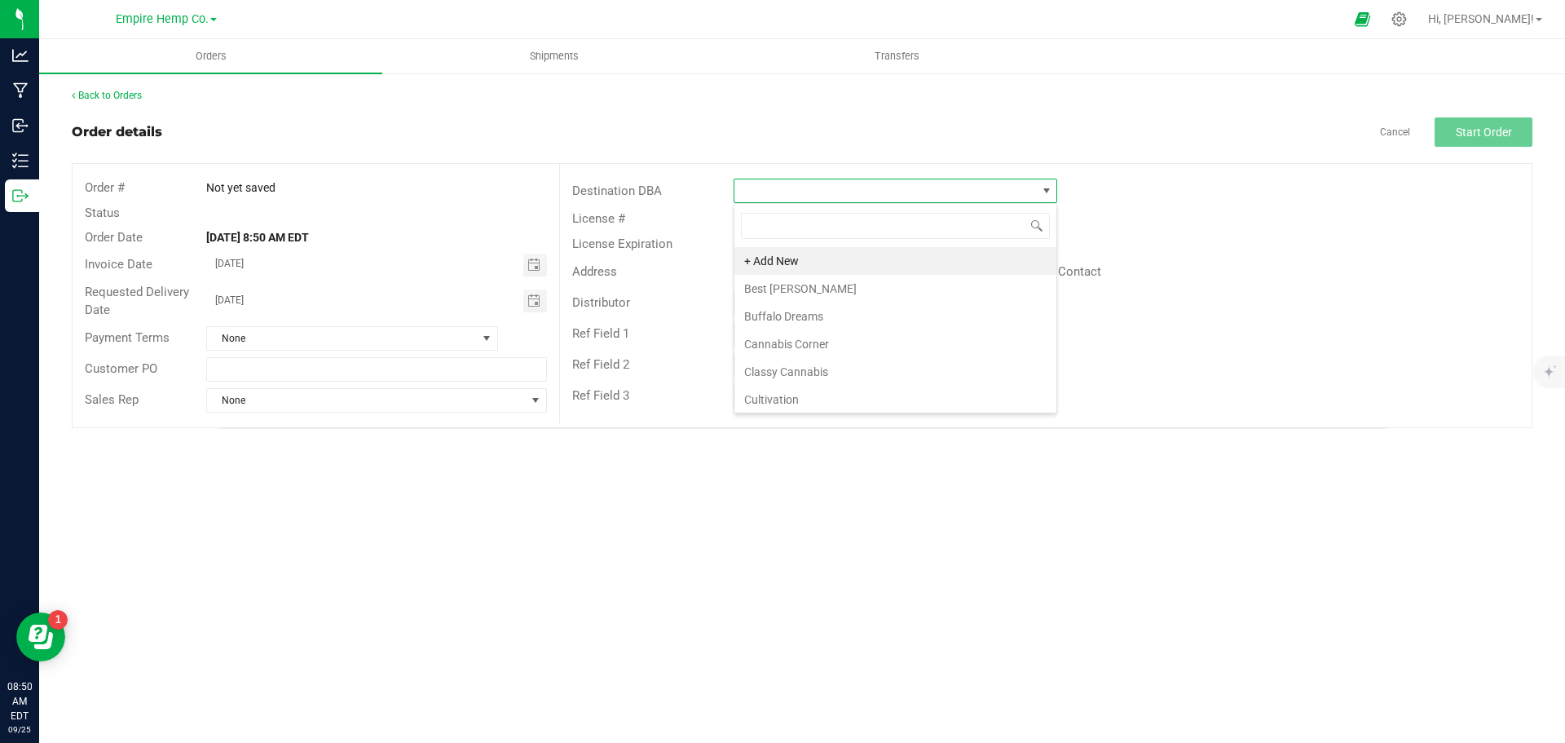
scroll to position [24, 324]
type input "flyn"
click at [853, 290] on li "Flynnstoned - N. [GEOGRAPHIC_DATA]" at bounding box center [896, 289] width 322 height 28
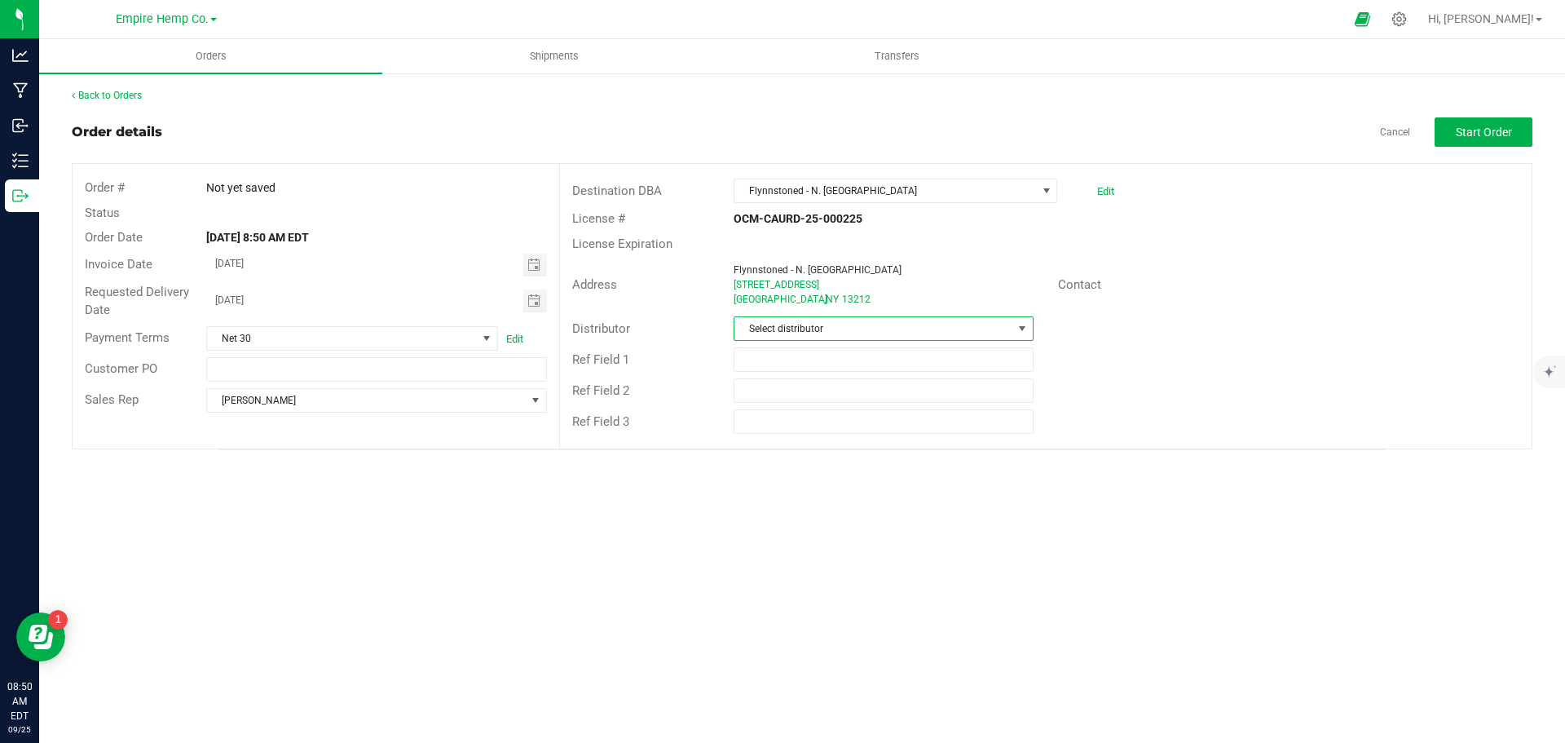
click at [848, 321] on span "Select distributor" at bounding box center [873, 328] width 277 height 23
click at [852, 449] on li "Empire Hemp Co. Distribution" at bounding box center [884, 454] width 298 height 28
click at [1500, 127] on span "Start Order" at bounding box center [1484, 132] width 56 height 13
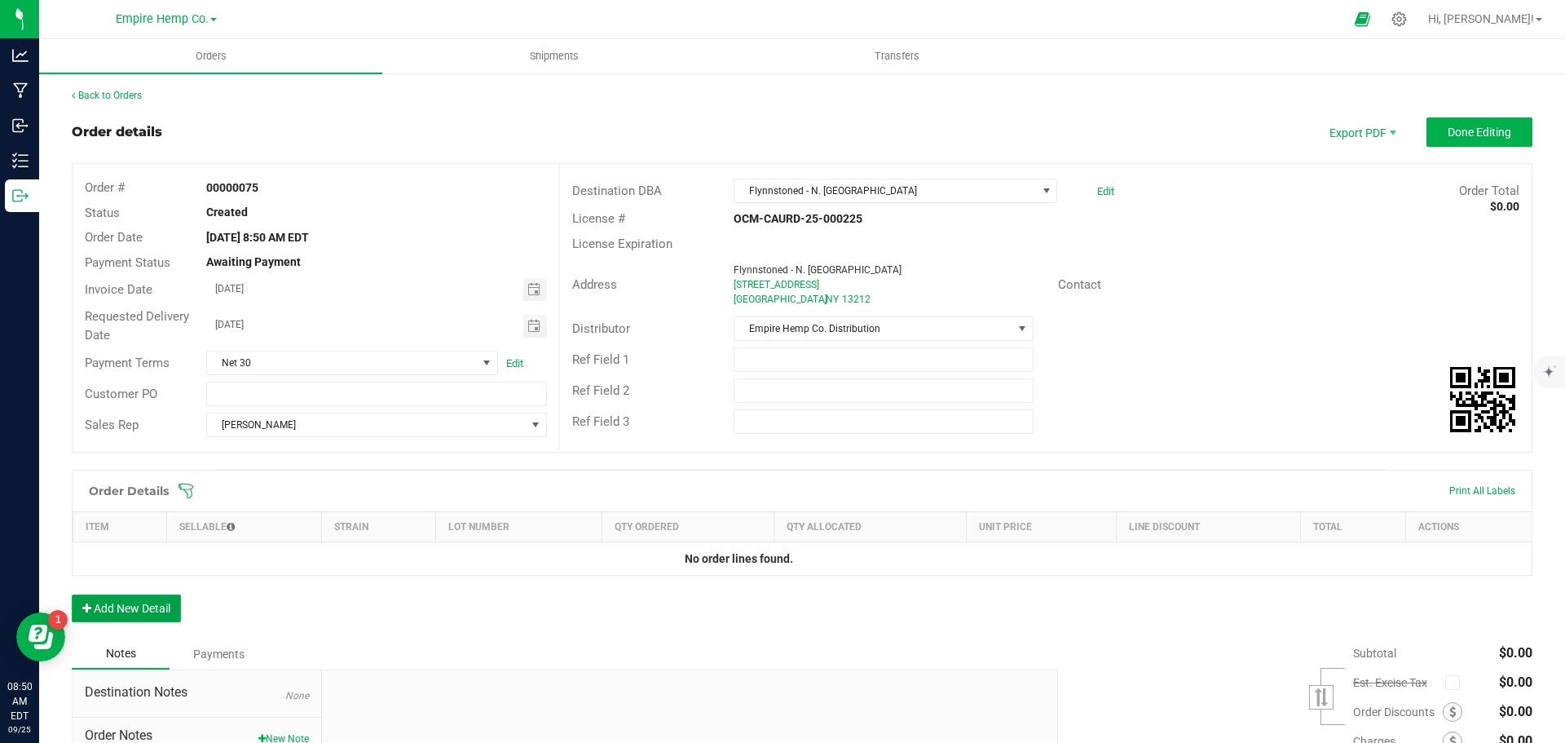
click at [139, 599] on button "Add New Detail" at bounding box center [126, 608] width 109 height 28
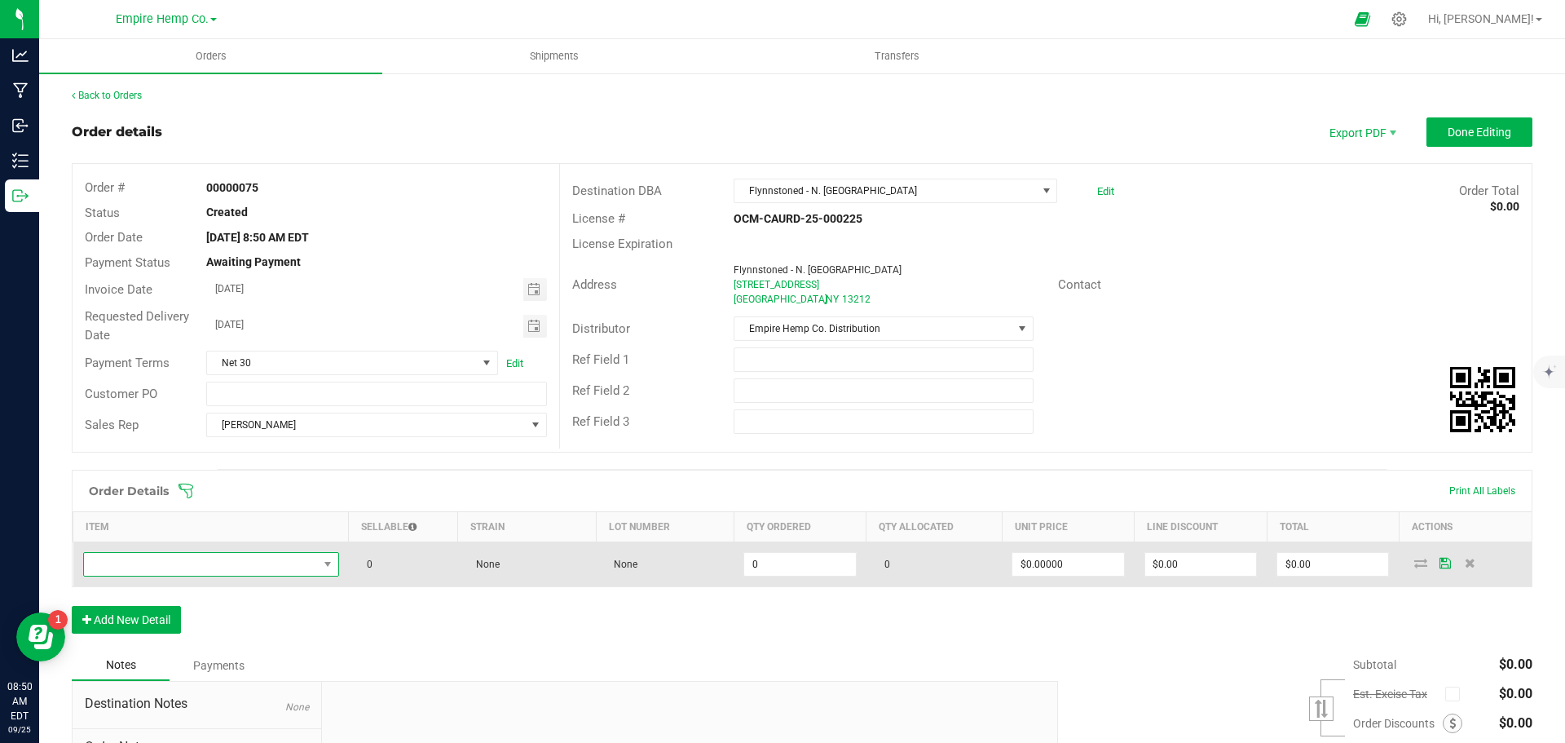
click at [218, 573] on span "NO DATA FOUND" at bounding box center [201, 564] width 234 height 23
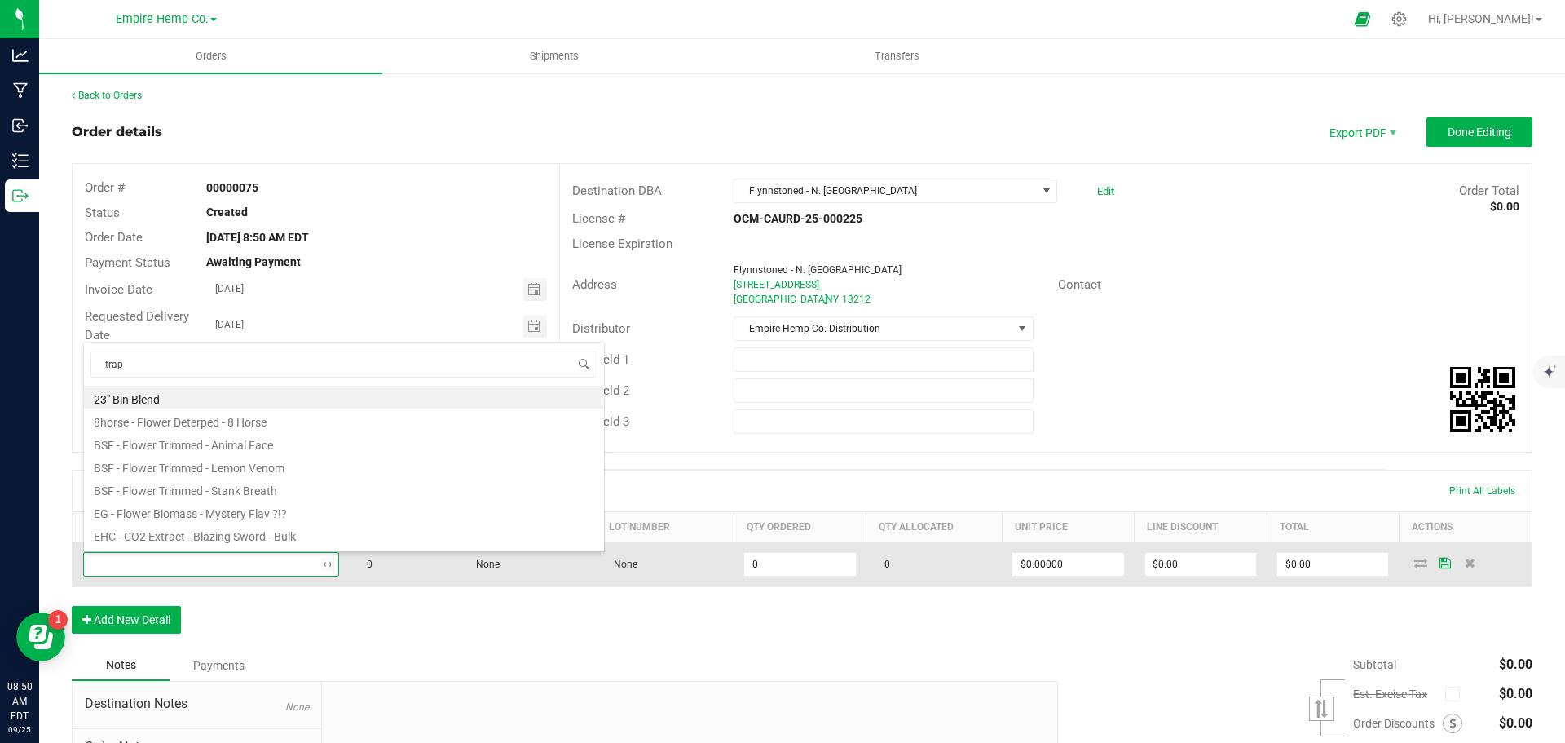
type input "trap"
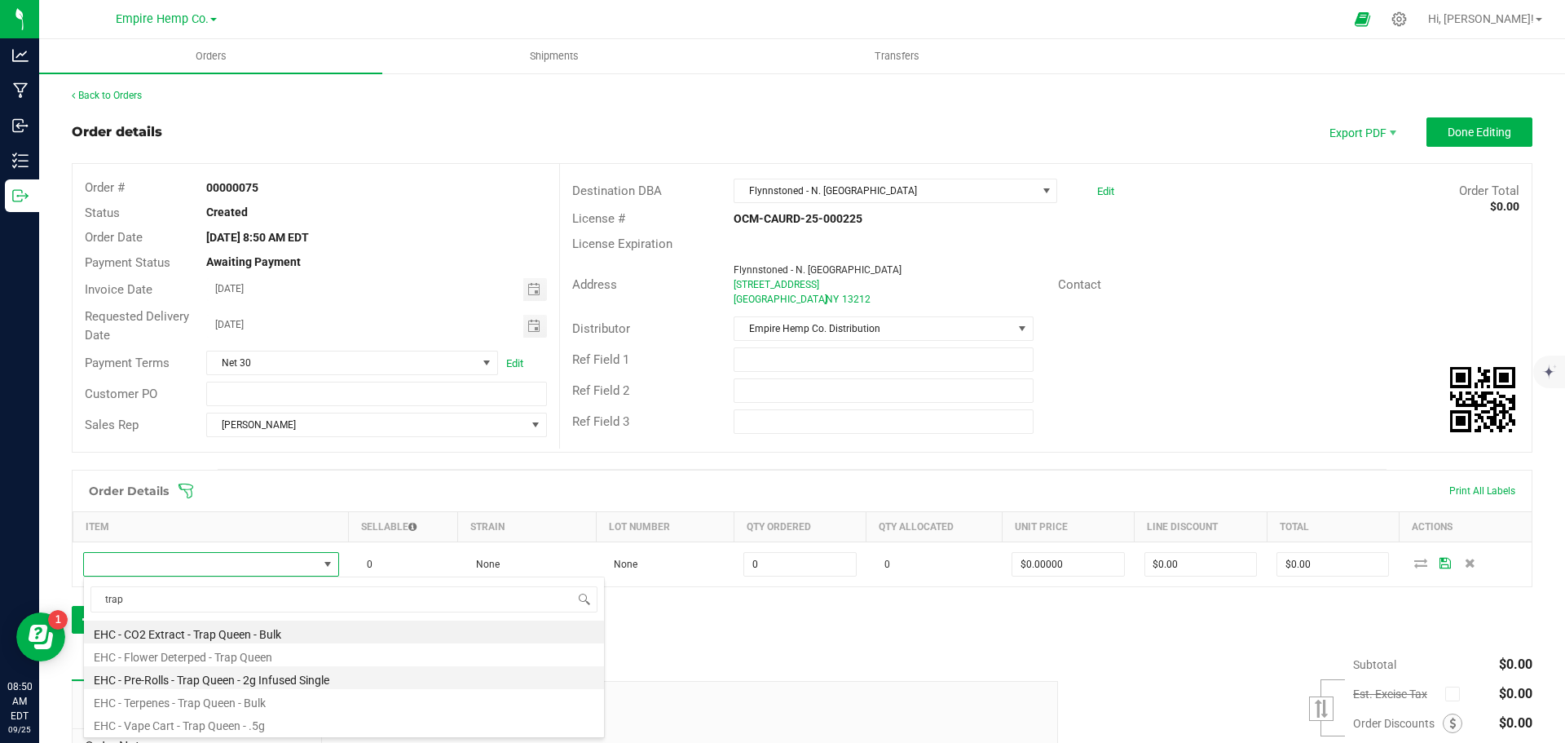
click at [285, 675] on li "EHC - Pre-Rolls - Trap Queen - 2g Infused Single" at bounding box center [344, 677] width 520 height 23
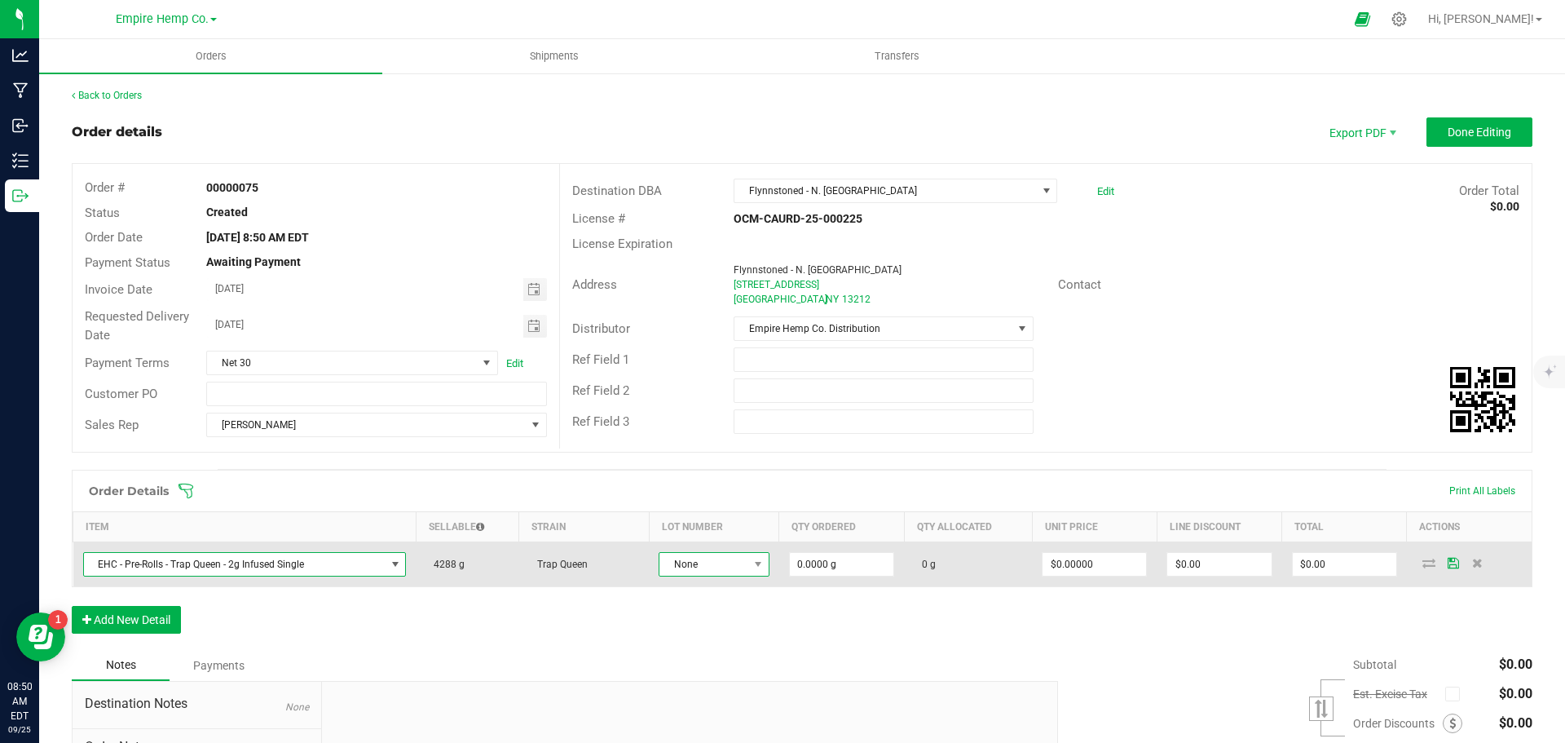
click at [727, 560] on span "None" at bounding box center [704, 564] width 89 height 23
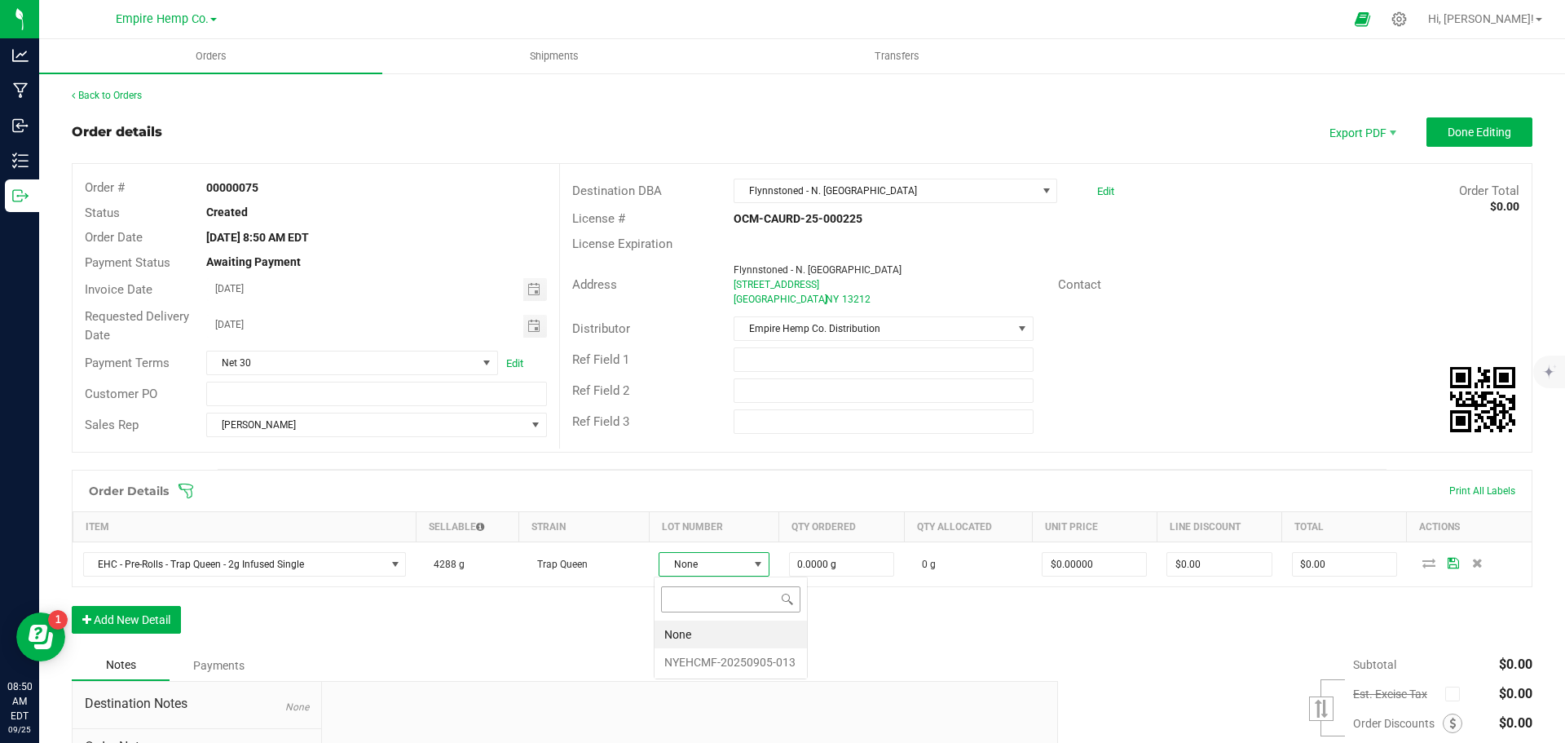
scroll to position [24, 110]
click at [748, 658] on li "NYEHCMF-20250905-013" at bounding box center [731, 662] width 152 height 28
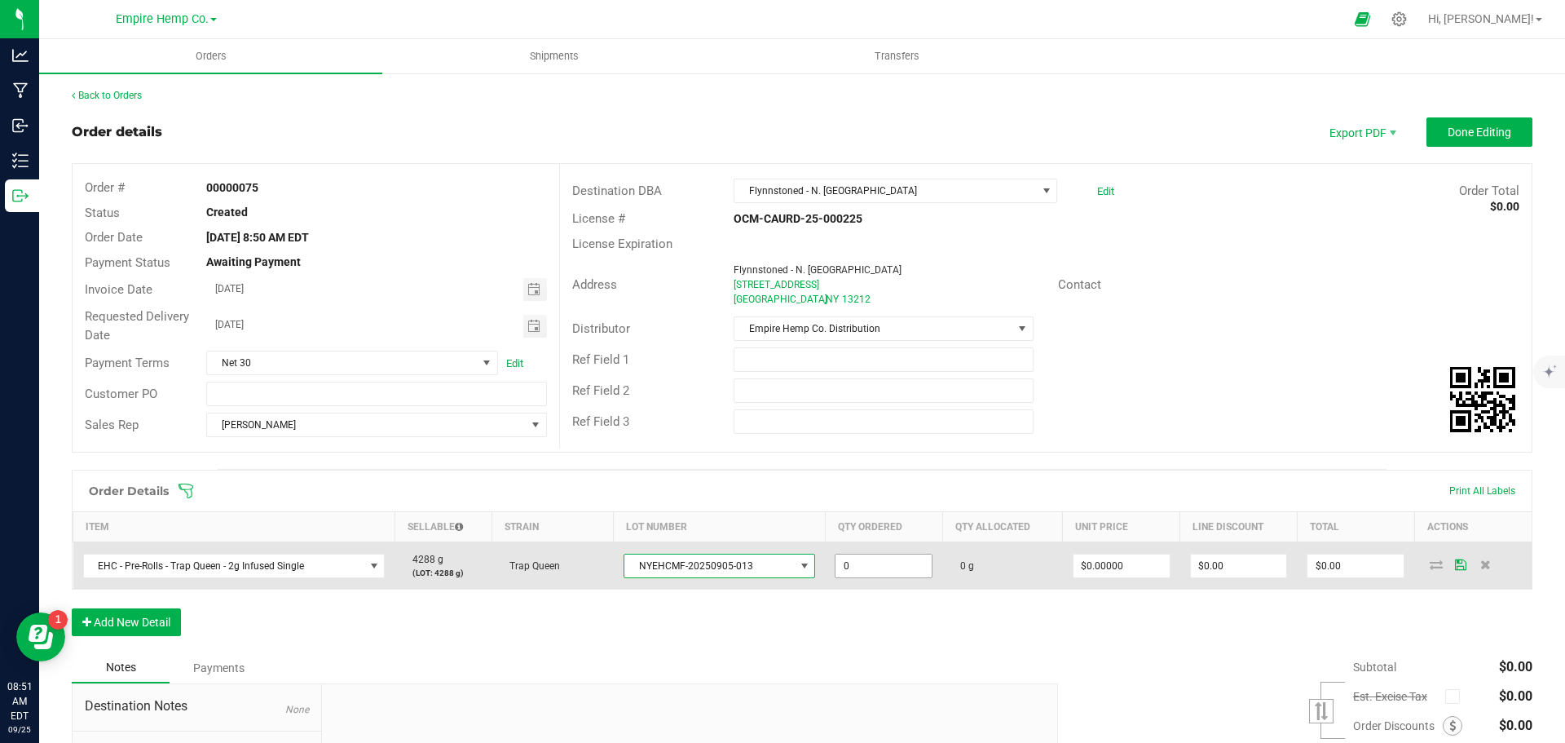
click at [869, 569] on input "0" at bounding box center [884, 565] width 96 height 23
type input "50.0000 g"
type input "0"
click at [1137, 572] on input "0" at bounding box center [1122, 565] width 96 height 23
type input "$12.00000"
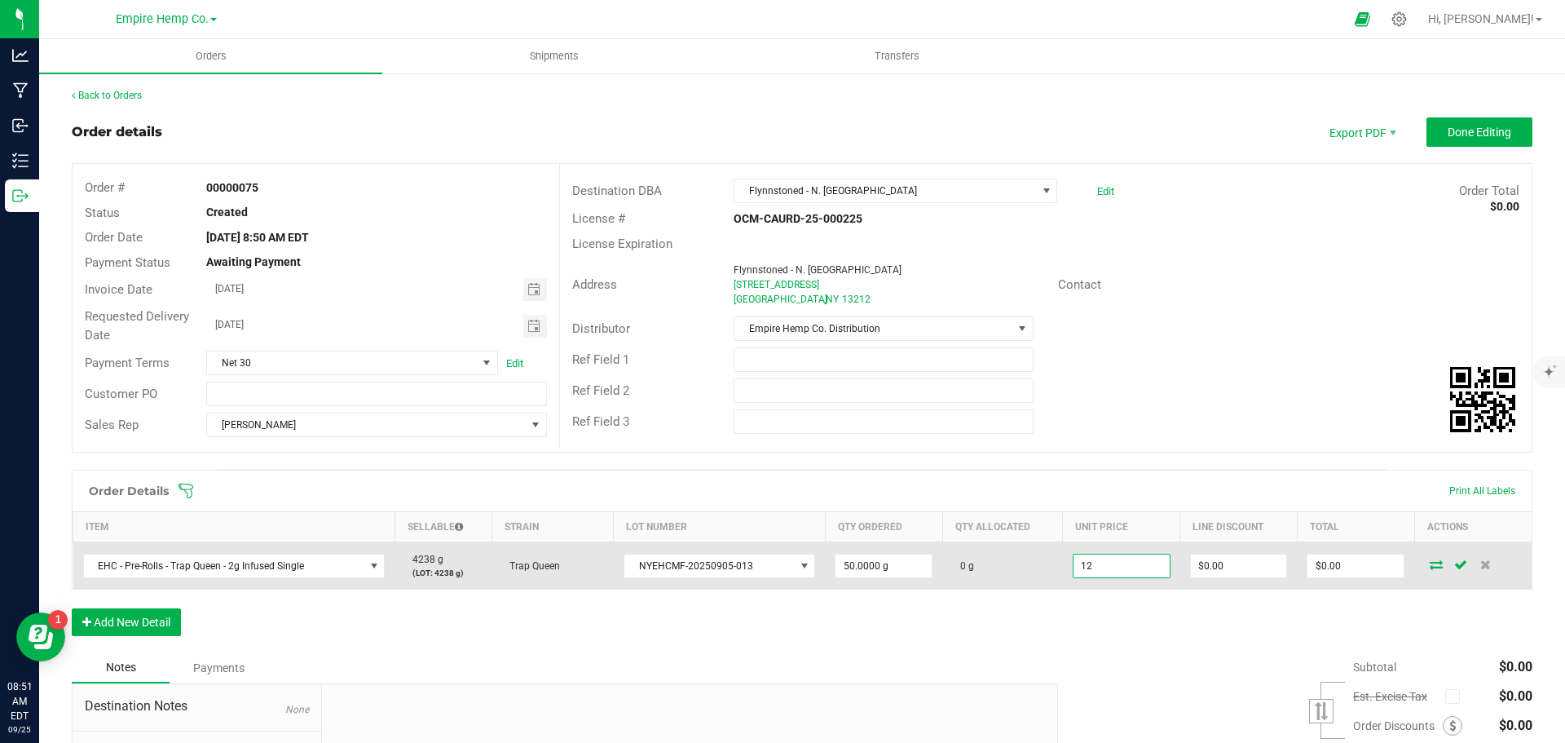
type input "0"
type input "$600.00"
click at [1430, 563] on icon at bounding box center [1436, 564] width 13 height 10
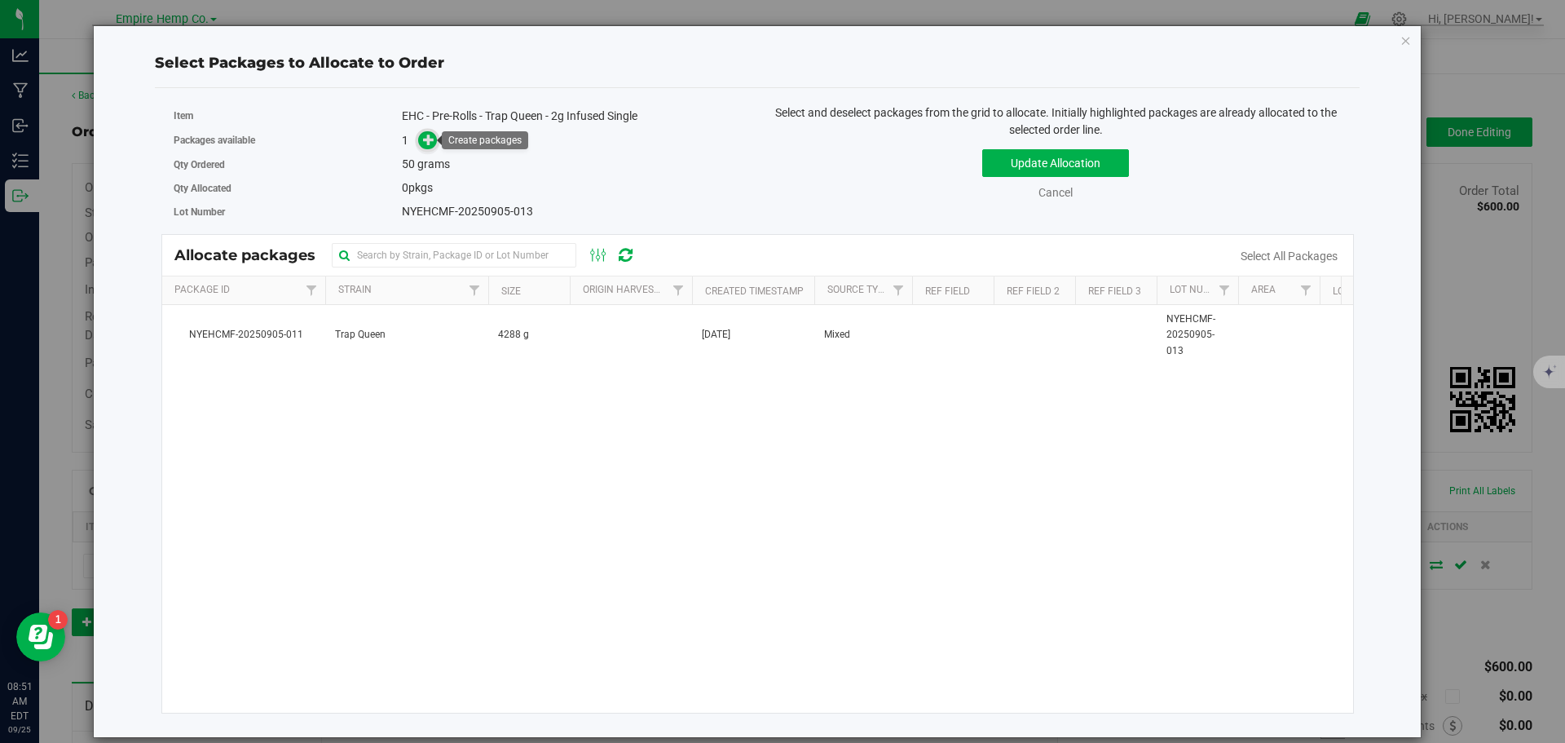
click at [420, 136] on span at bounding box center [427, 140] width 19 height 19
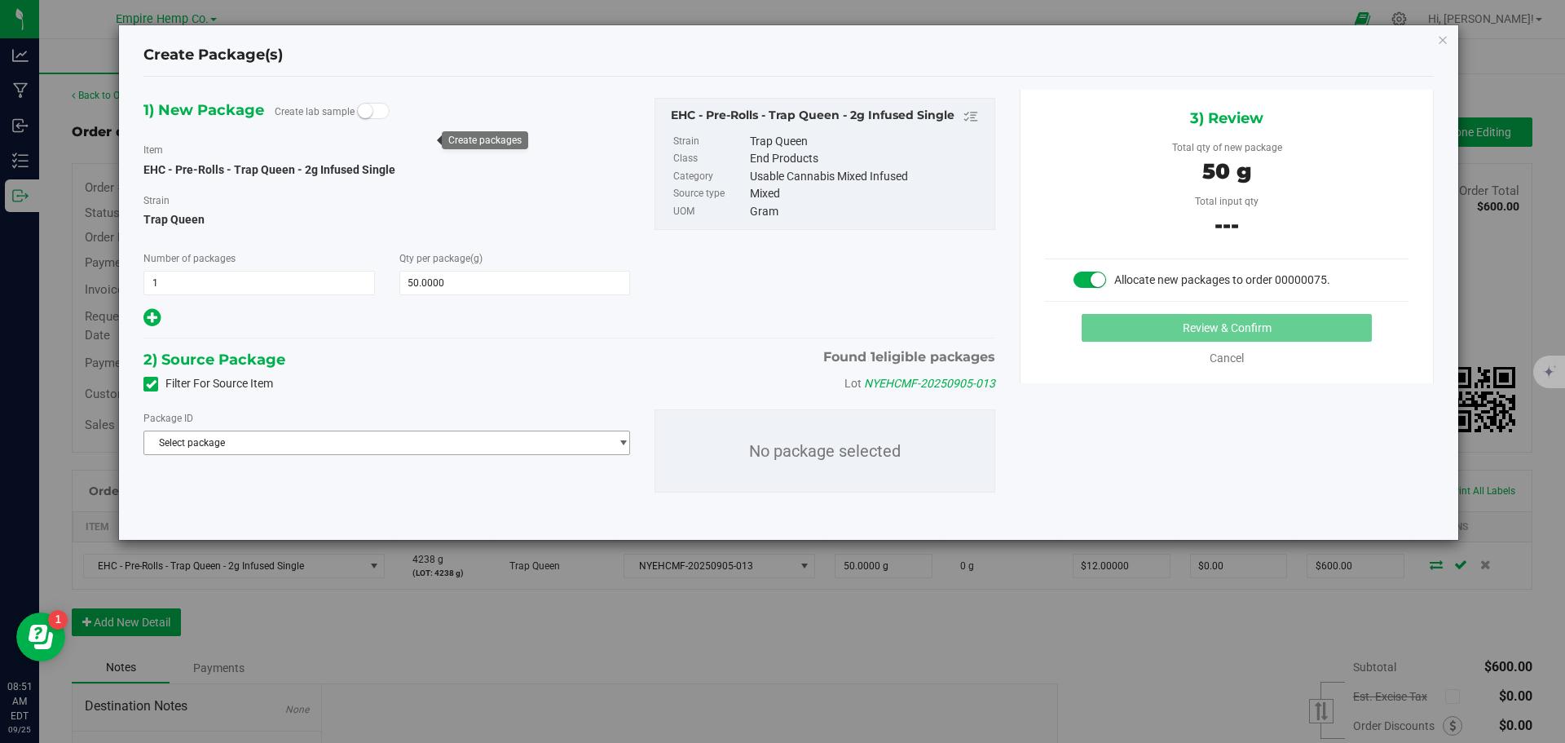
drag, startPoint x: 330, startPoint y: 439, endPoint x: 314, endPoint y: 439, distance: 16.3
click at [330, 440] on span "Select package" at bounding box center [376, 442] width 465 height 23
click at [333, 512] on span "( EHC - Pre-Rolls - Trap Queen - 2g Infused Single )" at bounding box center [380, 509] width 218 height 11
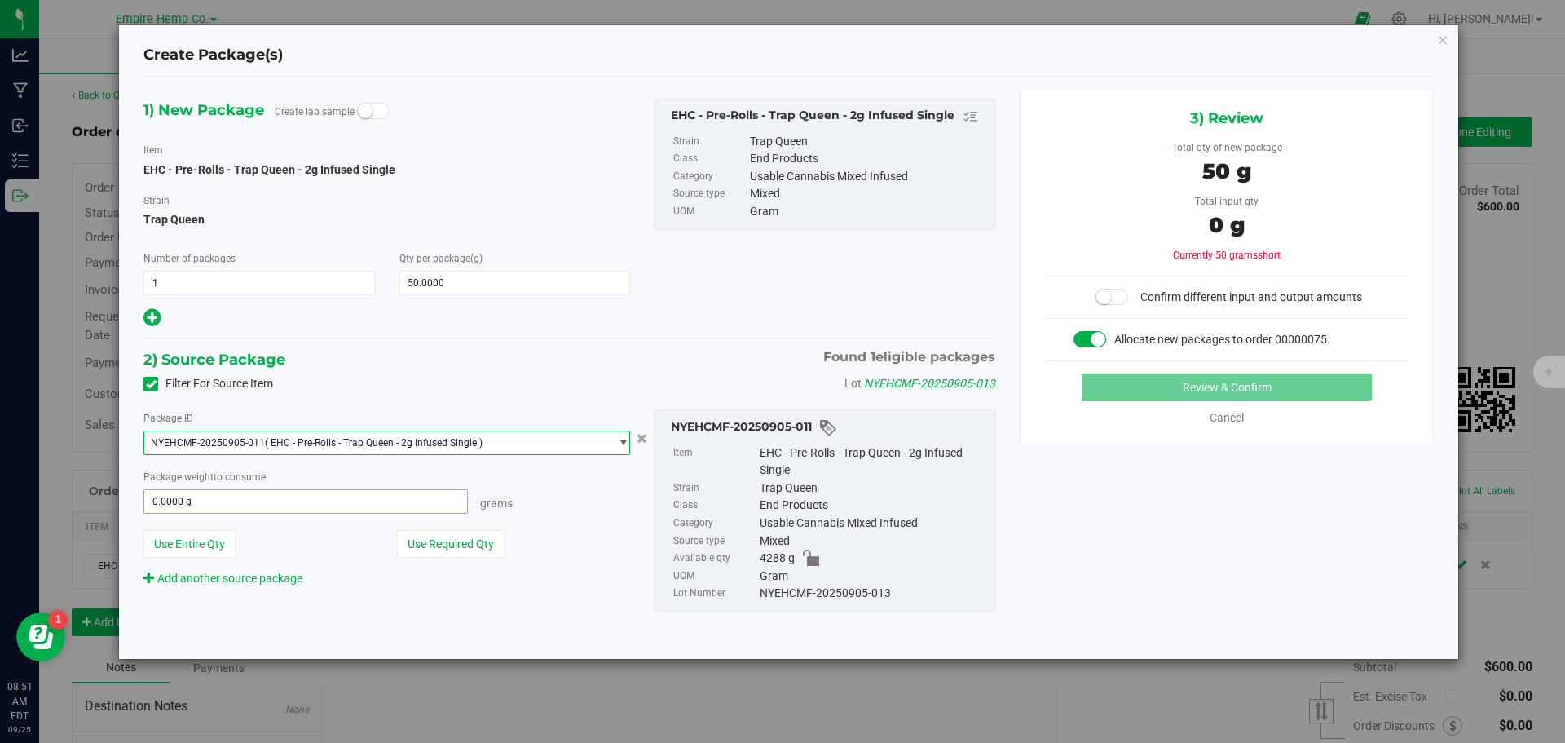
click at [331, 501] on span "0.0000 g 0" at bounding box center [306, 501] width 325 height 24
type input "50"
click at [1082, 373] on button "Review & Confirm" at bounding box center [1227, 387] width 290 height 28
type input "50.0000 g"
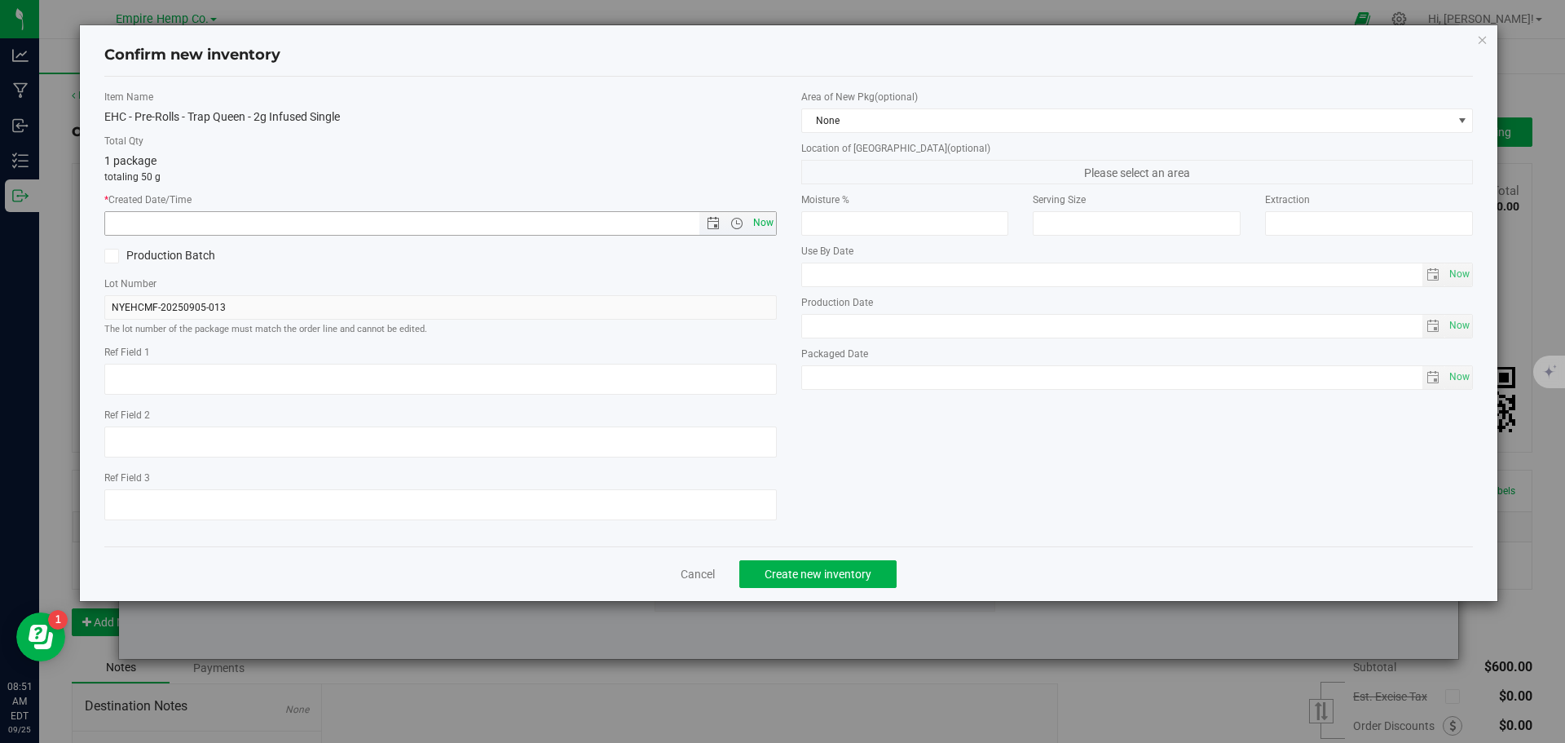
click at [757, 214] on span "Now" at bounding box center [763, 223] width 28 height 24
type input "[DATE] 8:51 AM"
click at [860, 570] on span "Create new inventory" at bounding box center [818, 573] width 107 height 13
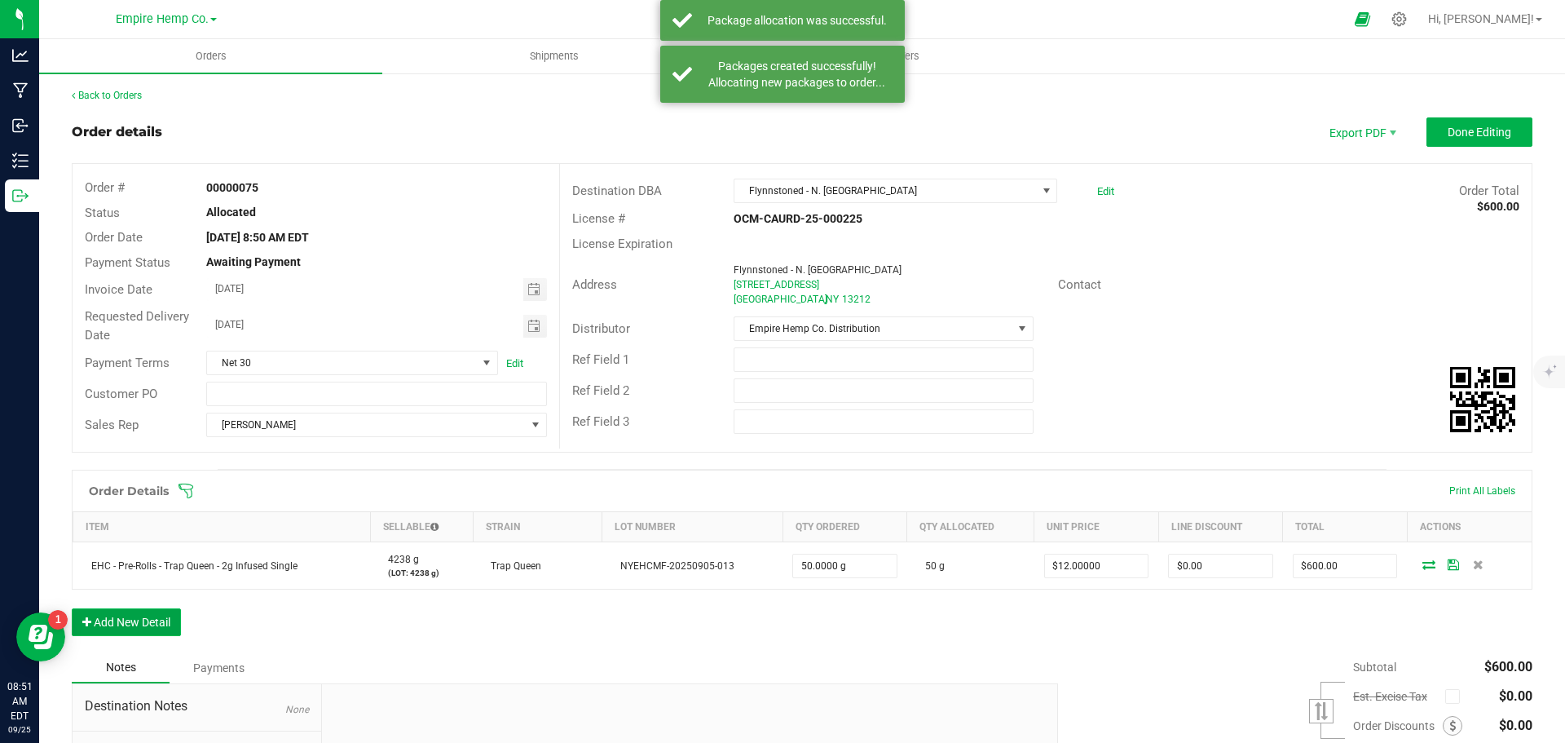
click at [150, 616] on button "Add New Detail" at bounding box center [126, 622] width 109 height 28
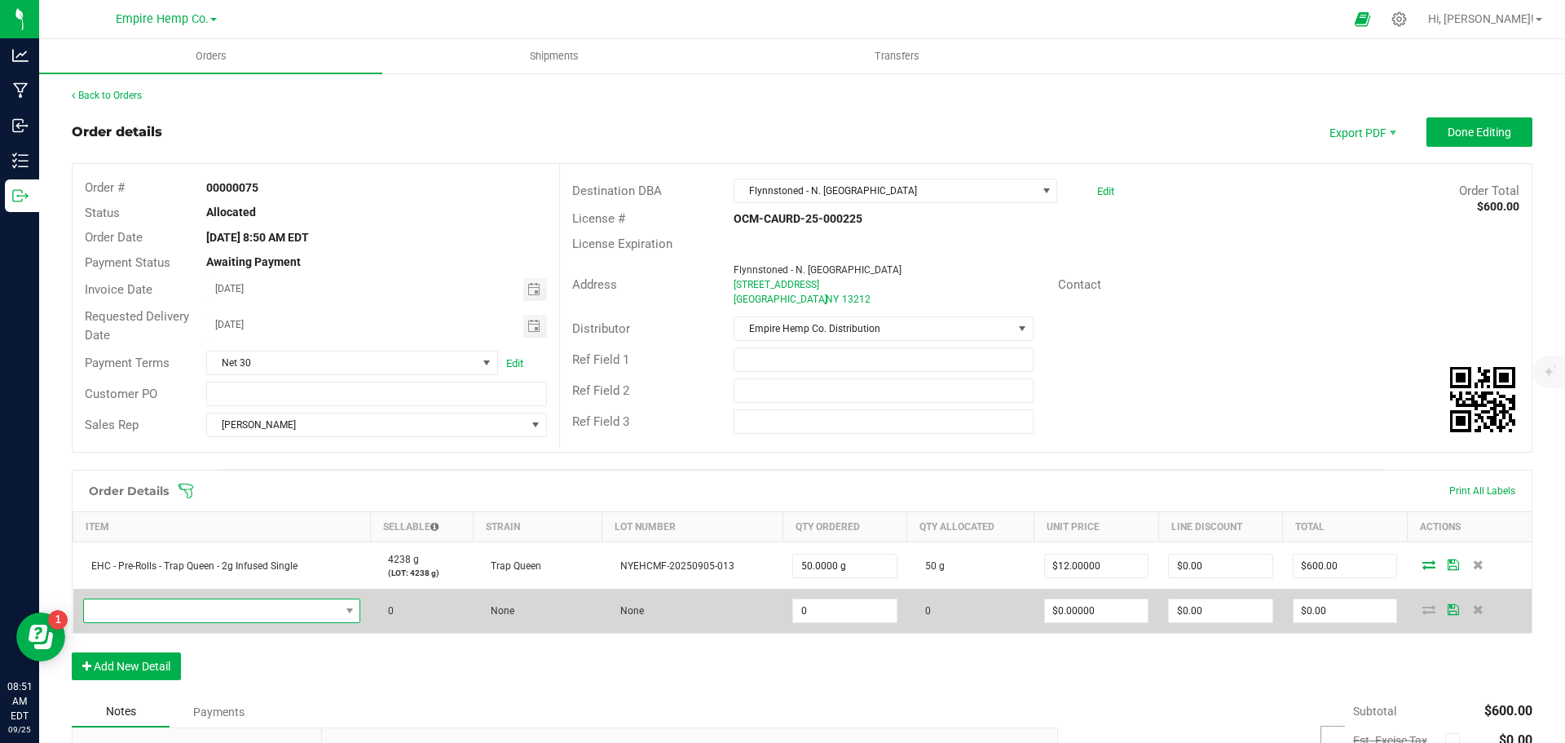
click at [144, 613] on span "NO DATA FOUND" at bounding box center [212, 610] width 256 height 23
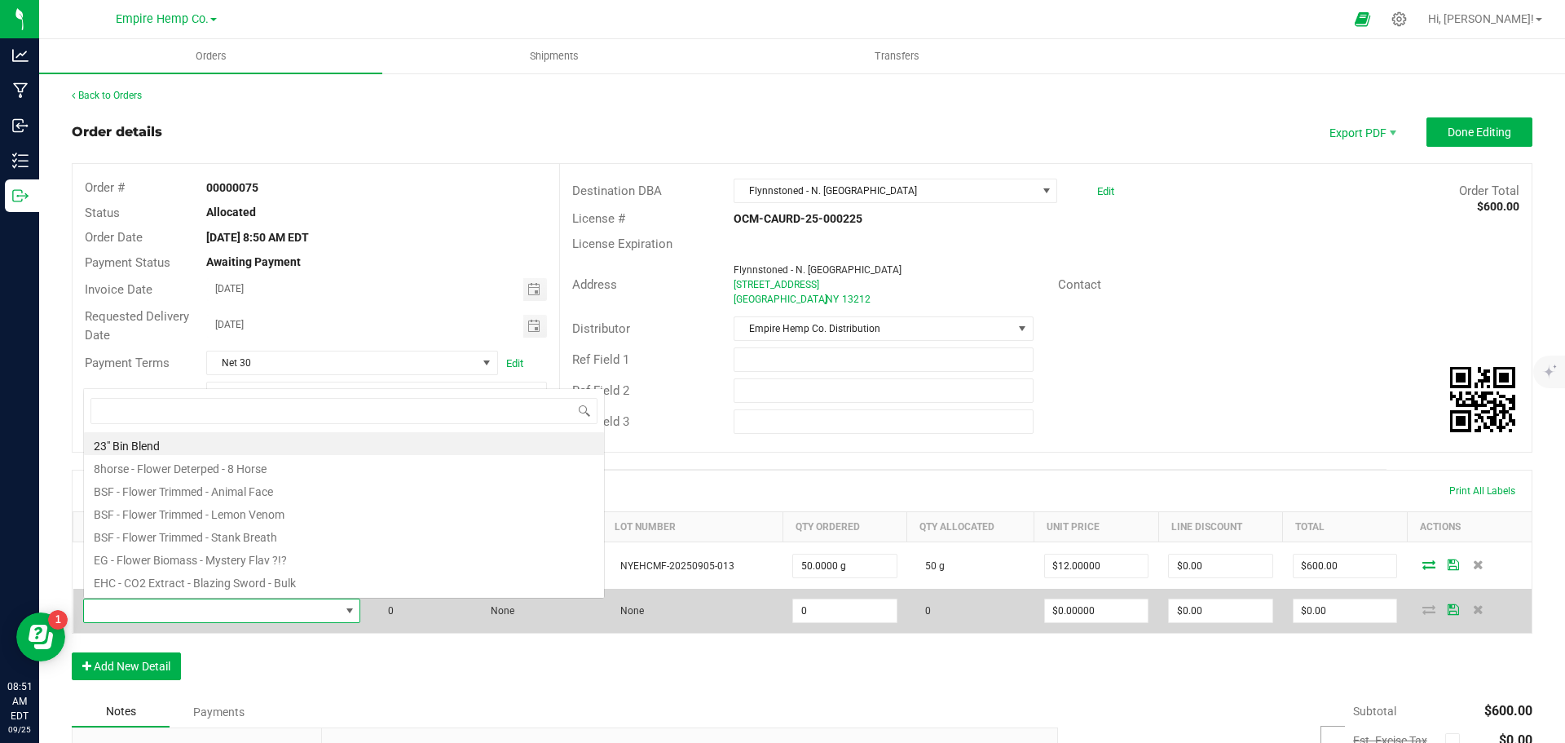
scroll to position [24, 272]
type input "lemo"
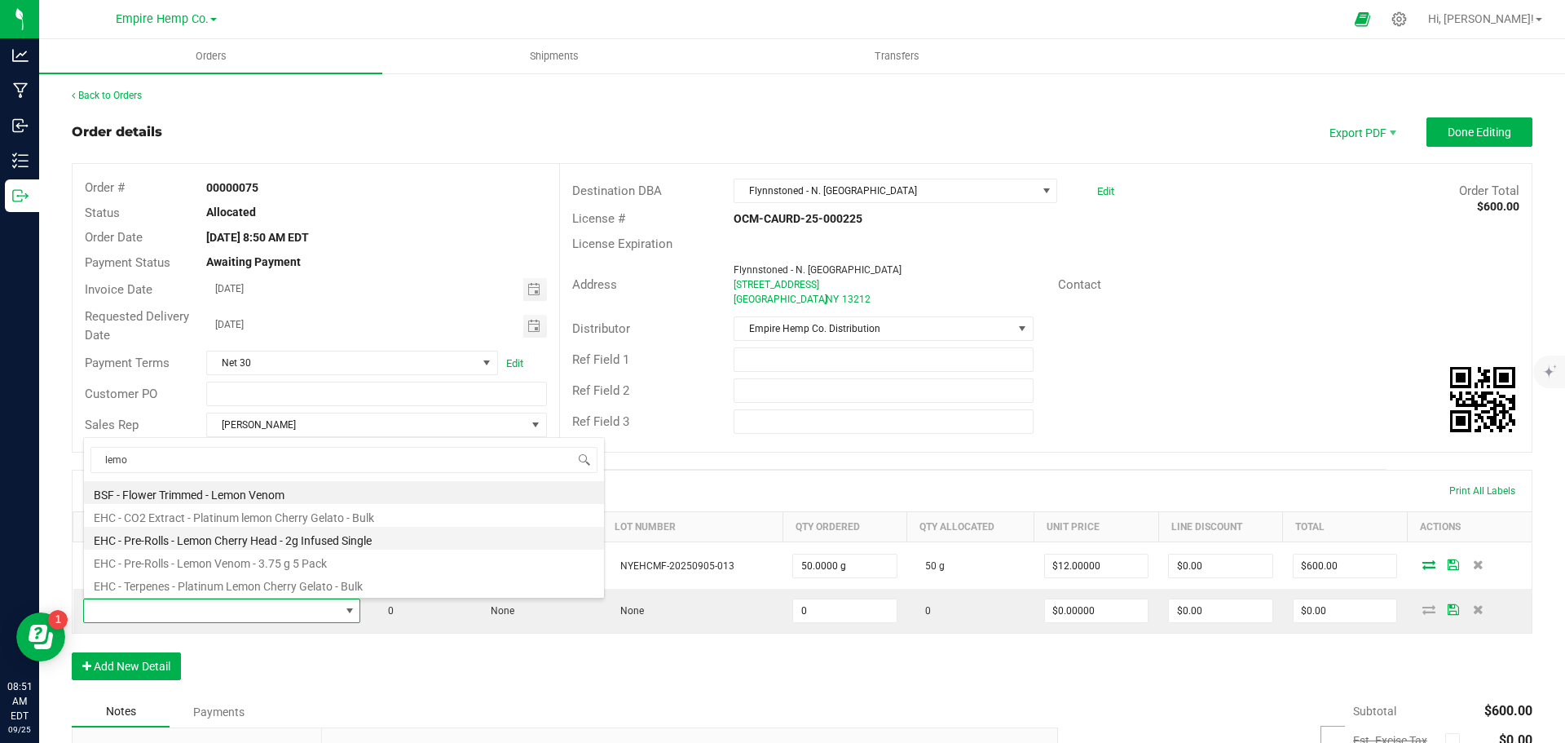
click at [293, 541] on li "EHC - Pre-Rolls - Lemon Cherry Head - 2g Infused Single" at bounding box center [344, 538] width 520 height 23
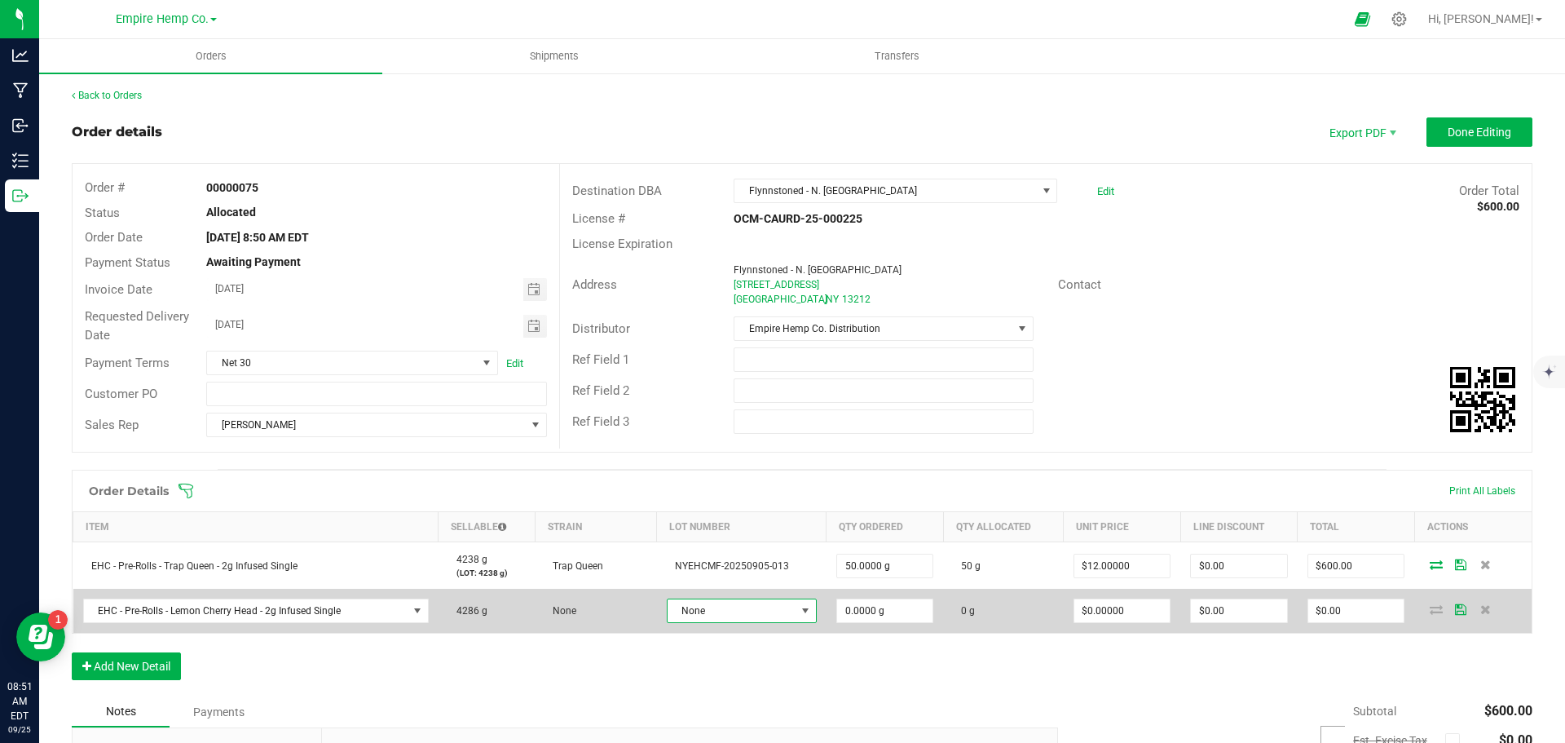
click at [742, 606] on span "None" at bounding box center [732, 610] width 128 height 23
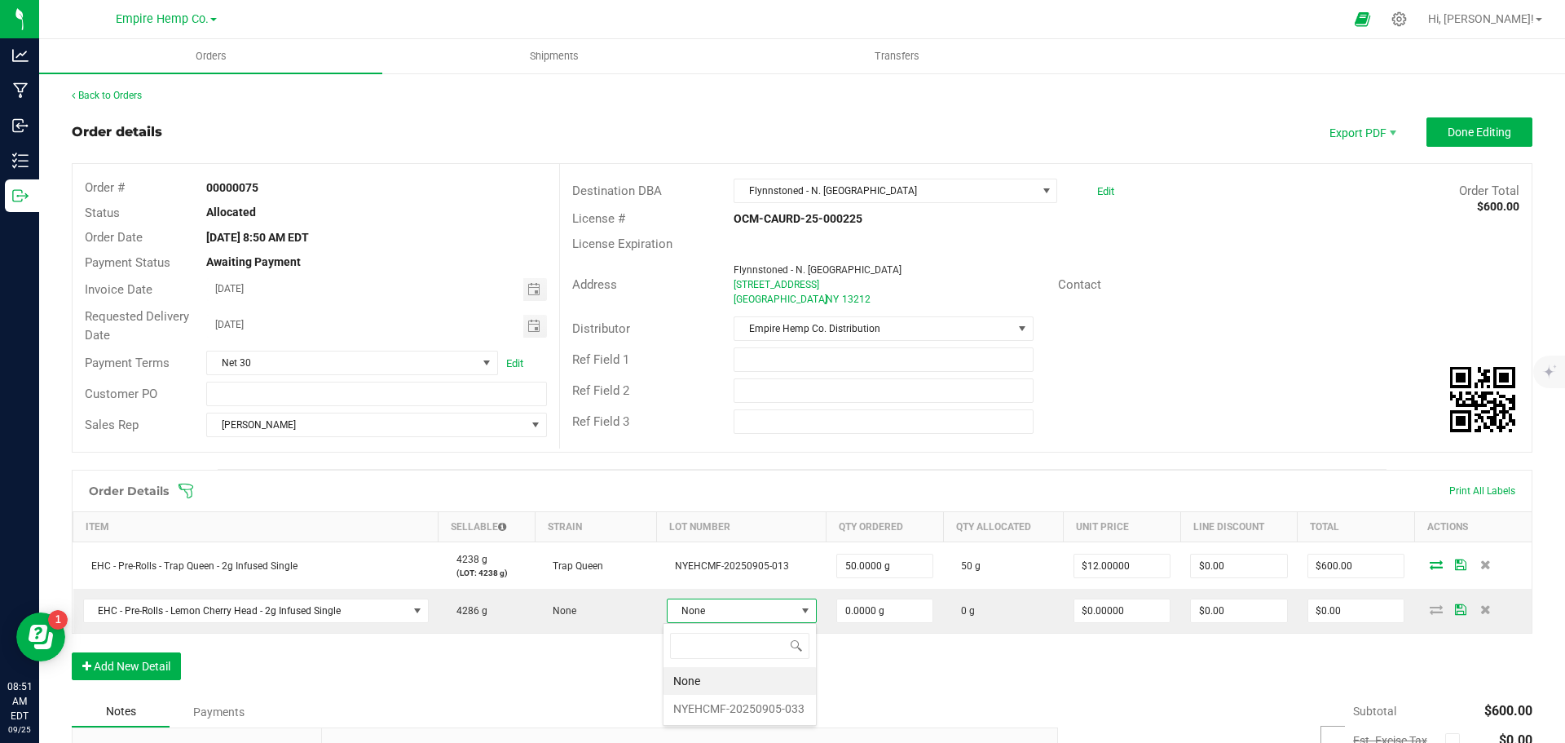
scroll to position [24, 146]
click at [727, 704] on li "NYEHCMF-20250905-033" at bounding box center [740, 709] width 152 height 28
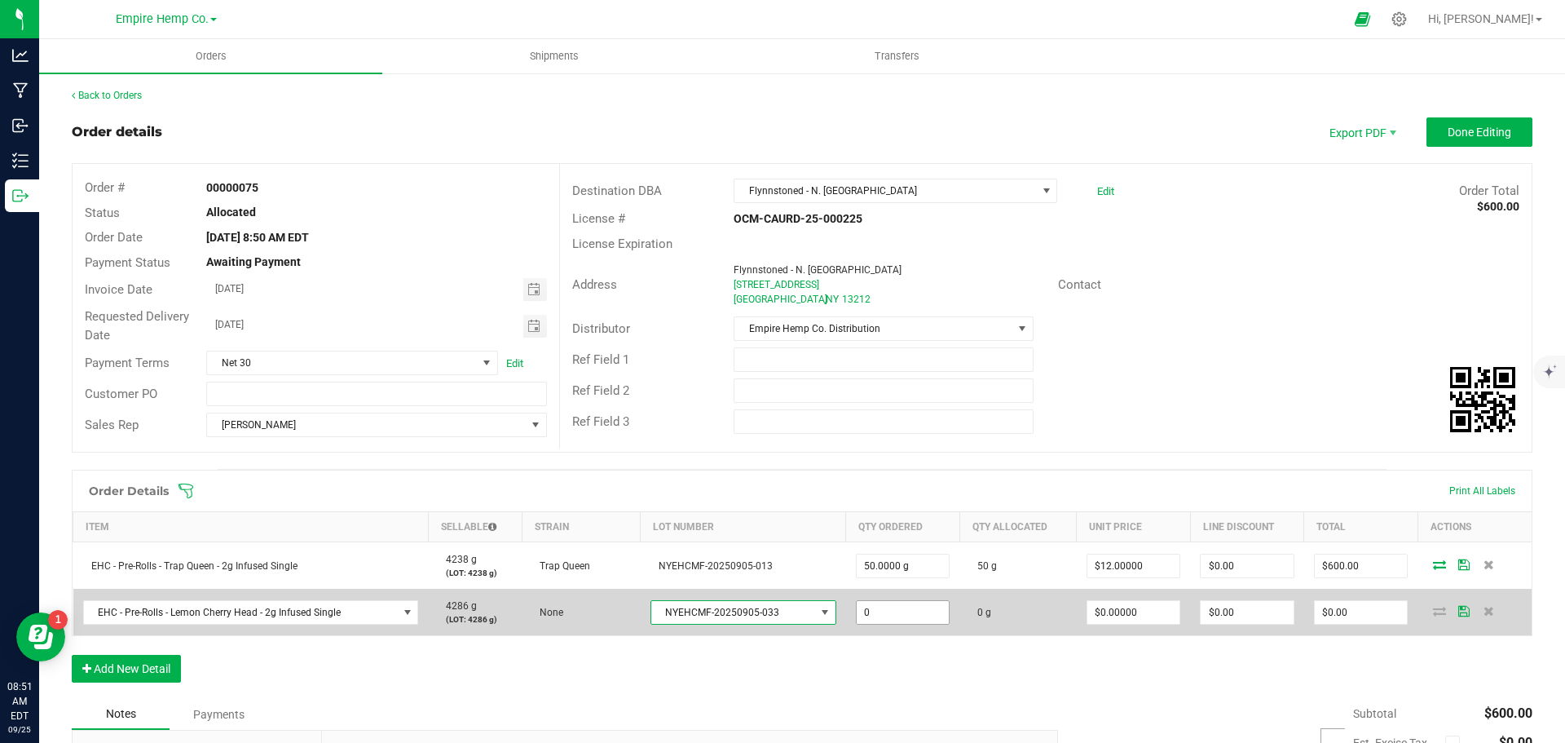
click at [870, 614] on input "0" at bounding box center [903, 612] width 93 height 23
type input "50.0000 g"
type input "0"
click at [1155, 602] on input "0" at bounding box center [1134, 612] width 93 height 23
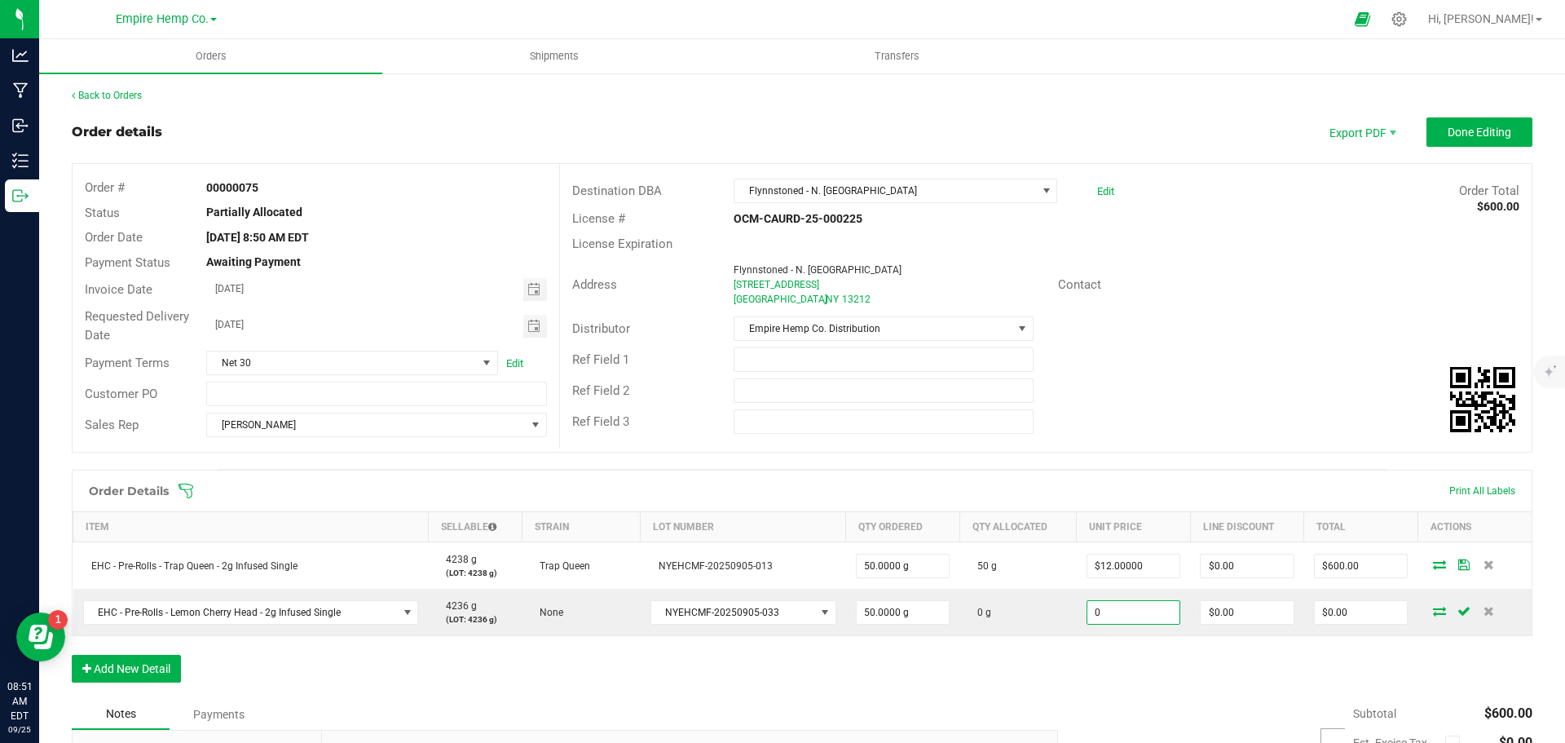
click at [1147, 609] on input "0" at bounding box center [1134, 612] width 93 height 23
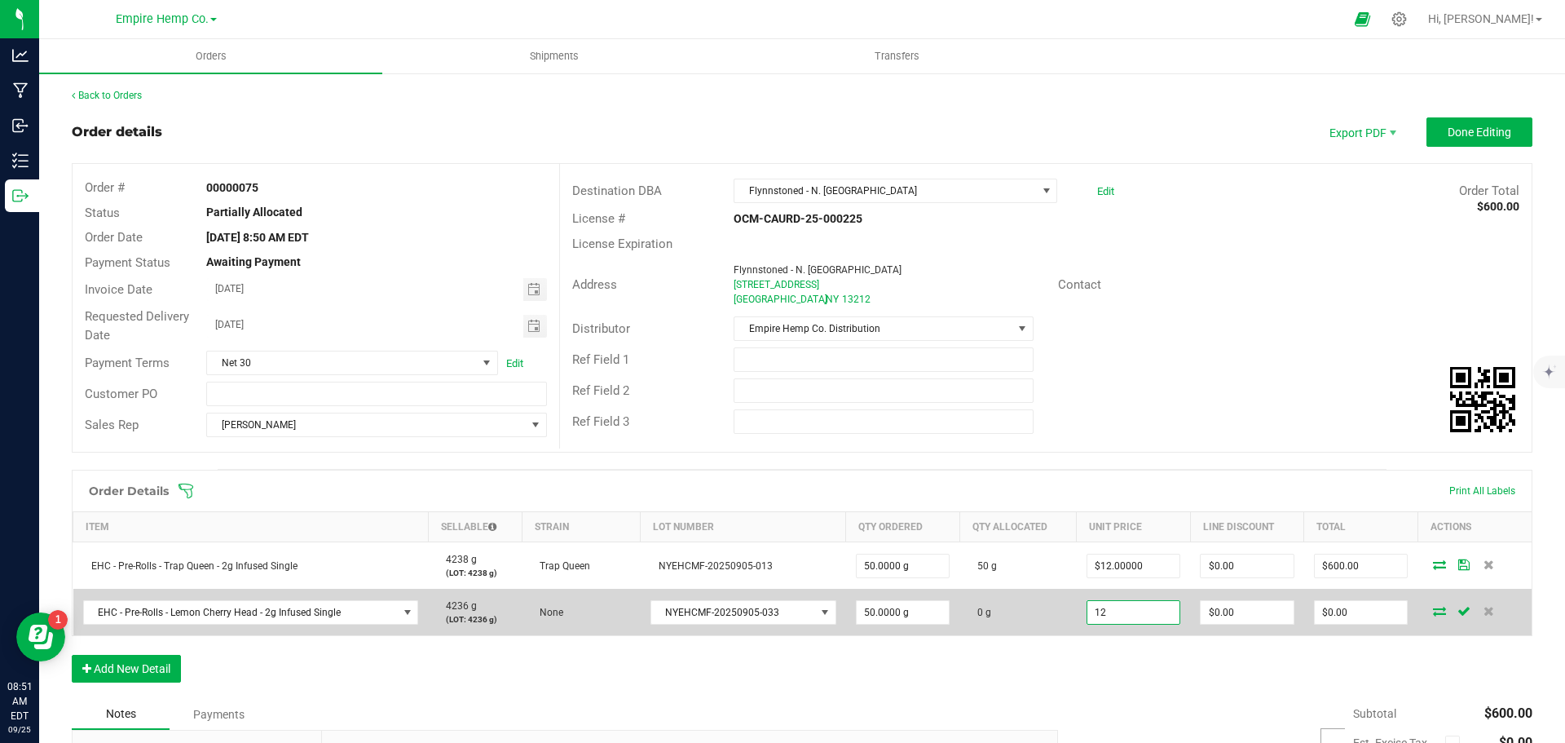
type input "$12.00000"
type input "$600.00"
click at [1437, 610] on span at bounding box center [1440, 611] width 24 height 10
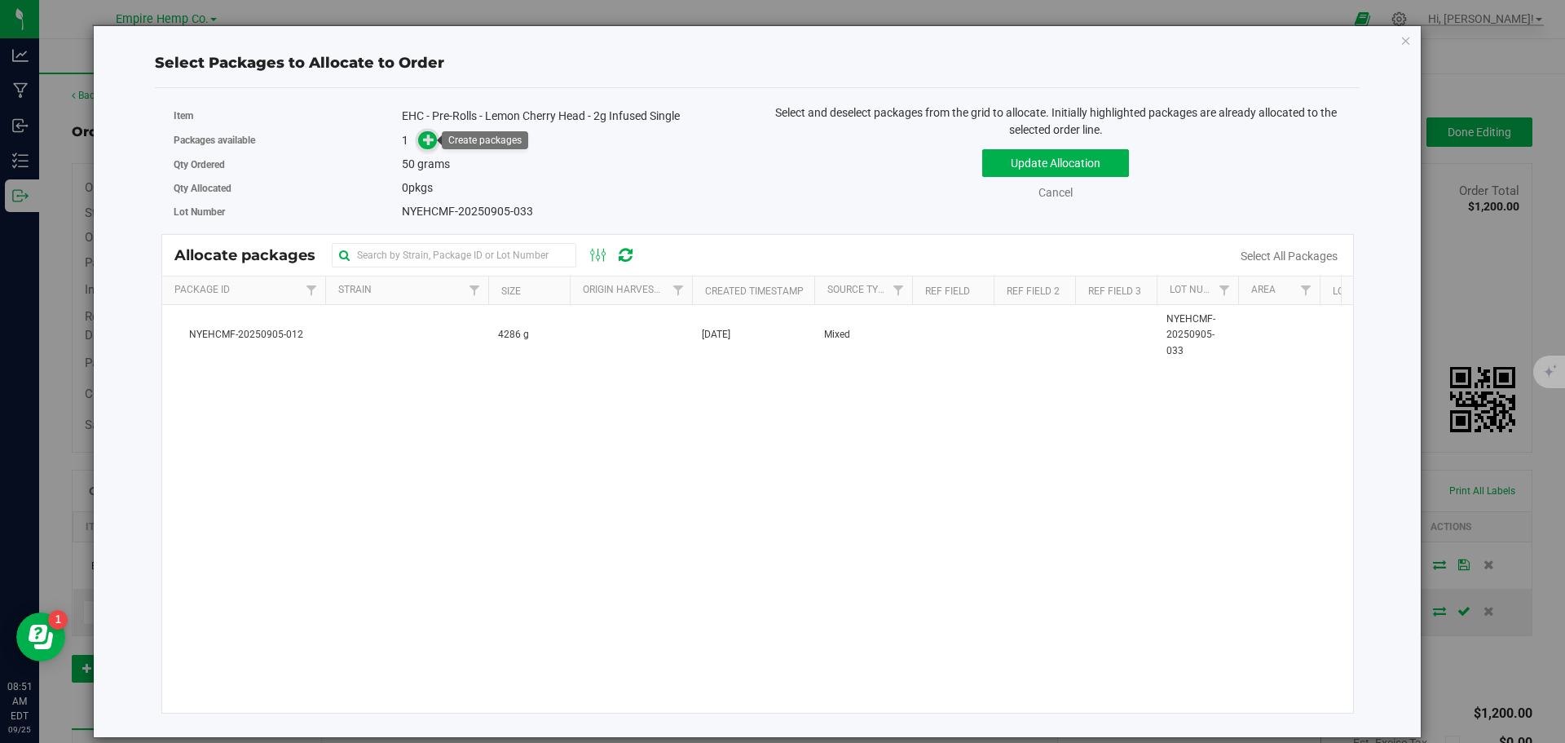
click at [422, 144] on span at bounding box center [427, 140] width 19 height 19
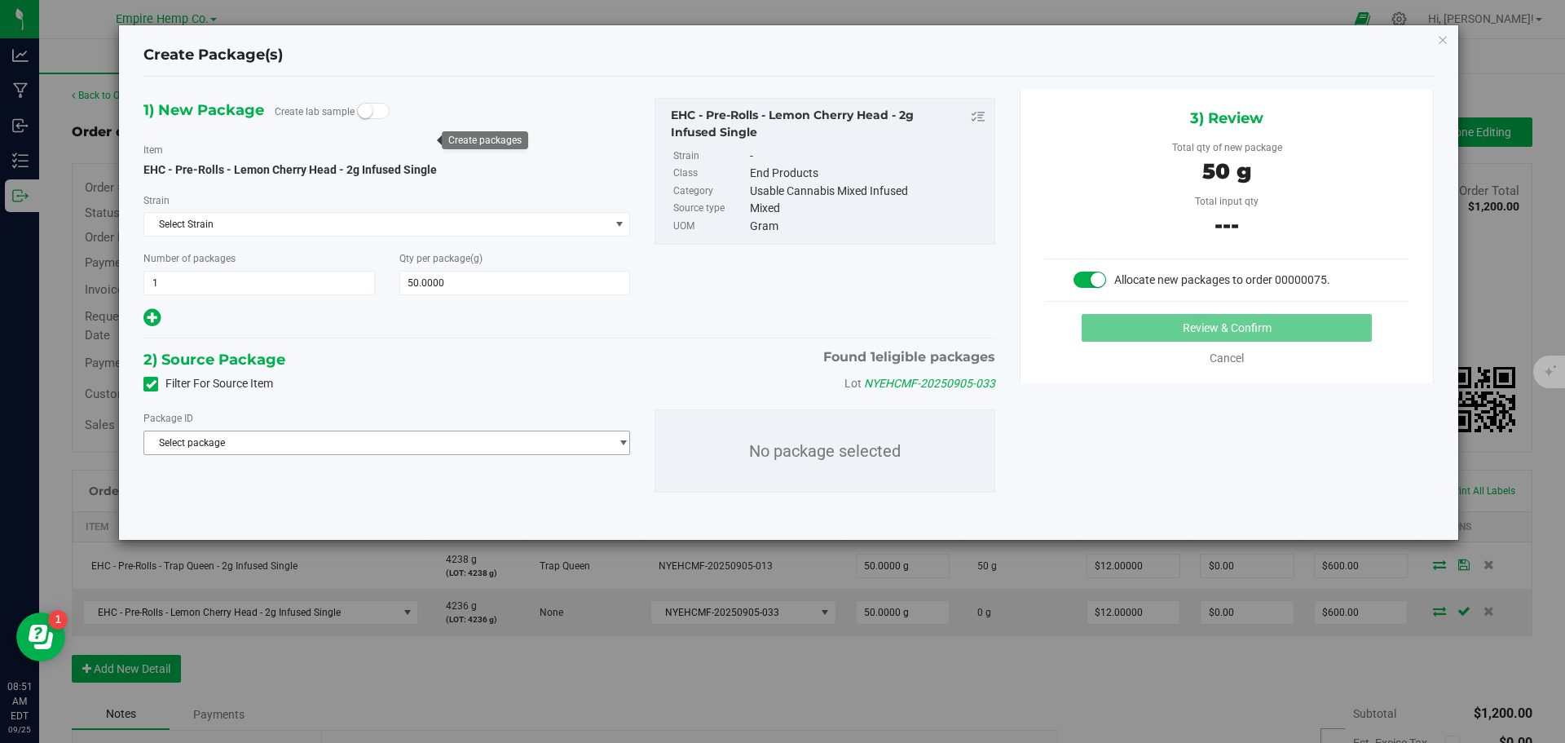
click at [410, 446] on span "Select package" at bounding box center [376, 442] width 465 height 23
click at [414, 510] on span "( EHC - Pre-Rolls - Lemon Cherry Head - 2g Infused Single )" at bounding box center [398, 509] width 254 height 11
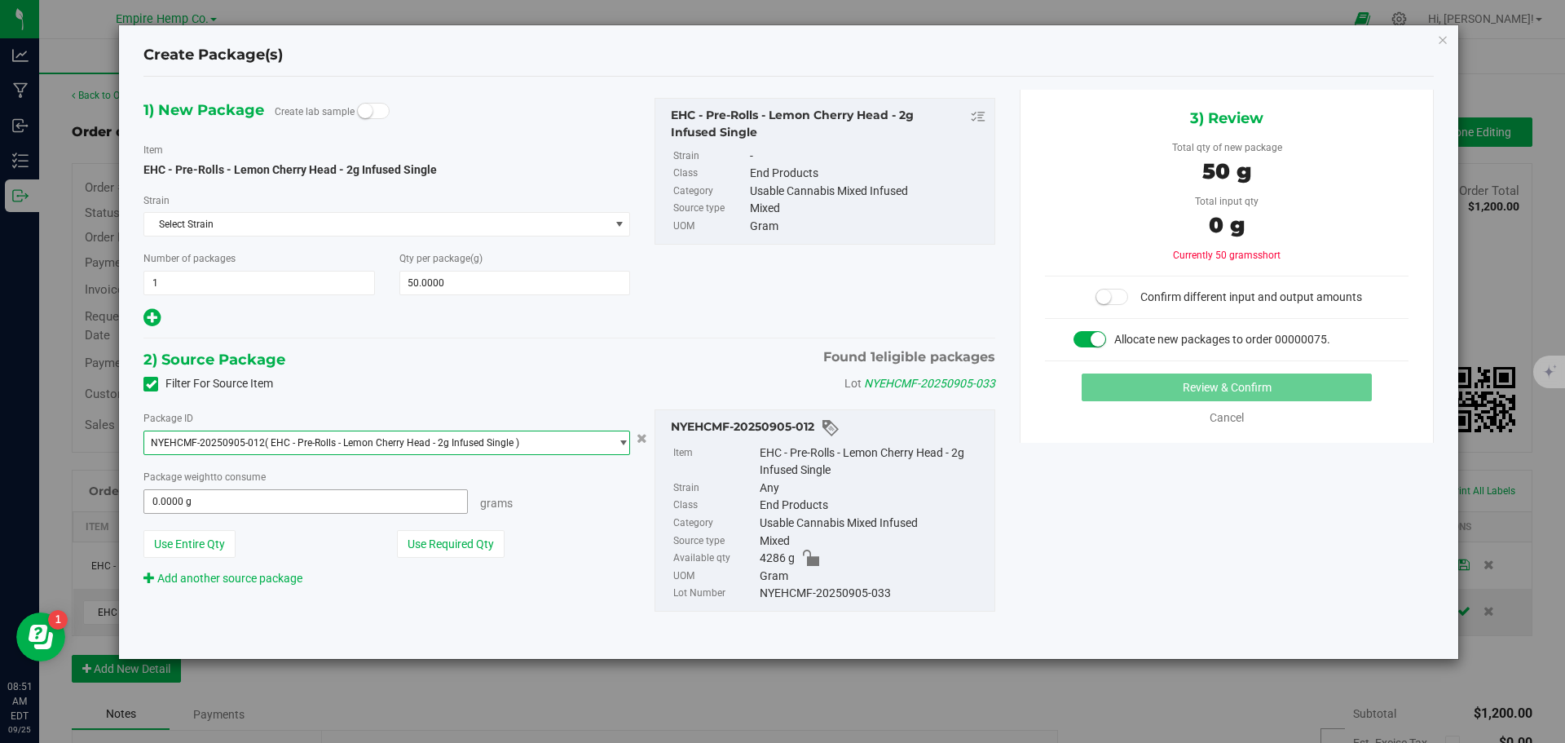
click at [382, 508] on span "0.0000 g 0" at bounding box center [306, 501] width 325 height 24
type input "50"
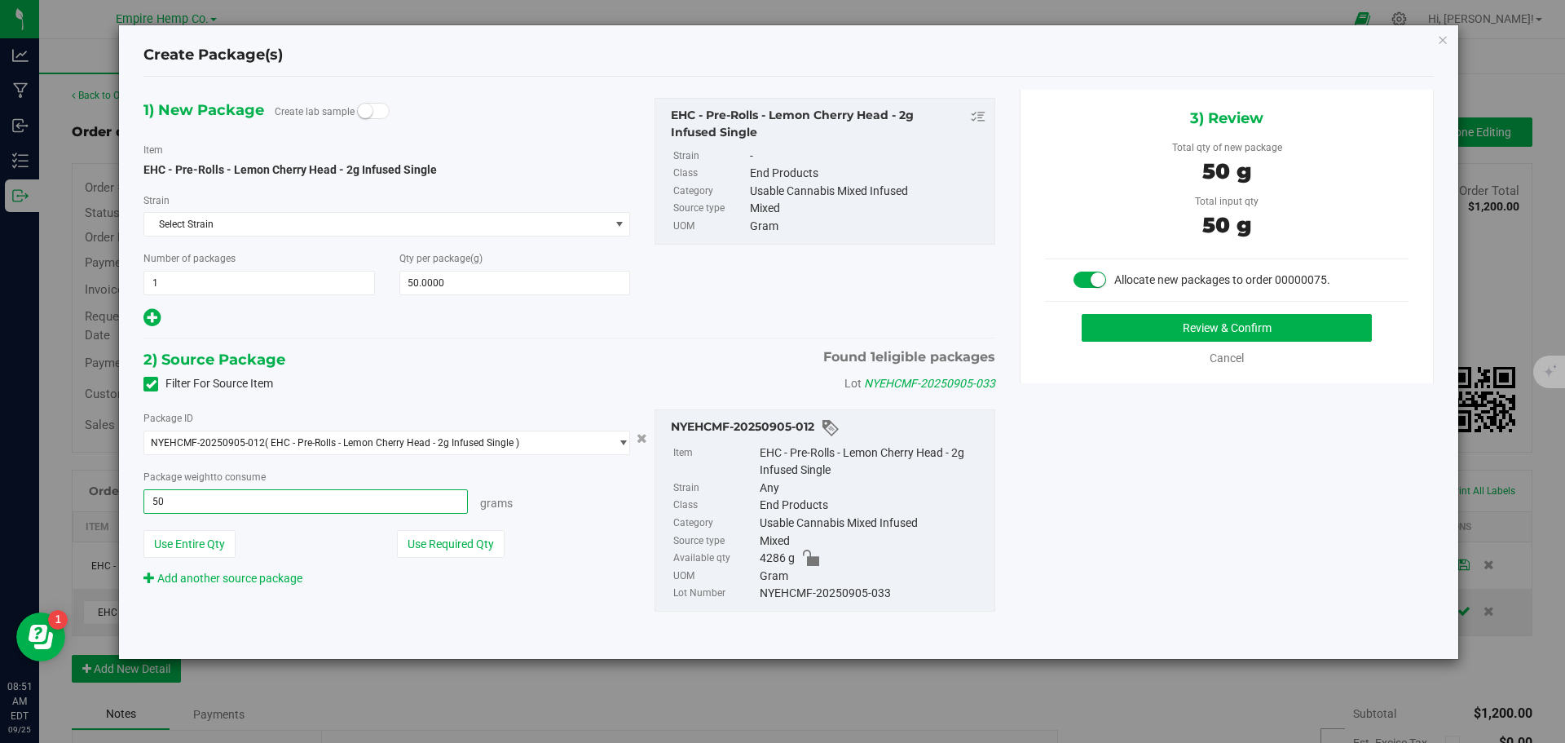
click at [1082, 314] on button "Review & Confirm" at bounding box center [1227, 328] width 290 height 28
type input "50.0000 g"
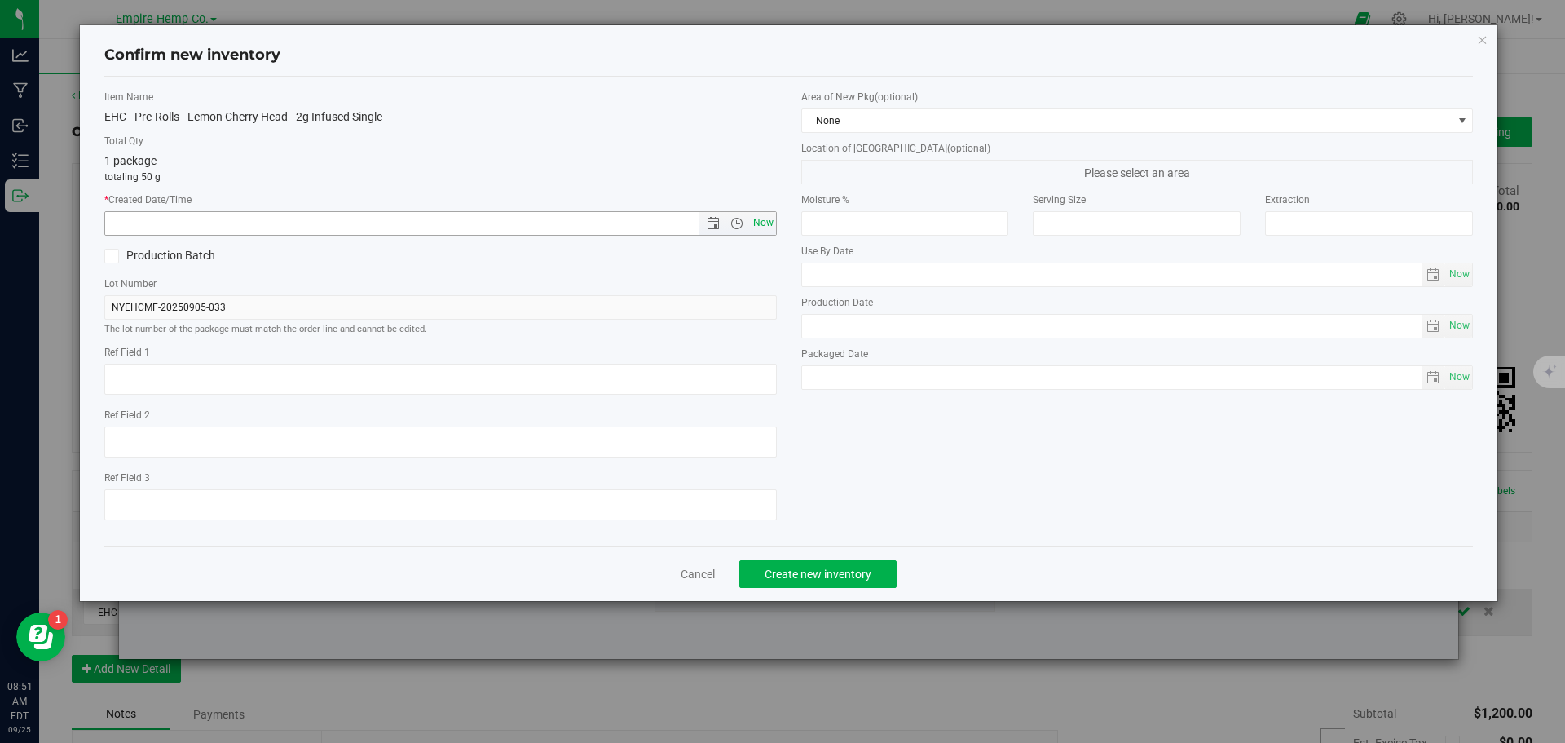
click at [763, 218] on span "Now" at bounding box center [763, 223] width 28 height 24
type input "[DATE] 8:51 AM"
click at [815, 575] on span "Create new inventory" at bounding box center [818, 573] width 107 height 13
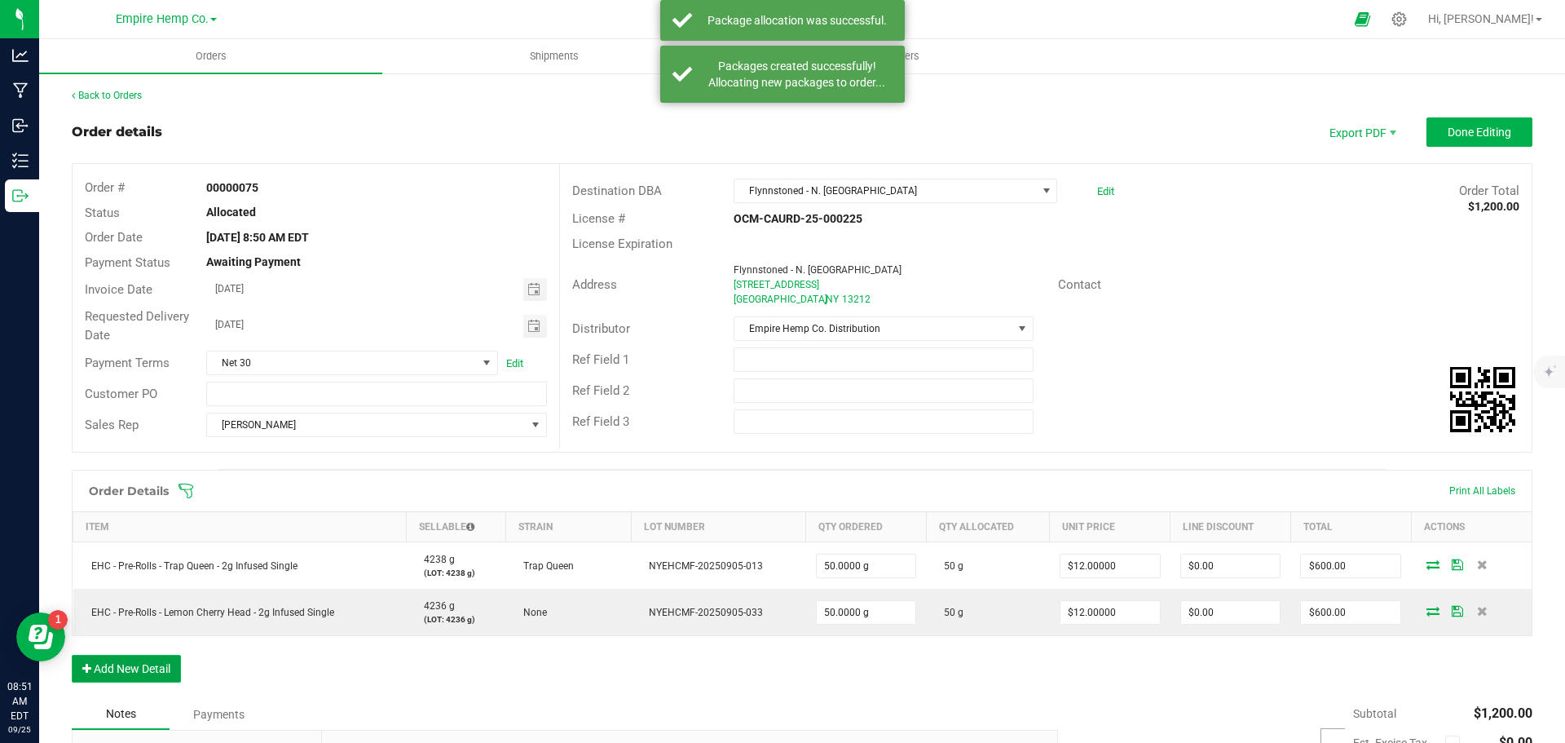
click at [126, 665] on button "Add New Detail" at bounding box center [126, 669] width 109 height 28
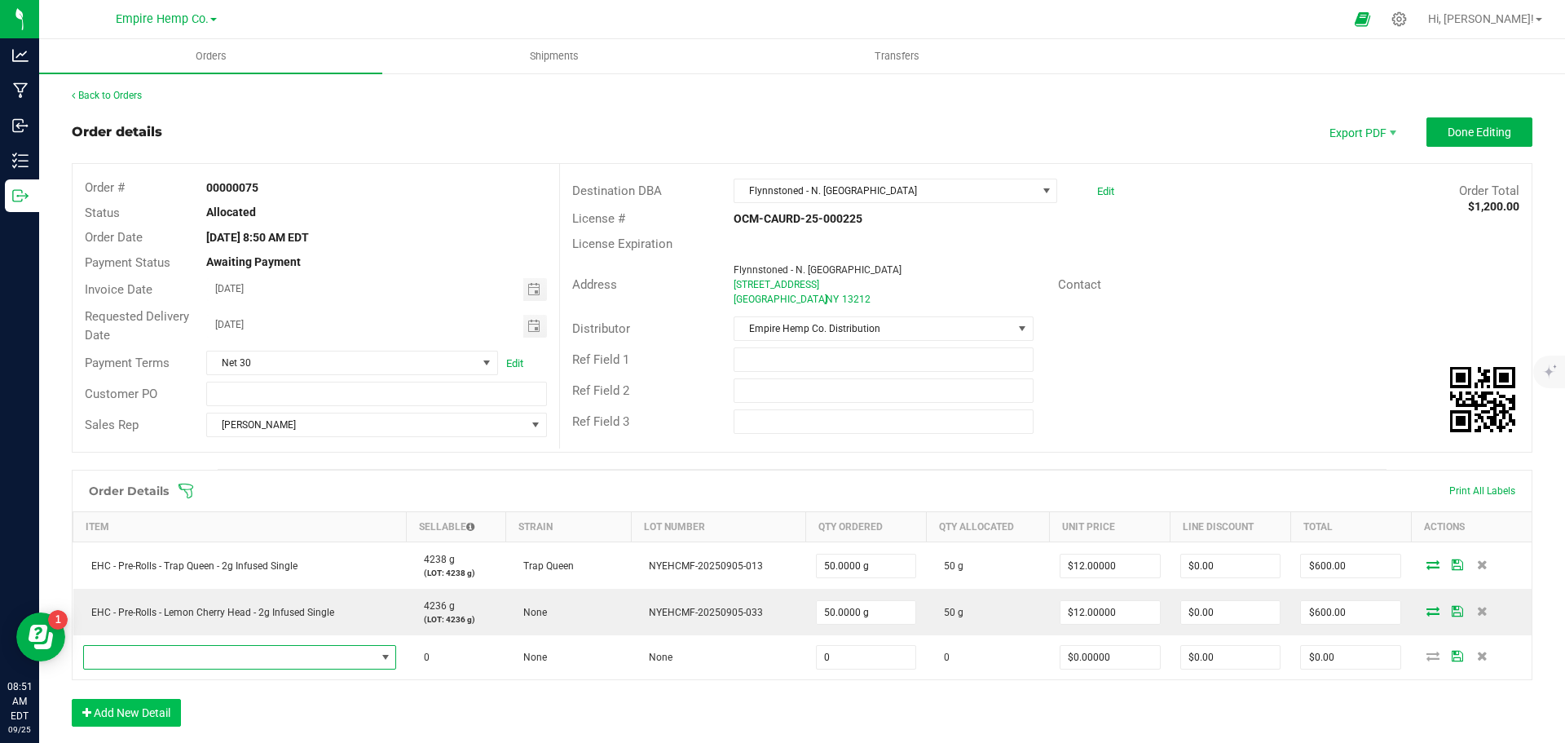
click at [126, 665] on span "NO DATA FOUND" at bounding box center [230, 657] width 292 height 23
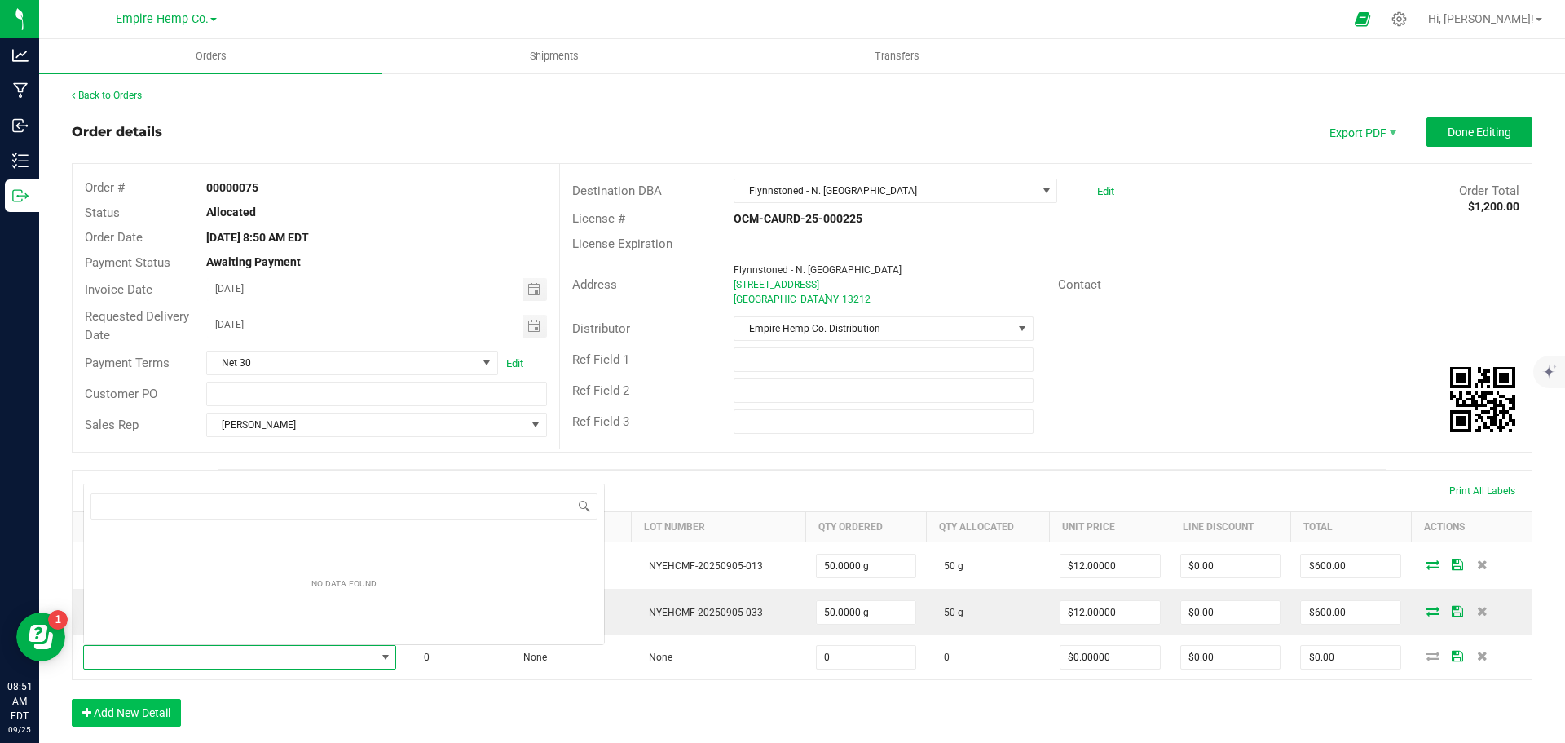
scroll to position [24, 307]
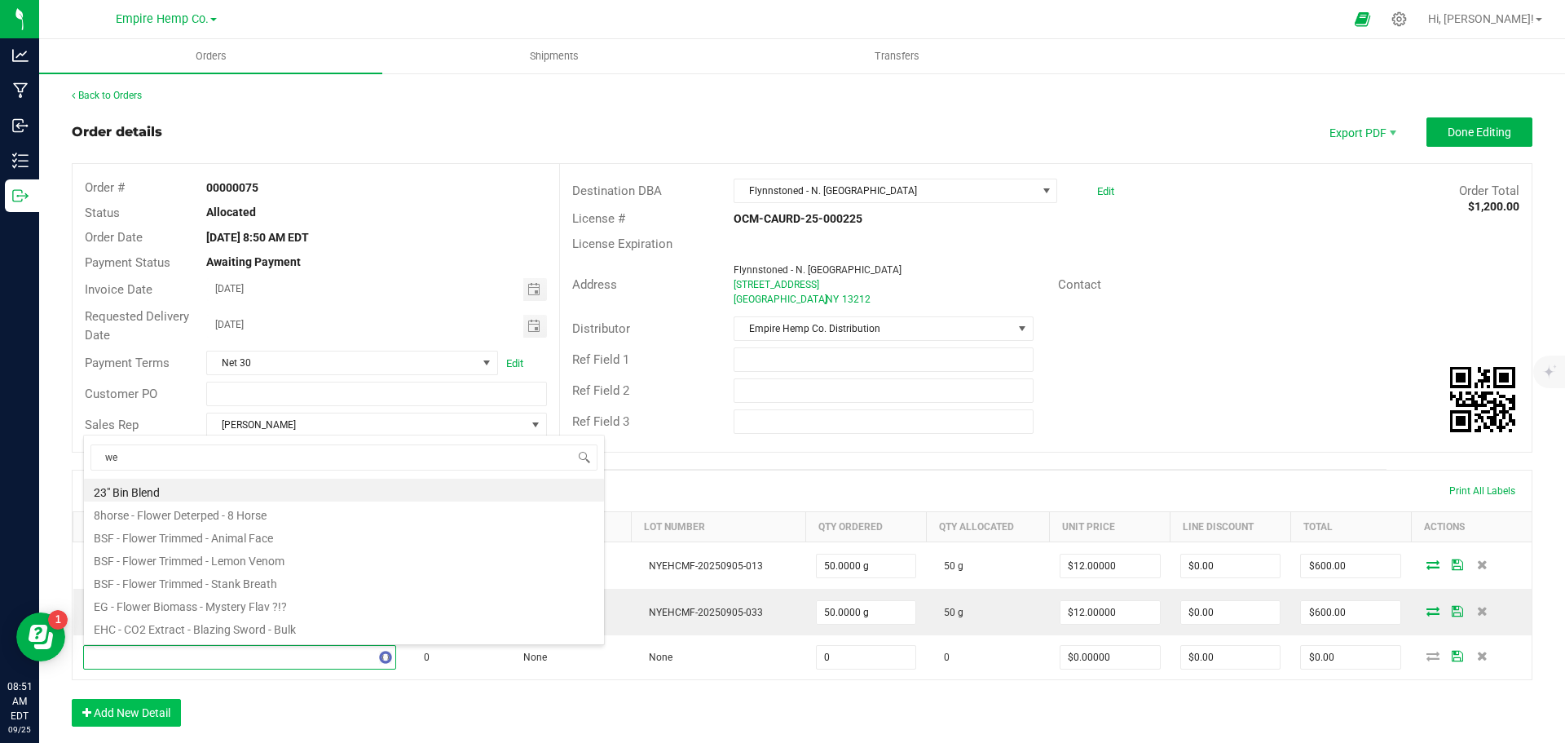
type input "wed"
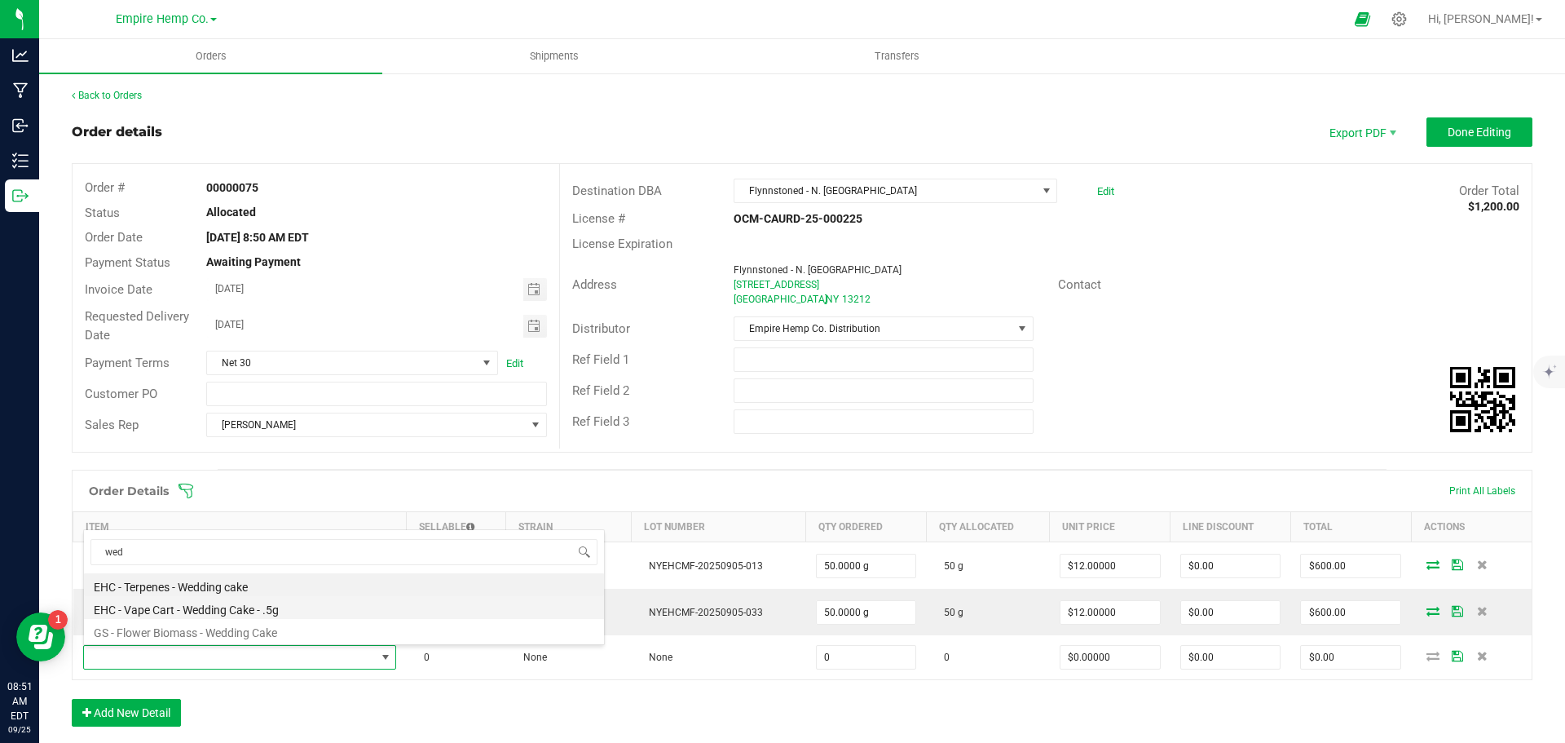
click at [267, 609] on li "EHC - Vape Cart - Wedding Cake - .5g" at bounding box center [344, 607] width 520 height 23
type input "0.0000 g"
type input "$12.50000"
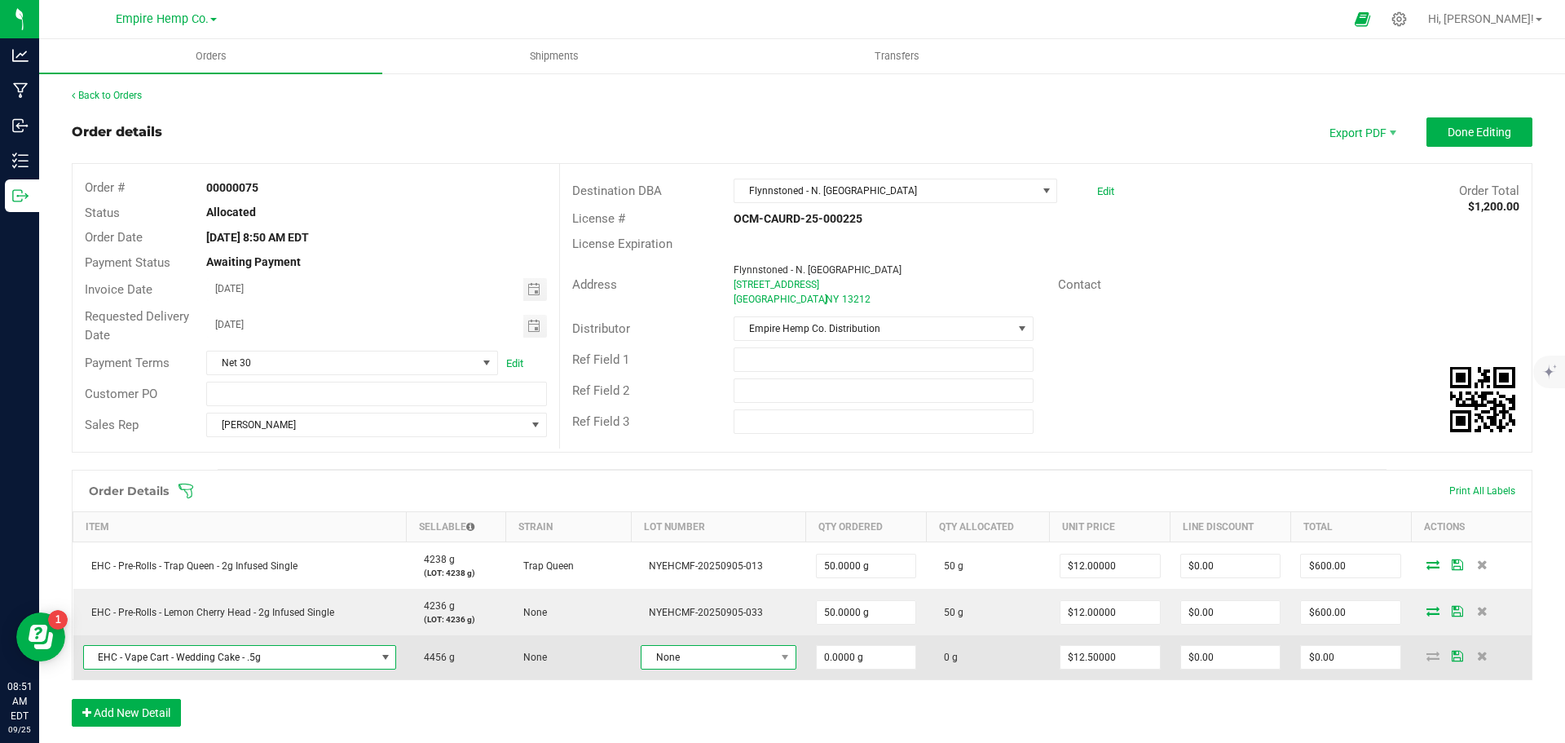
click at [687, 665] on span "None" at bounding box center [708, 657] width 133 height 23
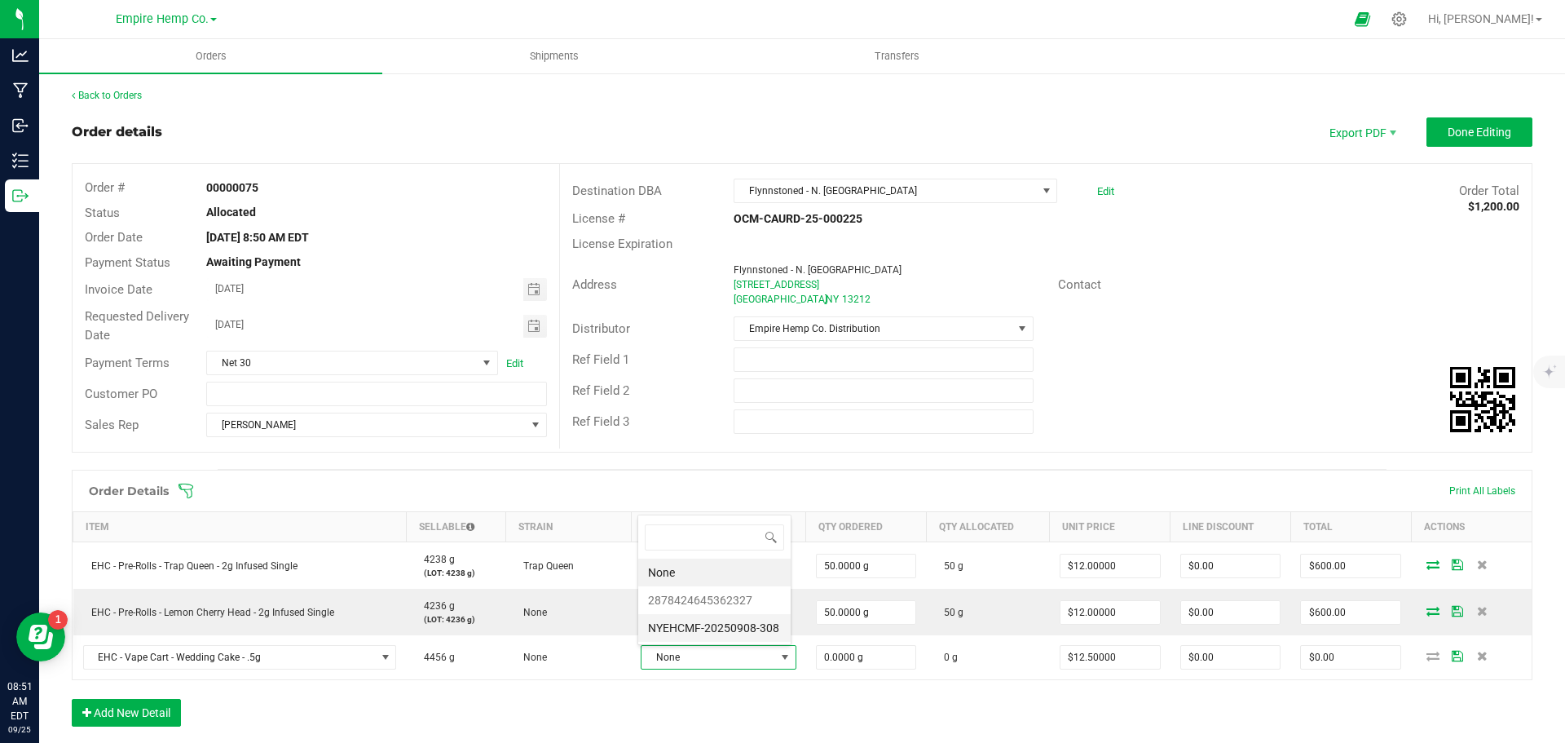
click at [713, 625] on li "NYEHCMF-20250908-308" at bounding box center [714, 628] width 152 height 28
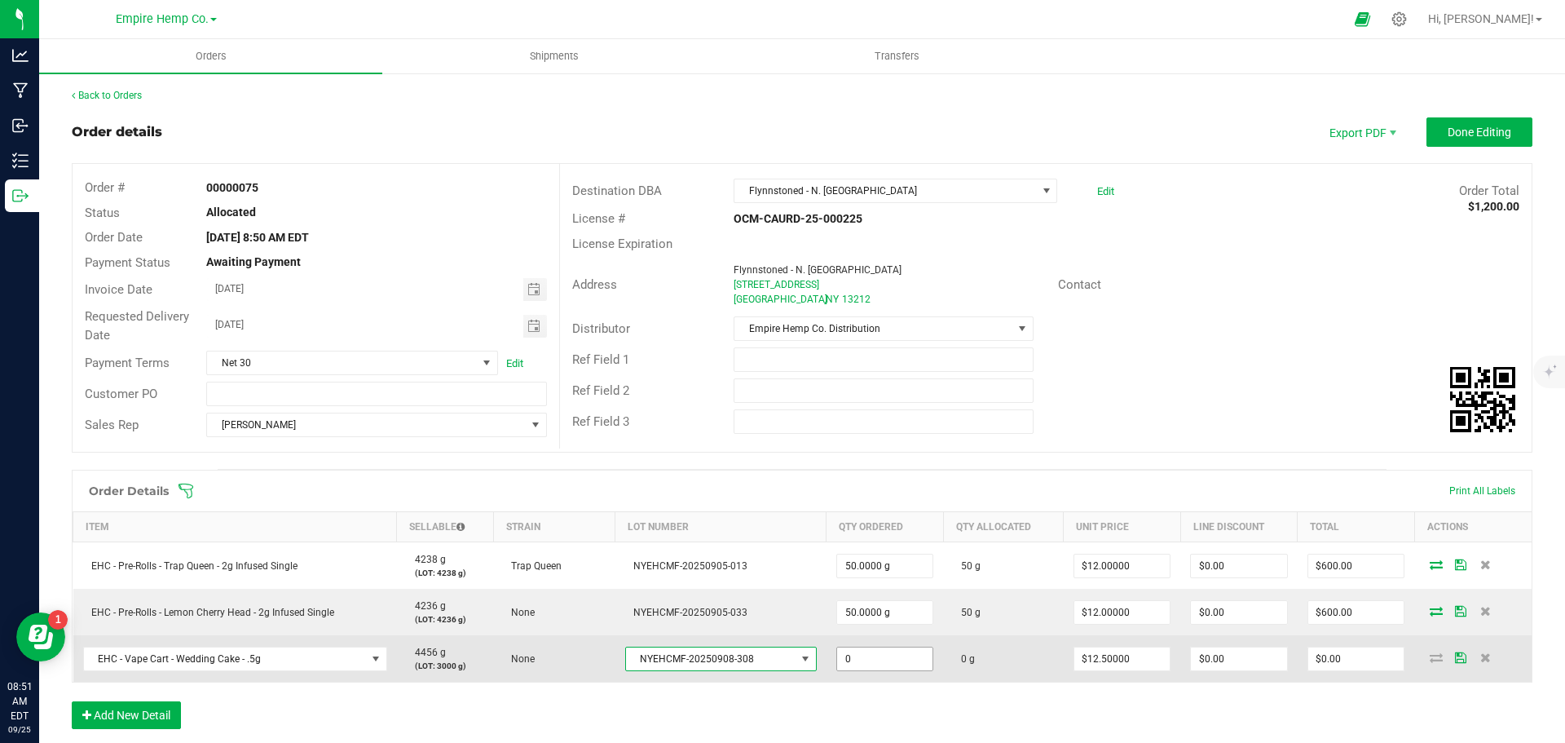
click at [892, 660] on input "0" at bounding box center [885, 658] width 96 height 23
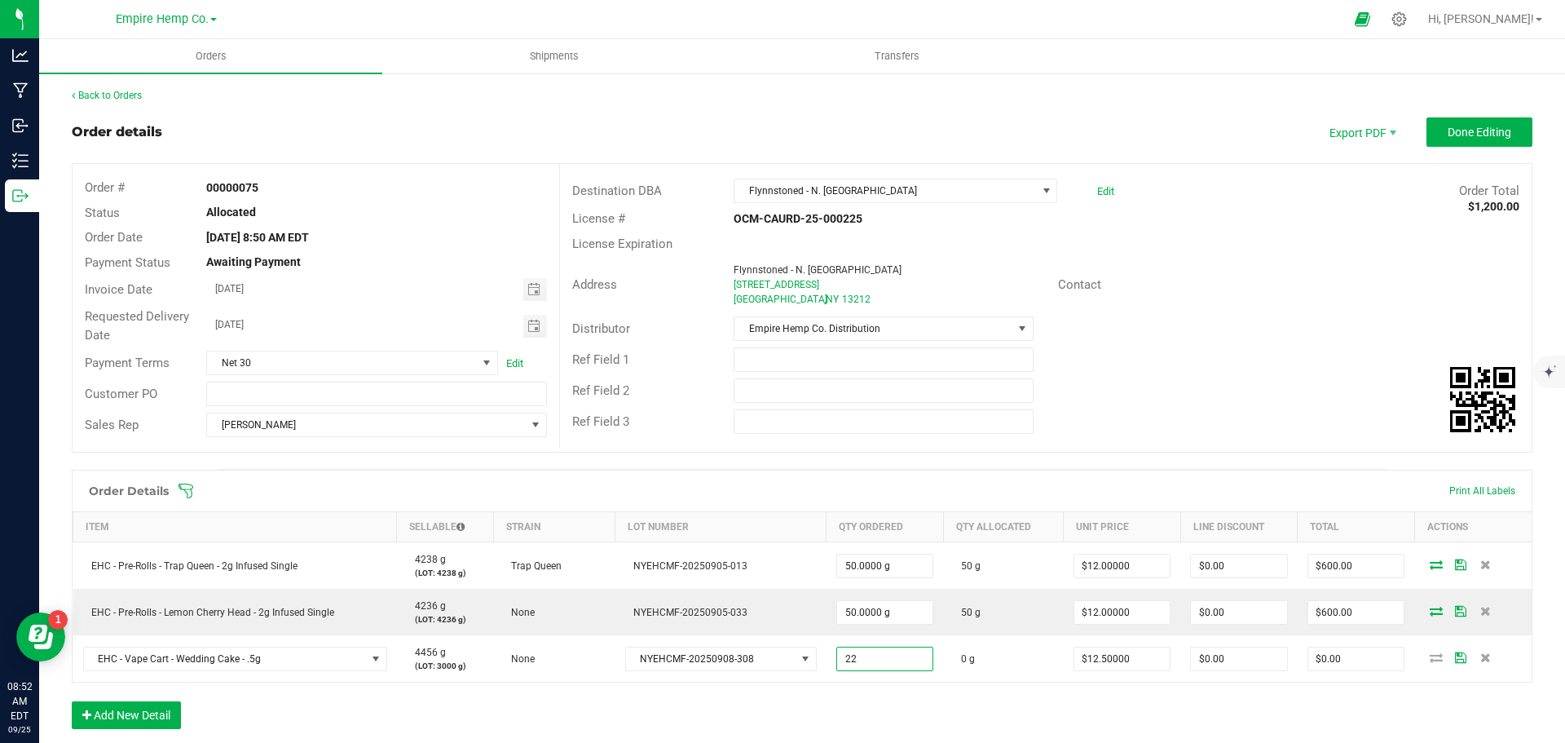
type input "22.0000 g"
type input "12.5"
type input "$275.00"
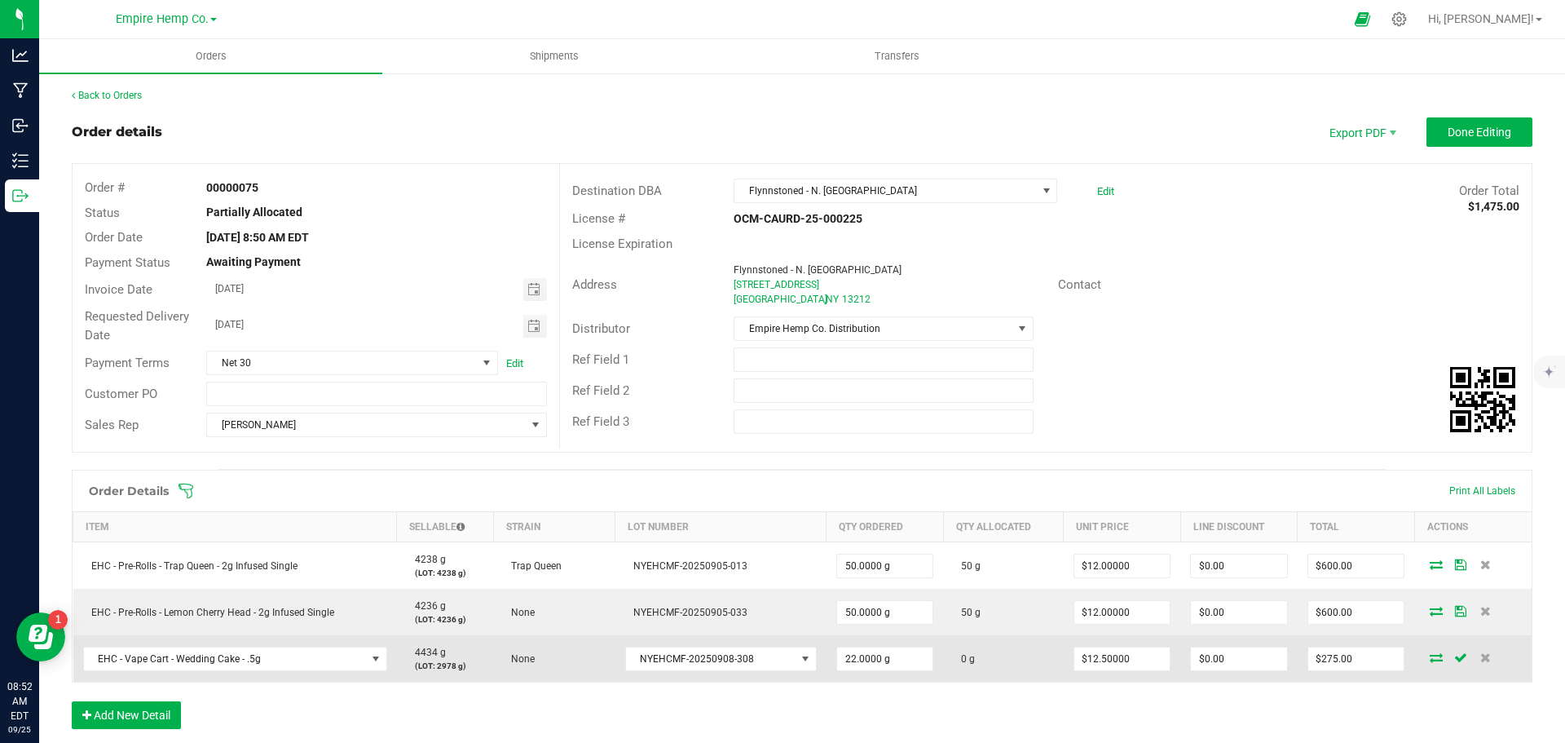
click at [1430, 658] on icon at bounding box center [1436, 657] width 13 height 10
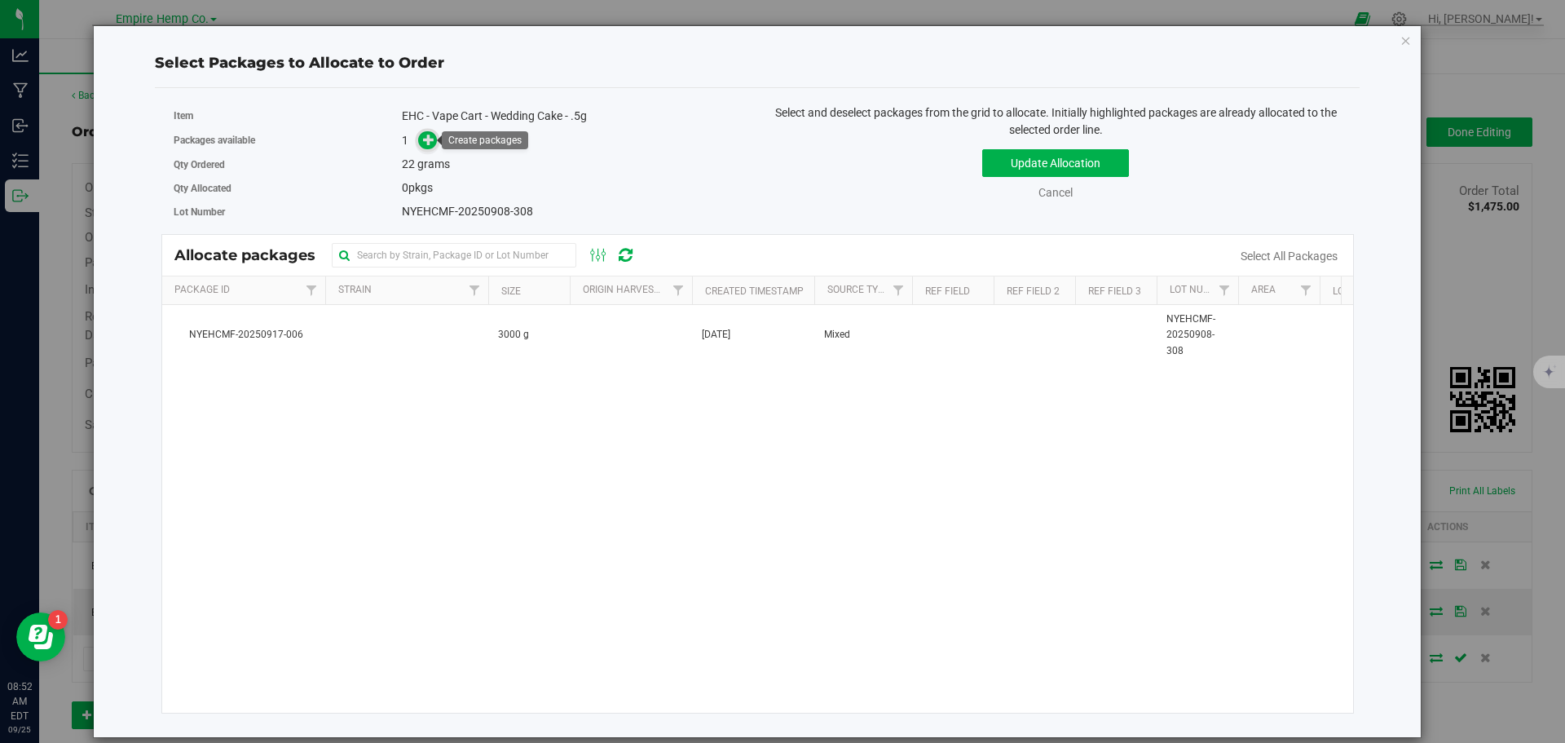
click at [421, 139] on span at bounding box center [428, 140] width 20 height 20
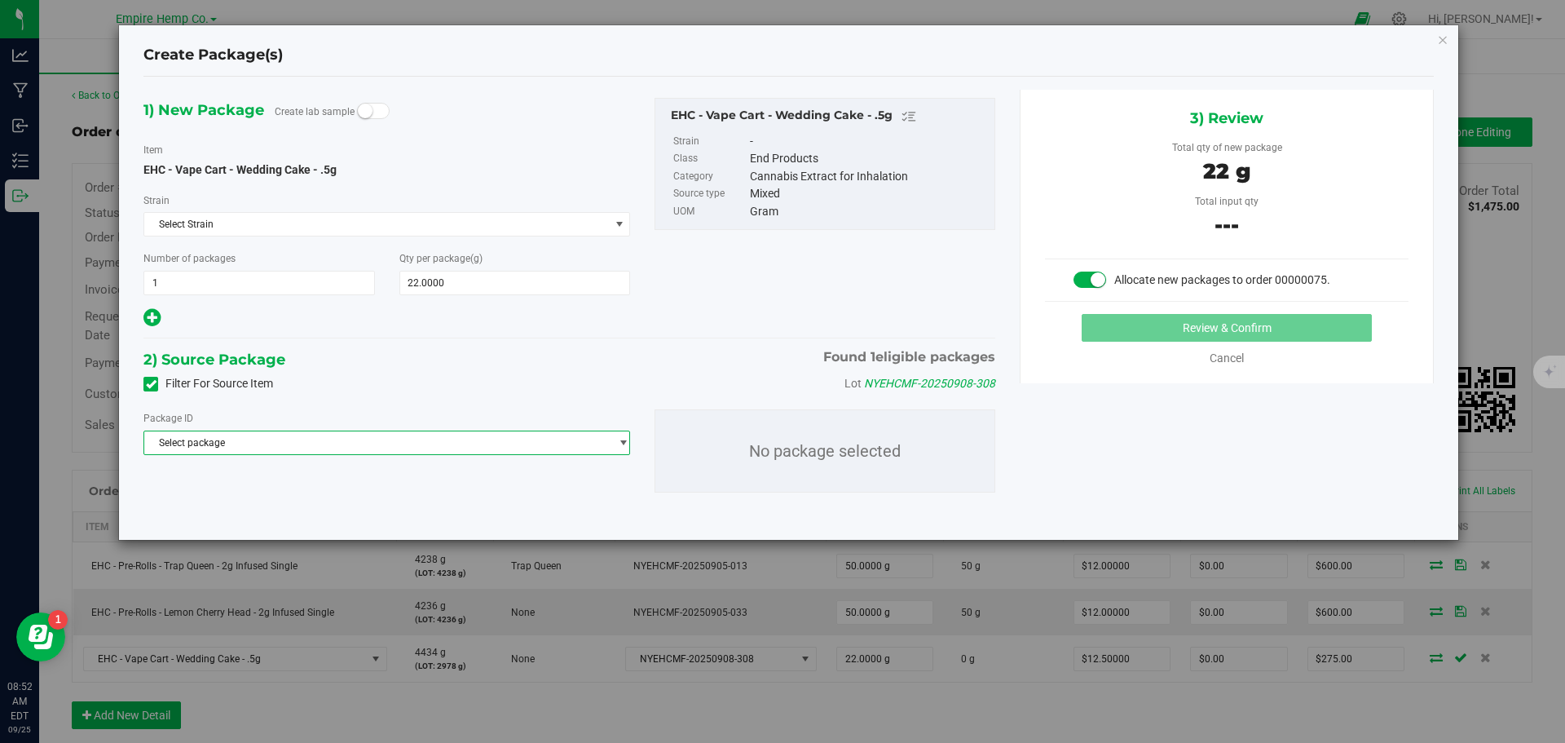
click at [374, 447] on span "Select package" at bounding box center [376, 442] width 465 height 23
click at [378, 506] on span "( EHC - Vape Cart - Wedding Cake - .5g )" at bounding box center [358, 509] width 174 height 11
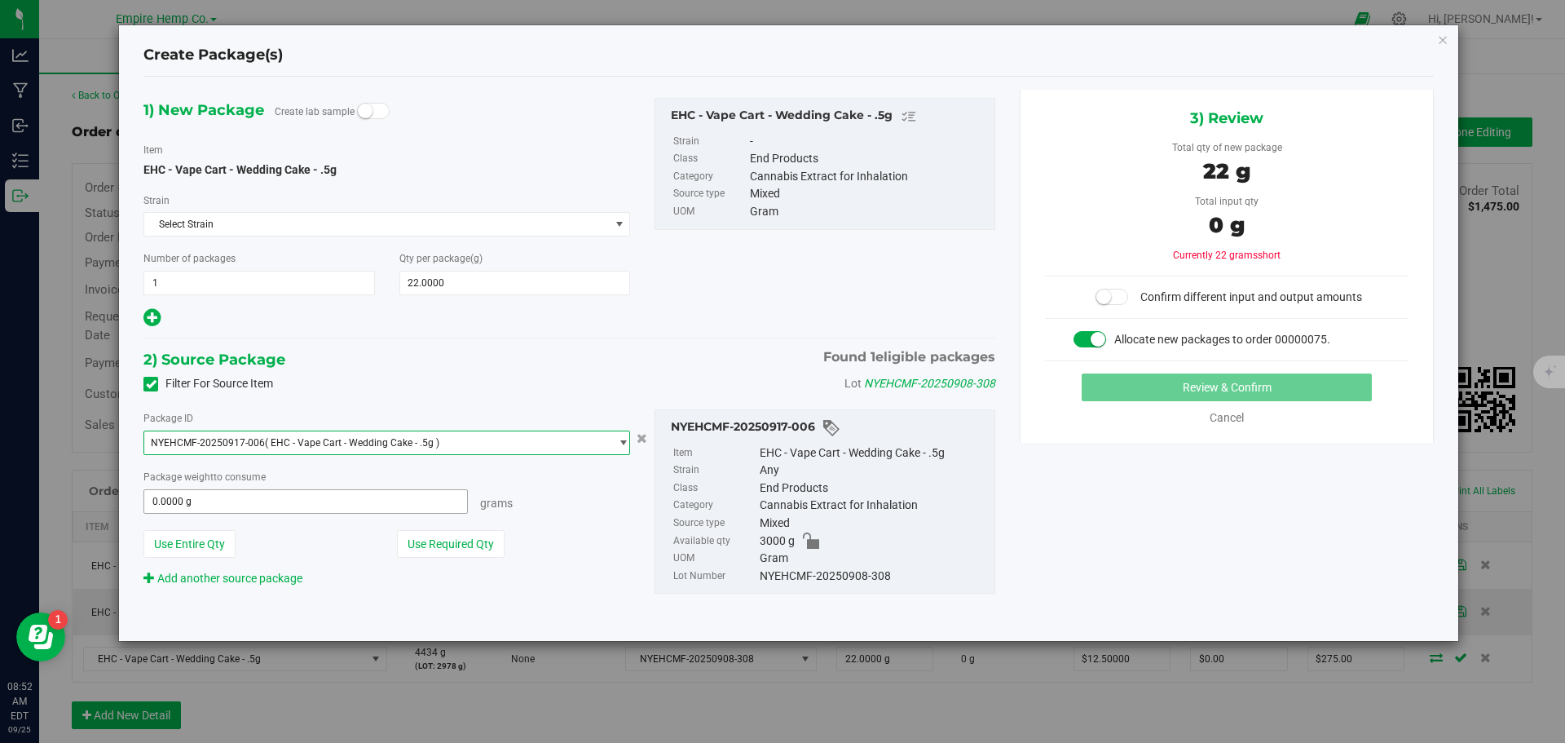
click at [369, 505] on span "0.0000 g 0" at bounding box center [306, 501] width 325 height 24
type input "22"
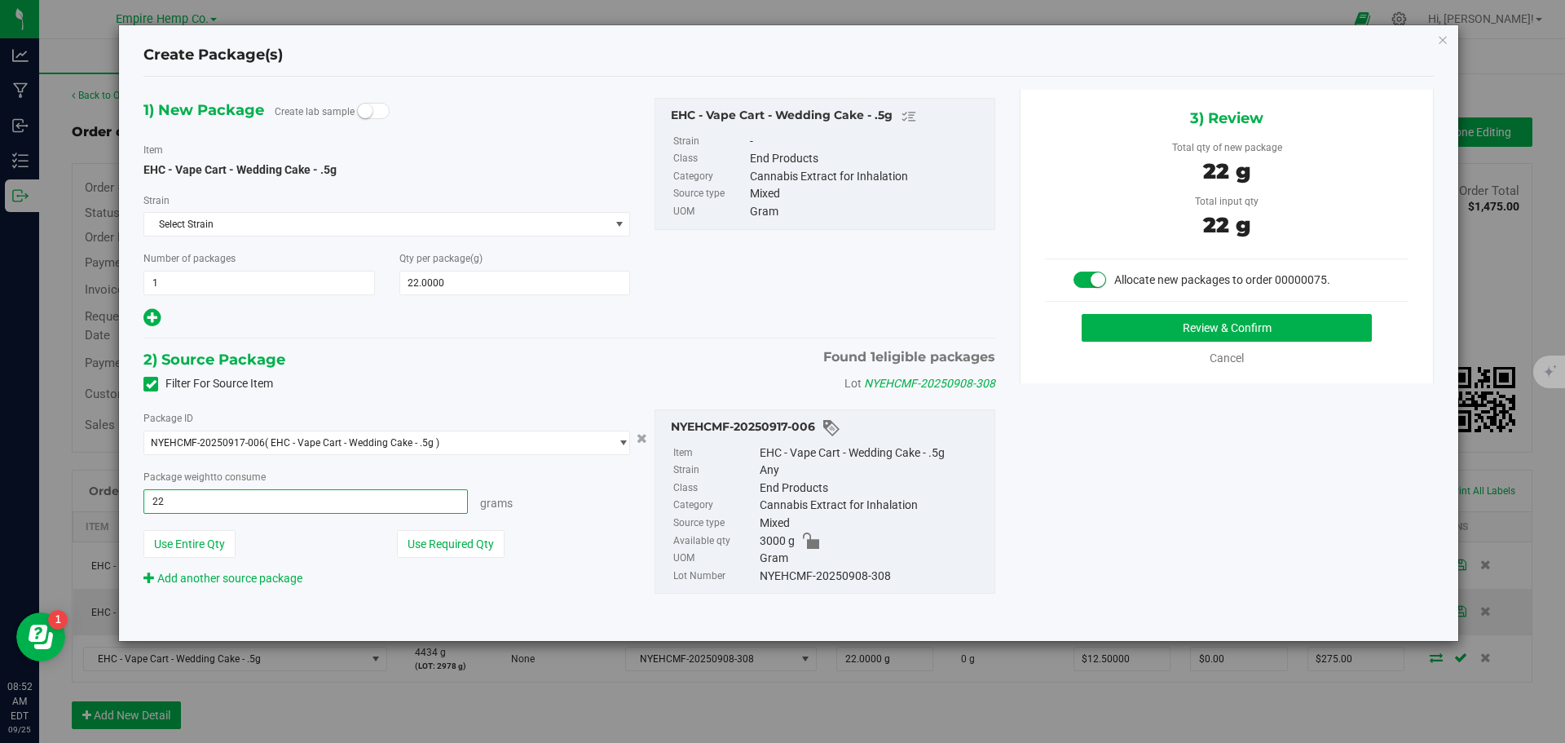
click at [1082, 314] on button "Review & Confirm" at bounding box center [1227, 328] width 290 height 28
type input "22.0000 g"
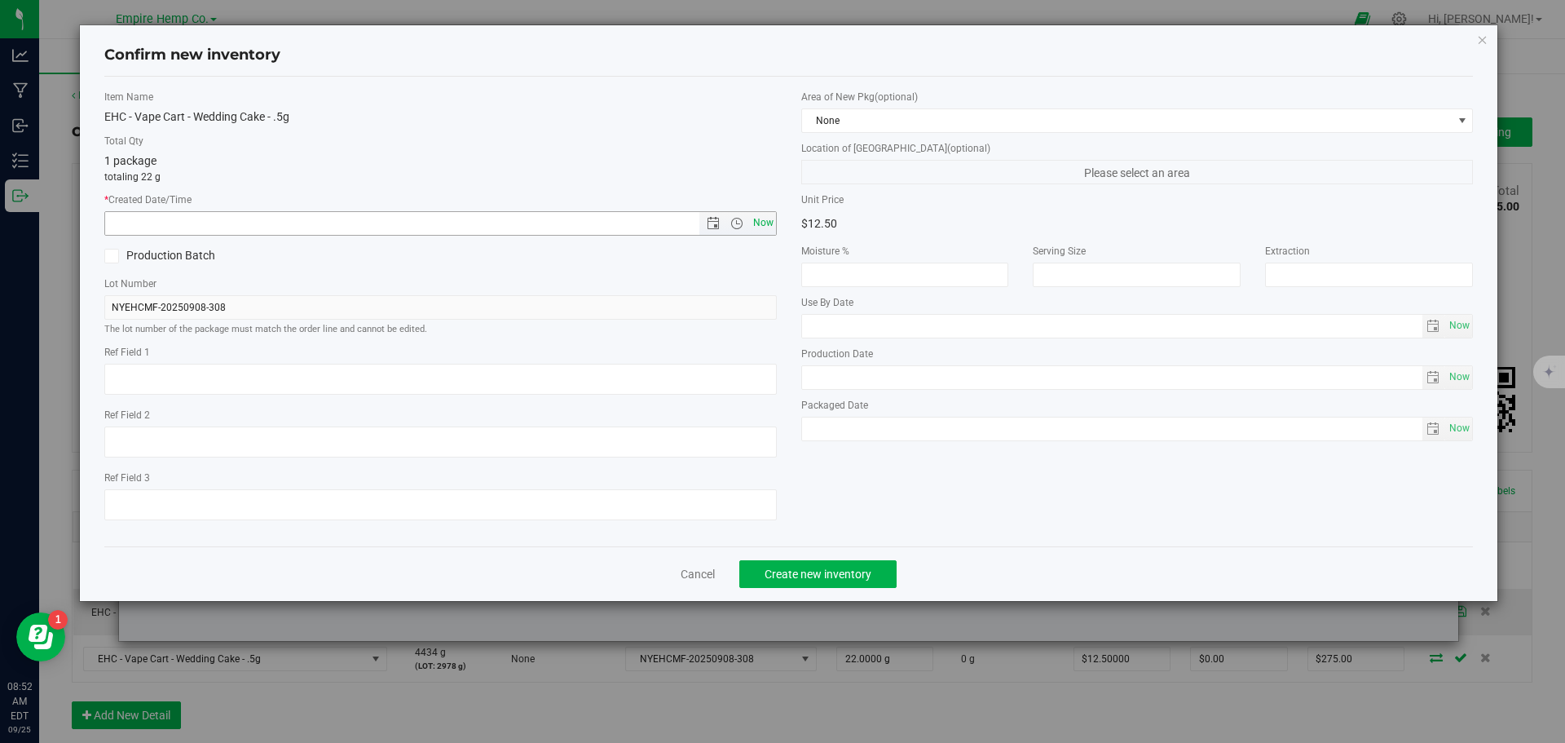
click at [759, 219] on span "Now" at bounding box center [763, 223] width 28 height 24
type input "[DATE] 8:52 AM"
click at [841, 572] on span "Create new inventory" at bounding box center [818, 573] width 107 height 13
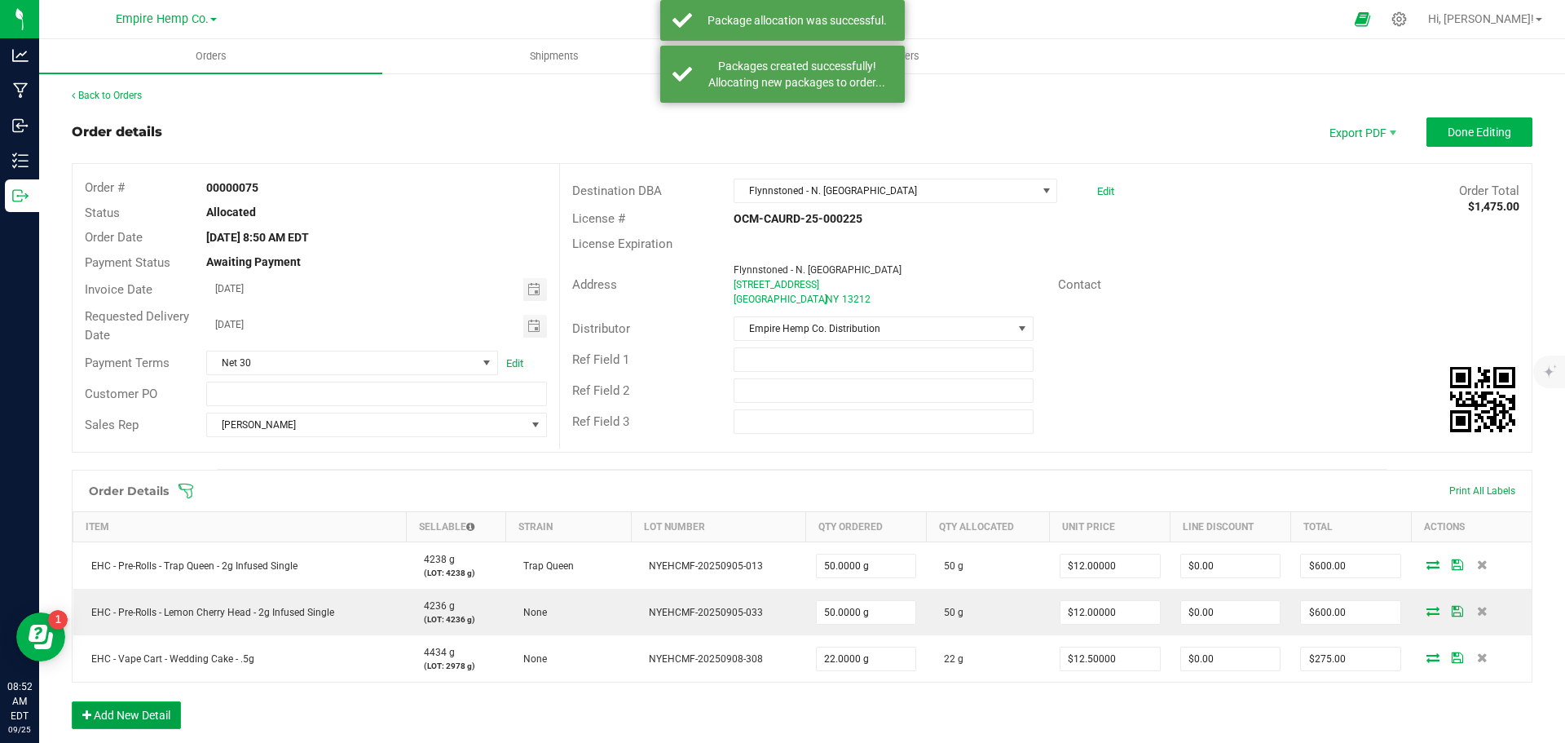
click at [161, 713] on button "Add New Detail" at bounding box center [126, 715] width 109 height 28
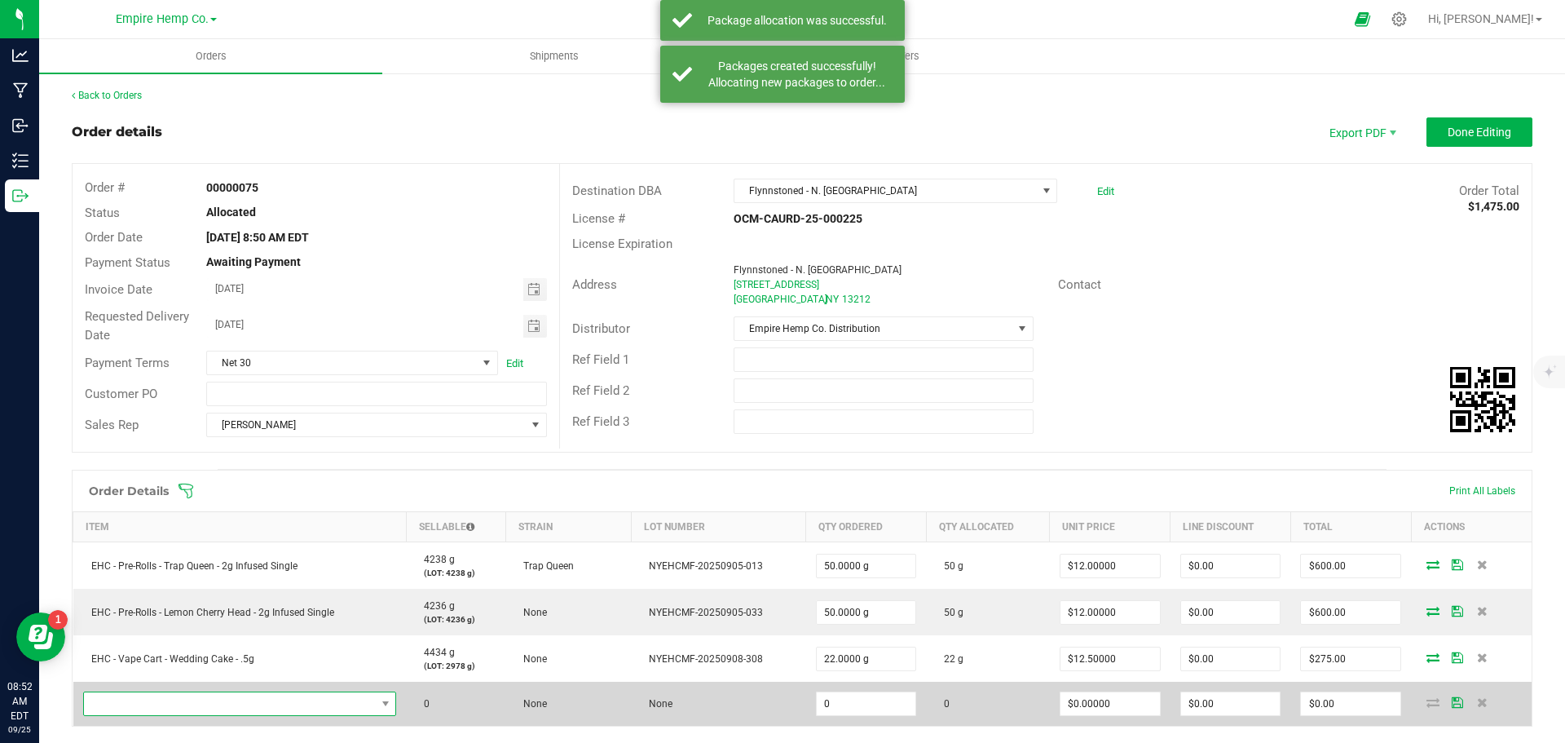
click at [166, 708] on span "NO DATA FOUND" at bounding box center [230, 703] width 292 height 23
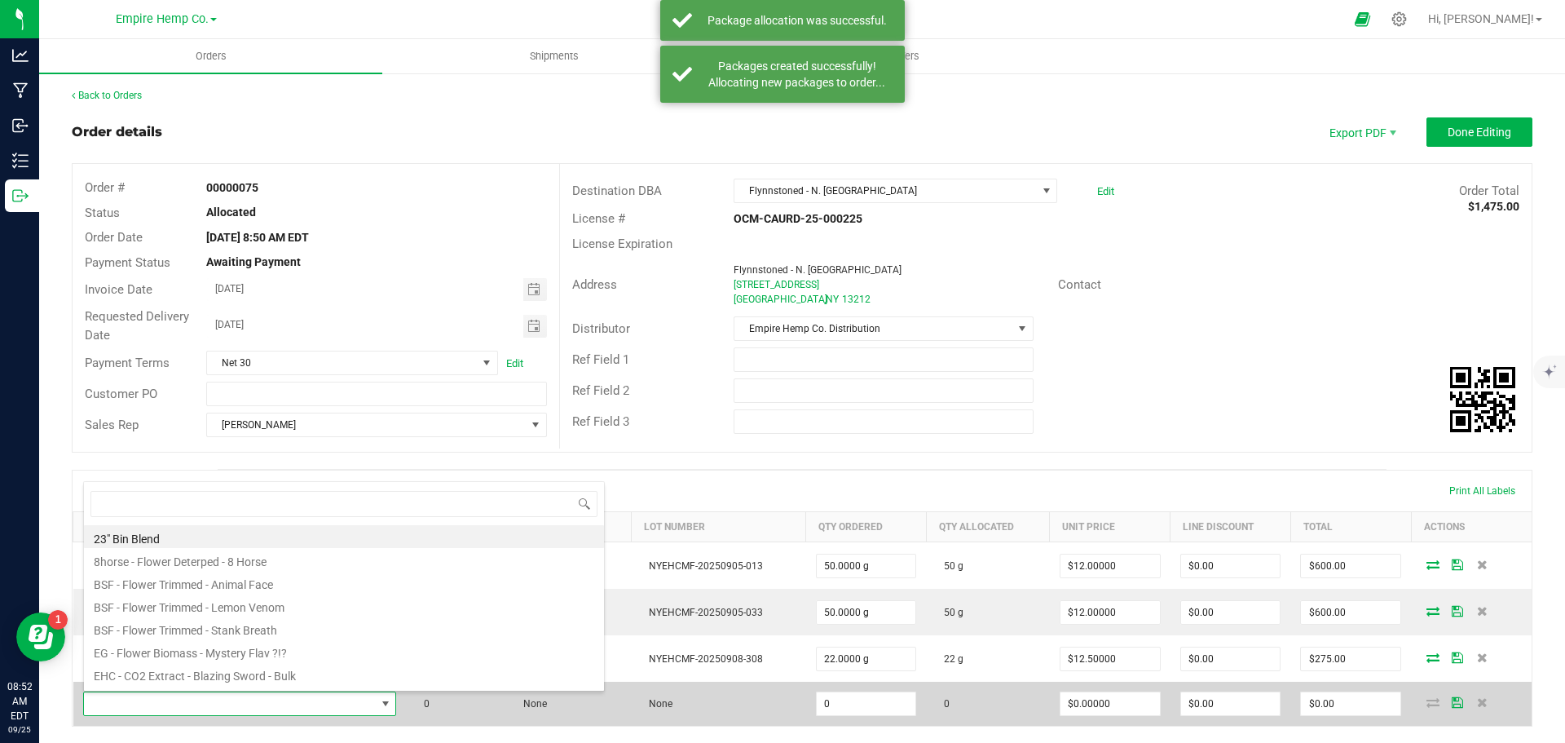
scroll to position [24, 307]
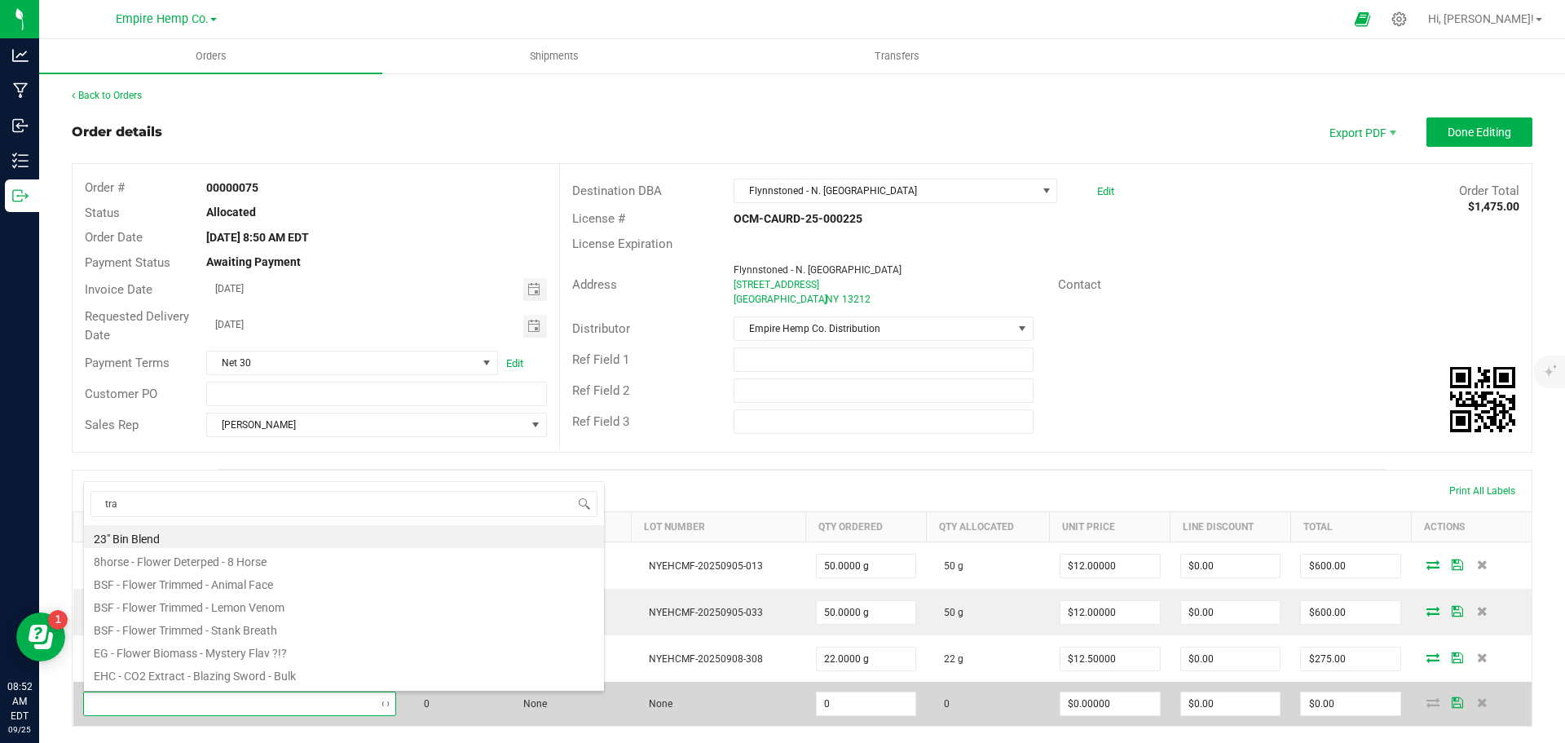
type input "trap"
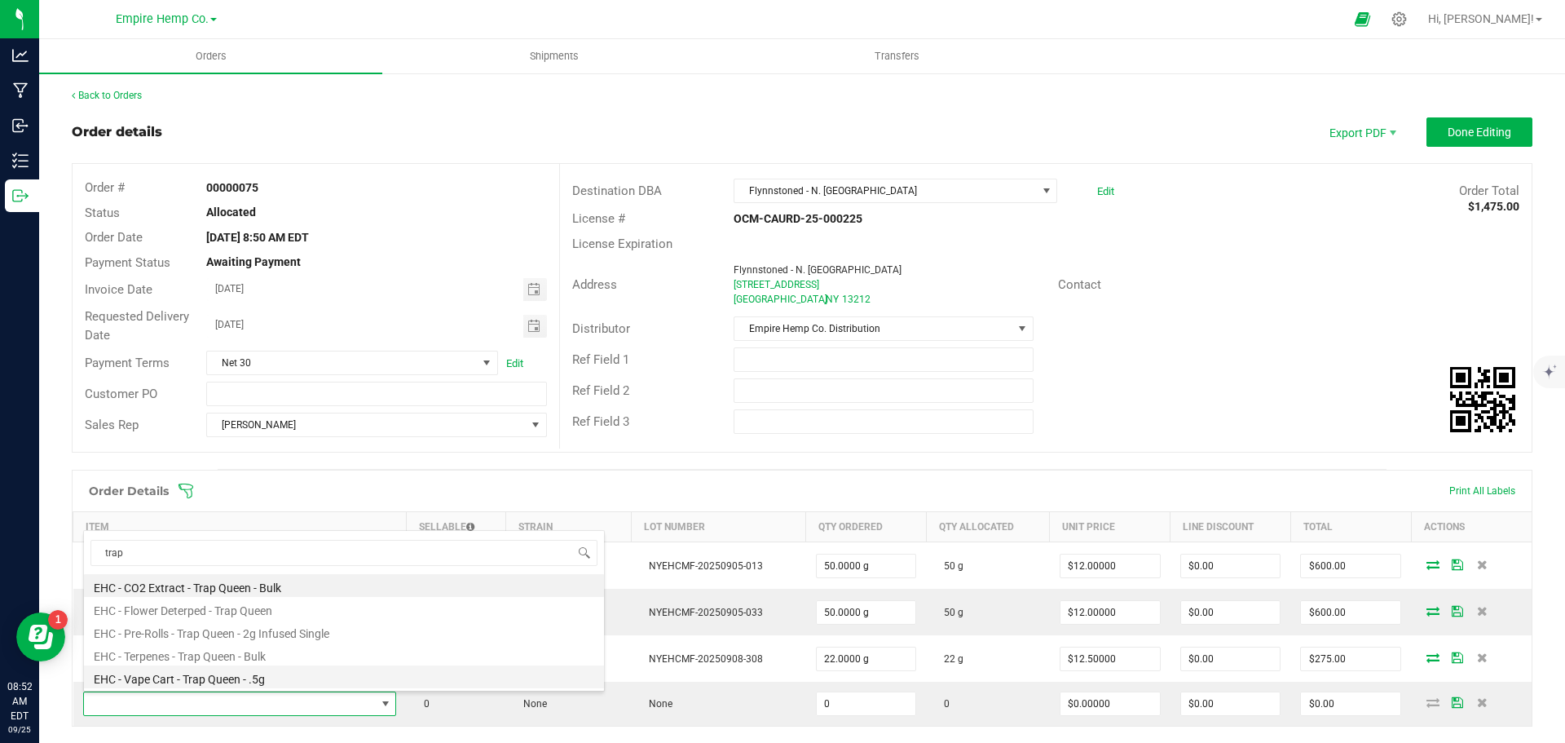
click at [249, 680] on li "EHC - Vape Cart - Trap Queen - .5g" at bounding box center [344, 676] width 520 height 23
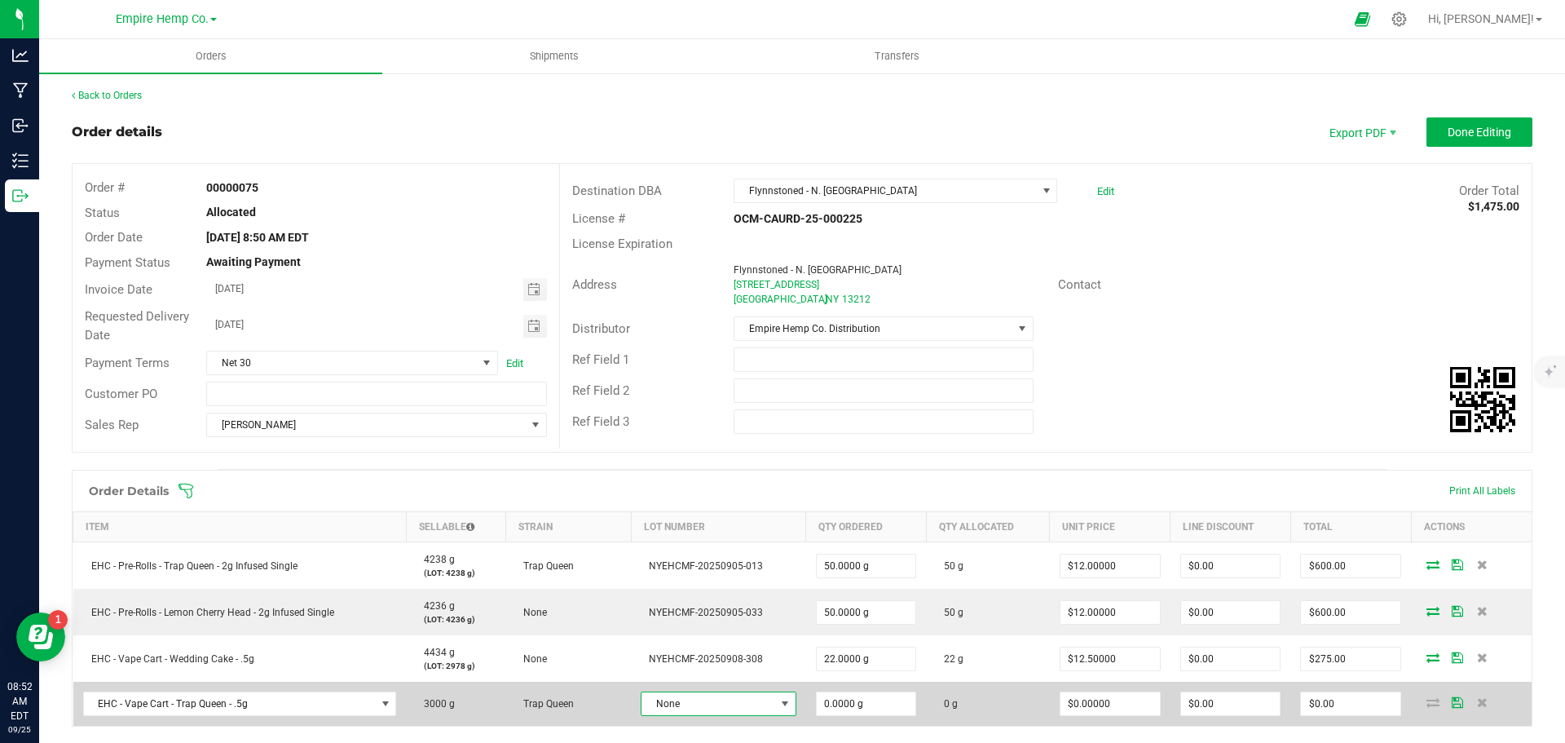
click at [759, 707] on span "None" at bounding box center [708, 703] width 133 height 23
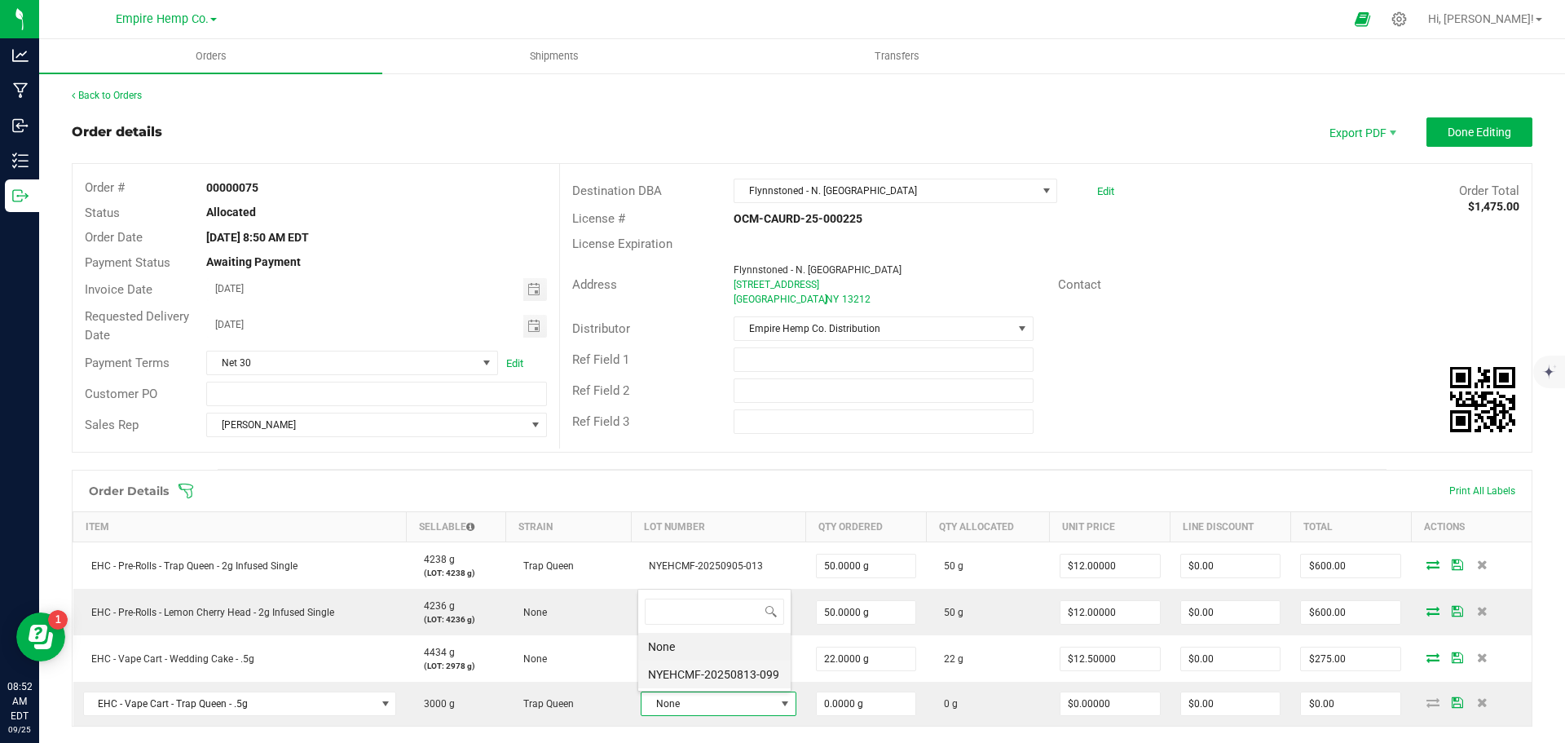
click at [757, 669] on li "NYEHCMF-20250813-099" at bounding box center [714, 674] width 152 height 28
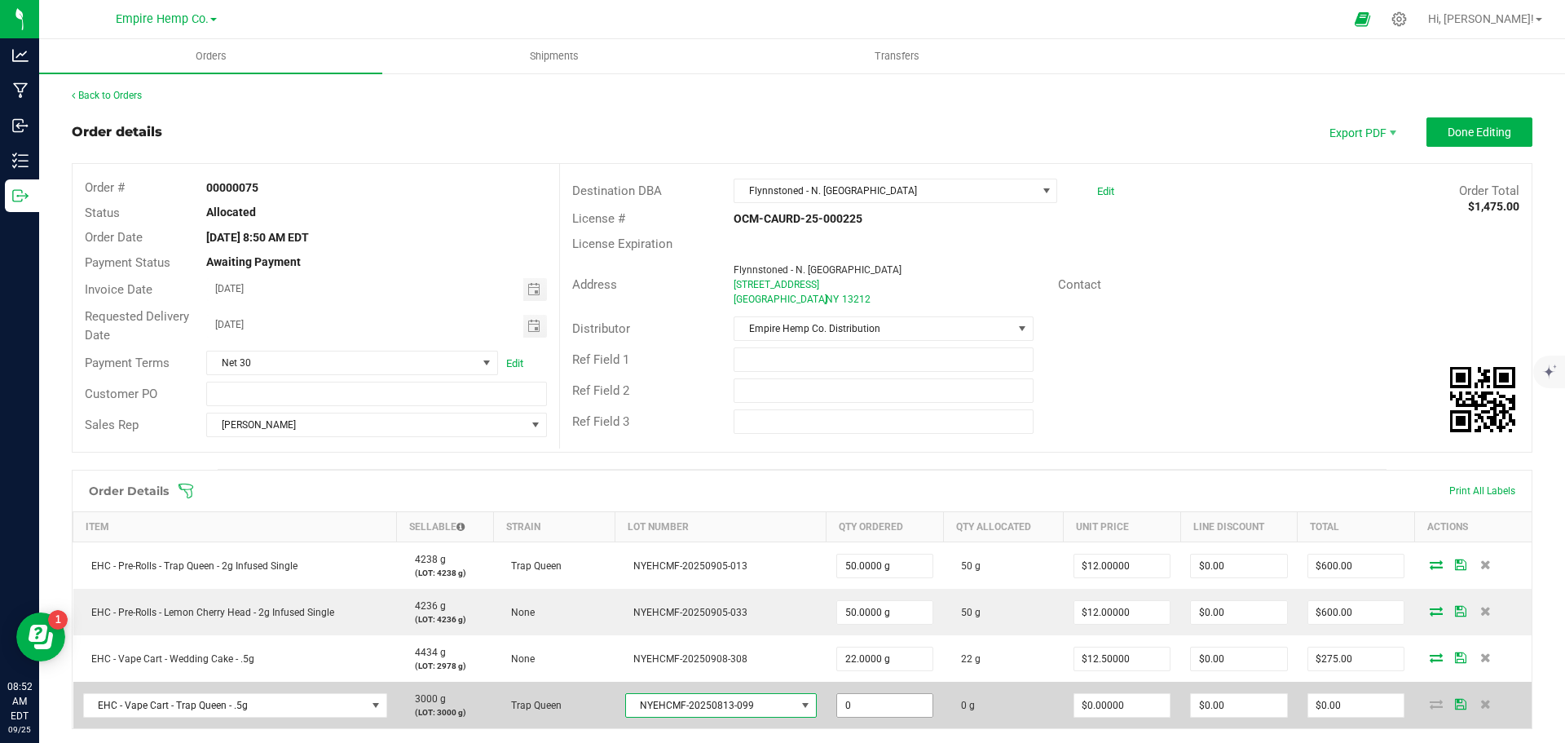
click at [900, 710] on input "0" at bounding box center [885, 705] width 96 height 23
type input "22.0000 g"
type input "0"
click at [1100, 700] on input "0" at bounding box center [1123, 705] width 96 height 23
type input "$12.00000"
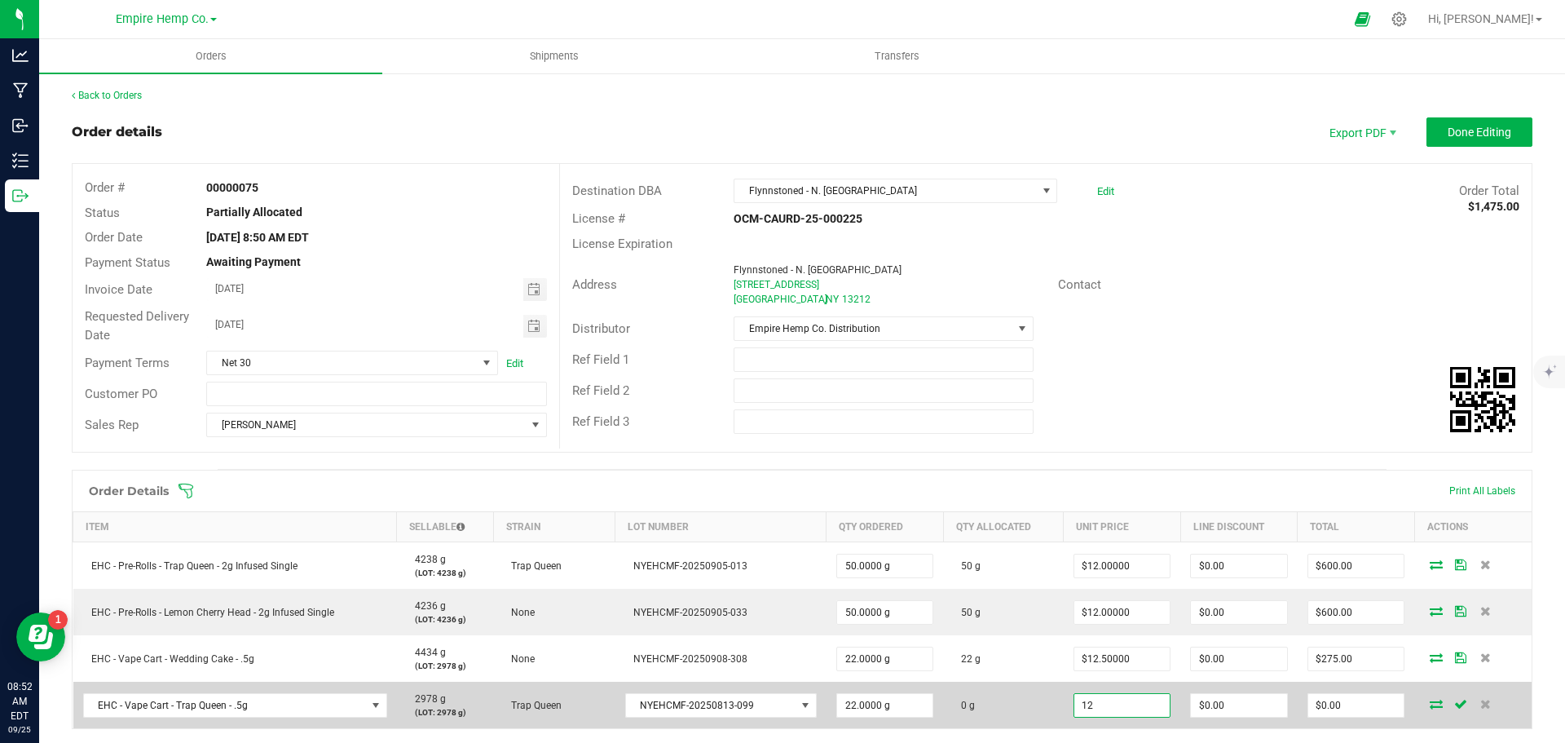
type input "0"
type input "$264.00"
type input "12"
type input "$0.00"
click at [1125, 705] on input "12" at bounding box center [1123, 705] width 96 height 23
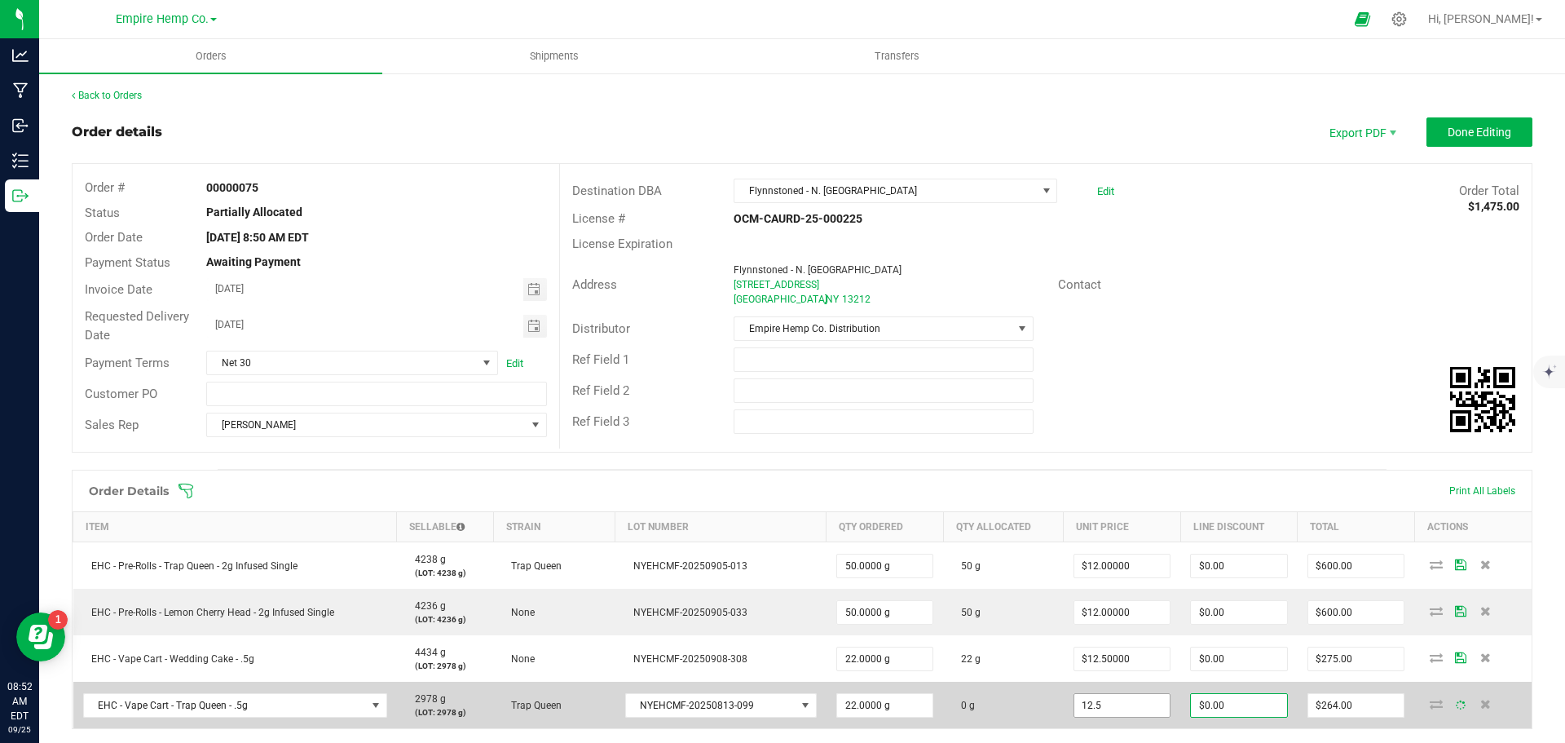
type input "$12.50000"
type input "0"
type input "$275.00"
click at [1134, 701] on input "12" at bounding box center [1123, 705] width 96 height 23
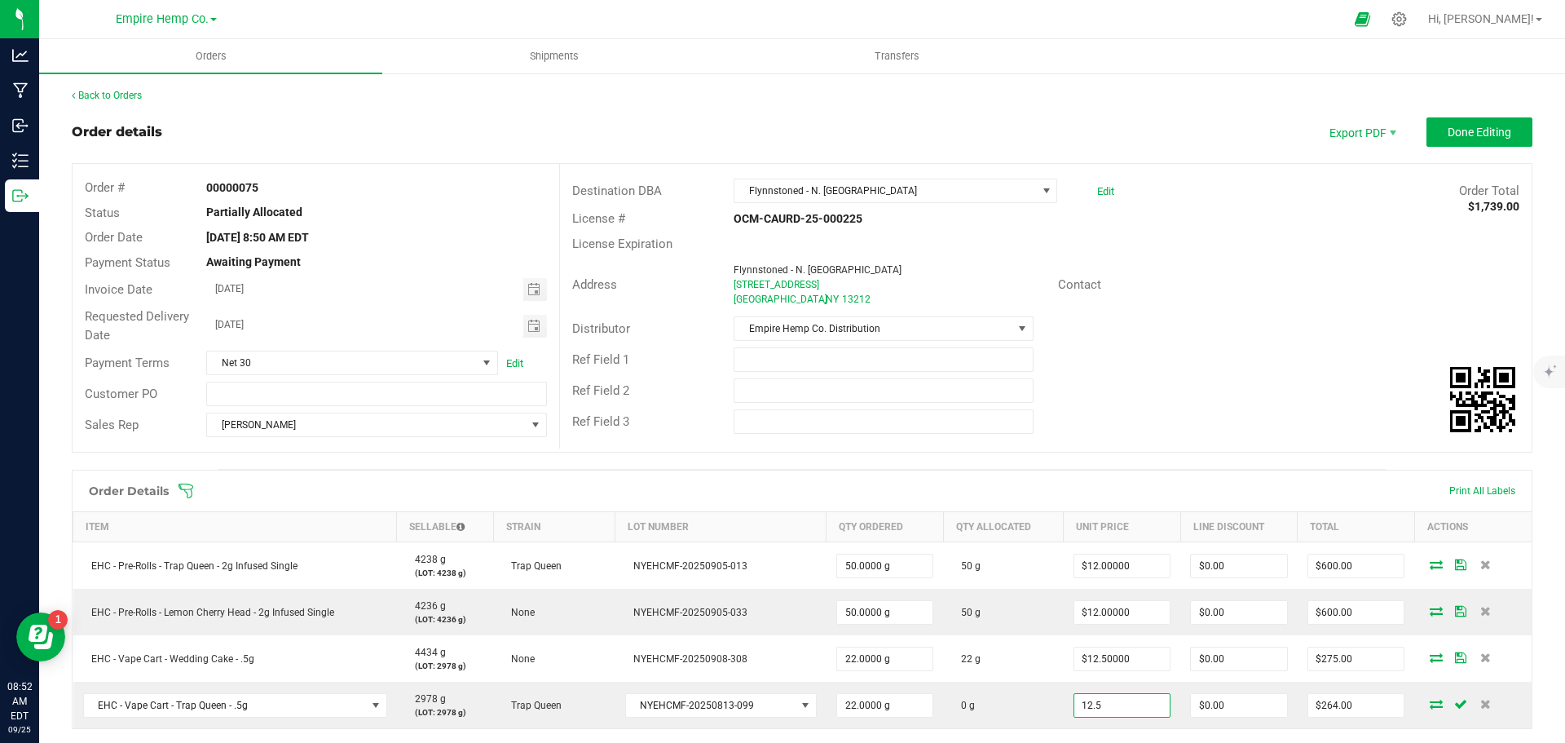
type input "$12.50000"
type input "$275.00"
click at [1251, 732] on div "Order Details Print All Labels Item Sellable Strain Lot Number Qty Ordered Qty …" at bounding box center [802, 631] width 1461 height 322
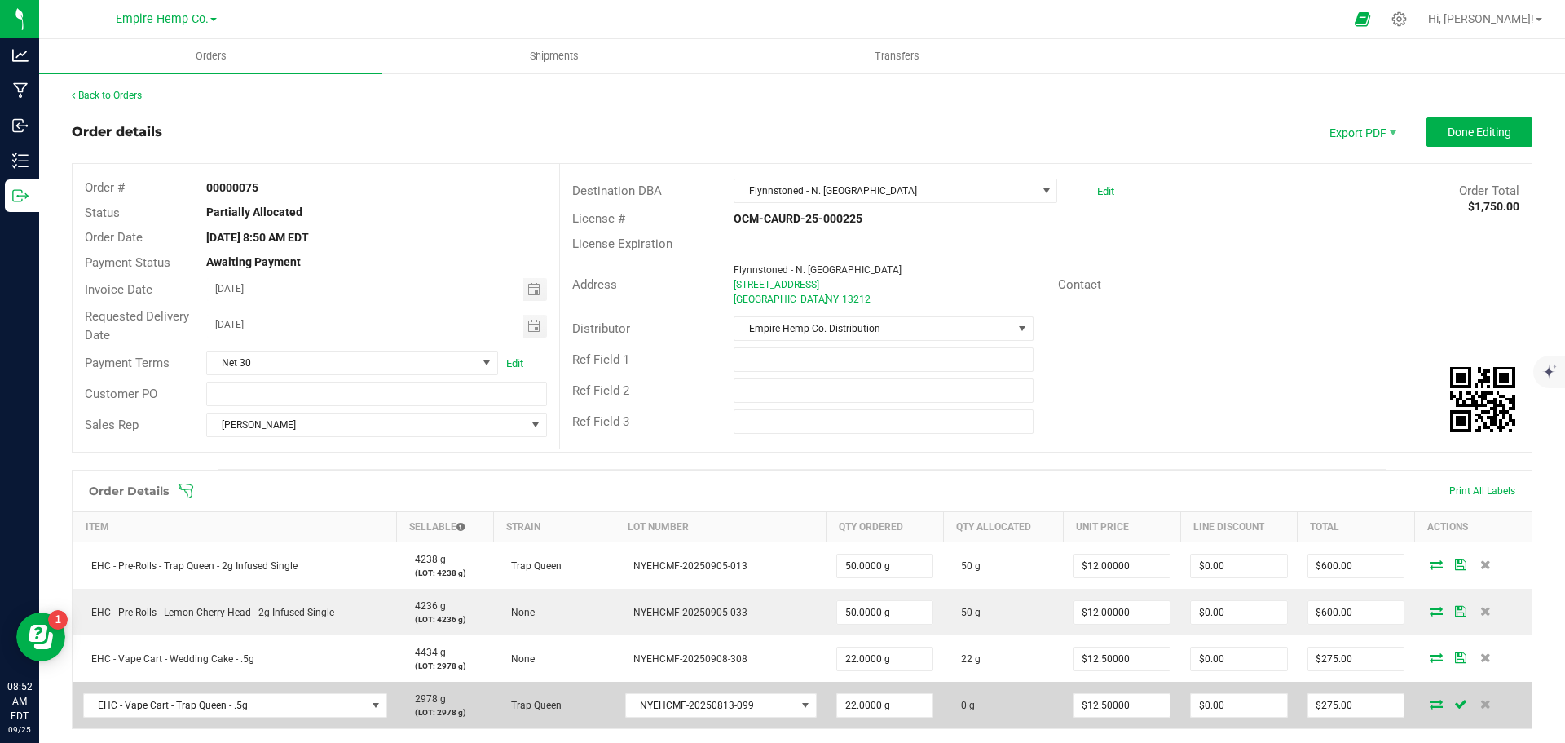
click at [1430, 704] on icon at bounding box center [1436, 704] width 13 height 10
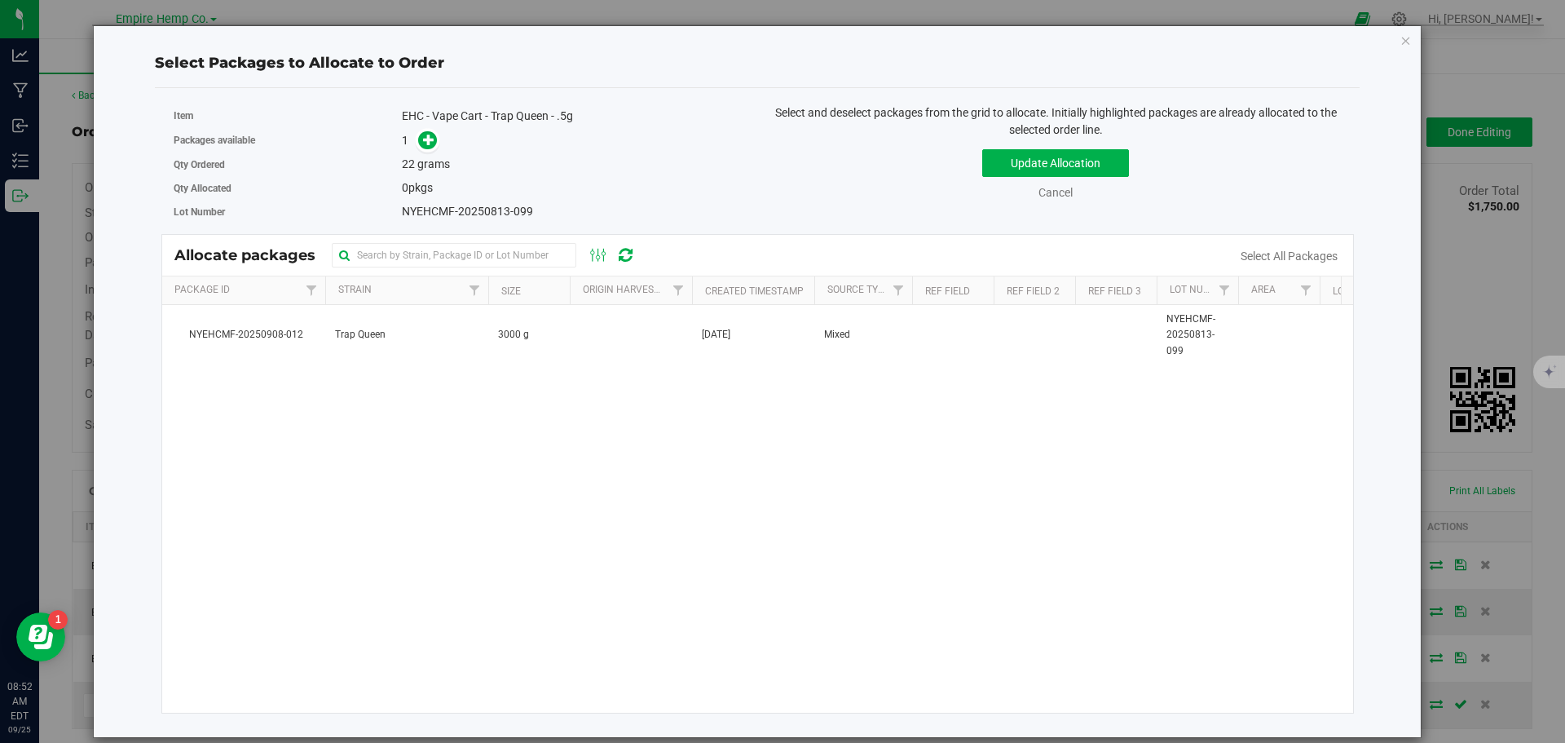
click at [422, 131] on span at bounding box center [424, 139] width 26 height 19
click at [428, 139] on icon at bounding box center [428, 139] width 11 height 11
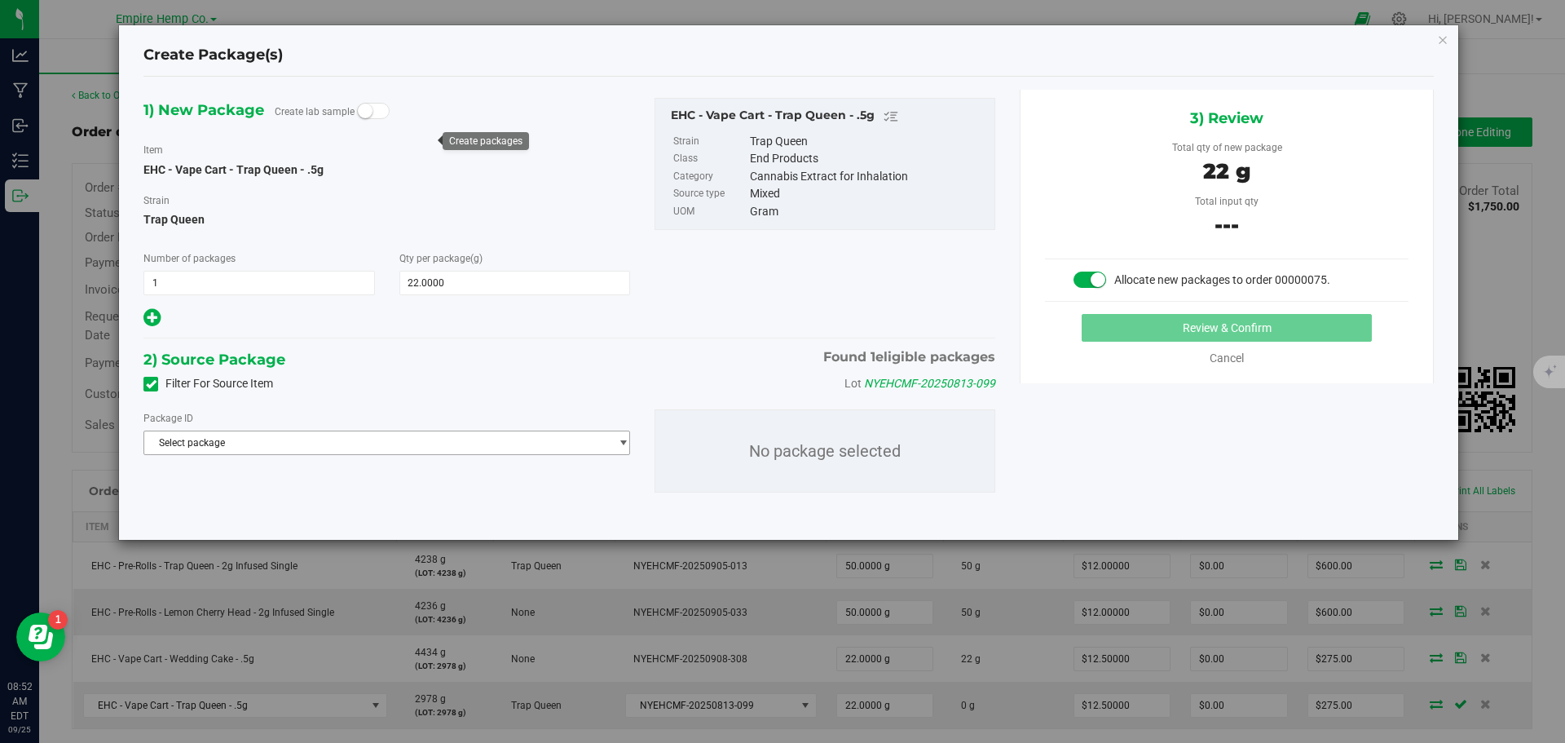
click at [430, 442] on span "Select package" at bounding box center [376, 442] width 465 height 23
click at [391, 507] on span "( EHC - Vape Cart - Trap Queen - .5g )" at bounding box center [351, 509] width 161 height 11
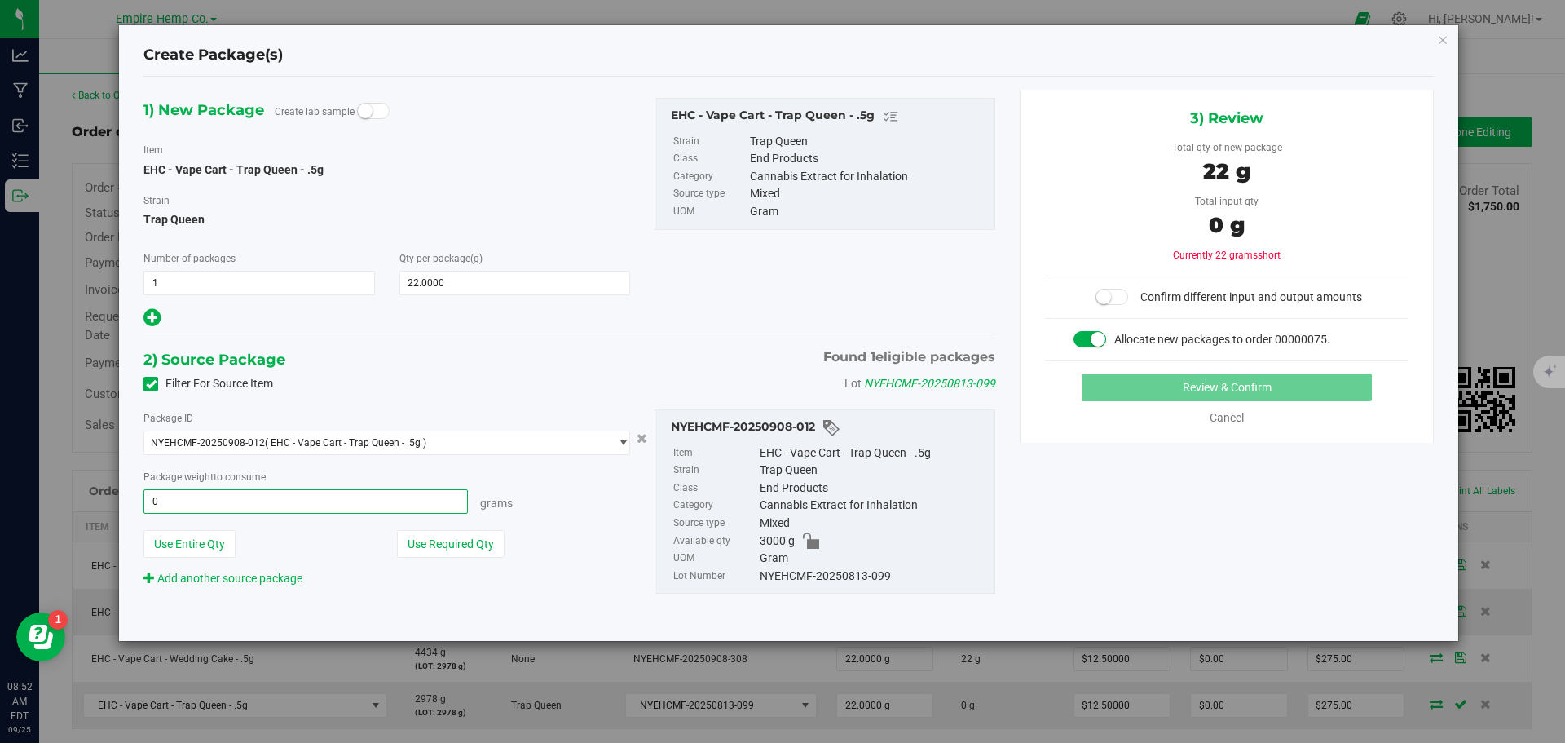
click at [304, 504] on span "0.0000 g 0" at bounding box center [306, 501] width 325 height 24
type input "22"
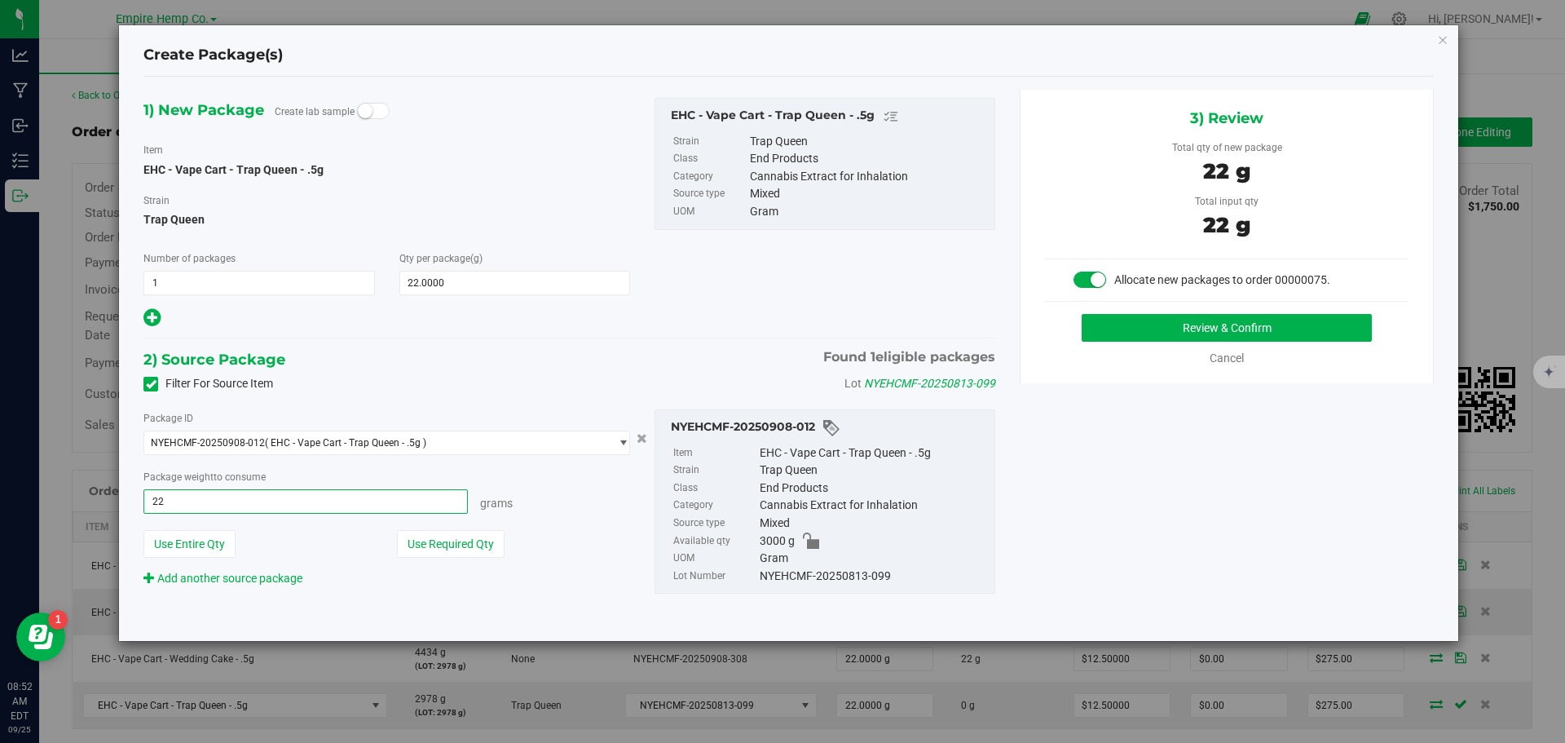
click at [1082, 314] on button "Review & Confirm" at bounding box center [1227, 328] width 290 height 28
type input "22.0000 g"
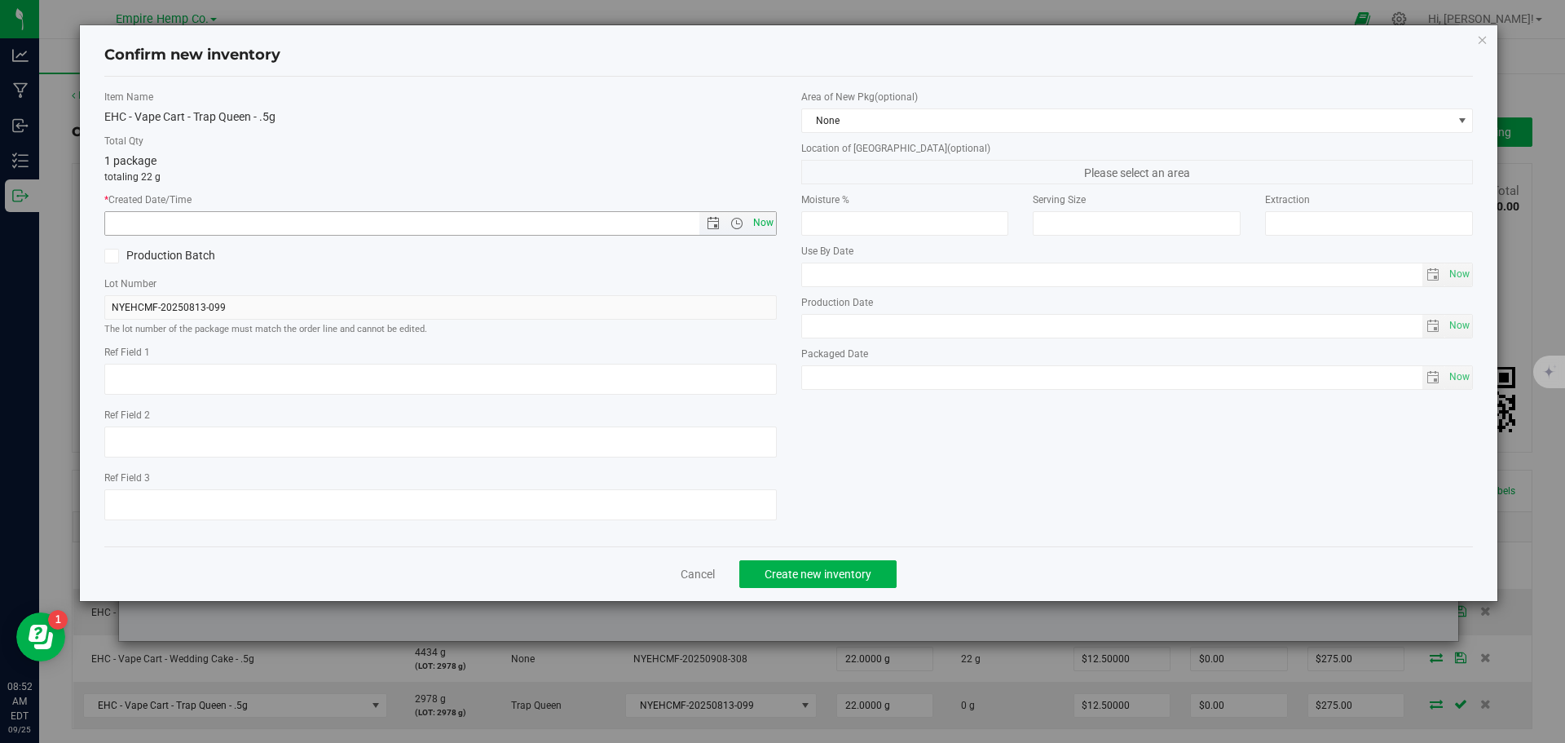
click at [758, 221] on span "Now" at bounding box center [763, 223] width 28 height 24
type input "[DATE] 8:52 AM"
click at [827, 564] on button "Create new inventory" at bounding box center [818, 574] width 157 height 28
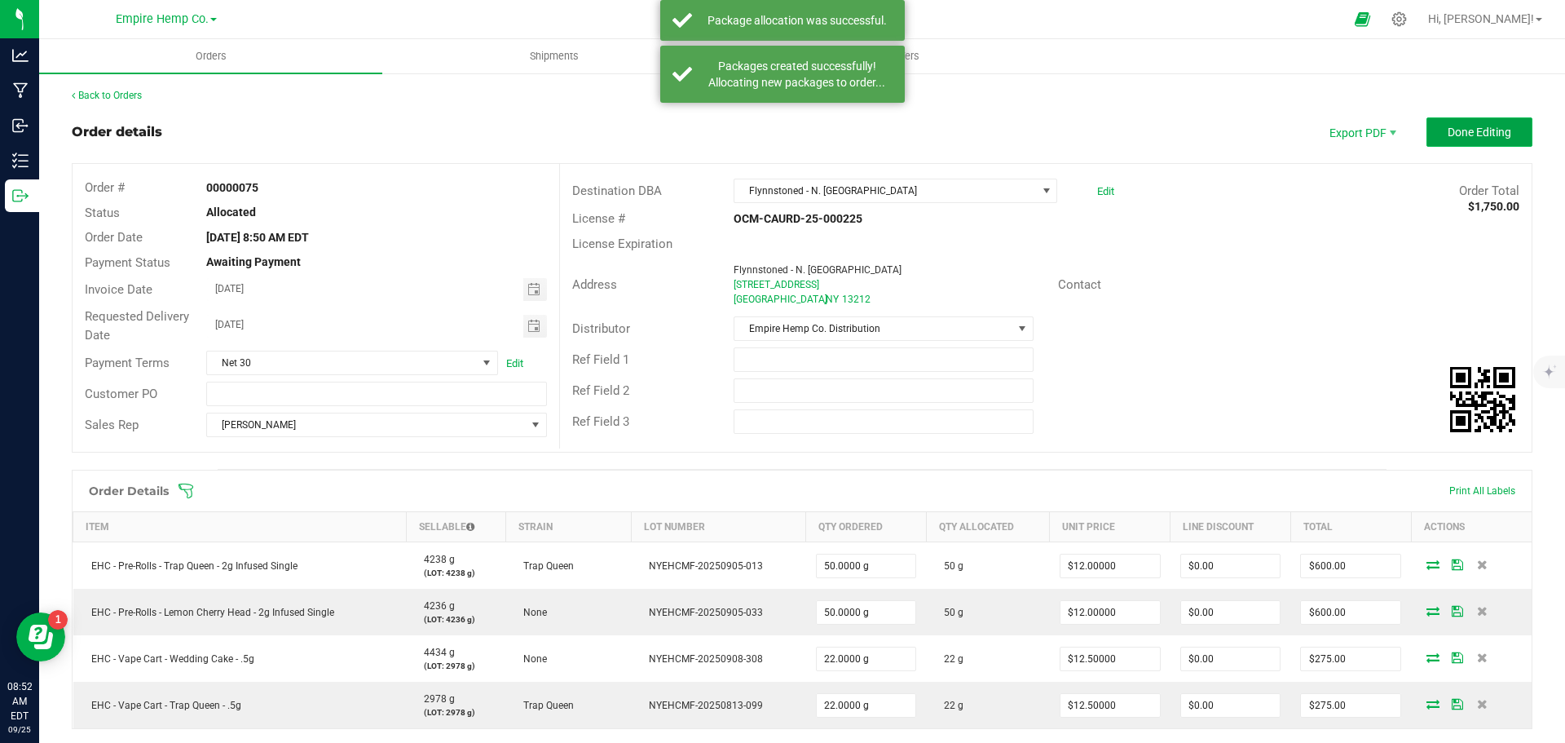
click at [1501, 138] on button "Done Editing" at bounding box center [1480, 131] width 106 height 29
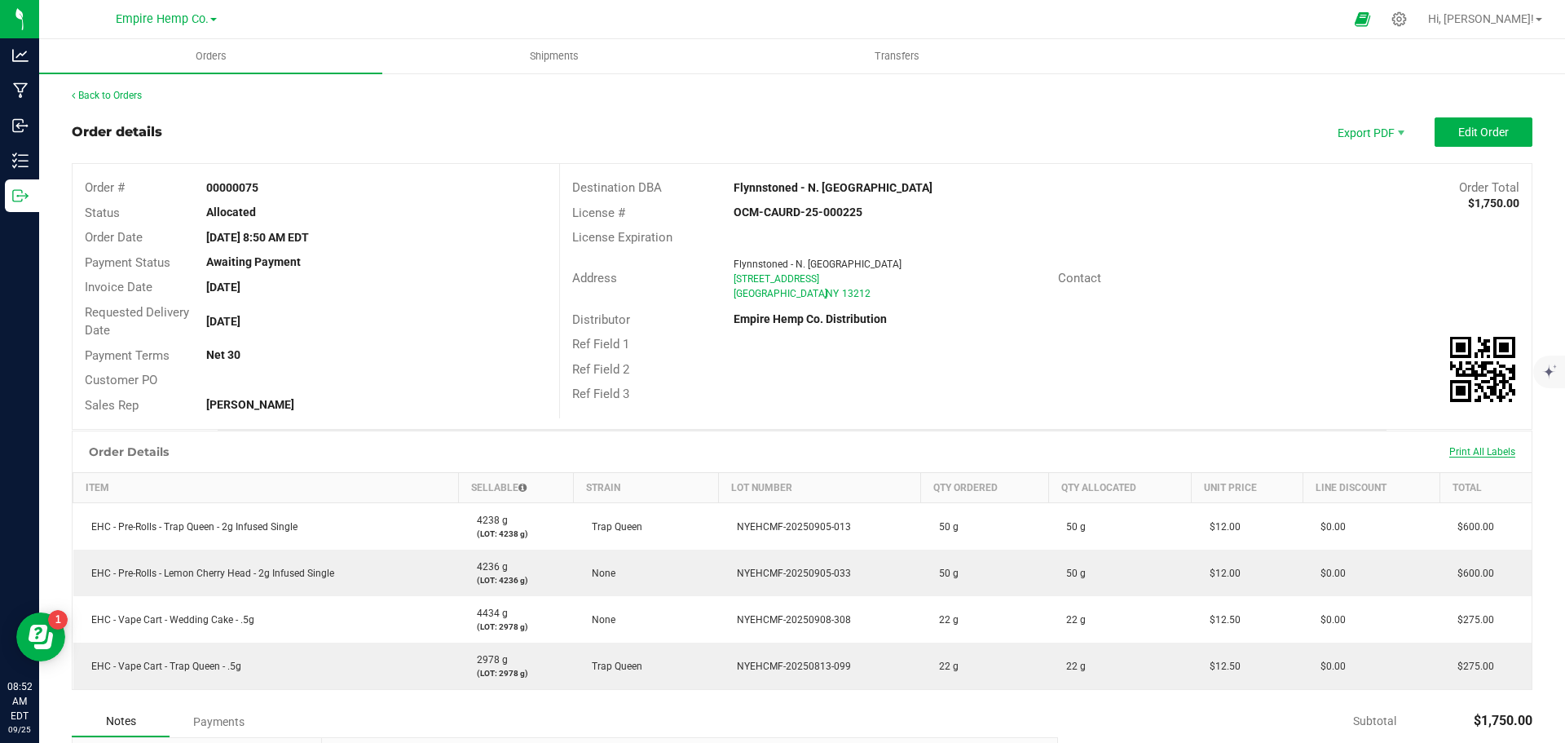
click at [1480, 453] on span "Print All Labels" at bounding box center [1483, 451] width 66 height 11
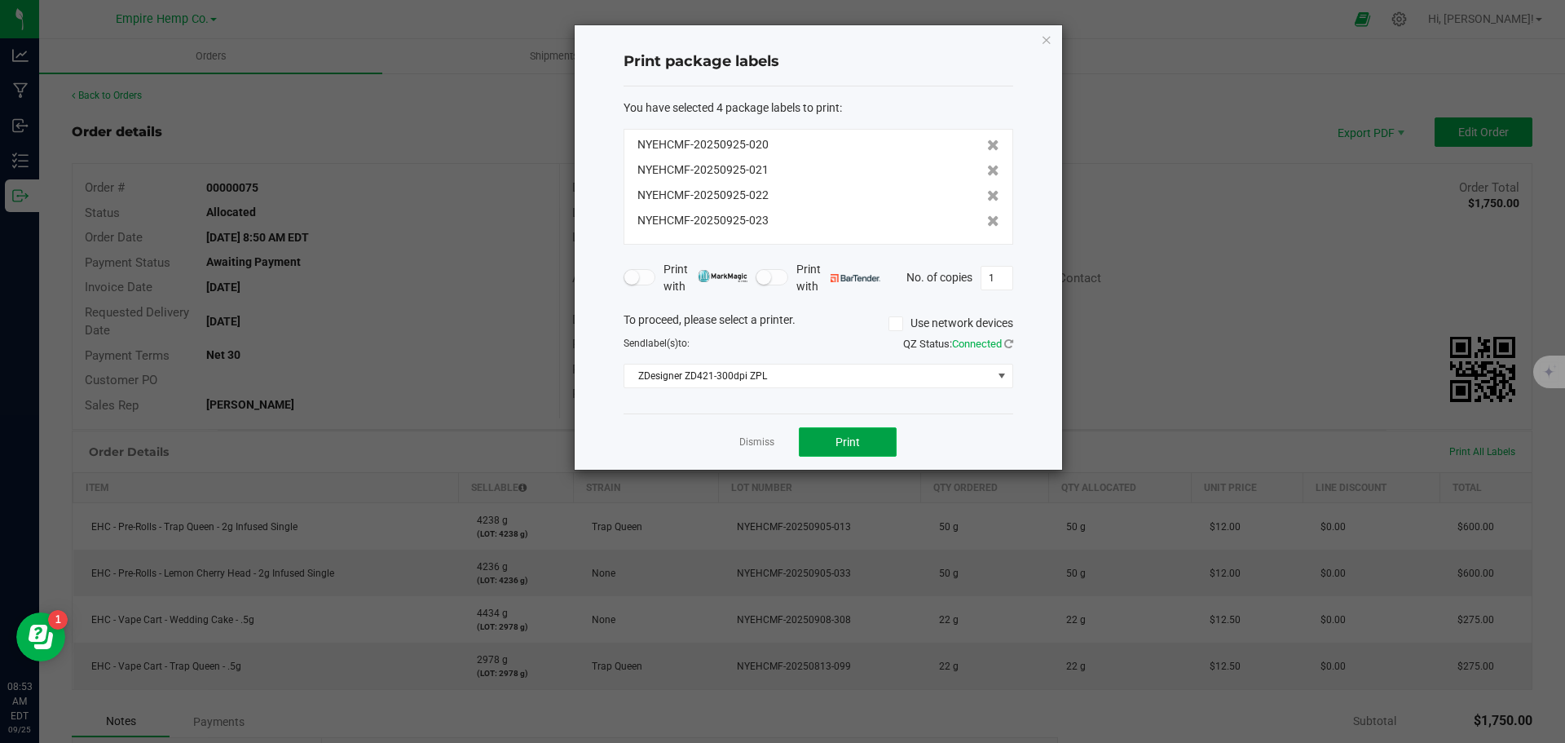
click at [866, 448] on button "Print" at bounding box center [848, 441] width 98 height 29
click at [758, 435] on link "Dismiss" at bounding box center [757, 442] width 35 height 14
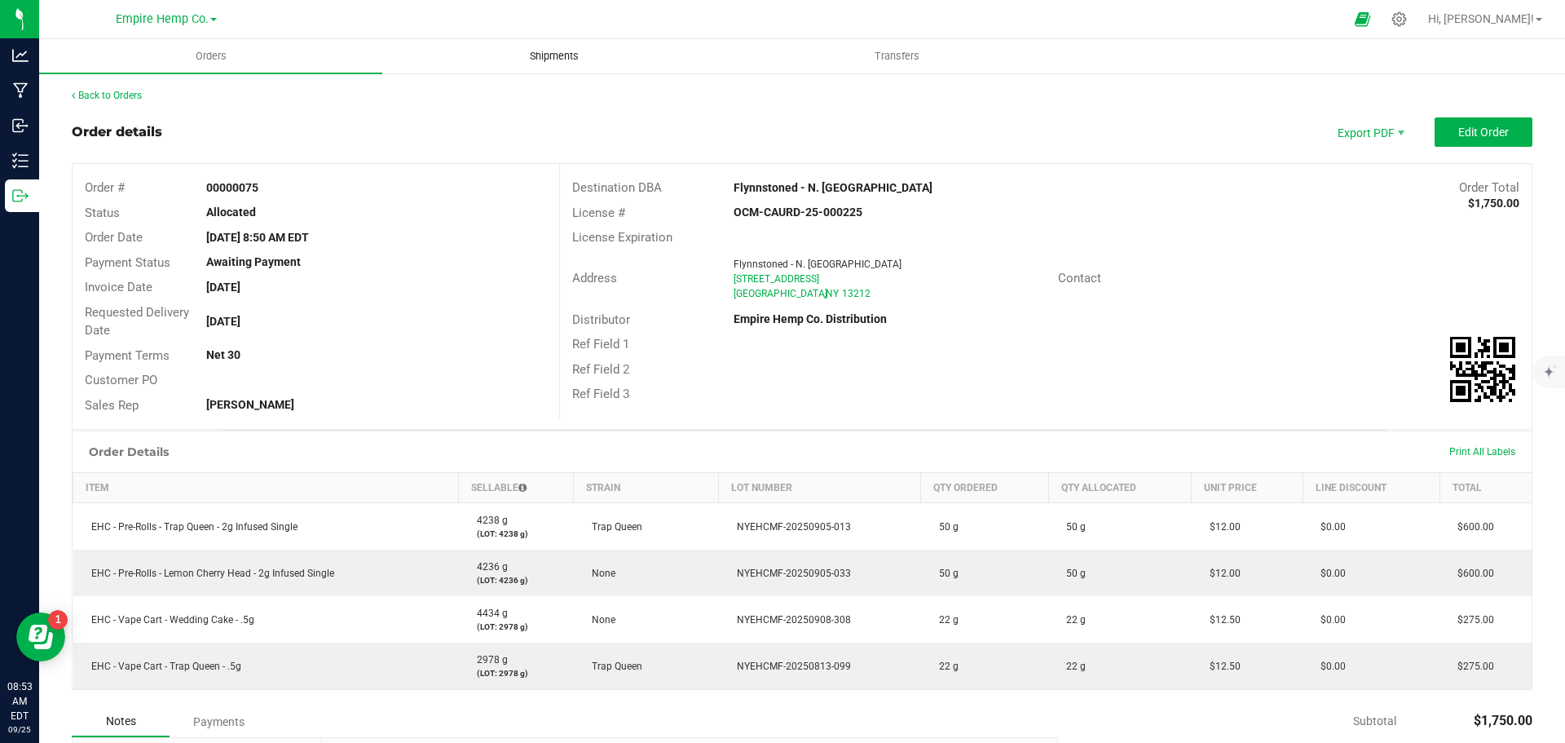
click at [542, 60] on span "Shipments" at bounding box center [554, 56] width 93 height 15
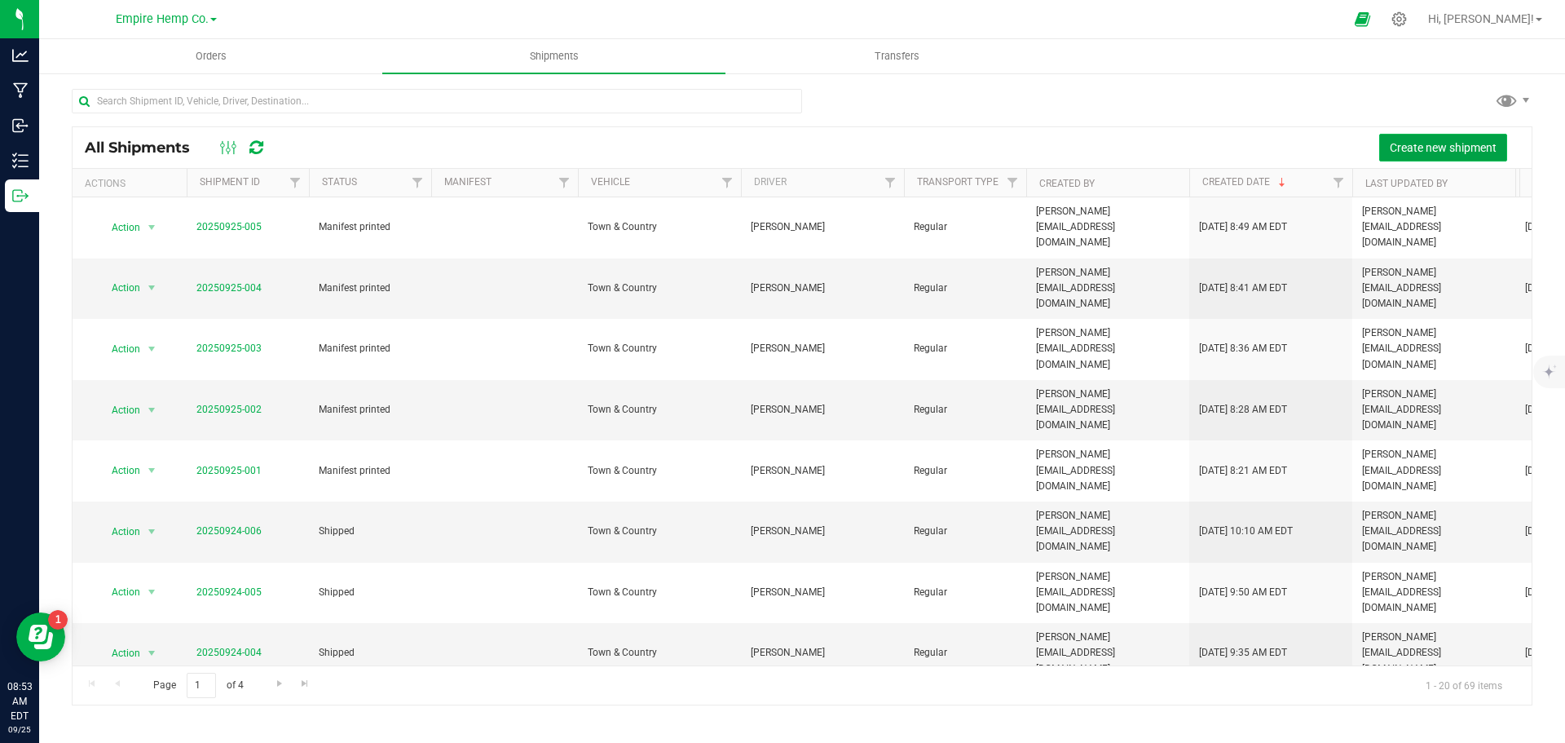
click at [1469, 143] on span "Create new shipment" at bounding box center [1443, 147] width 107 height 13
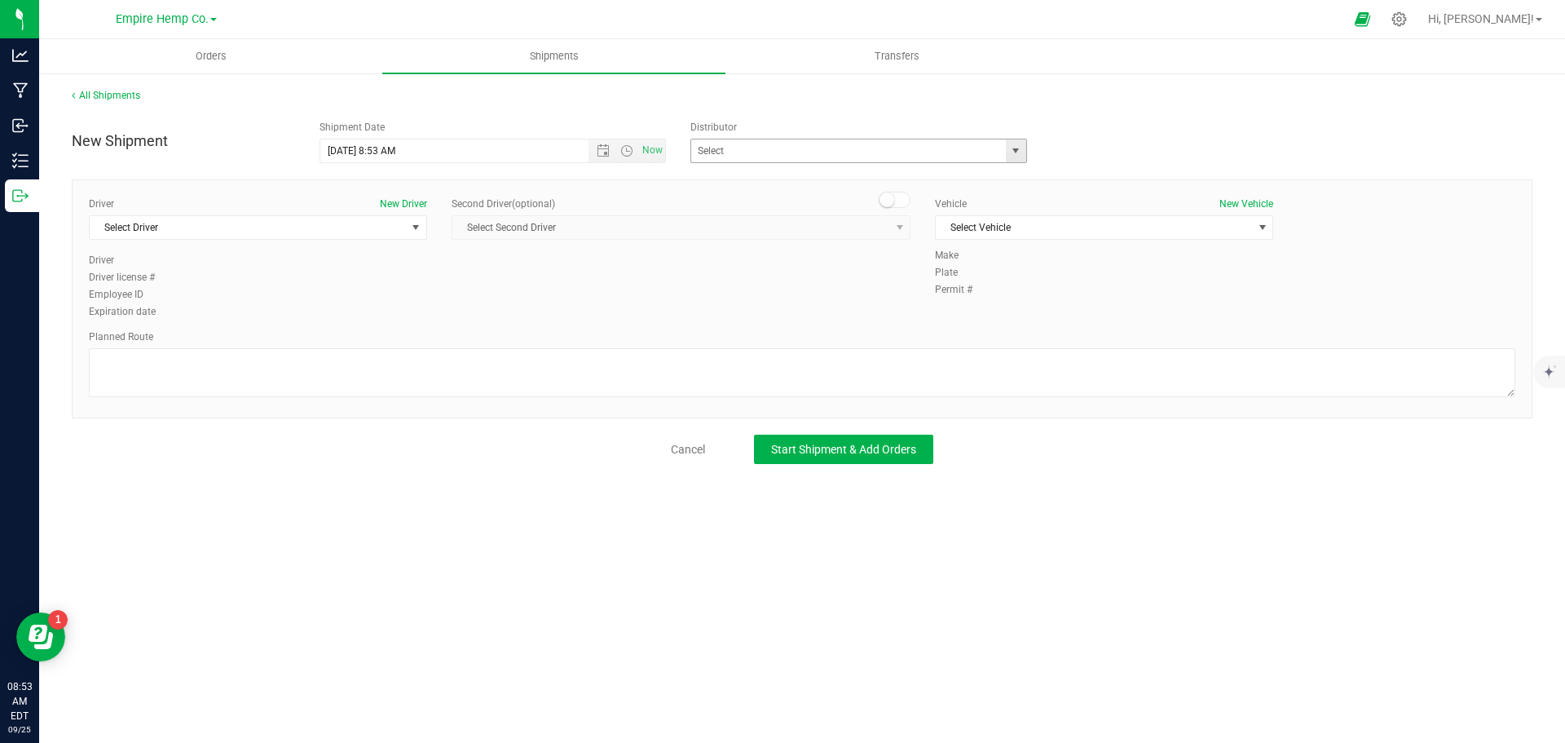
click at [1014, 152] on span "select" at bounding box center [1015, 150] width 13 height 13
click at [917, 204] on li "Empire Hemp Co. Distribution" at bounding box center [858, 203] width 335 height 24
type input "Empire Hemp Co. Distribution"
click at [422, 230] on span "select" at bounding box center [415, 227] width 13 height 13
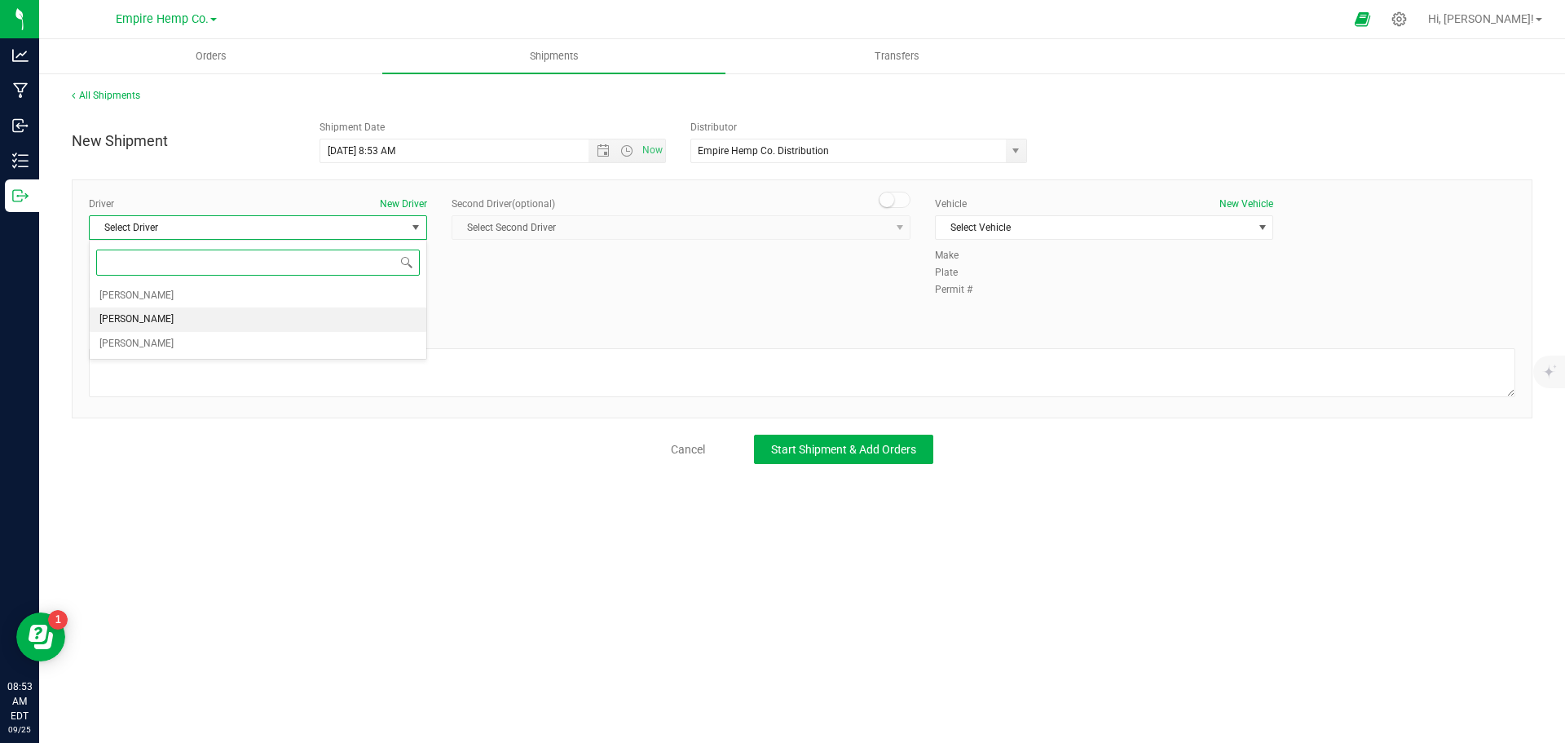
click at [223, 325] on li "[PERSON_NAME]" at bounding box center [258, 319] width 337 height 24
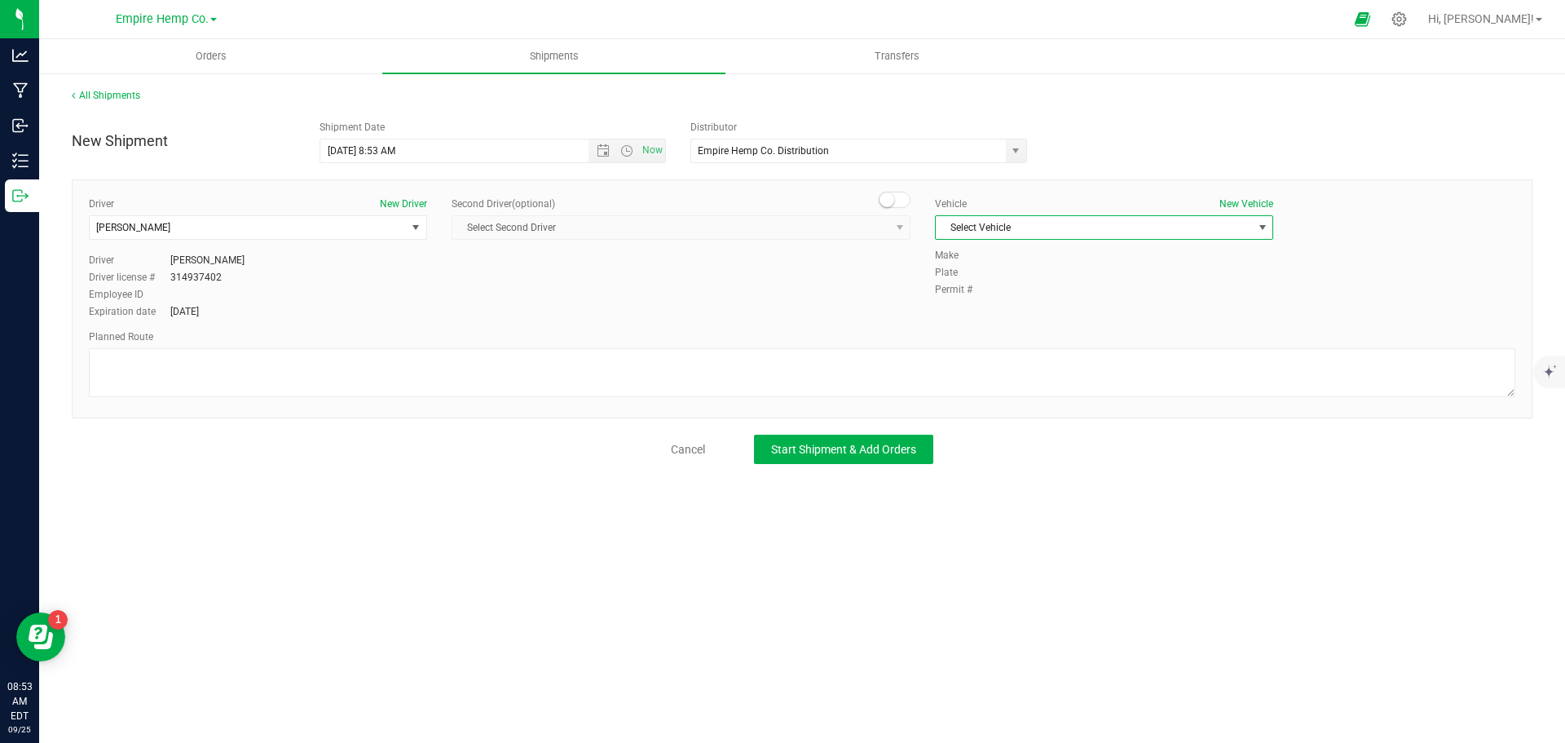
click at [1081, 229] on span "Select Vehicle" at bounding box center [1094, 227] width 316 height 23
click at [1075, 258] on li "Town & Country" at bounding box center [1104, 255] width 337 height 24
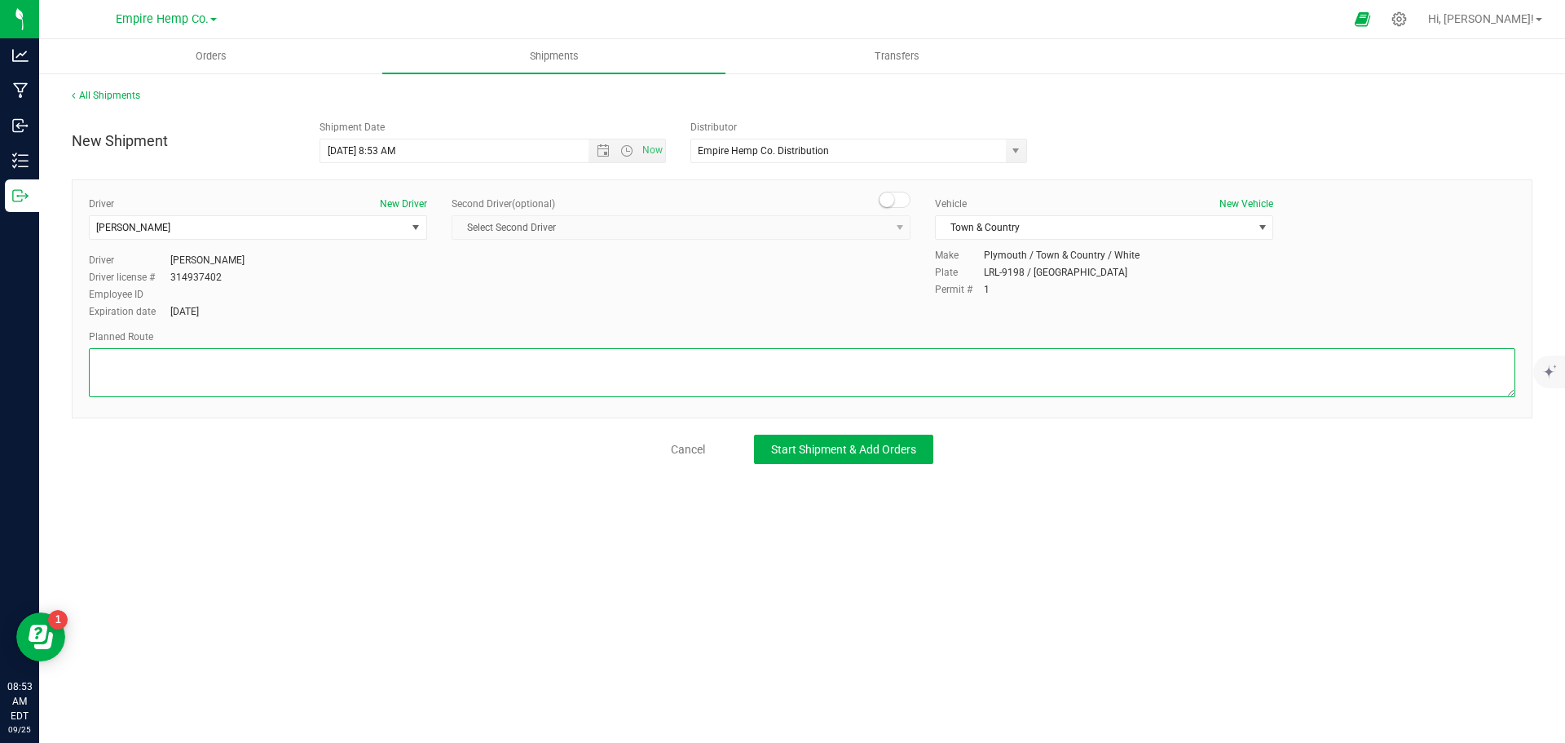
click at [872, 359] on textarea at bounding box center [802, 372] width 1427 height 49
type textarea "i90"
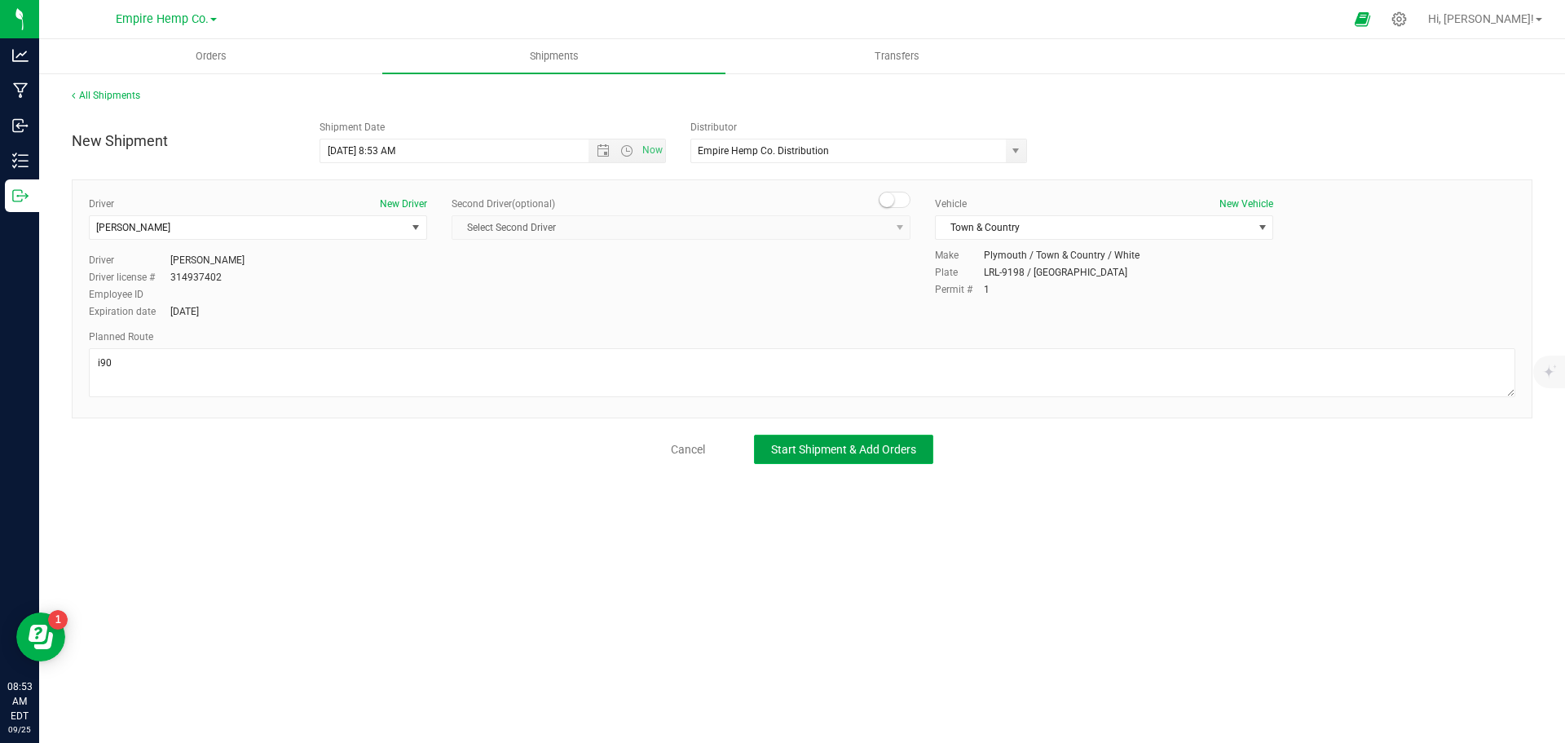
click at [927, 444] on button "Start Shipment & Add Orders" at bounding box center [843, 449] width 179 height 29
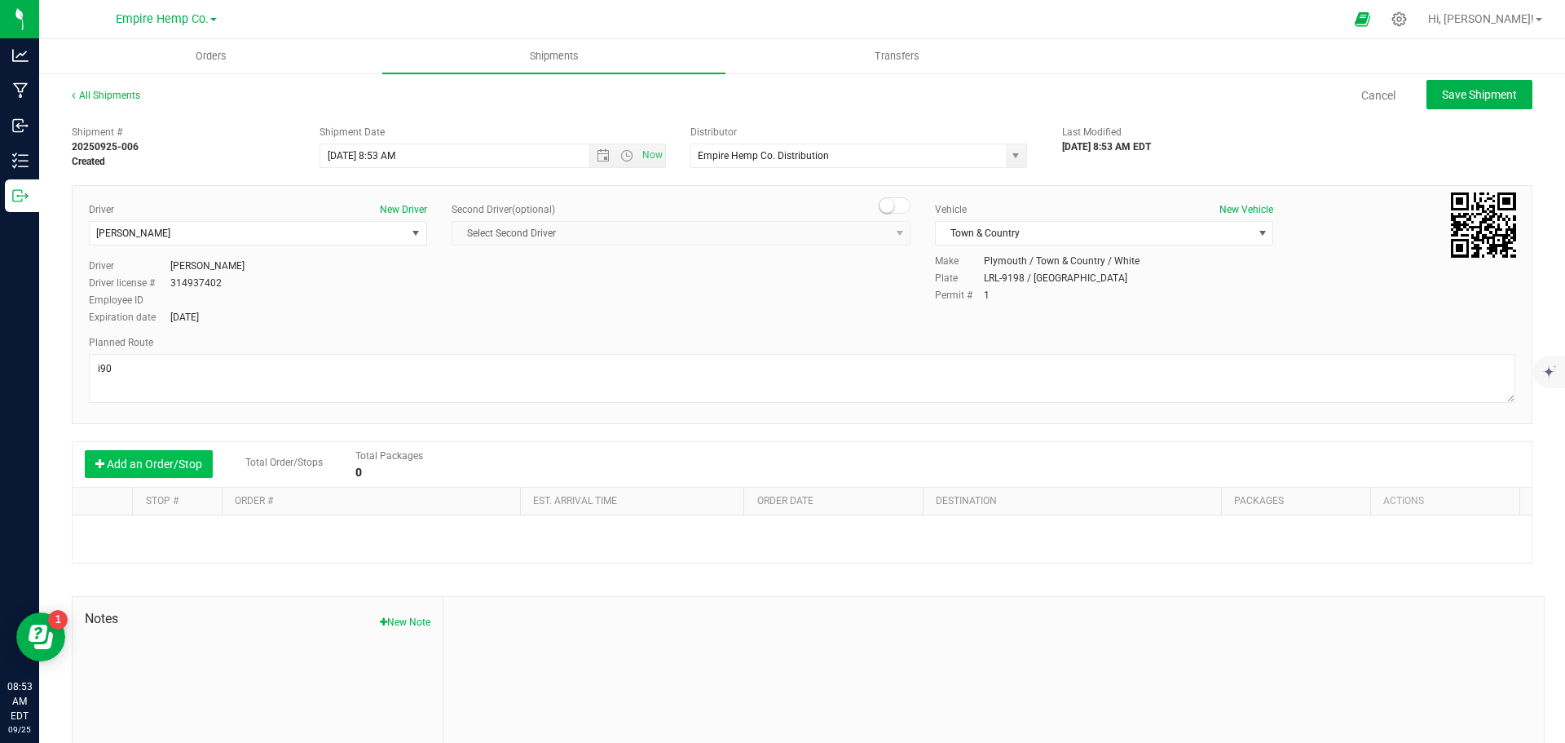
click at [152, 467] on button "Add an Order/Stop" at bounding box center [149, 464] width 128 height 28
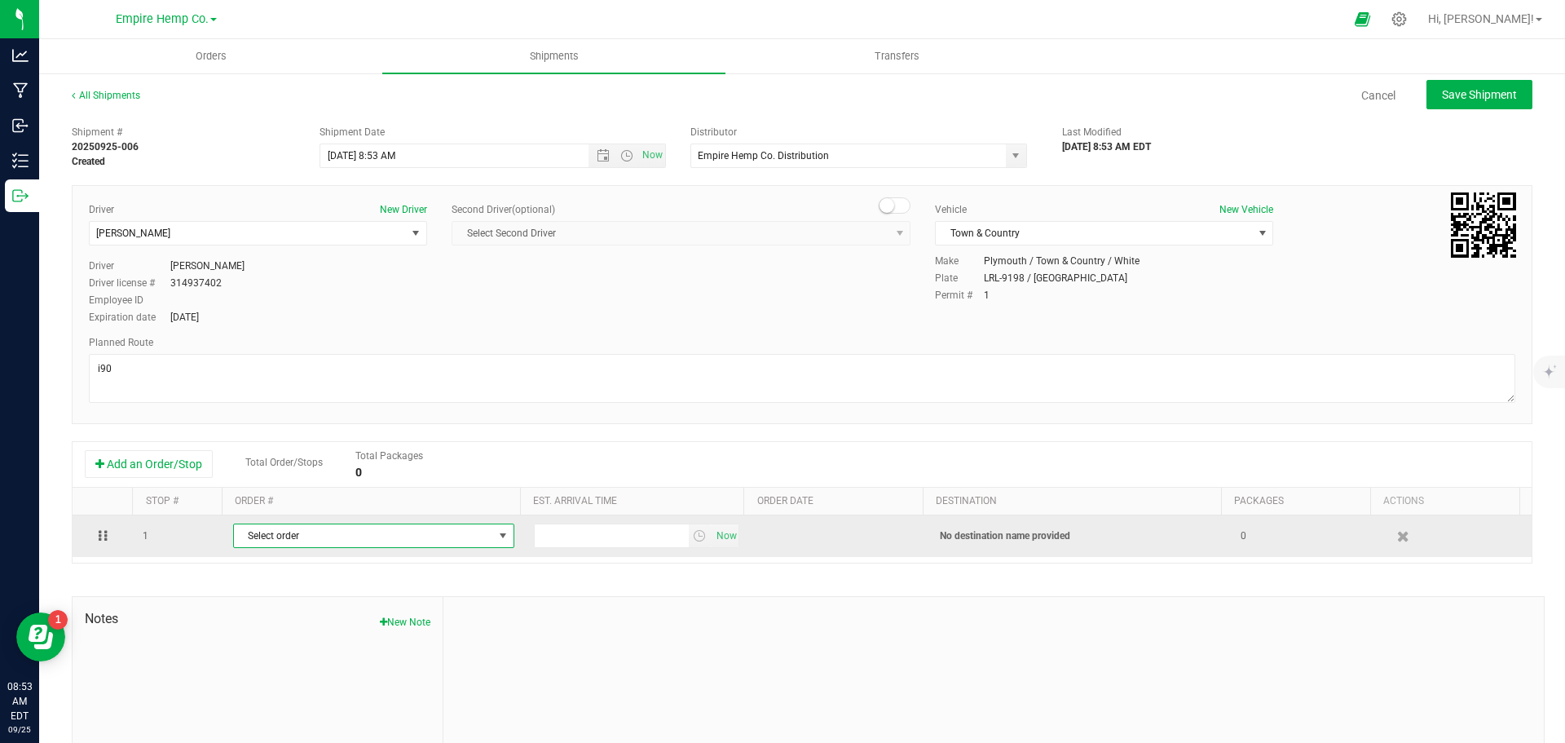
click at [340, 547] on span "Select order" at bounding box center [363, 535] width 259 height 23
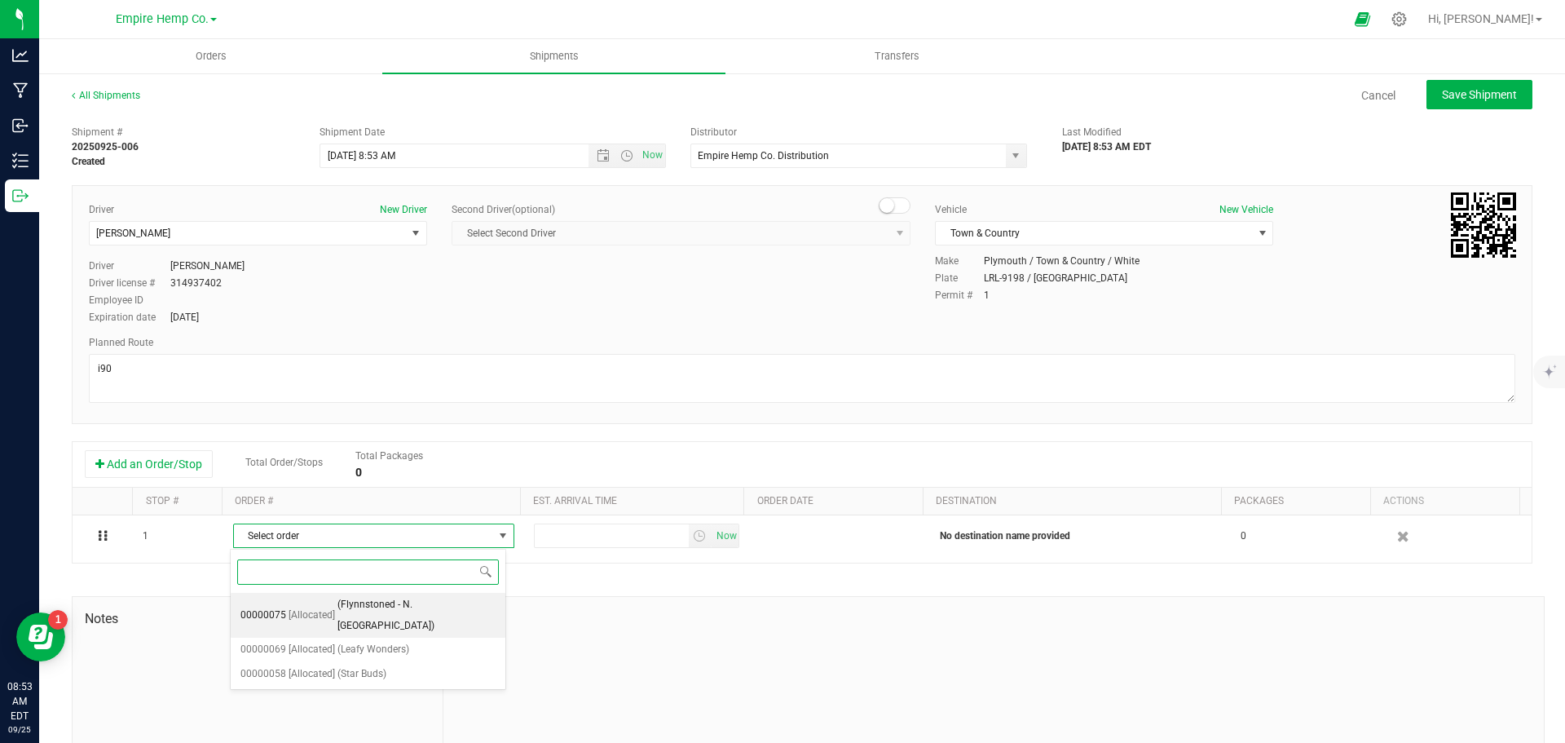
click at [373, 598] on span "(Flynnstoned - N. [GEOGRAPHIC_DATA])" at bounding box center [417, 615] width 158 height 42
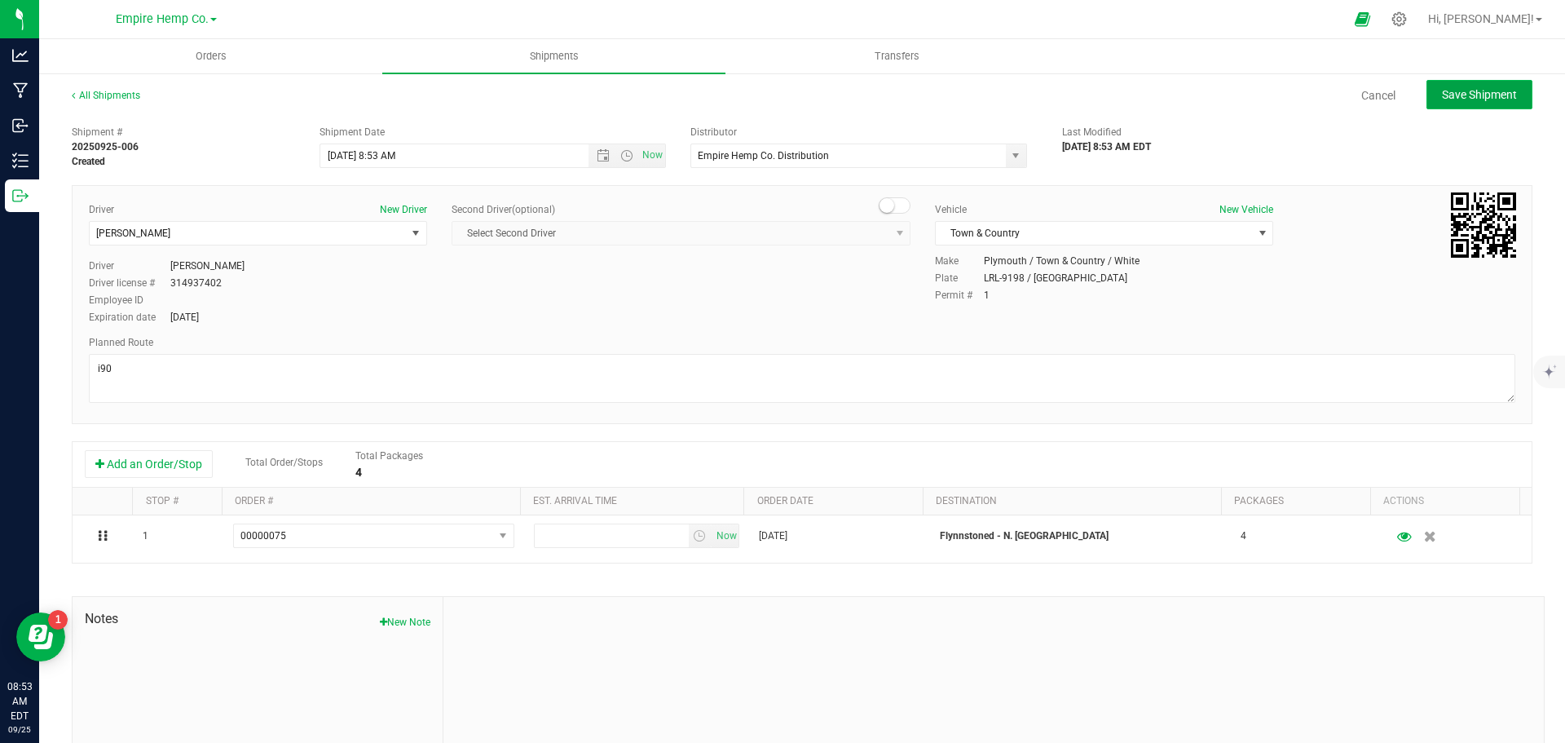
click at [1481, 92] on span "Save Shipment" at bounding box center [1479, 94] width 75 height 13
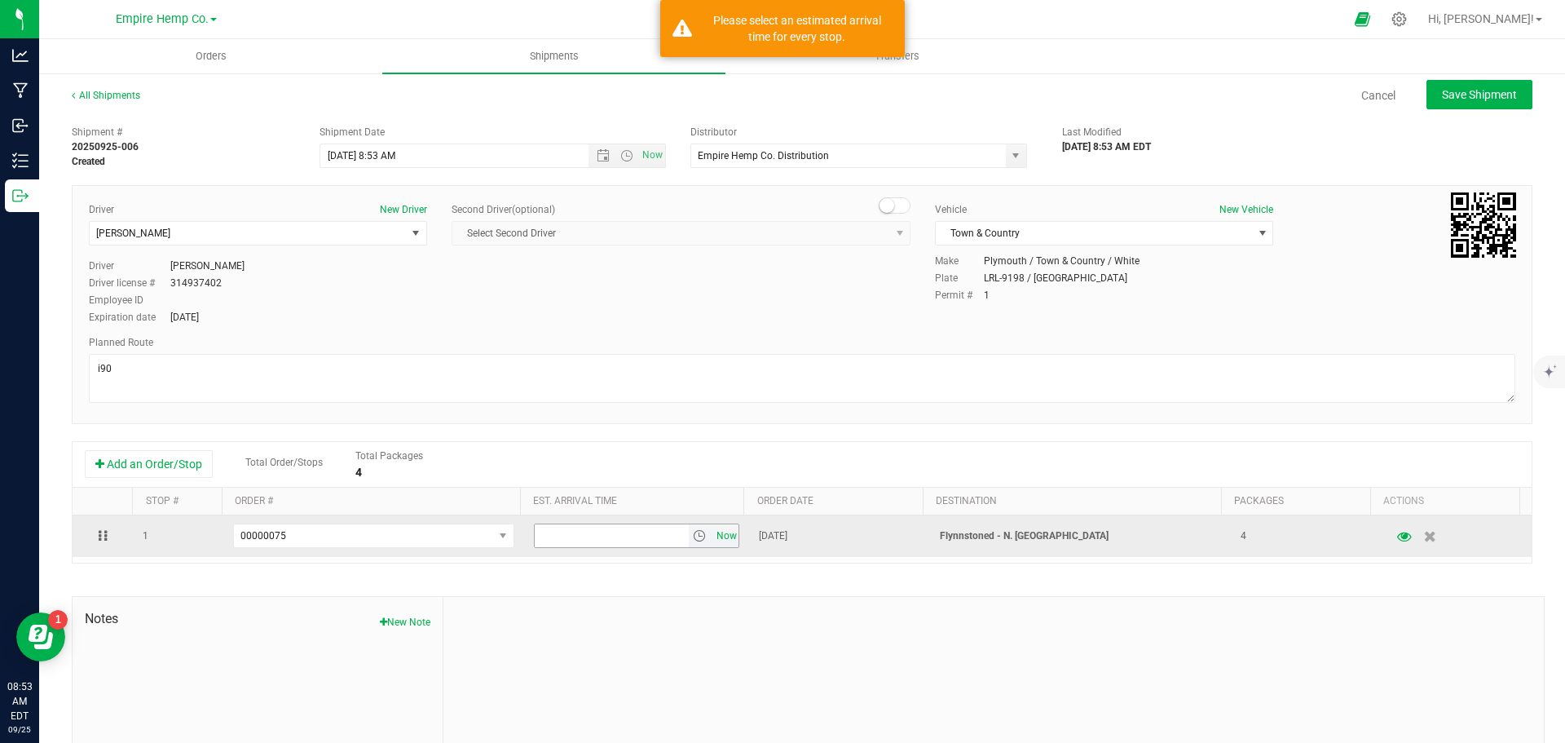
click at [718, 539] on span "Now" at bounding box center [727, 536] width 28 height 24
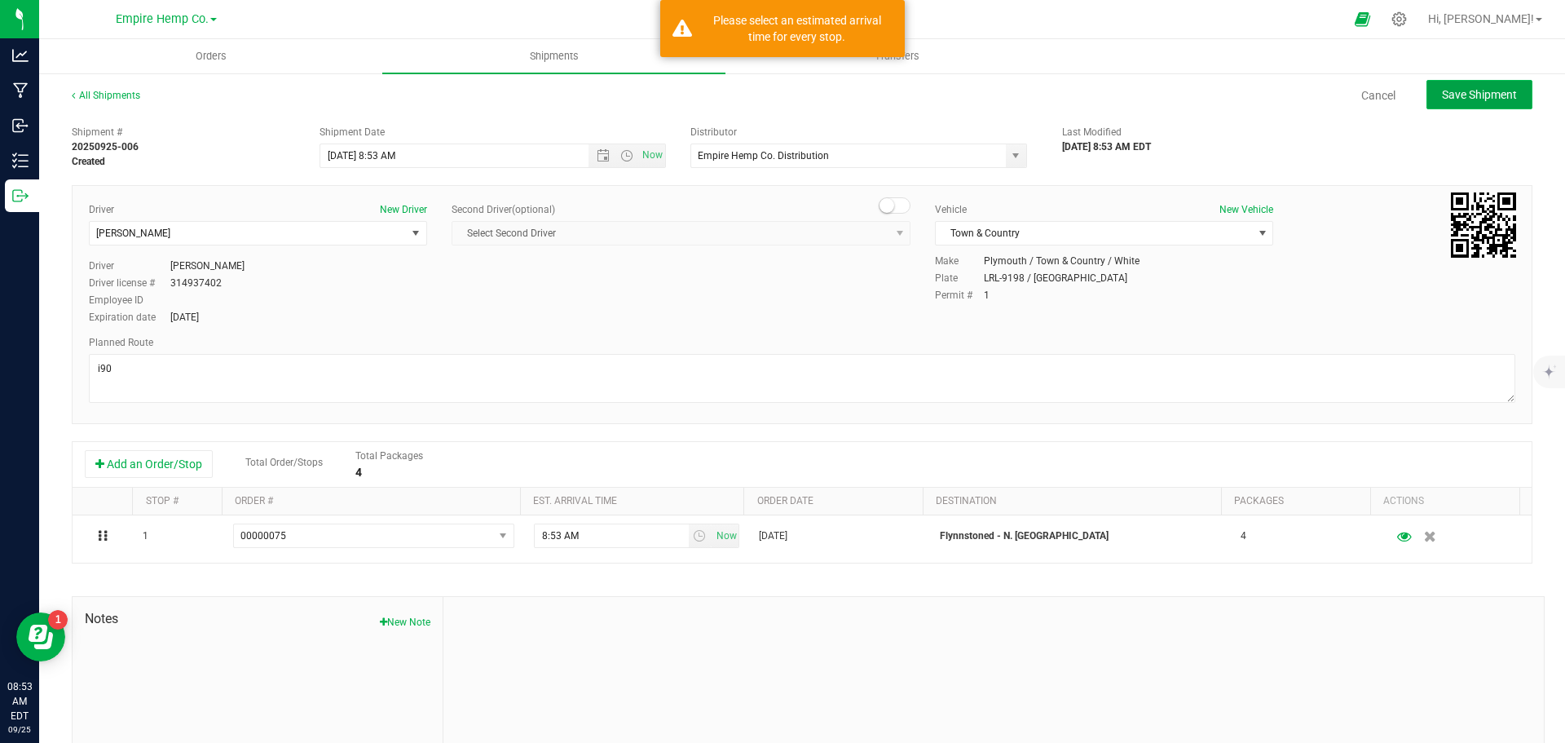
click at [1446, 95] on span "Save Shipment" at bounding box center [1479, 94] width 75 height 13
type input "[DATE] 12:53 PM"
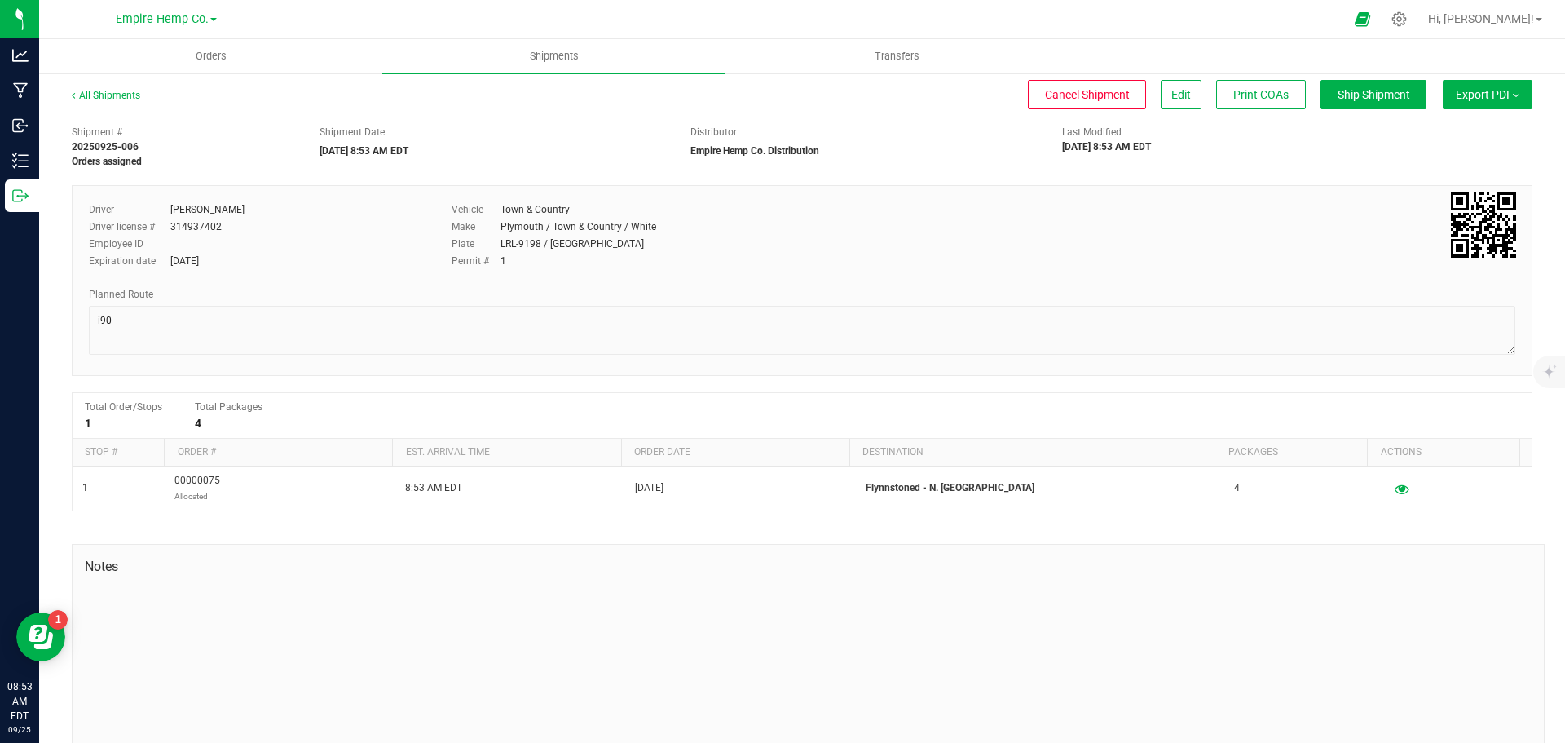
click at [1496, 97] on span "Export PDF" at bounding box center [1488, 94] width 64 height 13
click at [1469, 152] on div "Manifest by Lot" at bounding box center [1487, 154] width 150 height 11
click at [222, 66] on uib-tab-heading "Orders" at bounding box center [210, 56] width 343 height 34
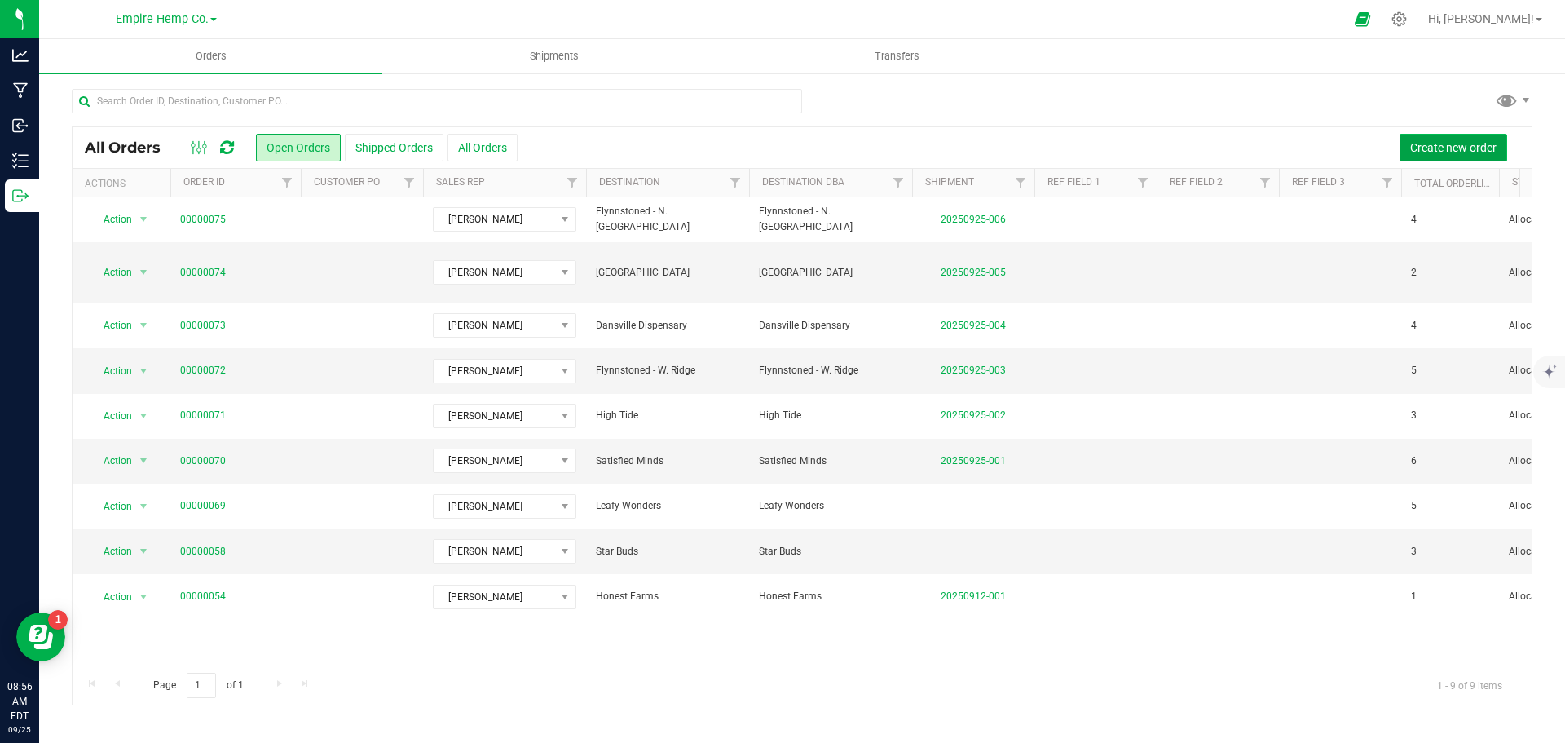
click at [1437, 145] on span "Create new order" at bounding box center [1454, 147] width 86 height 13
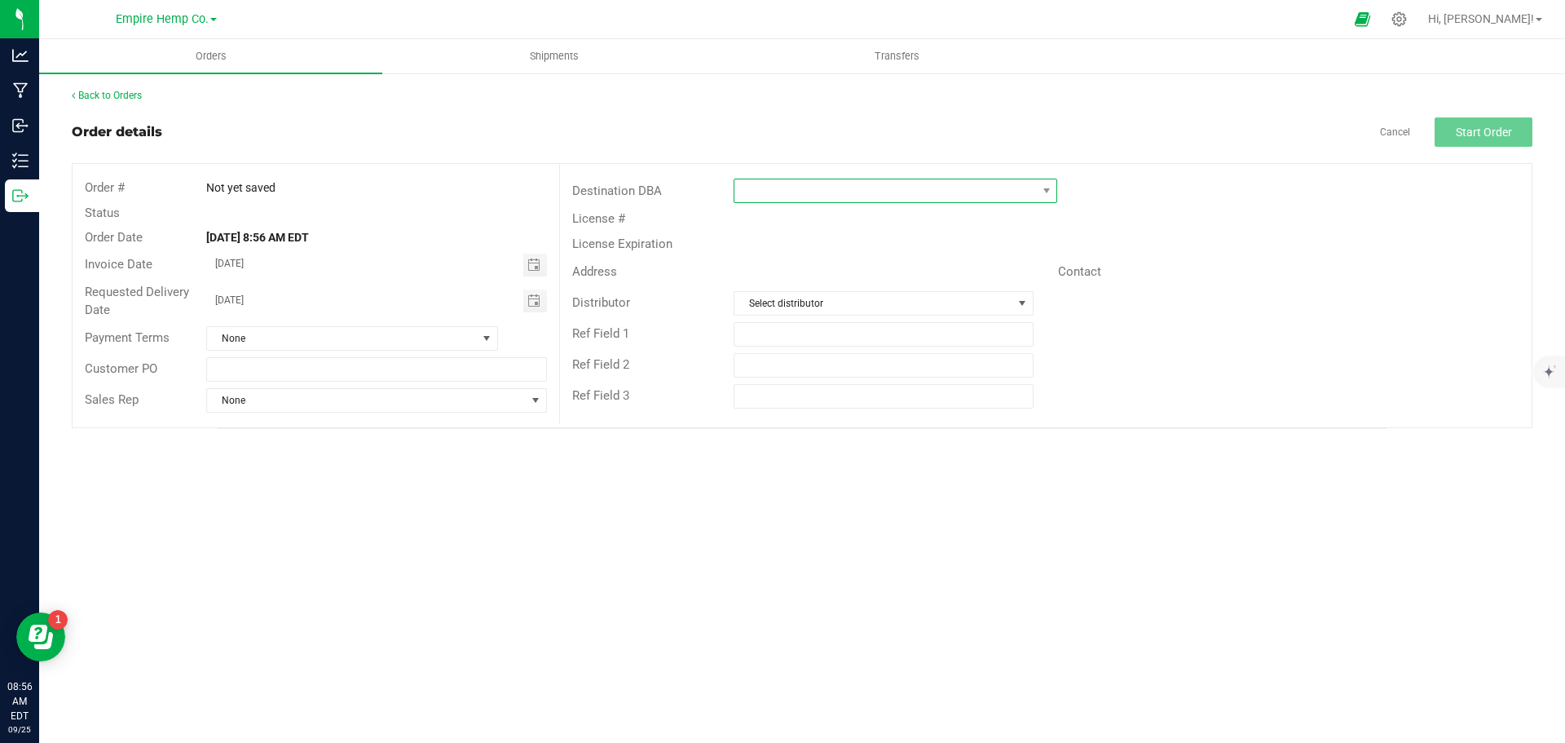
click at [811, 192] on span at bounding box center [886, 190] width 302 height 23
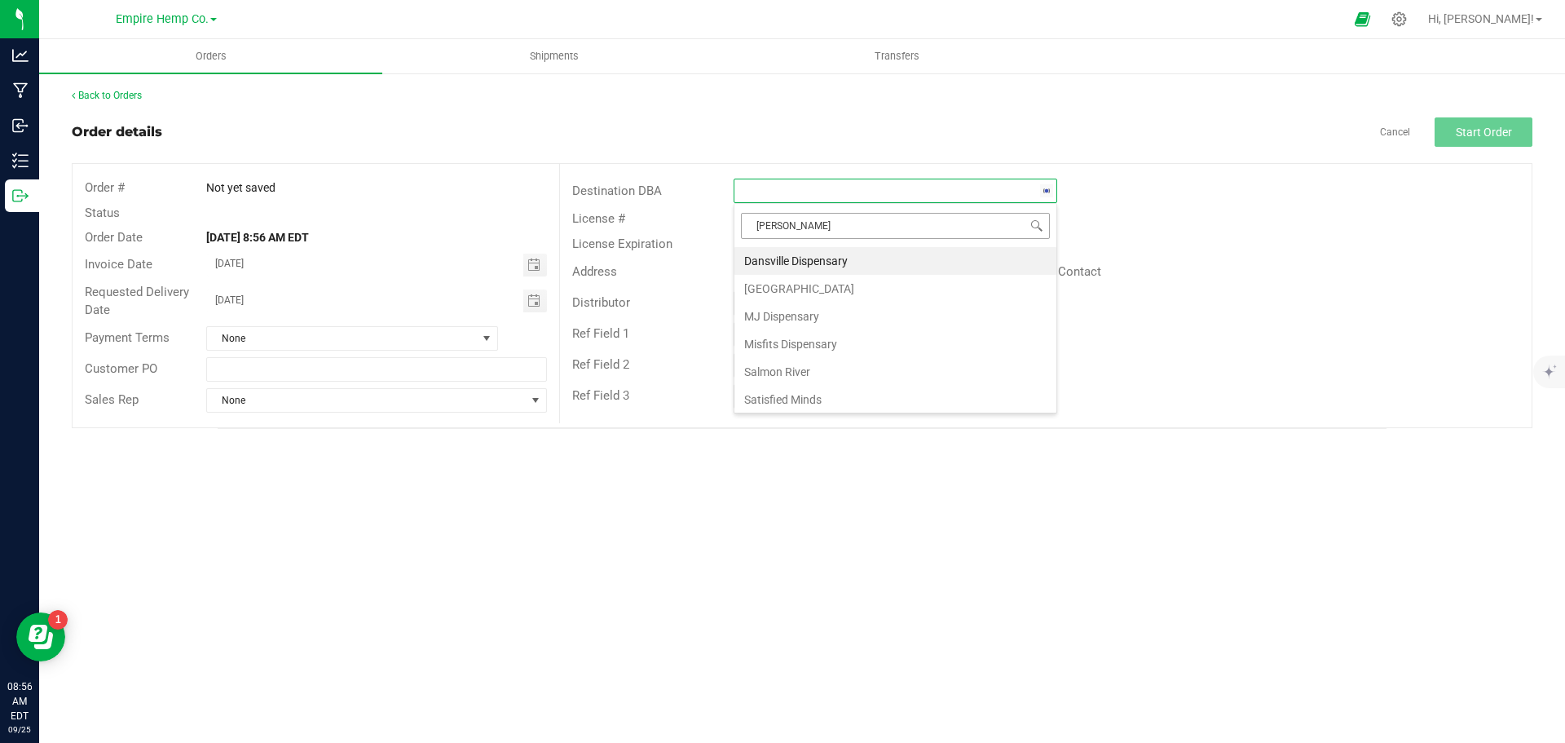
type input "salmo"
click at [845, 254] on li "Salmon River" at bounding box center [896, 261] width 322 height 28
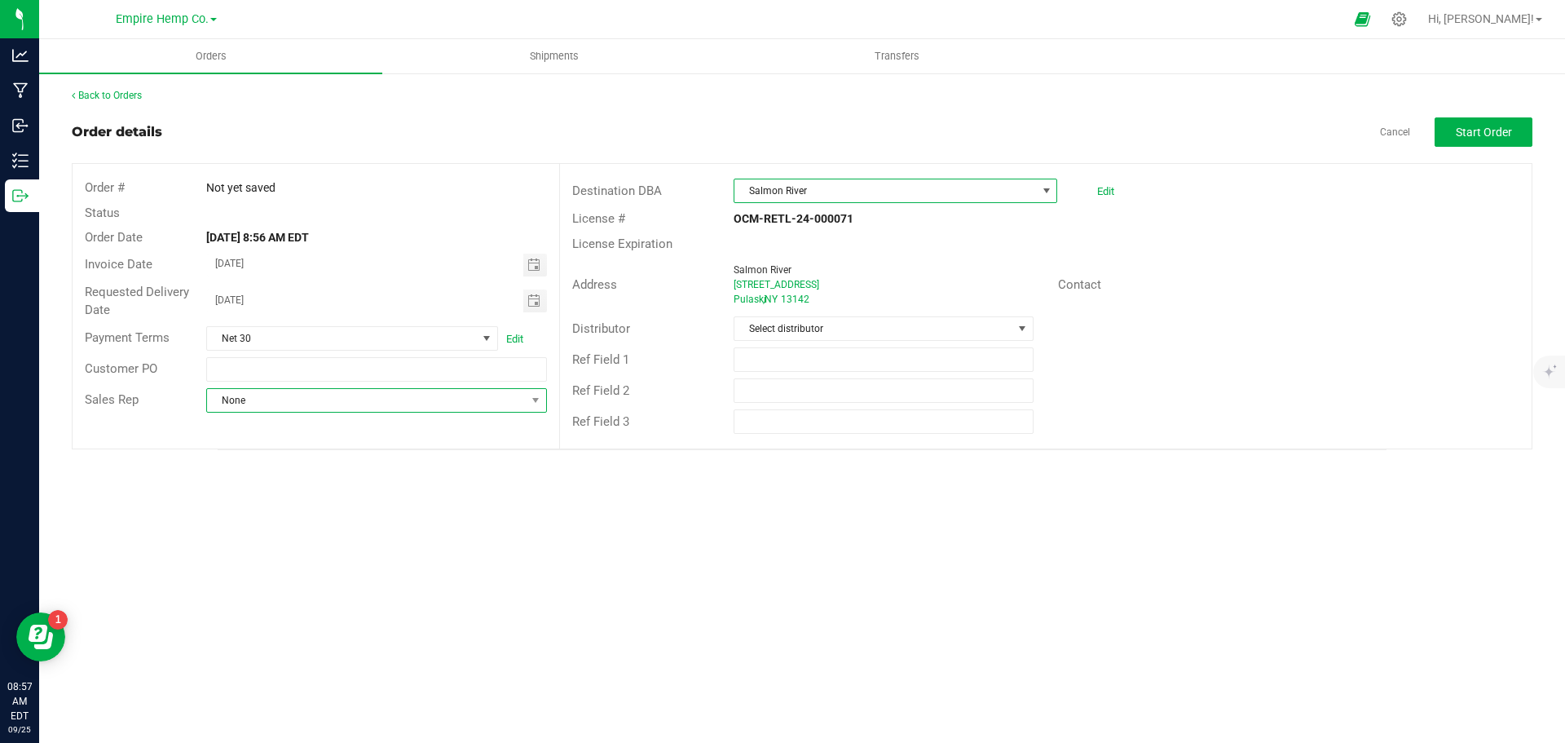
click at [461, 396] on span "None" at bounding box center [366, 400] width 318 height 23
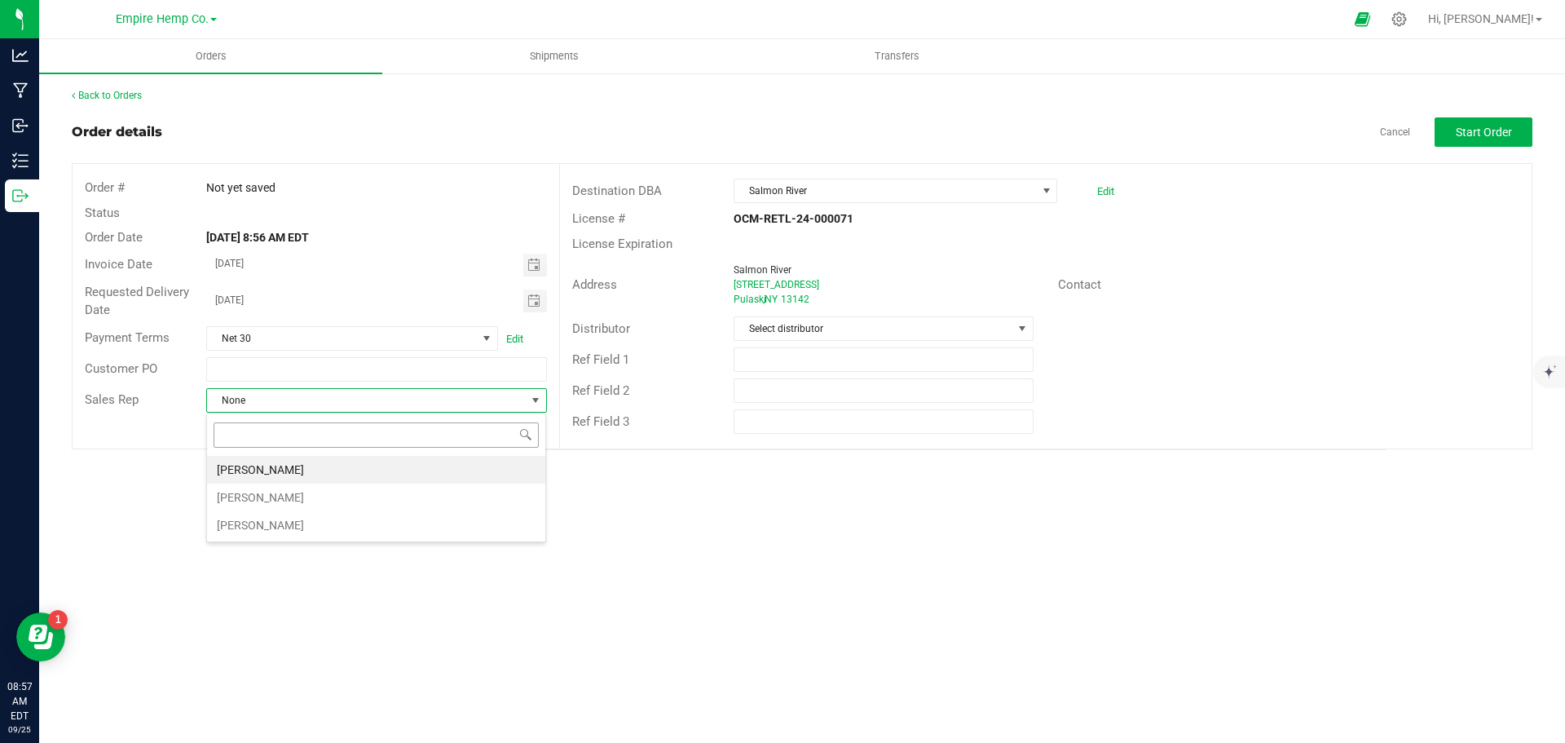
scroll to position [24, 341]
click at [414, 490] on li "[PERSON_NAME]" at bounding box center [376, 497] width 338 height 28
click at [1018, 325] on span at bounding box center [1022, 328] width 13 height 13
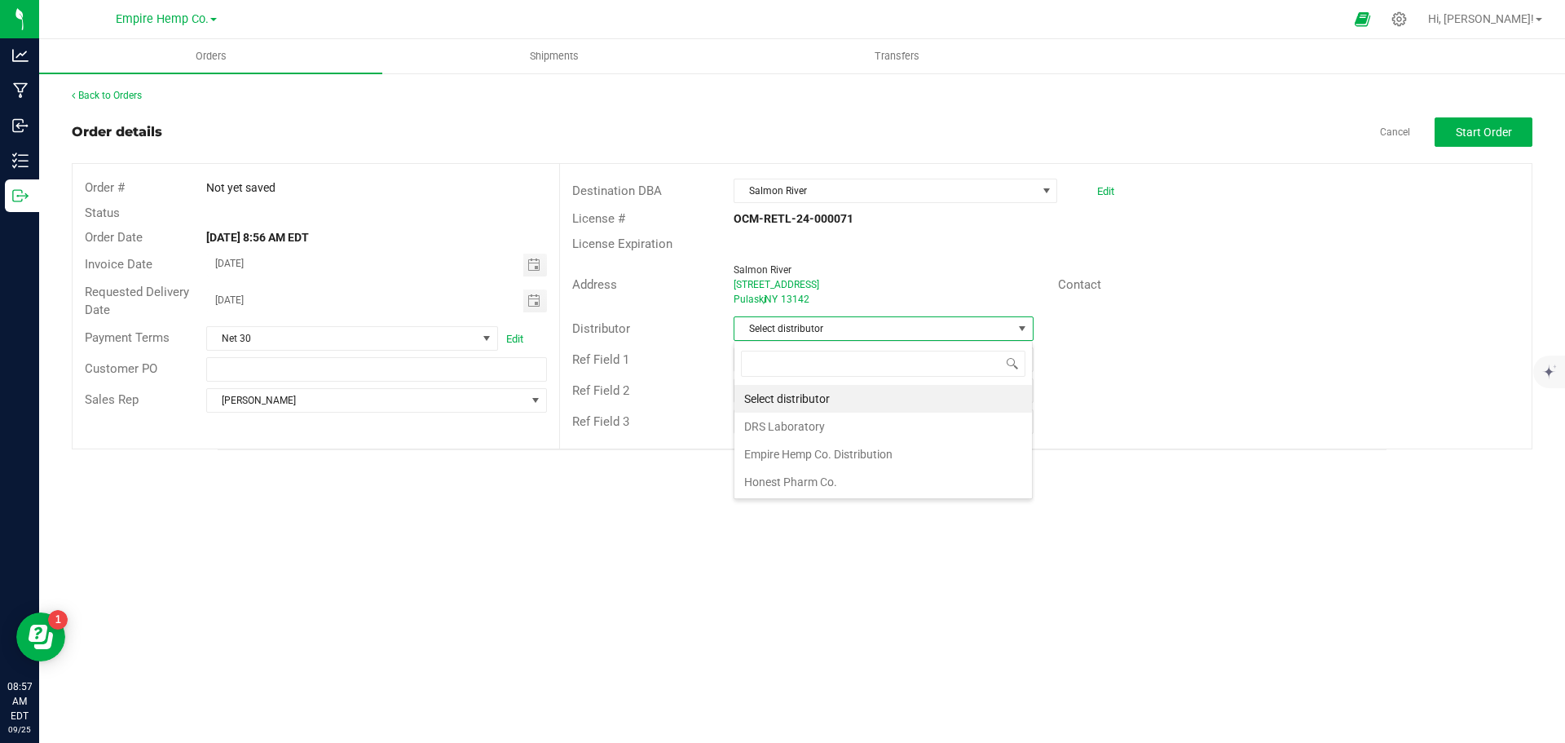
scroll to position [24, 300]
click at [928, 447] on li "Empire Hemp Co. Distribution" at bounding box center [884, 454] width 298 height 28
click at [1487, 134] on span "Start Order" at bounding box center [1484, 132] width 56 height 13
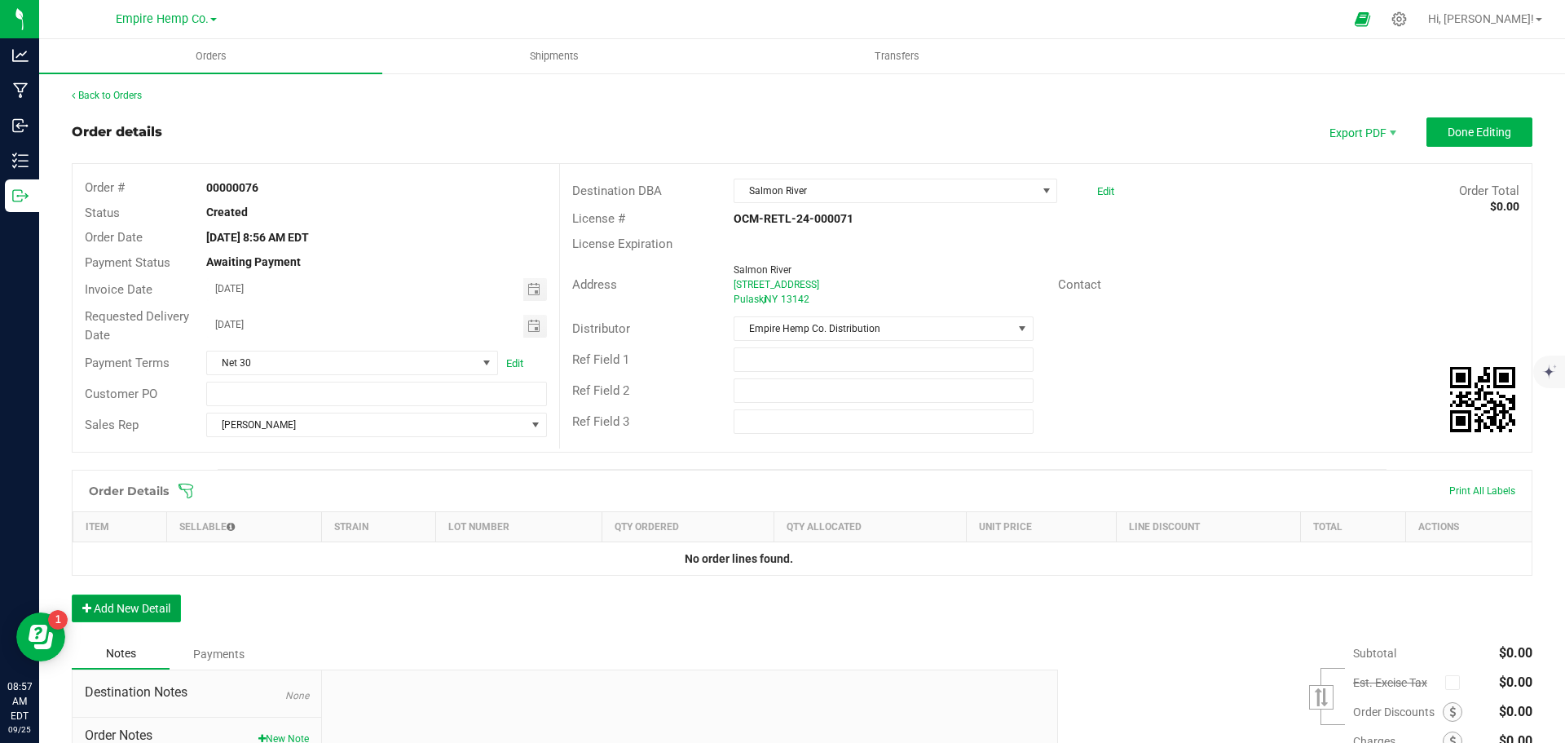
click at [160, 598] on button "Add New Detail" at bounding box center [126, 608] width 109 height 28
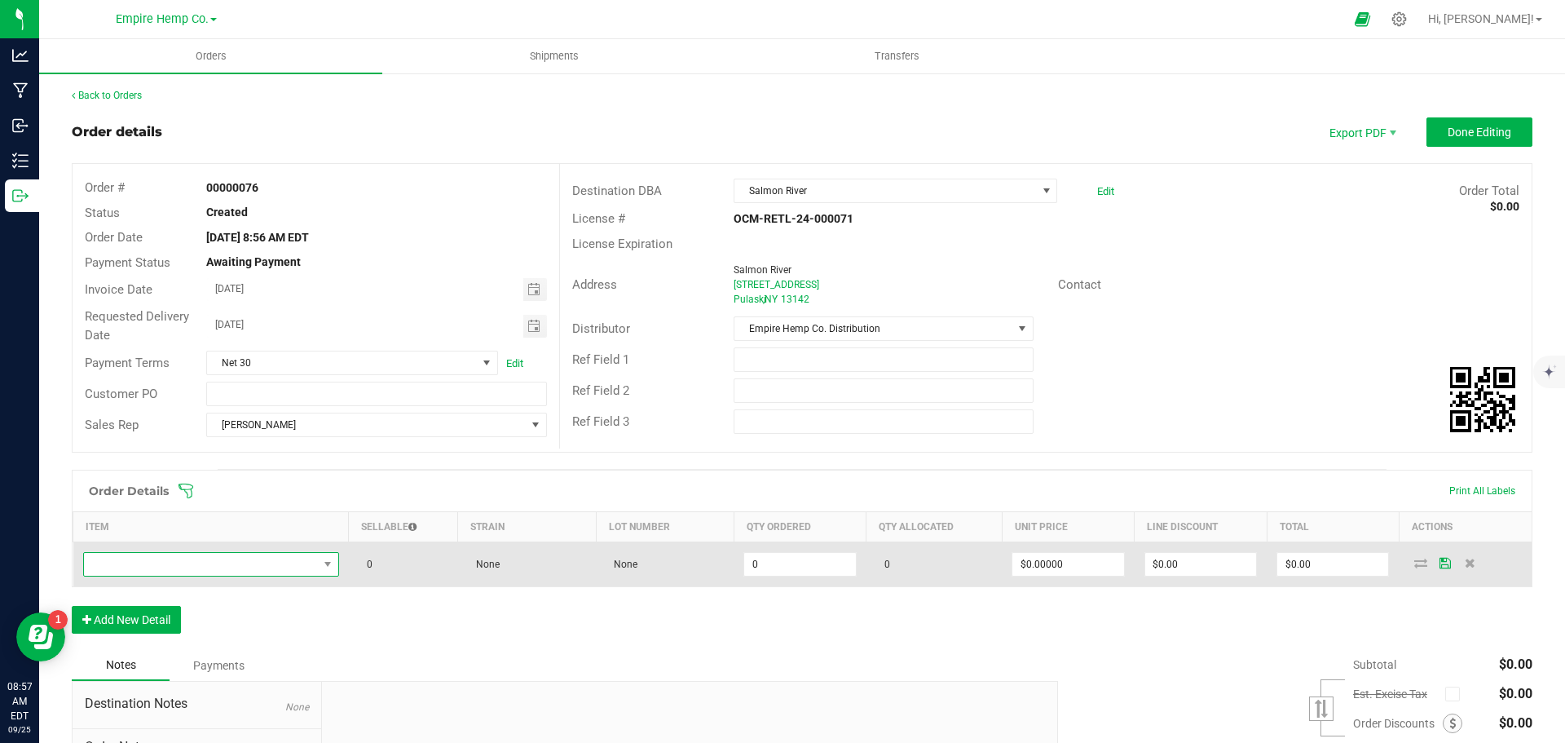
click at [185, 562] on span "NO DATA FOUND" at bounding box center [201, 564] width 234 height 23
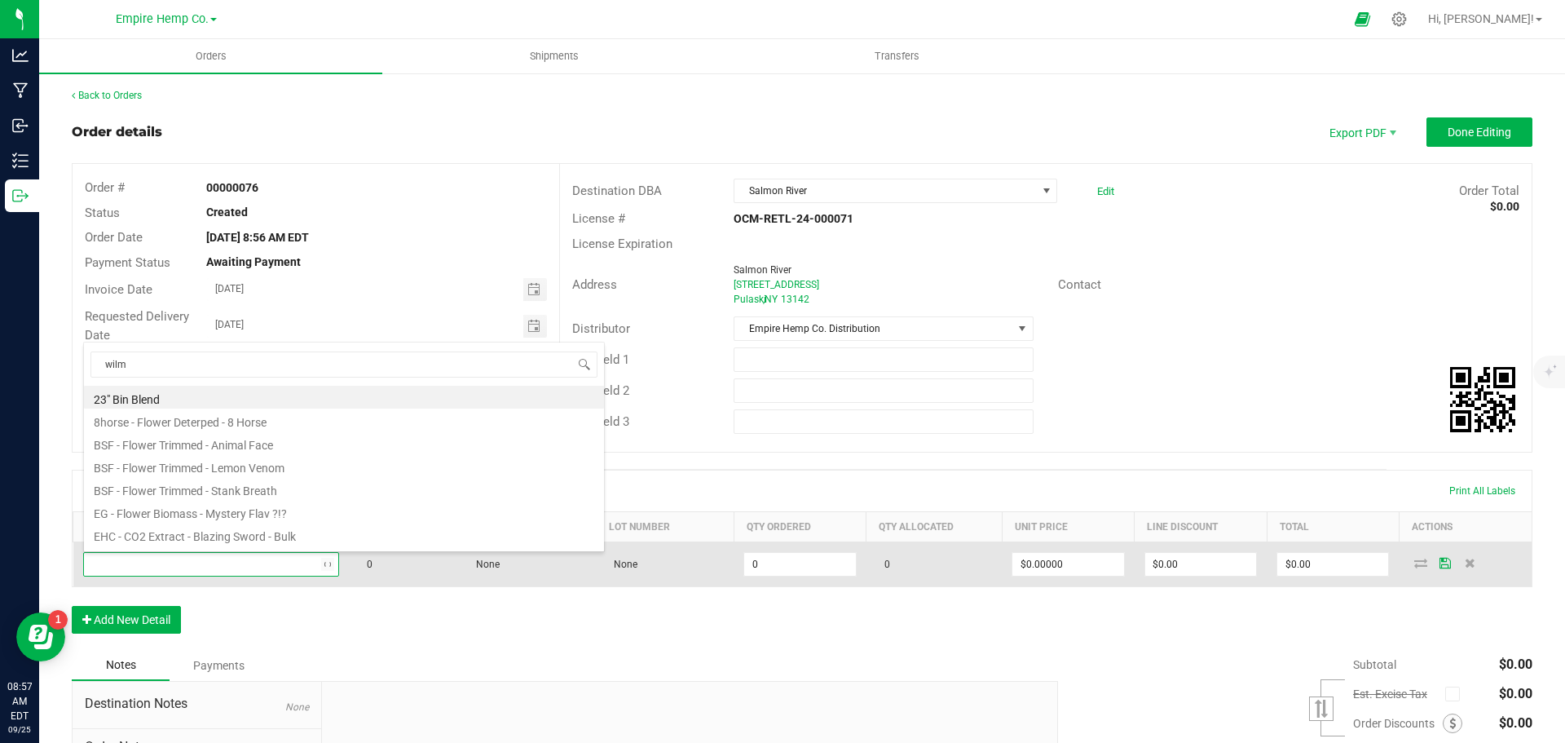
type input "[PERSON_NAME]"
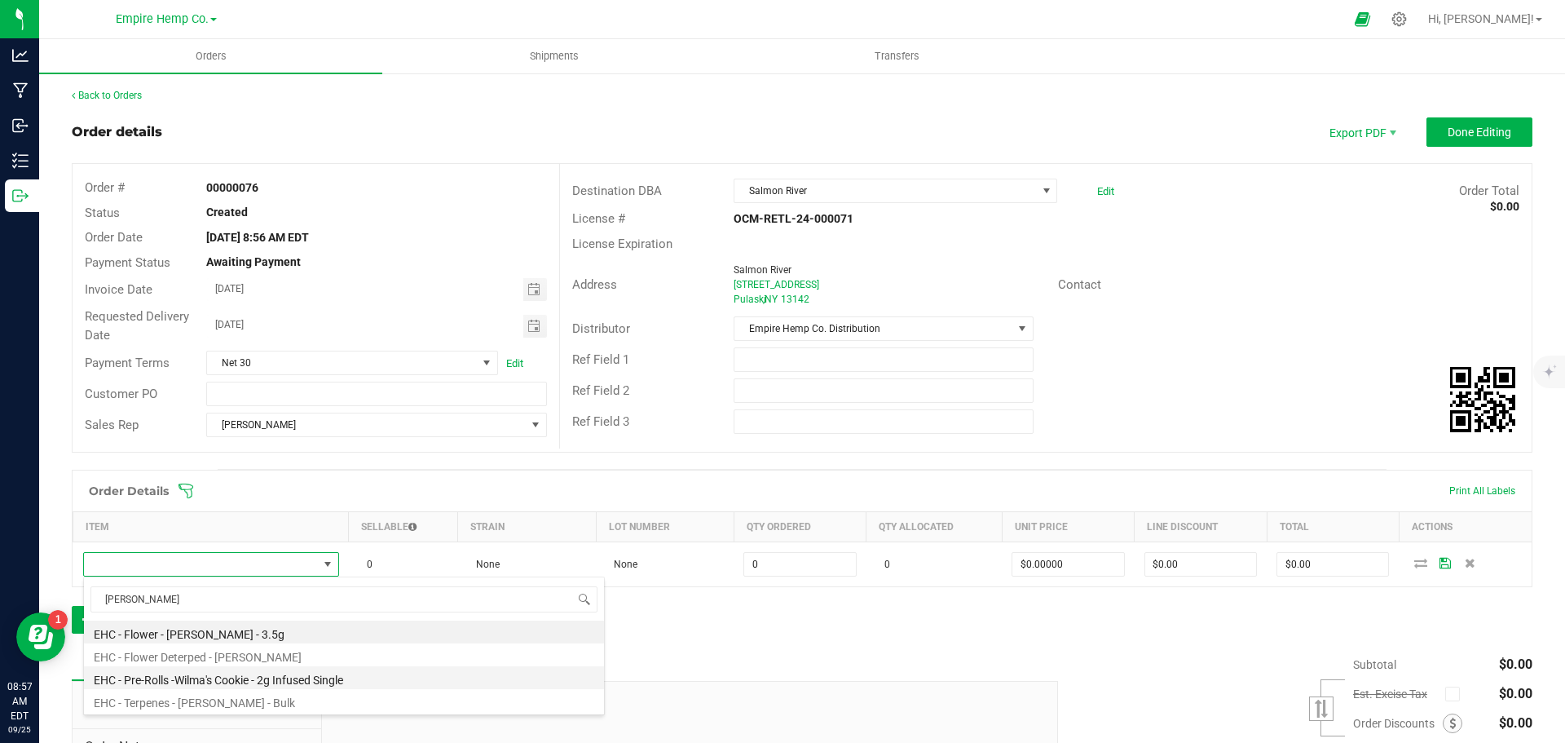
click at [300, 675] on li "EHC - Pre-Rolls -Wilma's Cookie - 2g Infused Single" at bounding box center [344, 677] width 520 height 23
type input "0.0000 g"
type input "$12.00000"
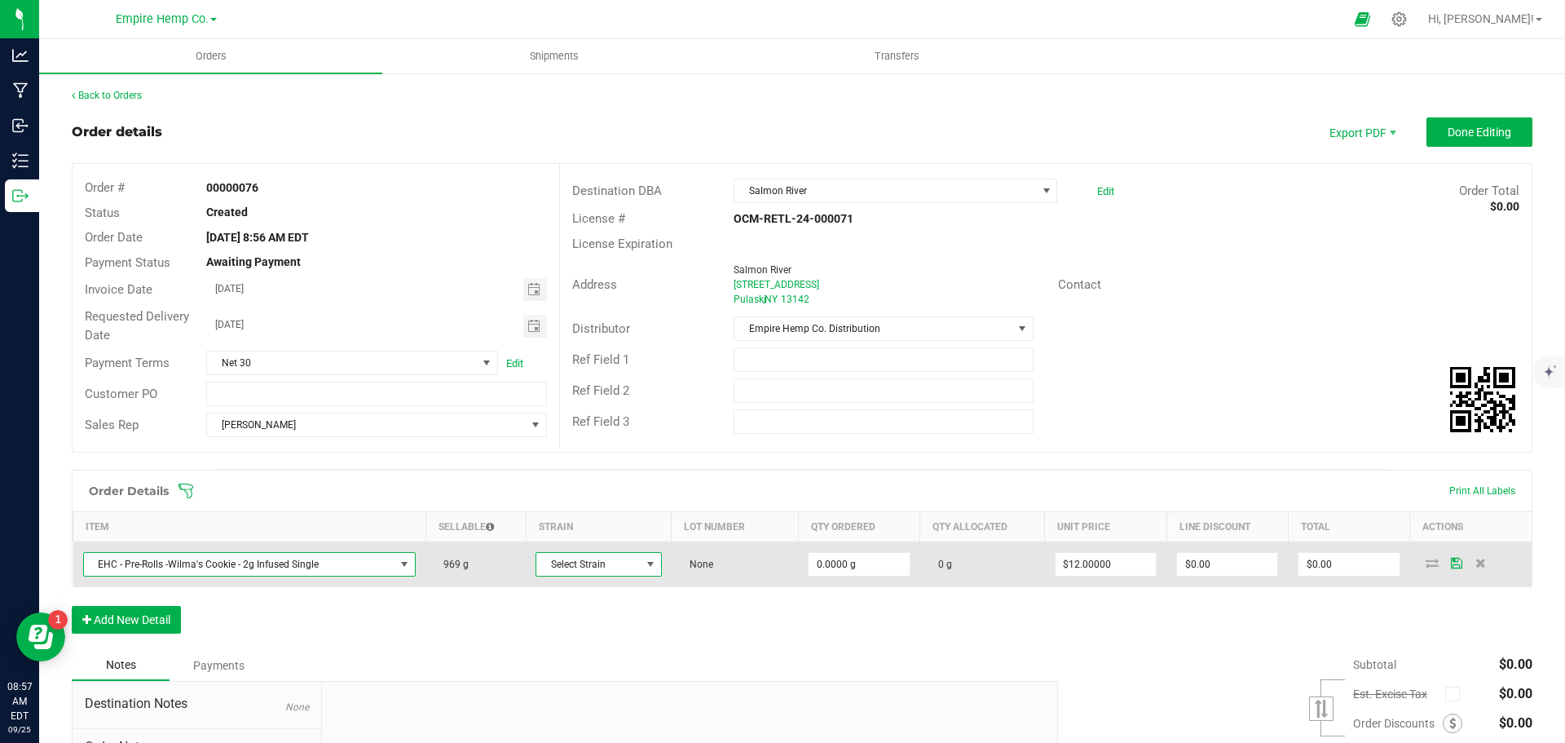
click at [644, 563] on span at bounding box center [650, 564] width 13 height 13
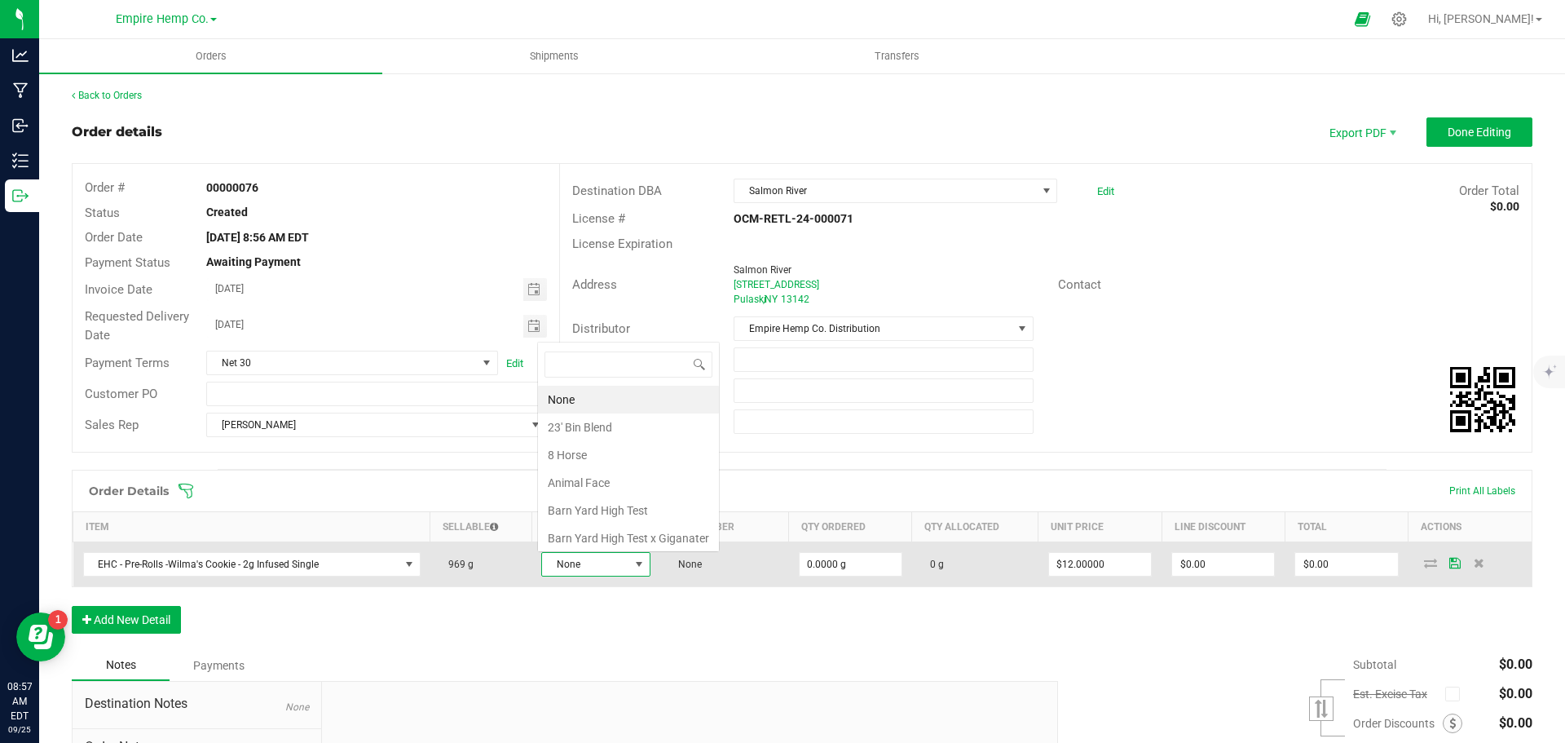
scroll to position [24, 107]
type input "wilm"
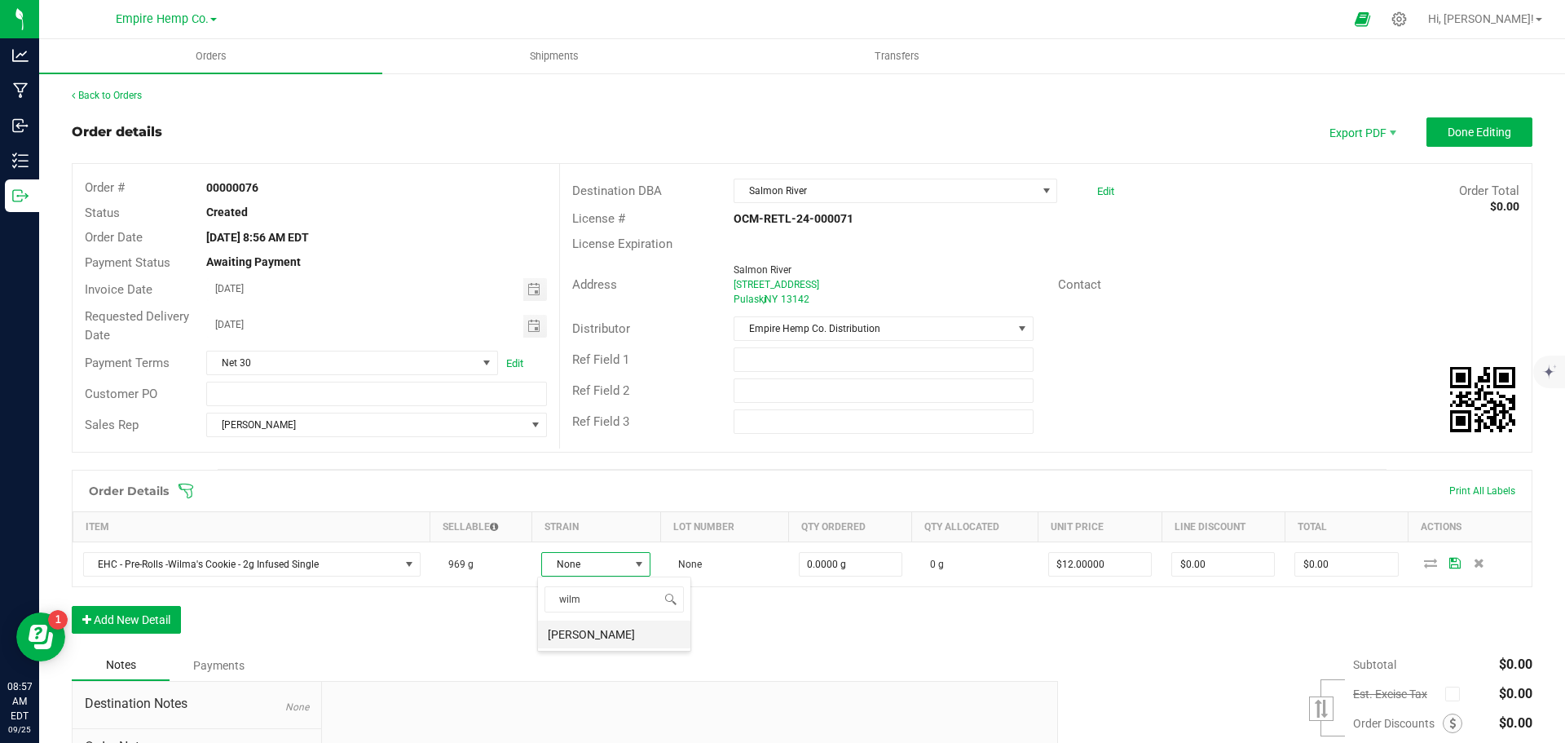
click at [608, 639] on li "[PERSON_NAME]" at bounding box center [614, 634] width 152 height 28
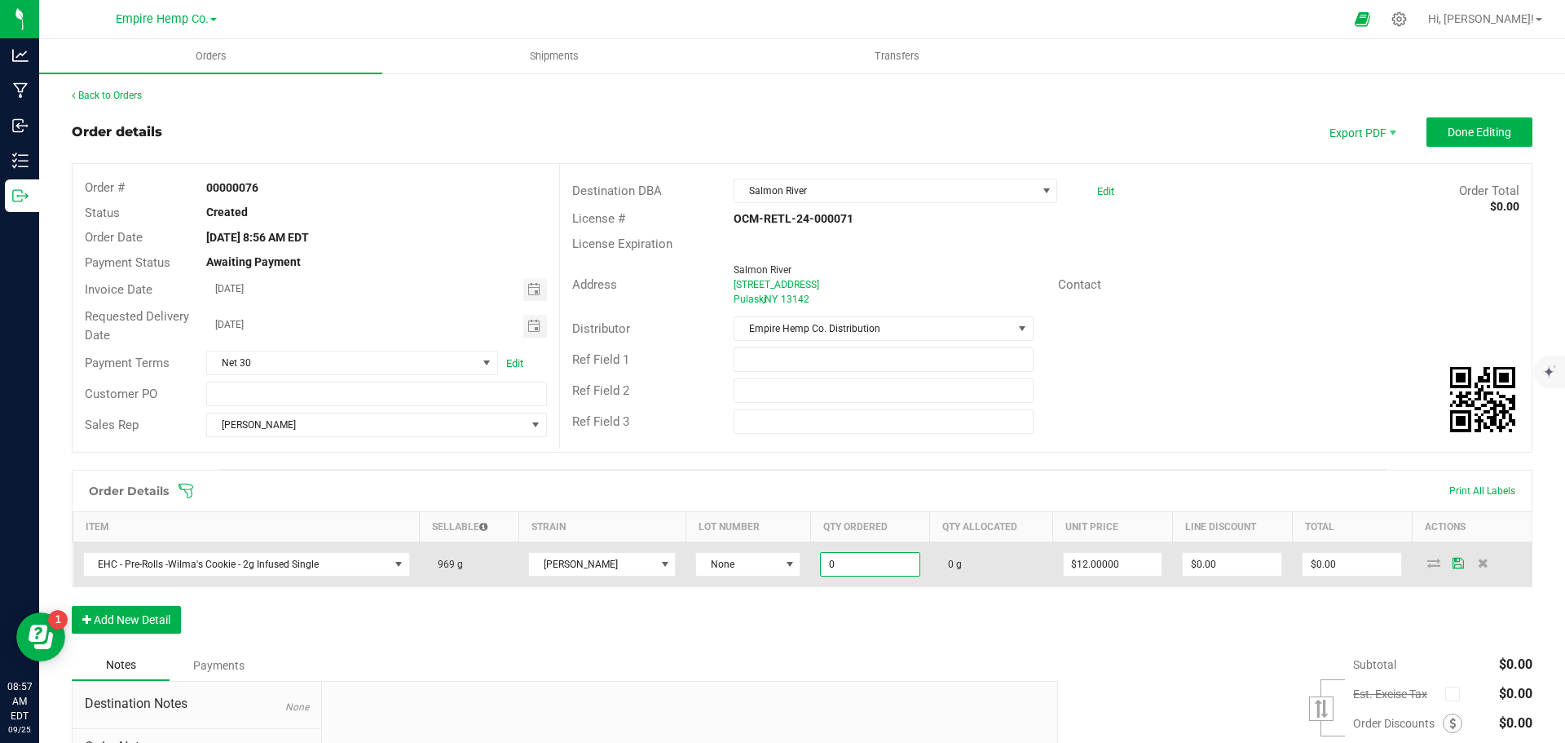
click at [843, 565] on input "0" at bounding box center [870, 564] width 99 height 23
type input "100.0000 g"
type input "12"
type input "$1,200.00"
click at [1428, 562] on icon at bounding box center [1434, 563] width 13 height 10
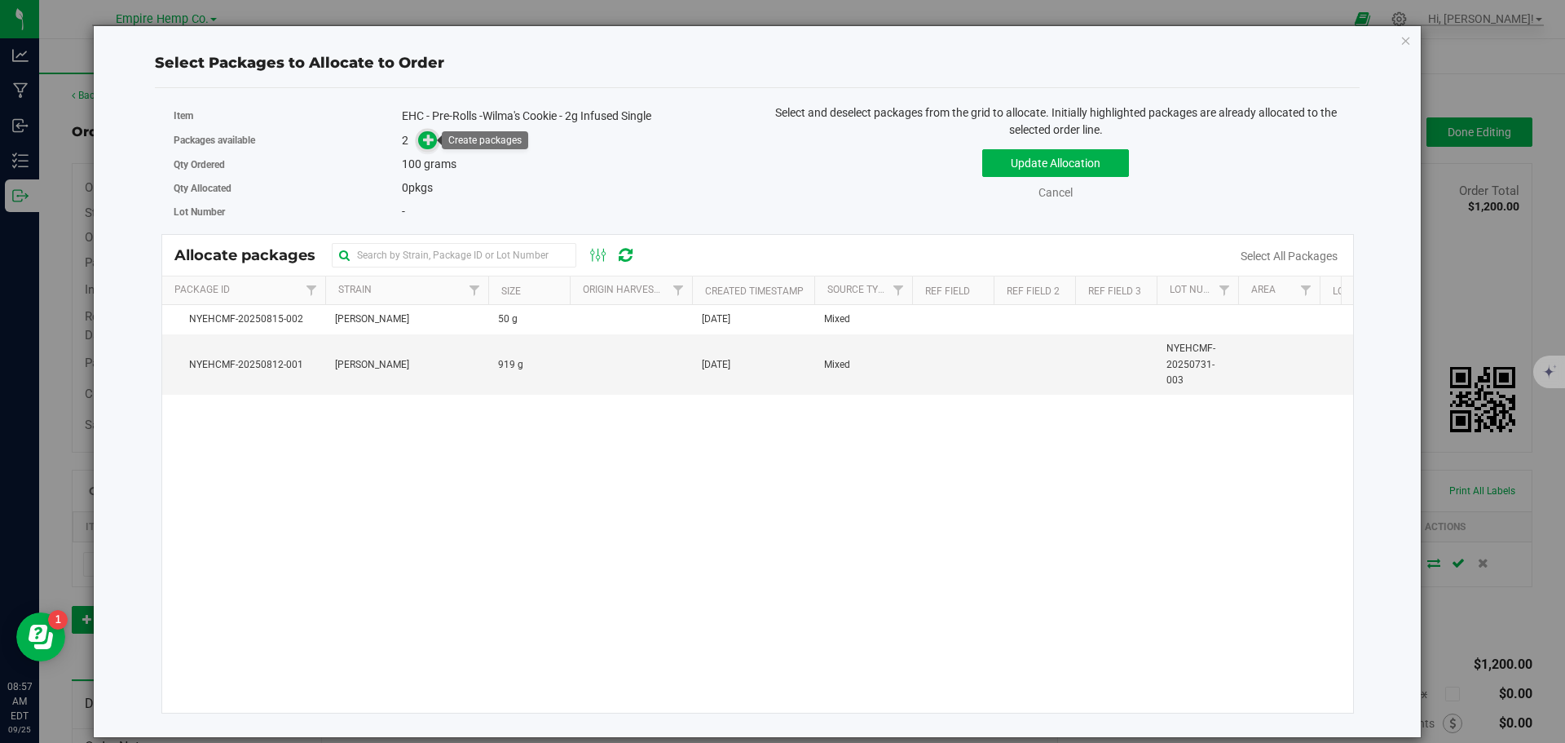
click at [427, 136] on icon at bounding box center [428, 139] width 11 height 11
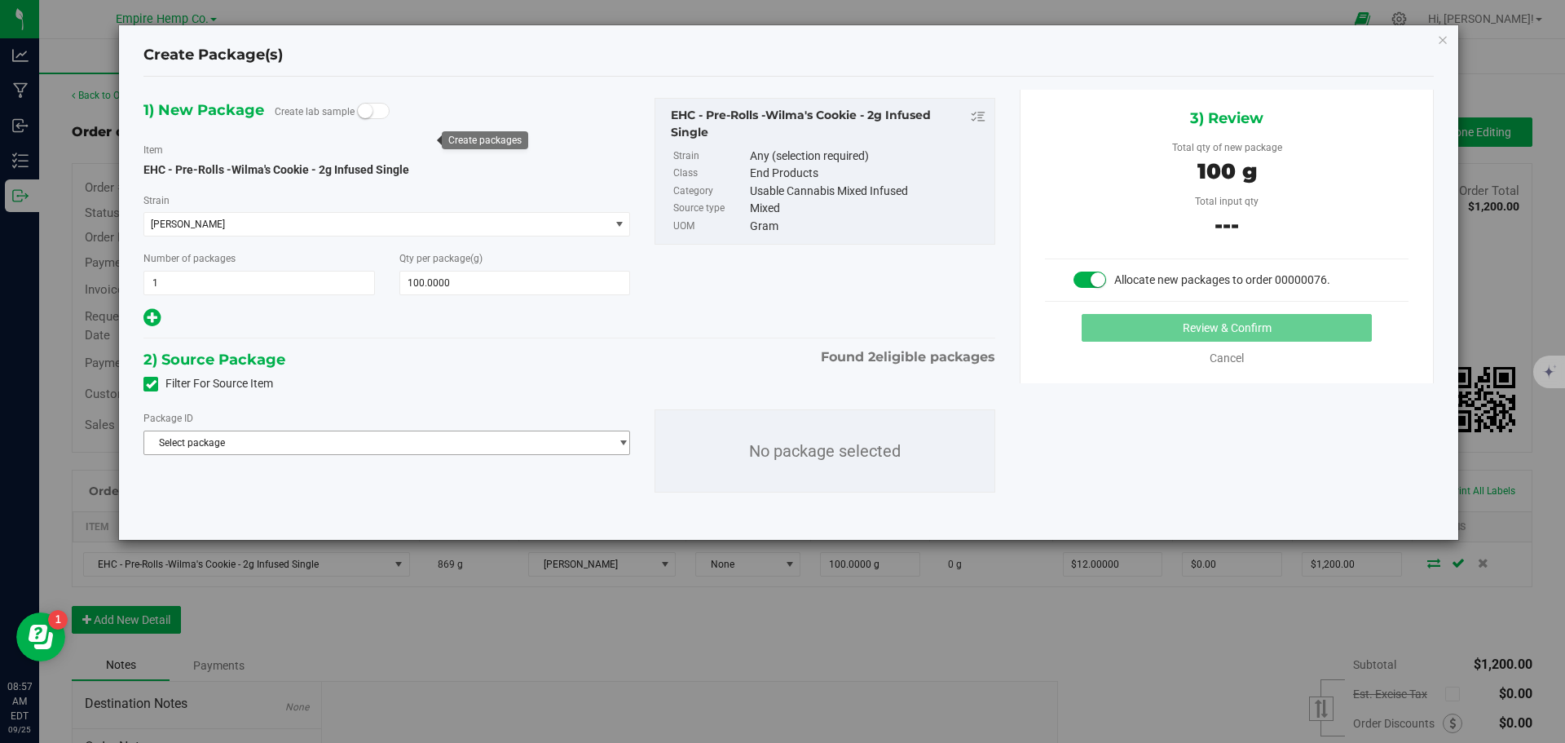
click at [268, 439] on span "Select package" at bounding box center [376, 442] width 465 height 23
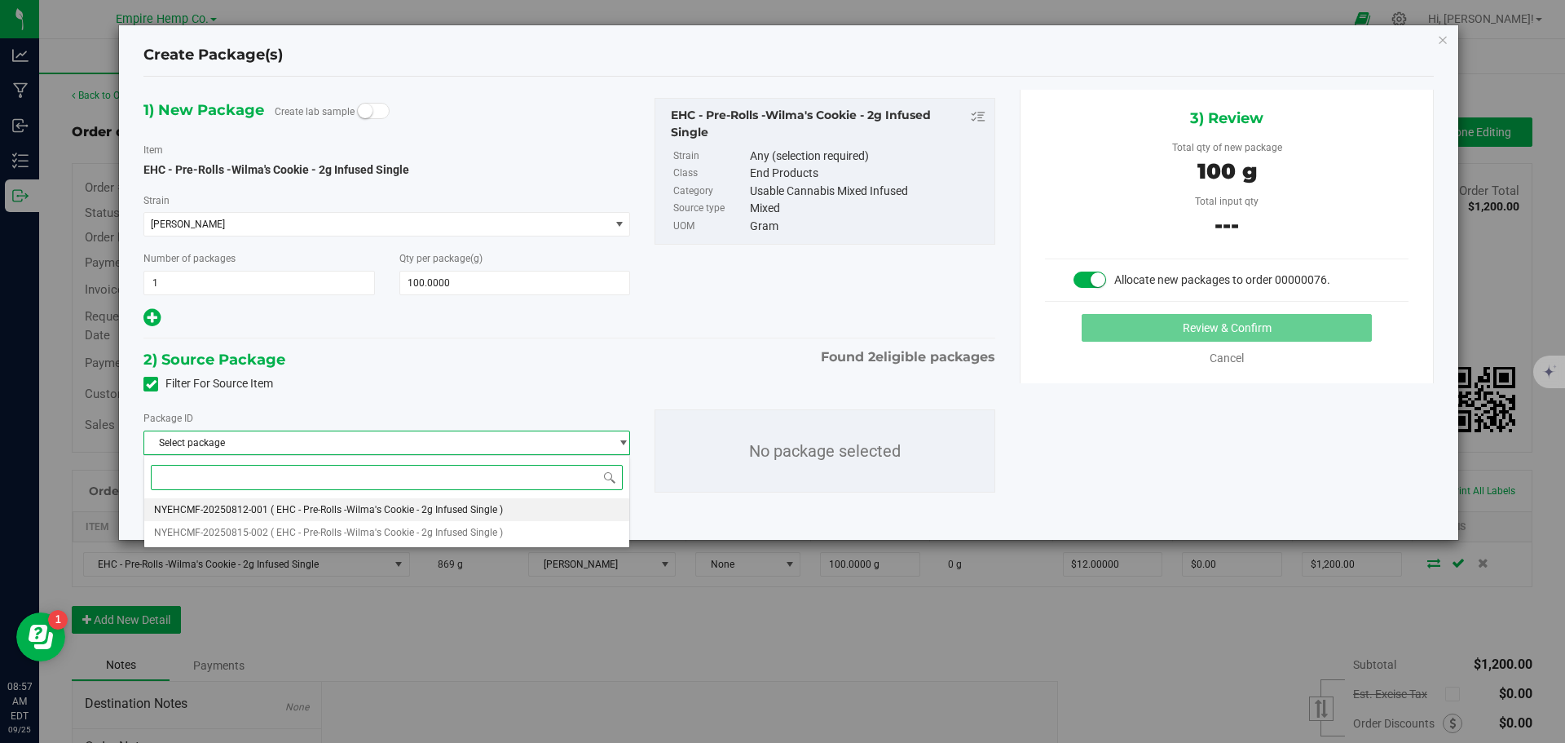
click at [252, 514] on span "NYEHCMF-20250812-001" at bounding box center [211, 509] width 114 height 11
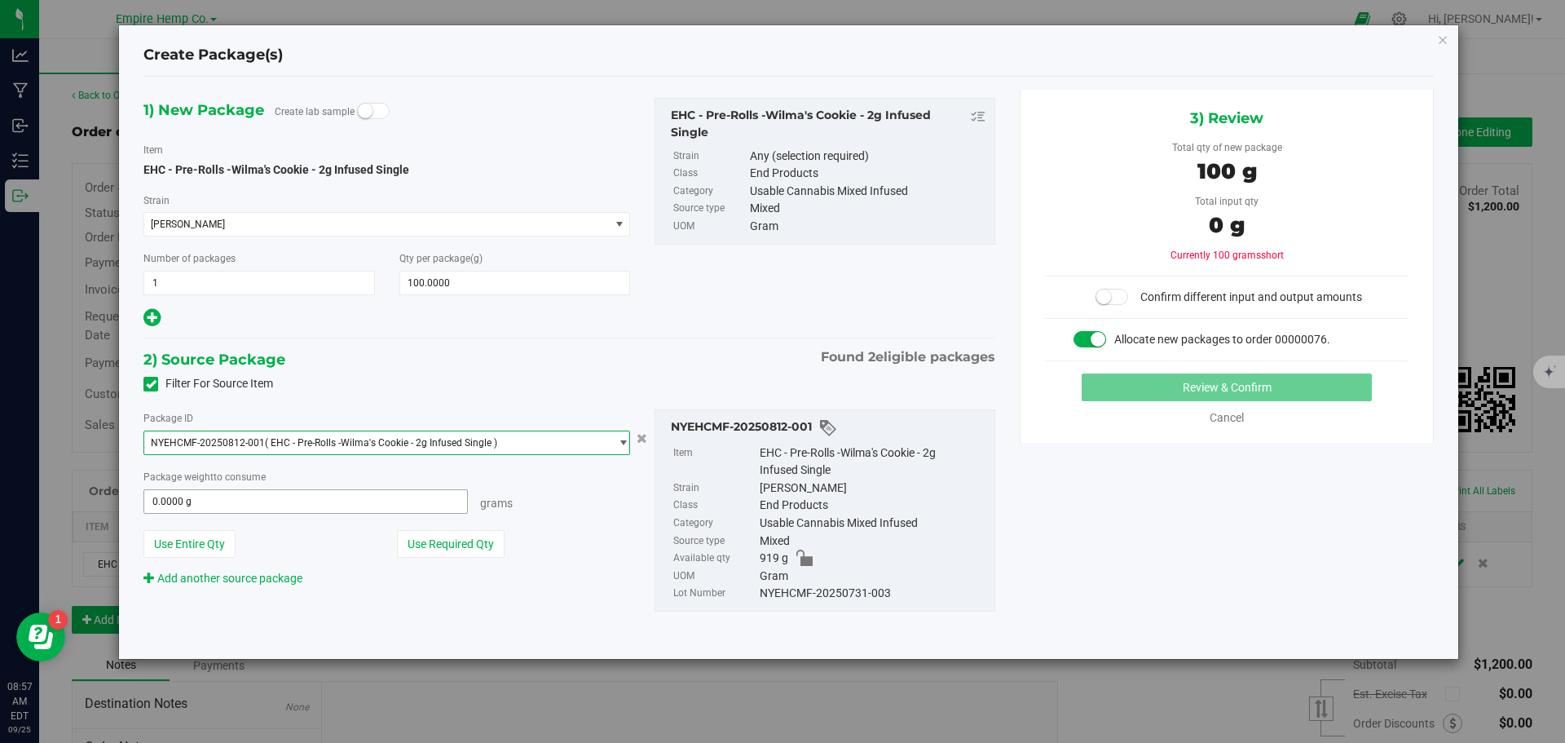
click at [261, 502] on span "0.0000 g 0" at bounding box center [306, 501] width 325 height 24
type input "100"
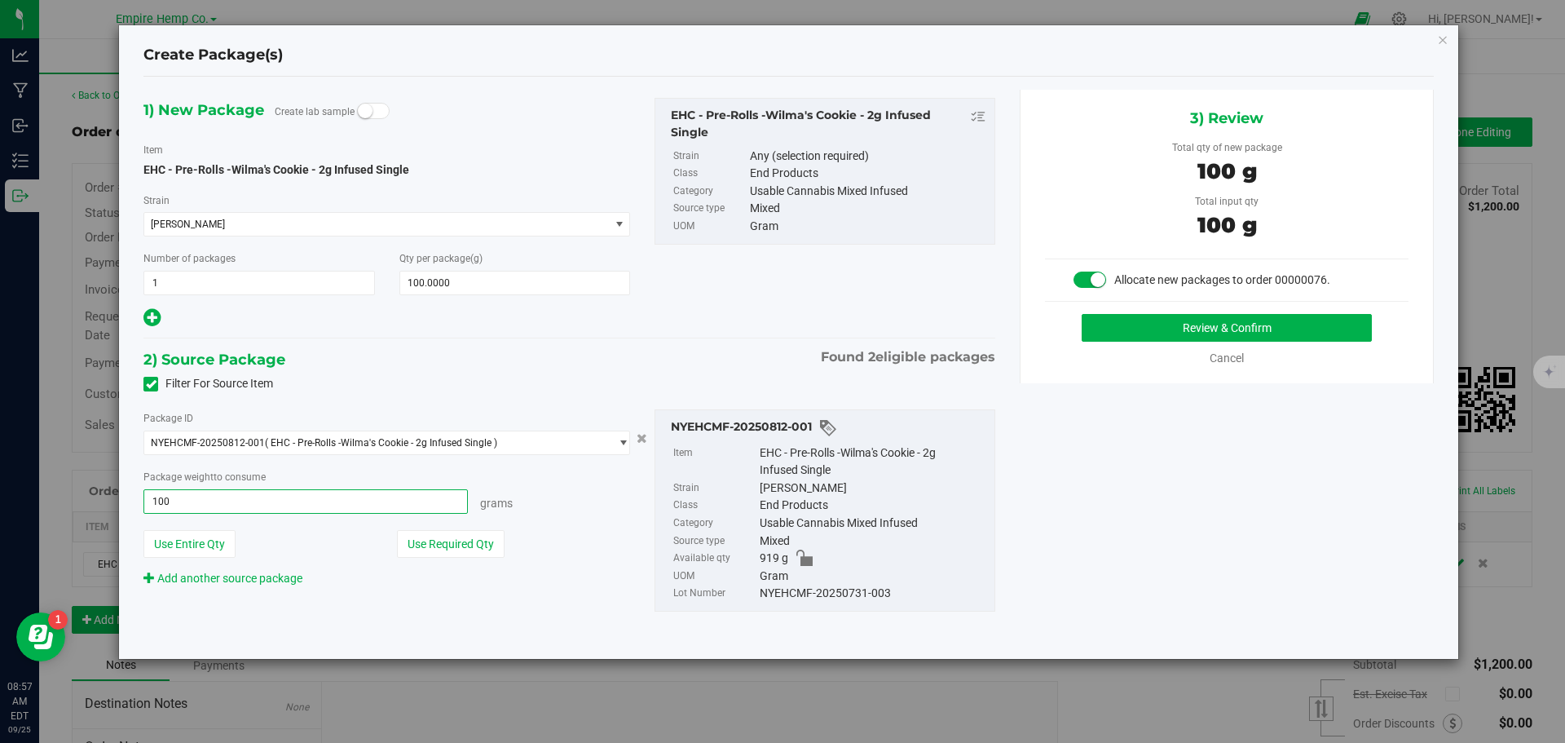
click at [1082, 314] on button "Review & Confirm" at bounding box center [1227, 328] width 290 height 28
type input "100.0000 g"
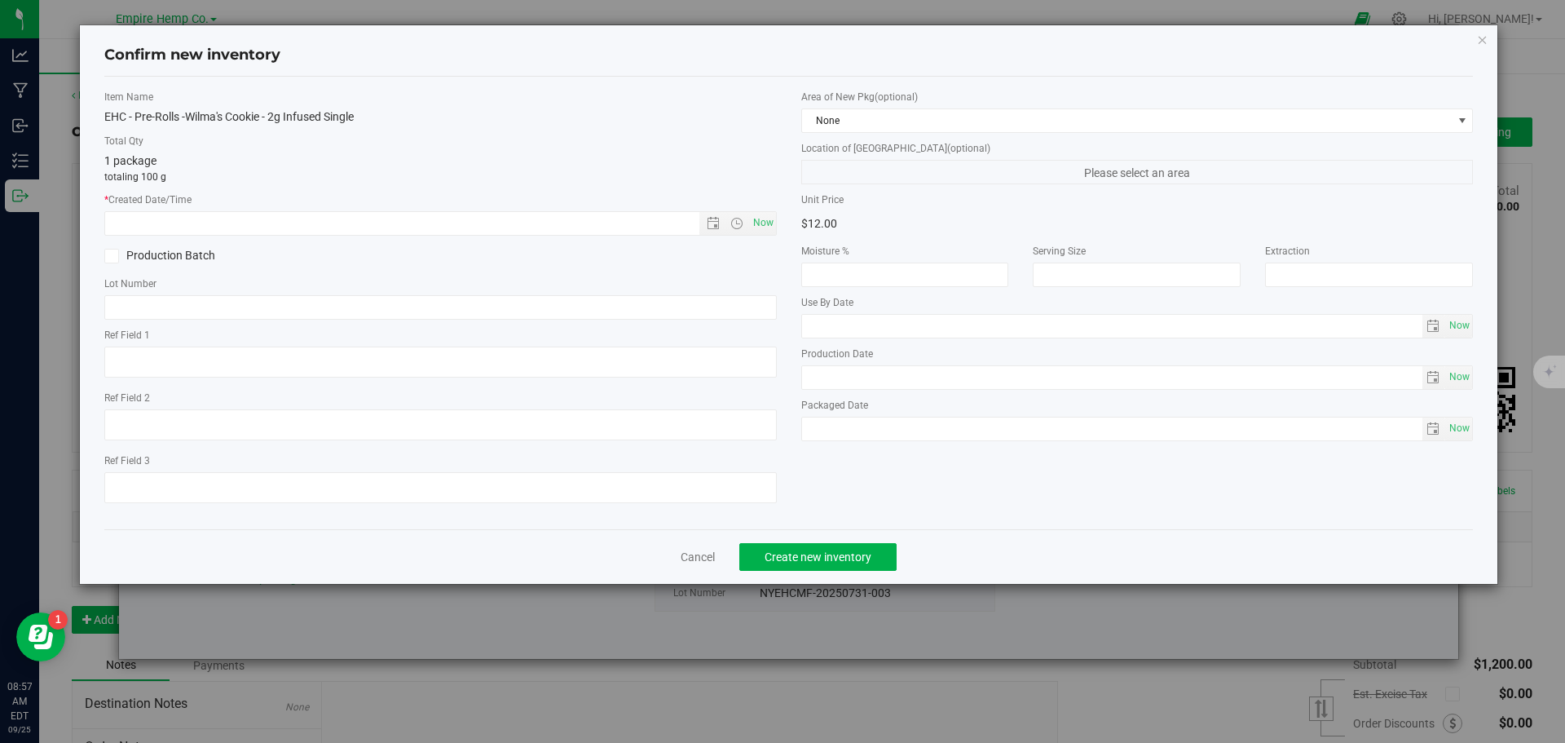
click at [700, 544] on div "Cancel Create new inventory" at bounding box center [789, 556] width 1370 height 55
click at [700, 553] on link "Cancel" at bounding box center [698, 557] width 34 height 16
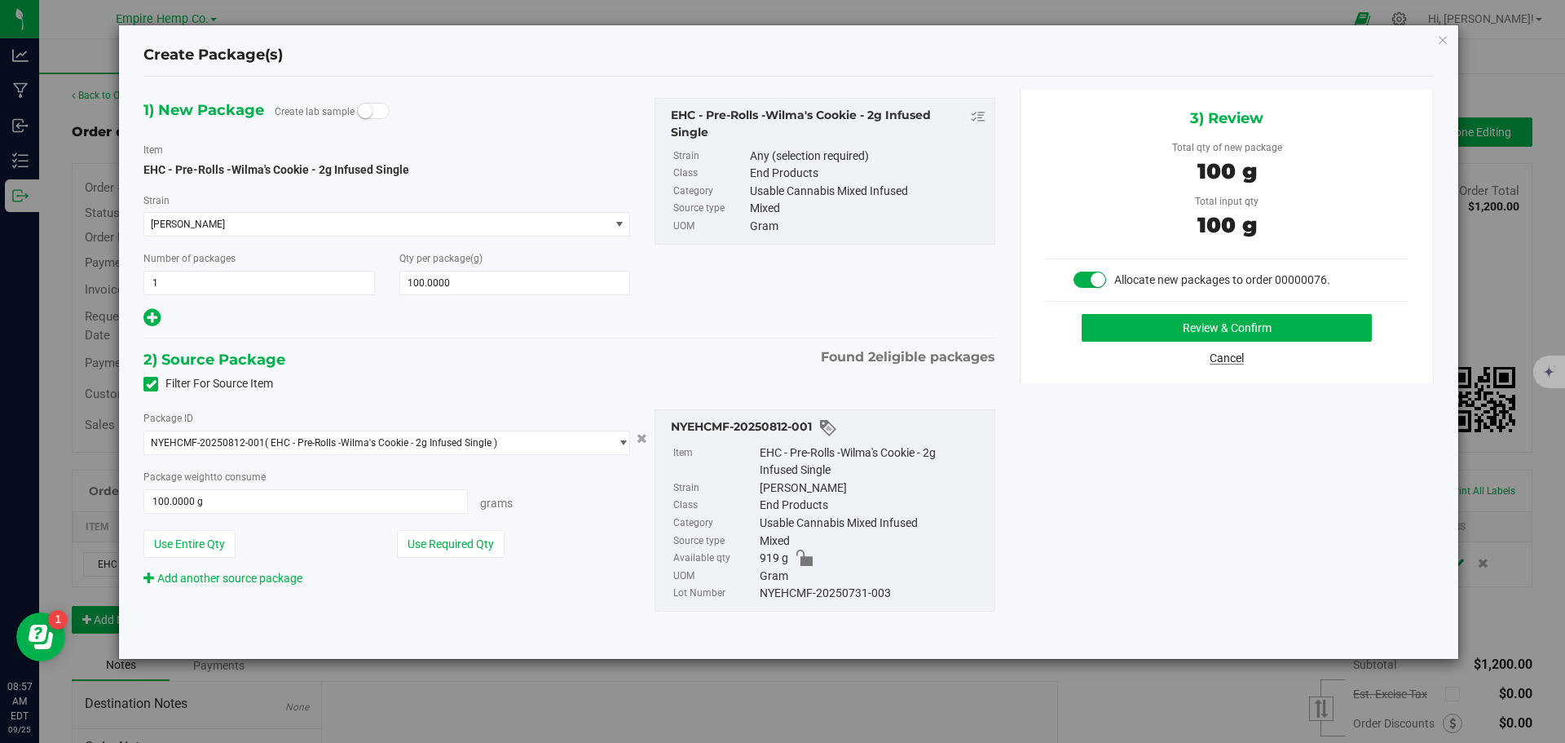
click at [1239, 355] on link "Cancel" at bounding box center [1227, 357] width 34 height 13
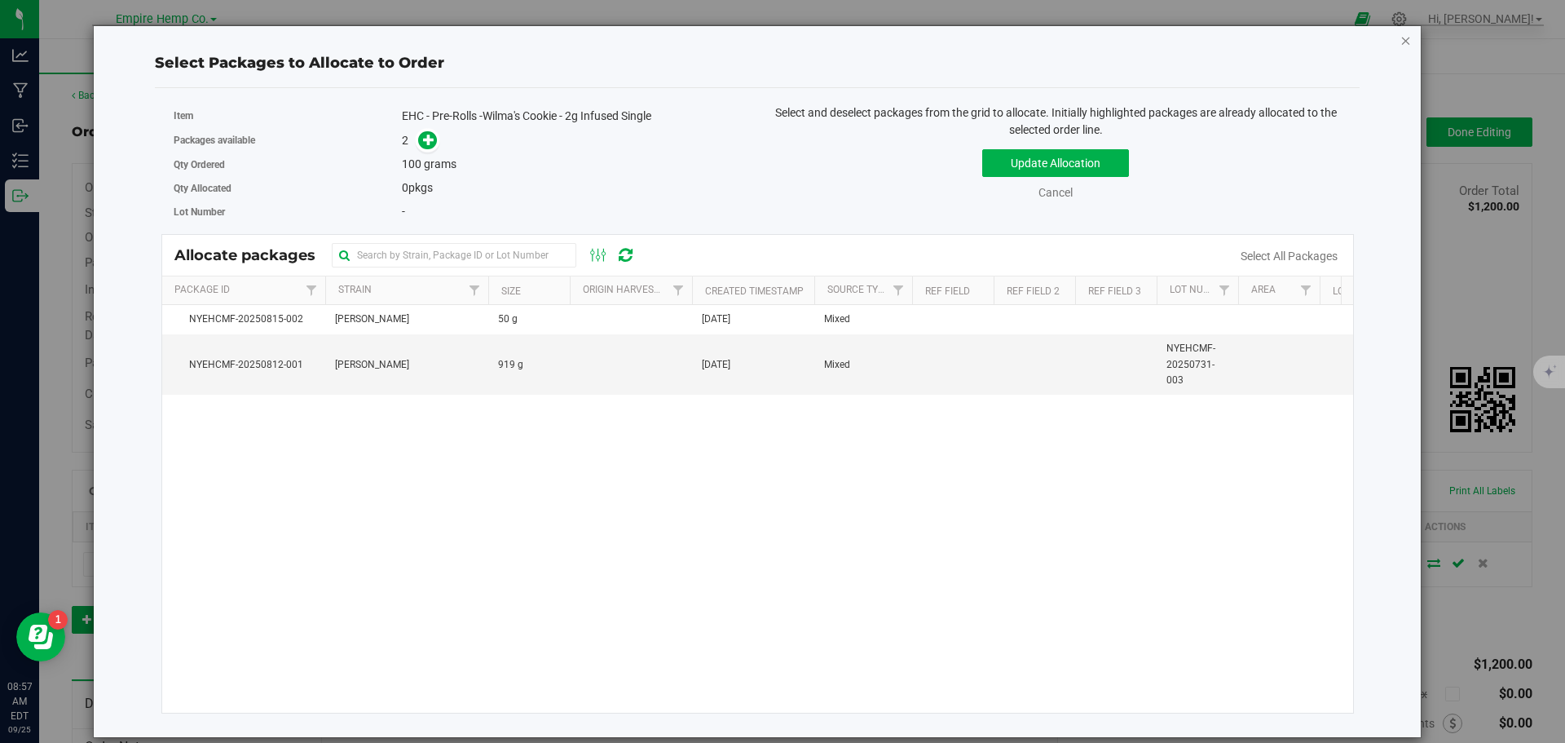
click at [1406, 37] on icon "button" at bounding box center [1406, 40] width 11 height 20
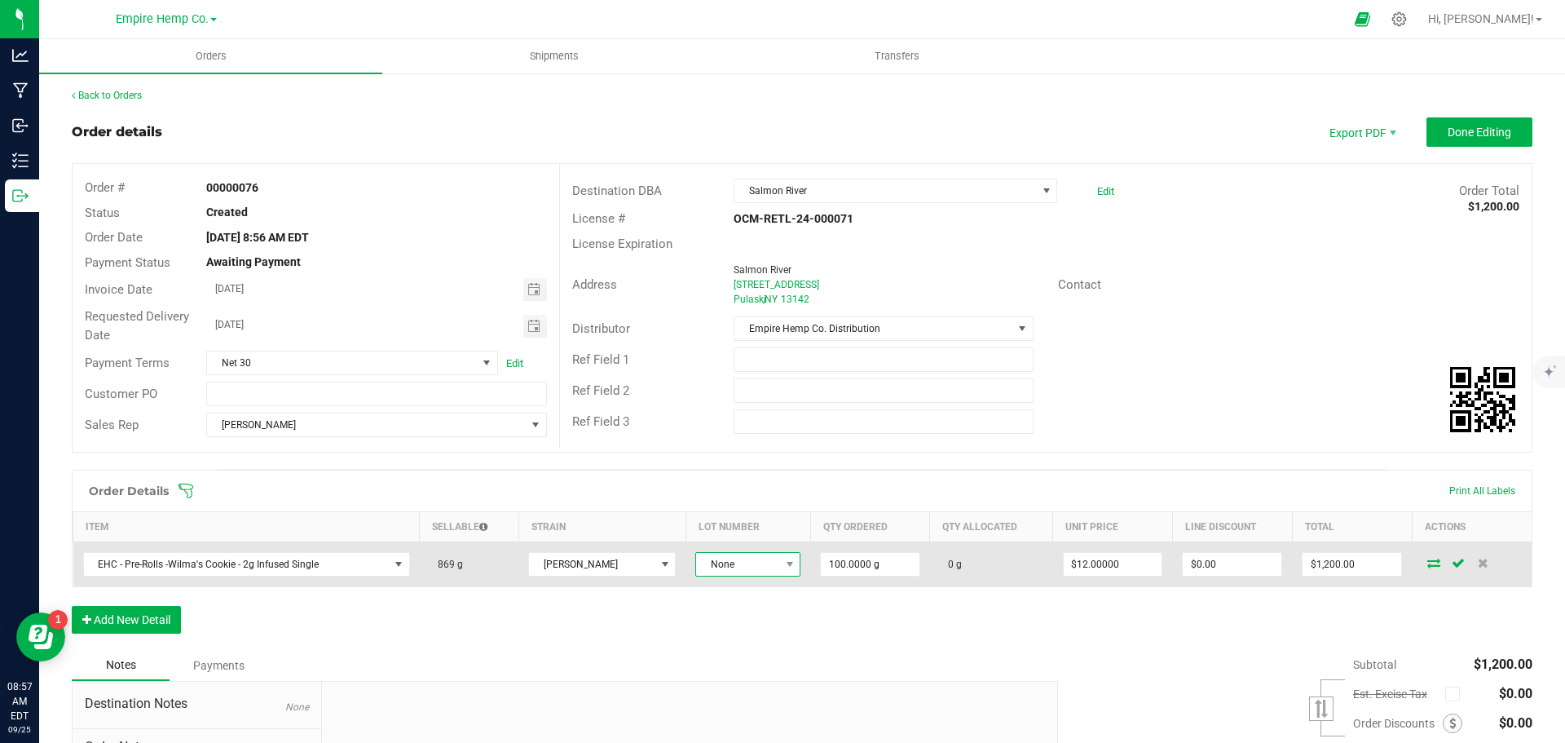
click at [739, 559] on span "None" at bounding box center [737, 564] width 83 height 23
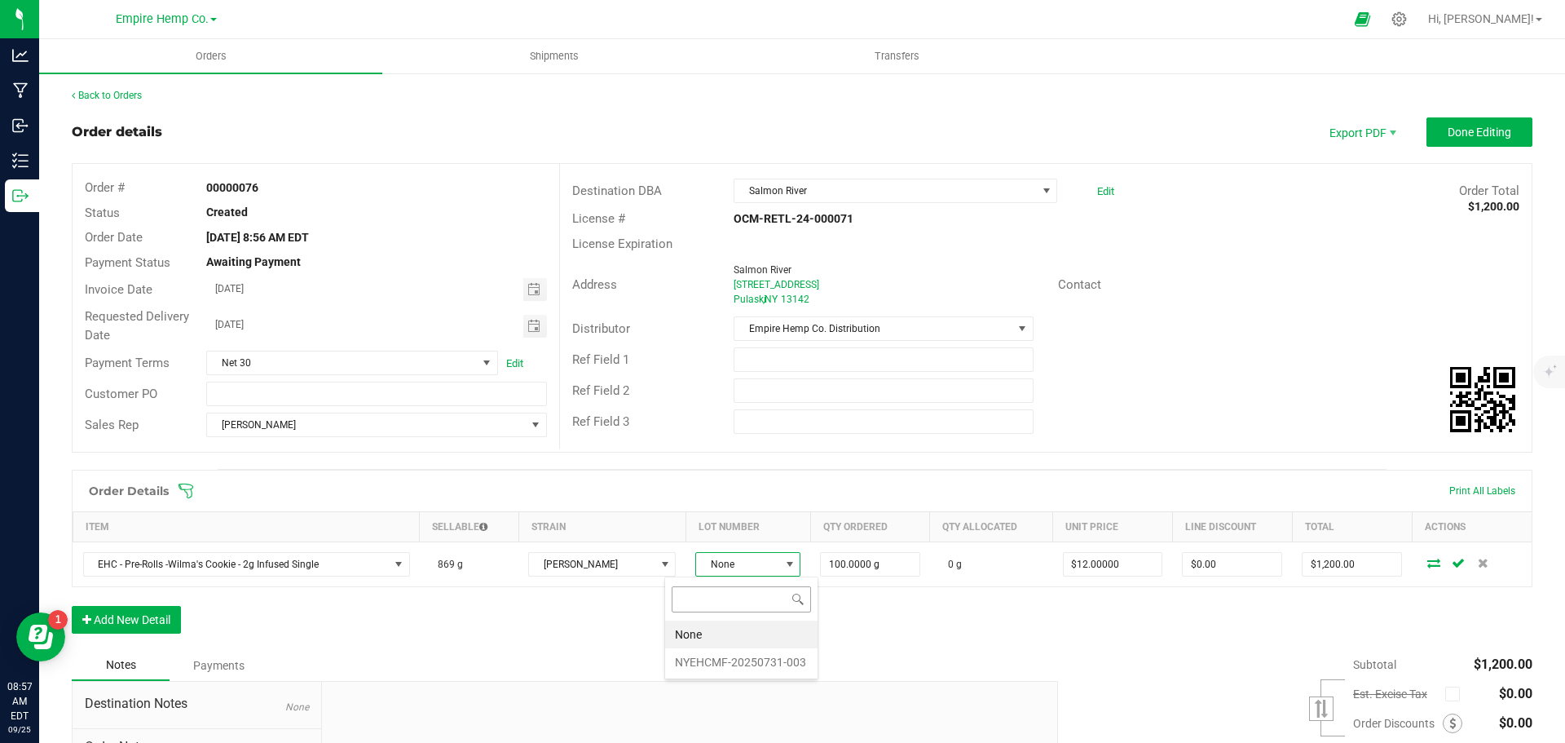
scroll to position [24, 108]
click at [732, 665] on li "NYEHCMF-20250731-003" at bounding box center [741, 662] width 152 height 28
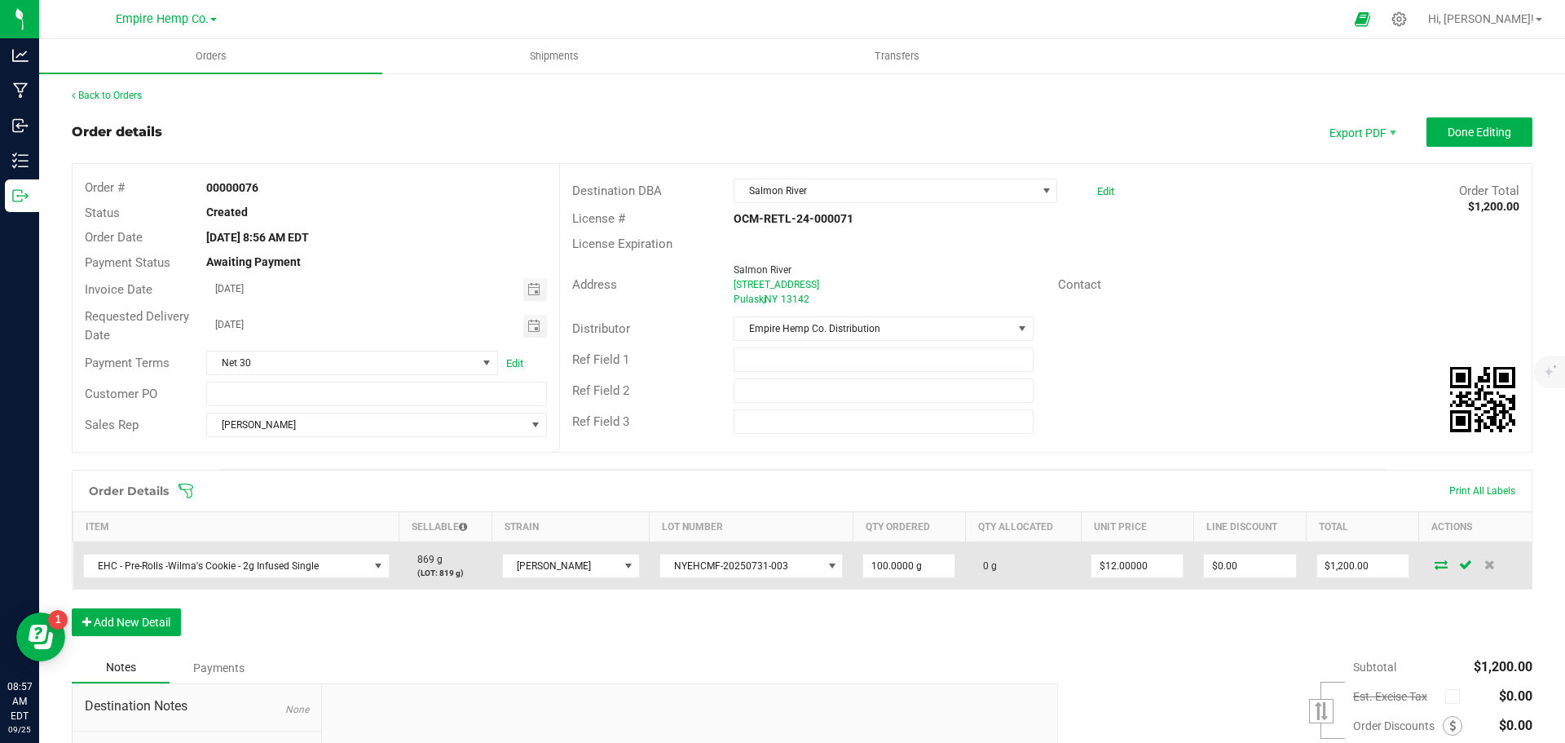
click at [1435, 566] on icon at bounding box center [1441, 564] width 13 height 10
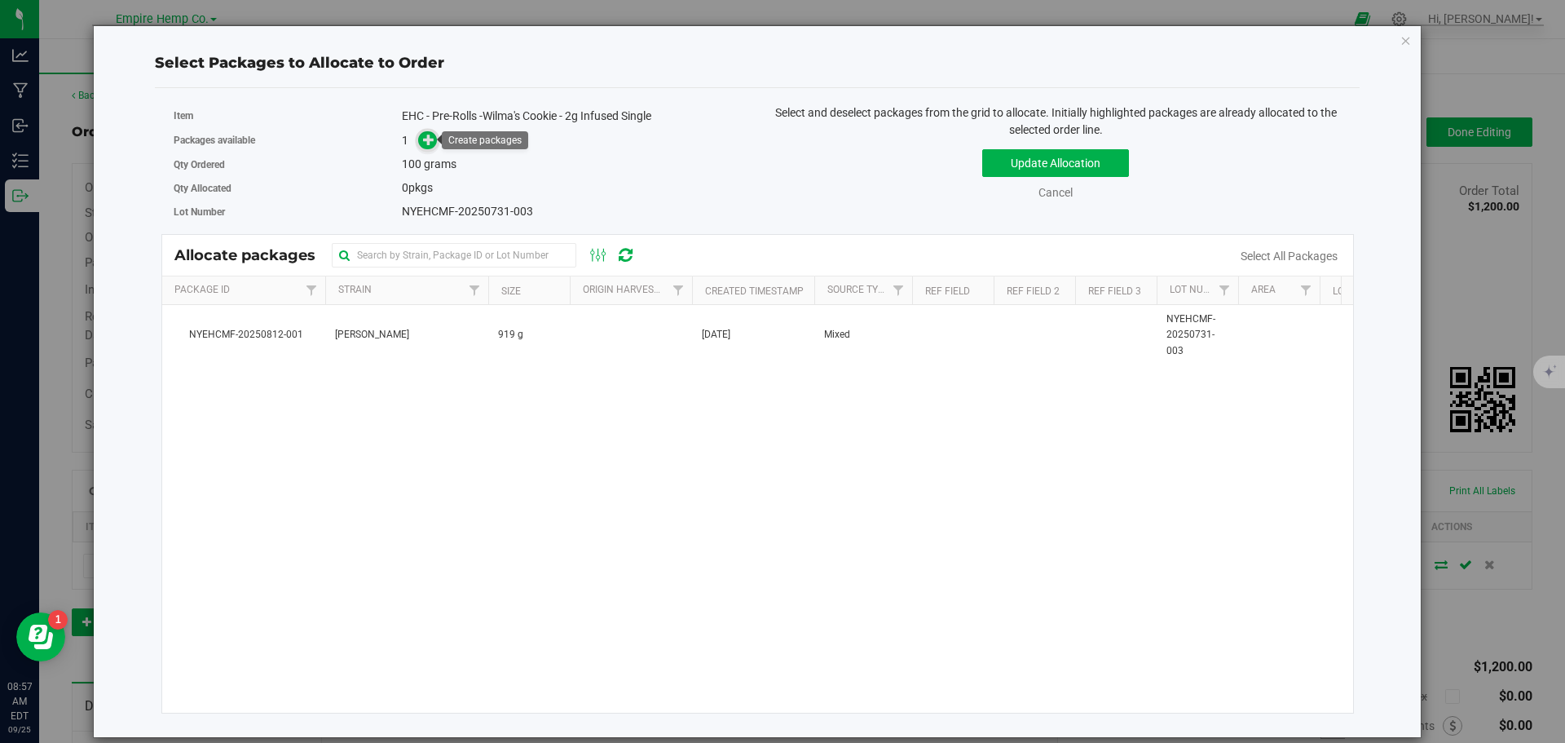
click at [425, 139] on icon at bounding box center [428, 139] width 11 height 11
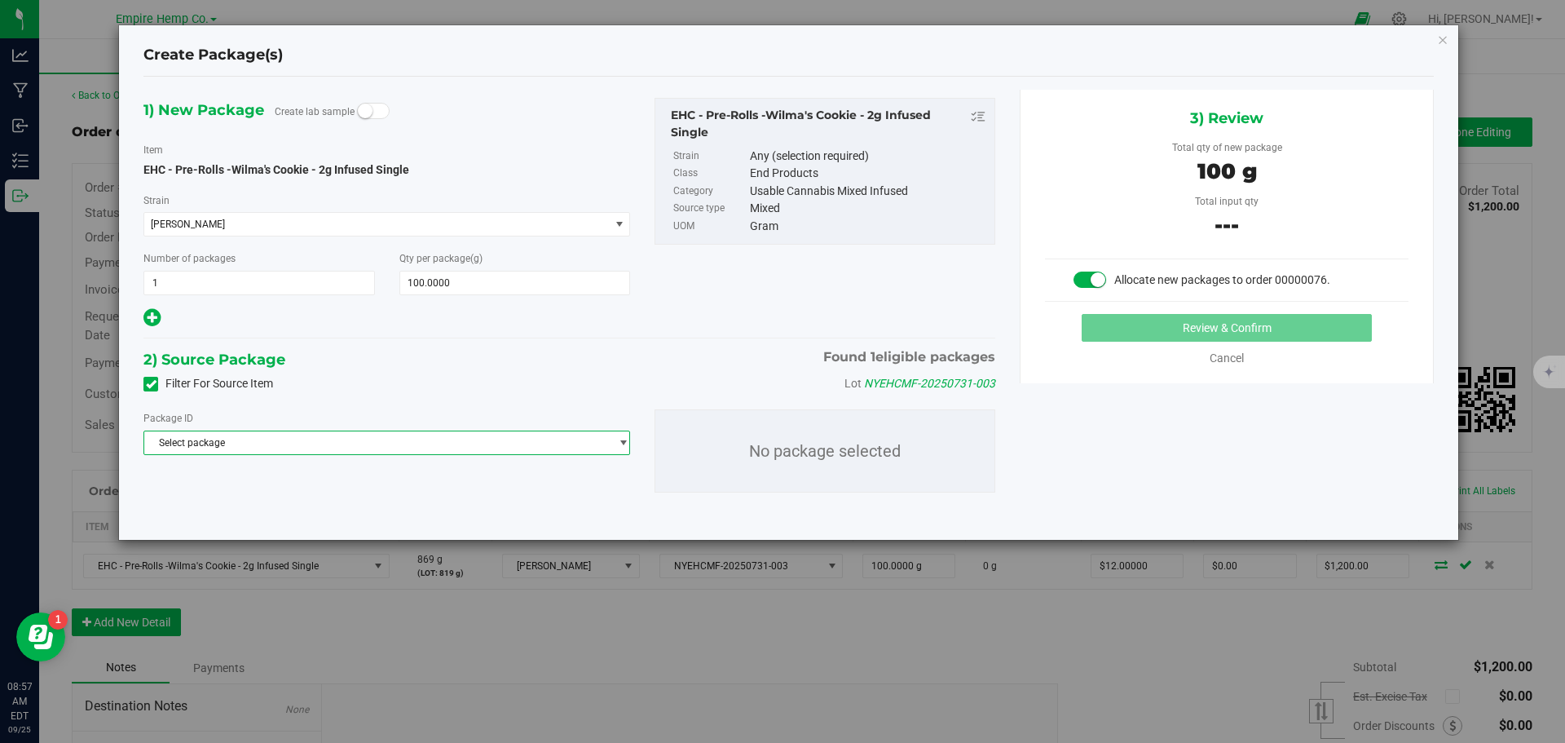
click at [404, 444] on span "Select package" at bounding box center [376, 442] width 465 height 23
click at [368, 511] on span "( EHC - Pre-Rolls -Wilma's Cookie - 2g Infused Single )" at bounding box center [387, 509] width 232 height 11
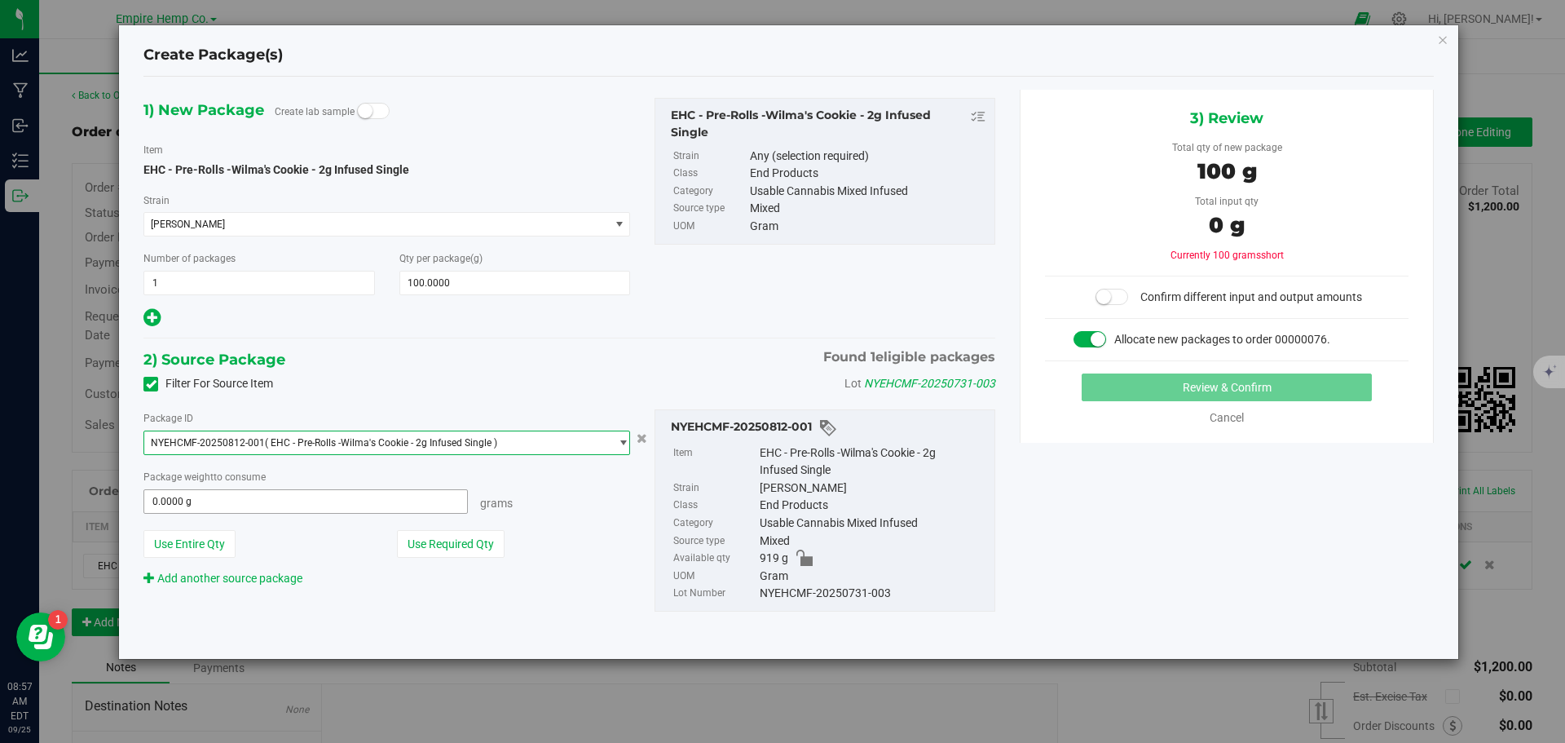
click at [363, 506] on span "0.0000 g 0" at bounding box center [306, 501] width 325 height 24
type input "100"
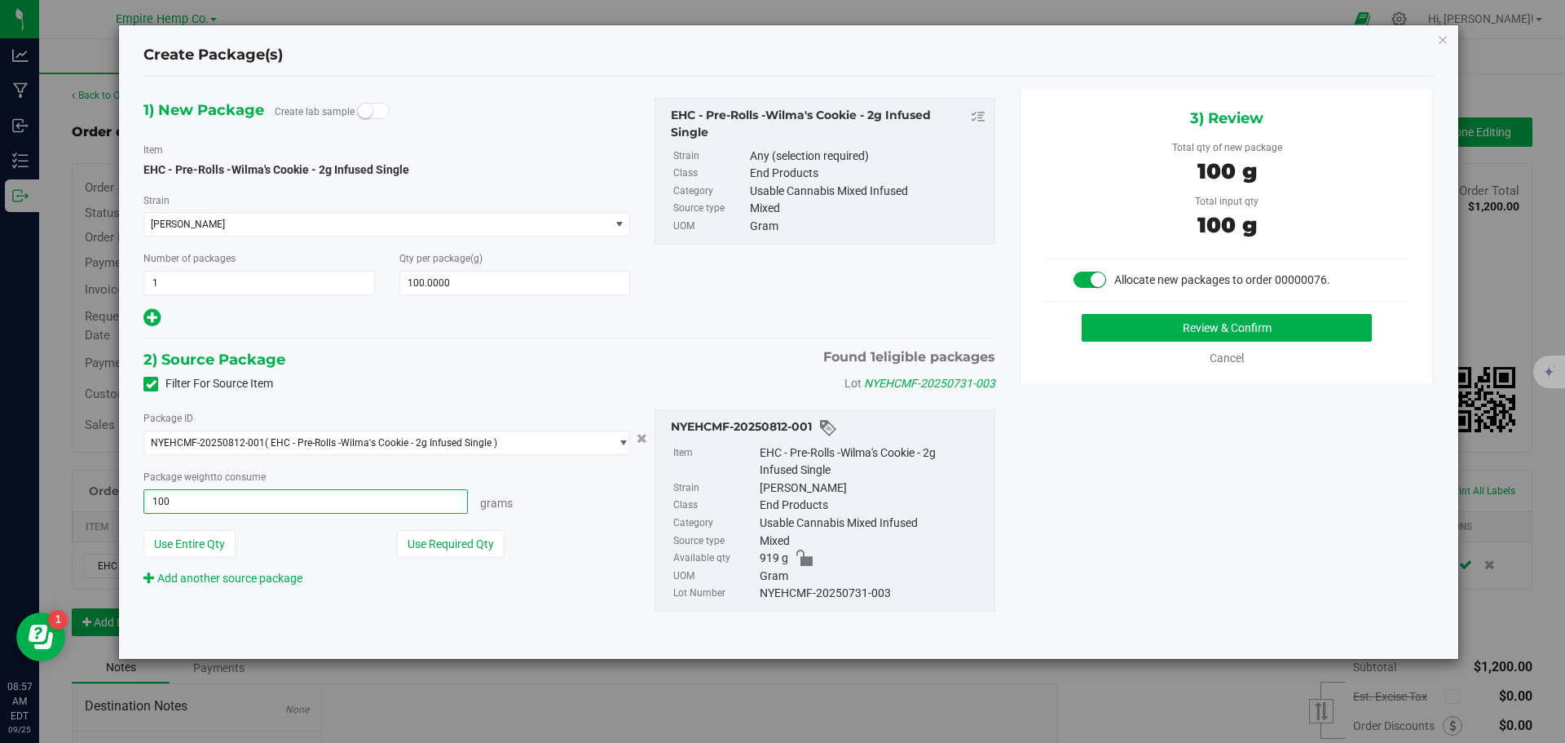
click at [1082, 314] on button "Review & Confirm" at bounding box center [1227, 328] width 290 height 28
type input "100.0000 g"
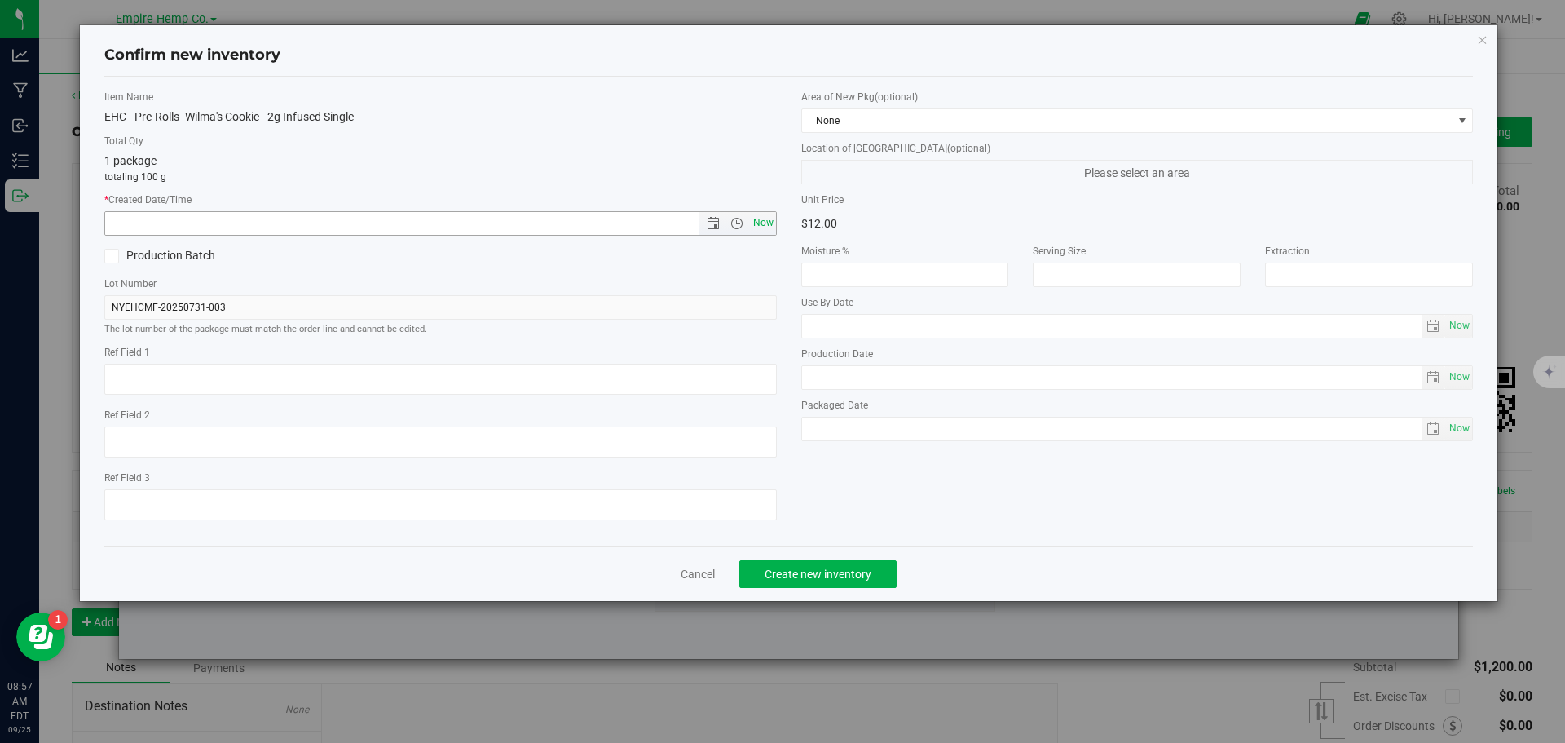
click at [766, 225] on span "Now" at bounding box center [763, 223] width 28 height 24
type input "[DATE] 8:57 AM"
click at [780, 581] on button "Create new inventory" at bounding box center [818, 574] width 157 height 28
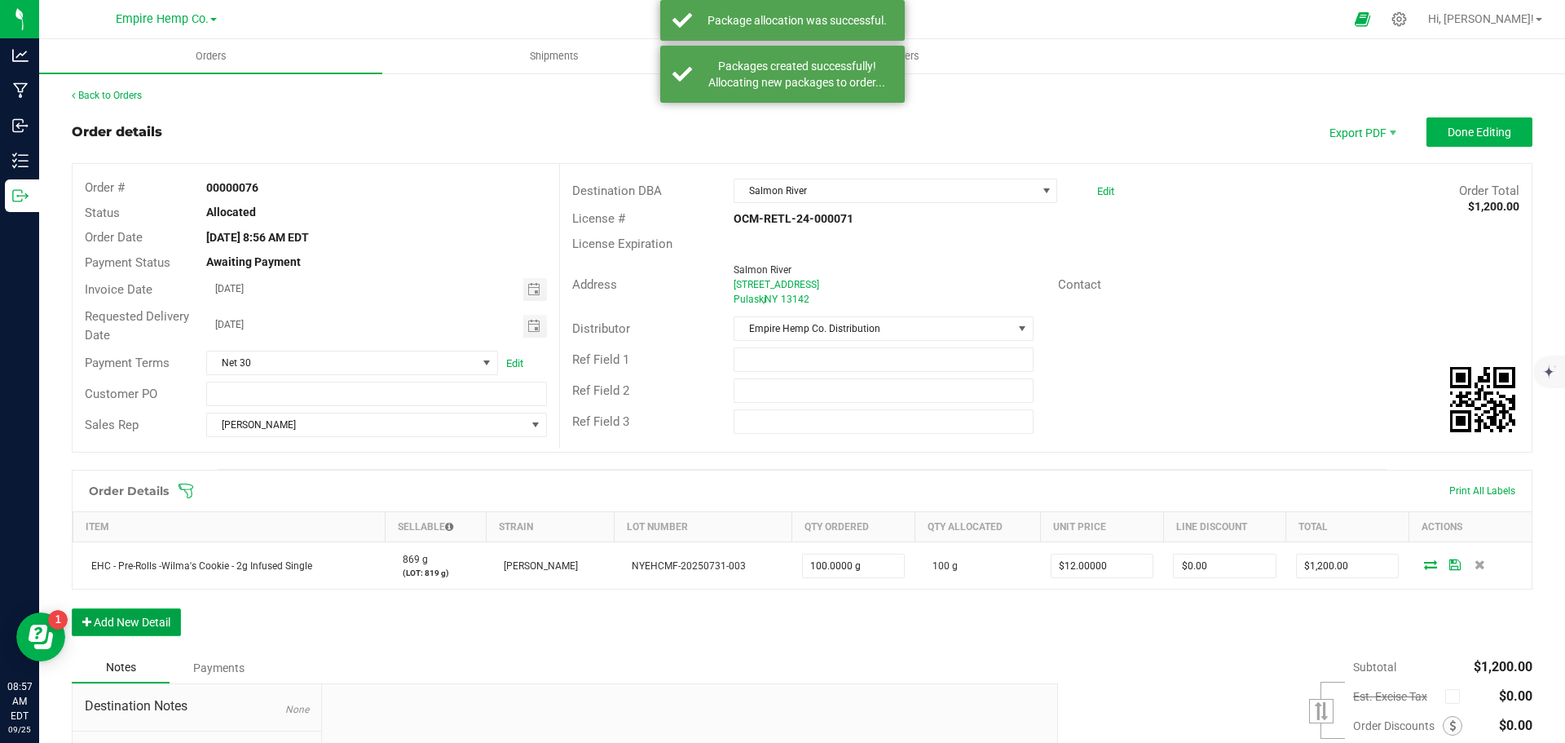
click at [101, 628] on button "Add New Detail" at bounding box center [126, 622] width 109 height 28
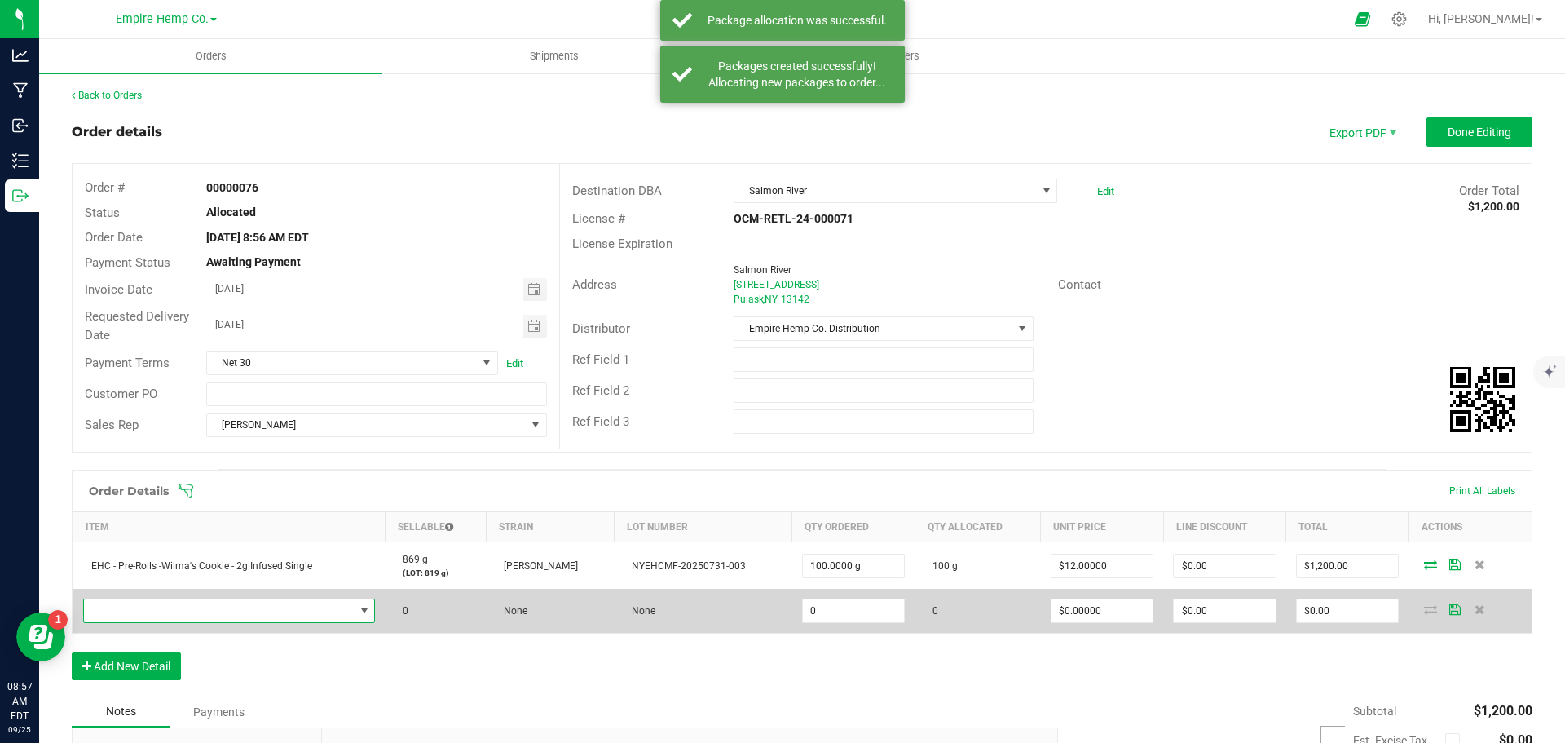
click at [184, 617] on span "NO DATA FOUND" at bounding box center [219, 610] width 271 height 23
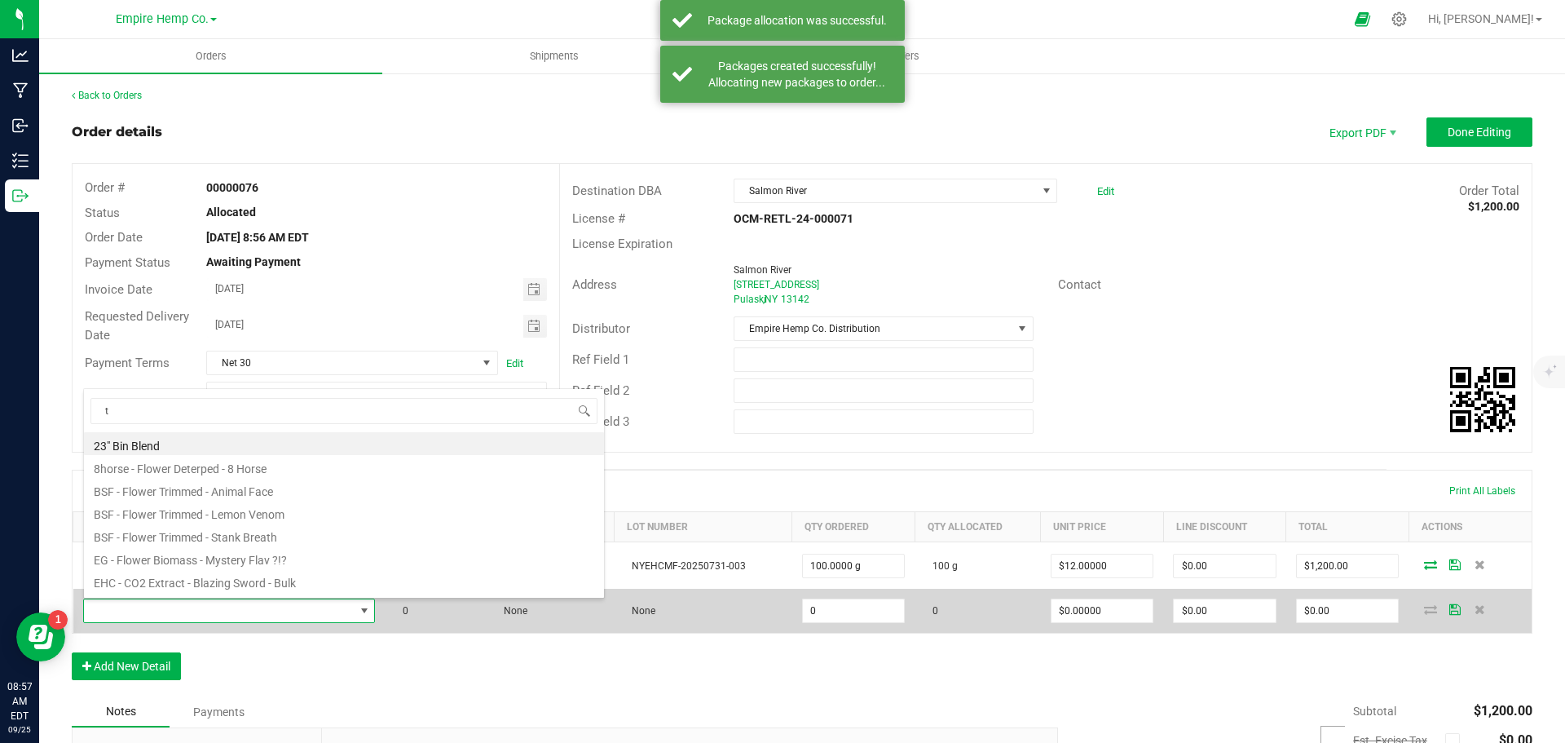
scroll to position [24, 286]
type input "trap"
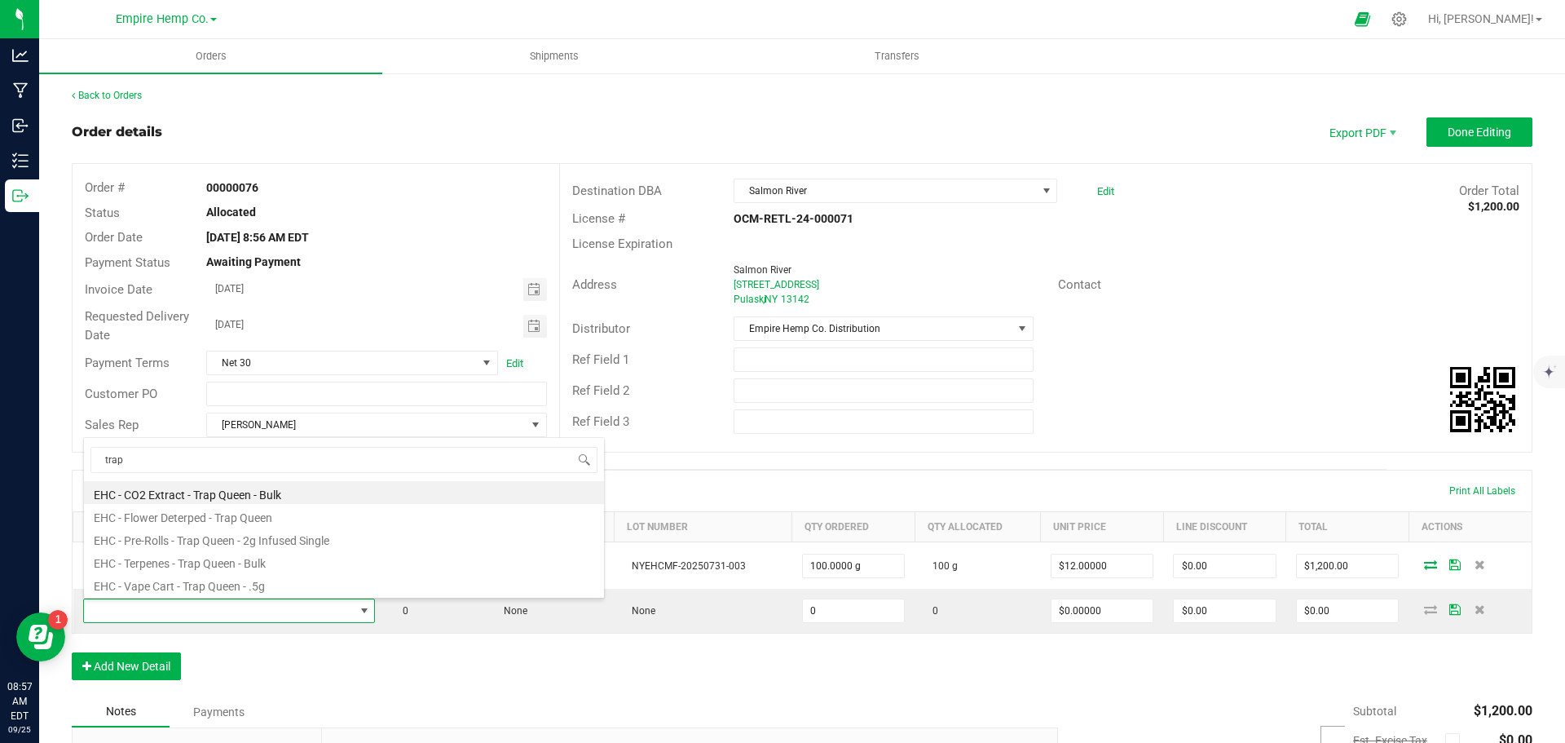
click at [250, 537] on li "EHC - Pre-Rolls - Trap Queen - 2g Infused Single" at bounding box center [344, 538] width 520 height 23
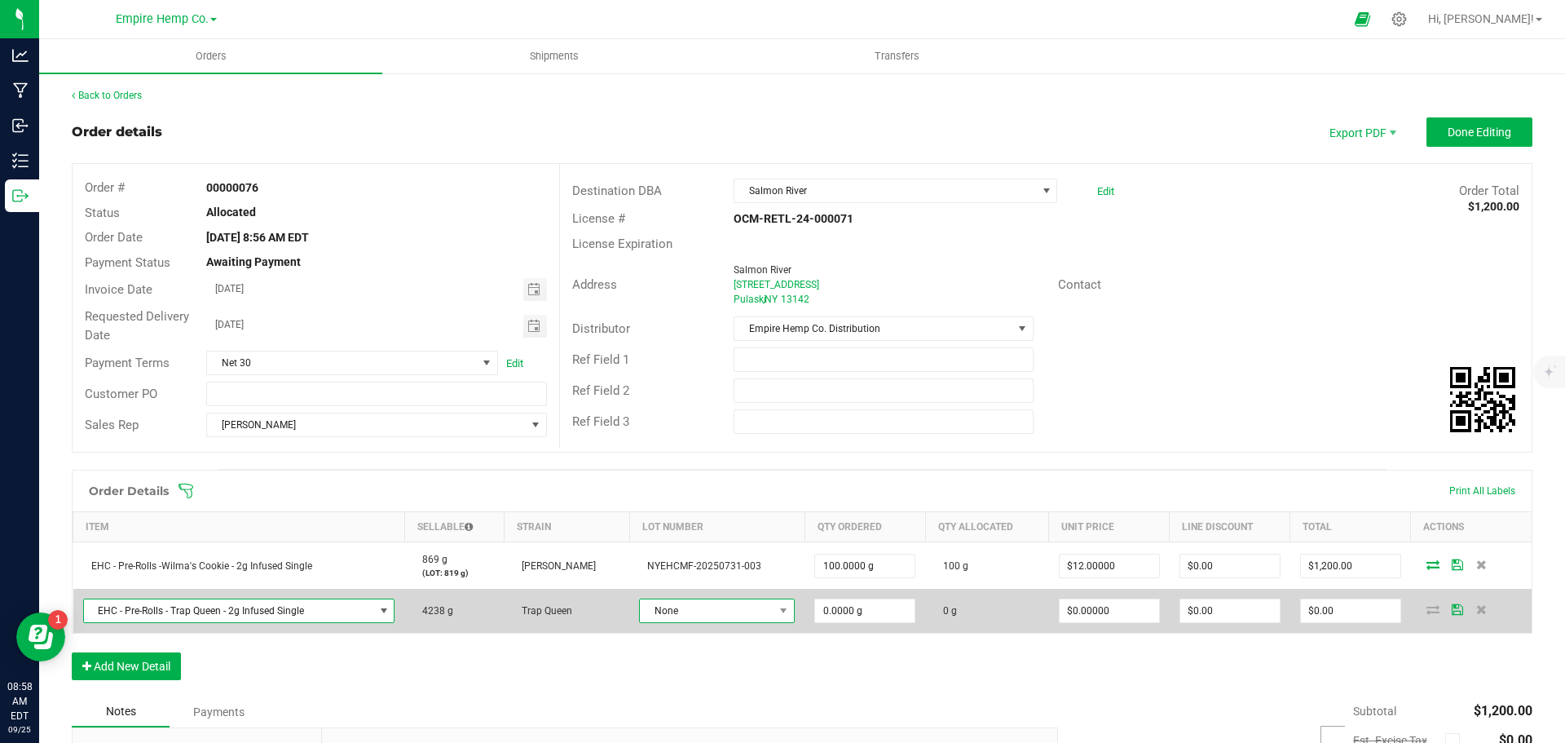
click at [708, 609] on span "None" at bounding box center [707, 610] width 134 height 23
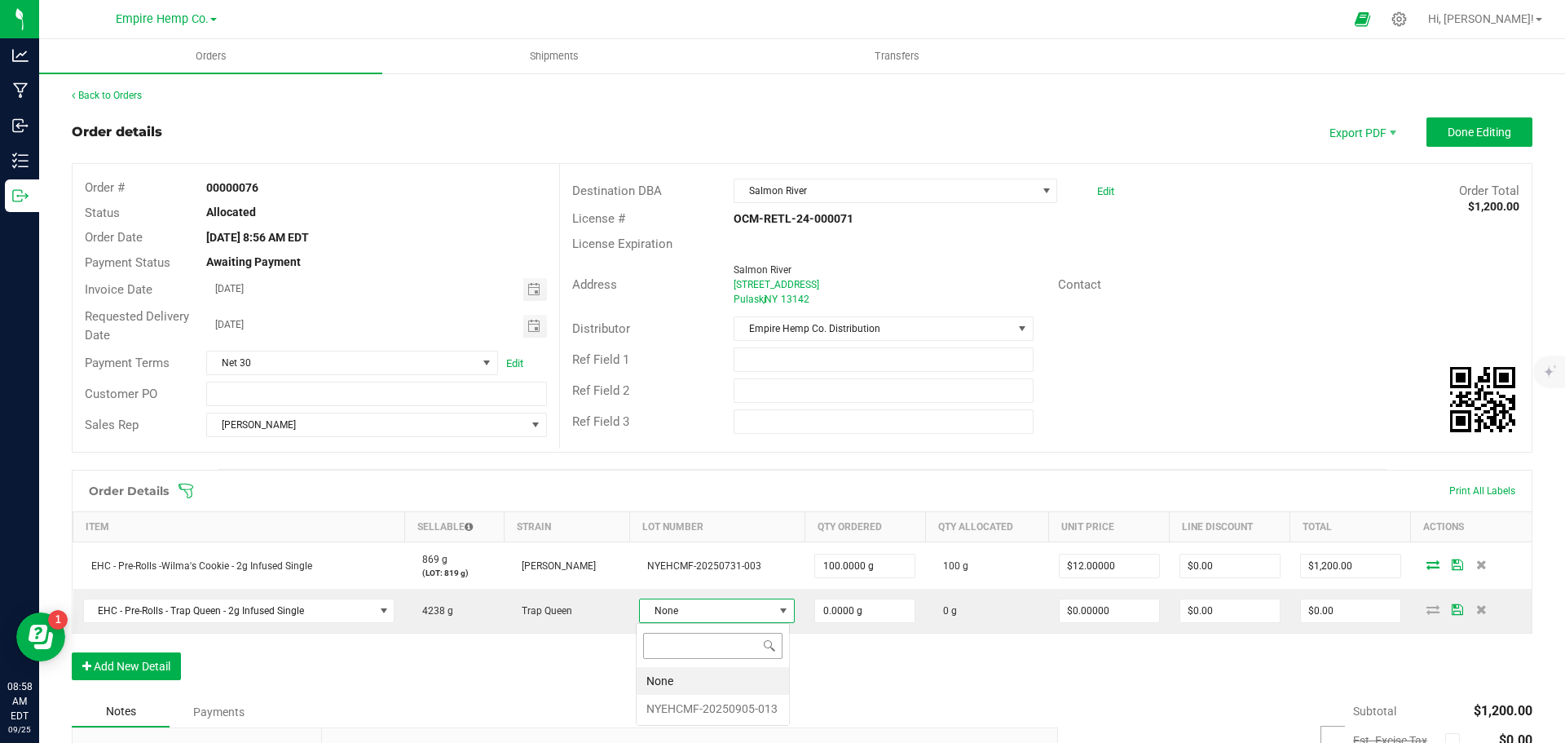
scroll to position [24, 152]
click at [715, 704] on li "NYEHCMF-20250905-013" at bounding box center [713, 709] width 152 height 28
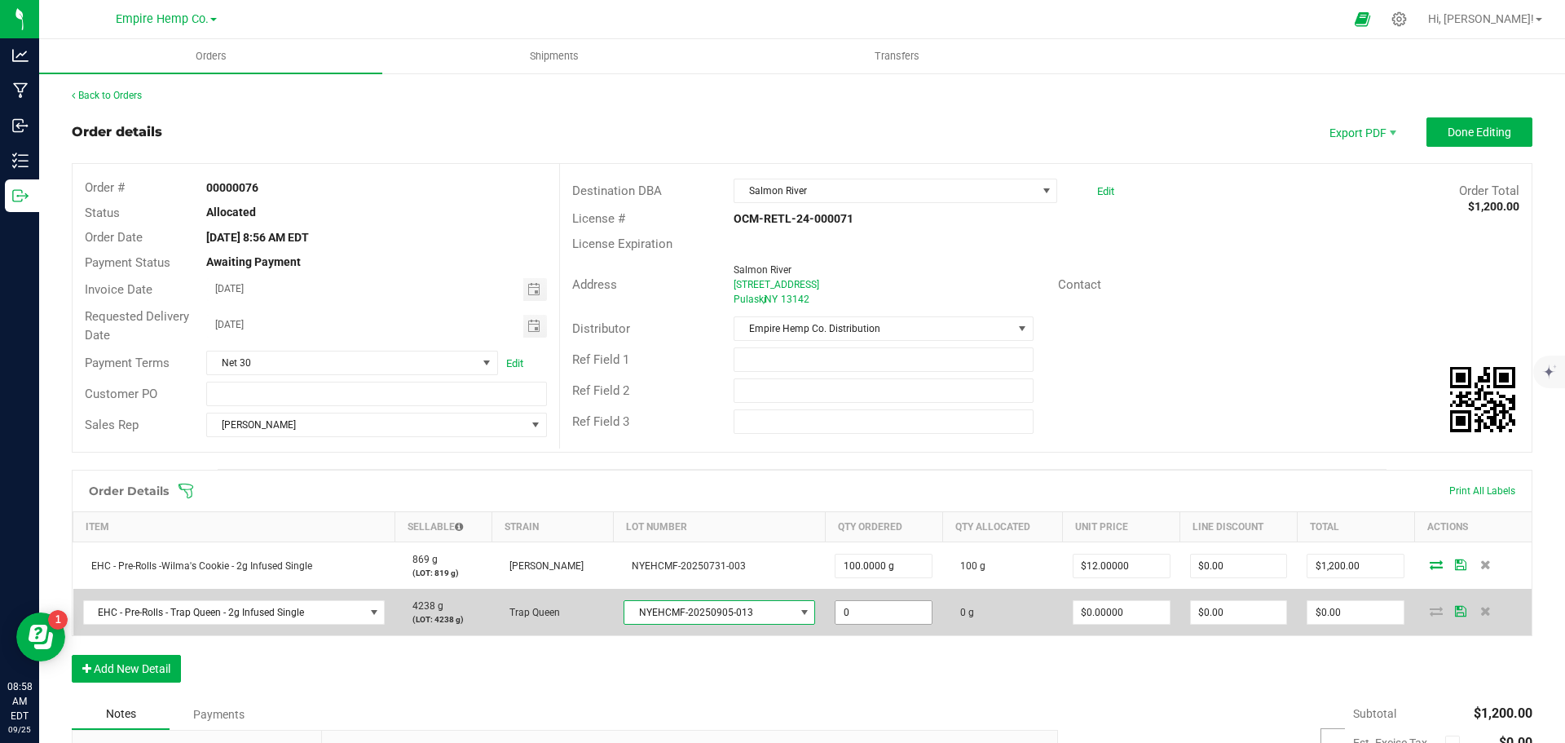
click at [894, 604] on input "0" at bounding box center [884, 612] width 96 height 23
type input "100.0000 g"
type input "0"
click at [1091, 610] on input "0" at bounding box center [1122, 612] width 96 height 23
type input "$12.00000"
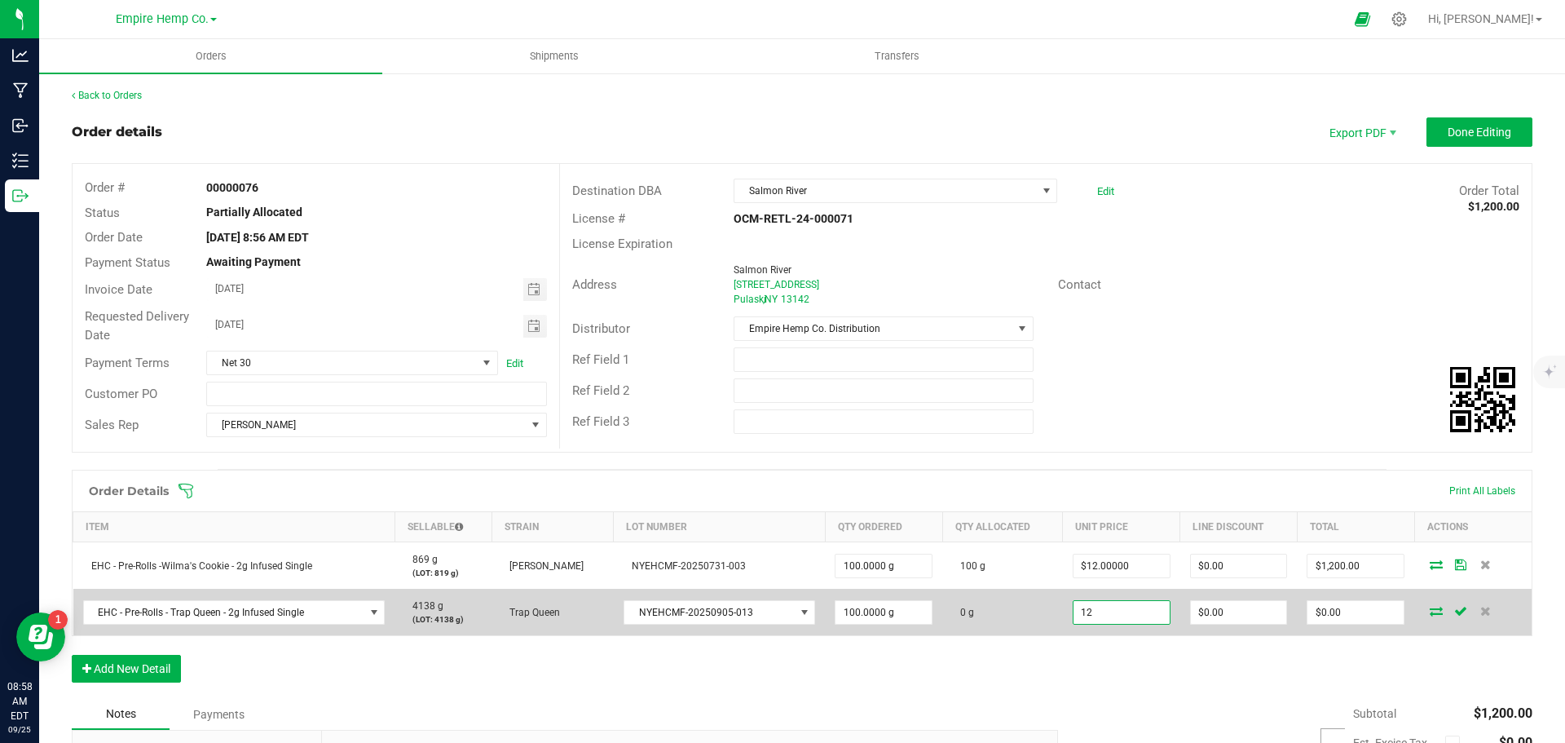
type input "0"
type input "$1,200.00"
click at [1430, 614] on icon at bounding box center [1436, 611] width 13 height 10
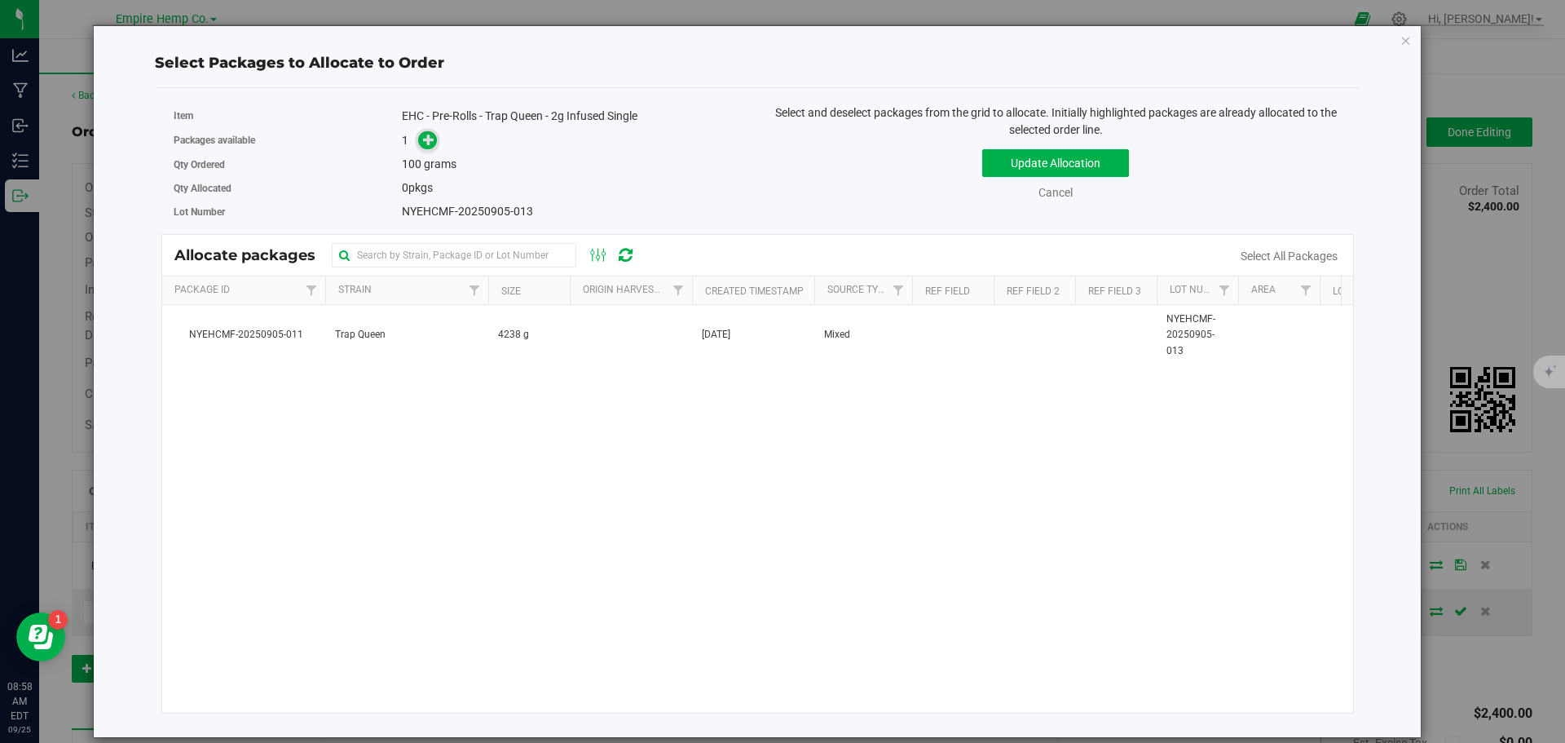
click at [433, 144] on icon at bounding box center [428, 139] width 11 height 11
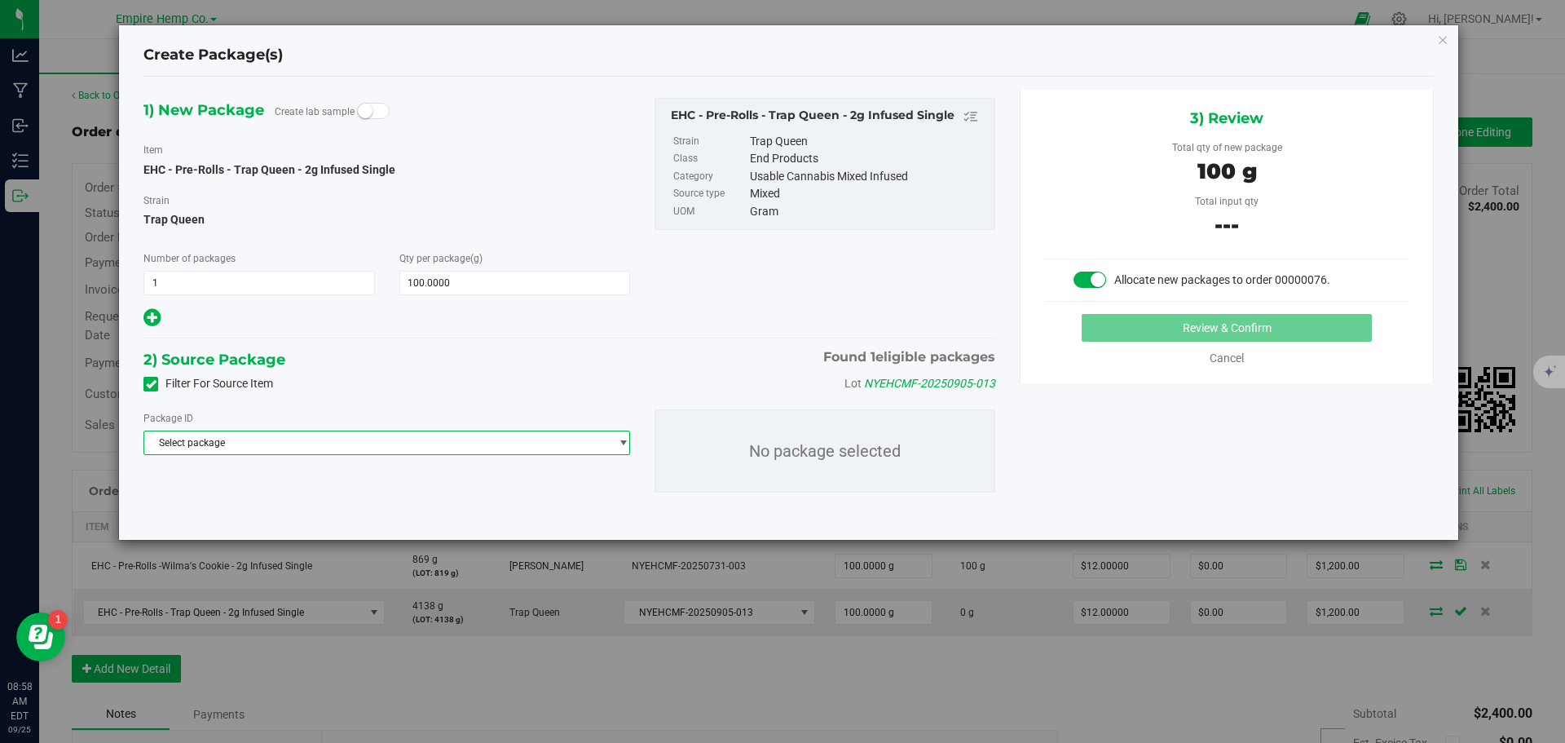
click at [335, 442] on span "Select package" at bounding box center [376, 442] width 465 height 23
click at [347, 508] on span "( EHC - Pre-Rolls - Trap Queen - 2g Infused Single )" at bounding box center [380, 509] width 218 height 11
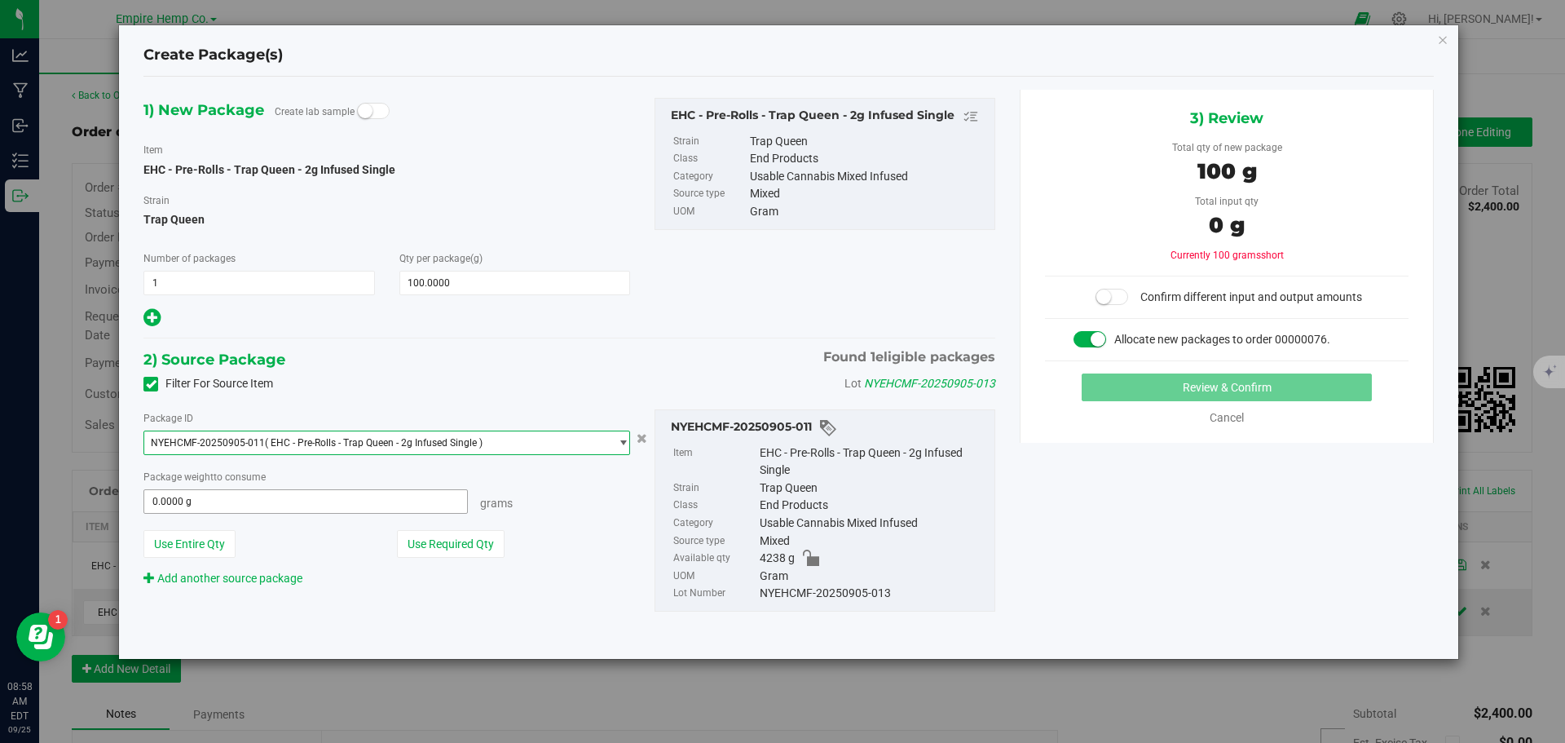
click at [378, 492] on span "0.0000 g 0" at bounding box center [306, 501] width 325 height 24
type input "100"
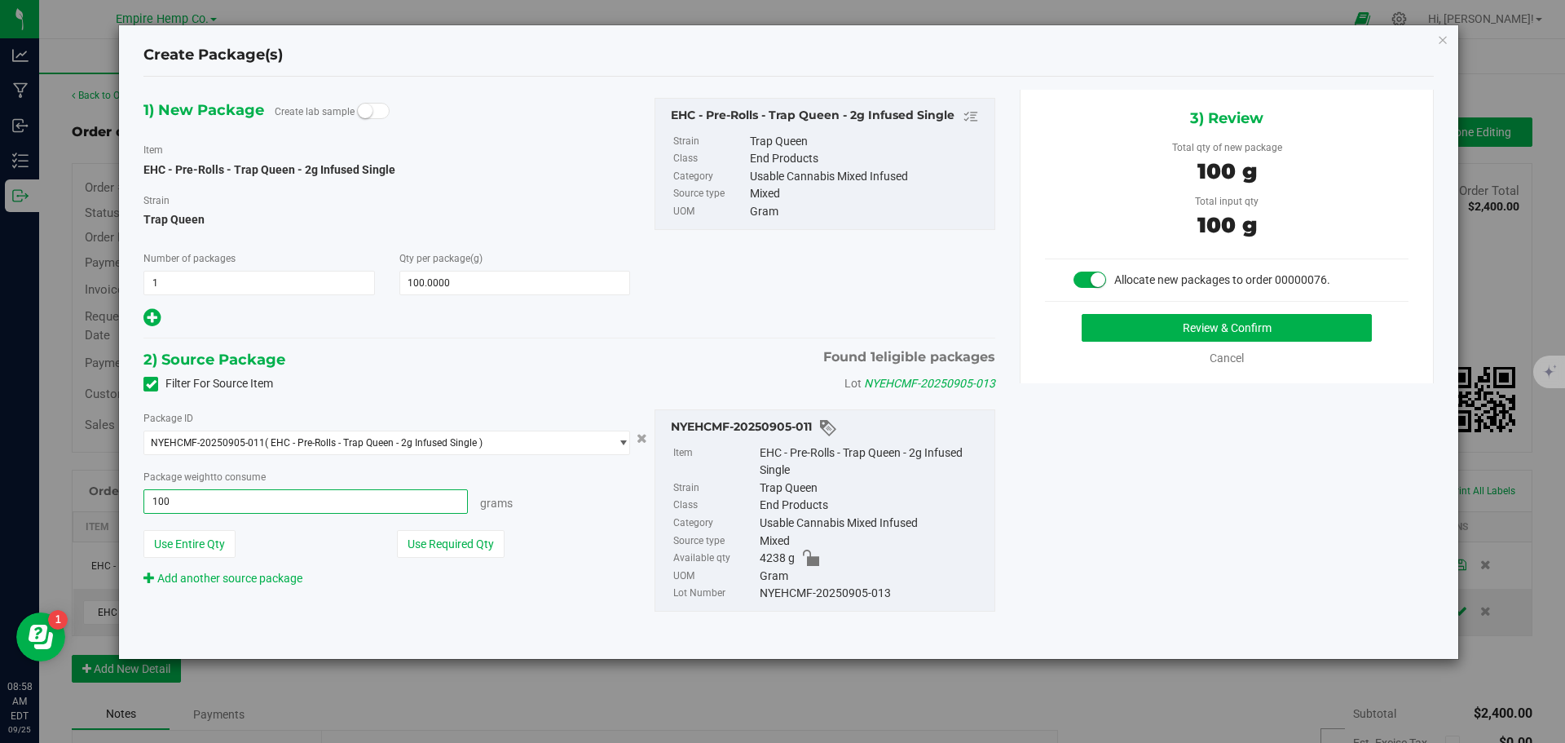
click at [1082, 314] on button "Review & Confirm" at bounding box center [1227, 328] width 290 height 28
type input "100.0000 g"
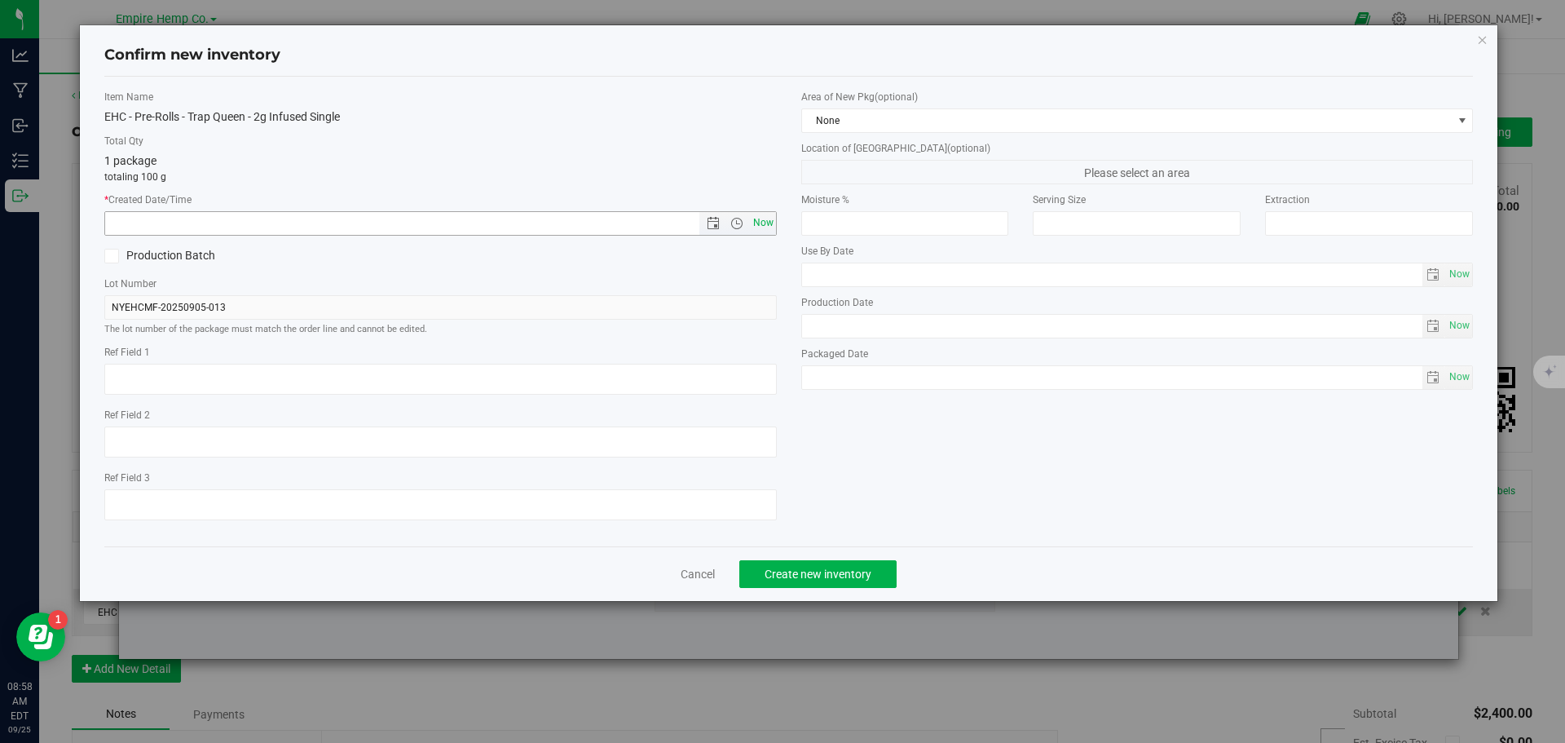
click at [773, 223] on span "Now" at bounding box center [763, 223] width 28 height 24
type input "[DATE] 8:58 AM"
click at [844, 572] on span "Create new inventory" at bounding box center [818, 573] width 107 height 13
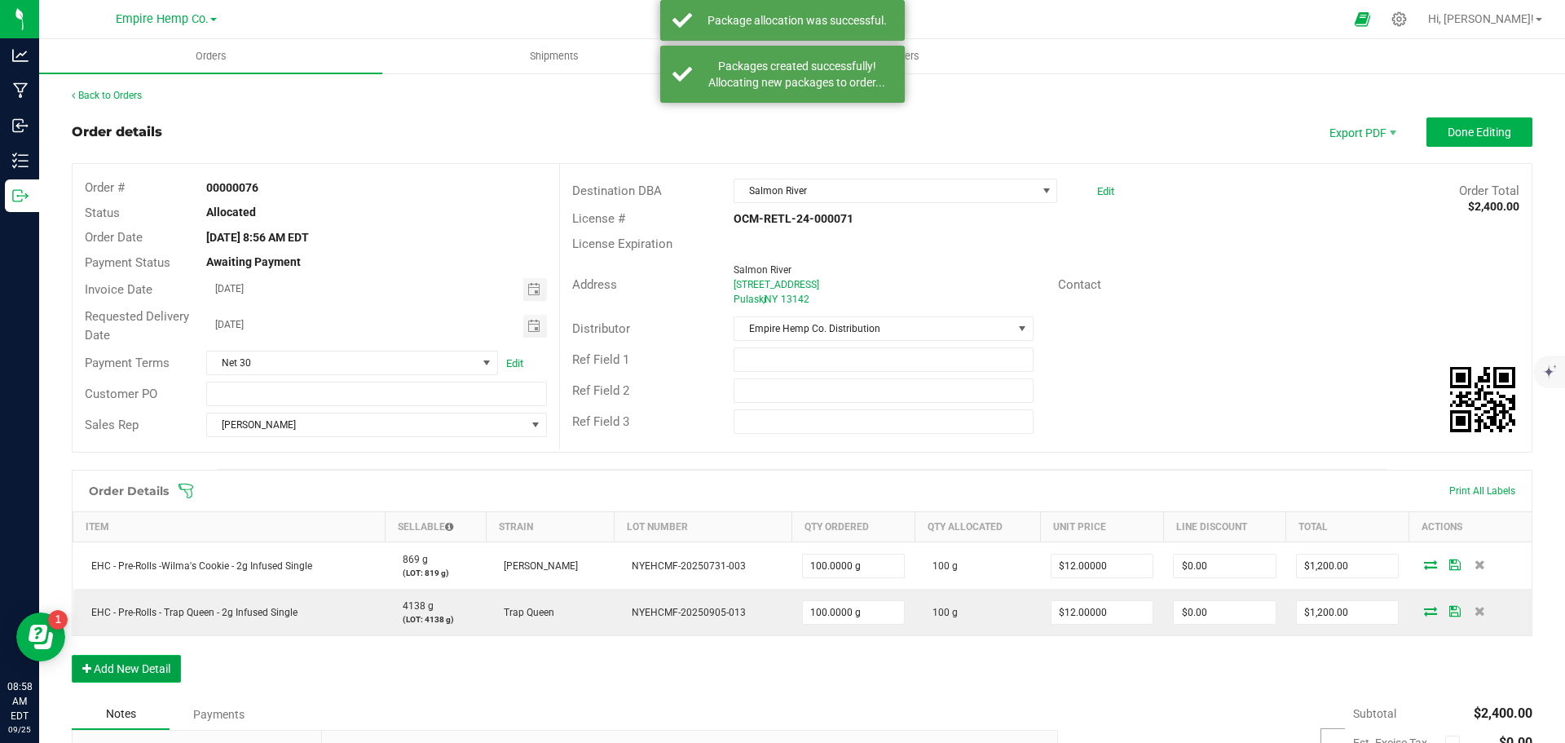
click at [159, 662] on button "Add New Detail" at bounding box center [126, 669] width 109 height 28
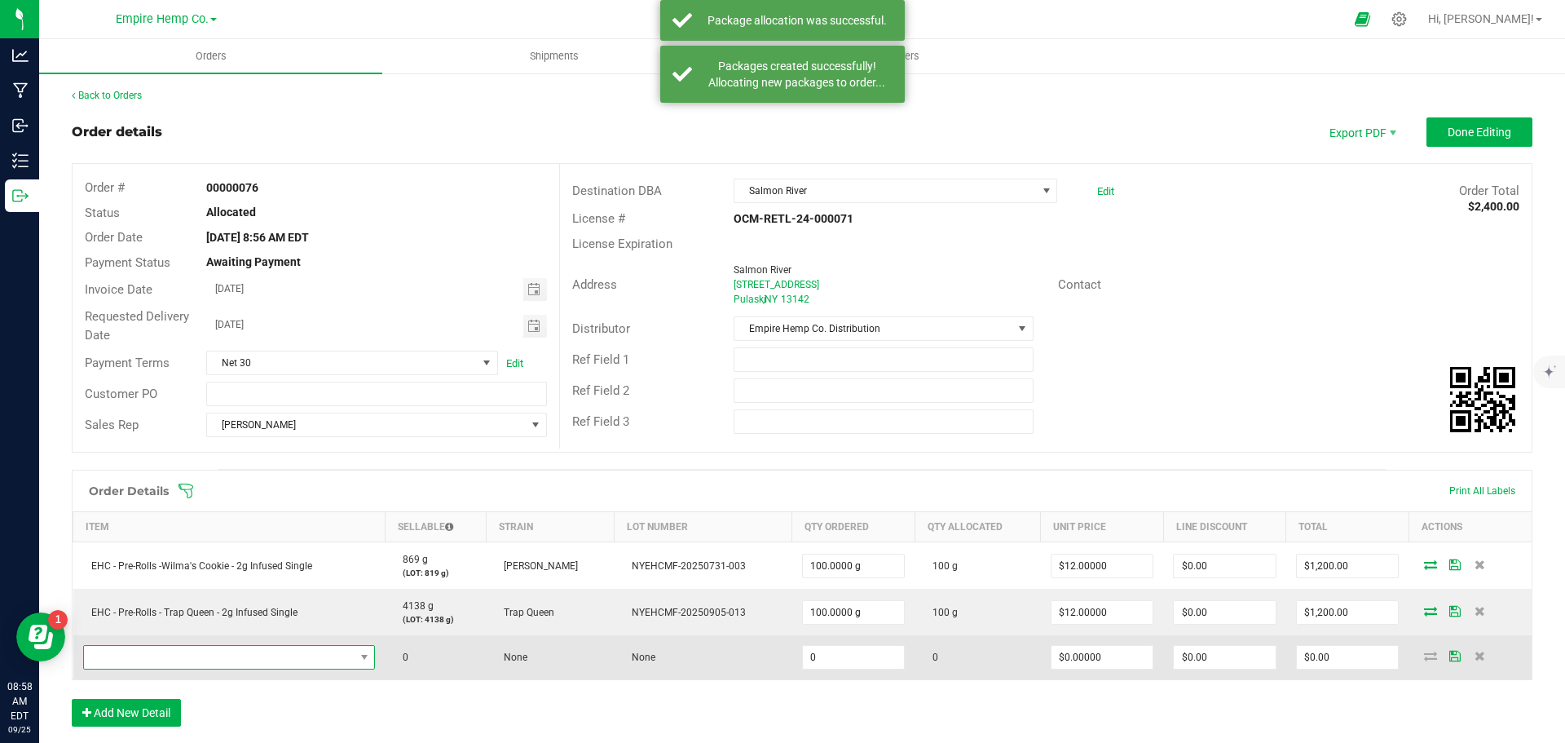
click at [171, 660] on span "NO DATA FOUND" at bounding box center [219, 657] width 271 height 23
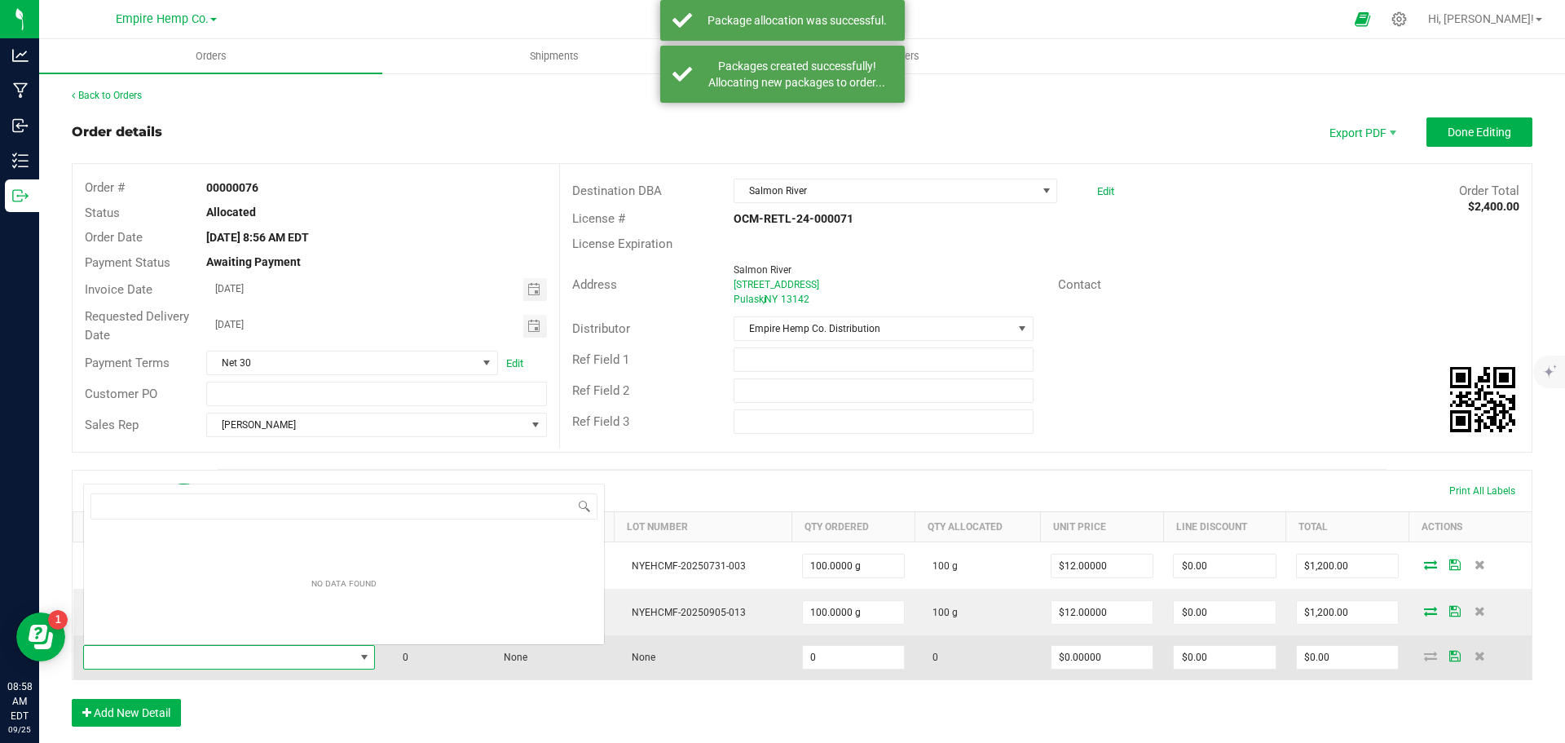
scroll to position [24, 286]
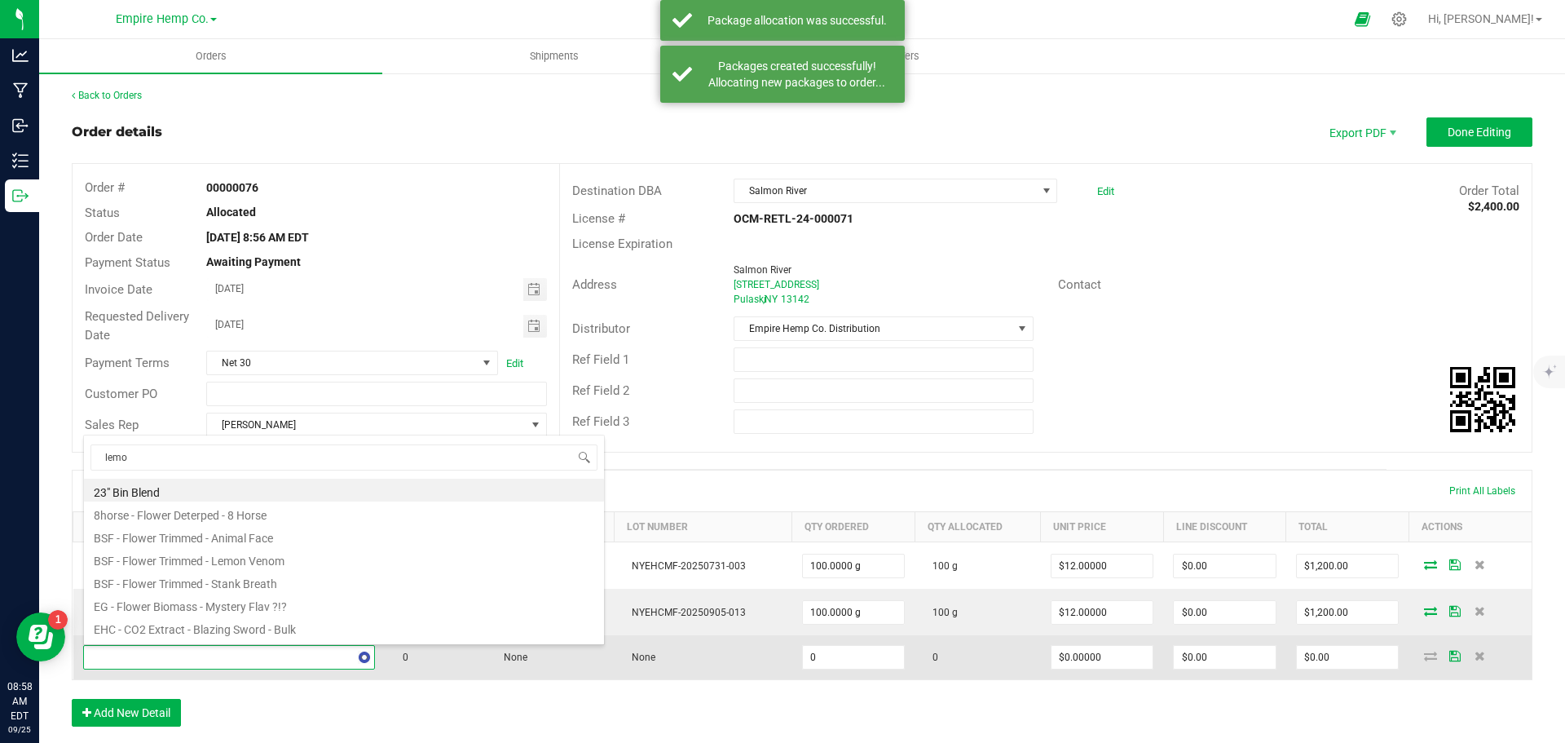
type input "lemon"
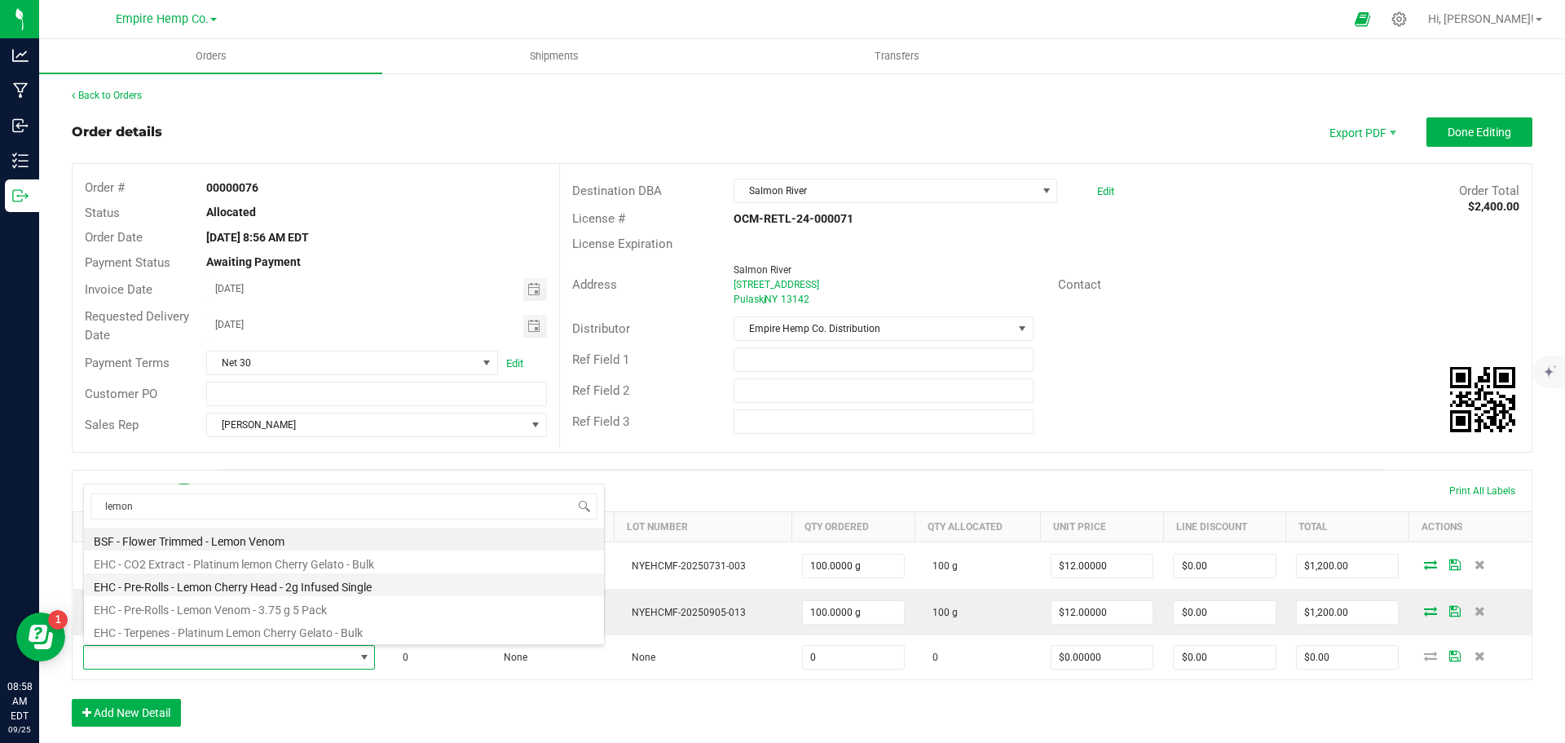
click at [267, 585] on li "EHC - Pre-Rolls - Lemon Cherry Head - 2g Infused Single" at bounding box center [344, 584] width 520 height 23
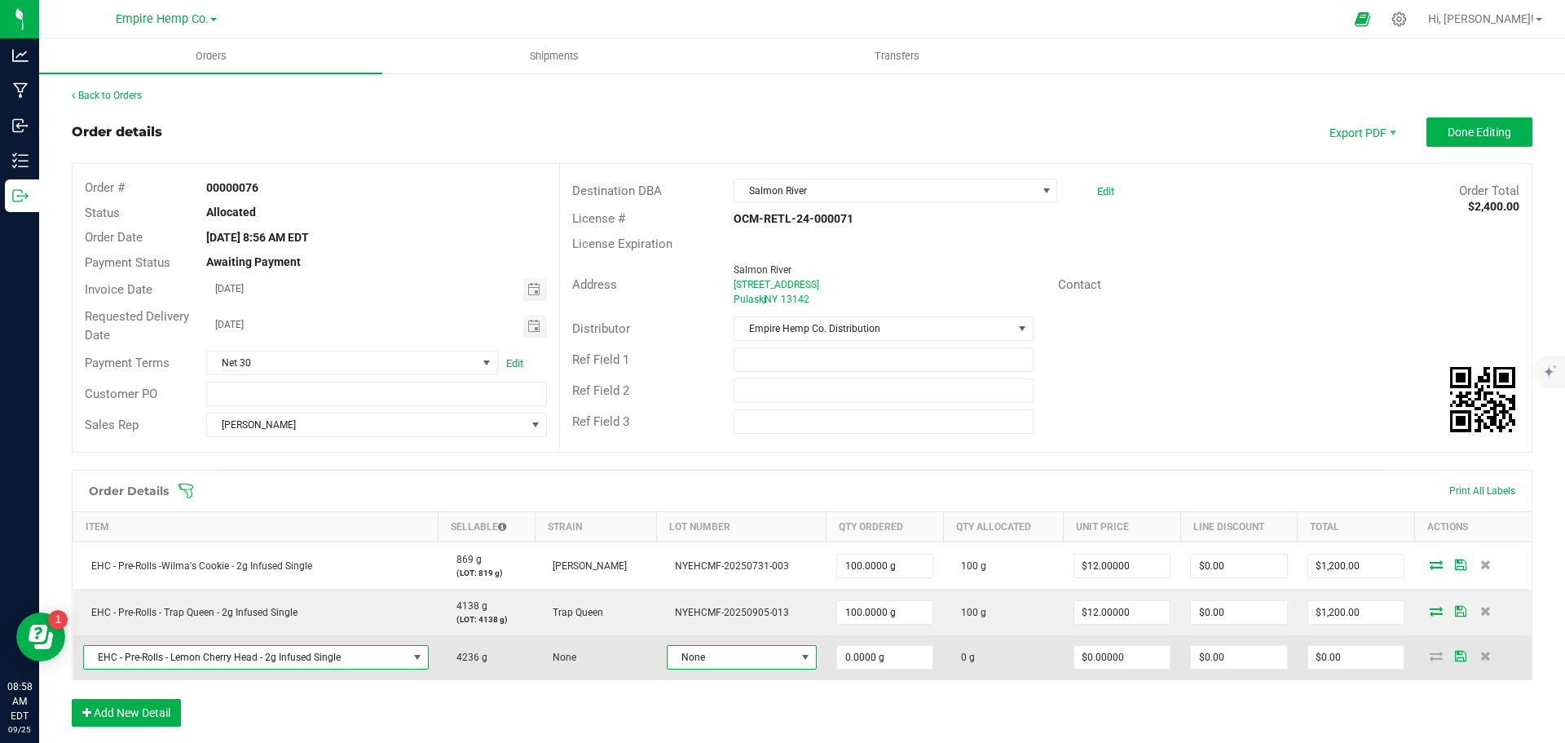
click at [801, 651] on span at bounding box center [805, 657] width 13 height 13
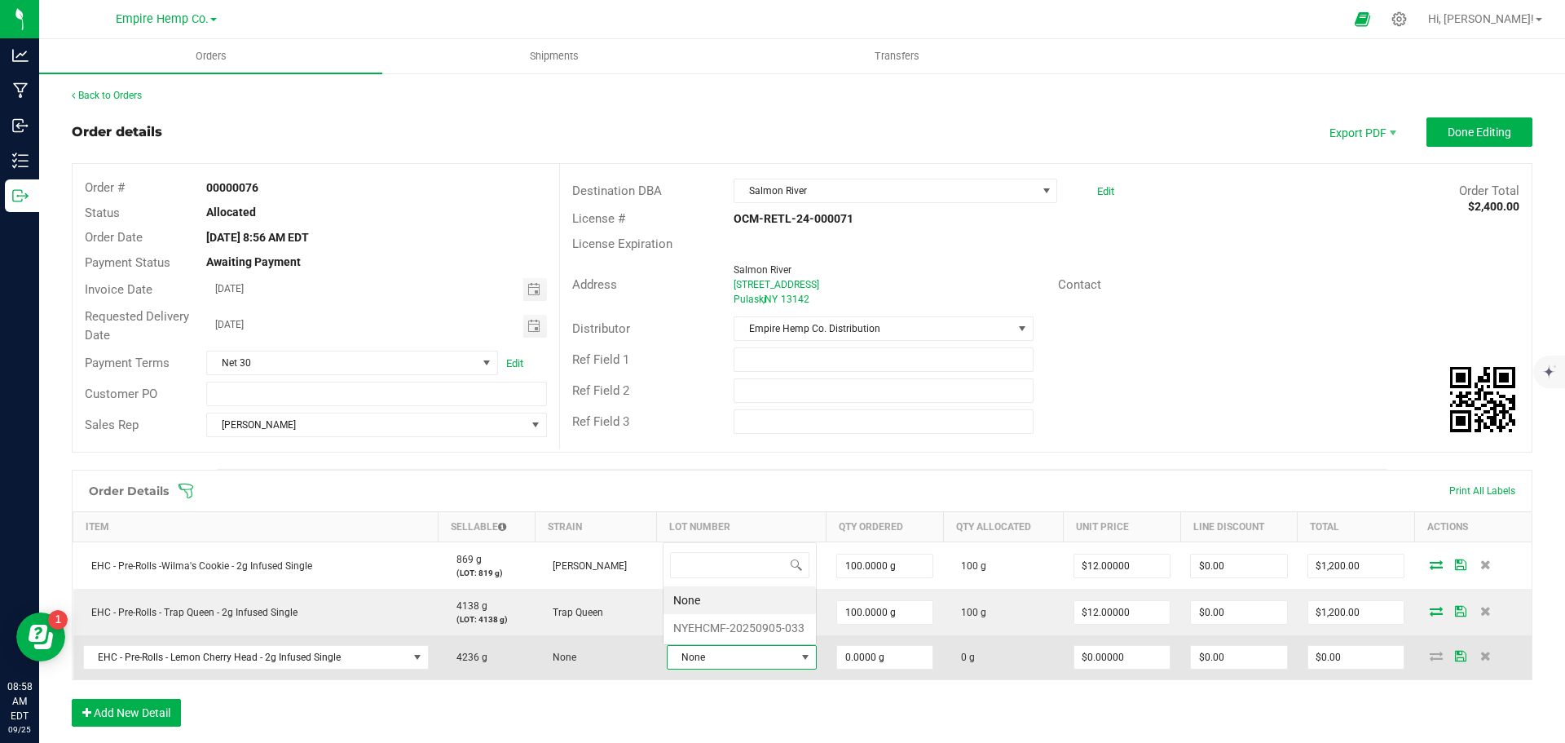
scroll to position [24, 145]
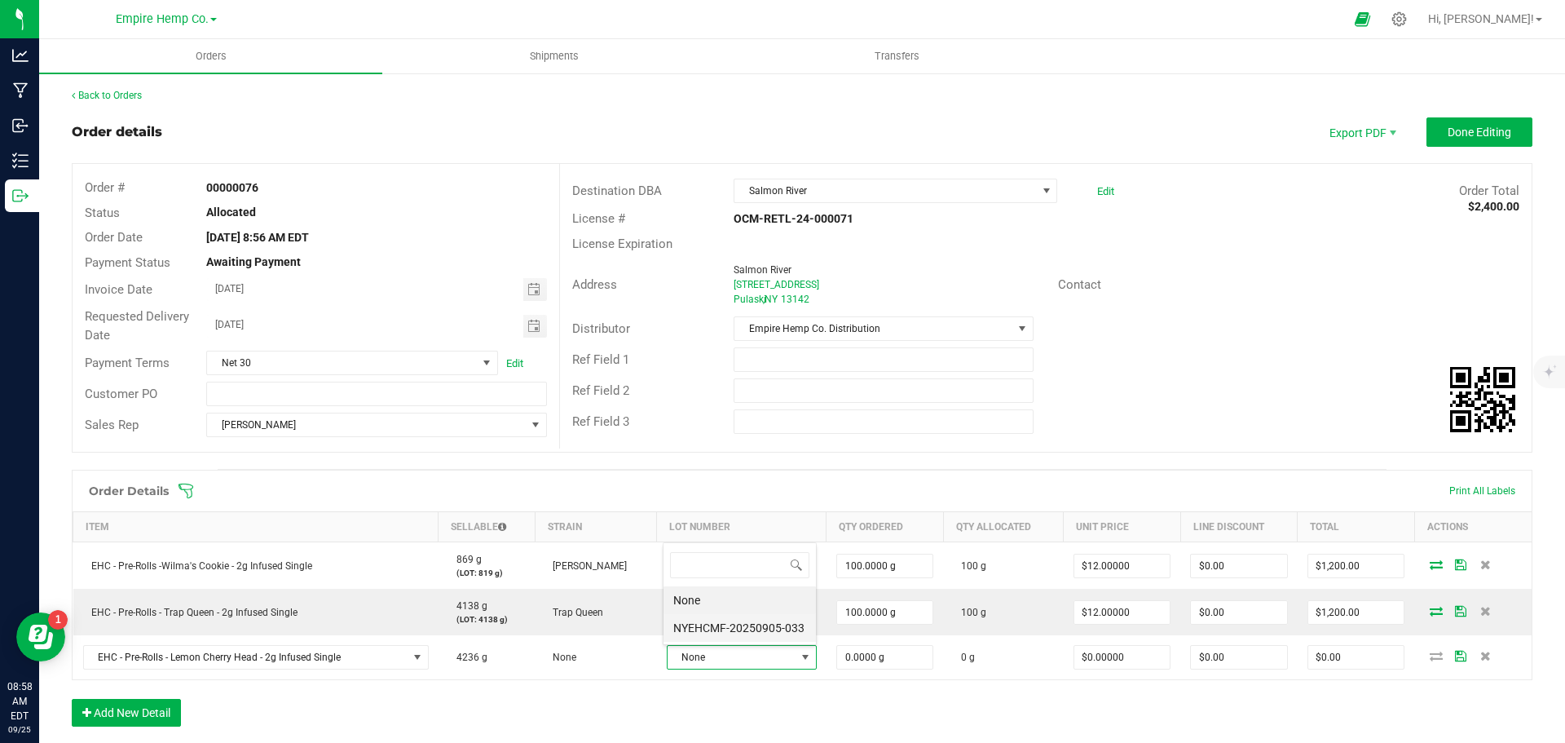
click at [776, 625] on li "NYEHCMF-20250905-033" at bounding box center [740, 628] width 152 height 28
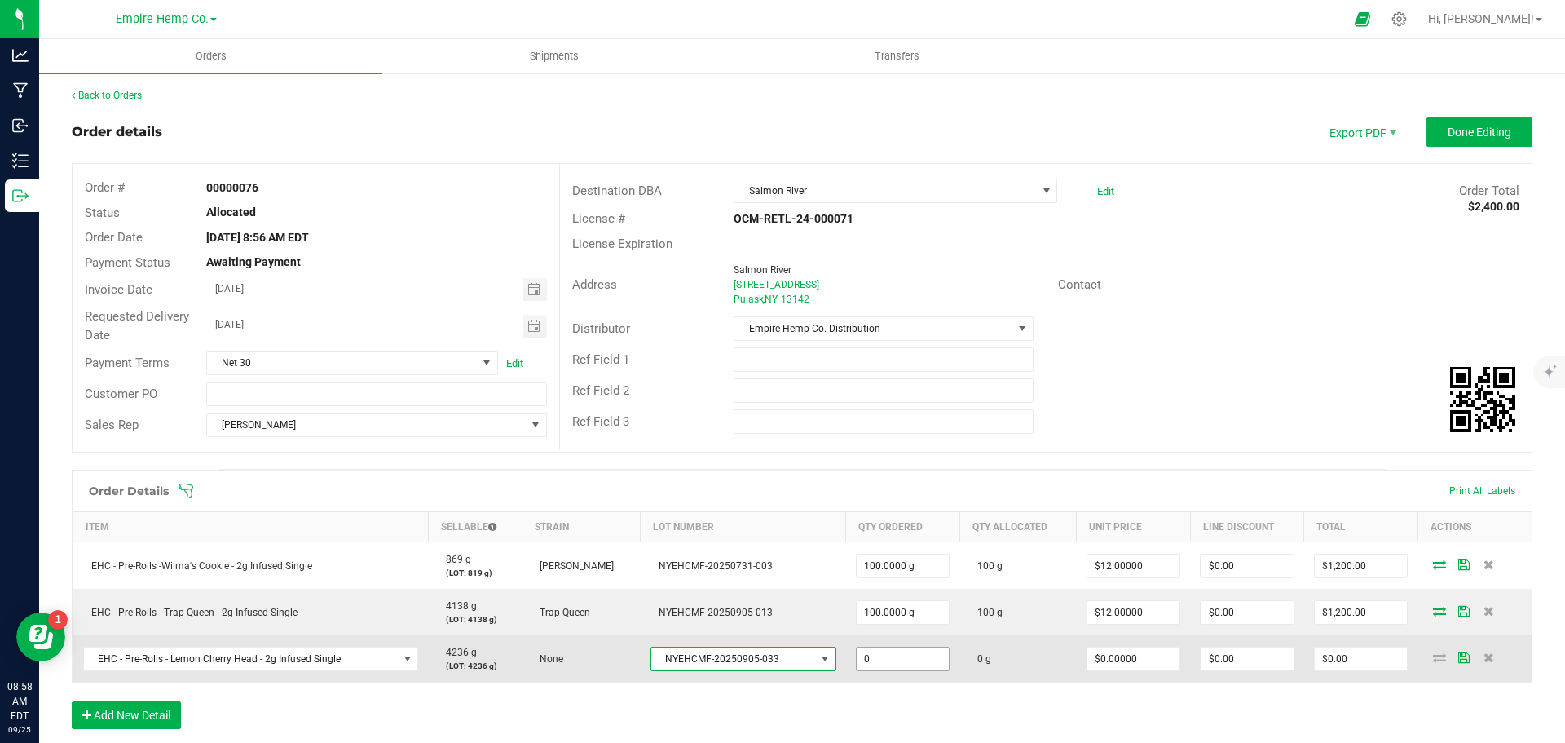
click at [903, 660] on input "0" at bounding box center [903, 658] width 93 height 23
type input "100.0000 g"
type input "0"
click at [1131, 658] on input "0" at bounding box center [1134, 658] width 93 height 23
click at [1131, 657] on input "0" at bounding box center [1134, 658] width 93 height 23
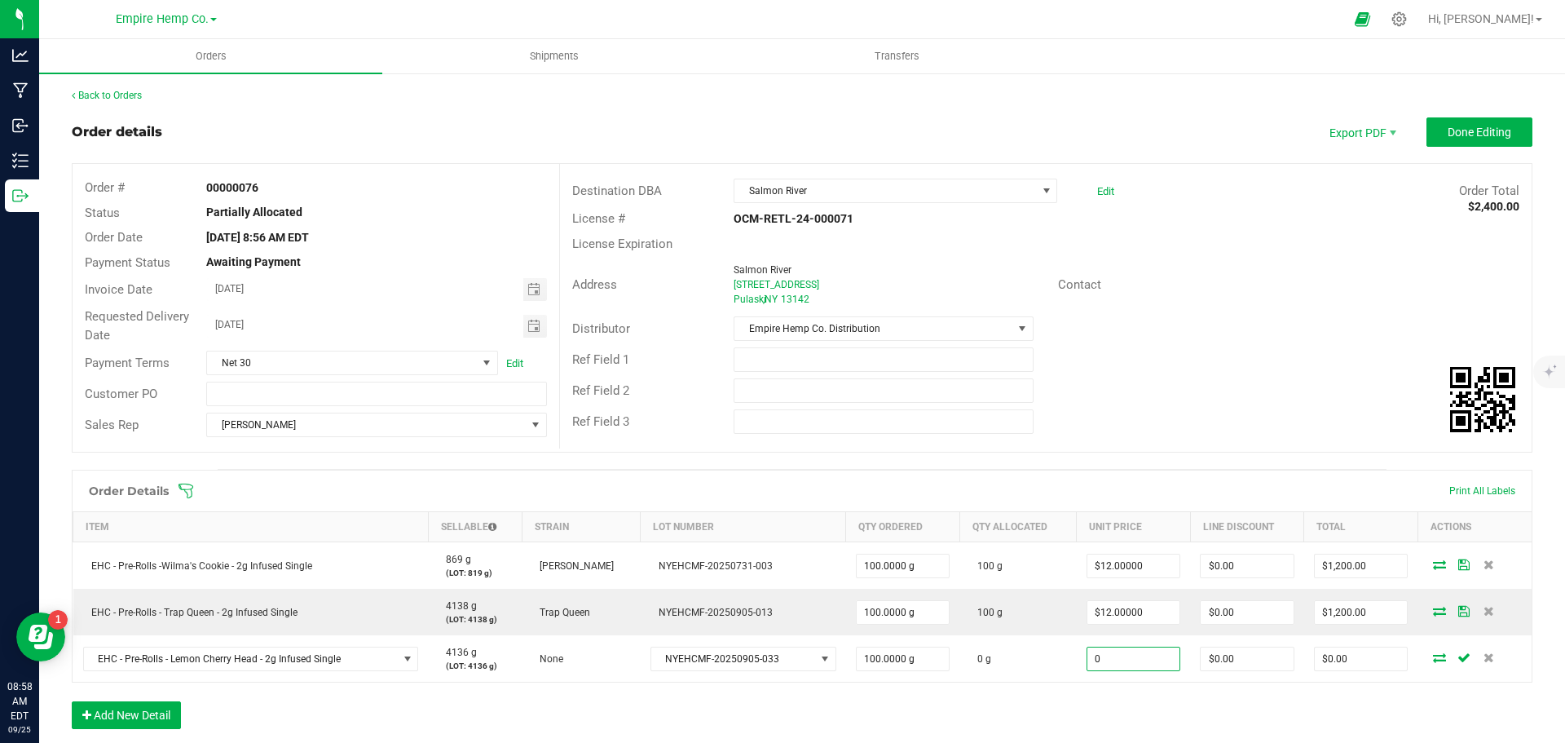
click at [1131, 657] on input "0" at bounding box center [1134, 658] width 93 height 23
type input "$12.00000"
type input "0"
type input "$1,200.00"
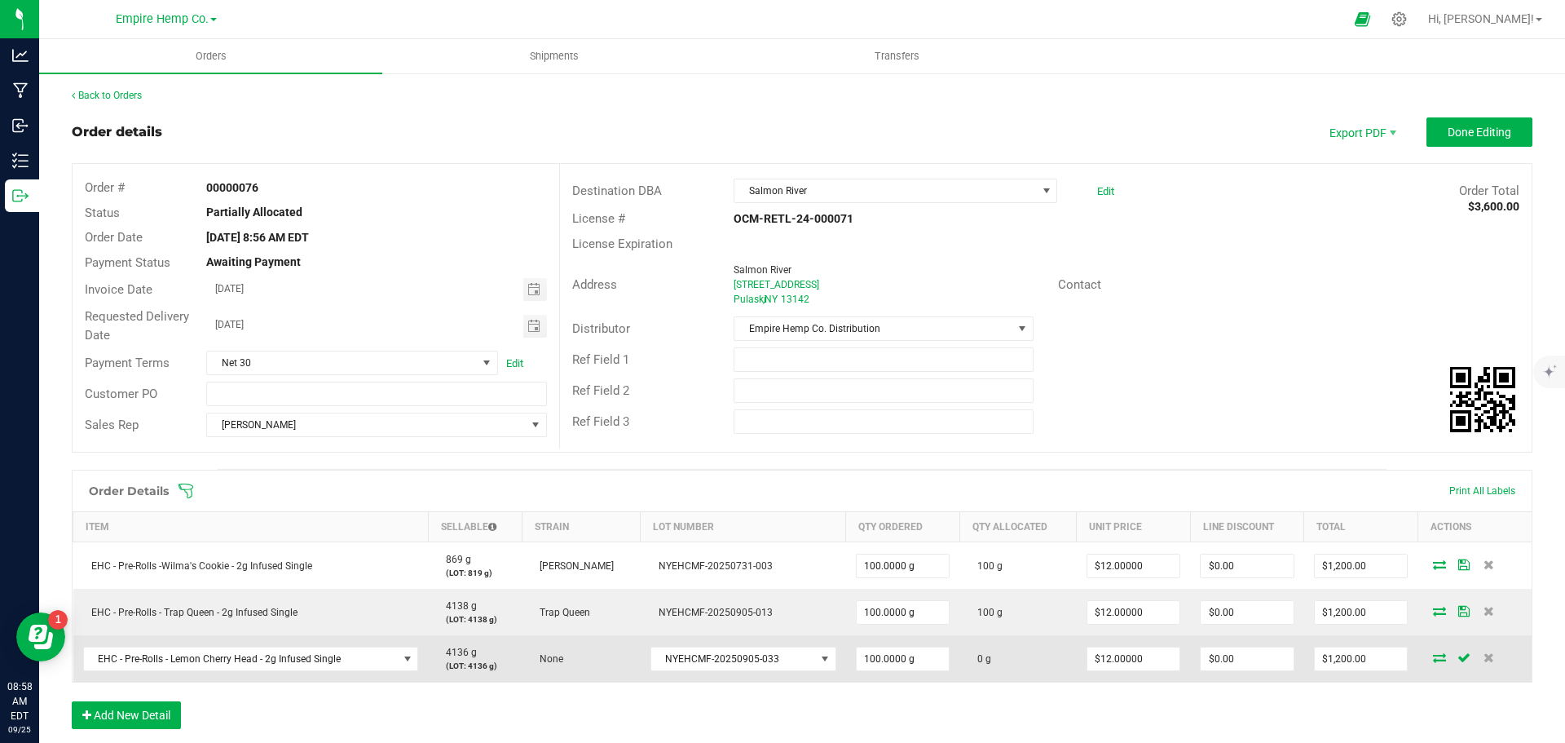
click at [1433, 655] on icon at bounding box center [1439, 657] width 13 height 10
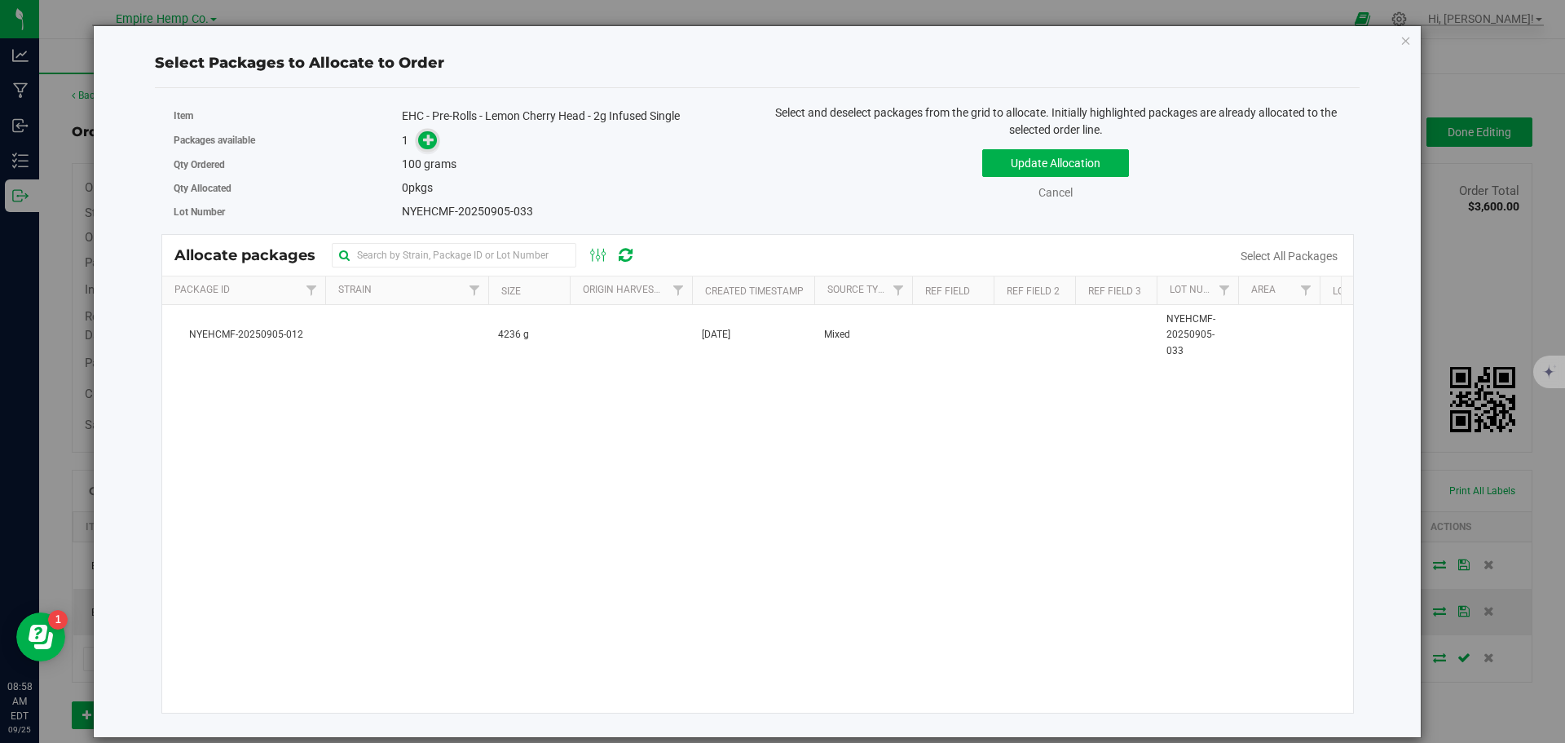
click at [429, 141] on icon at bounding box center [428, 139] width 11 height 11
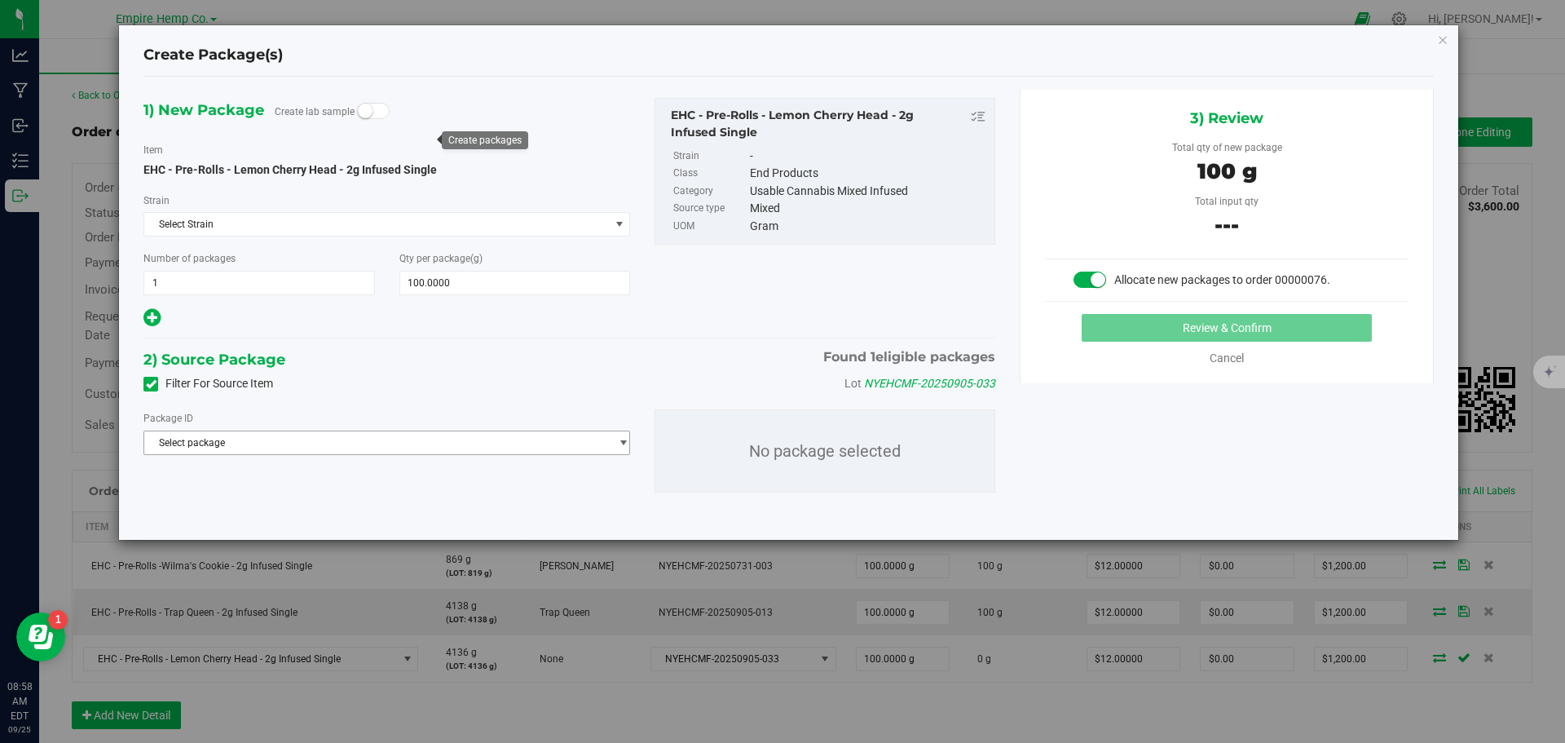
click at [268, 451] on span "Select package" at bounding box center [376, 442] width 465 height 23
click at [275, 501] on li "NYEHCMF-20250905-012 ( EHC - Pre-Rolls - Lemon Cherry Head - 2g Infused Single )" at bounding box center [386, 509] width 485 height 23
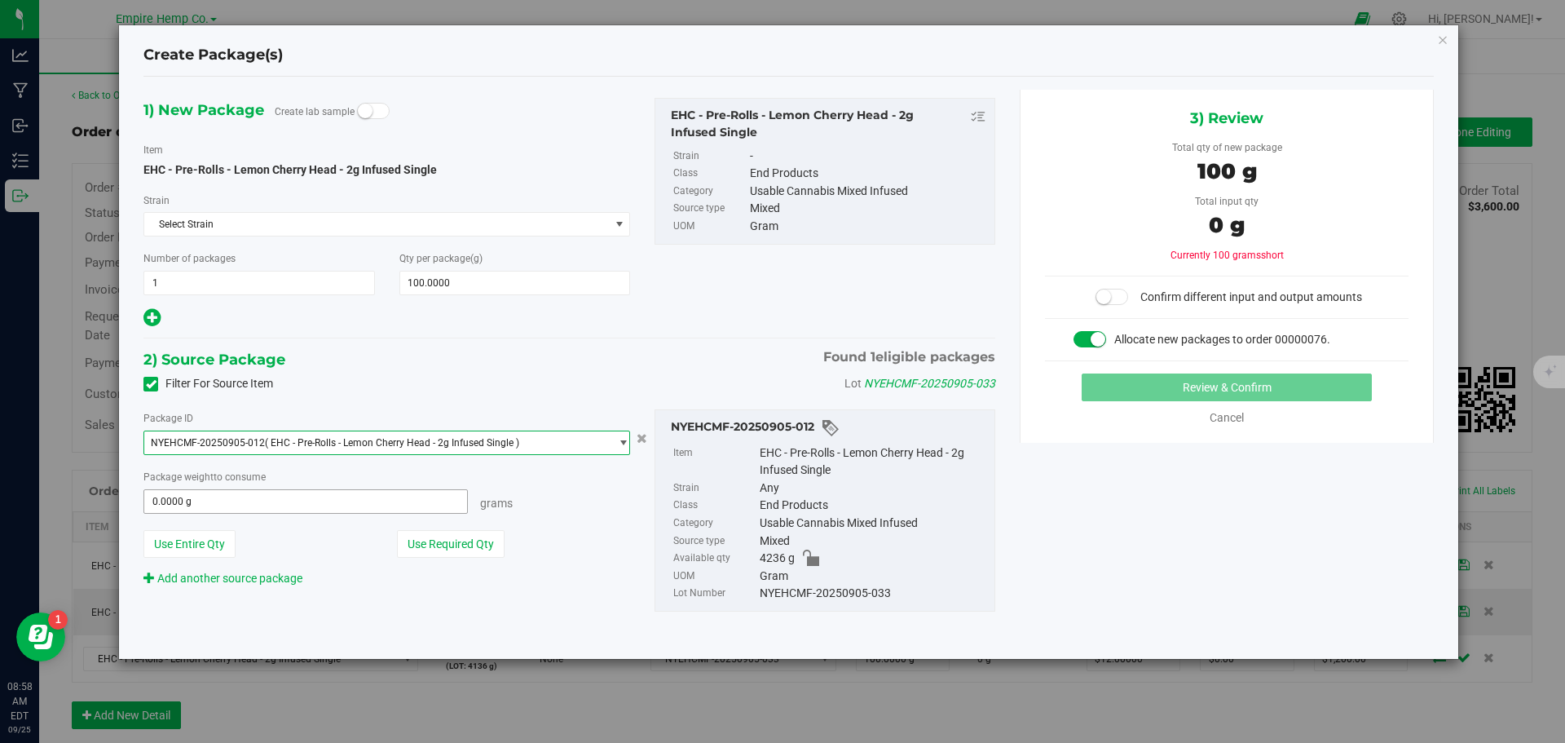
click at [243, 491] on span "0.0000 g 0" at bounding box center [306, 501] width 325 height 24
type input "100"
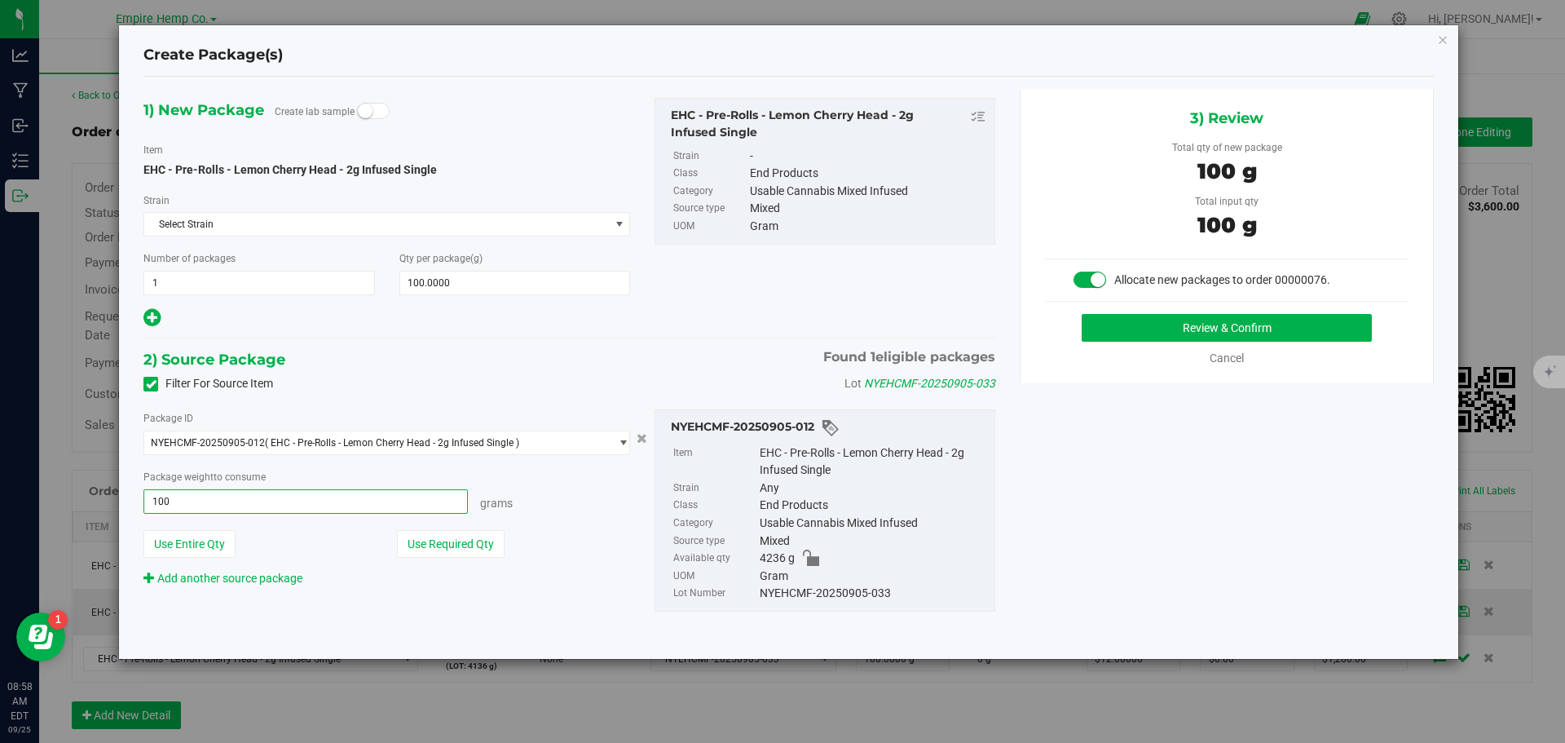
click at [1082, 314] on button "Review & Confirm" at bounding box center [1227, 328] width 290 height 28
type input "100.0000 g"
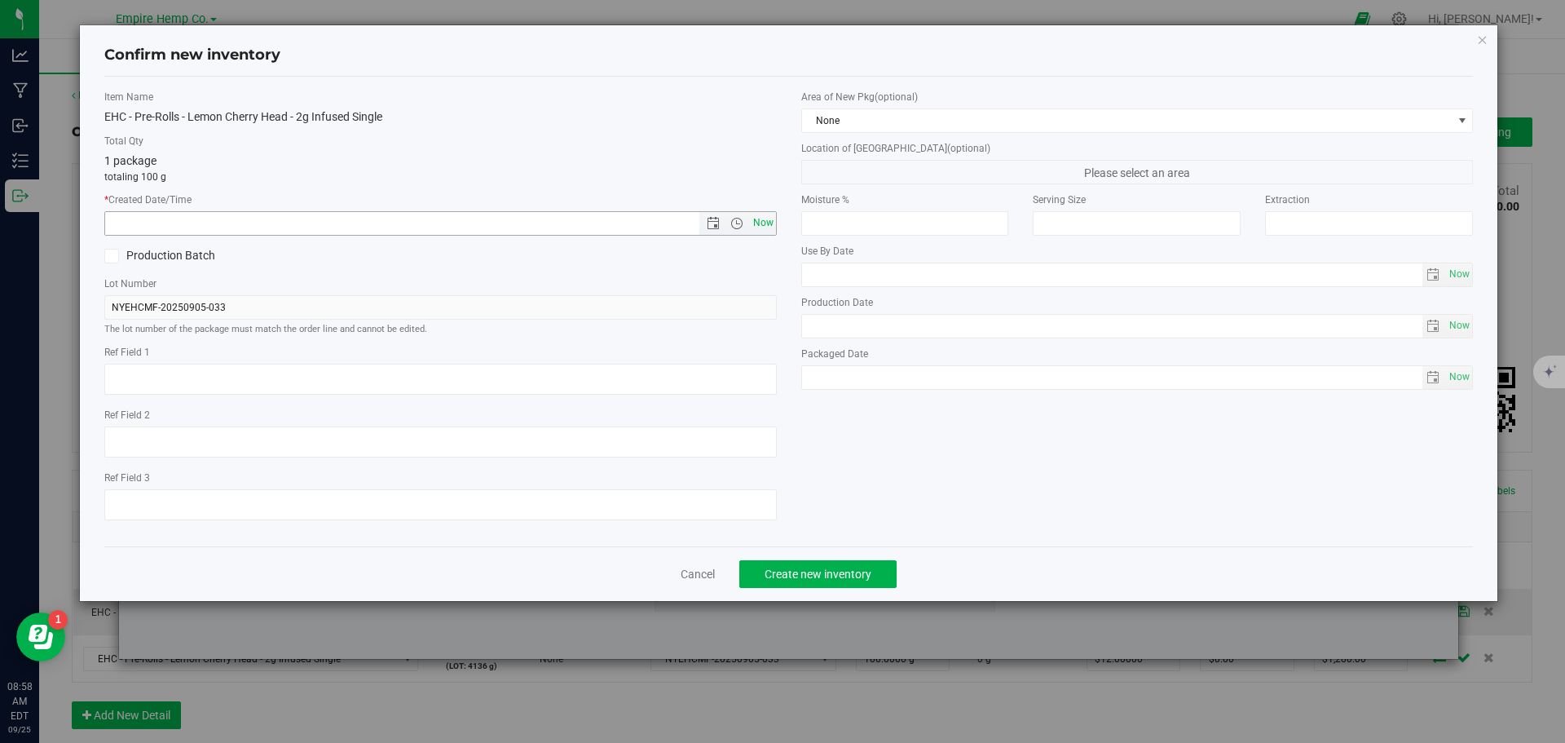
click at [770, 219] on span "Now" at bounding box center [763, 223] width 28 height 24
type input "[DATE] 8:58 AM"
click at [785, 570] on span "Create new inventory" at bounding box center [818, 573] width 107 height 13
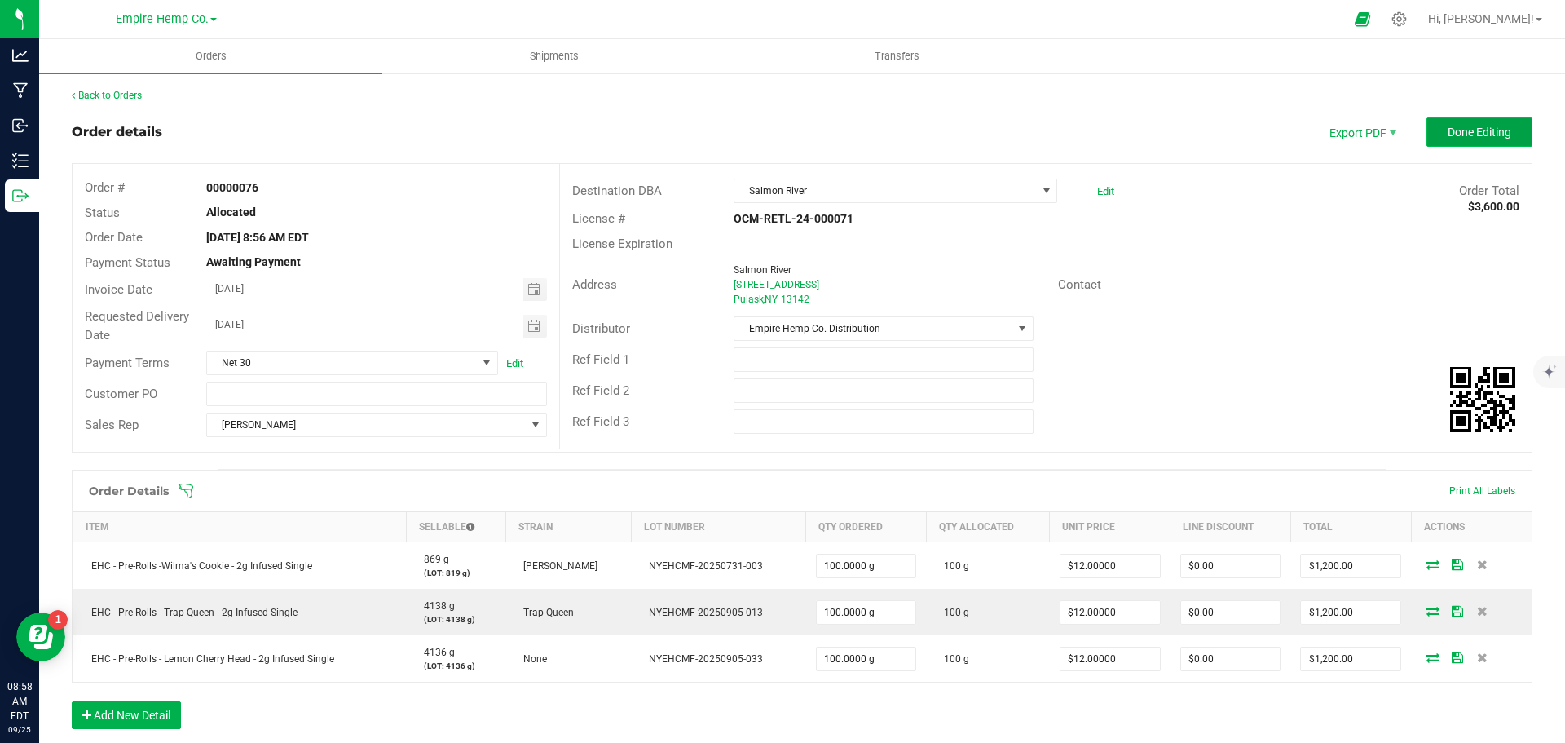
click at [1451, 122] on button "Done Editing" at bounding box center [1480, 131] width 106 height 29
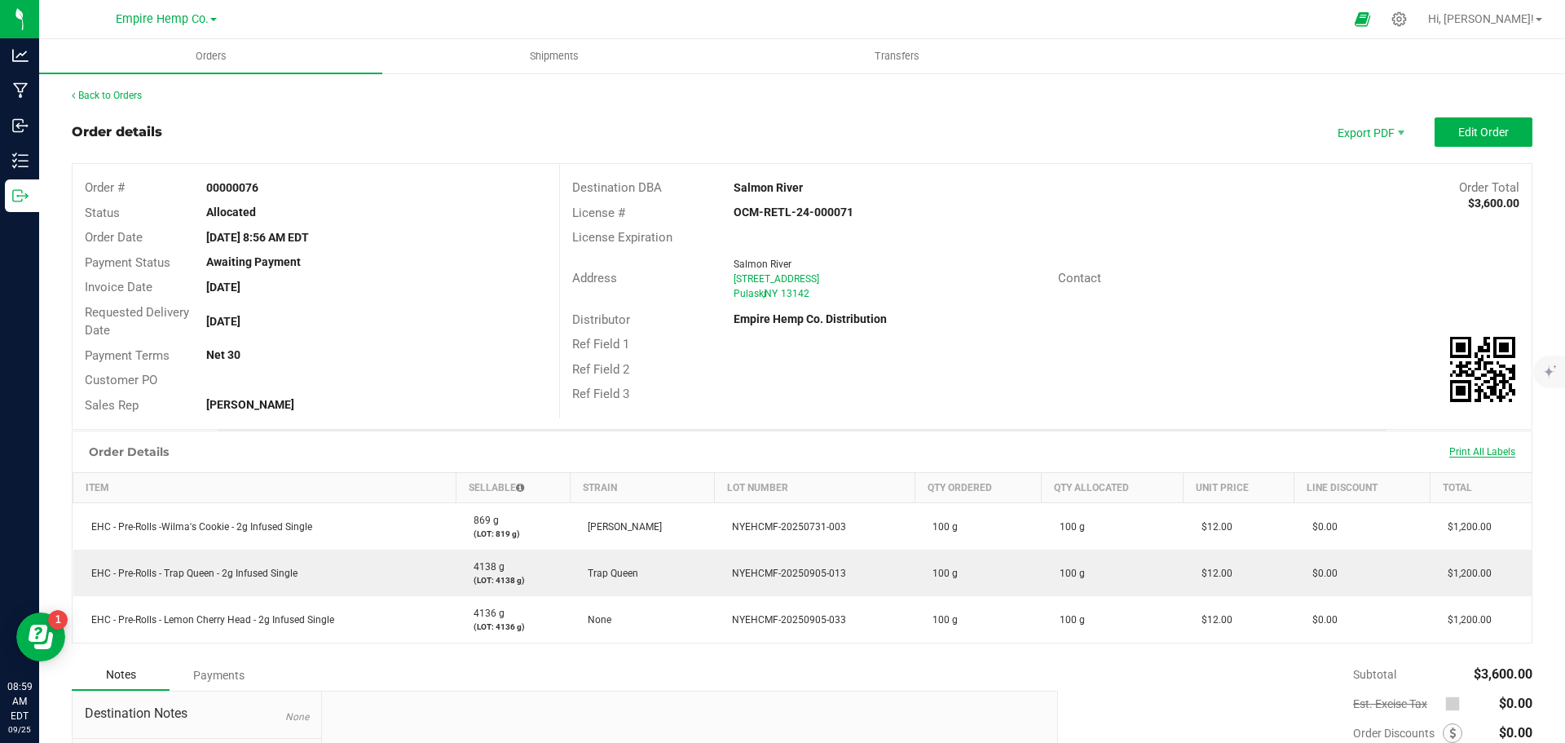
click at [1459, 455] on span "Print All Labels" at bounding box center [1483, 451] width 66 height 11
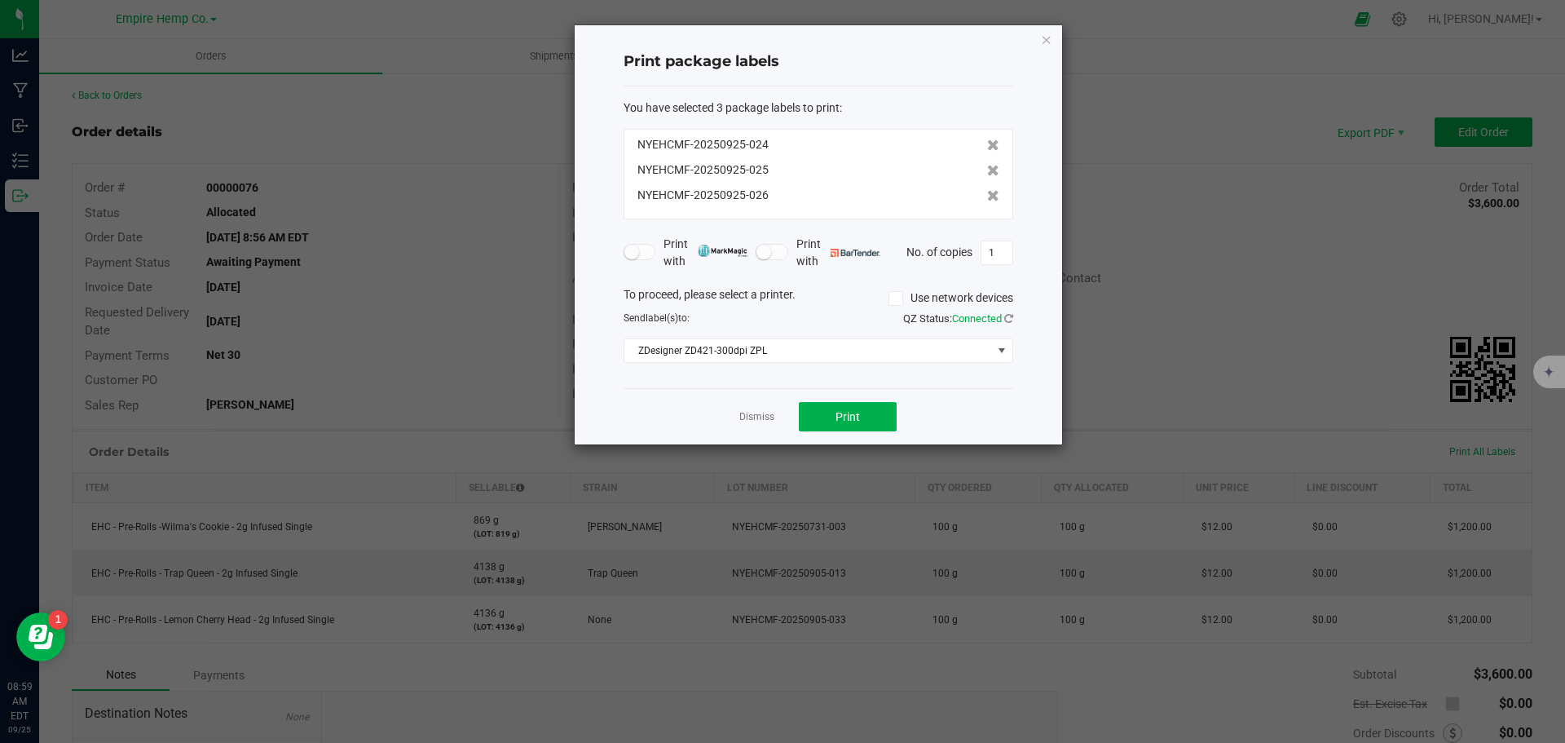
click at [901, 413] on div "Dismiss Print" at bounding box center [819, 416] width 390 height 56
click at [868, 413] on button "Print" at bounding box center [848, 416] width 98 height 29
click at [740, 408] on app-cancel-button "Dismiss" at bounding box center [757, 416] width 35 height 17
click at [756, 415] on link "Dismiss" at bounding box center [757, 417] width 35 height 14
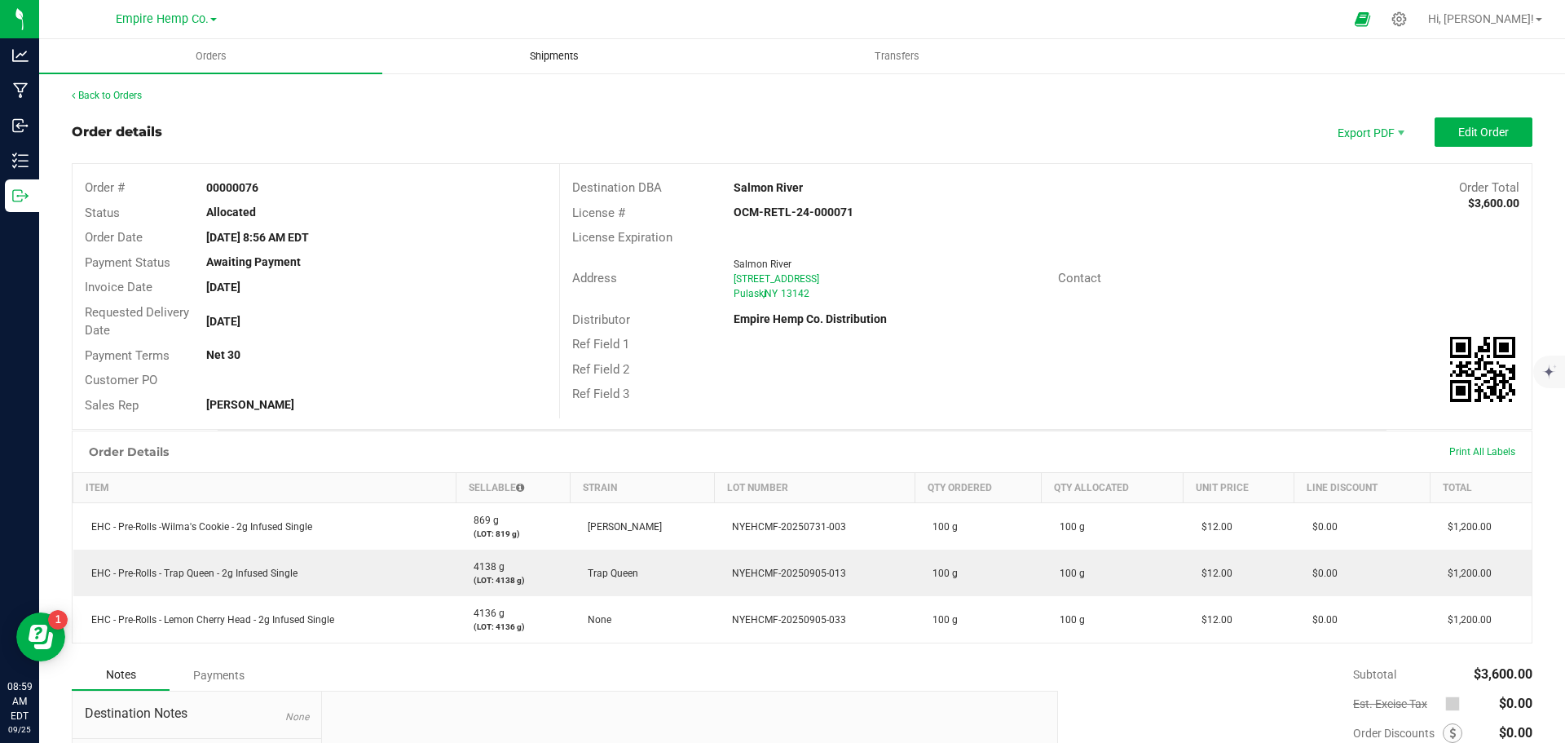
click at [554, 56] on span "Shipments" at bounding box center [554, 56] width 93 height 15
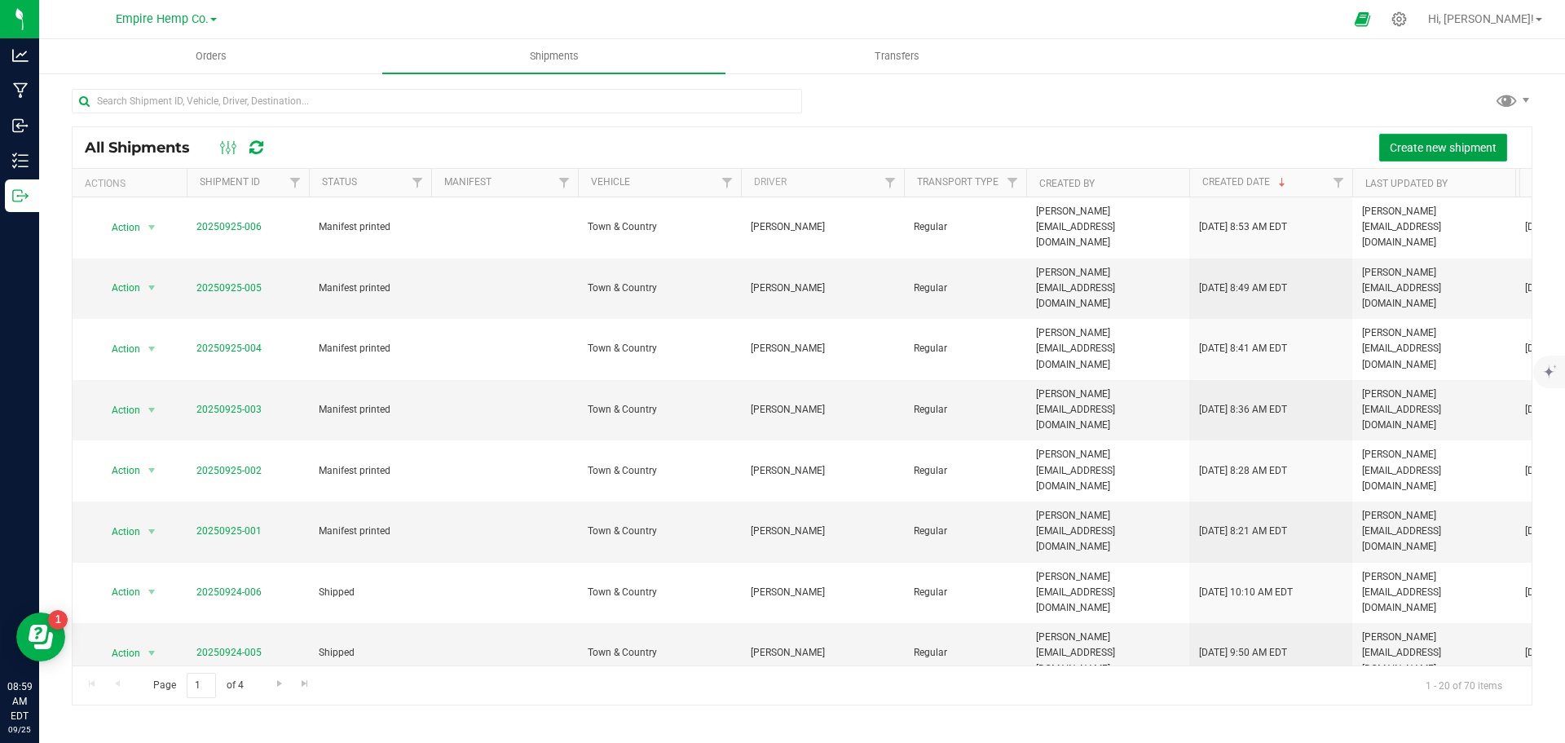
click at [1439, 141] on span "Create new shipment" at bounding box center [1443, 147] width 107 height 13
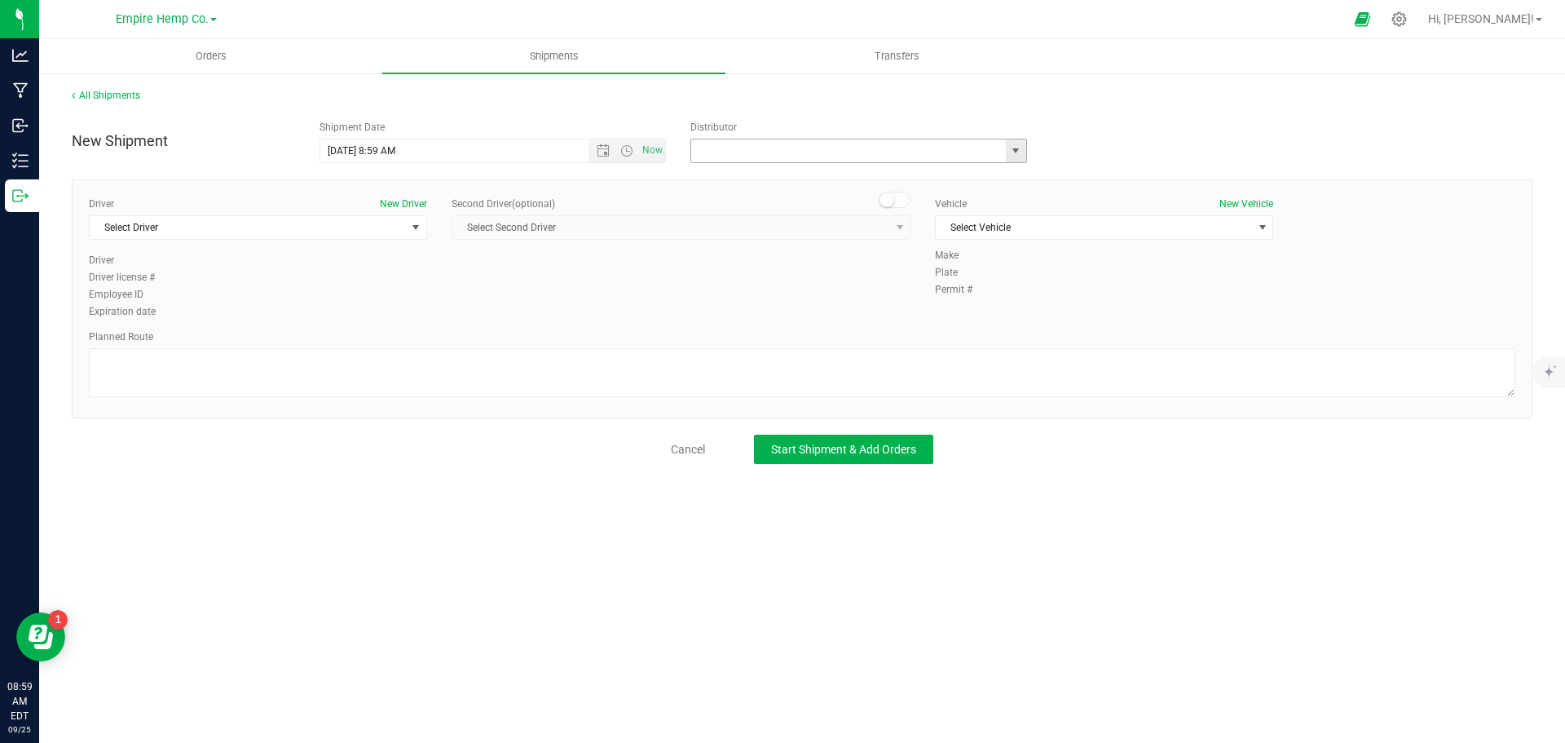
click at [877, 148] on input "text" at bounding box center [843, 150] width 305 height 23
click at [1016, 150] on span "select" at bounding box center [1015, 150] width 13 height 13
click at [916, 202] on li "Empire Hemp Co. Distribution" at bounding box center [858, 203] width 335 height 24
type input "Empire Hemp Co. Distribution"
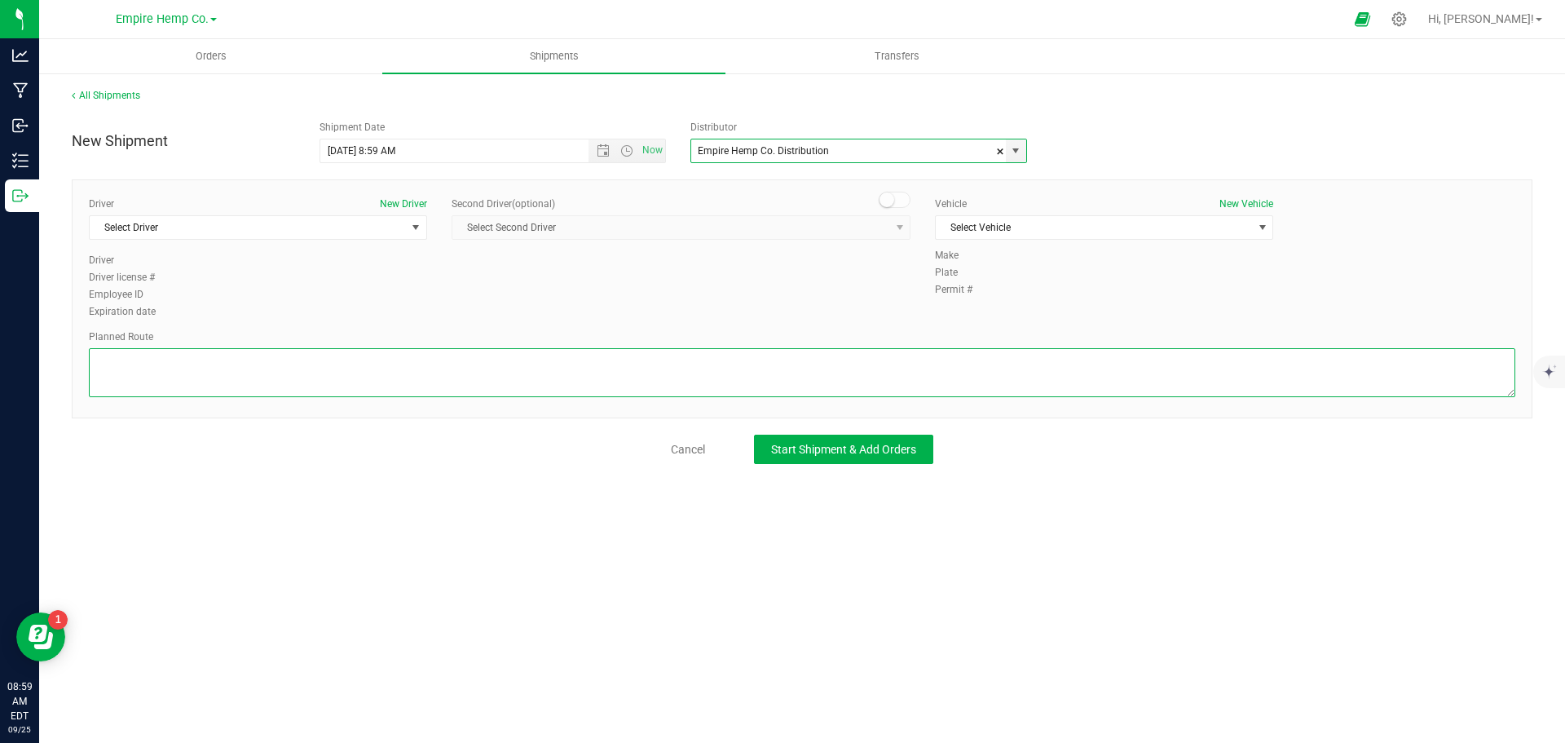
click at [509, 373] on textarea at bounding box center [802, 372] width 1427 height 49
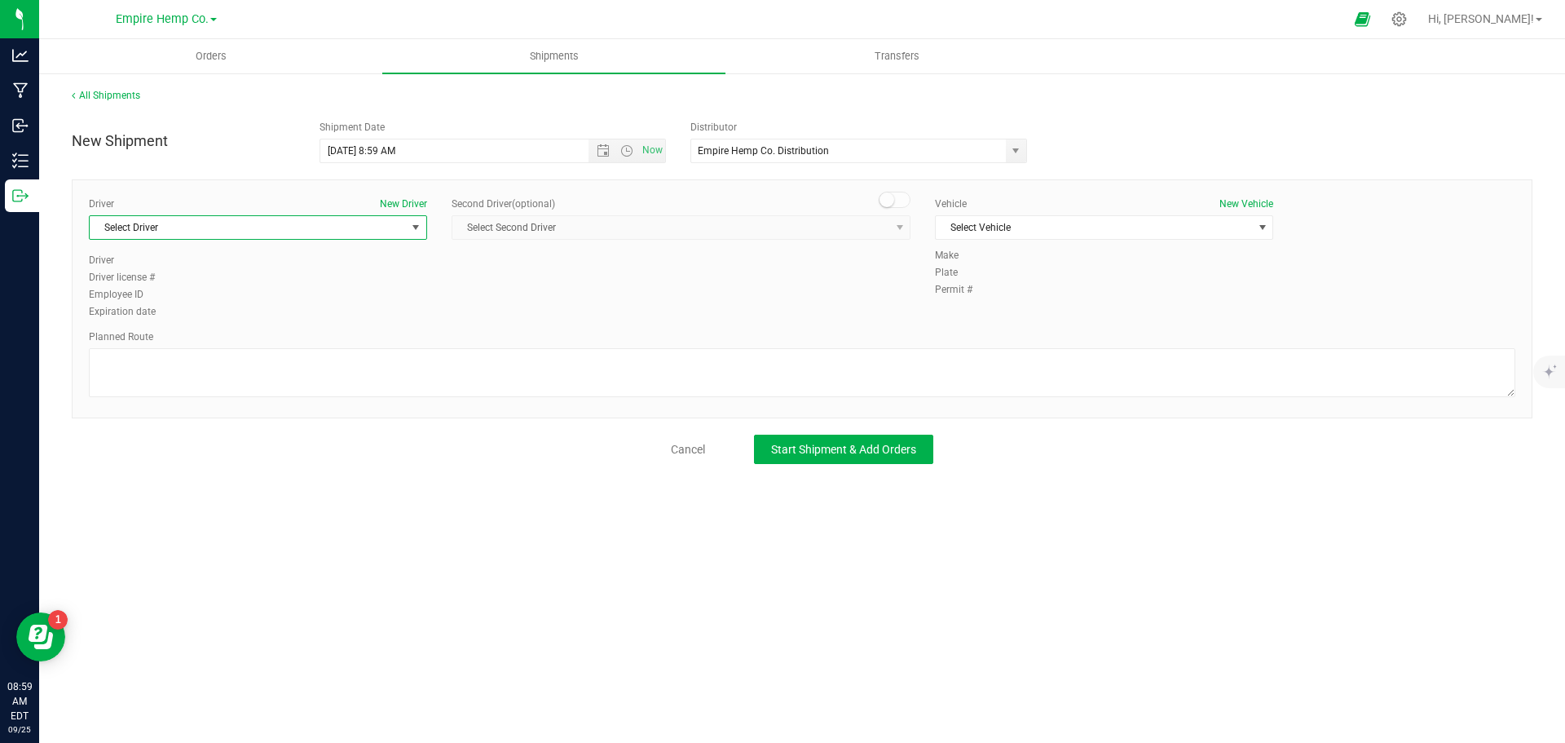
click at [408, 223] on span "select" at bounding box center [416, 227] width 20 height 23
click at [300, 316] on li "[PERSON_NAME]" at bounding box center [258, 319] width 337 height 24
click at [1112, 227] on span "Select Vehicle" at bounding box center [1094, 227] width 316 height 23
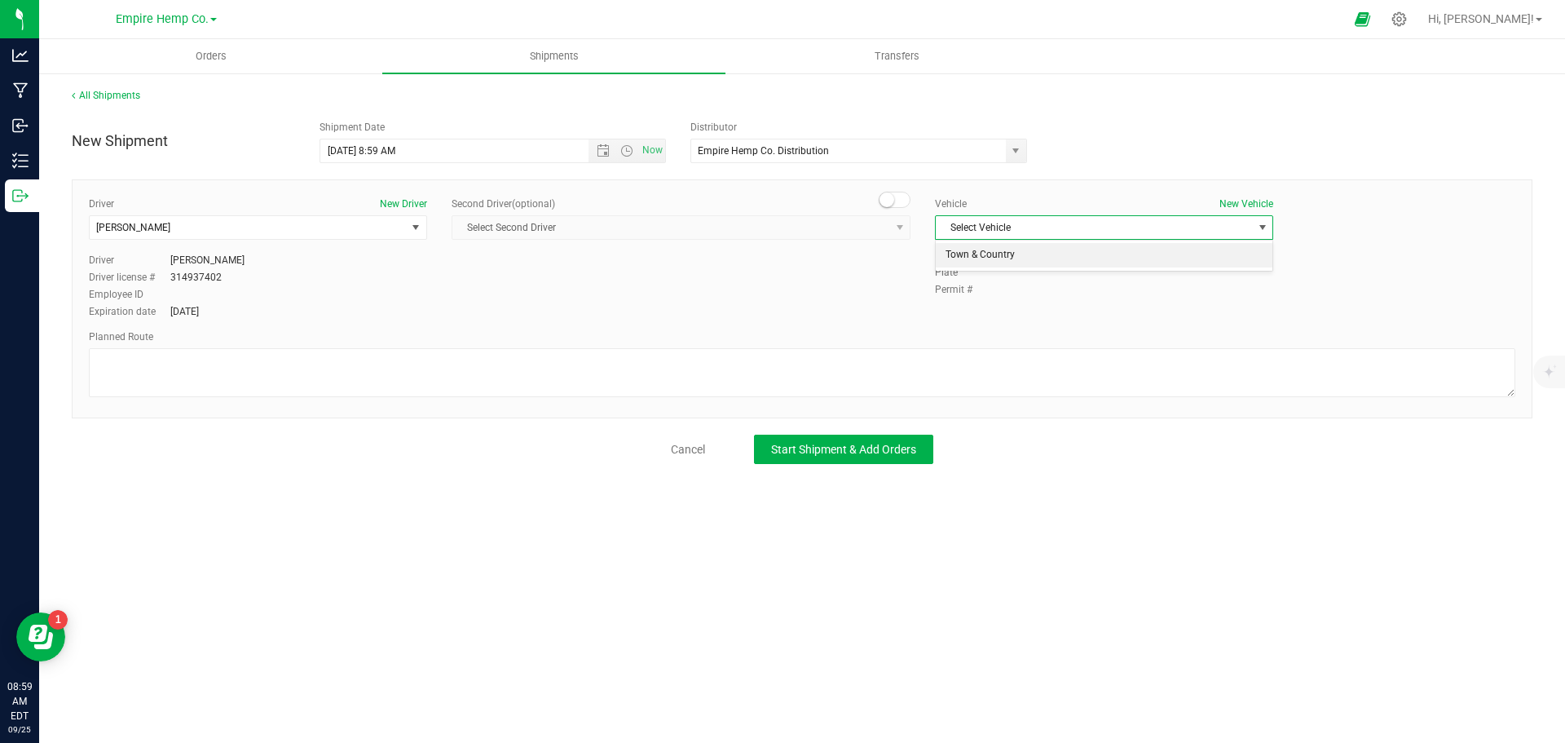
click at [1091, 253] on li "Town & Country" at bounding box center [1104, 255] width 337 height 24
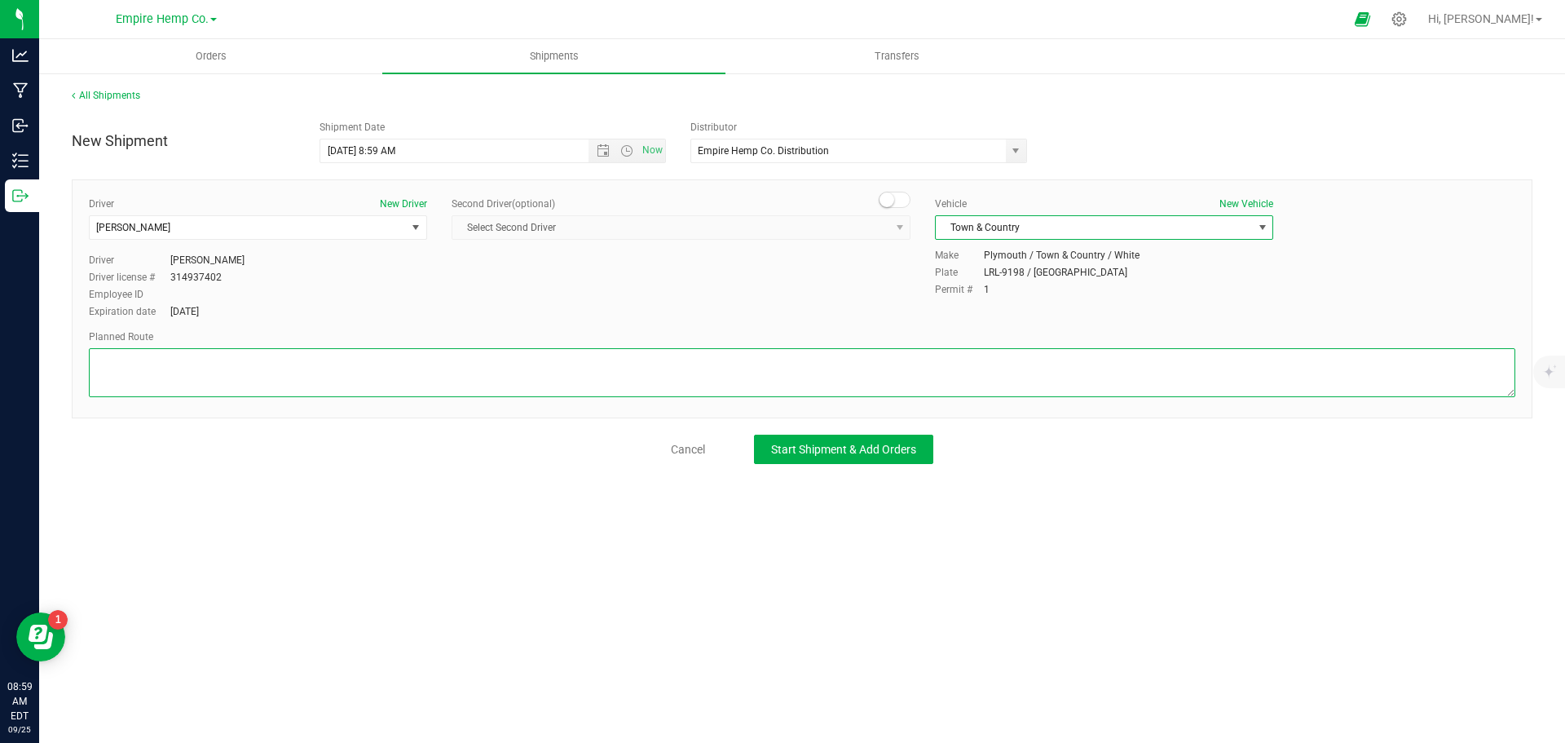
click at [1007, 363] on textarea at bounding box center [802, 372] width 1427 height 49
type textarea "i90"
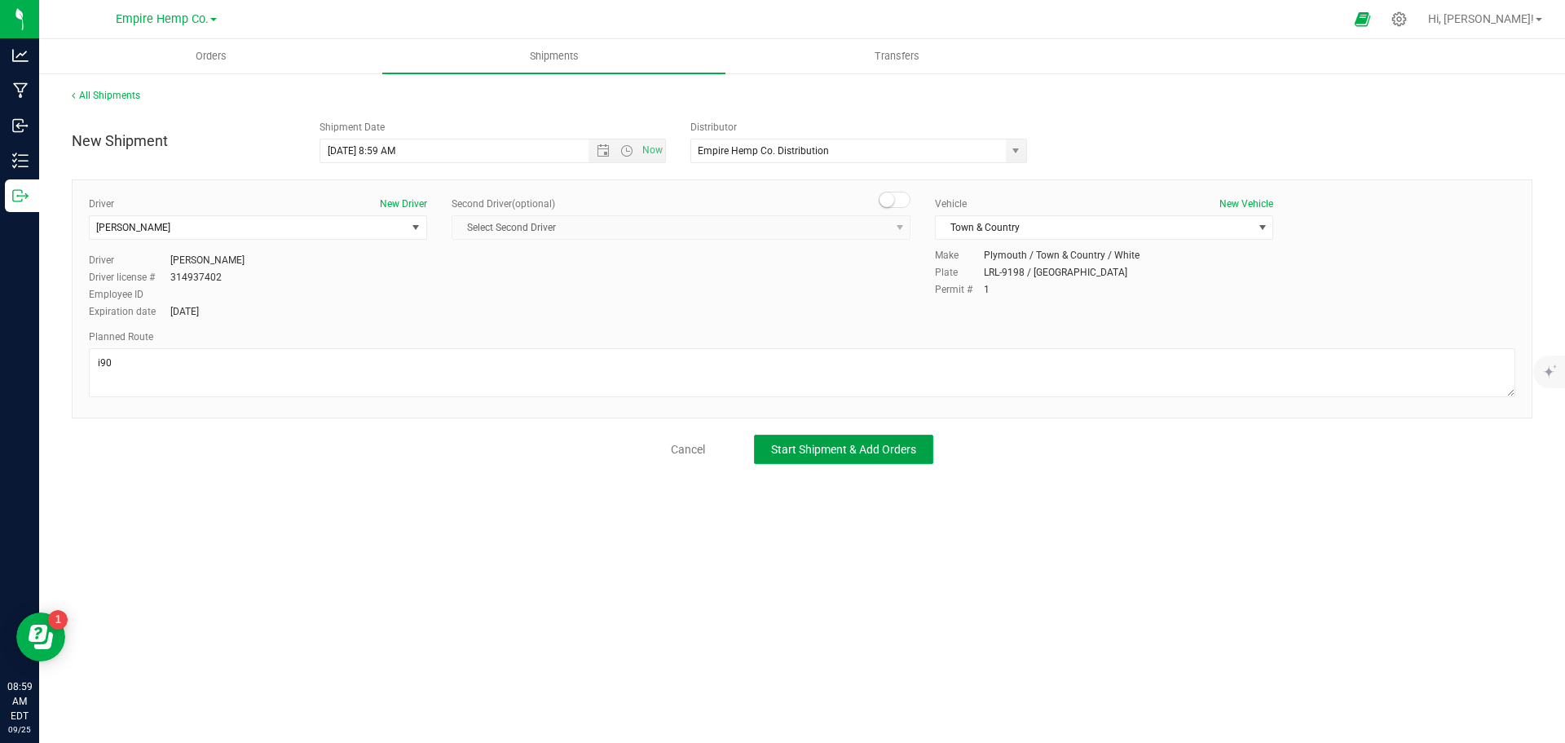
click at [897, 457] on button "Start Shipment & Add Orders" at bounding box center [843, 449] width 179 height 29
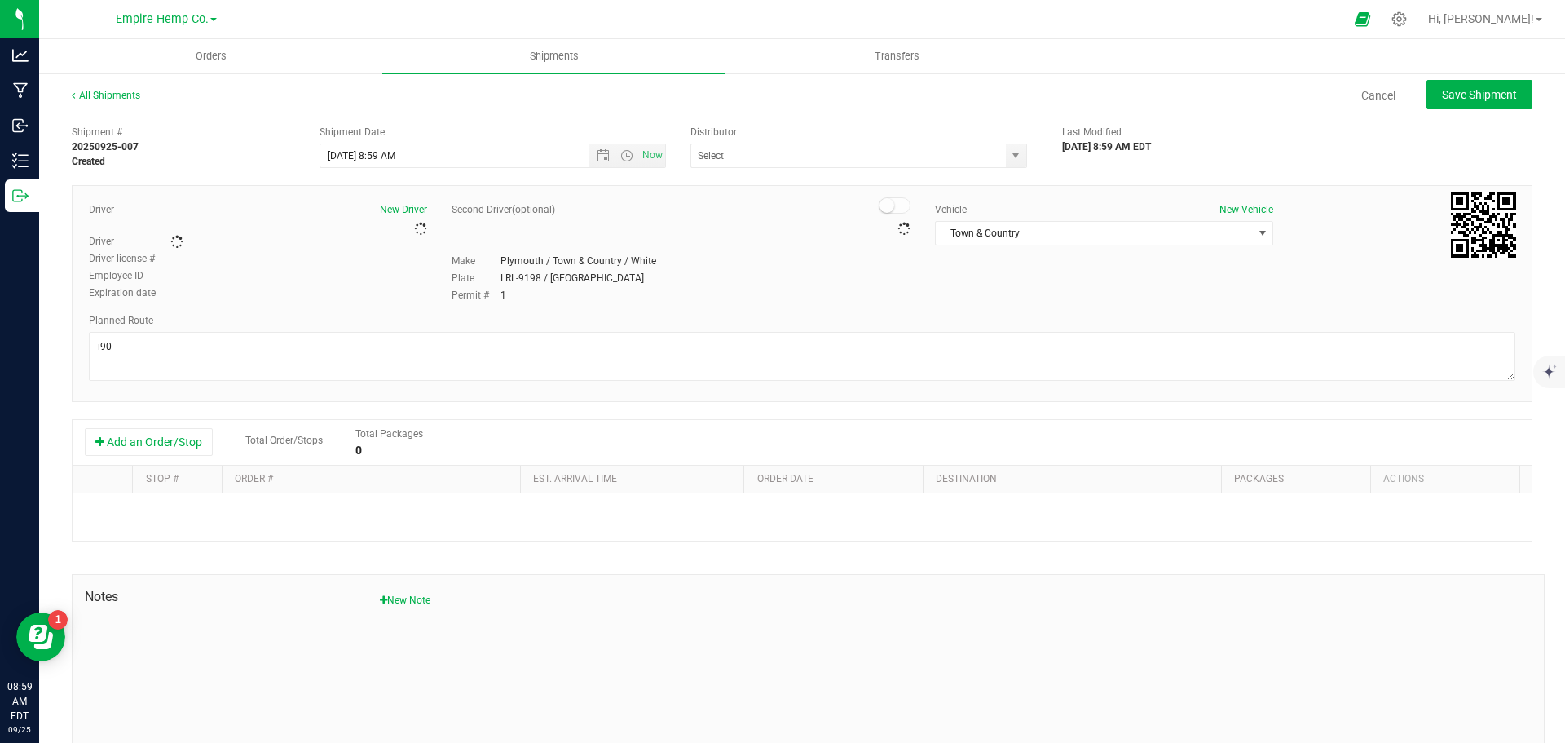
type input "Empire Hemp Co. Distribution"
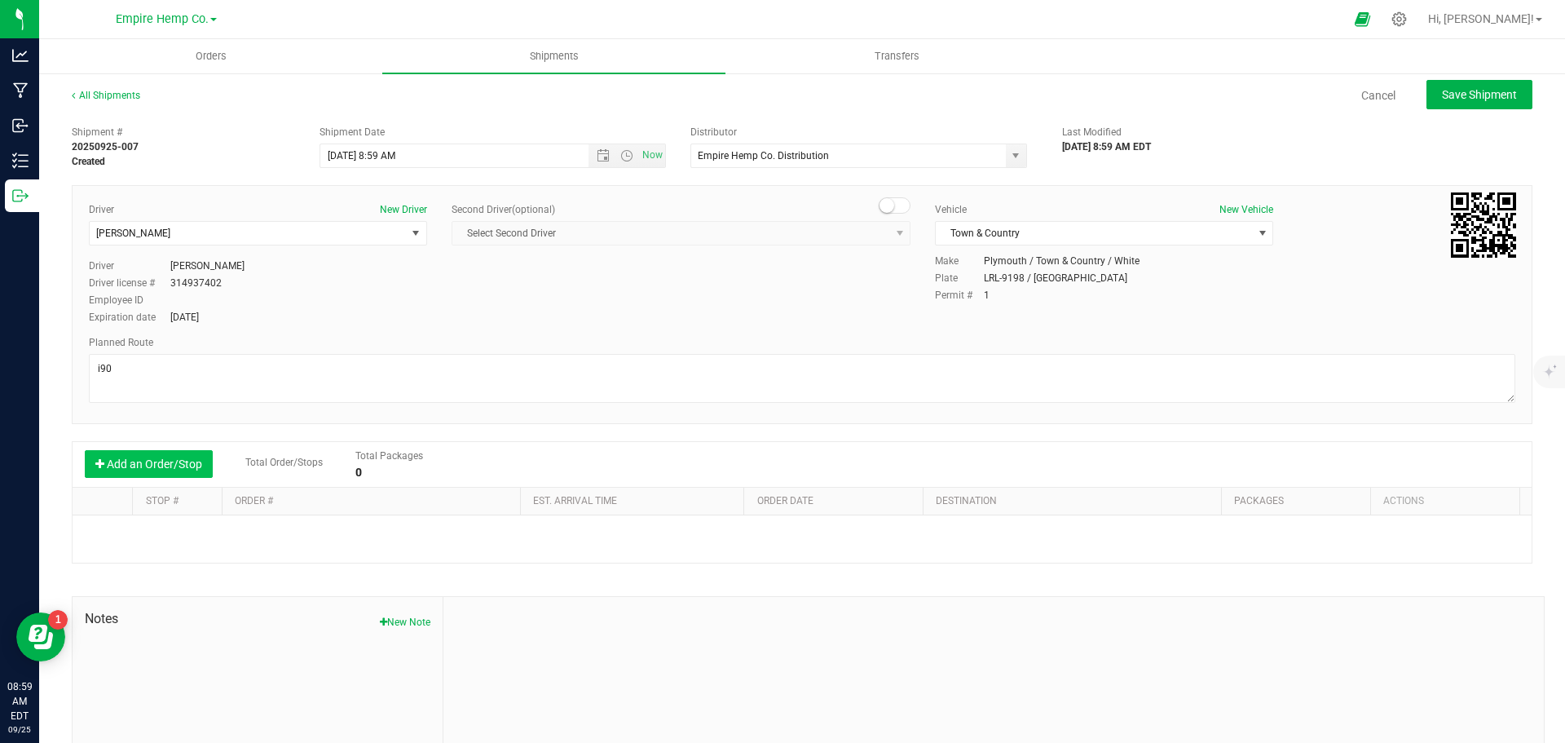
click at [154, 457] on button "Add an Order/Stop" at bounding box center [149, 464] width 128 height 28
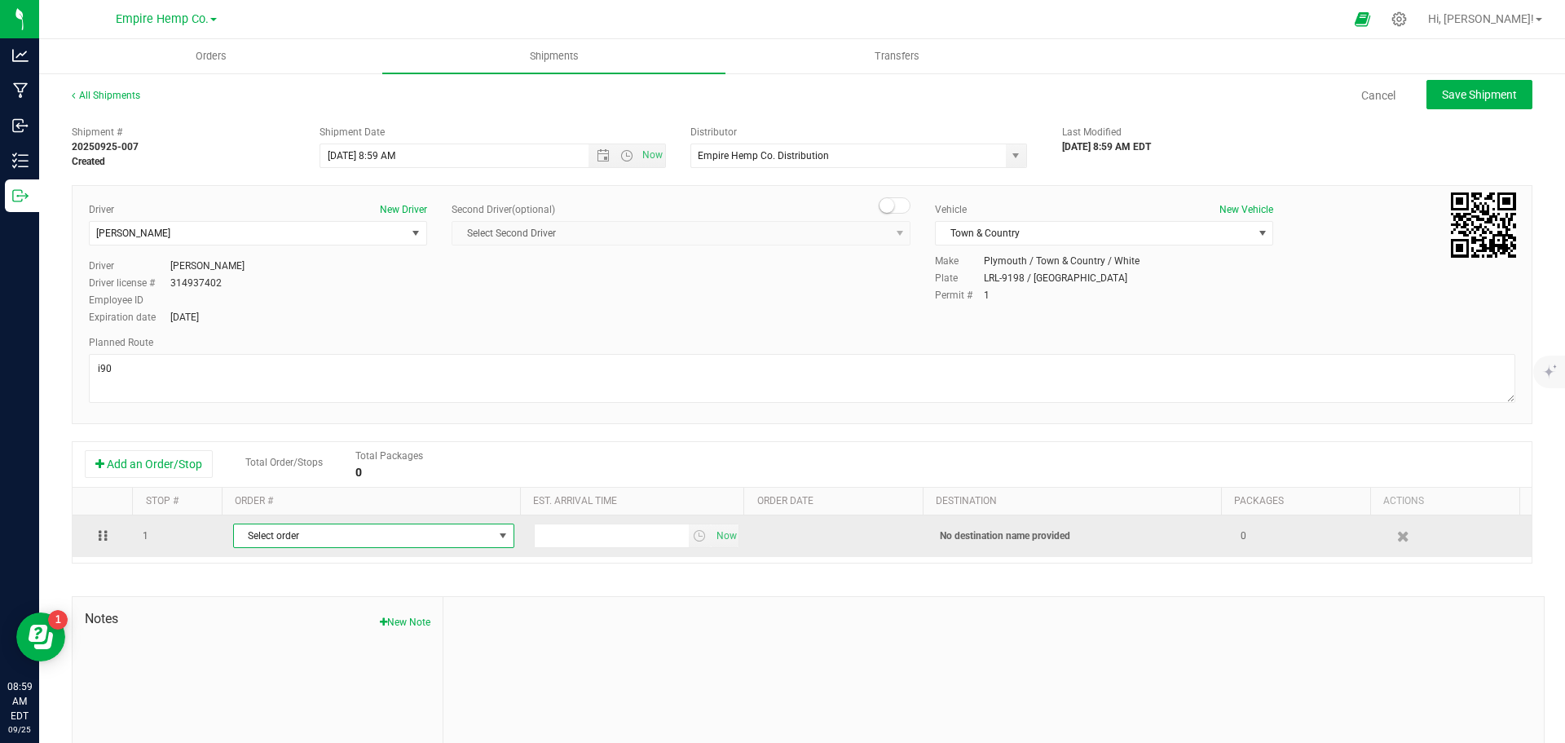
click at [399, 538] on span "Select order" at bounding box center [363, 535] width 259 height 23
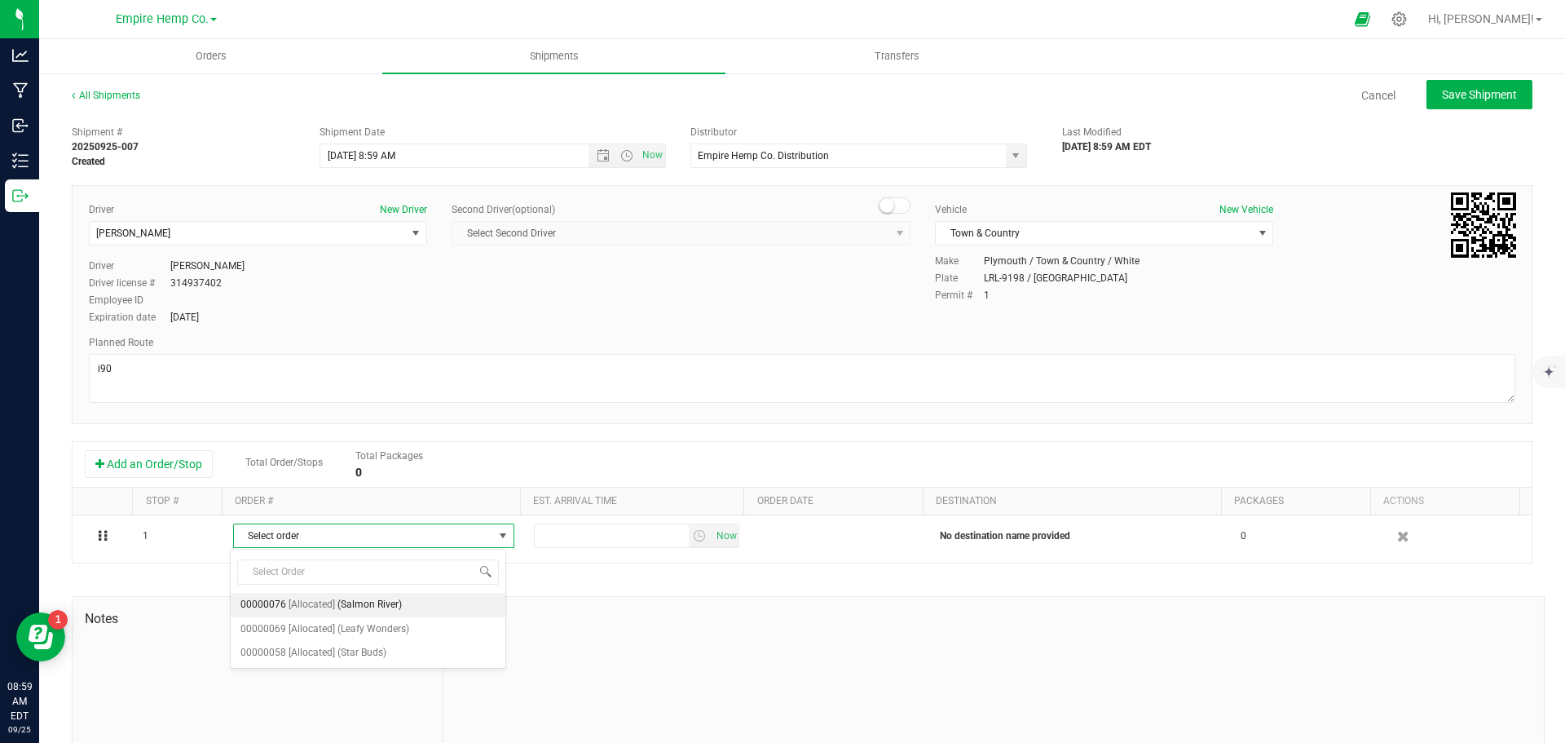
click at [395, 598] on span "(Salmon River)" at bounding box center [370, 604] width 64 height 21
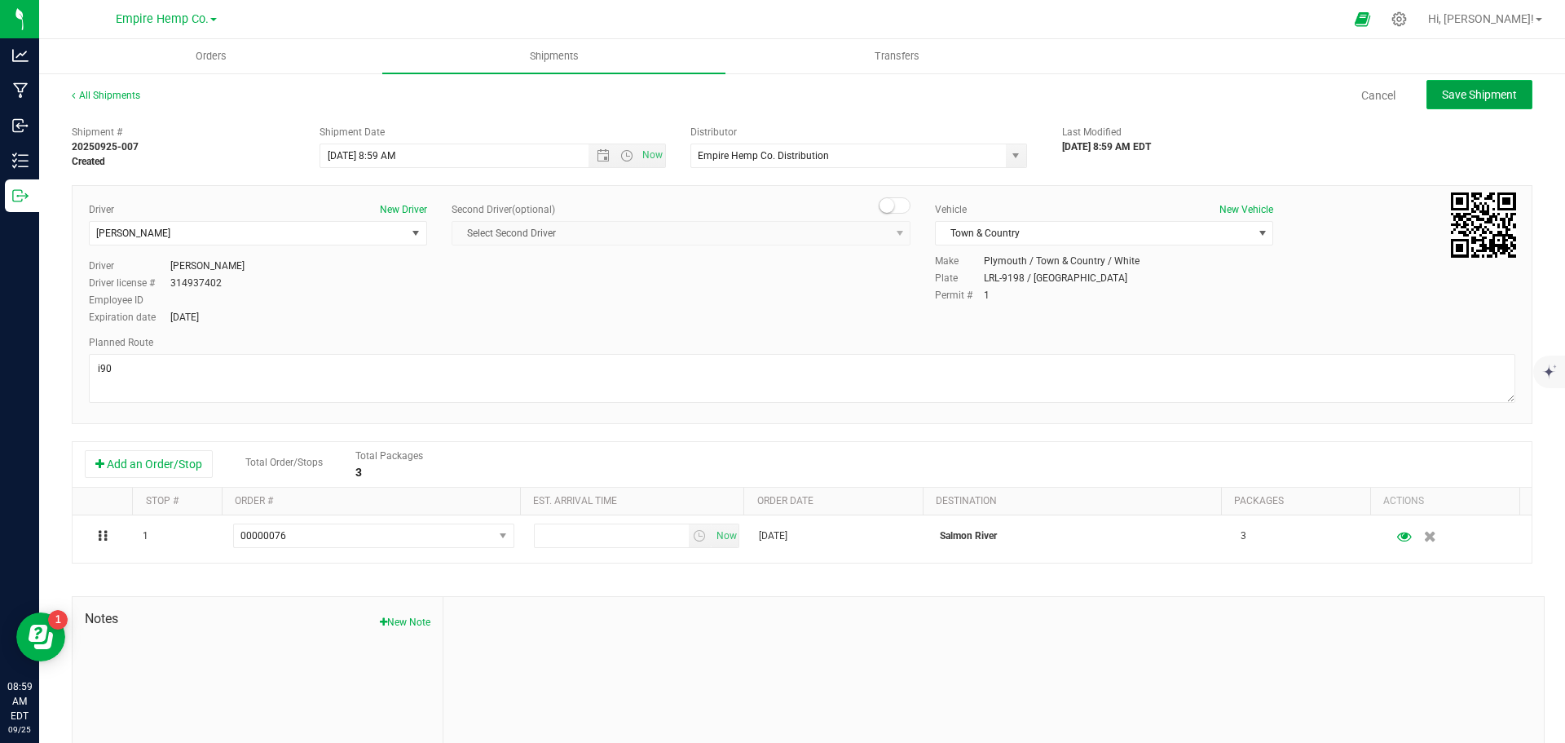
click at [1476, 102] on button "Save Shipment" at bounding box center [1480, 94] width 106 height 29
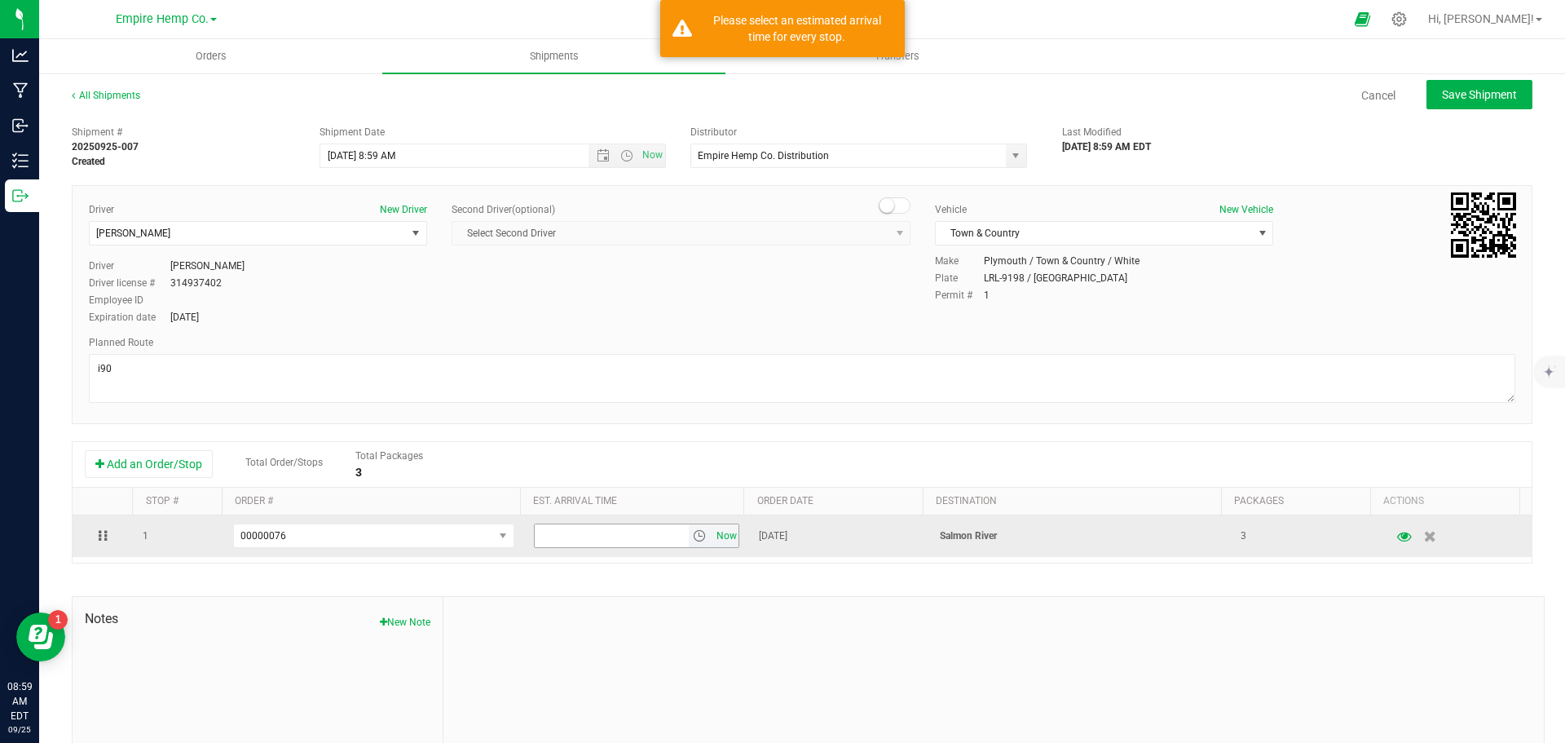
click at [713, 536] on span "Now" at bounding box center [727, 536] width 28 height 24
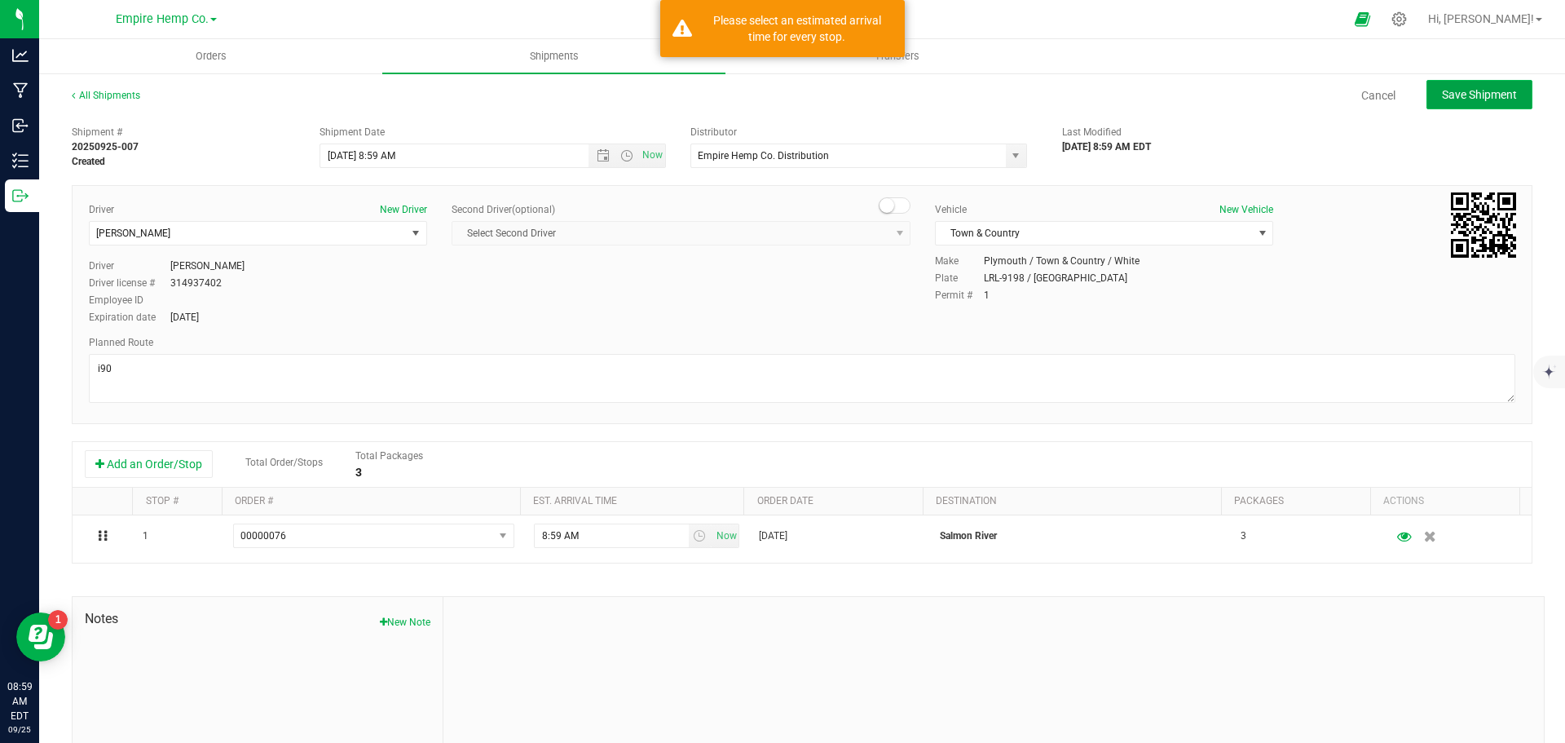
click at [1478, 91] on span "Save Shipment" at bounding box center [1479, 94] width 75 height 13
type input "[DATE] 12:59 PM"
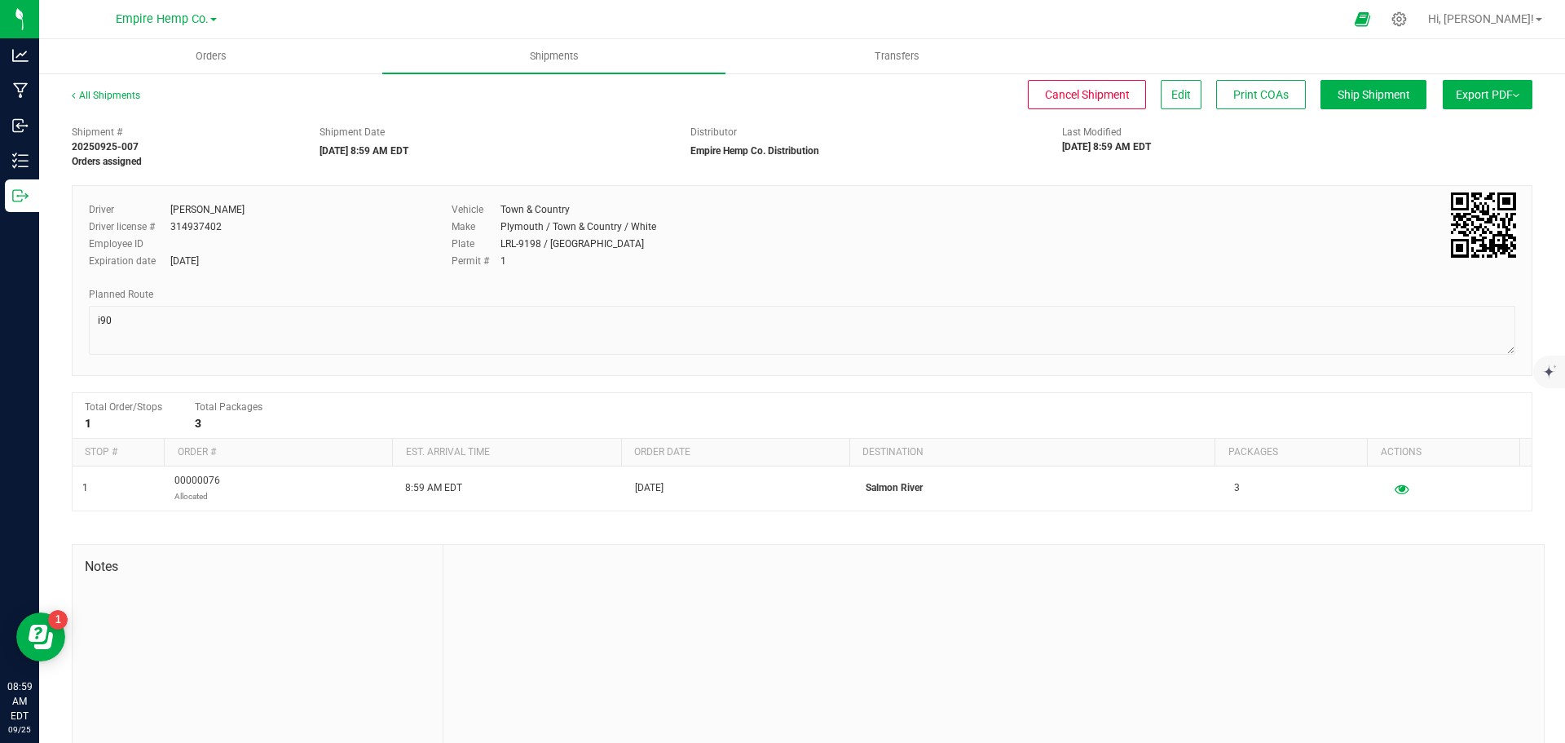
click at [1509, 95] on button "Export PDF" at bounding box center [1488, 94] width 90 height 29
click at [1463, 155] on span "Manifest by Lot" at bounding box center [1446, 154] width 68 height 11
click at [226, 58] on span "Orders" at bounding box center [211, 56] width 75 height 15
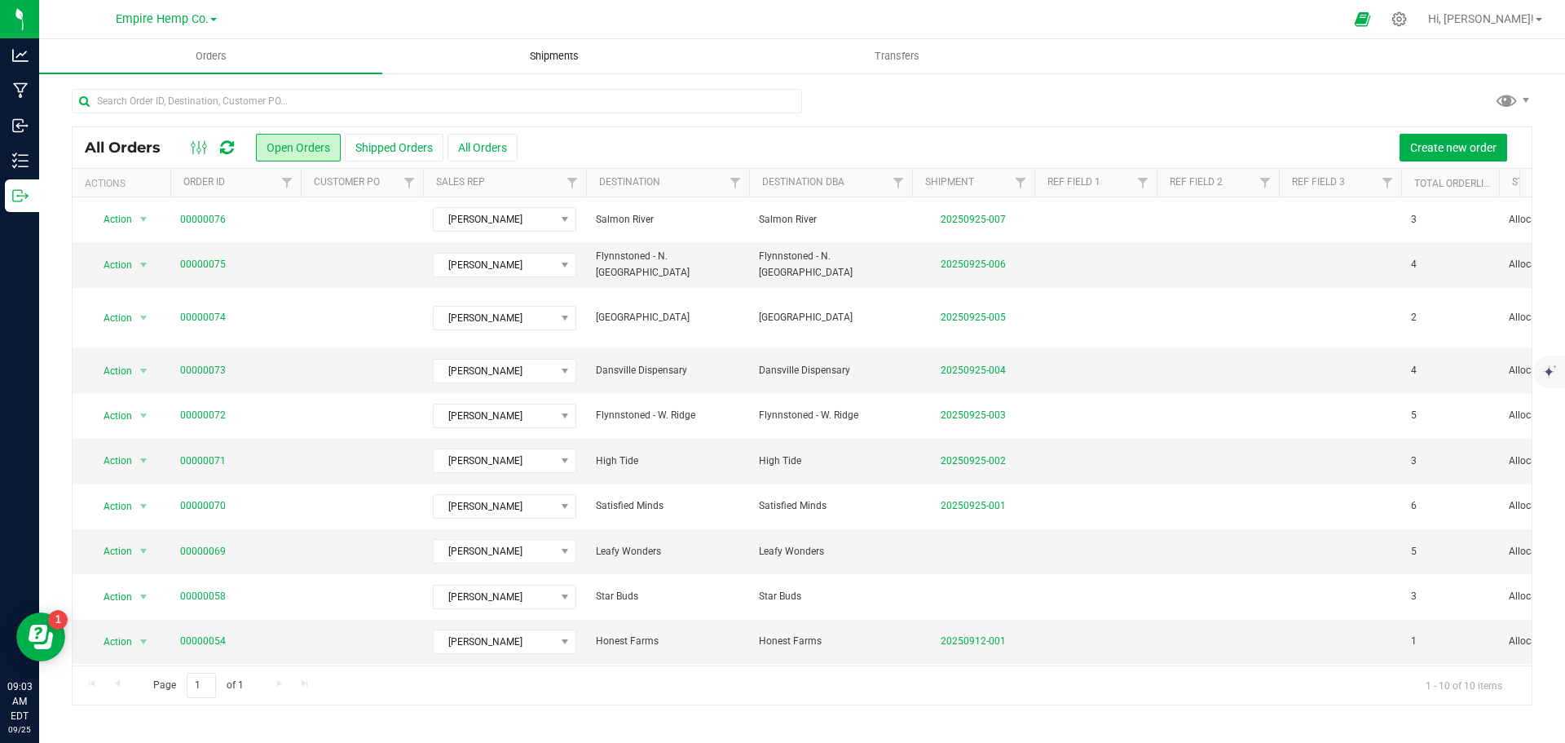
click at [567, 58] on span "Shipments" at bounding box center [554, 56] width 93 height 15
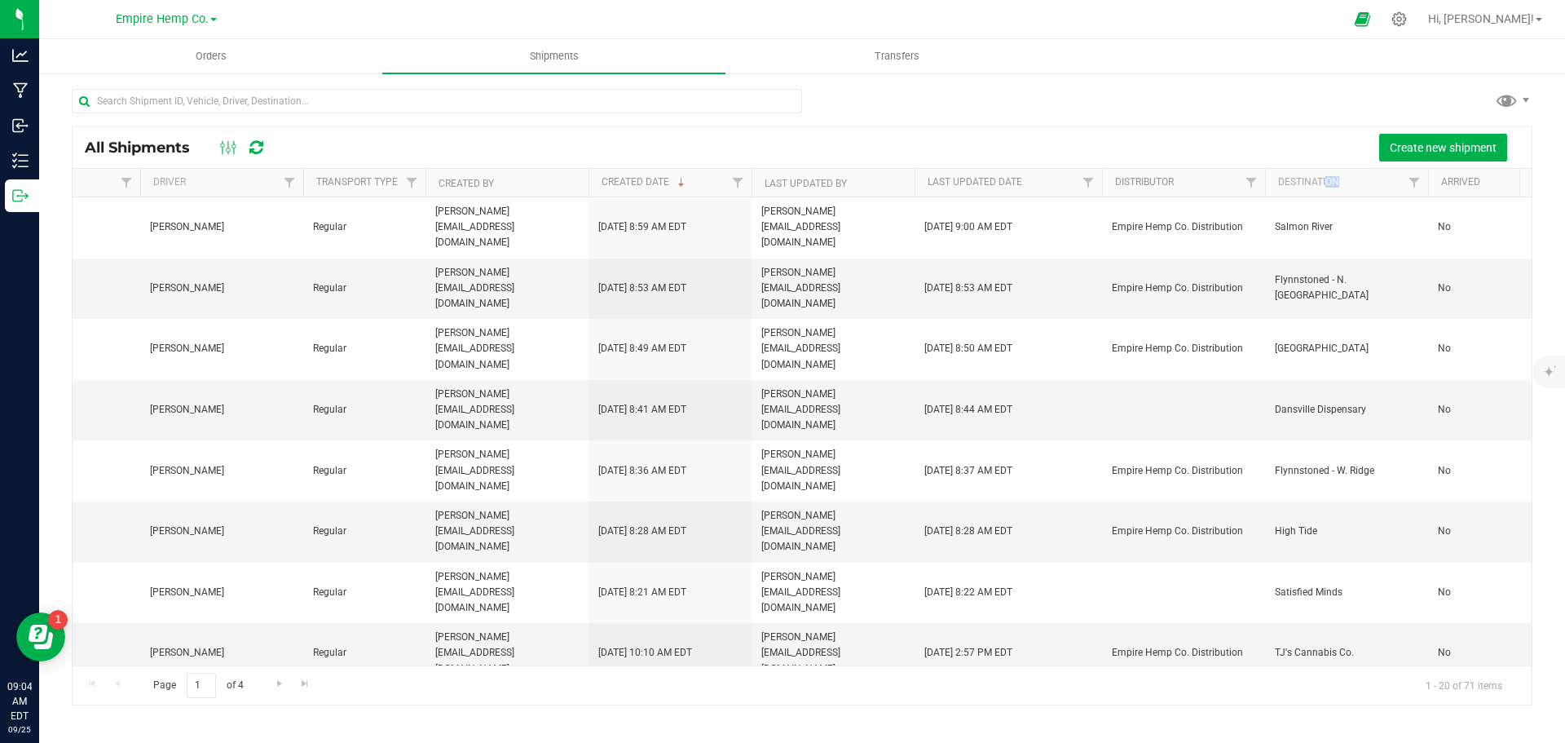
drag, startPoint x: 1372, startPoint y: 182, endPoint x: 1328, endPoint y: 192, distance: 45.3
click at [1328, 192] on th "Destination" at bounding box center [1346, 183] width 163 height 29
click at [1393, 151] on span "Create new shipment" at bounding box center [1443, 147] width 107 height 13
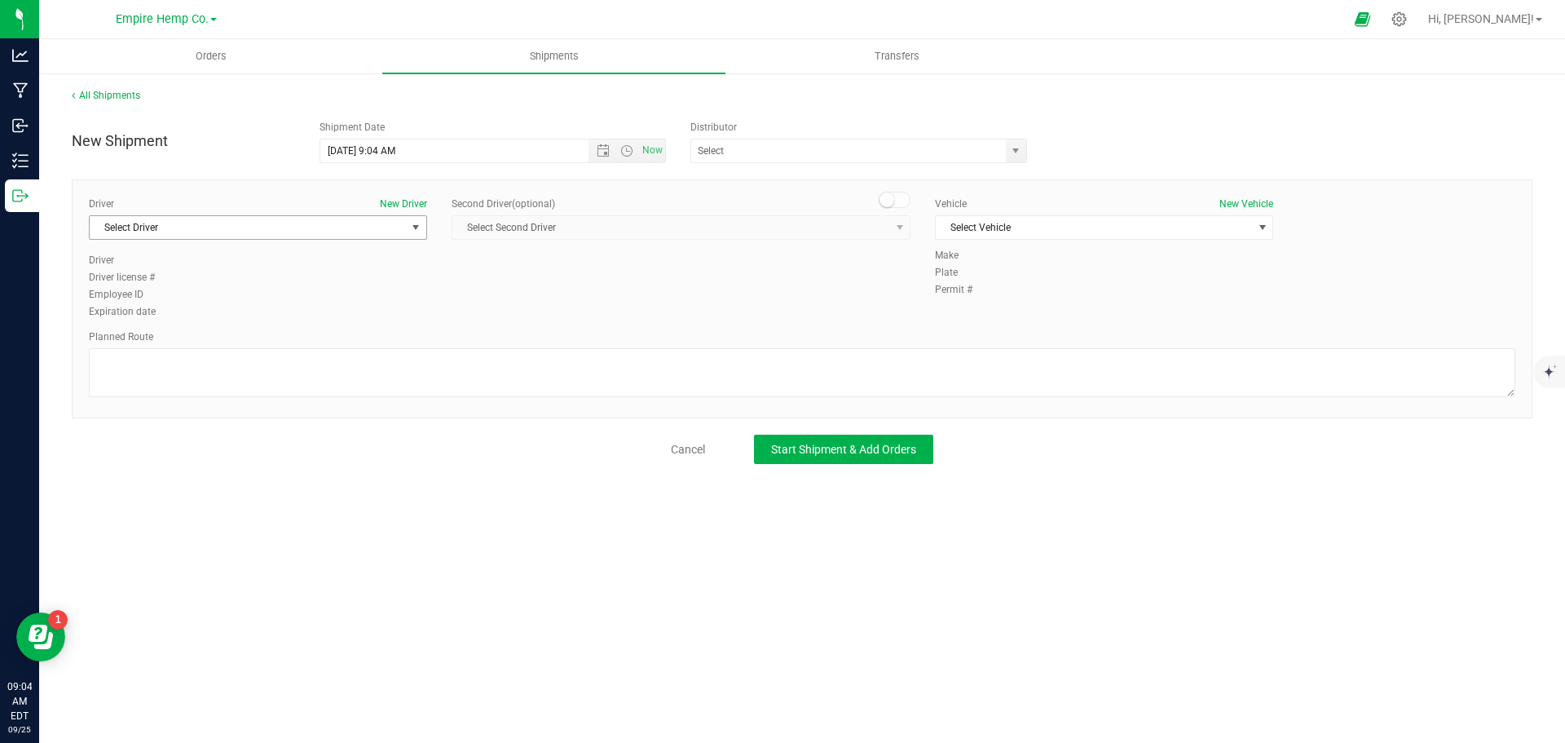
click at [372, 231] on span "Select Driver" at bounding box center [248, 227] width 316 height 23
click at [305, 320] on li "[PERSON_NAME]" at bounding box center [258, 319] width 337 height 24
click at [1071, 223] on span "Select Vehicle" at bounding box center [1094, 227] width 316 height 23
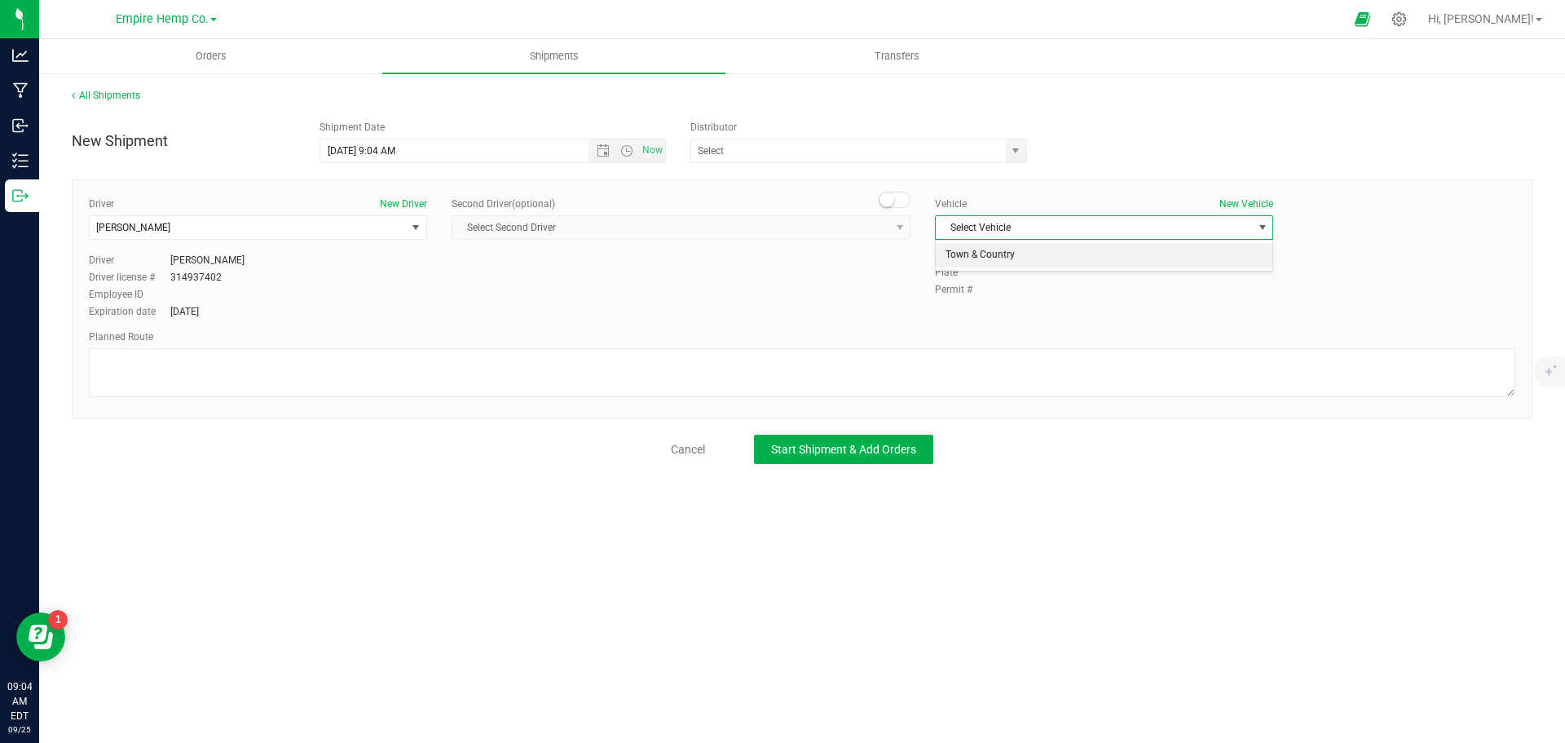
click at [1064, 255] on li "Town & Country" at bounding box center [1104, 255] width 337 height 24
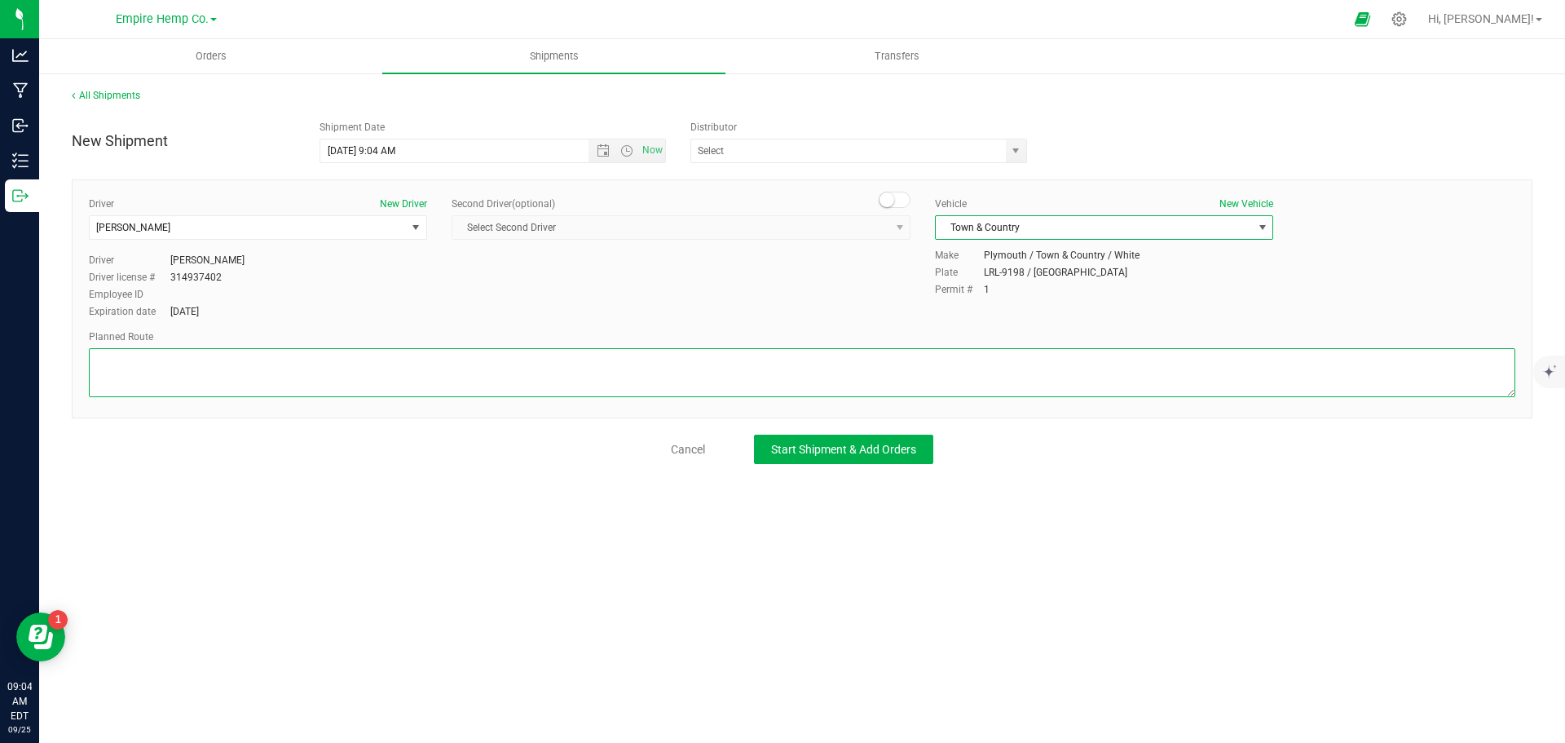
click at [755, 374] on textarea at bounding box center [802, 372] width 1427 height 49
type textarea "i90"
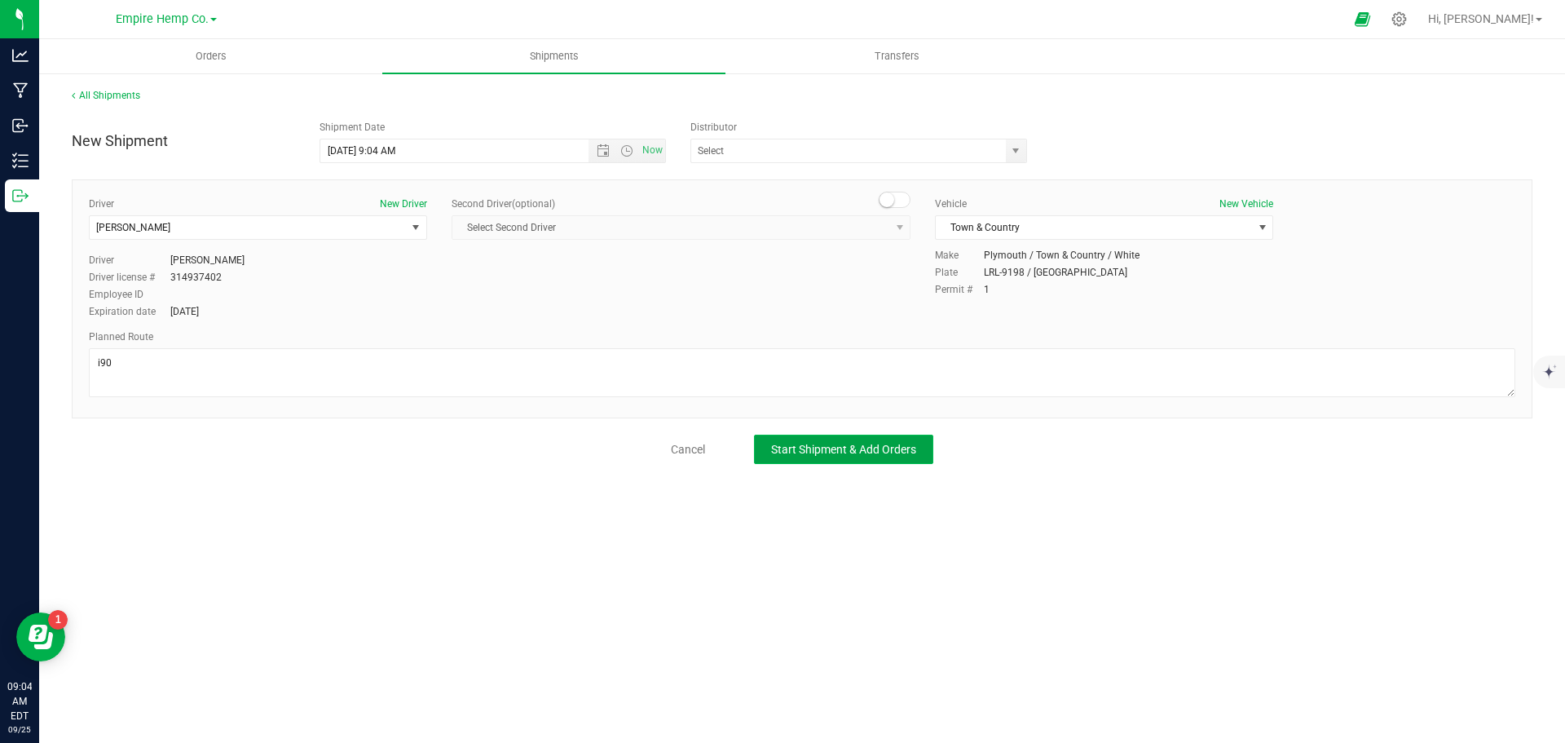
click at [813, 451] on span "Start Shipment & Add Orders" at bounding box center [843, 449] width 145 height 13
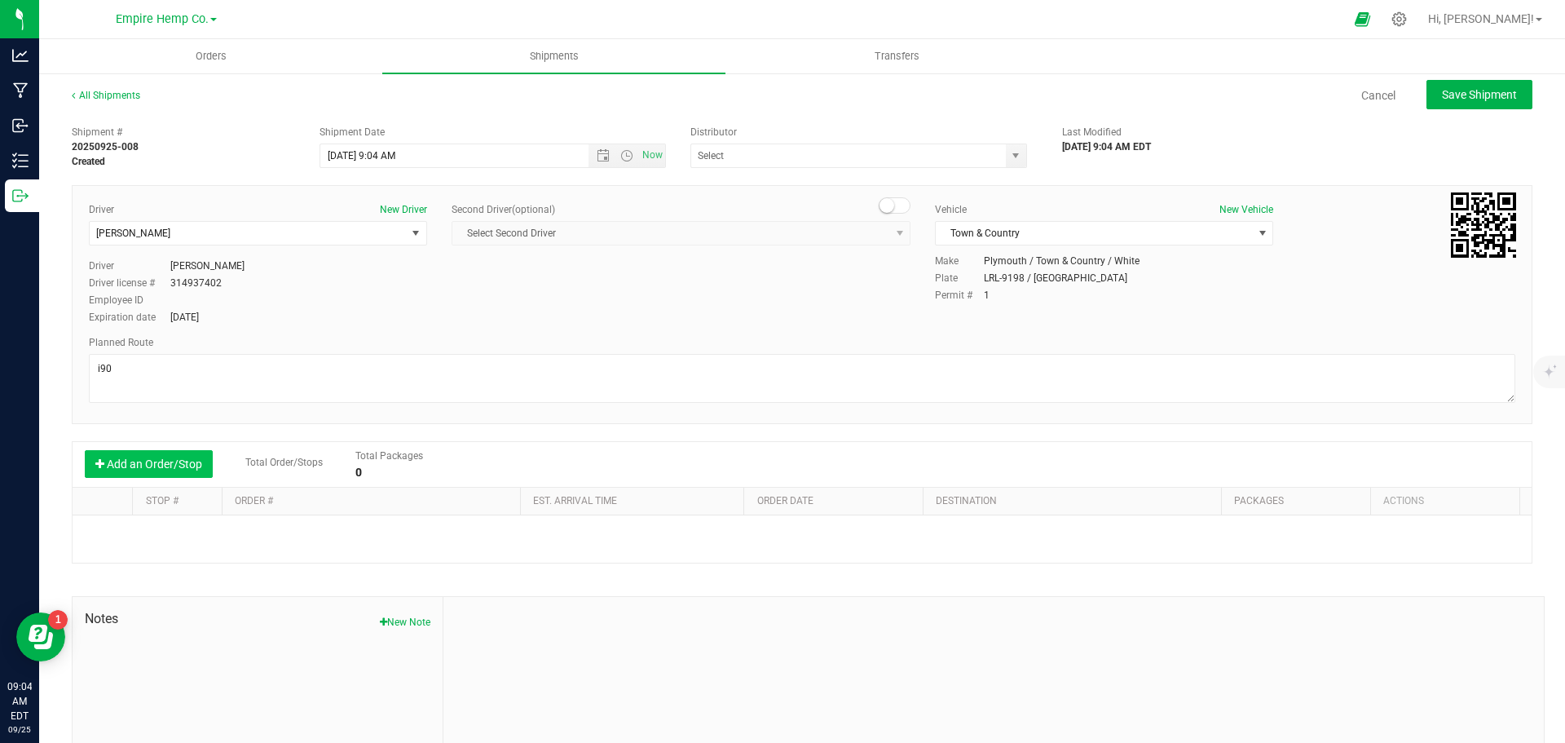
click at [111, 468] on button "Add an Order/Stop" at bounding box center [149, 464] width 128 height 28
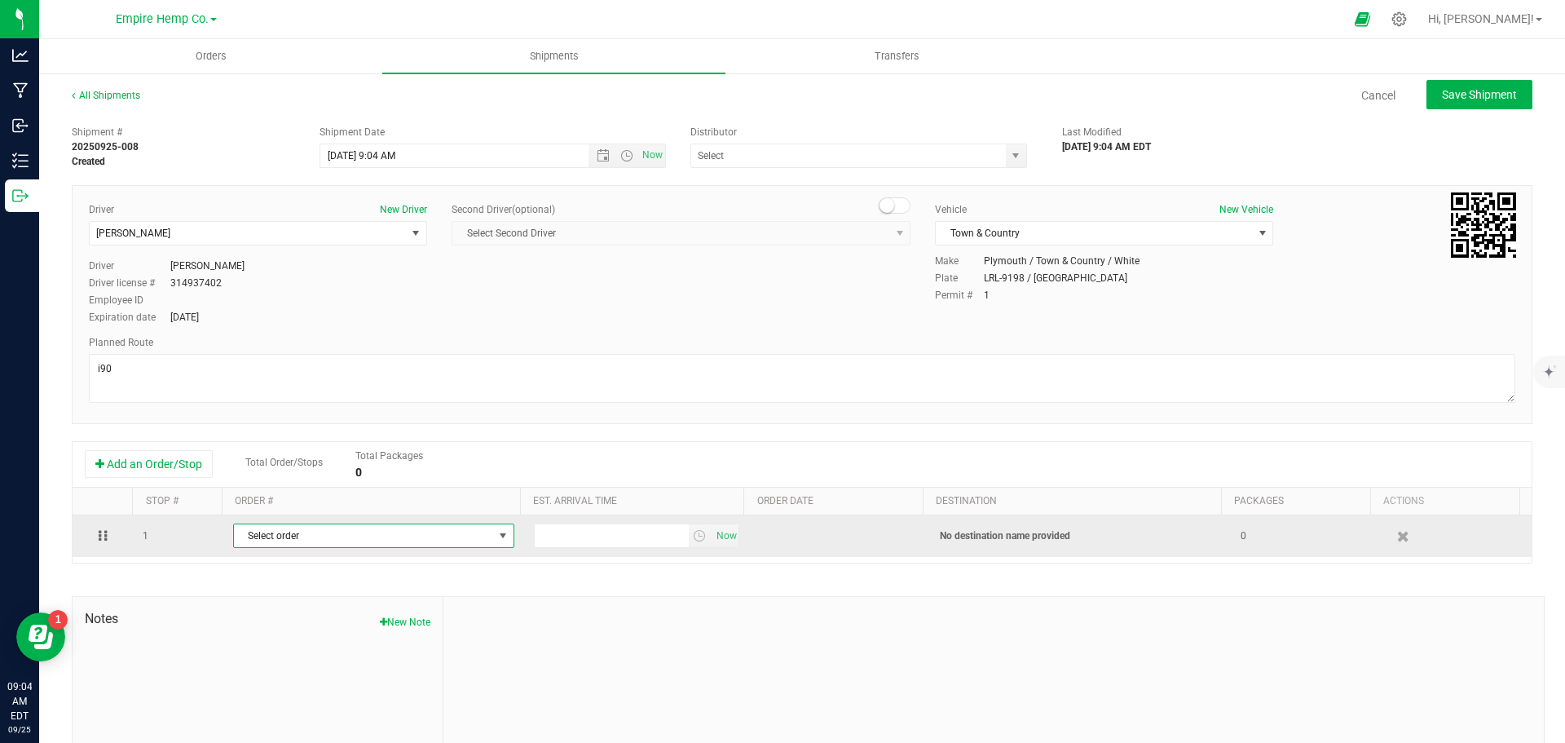
click at [436, 538] on span "Select order" at bounding box center [363, 535] width 259 height 23
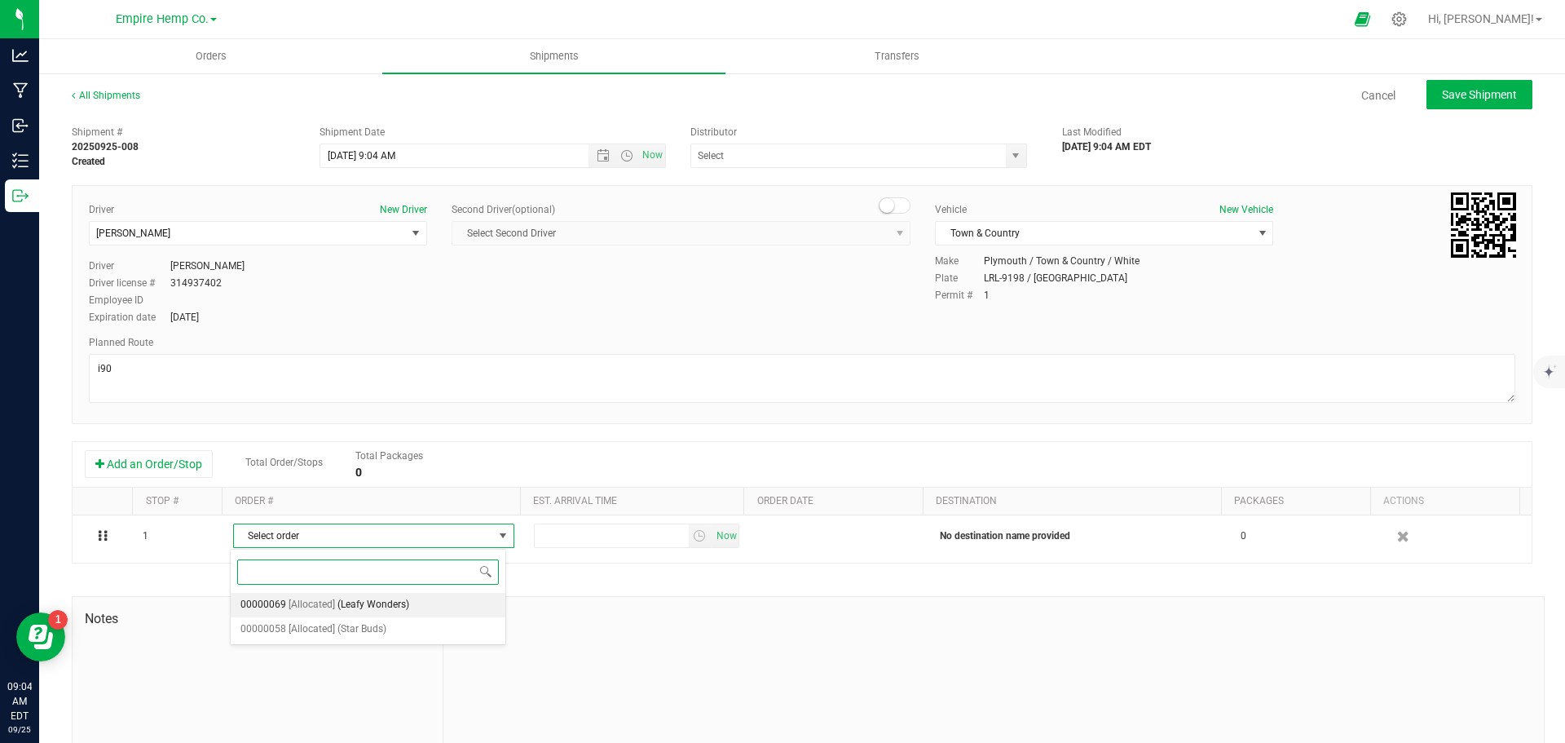
click at [408, 603] on li "00000069 [Allocated] (Leafy Wonders)" at bounding box center [368, 605] width 275 height 24
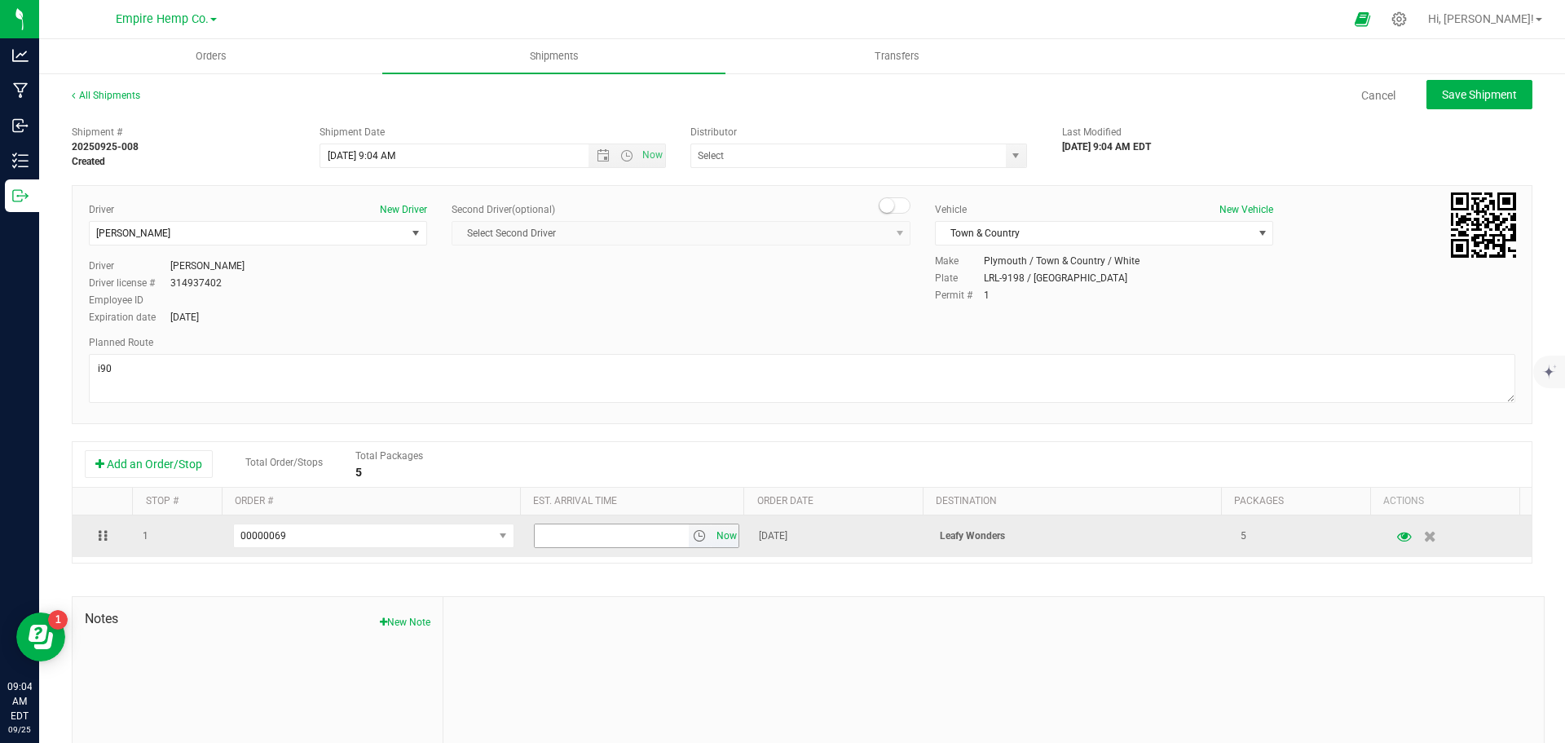
click at [713, 539] on span "Now" at bounding box center [727, 536] width 28 height 24
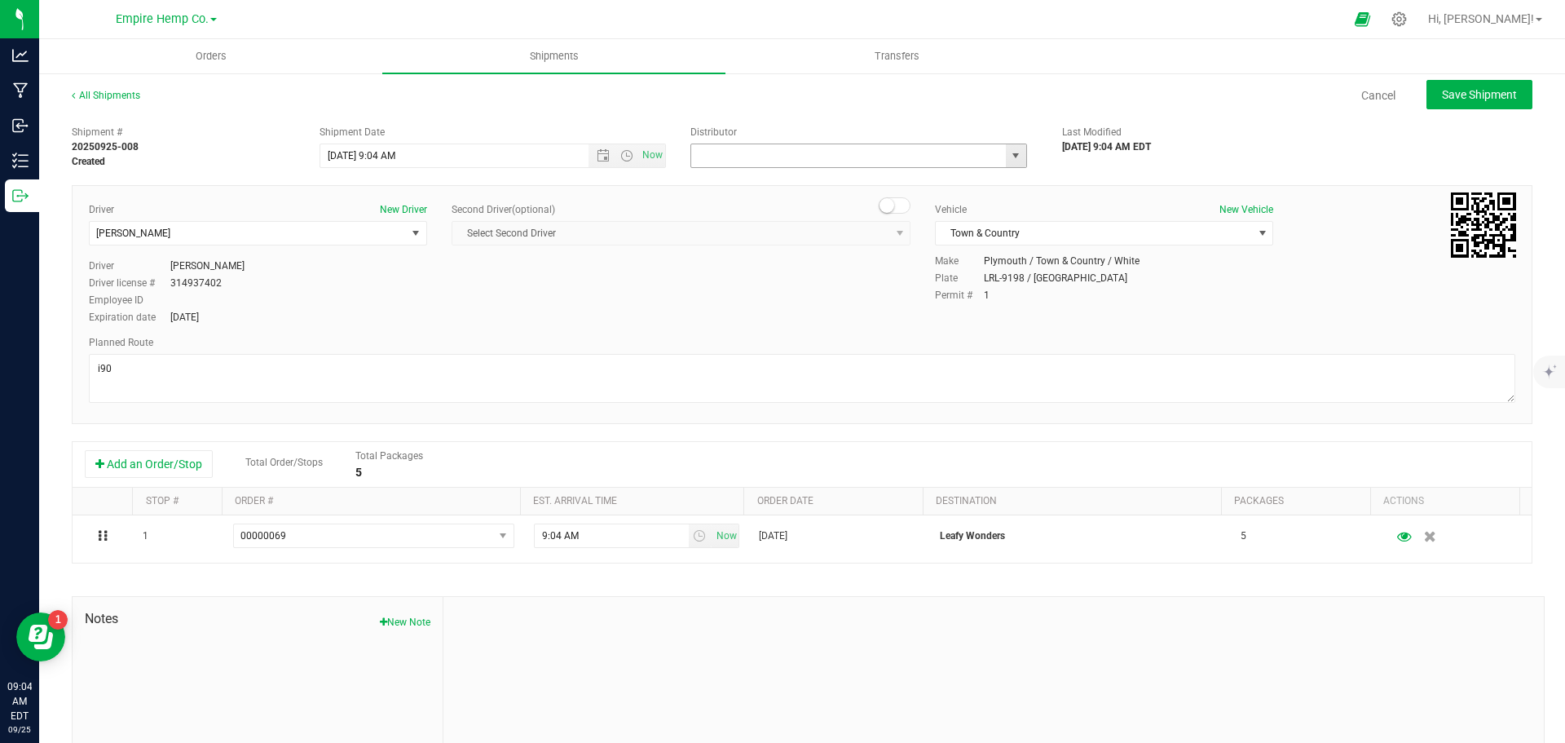
click at [913, 152] on input "text" at bounding box center [843, 155] width 305 height 23
click at [1012, 152] on span "select" at bounding box center [1015, 155] width 13 height 13
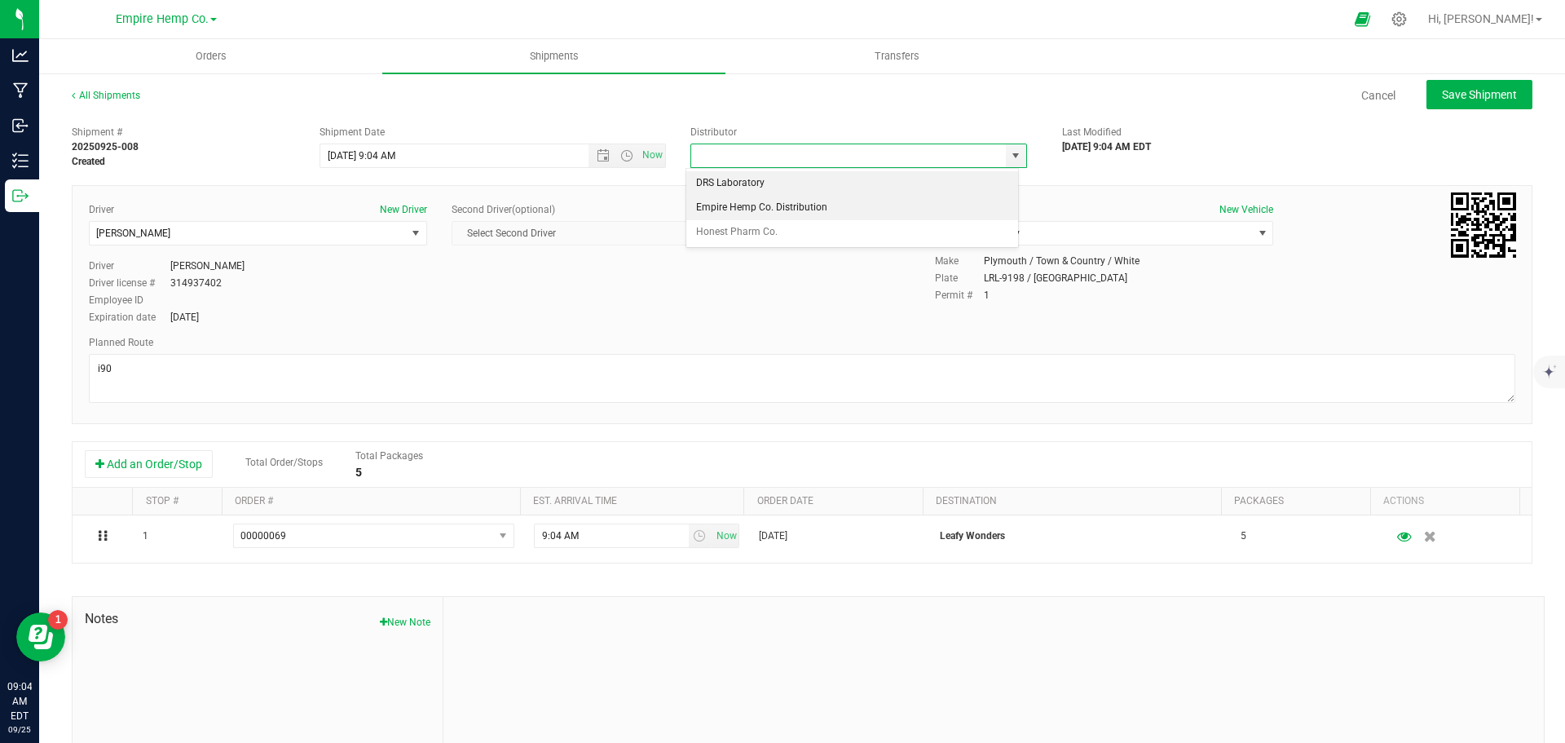
click at [973, 202] on li "Empire Hemp Co. Distribution" at bounding box center [853, 208] width 332 height 24
type input "Empire Hemp Co. Distribution"
click at [737, 295] on div "Driver New Driver [PERSON_NAME] Select Driver [PERSON_NAME] [PERSON_NAME] [PERS…" at bounding box center [802, 264] width 1451 height 125
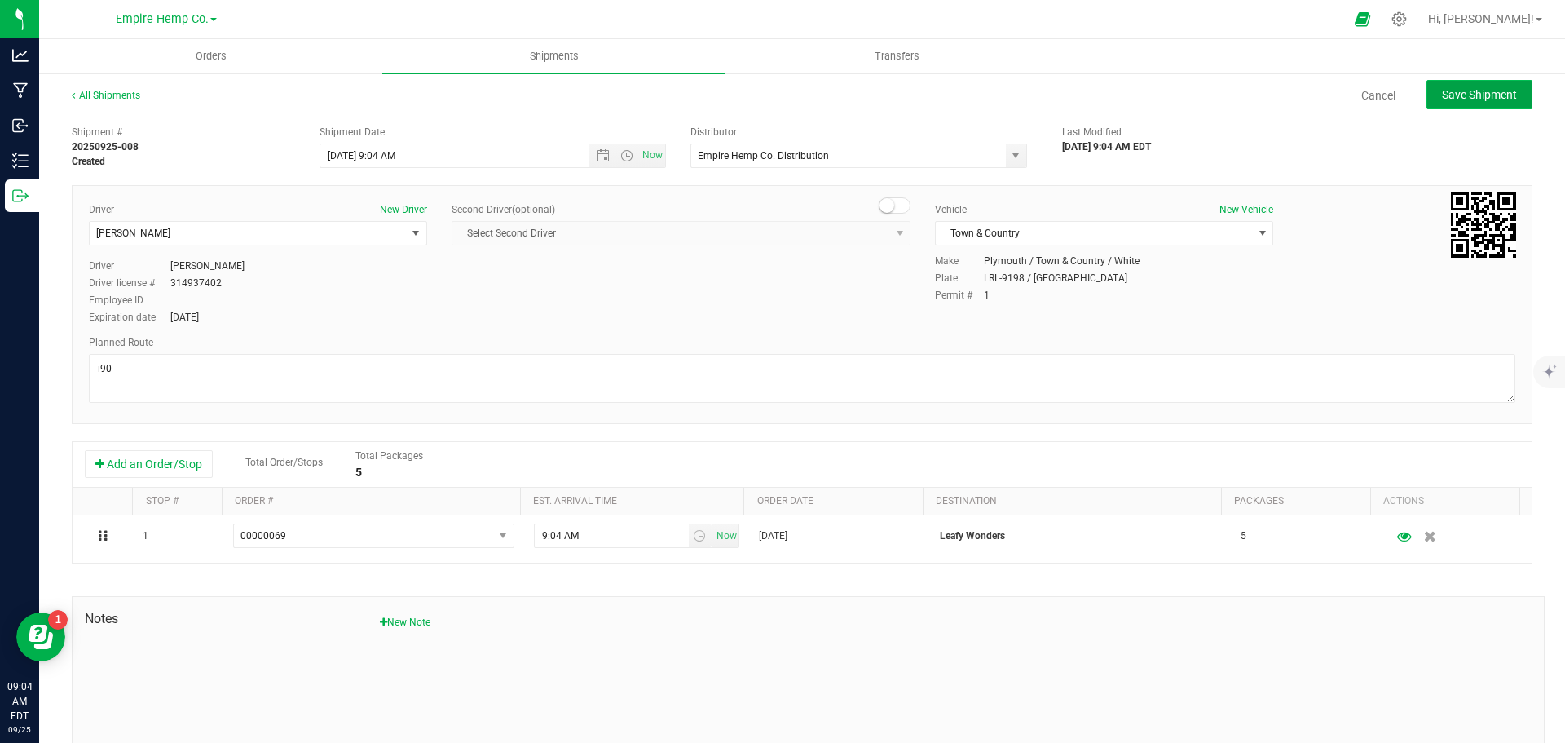
click at [1440, 86] on button "Save Shipment" at bounding box center [1480, 94] width 106 height 29
type input "[DATE] 1:04 PM"
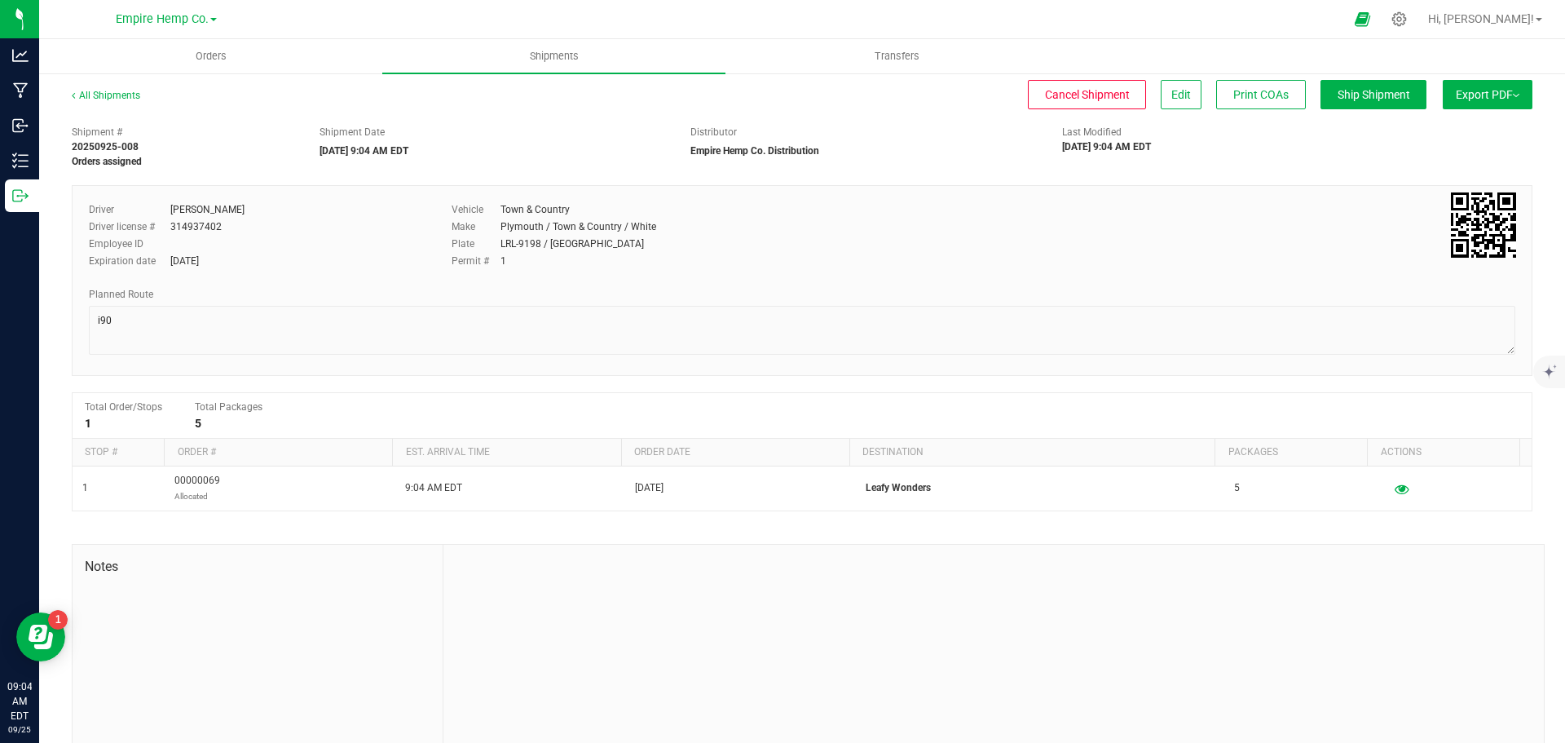
click at [1463, 88] on span "Export PDF" at bounding box center [1488, 94] width 64 height 13
click at [1442, 152] on span "Manifest by Lot" at bounding box center [1446, 154] width 68 height 11
click at [207, 58] on span "Orders" at bounding box center [211, 56] width 75 height 15
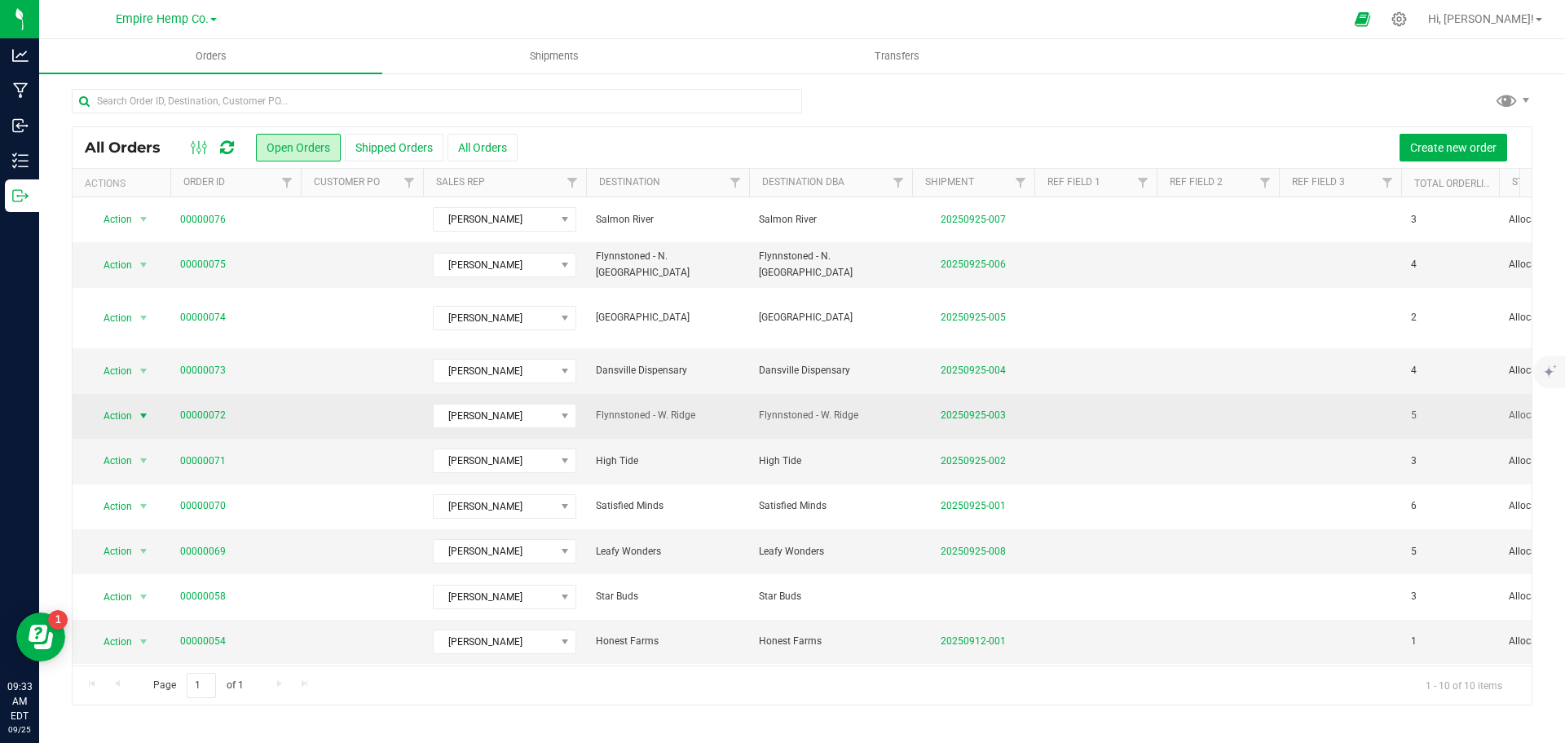
click at [144, 422] on span "select" at bounding box center [143, 415] width 13 height 13
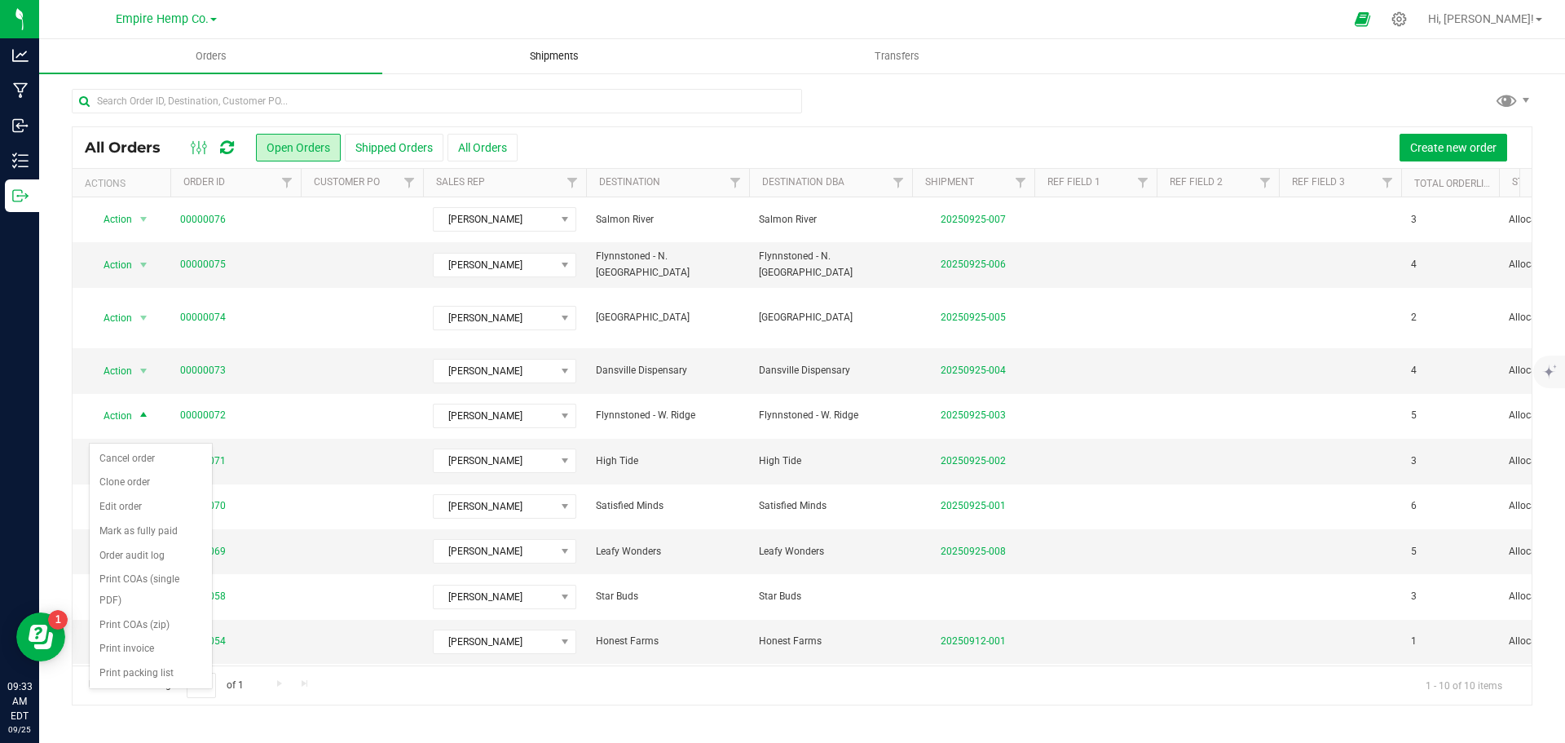
click at [553, 52] on span "Shipments" at bounding box center [554, 56] width 93 height 15
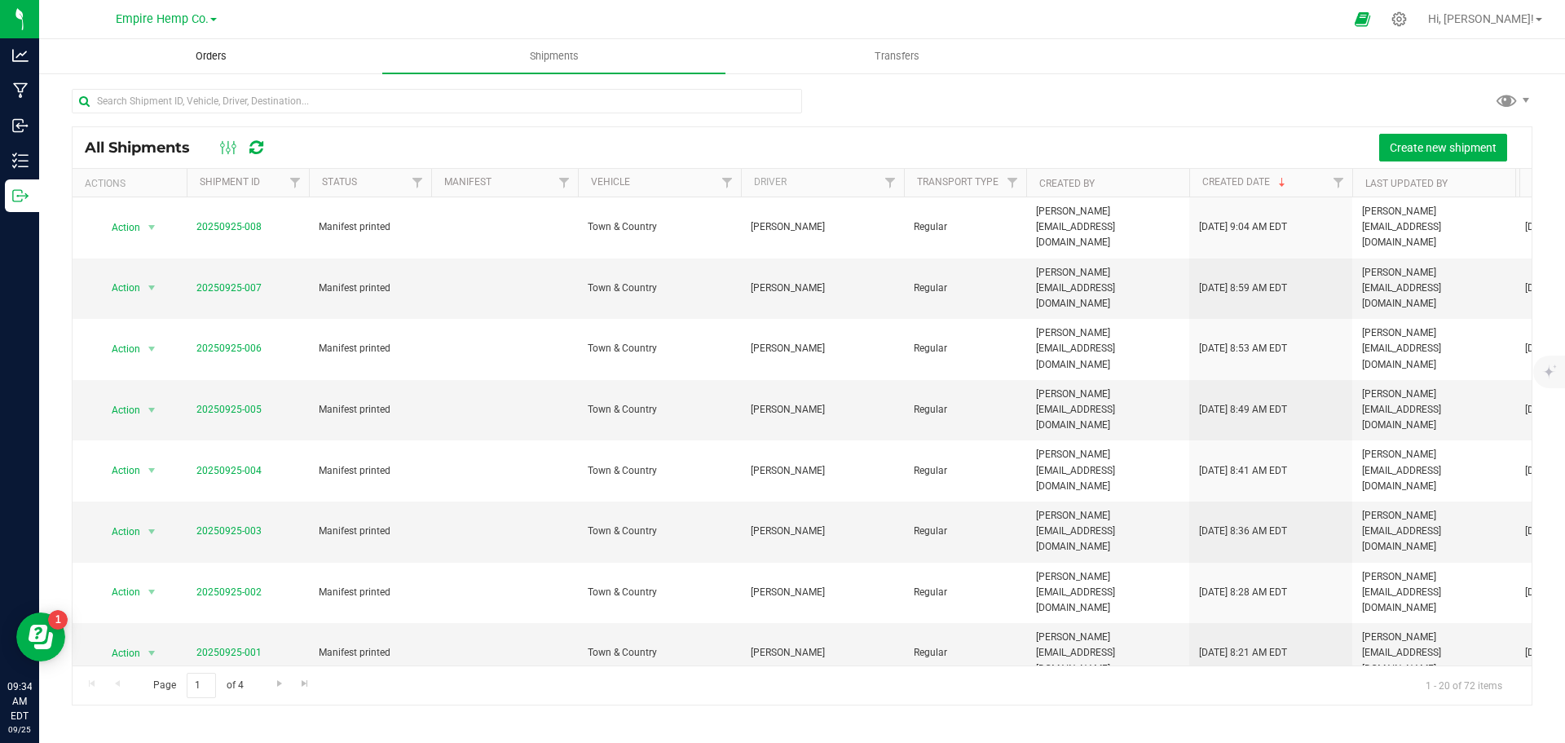
click at [215, 62] on span "Orders" at bounding box center [211, 56] width 75 height 15
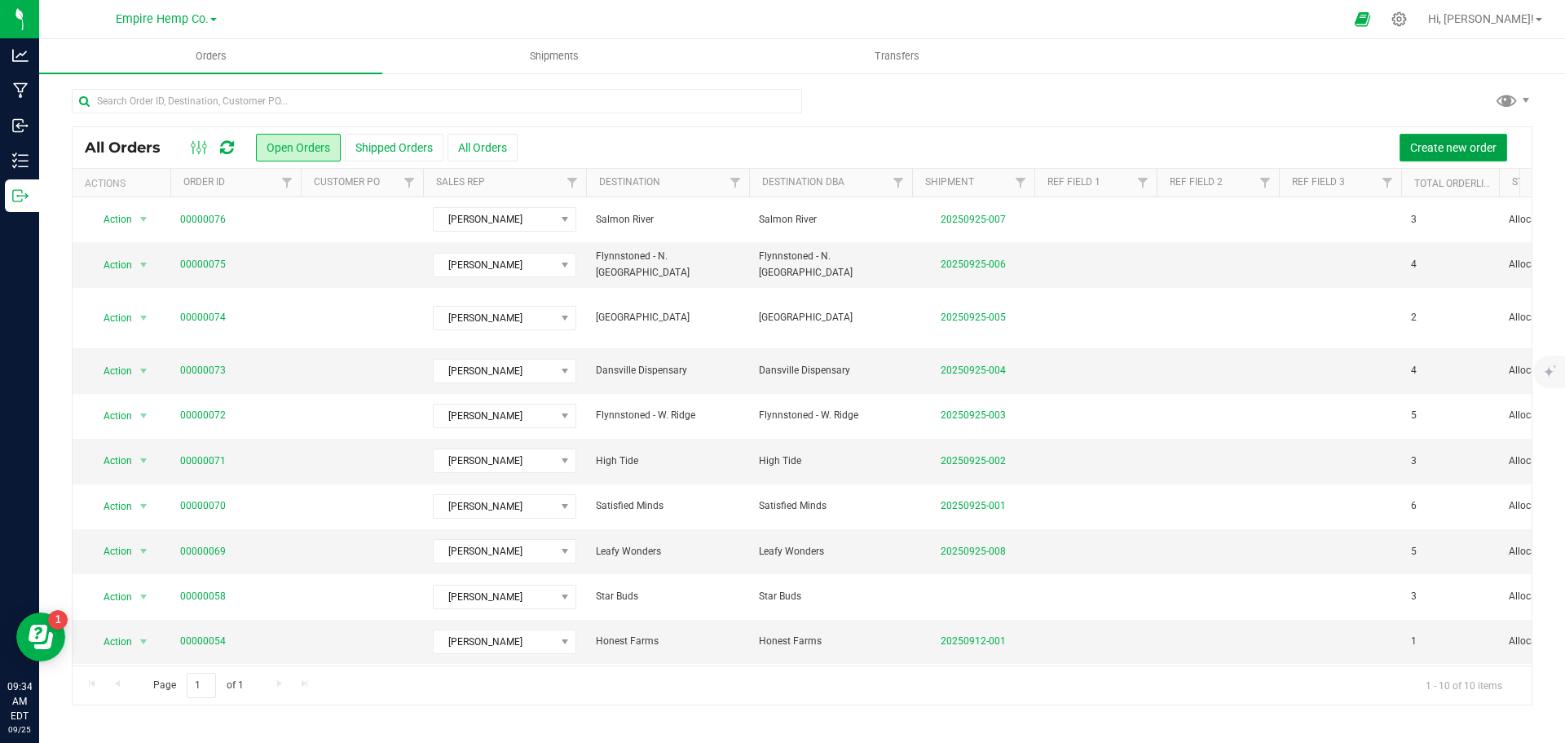
click at [1423, 147] on span "Create new order" at bounding box center [1454, 147] width 86 height 13
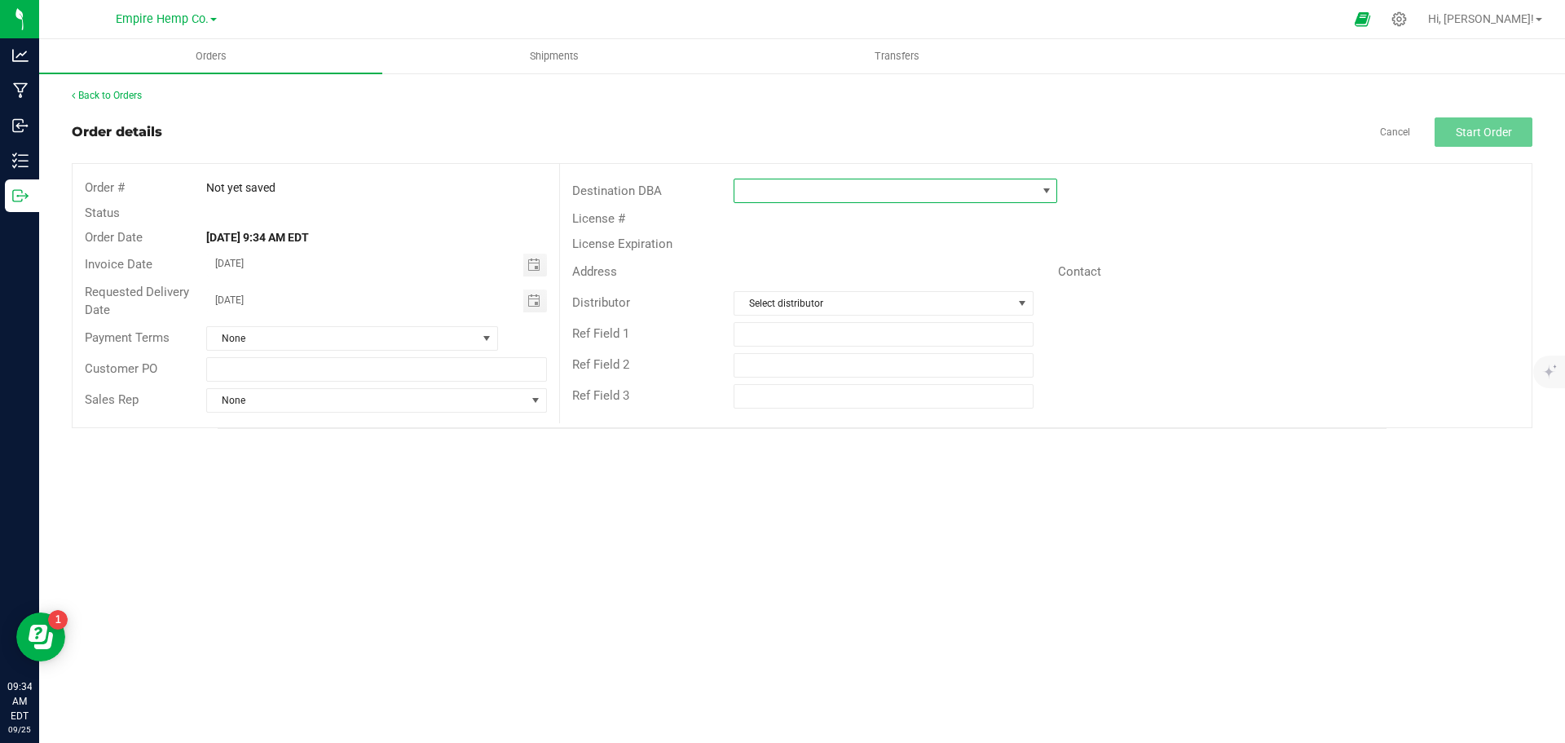
click at [1047, 192] on span at bounding box center [1046, 190] width 13 height 13
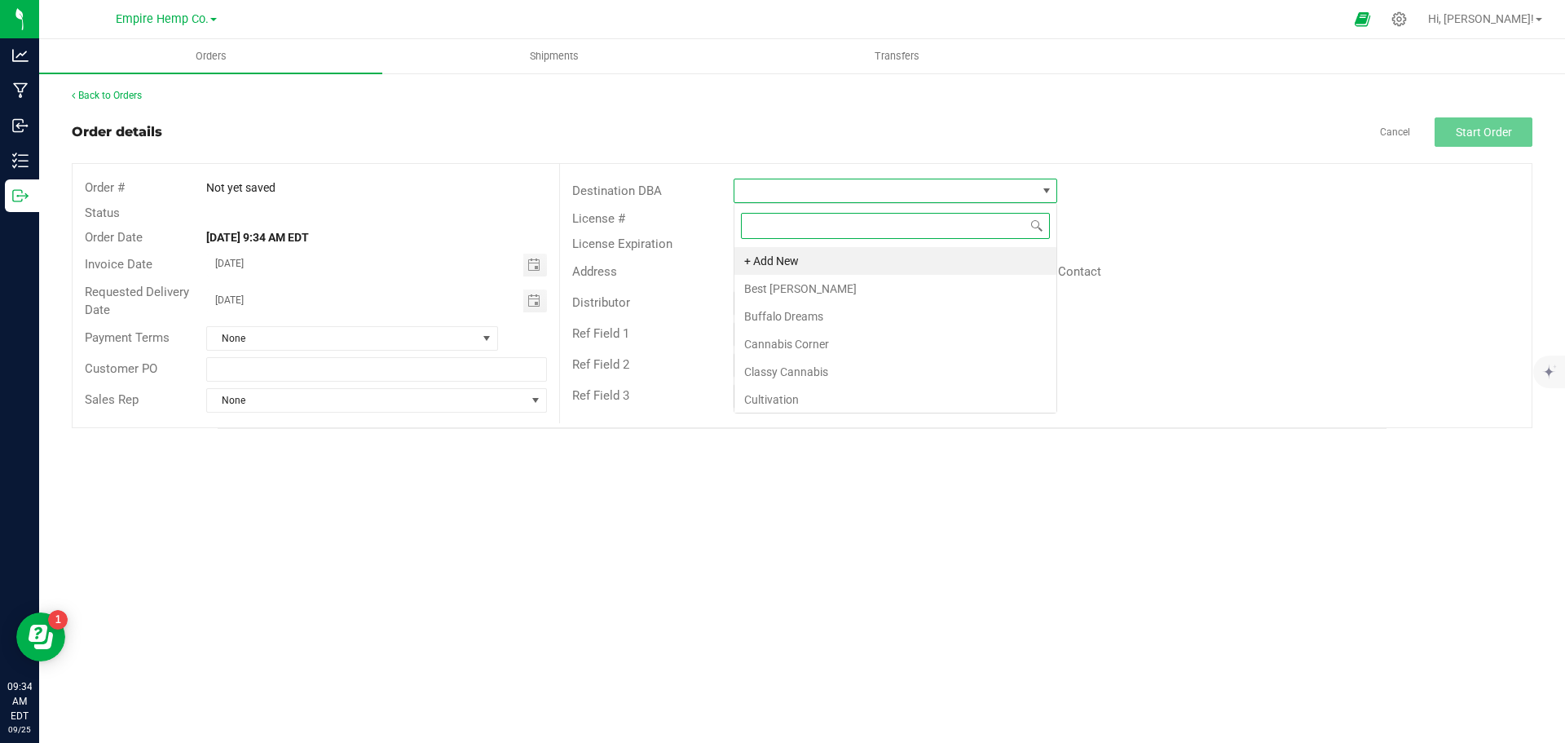
scroll to position [24, 324]
type input "ev"
click at [916, 277] on li "Evergreen" at bounding box center [896, 289] width 322 height 28
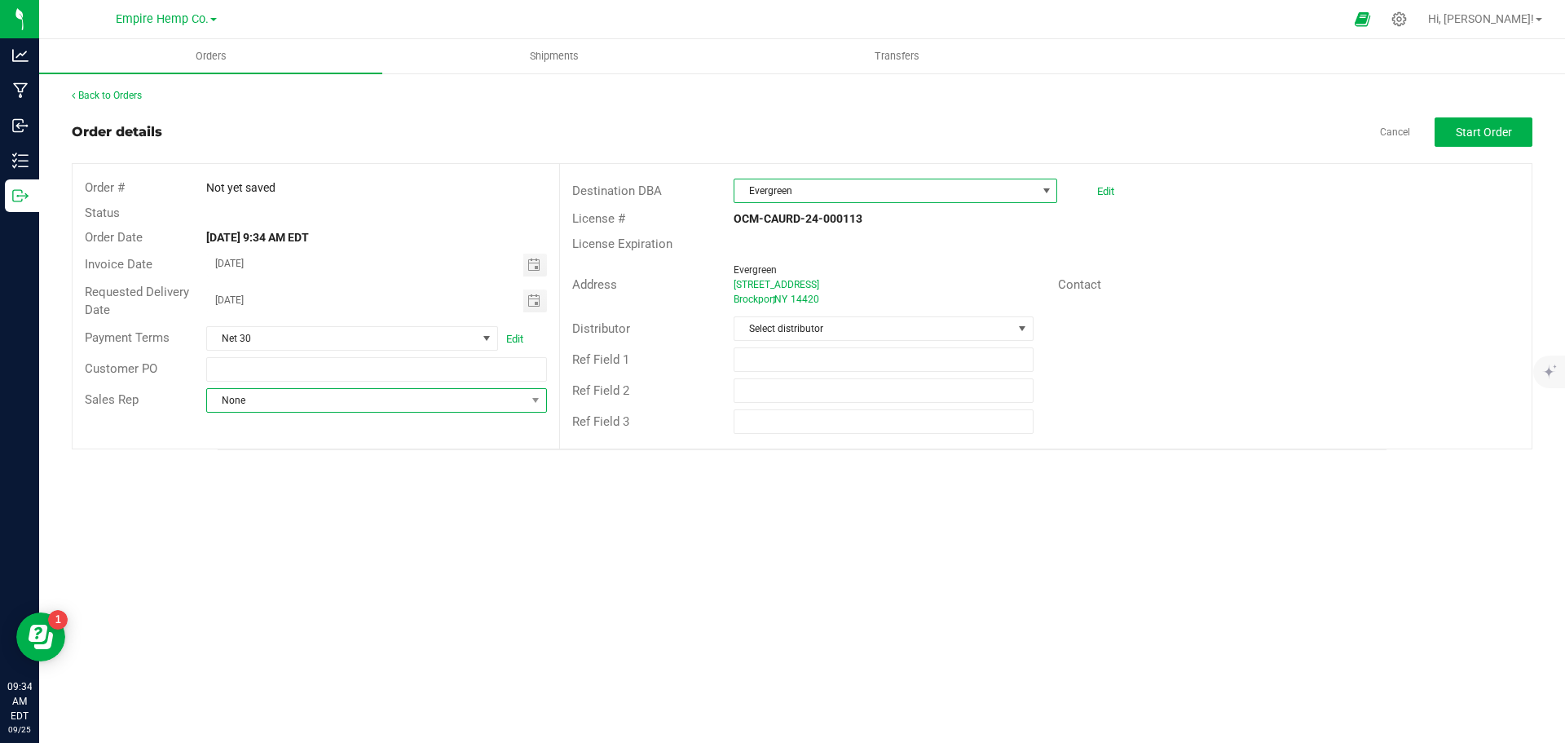
click at [476, 397] on span "None" at bounding box center [366, 400] width 318 height 23
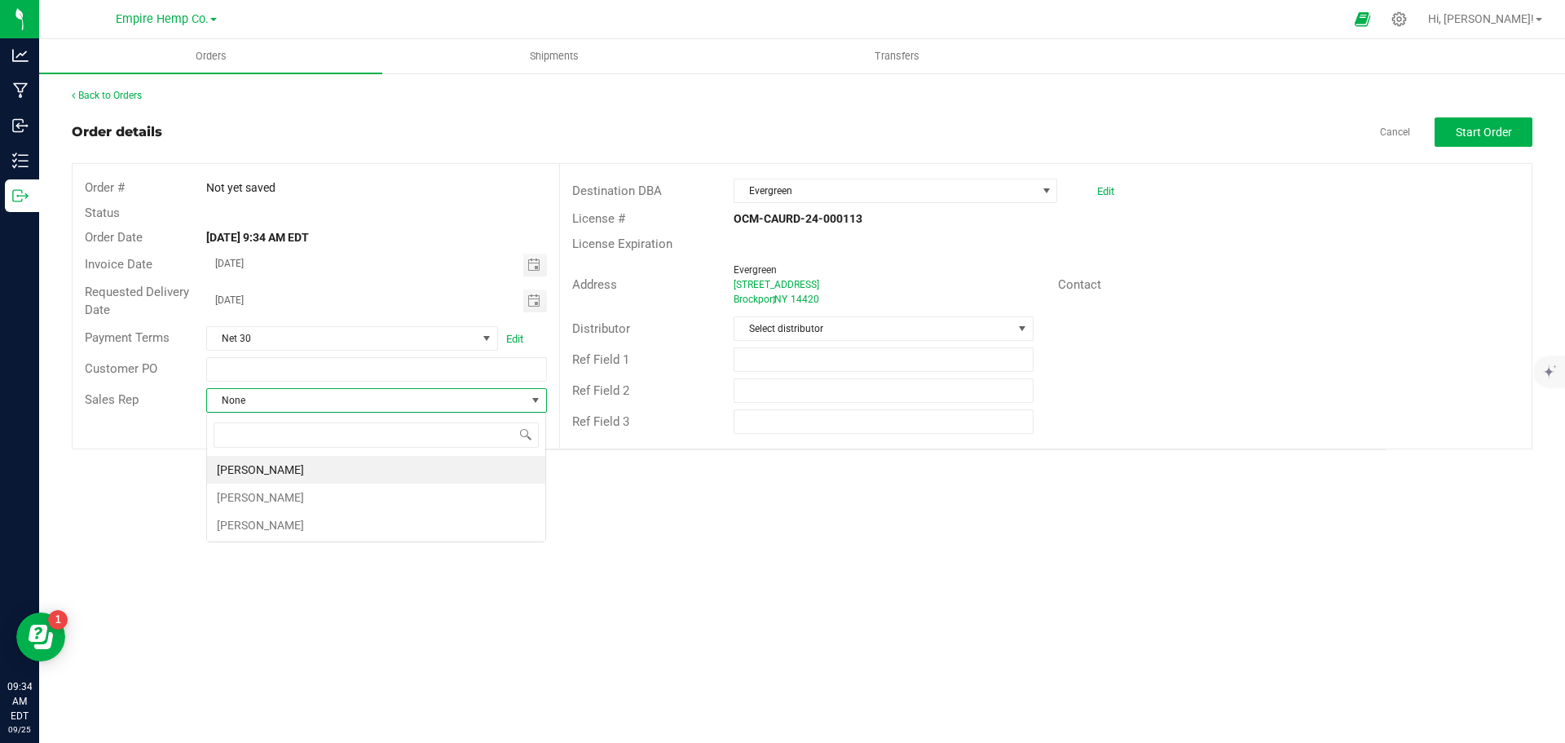
scroll to position [24, 341]
click at [431, 465] on li "[PERSON_NAME]" at bounding box center [376, 470] width 338 height 28
click at [819, 333] on span "Select distributor" at bounding box center [873, 328] width 277 height 23
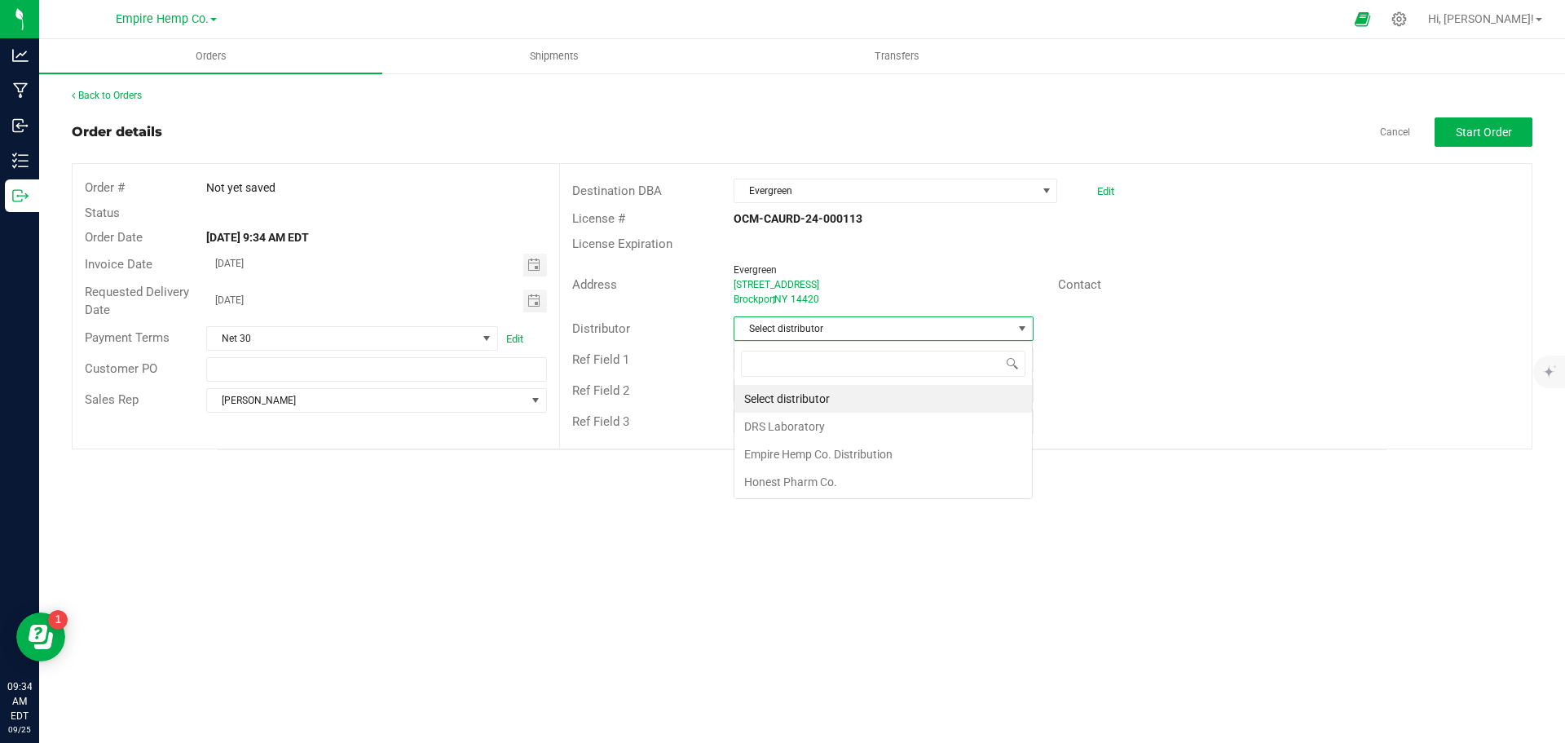
scroll to position [24, 300]
click at [784, 446] on li "Empire Hemp Co. Distribution" at bounding box center [884, 454] width 298 height 28
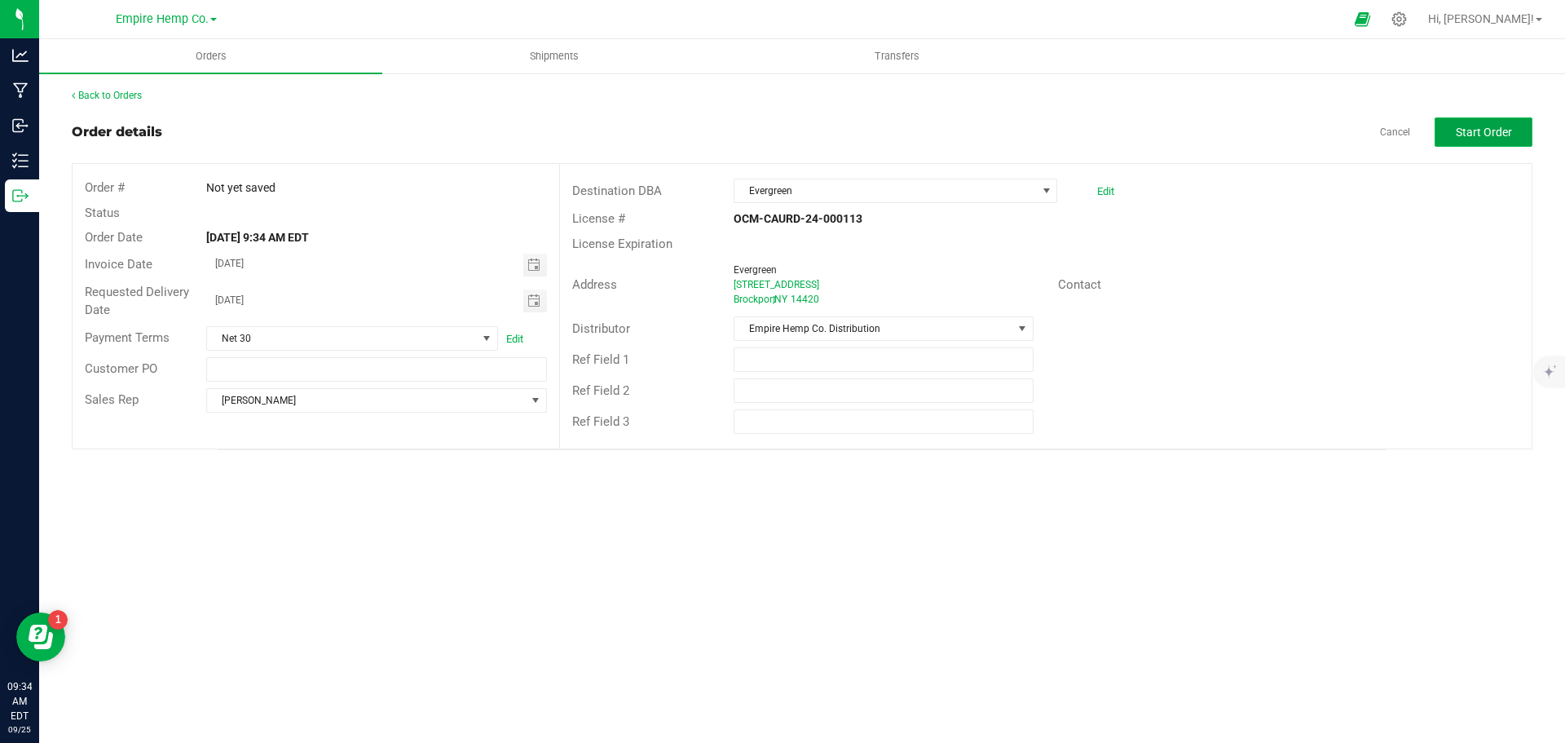
click at [1495, 134] on span "Start Order" at bounding box center [1484, 132] width 56 height 13
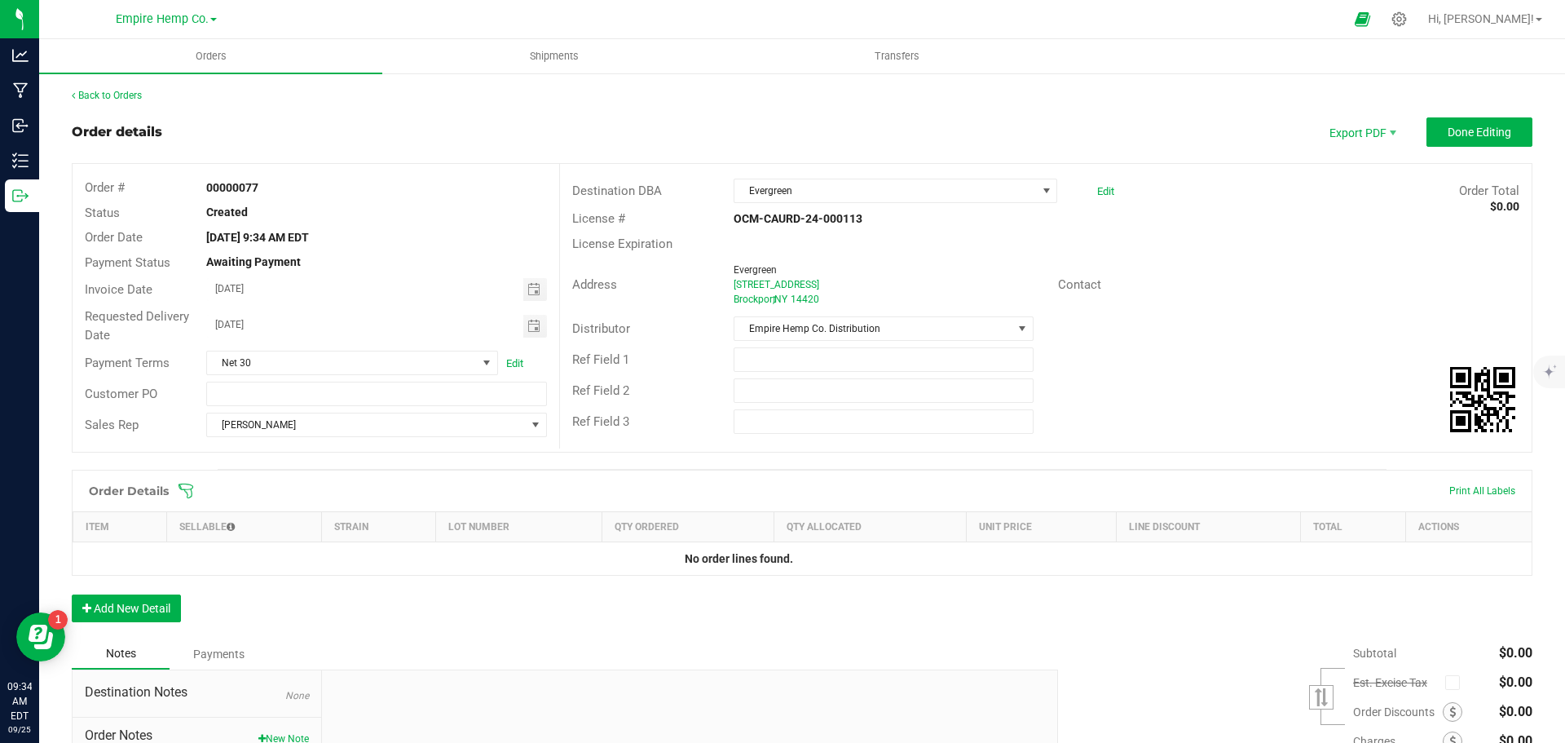
click at [126, 628] on div "Order Details Print All Labels Item Sellable Strain Lot Number Qty Ordered Qty …" at bounding box center [802, 554] width 1461 height 169
click at [124, 611] on button "Add New Detail" at bounding box center [126, 608] width 109 height 28
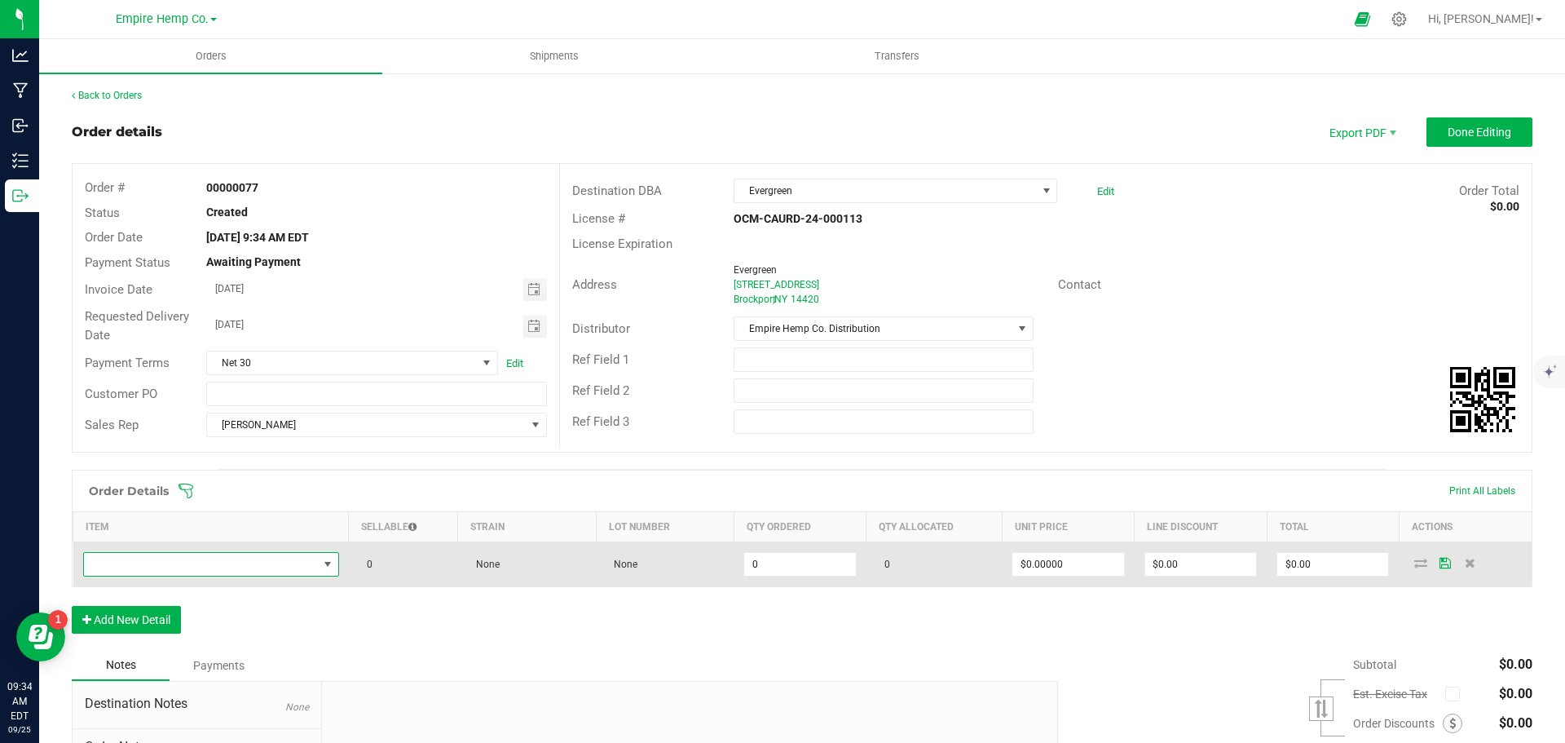
click at [283, 563] on span "NO DATA FOUND" at bounding box center [201, 564] width 234 height 23
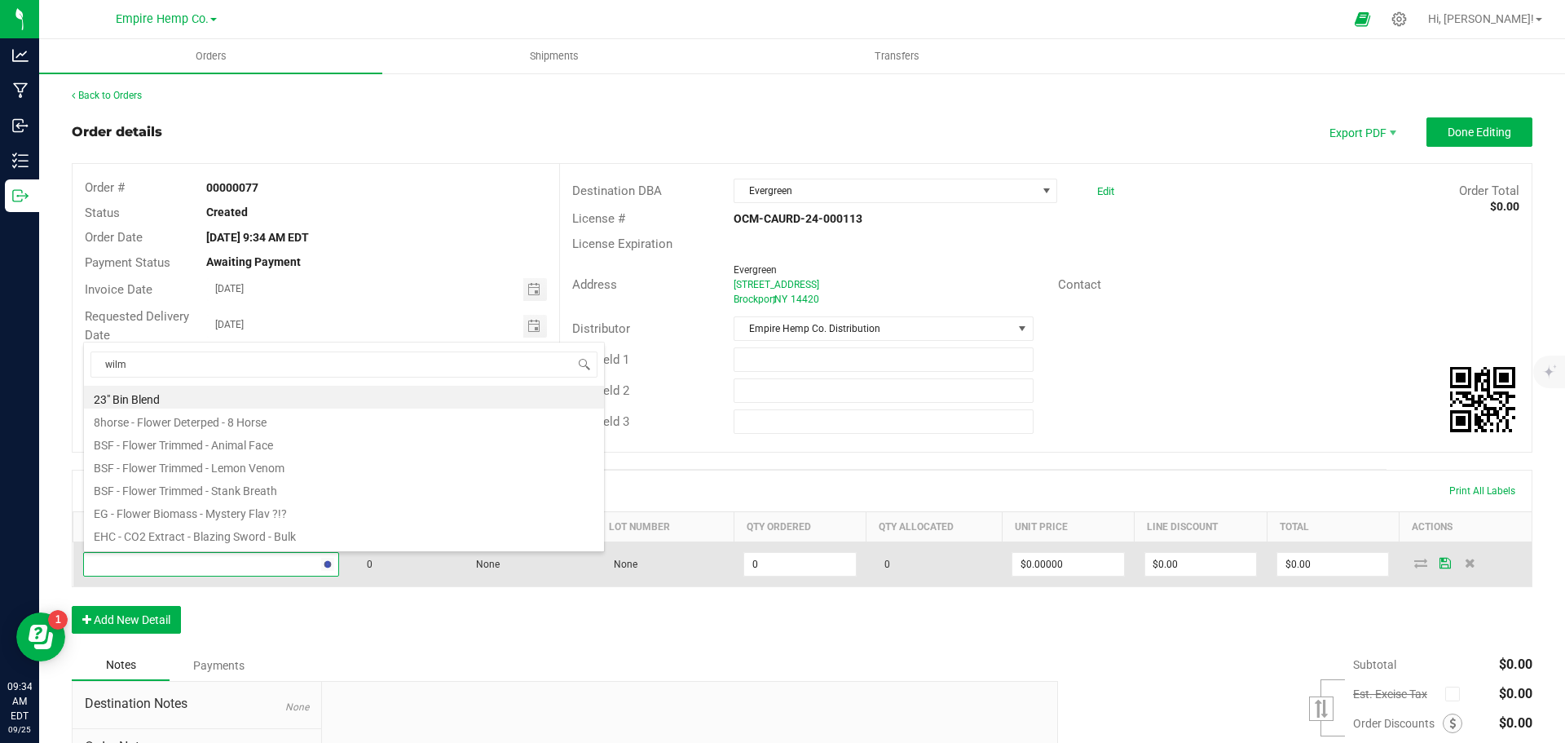
type input "[PERSON_NAME]"
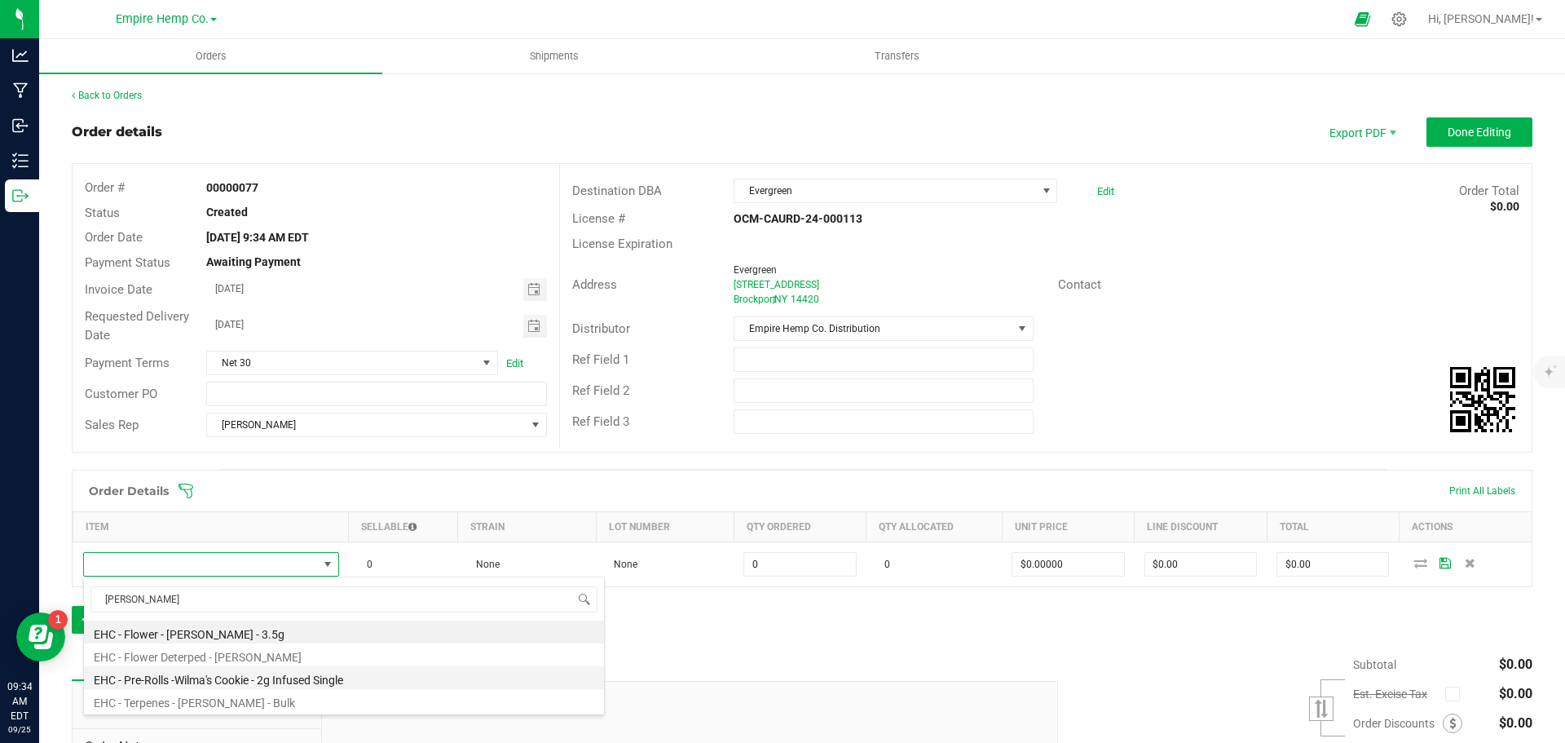
click at [275, 681] on li "EHC - Pre-Rolls -Wilma's Cookie - 2g Infused Single" at bounding box center [344, 677] width 520 height 23
type input "0.0000 g"
type input "$12.00000"
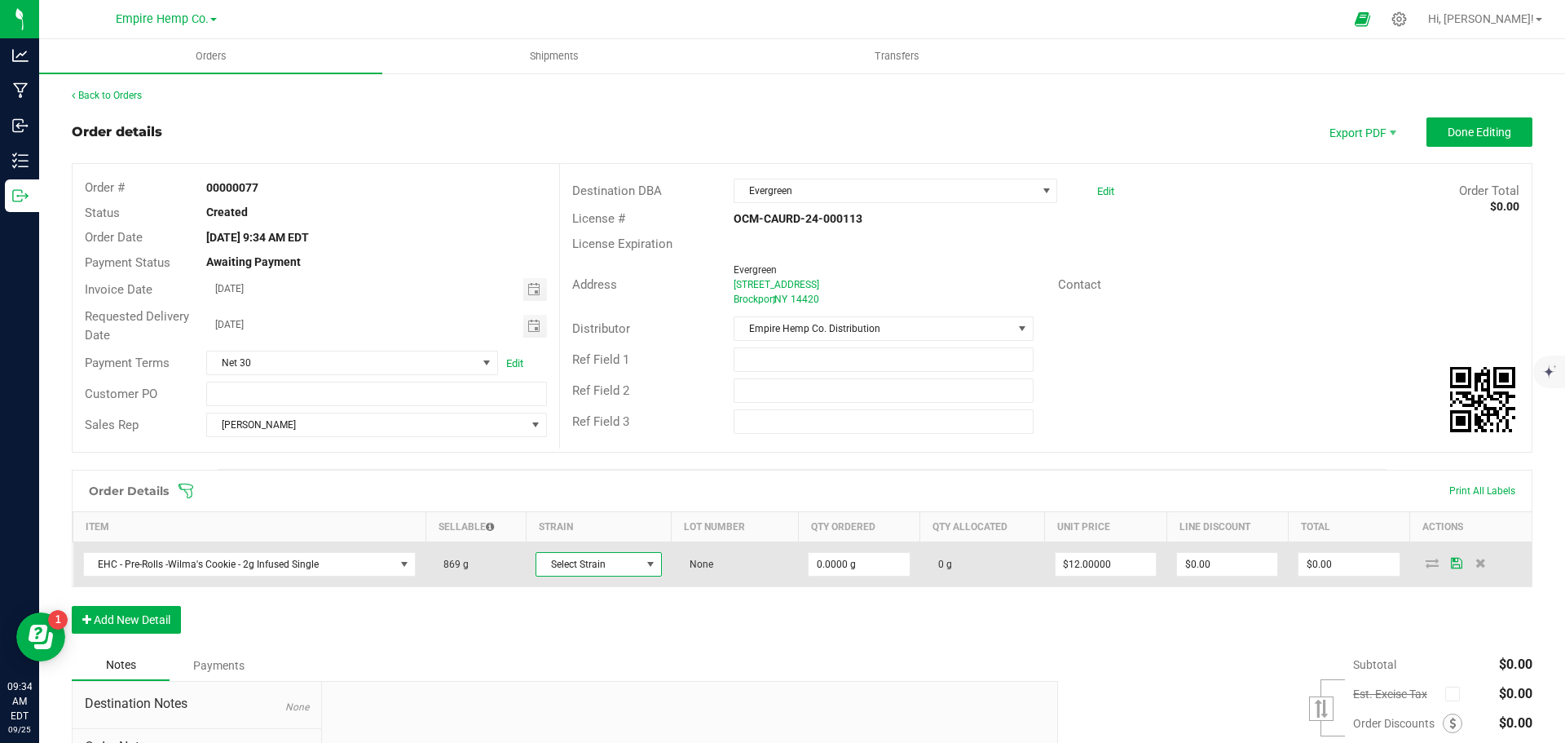
click at [645, 567] on span at bounding box center [650, 564] width 13 height 13
type input "wilm"
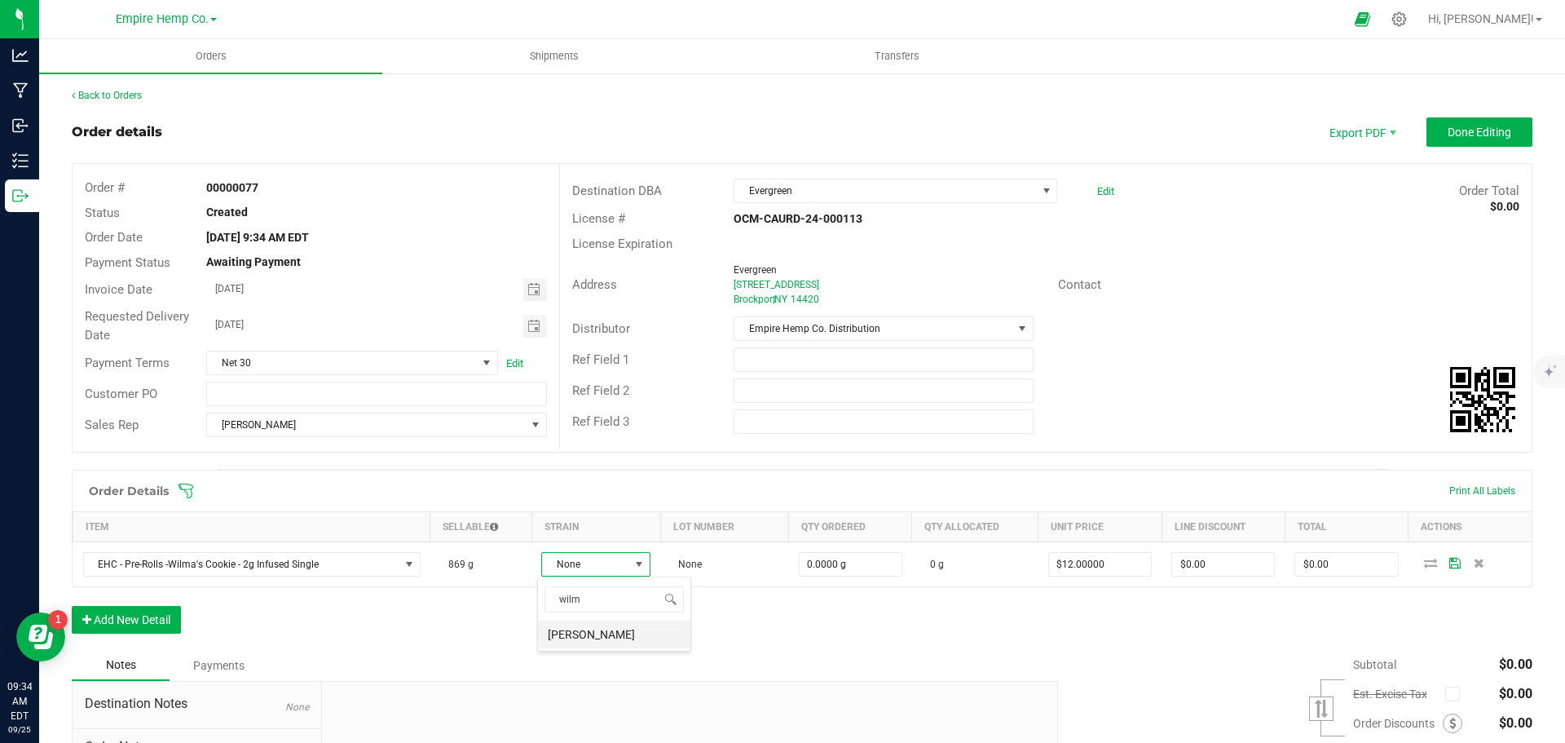
click at [593, 638] on li "[PERSON_NAME]" at bounding box center [614, 634] width 152 height 28
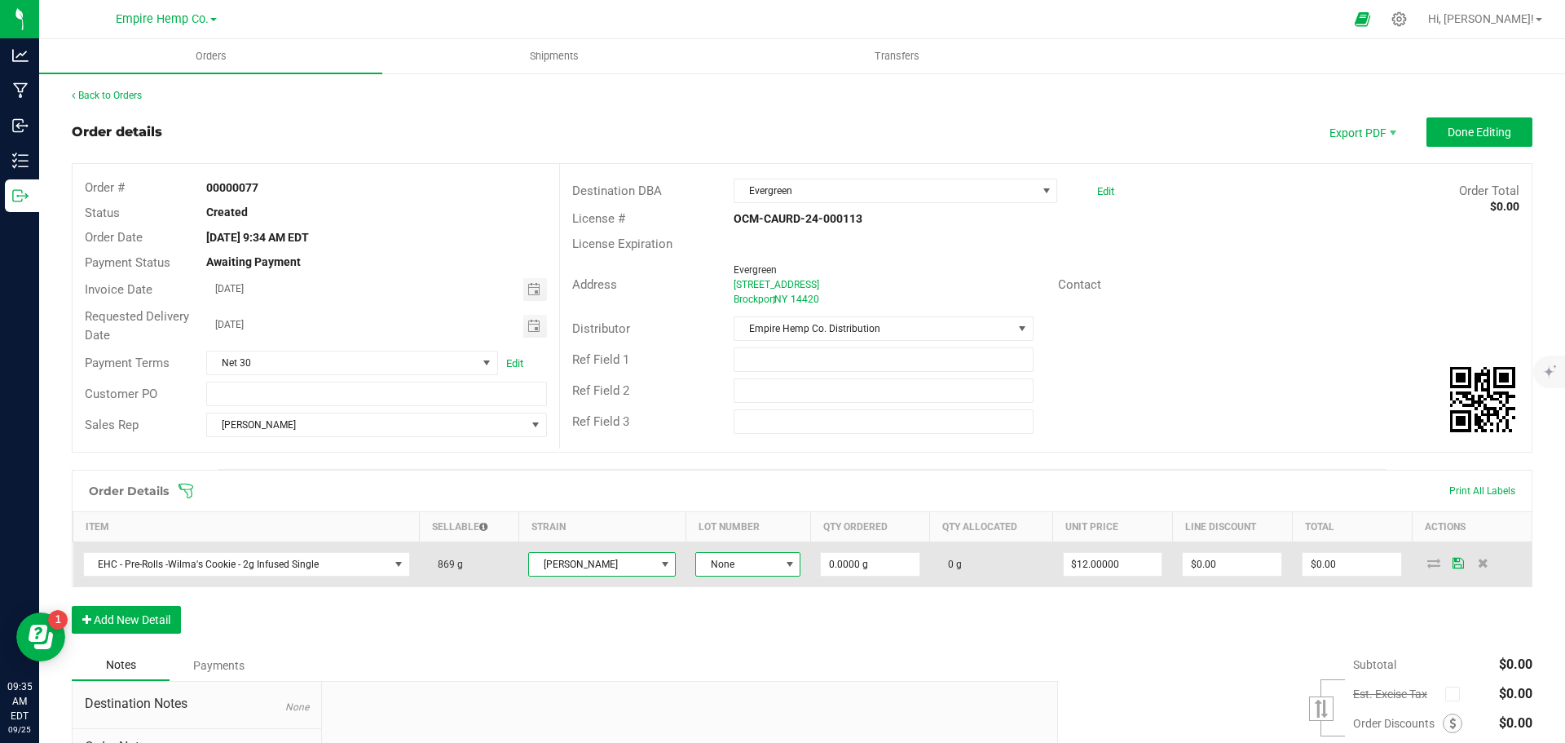
click at [784, 563] on span at bounding box center [790, 564] width 13 height 13
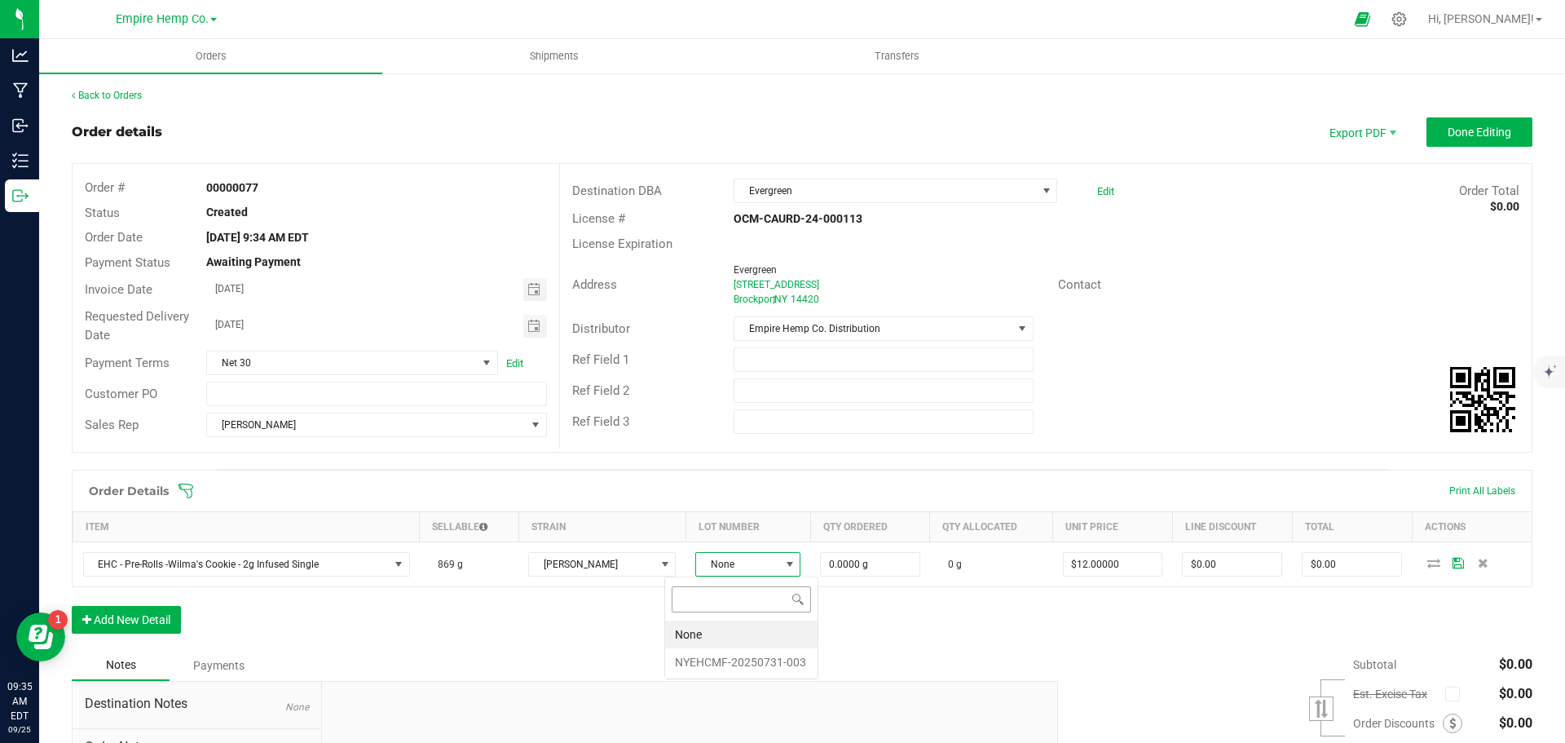
scroll to position [24, 108]
click at [746, 658] on li "NYEHCMF-20250731-003" at bounding box center [741, 662] width 152 height 28
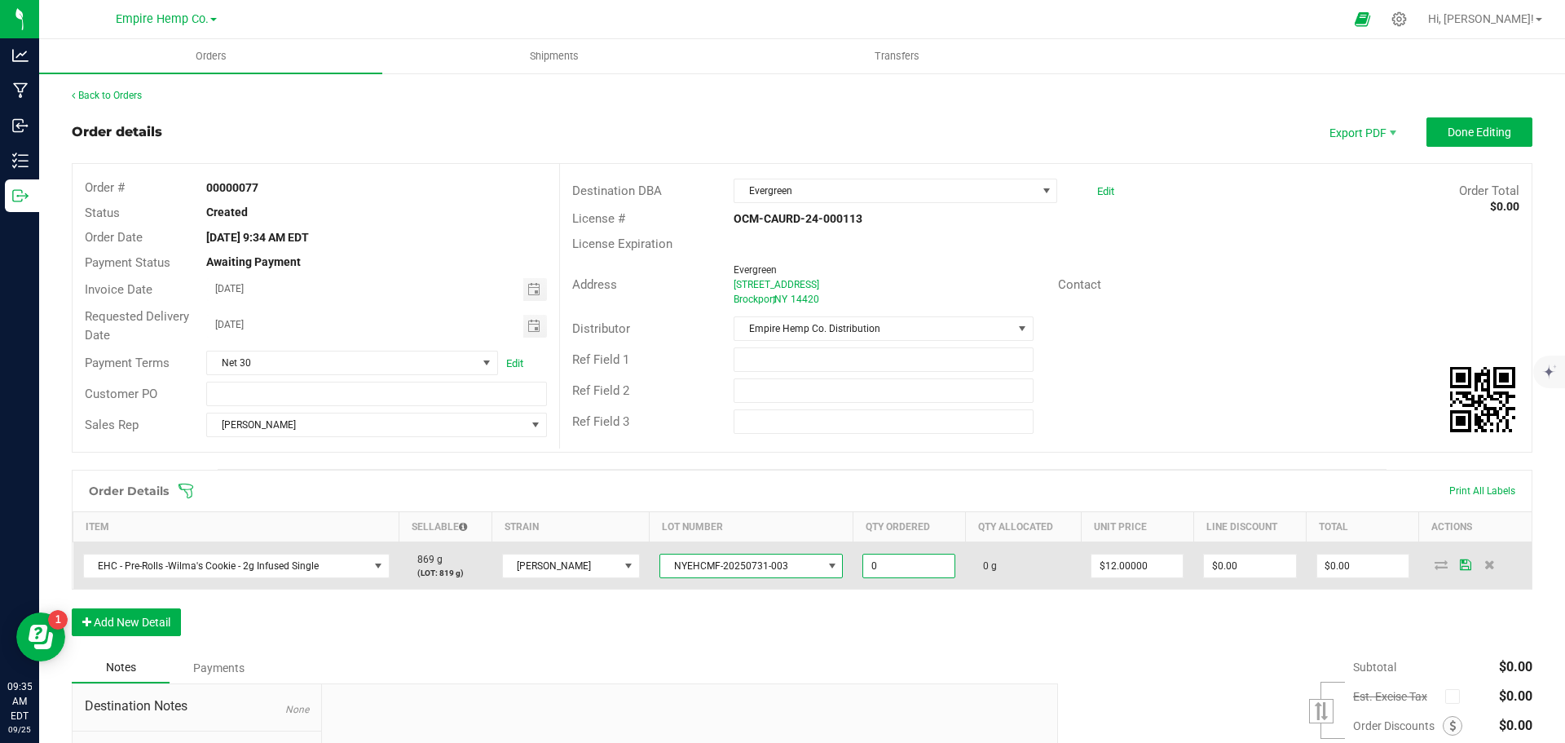
click at [863, 567] on input "0" at bounding box center [908, 565] width 91 height 23
type input "100.0000 g"
type input "12"
type input "$1,200.00"
click at [1435, 565] on icon at bounding box center [1441, 564] width 13 height 10
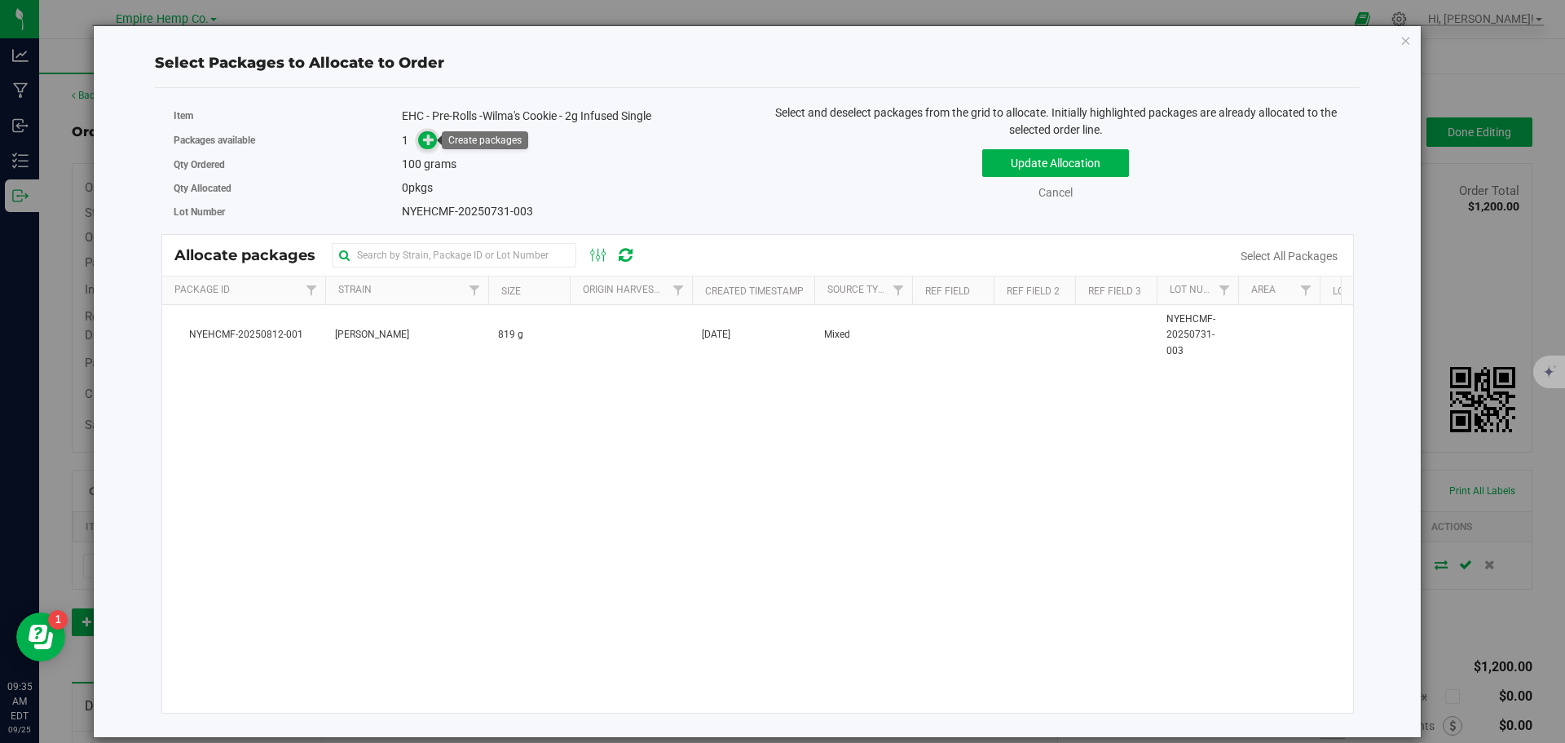
click at [425, 139] on icon at bounding box center [428, 139] width 11 height 11
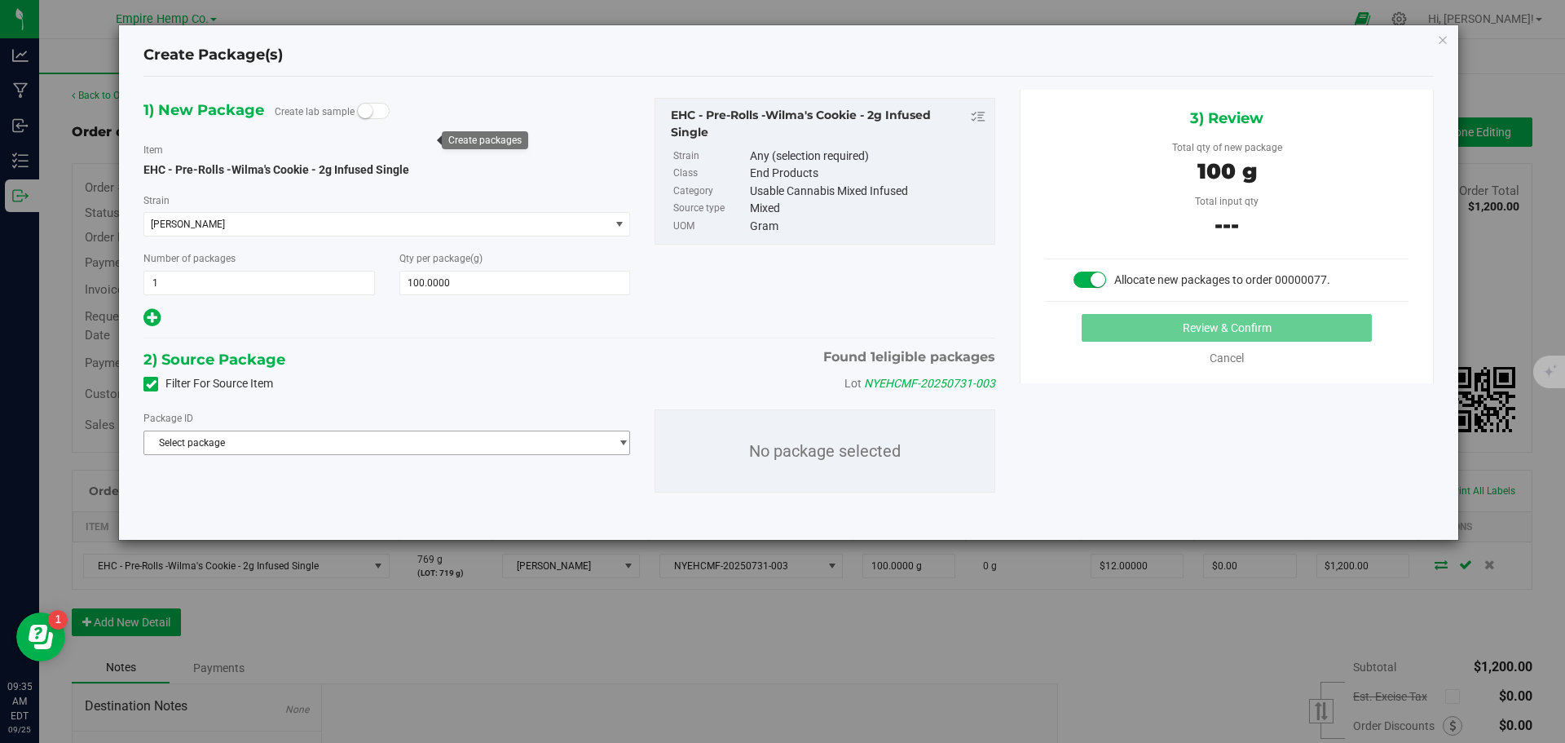
click at [315, 436] on span "Select package" at bounding box center [376, 442] width 465 height 23
click at [295, 514] on span "( EHC - Pre-Rolls -Wilma's Cookie - 2g Infused Single )" at bounding box center [387, 509] width 232 height 11
